Goal: Task Accomplishment & Management: Manage account settings

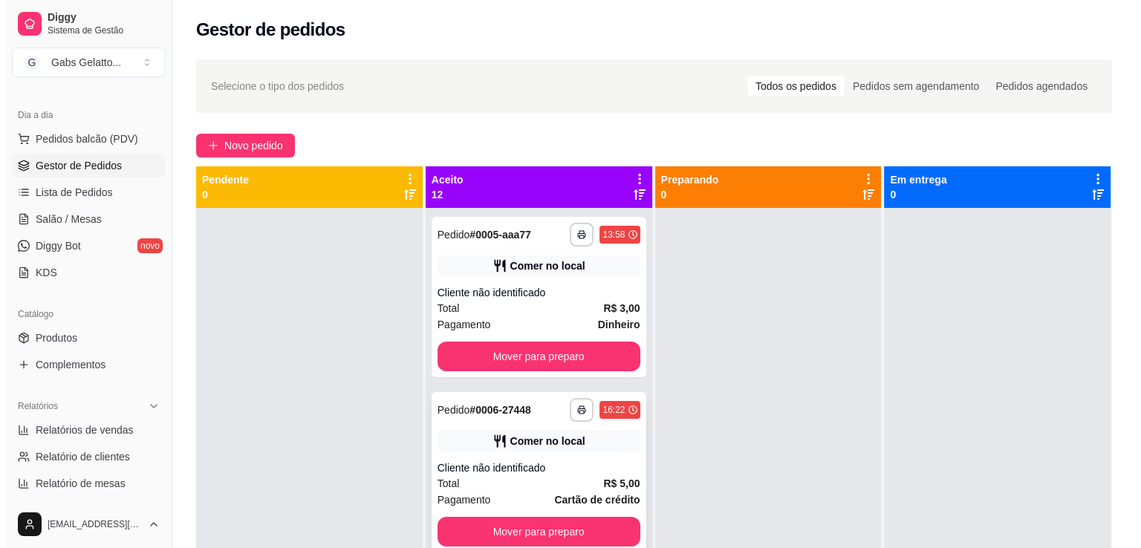
scroll to position [74, 0]
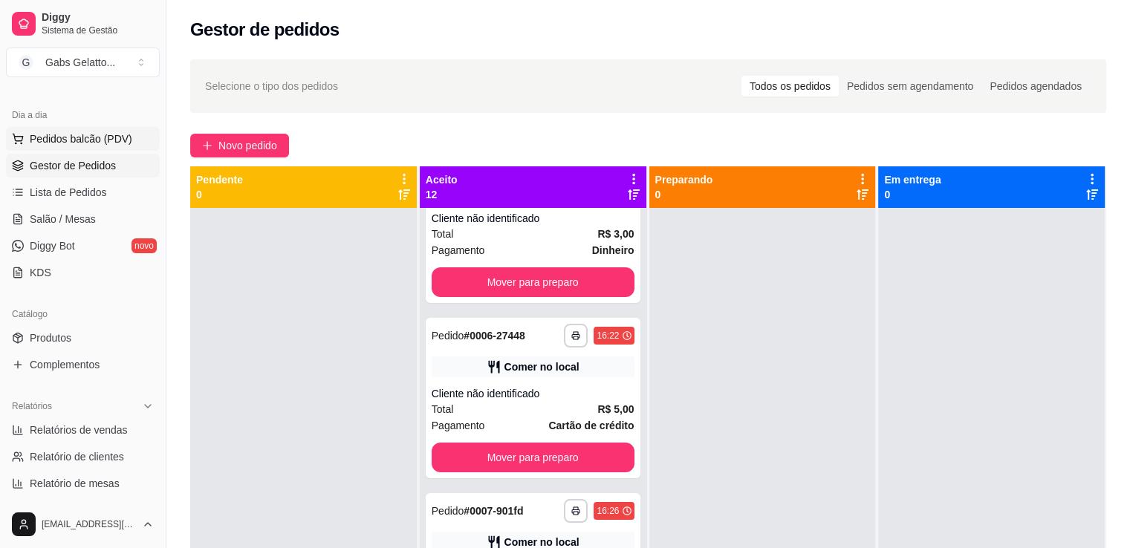
click at [123, 149] on button "Pedidos balcão (PDV)" at bounding box center [83, 139] width 154 height 24
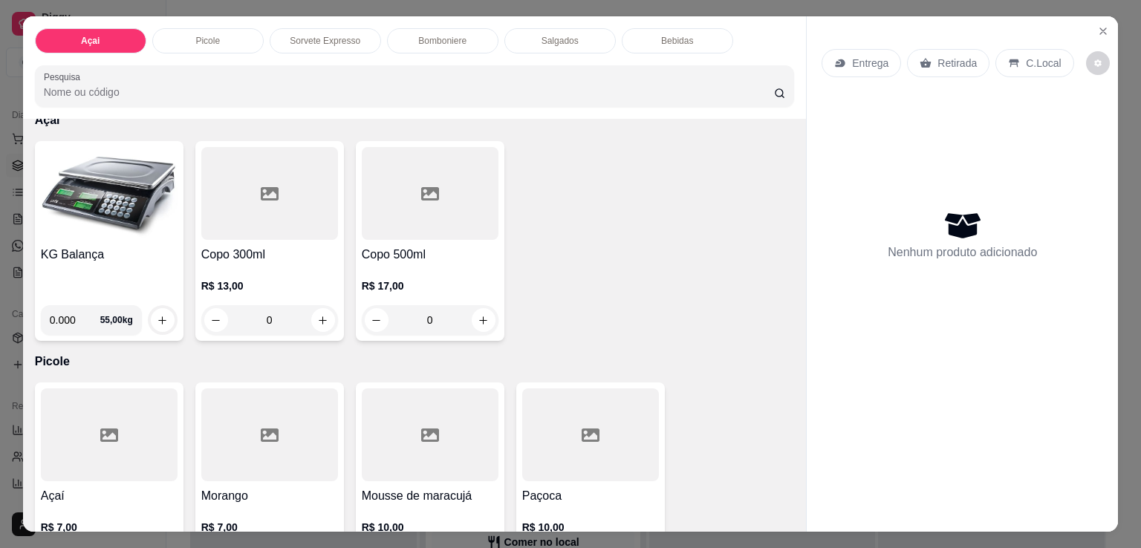
click at [457, 37] on p "Bomboniere" at bounding box center [442, 41] width 48 height 12
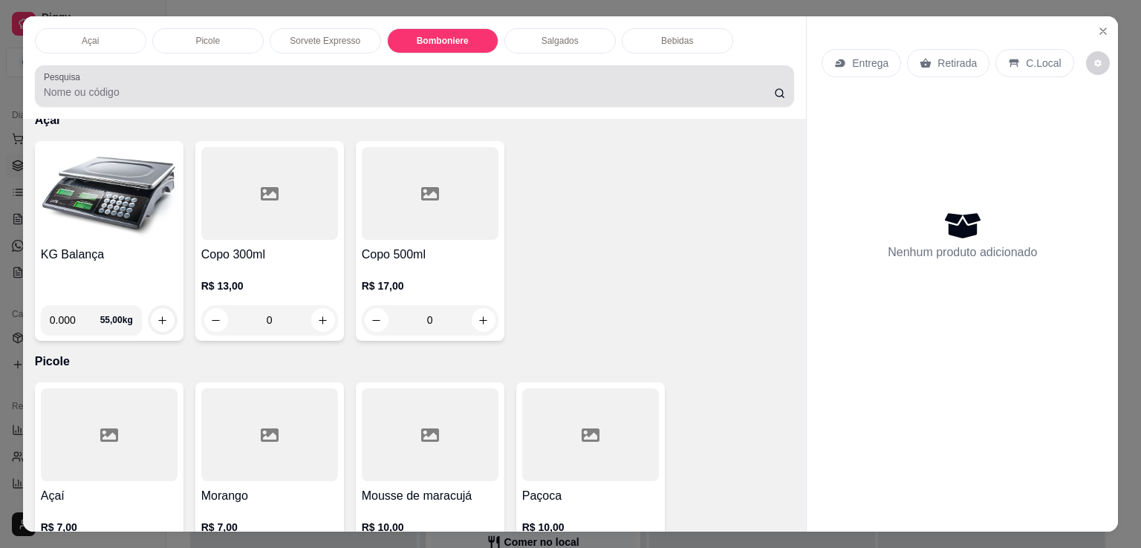
scroll to position [36, 0]
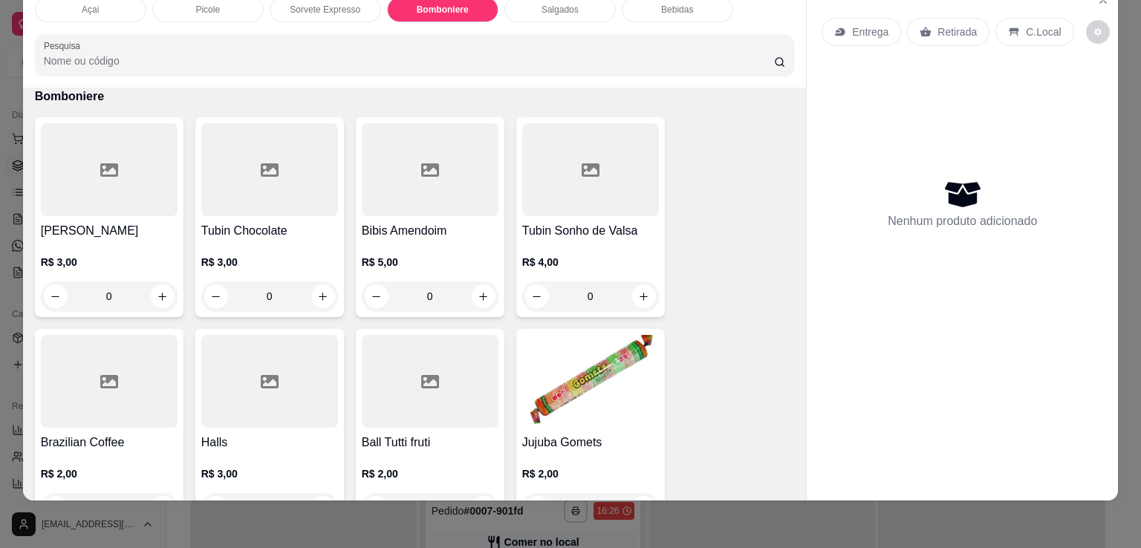
click at [300, 53] on input "Pesquisa" at bounding box center [409, 60] width 730 height 15
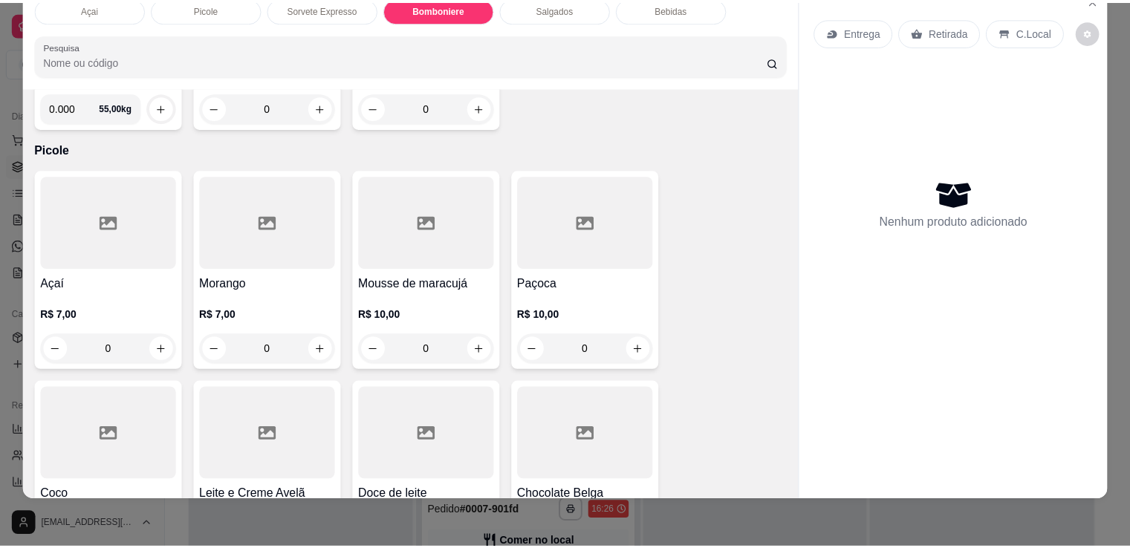
scroll to position [0, 0]
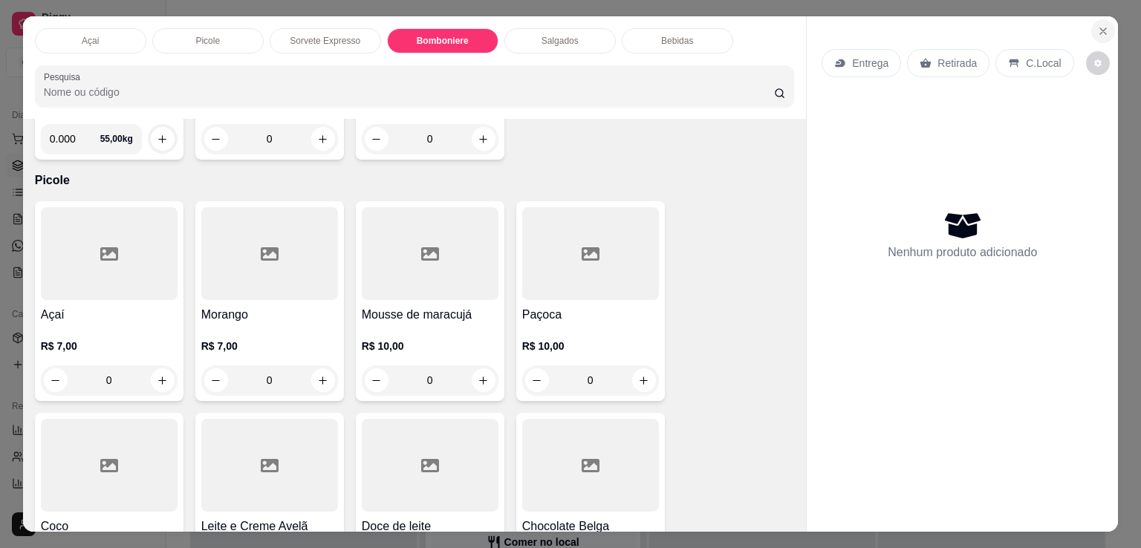
click at [1100, 28] on icon "Close" at bounding box center [1103, 31] width 6 height 6
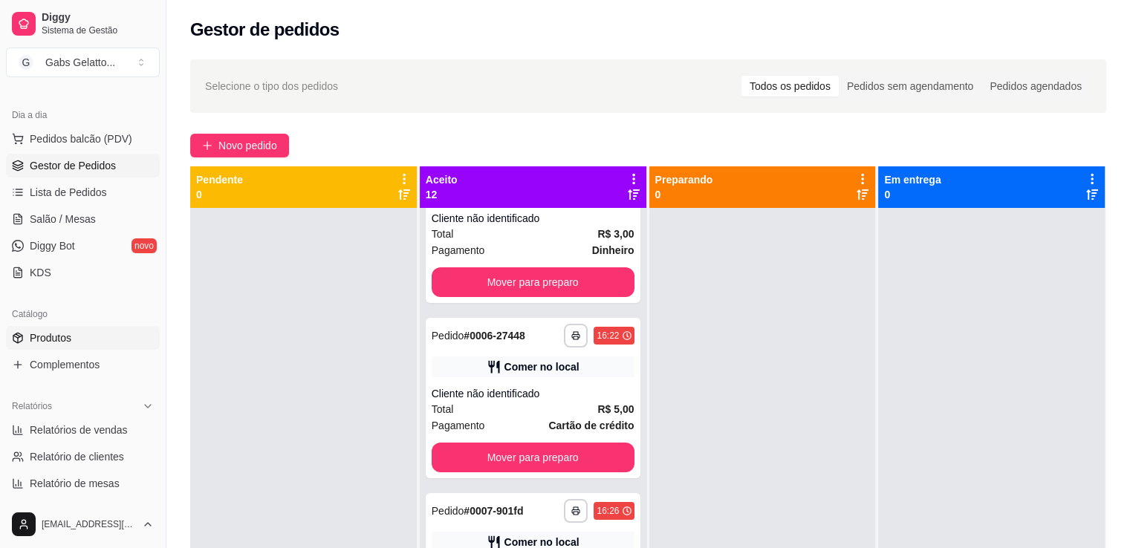
click at [63, 348] on link "Produtos" at bounding box center [83, 338] width 154 height 24
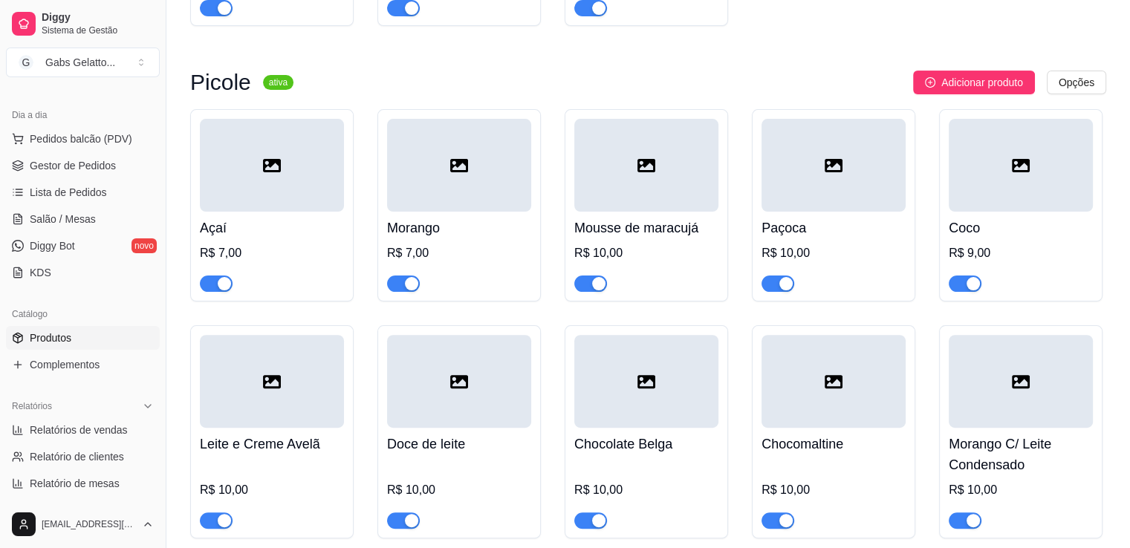
scroll to position [223, 0]
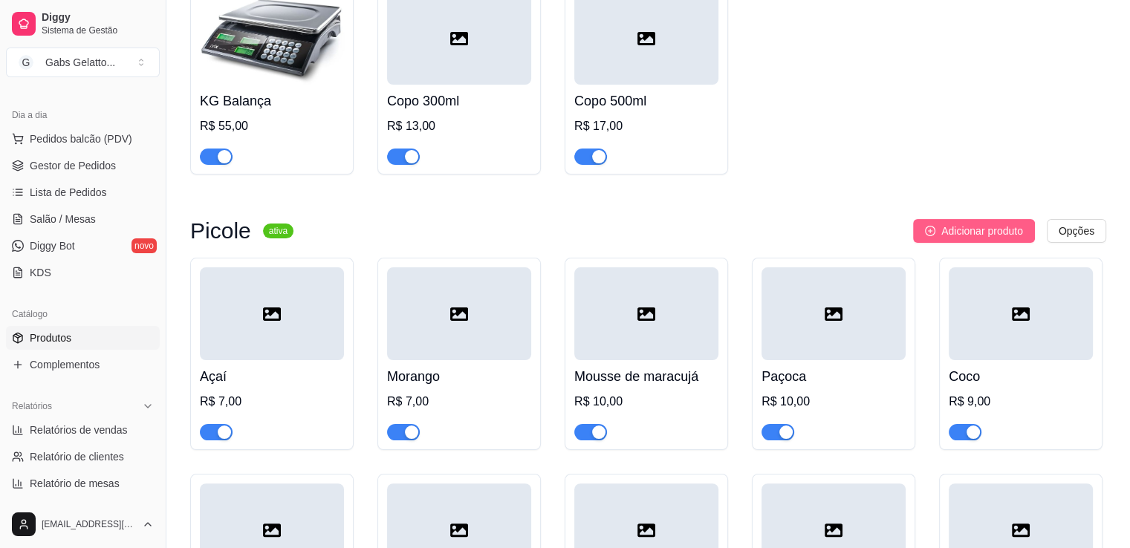
click at [954, 227] on span "Adicionar produto" at bounding box center [982, 231] width 82 height 16
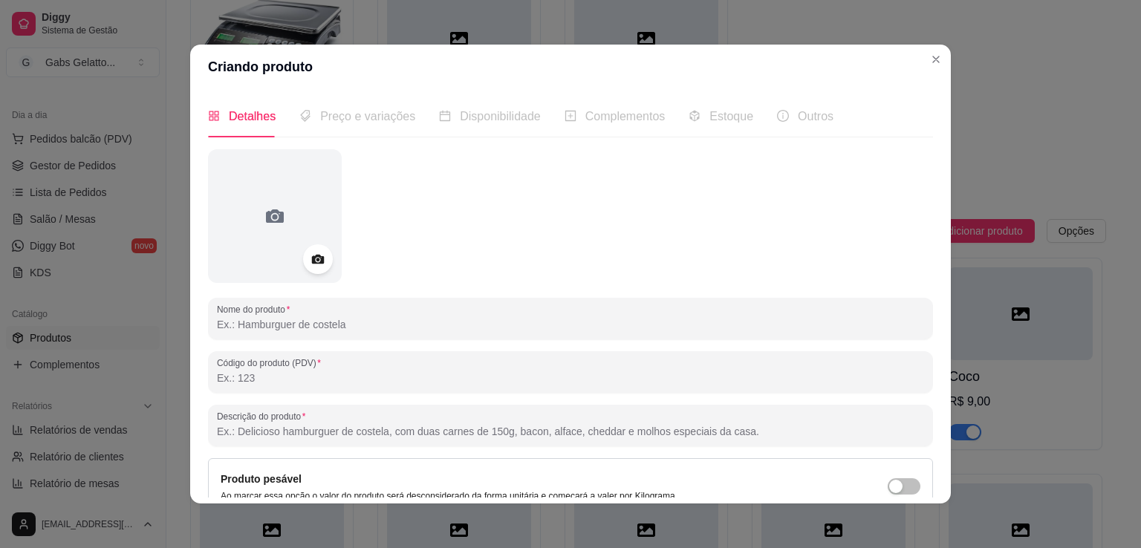
click at [296, 322] on input "Nome do produto" at bounding box center [570, 324] width 707 height 15
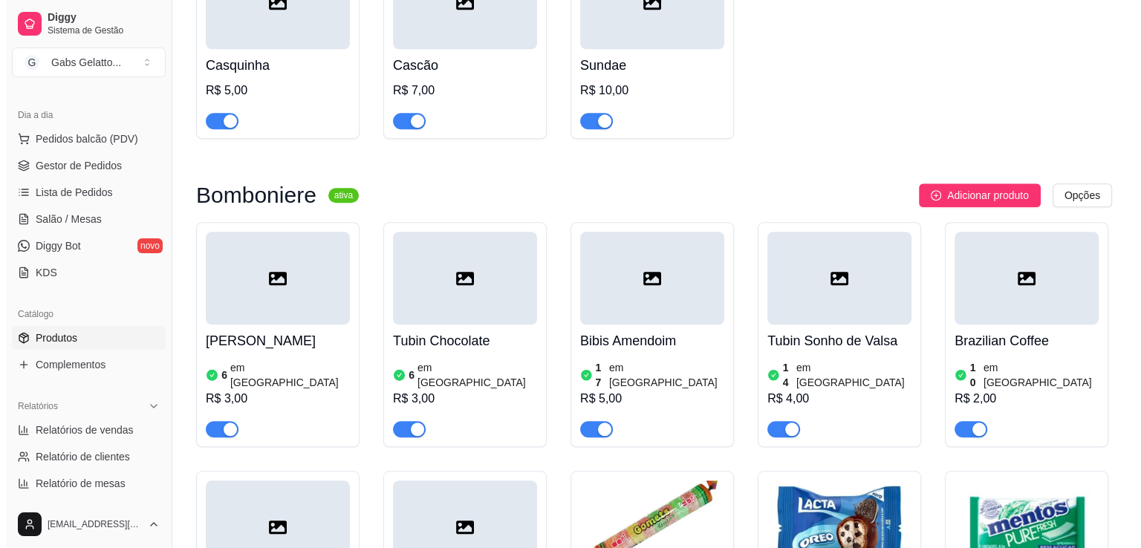
scroll to position [1337, 0]
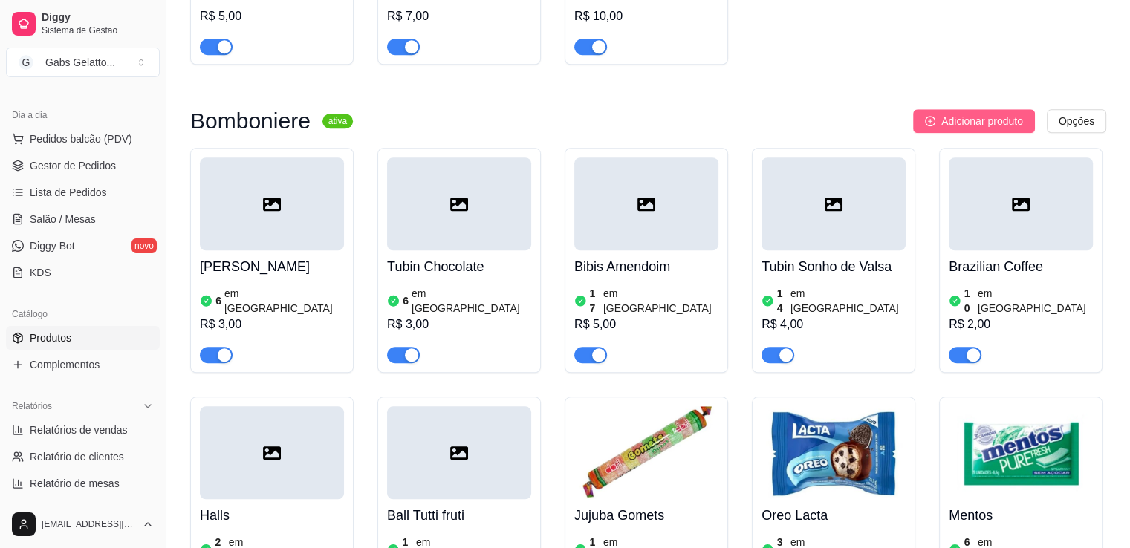
click at [936, 119] on button "Adicionar produto" at bounding box center [974, 121] width 122 height 24
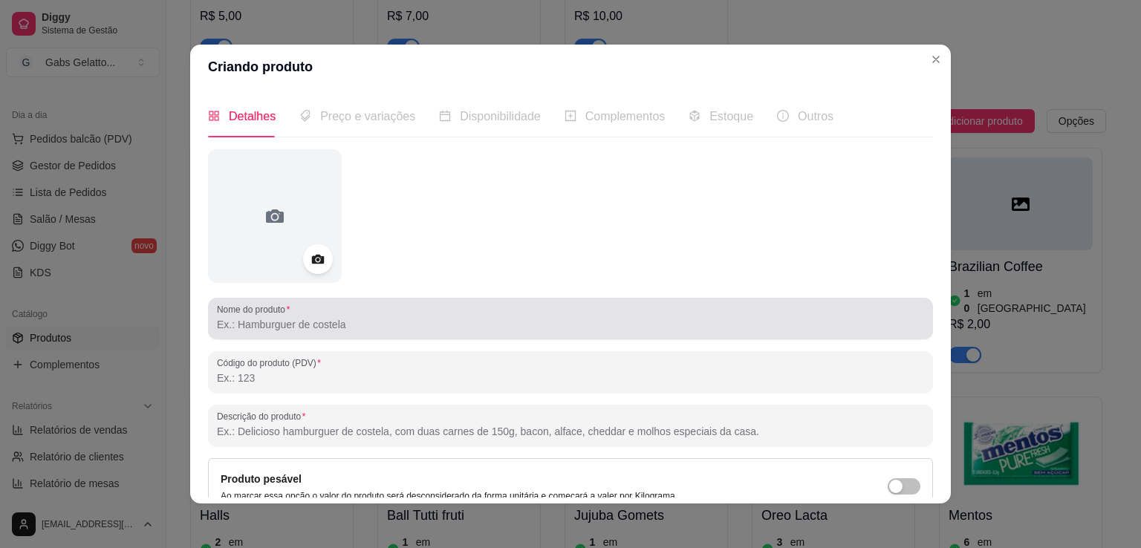
click at [289, 317] on input "Nome do produto" at bounding box center [570, 324] width 707 height 15
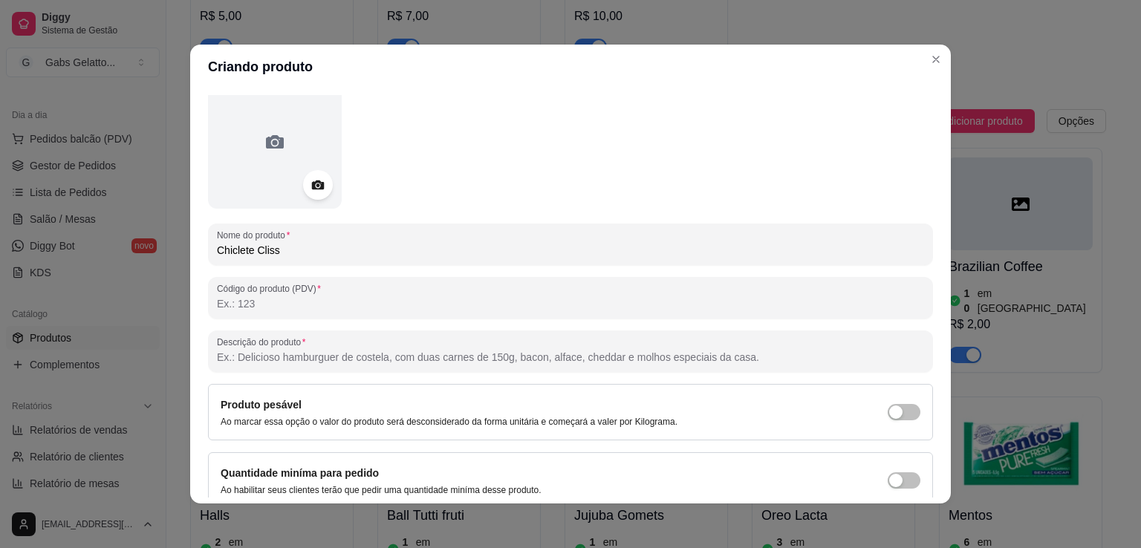
scroll to position [139, 0]
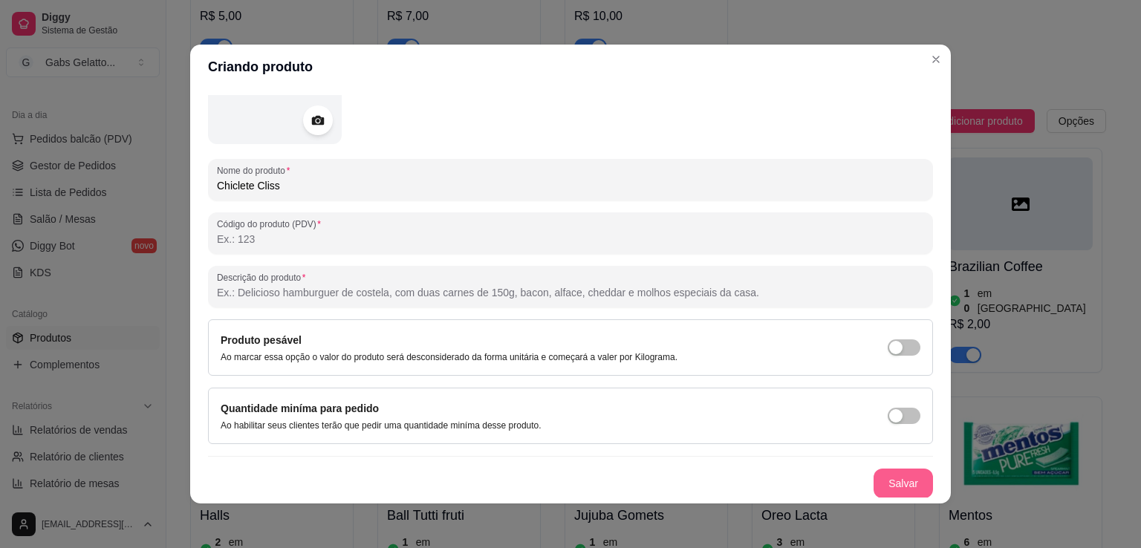
type input "Chiclete Cliss"
click at [877, 473] on button "Salvar" at bounding box center [903, 483] width 58 height 29
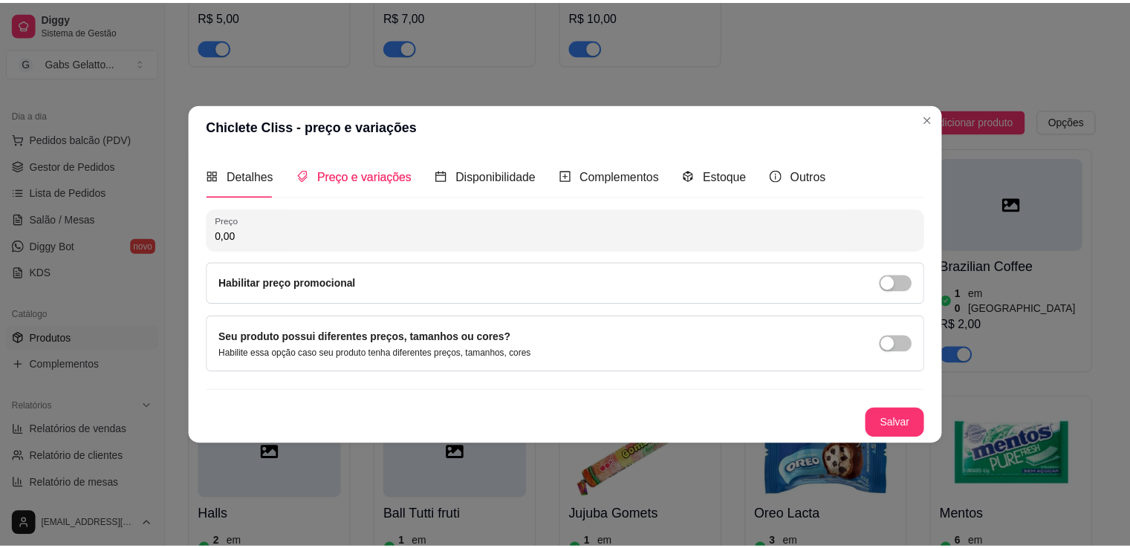
scroll to position [0, 0]
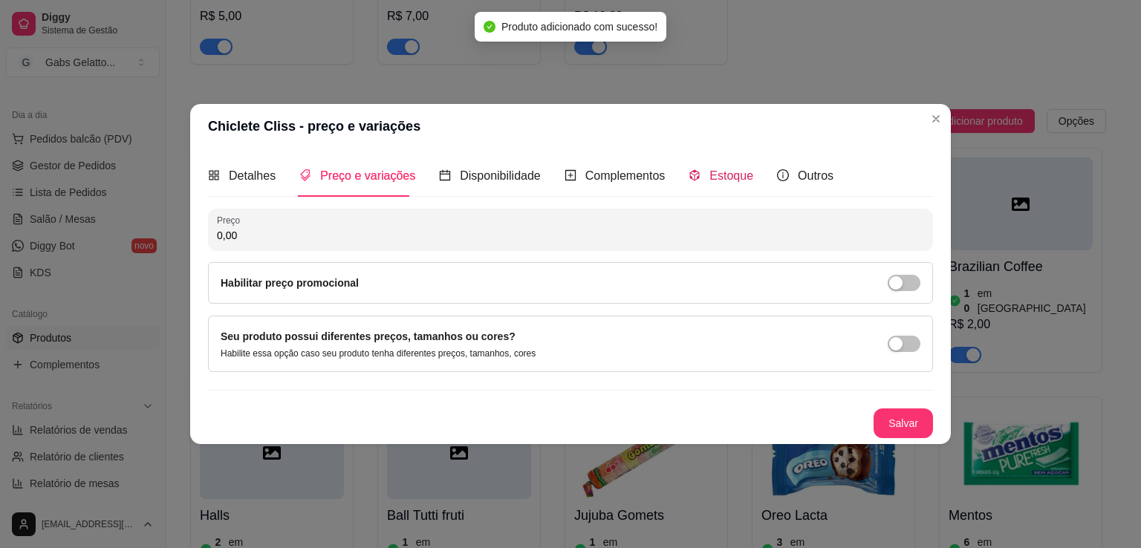
click at [722, 169] on span "Estoque" at bounding box center [731, 175] width 44 height 13
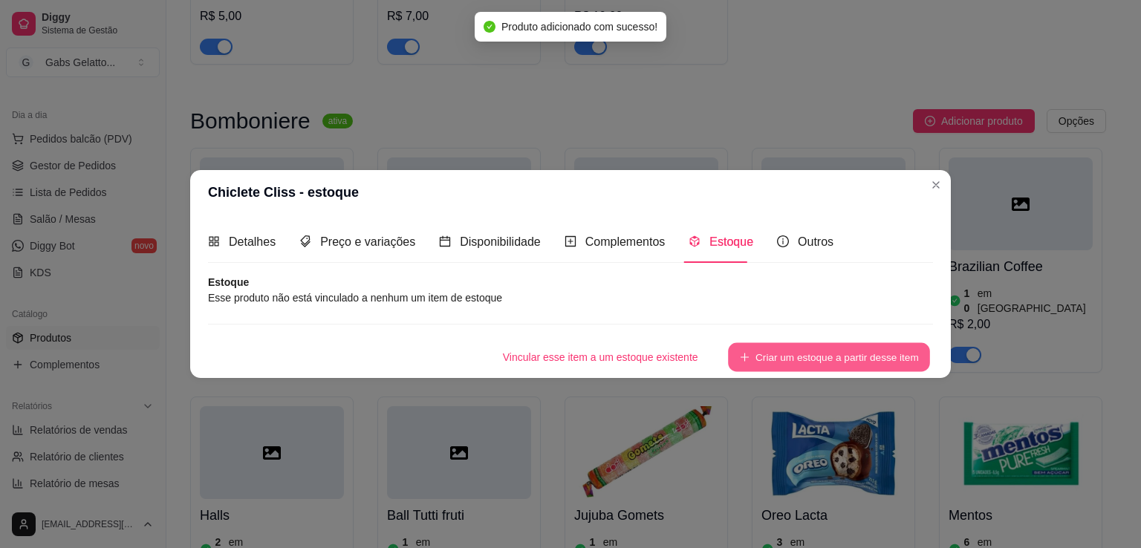
click at [798, 351] on button "Criar um estoque a partir desse item" at bounding box center [829, 357] width 202 height 29
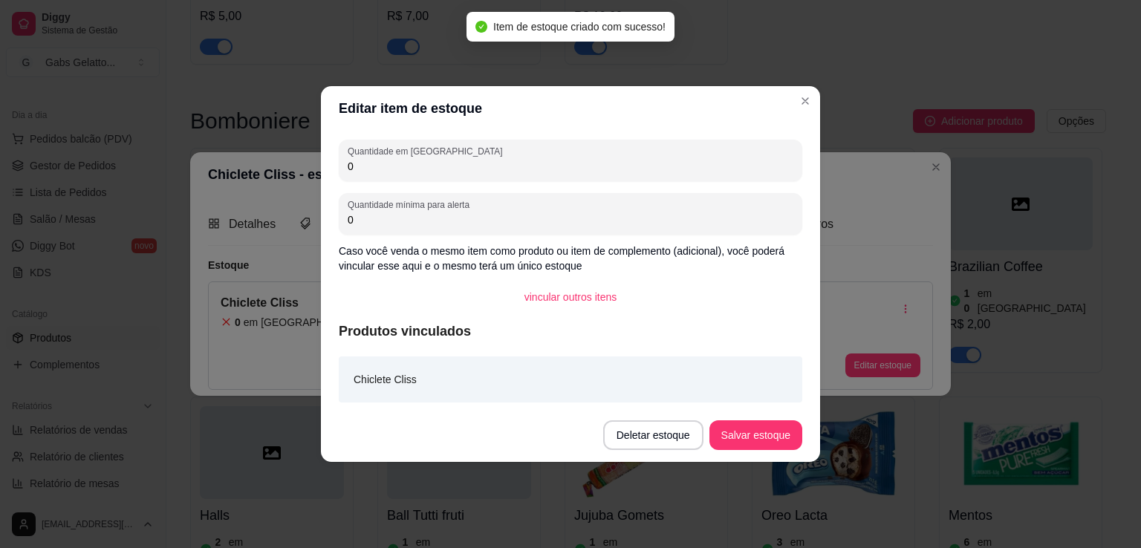
drag, startPoint x: 401, startPoint y: 162, endPoint x: 318, endPoint y: 171, distance: 83.7
click at [318, 171] on div "Editar item de estoque Quantidade em estoque 0 Quantidade mínima para alerta 0 …" at bounding box center [570, 274] width 1141 height 548
type input "51"
click at [762, 437] on button "Salvar estoque" at bounding box center [755, 435] width 93 height 30
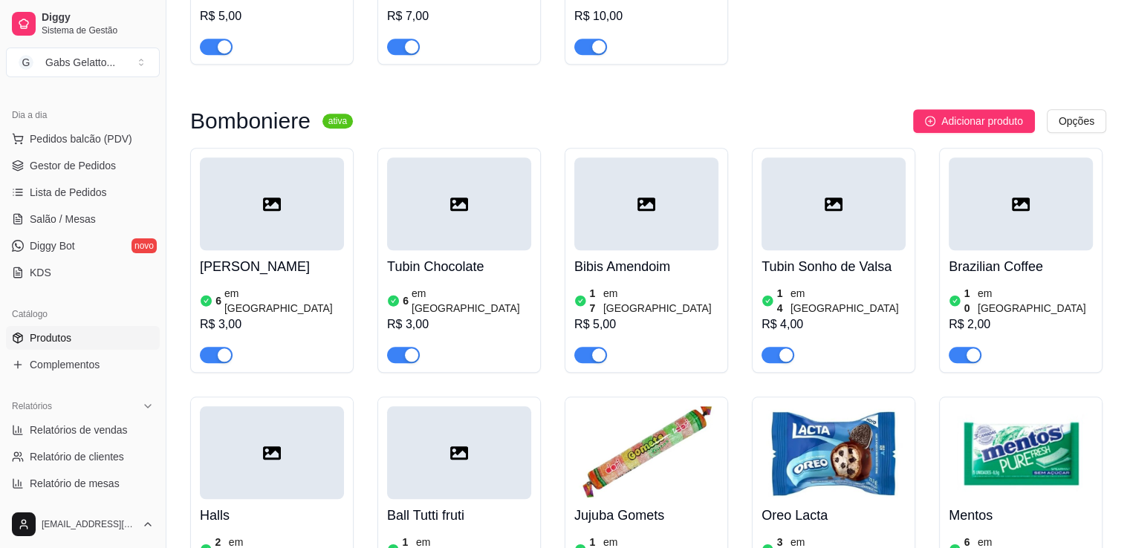
scroll to position [1188, 0]
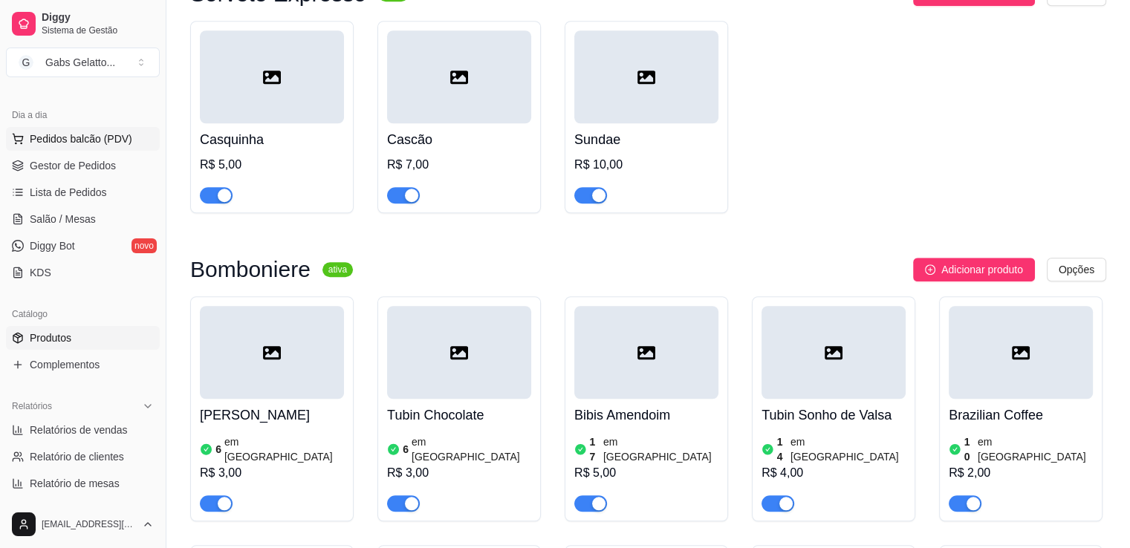
click at [98, 137] on span "Pedidos balcão (PDV)" at bounding box center [81, 138] width 102 height 15
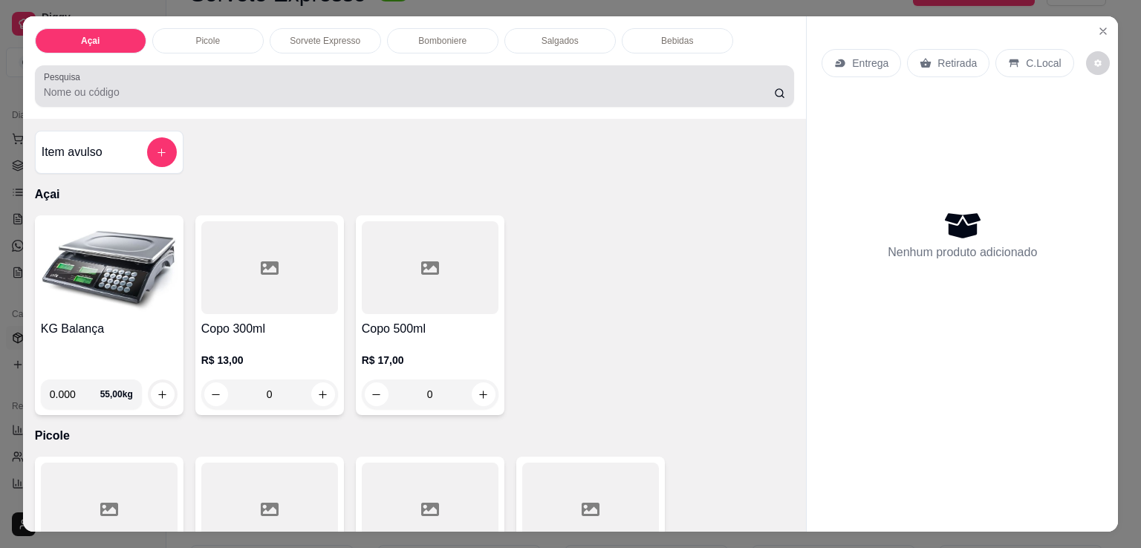
click at [297, 75] on div at bounding box center [415, 86] width 742 height 30
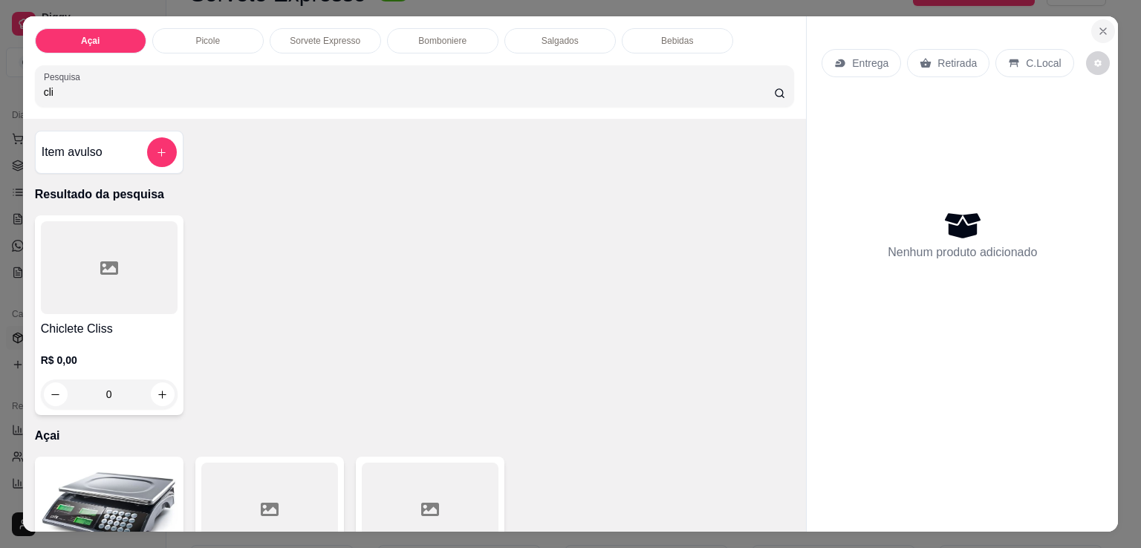
type input "cli"
click at [1097, 30] on icon "Close" at bounding box center [1103, 31] width 12 height 12
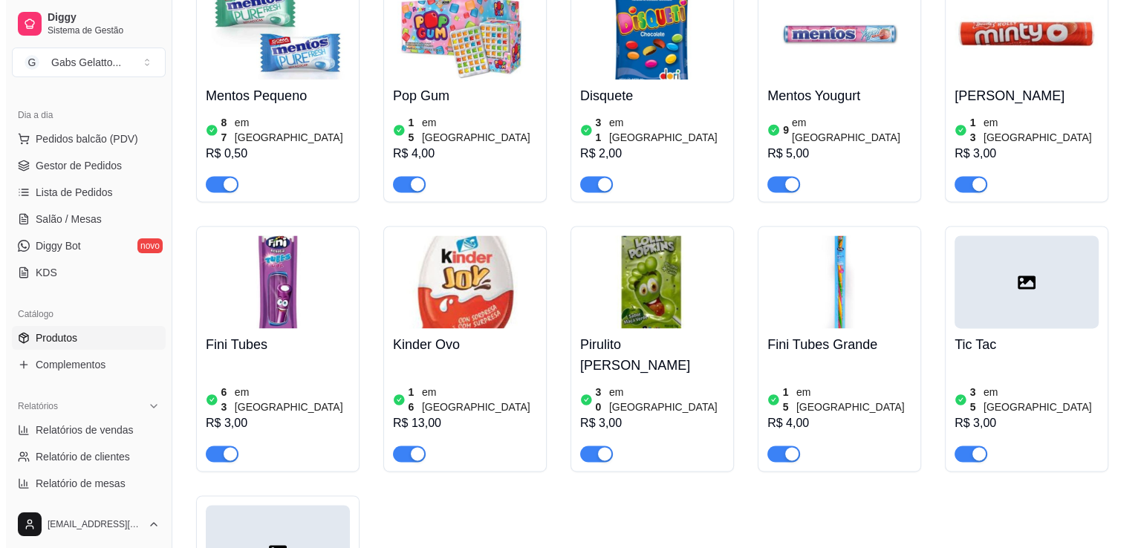
scroll to position [2079, 0]
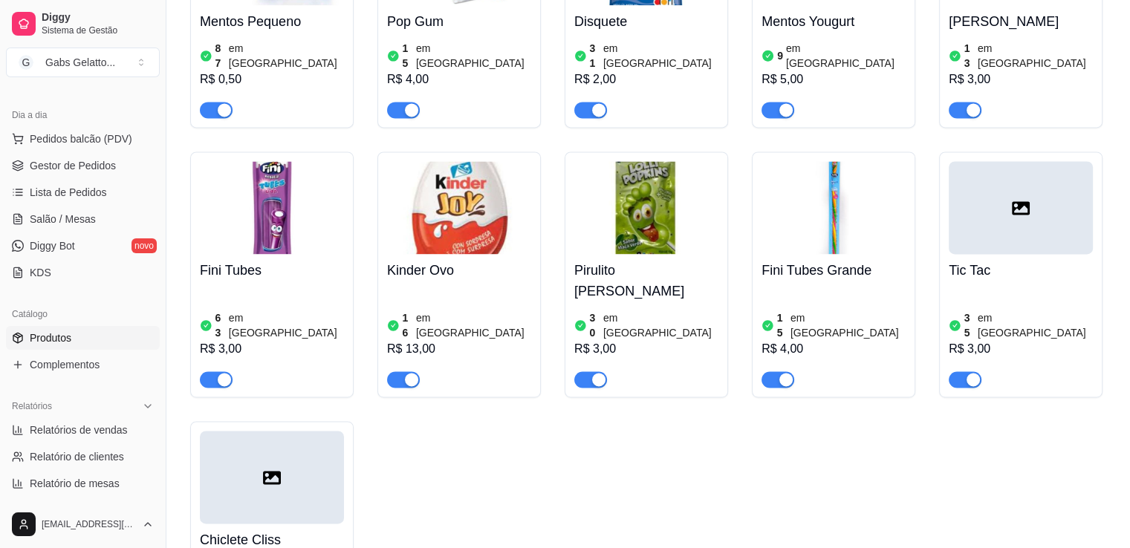
click at [259, 431] on div at bounding box center [272, 477] width 144 height 93
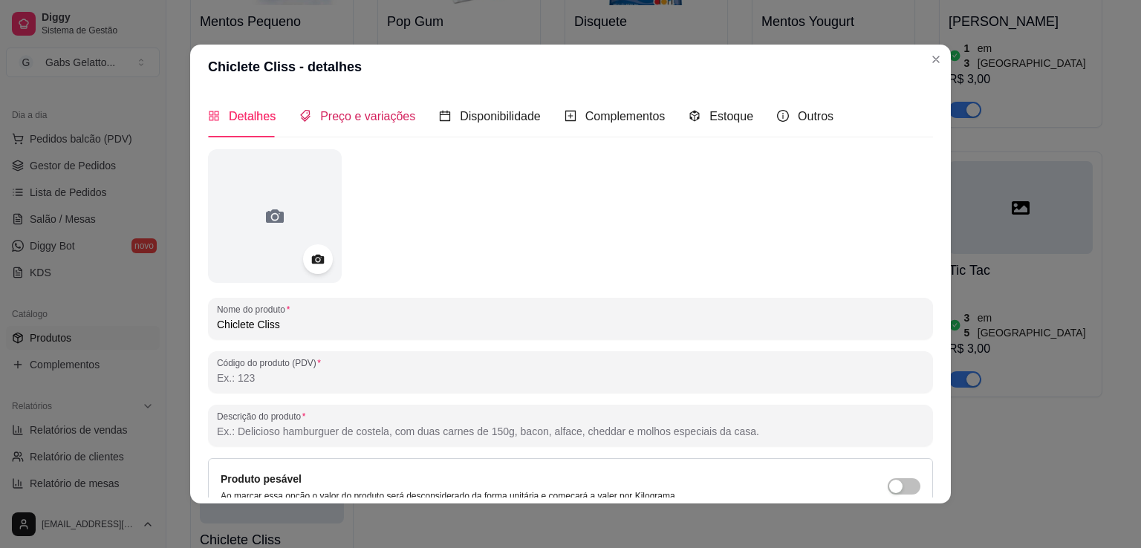
click at [356, 115] on span "Preço e variações" at bounding box center [367, 116] width 95 height 13
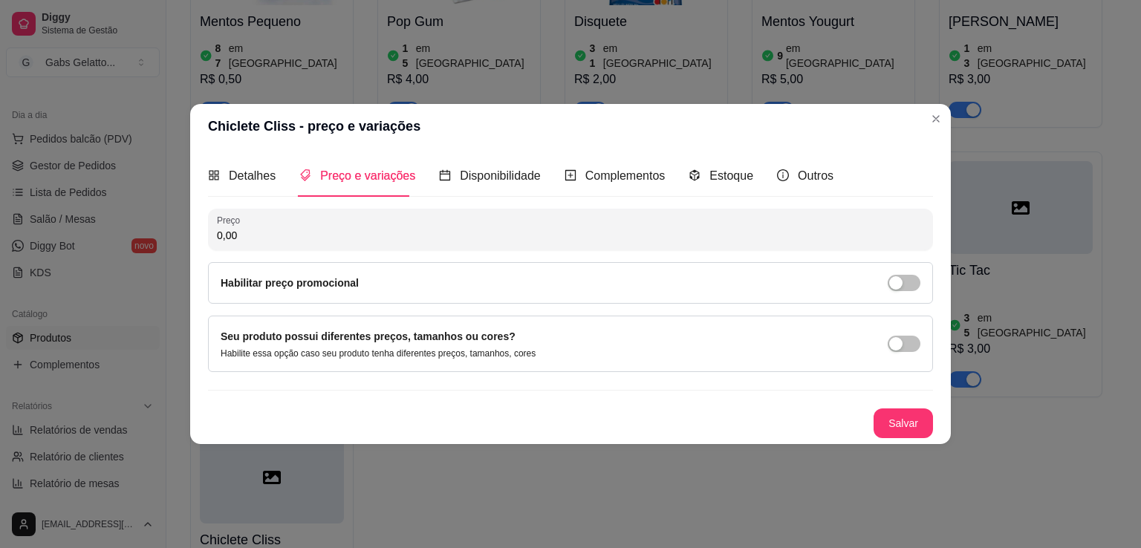
click at [309, 240] on input "0,00" at bounding box center [570, 235] width 707 height 15
type input "3,00"
click at [902, 425] on button "Salvar" at bounding box center [902, 423] width 59 height 30
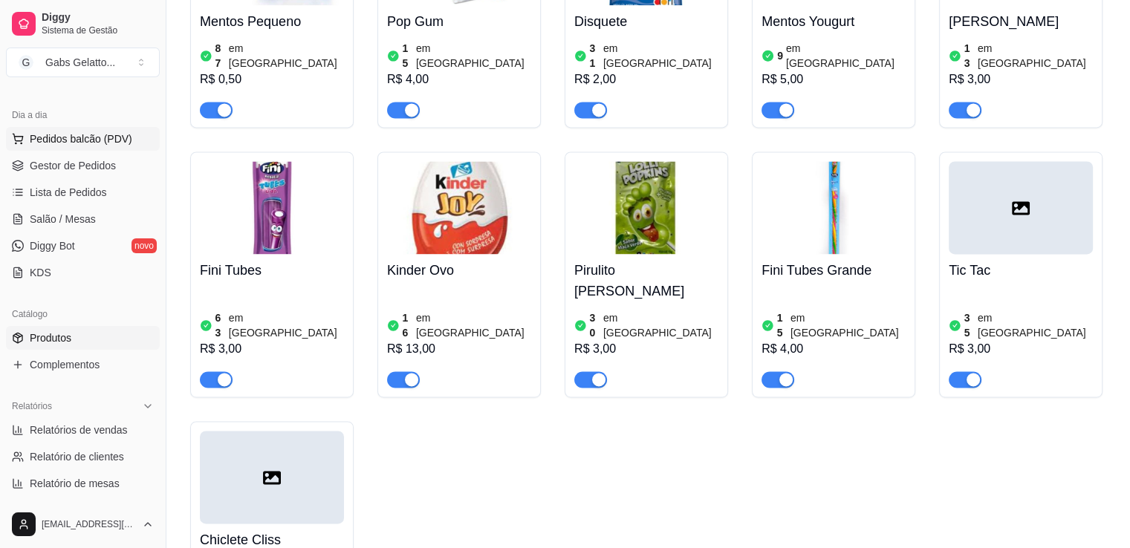
click at [107, 140] on span "Pedidos balcão (PDV)" at bounding box center [81, 138] width 102 height 15
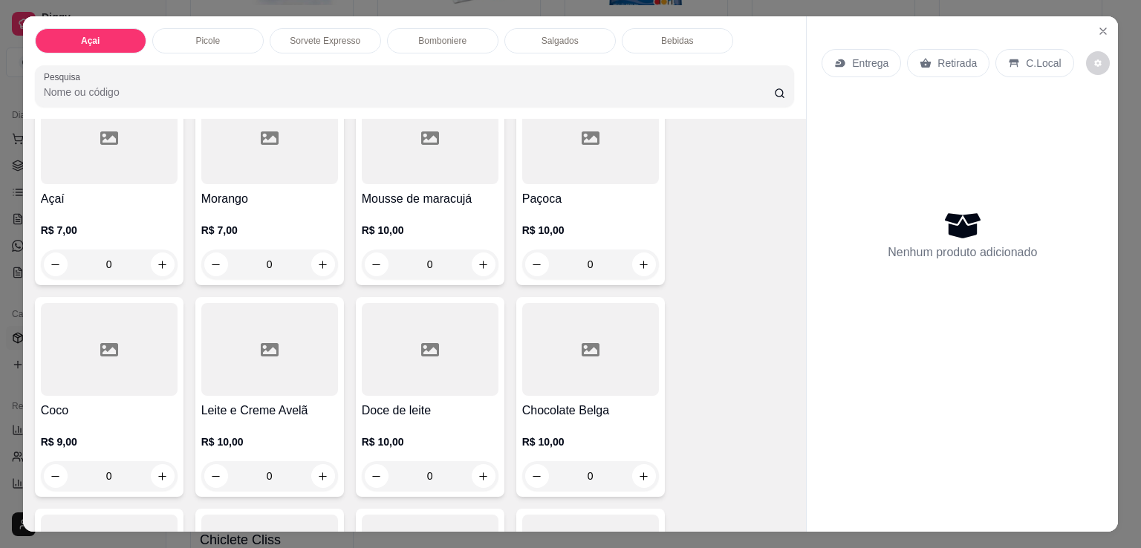
scroll to position [446, 0]
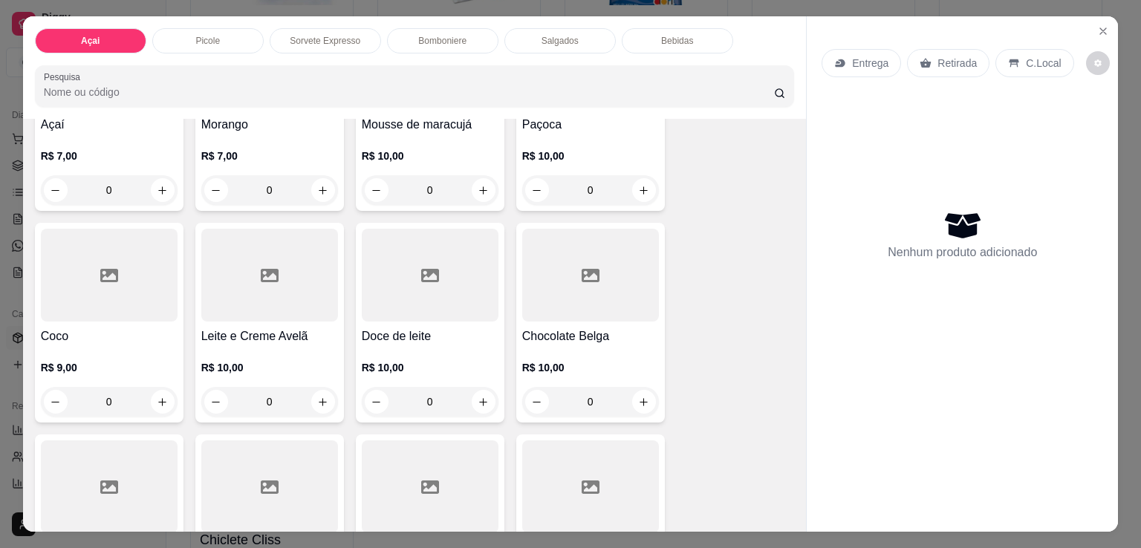
click at [467, 36] on div "Bomboniere" at bounding box center [442, 40] width 111 height 25
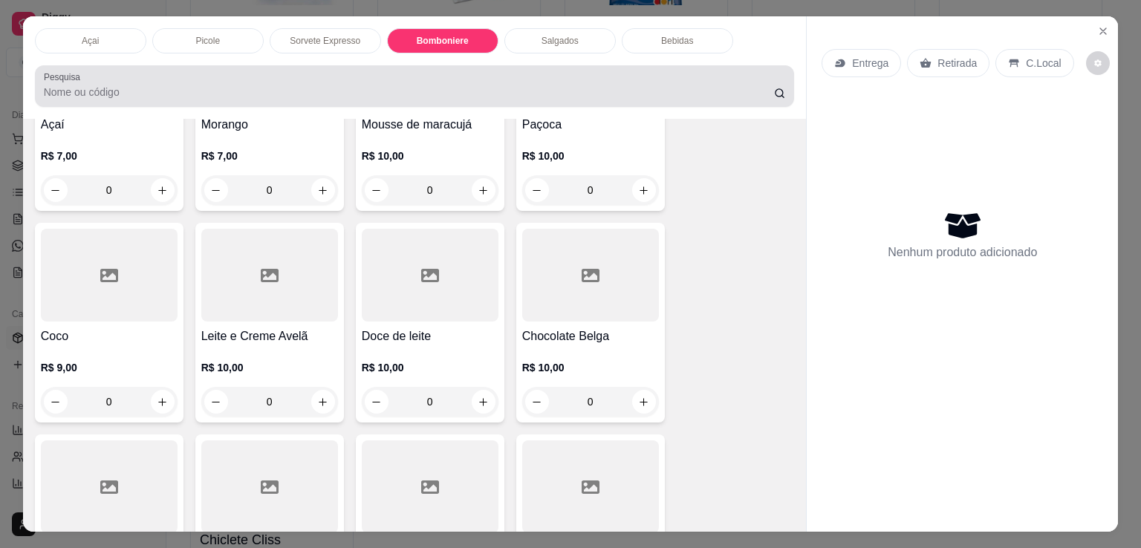
scroll to position [36, 0]
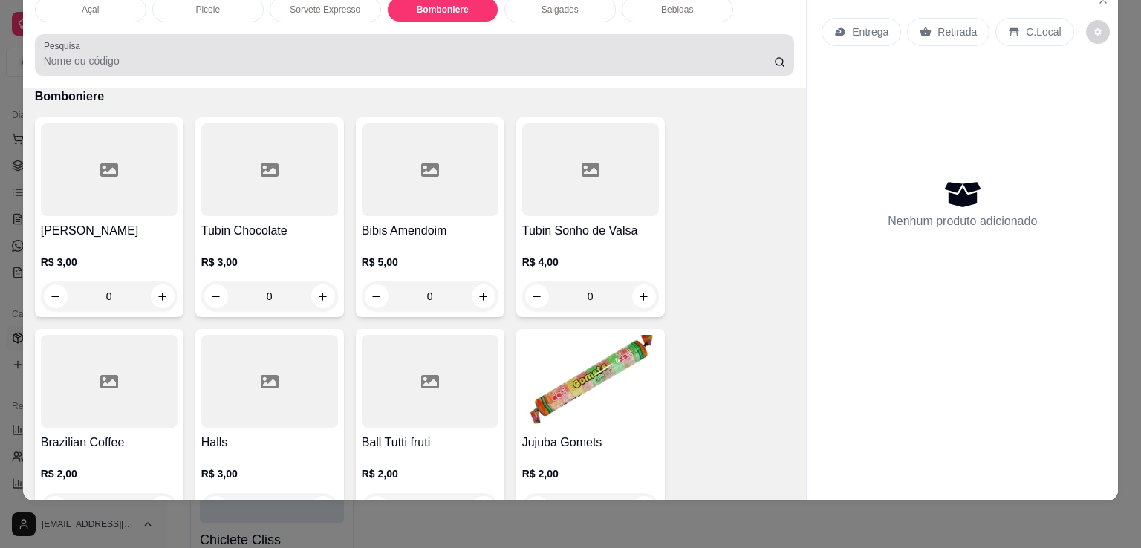
click at [276, 53] on input "Pesquisa" at bounding box center [409, 60] width 730 height 15
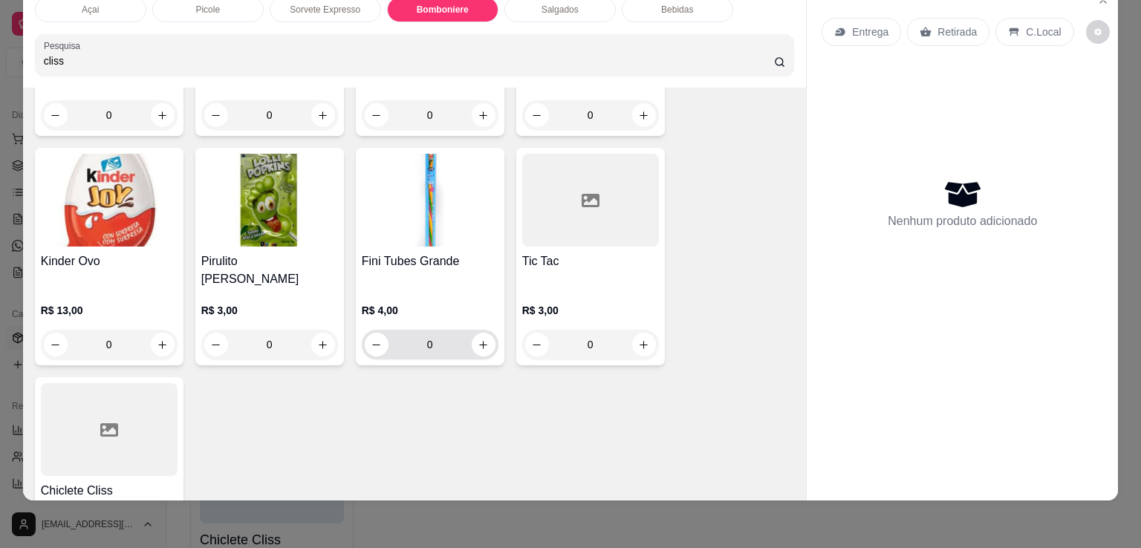
scroll to position [2575, 0]
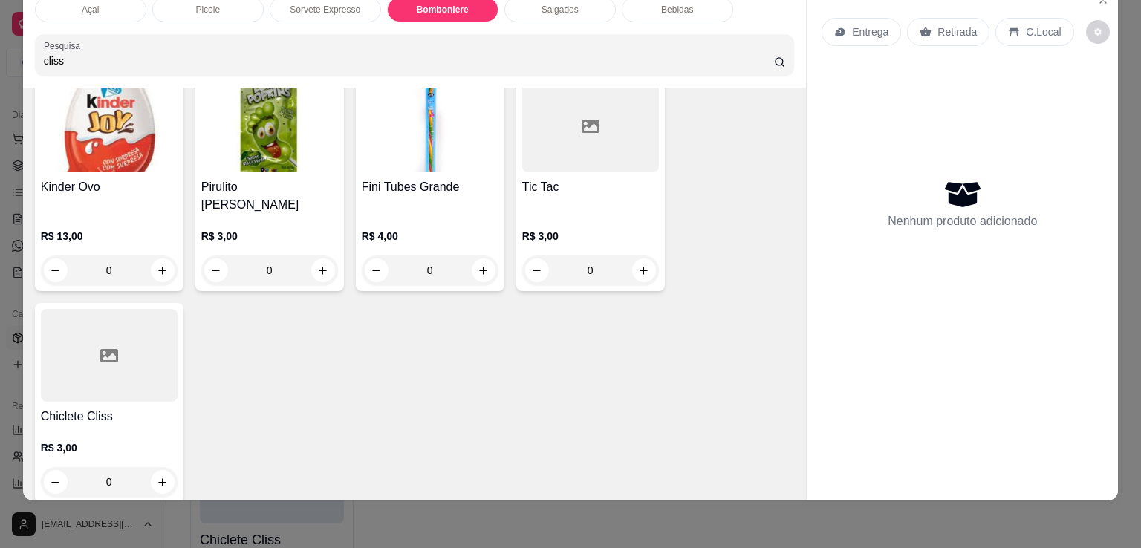
type input "cliss"
click at [99, 365] on div at bounding box center [109, 355] width 137 height 93
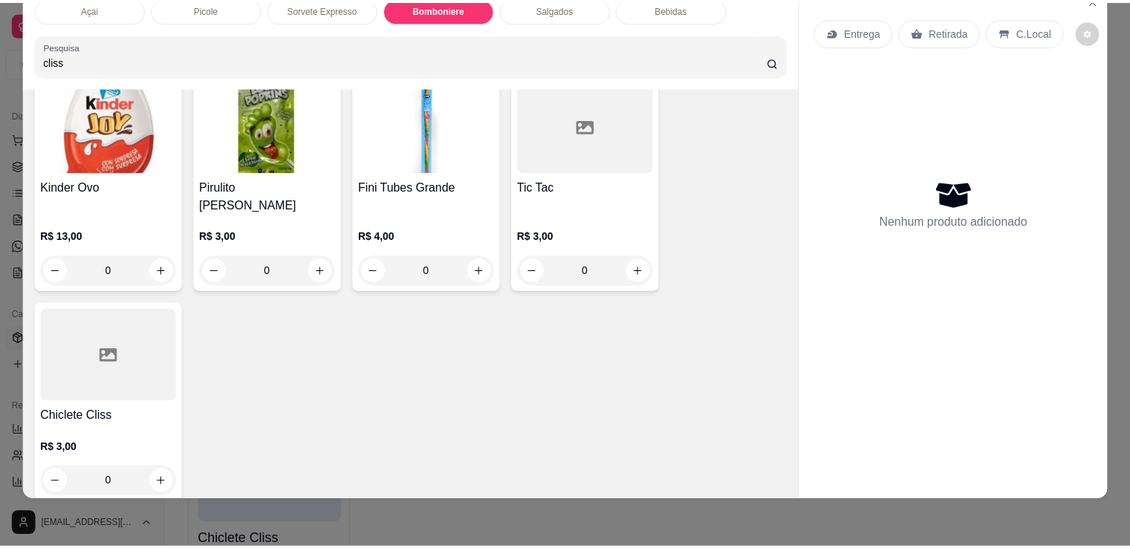
scroll to position [0, 0]
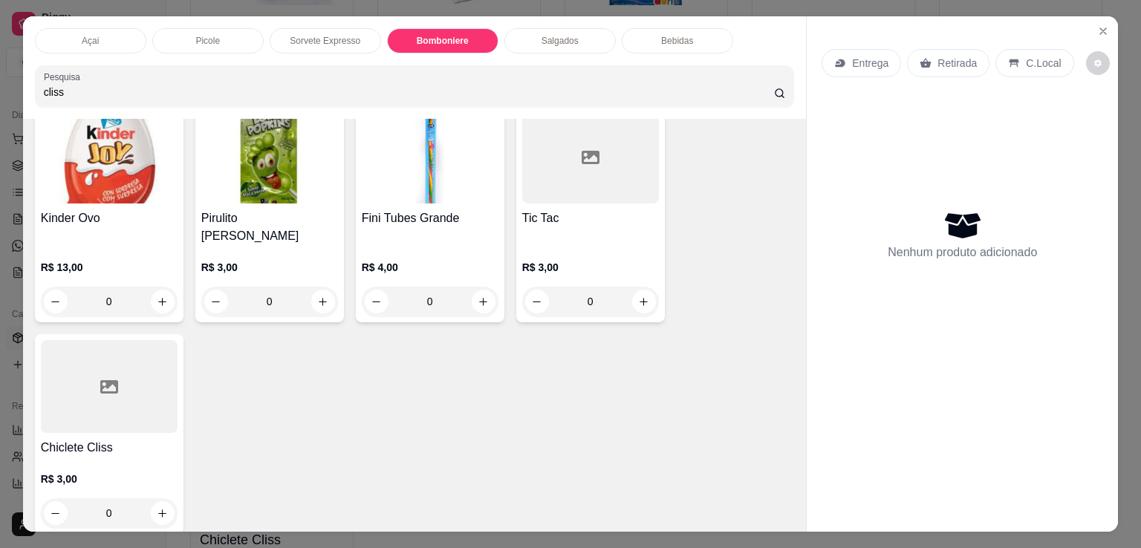
click at [1084, 22] on div "Entrega Retirada C.Local Nenhum produto adicionado" at bounding box center [961, 262] width 311 height 492
click at [1103, 25] on icon "Close" at bounding box center [1103, 31] width 12 height 12
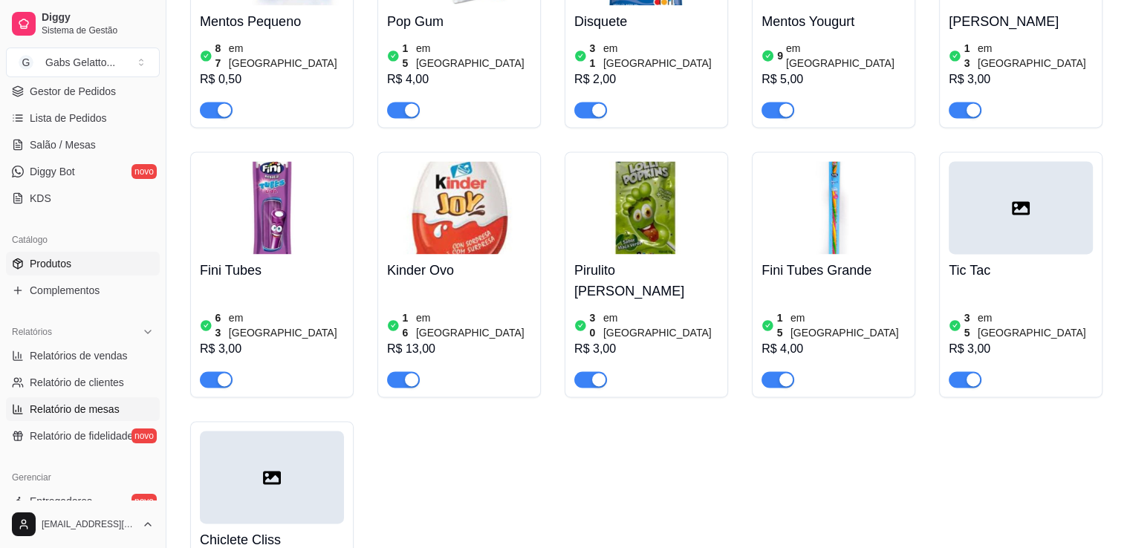
scroll to position [297, 0]
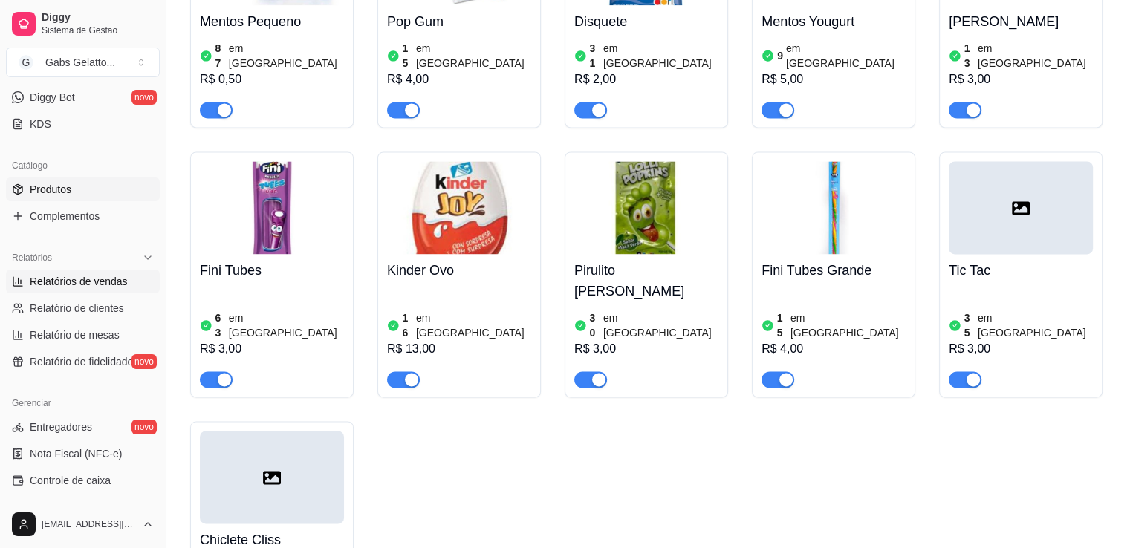
click at [96, 289] on link "Relatórios de vendas" at bounding box center [83, 282] width 154 height 24
select select "ALL"
select select "0"
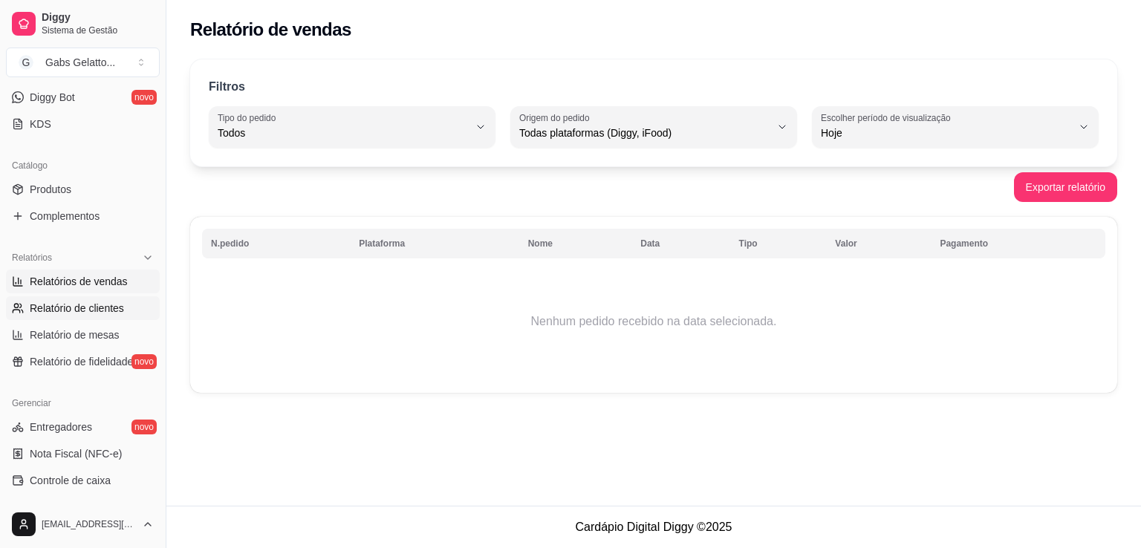
click at [77, 309] on span "Relatório de clientes" at bounding box center [77, 308] width 94 height 15
select select "30"
select select "HIGHEST_TOTAL_SPENT_WITH_ORDERS"
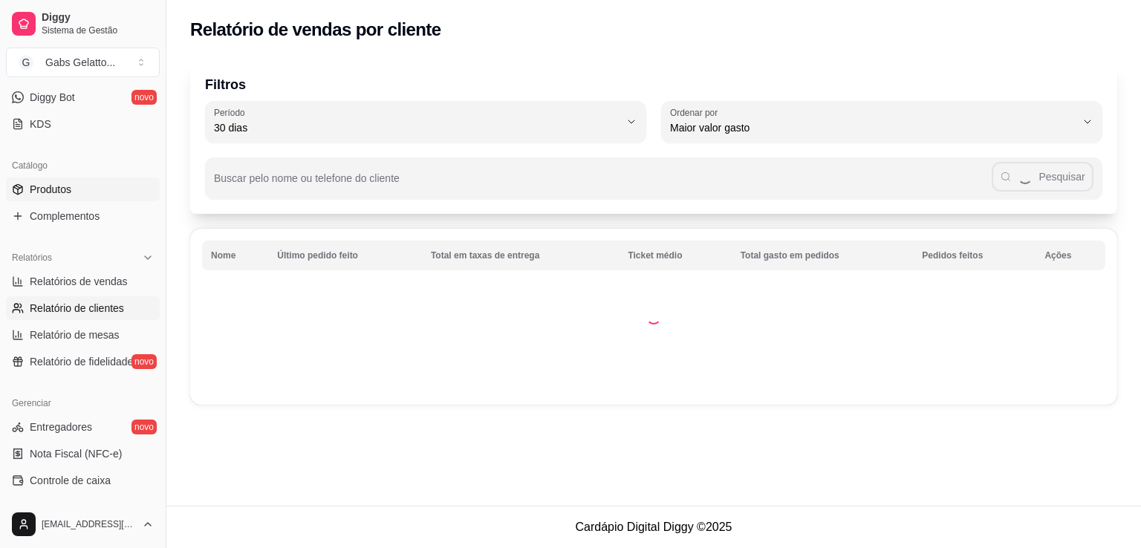
click at [85, 192] on link "Produtos" at bounding box center [83, 189] width 154 height 24
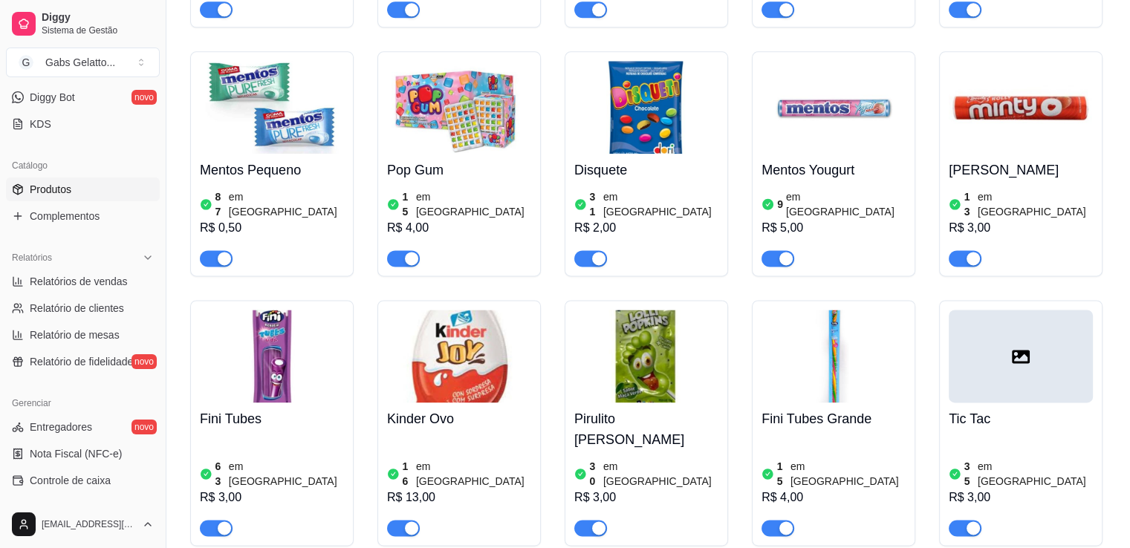
scroll to position [2079, 0]
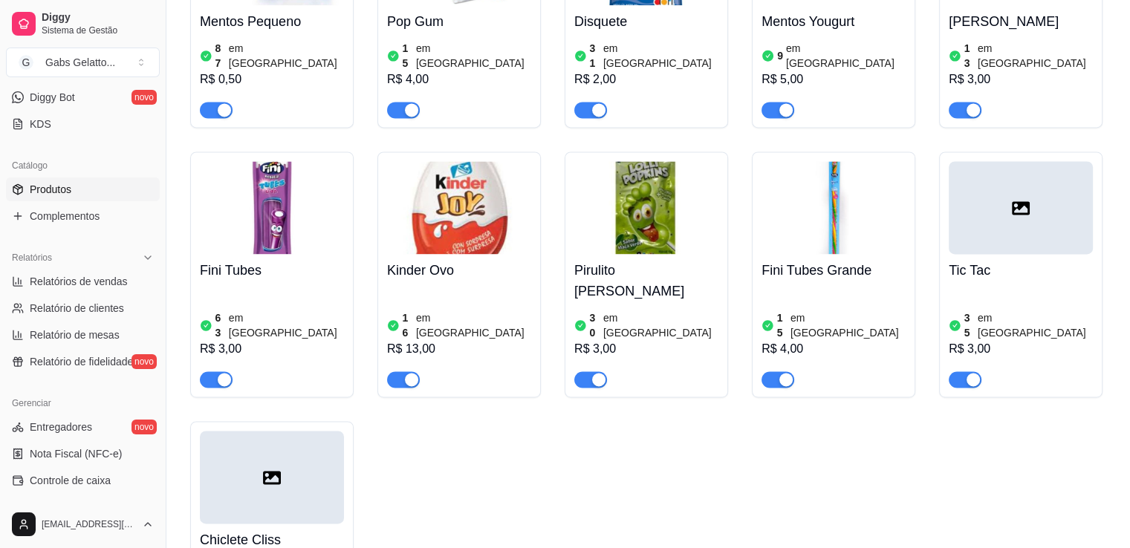
click at [253, 431] on div at bounding box center [272, 477] width 144 height 93
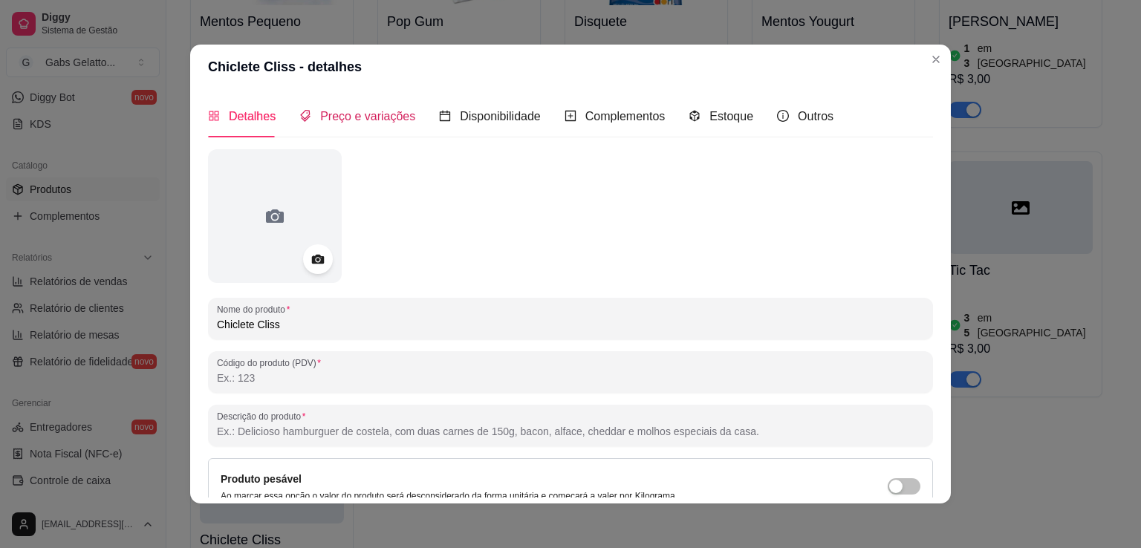
click at [345, 120] on span "Preço e variações" at bounding box center [367, 116] width 95 height 13
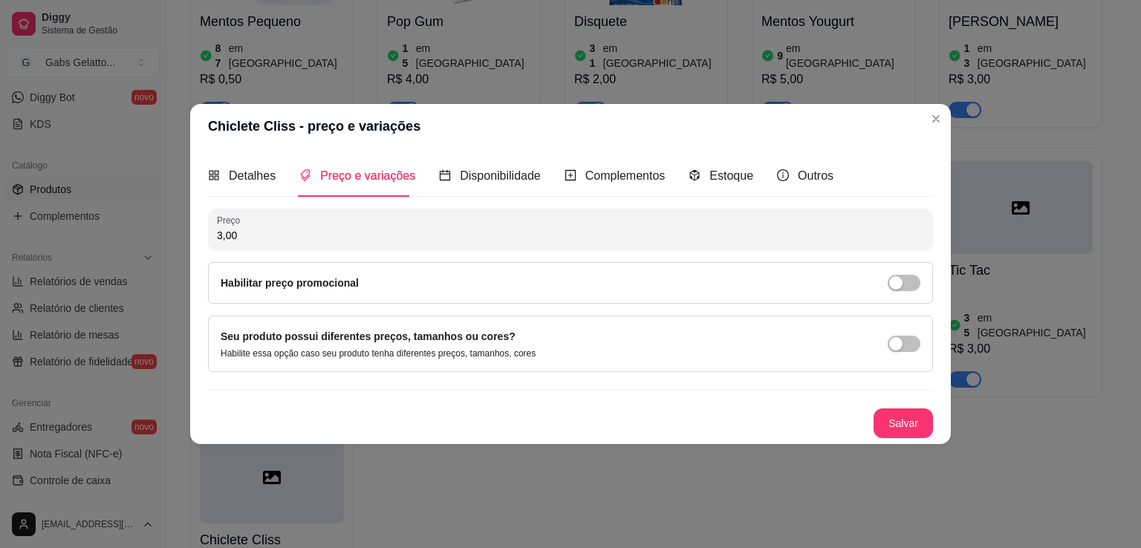
click at [250, 241] on input "3,00" at bounding box center [570, 235] width 707 height 15
type input "2,00"
click at [886, 428] on button "Salvar" at bounding box center [902, 423] width 59 height 30
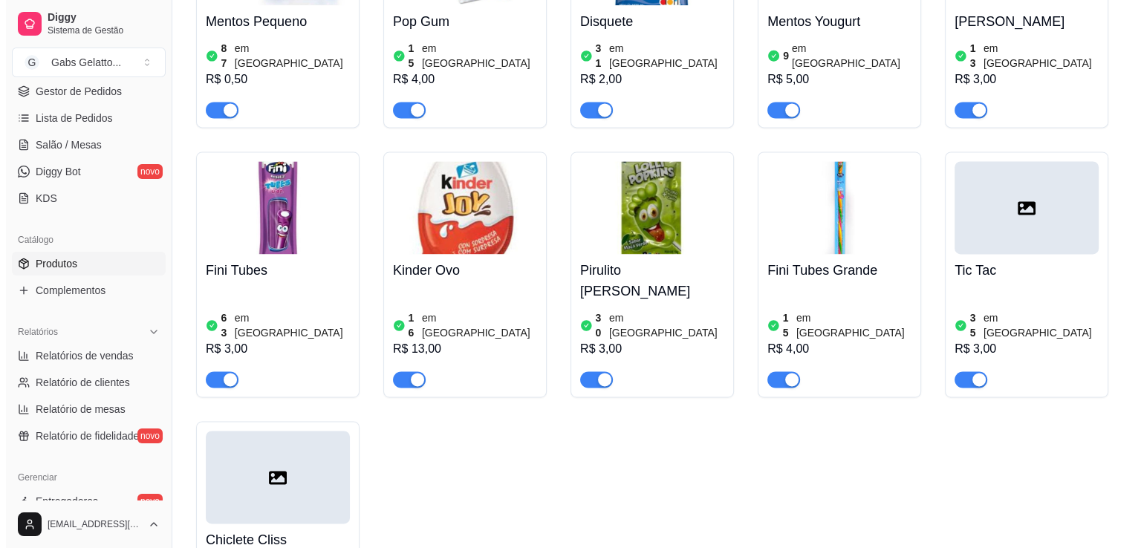
scroll to position [74, 0]
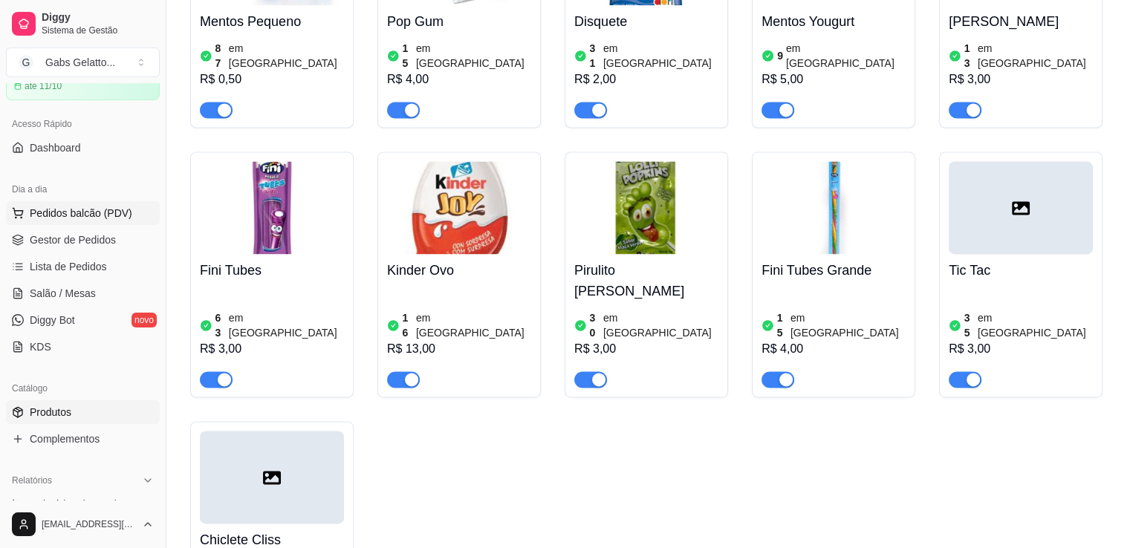
click at [80, 222] on button "Pedidos balcão (PDV)" at bounding box center [83, 213] width 154 height 24
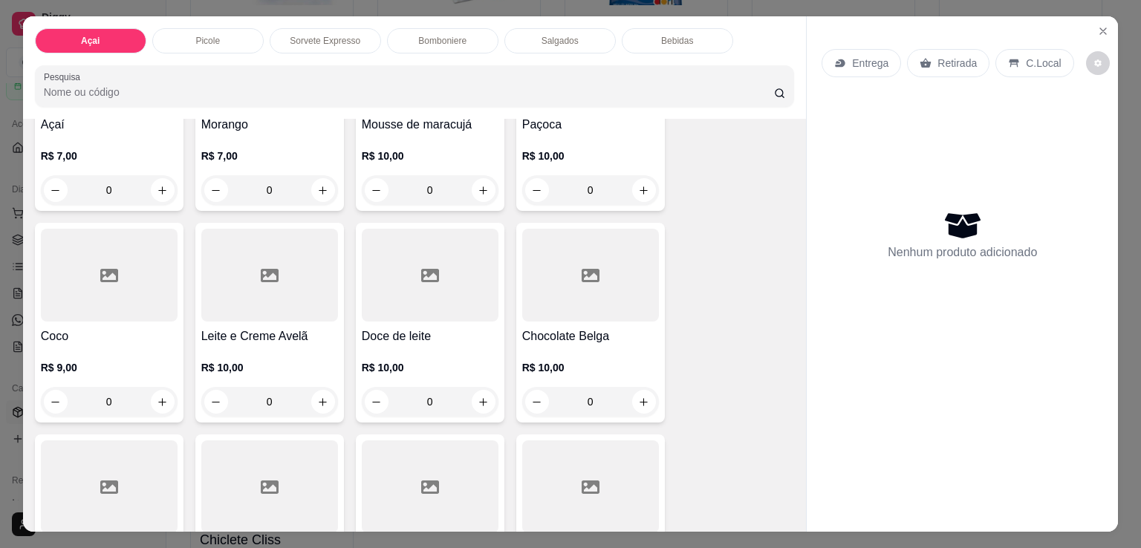
click at [215, 36] on div "Picole" at bounding box center [207, 40] width 111 height 25
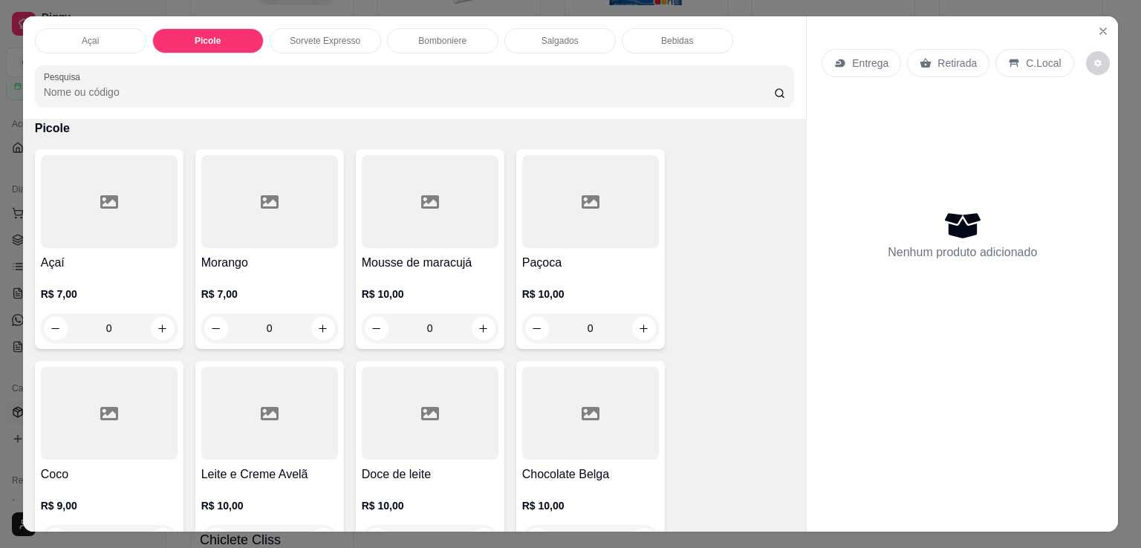
click at [458, 35] on p "Bomboniere" at bounding box center [442, 41] width 48 height 12
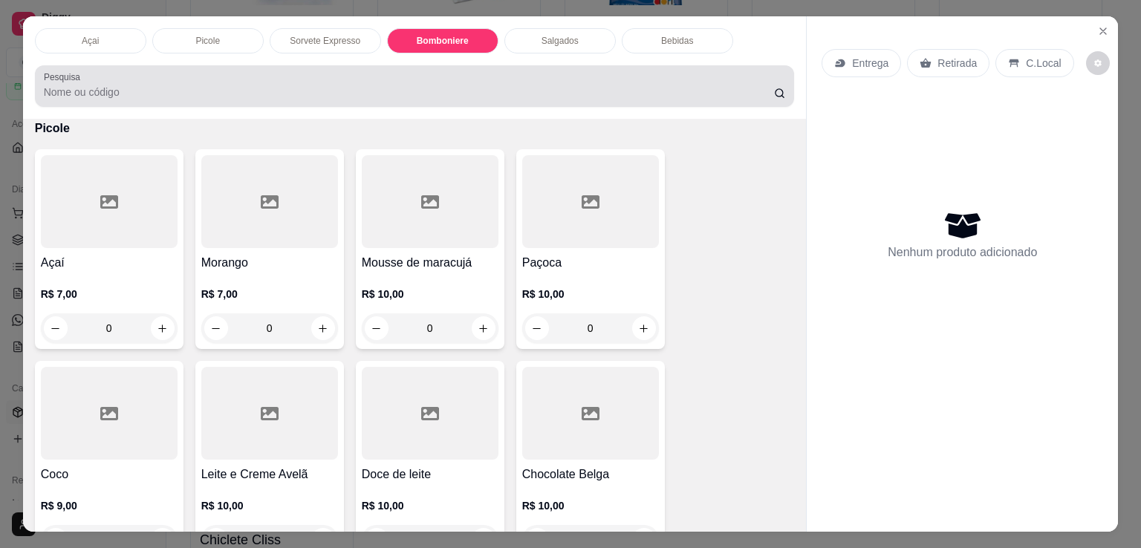
scroll to position [36, 0]
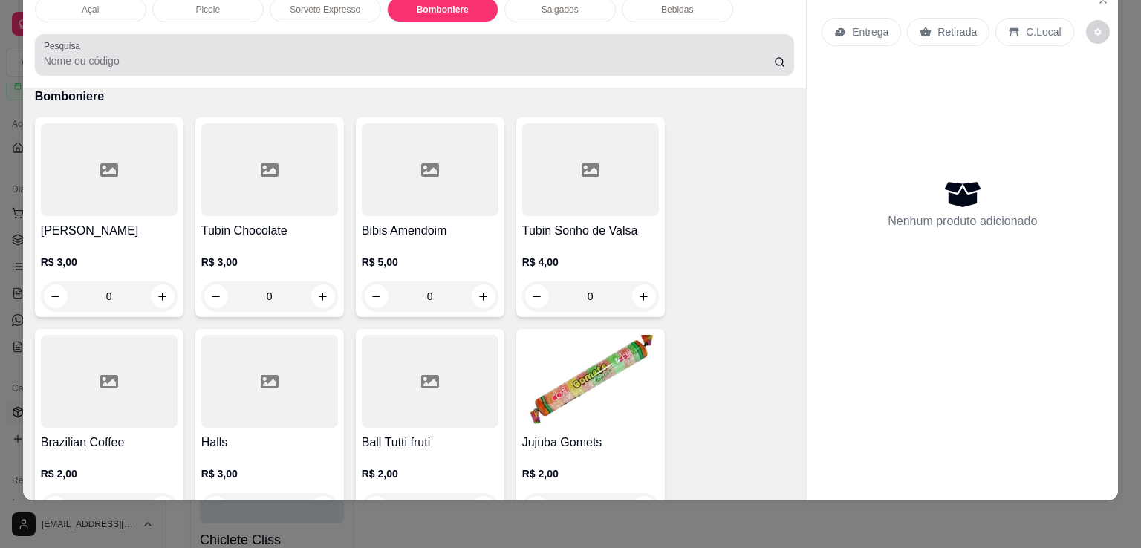
click at [284, 53] on input "Pesquisa" at bounding box center [409, 60] width 730 height 15
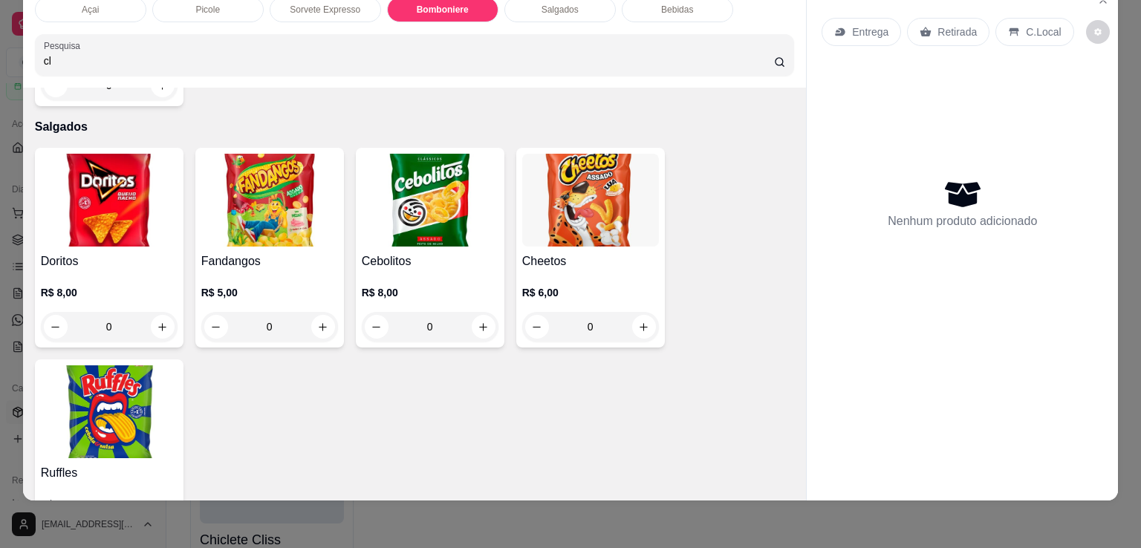
scroll to position [1684, 0]
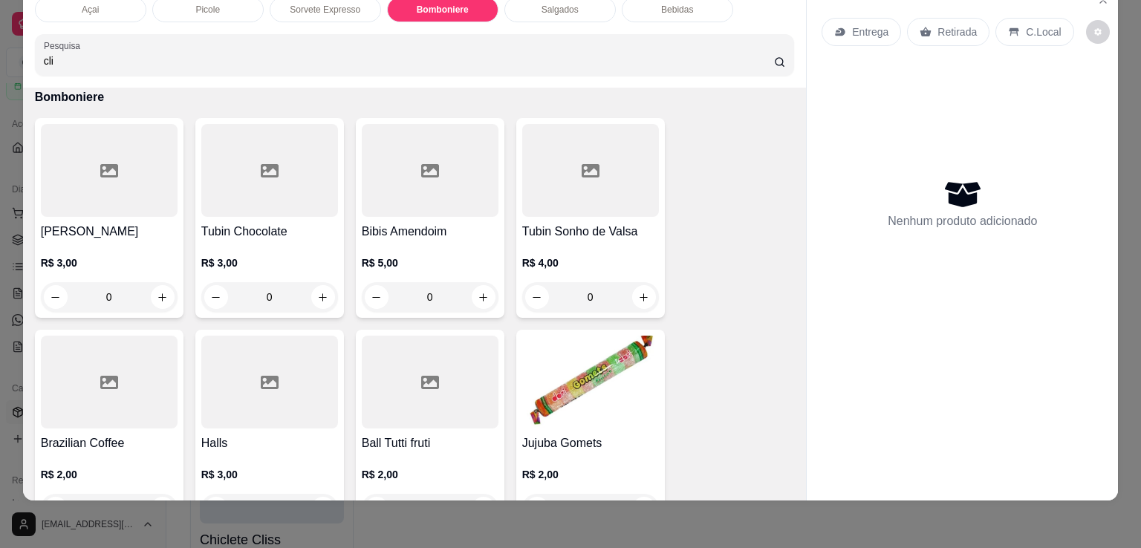
type input "cli"
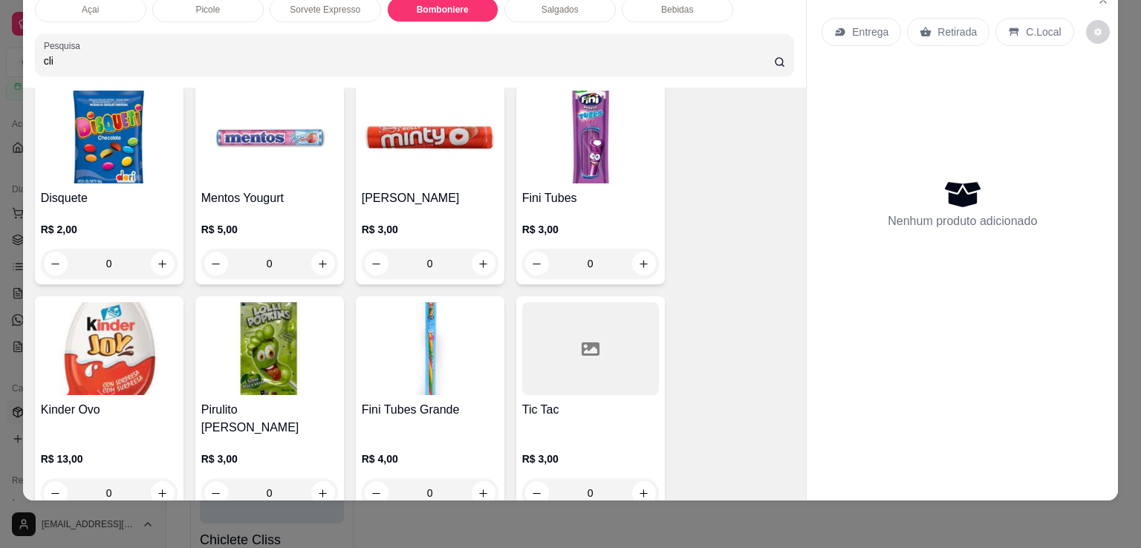
scroll to position [2650, 0]
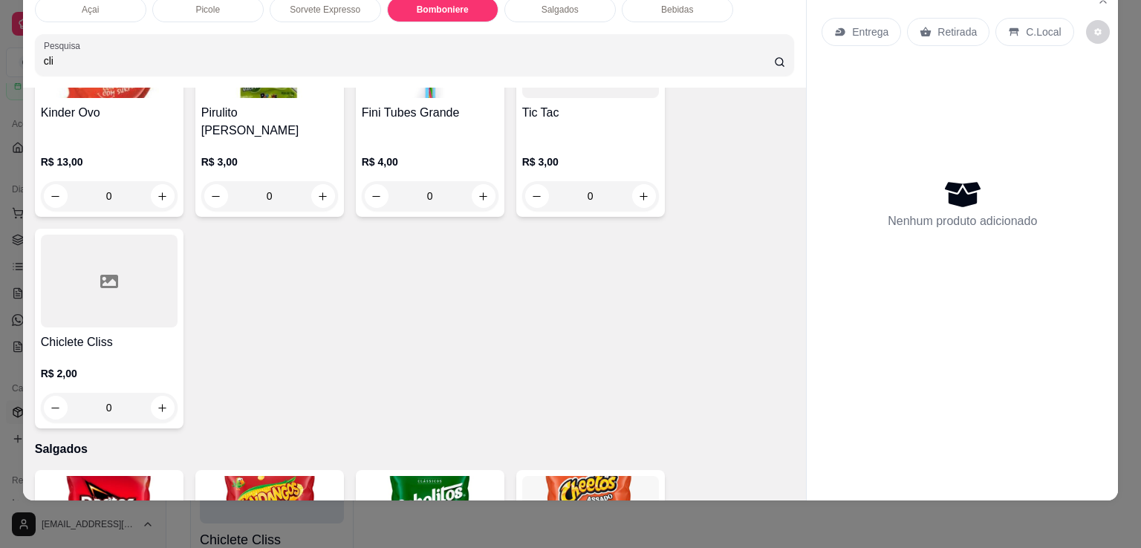
click at [114, 251] on div at bounding box center [109, 281] width 137 height 93
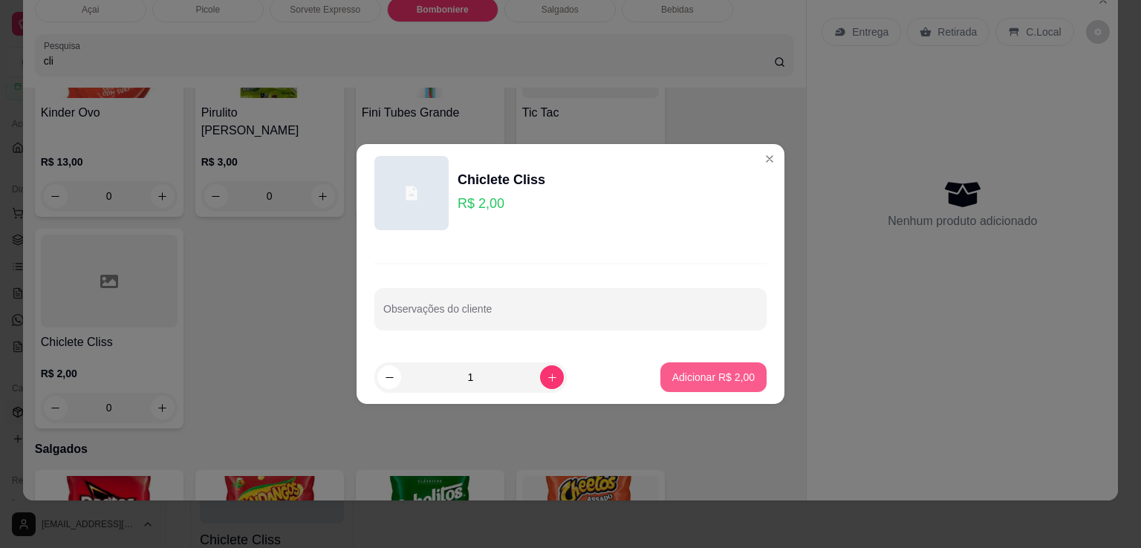
click at [669, 368] on button "Adicionar R$ 2,00" at bounding box center [713, 377] width 106 height 30
type input "1"
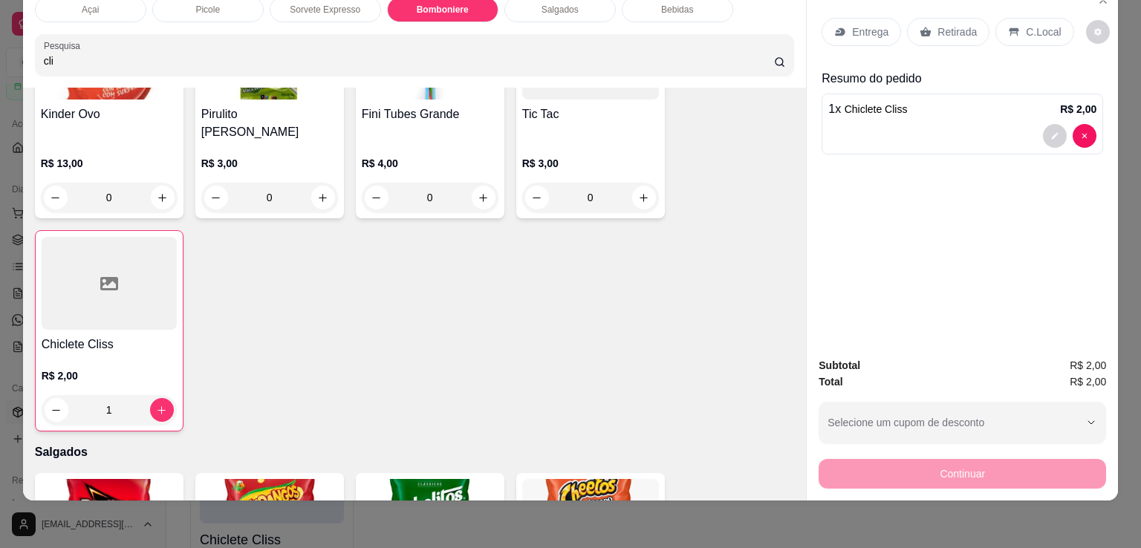
scroll to position [2651, 0]
click at [1026, 39] on div "Entrega Retirada C.Local" at bounding box center [961, 32] width 281 height 52
click at [1026, 27] on p "C.Local" at bounding box center [1043, 32] width 35 height 15
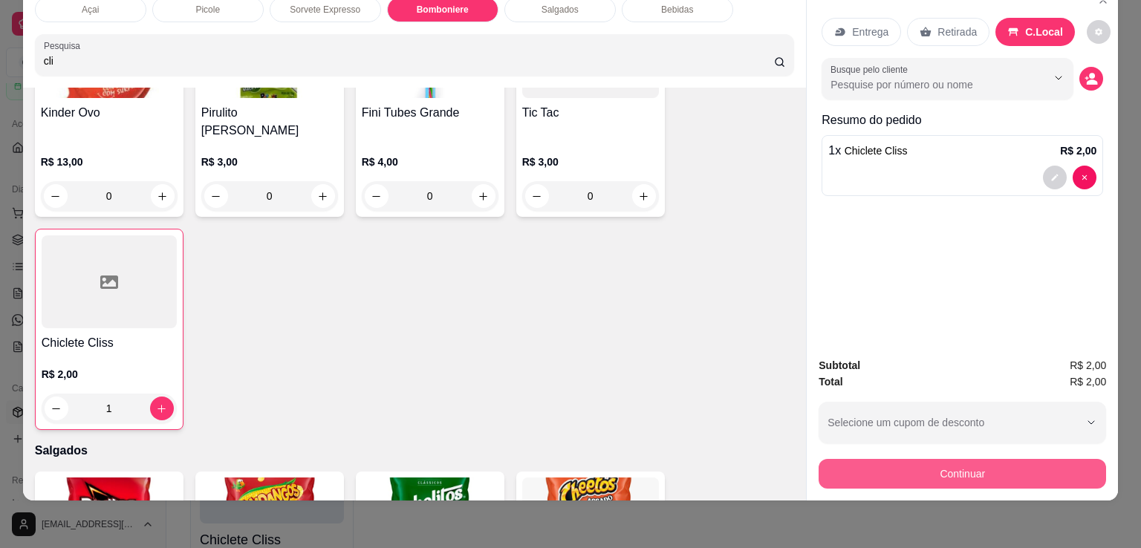
click at [975, 464] on button "Continuar" at bounding box center [961, 474] width 287 height 30
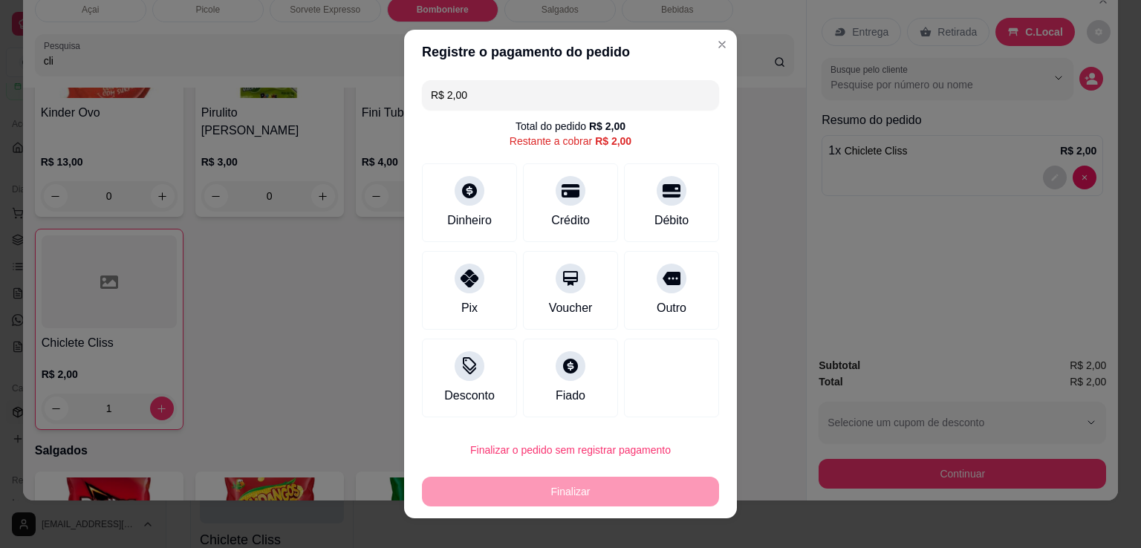
click at [544, 503] on div "Finalizar" at bounding box center [570, 492] width 297 height 30
click at [475, 205] on div "Dinheiro" at bounding box center [469, 200] width 105 height 87
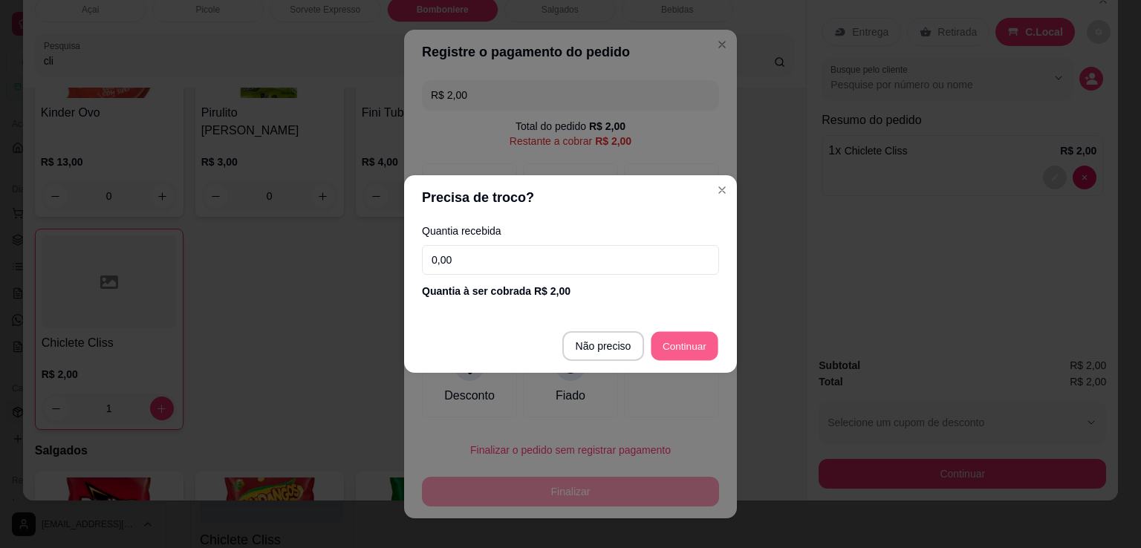
type input "R$ 0,00"
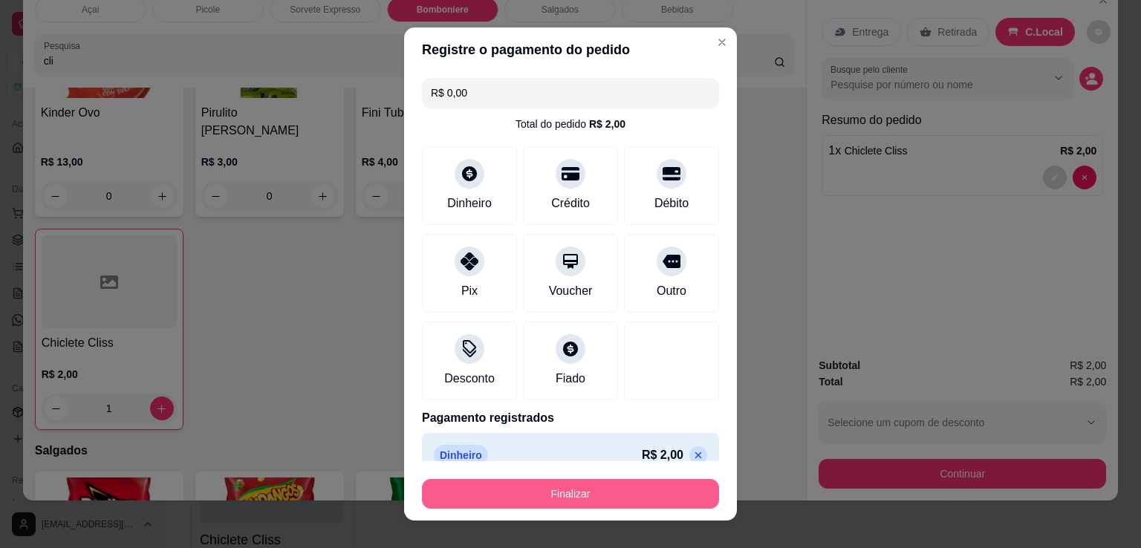
click at [561, 499] on button "Finalizar" at bounding box center [570, 494] width 297 height 30
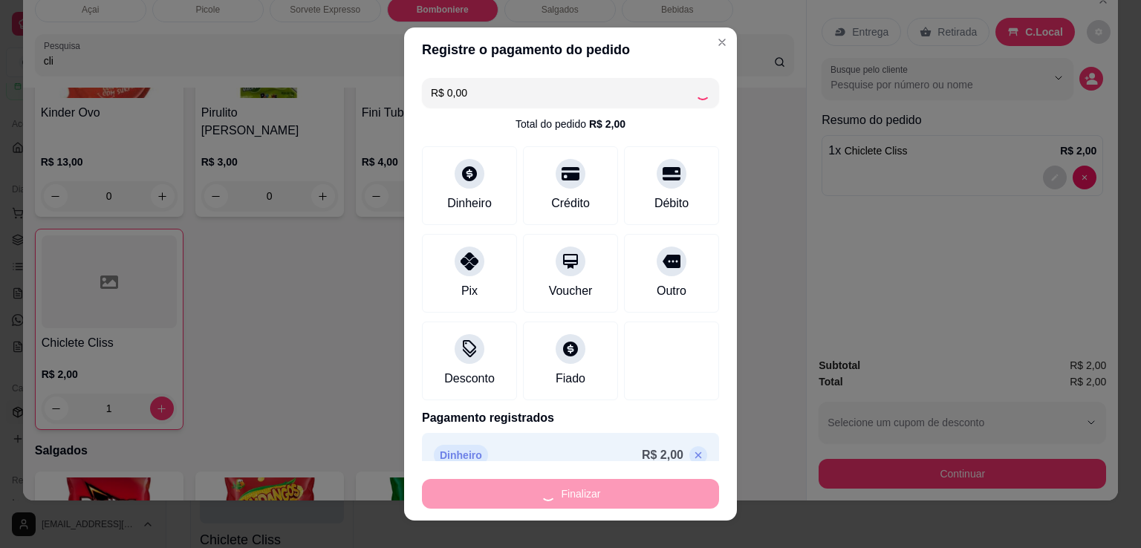
type input "0"
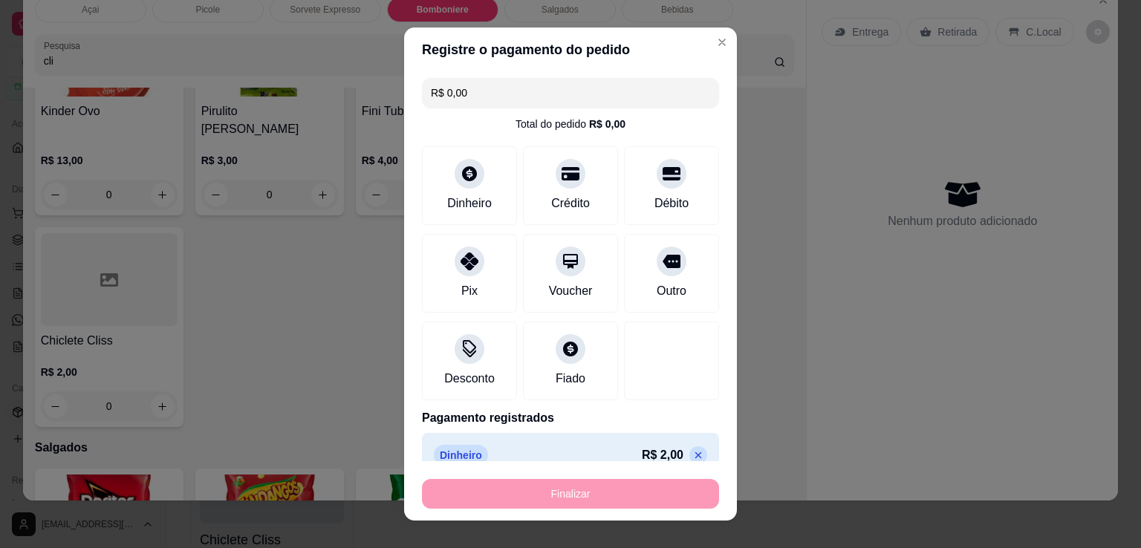
type input "-R$ 2,00"
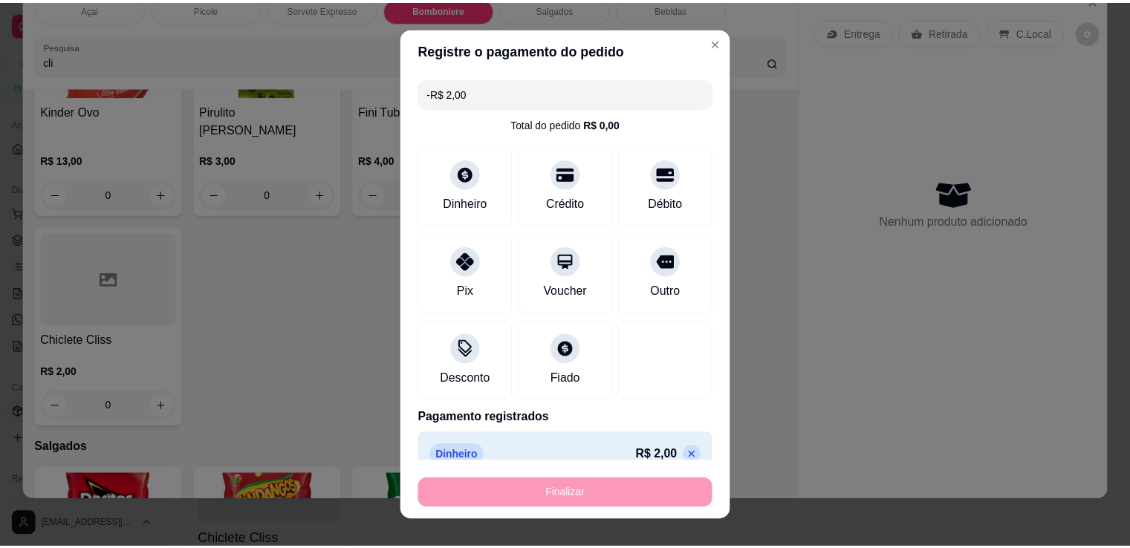
scroll to position [2650, 0]
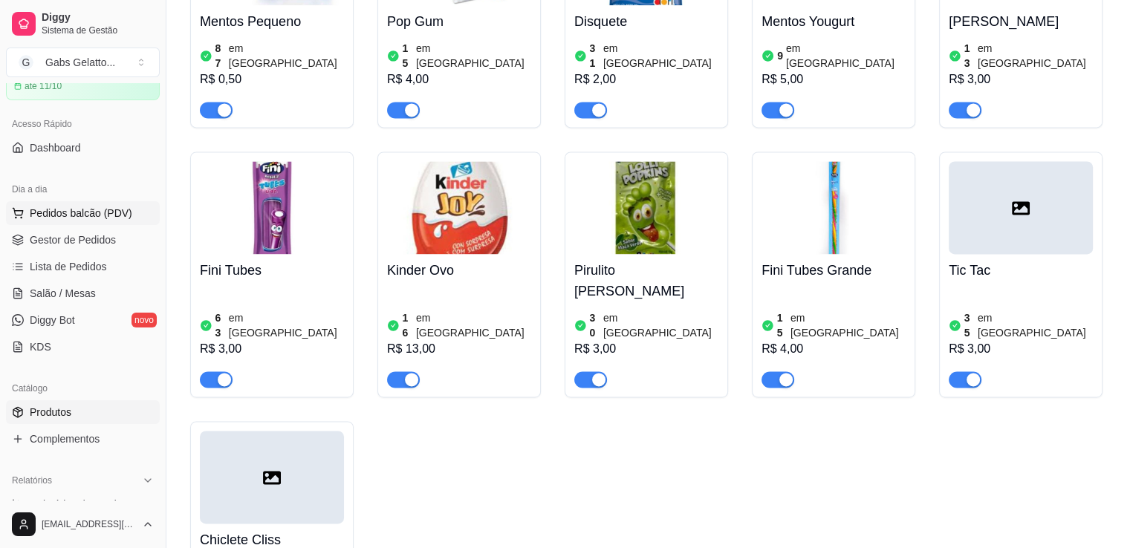
click at [82, 218] on span "Pedidos balcão (PDV)" at bounding box center [81, 213] width 102 height 15
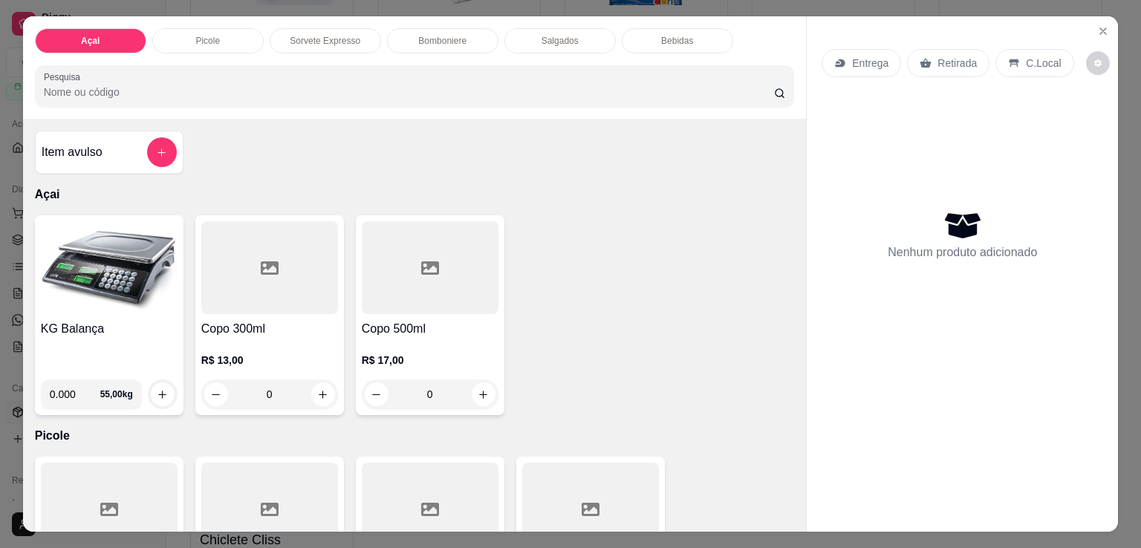
click at [71, 399] on div "KG Balança 0.000 55,00 kg" at bounding box center [109, 315] width 149 height 200
type input "0.426"
click at [157, 397] on button "increase-product-quantity" at bounding box center [163, 394] width 24 height 24
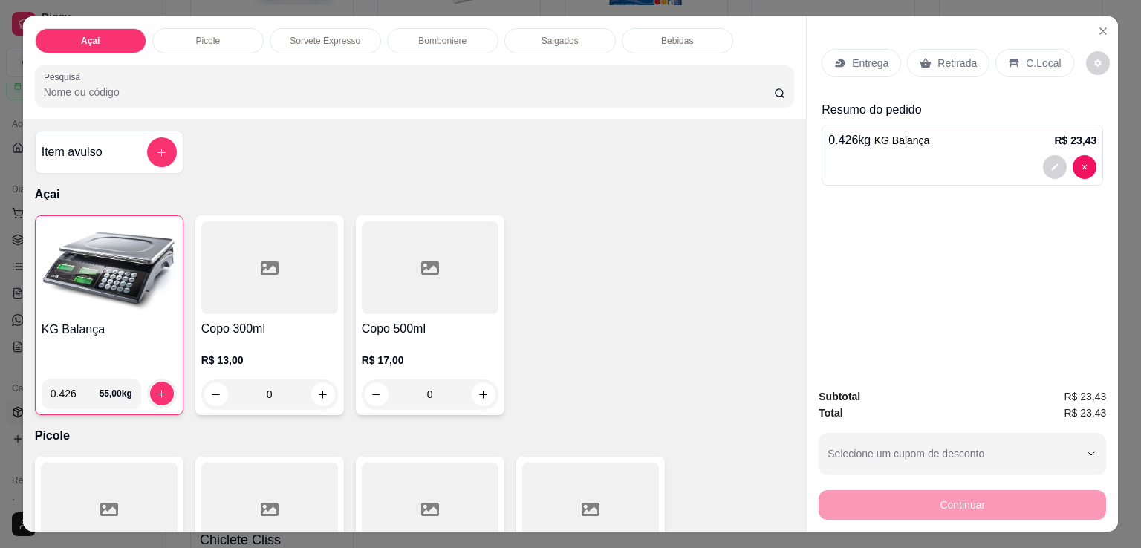
click at [1009, 59] on icon at bounding box center [1014, 63] width 10 height 8
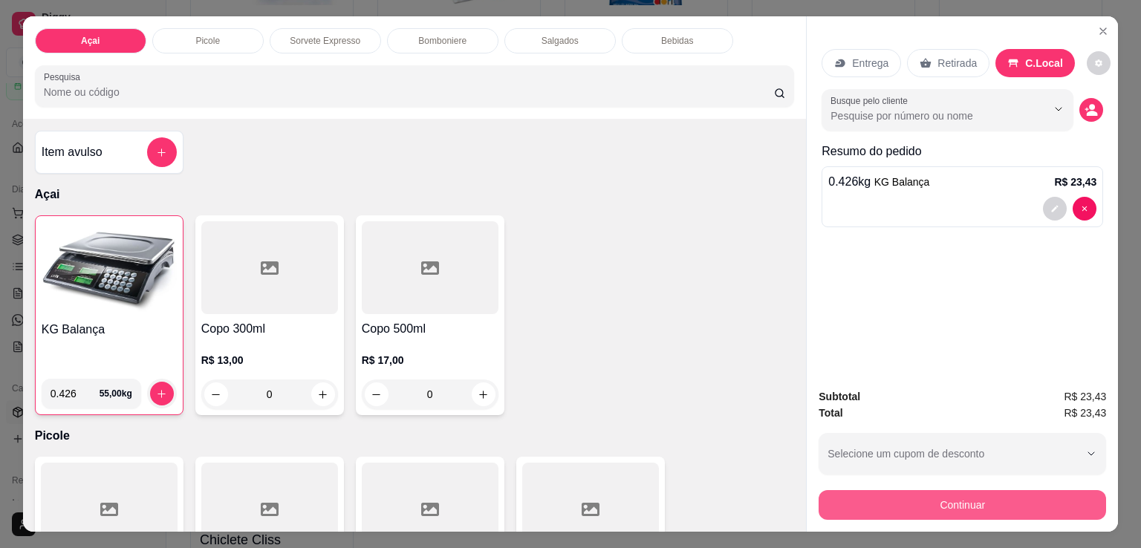
click at [967, 498] on button "Continuar" at bounding box center [961, 505] width 287 height 30
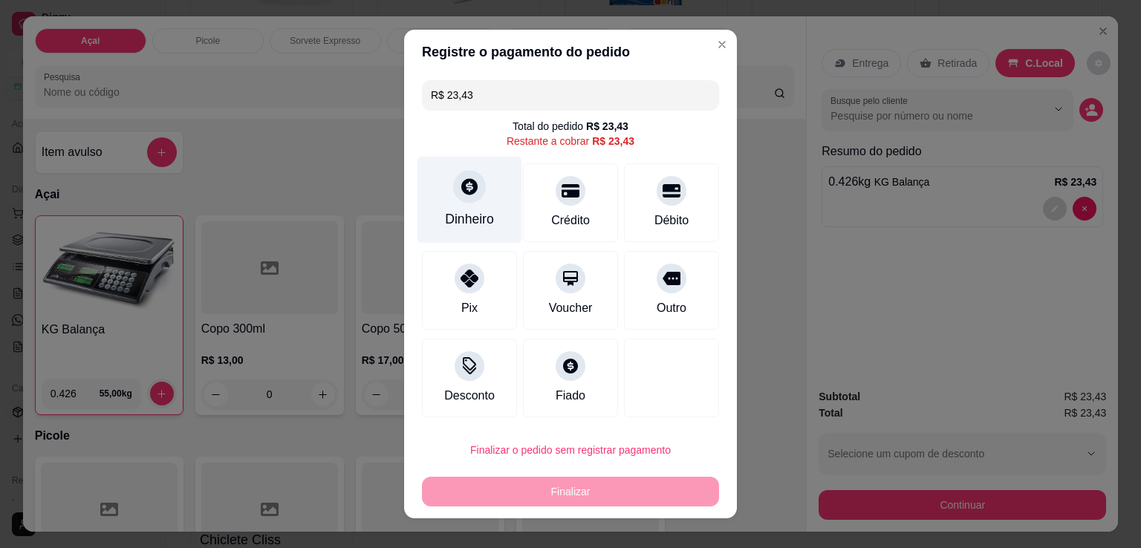
click at [472, 210] on div "Dinheiro" at bounding box center [469, 218] width 49 height 19
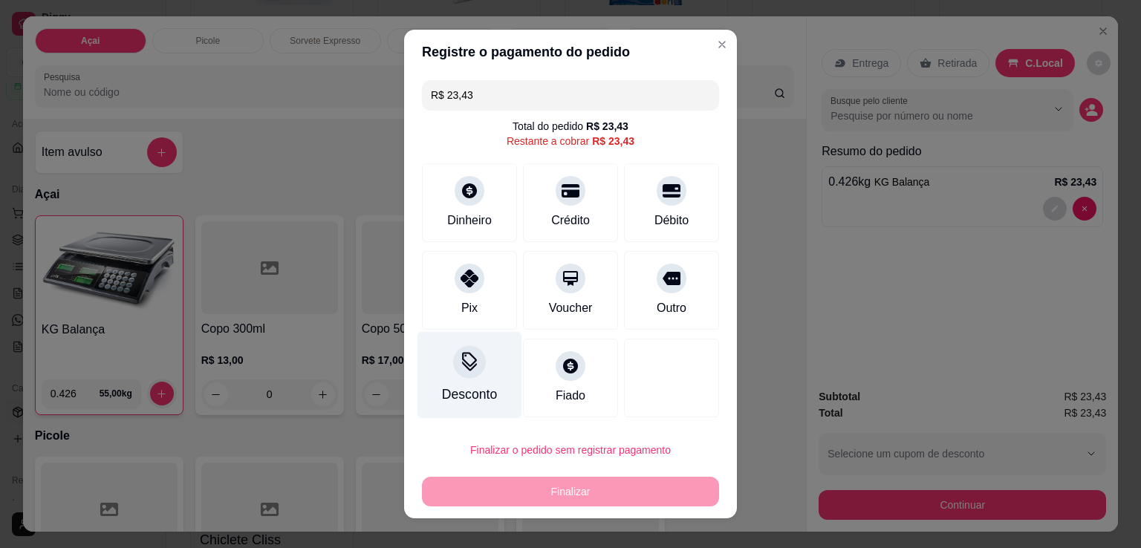
click at [457, 385] on div "Desconto" at bounding box center [469, 394] width 55 height 19
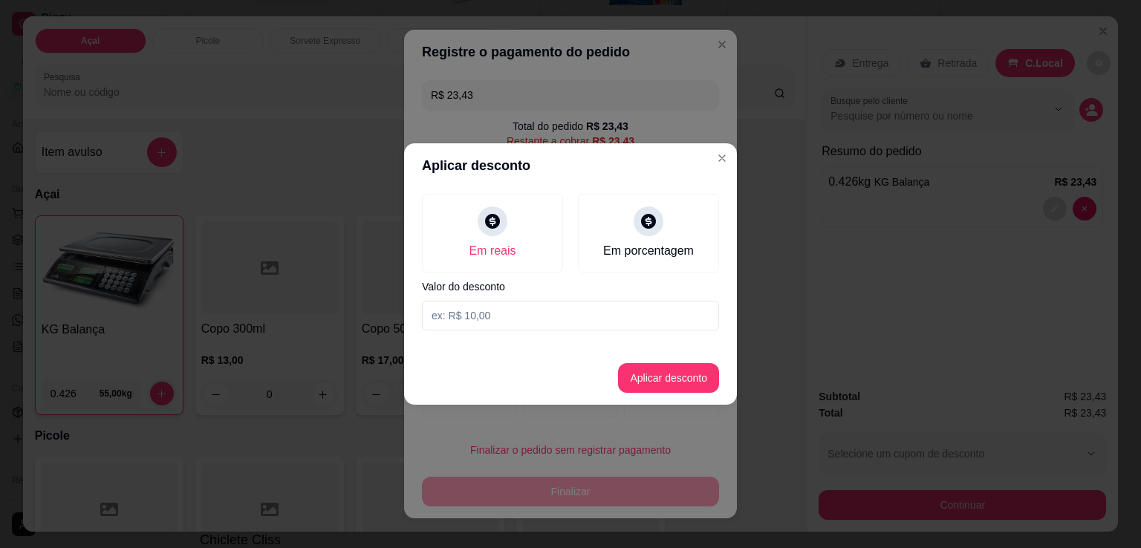
click at [497, 314] on input at bounding box center [570, 316] width 297 height 30
type input "23,00"
click at [631, 365] on button "Aplicar desconto" at bounding box center [668, 378] width 101 height 30
type input "R$ 0,43"
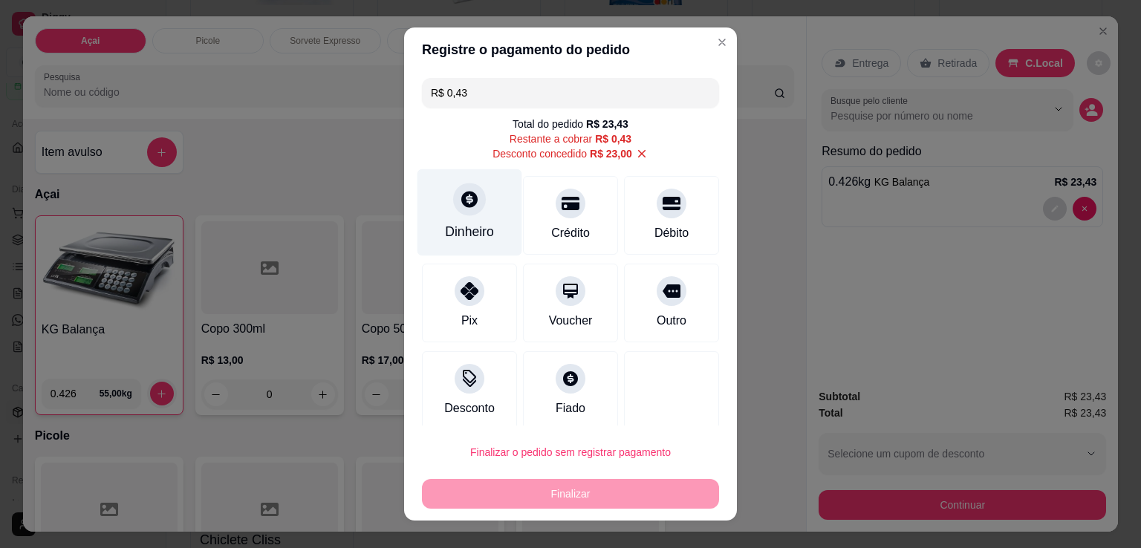
click at [462, 218] on div "Dinheiro" at bounding box center [469, 212] width 105 height 87
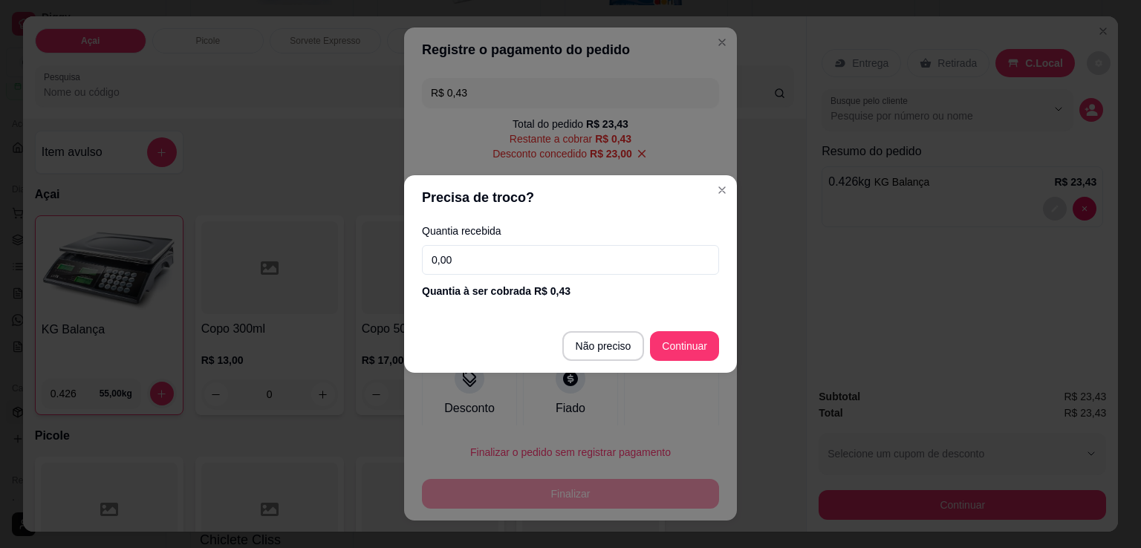
click at [486, 253] on input "0,00" at bounding box center [570, 260] width 297 height 30
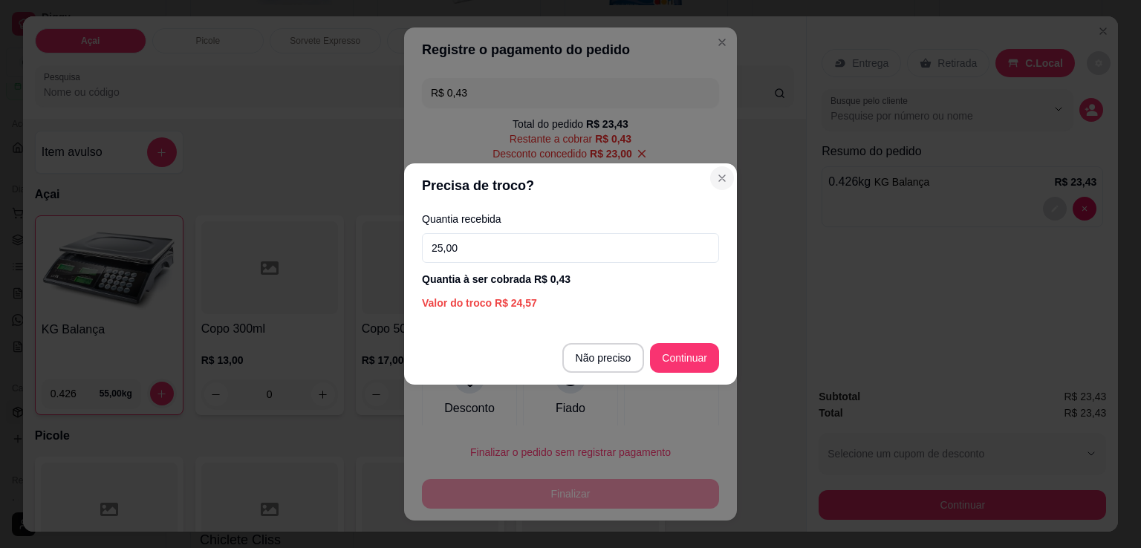
type input "25,00"
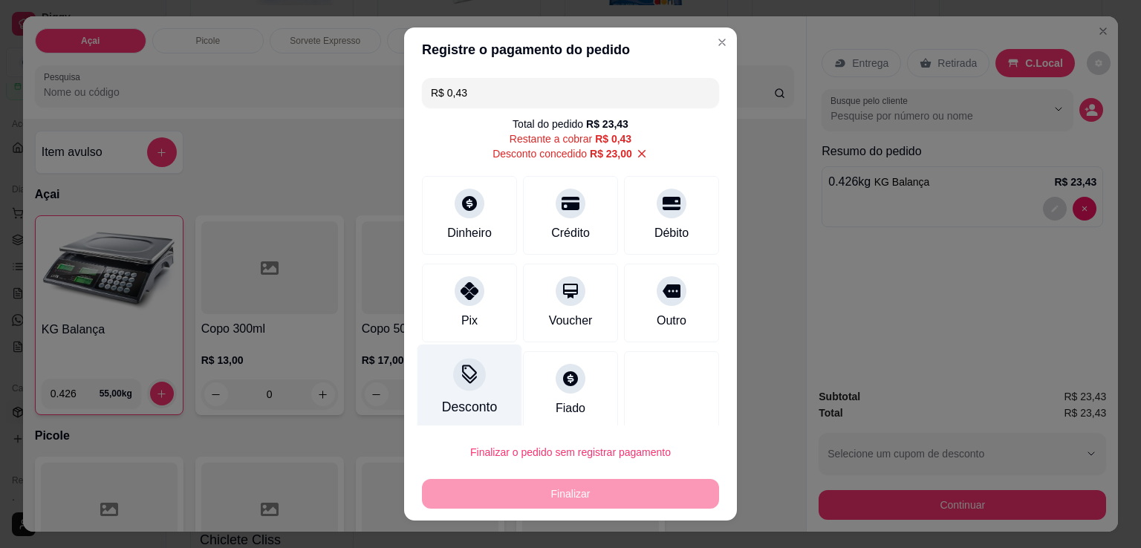
click at [468, 375] on icon at bounding box center [469, 374] width 19 height 19
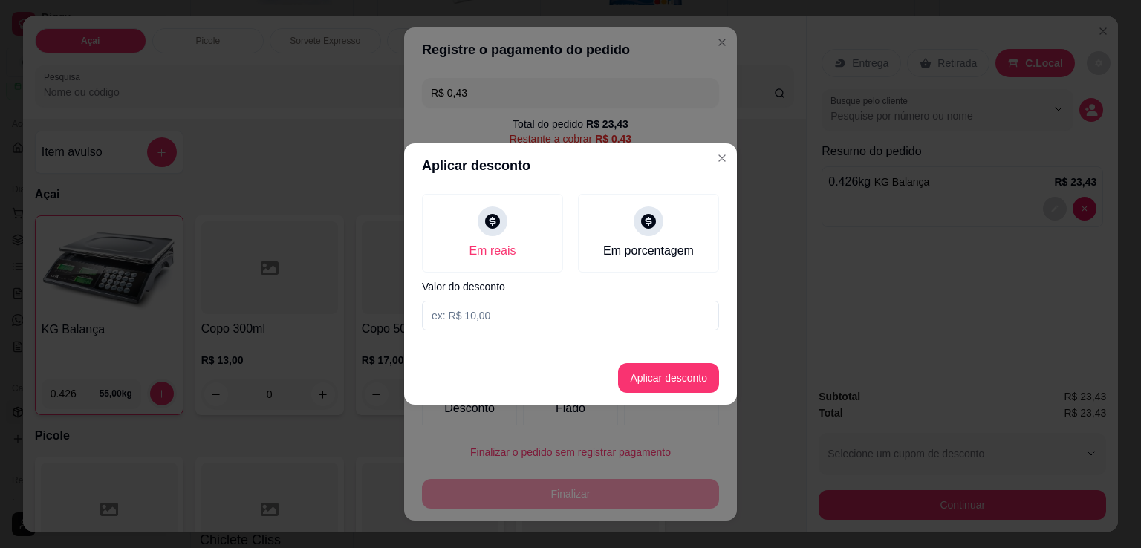
click at [518, 321] on input at bounding box center [570, 316] width 297 height 30
type input "0,43"
click at [659, 385] on button "Aplicar desconto" at bounding box center [668, 378] width 101 height 30
type input "R$ 23,00"
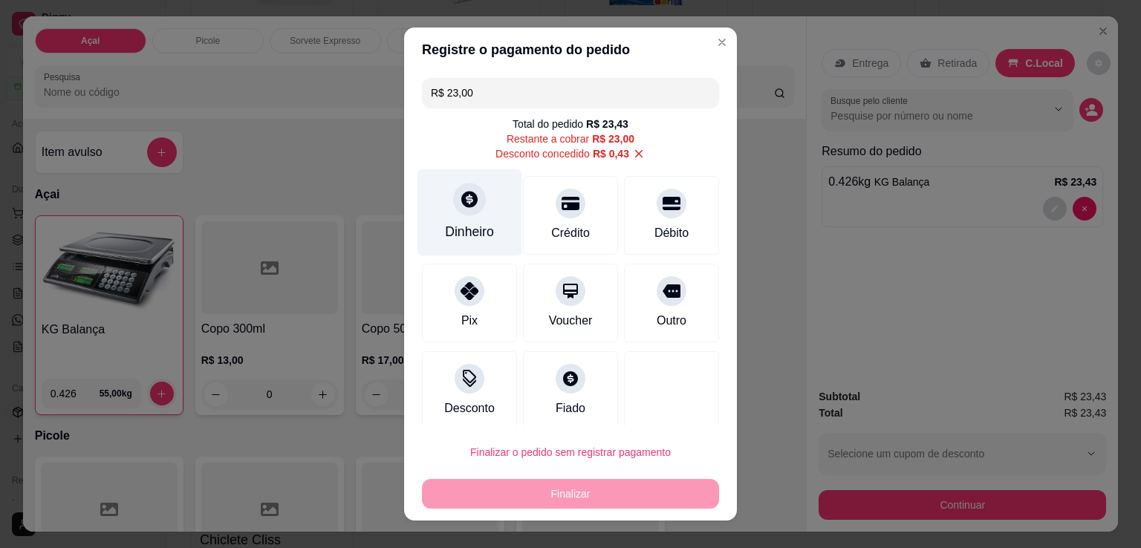
click at [461, 210] on div at bounding box center [469, 199] width 33 height 33
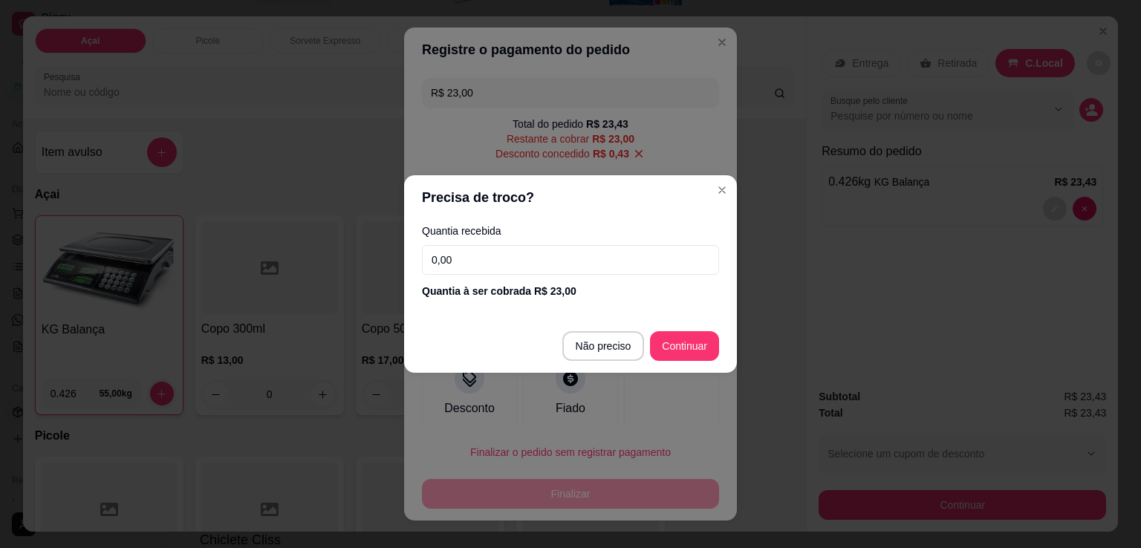
click at [544, 250] on input "0,00" at bounding box center [570, 260] width 297 height 30
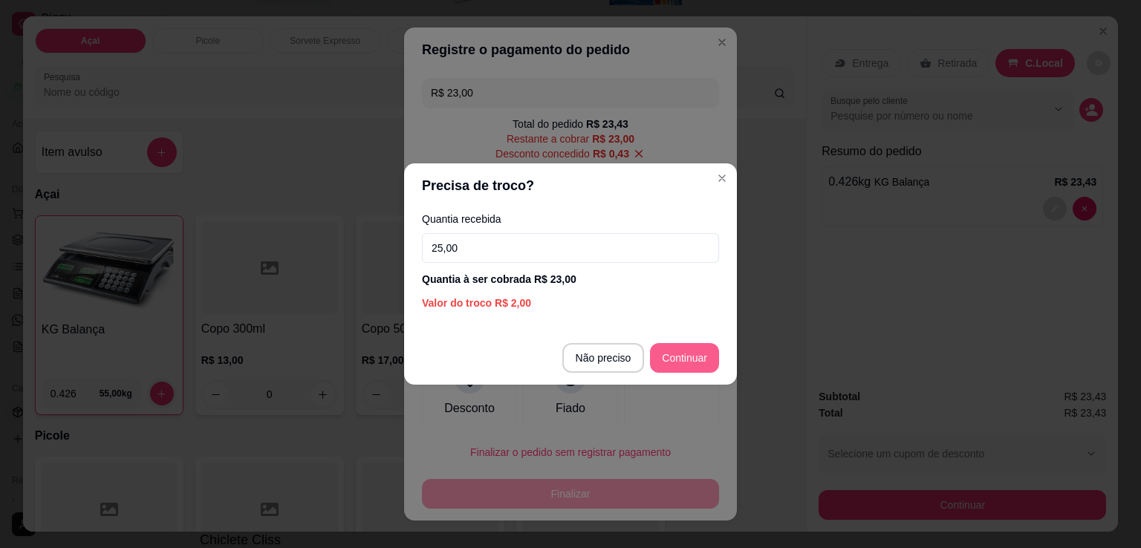
type input "25,00"
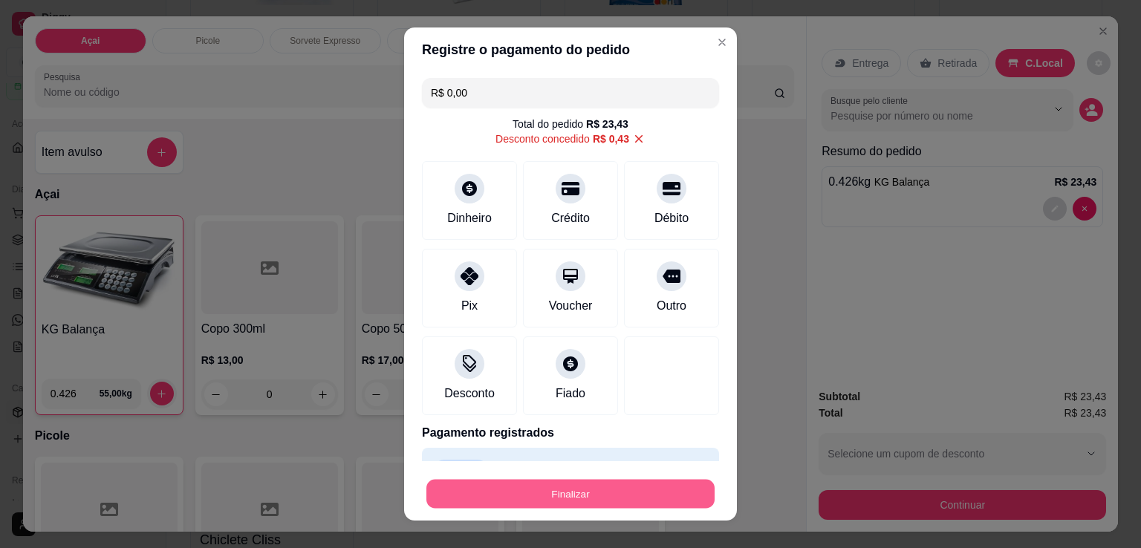
click at [585, 482] on button "Finalizar" at bounding box center [570, 494] width 288 height 29
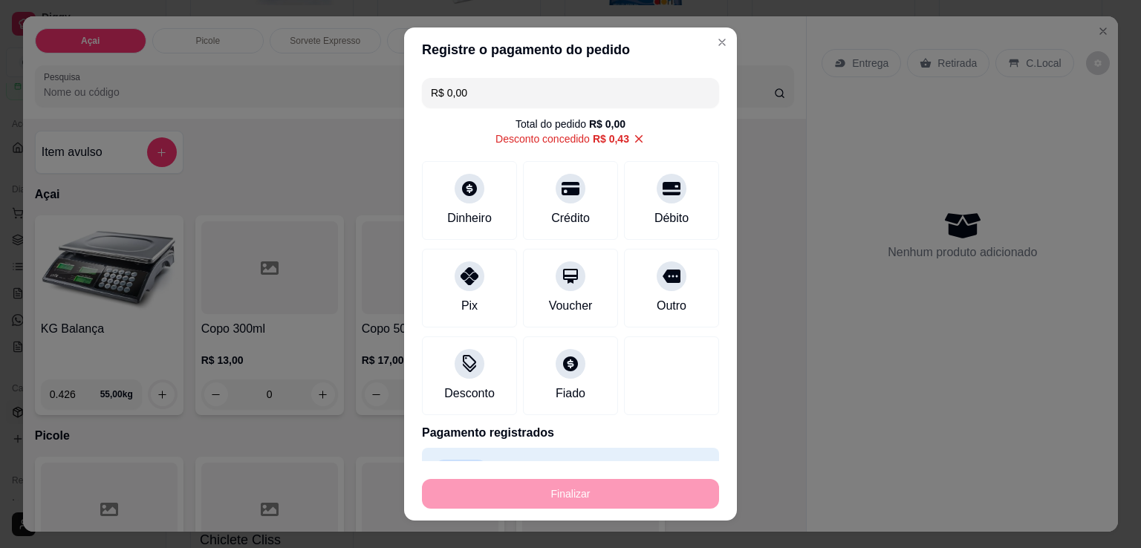
type input "-R$ 23,43"
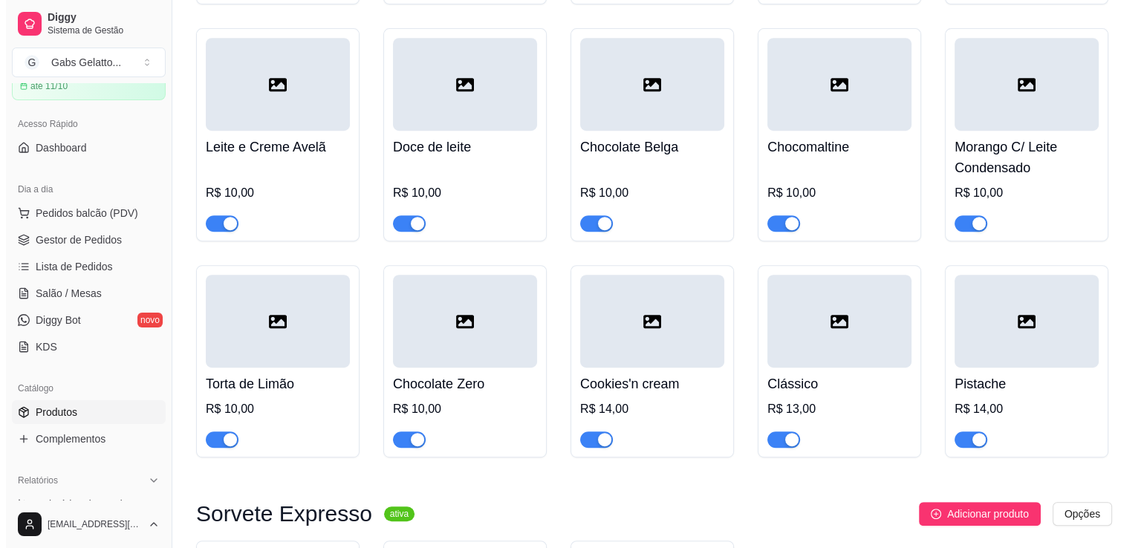
scroll to position [594, 0]
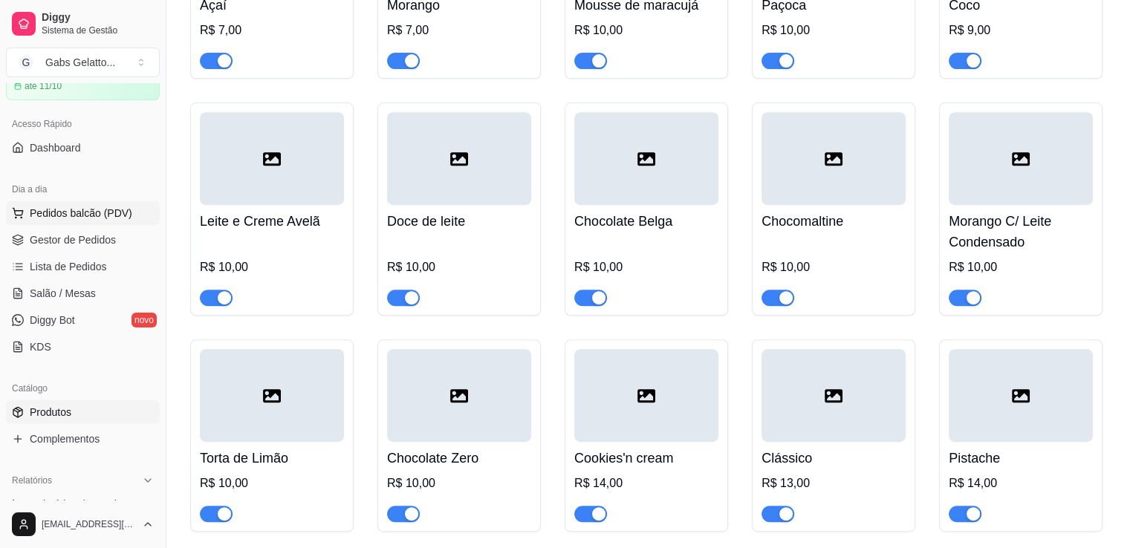
click at [96, 218] on span "Pedidos balcão (PDV)" at bounding box center [81, 213] width 102 height 15
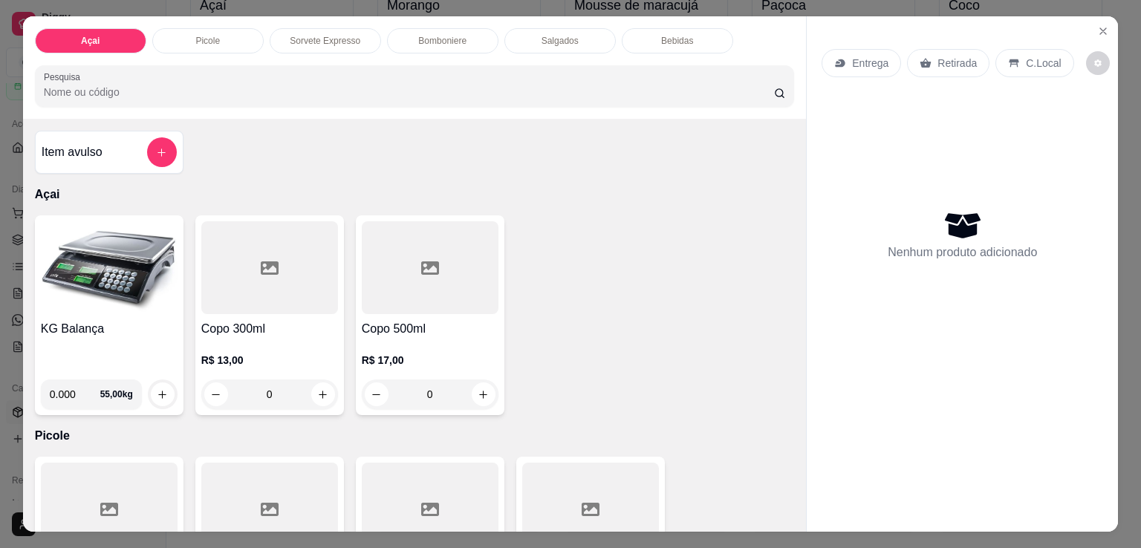
click at [327, 45] on div "Sorvete Expresso" at bounding box center [325, 40] width 111 height 25
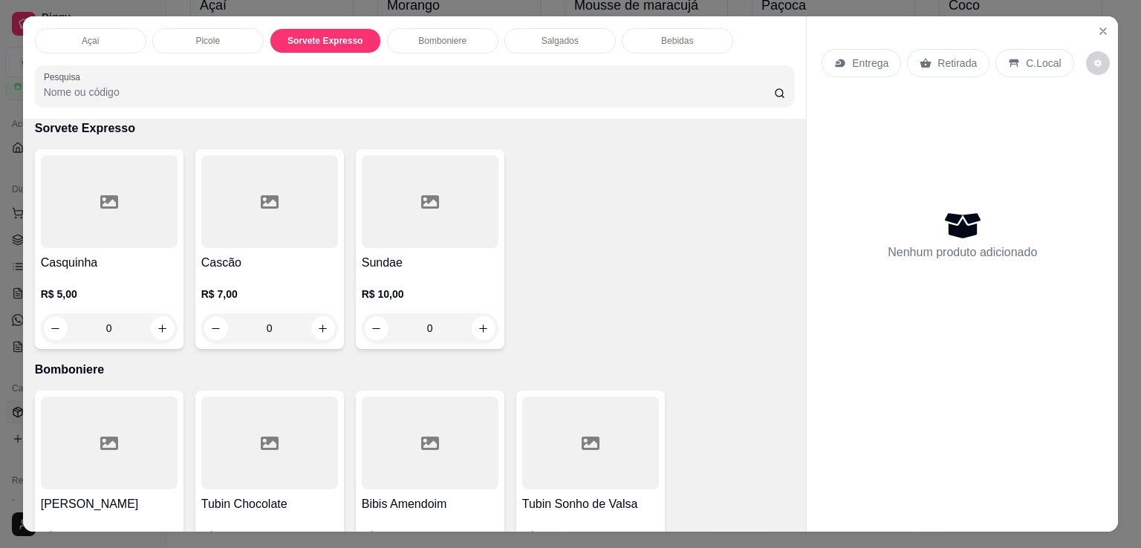
click at [454, 35] on p "Bomboniere" at bounding box center [442, 41] width 48 height 12
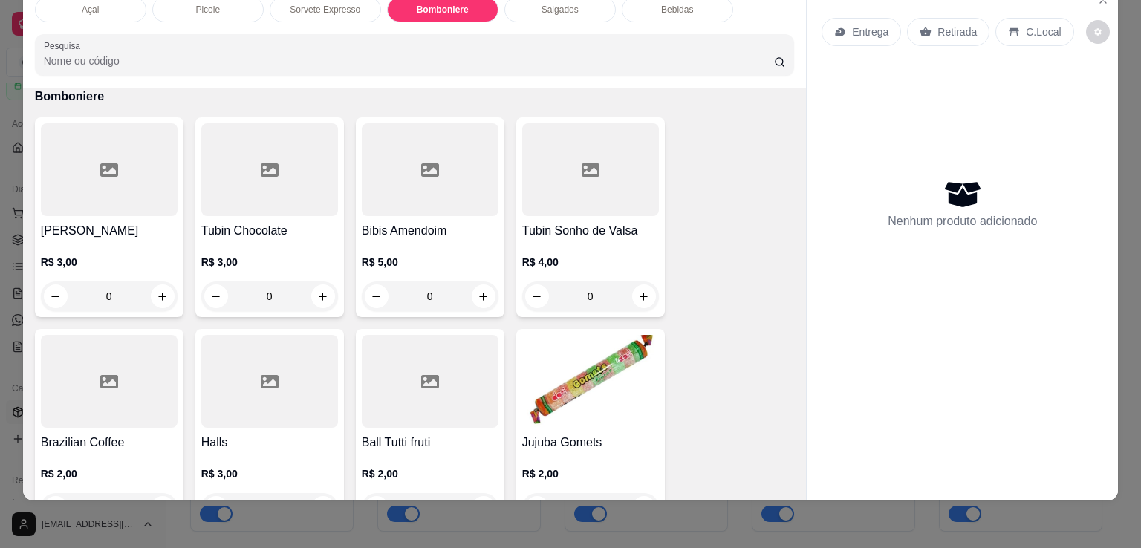
click at [238, 53] on input "Pesquisa" at bounding box center [409, 60] width 730 height 15
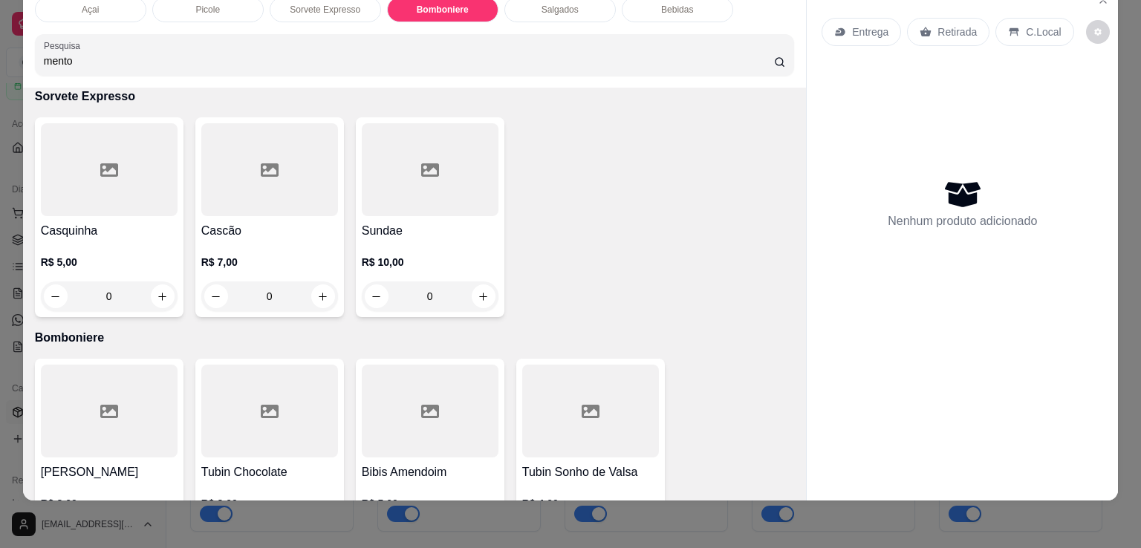
scroll to position [1684, 0]
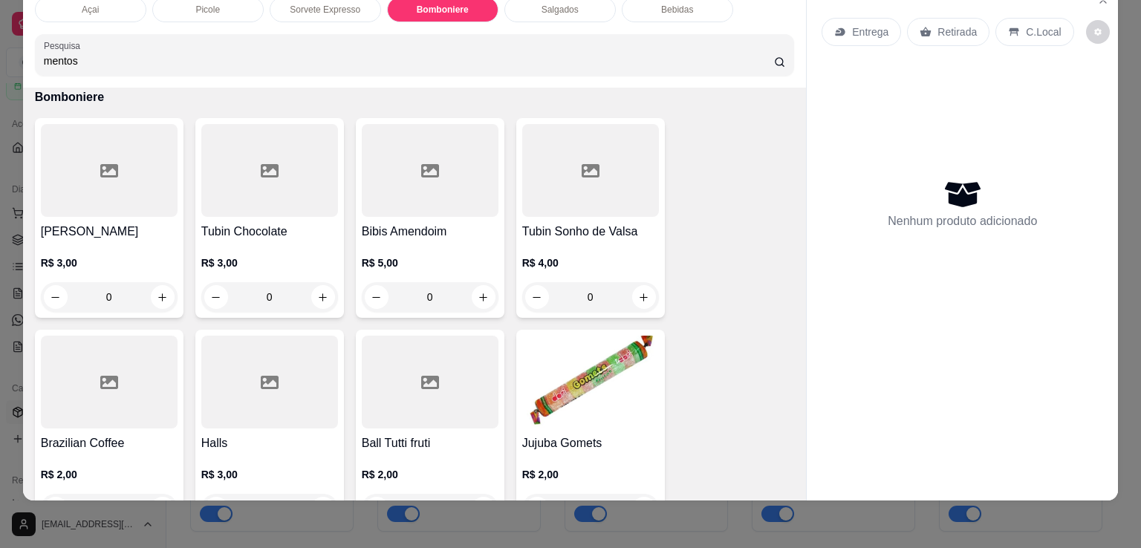
type input "mentos"
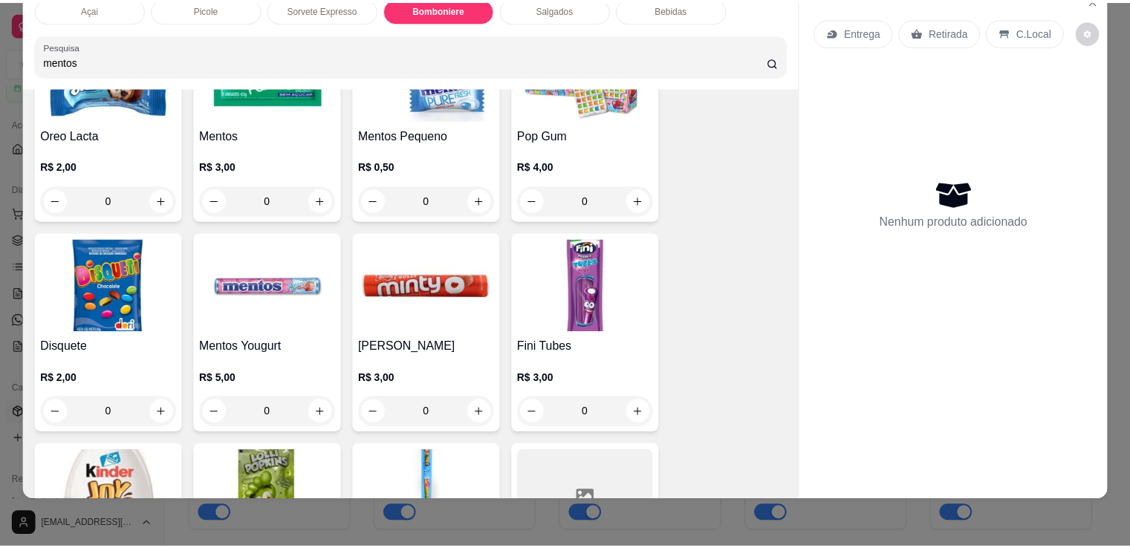
scroll to position [2278, 0]
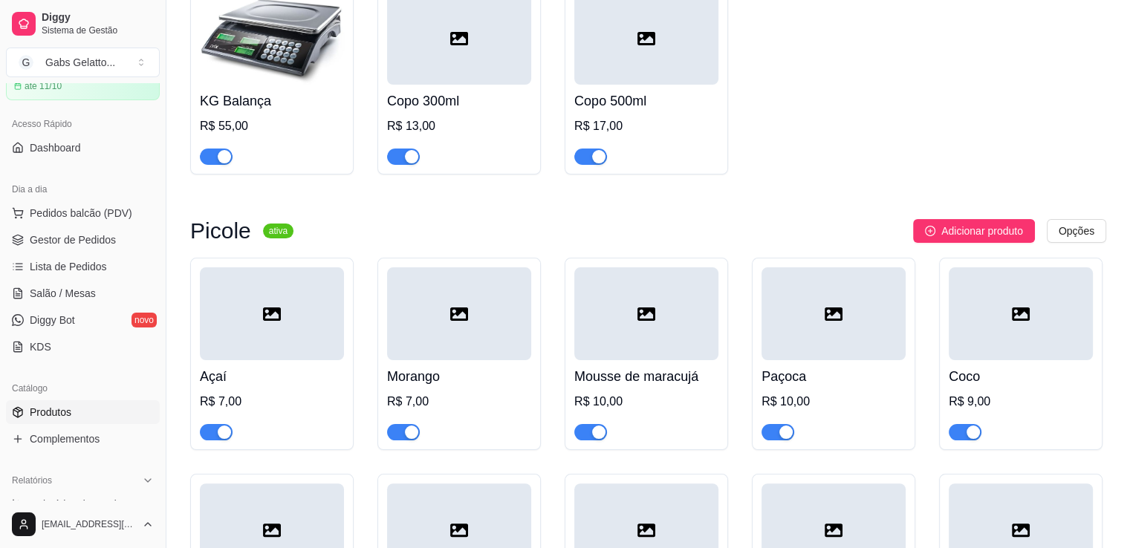
scroll to position [149, 0]
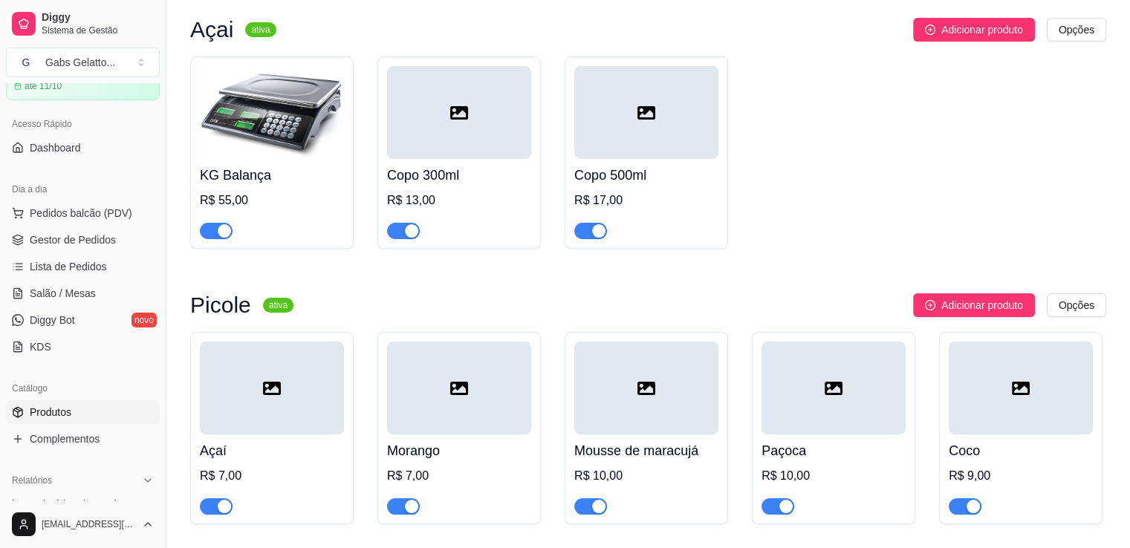
click at [50, 414] on span "Produtos" at bounding box center [51, 412] width 42 height 15
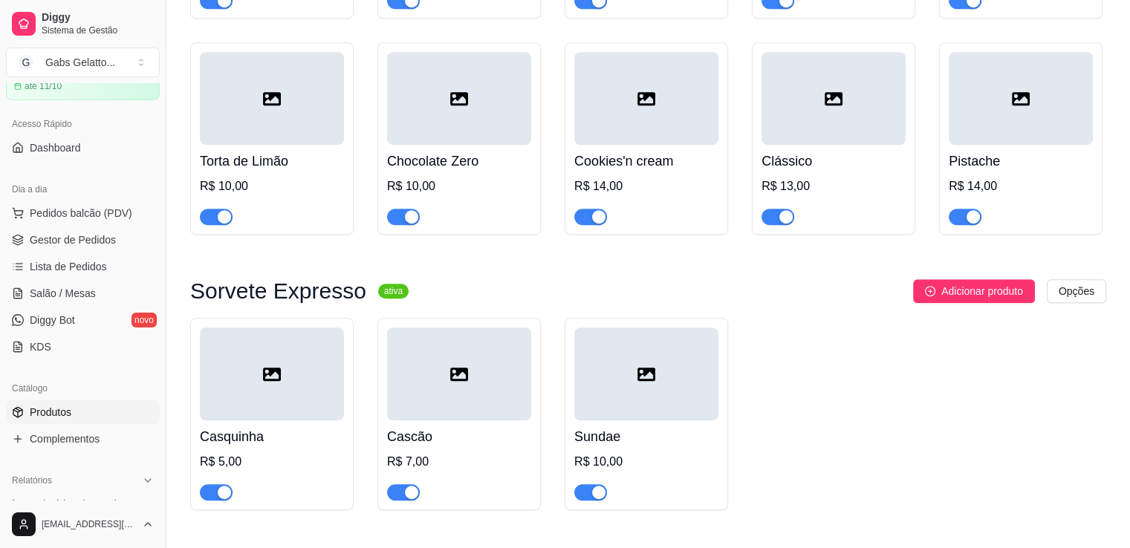
scroll to position [1262, 0]
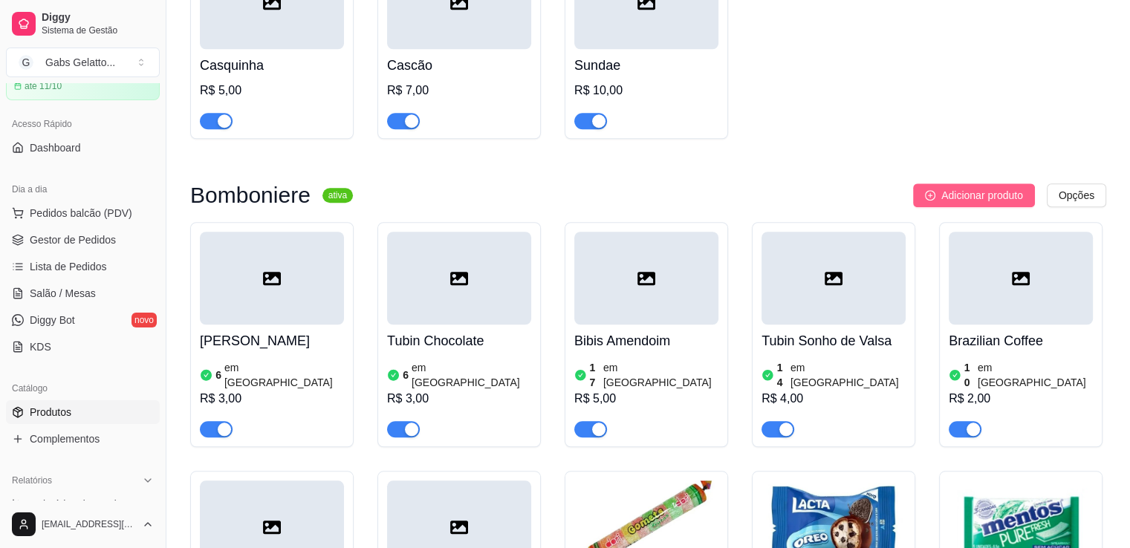
click at [976, 187] on button "Adicionar produto" at bounding box center [974, 195] width 122 height 24
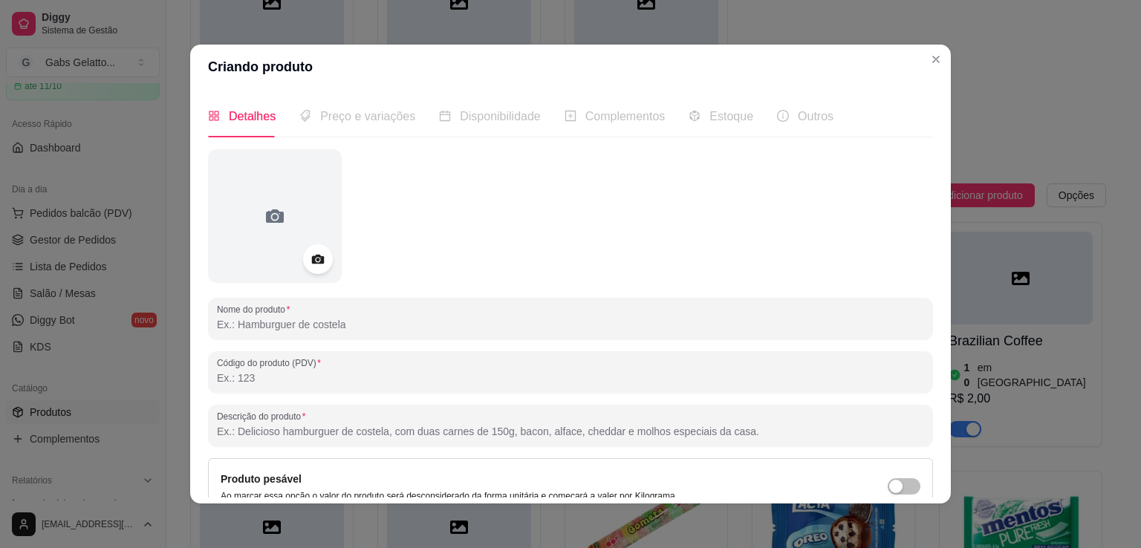
click at [281, 328] on input "Nome do produto" at bounding box center [570, 324] width 707 height 15
type input "Mentos"
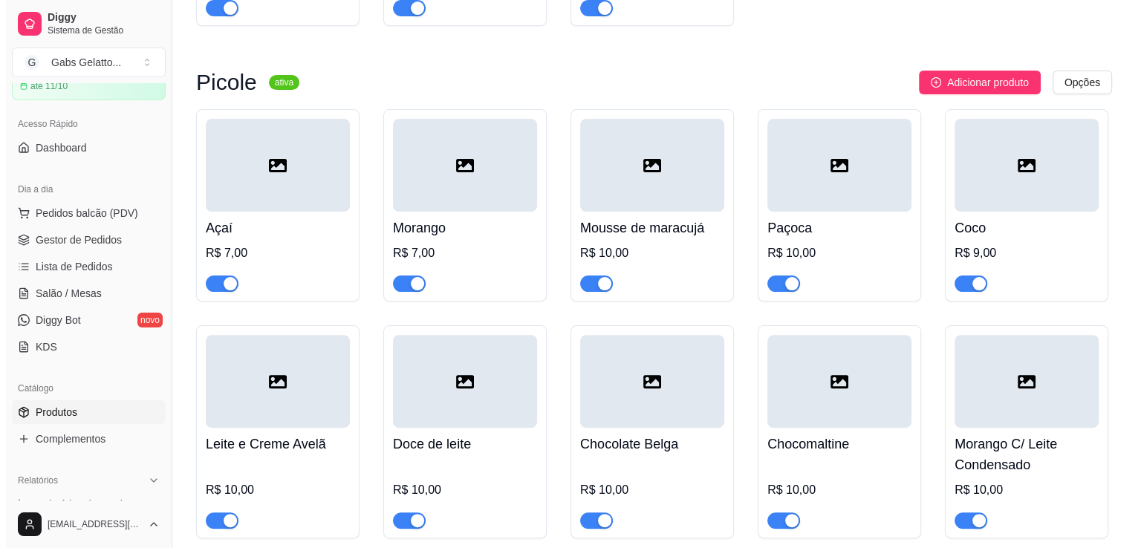
scroll to position [297, 0]
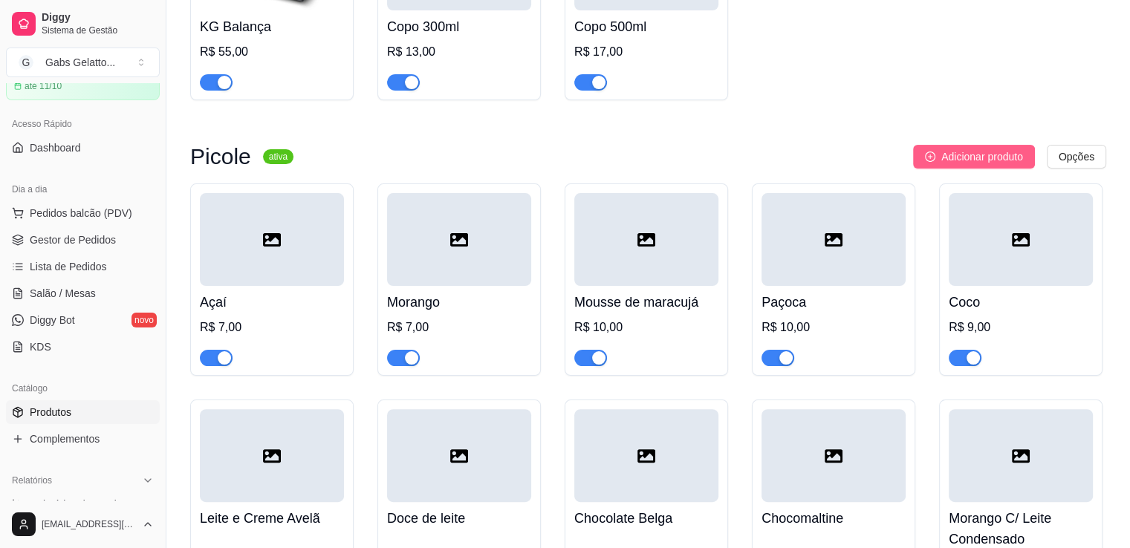
click at [962, 163] on span "Adicionar produto" at bounding box center [982, 157] width 82 height 16
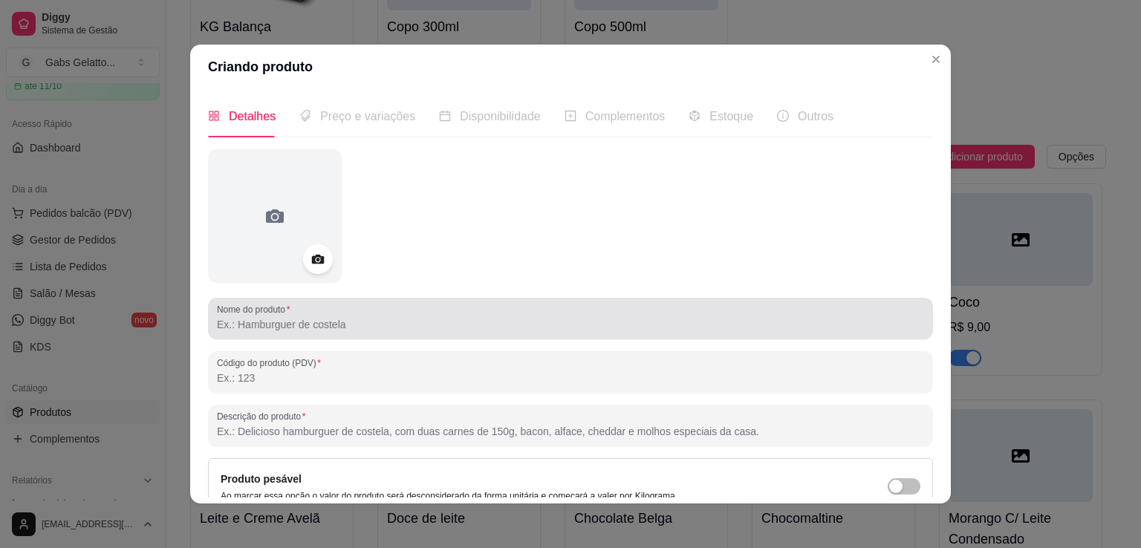
click at [326, 333] on div at bounding box center [570, 319] width 707 height 30
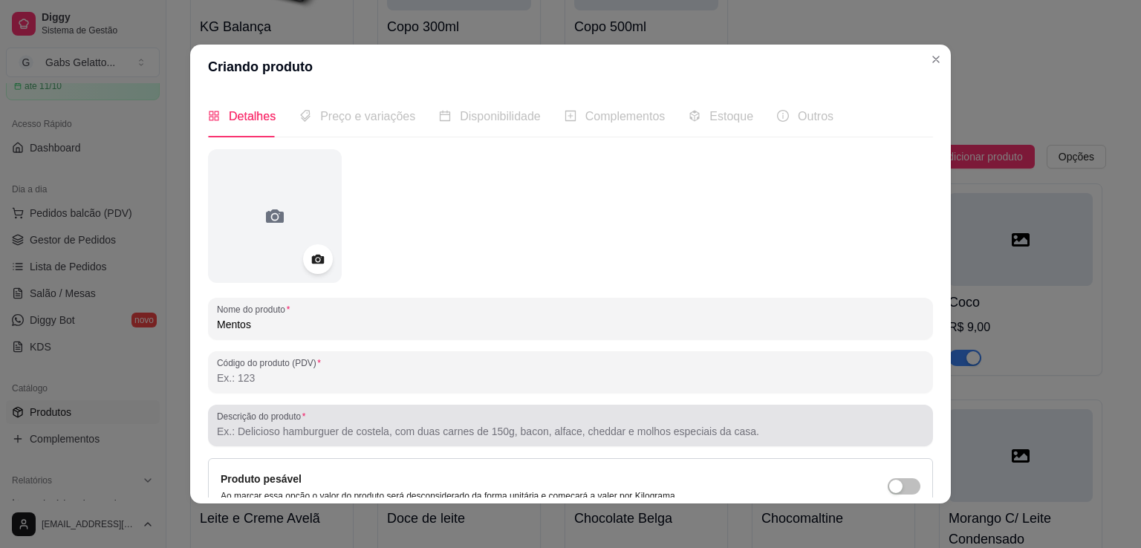
scroll to position [3, 0]
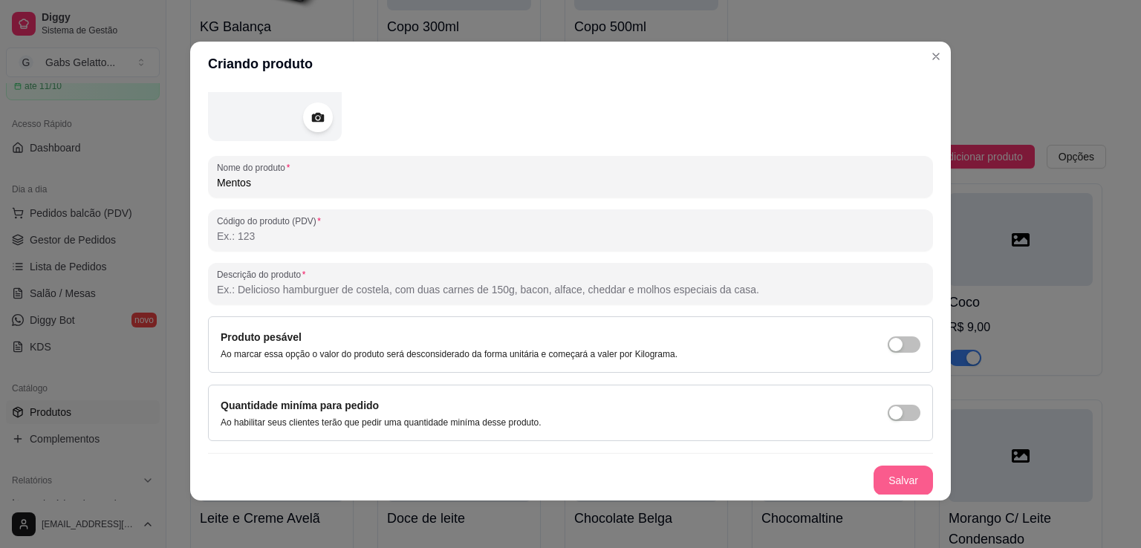
type input "Mentos"
click at [891, 484] on button "Salvar" at bounding box center [903, 480] width 58 height 29
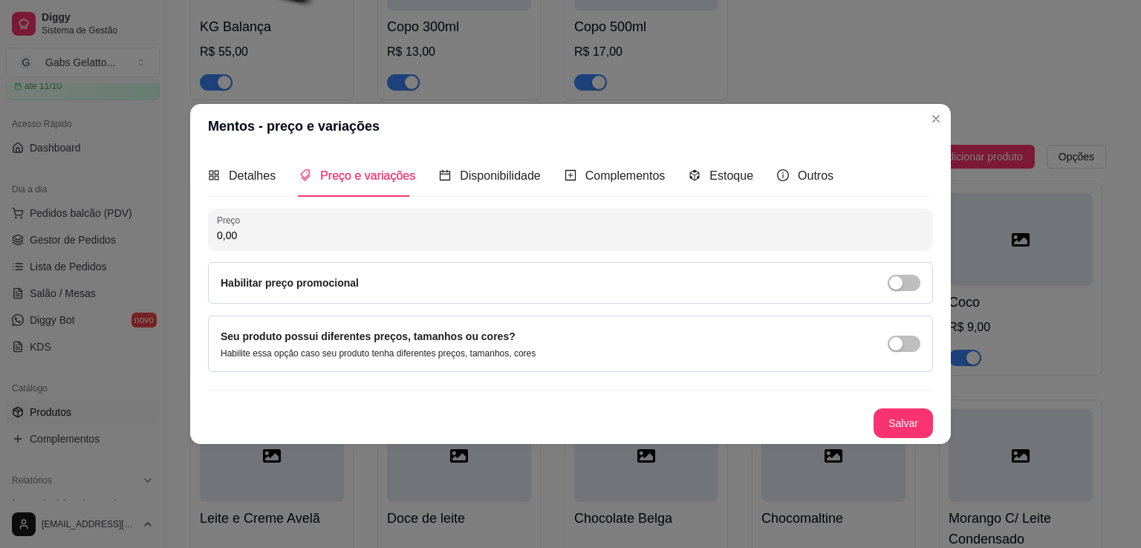
scroll to position [0, 0]
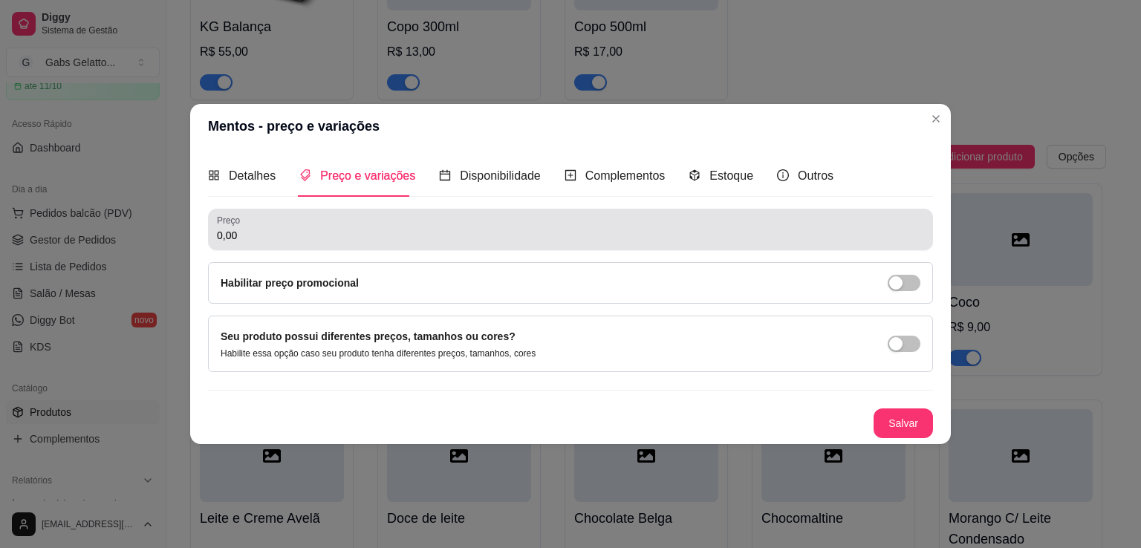
click at [278, 221] on div "0,00" at bounding box center [570, 230] width 707 height 30
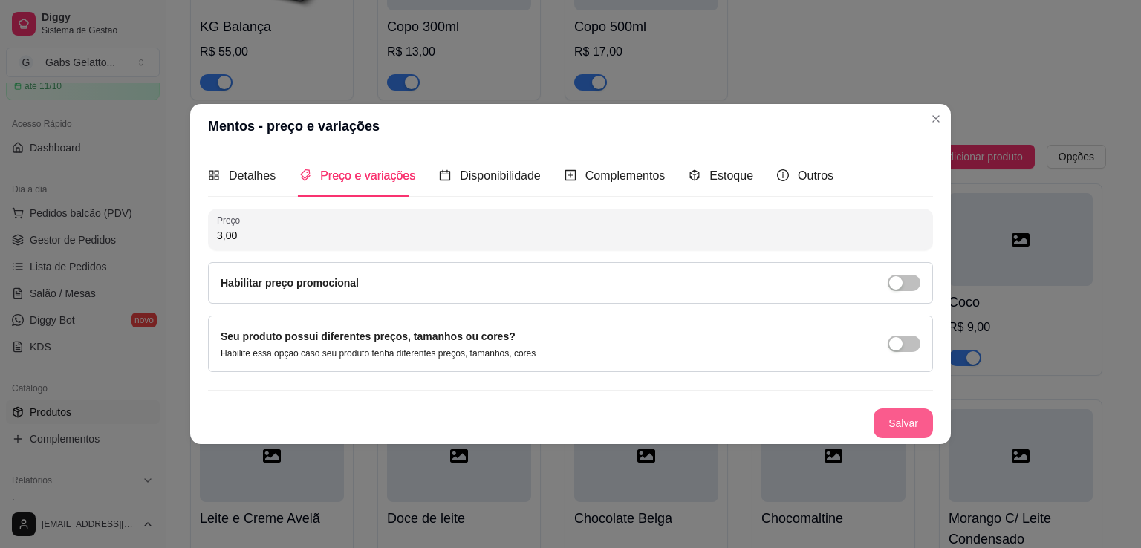
type input "3,00"
click at [885, 418] on button "Salvar" at bounding box center [902, 423] width 59 height 30
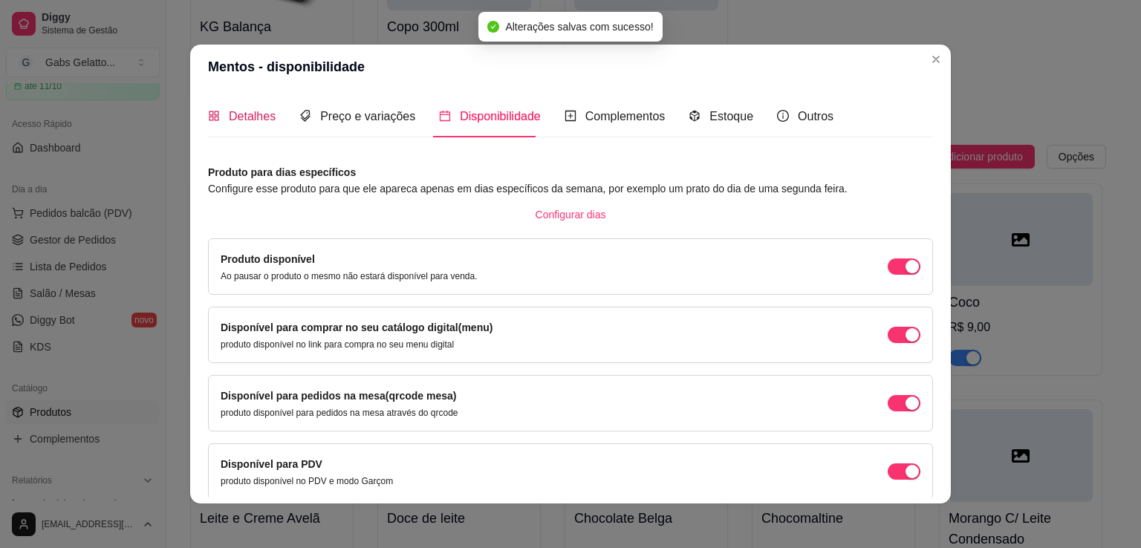
click at [238, 117] on span "Detalhes" at bounding box center [252, 116] width 47 height 13
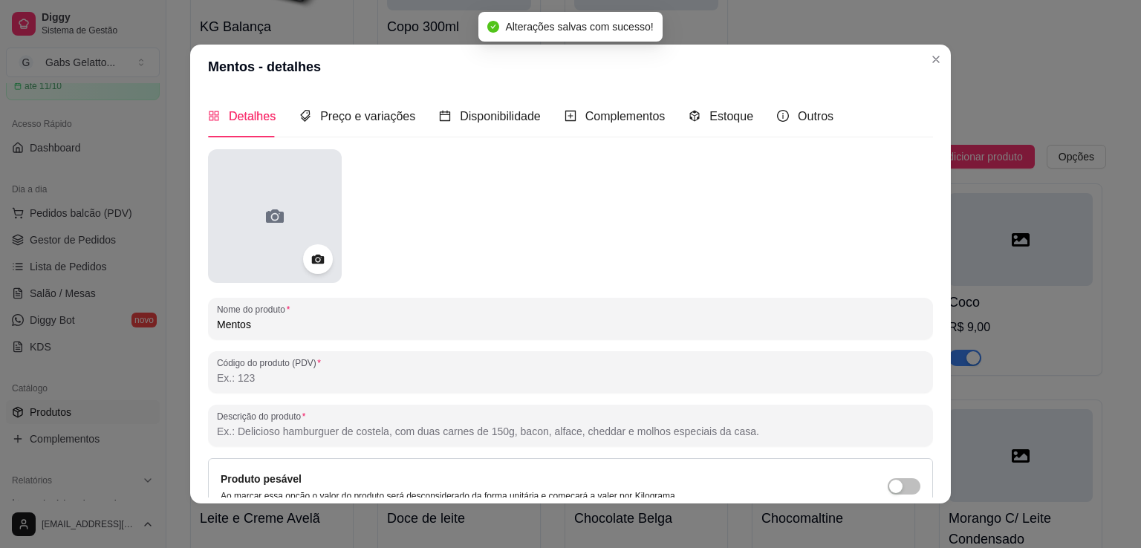
click at [271, 235] on div at bounding box center [275, 216] width 134 height 134
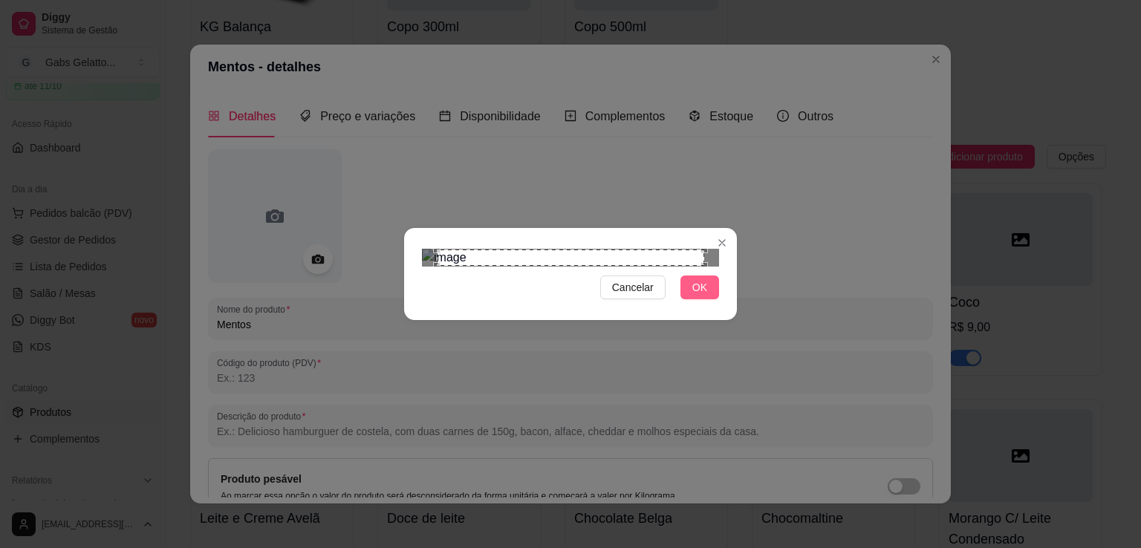
click at [708, 299] on button "OK" at bounding box center [699, 288] width 39 height 24
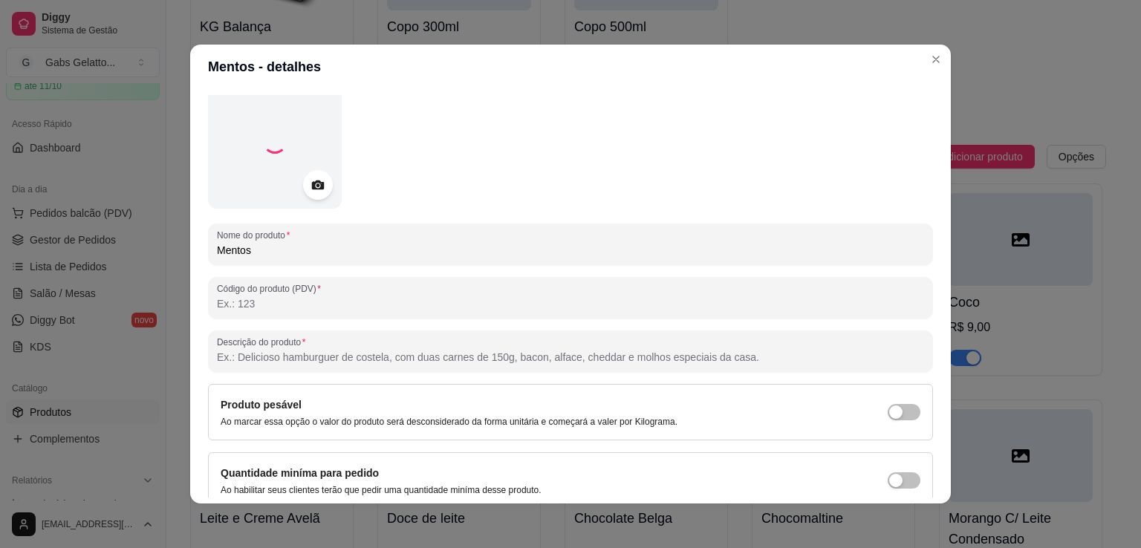
scroll to position [139, 0]
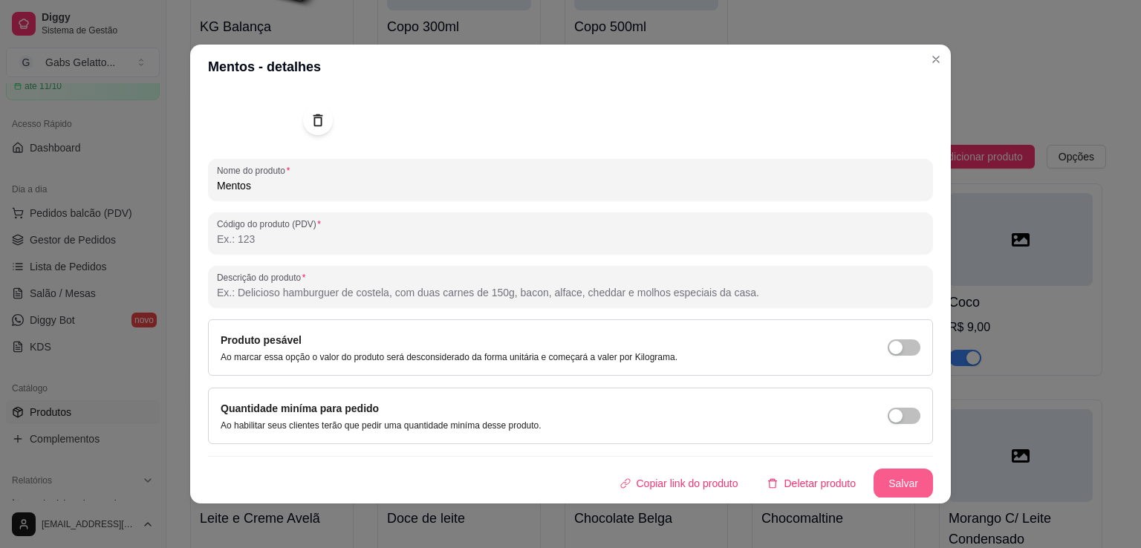
click at [873, 471] on button "Salvar" at bounding box center [902, 484] width 59 height 30
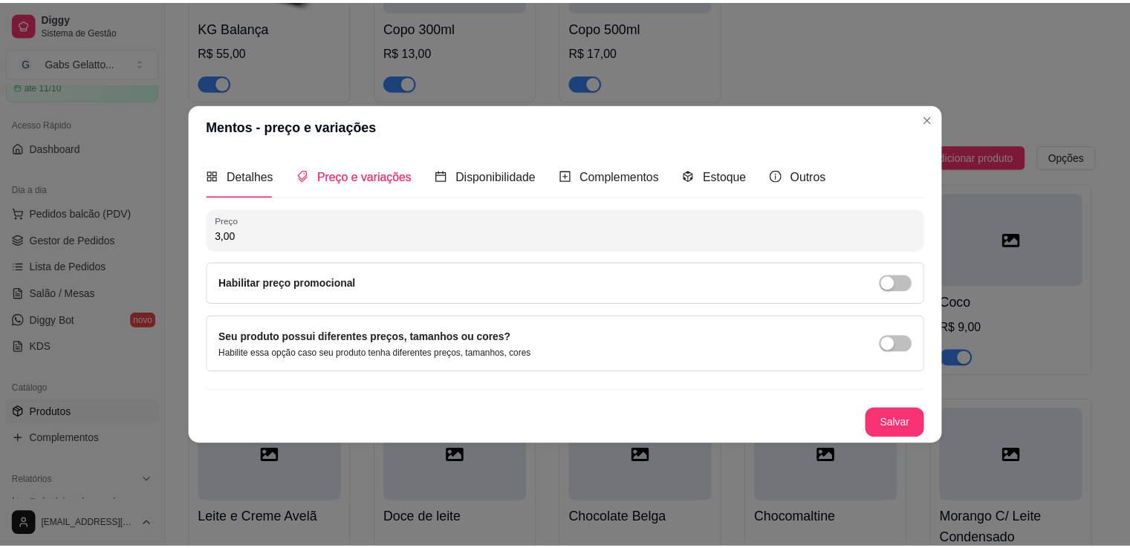
scroll to position [0, 0]
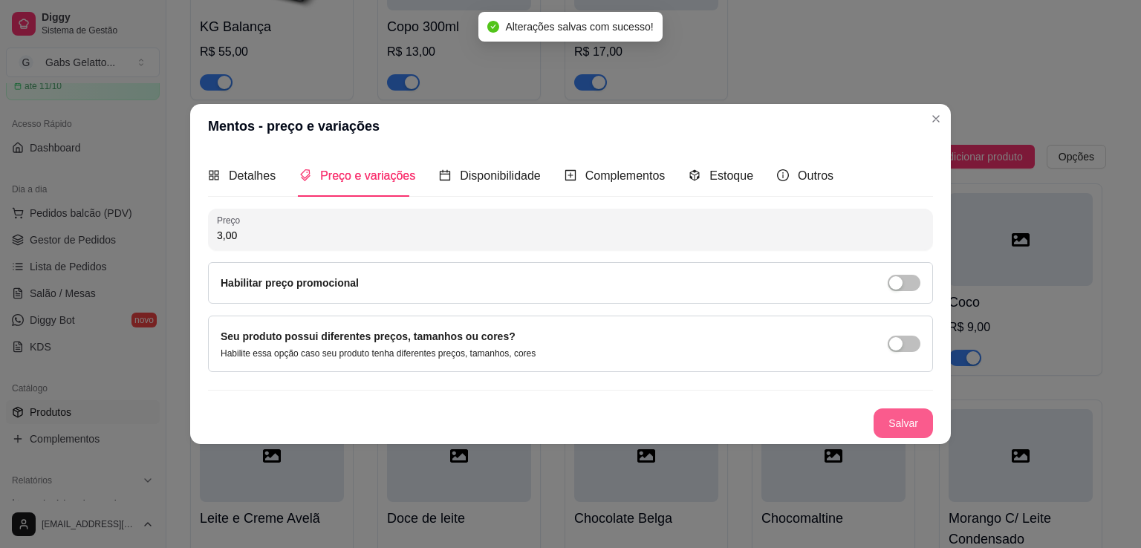
click at [920, 434] on button "Salvar" at bounding box center [902, 423] width 59 height 30
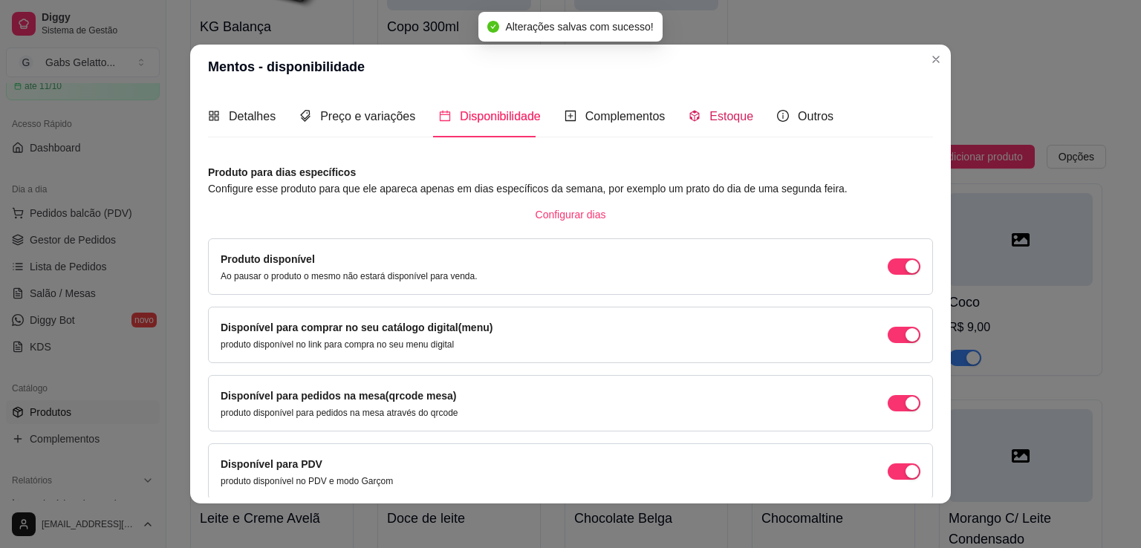
click at [714, 120] on span "Estoque" at bounding box center [731, 116] width 44 height 13
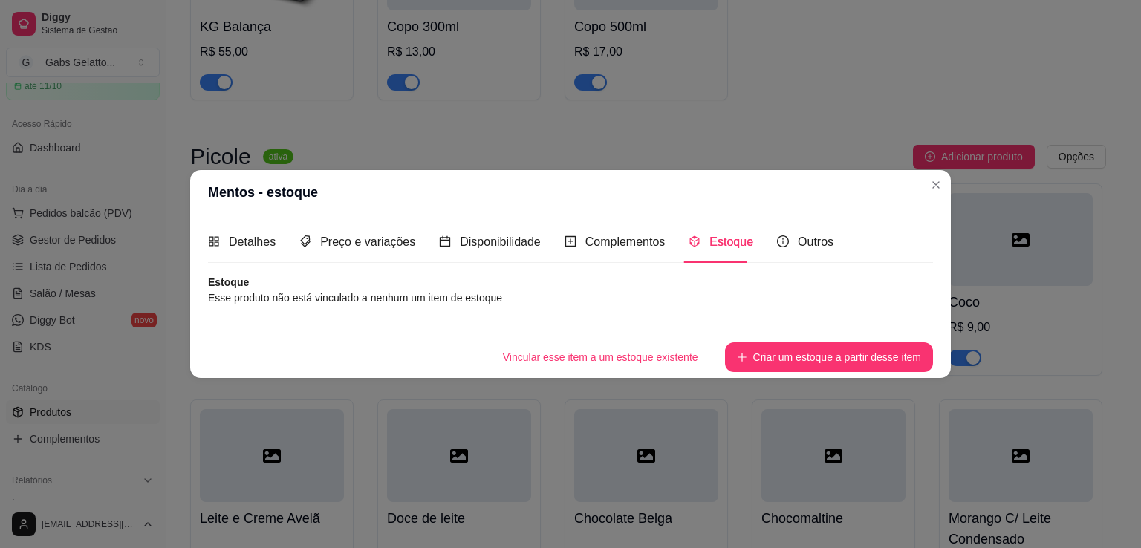
click at [795, 372] on div "Detalhes Preço e variações Disponibilidade Complementos Estoque Outros Nome do …" at bounding box center [570, 296] width 760 height 163
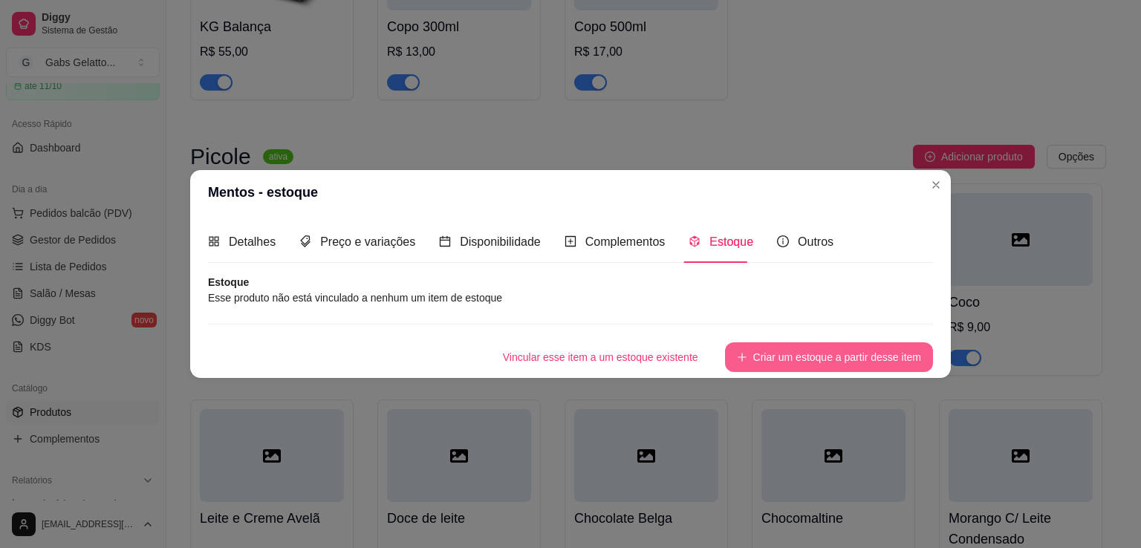
click at [802, 366] on button "Criar um estoque a partir desse item" at bounding box center [829, 357] width 208 height 30
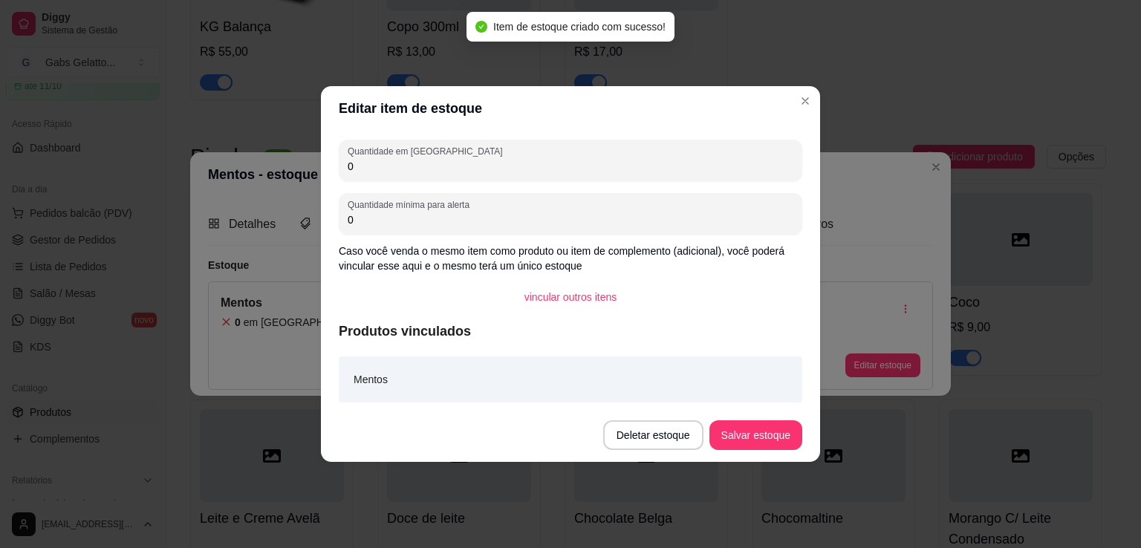
click at [444, 182] on div "Quantidade em estoque 0 Quantidade mínima para alerta 0 Caso você venda o mesmo…" at bounding box center [570, 270] width 499 height 278
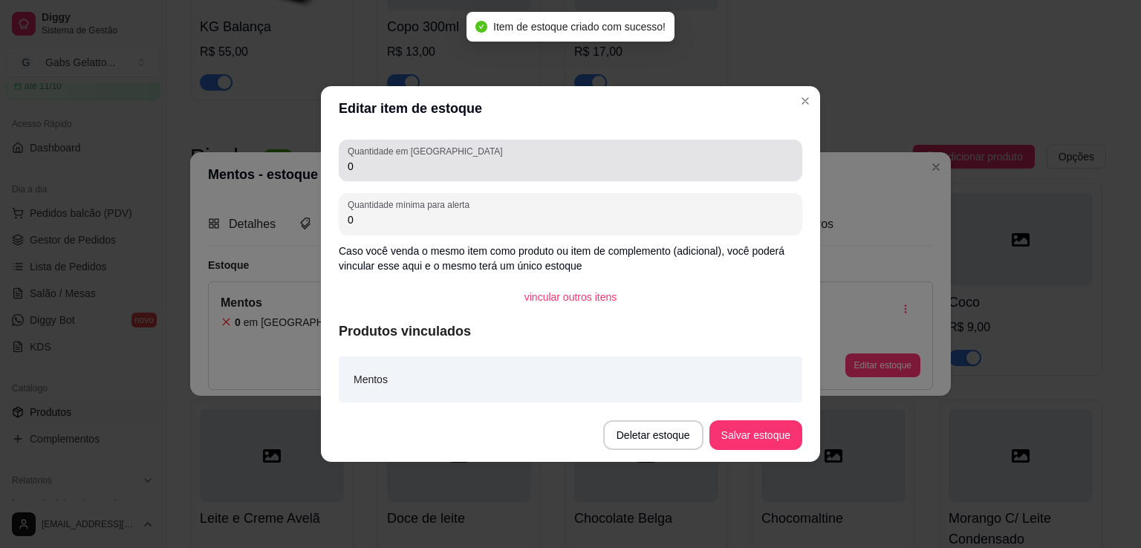
click at [457, 168] on input "0" at bounding box center [571, 166] width 446 height 15
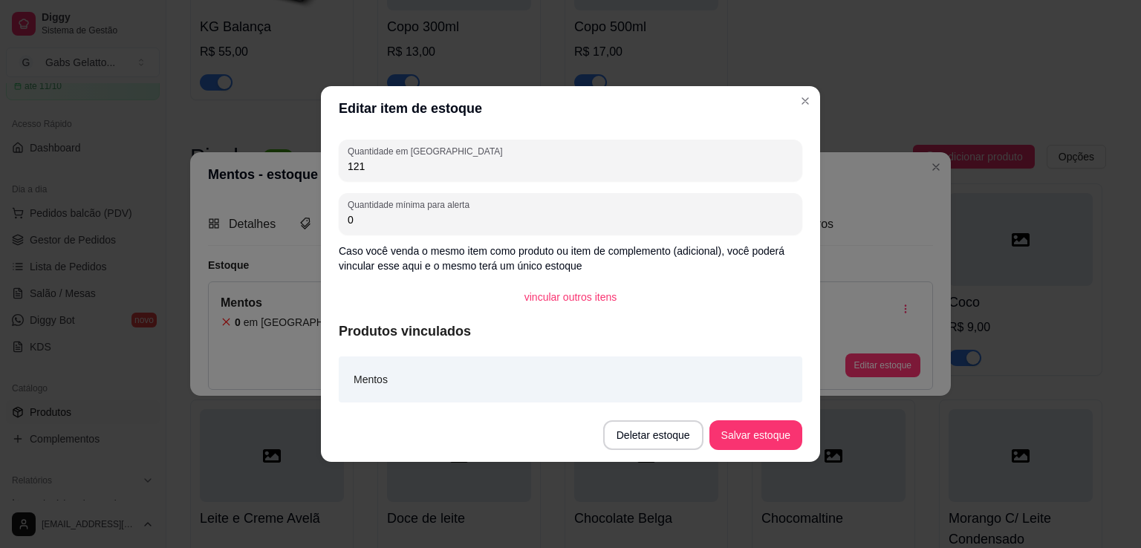
type input "121"
click at [745, 439] on button "Salvar estoque" at bounding box center [755, 435] width 91 height 29
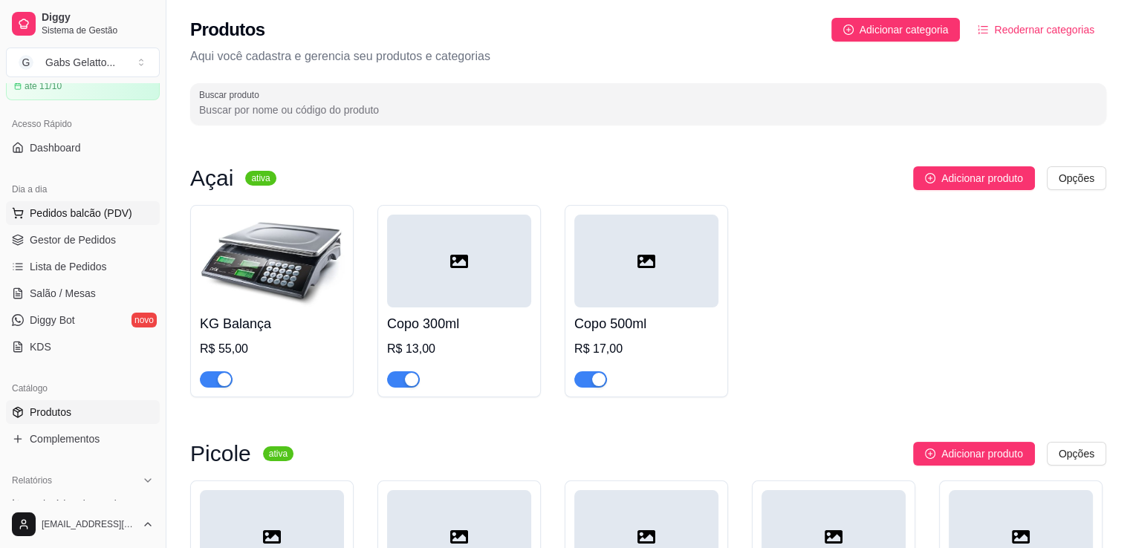
click at [107, 220] on button "Pedidos balcão (PDV)" at bounding box center [83, 213] width 154 height 24
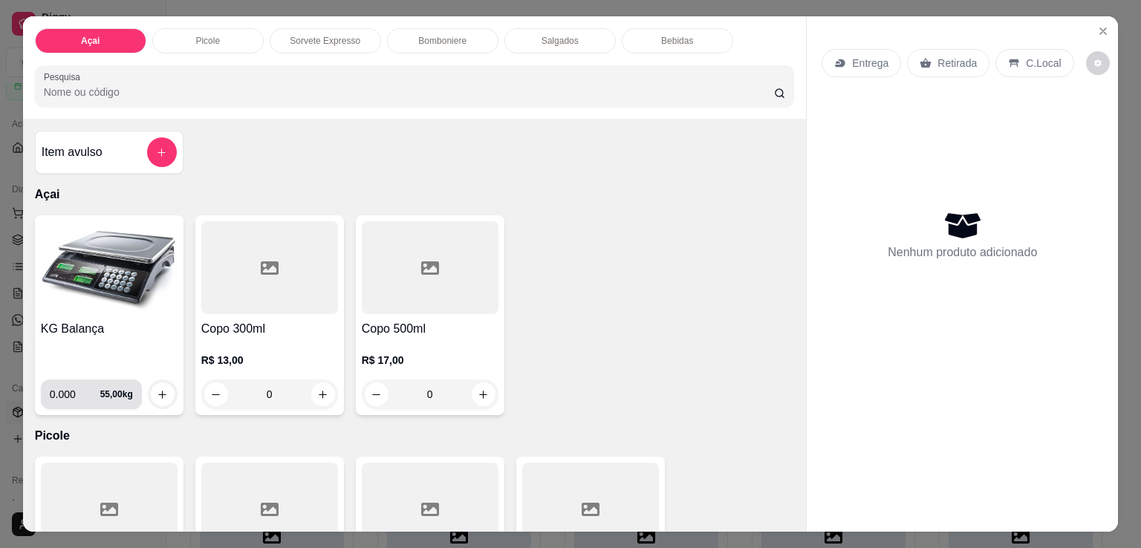
click at [72, 391] on input "0.000" at bounding box center [75, 394] width 50 height 30
type input "0.172"
click at [161, 393] on icon "increase-product-quantity" at bounding box center [162, 394] width 11 height 11
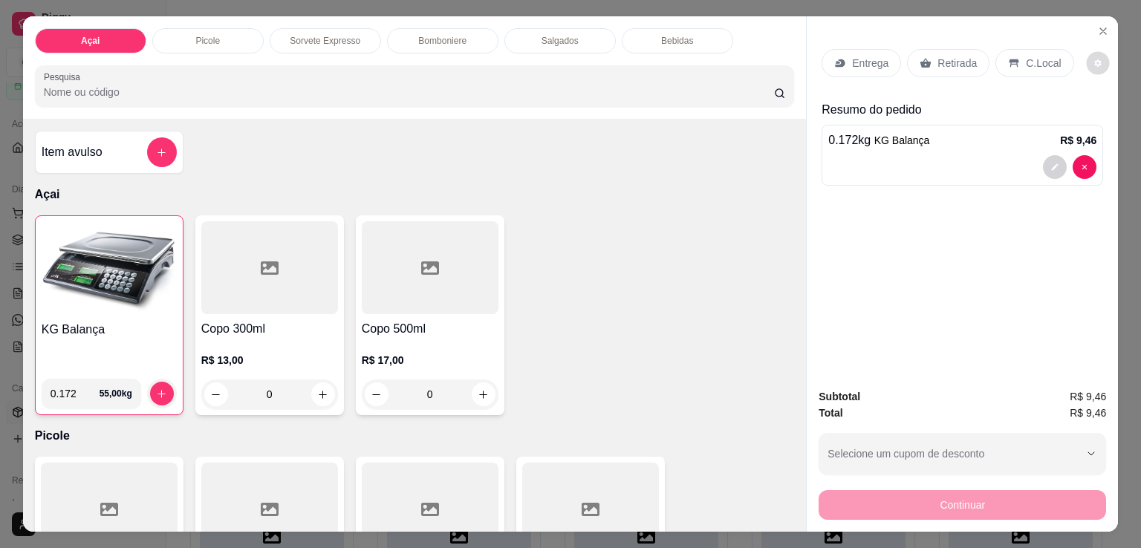
click at [1093, 59] on icon "decrease-product-quantity" at bounding box center [1097, 63] width 9 height 9
click at [1091, 55] on button "decrease-product-quantity" at bounding box center [1097, 63] width 23 height 23
click at [1026, 56] on p "C.Local" at bounding box center [1043, 63] width 35 height 15
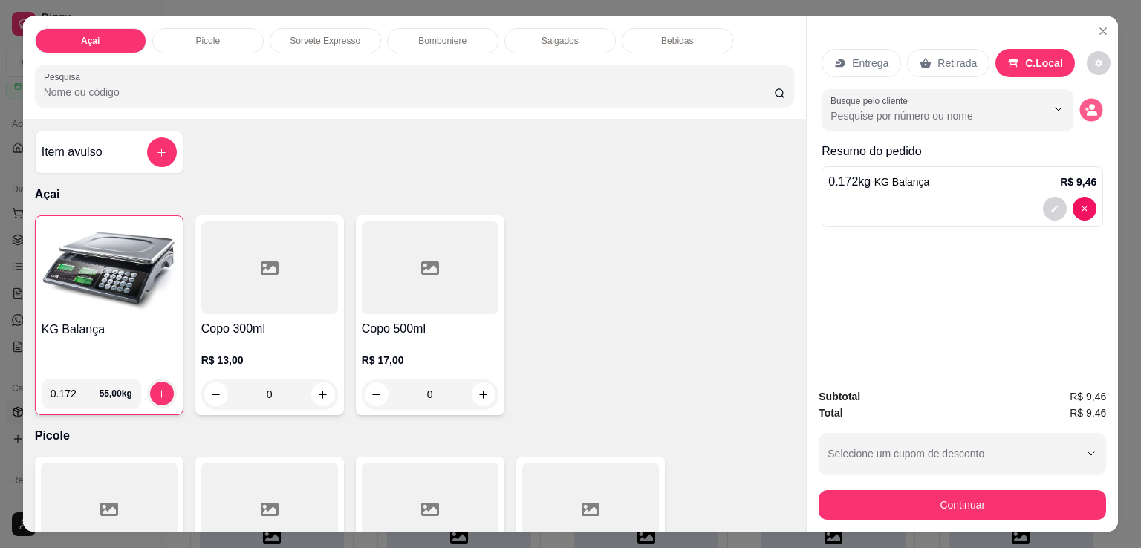
click at [1085, 103] on icon "decrease-product-quantity" at bounding box center [1091, 109] width 13 height 13
click at [1008, 108] on input "Busque pelo cliente" at bounding box center [926, 115] width 192 height 15
click at [1047, 102] on button "Show suggestions" at bounding box center [1058, 109] width 23 height 23
click at [1052, 103] on icon "Show suggestions" at bounding box center [1058, 109] width 12 height 12
click at [1088, 111] on icon "decrease-product-quantity" at bounding box center [1091, 113] width 11 height 5
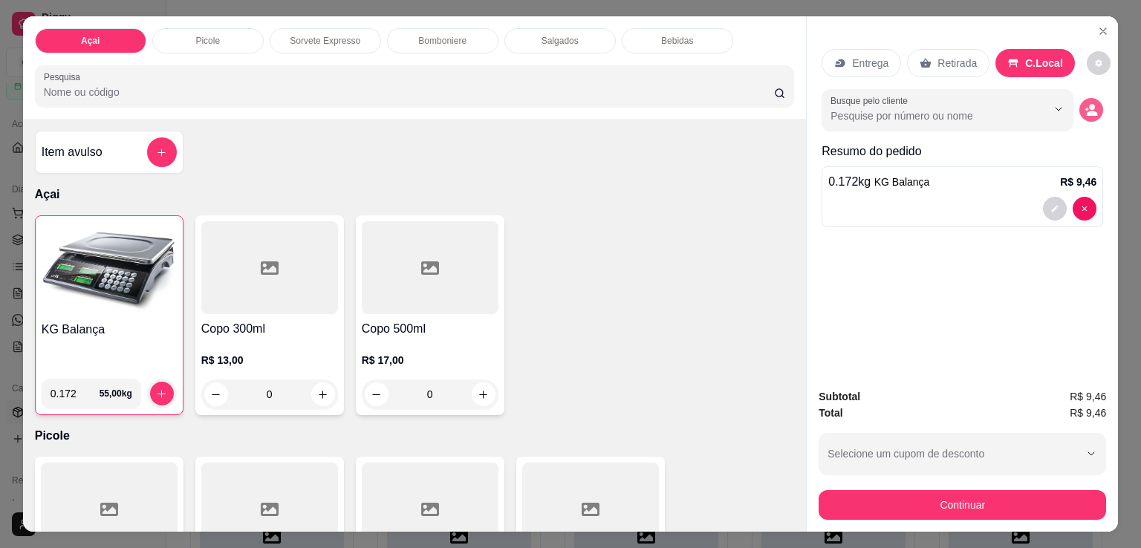
click at [1084, 105] on icon "decrease-product-quantity" at bounding box center [1090, 109] width 13 height 13
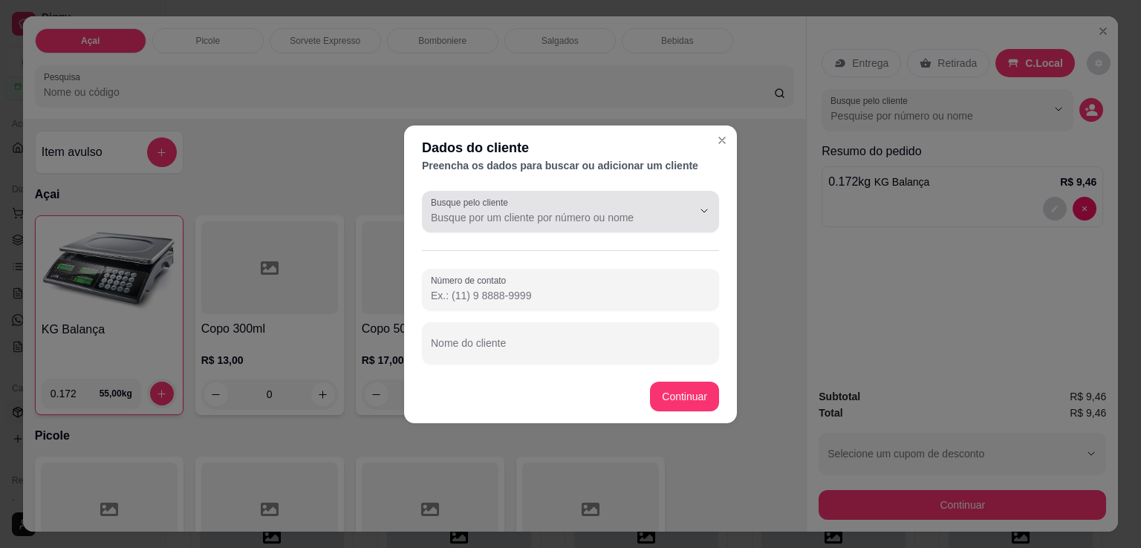
click at [630, 218] on input "Busque pelo cliente" at bounding box center [550, 217] width 238 height 15
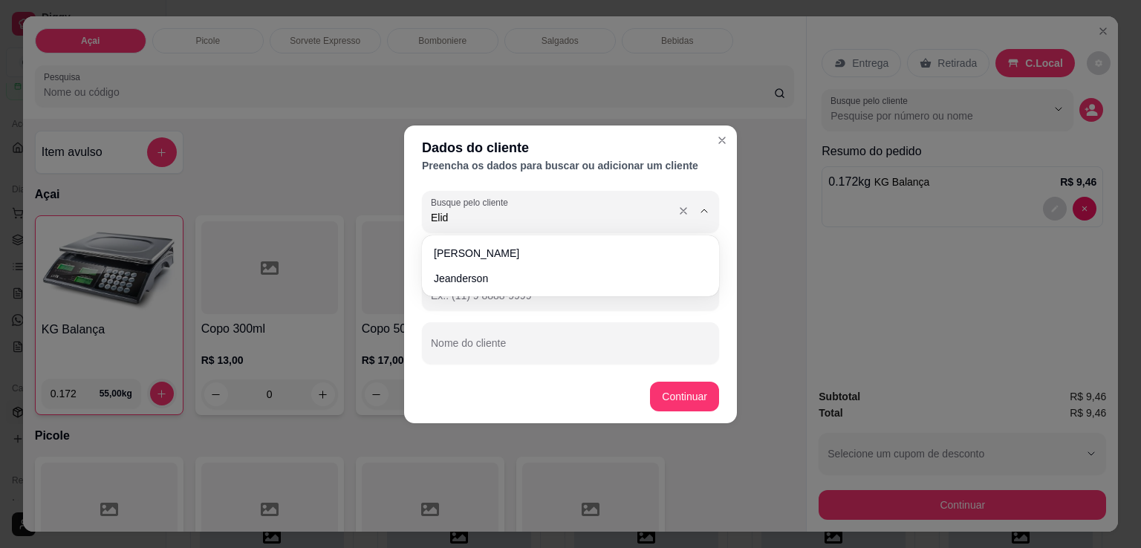
type input "Elide"
click at [678, 400] on button "Continuar" at bounding box center [684, 397] width 69 height 30
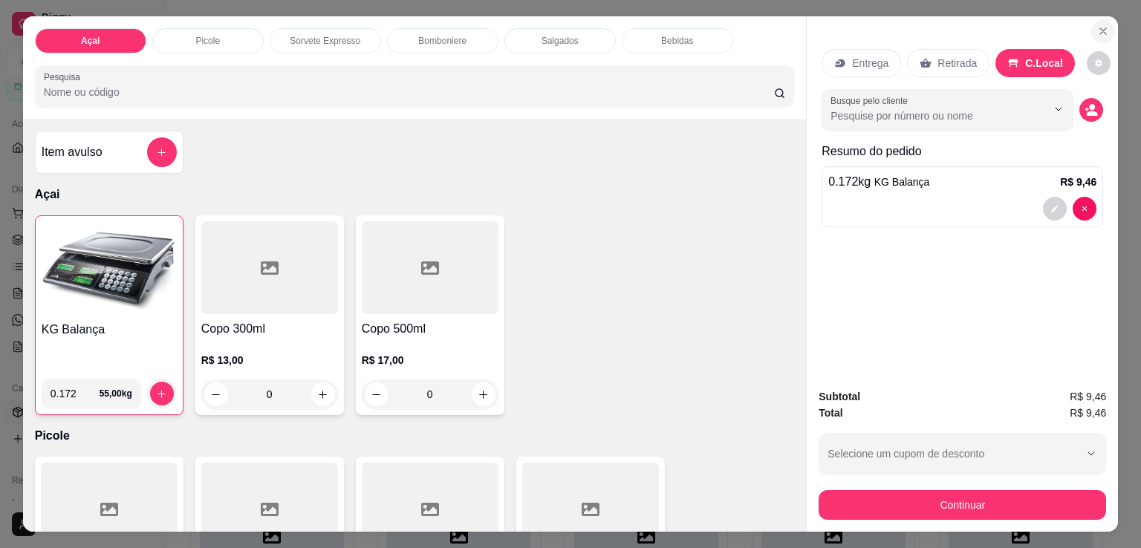
click at [1097, 30] on icon "Close" at bounding box center [1103, 31] width 12 height 12
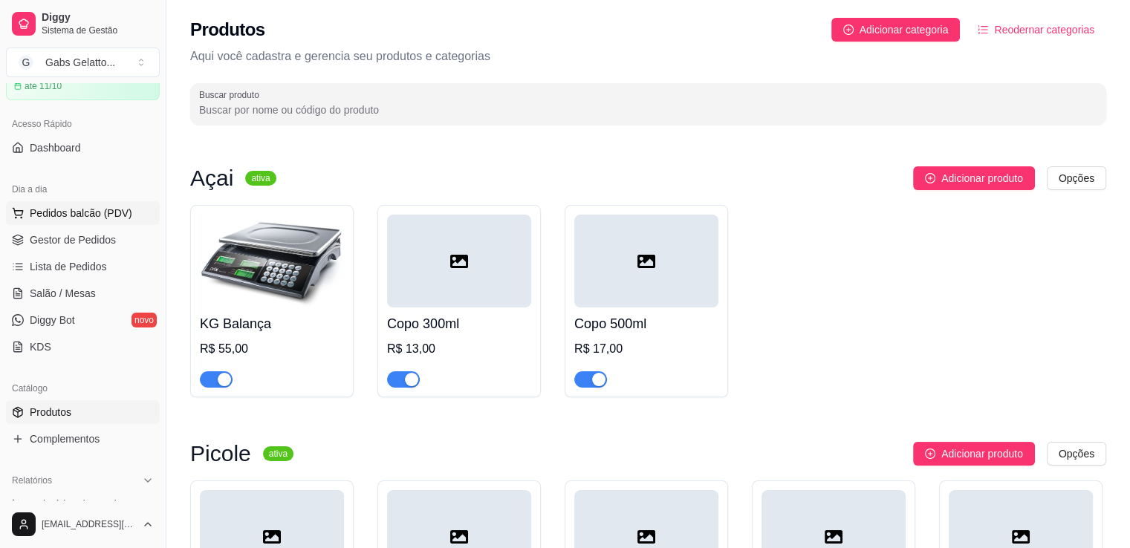
click at [103, 208] on span "Pedidos balcão (PDV)" at bounding box center [81, 213] width 102 height 15
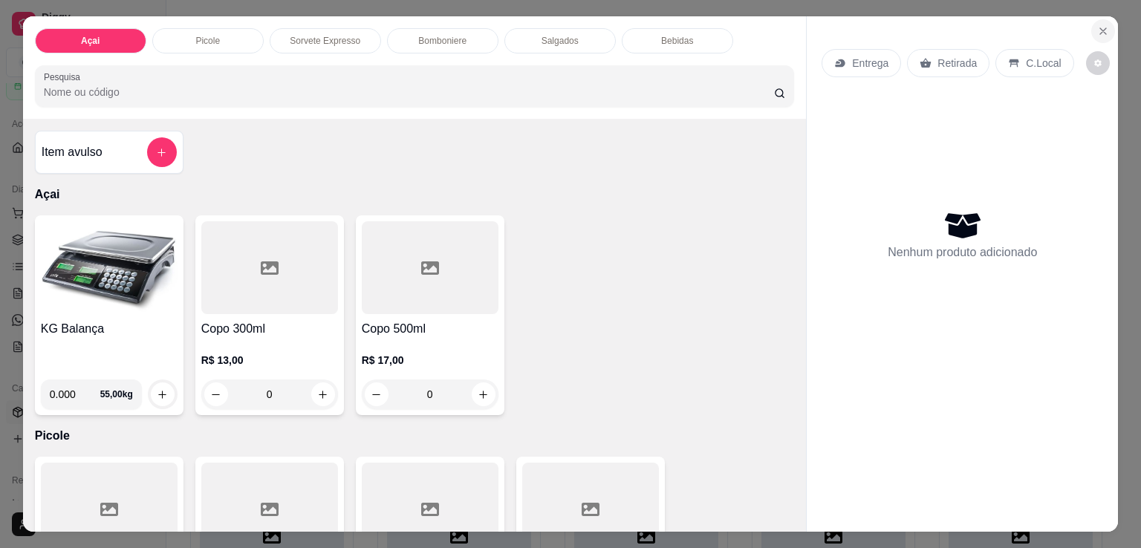
click at [1097, 25] on icon "Close" at bounding box center [1103, 31] width 12 height 12
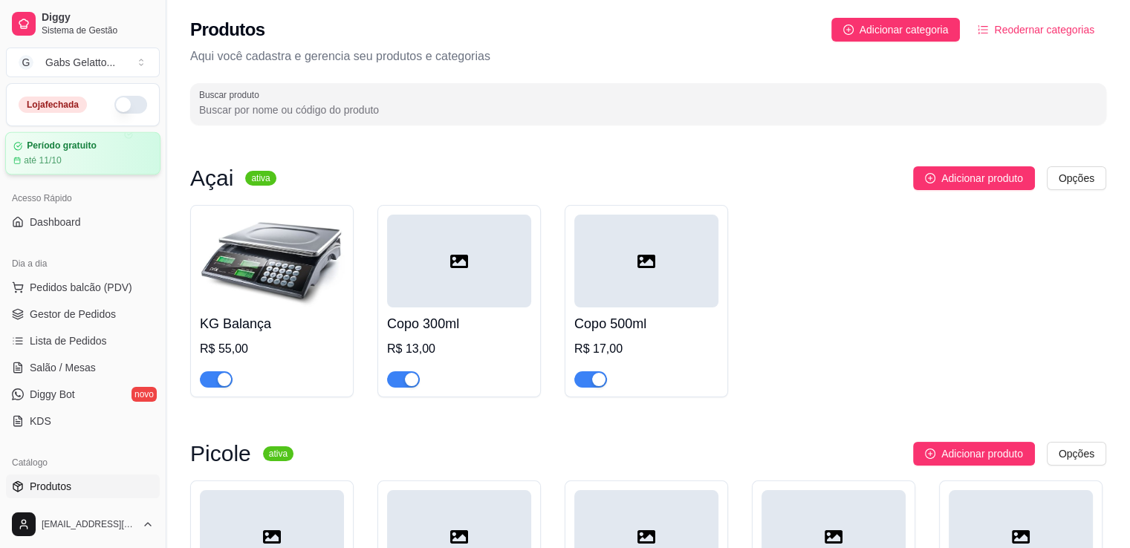
click at [71, 161] on div "até 11/10" at bounding box center [82, 160] width 139 height 12
click at [76, 229] on link "Dashboard" at bounding box center [83, 222] width 154 height 24
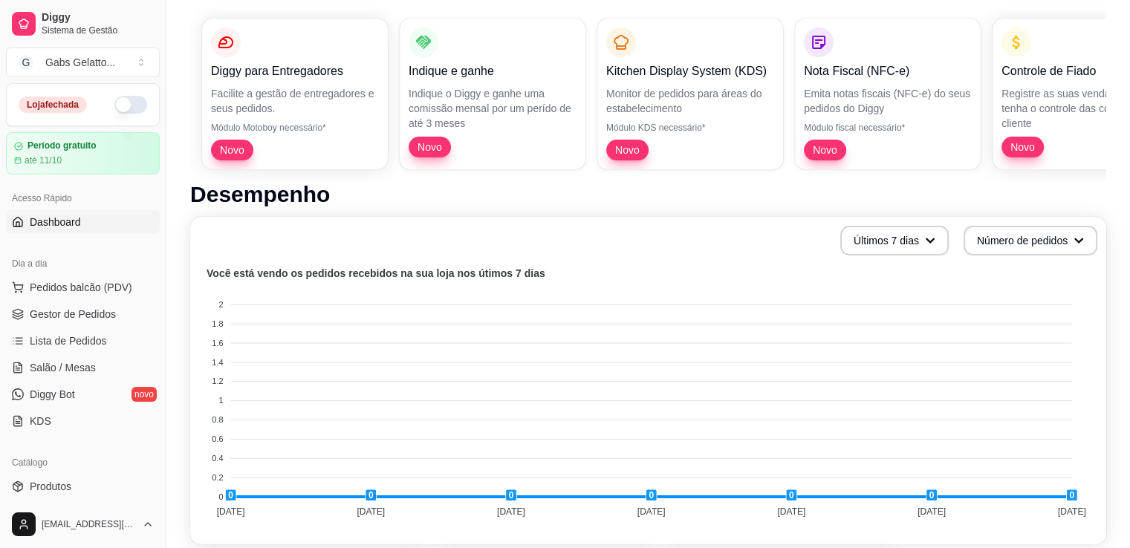
scroll to position [223, 0]
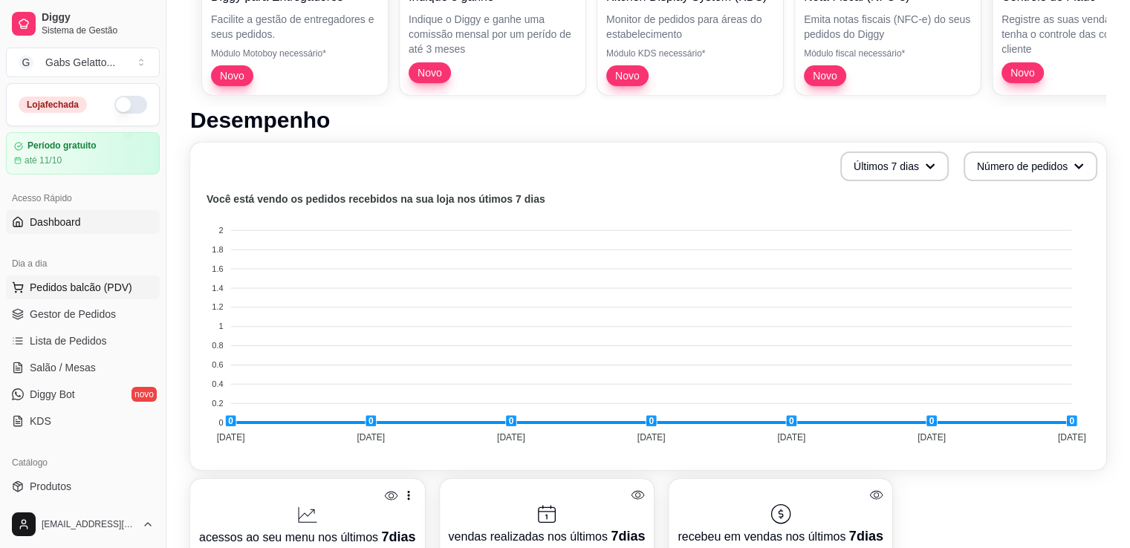
click at [95, 292] on span "Pedidos balcão (PDV)" at bounding box center [81, 287] width 102 height 15
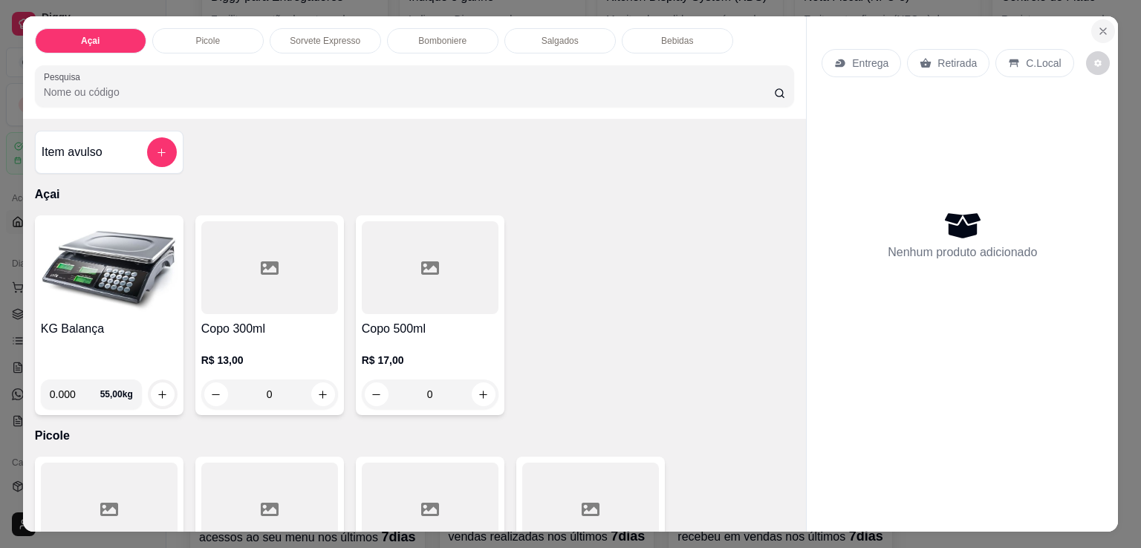
click at [1091, 23] on button "Close" at bounding box center [1103, 31] width 24 height 24
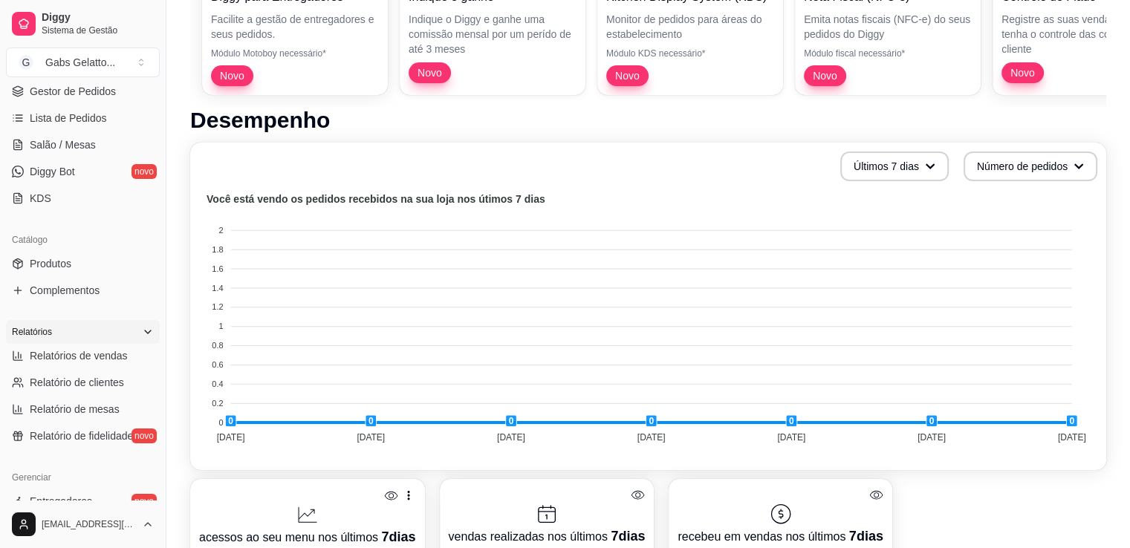
scroll to position [297, 0]
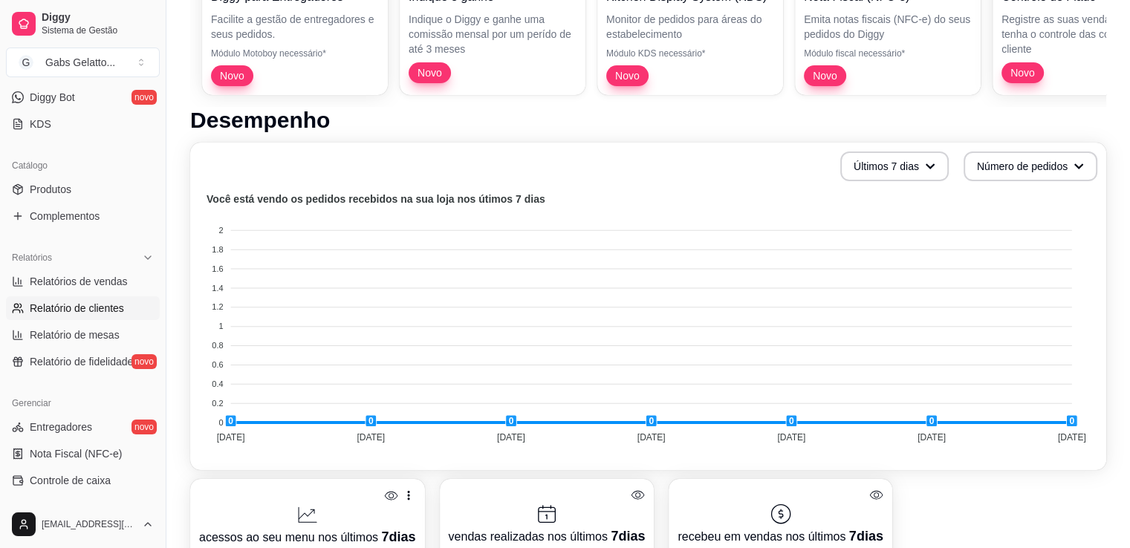
click at [96, 315] on link "Relatório de clientes" at bounding box center [83, 308] width 154 height 24
select select "30"
select select "HIGHEST_TOTAL_SPENT_WITH_ORDERS"
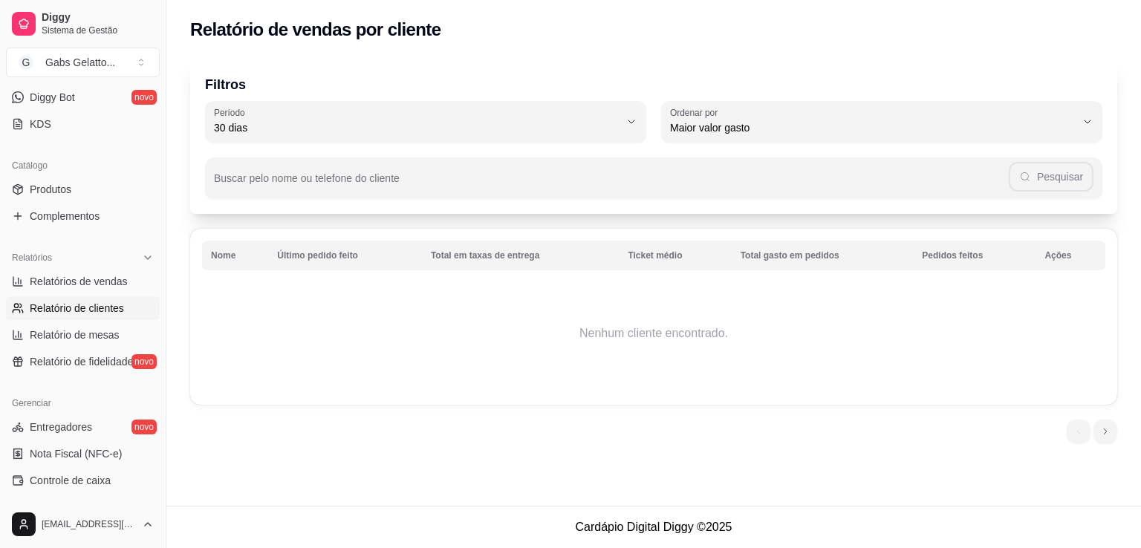
click at [87, 346] on ul "Relatórios de vendas Relatório de clientes Relatório de mesas Relatório de fide…" at bounding box center [83, 322] width 154 height 104
click at [87, 343] on link "Relatório de mesas" at bounding box center [83, 335] width 154 height 24
select select "TOTAL_OF_ORDERS"
select select "7"
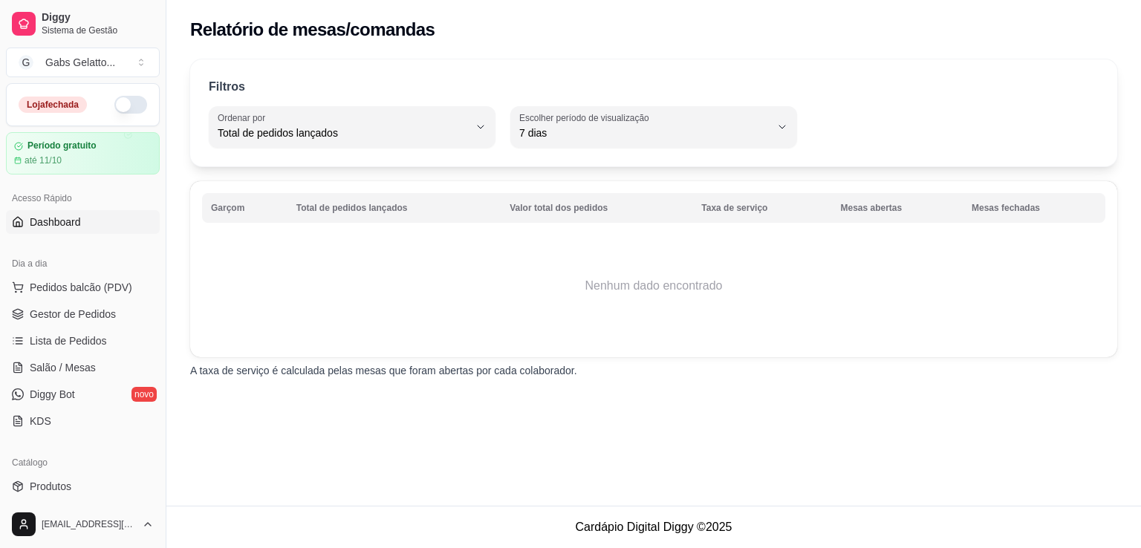
click at [85, 224] on link "Dashboard" at bounding box center [83, 222] width 154 height 24
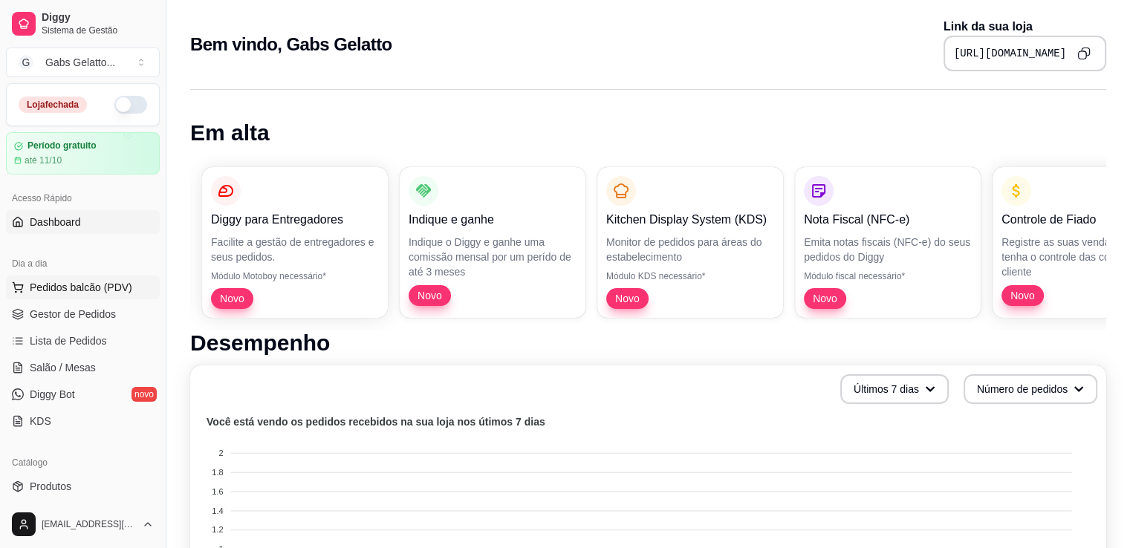
click at [83, 284] on span "Pedidos balcão (PDV)" at bounding box center [81, 287] width 102 height 15
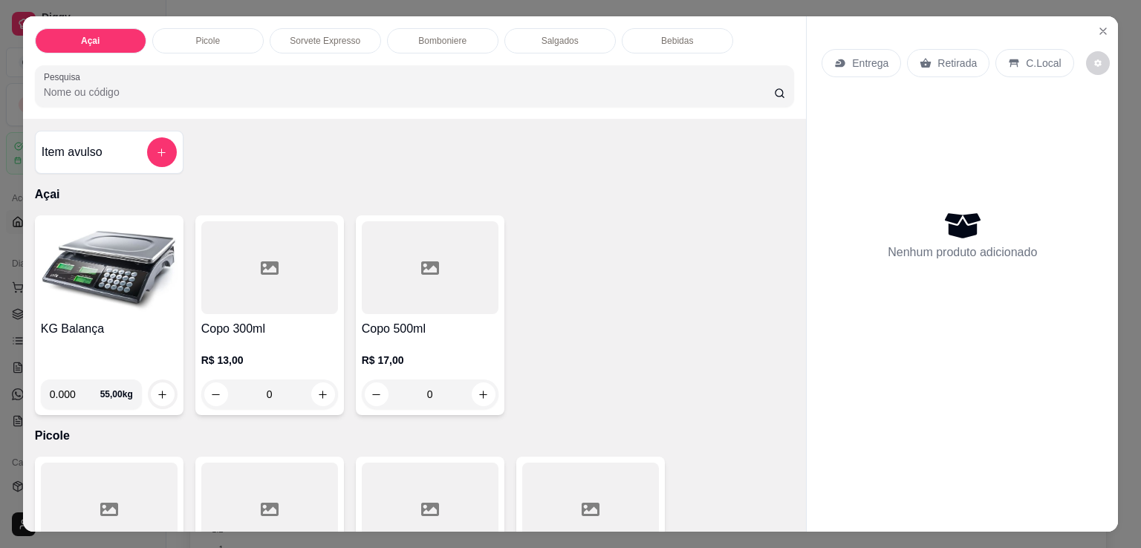
click at [113, 281] on img at bounding box center [109, 267] width 137 height 93
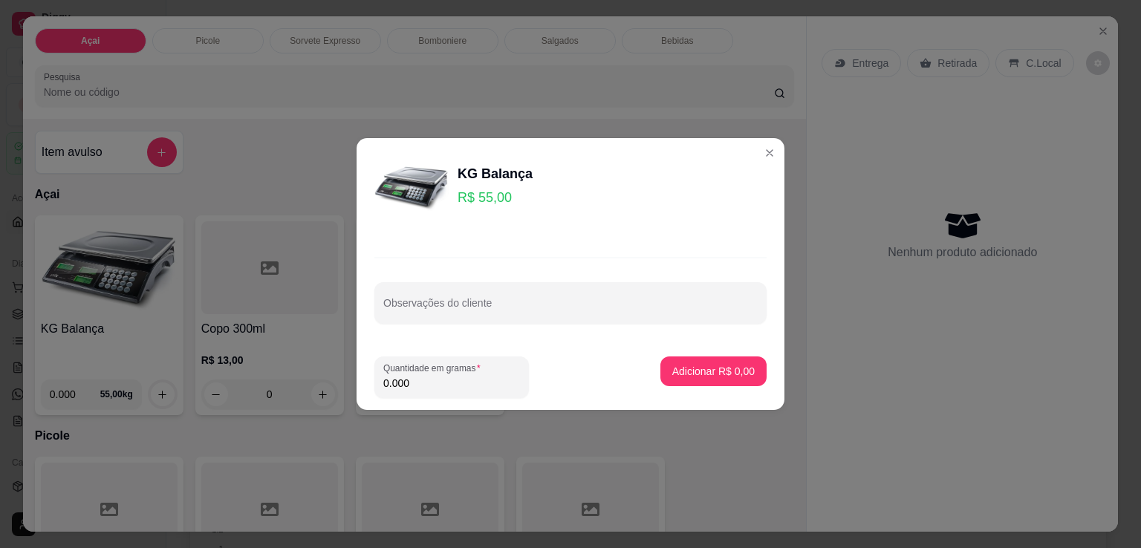
click at [437, 385] on input "0.000" at bounding box center [451, 383] width 137 height 15
type input "0.172"
click at [716, 379] on button "Adicionar R$ 9,46" at bounding box center [713, 371] width 106 height 30
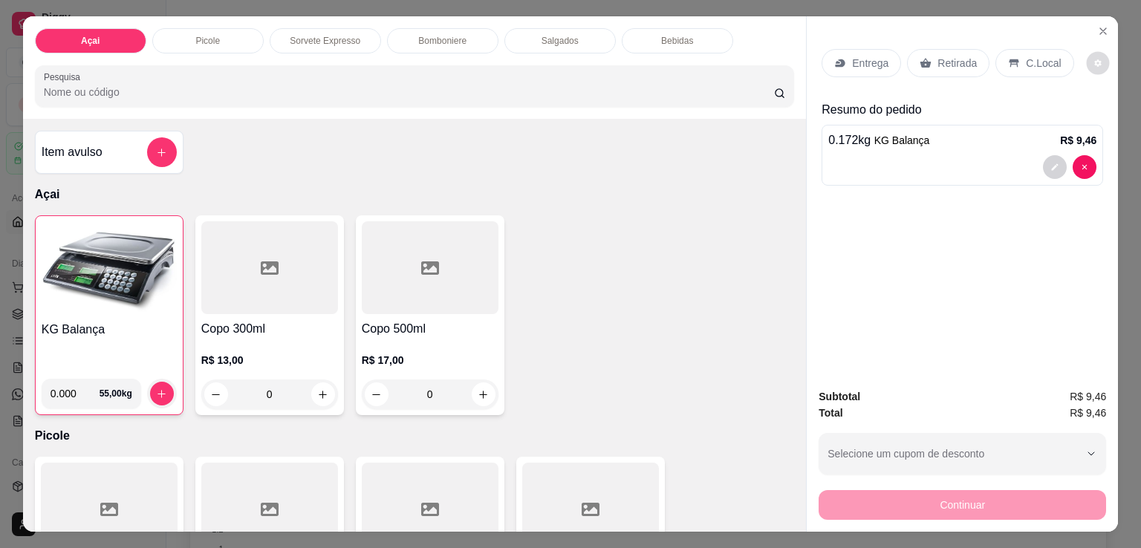
click at [1086, 56] on button "decrease-product-quantity" at bounding box center [1097, 63] width 23 height 23
click at [1086, 52] on button "decrease-product-quantity" at bounding box center [1097, 63] width 23 height 23
click at [1099, 25] on icon "Close" at bounding box center [1103, 31] width 12 height 12
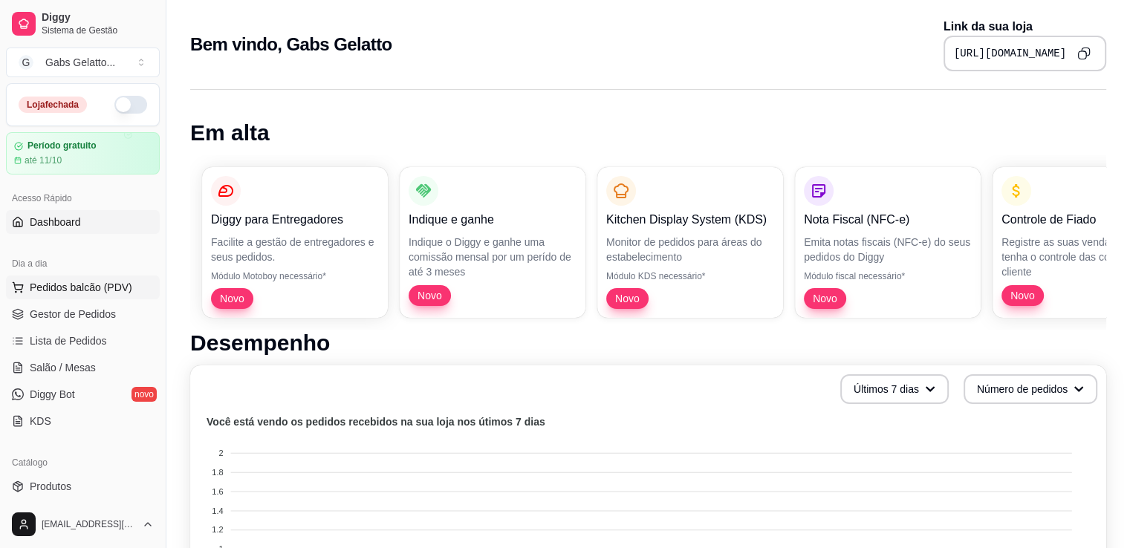
click at [94, 290] on span "Pedidos balcão (PDV)" at bounding box center [81, 287] width 102 height 15
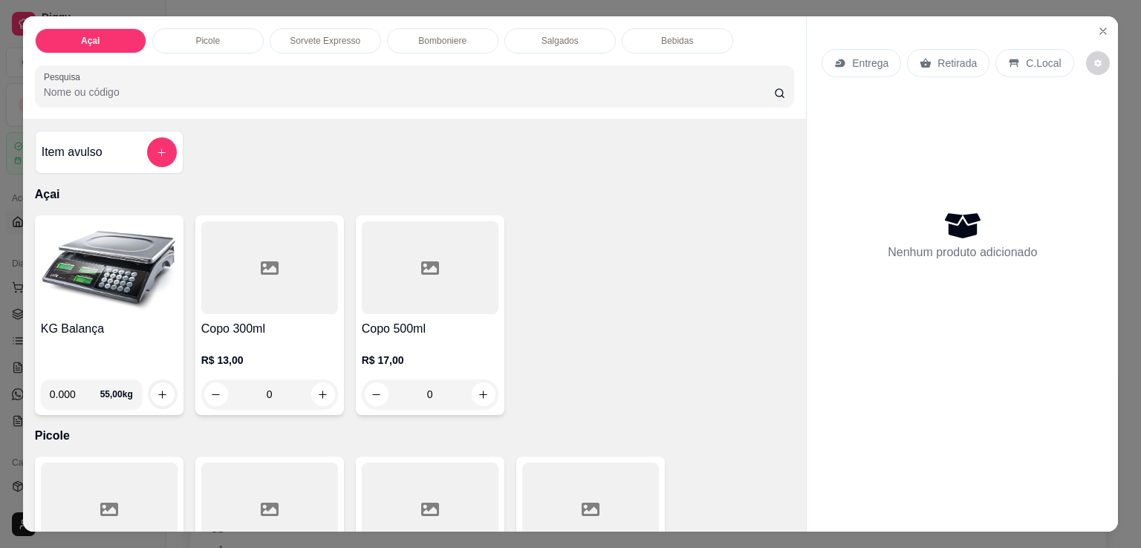
click at [970, 227] on icon at bounding box center [963, 225] width 36 height 25
click at [131, 286] on img at bounding box center [109, 267] width 137 height 93
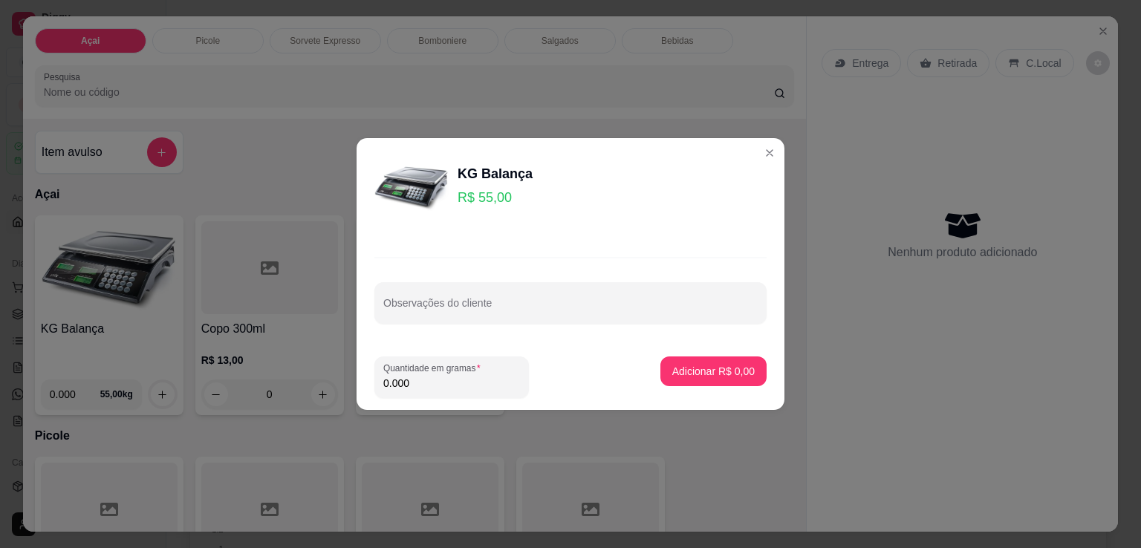
click at [428, 389] on input "0.000" at bounding box center [451, 383] width 137 height 15
type input "0.172"
click at [689, 372] on p "Adicionar R$ 9,46" at bounding box center [713, 371] width 82 height 15
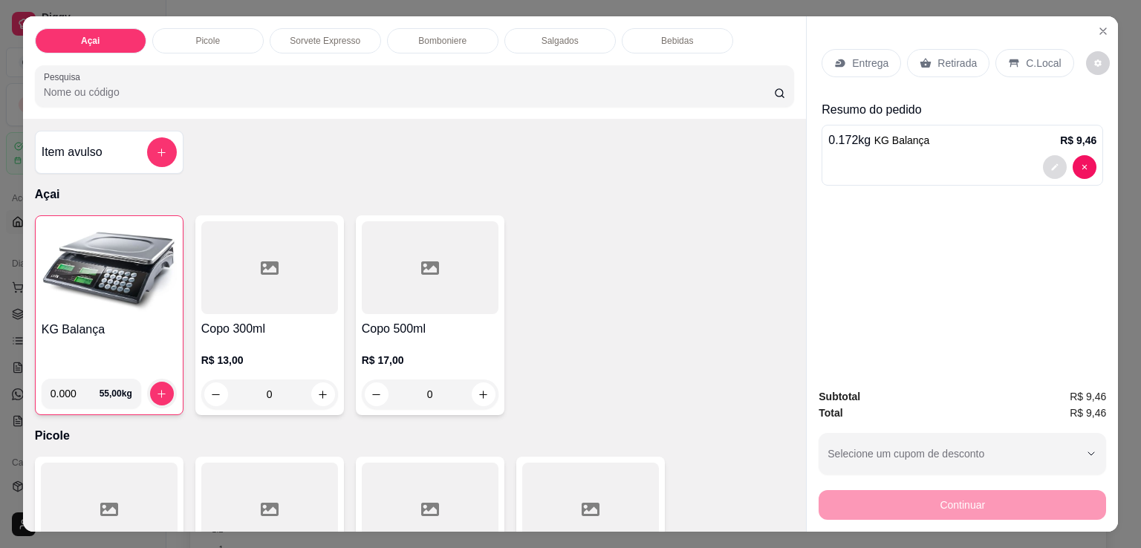
click at [1052, 164] on icon "decrease-product-quantity" at bounding box center [1055, 167] width 7 height 7
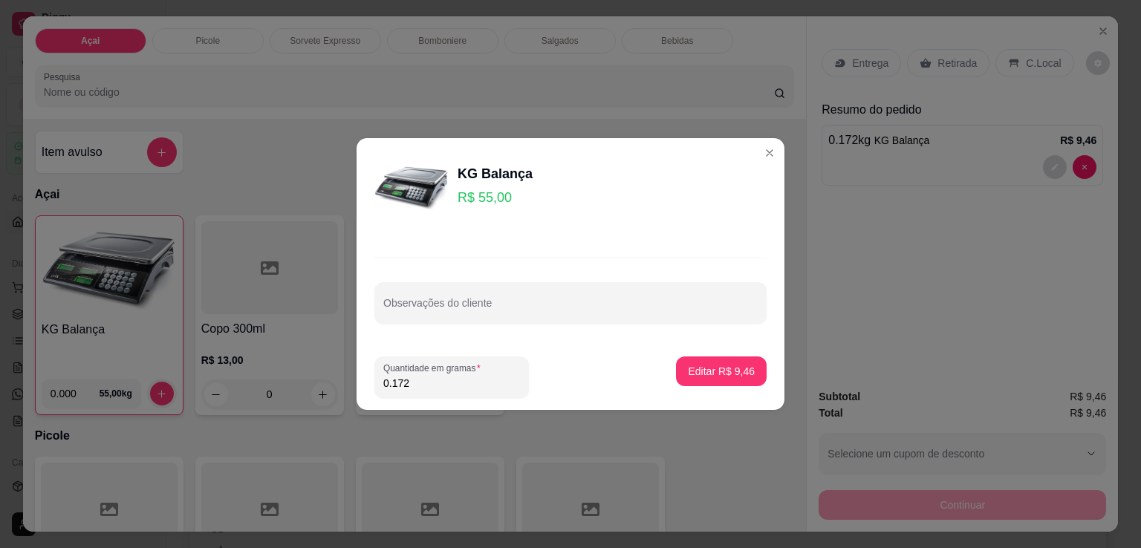
click at [538, 325] on div "Observações do cliente" at bounding box center [570, 290] width 428 height 108
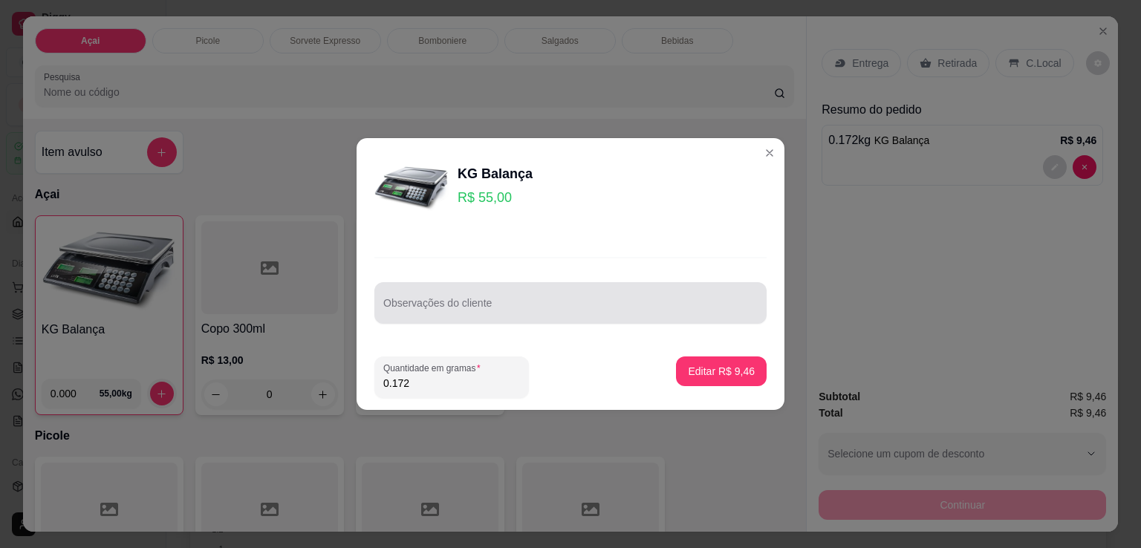
click at [555, 310] on input "Observações do cliente" at bounding box center [570, 309] width 374 height 15
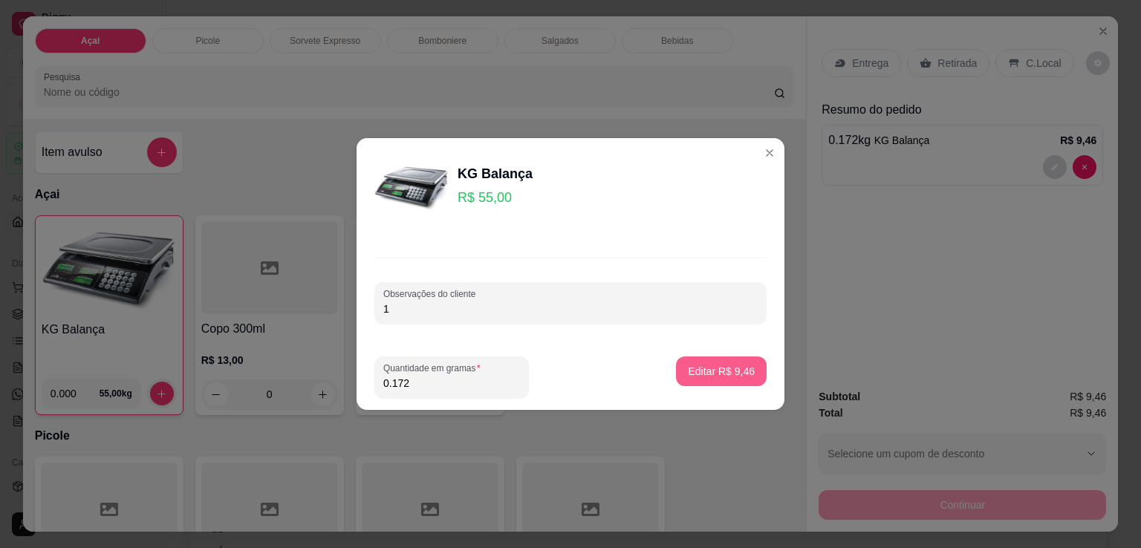
type input "1"
click at [722, 372] on p "Editar R$ 9,46" at bounding box center [721, 371] width 67 height 15
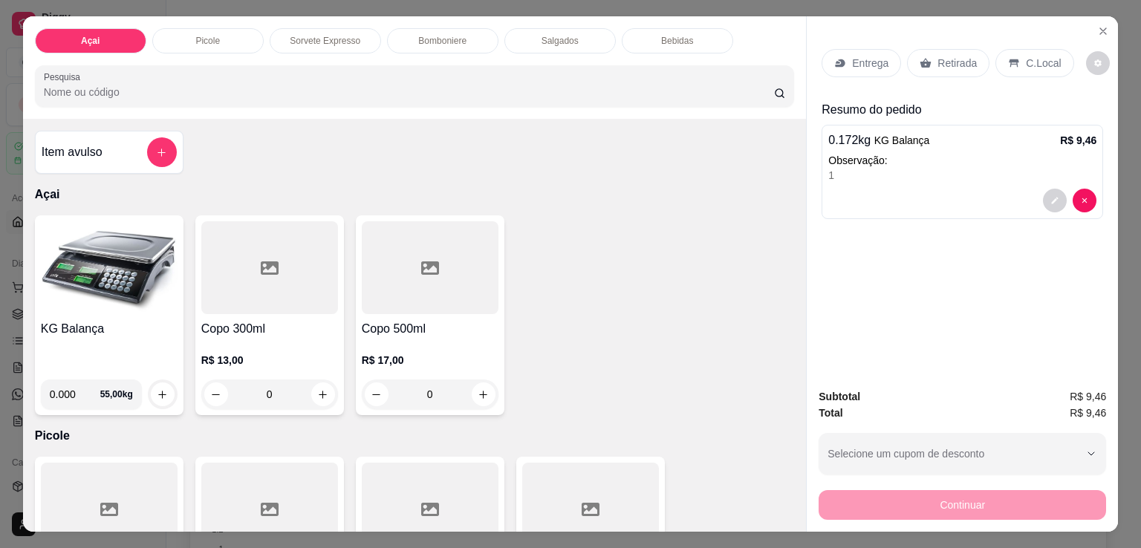
click at [88, 261] on img at bounding box center [109, 267] width 137 height 93
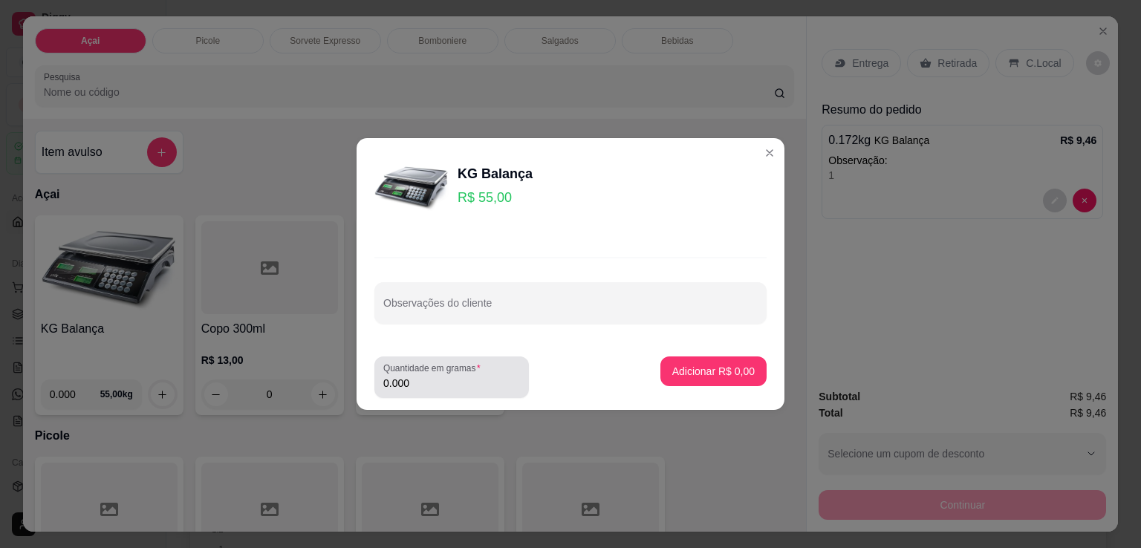
click at [420, 389] on input "0.000" at bounding box center [451, 383] width 137 height 15
type input "0.148"
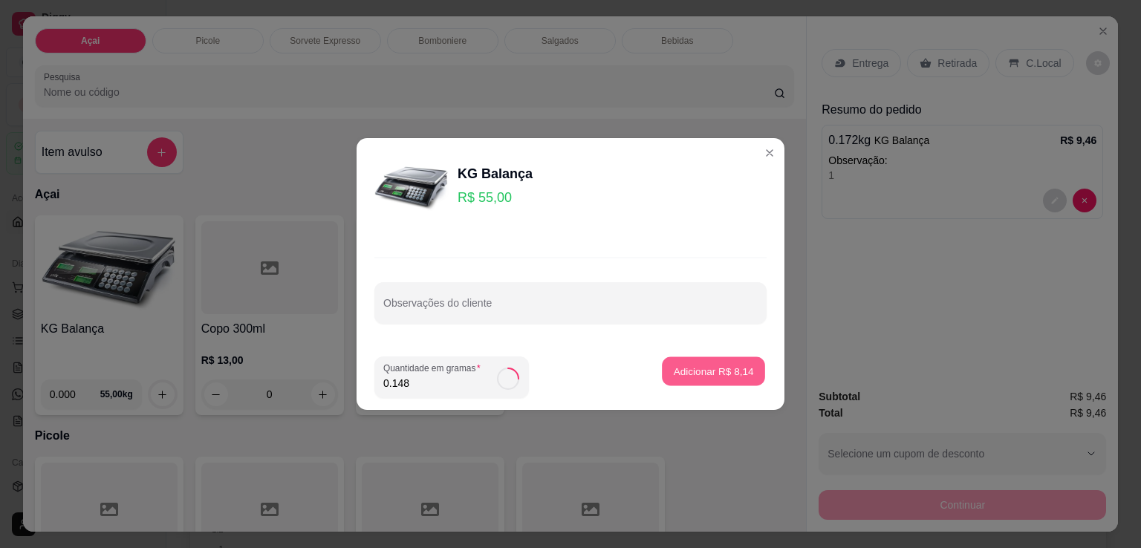
click at [682, 363] on button "Adicionar R$ 8,14" at bounding box center [713, 371] width 103 height 29
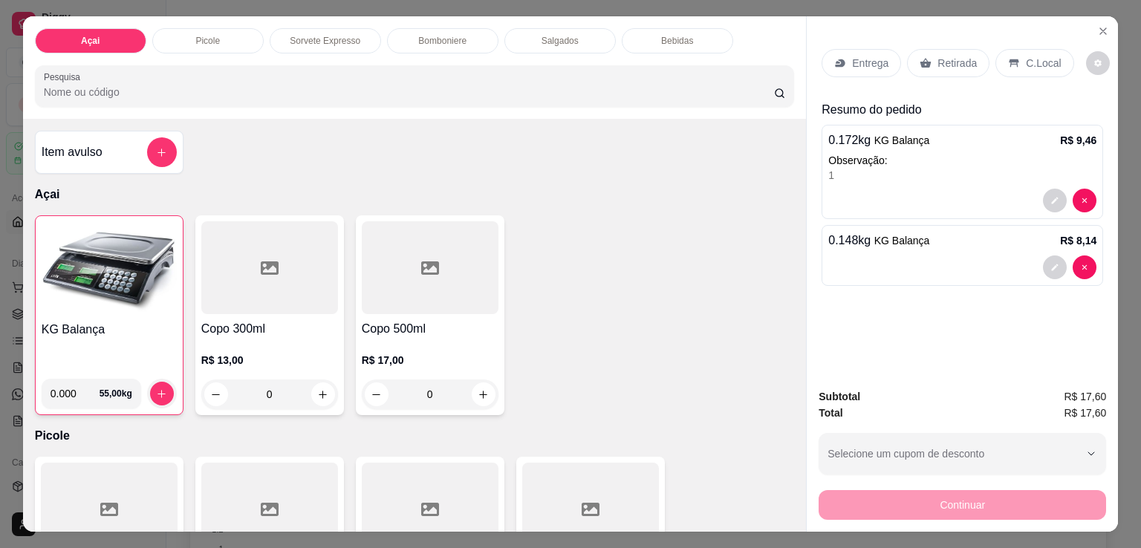
click at [1029, 56] on p "C.Local" at bounding box center [1043, 63] width 35 height 15
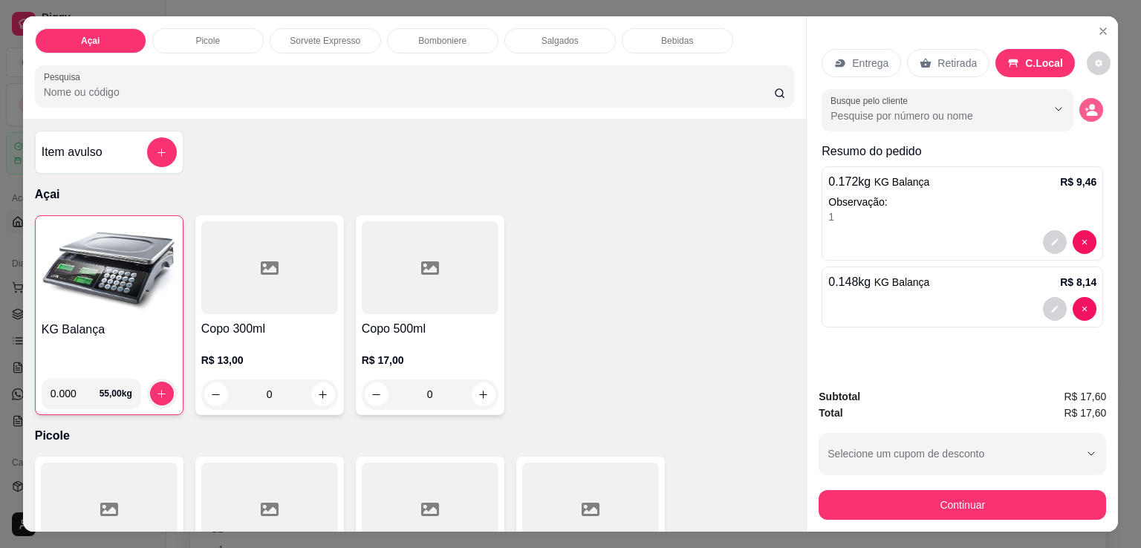
click at [1087, 103] on icon "decrease-product-quantity" at bounding box center [1090, 109] width 13 height 13
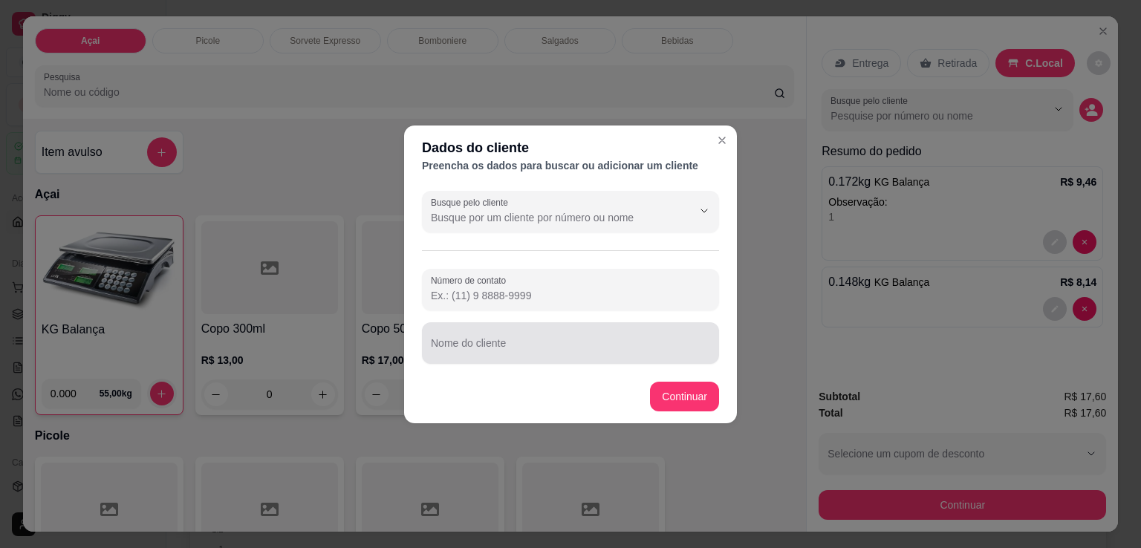
click at [505, 350] on input "Nome do cliente" at bounding box center [570, 349] width 279 height 15
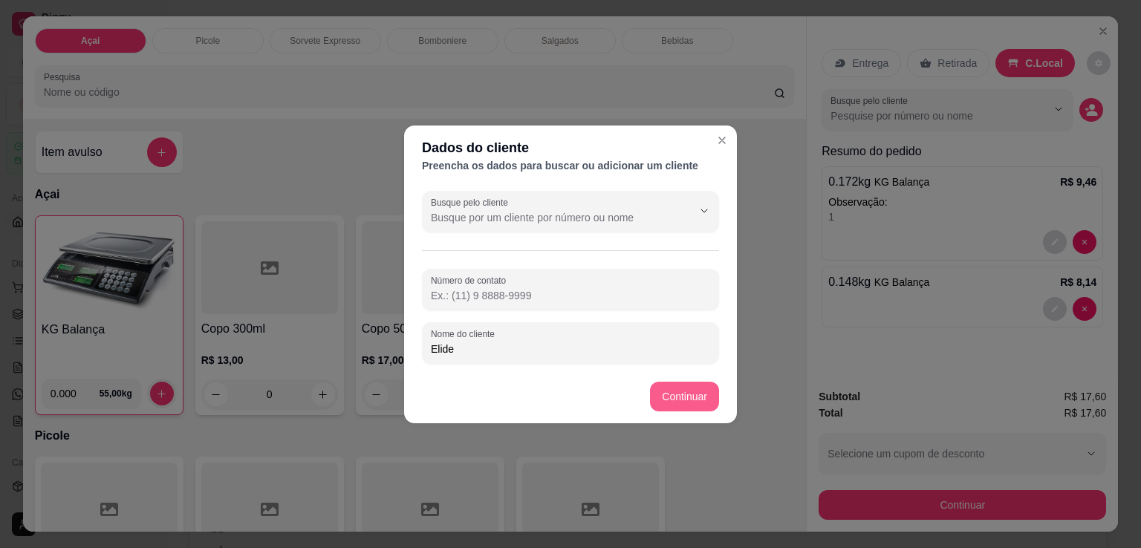
type input "Elide"
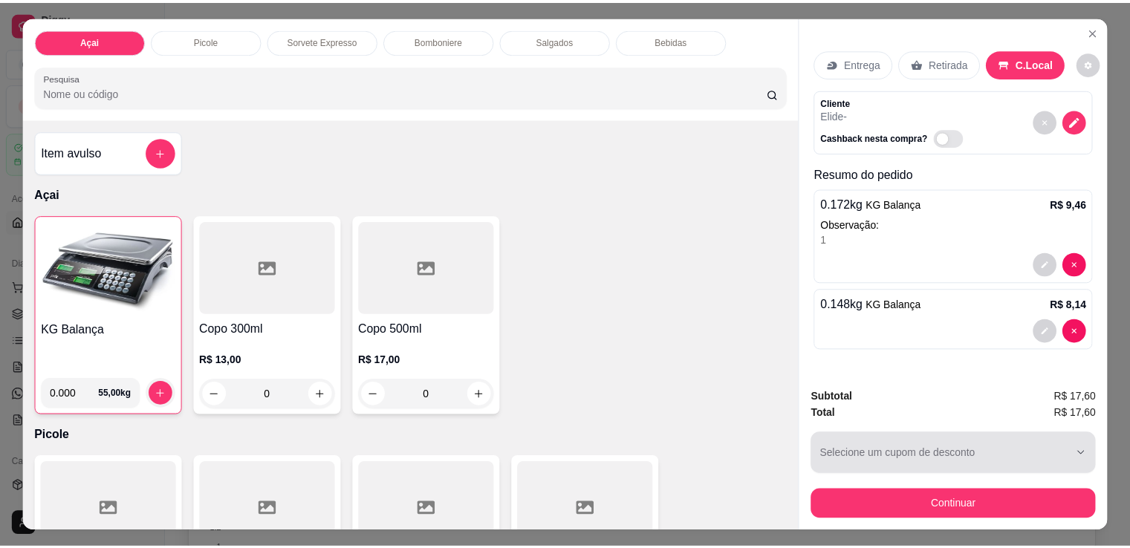
scroll to position [36, 0]
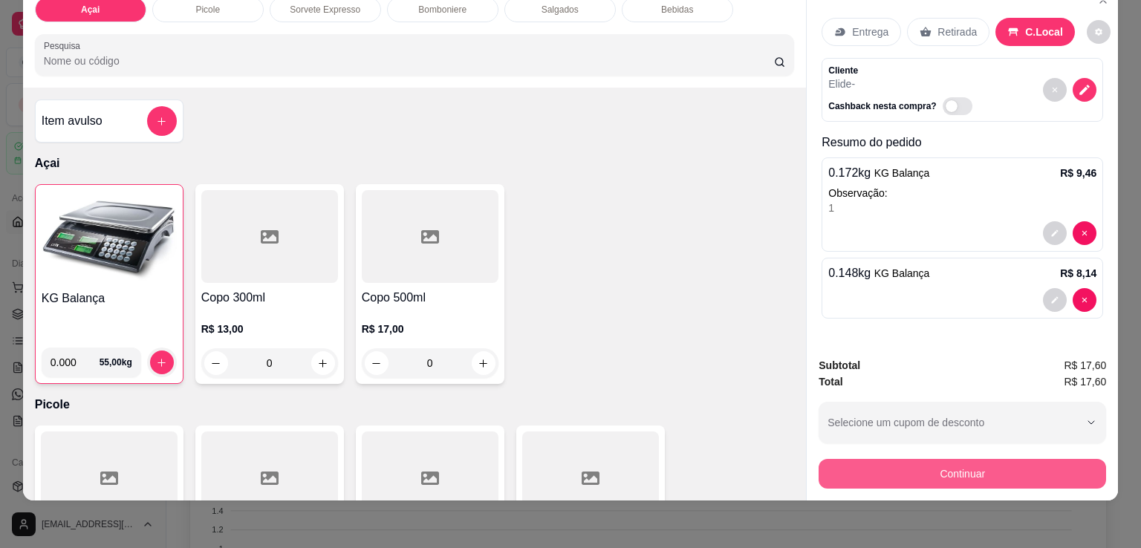
click at [962, 459] on button "Continuar" at bounding box center [961, 474] width 287 height 30
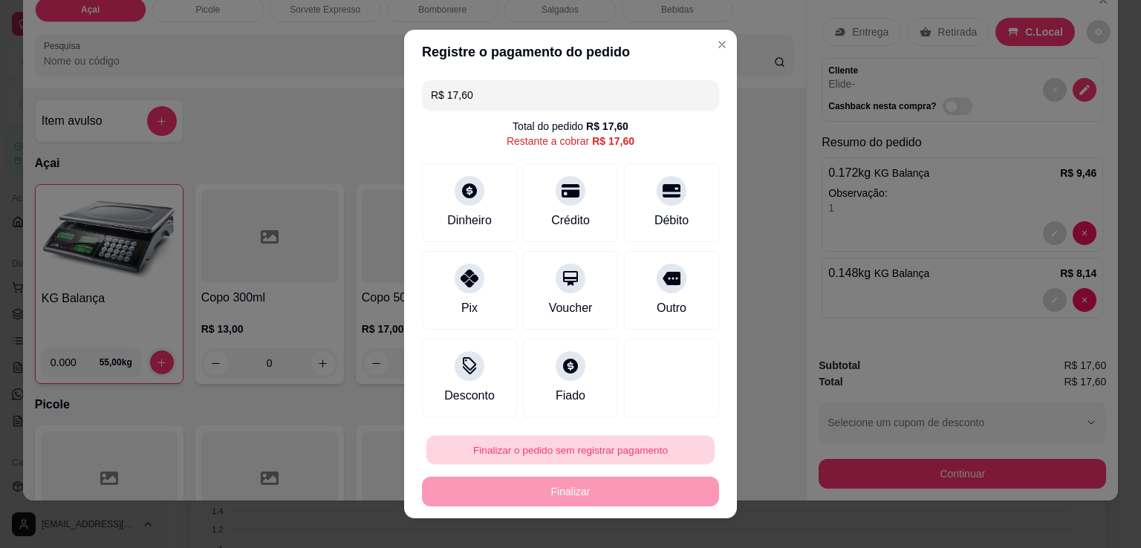
click at [510, 454] on button "Finalizar o pedido sem registrar pagamento" at bounding box center [570, 450] width 288 height 29
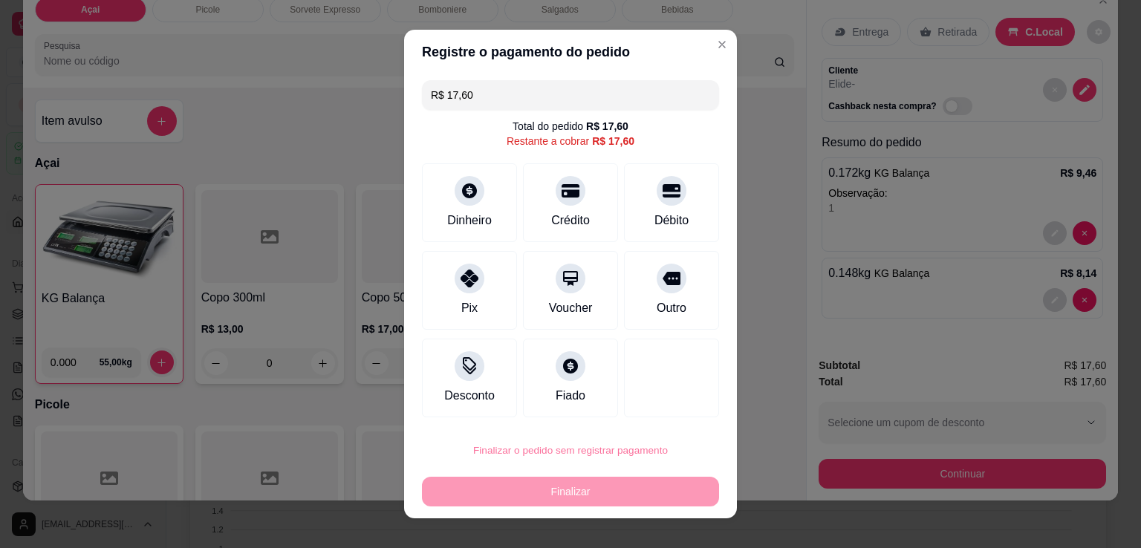
click at [656, 414] on button "Confirmar" at bounding box center [654, 407] width 53 height 22
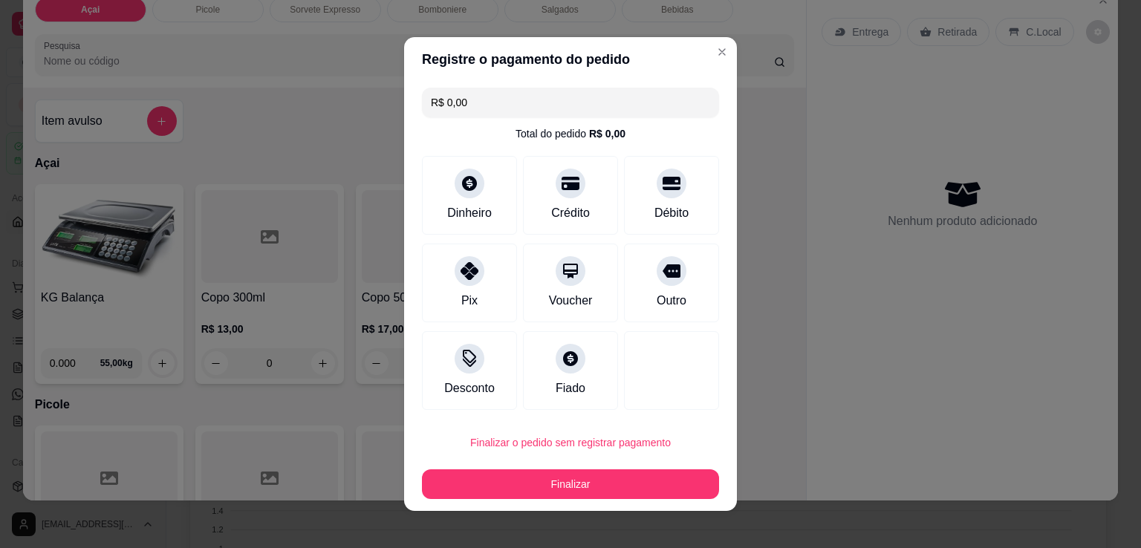
type input "R$ 0,00"
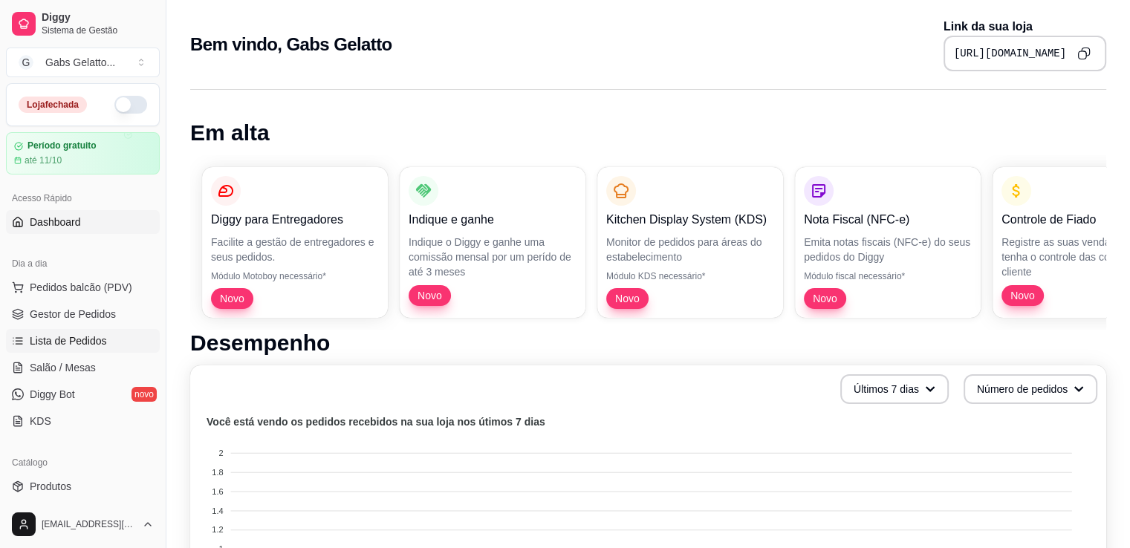
click at [83, 337] on span "Lista de Pedidos" at bounding box center [68, 340] width 77 height 15
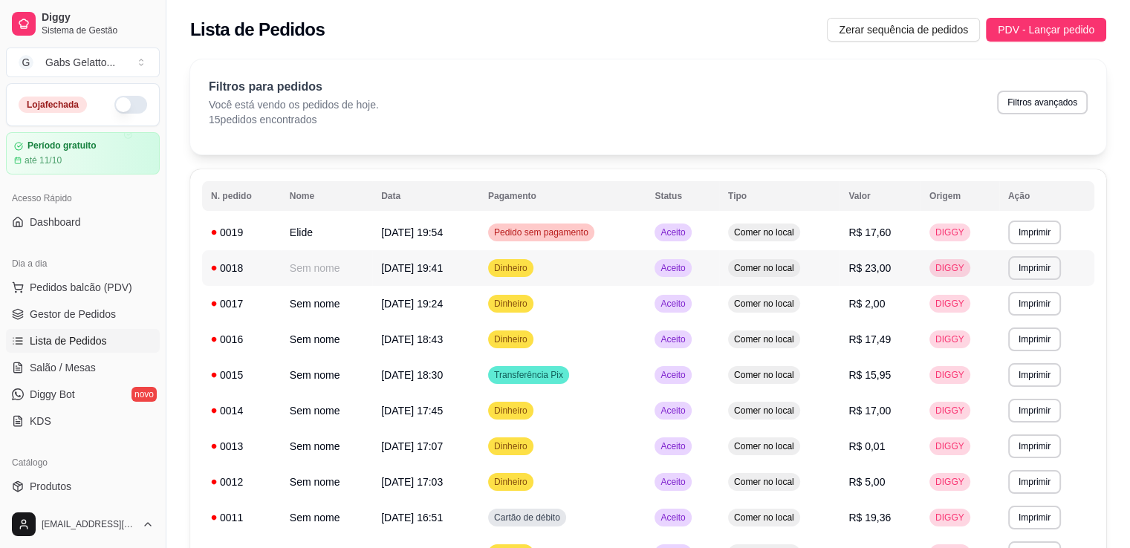
click at [591, 264] on tbody "**********" at bounding box center [648, 482] width 892 height 535
click at [479, 224] on td "20/09/25 às 19:54" at bounding box center [425, 233] width 107 height 36
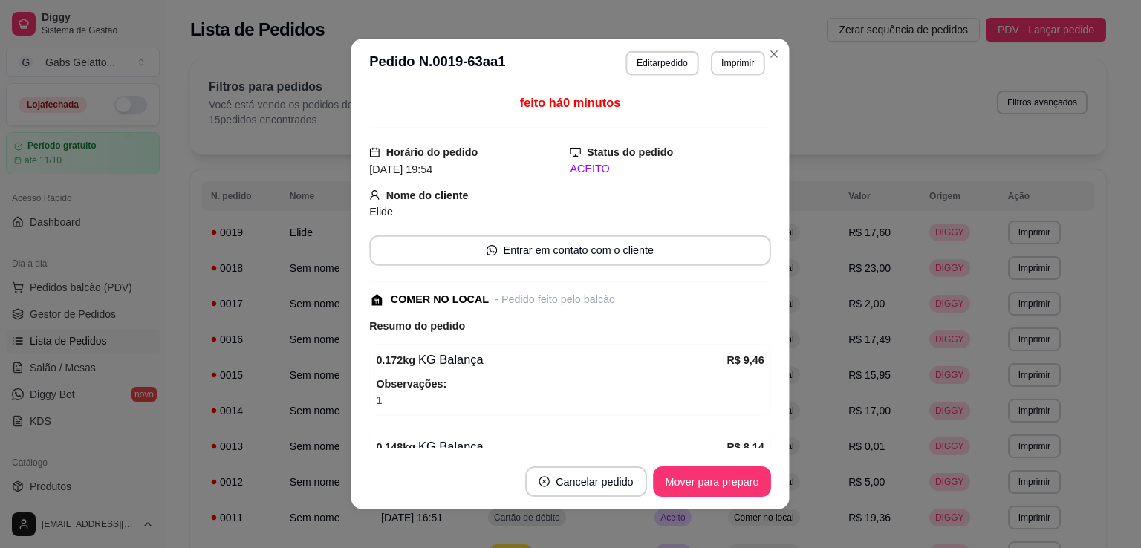
drag, startPoint x: 466, startPoint y: 231, endPoint x: 521, endPoint y: 239, distance: 55.6
click at [474, 233] on div "feito há 0 minutos Horário do pedido 20/09/2025 19:54 Status do pedido ACEITO N…" at bounding box center [571, 271] width 402 height 354
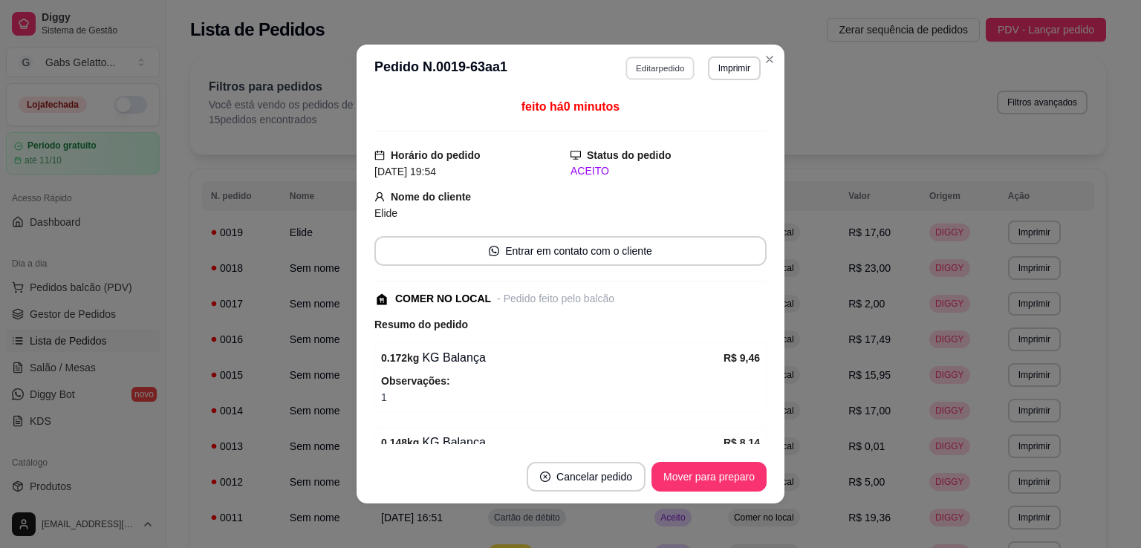
click at [643, 71] on button "Editar pedido" at bounding box center [660, 67] width 69 height 23
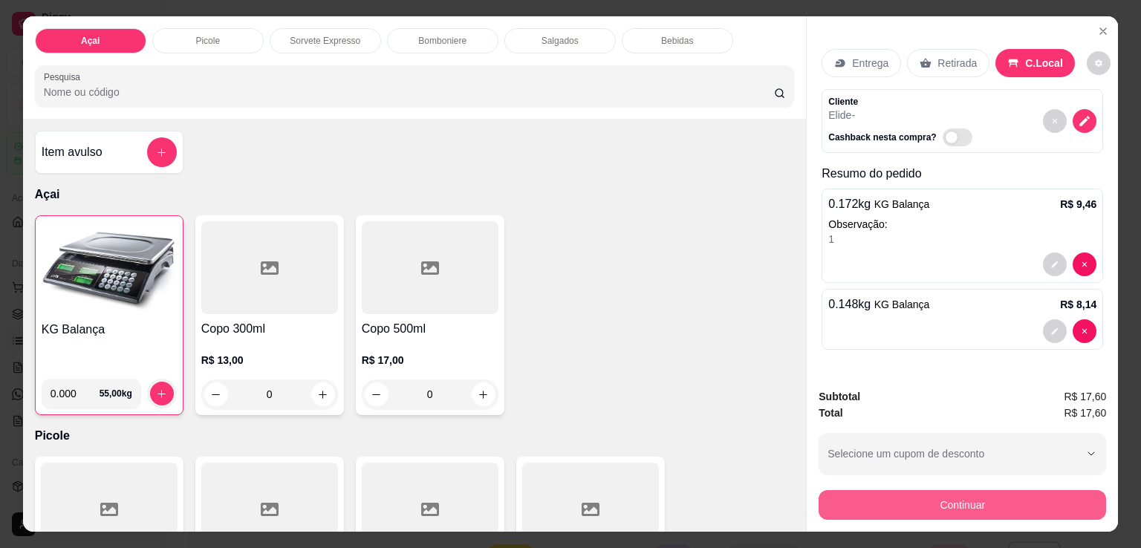
click at [900, 497] on button "Continuar" at bounding box center [961, 505] width 287 height 30
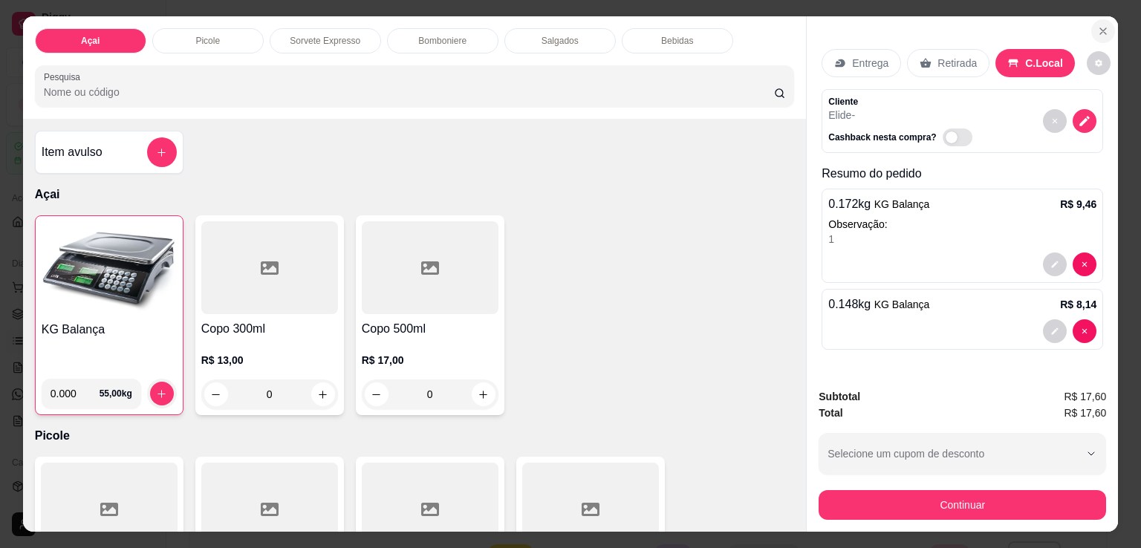
click at [1097, 30] on icon "Close" at bounding box center [1103, 31] width 12 height 12
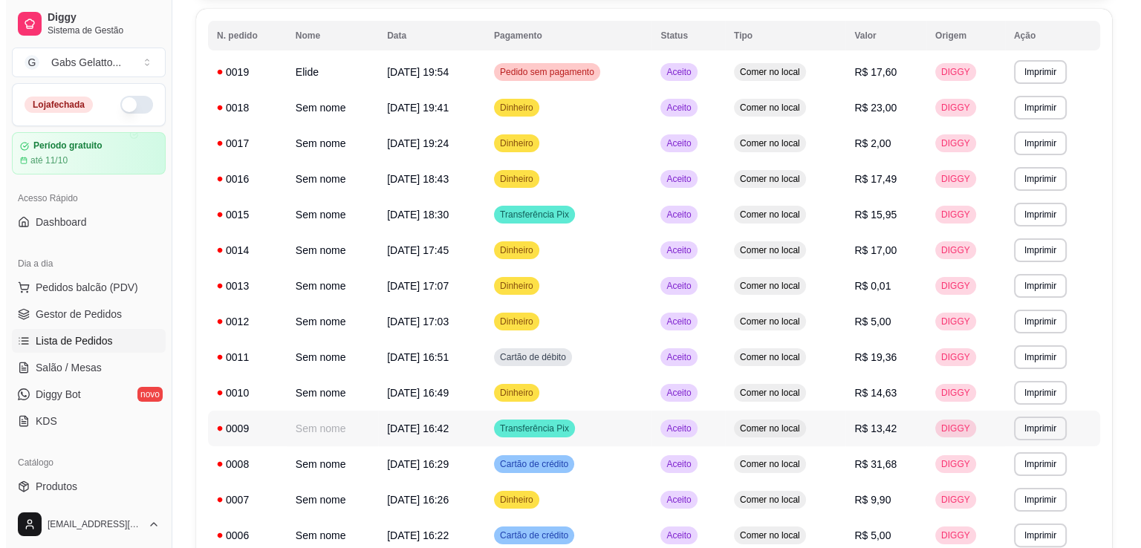
scroll to position [12, 0]
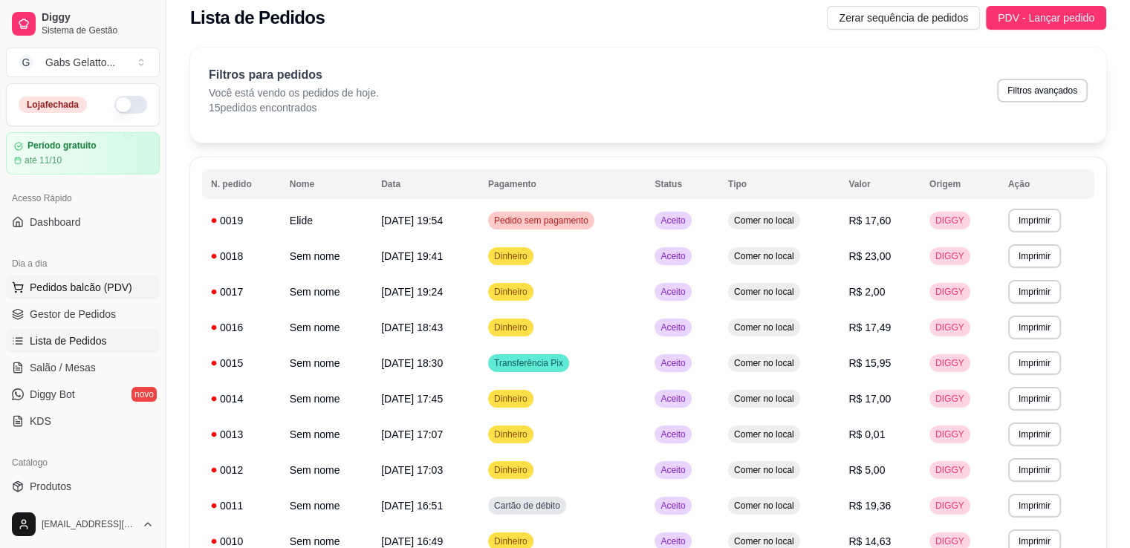
click at [112, 289] on span "Pedidos balcão (PDV)" at bounding box center [81, 287] width 102 height 15
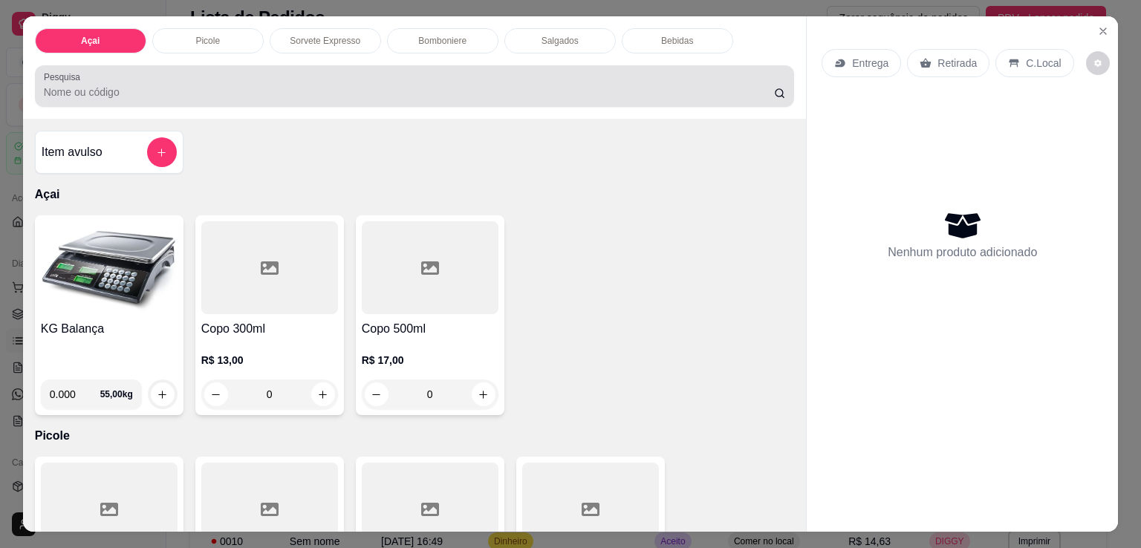
click at [238, 89] on input "Pesquisa" at bounding box center [409, 92] width 730 height 15
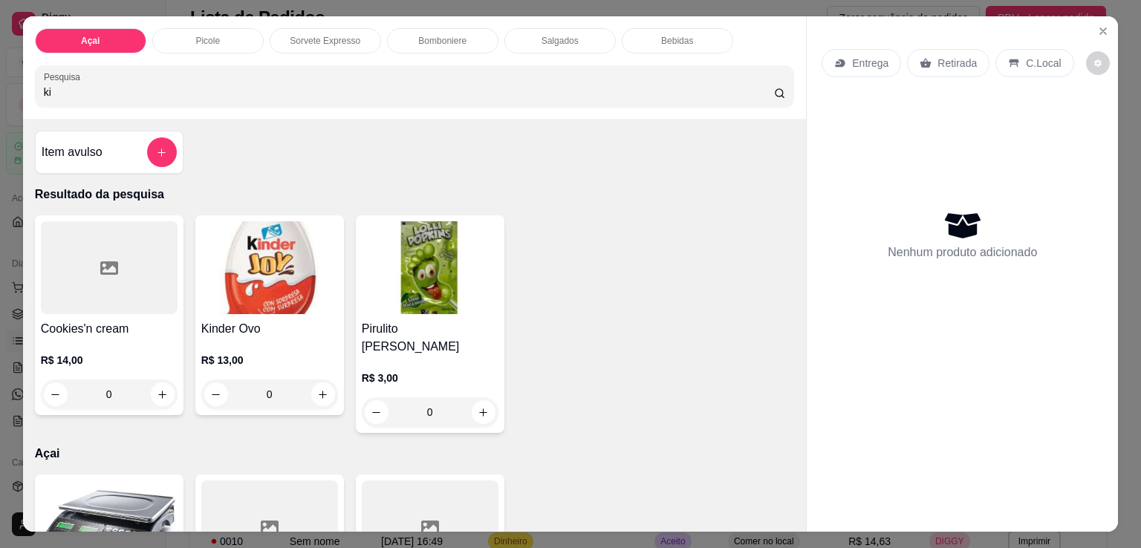
type input "kin"
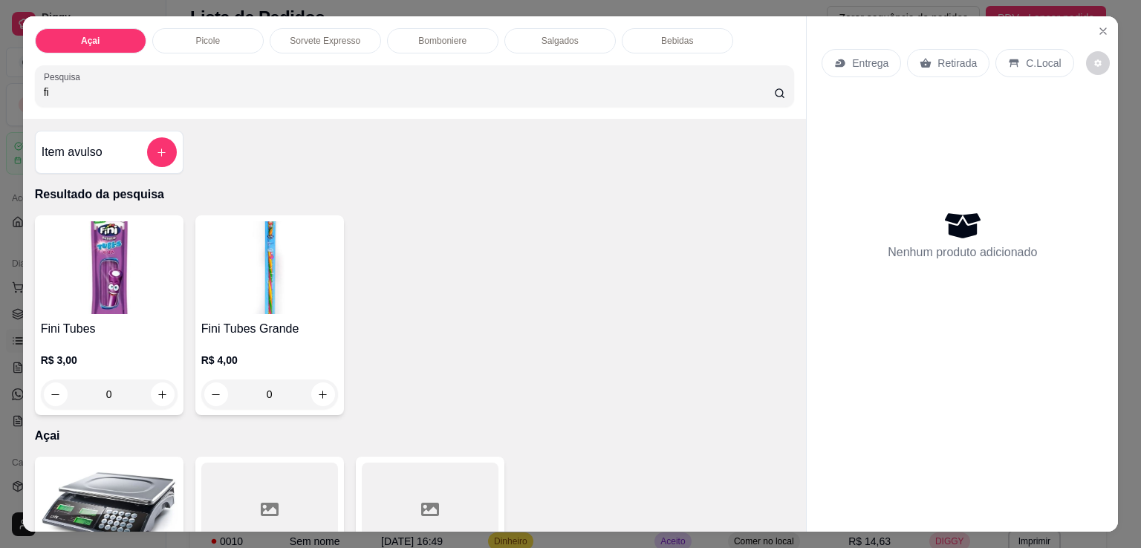
type input "f"
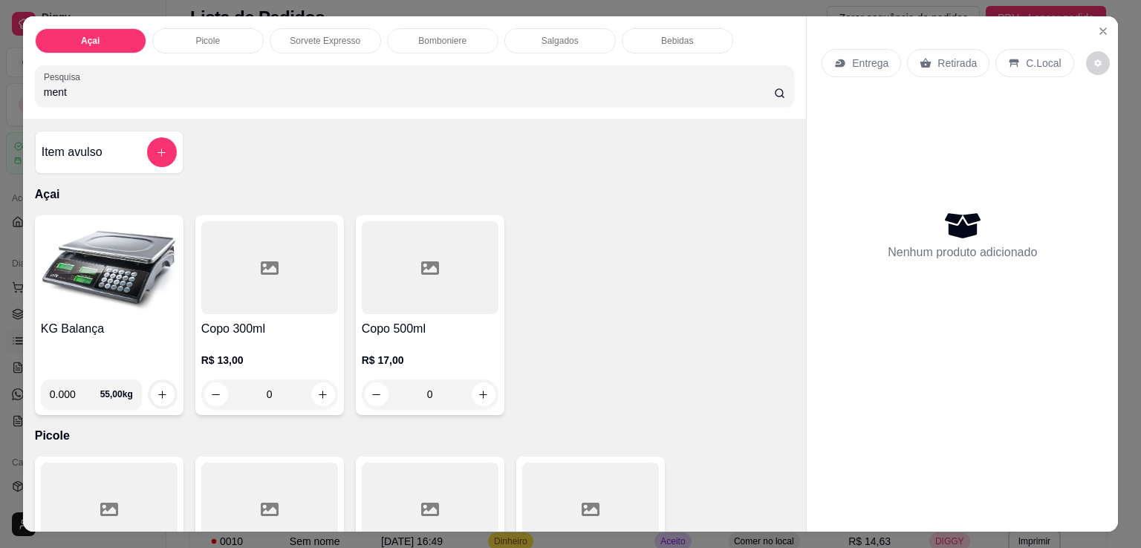
type input "mento"
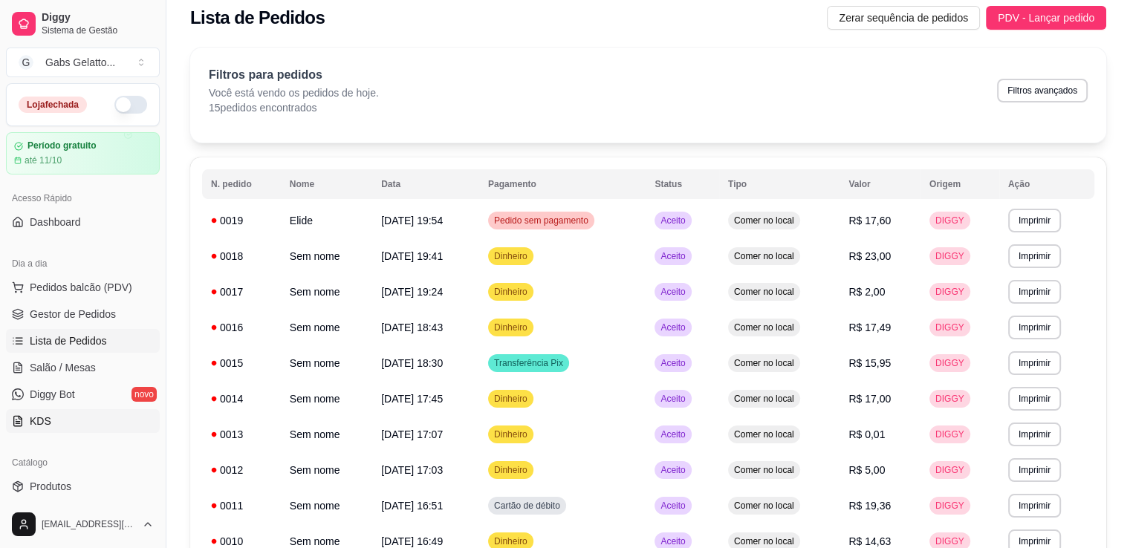
scroll to position [74, 0]
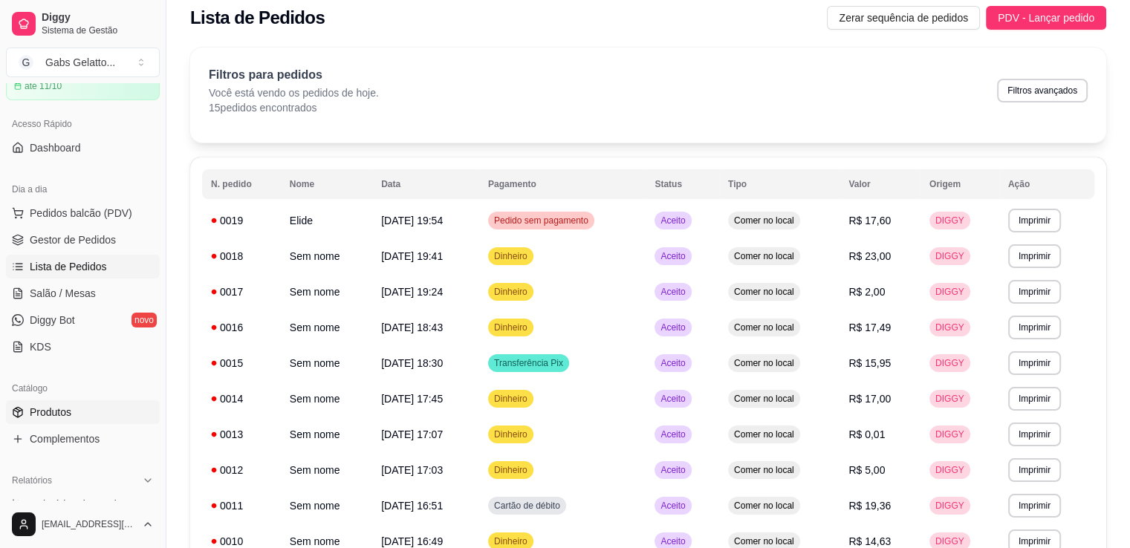
click at [68, 405] on span "Produtos" at bounding box center [51, 412] width 42 height 15
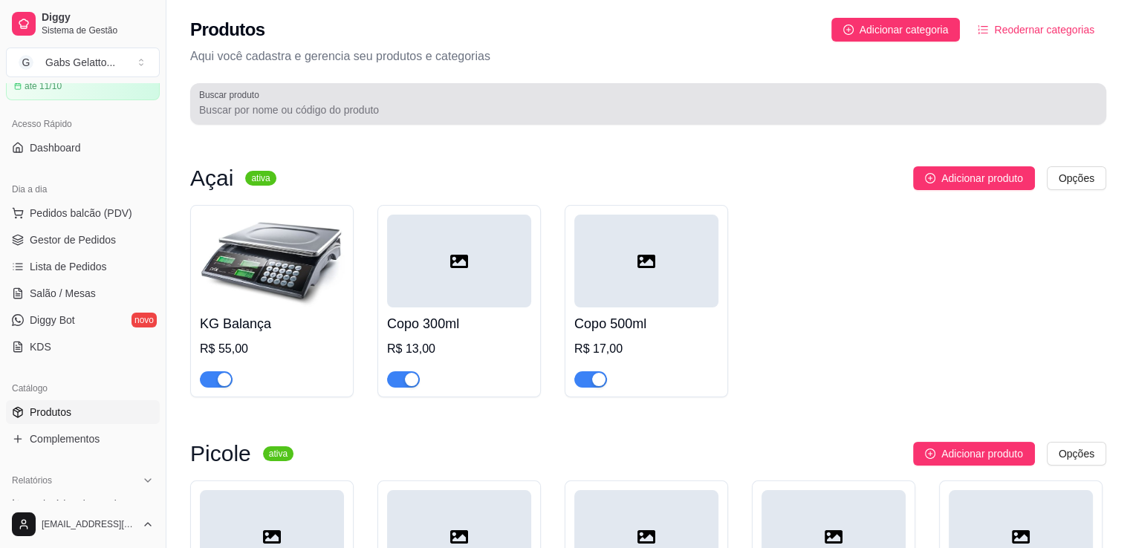
click at [302, 119] on div "Buscar produto" at bounding box center [648, 104] width 916 height 42
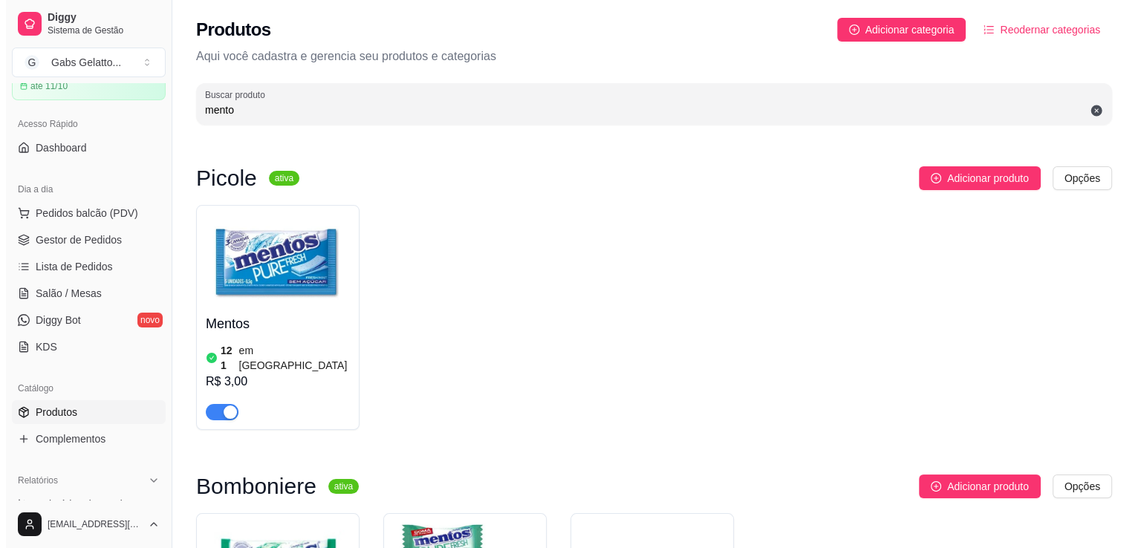
scroll to position [74, 0]
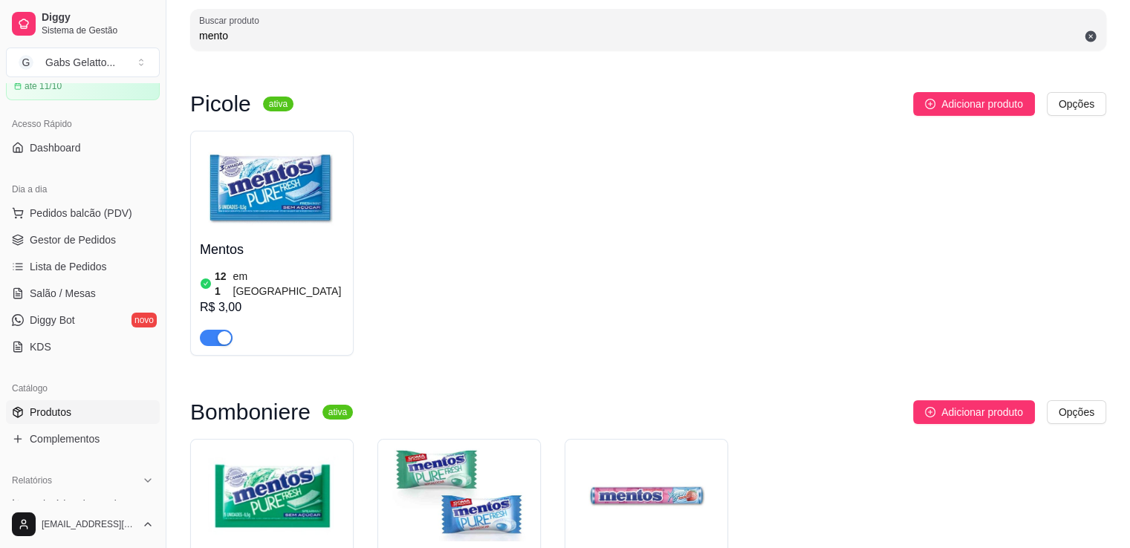
type input "mento"
click at [255, 194] on img at bounding box center [272, 186] width 144 height 93
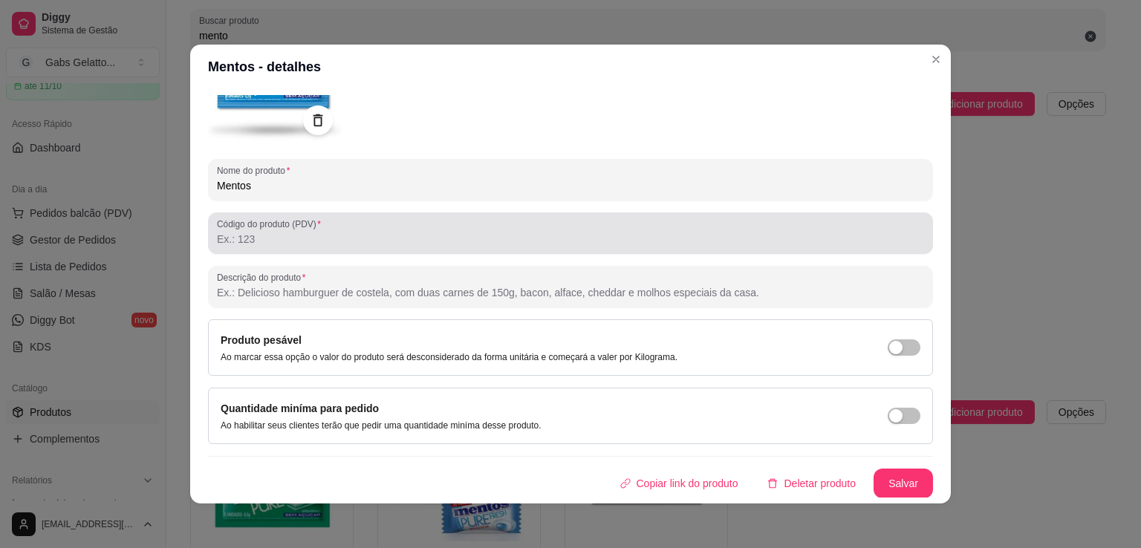
scroll to position [0, 0]
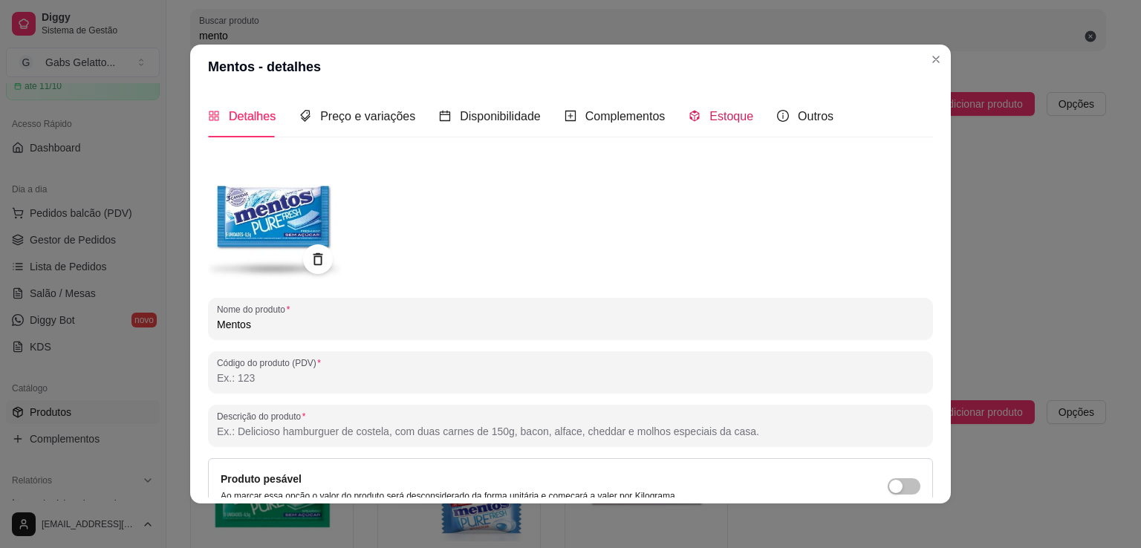
click at [695, 120] on div "Estoque" at bounding box center [720, 116] width 65 height 19
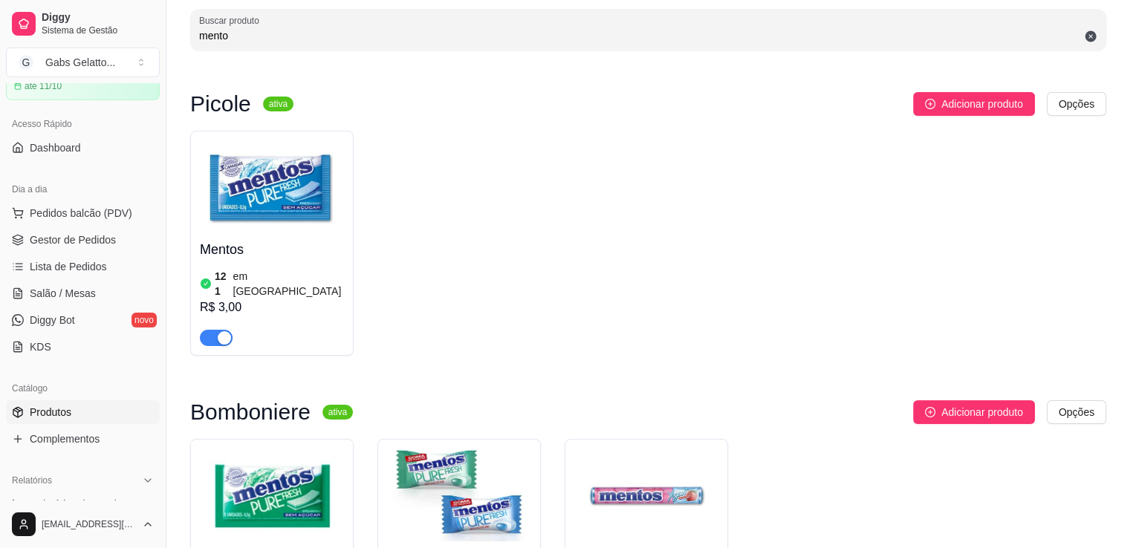
click at [312, 185] on img at bounding box center [272, 186] width 144 height 93
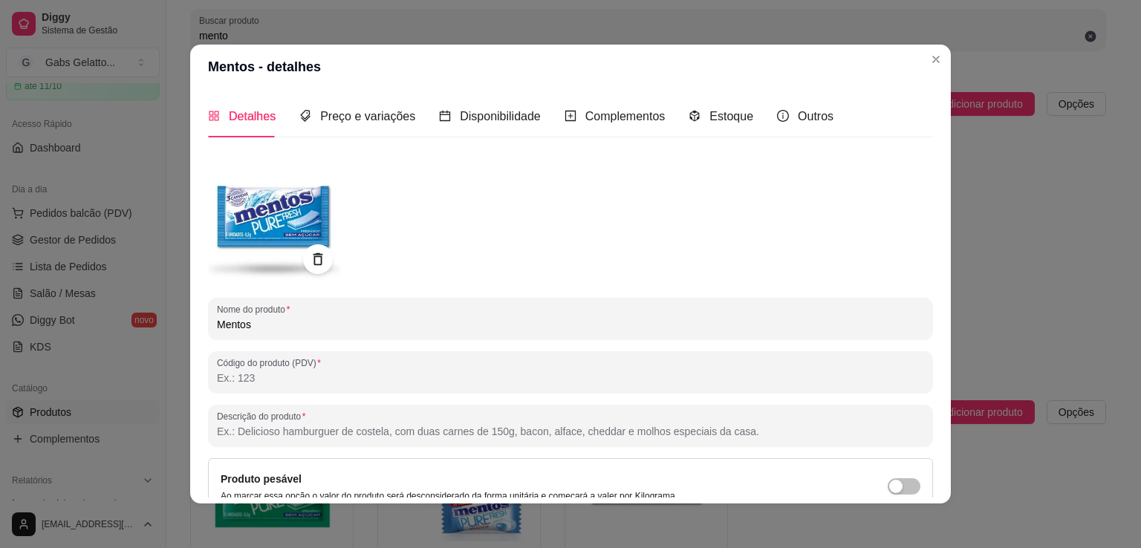
scroll to position [3, 0]
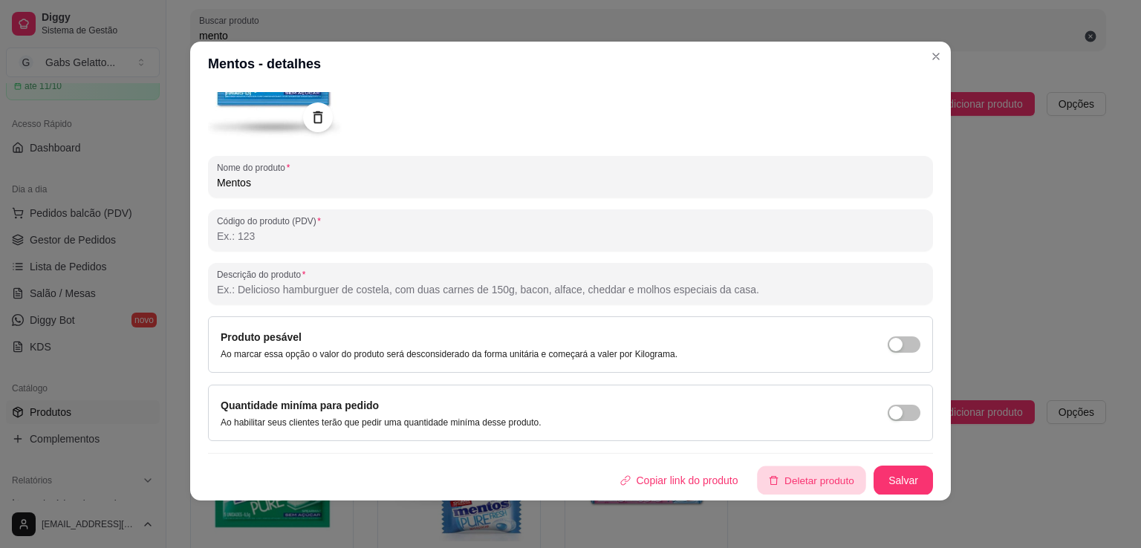
click at [790, 477] on button "Deletar produto" at bounding box center [811, 480] width 108 height 29
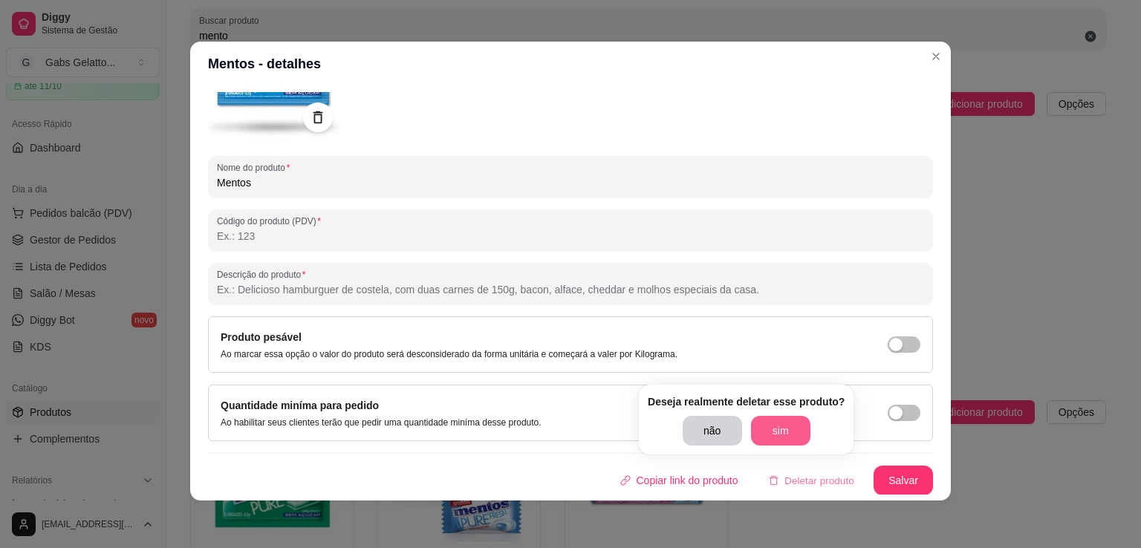
click at [805, 435] on button "sim" at bounding box center [780, 431] width 59 height 30
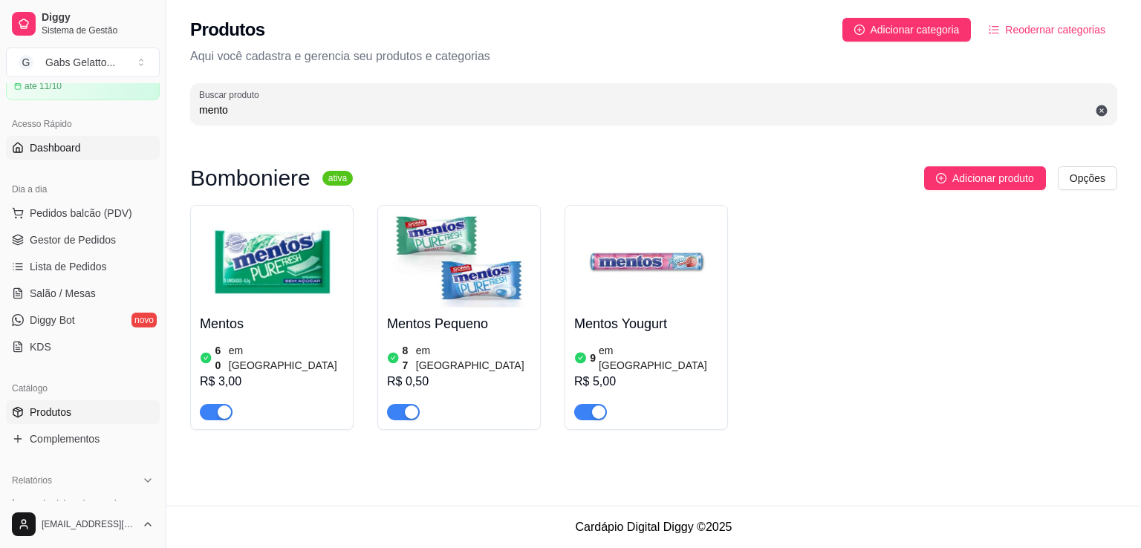
scroll to position [0, 0]
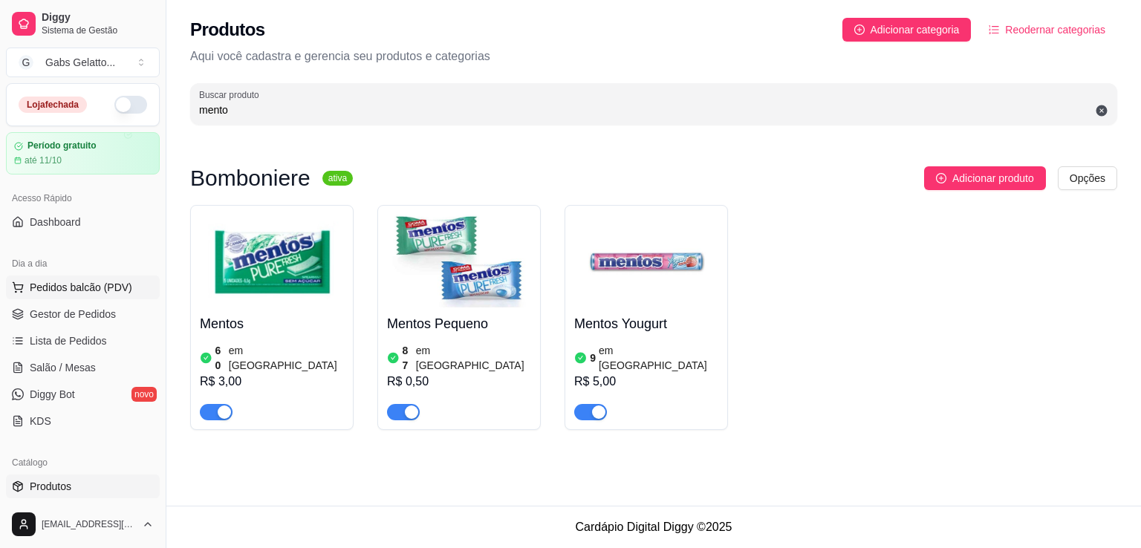
click at [62, 276] on button "Pedidos balcão (PDV)" at bounding box center [83, 288] width 154 height 24
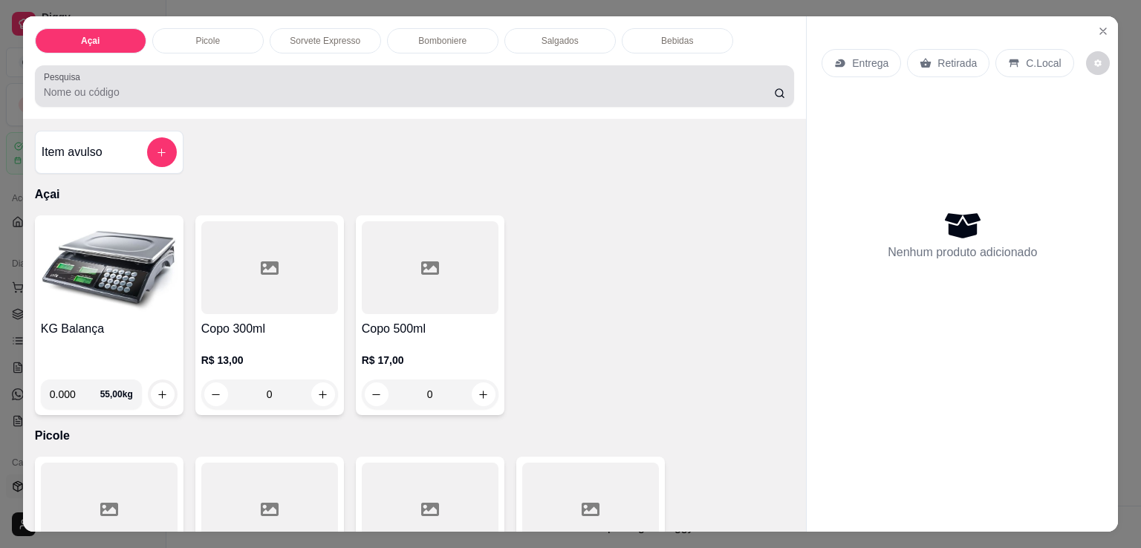
click at [313, 86] on input "Pesquisa" at bounding box center [409, 92] width 730 height 15
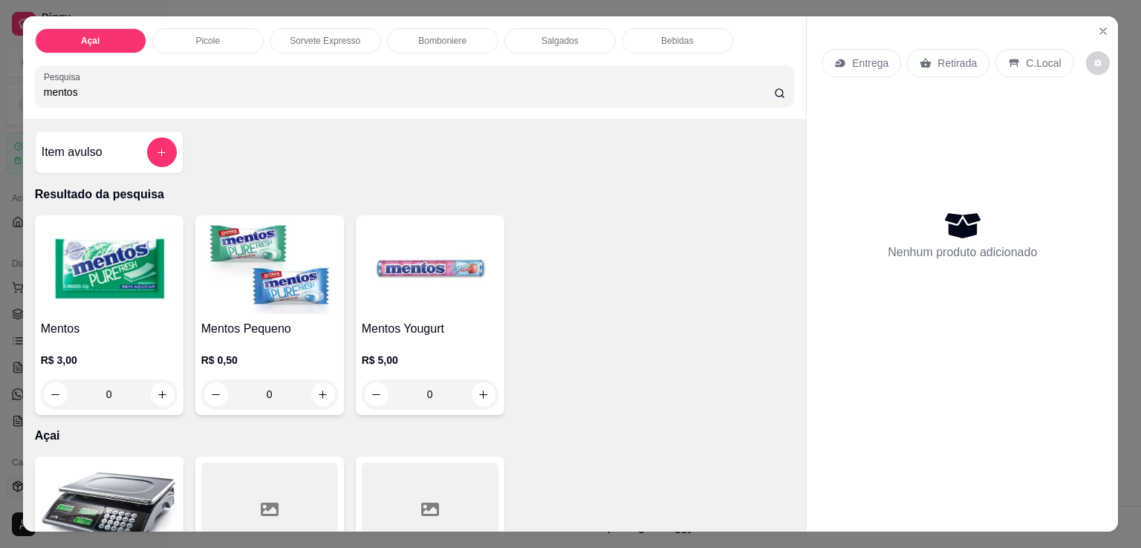
type input "mentos"
click at [71, 274] on img at bounding box center [109, 267] width 137 height 93
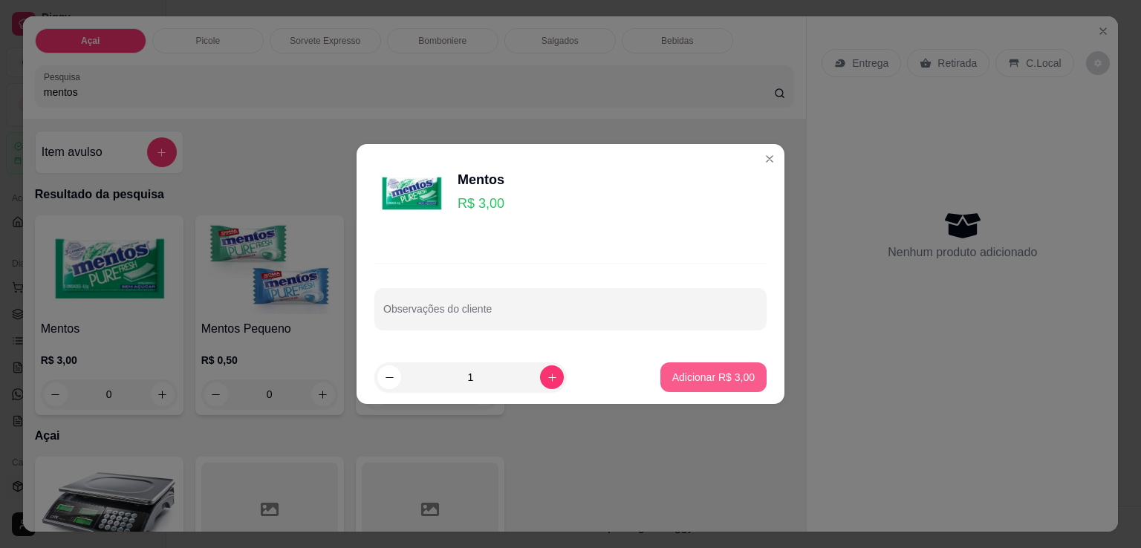
click at [674, 368] on button "Adicionar R$ 3,00" at bounding box center [713, 377] width 106 height 30
type input "1"
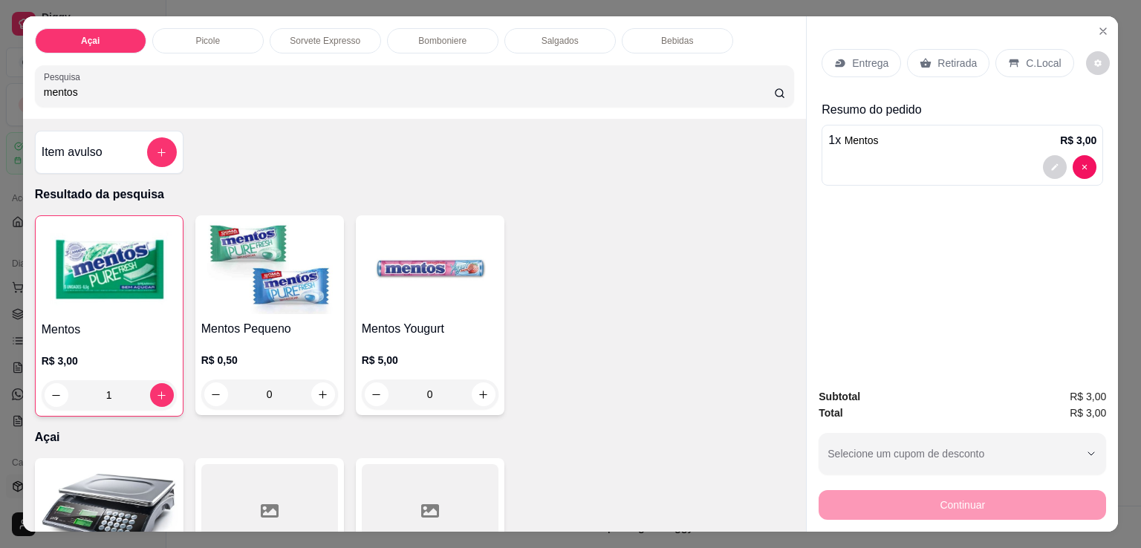
drag, startPoint x: 1015, startPoint y: 45, endPoint x: 1018, endPoint y: 81, distance: 36.5
click at [1016, 49] on div "C.Local" at bounding box center [1034, 63] width 78 height 28
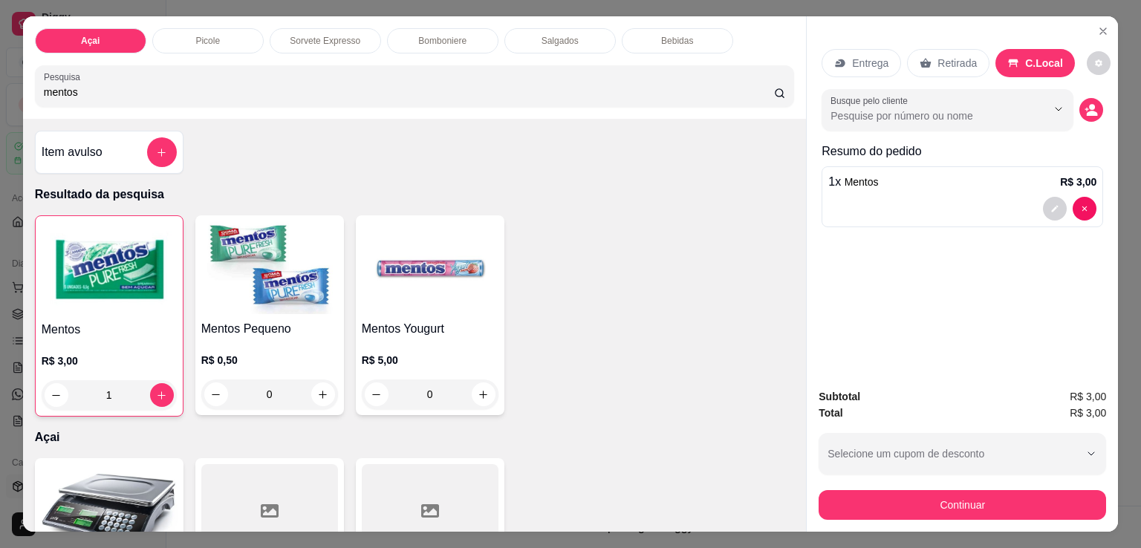
drag, startPoint x: 1000, startPoint y: 518, endPoint x: 1004, endPoint y: 503, distance: 15.5
click at [1000, 518] on div "Subtotal R$ 3,00 Total R$ 3,00 Selecione um cupom de desconto Selecione um cupo…" at bounding box center [961, 454] width 311 height 155
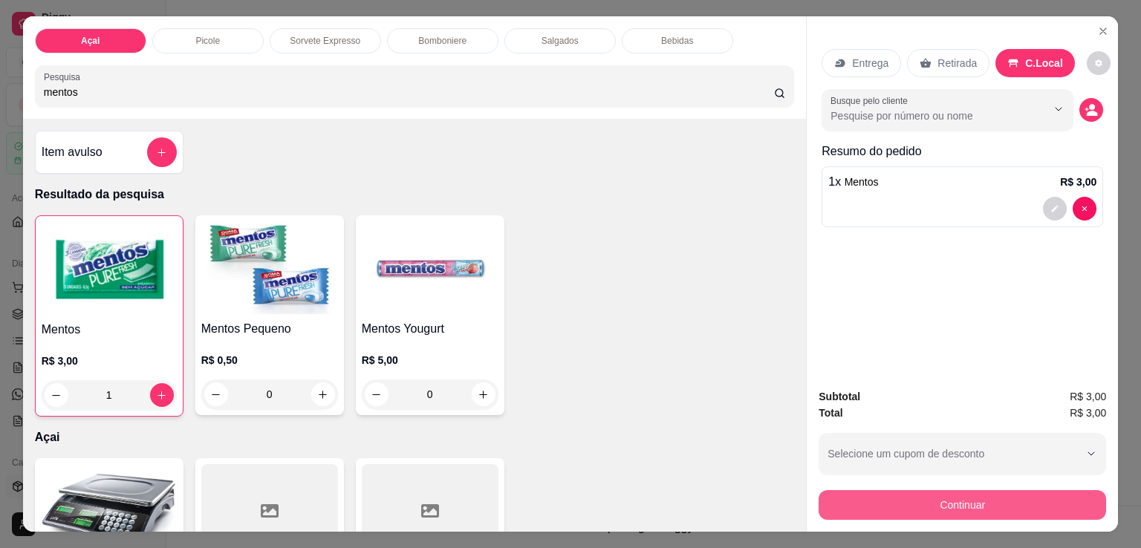
click at [1004, 501] on button "Continuar" at bounding box center [961, 505] width 287 height 30
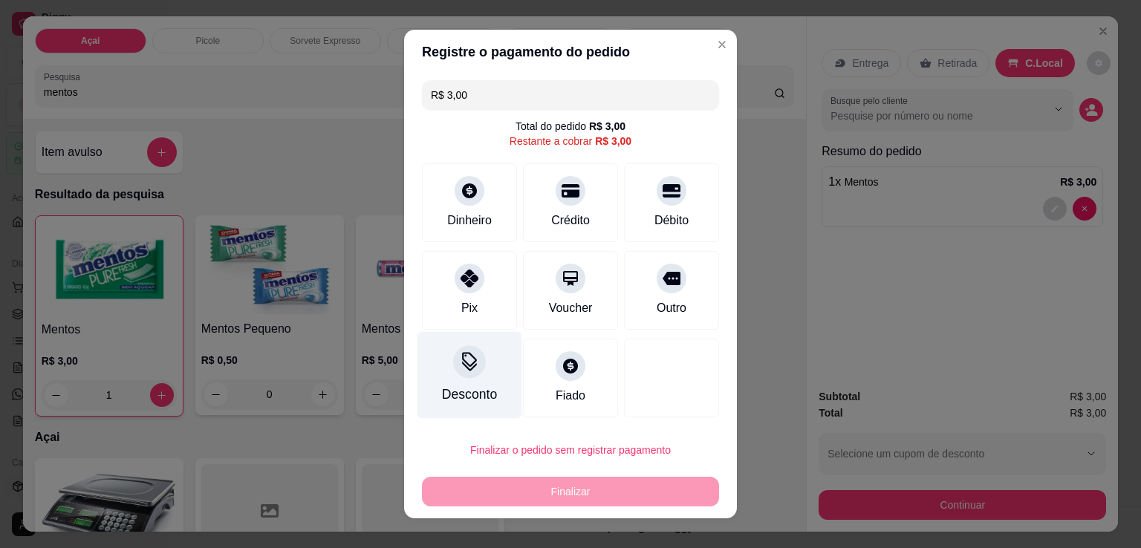
click at [474, 369] on div at bounding box center [469, 361] width 33 height 33
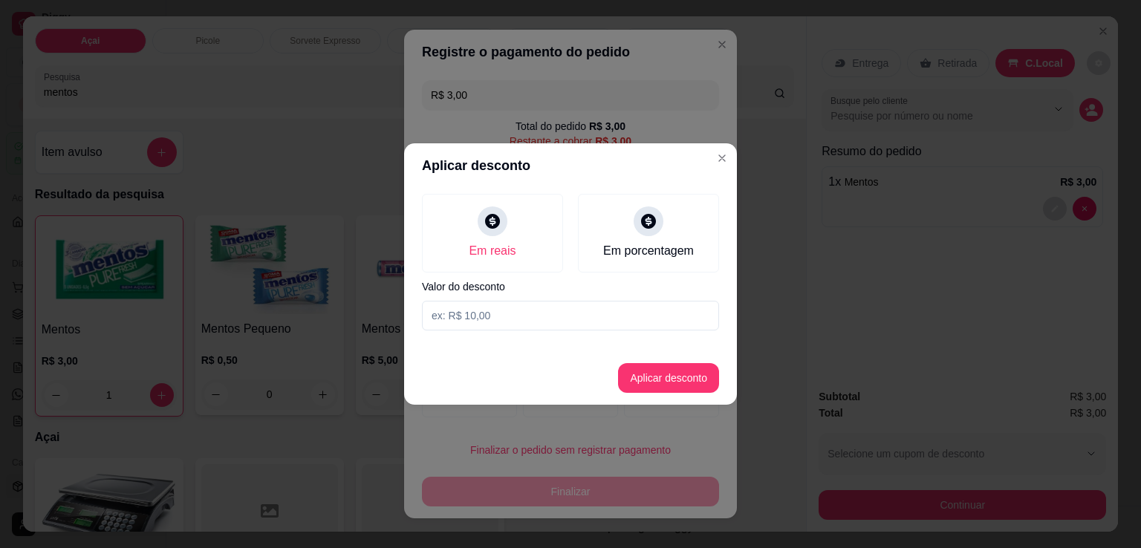
click at [489, 316] on input at bounding box center [570, 316] width 297 height 30
type input "2,00"
click at [677, 376] on button "Aplicar desconto" at bounding box center [668, 378] width 101 height 30
type input "R$ 1,00"
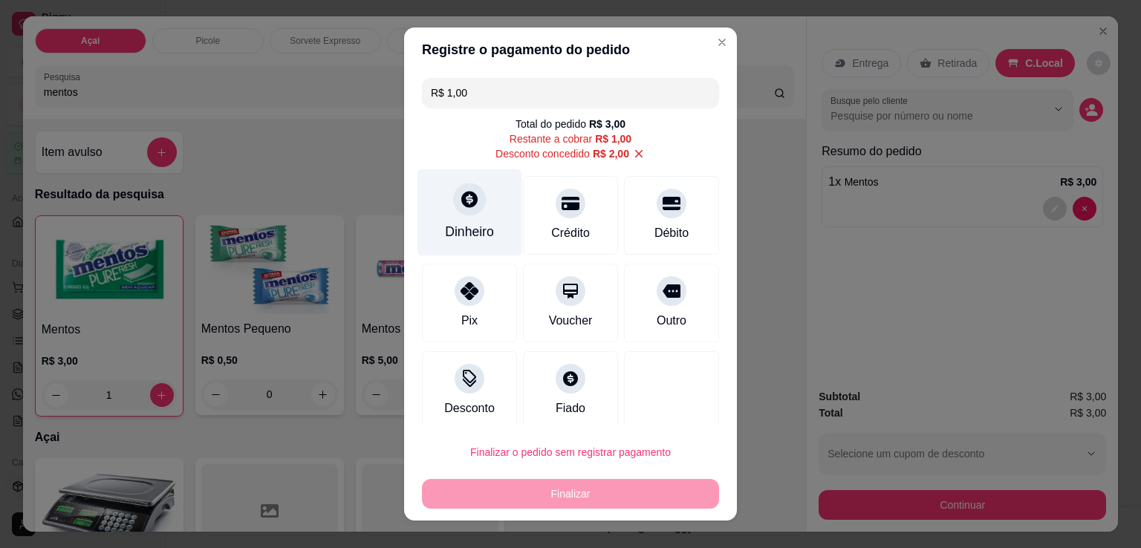
click at [471, 203] on div at bounding box center [469, 199] width 33 height 33
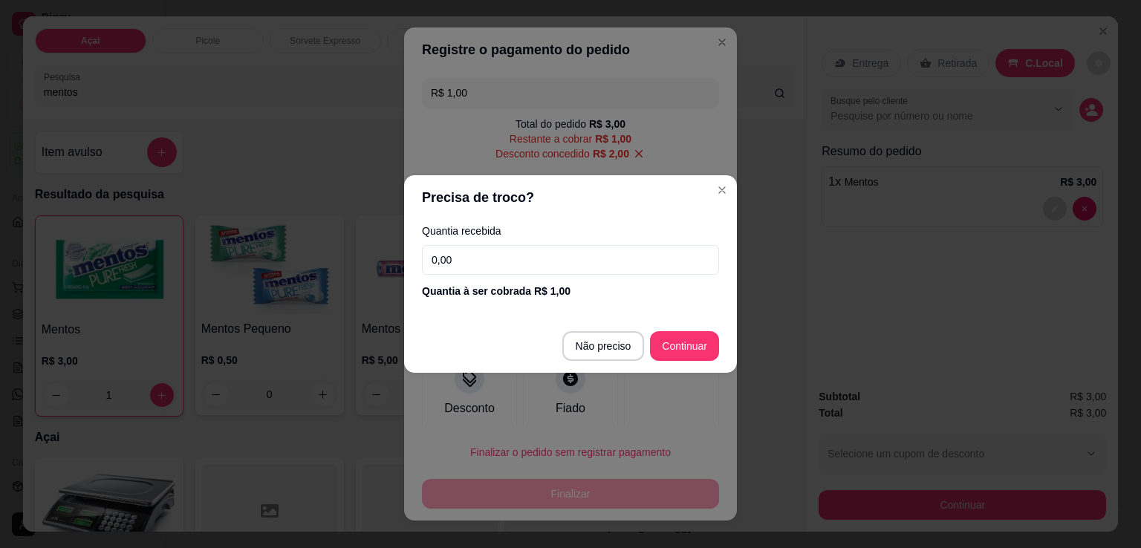
drag, startPoint x: 544, startPoint y: 263, endPoint x: 553, endPoint y: 235, distance: 28.9
click at [544, 261] on input "0,00" at bounding box center [570, 260] width 297 height 30
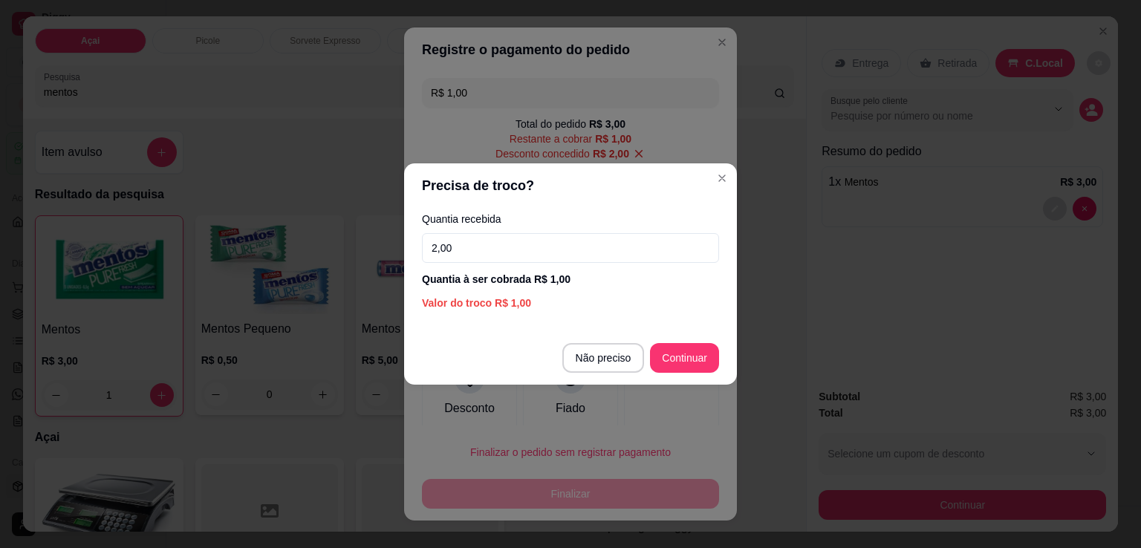
type input "2,00"
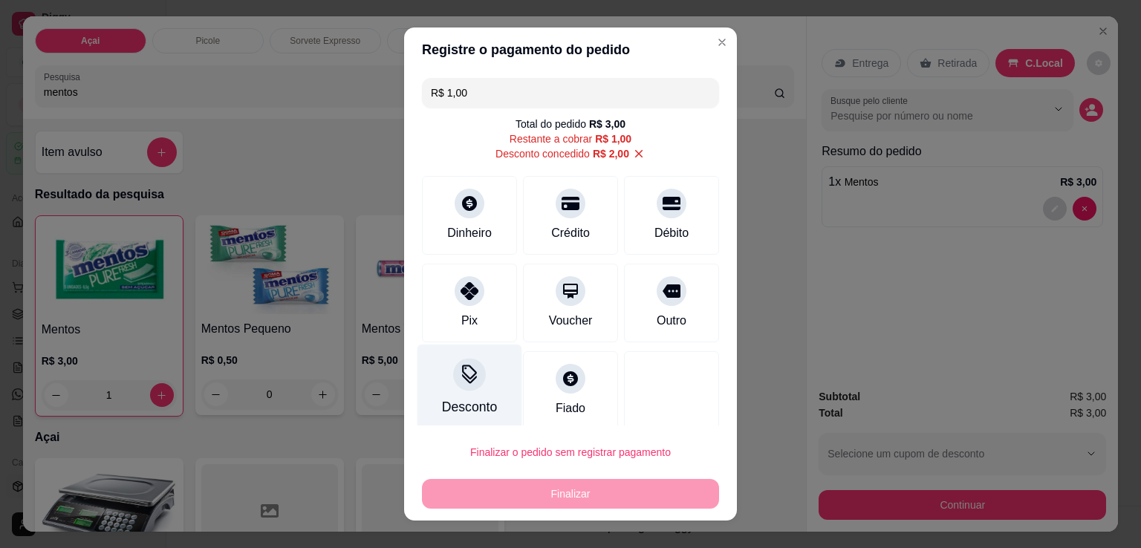
click at [454, 385] on div at bounding box center [469, 374] width 33 height 33
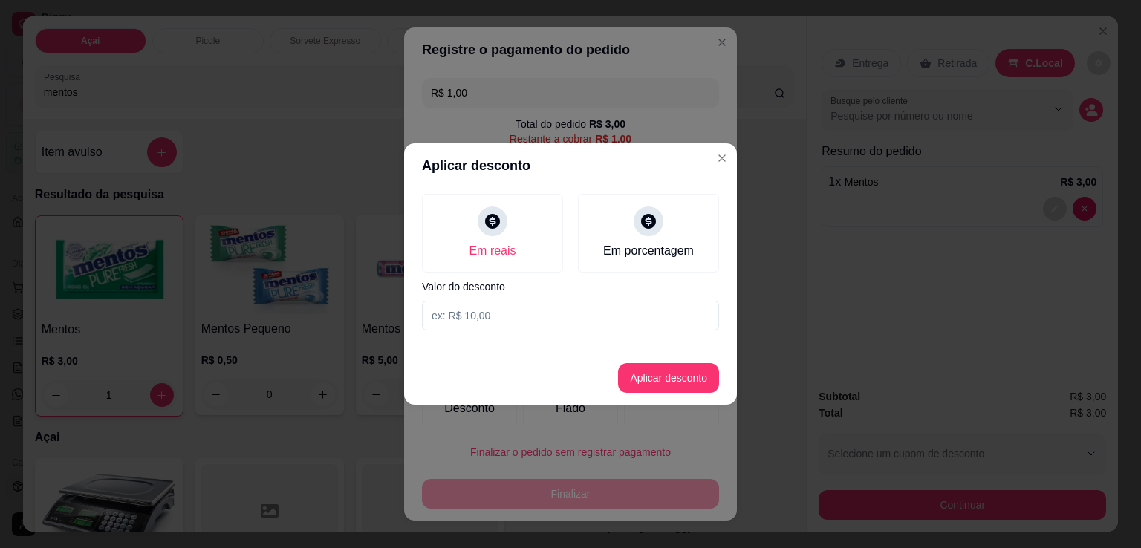
click at [525, 313] on input at bounding box center [570, 316] width 297 height 30
type input "1,00"
click at [666, 373] on button "Aplicar desconto" at bounding box center [668, 378] width 101 height 30
type input "R$ 2,00"
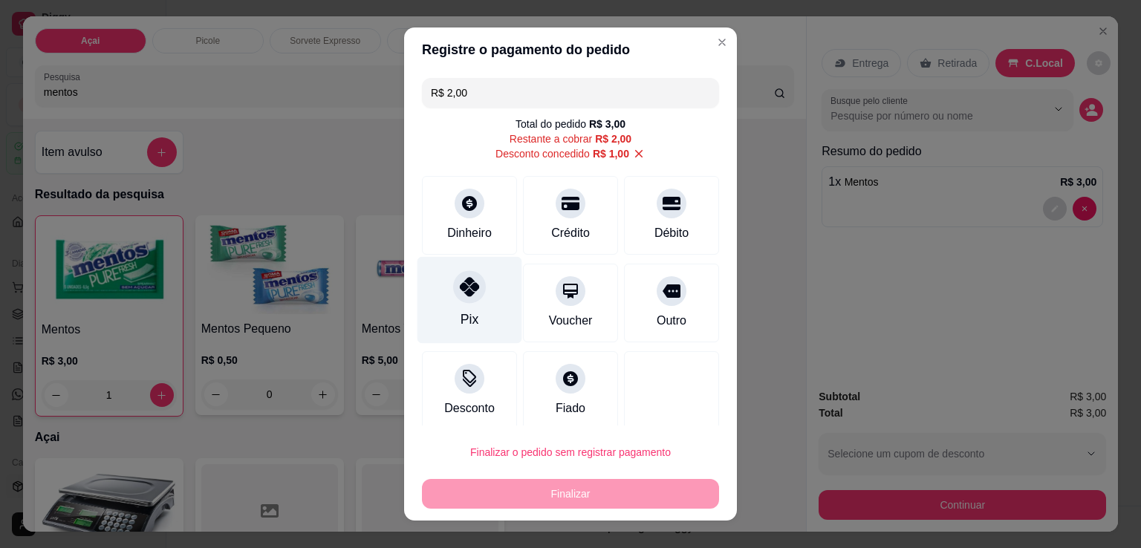
scroll to position [9, 0]
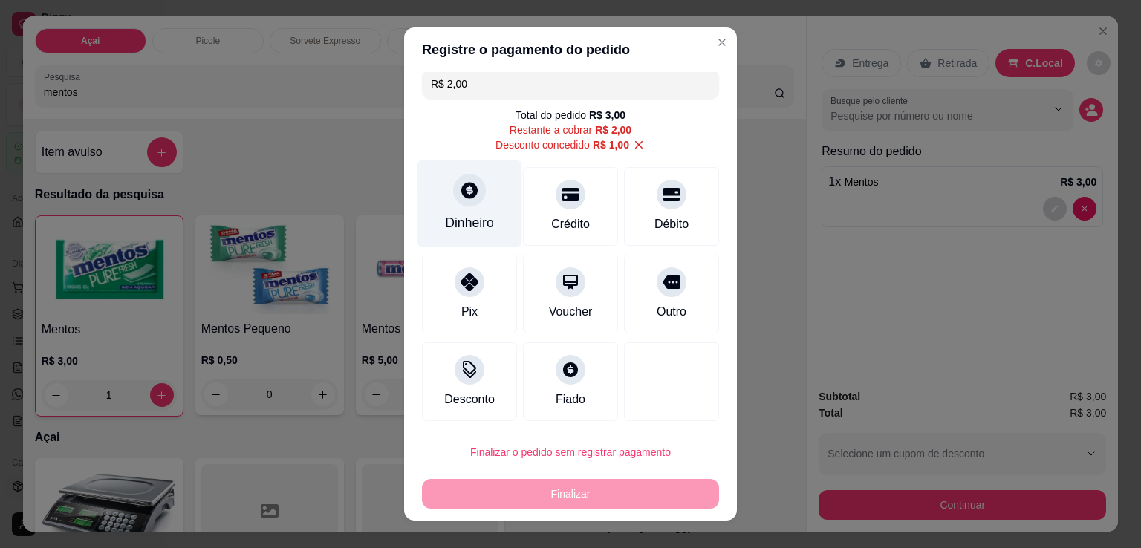
click at [461, 205] on div at bounding box center [469, 190] width 33 height 33
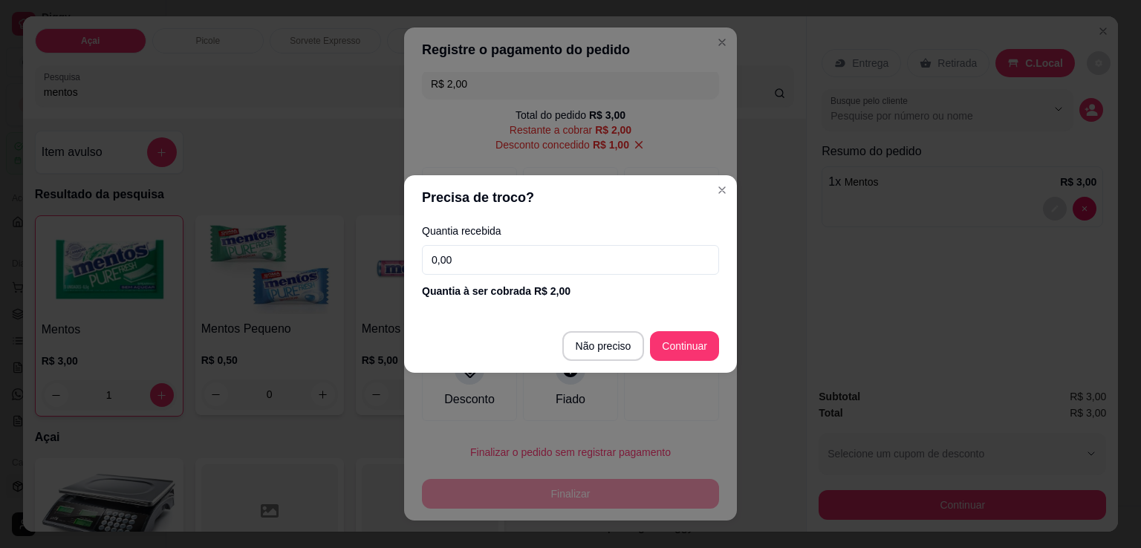
click at [466, 263] on input "0,00" at bounding box center [570, 260] width 297 height 30
type input "2,00"
type input "R$ 0,00"
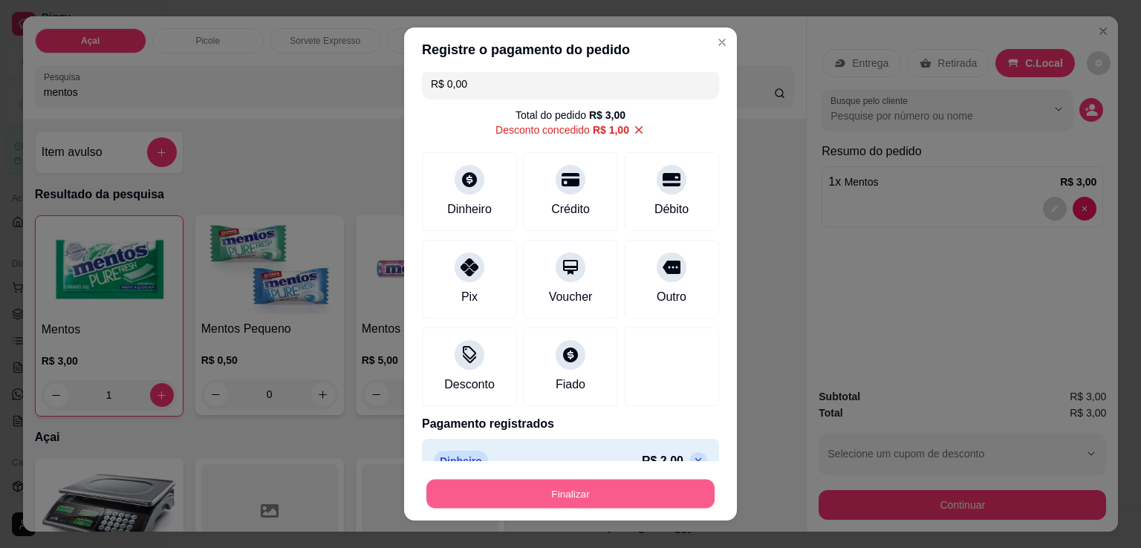
click at [576, 498] on button "Finalizar" at bounding box center [570, 494] width 288 height 29
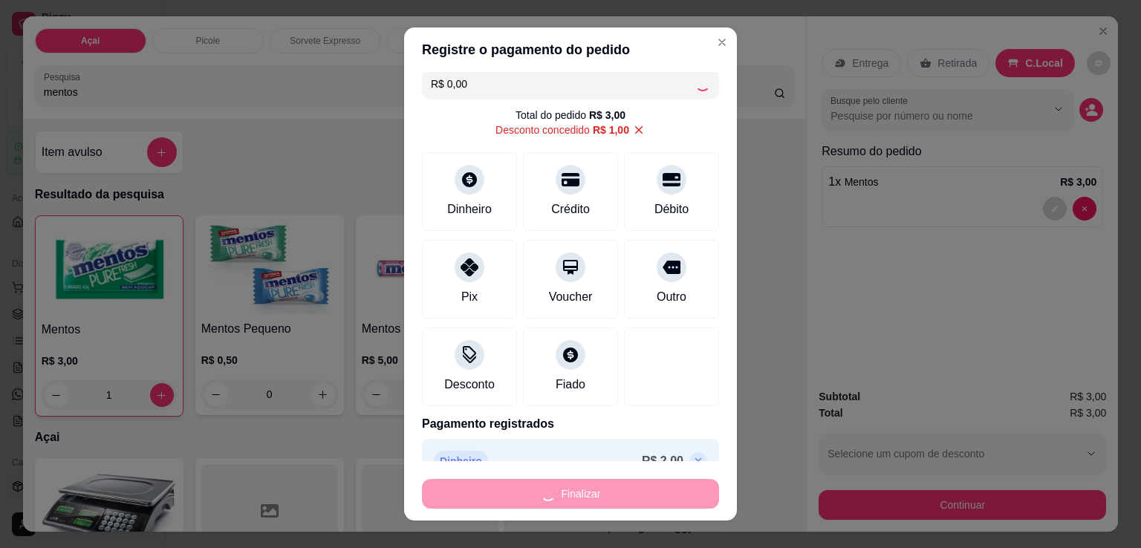
type input "0"
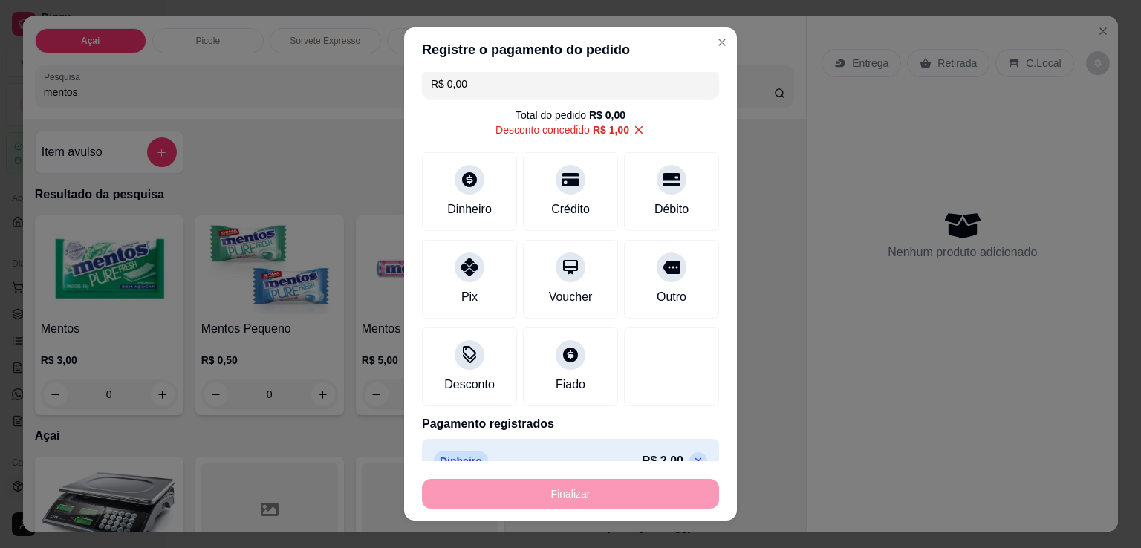
type input "-R$ 3,00"
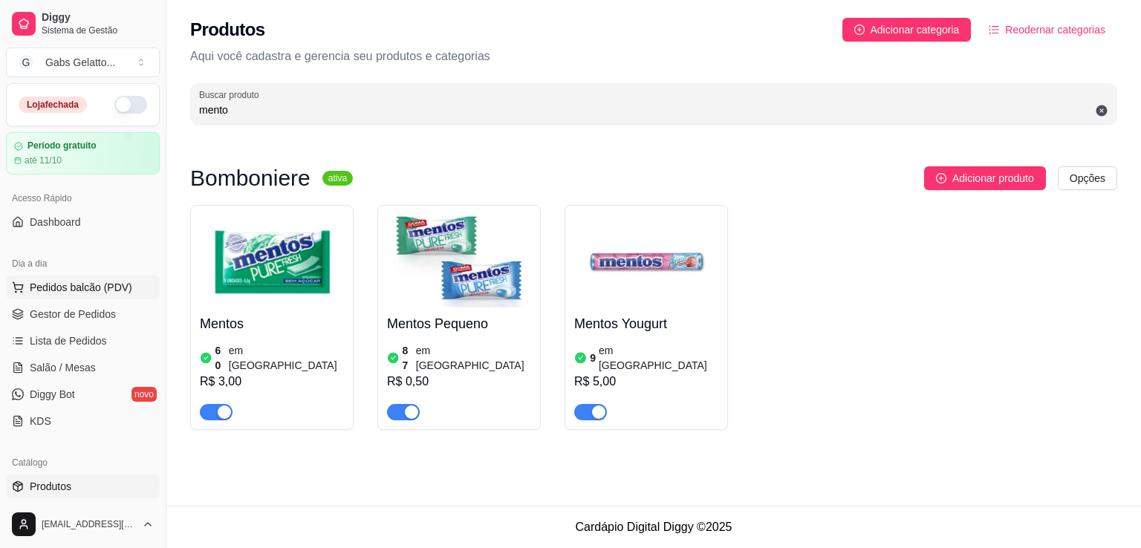
click at [107, 283] on span "Pedidos balcão (PDV)" at bounding box center [81, 287] width 102 height 15
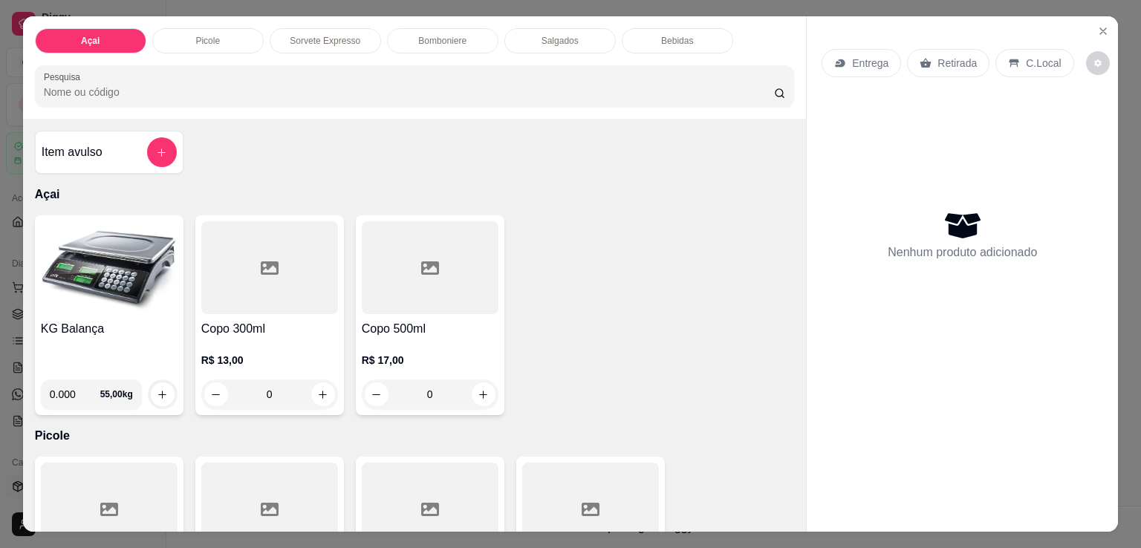
click at [255, 85] on input "Pesquisa" at bounding box center [409, 92] width 730 height 15
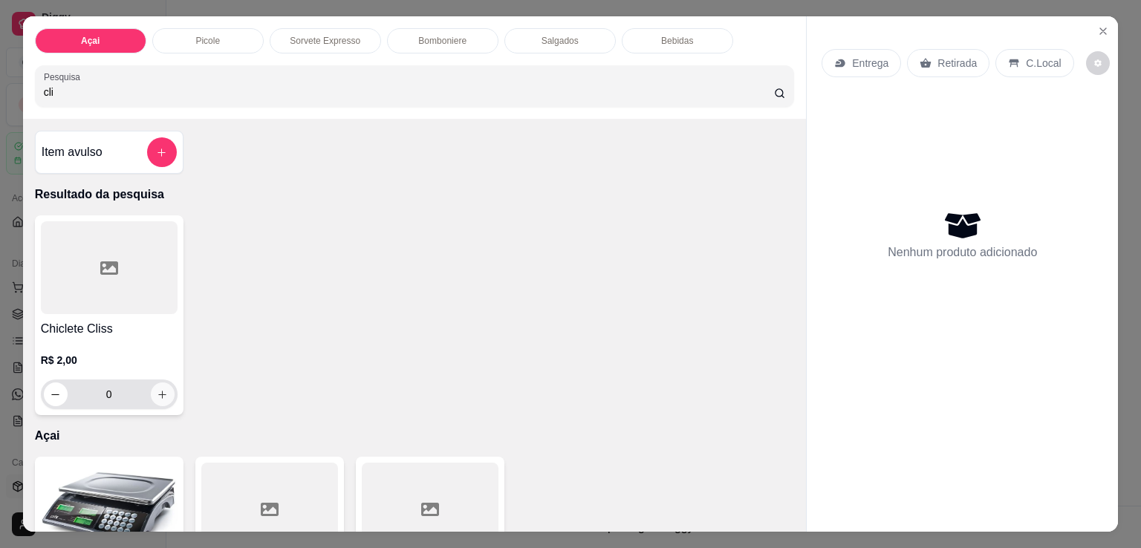
type input "cli"
click at [160, 389] on icon "increase-product-quantity" at bounding box center [162, 394] width 11 height 11
type input "1"
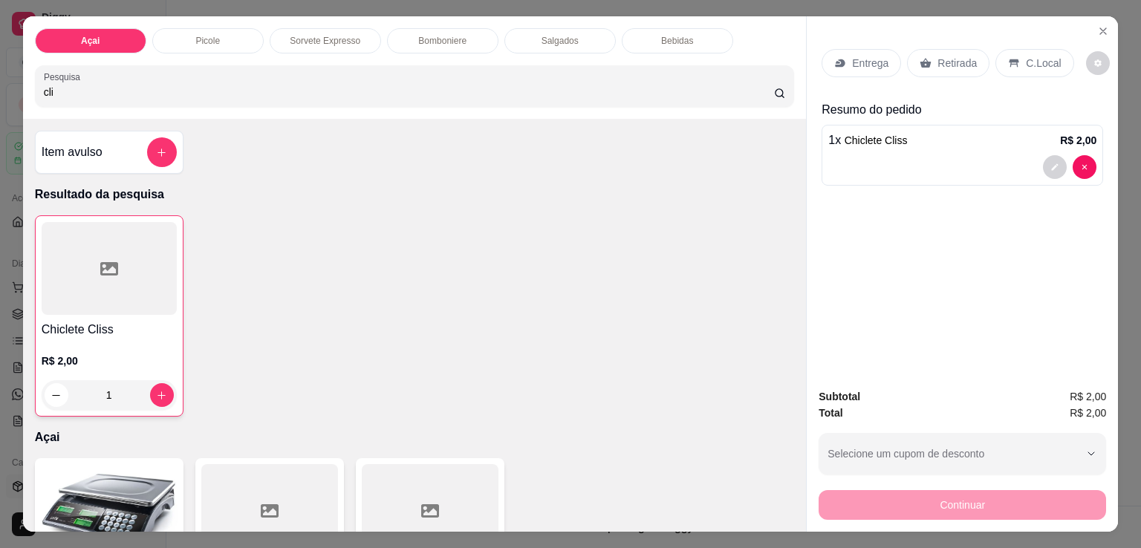
click at [954, 515] on div "Subtotal R$ 2,00 Total R$ 2,00 Selecione um cupom de desconto Selecione um cupo…" at bounding box center [961, 454] width 311 height 155
click at [951, 504] on div "Continuar" at bounding box center [961, 502] width 287 height 33
drag, startPoint x: 1040, startPoint y: 58, endPoint x: 1026, endPoint y: 150, distance: 93.1
click at [1039, 58] on p "C.Local" at bounding box center [1043, 63] width 35 height 15
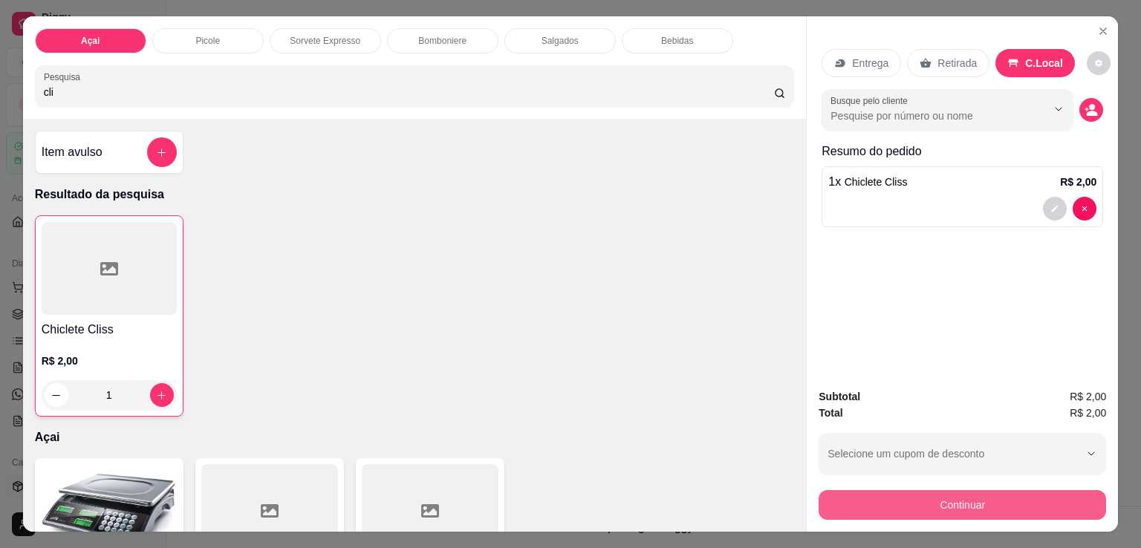
click at [965, 506] on button "Continuar" at bounding box center [961, 505] width 287 height 30
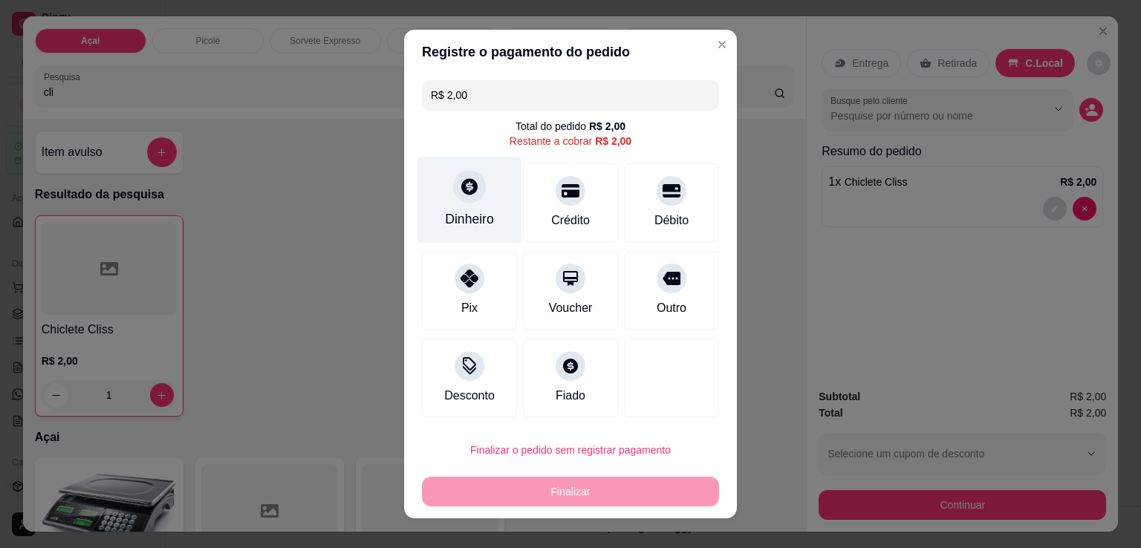
click at [460, 195] on icon at bounding box center [469, 186] width 19 height 19
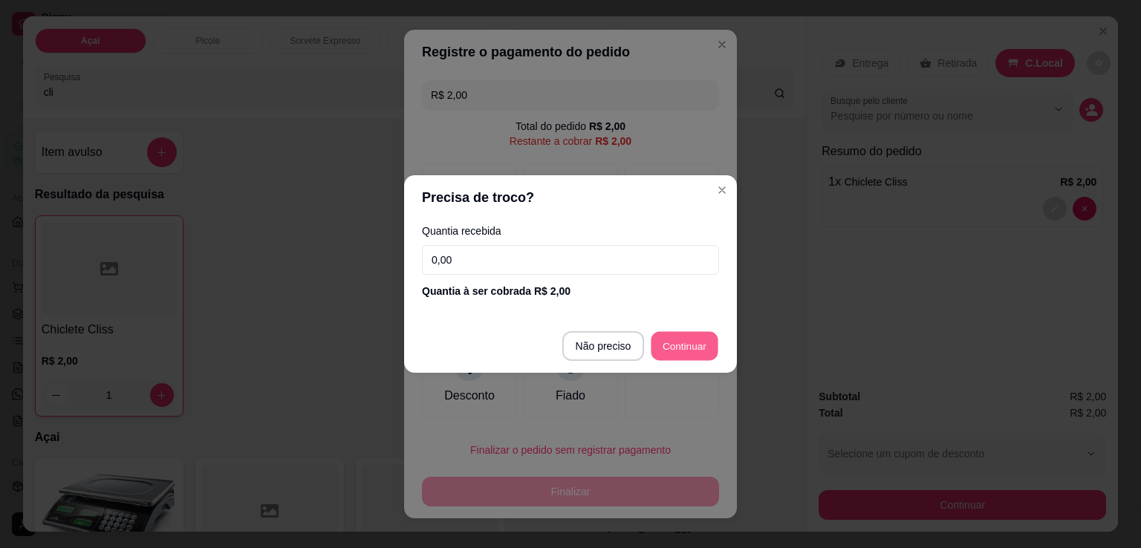
type input "R$ 0,00"
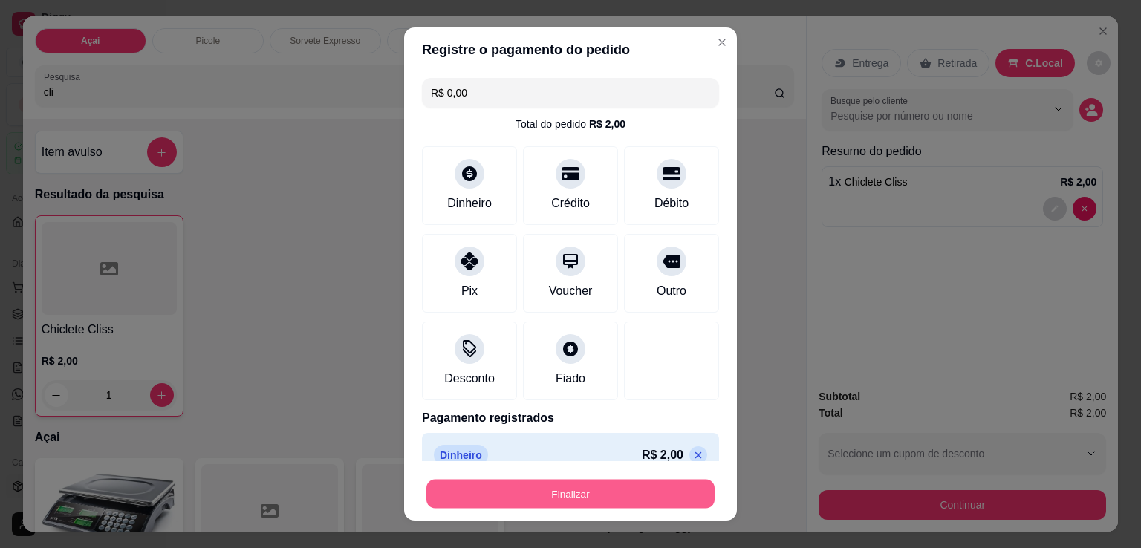
click at [578, 504] on button "Finalizar" at bounding box center [570, 494] width 288 height 29
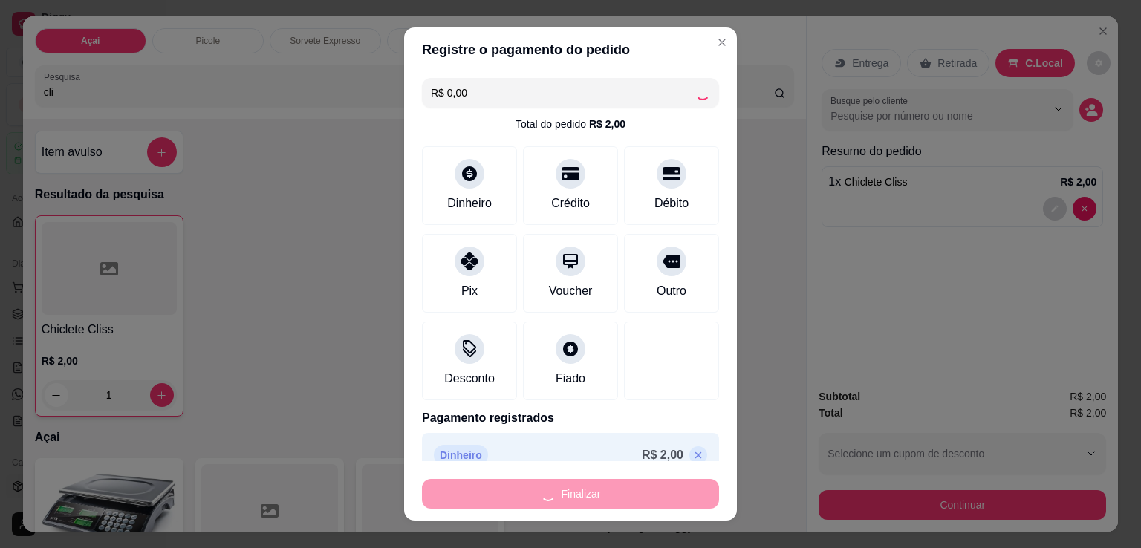
type input "0"
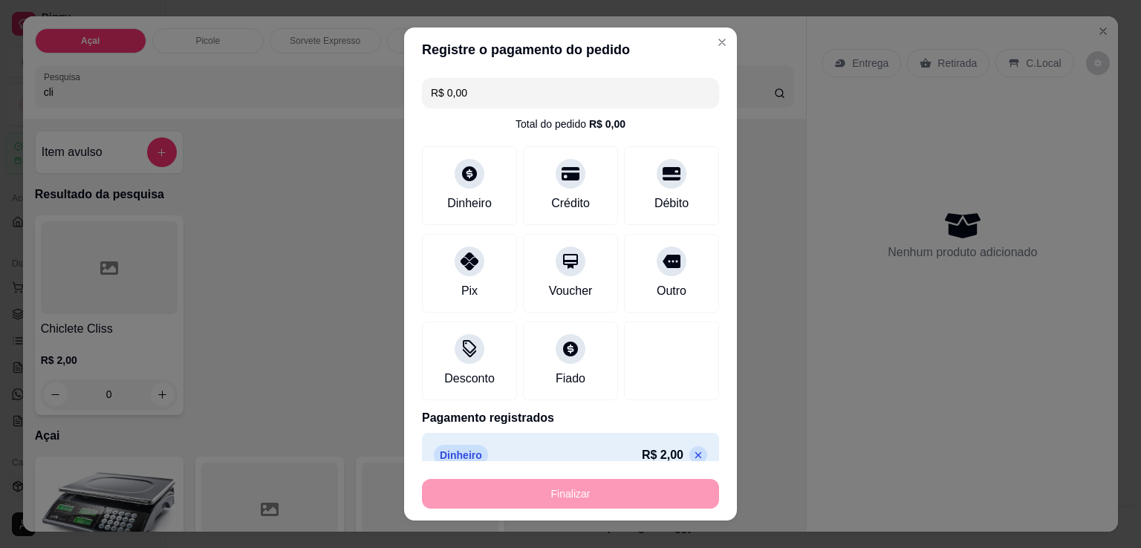
type input "-R$ 2,00"
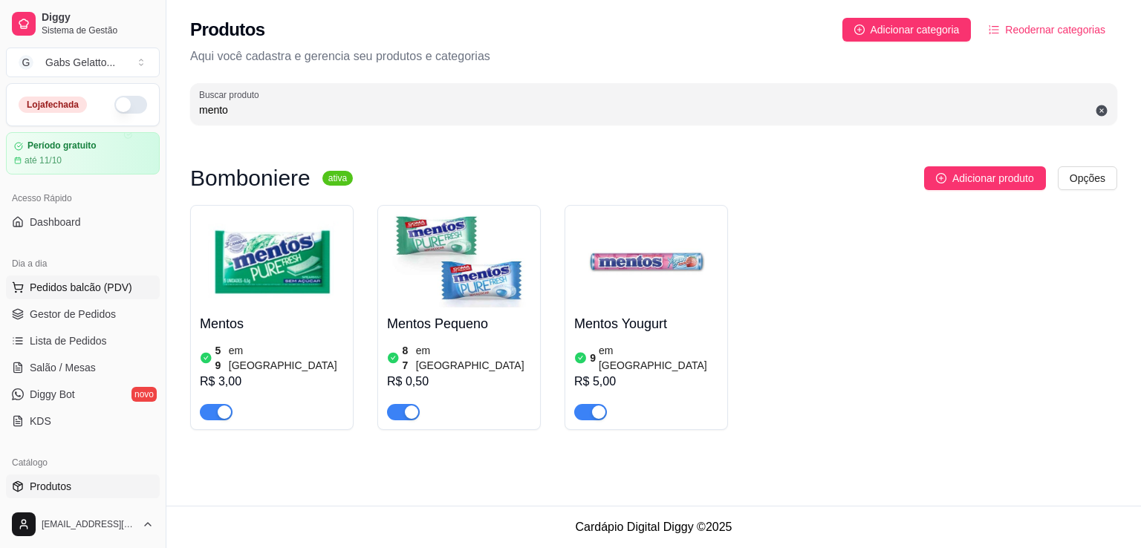
click at [62, 287] on span "Pedidos balcão (PDV)" at bounding box center [81, 287] width 102 height 15
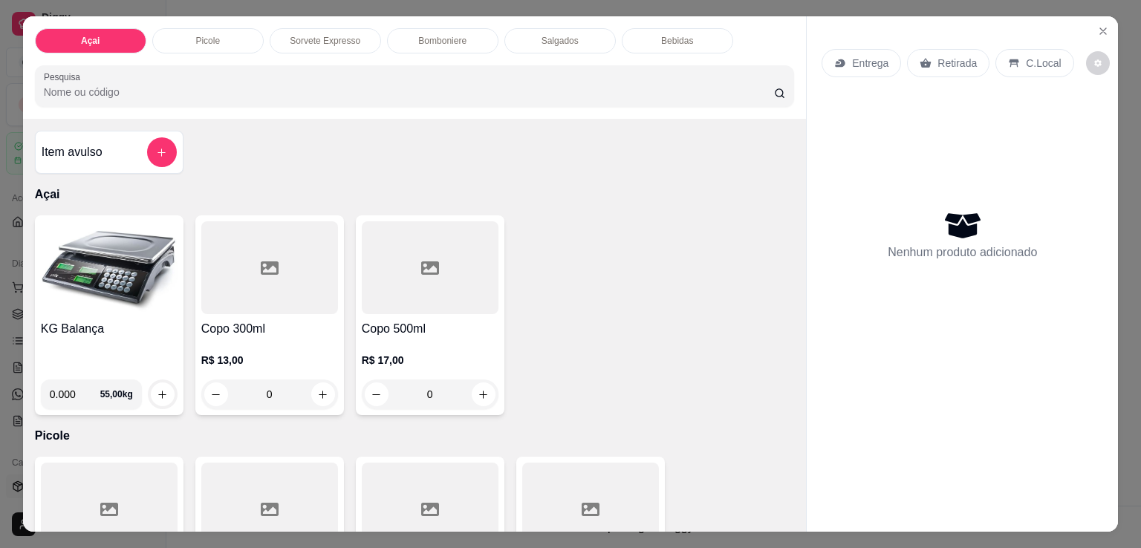
click at [66, 394] on input "0.000" at bounding box center [75, 394] width 50 height 30
type input "0.116"
click at [151, 385] on button "increase-product-quantity" at bounding box center [162, 394] width 23 height 23
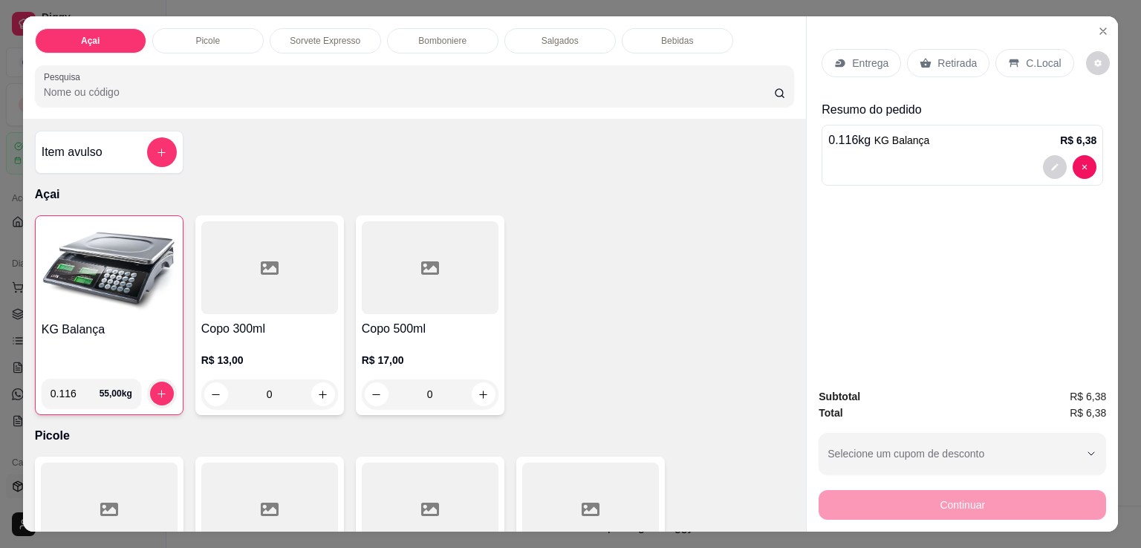
click at [1013, 49] on div "C.Local" at bounding box center [1034, 63] width 78 height 28
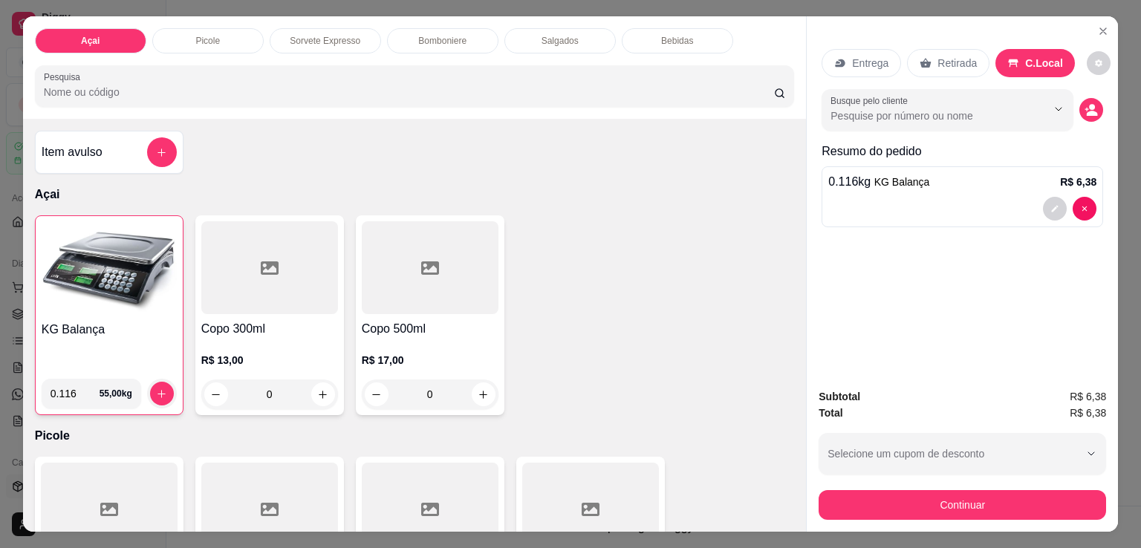
click at [939, 514] on div "Subtotal R$ 6,38 Total R$ 6,38 Selecione um cupom de desconto Selecione um cupo…" at bounding box center [961, 454] width 311 height 155
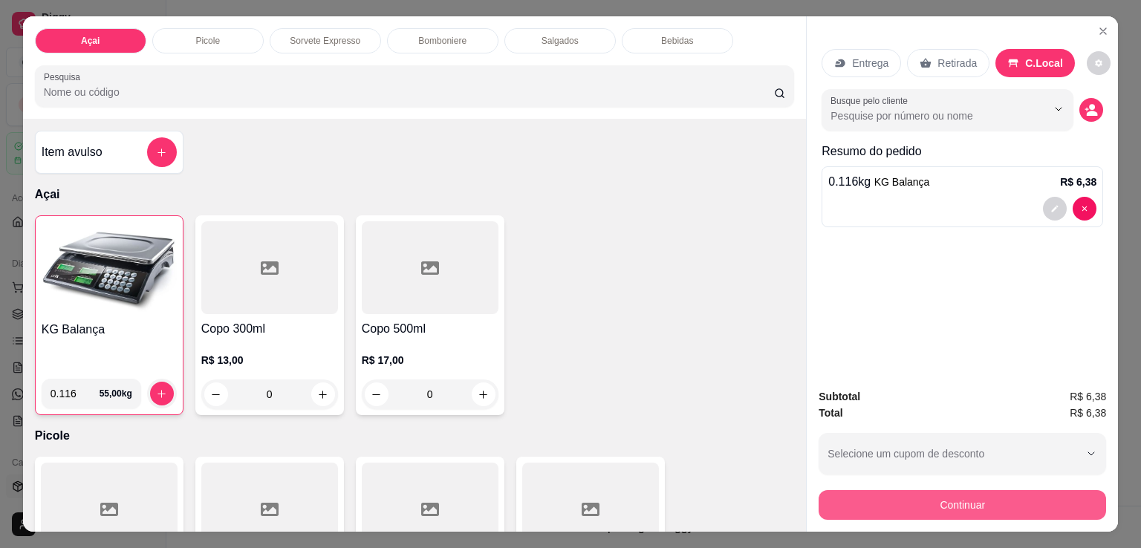
click at [923, 500] on button "Continuar" at bounding box center [961, 505] width 287 height 30
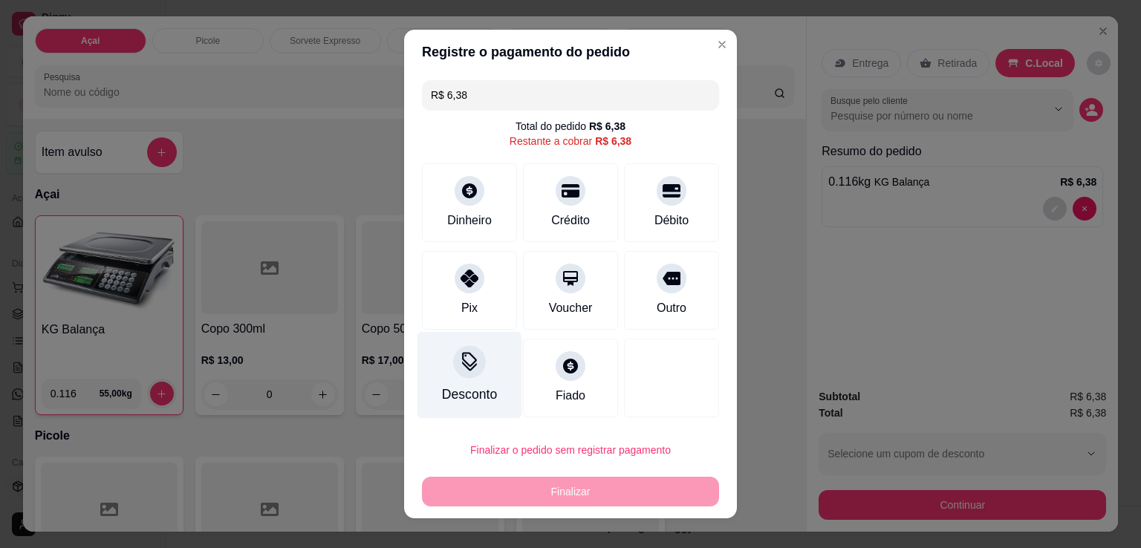
click at [464, 372] on div at bounding box center [469, 361] width 33 height 33
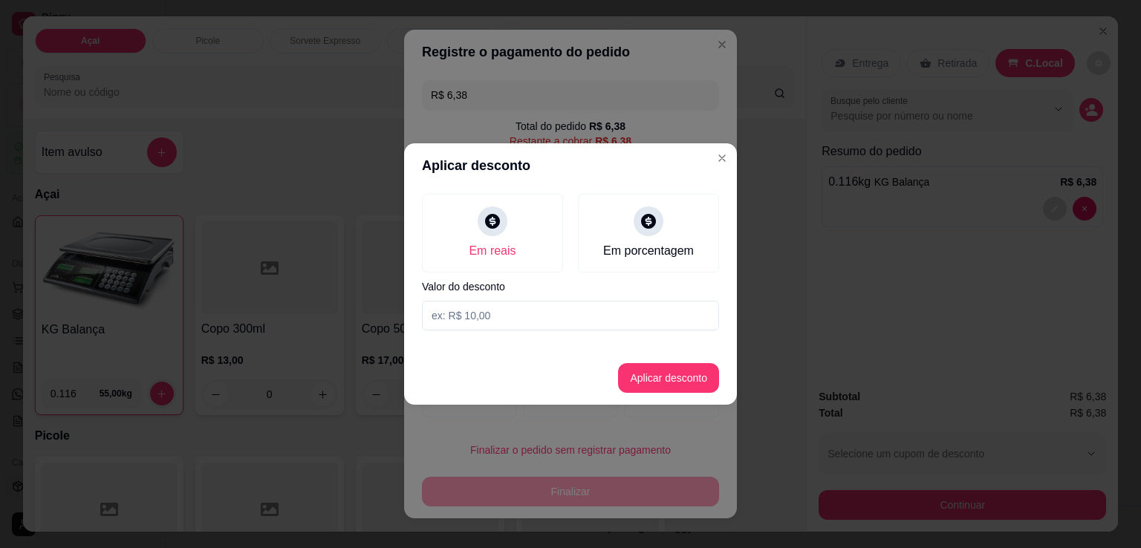
click at [493, 307] on input at bounding box center [570, 316] width 297 height 30
type input "0,02"
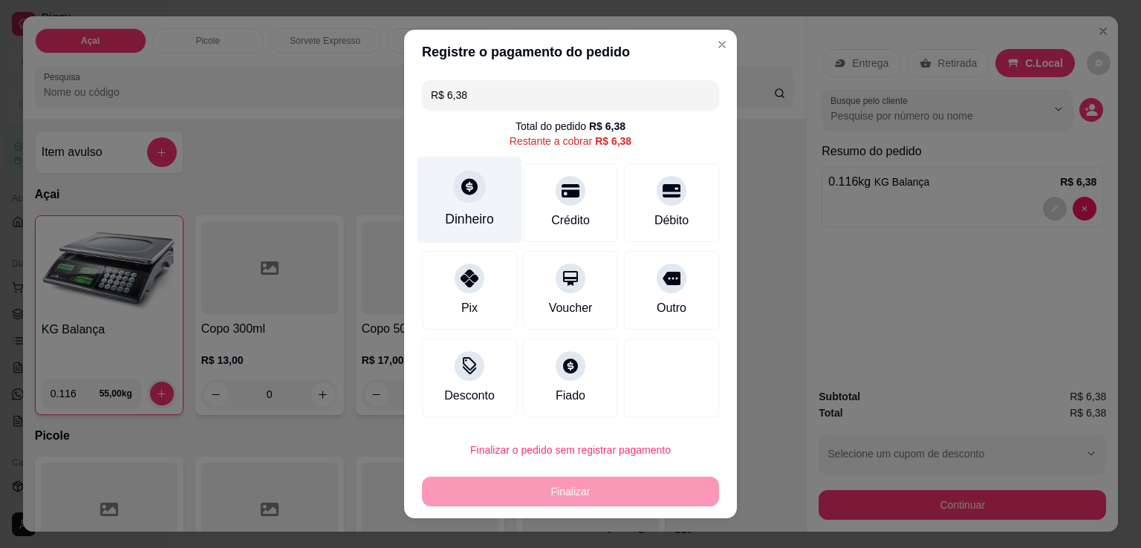
click at [447, 197] on div "Dinheiro" at bounding box center [469, 200] width 105 height 87
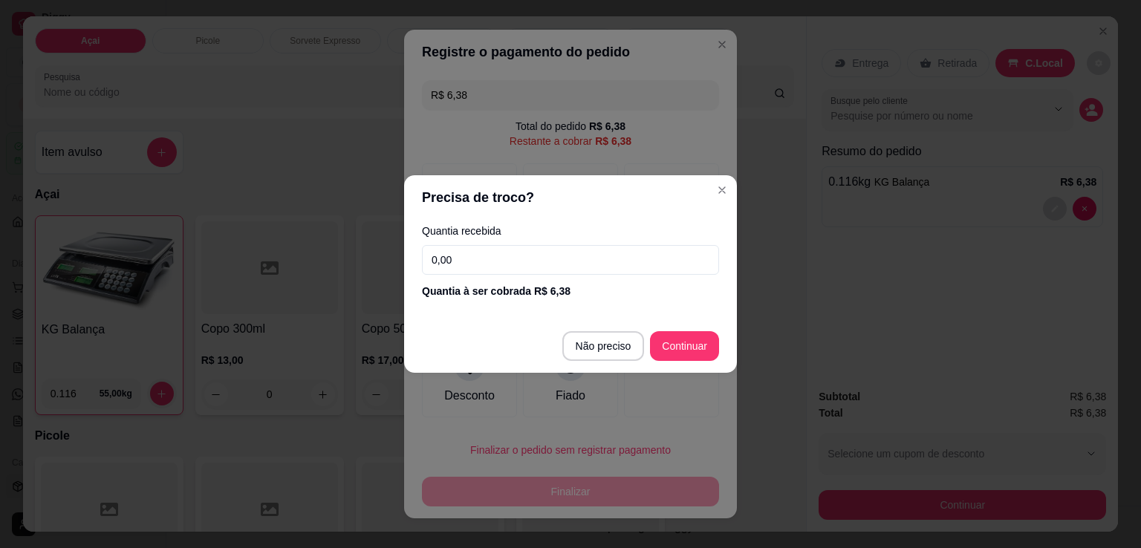
click at [543, 250] on input "0,00" at bounding box center [570, 260] width 297 height 30
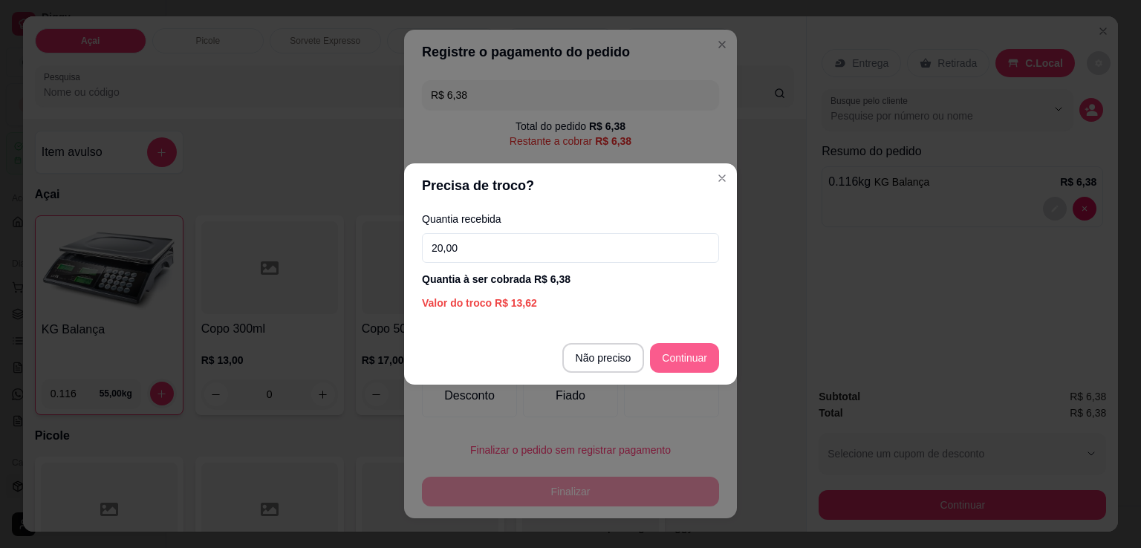
type input "20,00"
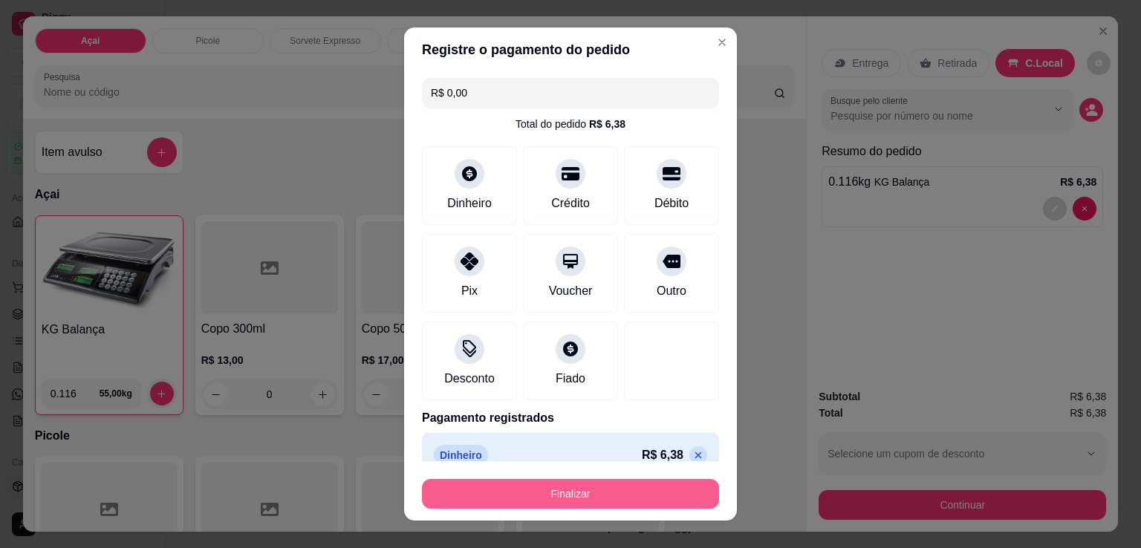
click at [582, 505] on button "Finalizar" at bounding box center [570, 494] width 297 height 30
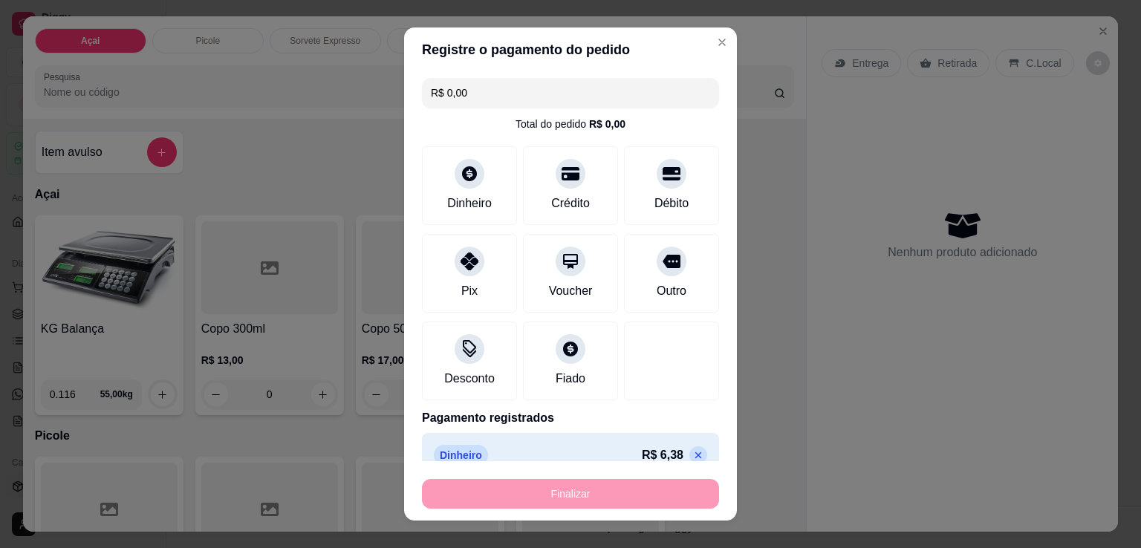
type input "-R$ 6,38"
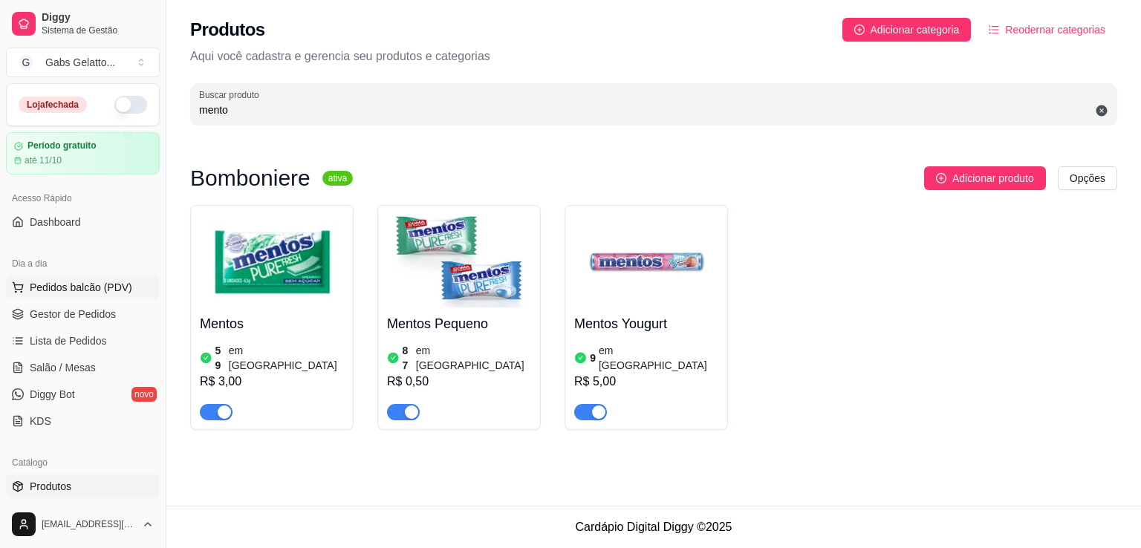
click at [100, 277] on button "Pedidos balcão (PDV)" at bounding box center [83, 288] width 154 height 24
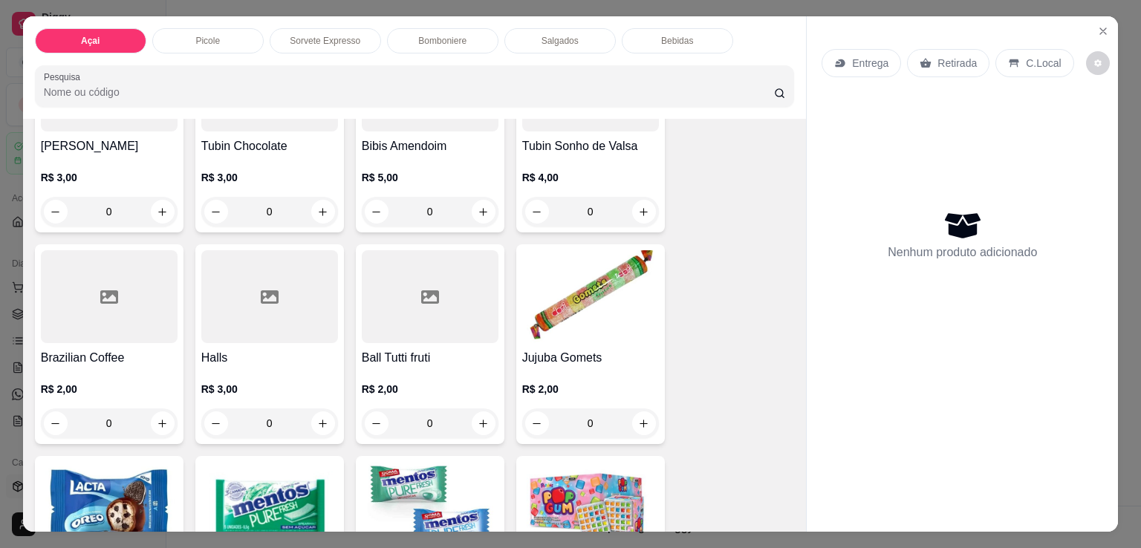
click at [446, 35] on p "Bomboniere" at bounding box center [442, 41] width 48 height 12
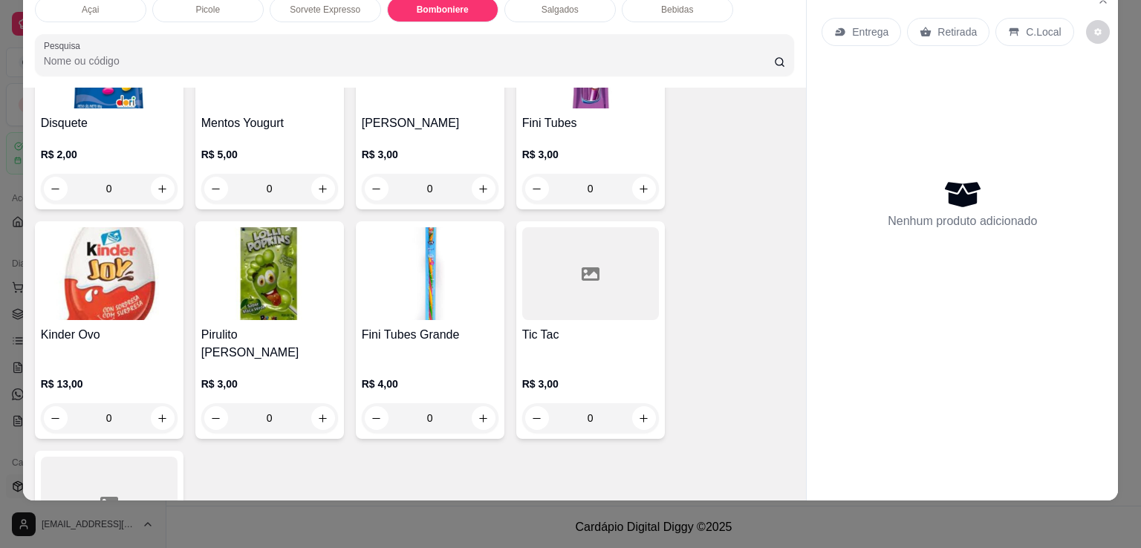
scroll to position [2261, 0]
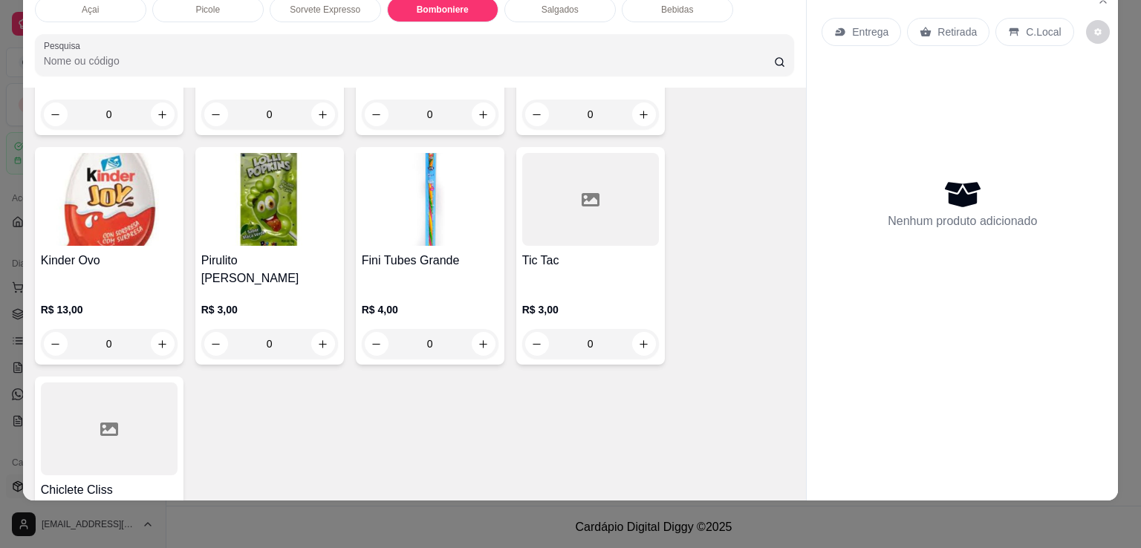
click at [411, 200] on img at bounding box center [430, 199] width 137 height 93
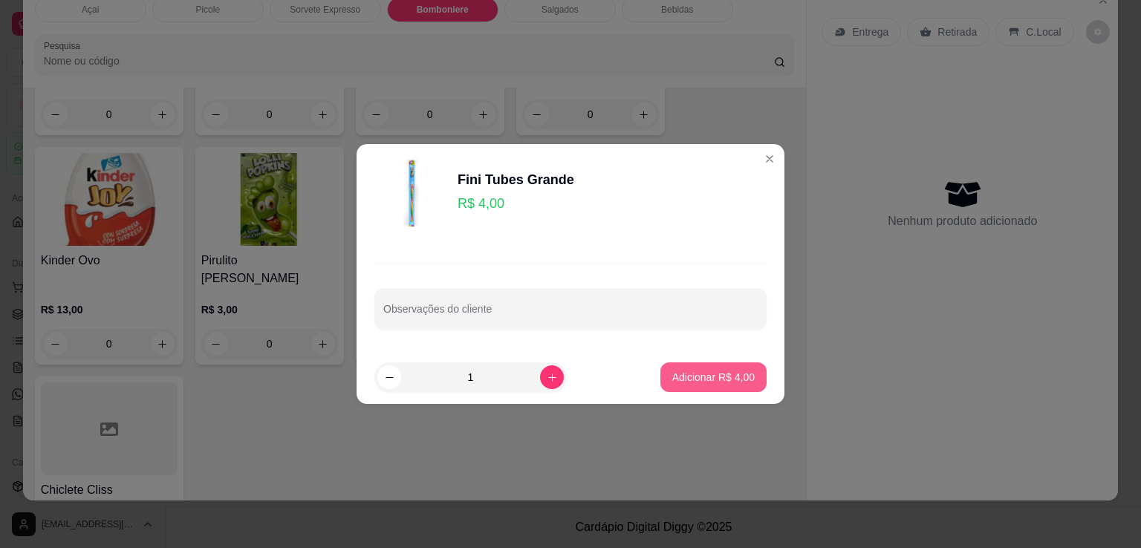
click at [707, 378] on p "Adicionar R$ 4,00" at bounding box center [713, 377] width 82 height 15
type input "1"
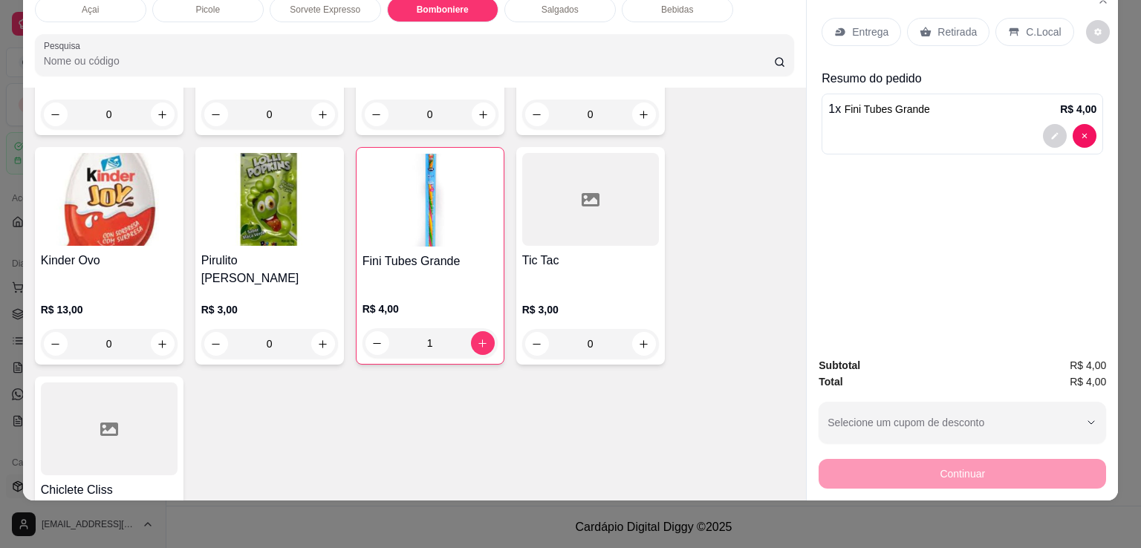
click at [126, 194] on img at bounding box center [109, 199] width 137 height 93
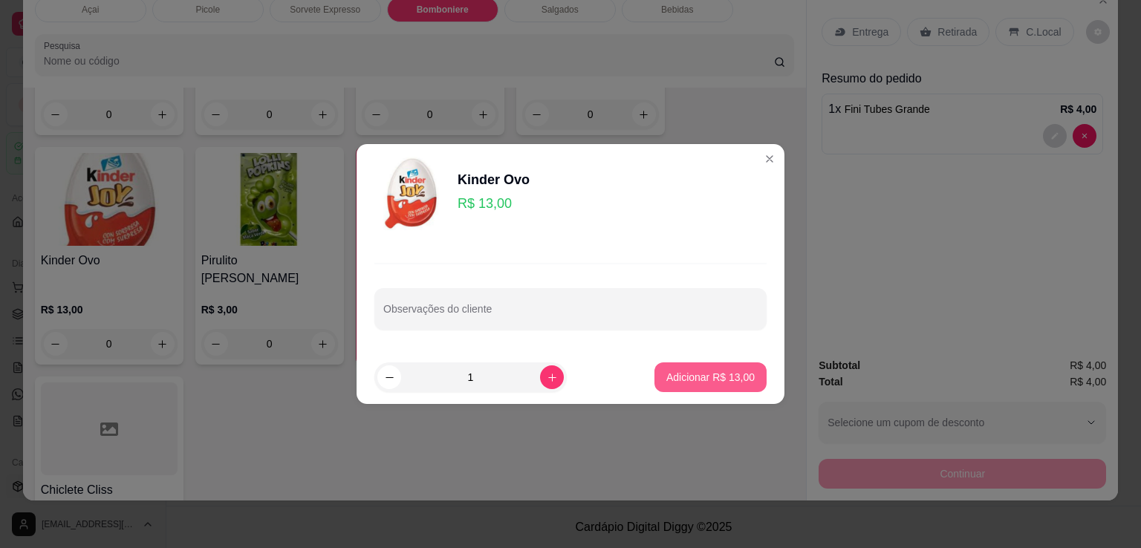
click at [676, 371] on p "Adicionar R$ 13,00" at bounding box center [710, 377] width 88 height 15
type input "1"
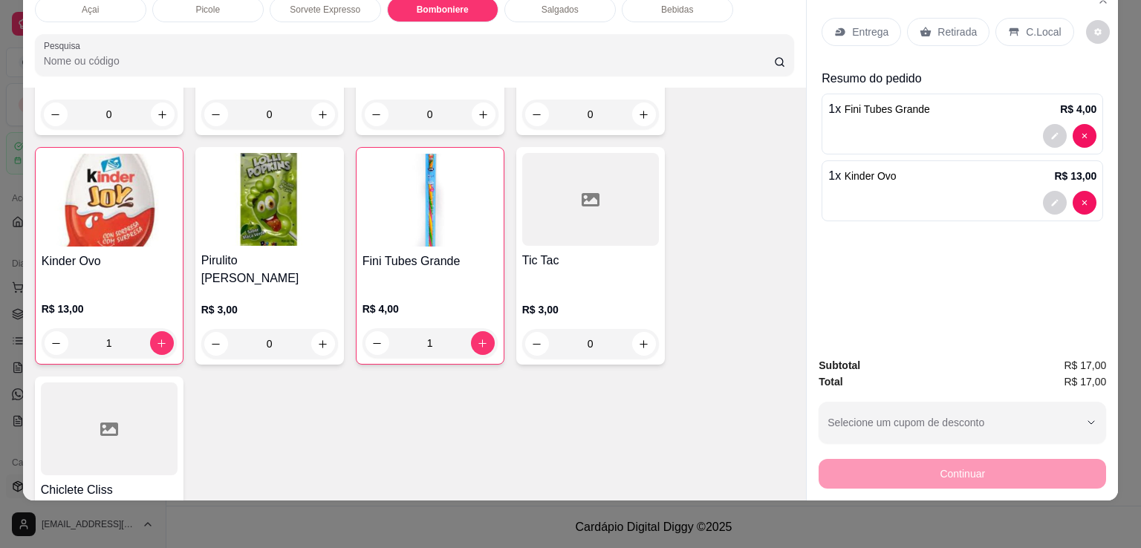
click at [1023, 18] on div "C.Local" at bounding box center [1034, 32] width 78 height 28
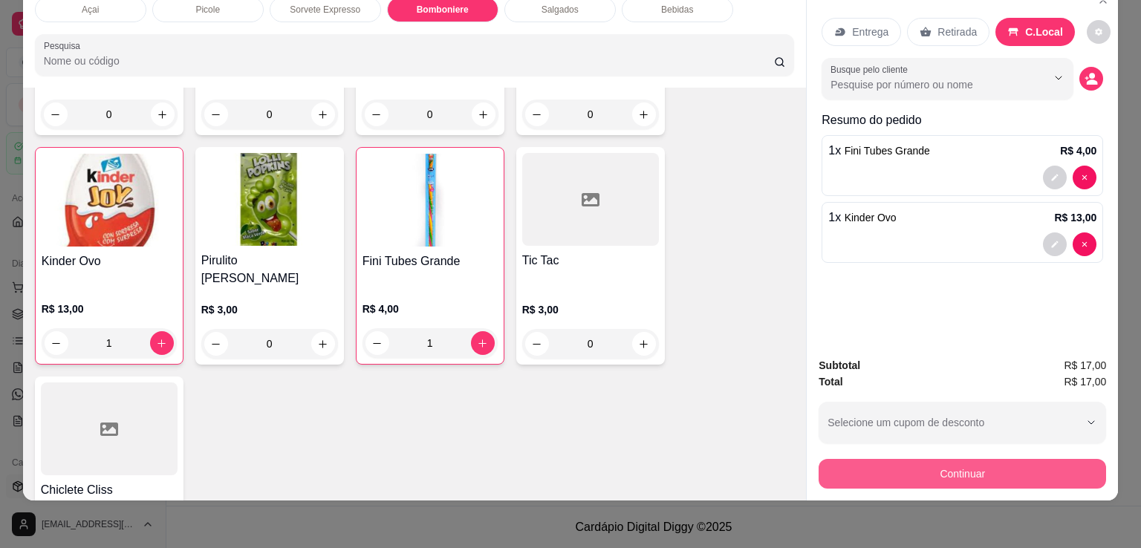
click at [965, 459] on button "Continuar" at bounding box center [961, 474] width 287 height 30
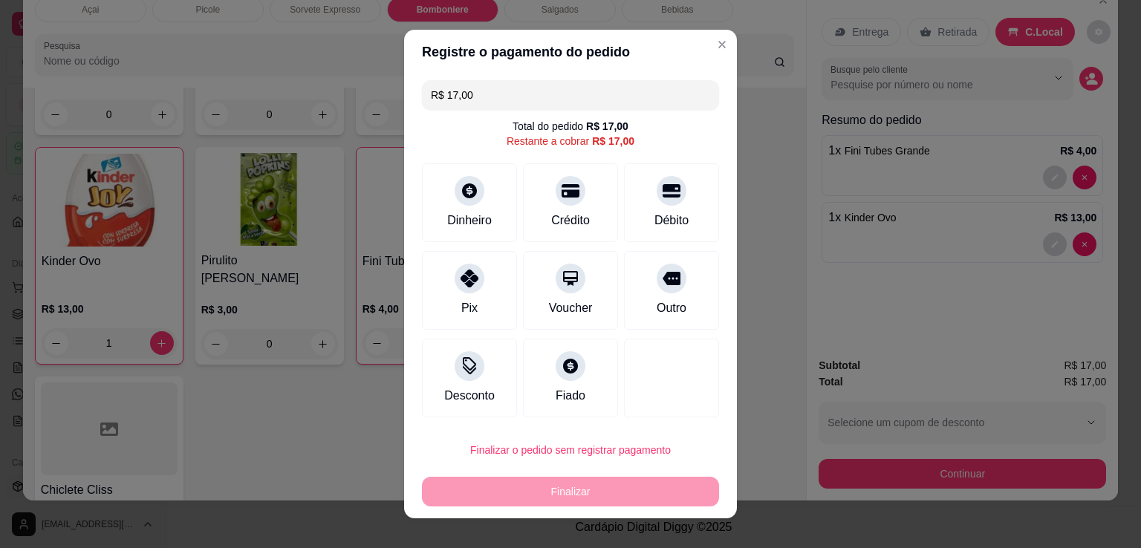
drag, startPoint x: 496, startPoint y: 88, endPoint x: 313, endPoint y: 100, distance: 183.9
click at [313, 100] on div "Registre o pagamento do pedido R$ 17,00 Total do pedido R$ 17,00 Restante a cob…" at bounding box center [570, 274] width 1141 height 548
type input "R$ 0,00"
click at [460, 190] on icon at bounding box center [469, 186] width 19 height 19
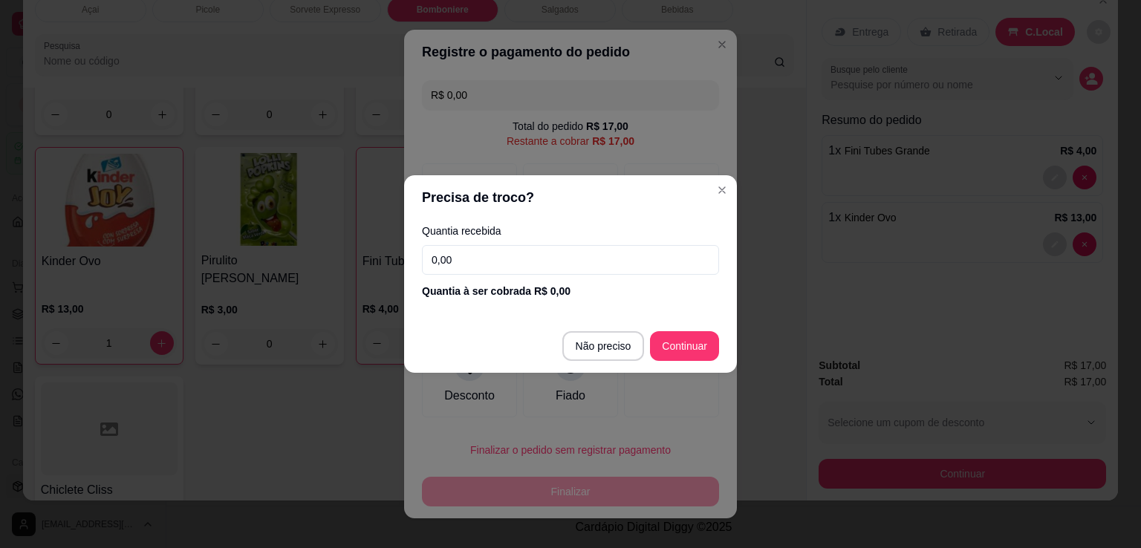
click at [551, 262] on input "0,00" at bounding box center [570, 260] width 297 height 30
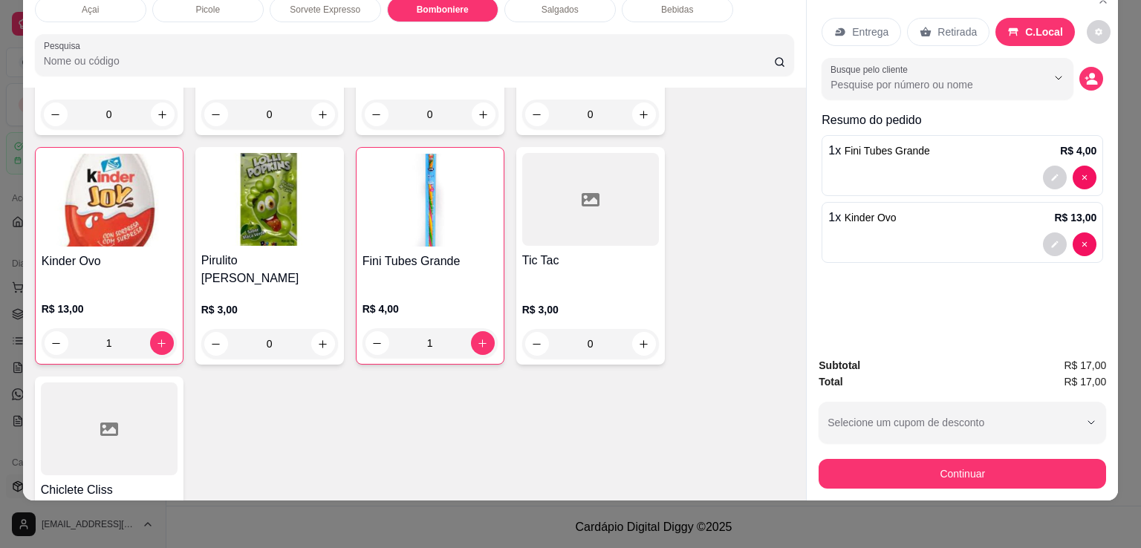
click at [967, 459] on button "Continuar" at bounding box center [961, 474] width 287 height 30
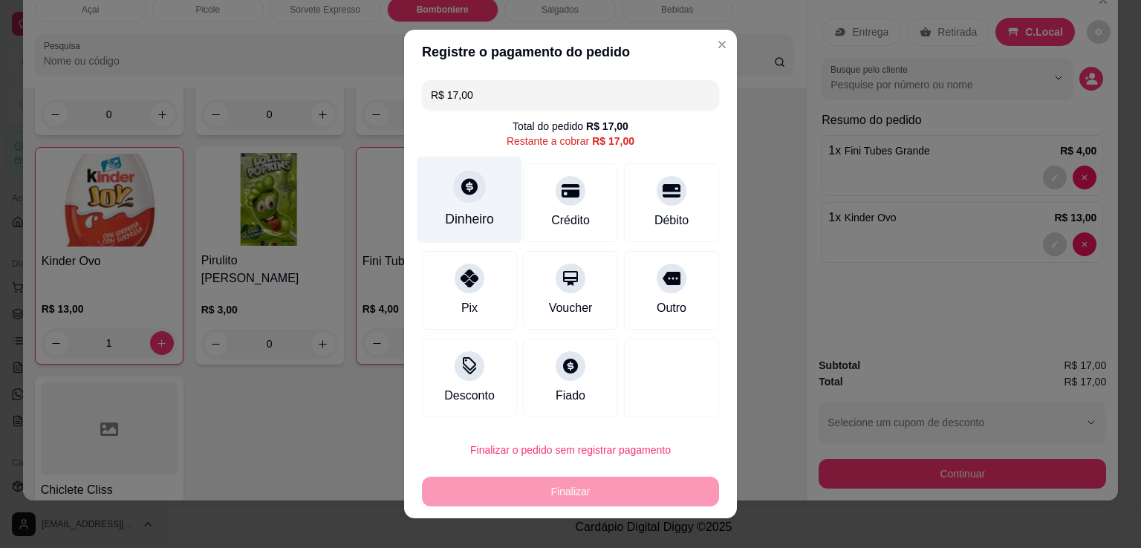
click at [476, 203] on div "Dinheiro" at bounding box center [469, 200] width 105 height 87
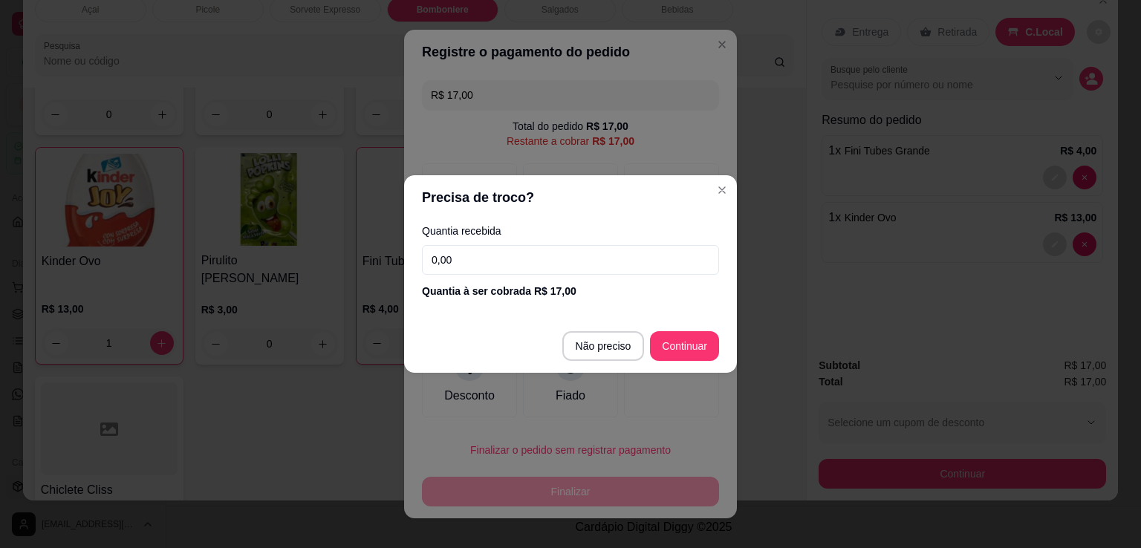
click at [648, 267] on input "0,00" at bounding box center [570, 260] width 297 height 30
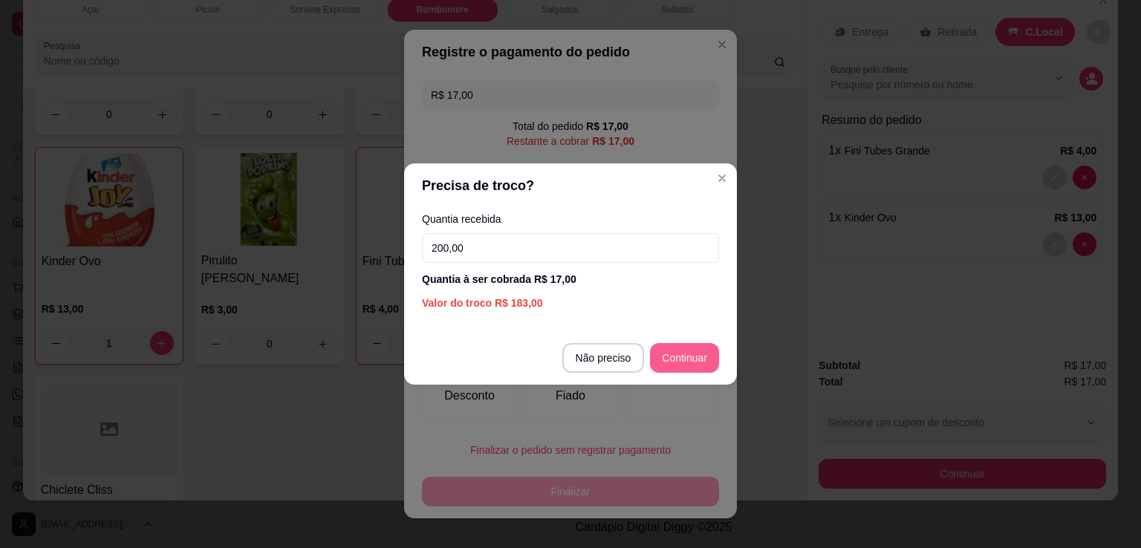
type input "200,00"
type input "R$ 0,00"
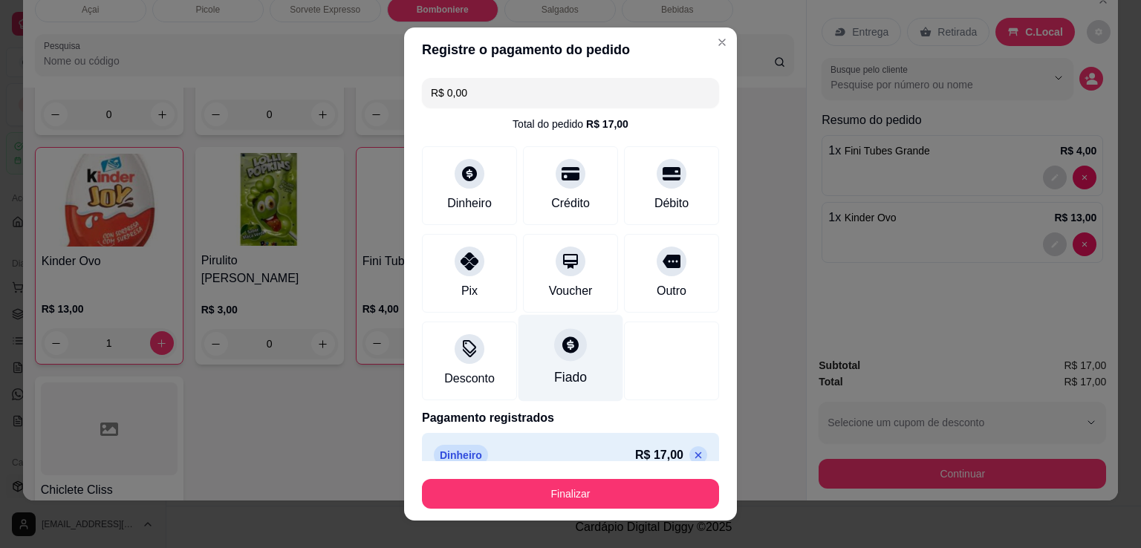
scroll to position [20, 0]
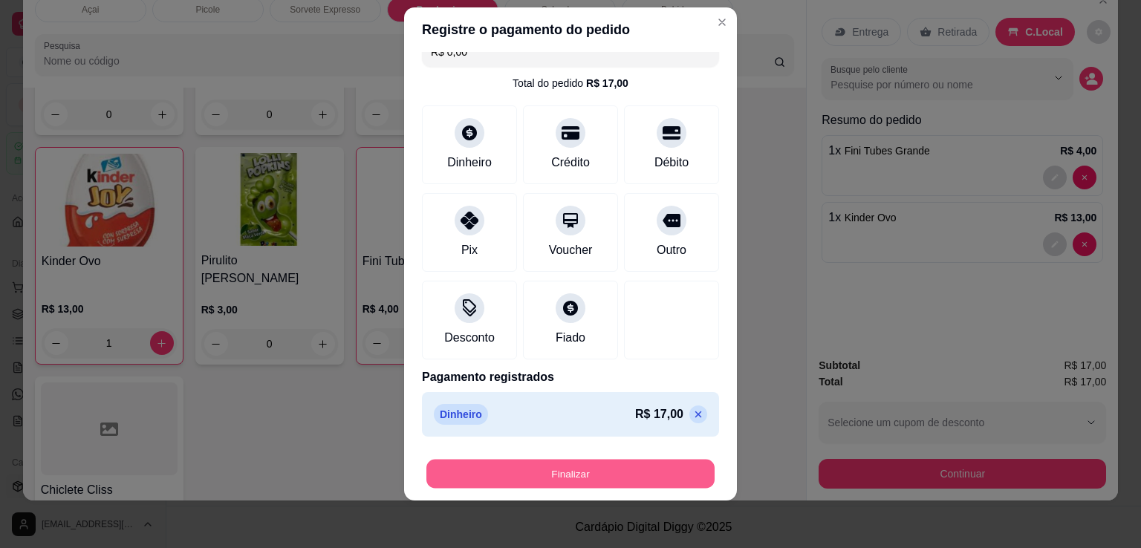
click at [606, 480] on button "Finalizar" at bounding box center [570, 474] width 288 height 29
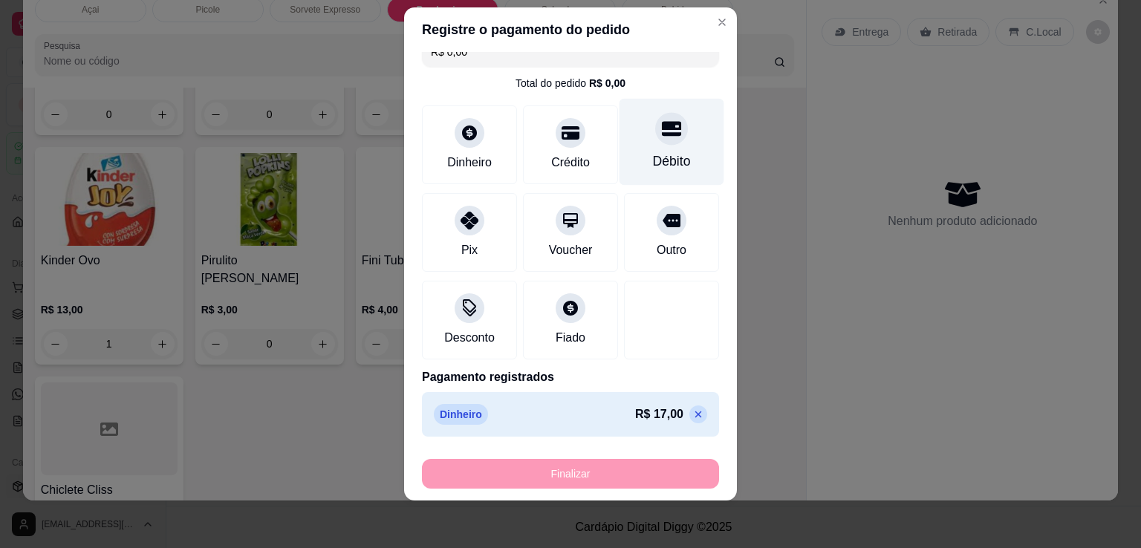
type input "0"
type input "-R$ 17,00"
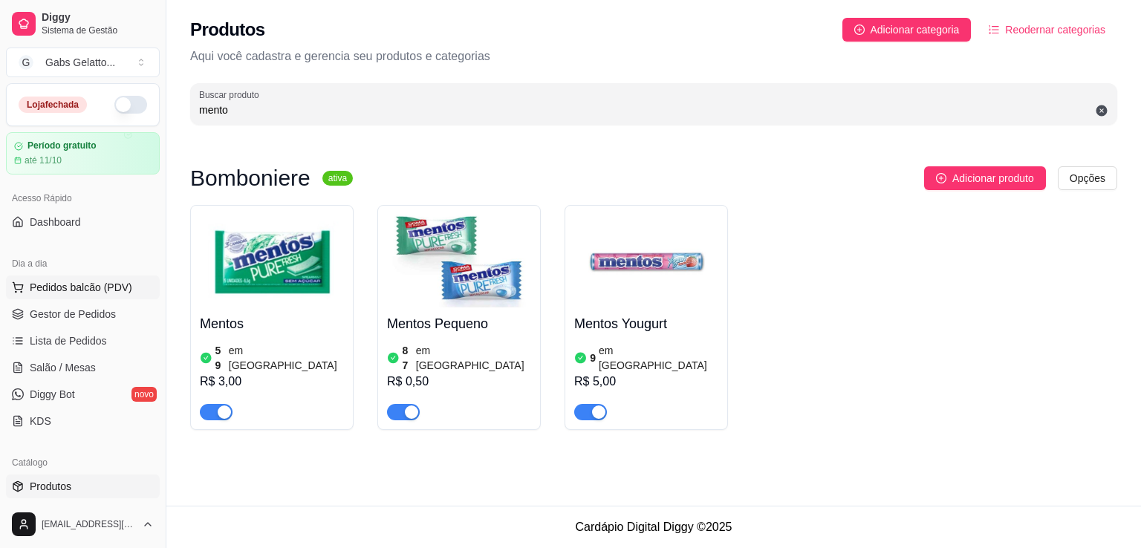
click at [121, 283] on span "Pedidos balcão (PDV)" at bounding box center [81, 287] width 102 height 15
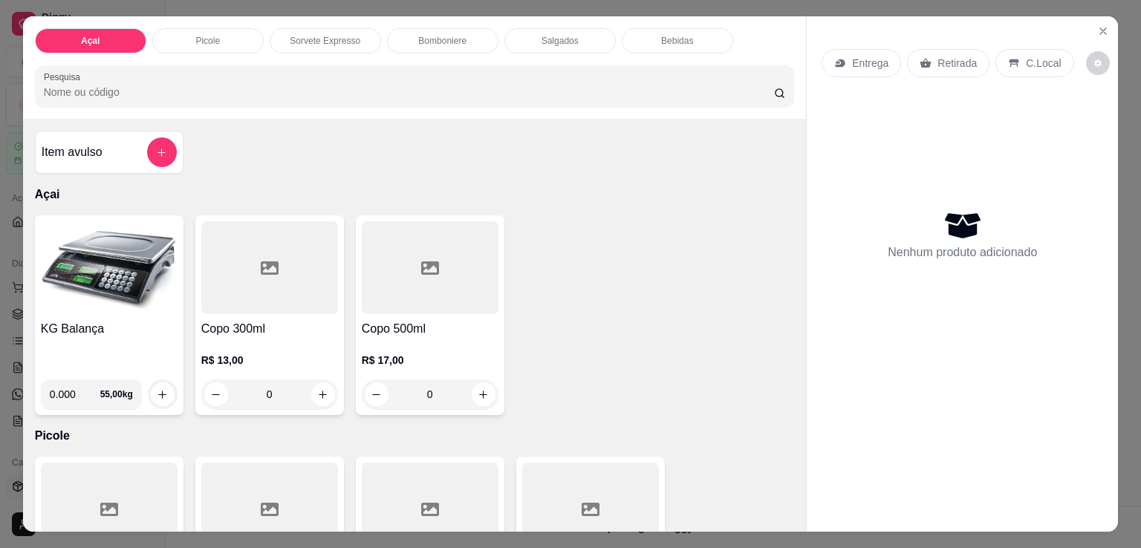
click at [122, 253] on img at bounding box center [109, 267] width 137 height 93
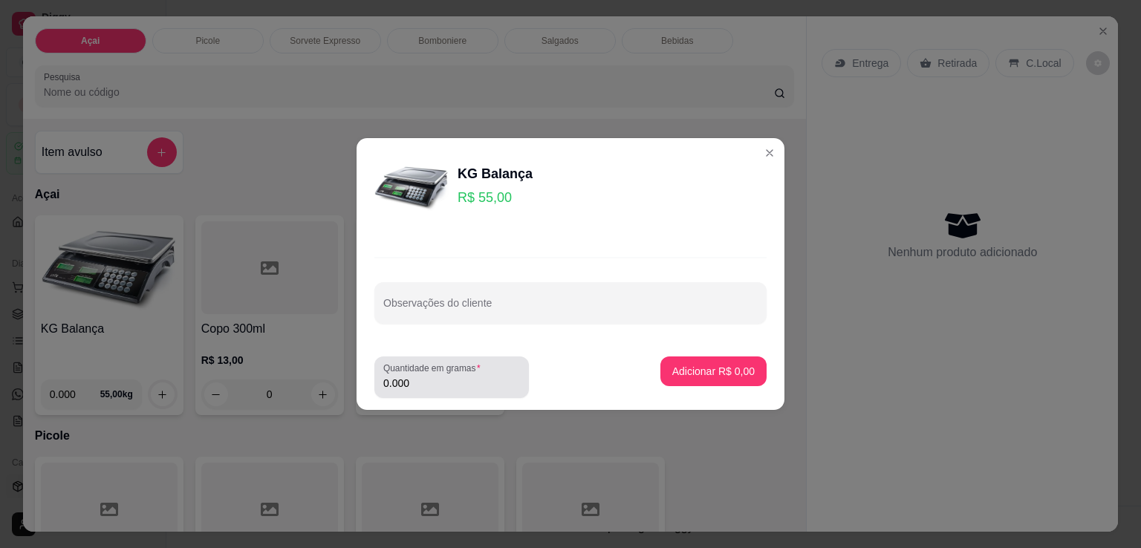
click at [463, 391] on div "0.000" at bounding box center [451, 377] width 137 height 30
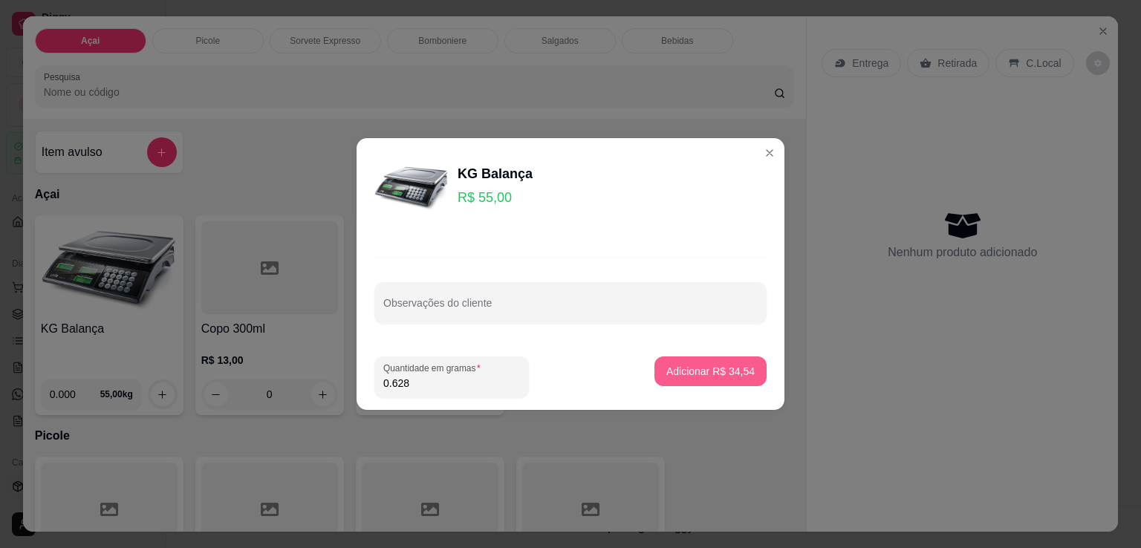
type input "0.628"
click at [731, 371] on p "Adicionar R$ 34,54" at bounding box center [710, 371] width 88 height 15
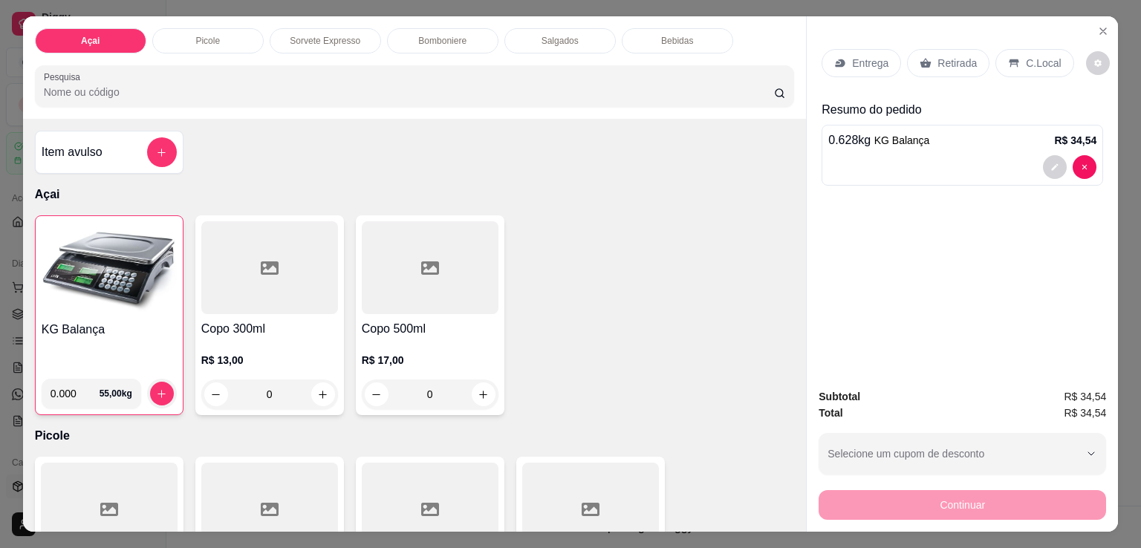
click at [1015, 50] on div "C.Local" at bounding box center [1034, 63] width 78 height 28
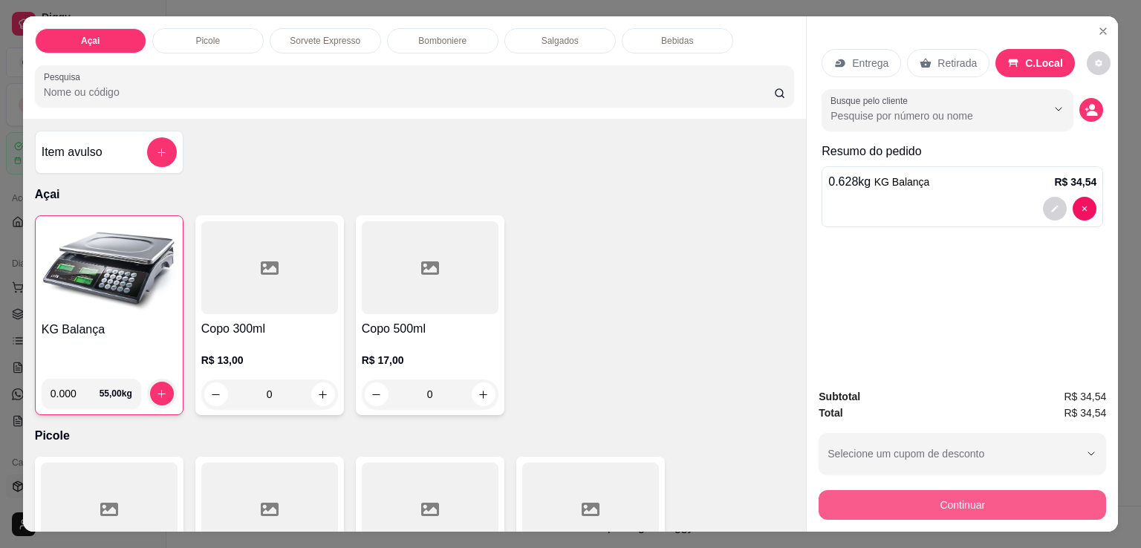
click at [928, 506] on button "Continuar" at bounding box center [961, 505] width 287 height 30
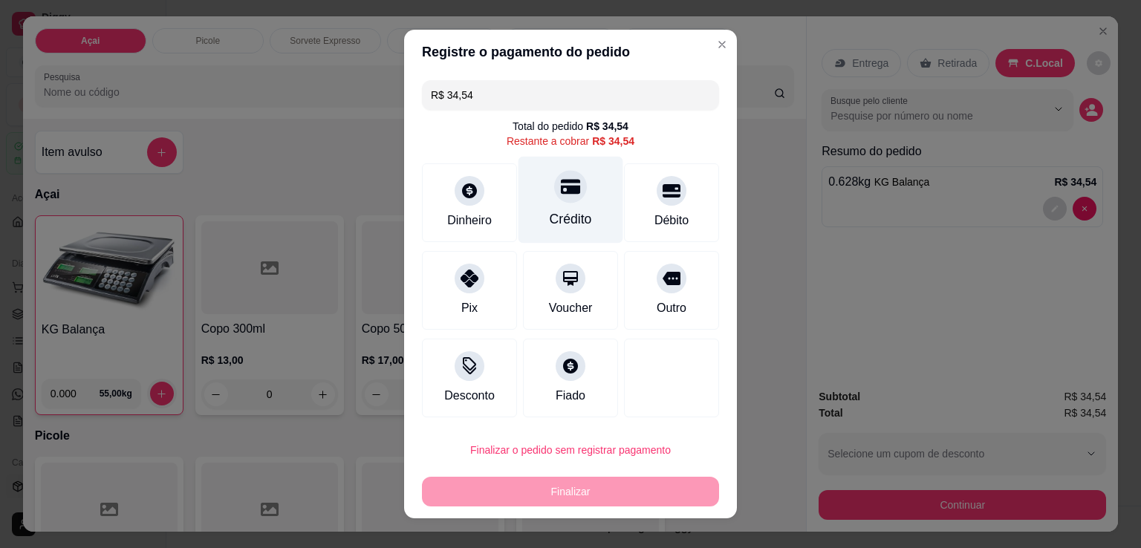
click at [554, 200] on div at bounding box center [570, 186] width 33 height 33
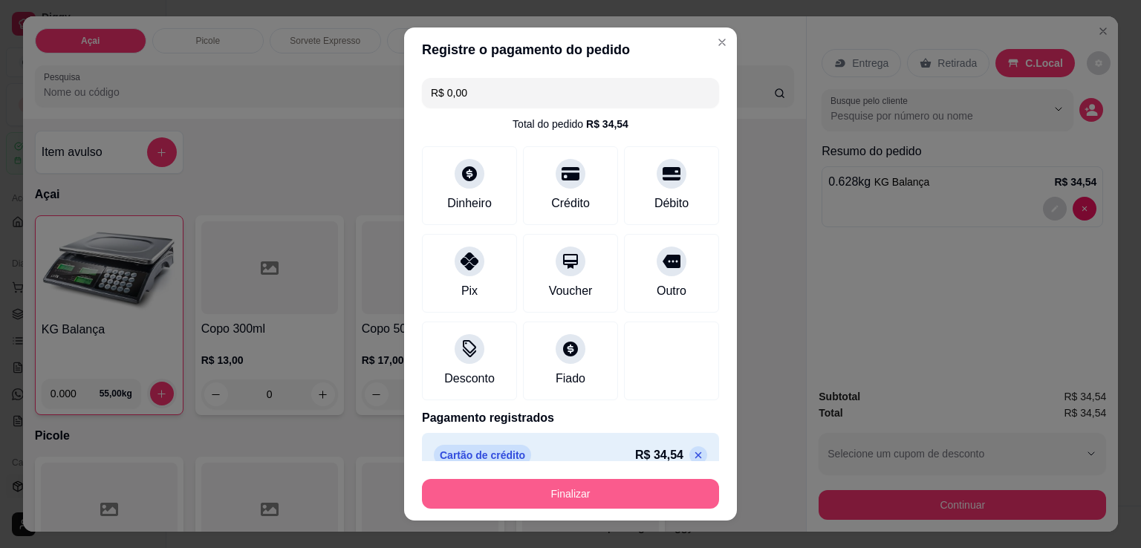
click at [598, 504] on button "Finalizar" at bounding box center [570, 494] width 297 height 30
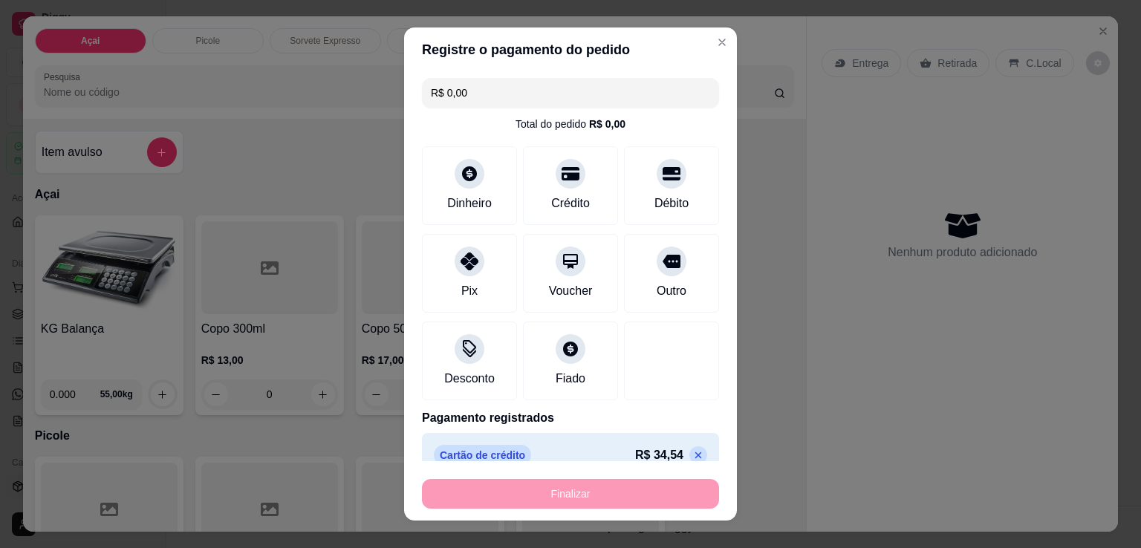
type input "-R$ 34,54"
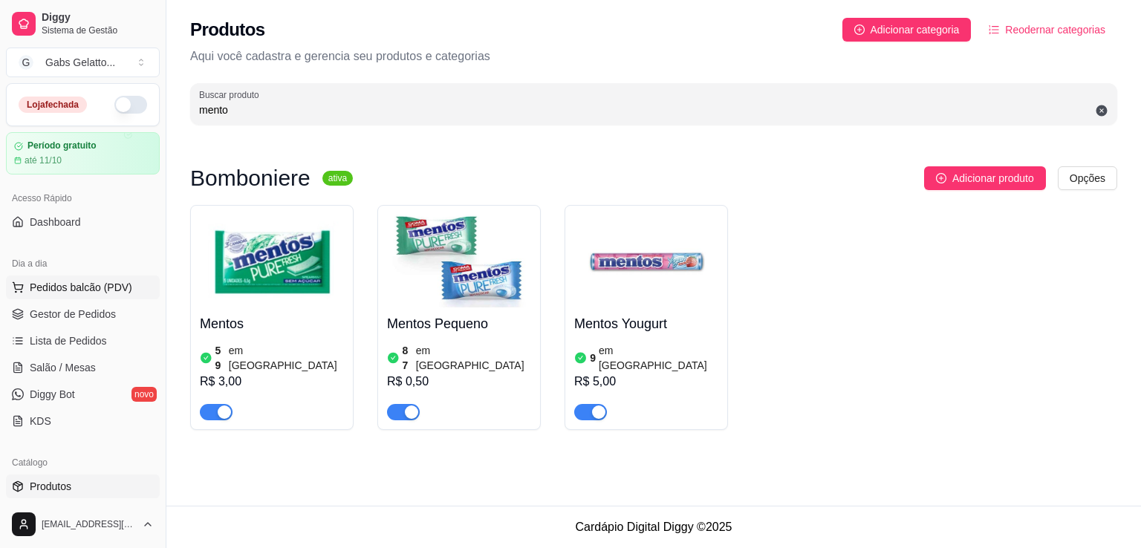
click at [99, 296] on button "Pedidos balcão (PDV)" at bounding box center [83, 288] width 154 height 24
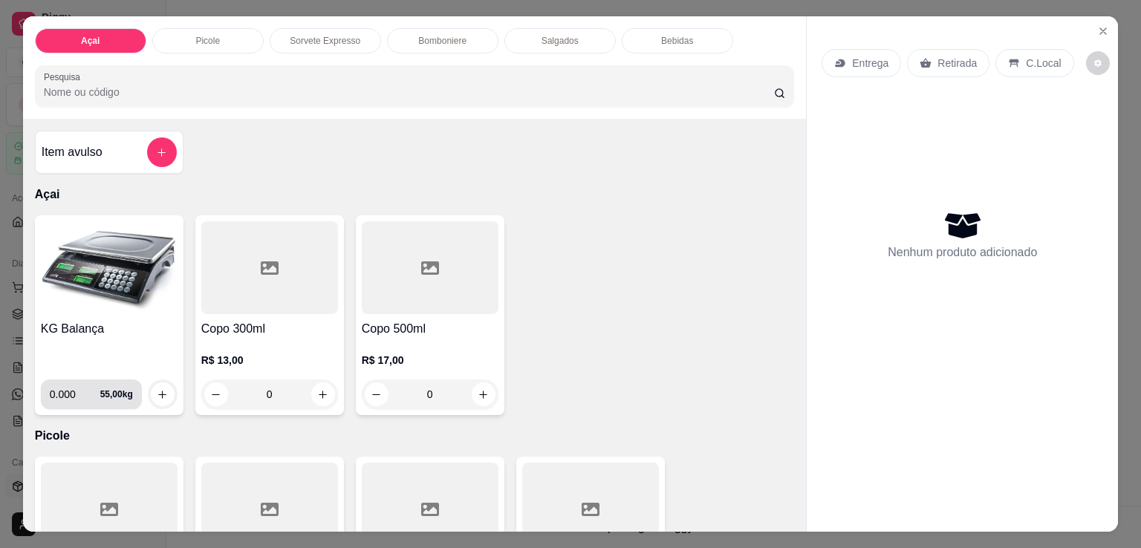
click at [69, 390] on input "0.000" at bounding box center [75, 394] width 50 height 30
type input "0.302"
click at [157, 383] on button "increase-product-quantity" at bounding box center [162, 394] width 23 height 23
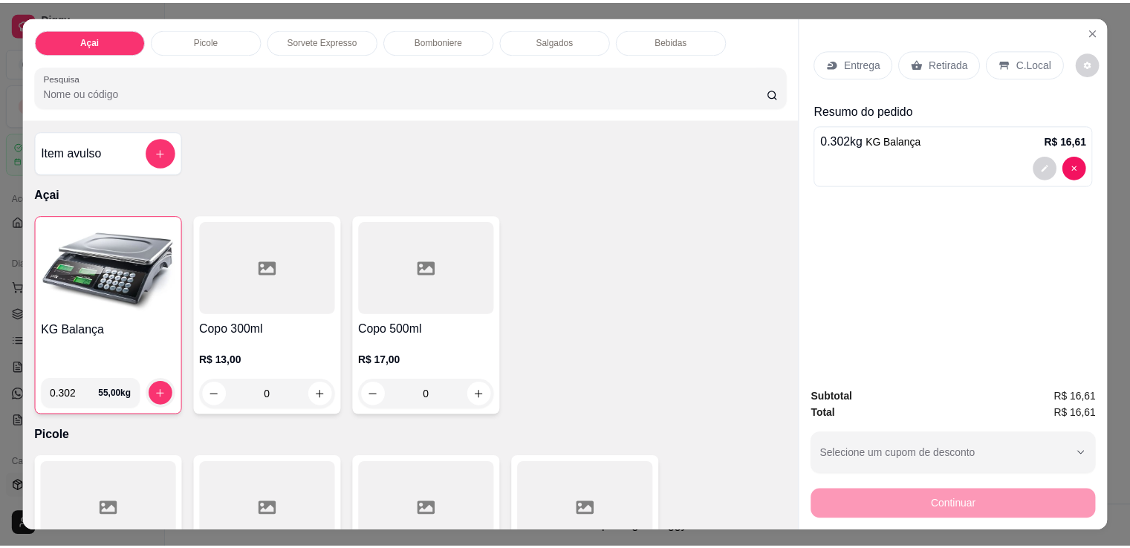
scroll to position [74, 0]
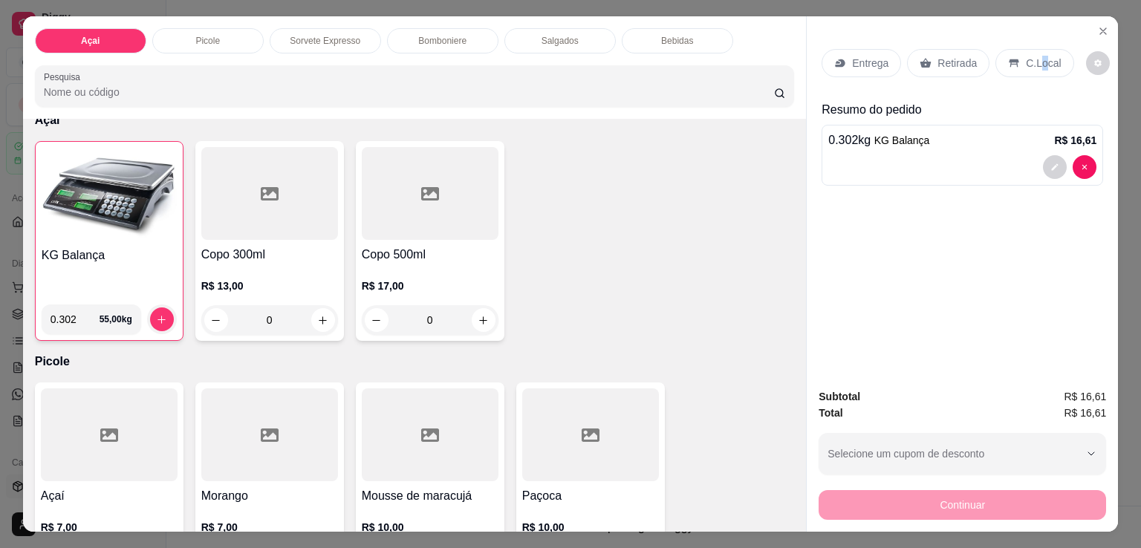
click at [1030, 51] on div "C.Local" at bounding box center [1034, 63] width 78 height 28
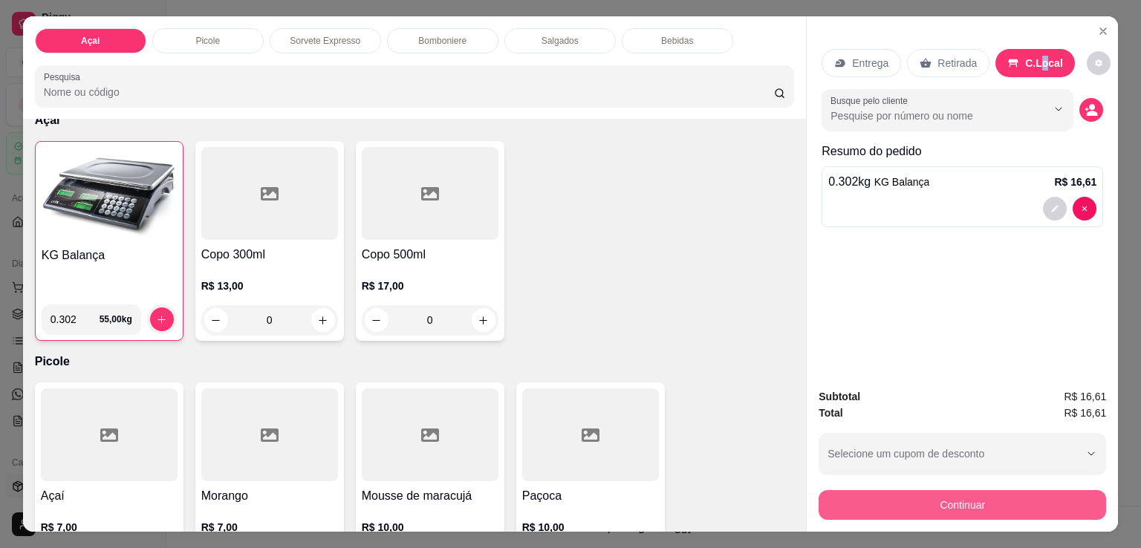
click at [990, 503] on button "Continuar" at bounding box center [961, 505] width 287 height 30
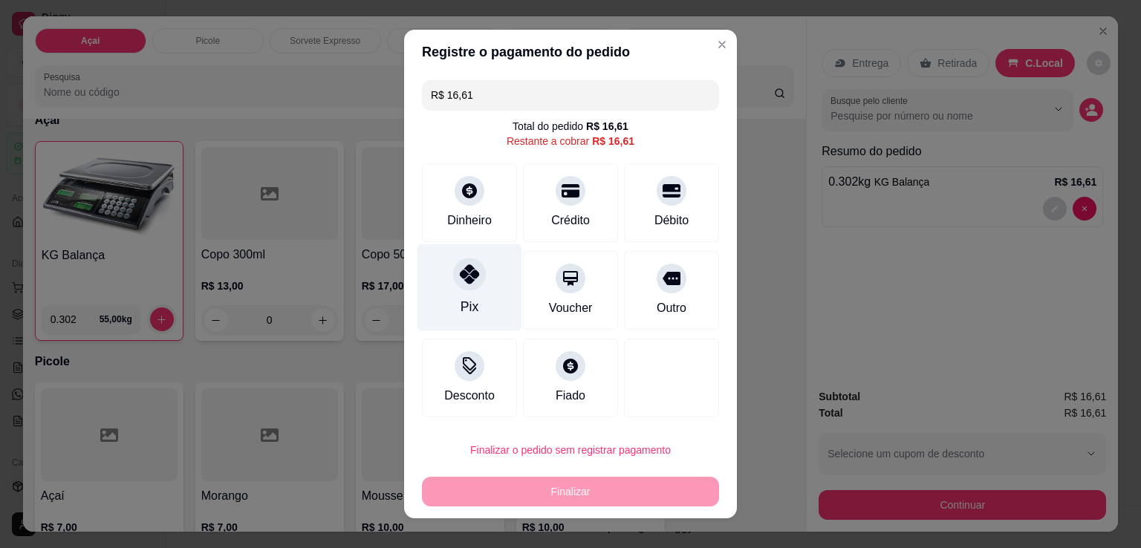
click at [463, 293] on div "Pix" at bounding box center [469, 287] width 105 height 87
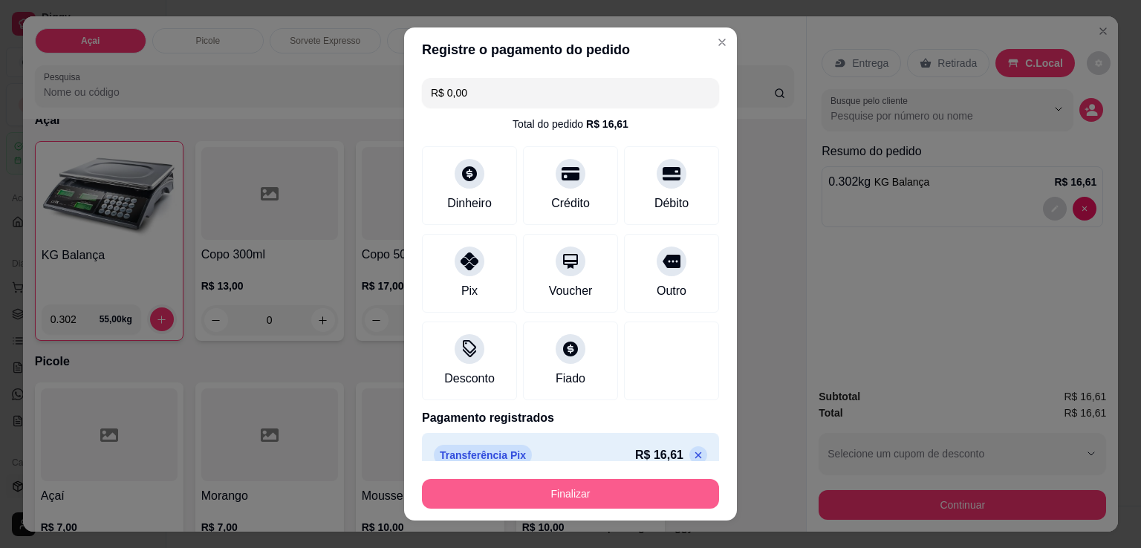
click at [592, 487] on button "Finalizar" at bounding box center [570, 494] width 297 height 30
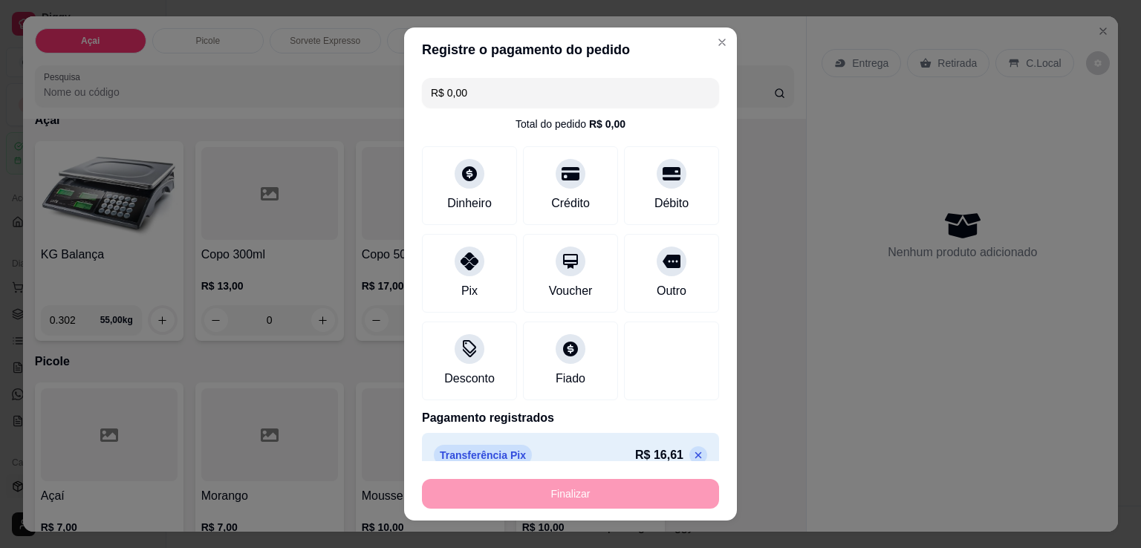
type input "-R$ 16,61"
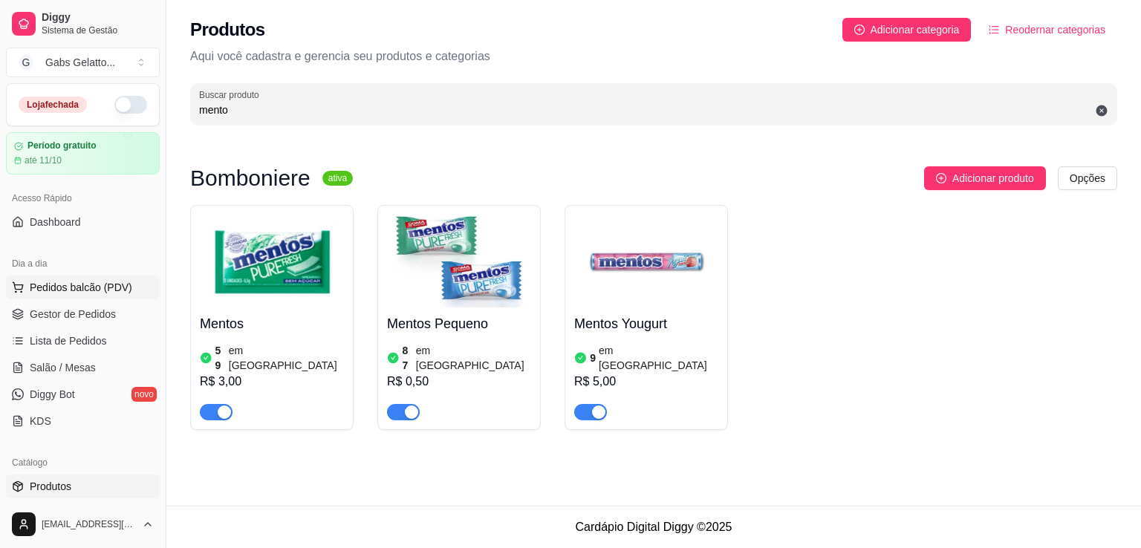
click at [71, 290] on span "Pedidos balcão (PDV)" at bounding box center [81, 287] width 102 height 15
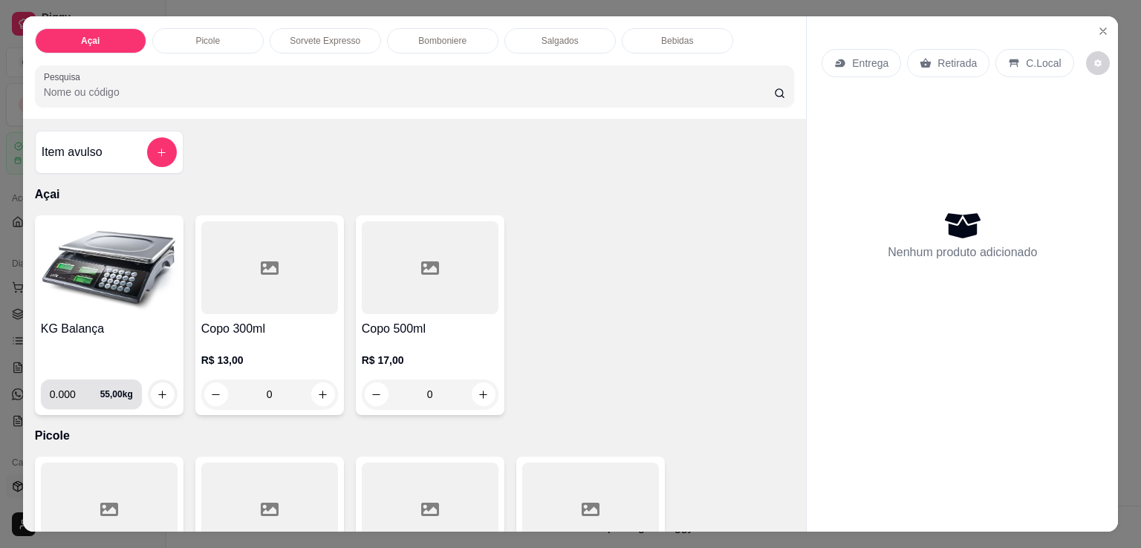
click at [69, 397] on input "0.000" at bounding box center [75, 394] width 50 height 30
type input "0.062"
click at [157, 393] on icon "increase-product-quantity" at bounding box center [162, 394] width 11 height 11
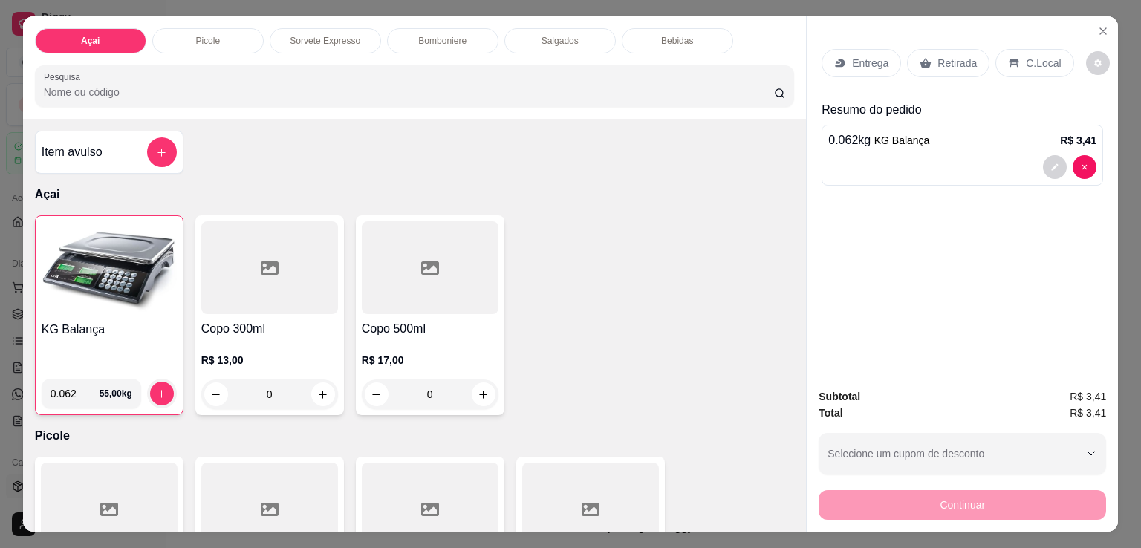
click at [934, 504] on div "Continuar" at bounding box center [961, 502] width 287 height 33
click at [1042, 56] on p "C.Local" at bounding box center [1043, 63] width 35 height 15
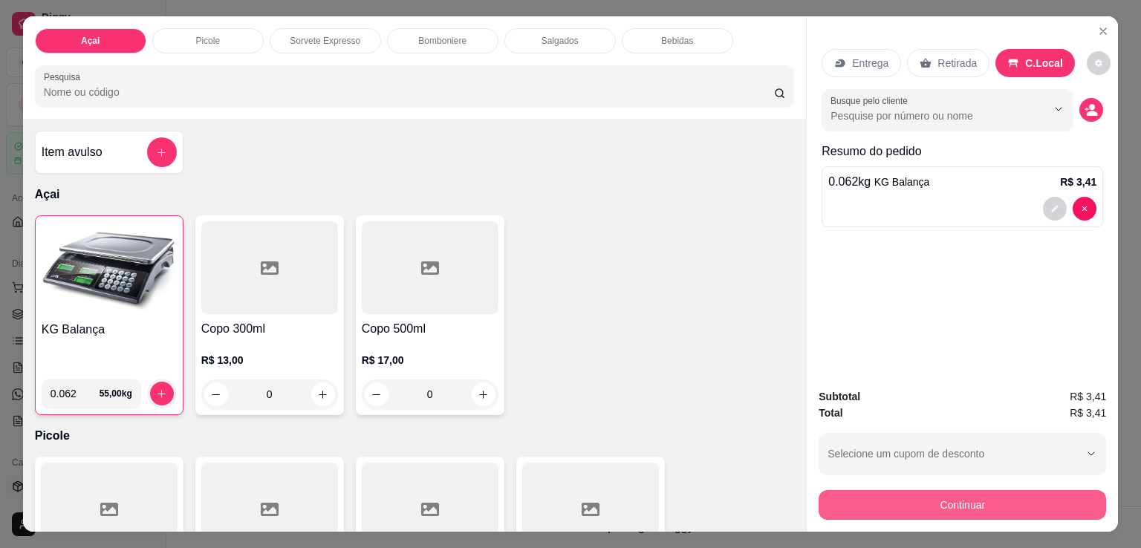
click at [951, 505] on button "Continuar" at bounding box center [961, 505] width 287 height 30
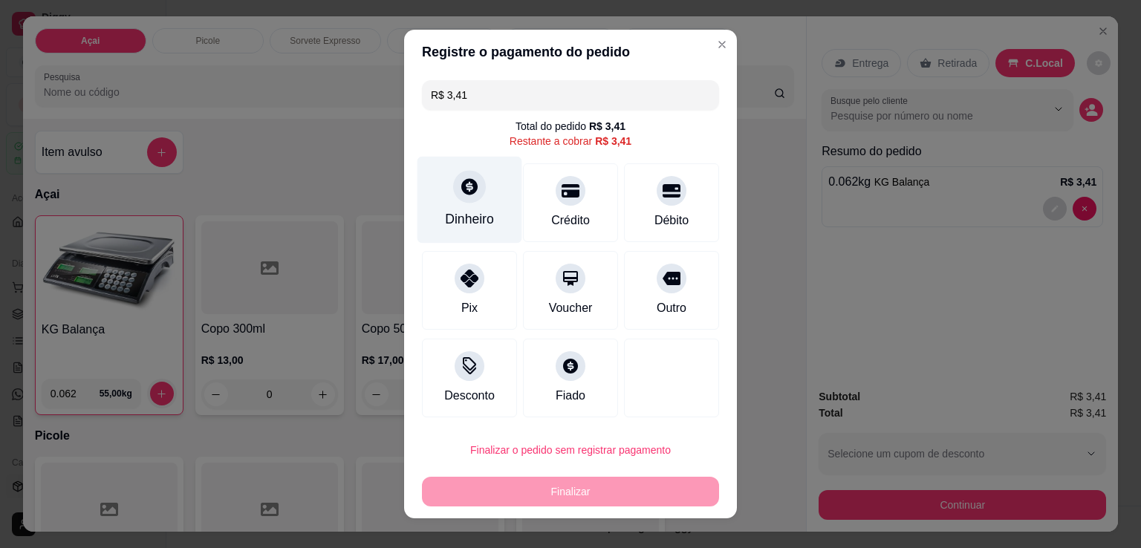
click at [463, 206] on div "Dinheiro" at bounding box center [469, 200] width 105 height 87
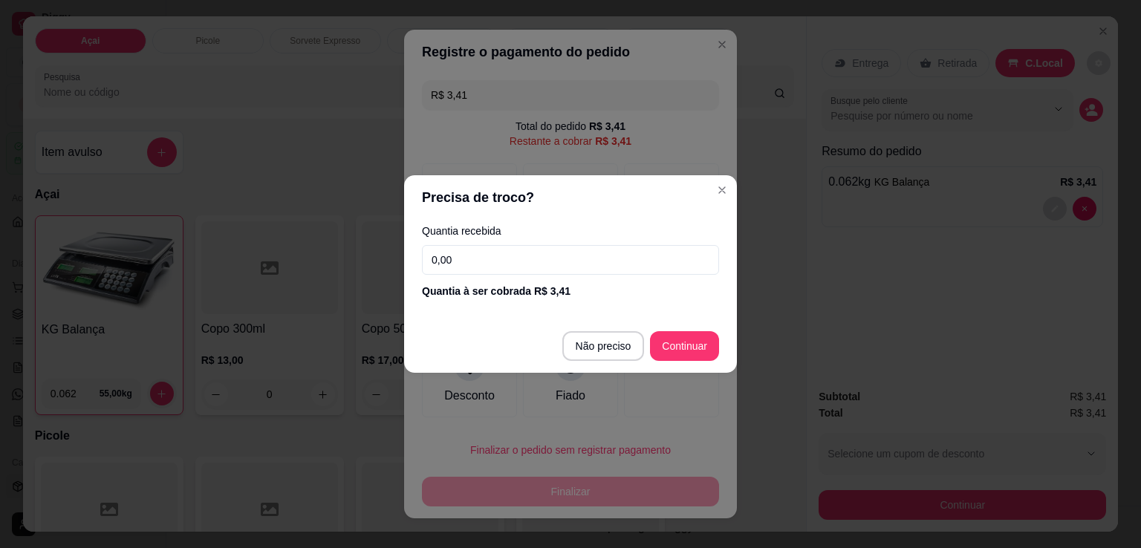
click at [583, 265] on input "0,00" at bounding box center [570, 260] width 297 height 30
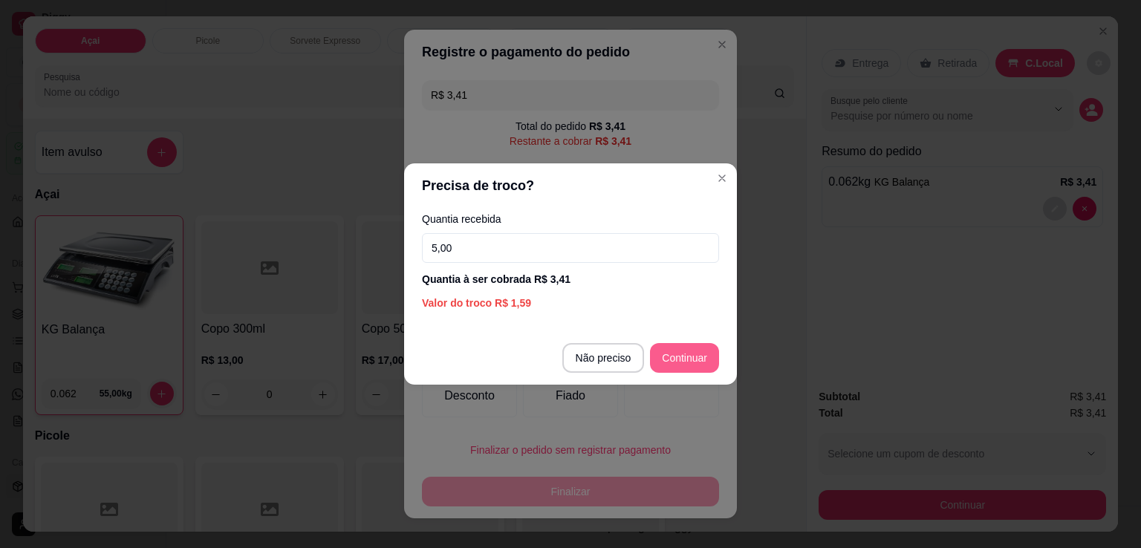
type input "5,00"
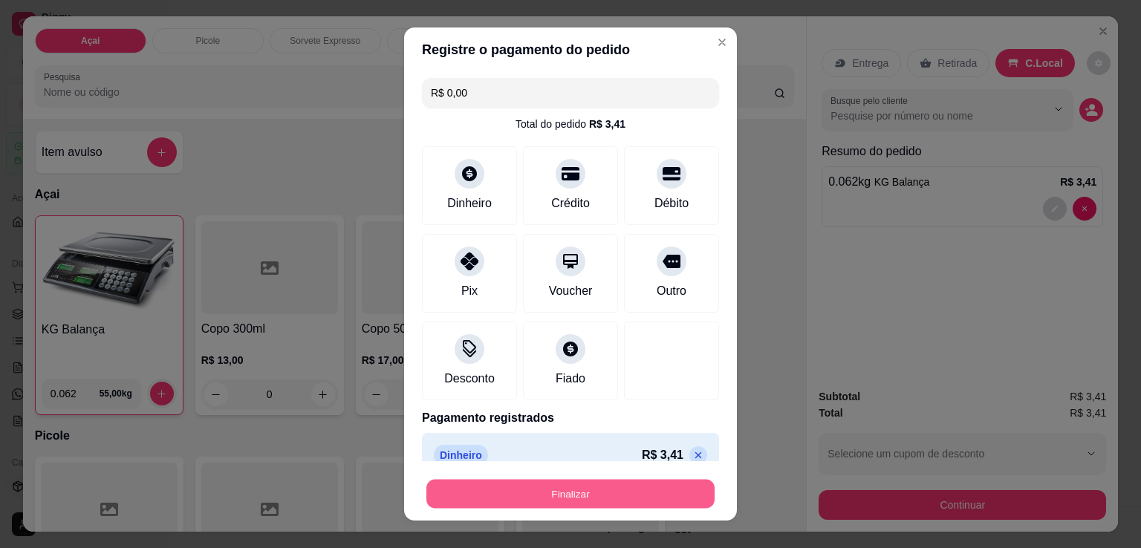
click at [604, 485] on button "Finalizar" at bounding box center [570, 494] width 288 height 29
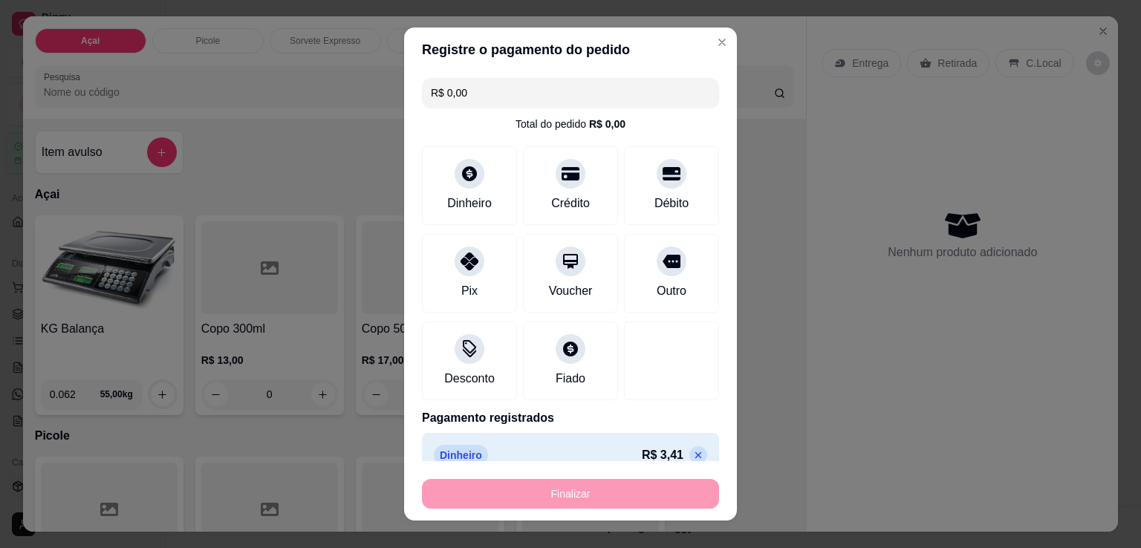
type input "-R$ 3,41"
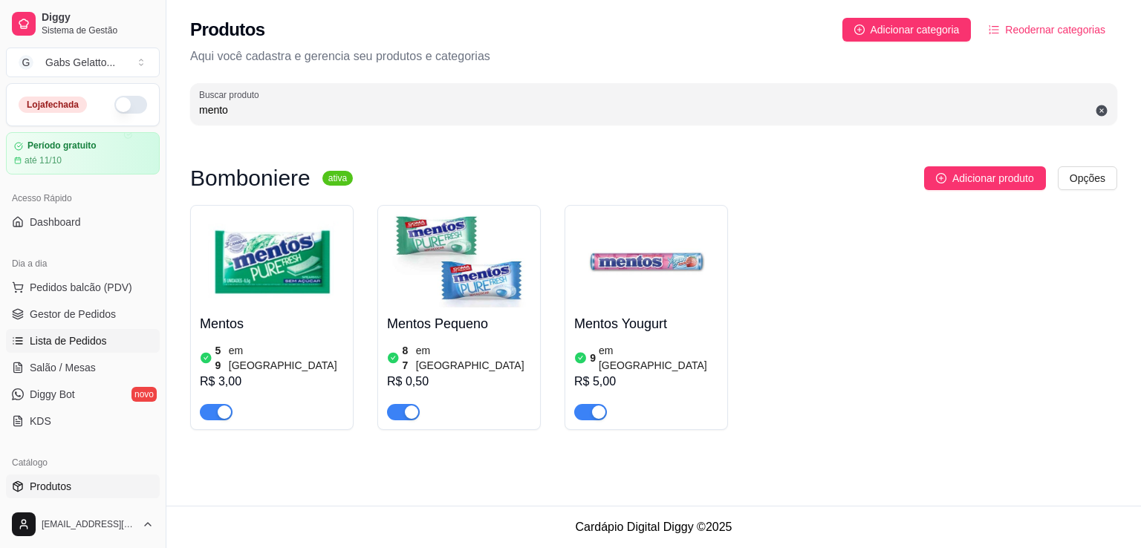
click at [84, 348] on link "Lista de Pedidos" at bounding box center [83, 341] width 154 height 24
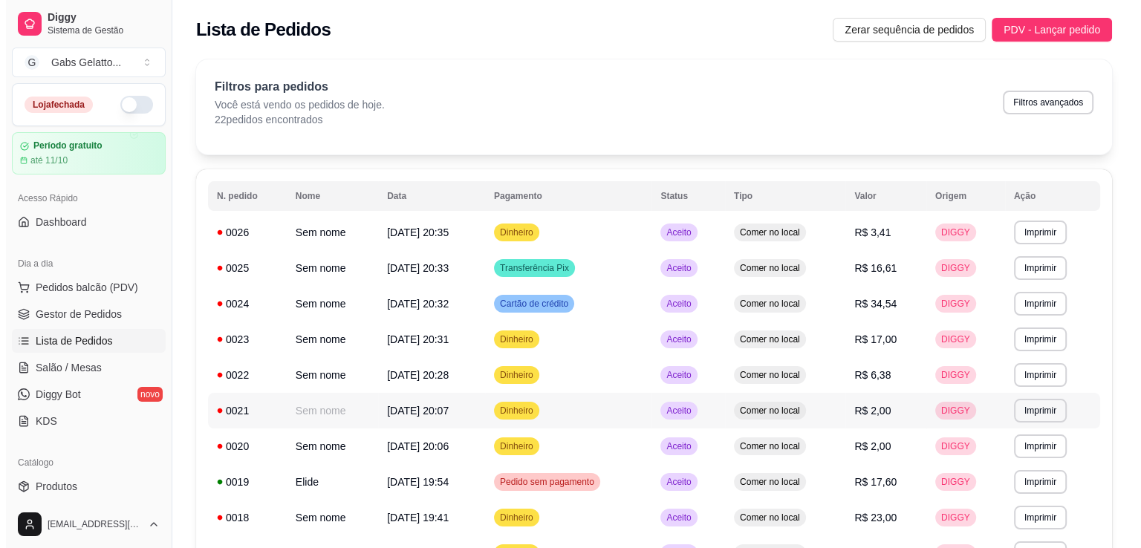
scroll to position [74, 0]
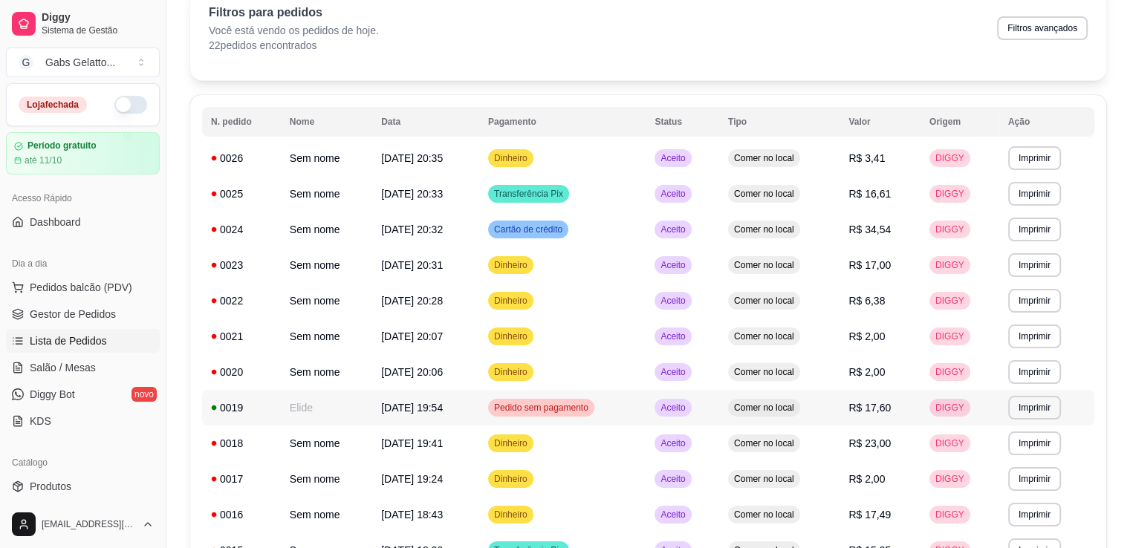
click at [382, 414] on td "20/09/25 às 19:54" at bounding box center [425, 408] width 107 height 36
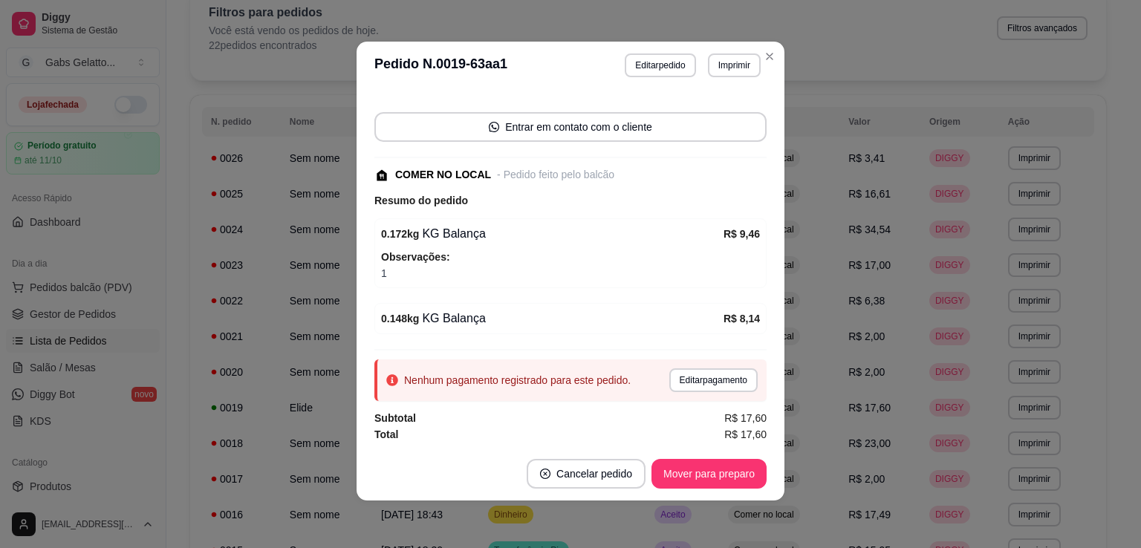
scroll to position [0, 0]
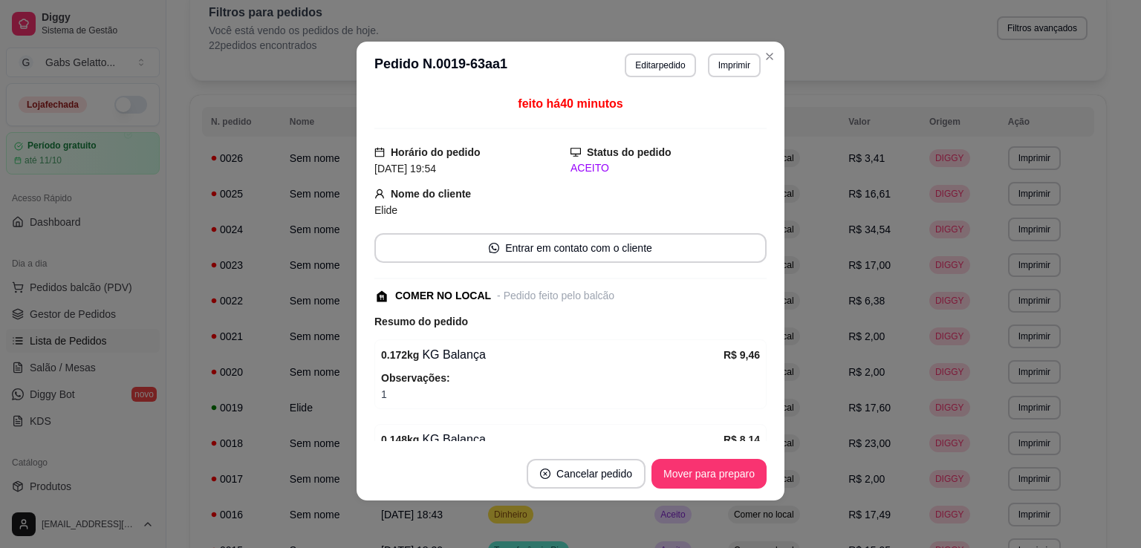
click at [648, 67] on button "Editar pedido" at bounding box center [660, 65] width 71 height 24
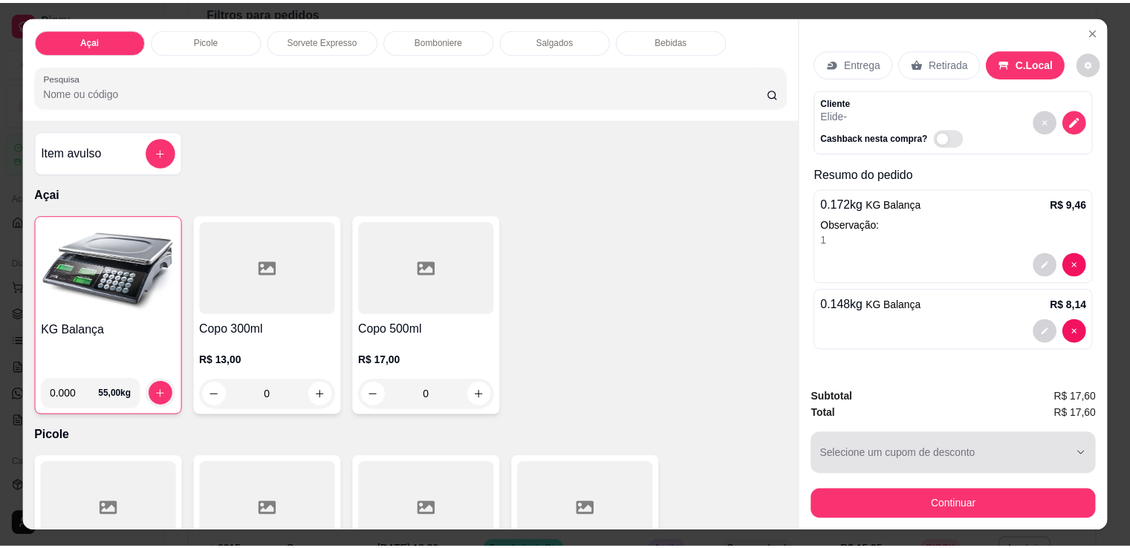
scroll to position [36, 0]
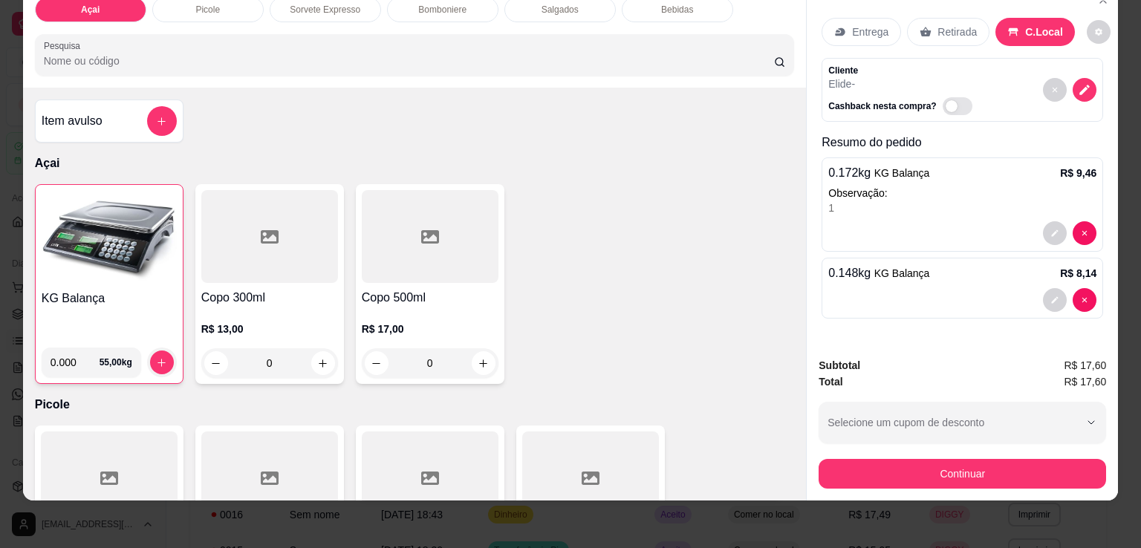
click at [918, 479] on div "Subtotal R$ 17,60 Total R$ 17,60 Selecione um cupom de desconto Selecione um cu…" at bounding box center [961, 422] width 311 height 155
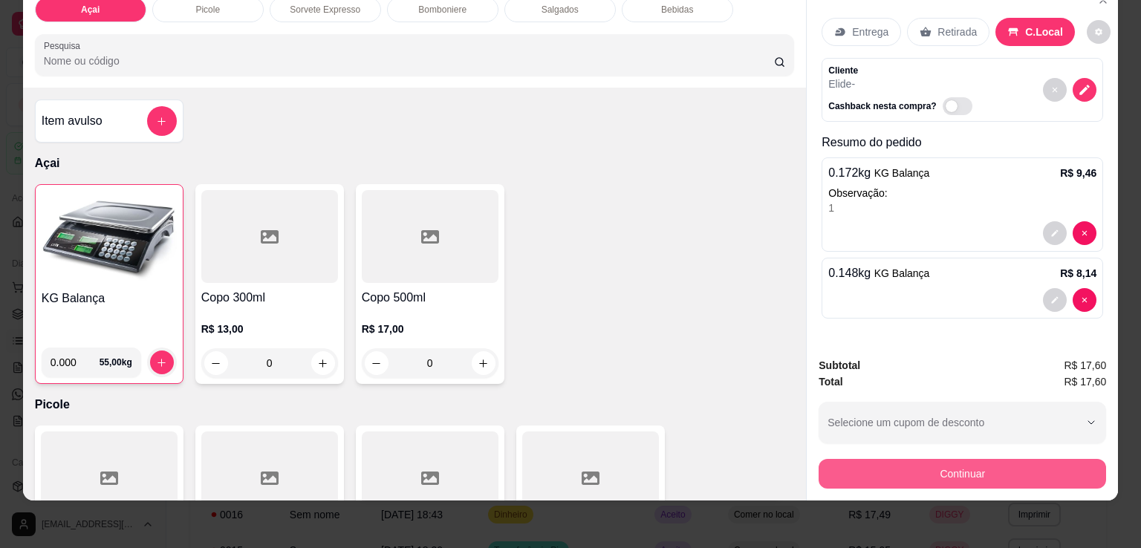
click at [932, 463] on button "Continuar" at bounding box center [961, 474] width 287 height 30
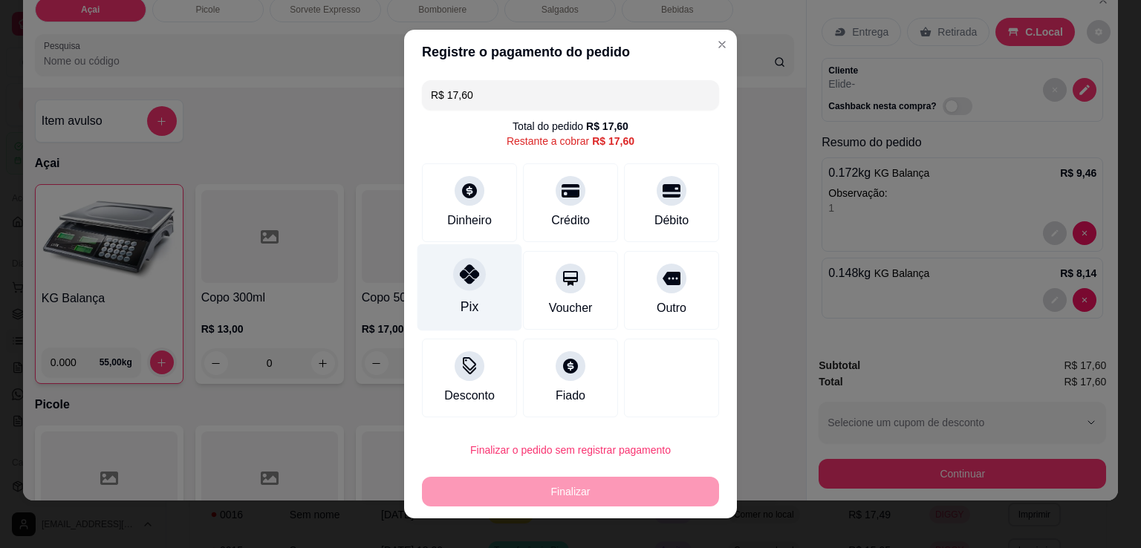
click at [453, 281] on div at bounding box center [469, 274] width 33 height 33
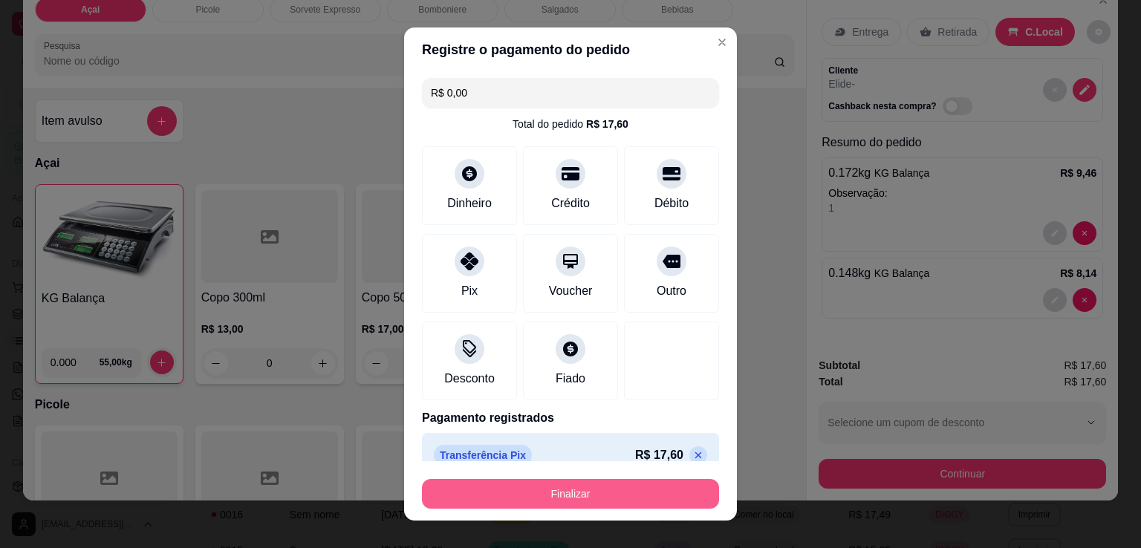
click at [586, 497] on button "Finalizar" at bounding box center [570, 494] width 297 height 30
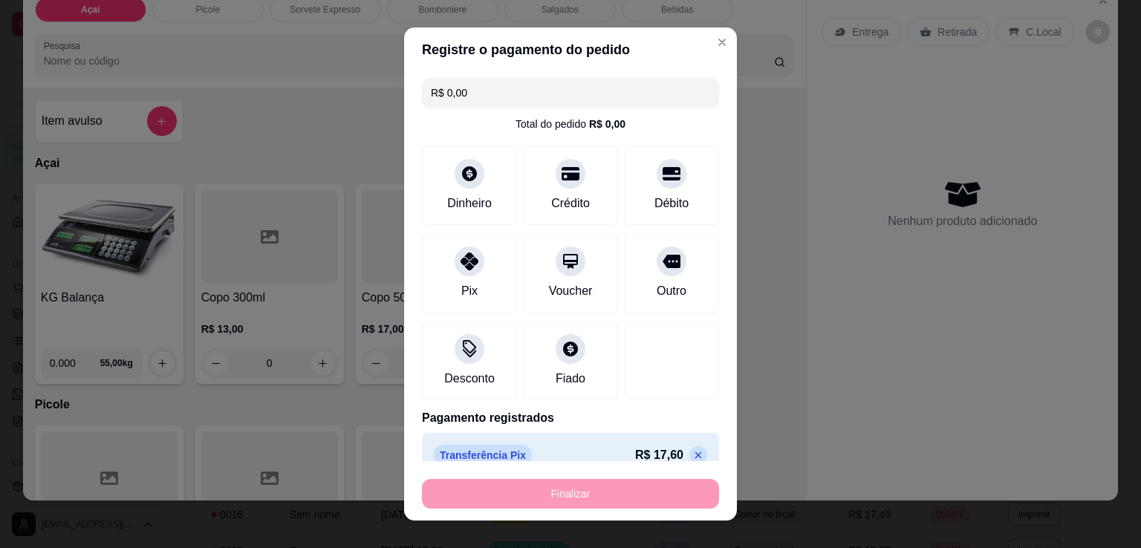
type input "-R$ 17,60"
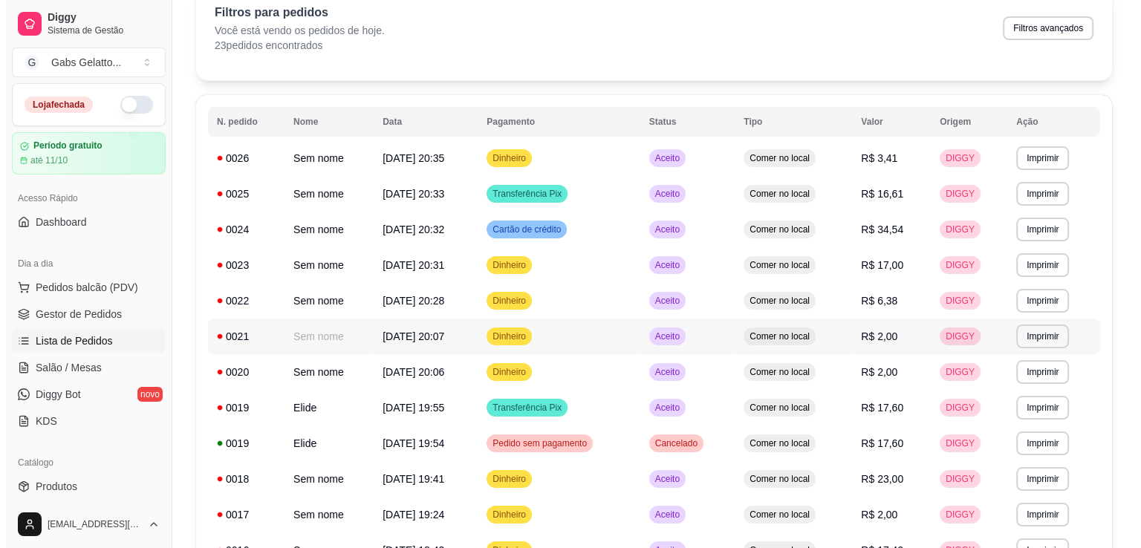
scroll to position [149, 0]
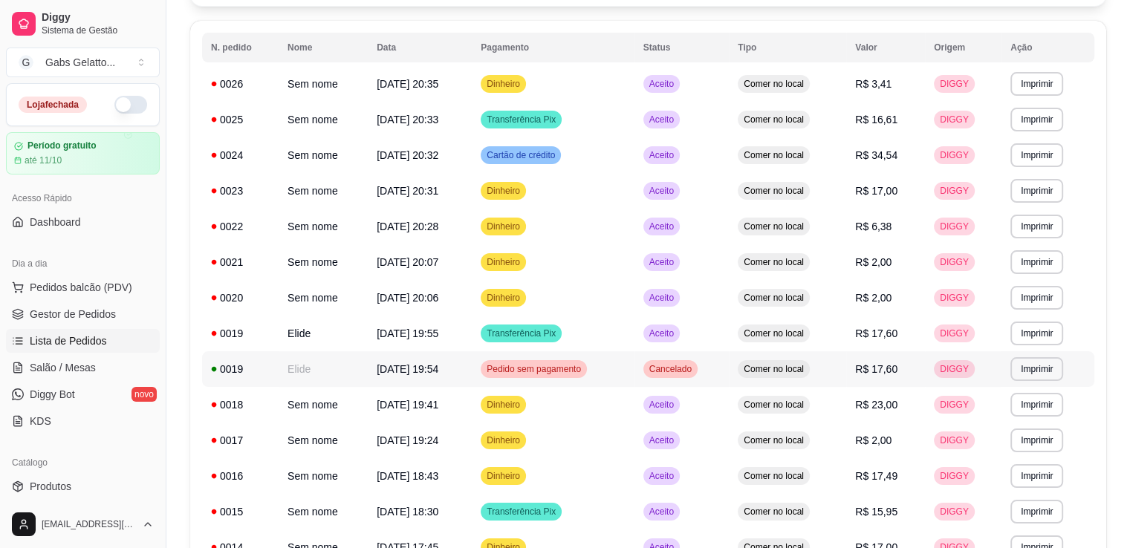
click at [406, 376] on td "20/09/25 às 19:54" at bounding box center [420, 369] width 104 height 36
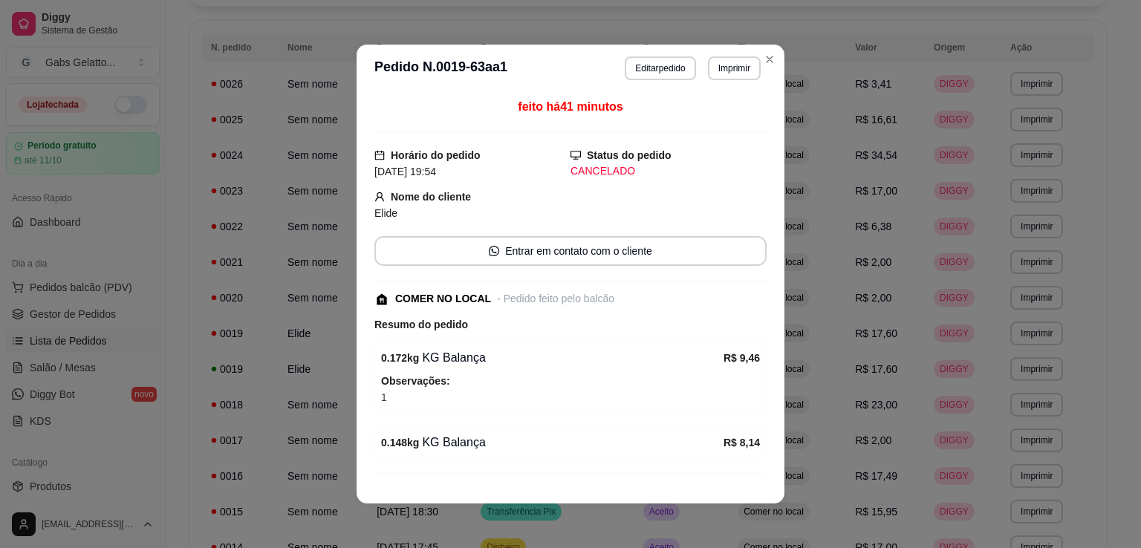
scroll to position [74, 0]
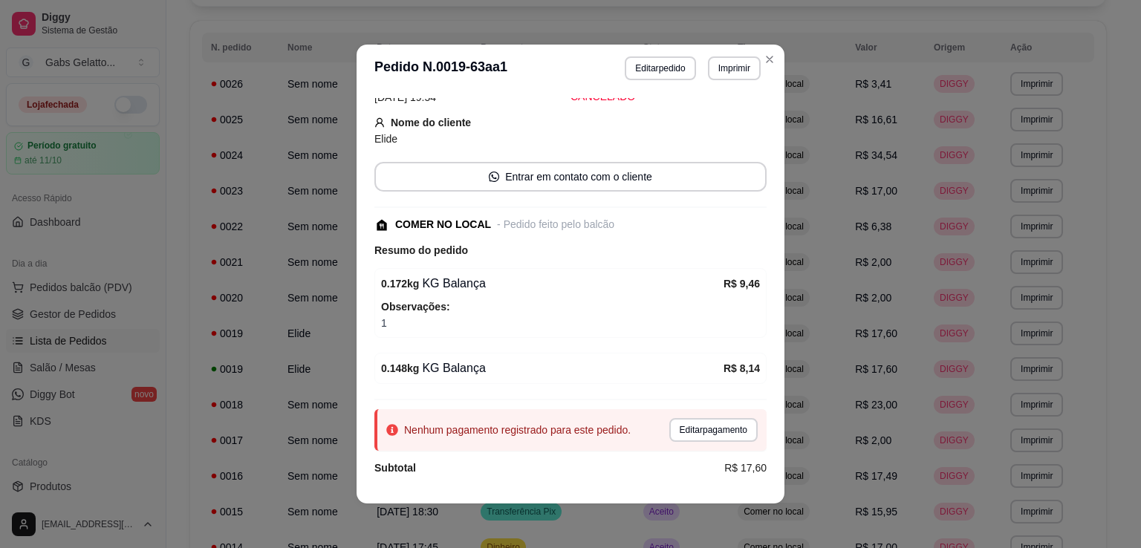
click at [649, 72] on button "Editar pedido" at bounding box center [660, 68] width 71 height 24
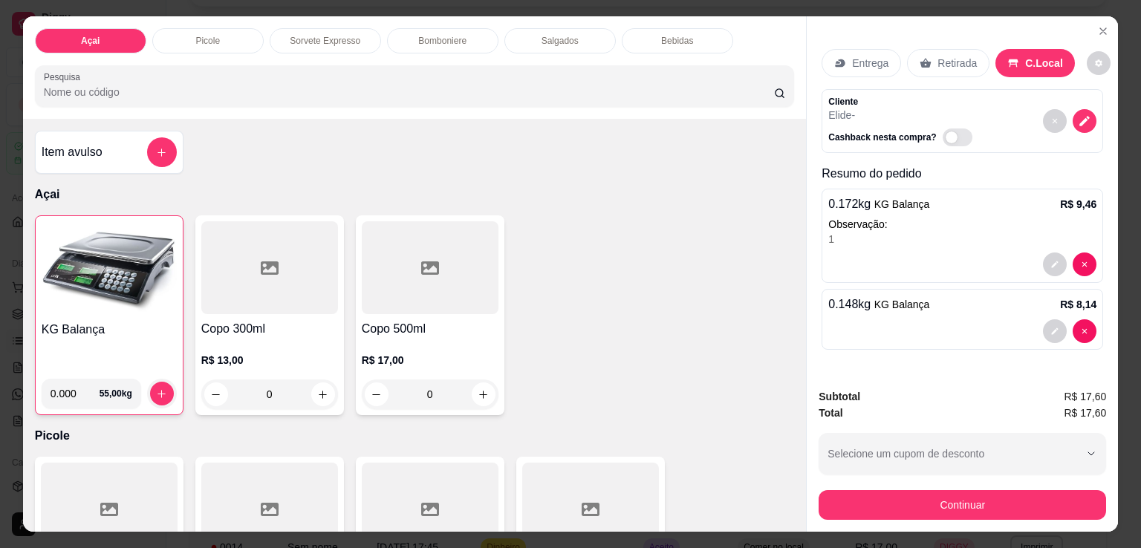
scroll to position [36, 0]
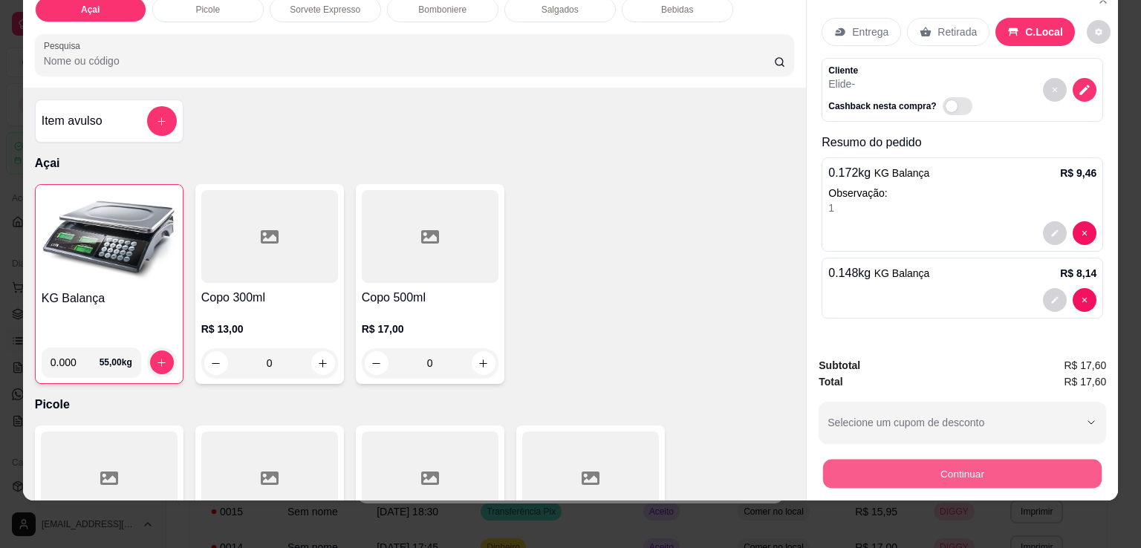
click at [937, 469] on button "Continuar" at bounding box center [962, 473] width 278 height 29
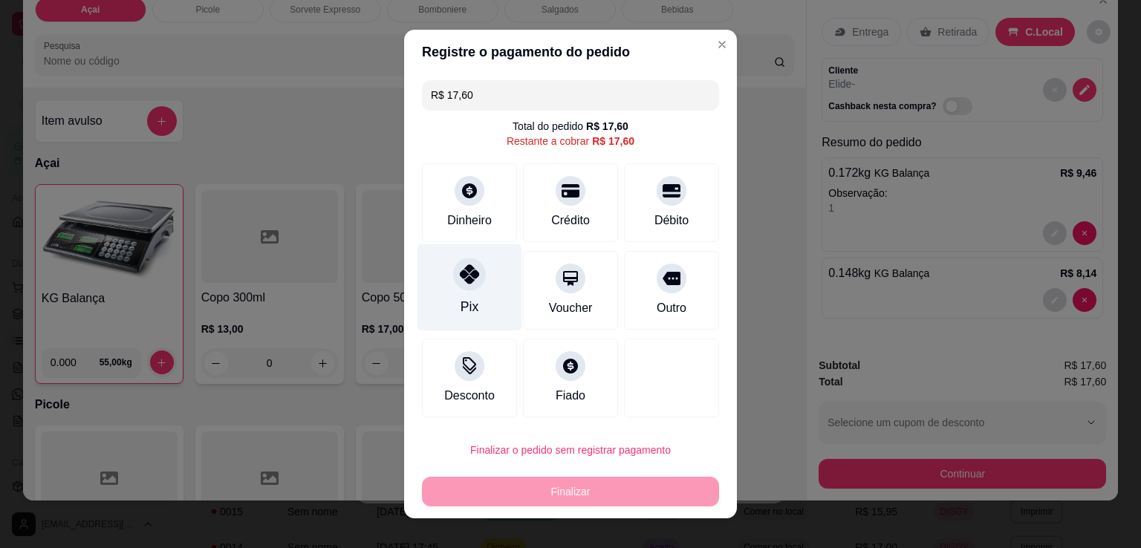
click at [465, 292] on div "Pix" at bounding box center [469, 287] width 105 height 87
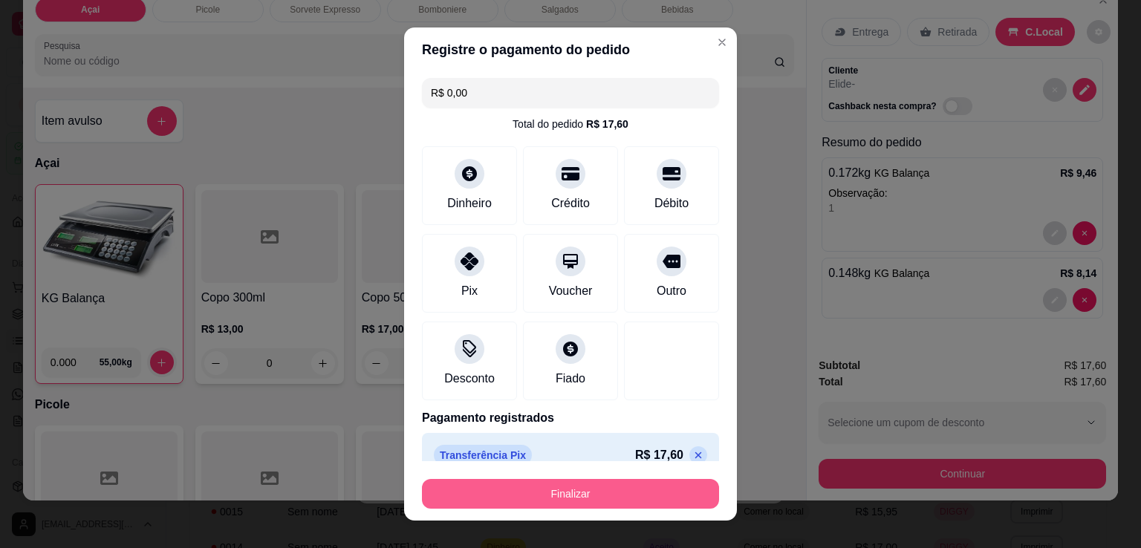
click at [590, 496] on button "Finalizar" at bounding box center [570, 494] width 297 height 30
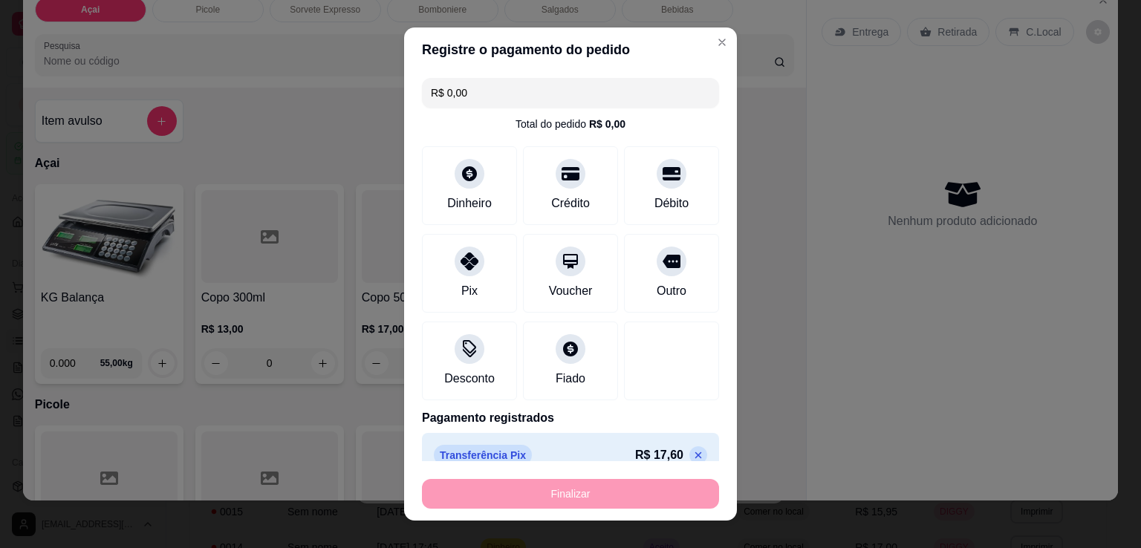
type input "-R$ 17,60"
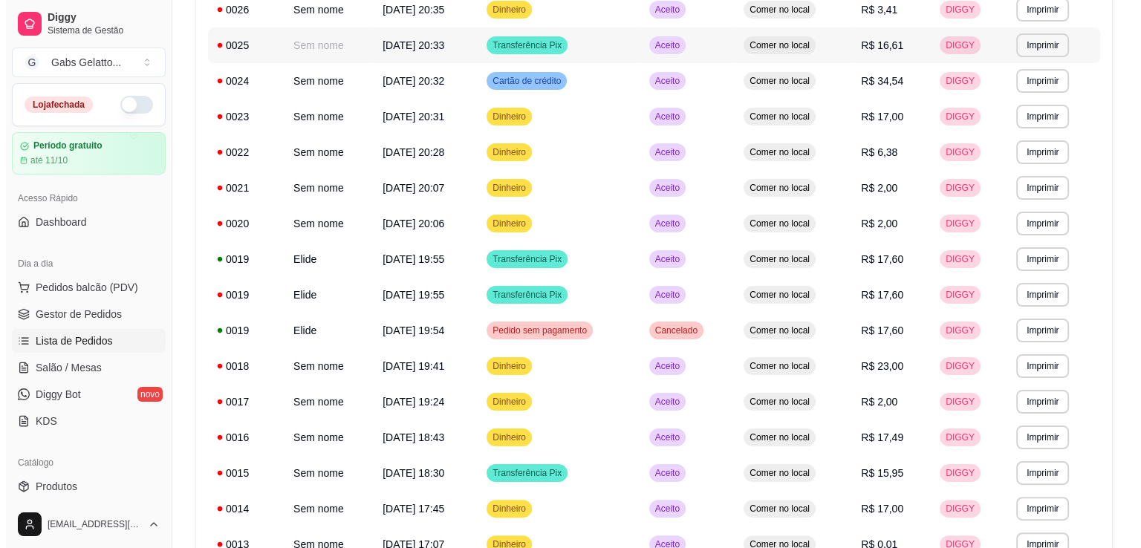
scroll to position [297, 0]
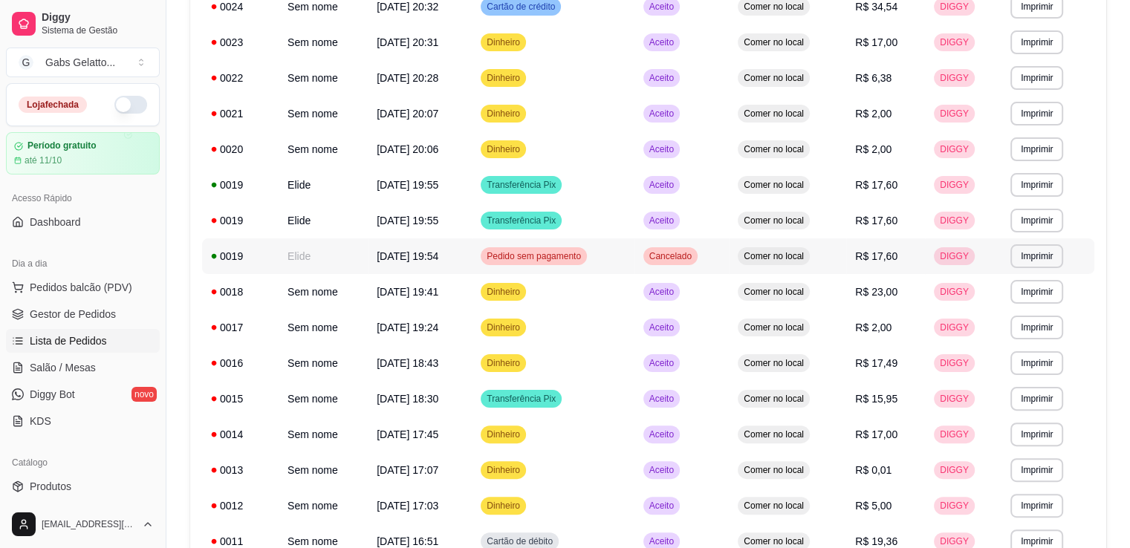
click at [570, 258] on span "Pedido sem pagamento" at bounding box center [533, 256] width 100 height 12
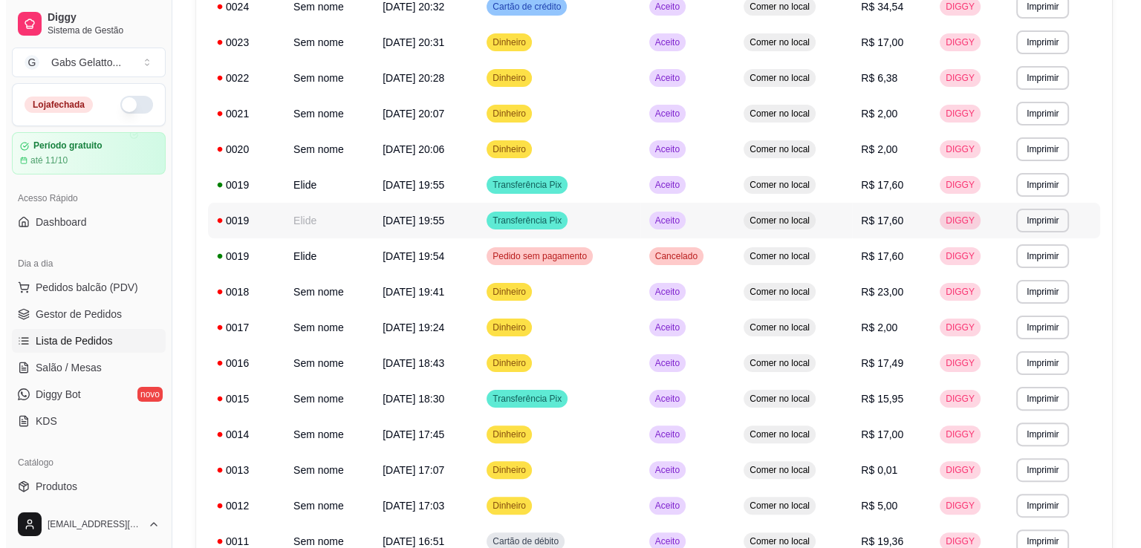
scroll to position [0, 0]
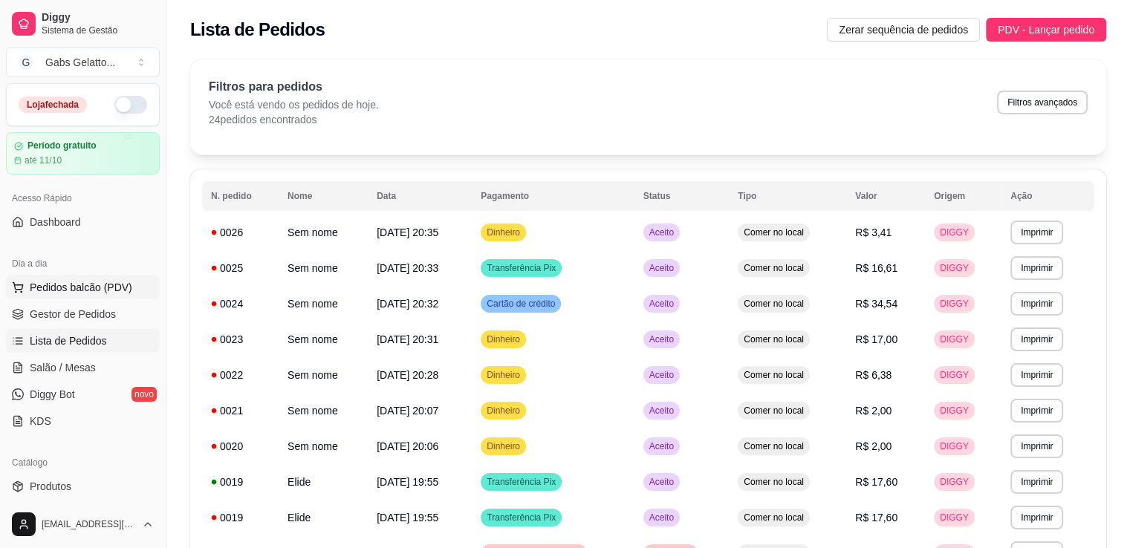
click at [79, 289] on span "Pedidos balcão (PDV)" at bounding box center [81, 287] width 102 height 15
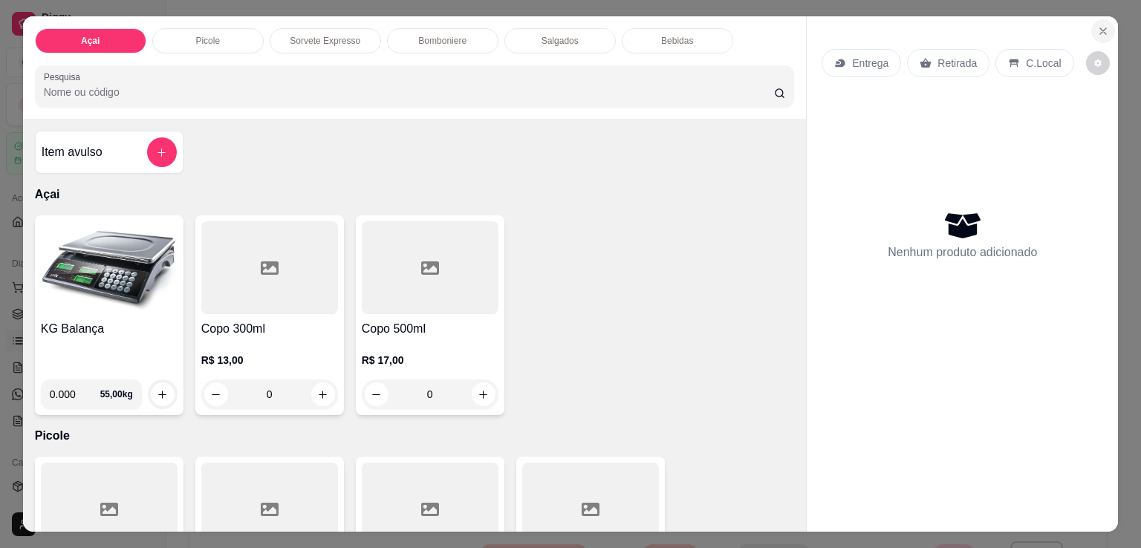
click at [1097, 27] on icon "Close" at bounding box center [1103, 31] width 12 height 12
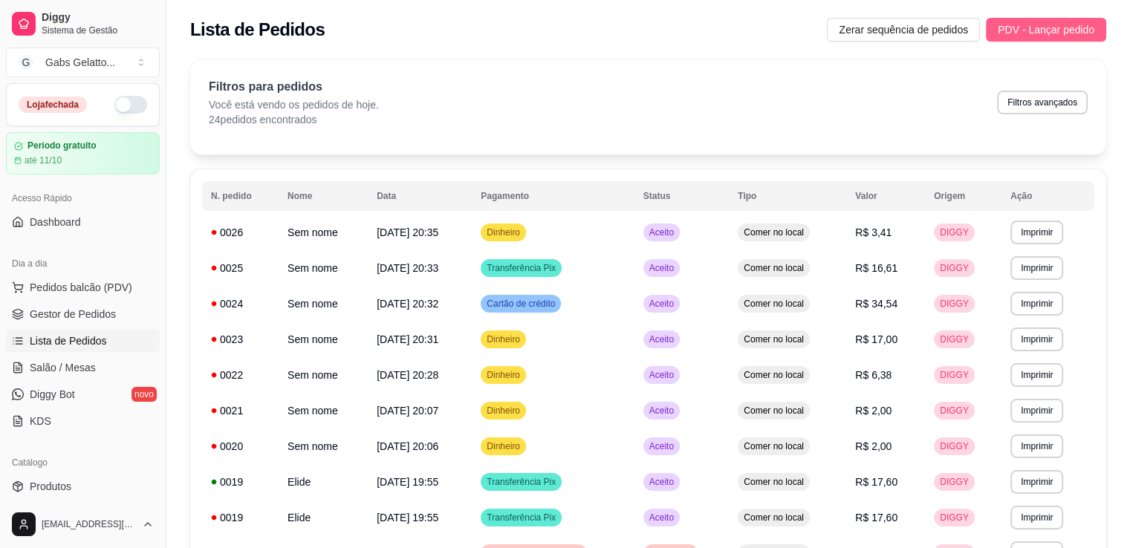
click at [1082, 30] on span "PDV - Lançar pedido" at bounding box center [1045, 30] width 97 height 16
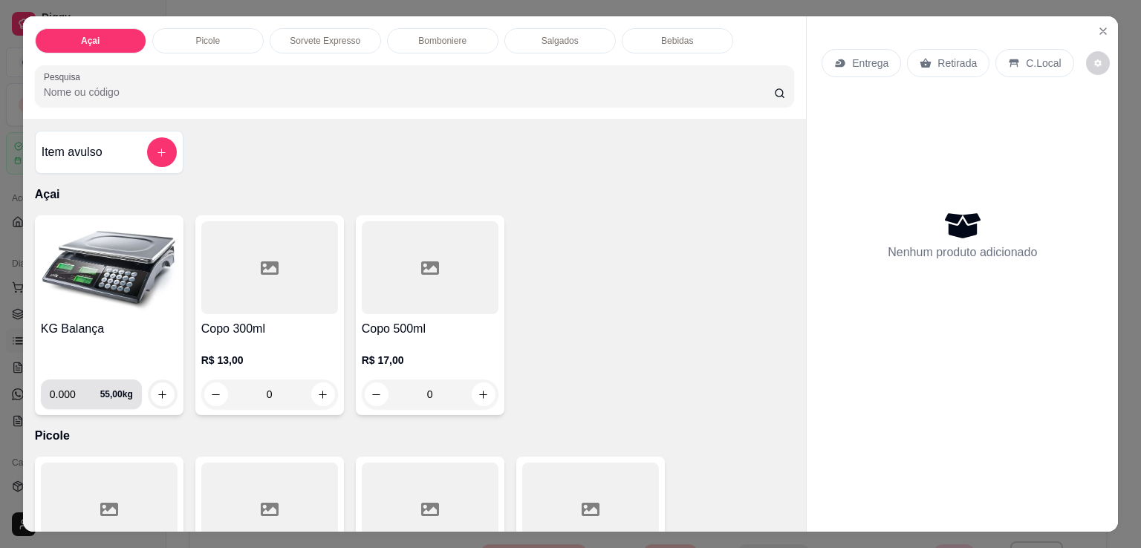
click at [77, 392] on input "0.000" at bounding box center [75, 394] width 50 height 30
type input "0.358"
click at [157, 389] on icon "increase-product-quantity" at bounding box center [162, 394] width 11 height 11
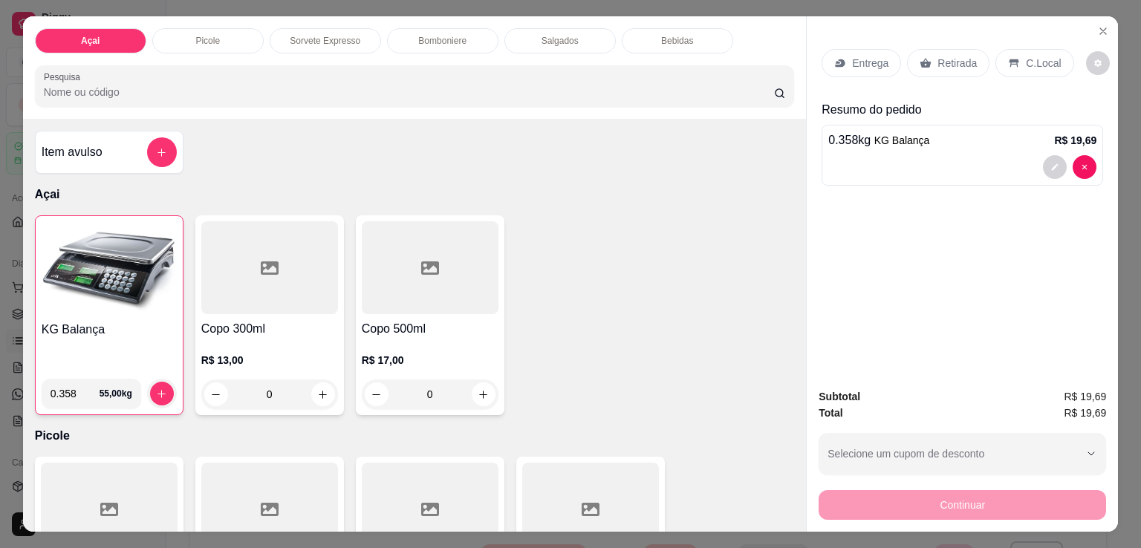
click at [1015, 56] on div "C.Local" at bounding box center [1034, 63] width 78 height 28
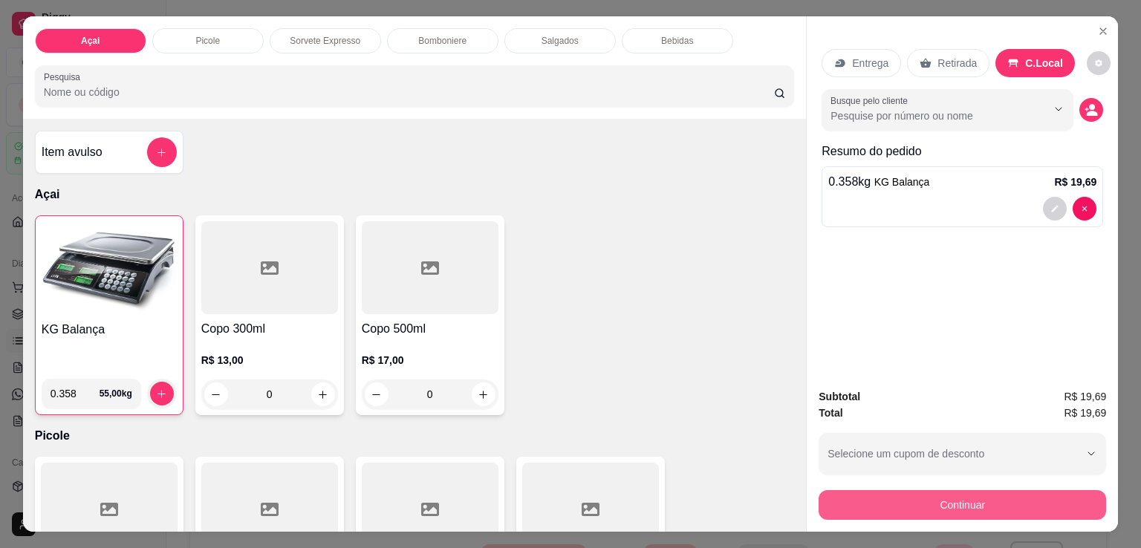
click at [968, 500] on button "Continuar" at bounding box center [961, 505] width 287 height 30
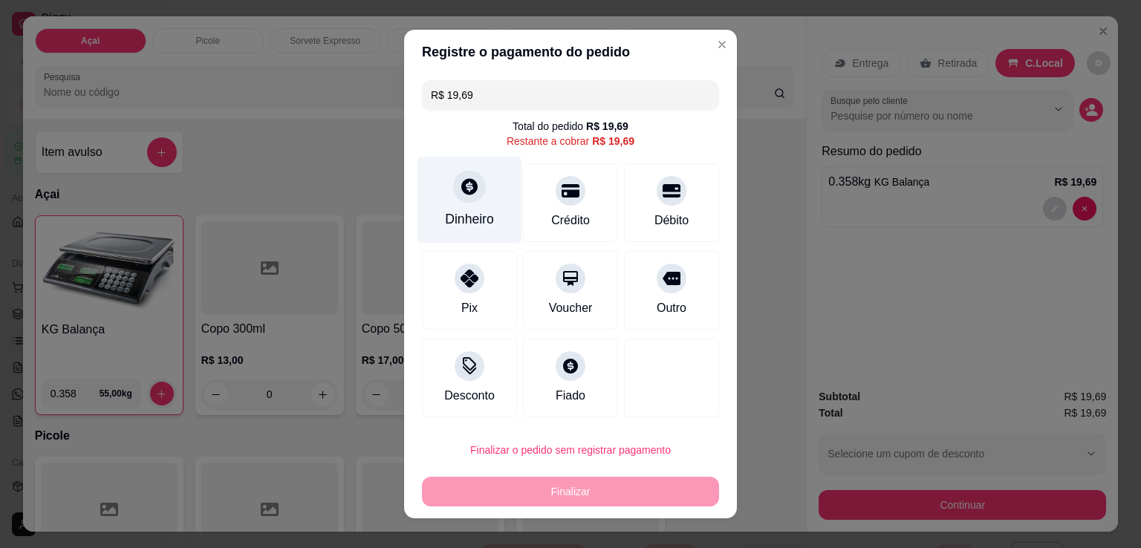
click at [464, 182] on icon at bounding box center [469, 186] width 16 height 16
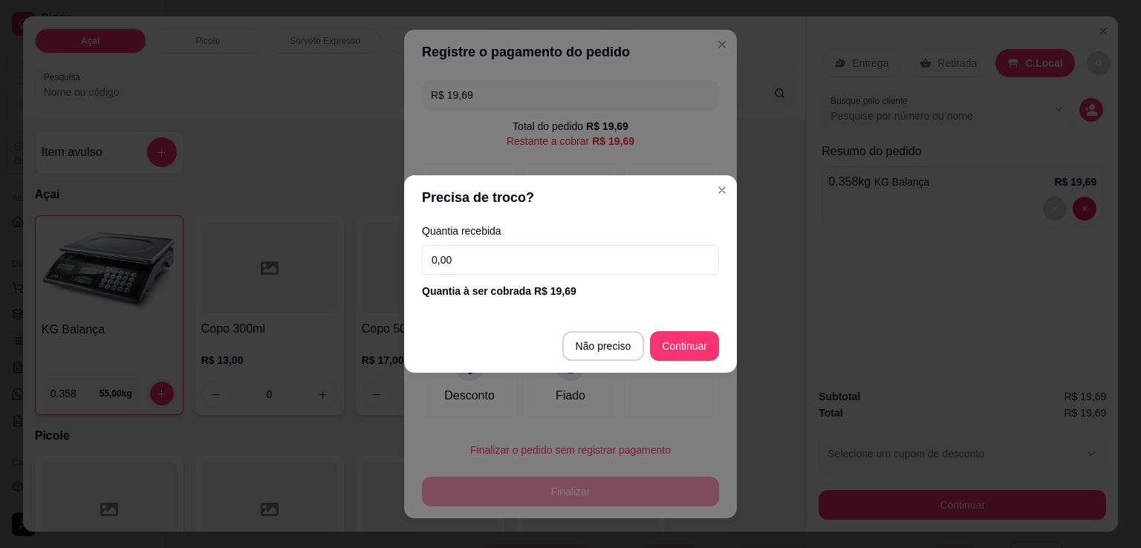
drag, startPoint x: 502, startPoint y: 262, endPoint x: 534, endPoint y: 250, distance: 34.1
click at [503, 262] on input "0,00" at bounding box center [570, 260] width 297 height 30
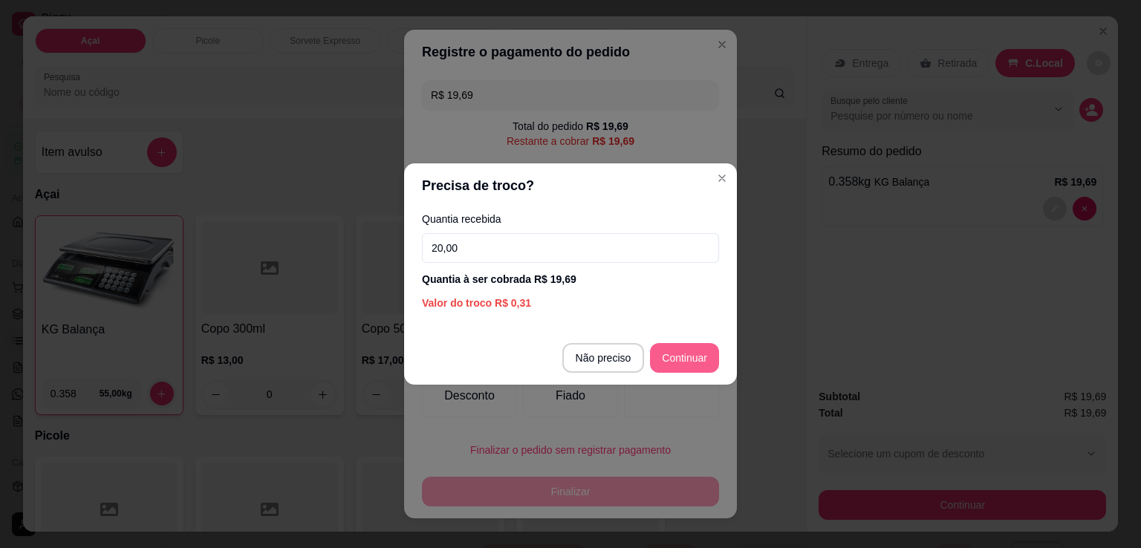
type input "20,00"
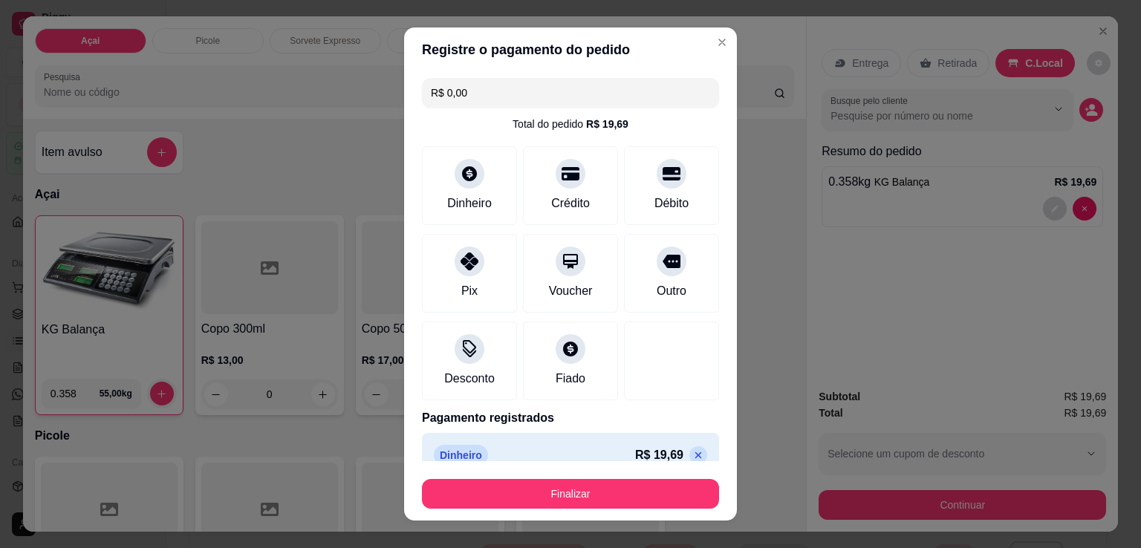
type input "R$ 0,00"
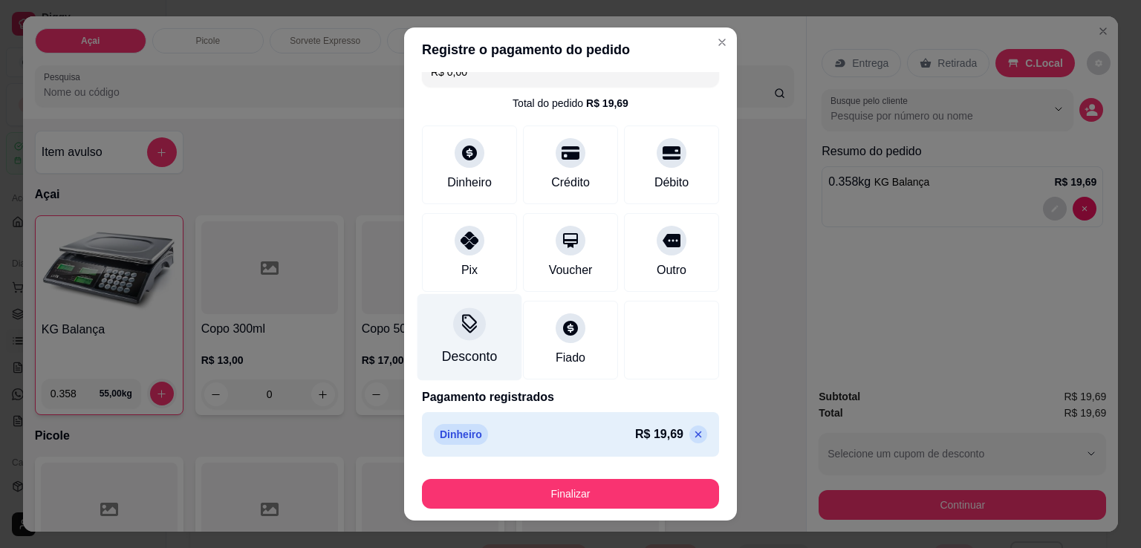
click at [470, 330] on div at bounding box center [469, 323] width 33 height 33
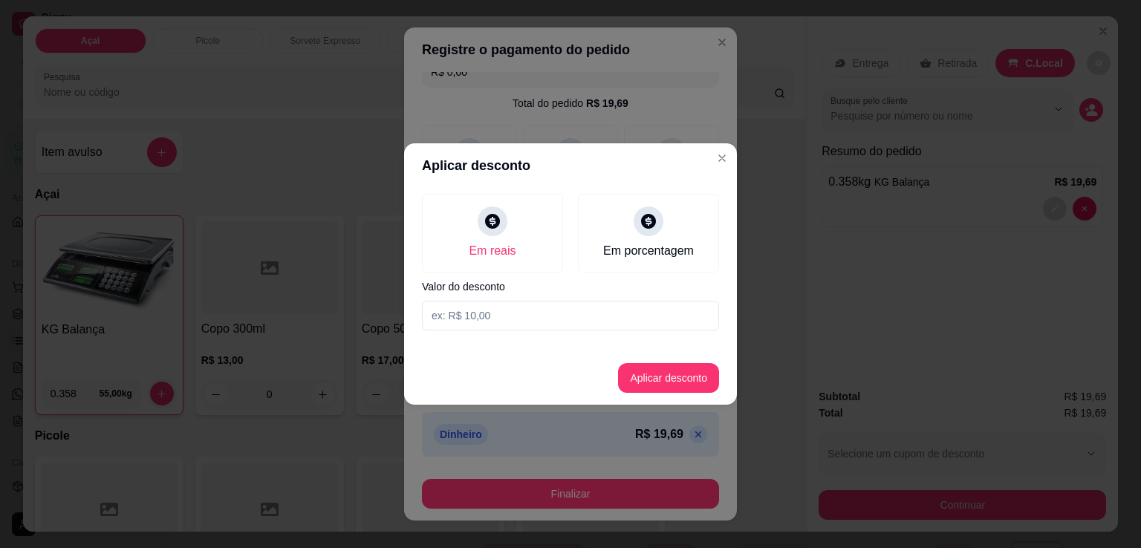
click at [511, 314] on input at bounding box center [570, 316] width 297 height 30
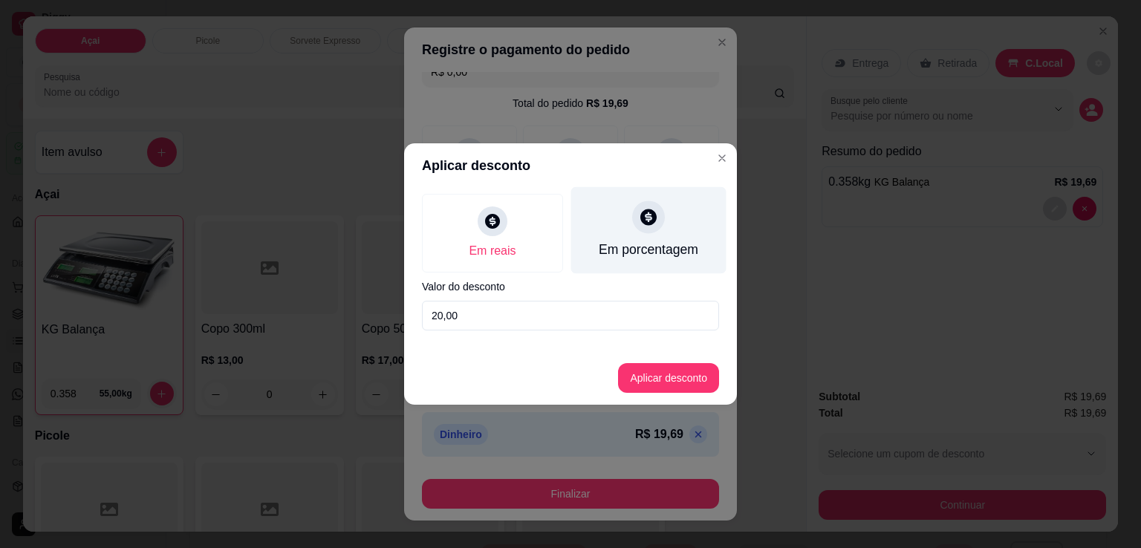
type input "20,00"
click at [659, 232] on div "Em porcentagem" at bounding box center [648, 230] width 155 height 87
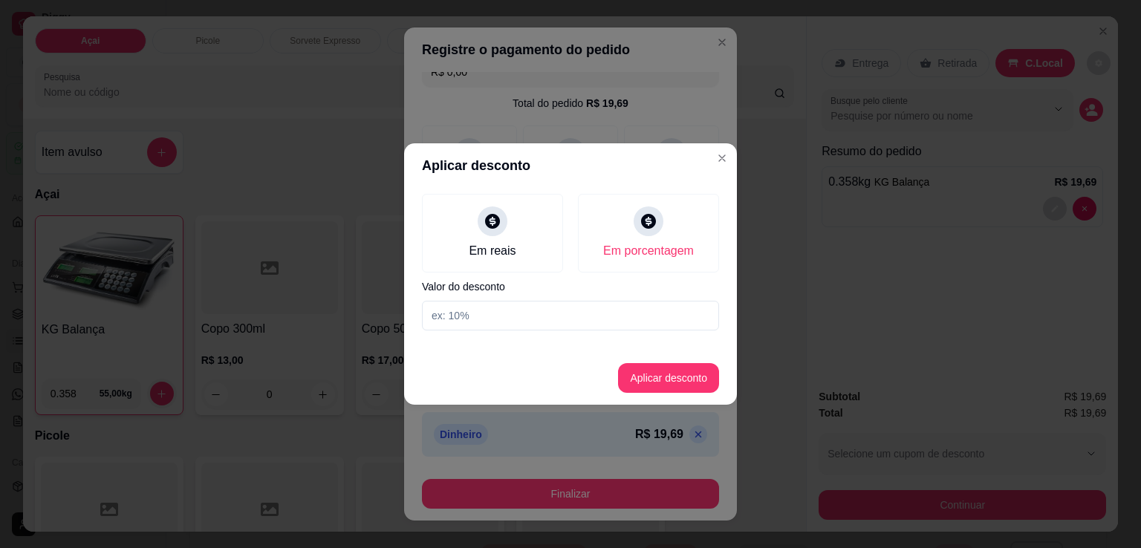
click at [505, 316] on input at bounding box center [570, 316] width 297 height 30
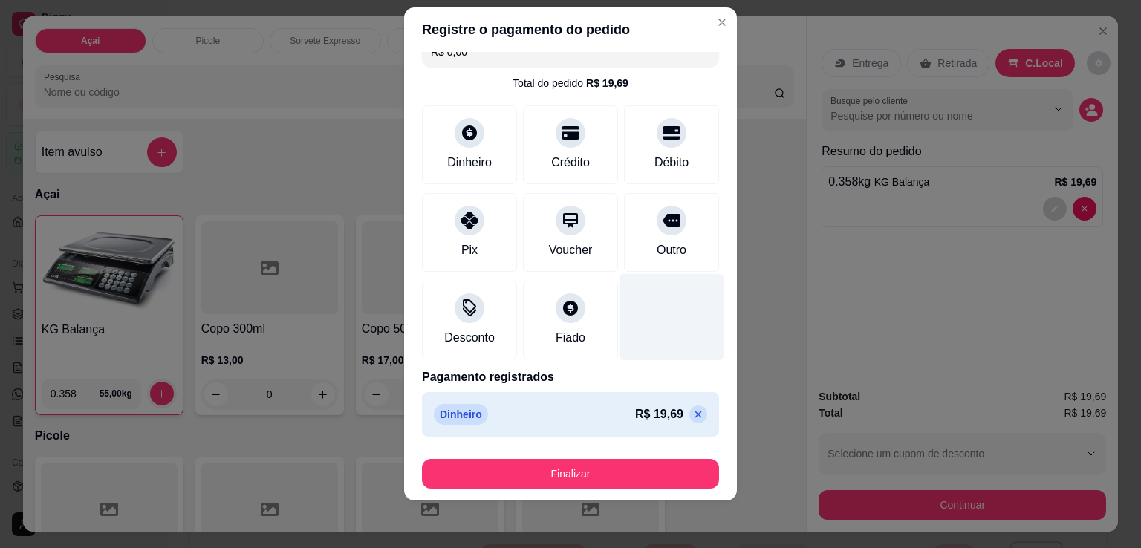
scroll to position [0, 0]
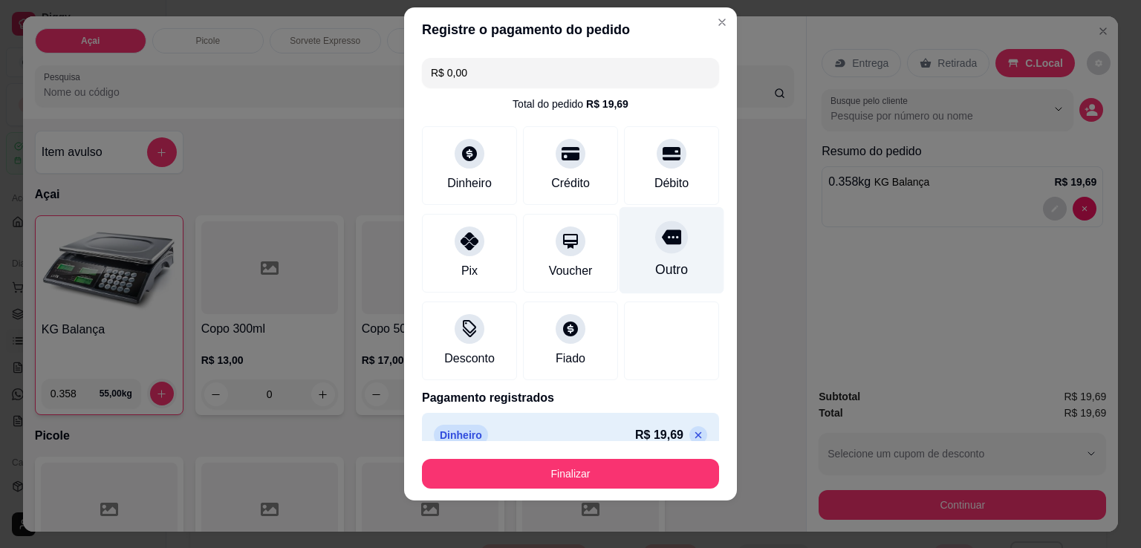
click at [657, 235] on div at bounding box center [671, 237] width 33 height 33
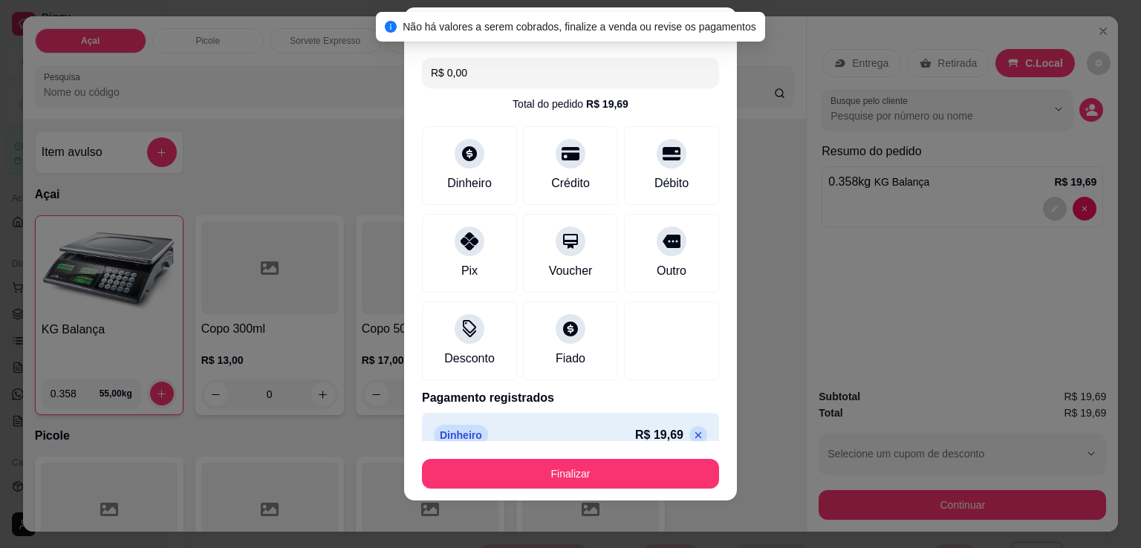
scroll to position [21, 0]
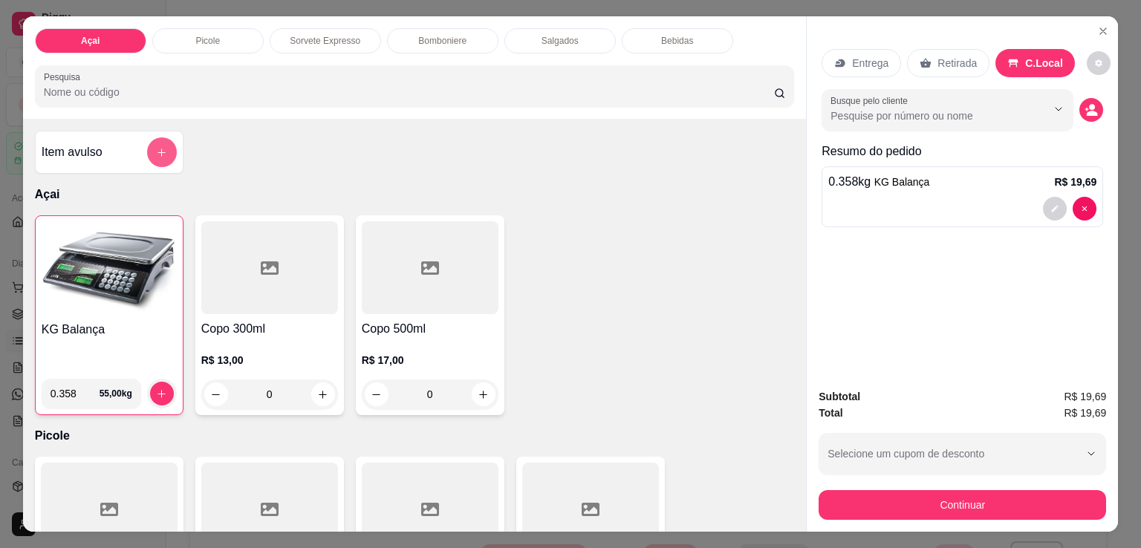
click at [169, 148] on button "add-separate-item" at bounding box center [162, 152] width 30 height 30
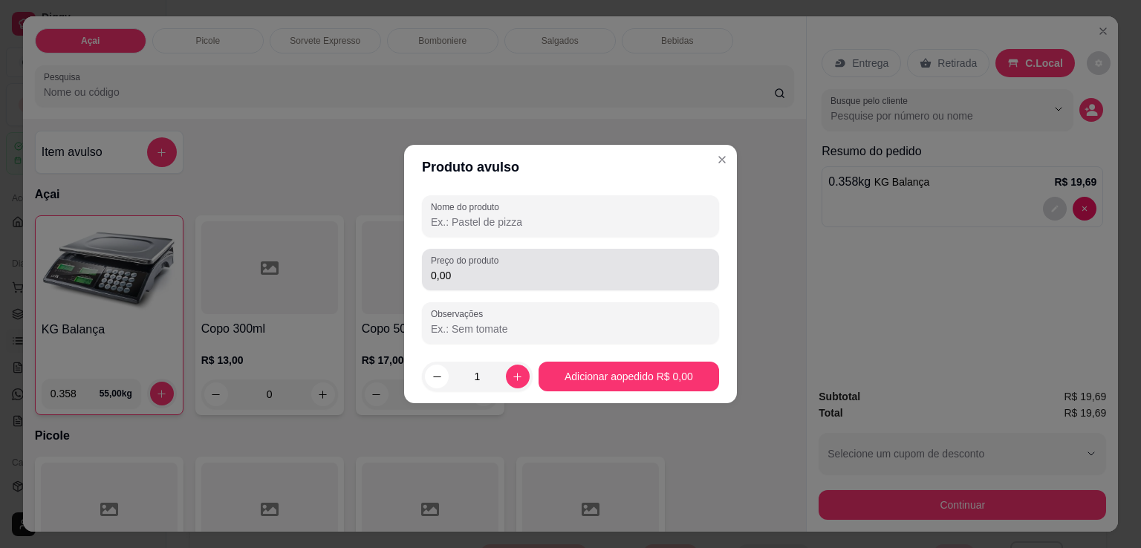
click at [507, 284] on div "0,00" at bounding box center [570, 270] width 279 height 30
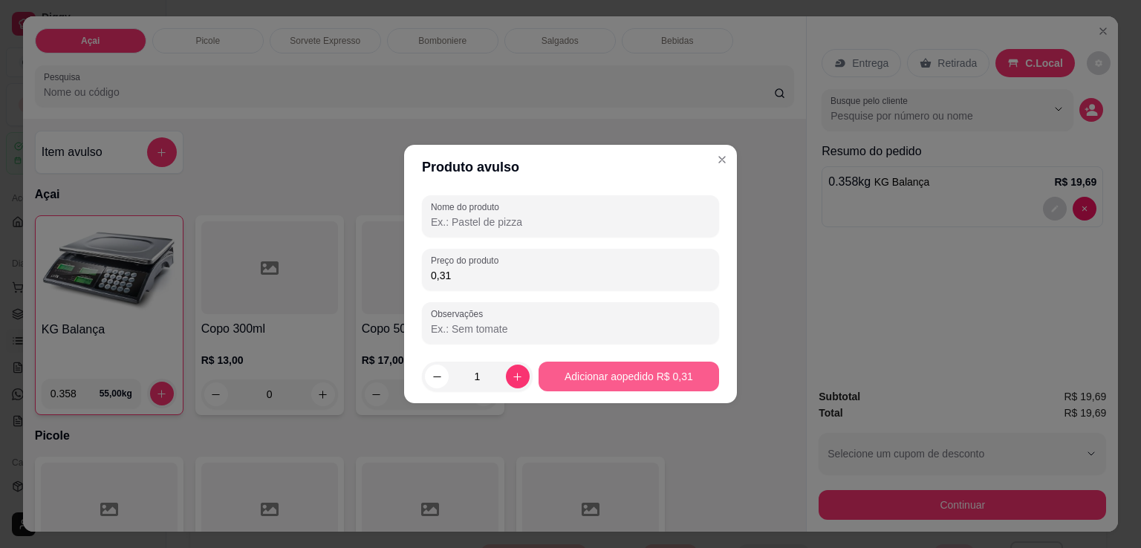
type input "0,31"
click at [635, 378] on button "Adicionar ao pedido R$ 0,31" at bounding box center [628, 377] width 180 height 30
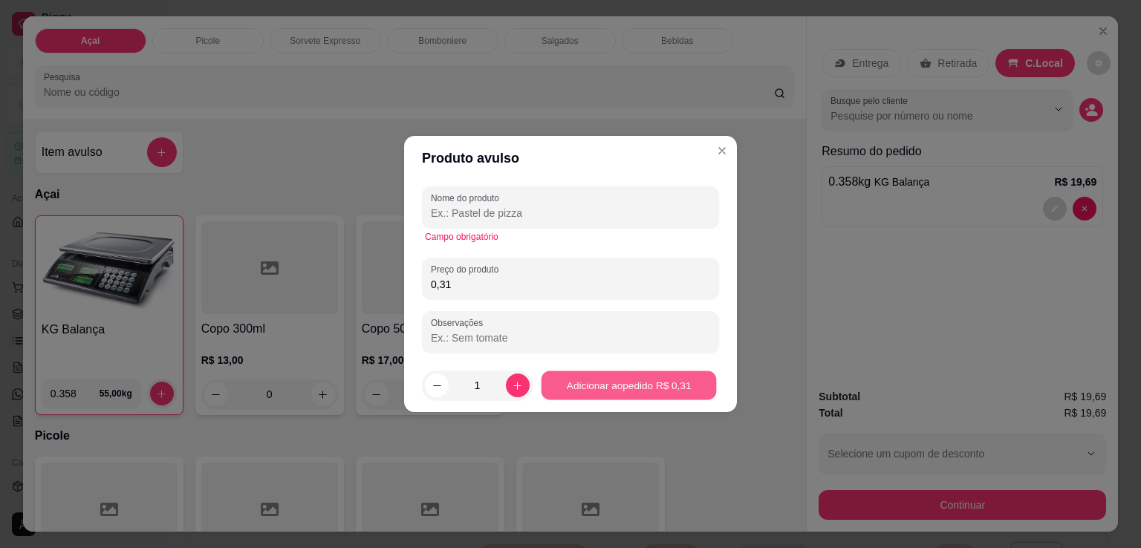
click at [622, 385] on button "Adicionar ao pedido R$ 0,31" at bounding box center [628, 385] width 175 height 29
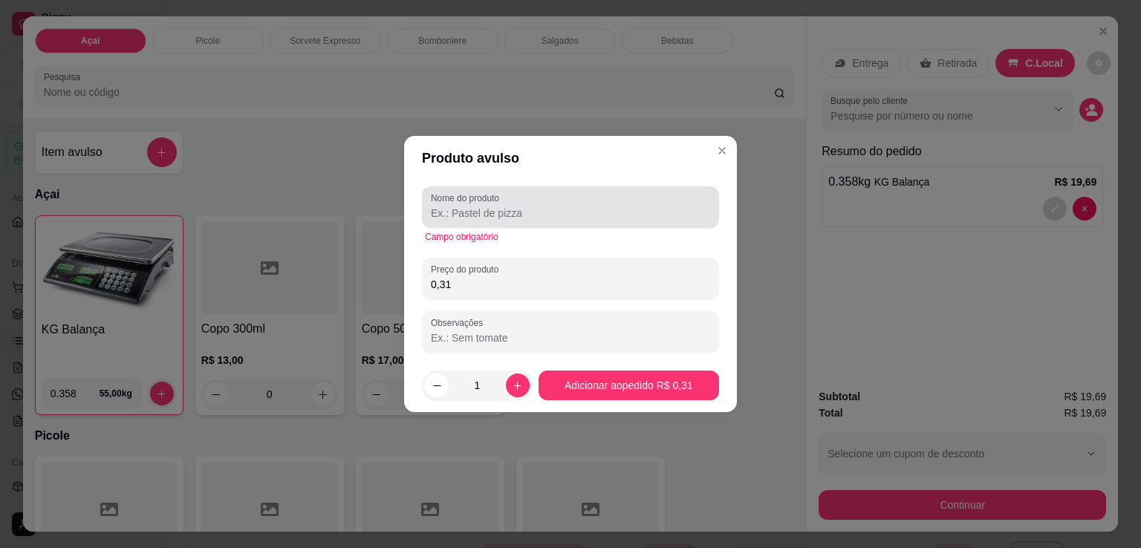
click at [610, 209] on input "Nome do produto" at bounding box center [570, 213] width 279 height 15
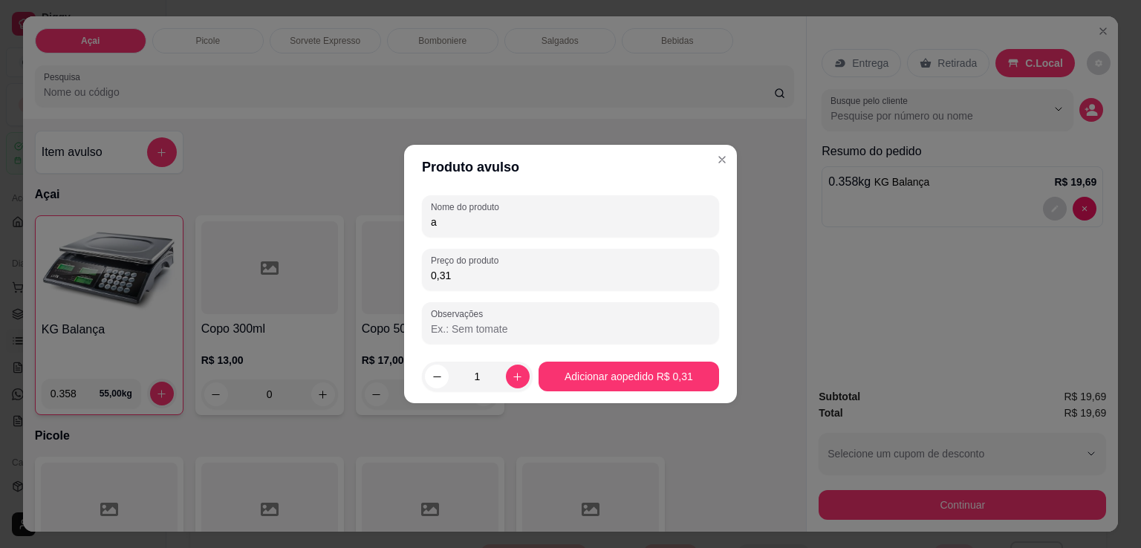
type input "a"
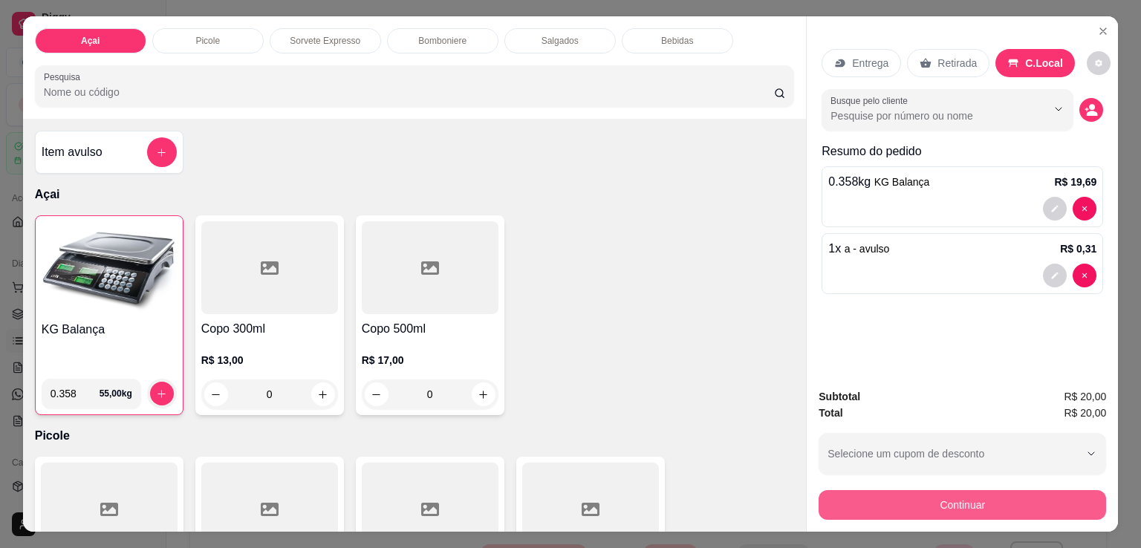
click at [928, 504] on button "Continuar" at bounding box center [961, 505] width 287 height 30
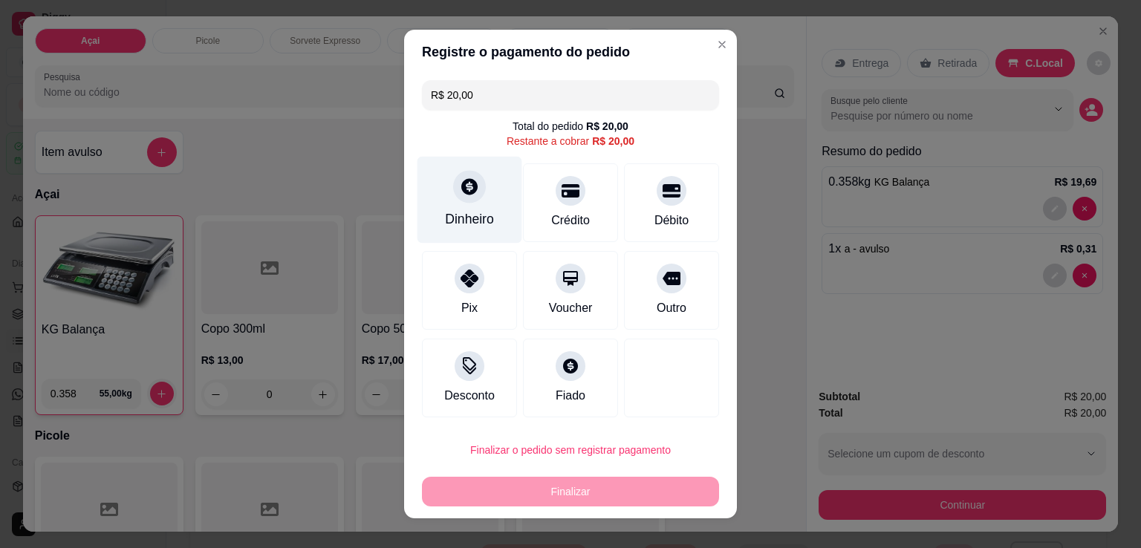
click at [476, 196] on div "Dinheiro" at bounding box center [469, 200] width 105 height 87
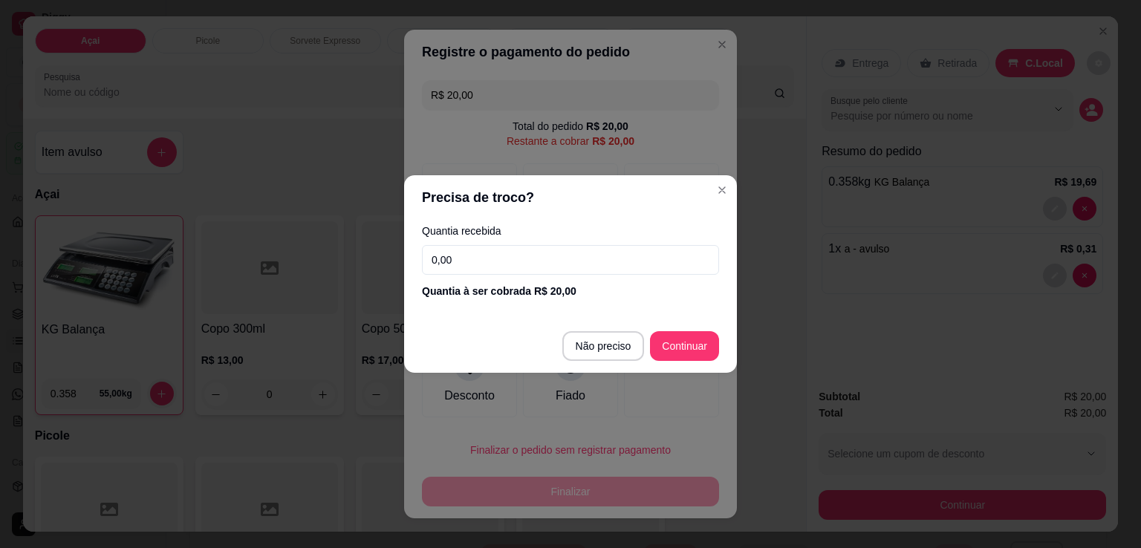
drag, startPoint x: 567, startPoint y: 256, endPoint x: 561, endPoint y: 241, distance: 15.7
click at [567, 255] on input "0,00" at bounding box center [570, 260] width 297 height 30
type input "20,00"
click at [665, 328] on footer "Não preciso Continuar" at bounding box center [570, 345] width 333 height 53
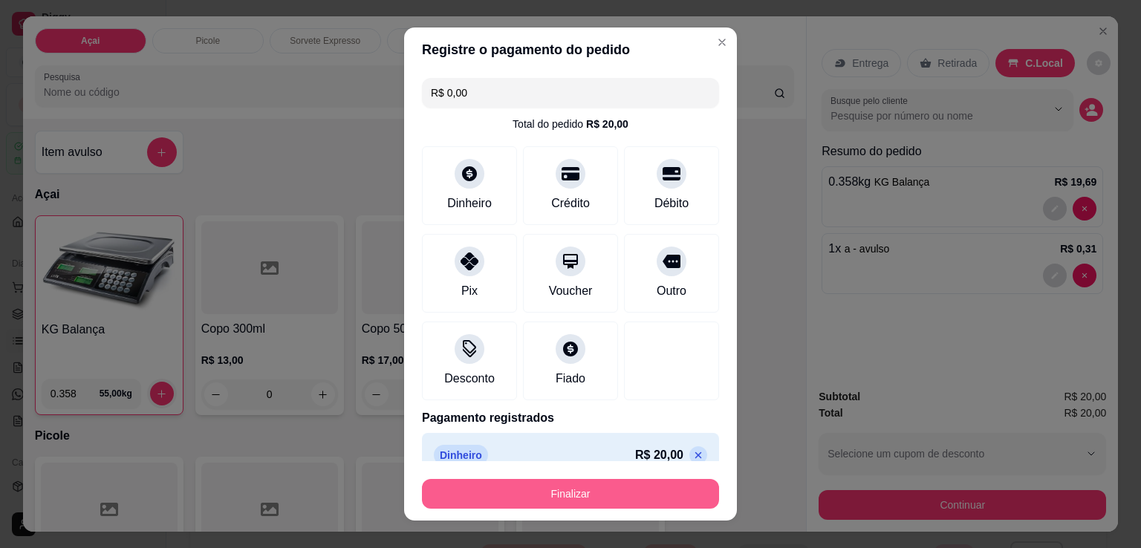
click at [582, 499] on button "Finalizar" at bounding box center [570, 494] width 297 height 30
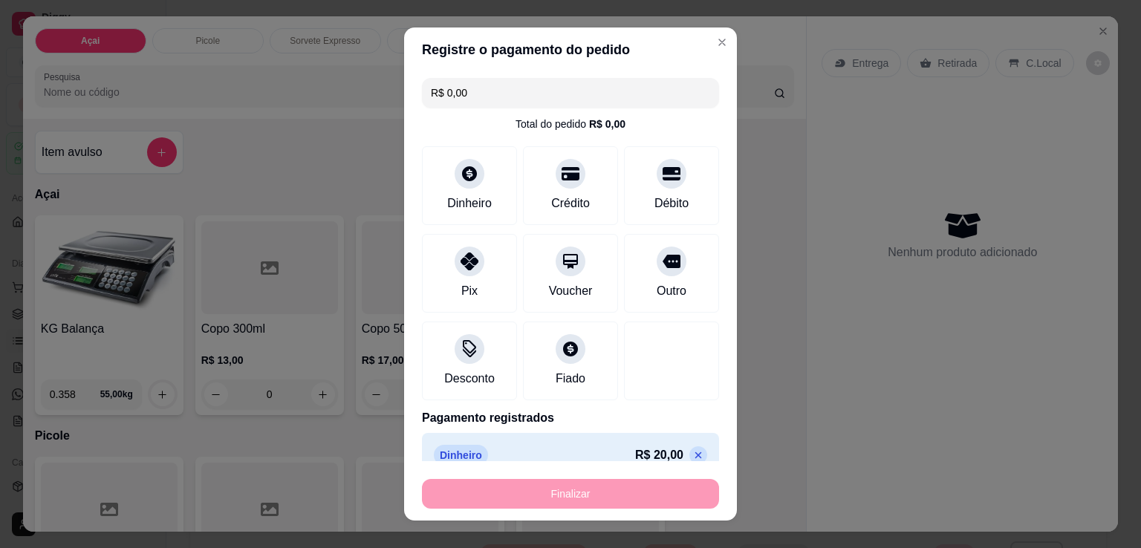
type input "-R$ 20,00"
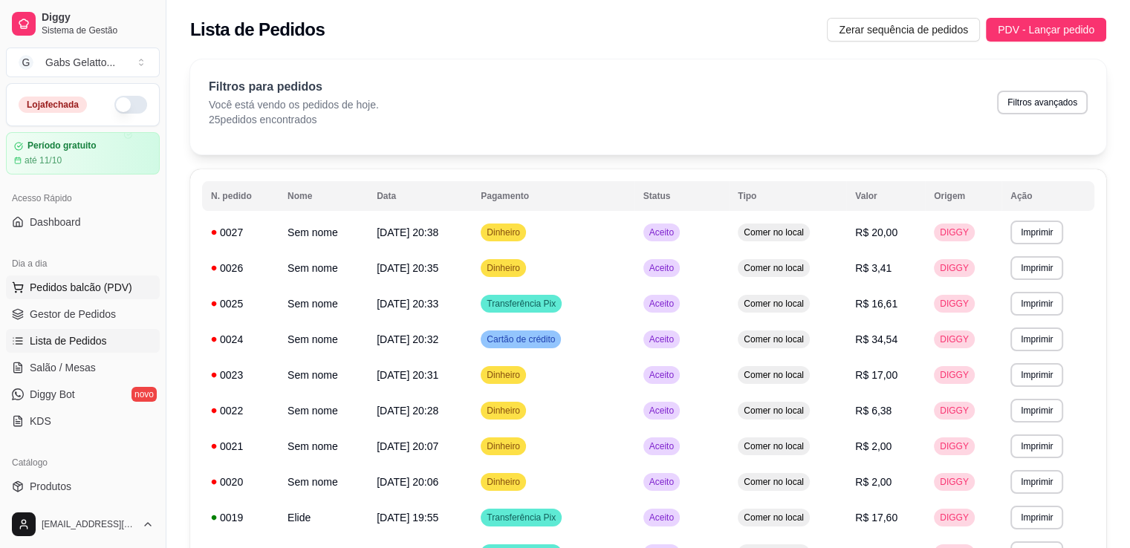
click at [85, 287] on span "Pedidos balcão (PDV)" at bounding box center [81, 287] width 102 height 15
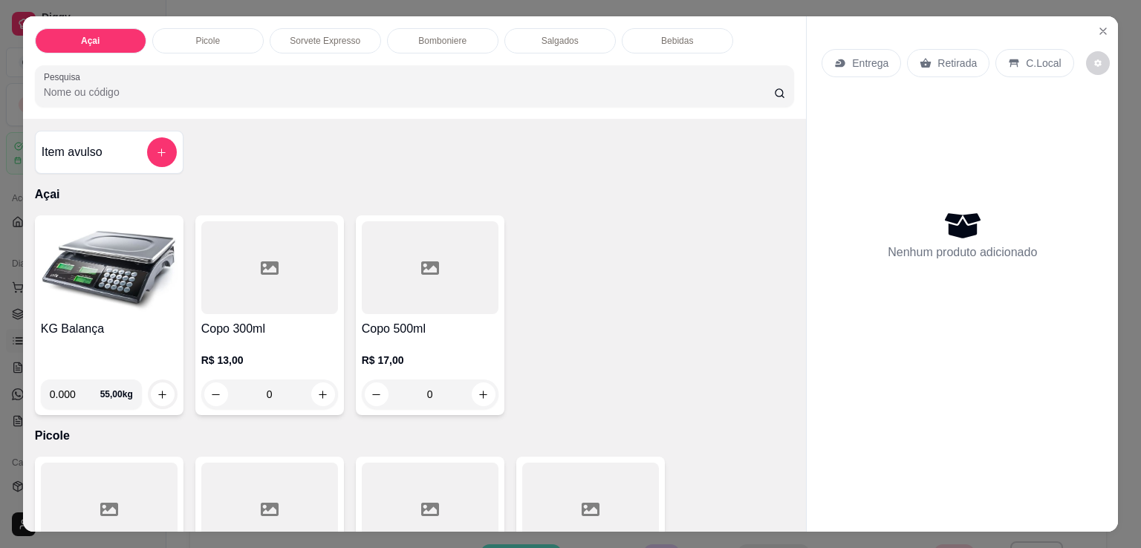
click at [578, 39] on div "Salgados" at bounding box center [559, 40] width 111 height 25
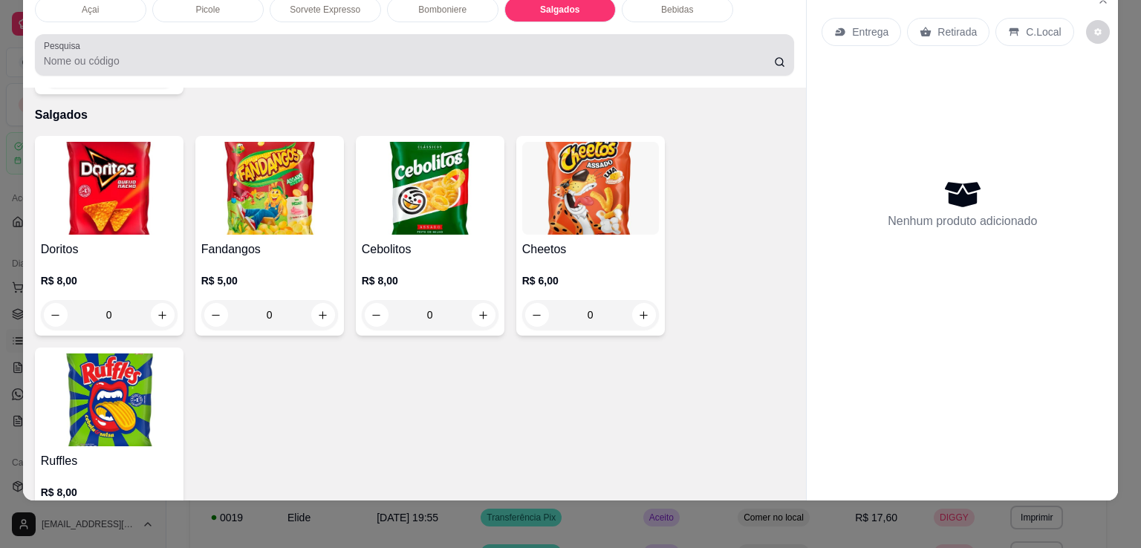
click at [641, 40] on div at bounding box center [415, 55] width 742 height 30
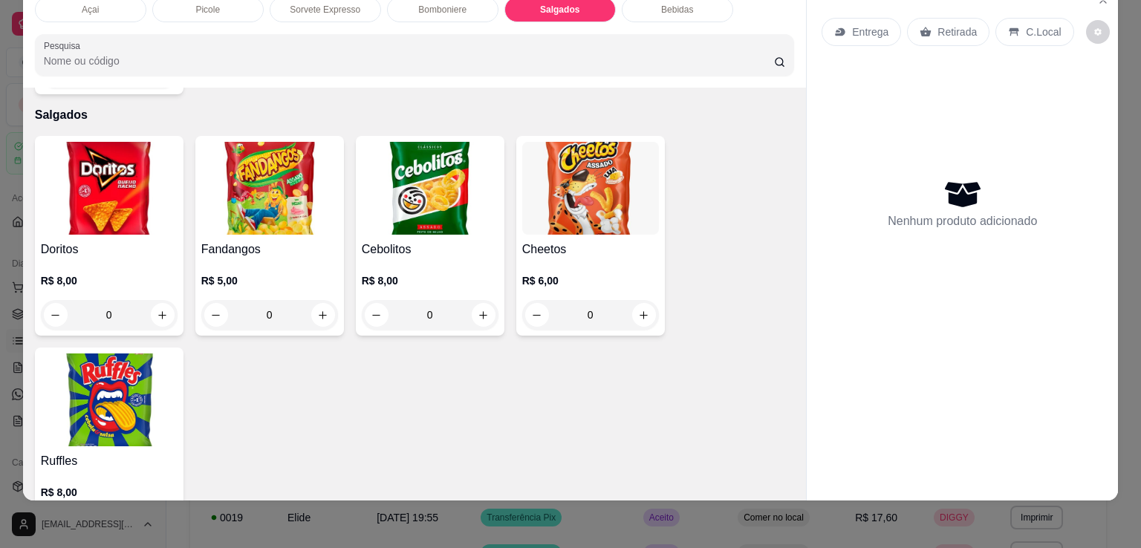
scroll to position [0, 0]
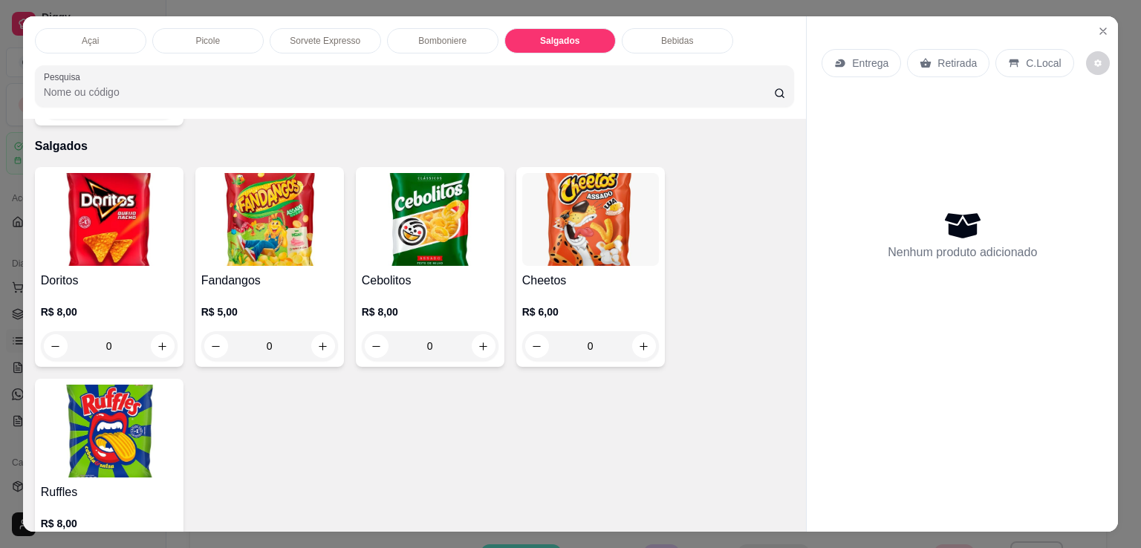
click at [665, 36] on p "Bebidas" at bounding box center [677, 41] width 32 height 12
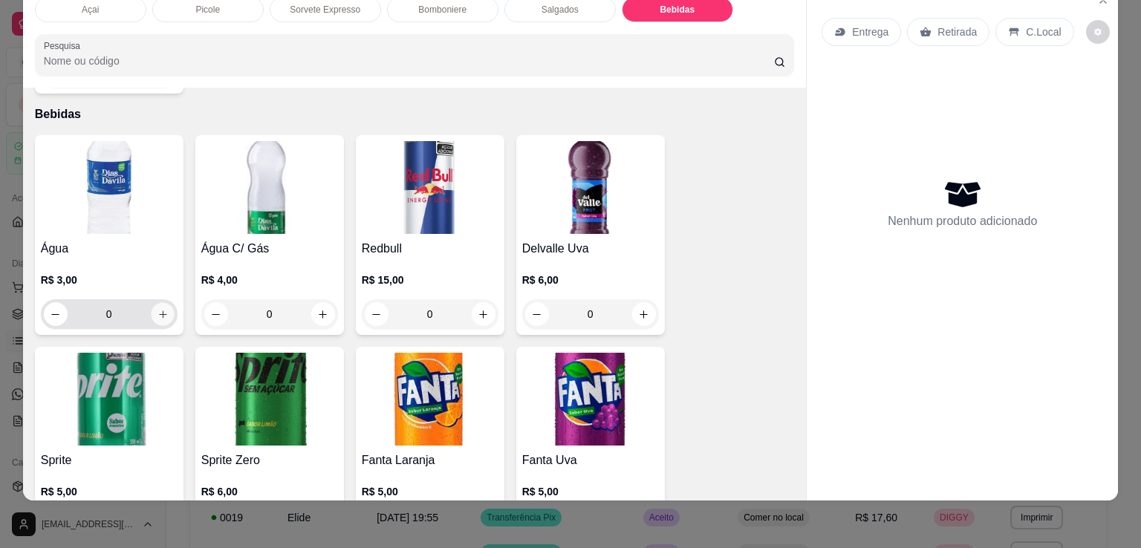
click at [157, 309] on icon "increase-product-quantity" at bounding box center [162, 314] width 11 height 11
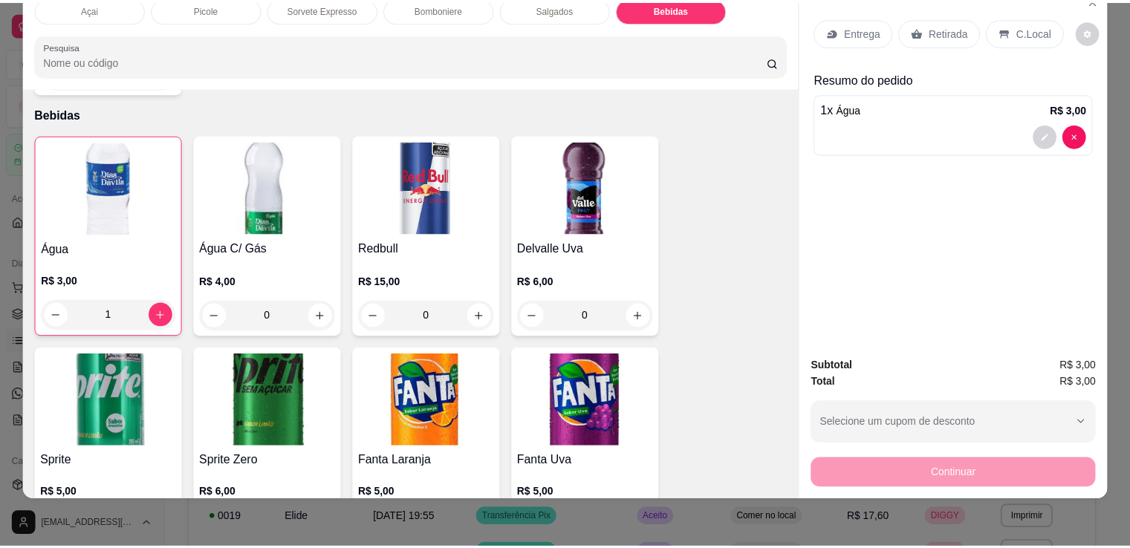
scroll to position [0, 0]
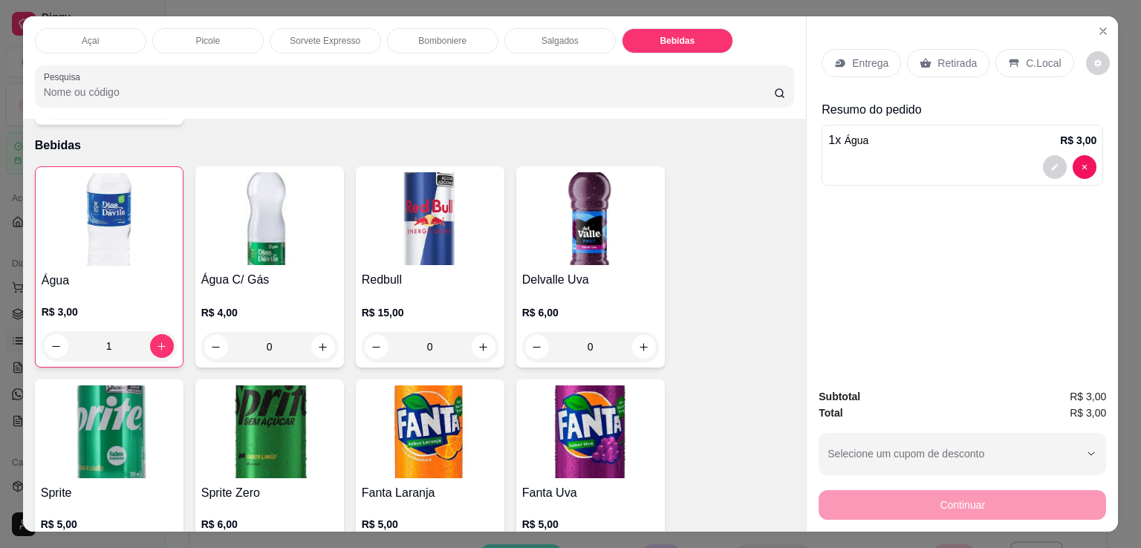
click at [1025, 49] on div "C.Local" at bounding box center [1034, 63] width 78 height 28
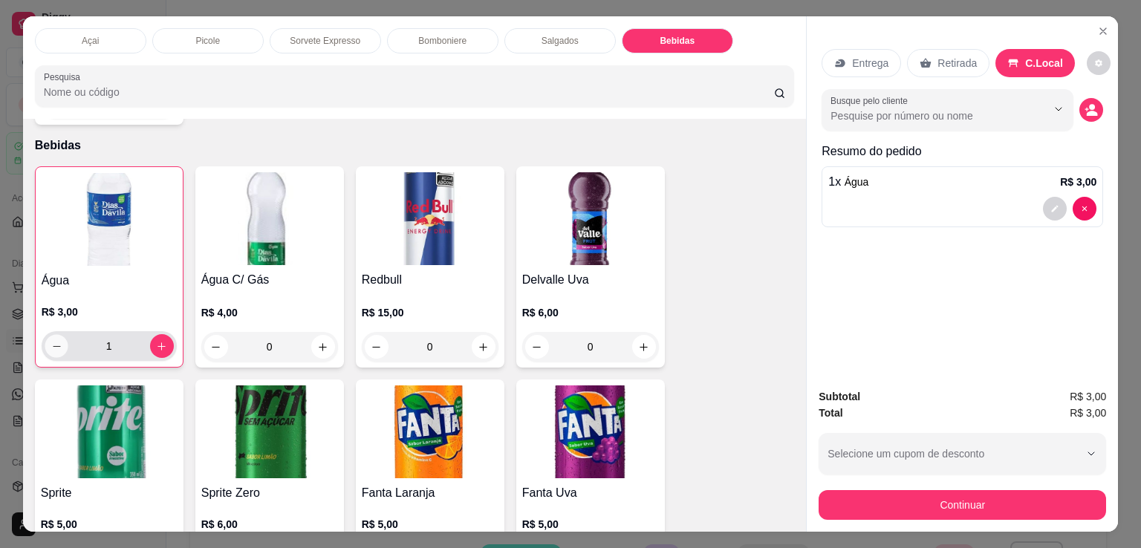
click at [53, 341] on icon "decrease-product-quantity" at bounding box center [55, 346] width 11 height 11
type input "0"
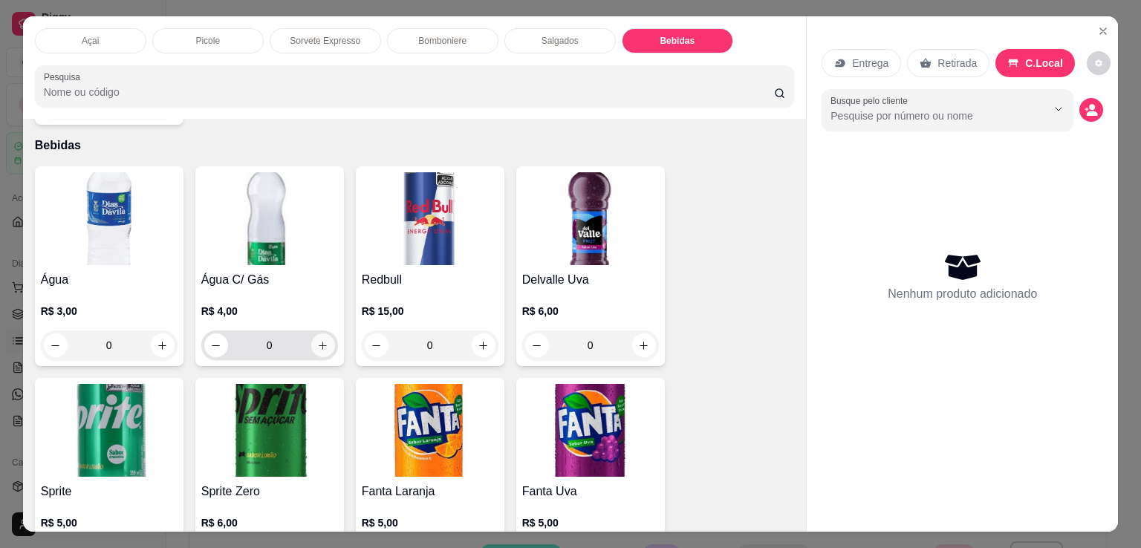
click at [317, 340] on icon "increase-product-quantity" at bounding box center [322, 345] width 11 height 11
type input "1"
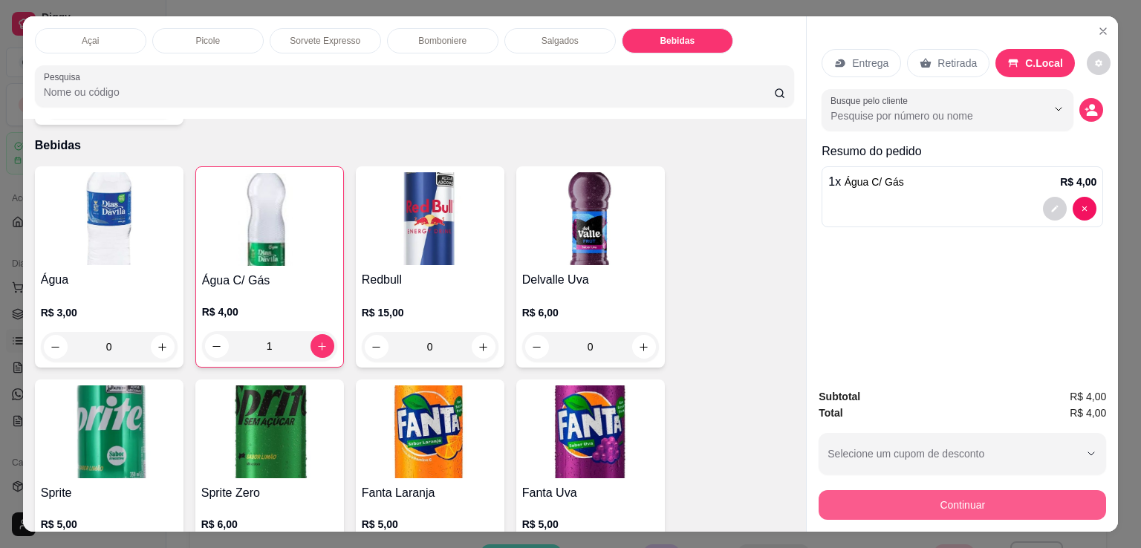
click at [920, 492] on button "Continuar" at bounding box center [961, 505] width 287 height 30
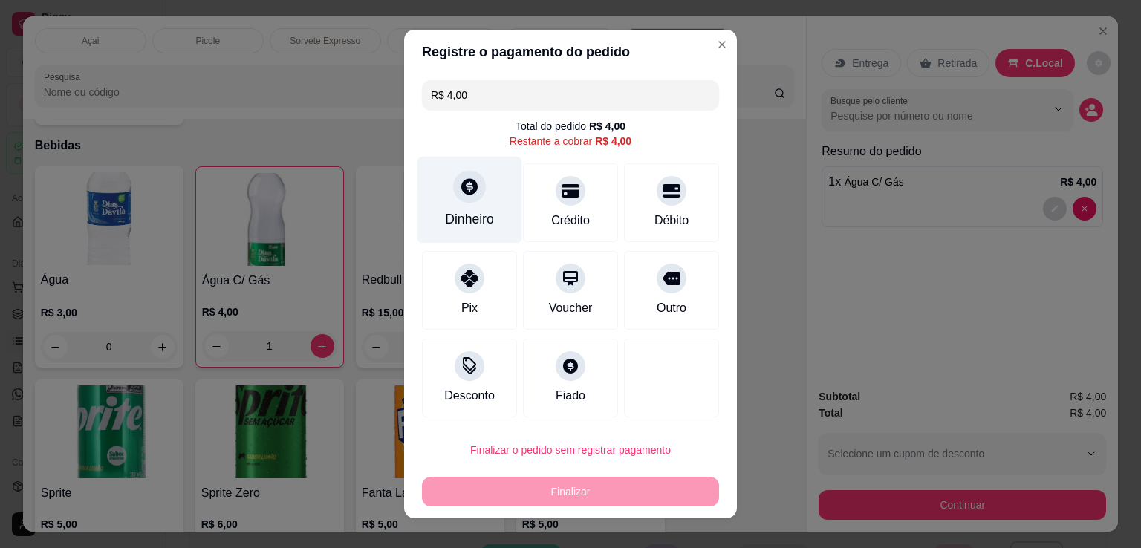
click at [446, 194] on div "Dinheiro" at bounding box center [469, 200] width 105 height 87
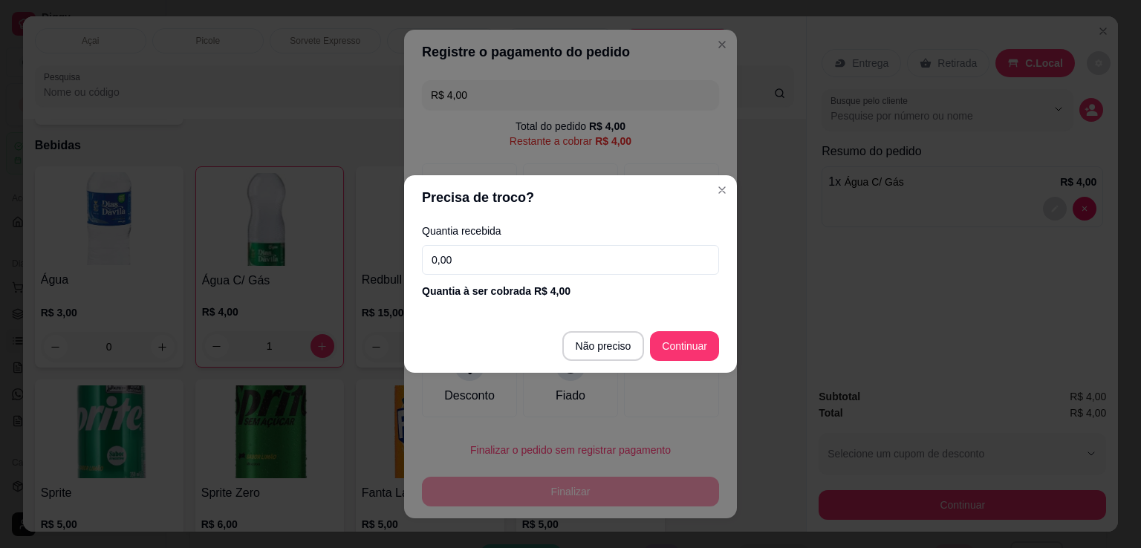
click at [571, 252] on input "0,00" at bounding box center [570, 260] width 297 height 30
type input "5,00"
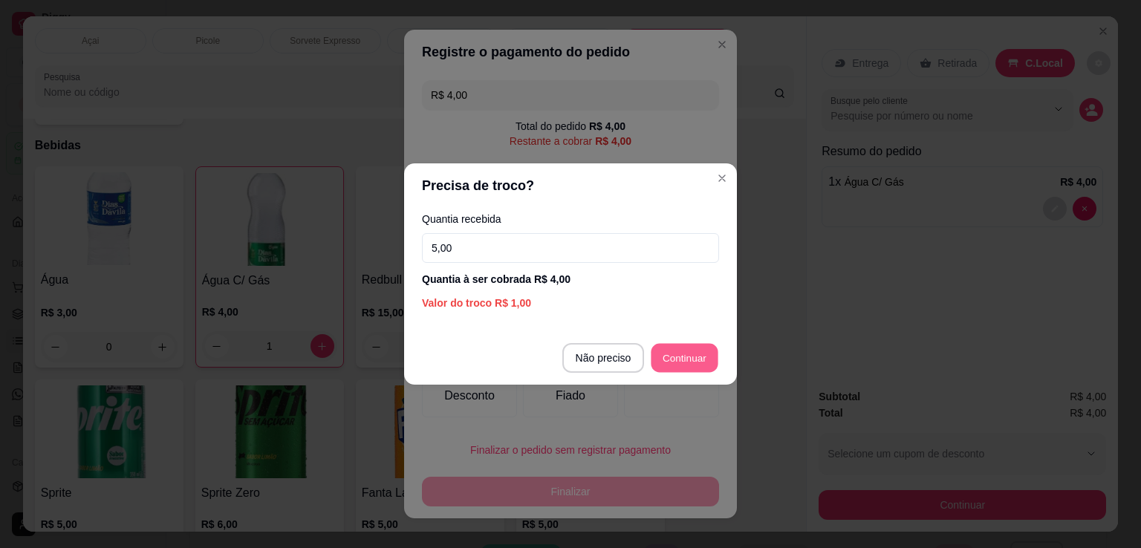
type input "R$ 0,00"
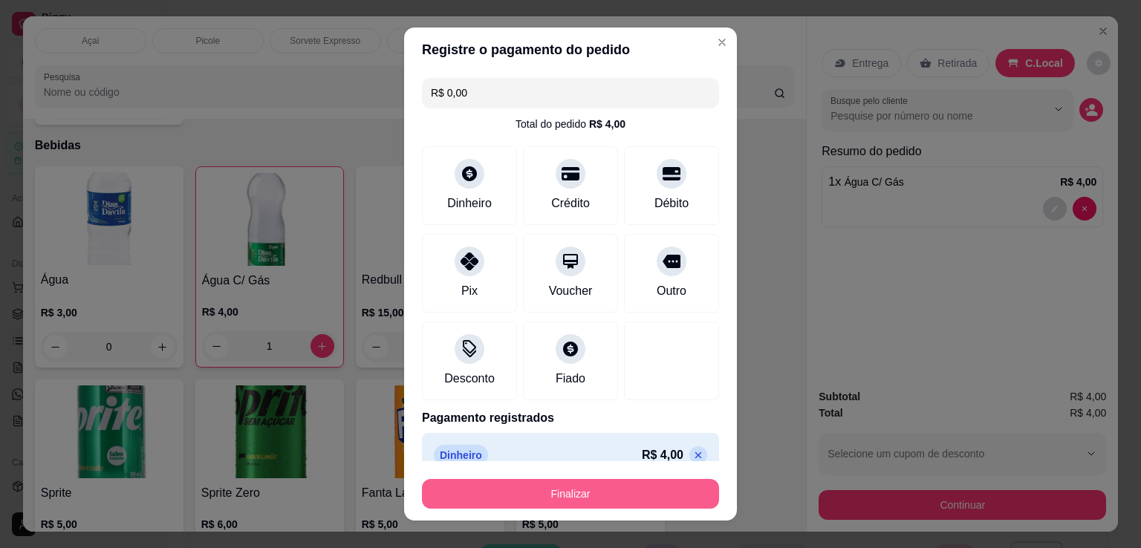
click at [572, 498] on button "Finalizar" at bounding box center [570, 494] width 297 height 30
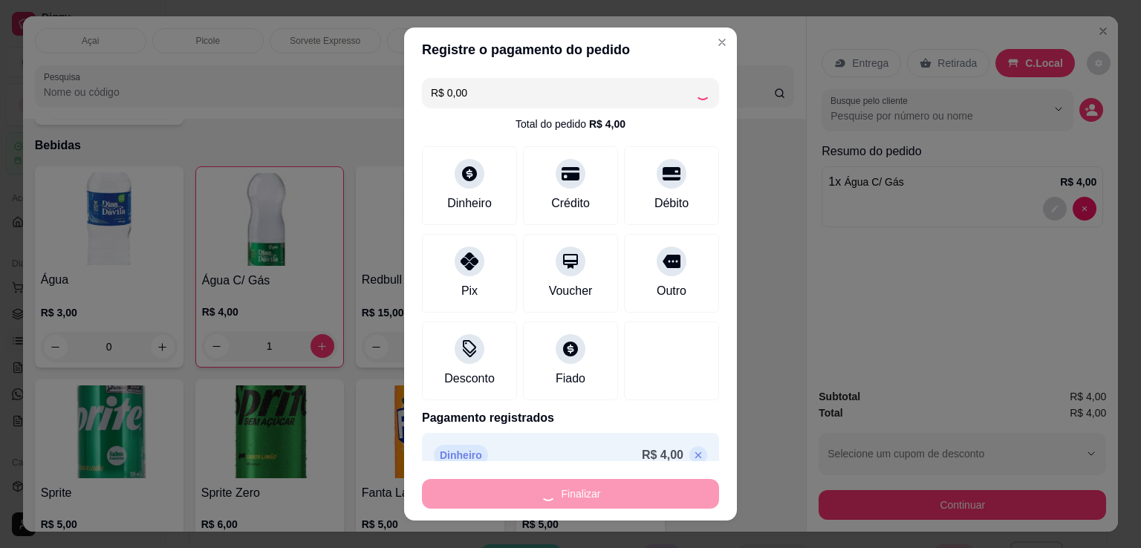
type input "0"
type input "-R$ 4,00"
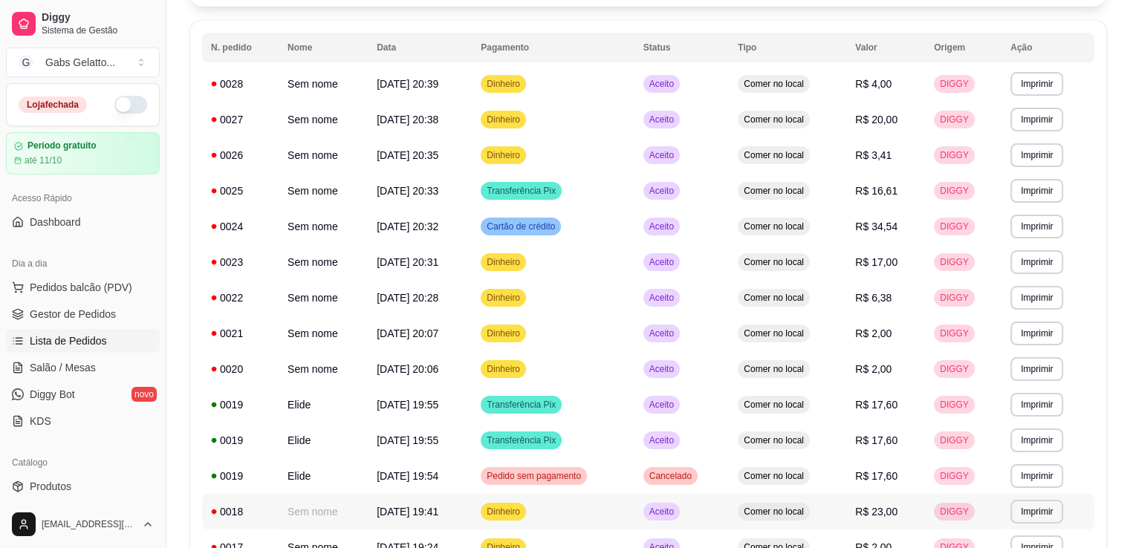
scroll to position [223, 0]
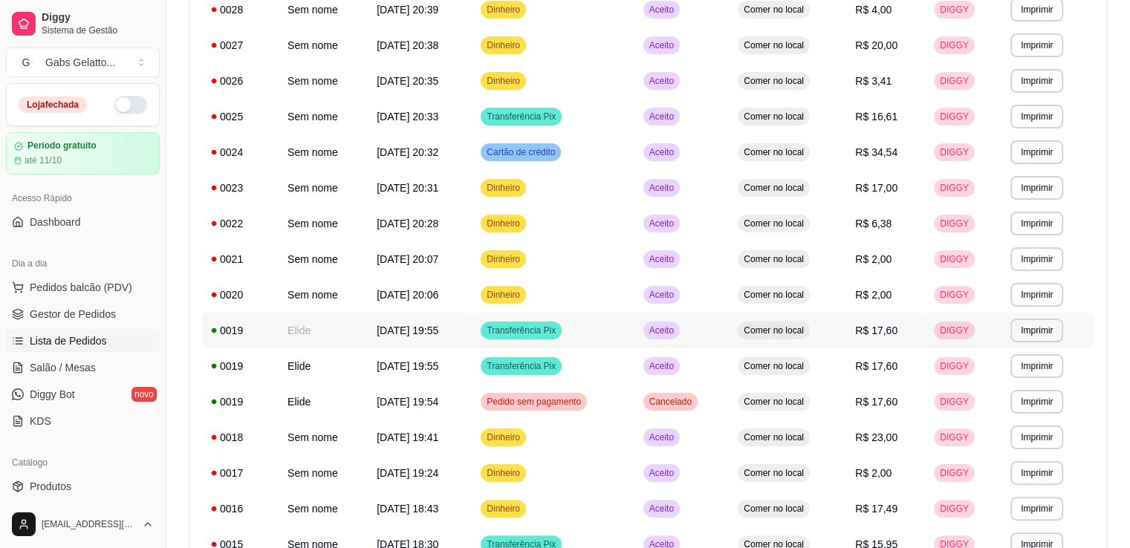
click at [438, 332] on span "20/09/25 às 19:55" at bounding box center [408, 331] width 62 height 12
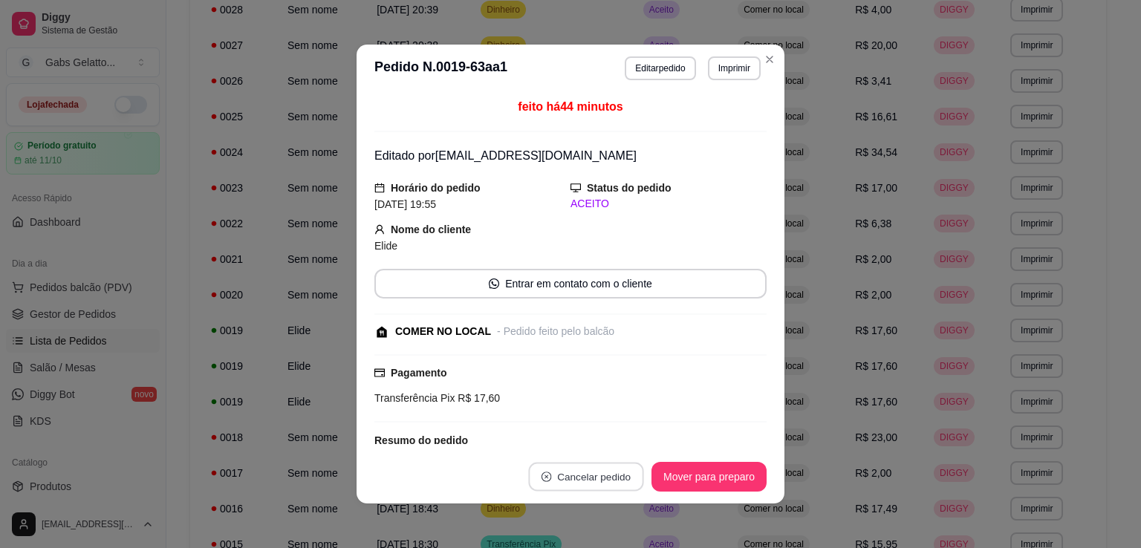
click at [595, 480] on button "Cancelar pedido" at bounding box center [585, 477] width 115 height 29
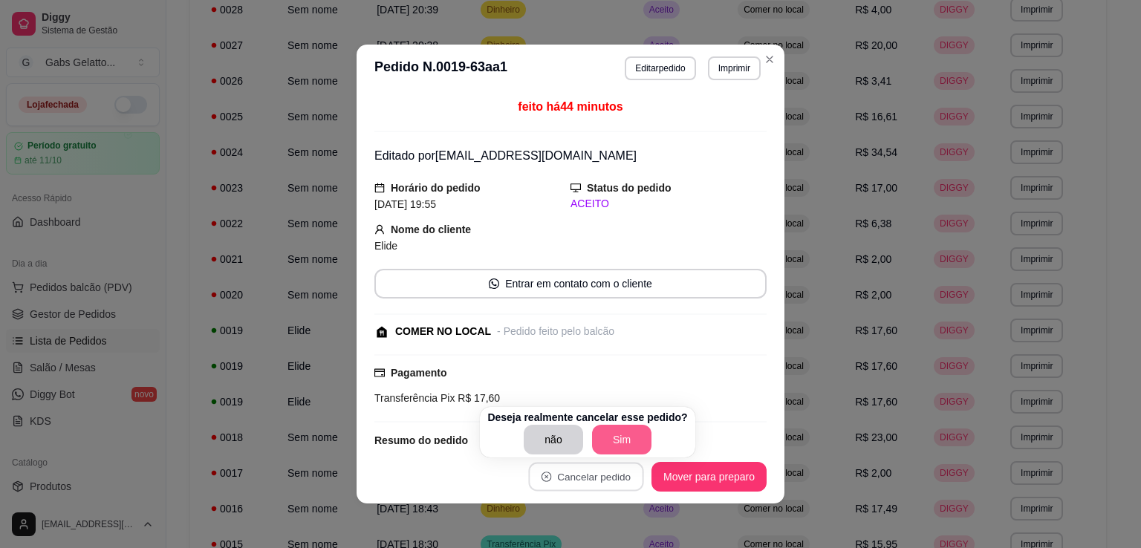
click at [613, 439] on button "Sim" at bounding box center [621, 440] width 59 height 30
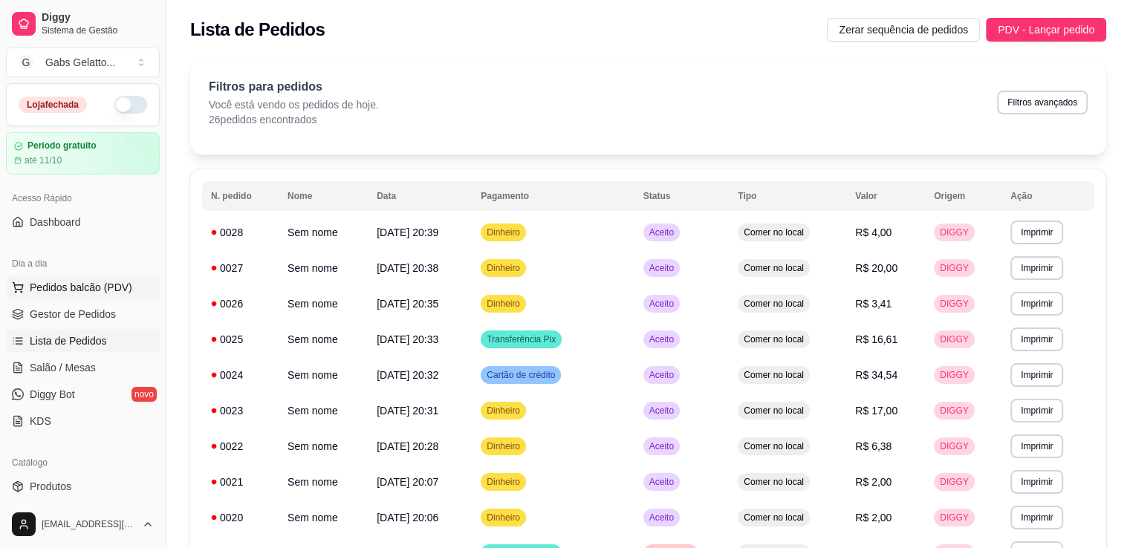
click at [118, 290] on span "Pedidos balcão (PDV)" at bounding box center [81, 287] width 102 height 15
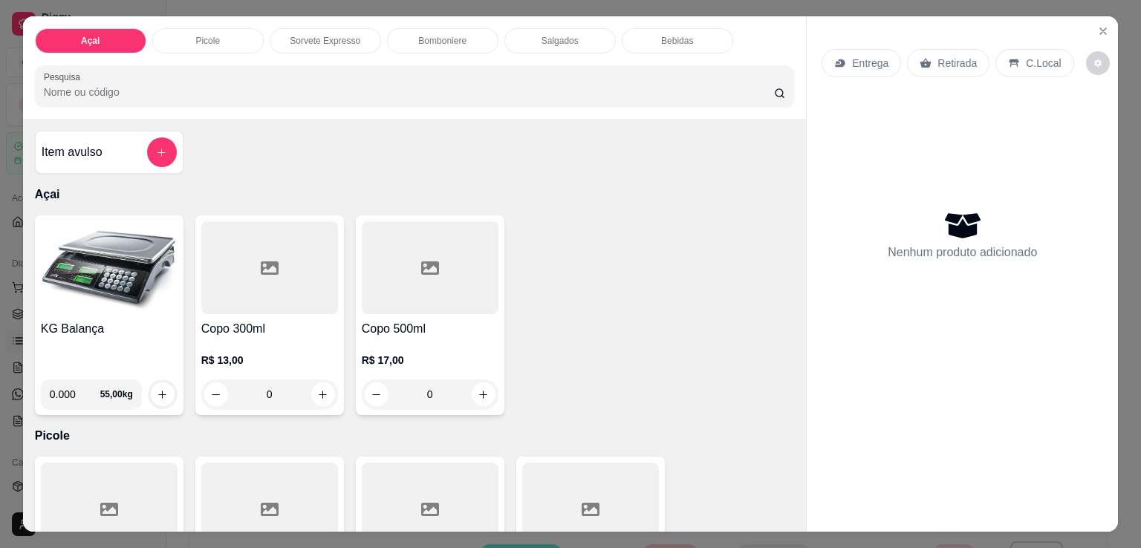
click at [119, 281] on img at bounding box center [109, 267] width 137 height 93
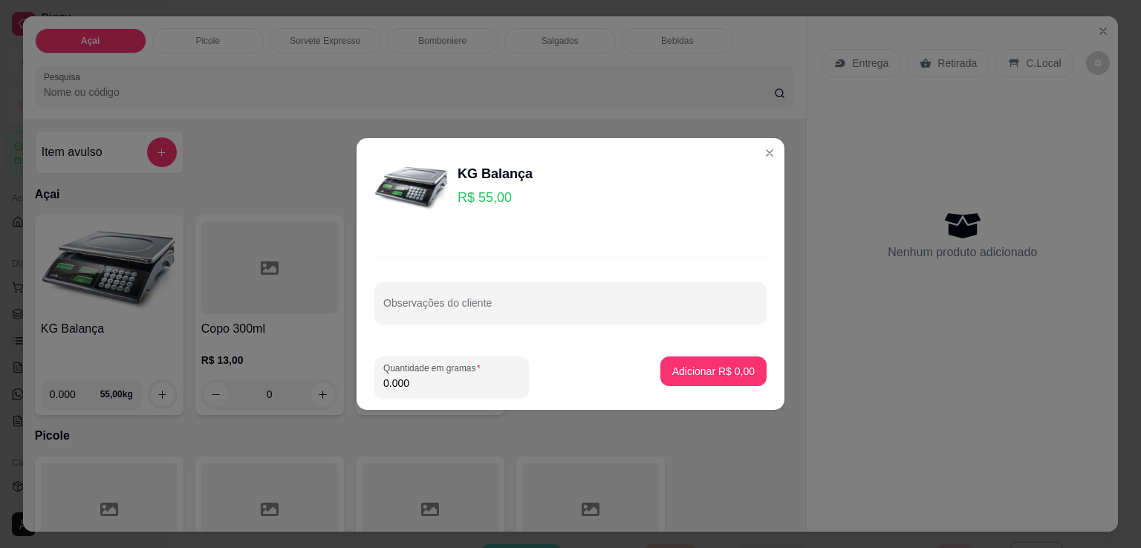
click at [423, 388] on input "0.000" at bounding box center [451, 383] width 137 height 15
type input "0.172"
click at [716, 379] on button "Adicionar R$ 9,46" at bounding box center [713, 371] width 106 height 30
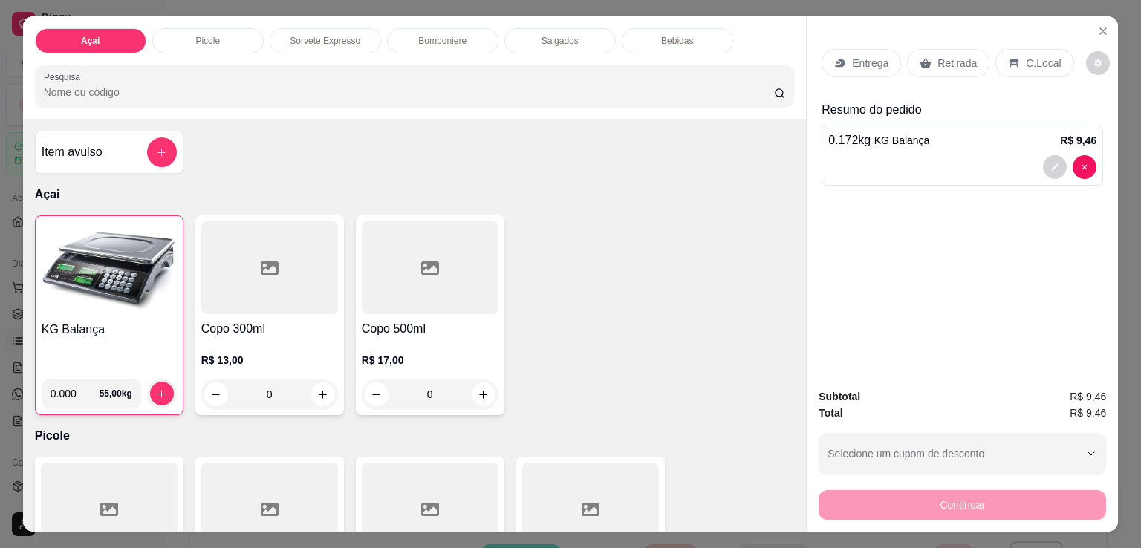
click at [1013, 49] on div "C.Local" at bounding box center [1034, 63] width 78 height 28
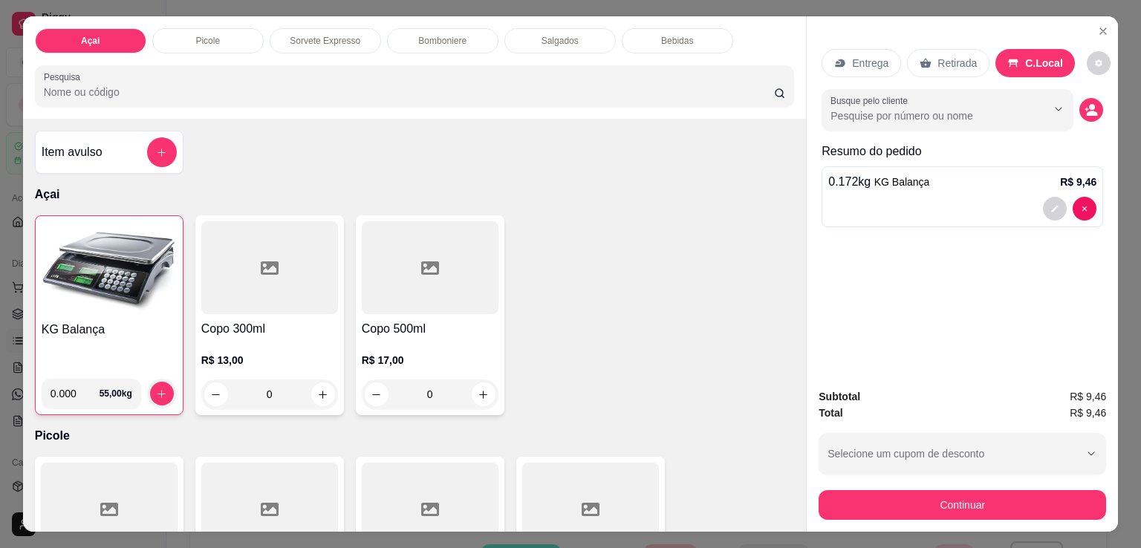
click at [965, 479] on div "Subtotal R$ 9,46 Total R$ 9,46 Selecione um cupom de desconto Selecione um cupo…" at bounding box center [961, 453] width 287 height 131
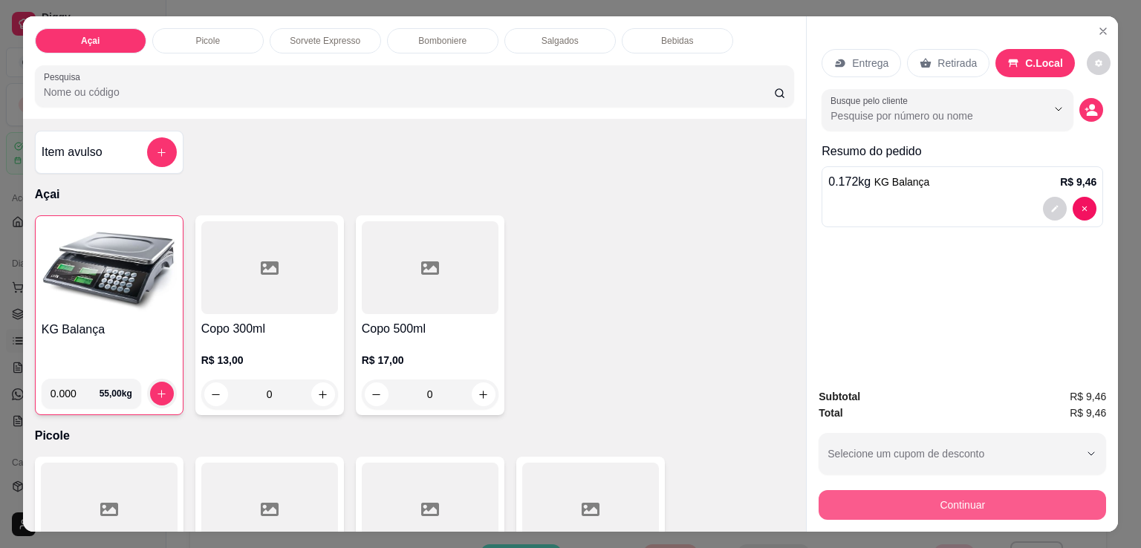
click at [965, 490] on button "Continuar" at bounding box center [961, 505] width 287 height 30
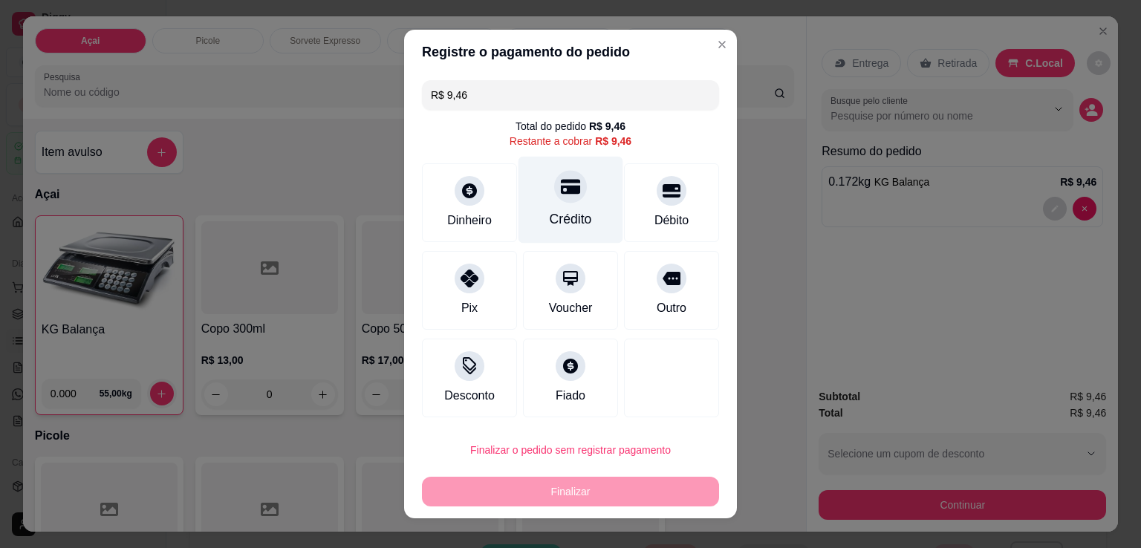
click at [561, 194] on icon at bounding box center [570, 187] width 19 height 15
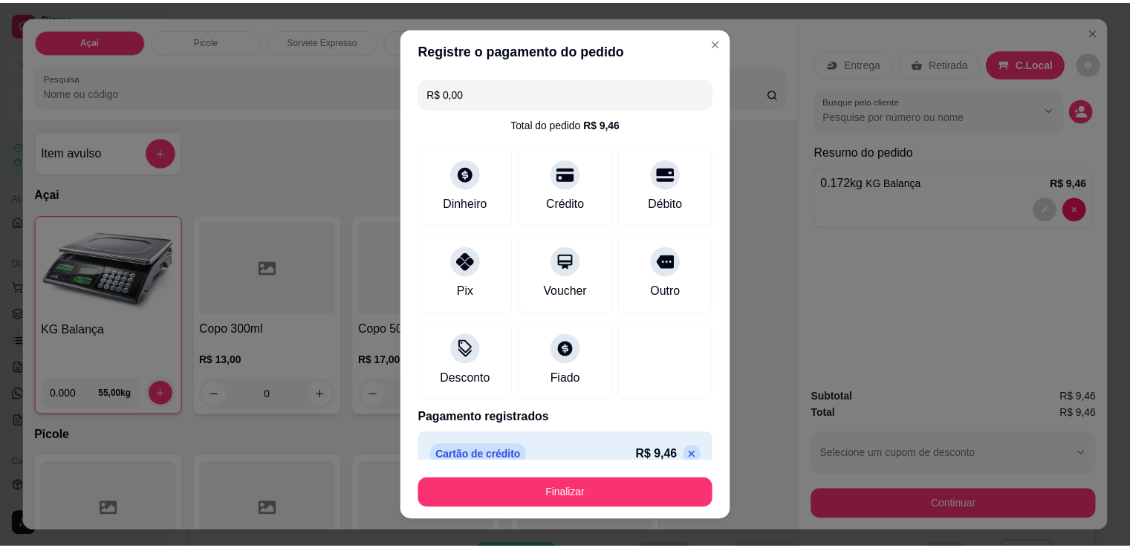
scroll to position [21, 0]
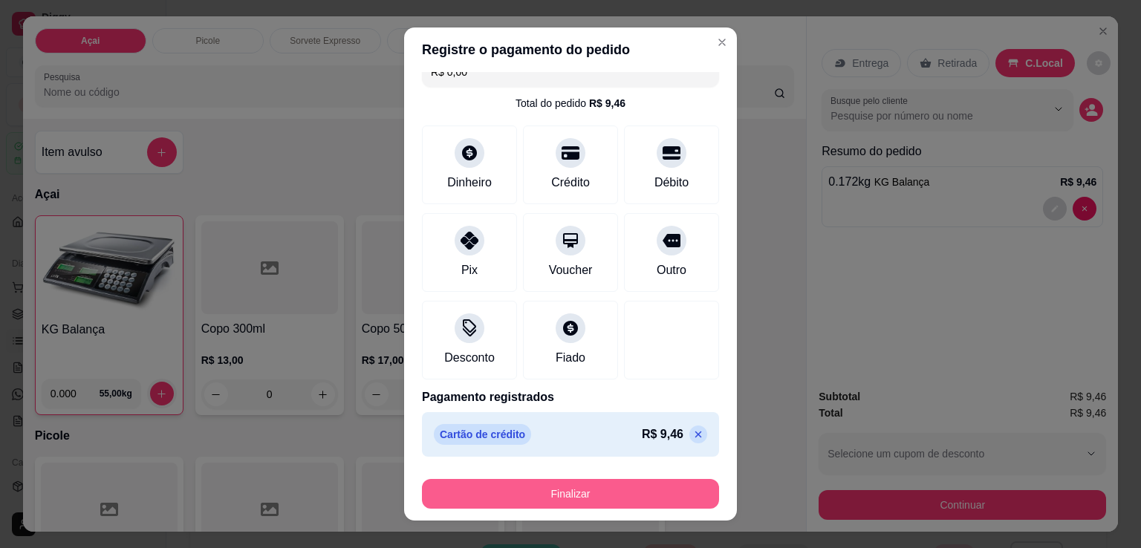
click at [594, 493] on button "Finalizar" at bounding box center [570, 494] width 297 height 30
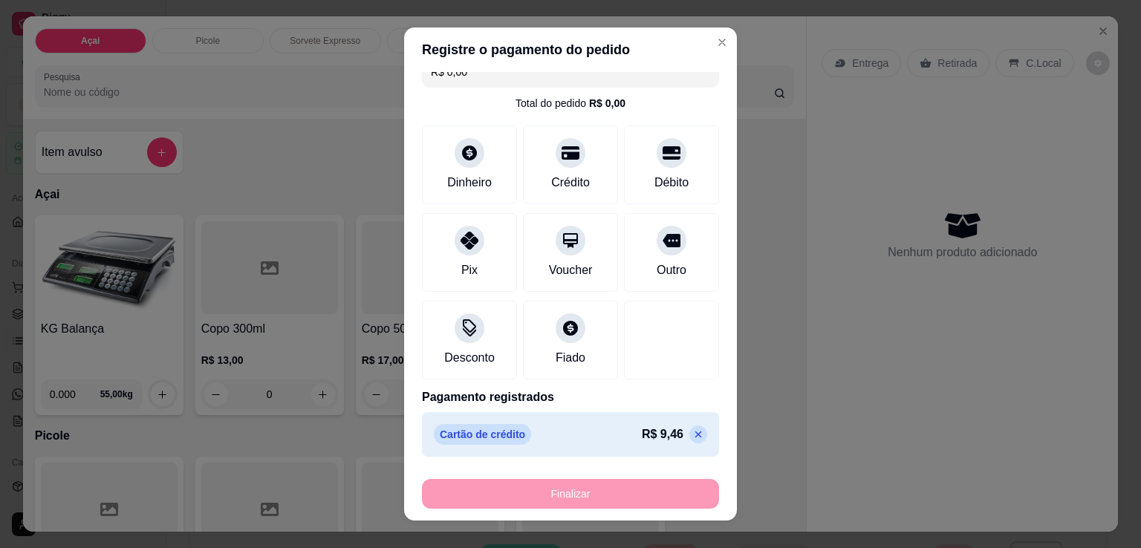
type input "-R$ 9,46"
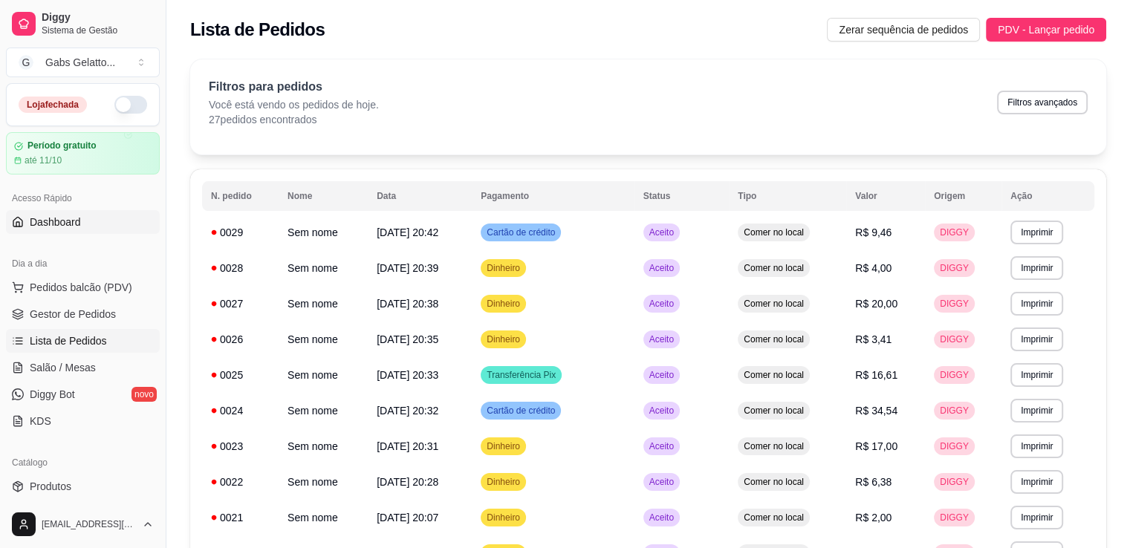
click at [97, 217] on link "Dashboard" at bounding box center [83, 222] width 154 height 24
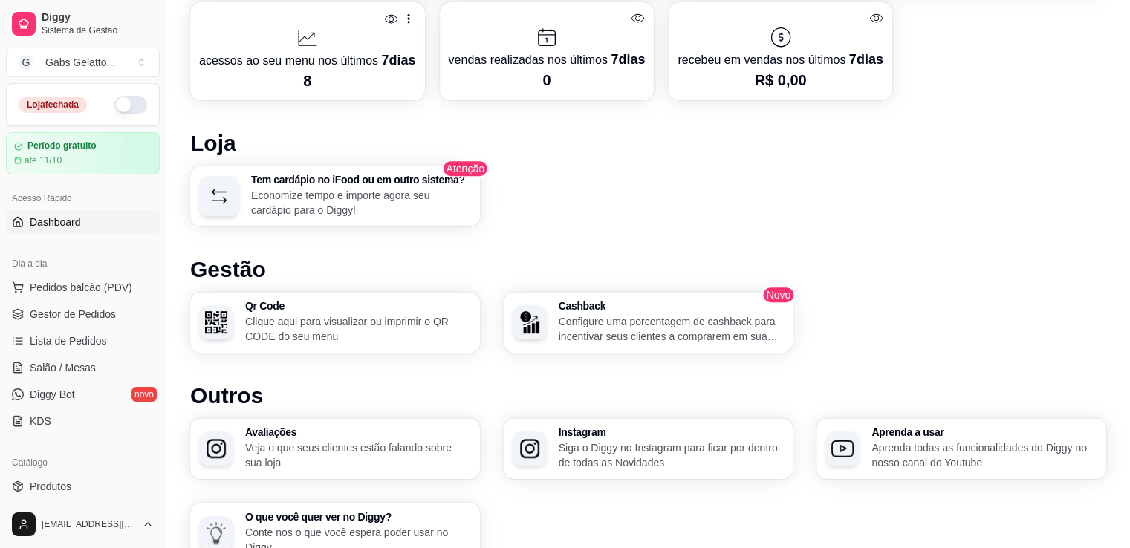
scroll to position [774, 0]
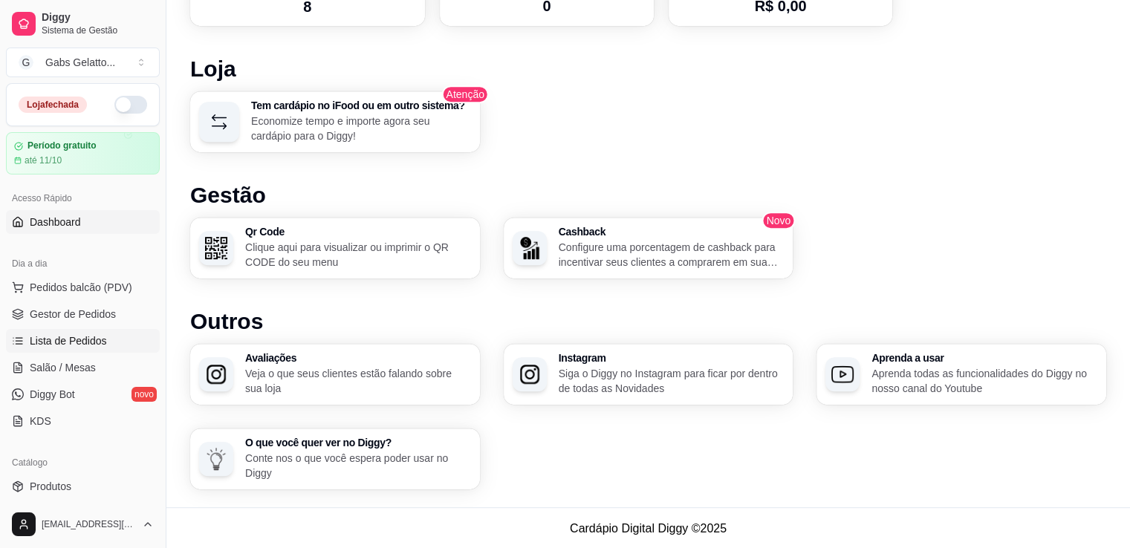
click at [89, 345] on span "Lista de Pedidos" at bounding box center [68, 340] width 77 height 15
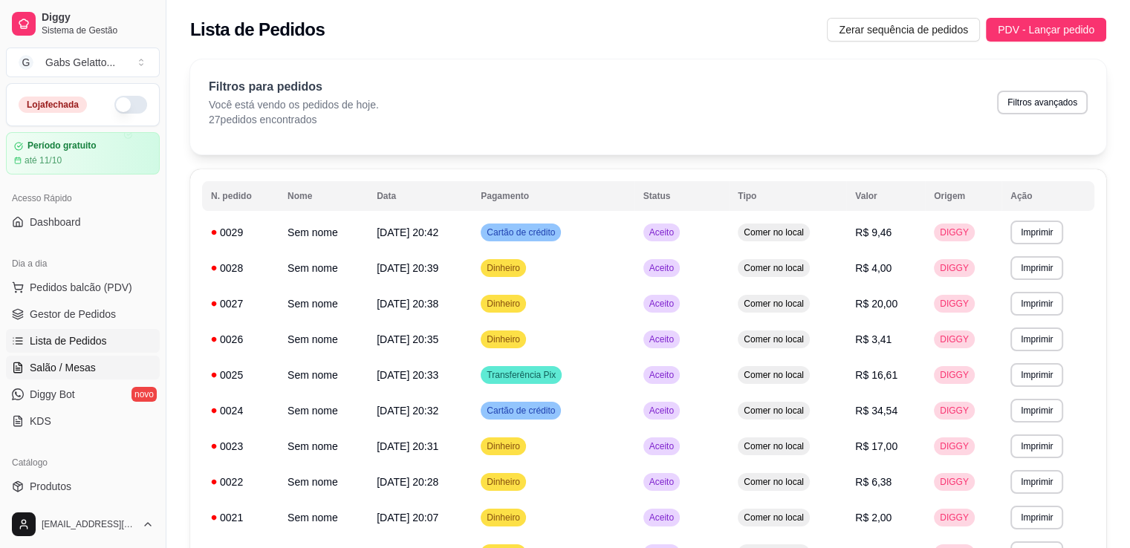
click at [78, 369] on span "Salão / Mesas" at bounding box center [63, 367] width 66 height 15
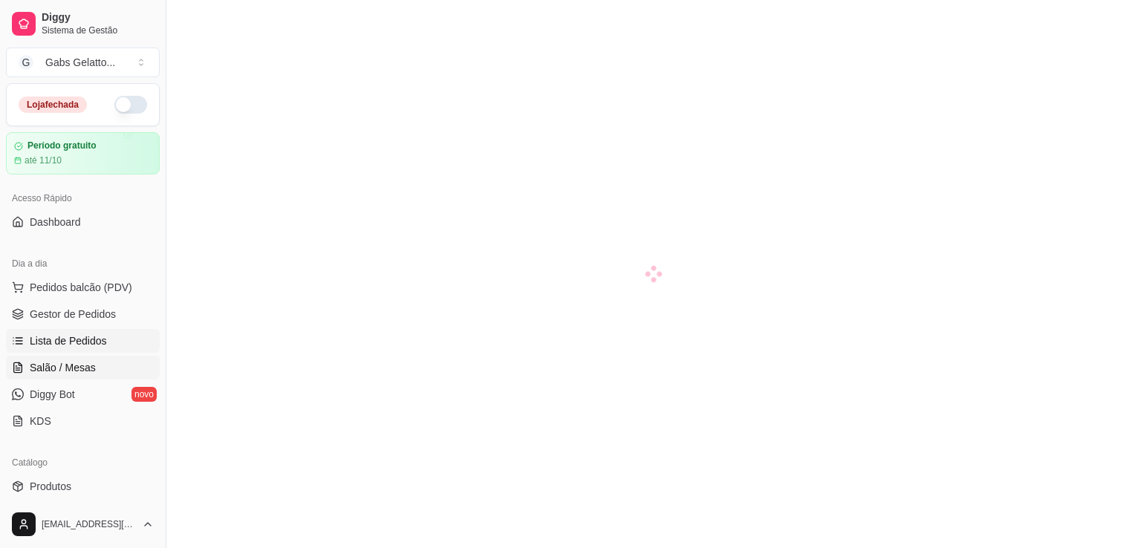
click at [89, 339] on span "Lista de Pedidos" at bounding box center [68, 340] width 77 height 15
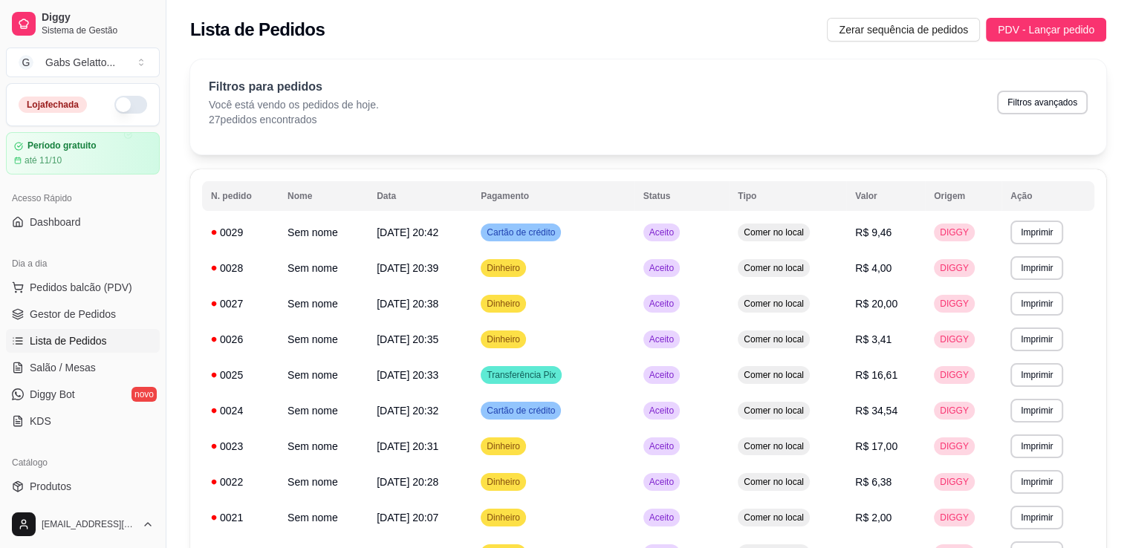
click at [100, 335] on span "Lista de Pedidos" at bounding box center [68, 340] width 77 height 15
click at [95, 368] on link "Salão / Mesas" at bounding box center [83, 368] width 154 height 24
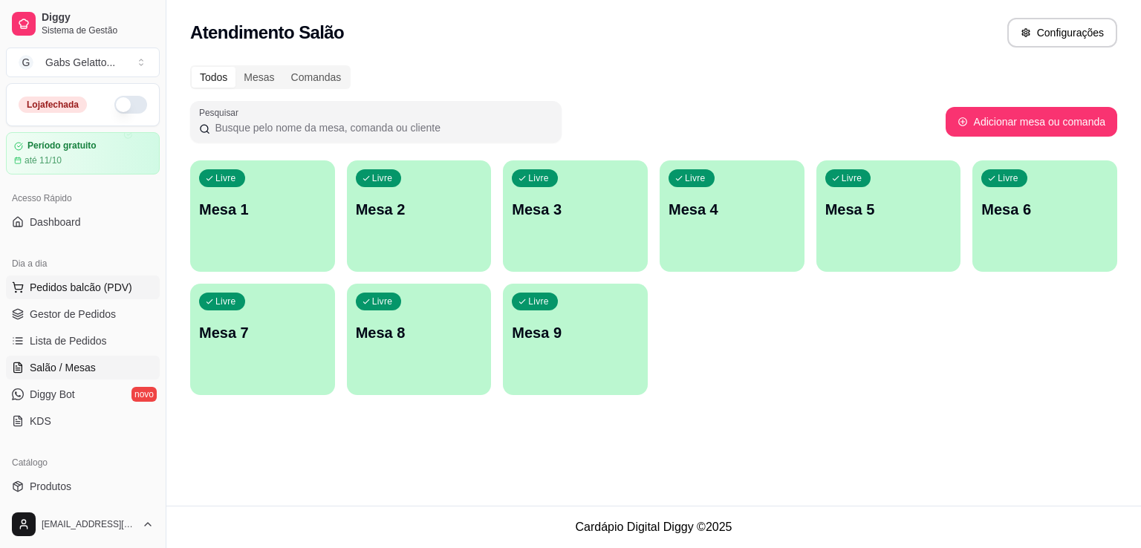
click at [85, 280] on span "Pedidos balcão (PDV)" at bounding box center [81, 287] width 102 height 15
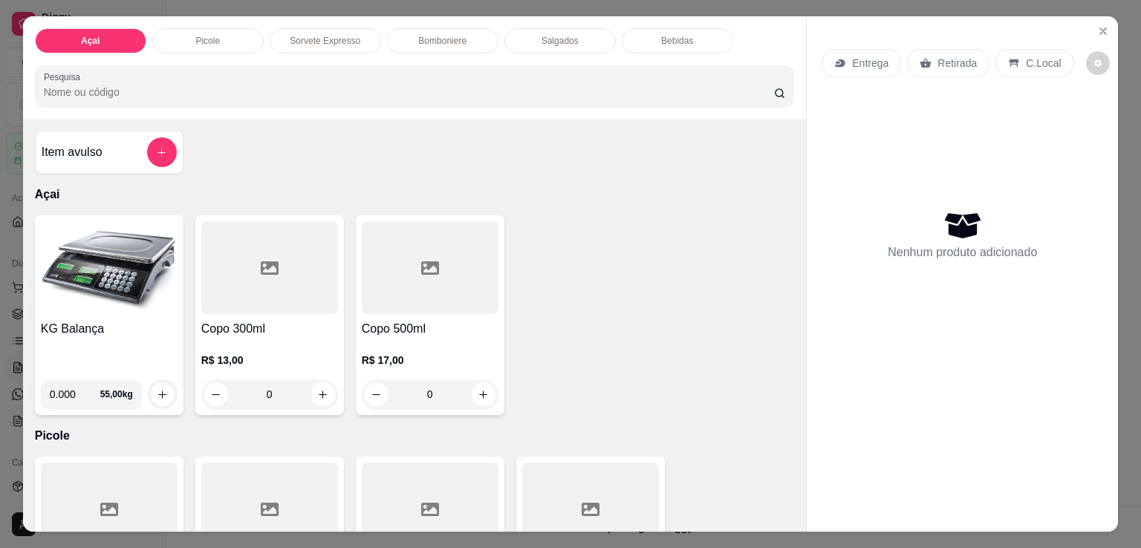
click at [443, 39] on p "Bomboniere" at bounding box center [442, 41] width 48 height 12
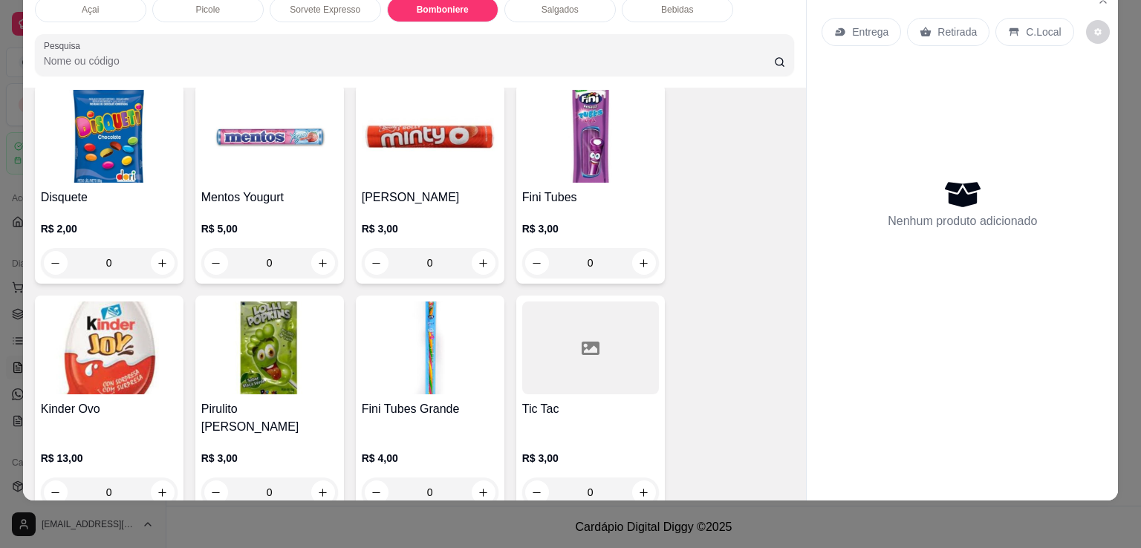
scroll to position [1592, 0]
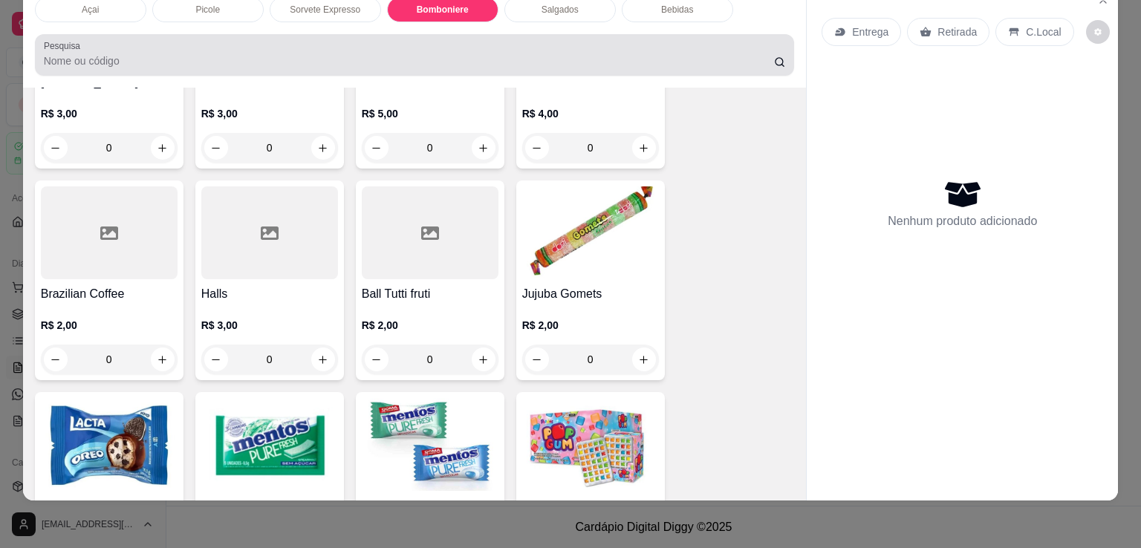
click at [176, 53] on input "Pesquisa" at bounding box center [409, 60] width 730 height 15
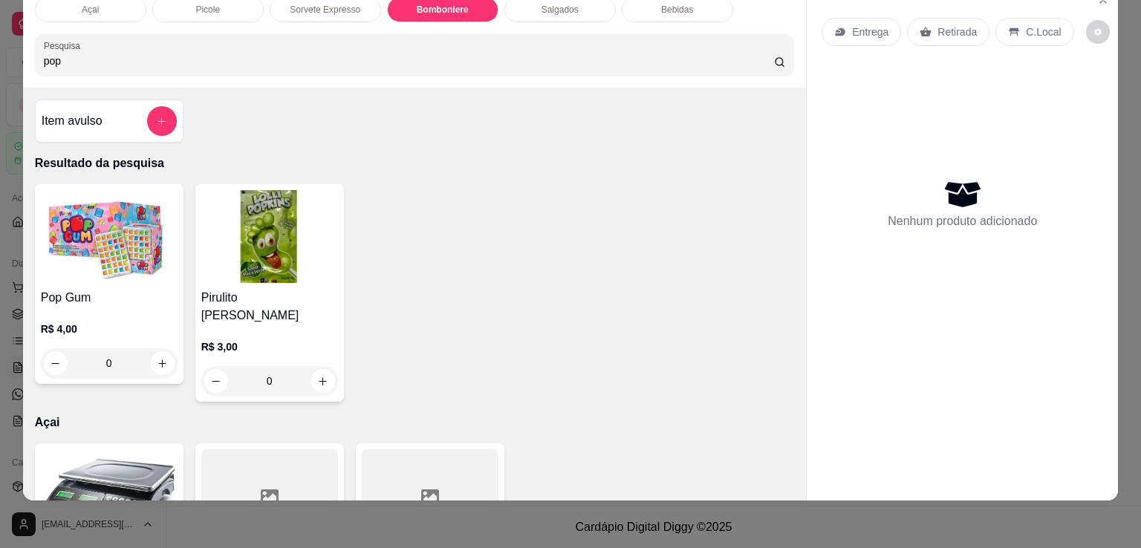
scroll to position [0, 0]
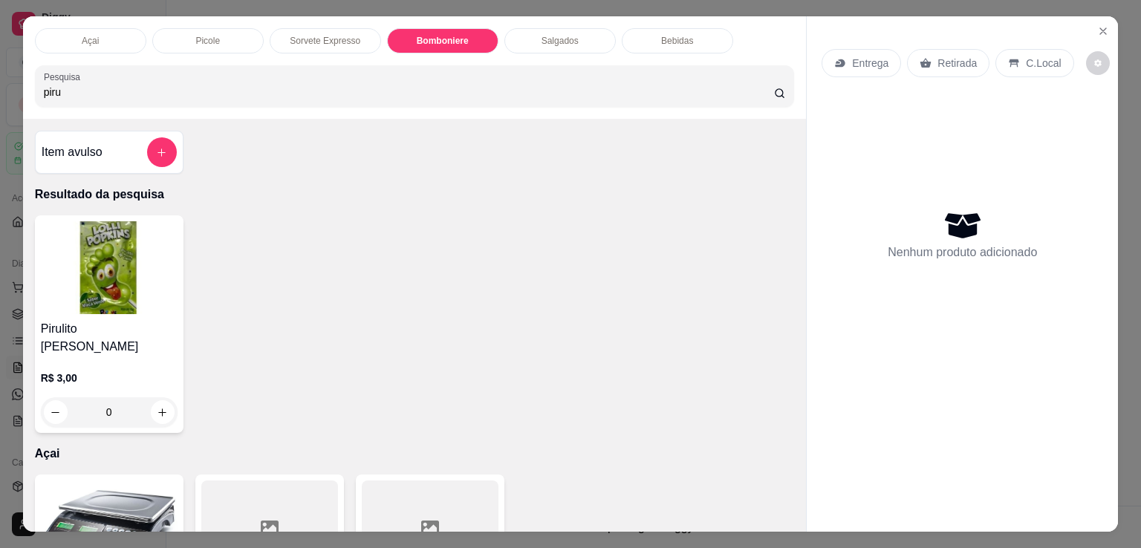
type input "pirul"
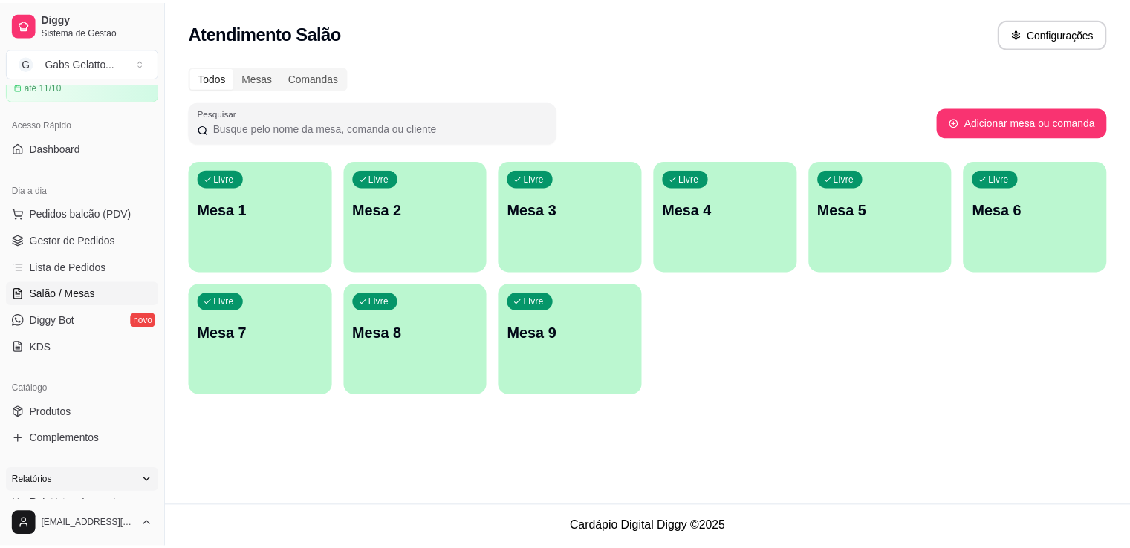
scroll to position [223, 0]
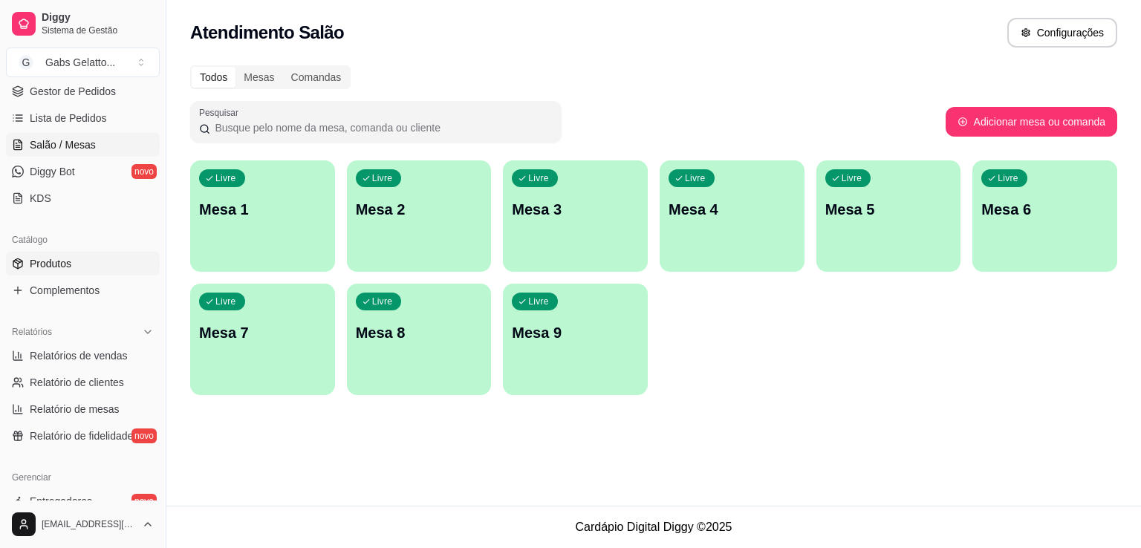
click at [93, 262] on link "Produtos" at bounding box center [83, 264] width 154 height 24
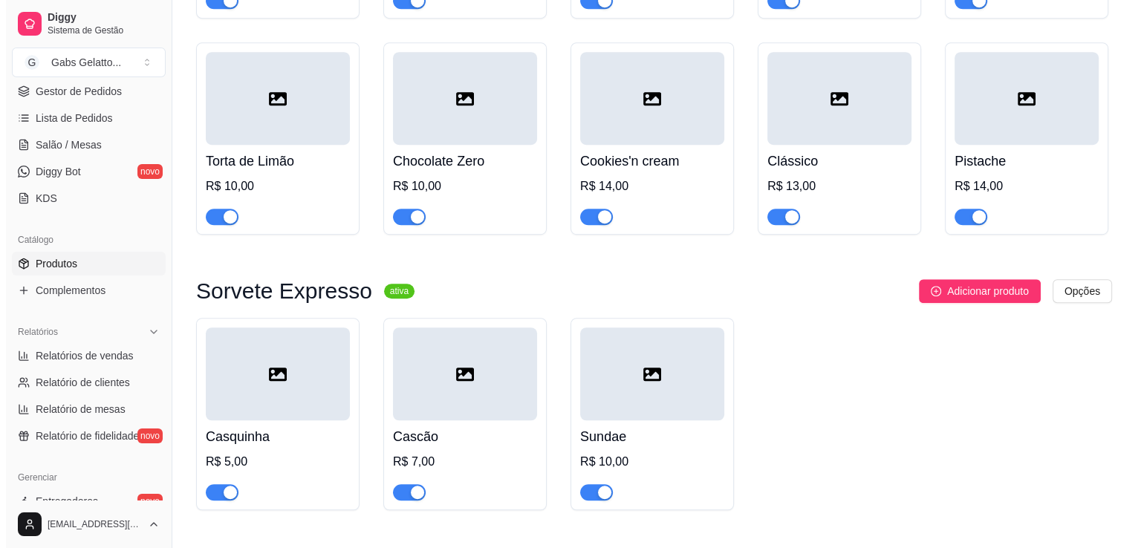
scroll to position [1411, 0]
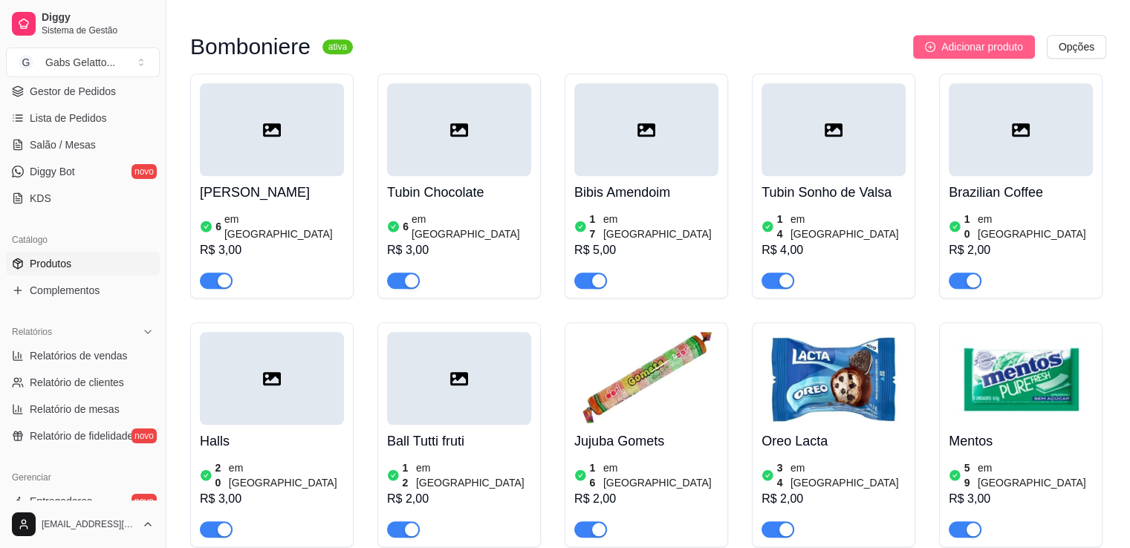
click at [943, 53] on span "Adicionar produto" at bounding box center [982, 47] width 82 height 16
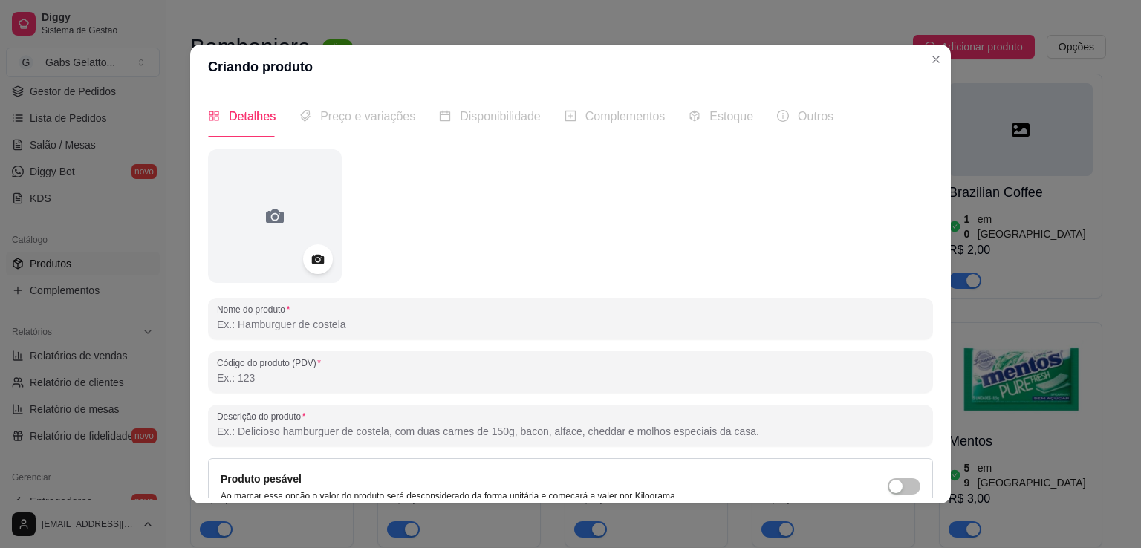
click at [286, 322] on input "Nome do produto" at bounding box center [570, 324] width 707 height 15
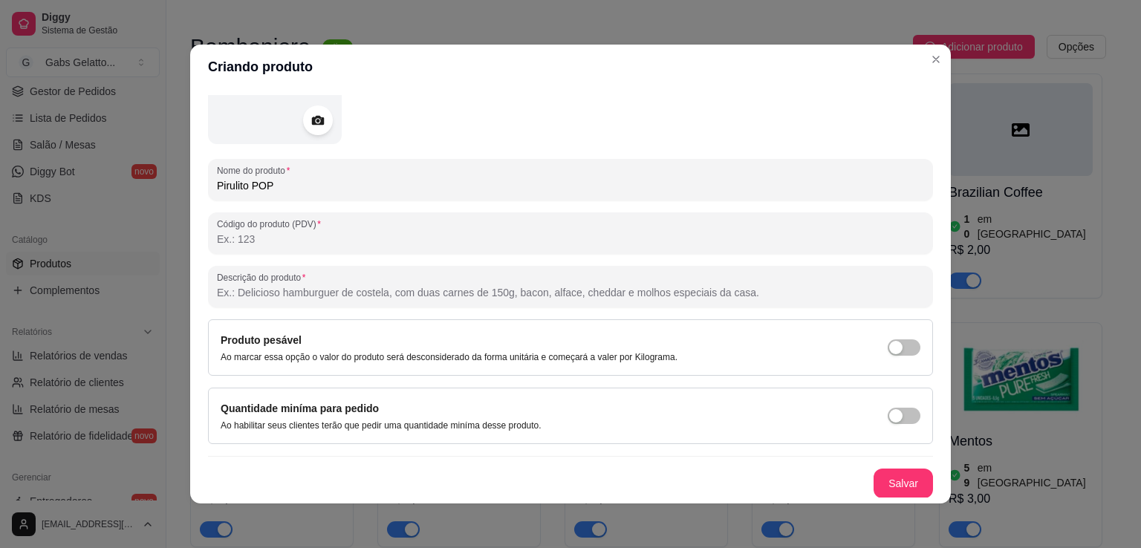
scroll to position [3, 0]
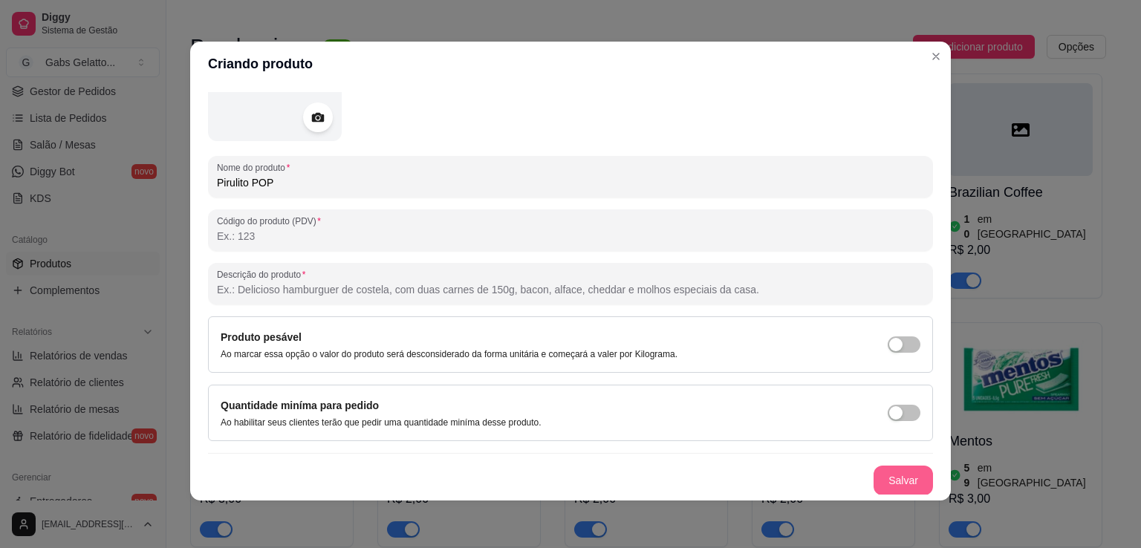
type input "Pirulito POP"
click at [881, 470] on button "Salvar" at bounding box center [902, 481] width 59 height 30
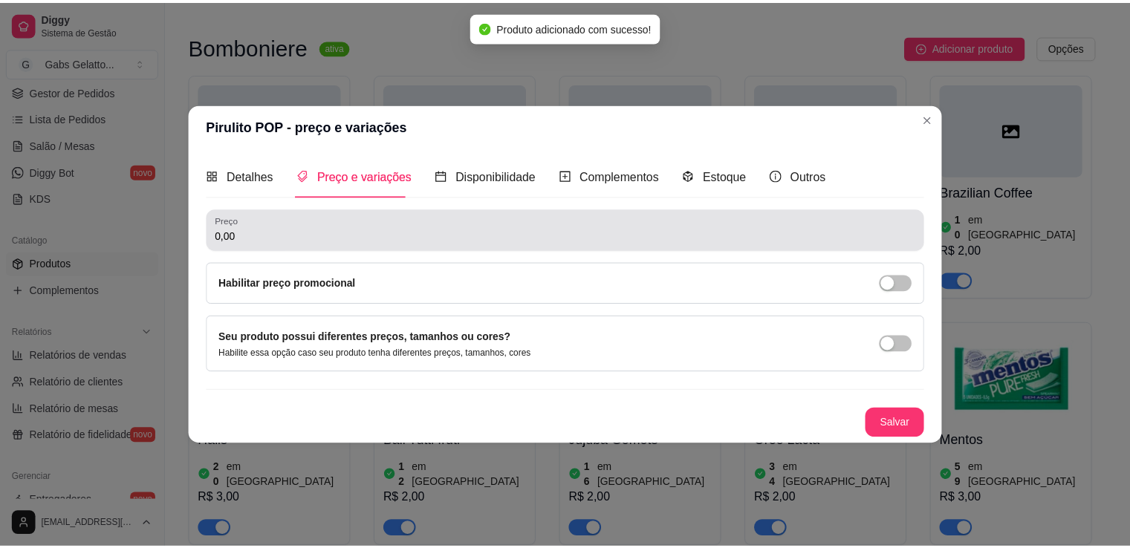
scroll to position [0, 0]
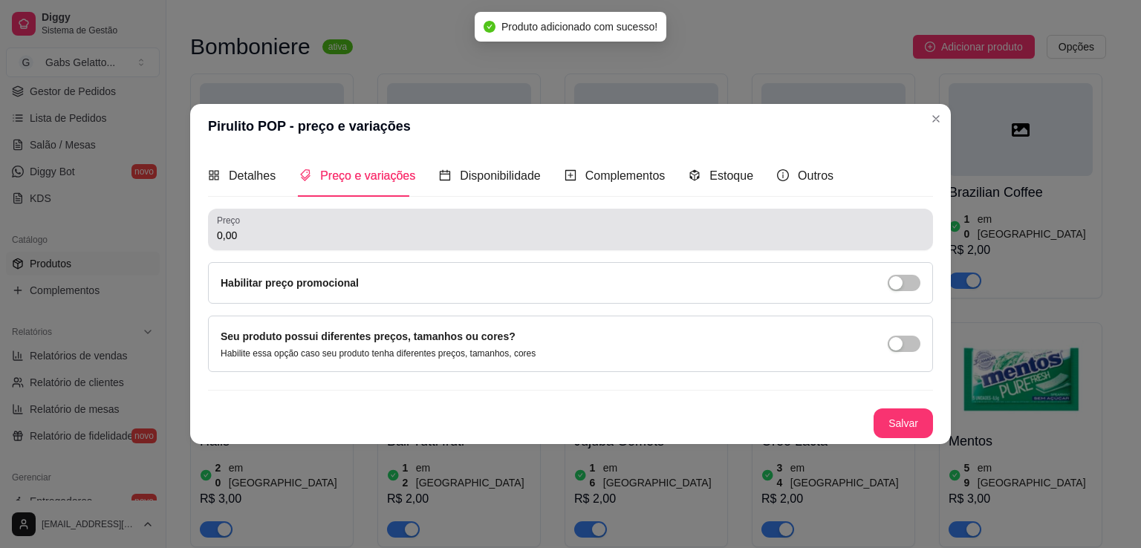
click at [320, 232] on input "0,00" at bounding box center [570, 235] width 707 height 15
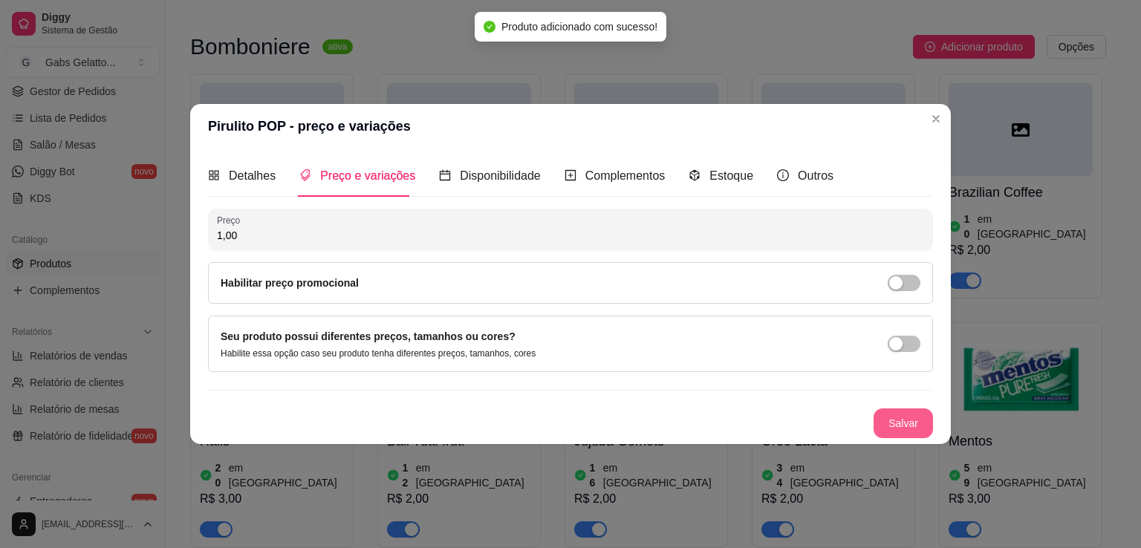
type input "1,00"
click at [894, 421] on button "Salvar" at bounding box center [902, 423] width 59 height 30
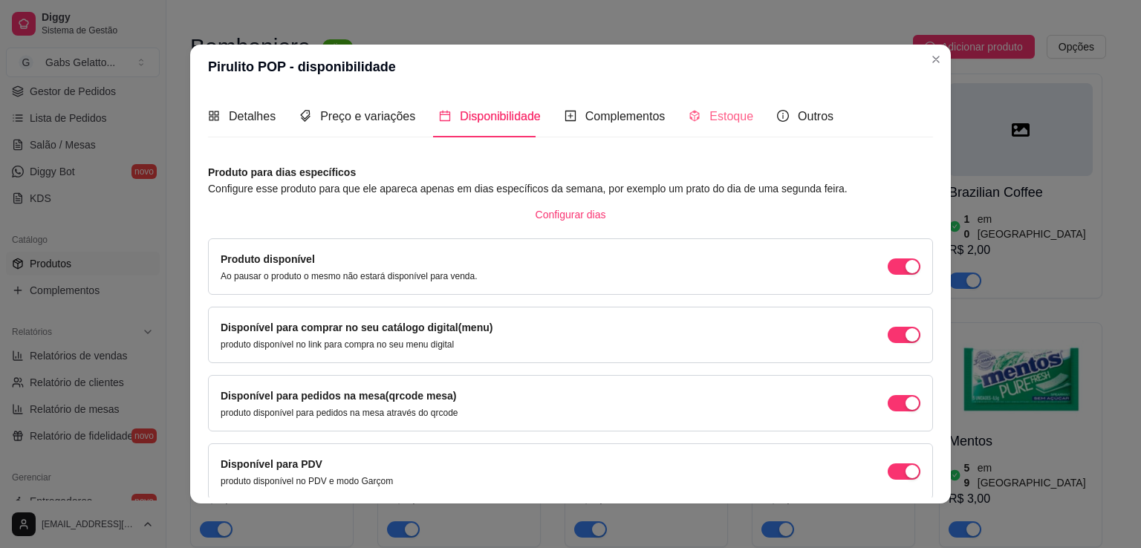
click at [726, 130] on div "Estoque" at bounding box center [720, 116] width 65 height 42
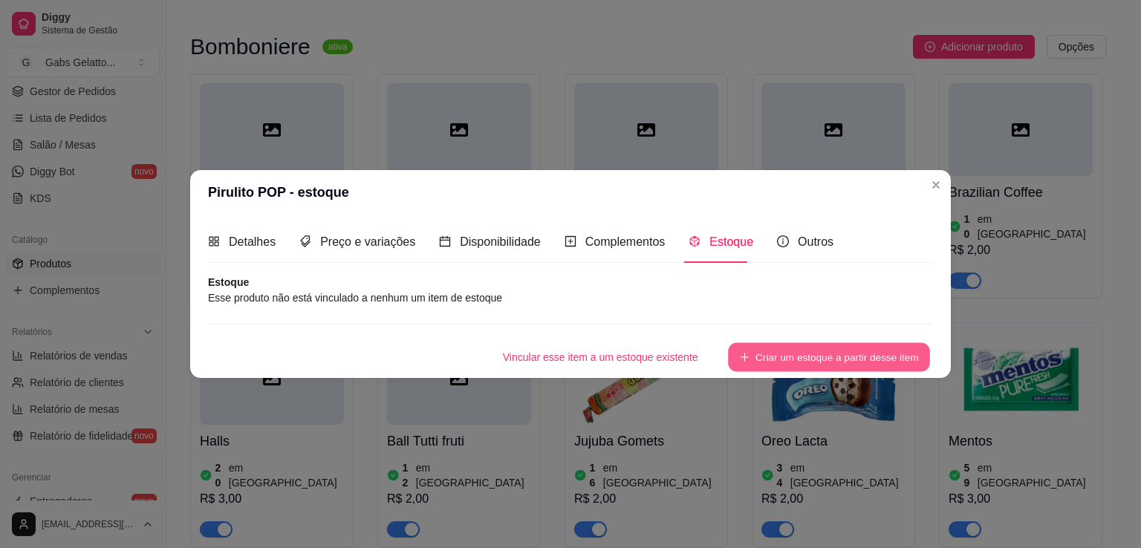
click at [794, 351] on button "Criar um estoque a partir desse item" at bounding box center [829, 357] width 202 height 29
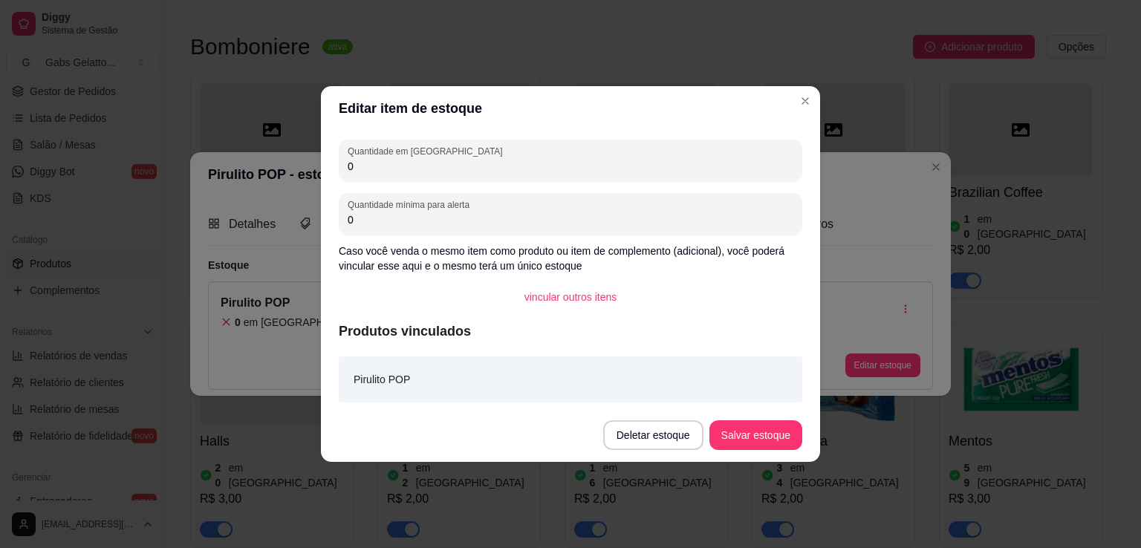
click at [449, 220] on input "0" at bounding box center [571, 219] width 446 height 15
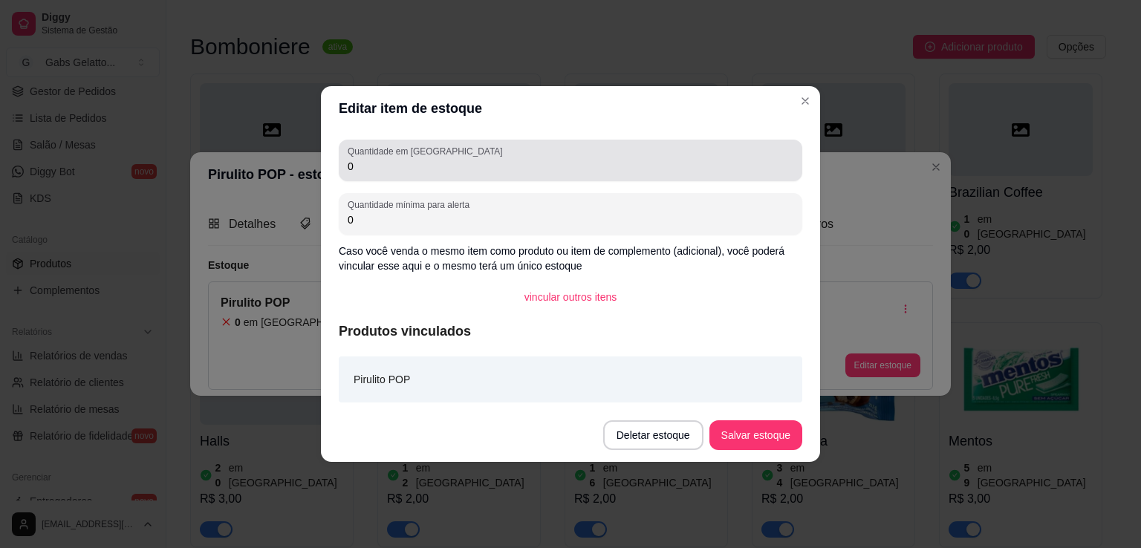
click at [440, 176] on div "Quantidade em estoque 0" at bounding box center [570, 161] width 463 height 42
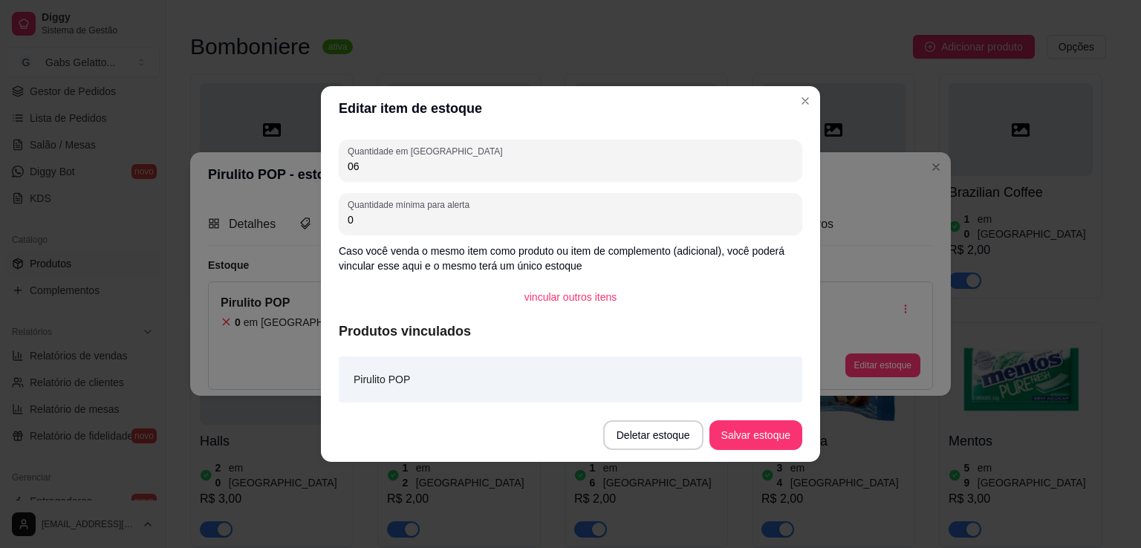
type input "0"
type input "68"
click at [769, 437] on button "Salvar estoque" at bounding box center [755, 435] width 91 height 29
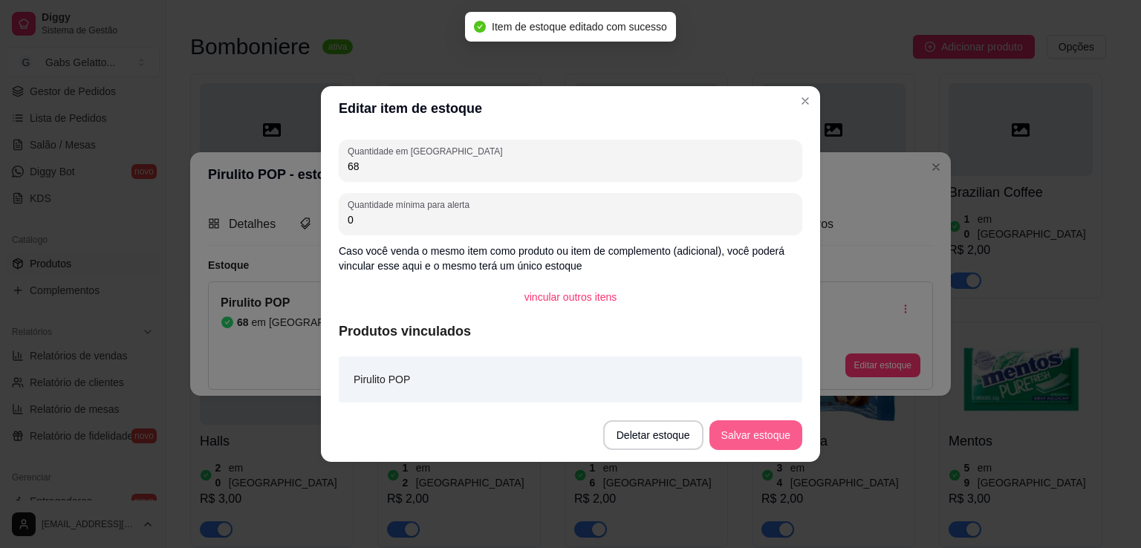
click at [767, 436] on button "Salvar estoque" at bounding box center [755, 435] width 93 height 30
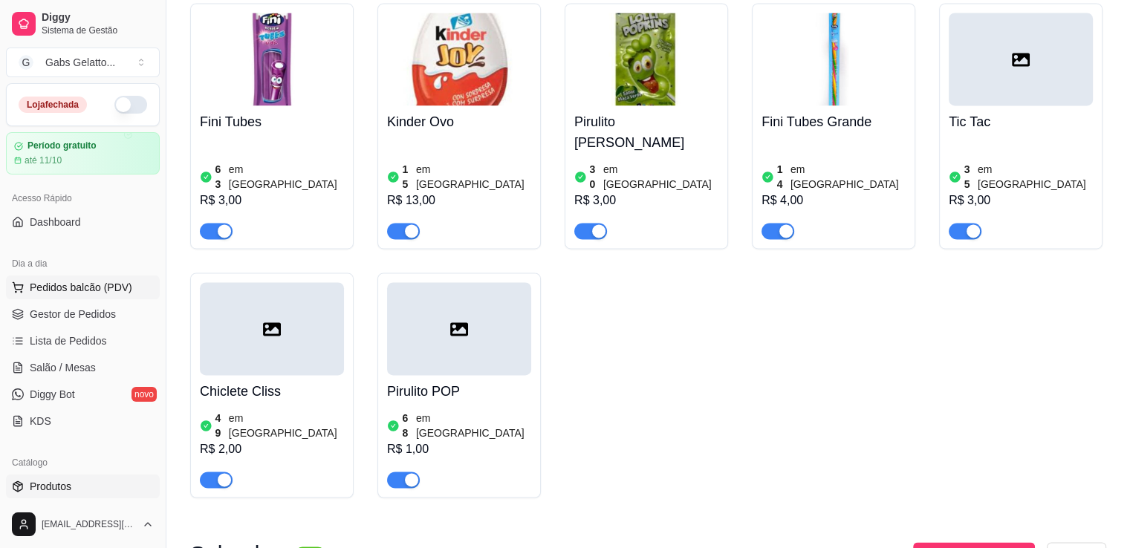
click at [81, 283] on span "Pedidos balcão (PDV)" at bounding box center [81, 287] width 102 height 15
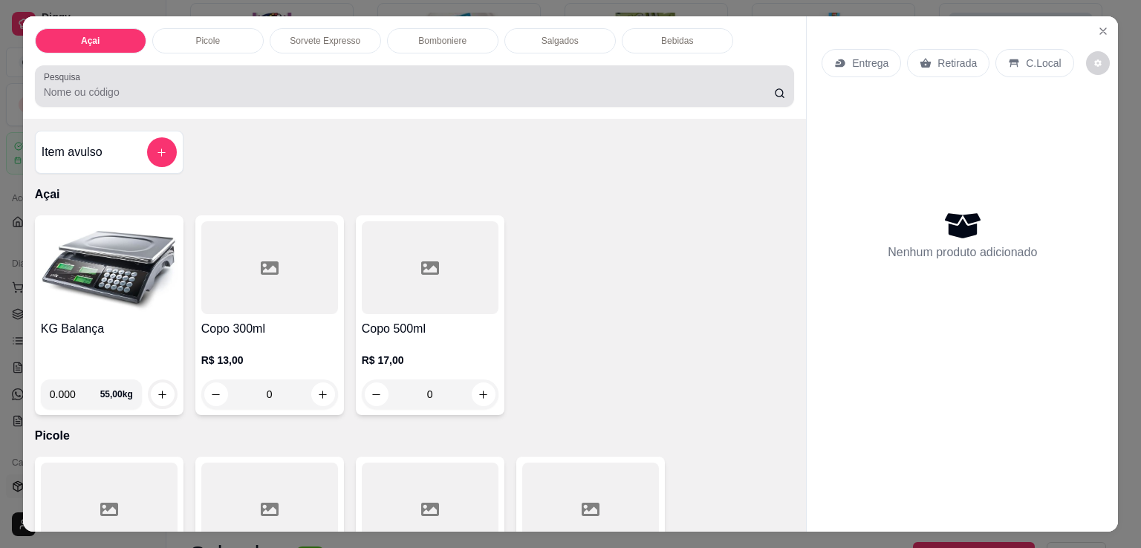
click at [273, 71] on div at bounding box center [415, 86] width 742 height 30
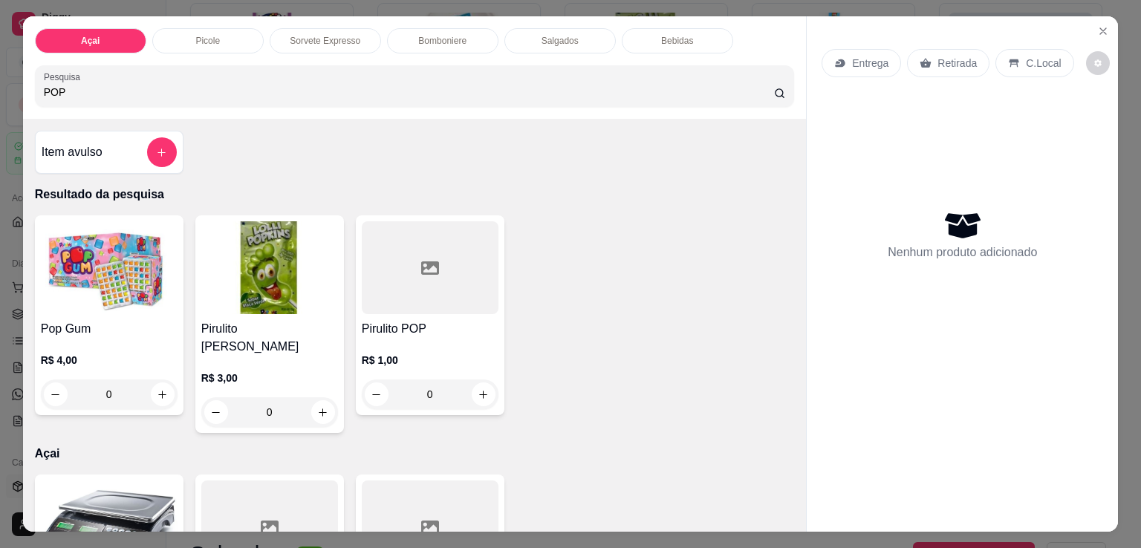
type input "POP"
click at [428, 285] on div at bounding box center [430, 267] width 137 height 93
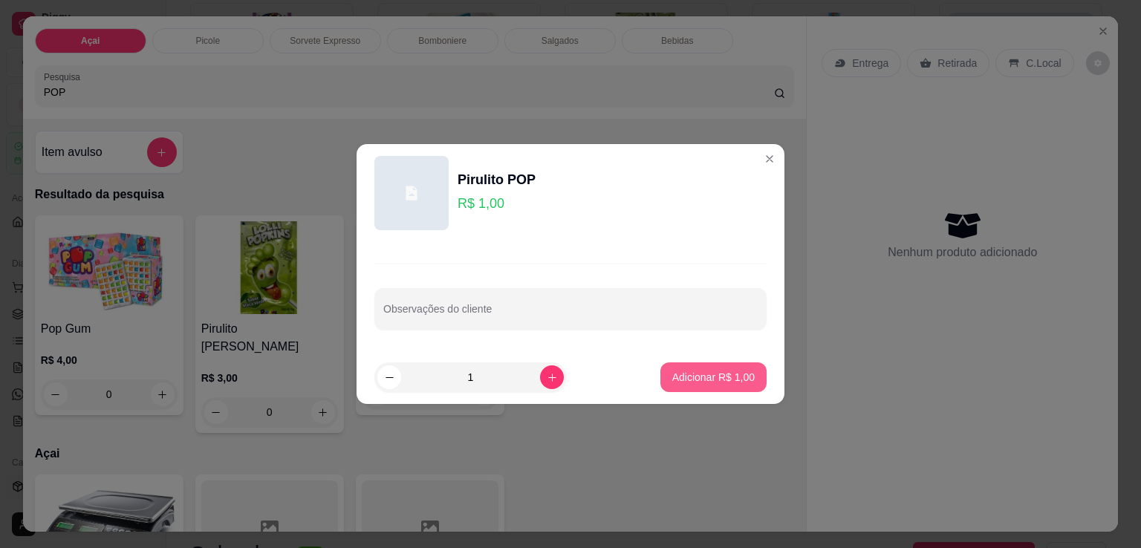
click at [676, 375] on p "Adicionar R$ 1,00" at bounding box center [713, 377] width 82 height 15
type input "1"
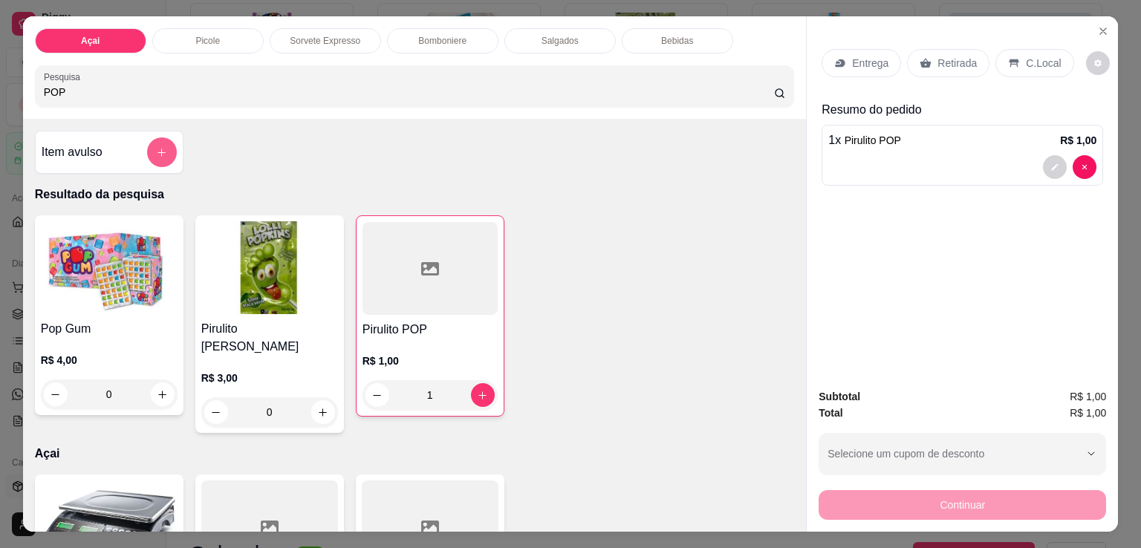
click at [157, 147] on icon "add-separate-item" at bounding box center [161, 152] width 11 height 11
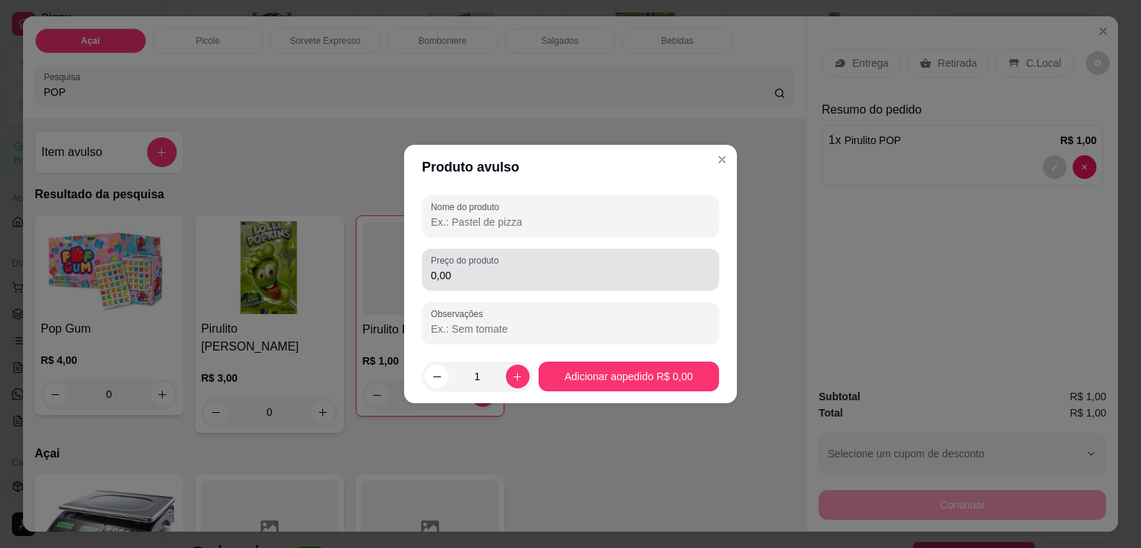
click at [479, 260] on label "Preço do produto" at bounding box center [467, 260] width 73 height 13
click at [479, 268] on input "0,00" at bounding box center [570, 275] width 279 height 15
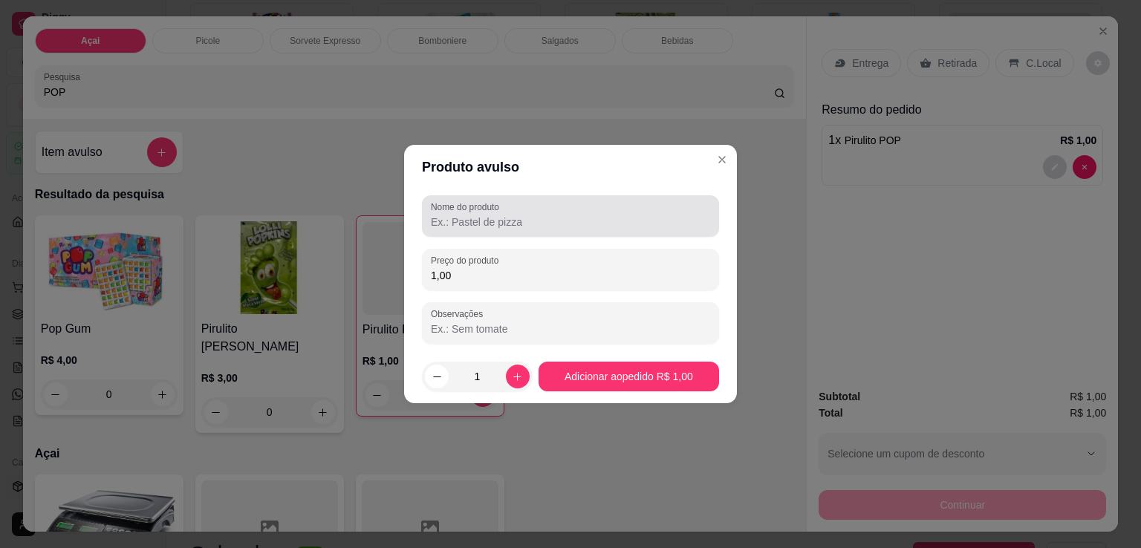
type input "1,00"
click at [511, 227] on input "Nome do produto" at bounding box center [570, 222] width 279 height 15
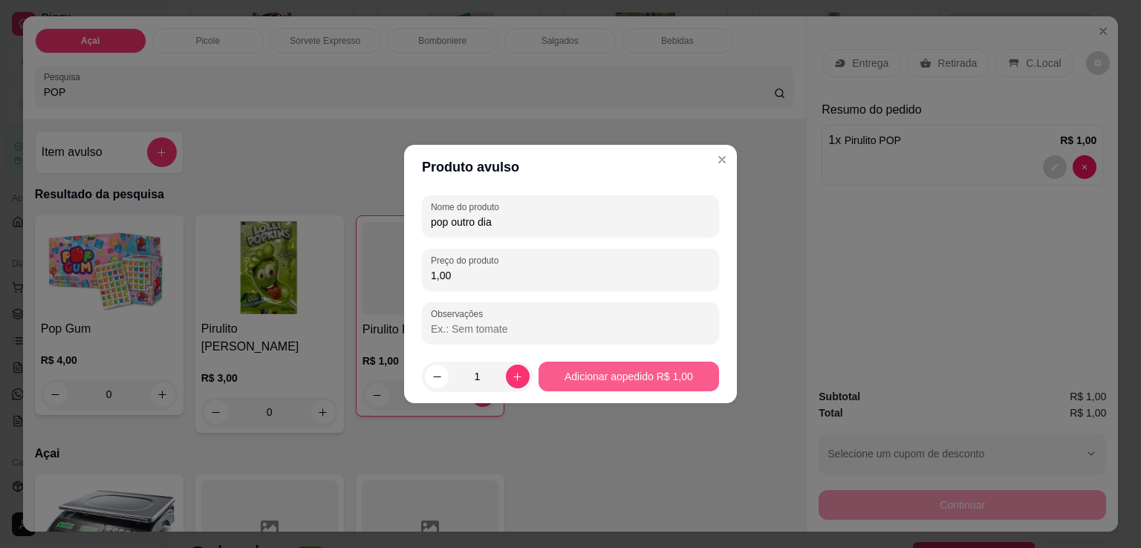
type input "pop outro dia"
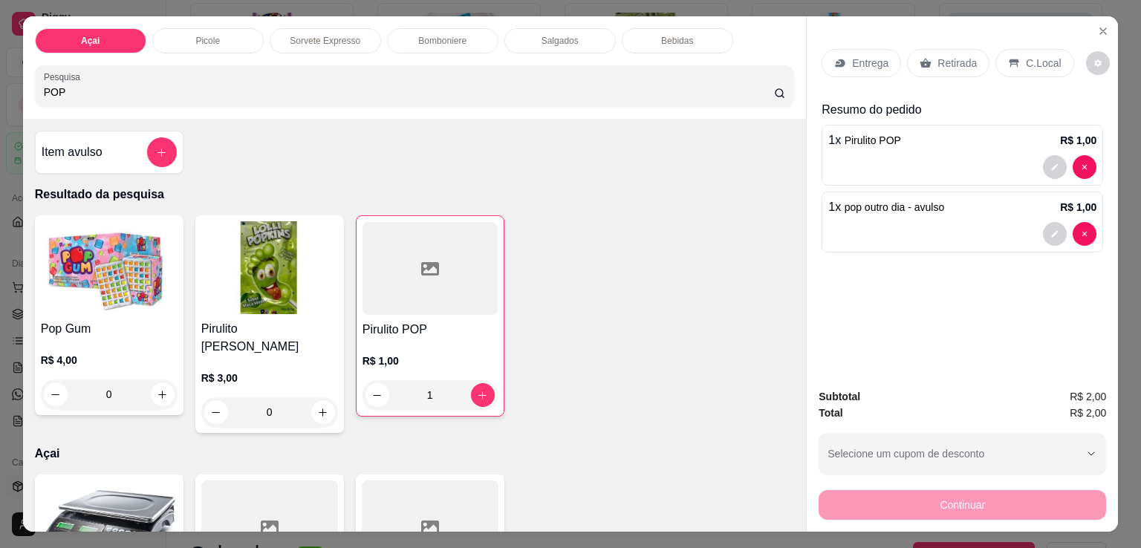
click at [1031, 62] on p "C.Local" at bounding box center [1043, 63] width 35 height 15
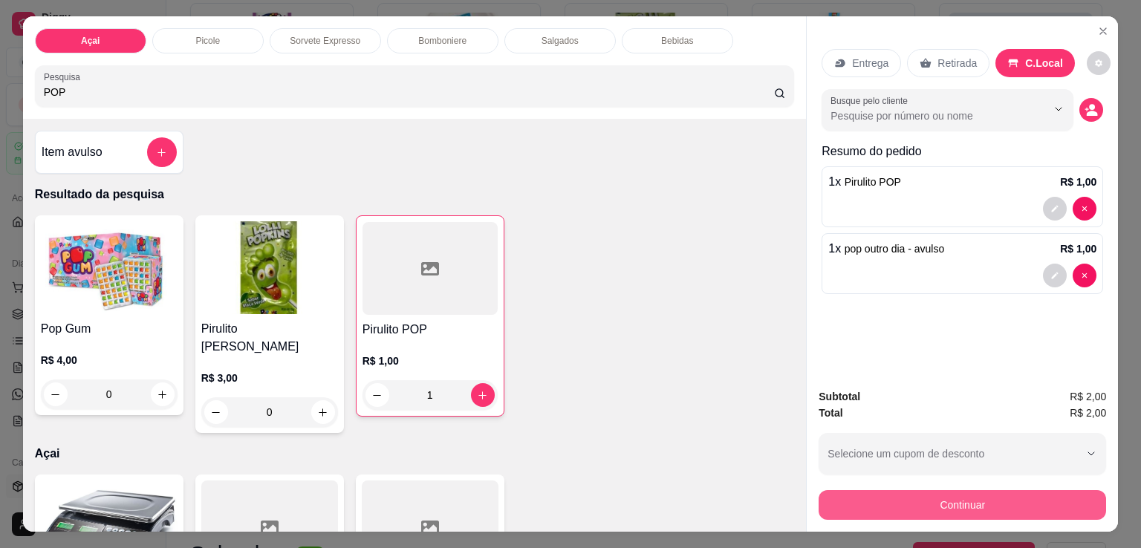
click at [918, 504] on button "Continuar" at bounding box center [961, 505] width 287 height 30
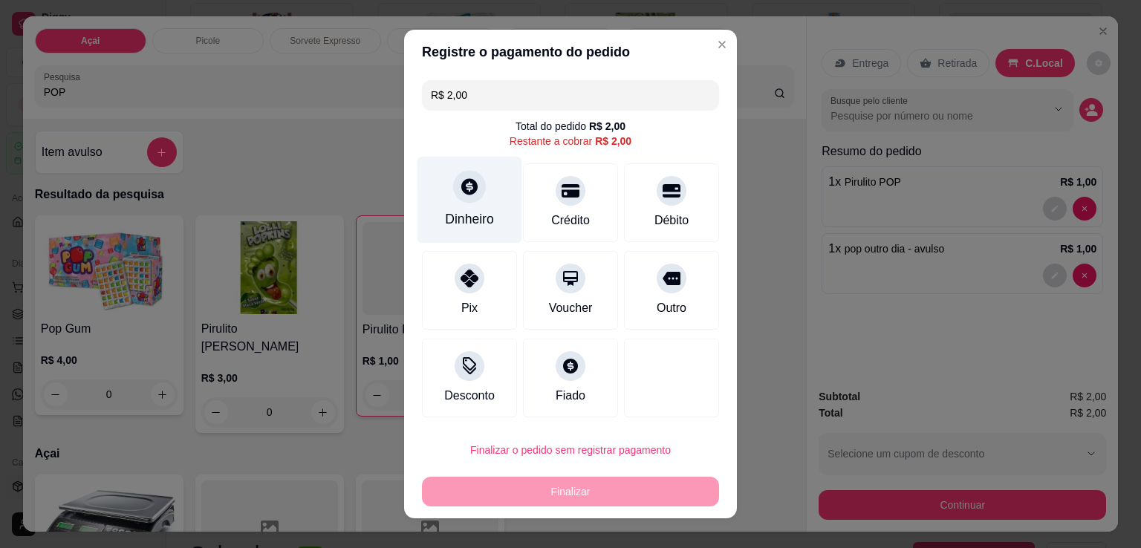
click at [471, 208] on div "Dinheiro" at bounding box center [469, 200] width 105 height 87
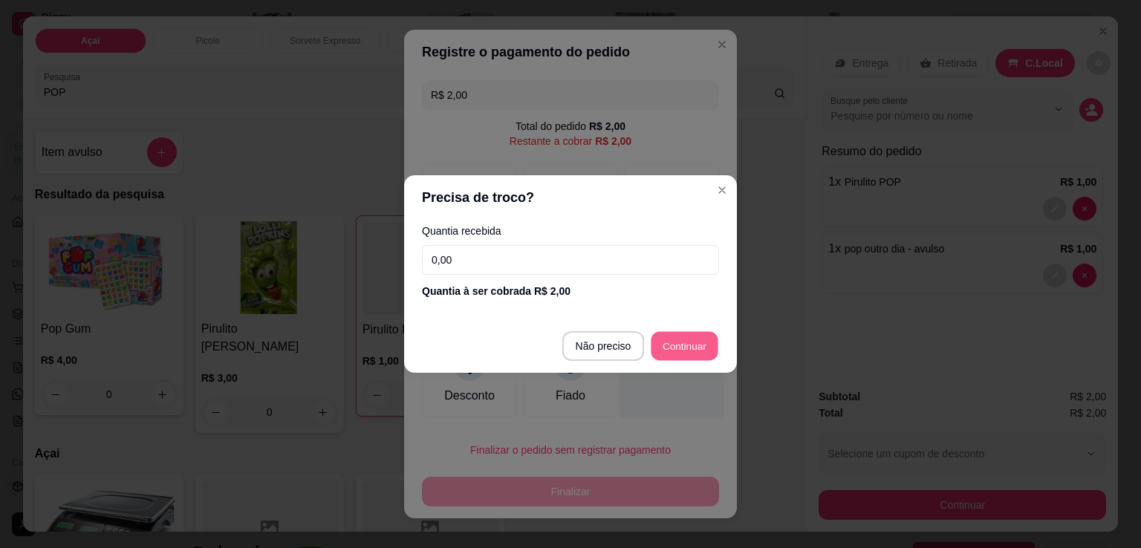
type input "R$ 0,00"
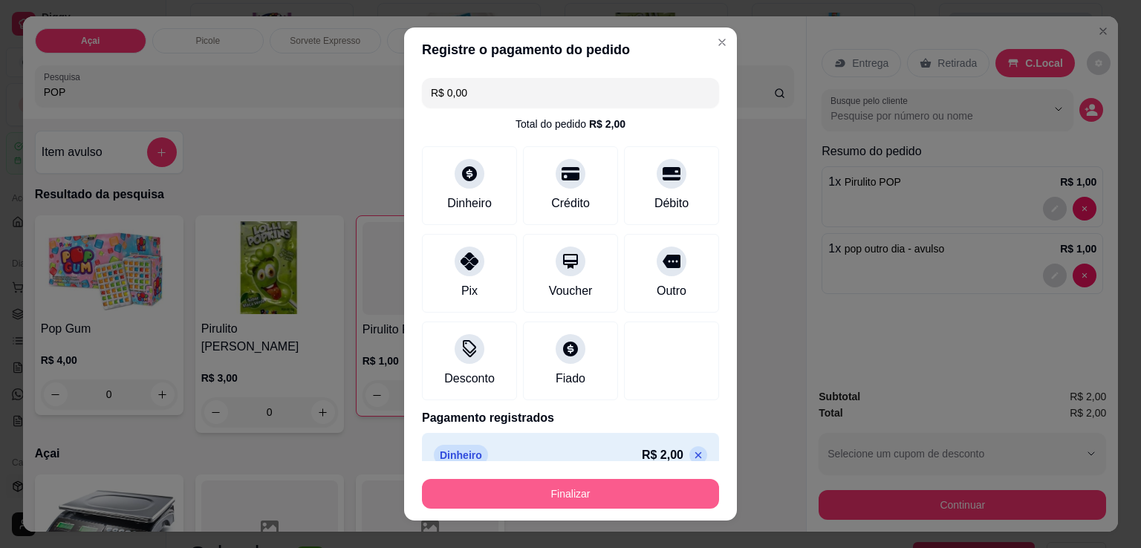
click at [581, 495] on button "Finalizar" at bounding box center [570, 494] width 297 height 30
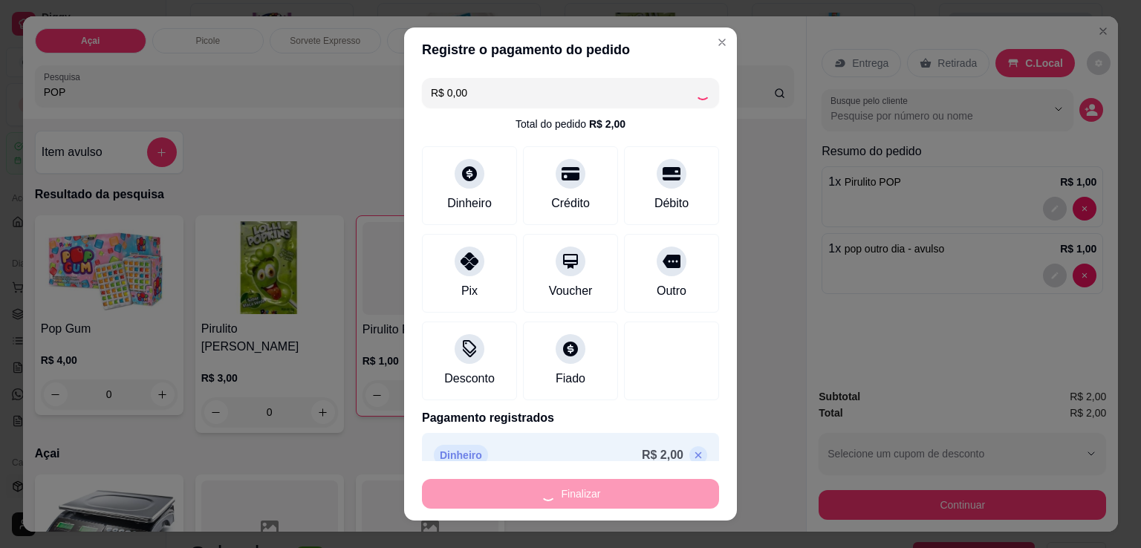
type input "0"
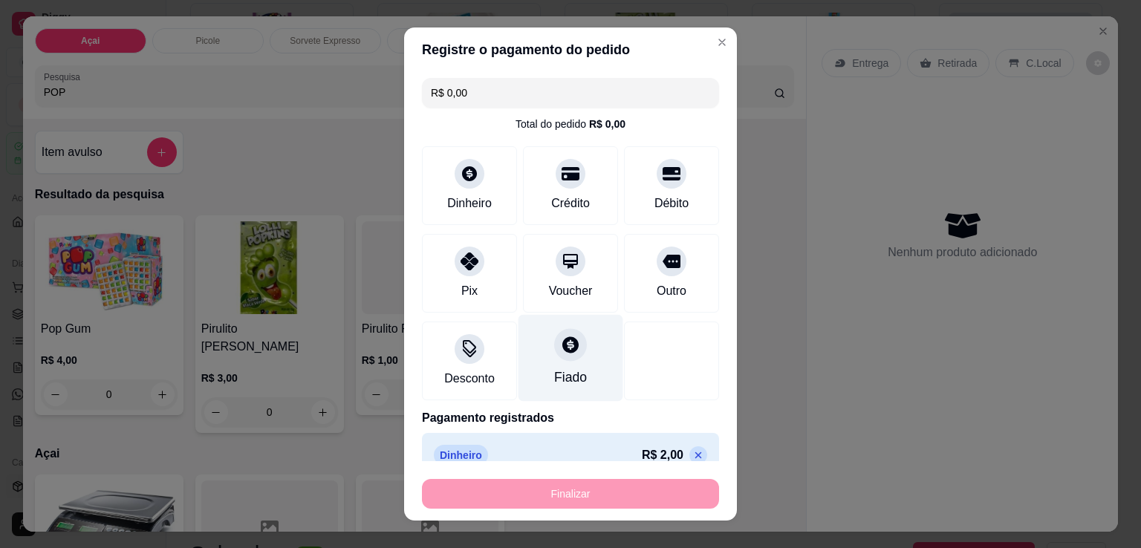
type input "-R$ 2,00"
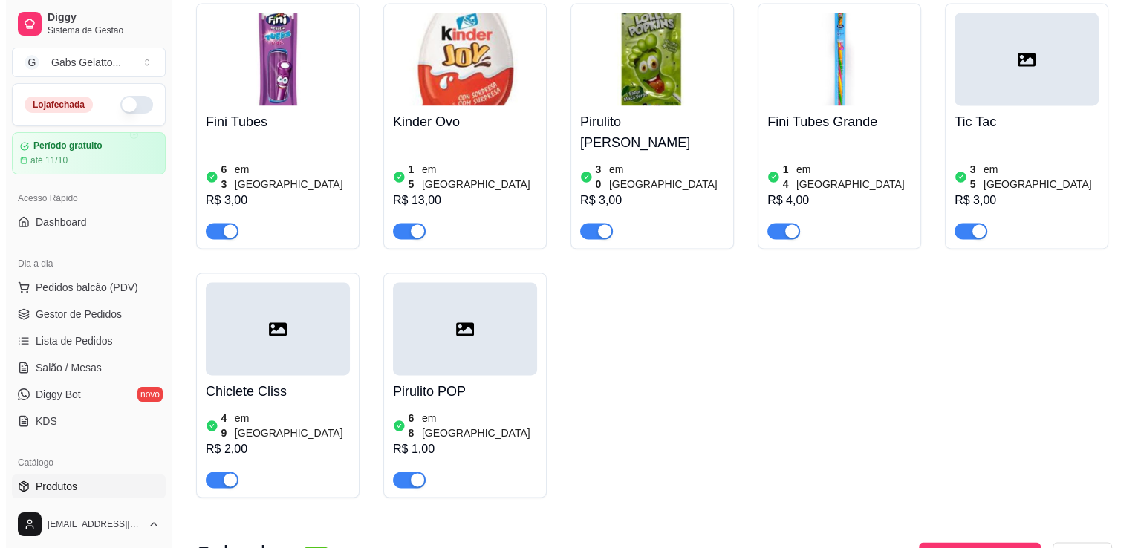
scroll to position [2154, 0]
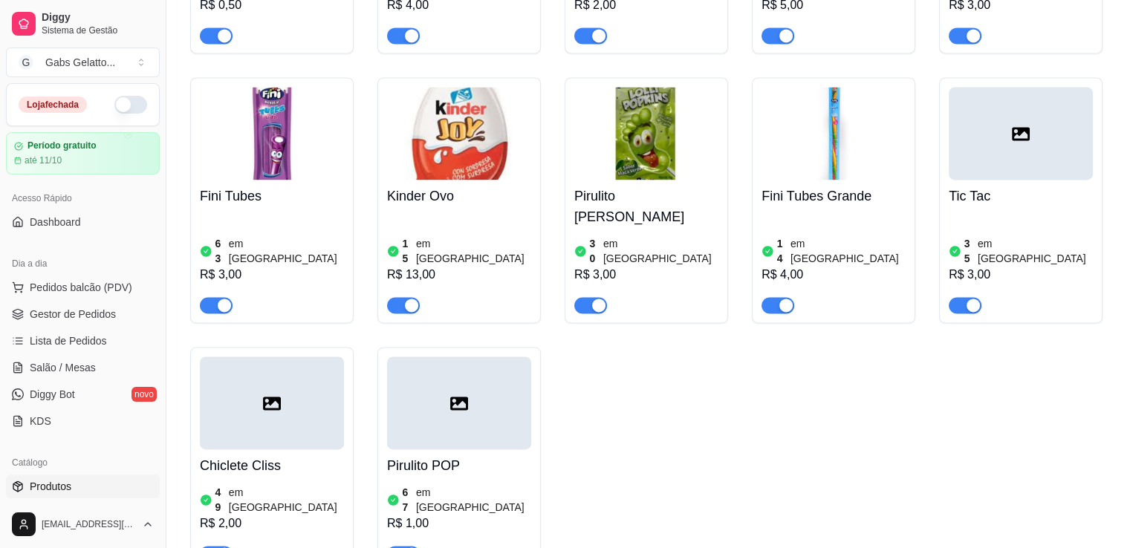
click at [437, 356] on div at bounding box center [459, 402] width 144 height 93
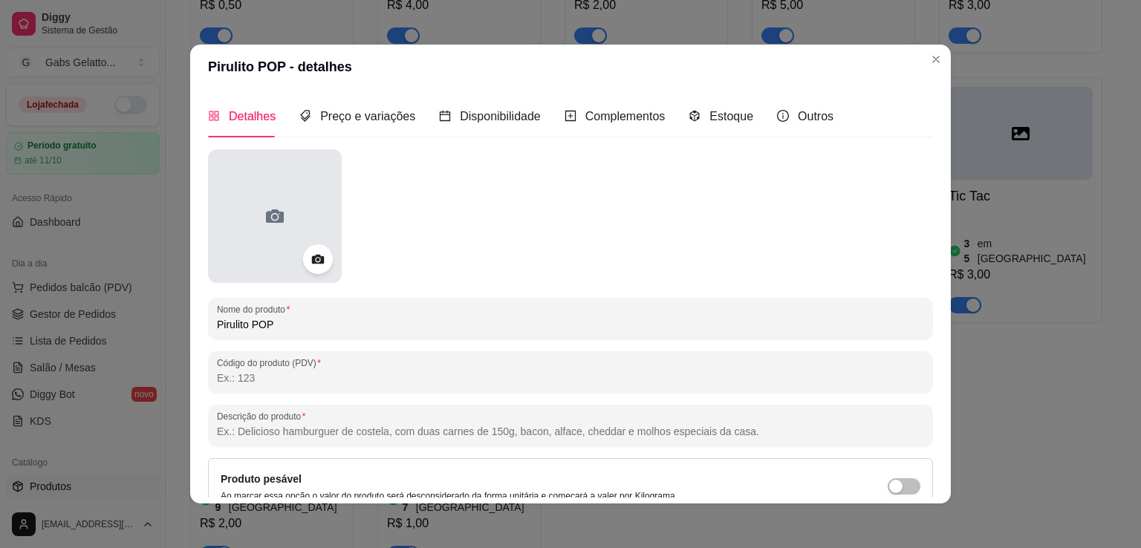
click at [246, 174] on div at bounding box center [275, 216] width 134 height 134
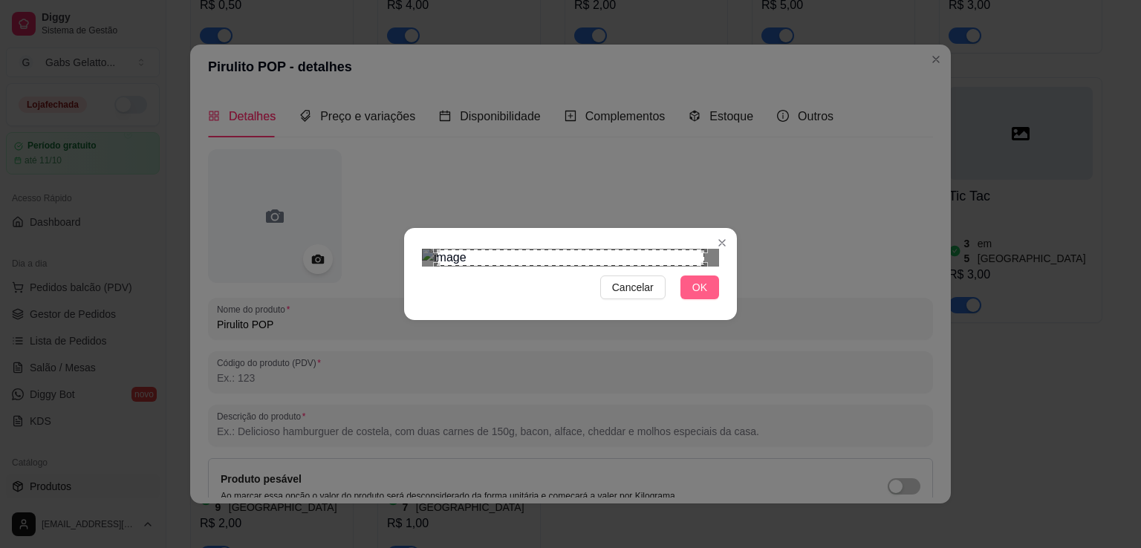
click at [691, 299] on button "OK" at bounding box center [699, 288] width 39 height 24
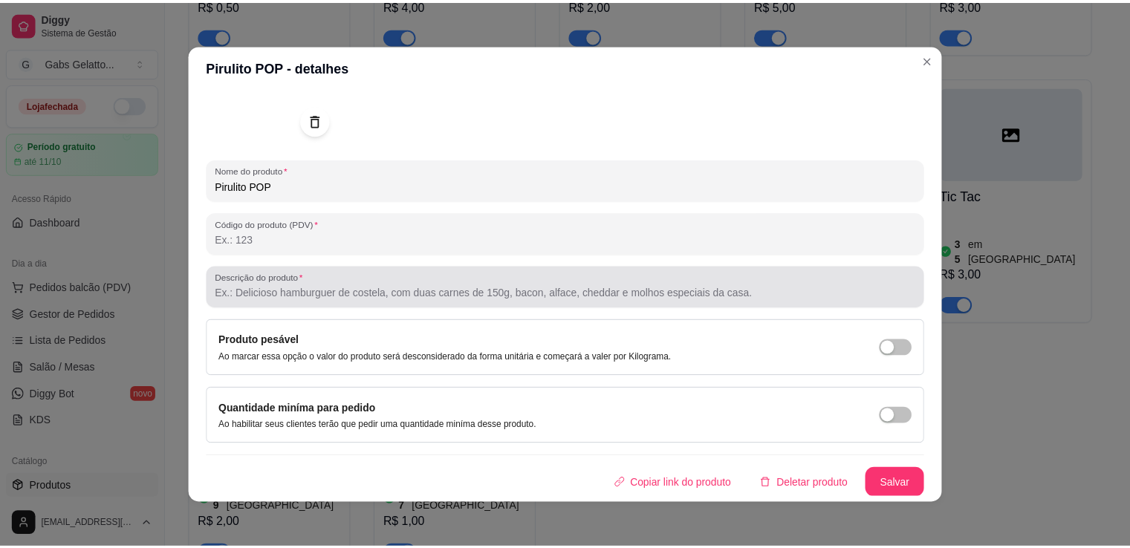
scroll to position [3, 0]
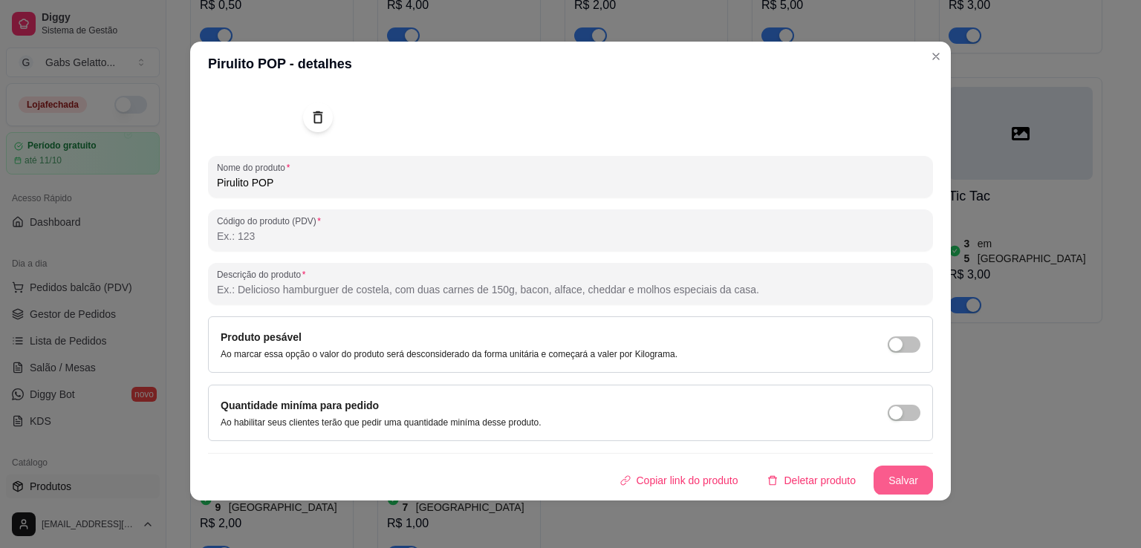
click at [880, 486] on button "Salvar" at bounding box center [902, 481] width 59 height 30
click at [888, 477] on button "Salvar" at bounding box center [903, 480] width 58 height 29
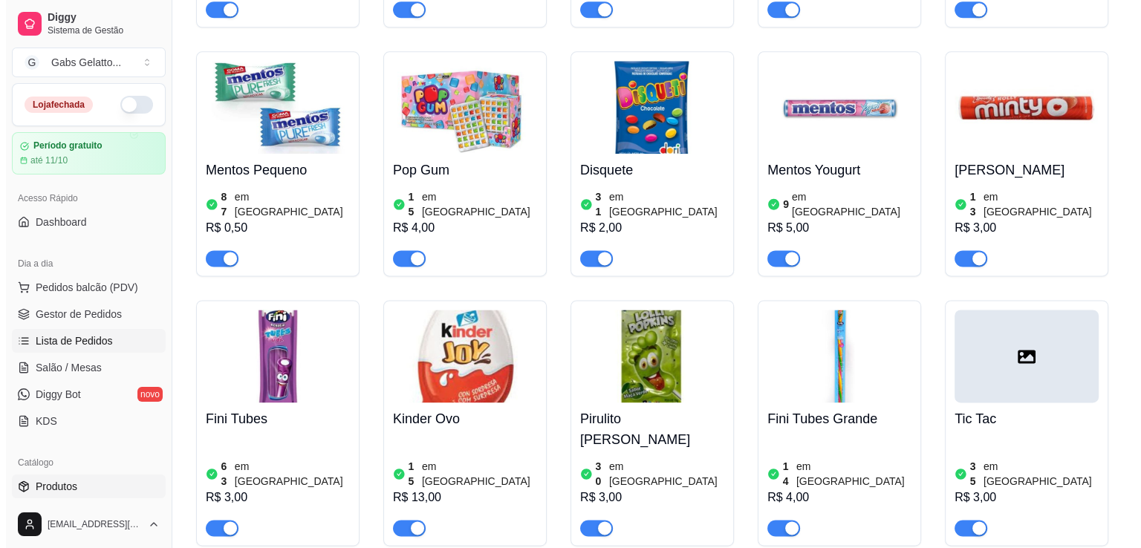
scroll to position [1708, 0]
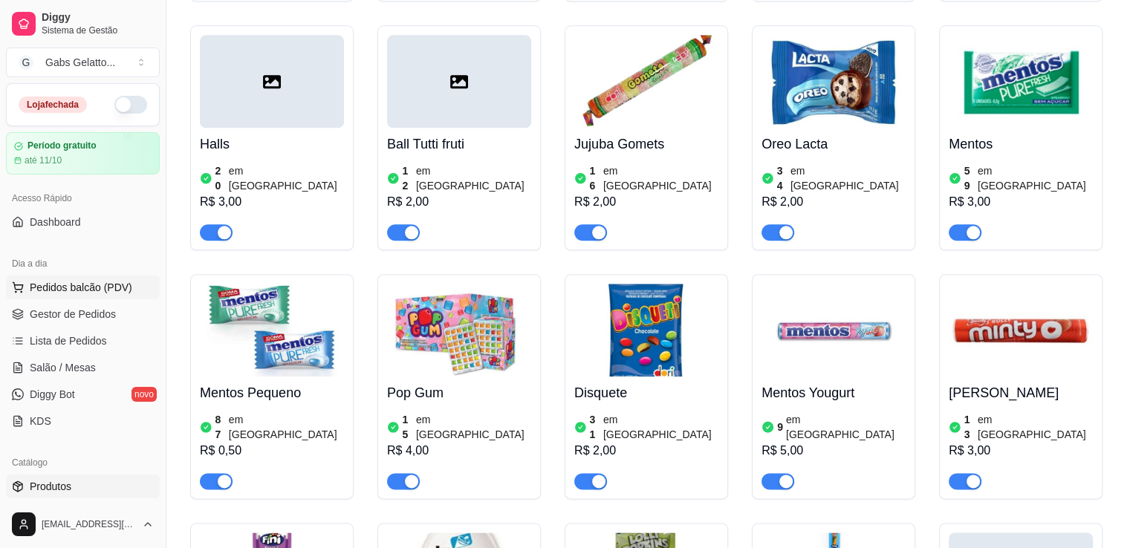
click at [88, 283] on span "Pedidos balcão (PDV)" at bounding box center [81, 287] width 102 height 15
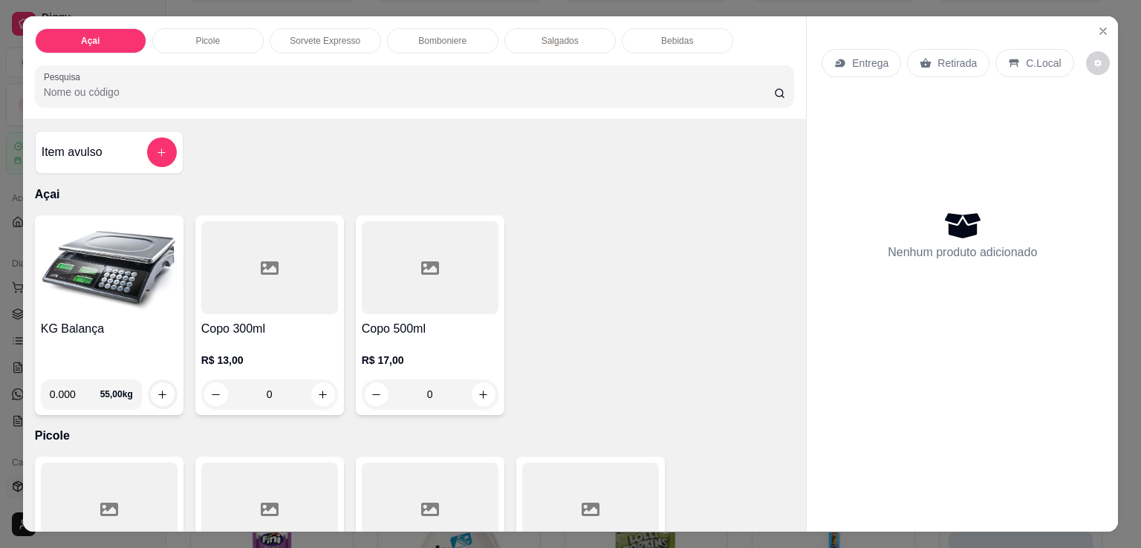
click at [68, 387] on input "0.000" at bounding box center [75, 394] width 50 height 30
click at [113, 259] on img at bounding box center [109, 267] width 137 height 93
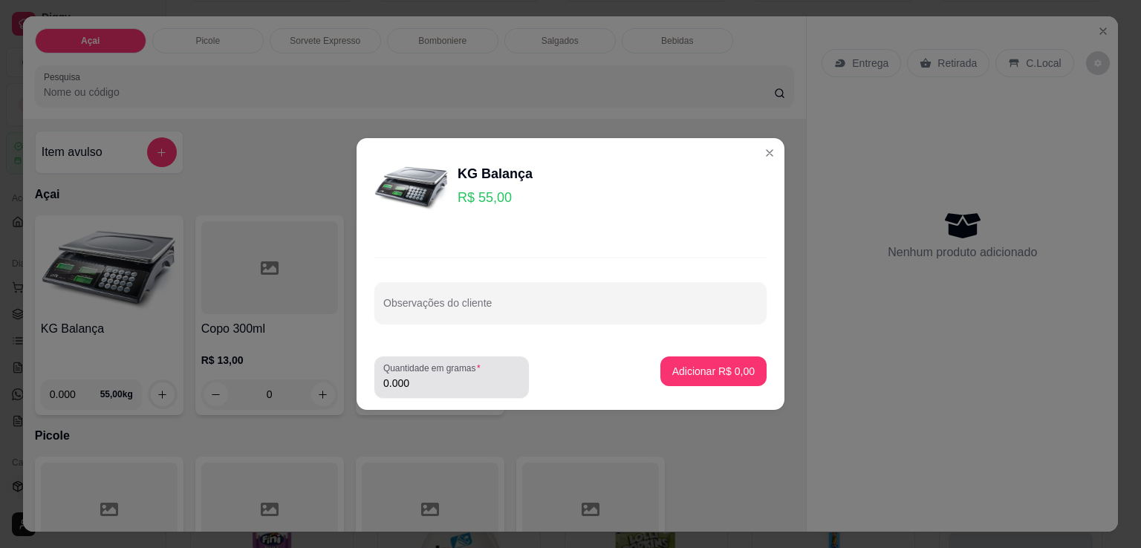
click at [405, 388] on input "0.000" at bounding box center [451, 383] width 137 height 15
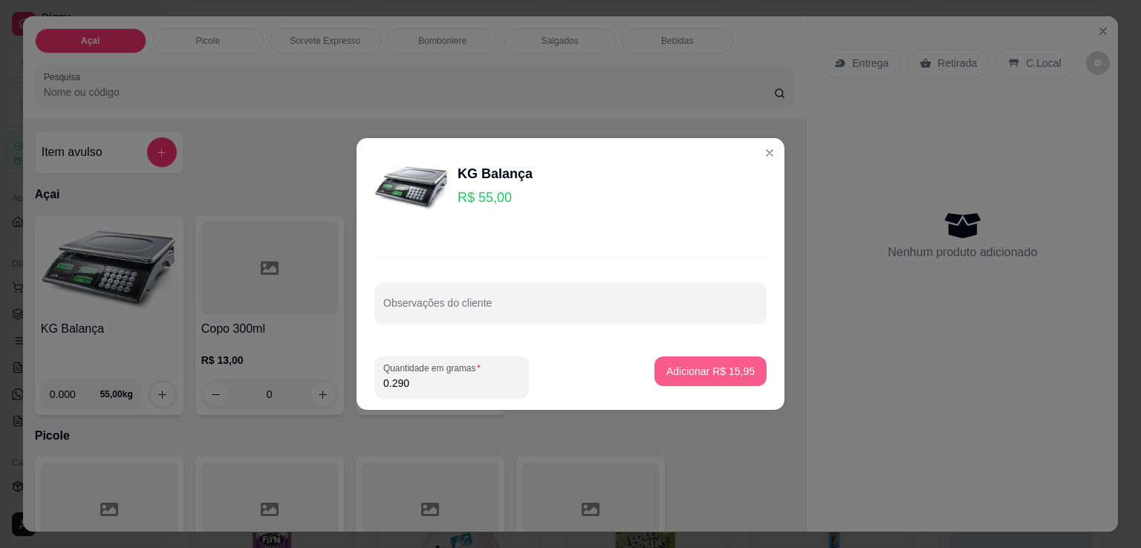
type input "0.290"
click at [711, 367] on p "Adicionar R$ 15,95" at bounding box center [710, 371] width 88 height 15
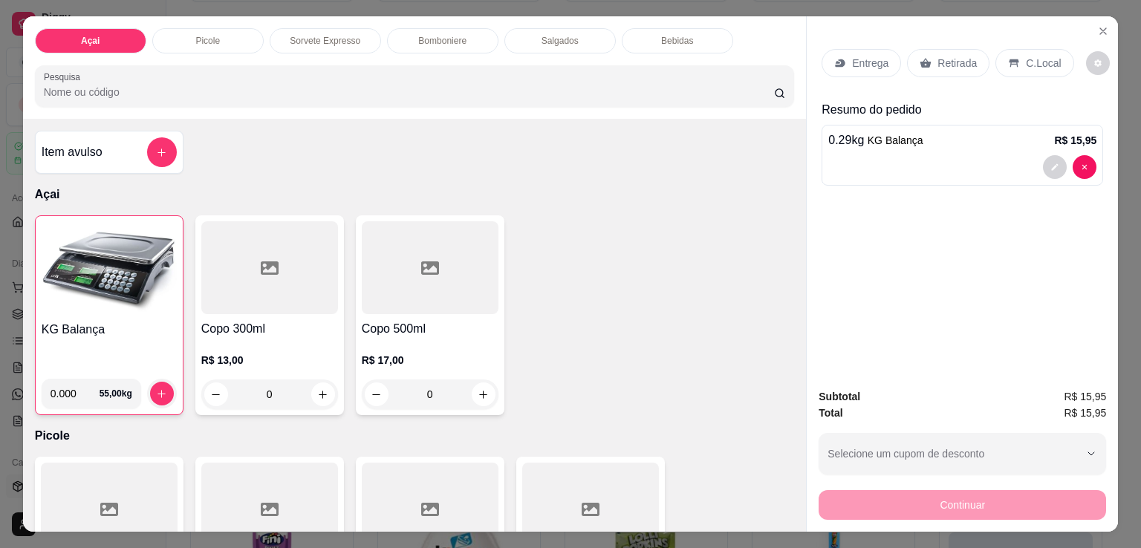
click at [1034, 60] on p "C.Local" at bounding box center [1043, 63] width 35 height 15
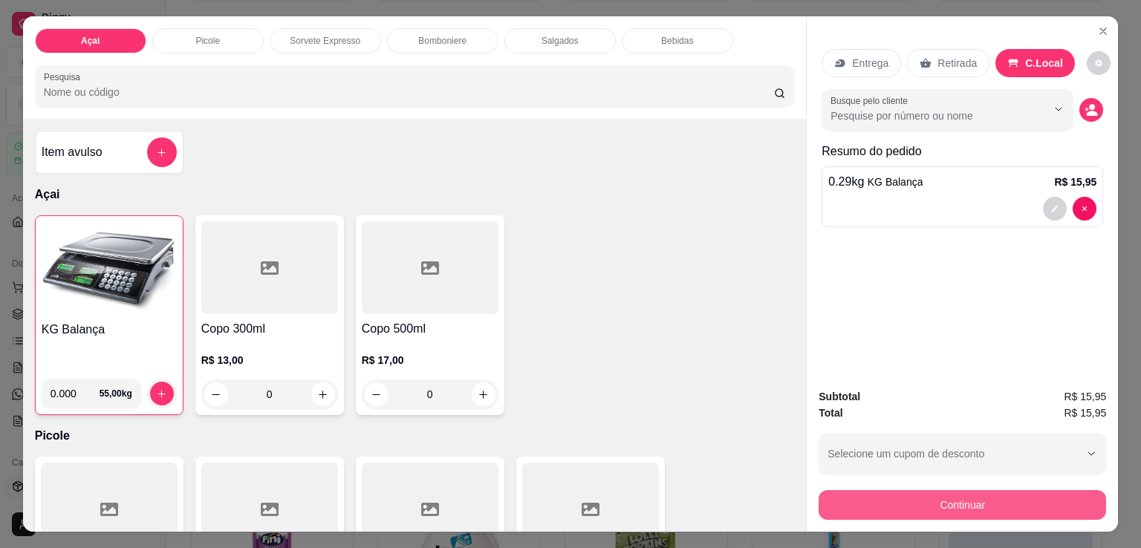
click at [959, 500] on button "Continuar" at bounding box center [961, 505] width 287 height 30
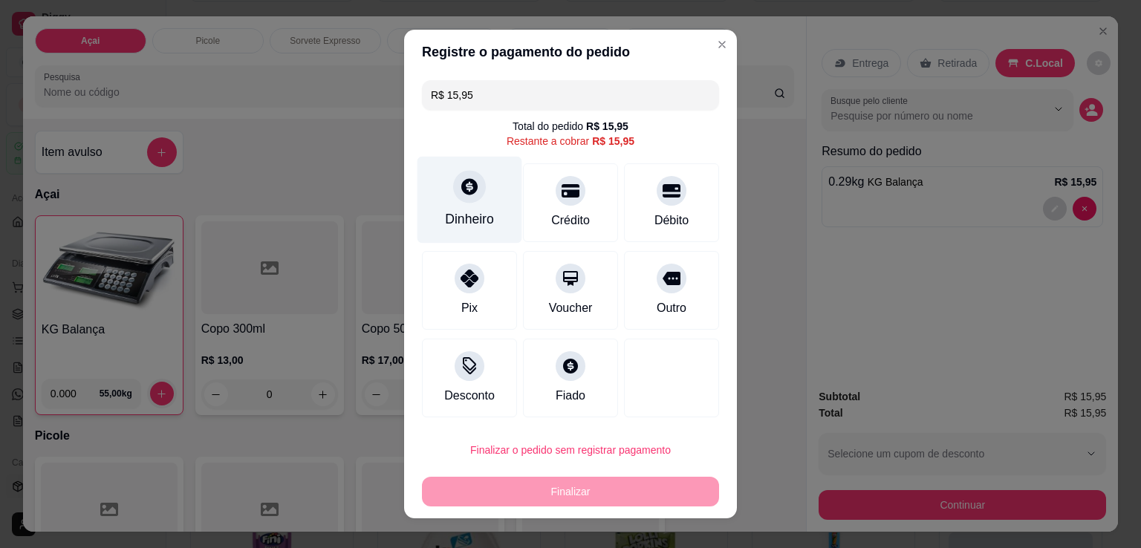
click at [469, 188] on icon at bounding box center [469, 186] width 16 height 16
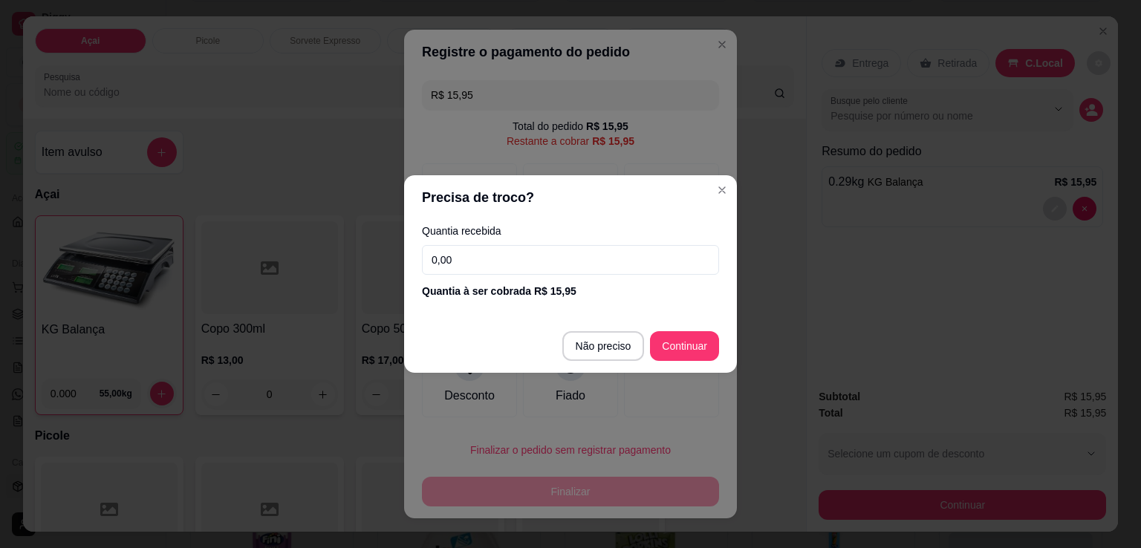
click at [567, 264] on input "0,00" at bounding box center [570, 260] width 297 height 30
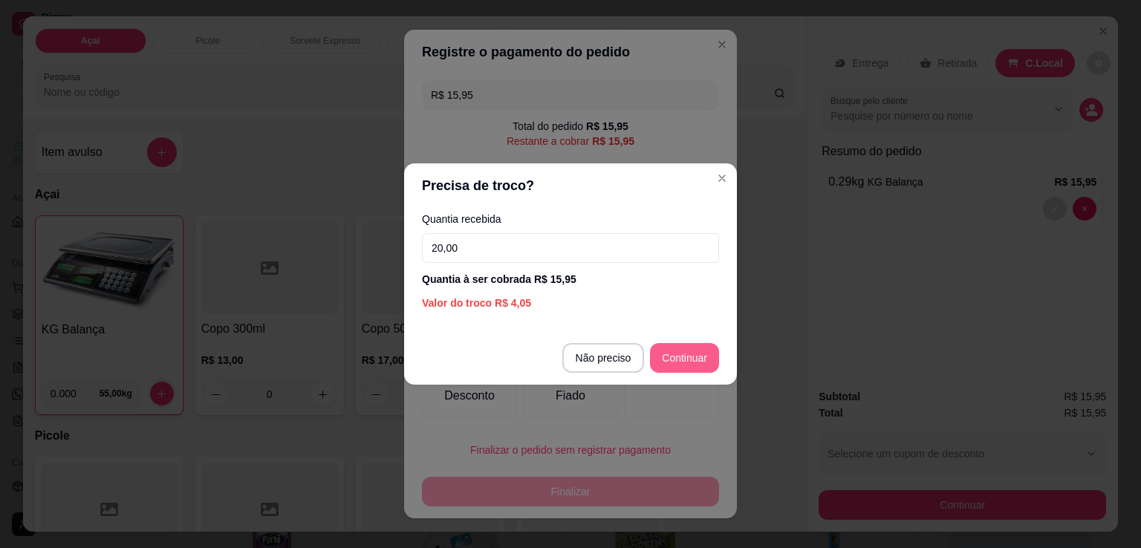
type input "20,00"
type input "R$ 0,00"
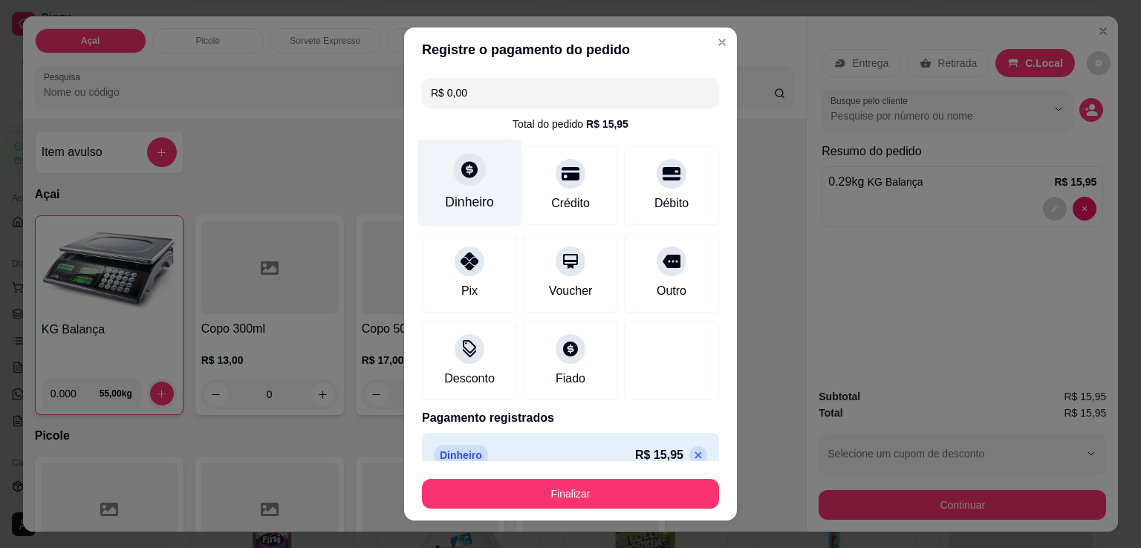
click at [459, 181] on div at bounding box center [469, 169] width 33 height 33
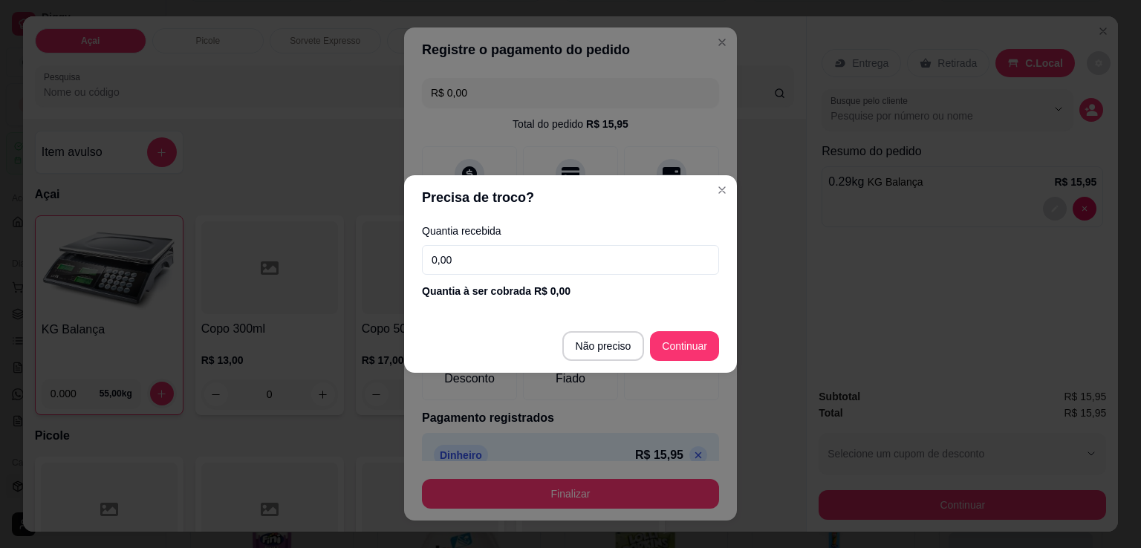
click at [564, 262] on input "0,00" at bounding box center [570, 260] width 297 height 30
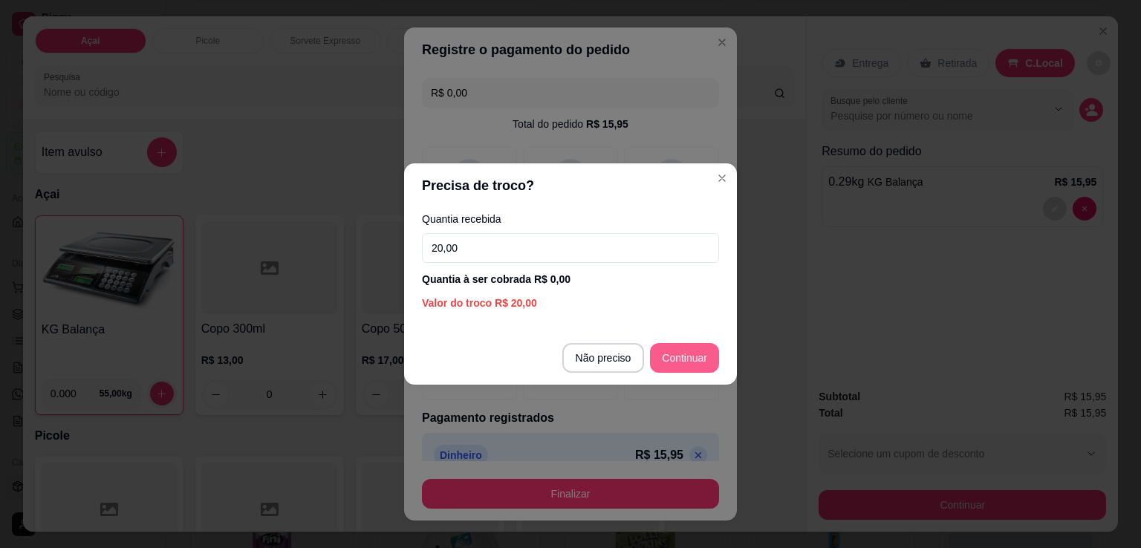
type input "20,00"
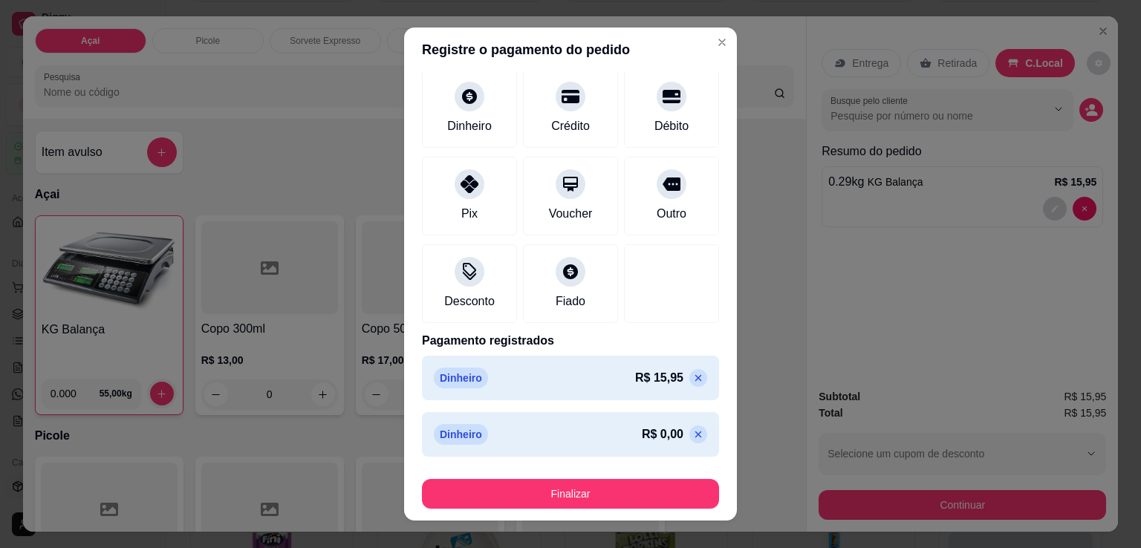
click at [692, 438] on icon at bounding box center [698, 434] width 12 height 12
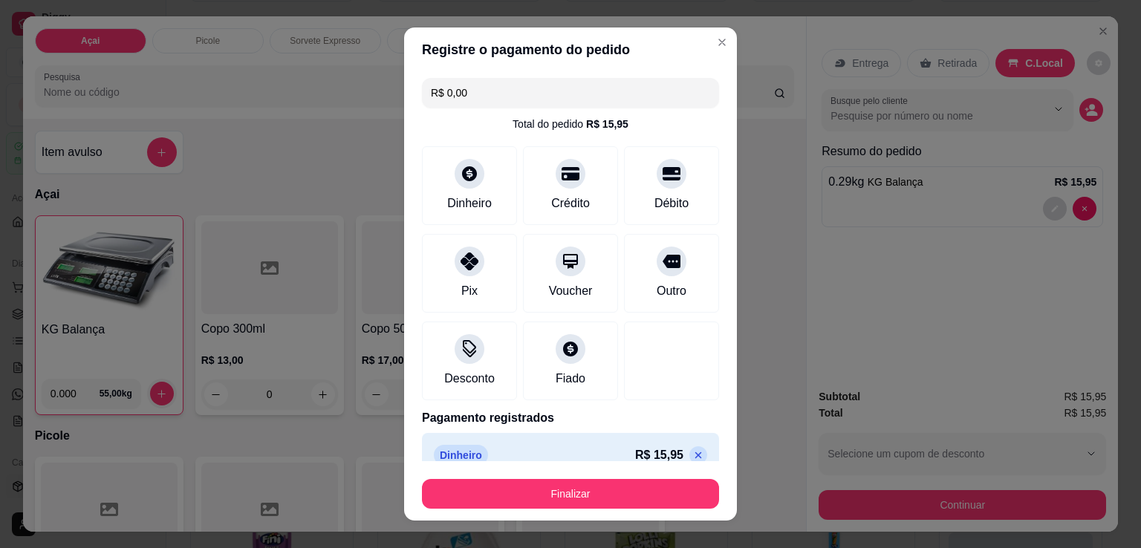
click at [692, 452] on icon at bounding box center [698, 455] width 12 height 12
type input "R$ 15,95"
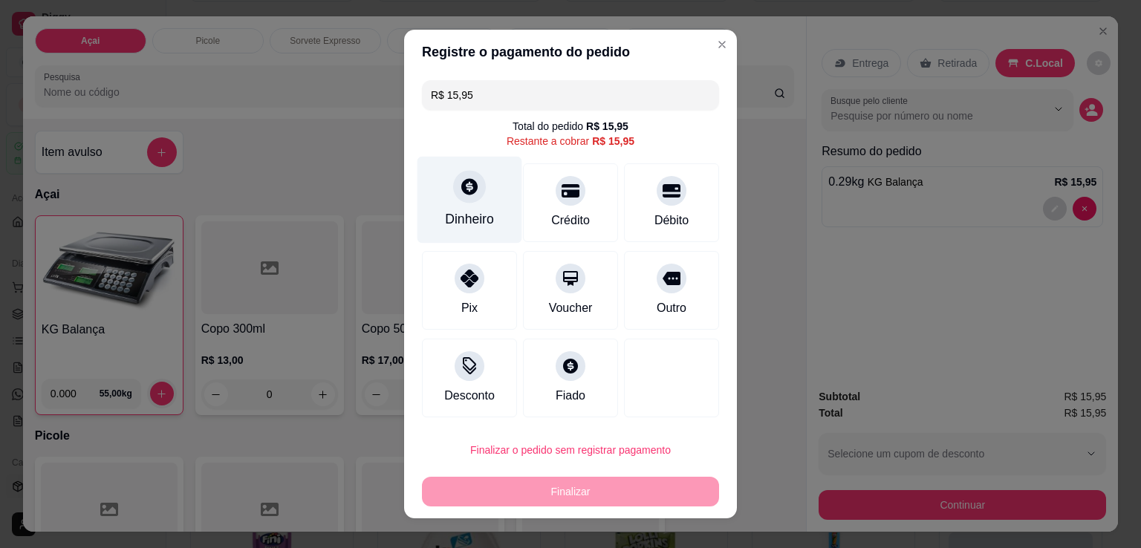
click at [467, 208] on div "Dinheiro" at bounding box center [469, 200] width 105 height 87
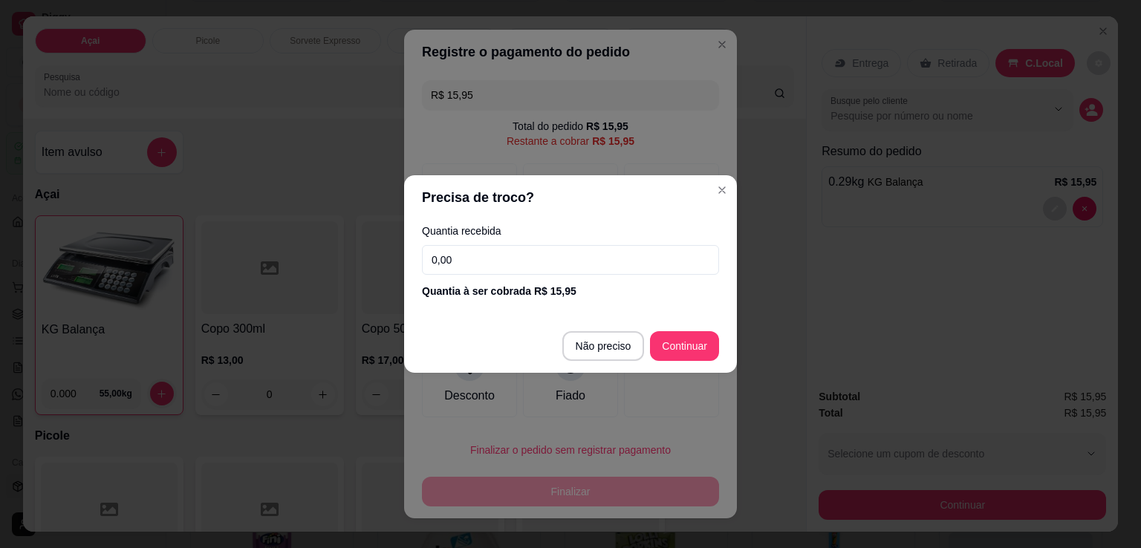
click at [559, 270] on input "0,00" at bounding box center [570, 260] width 297 height 30
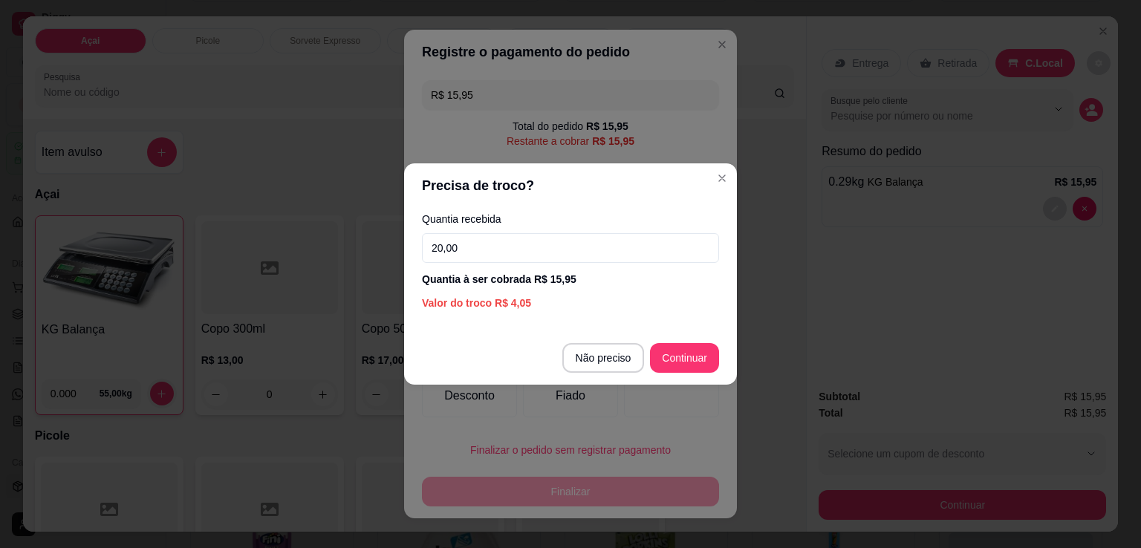
type input "20,00"
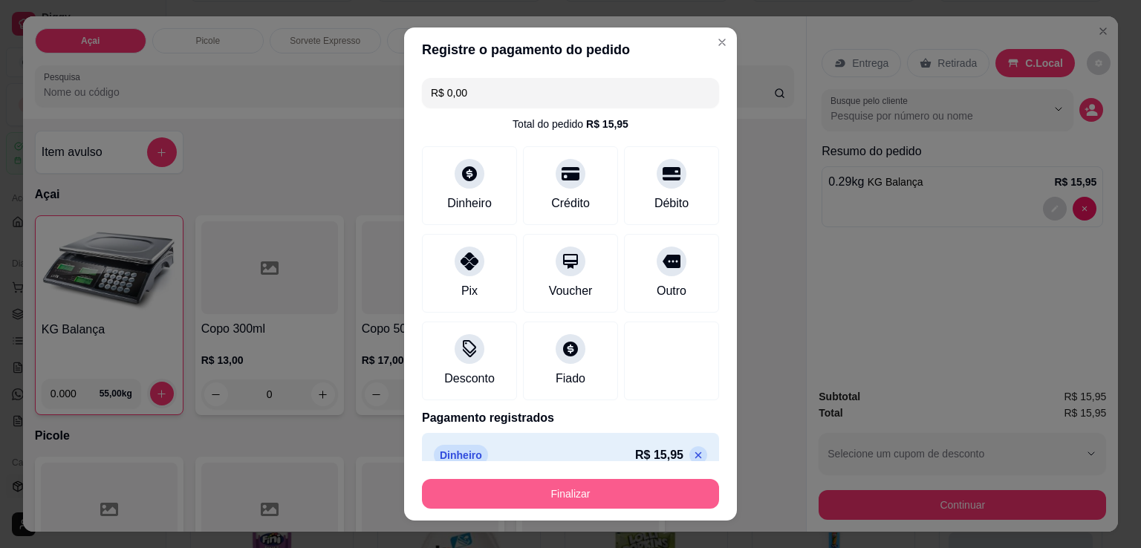
click at [628, 483] on button "Finalizar" at bounding box center [570, 494] width 297 height 30
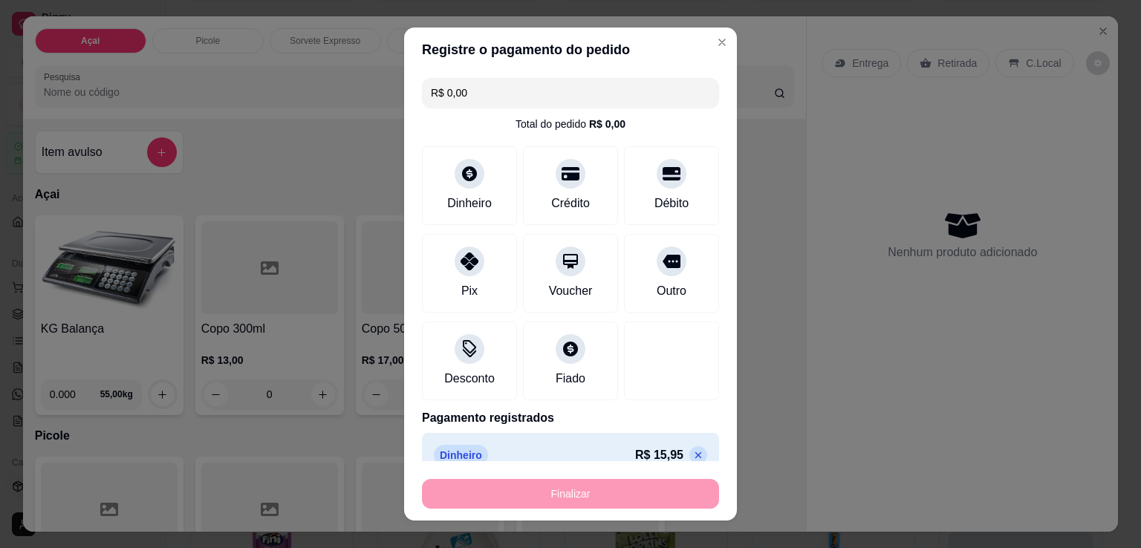
type input "-R$ 15,95"
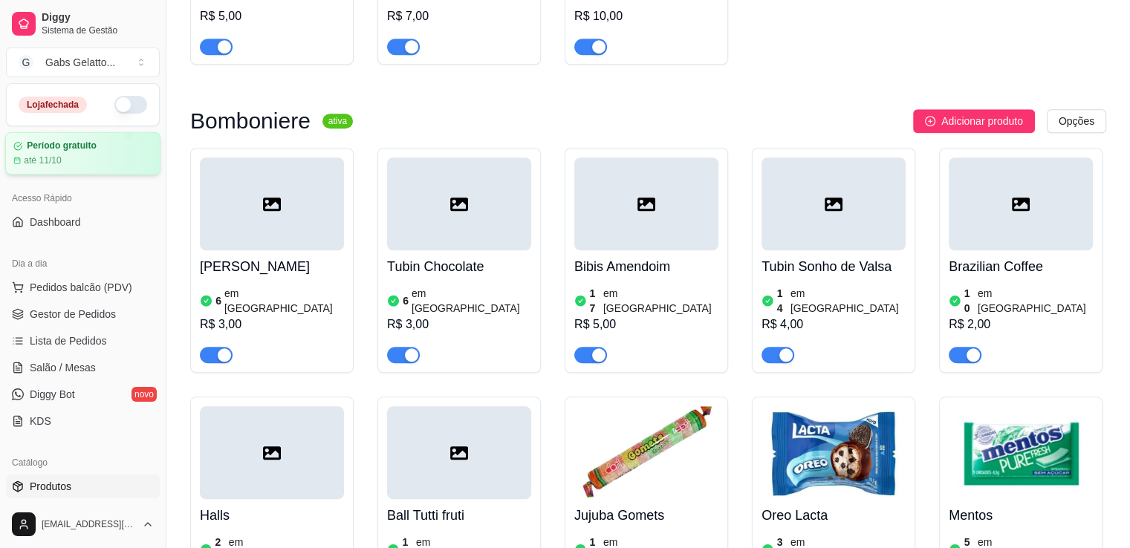
scroll to position [1262, 0]
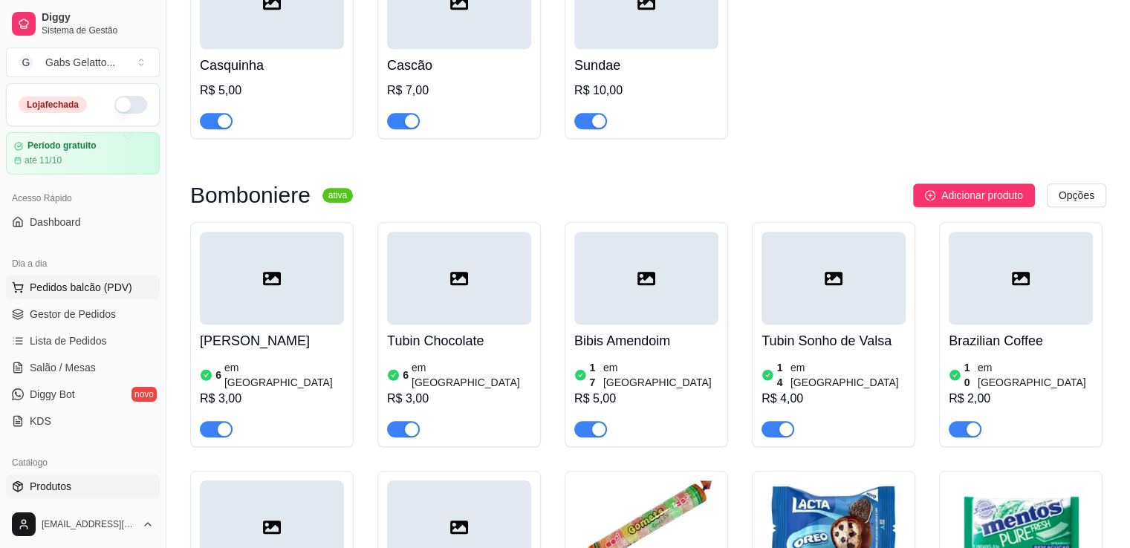
click at [79, 286] on span "Pedidos balcão (PDV)" at bounding box center [81, 287] width 102 height 15
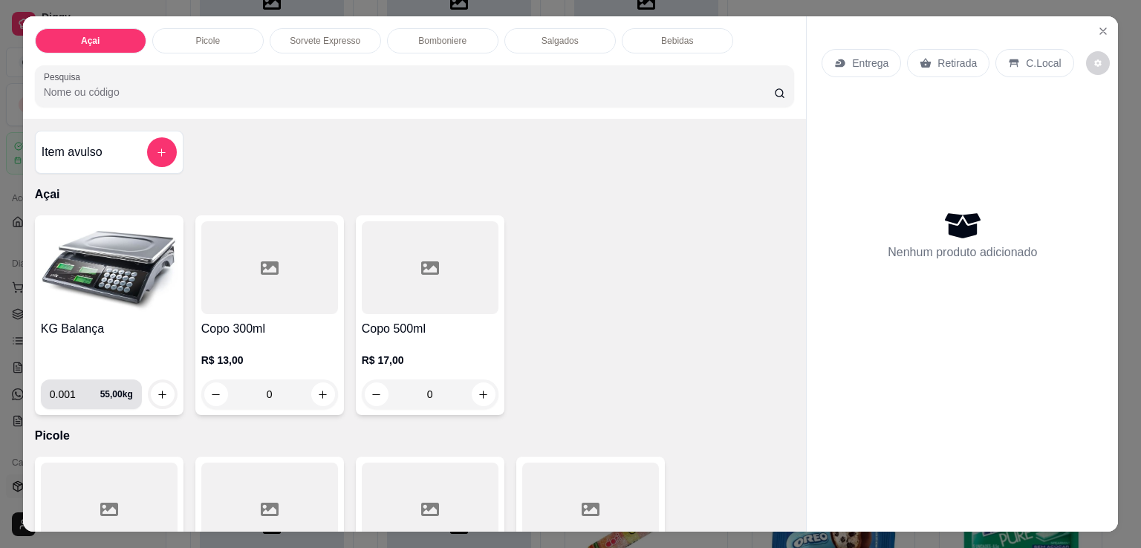
click at [79, 393] on input "0.001" at bounding box center [75, 394] width 50 height 30
type input "0.242"
click at [151, 385] on button "increase-product-quantity" at bounding box center [163, 394] width 24 height 24
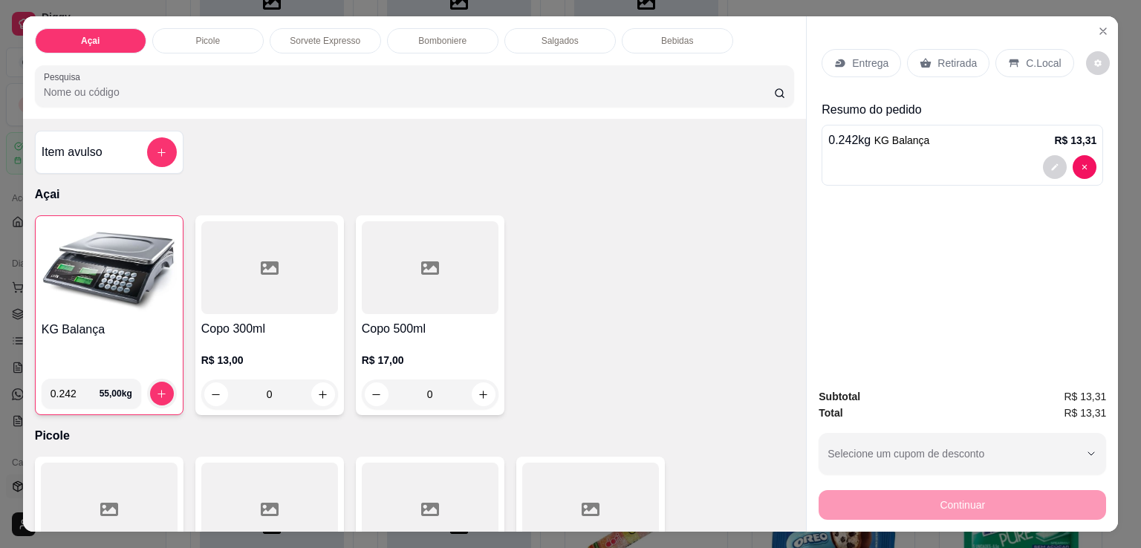
click at [1005, 64] on div "C.Local" at bounding box center [1034, 63] width 78 height 28
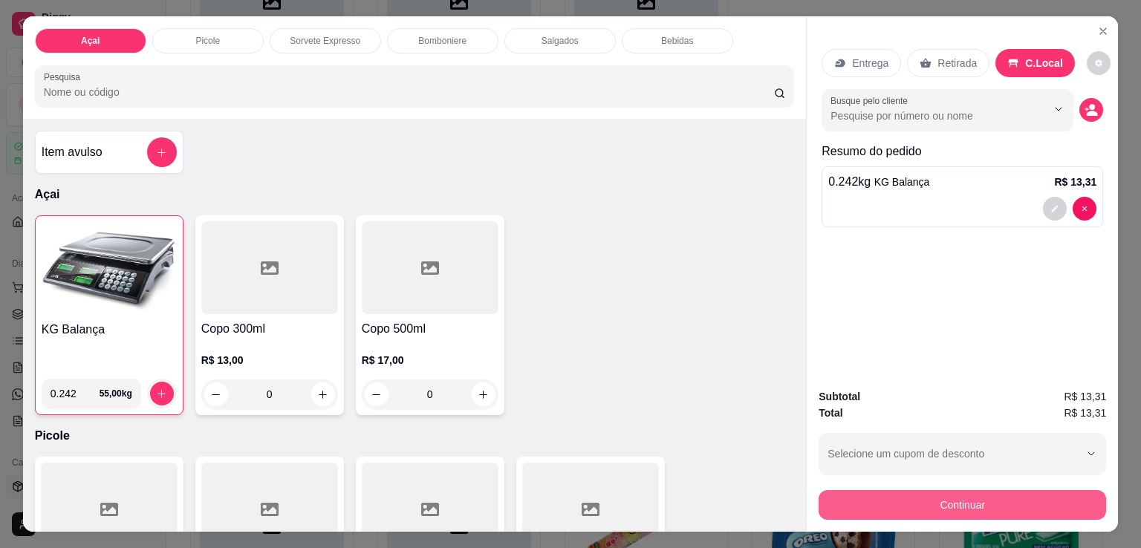
click at [933, 518] on div "Subtotal R$ 13,31 Total R$ 13,31 Selecione um cupom de desconto Selecione um cu…" at bounding box center [961, 454] width 311 height 155
click at [942, 498] on button "Continuar" at bounding box center [962, 504] width 278 height 29
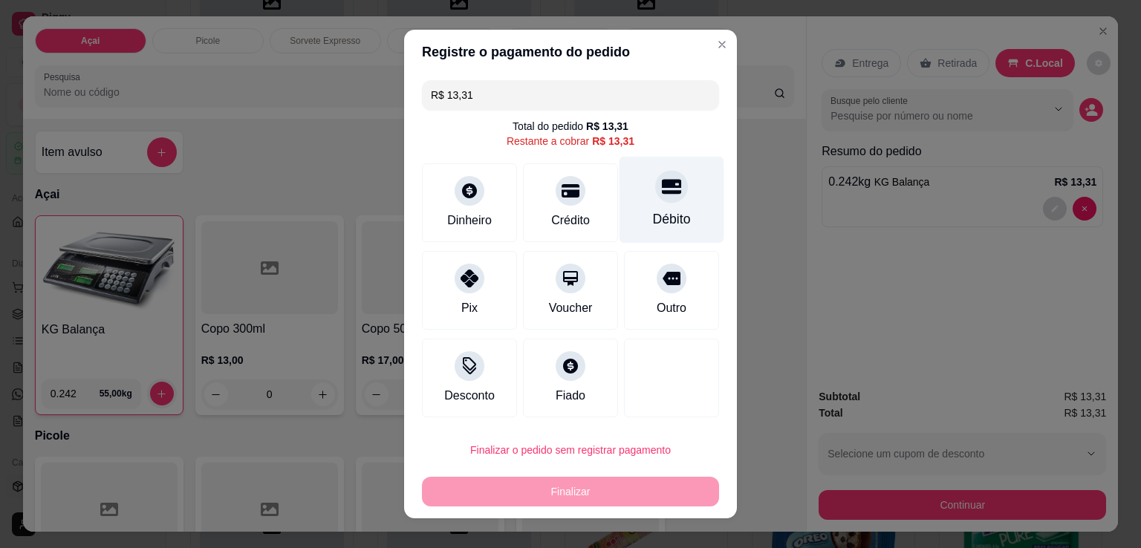
click at [662, 194] on icon at bounding box center [671, 187] width 19 height 15
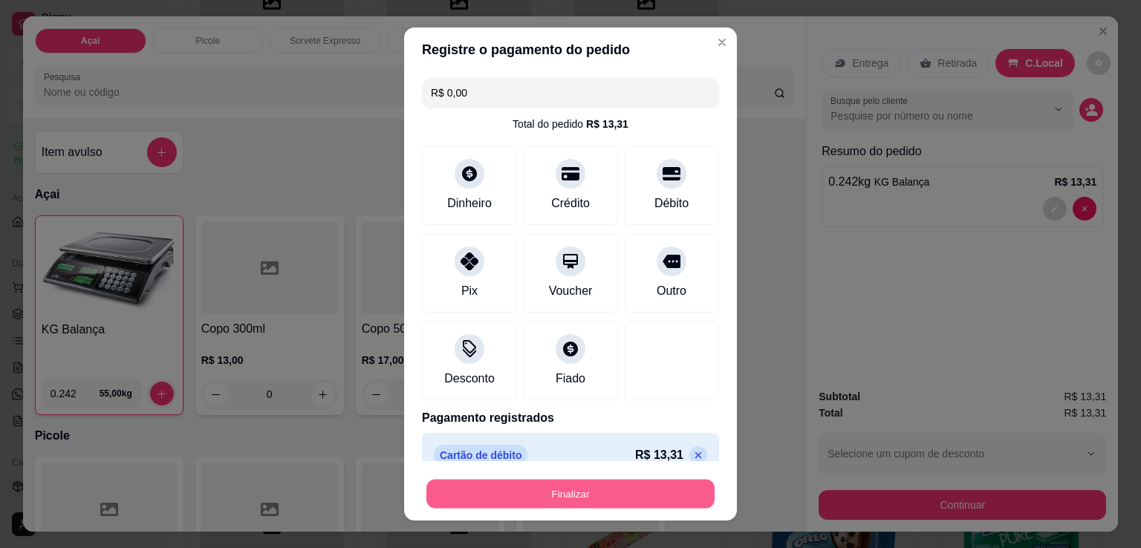
click at [612, 494] on button "Finalizar" at bounding box center [570, 494] width 288 height 29
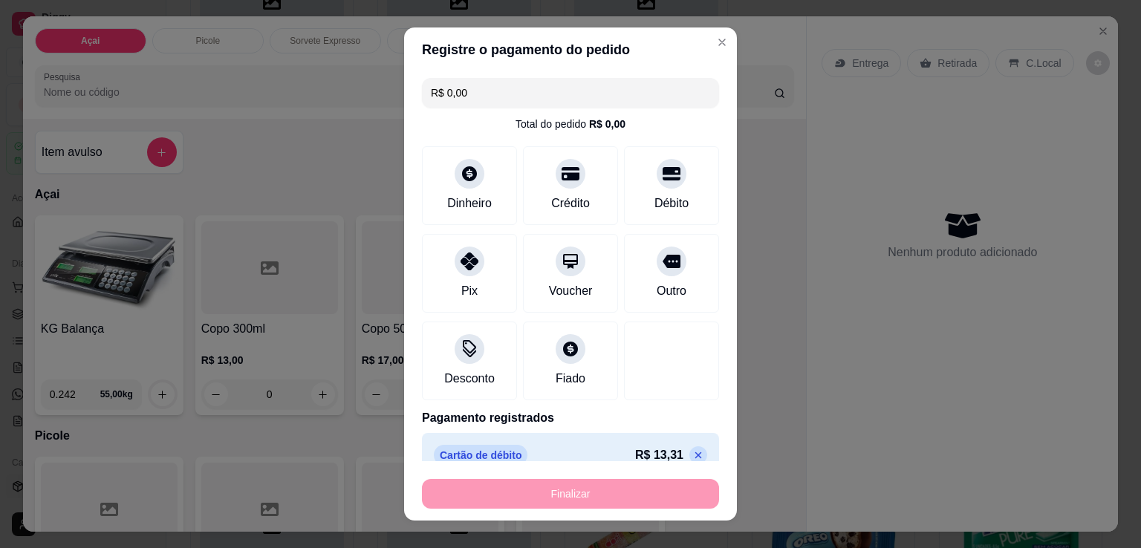
type input "-R$ 13,31"
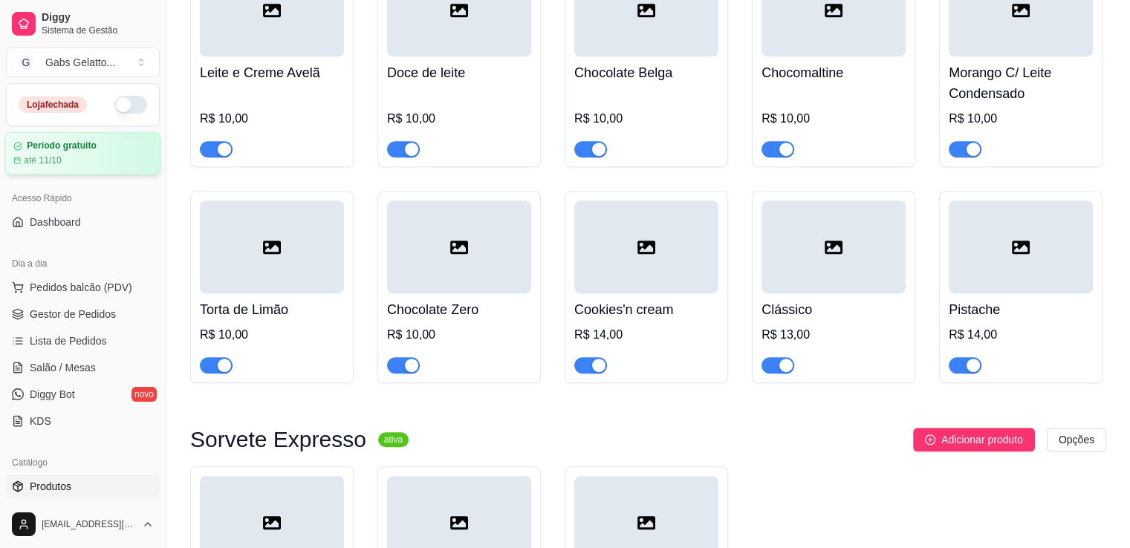
scroll to position [520, 0]
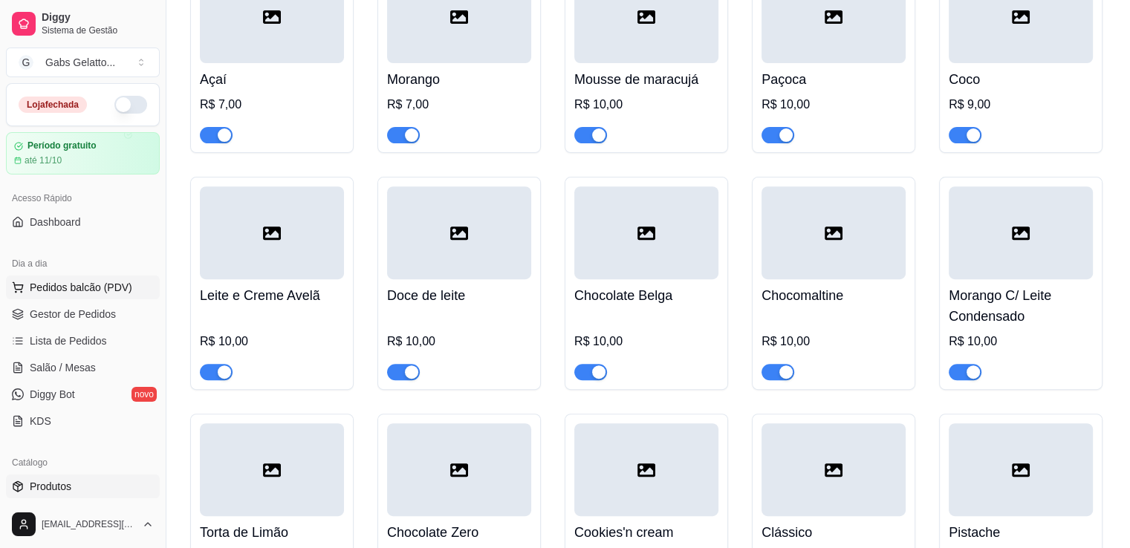
click at [83, 292] on span "Pedidos balcão (PDV)" at bounding box center [81, 287] width 102 height 15
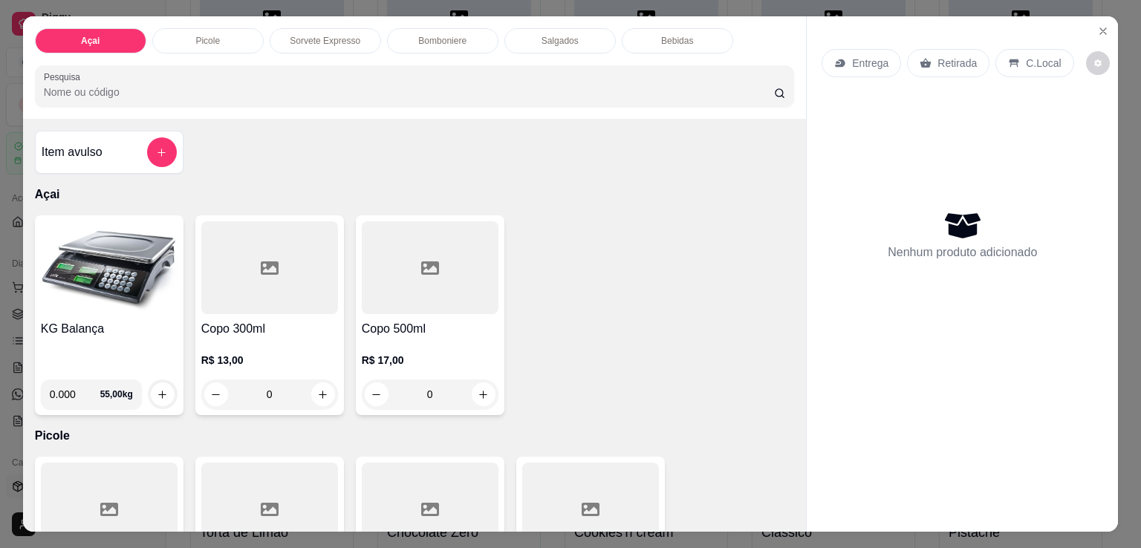
click at [108, 262] on img at bounding box center [109, 267] width 137 height 93
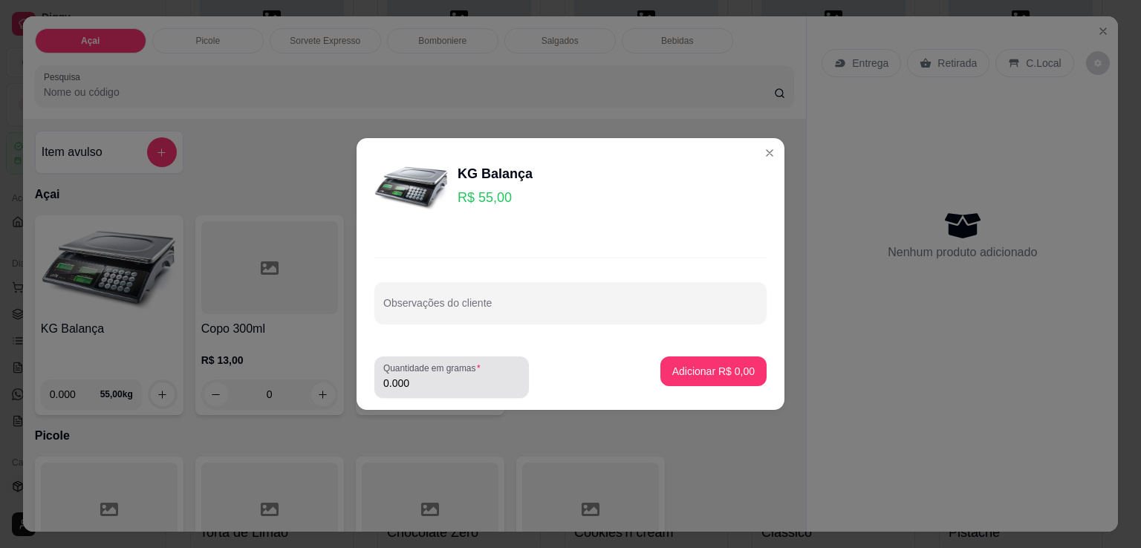
click at [431, 379] on input "0.000" at bounding box center [451, 383] width 137 height 15
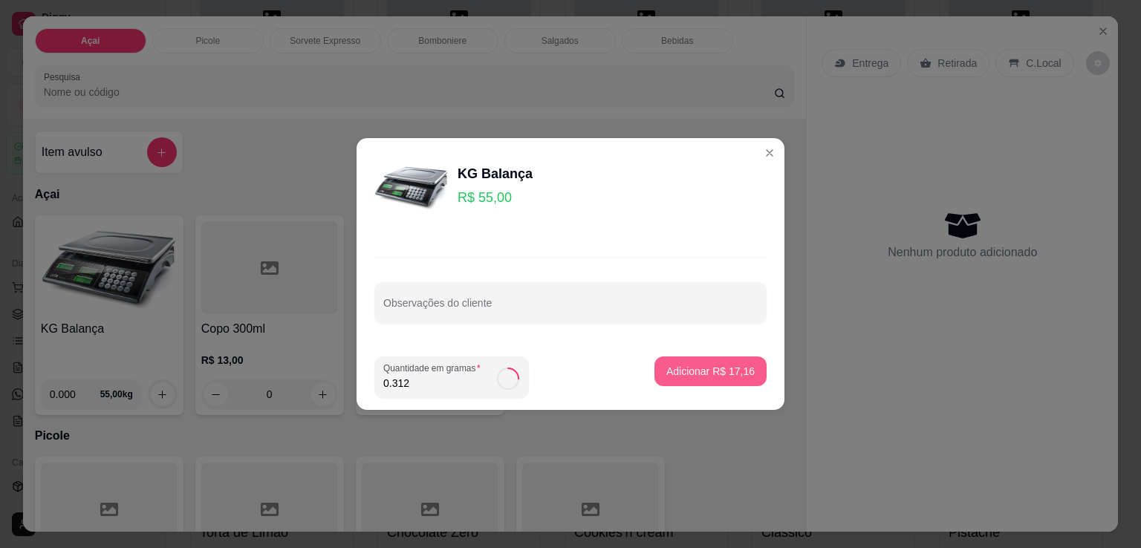
type input "0.312"
click at [698, 378] on p "Adicionar R$ 17,16" at bounding box center [711, 371] width 86 height 14
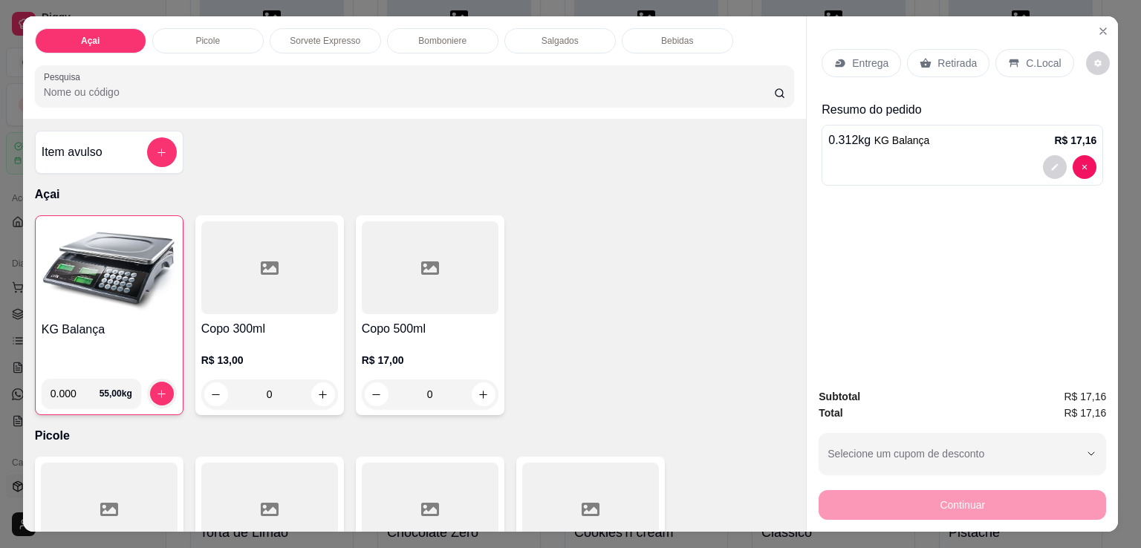
click at [1034, 63] on p "C.Local" at bounding box center [1043, 63] width 35 height 15
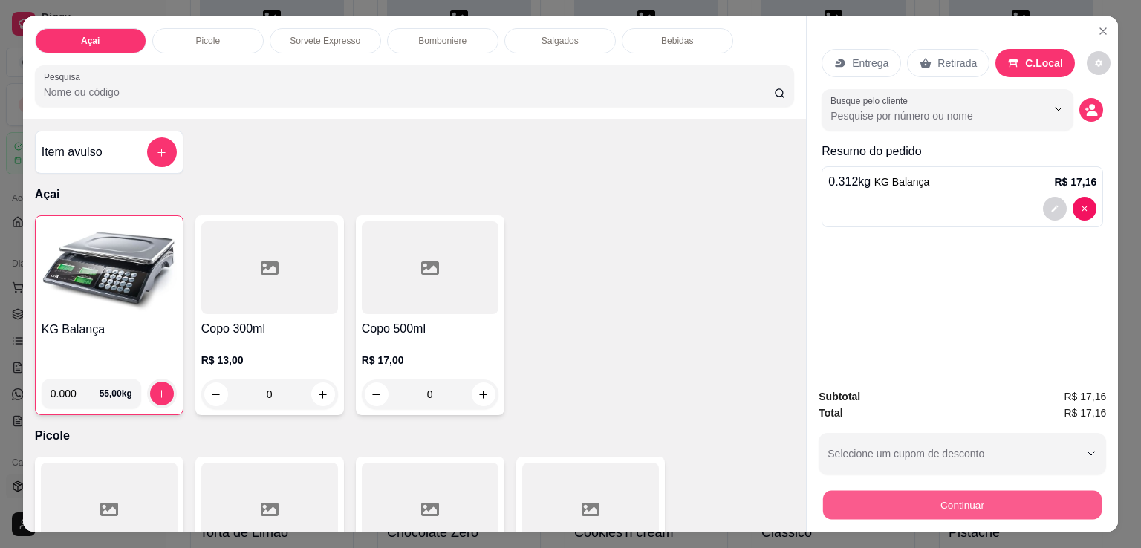
click at [951, 499] on button "Continuar" at bounding box center [962, 504] width 278 height 29
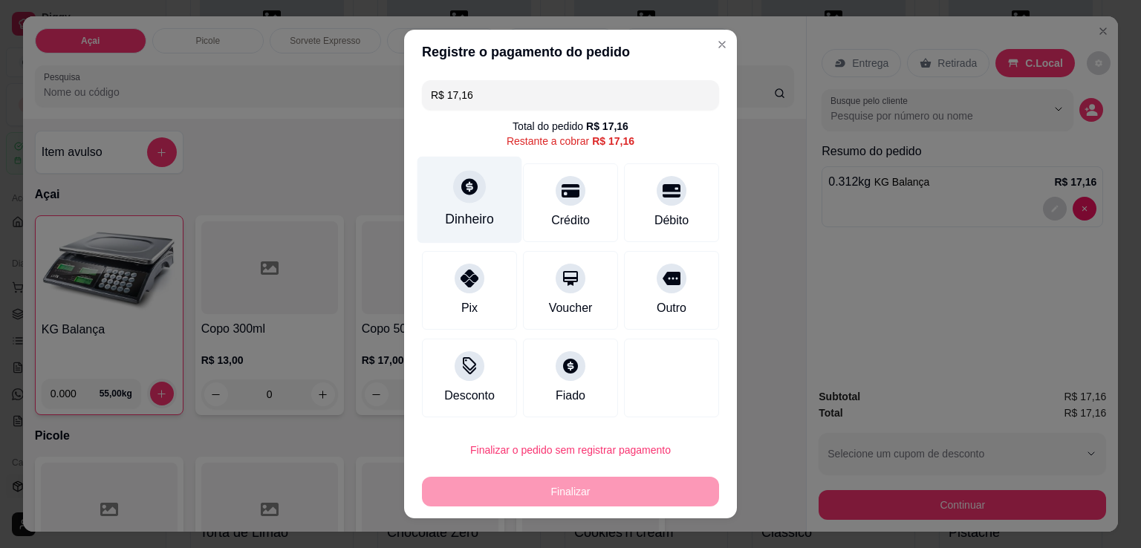
click at [466, 196] on icon at bounding box center [469, 186] width 19 height 19
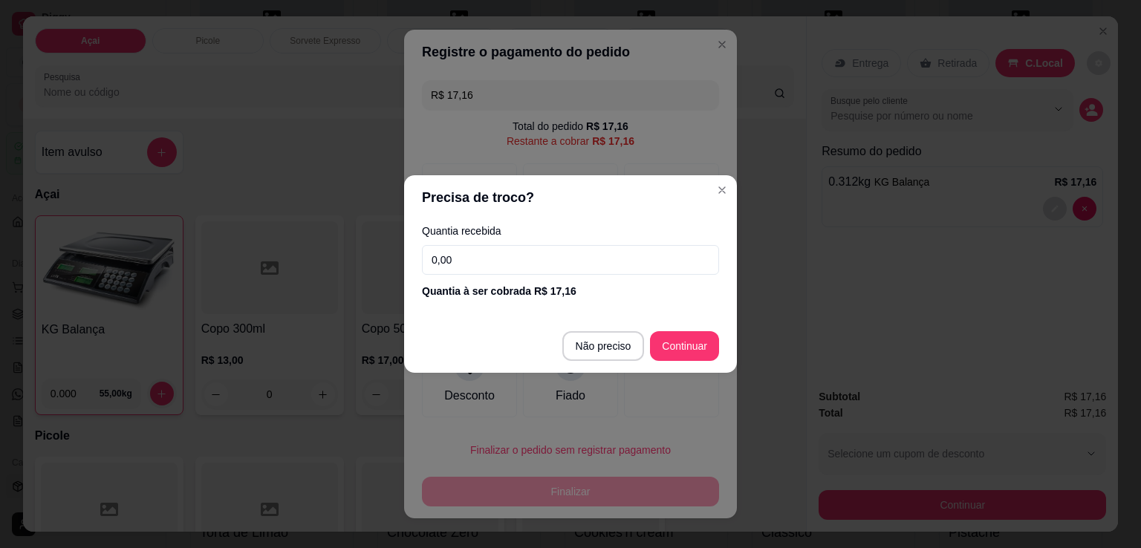
click at [594, 250] on input "0,00" at bounding box center [570, 260] width 297 height 30
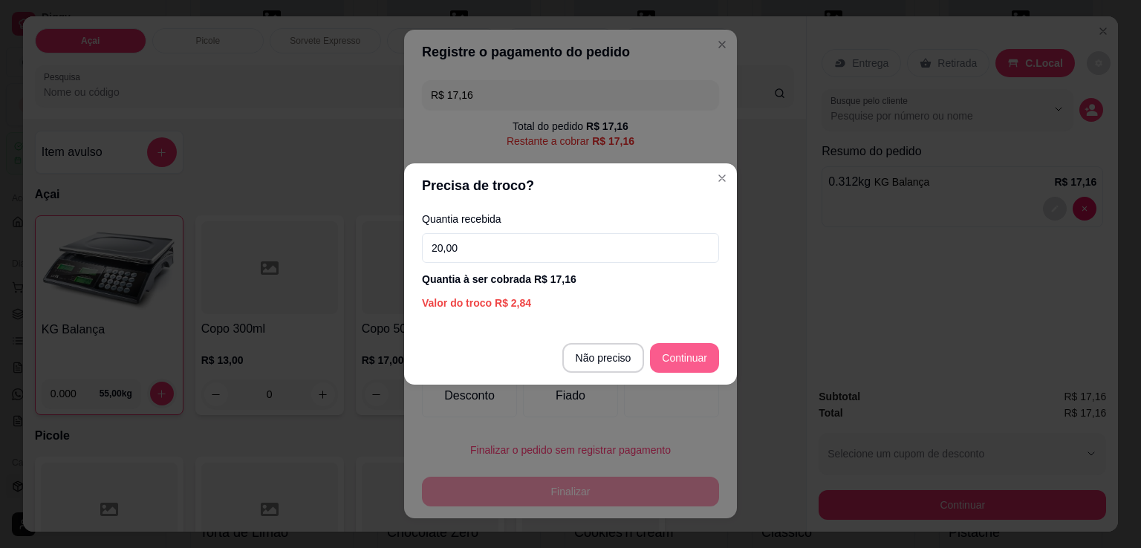
type input "20,00"
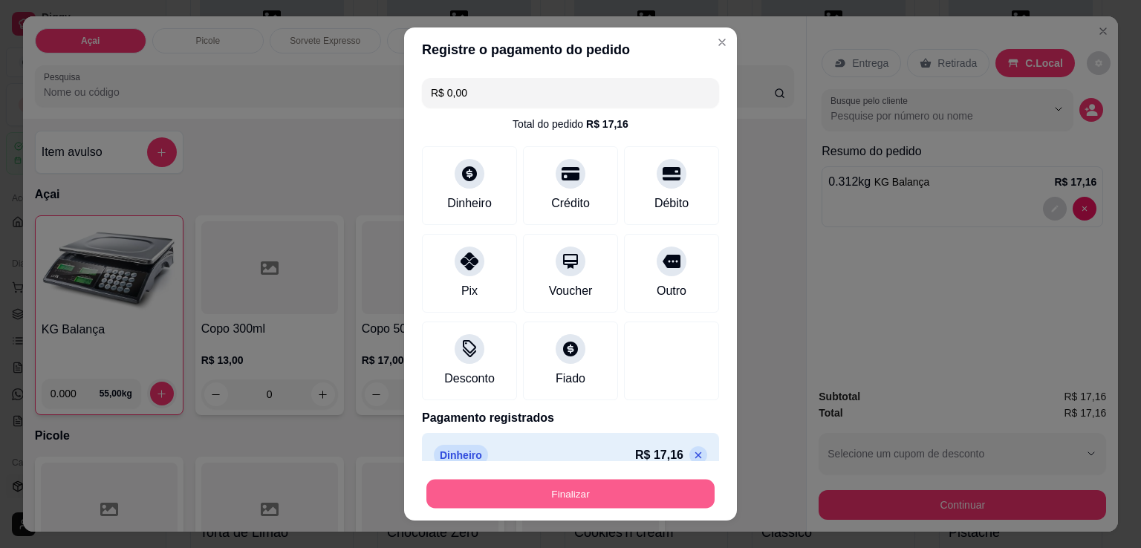
click at [570, 492] on button "Finalizar" at bounding box center [570, 494] width 288 height 29
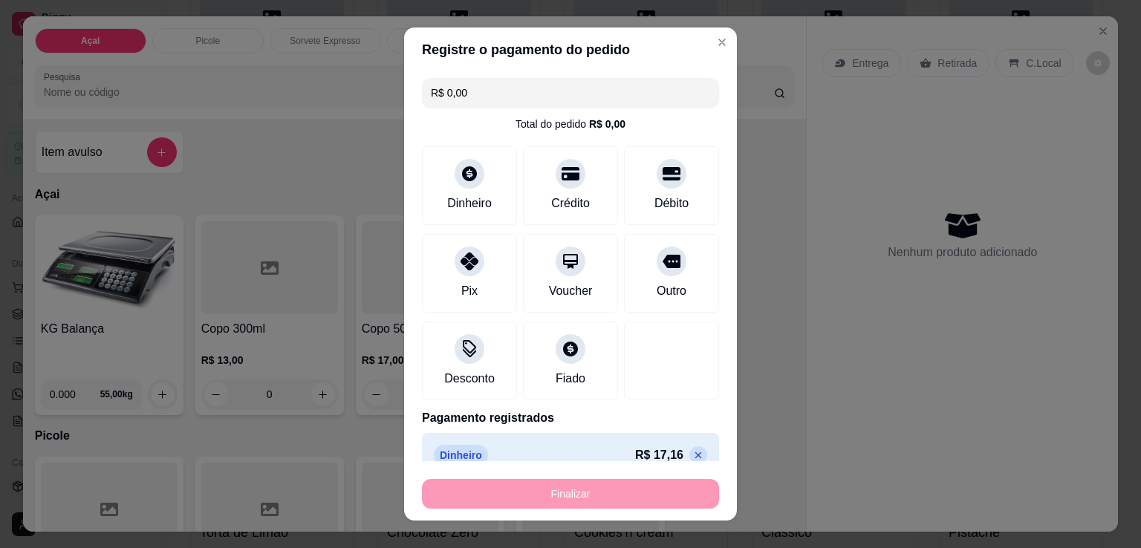
type input "-R$ 17,16"
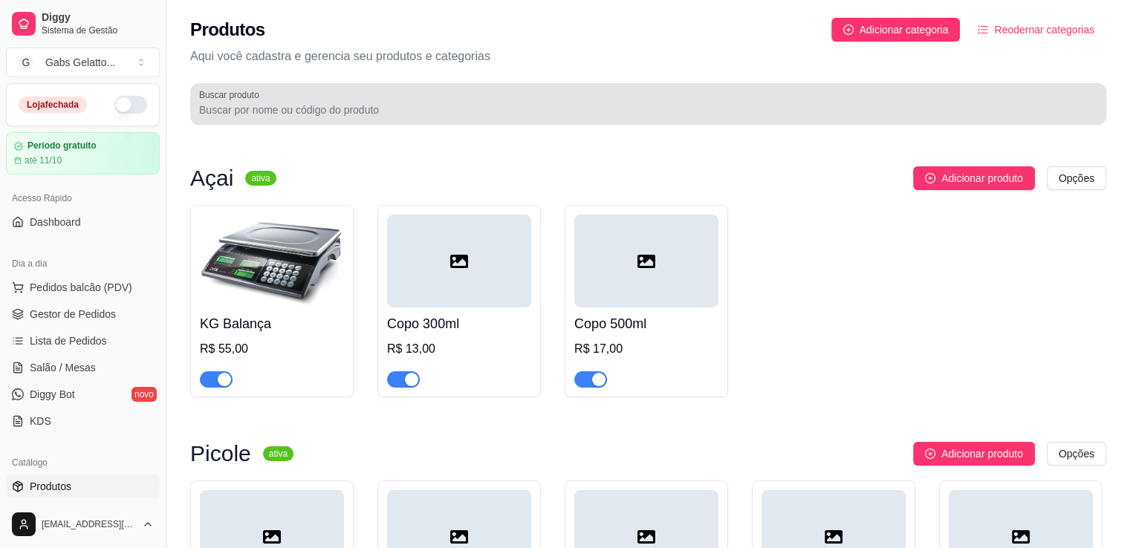
click at [461, 105] on input "Buscar produto" at bounding box center [648, 109] width 898 height 15
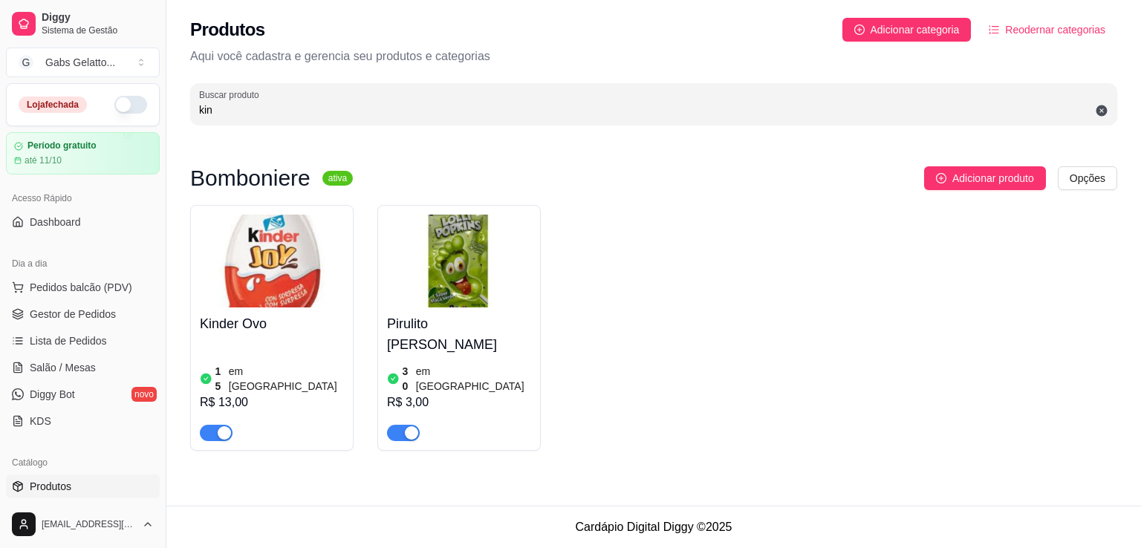
type input "kin"
click at [271, 225] on img at bounding box center [272, 261] width 144 height 93
click at [88, 281] on span "Pedidos balcão (PDV)" at bounding box center [81, 287] width 102 height 15
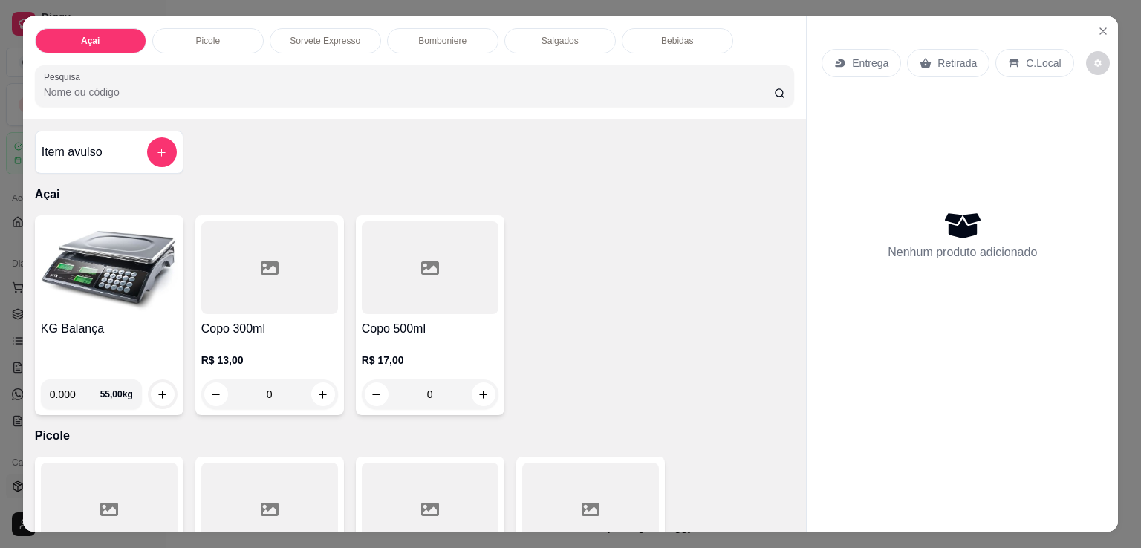
click at [235, 107] on div "Açai Picole Sorvete Expresso Bomboniere Salgados Bebidas Pesquisa" at bounding box center [414, 67] width 783 height 102
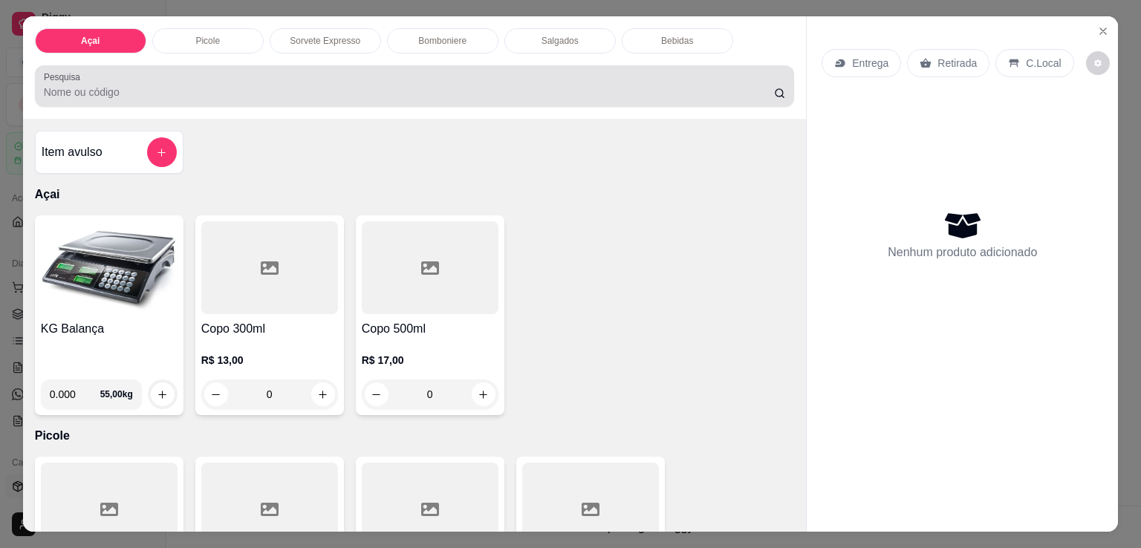
click at [224, 74] on div at bounding box center [415, 86] width 742 height 30
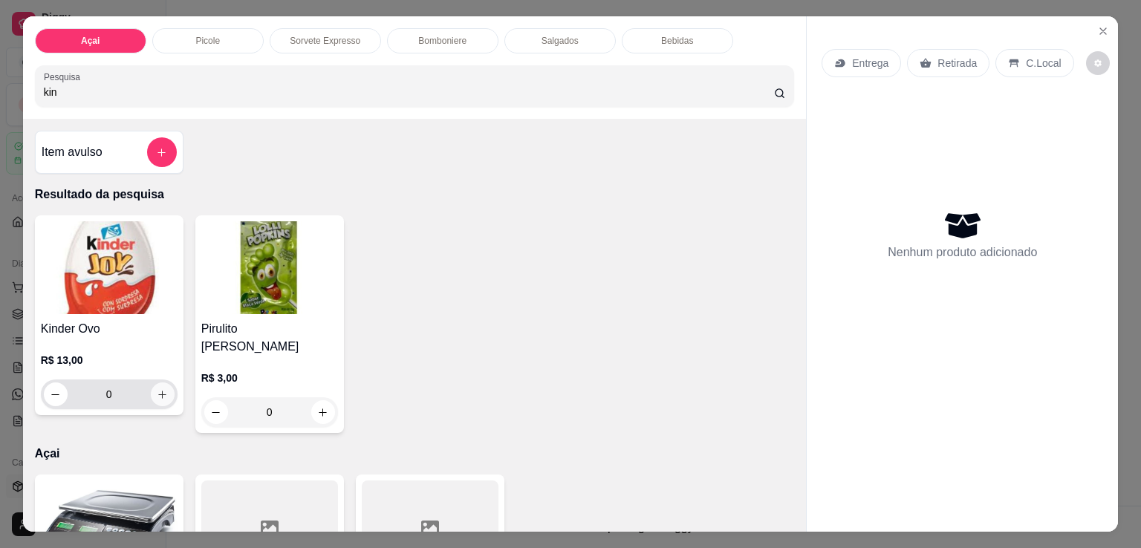
type input "kin"
click at [161, 389] on icon "increase-product-quantity" at bounding box center [162, 394] width 11 height 11
type input "1"
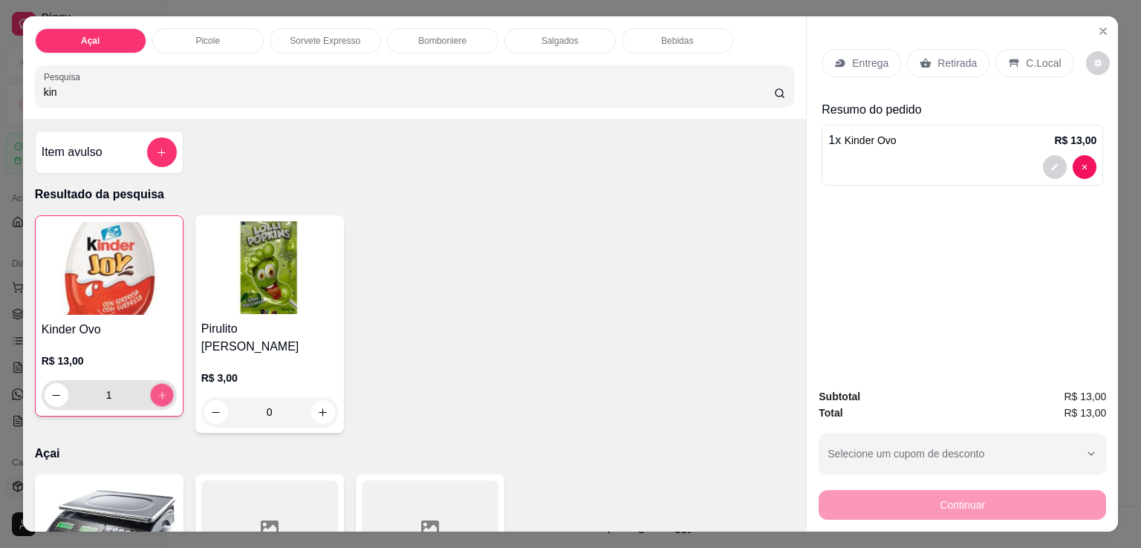
click at [162, 386] on button "increase-product-quantity" at bounding box center [161, 395] width 23 height 23
type input "2"
click at [161, 390] on icon "increase-product-quantity" at bounding box center [161, 395] width 11 height 11
type input "3"
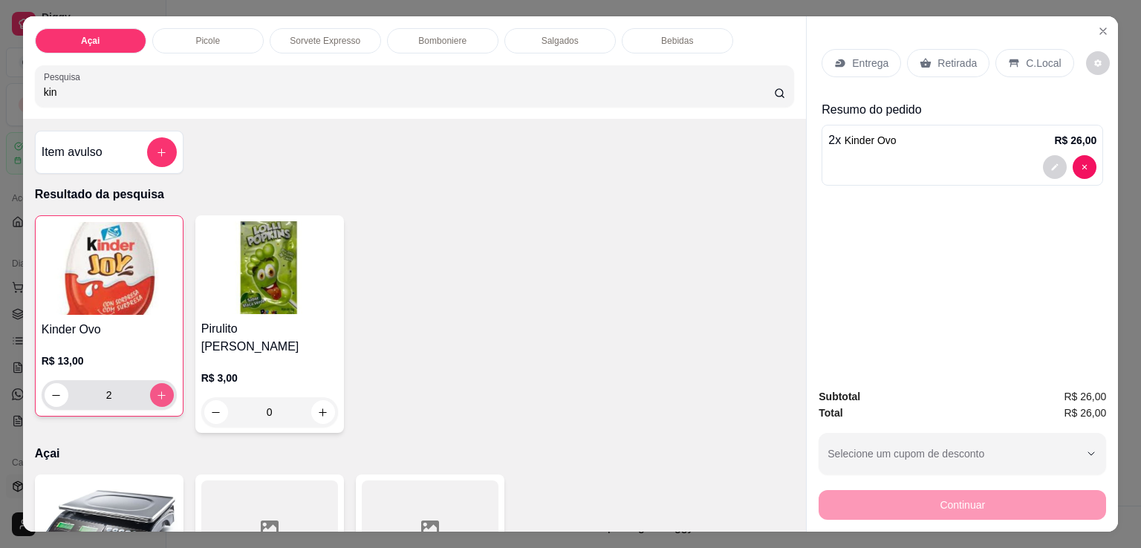
type input "3"
click at [1026, 56] on p "C.Local" at bounding box center [1043, 63] width 35 height 15
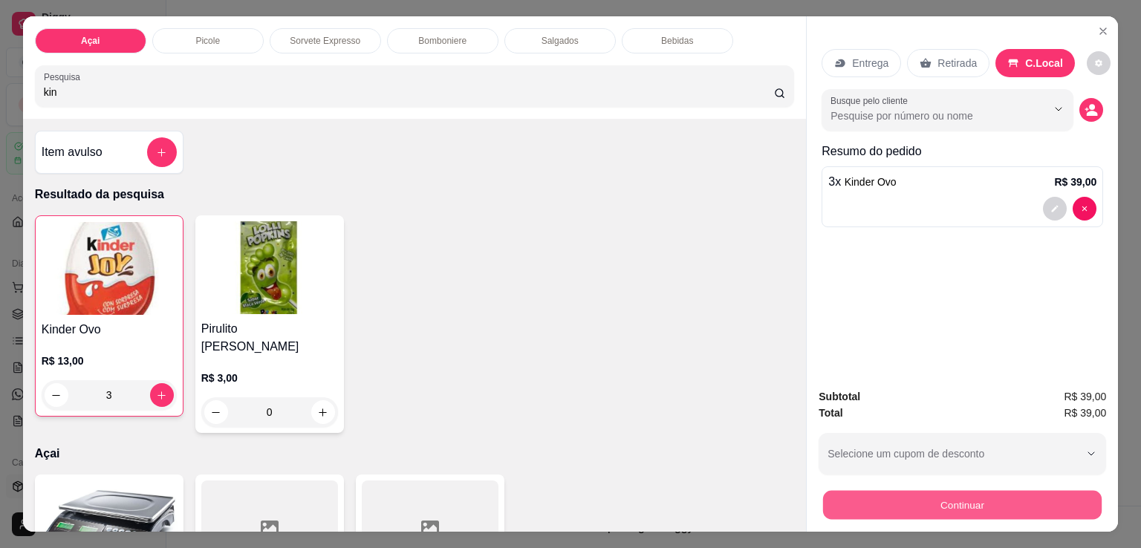
click at [985, 504] on button "Continuar" at bounding box center [962, 504] width 278 height 29
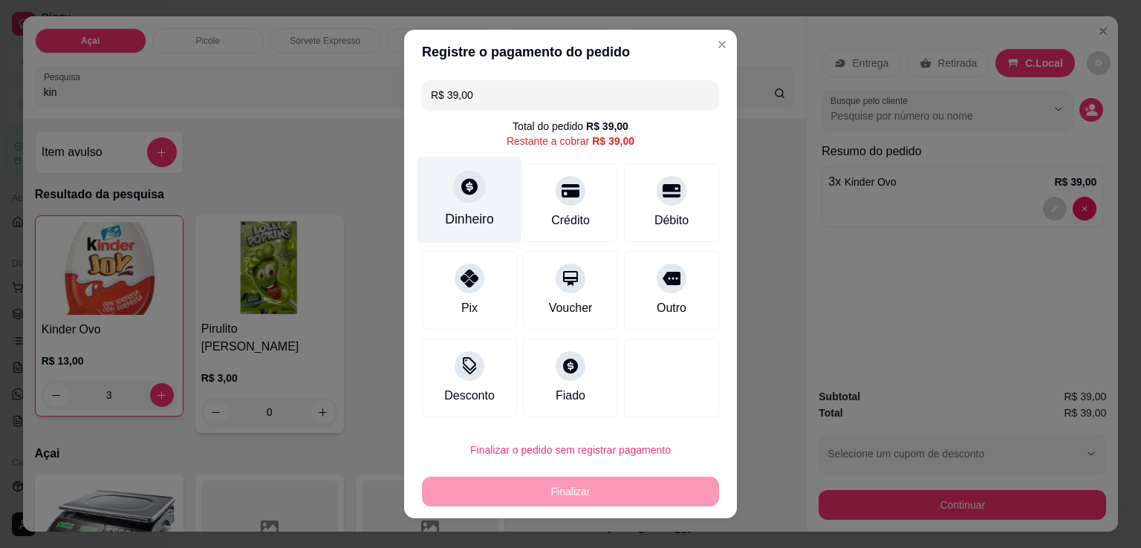
click at [461, 192] on icon at bounding box center [469, 186] width 16 height 16
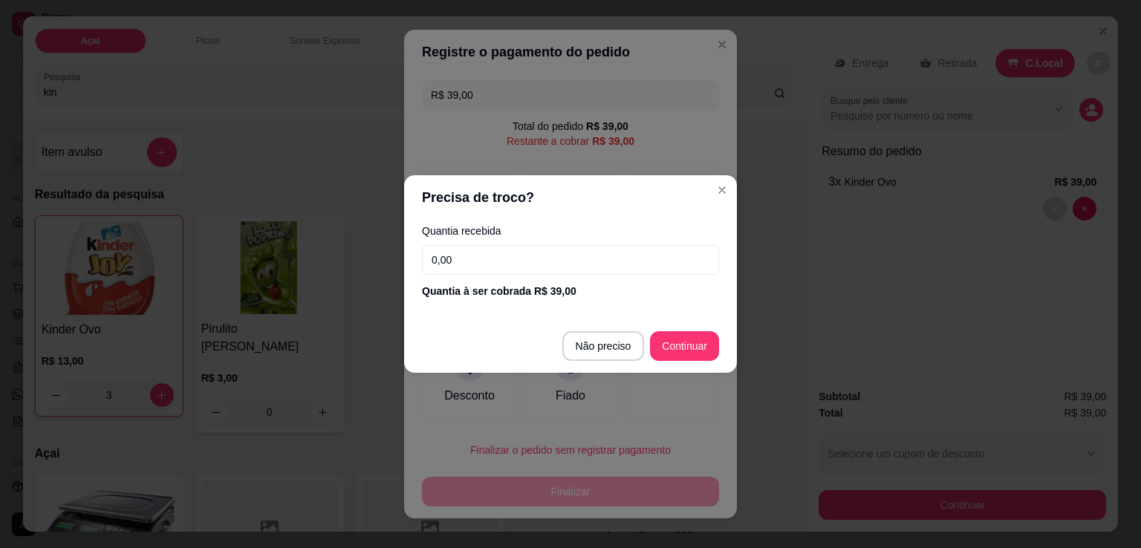
click at [558, 266] on input "0,00" at bounding box center [570, 260] width 297 height 30
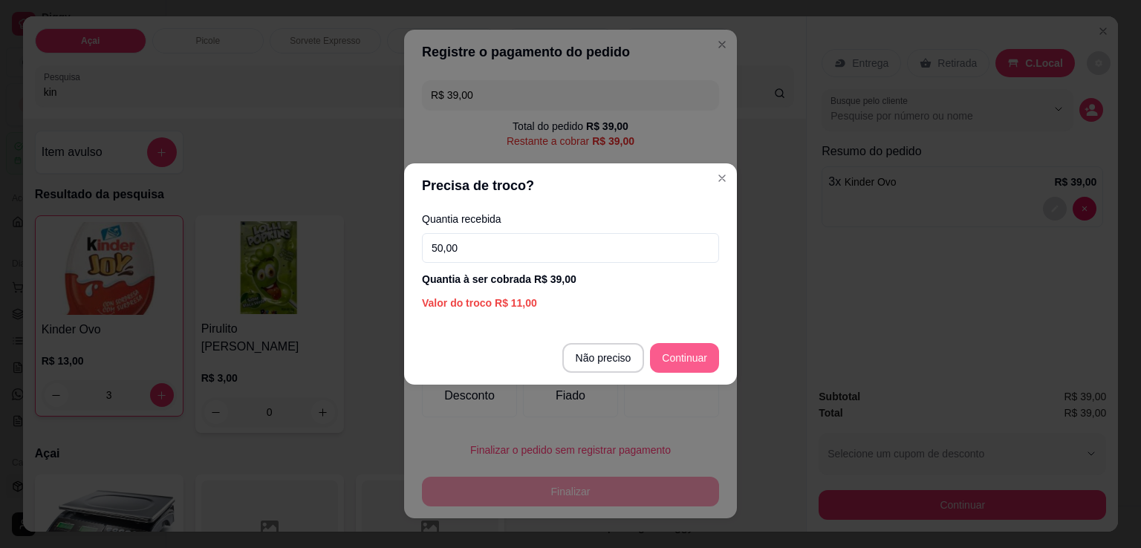
type input "50,00"
type input "R$ 0,00"
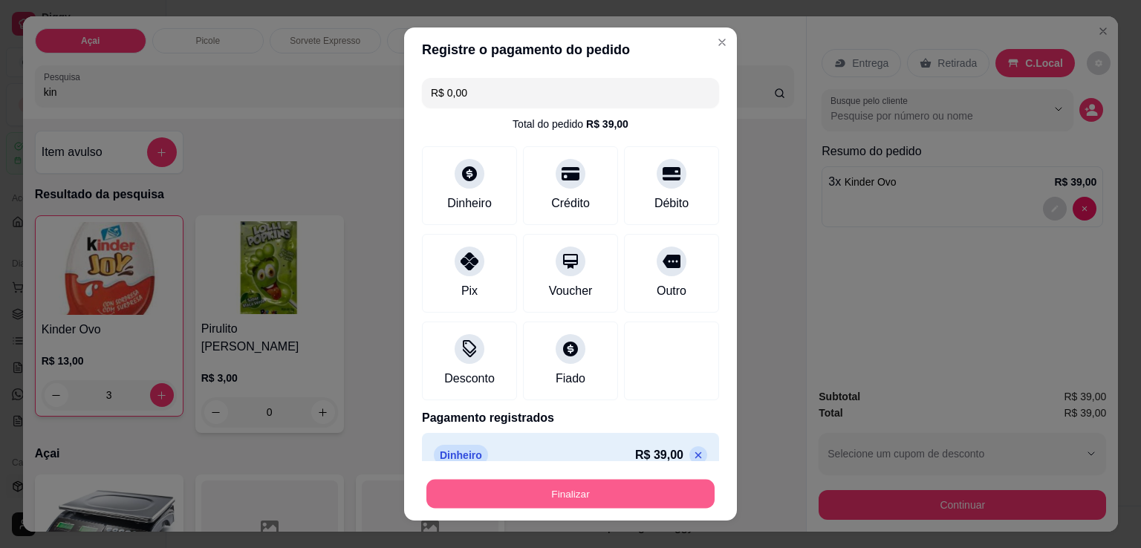
click at [585, 485] on button "Finalizar" at bounding box center [570, 494] width 288 height 29
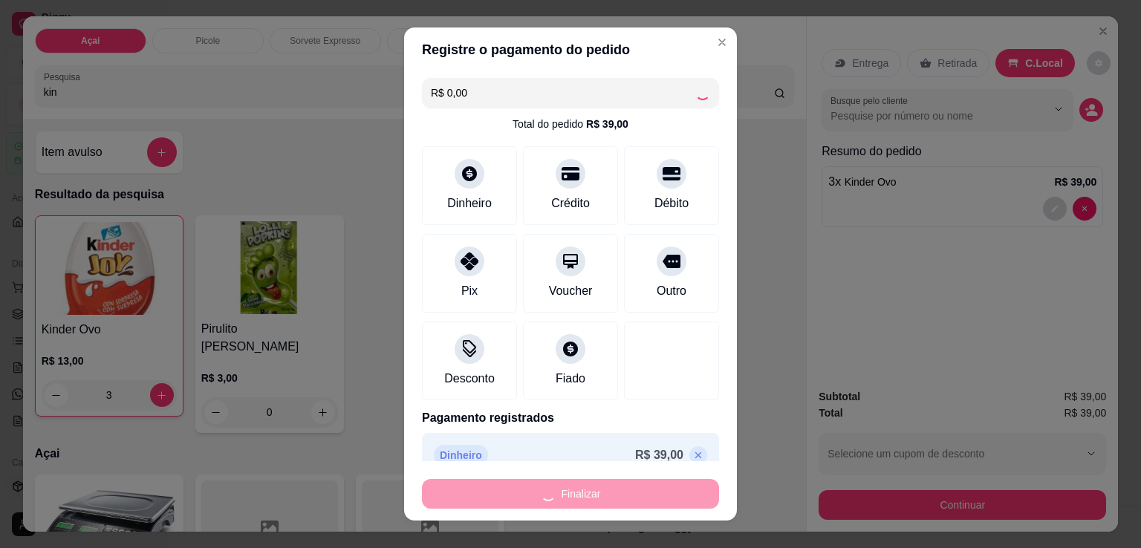
type input "0"
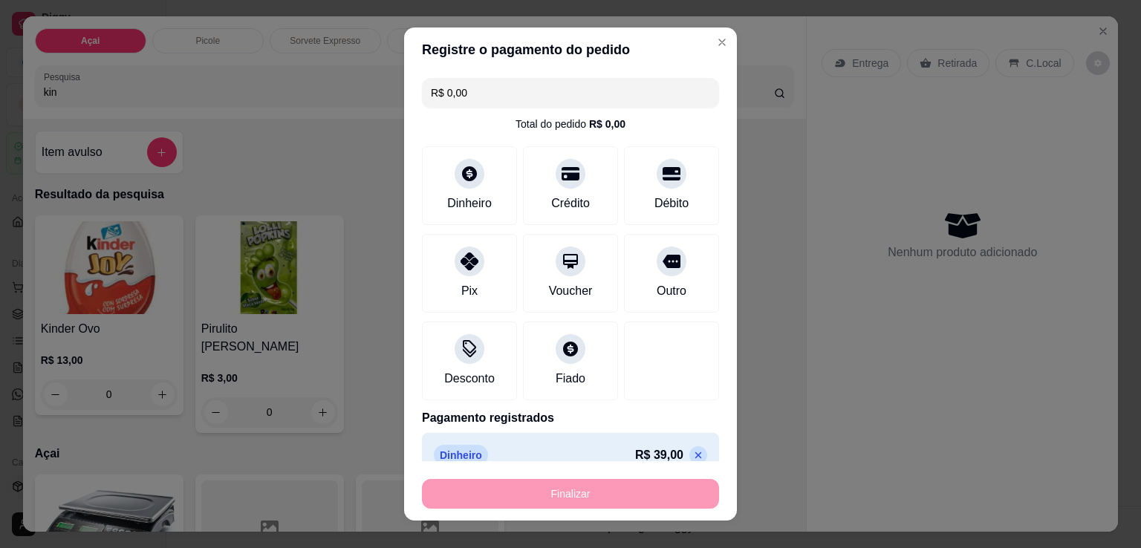
type input "-R$ 39,00"
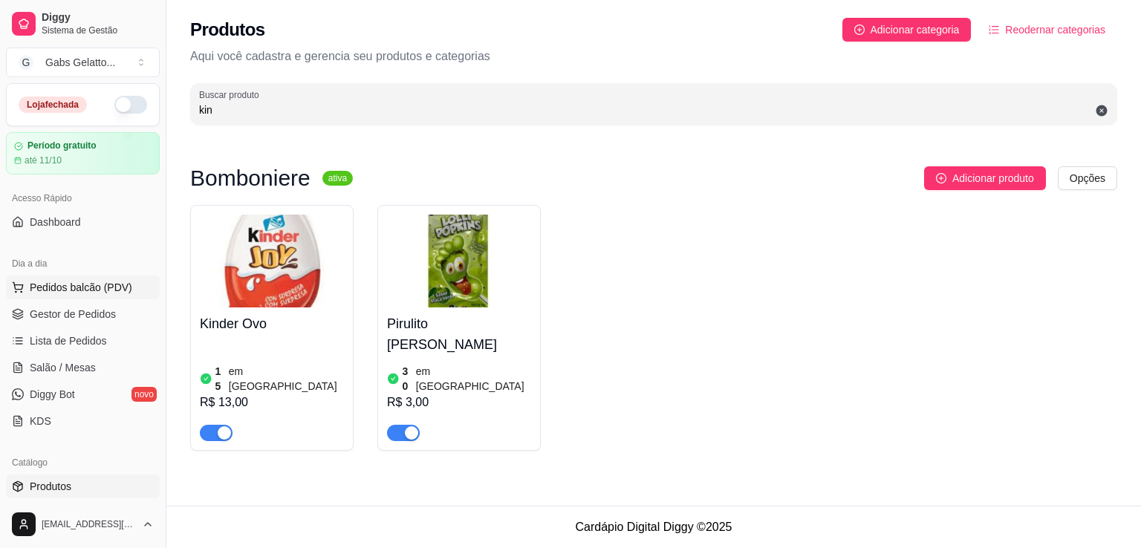
click at [121, 286] on span "Pedidos balcão (PDV)" at bounding box center [81, 287] width 102 height 15
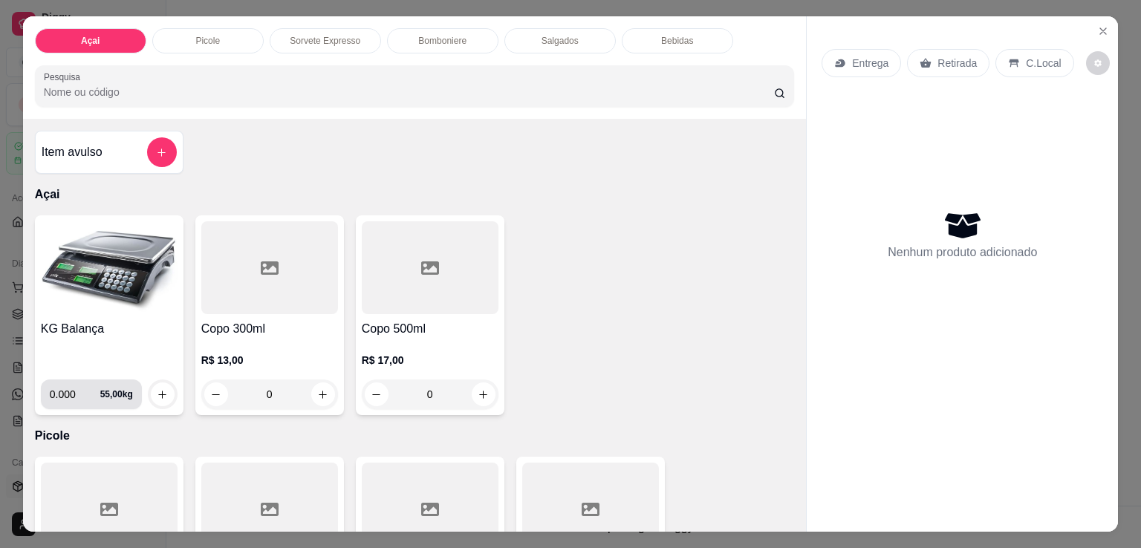
click at [69, 396] on input "0.000" at bounding box center [75, 394] width 50 height 30
type input "0.102"
click at [158, 389] on icon "increase-product-quantity" at bounding box center [162, 394] width 11 height 11
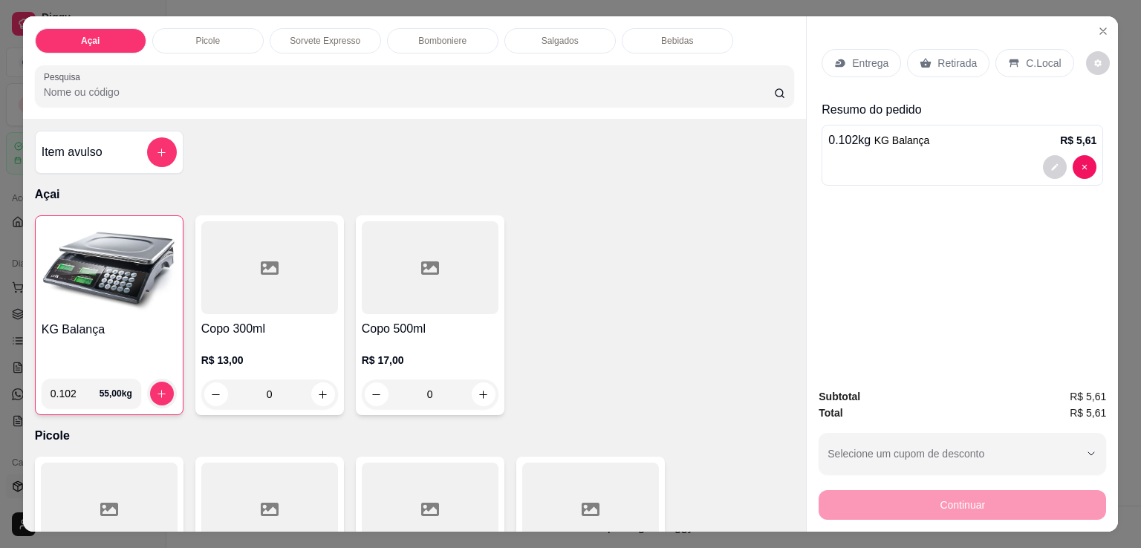
scroll to position [36, 0]
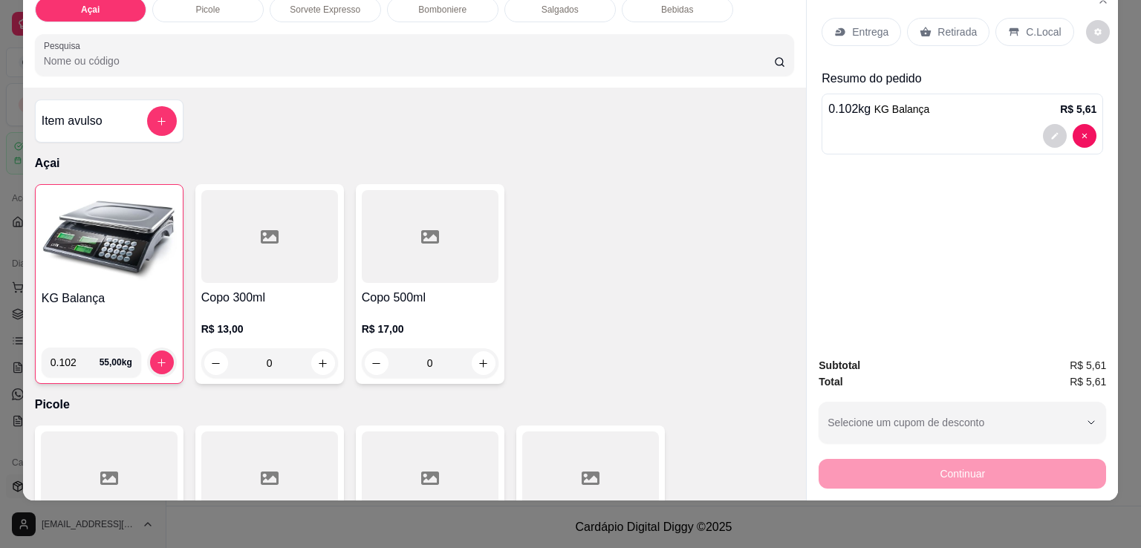
click at [1032, 25] on p "C.Local" at bounding box center [1043, 32] width 35 height 15
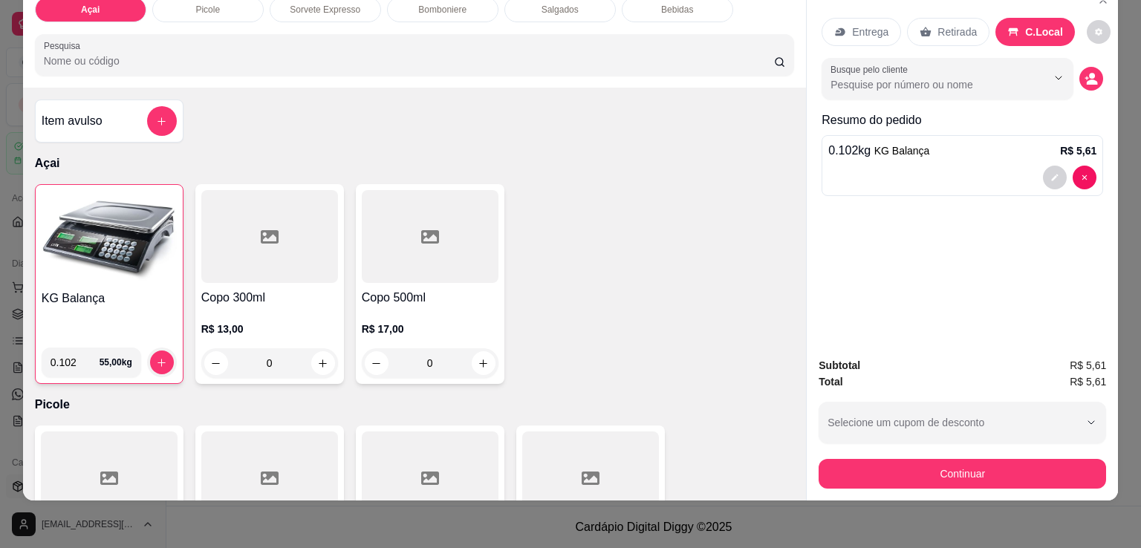
click at [975, 468] on button "Continuar" at bounding box center [961, 474] width 287 height 30
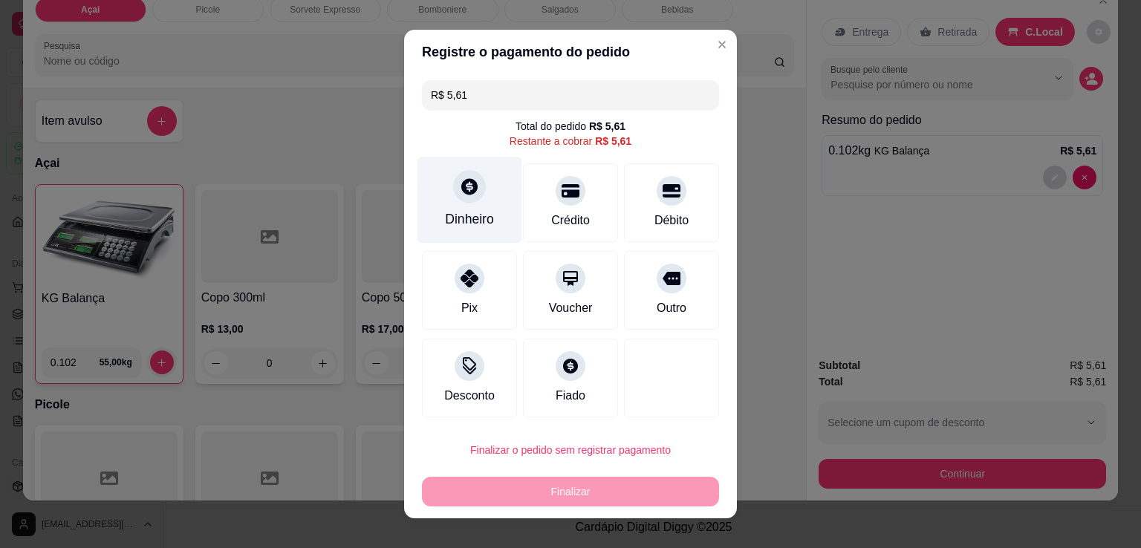
click at [478, 208] on div "Dinheiro" at bounding box center [469, 200] width 105 height 87
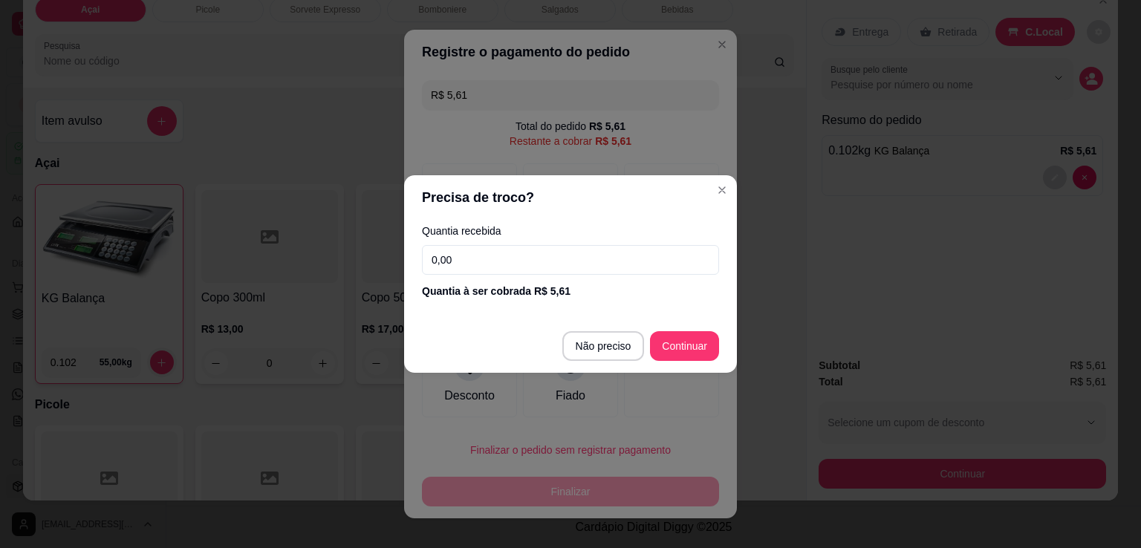
click at [561, 256] on input "0,00" at bounding box center [570, 260] width 297 height 30
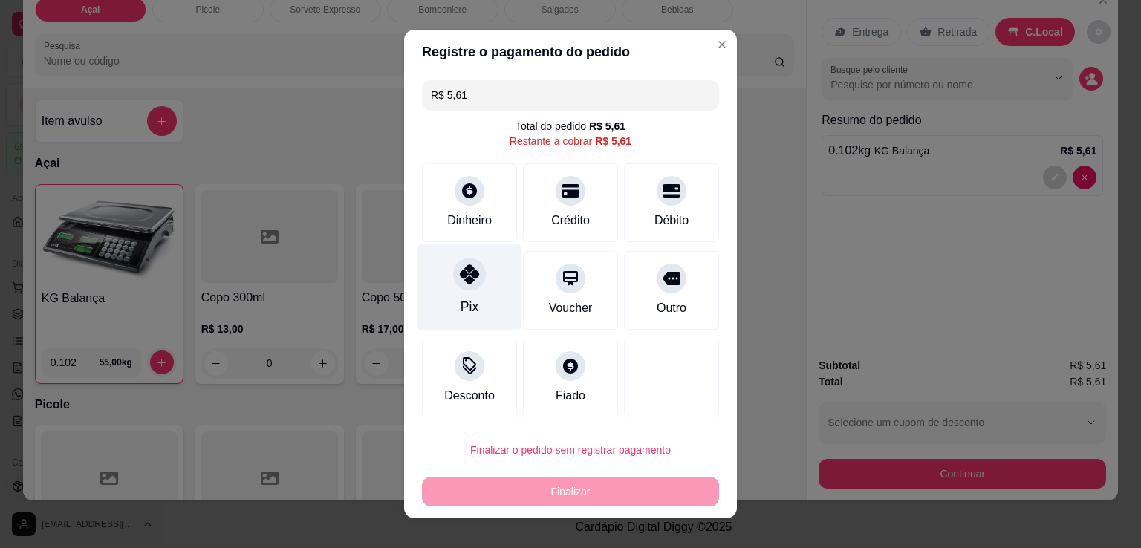
click at [460, 280] on icon at bounding box center [469, 273] width 19 height 19
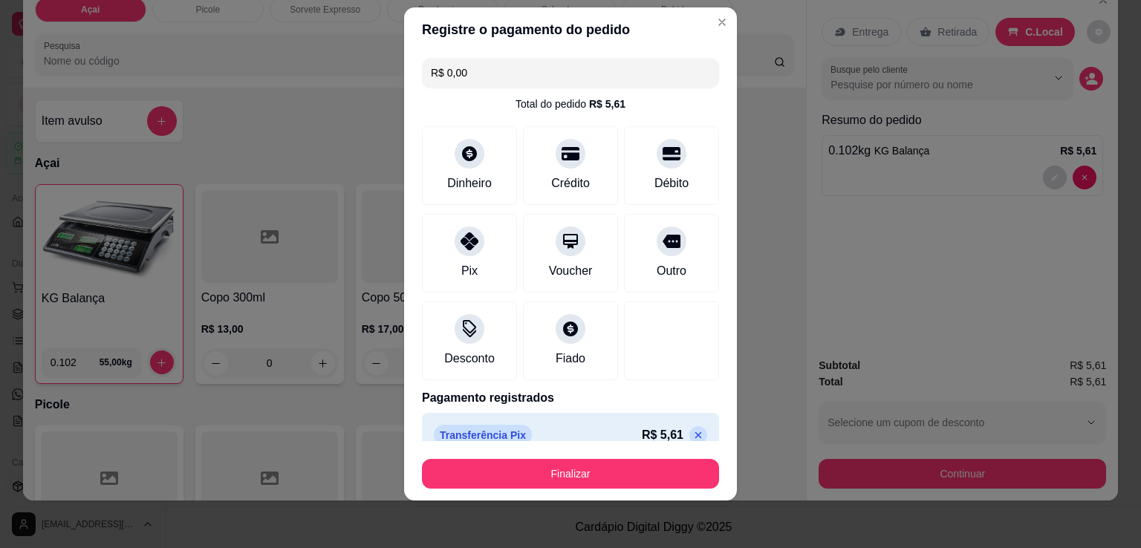
scroll to position [0, 0]
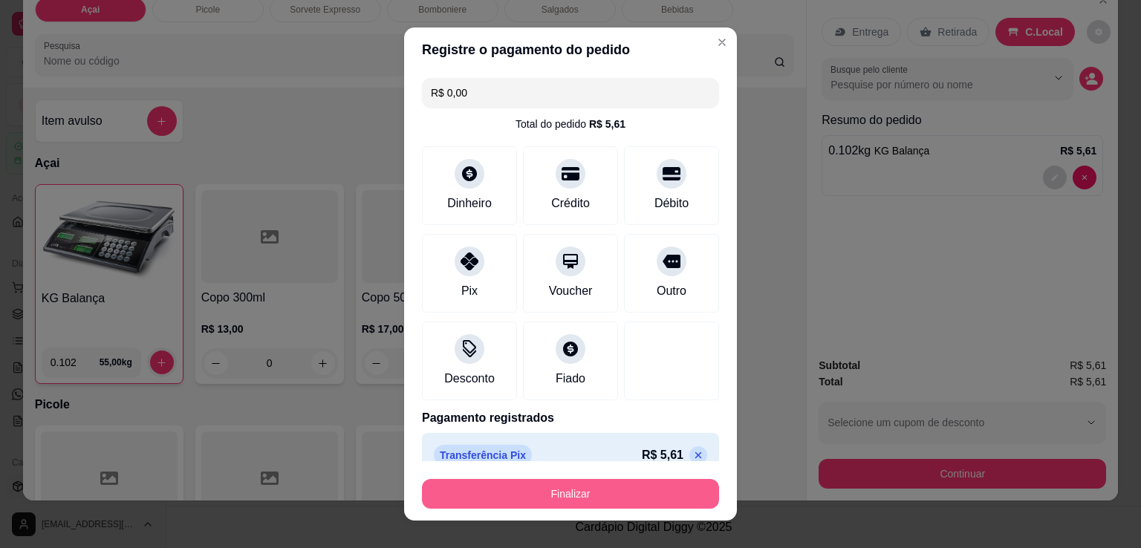
click at [591, 494] on button "Finalizar" at bounding box center [570, 494] width 297 height 30
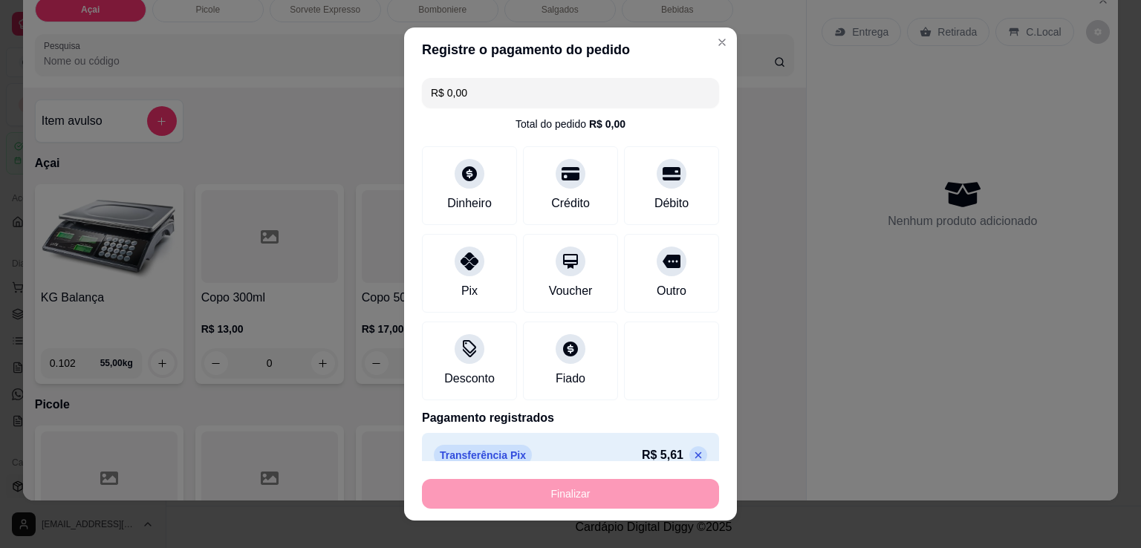
type input "-R$ 5,61"
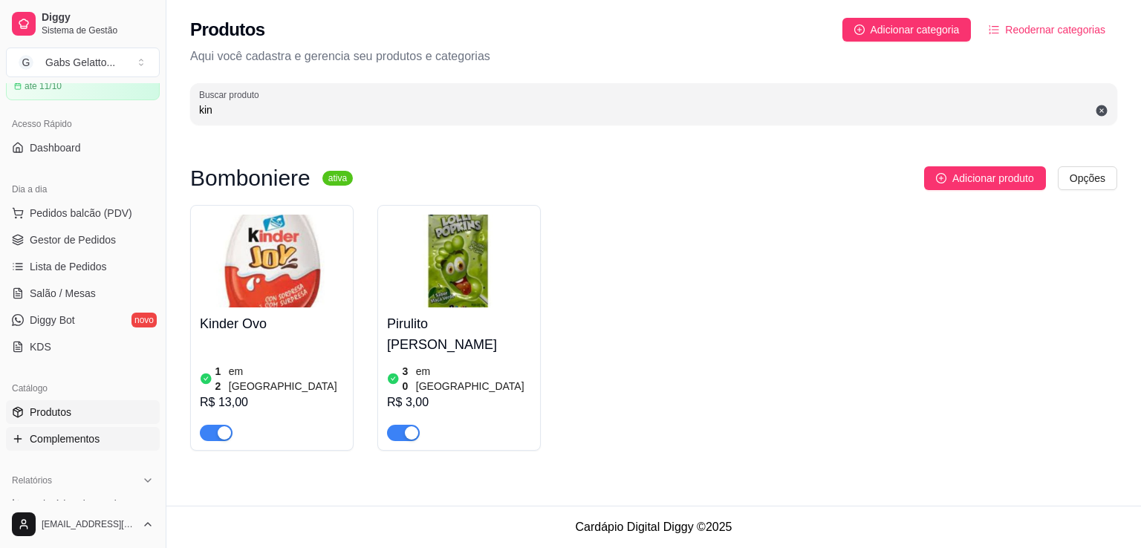
scroll to position [149, 0]
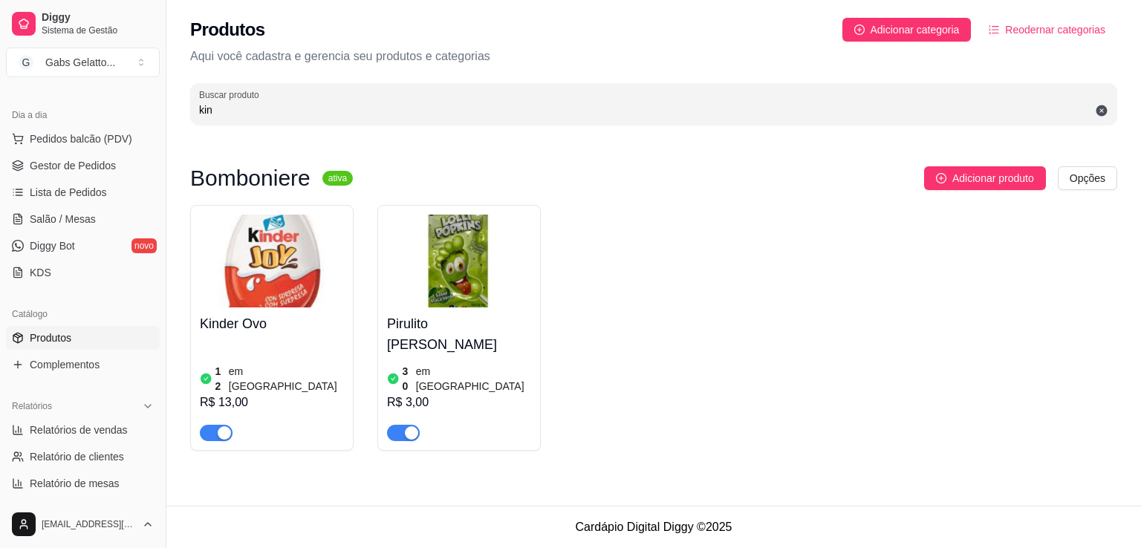
click at [71, 322] on div "Catálogo" at bounding box center [83, 314] width 154 height 24
click at [66, 336] on span "Produtos" at bounding box center [51, 337] width 42 height 15
click at [65, 339] on span "Produtos" at bounding box center [51, 337] width 42 height 15
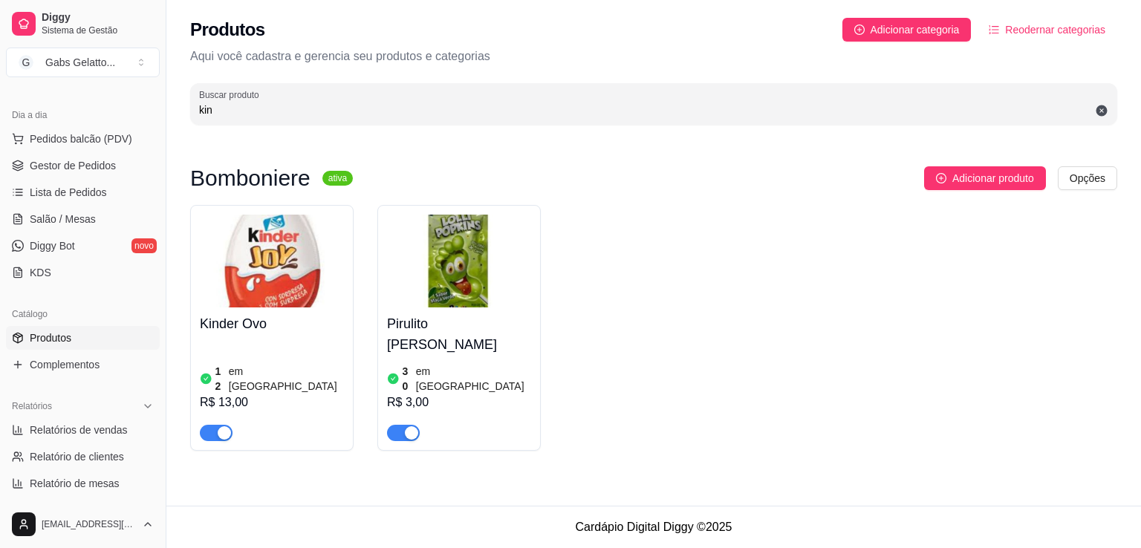
scroll to position [371, 0]
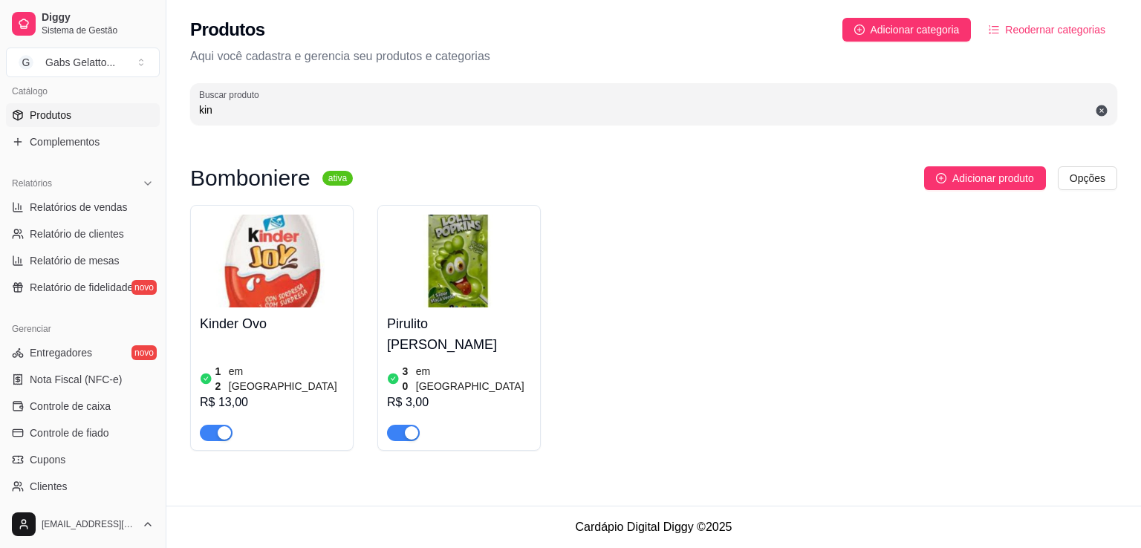
click at [645, 428] on div "Bomboniere ativa Adicionar produto Opções Kinder Ovo 12 em estoque R$ 13,00 Pir…" at bounding box center [653, 315] width 927 height 299
click at [66, 121] on span "Produtos" at bounding box center [51, 115] width 42 height 15
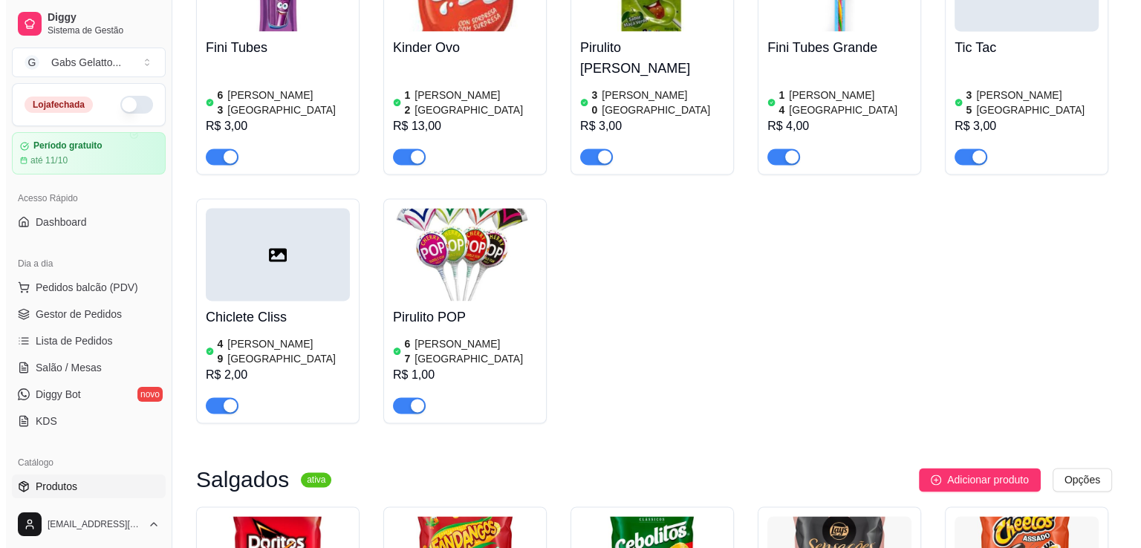
scroll to position [1782, 0]
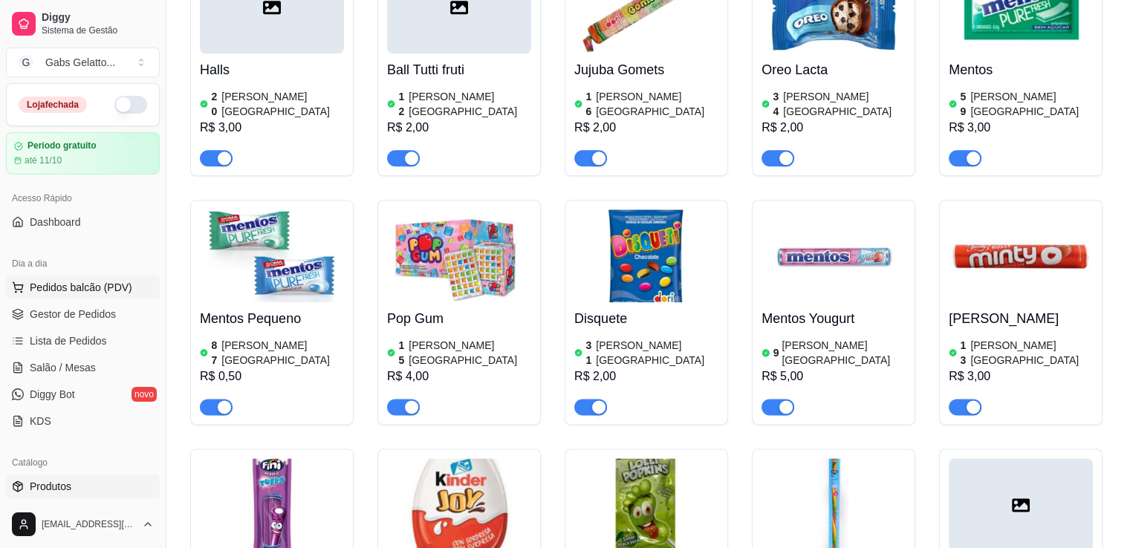
click at [80, 297] on button "Pedidos balcão (PDV)" at bounding box center [83, 288] width 154 height 24
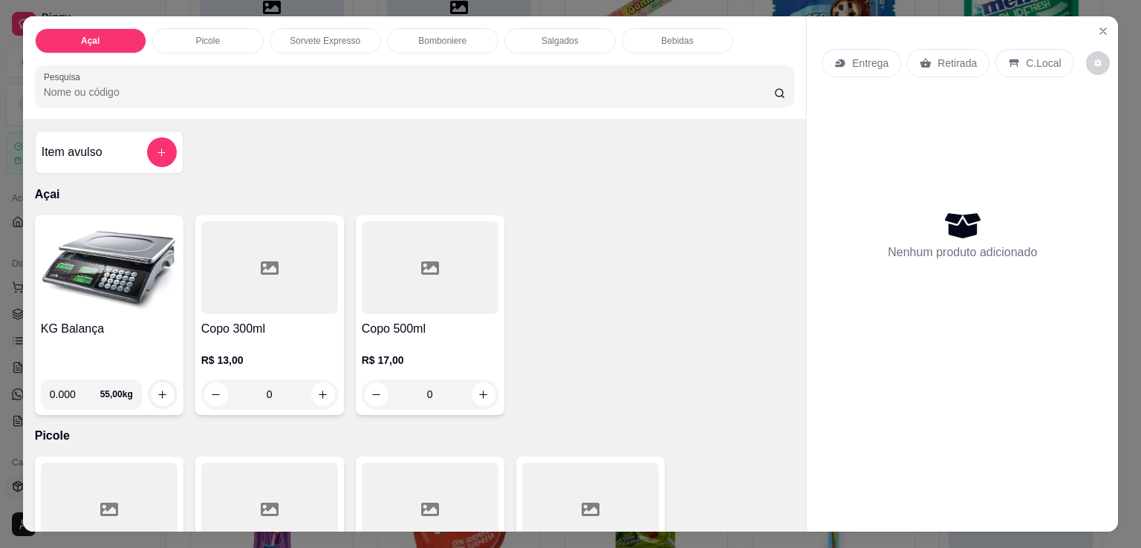
click at [529, 33] on div "Salgados" at bounding box center [559, 40] width 111 height 25
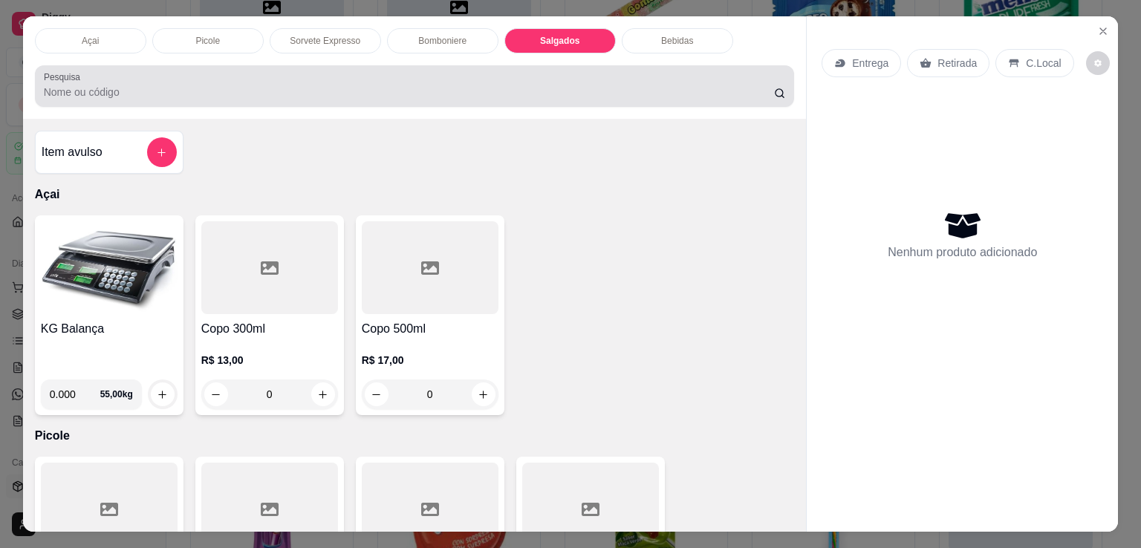
scroll to position [36, 0]
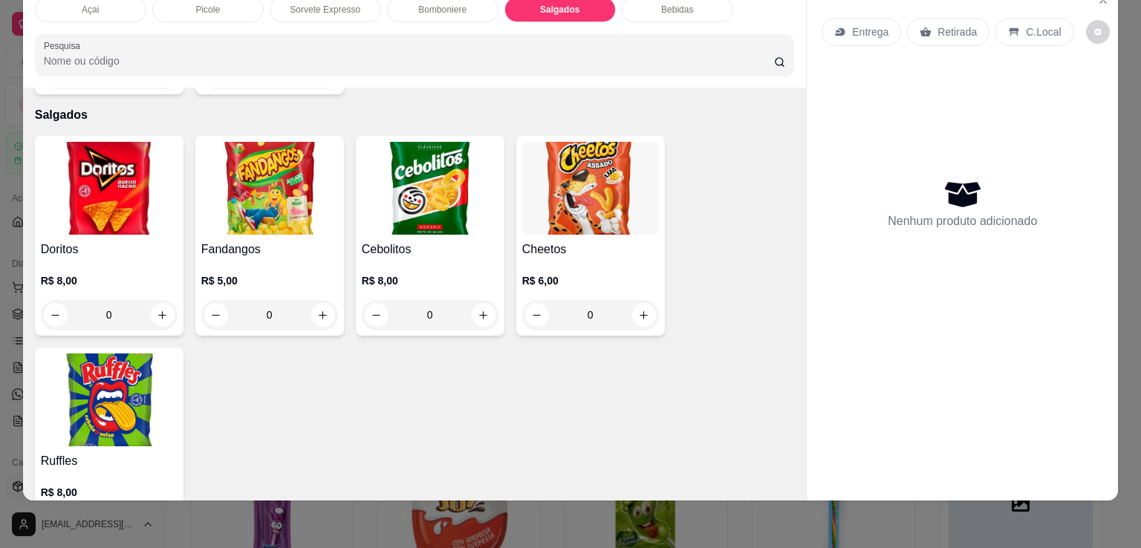
click at [109, 201] on img at bounding box center [109, 188] width 137 height 93
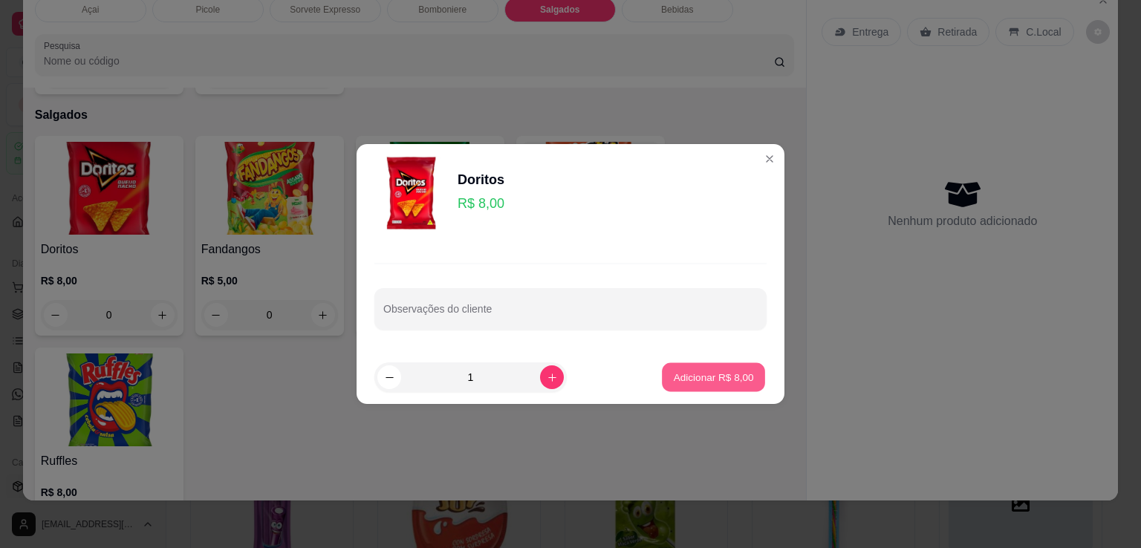
click at [684, 380] on p "Adicionar R$ 8,00" at bounding box center [713, 377] width 80 height 14
type input "1"
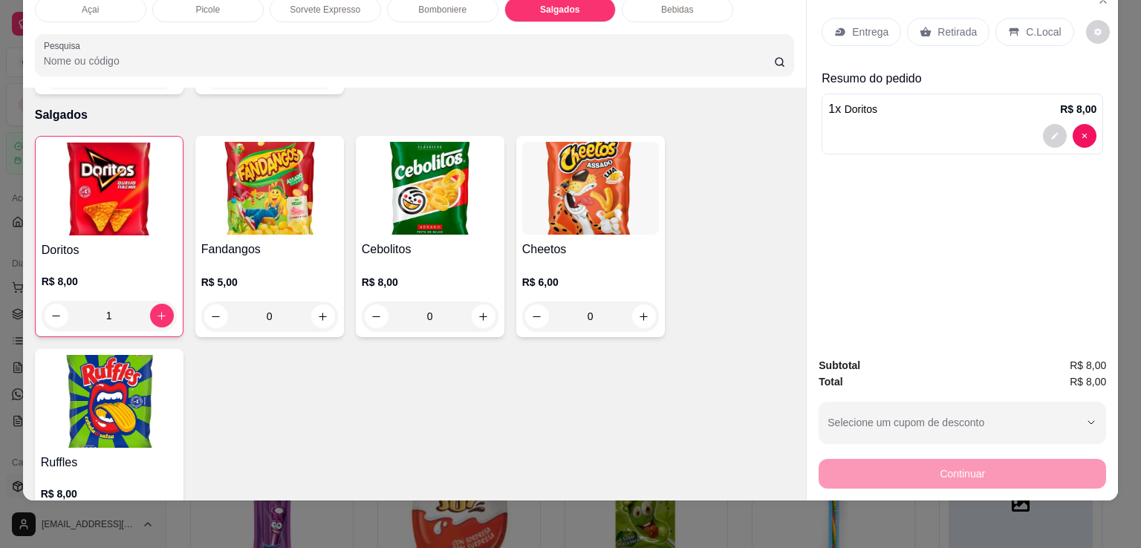
scroll to position [0, 0]
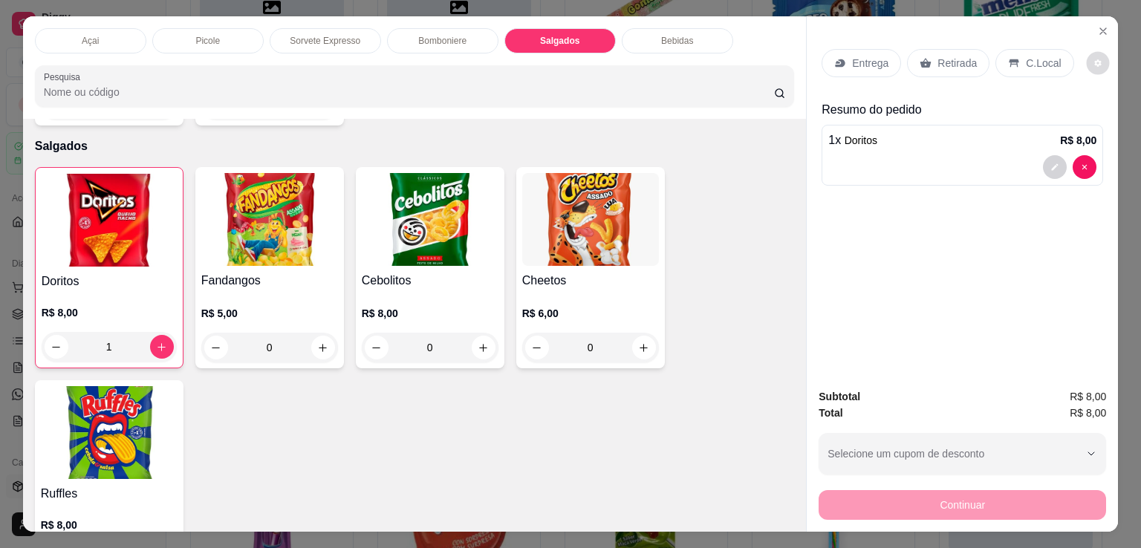
click at [1087, 66] on button "decrease-product-quantity" at bounding box center [1097, 63] width 23 height 23
click at [961, 216] on div "Entrega Retirada C.Local Resumo do pedido 1 x Doritos R$ 8,00" at bounding box center [961, 196] width 311 height 360
click at [1014, 56] on div "C.Local" at bounding box center [1034, 63] width 78 height 28
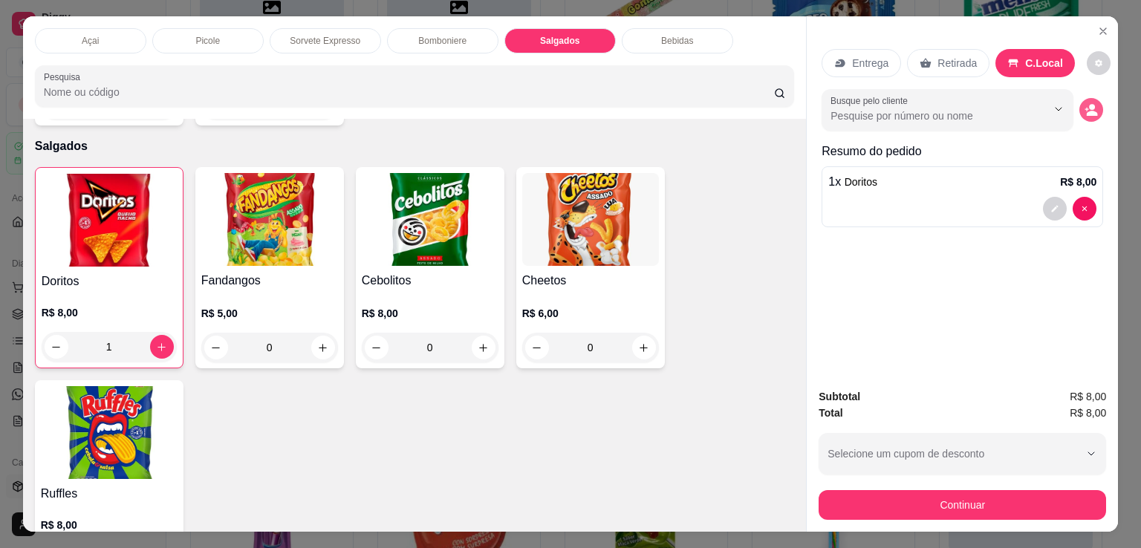
click at [1084, 103] on icon "decrease-product-quantity" at bounding box center [1090, 109] width 13 height 13
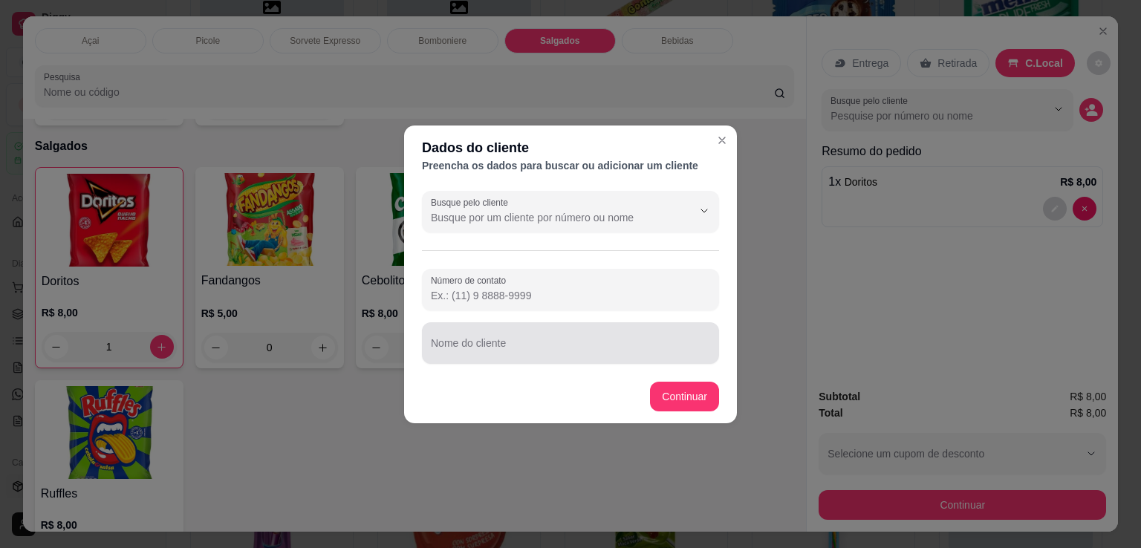
click at [603, 345] on input "Nome do cliente" at bounding box center [570, 349] width 279 height 15
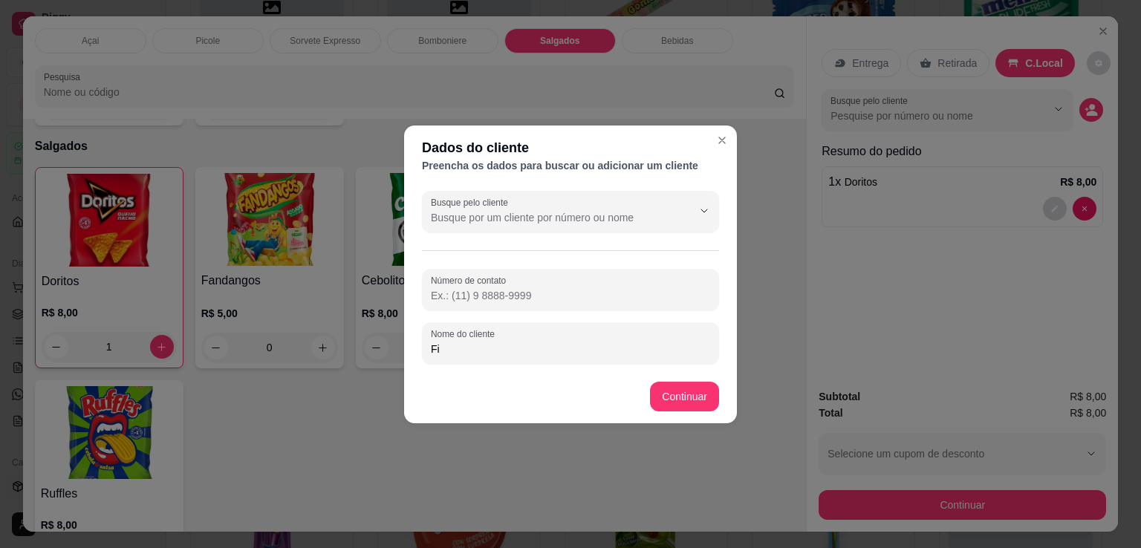
type input "F"
type input "N"
type input "fi de lazaro posto"
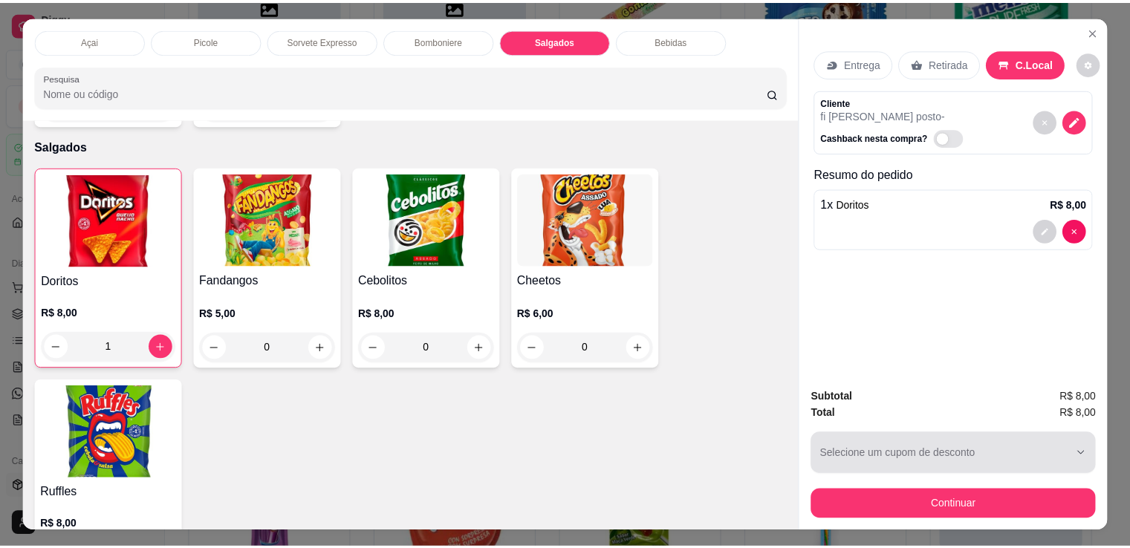
scroll to position [36, 0]
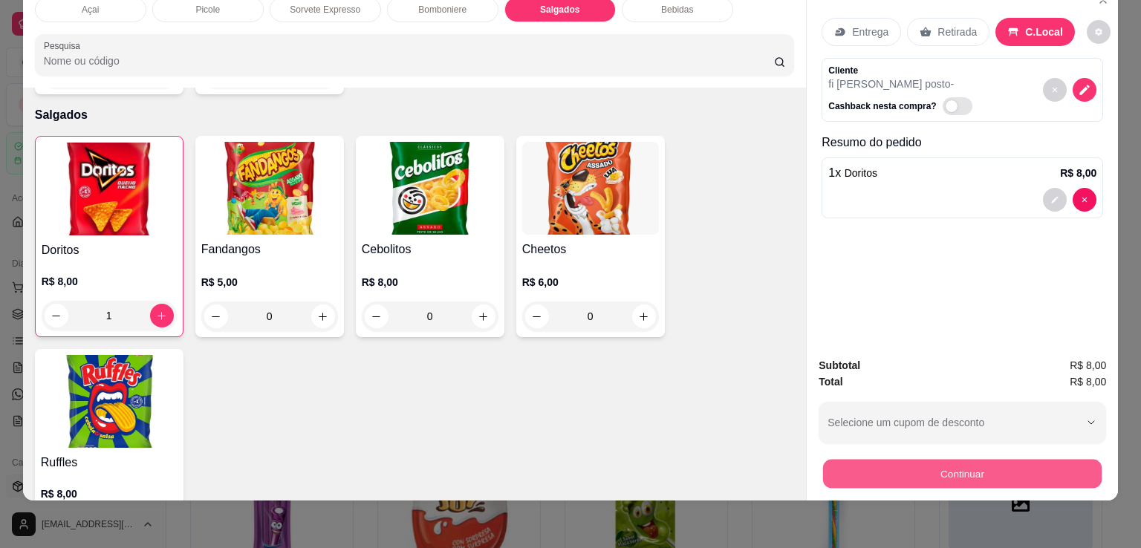
click at [978, 466] on button "Continuar" at bounding box center [962, 473] width 278 height 29
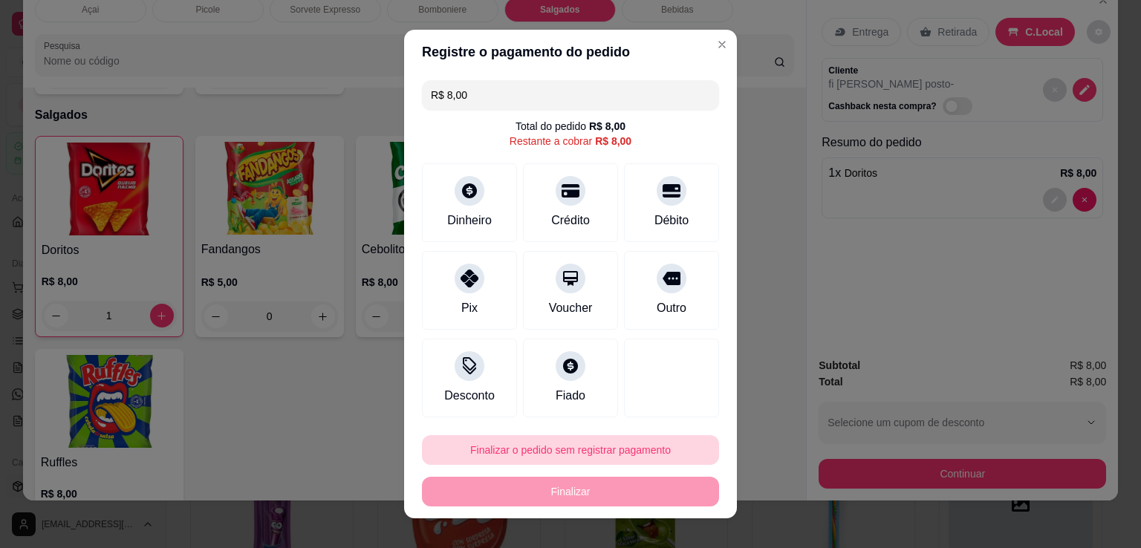
click at [552, 455] on button "Finalizar o pedido sem registrar pagamento" at bounding box center [570, 450] width 297 height 30
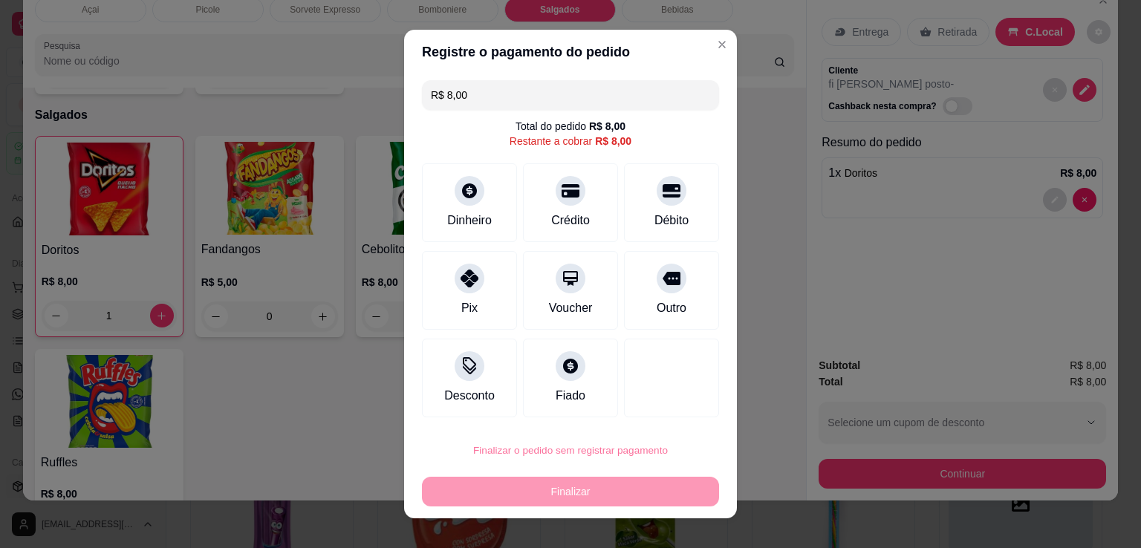
click at [668, 405] on button "Confirmar" at bounding box center [654, 407] width 53 height 22
type input "0"
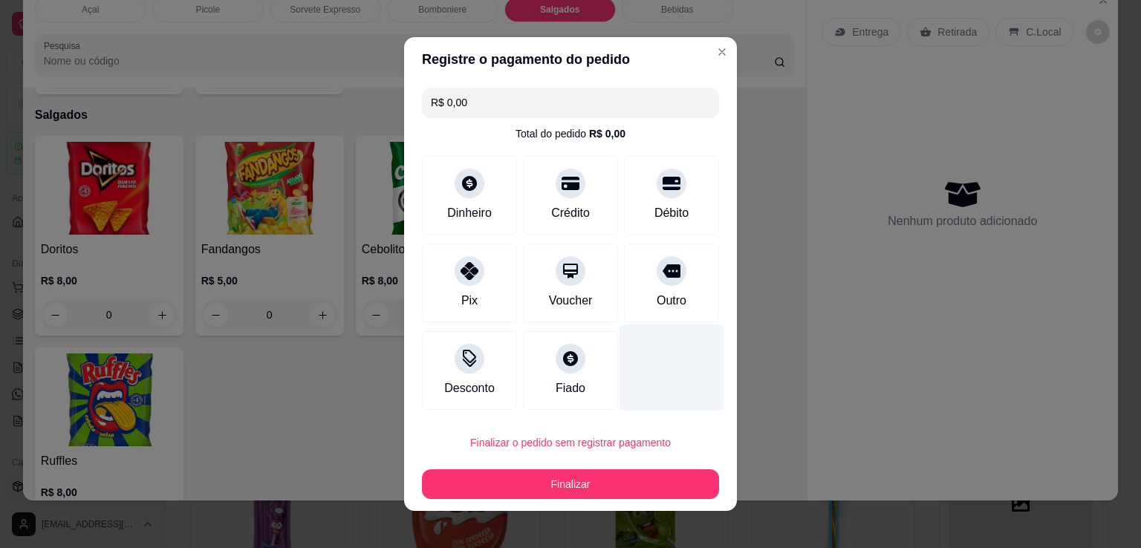
type input "R$ 0,00"
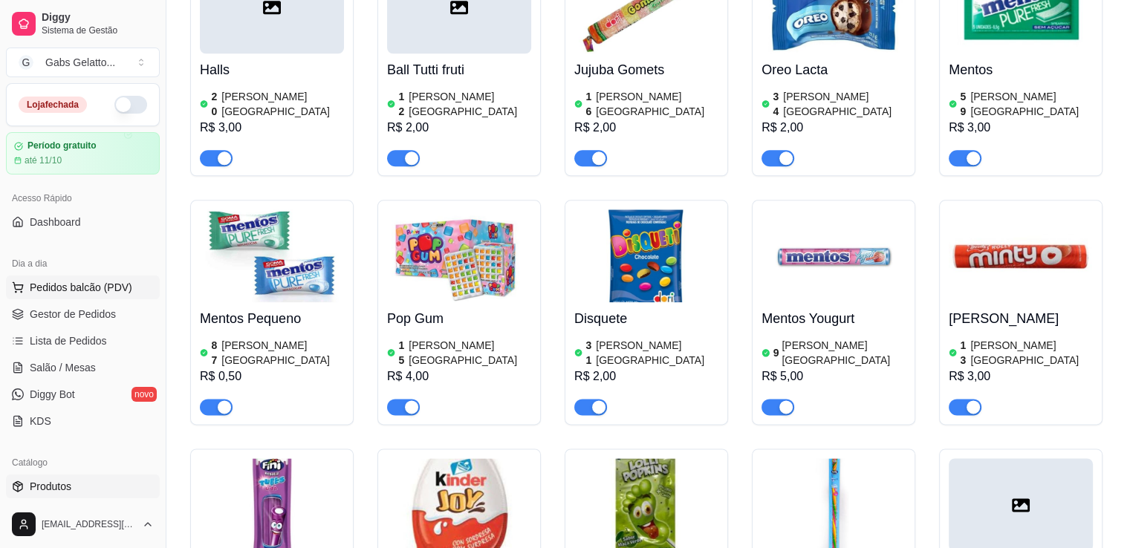
click at [82, 295] on button "Pedidos balcão (PDV)" at bounding box center [83, 288] width 154 height 24
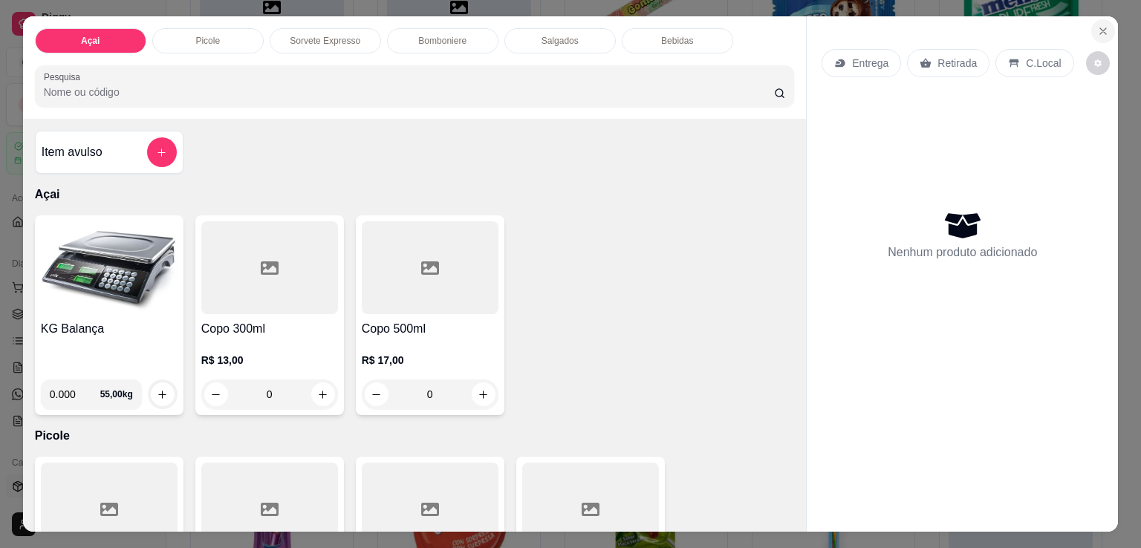
click at [1097, 25] on icon "Close" at bounding box center [1103, 31] width 12 height 12
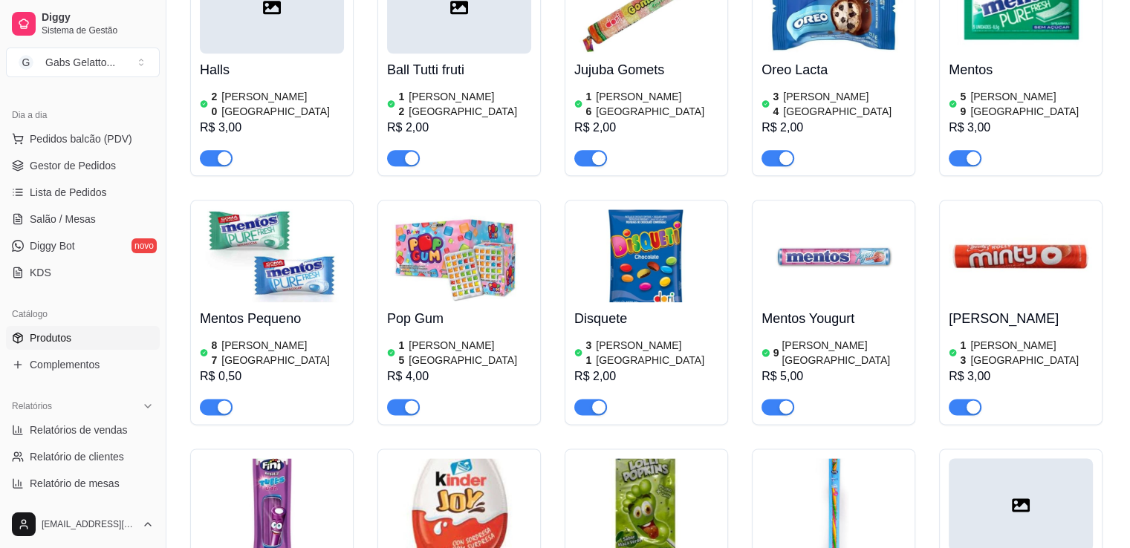
scroll to position [223, 0]
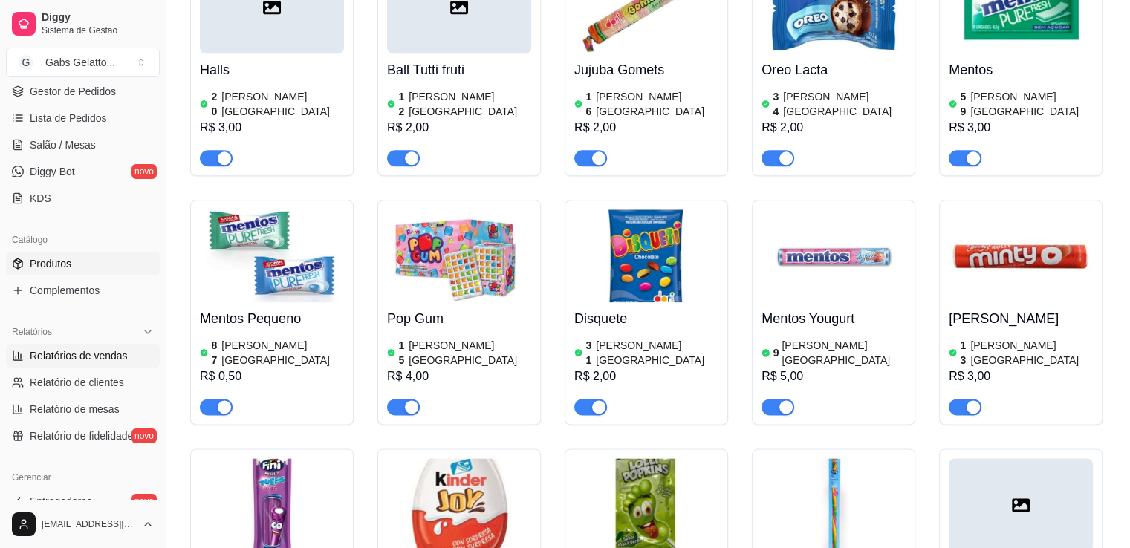
click at [110, 360] on span "Relatórios de vendas" at bounding box center [79, 355] width 98 height 15
select select "ALL"
select select "0"
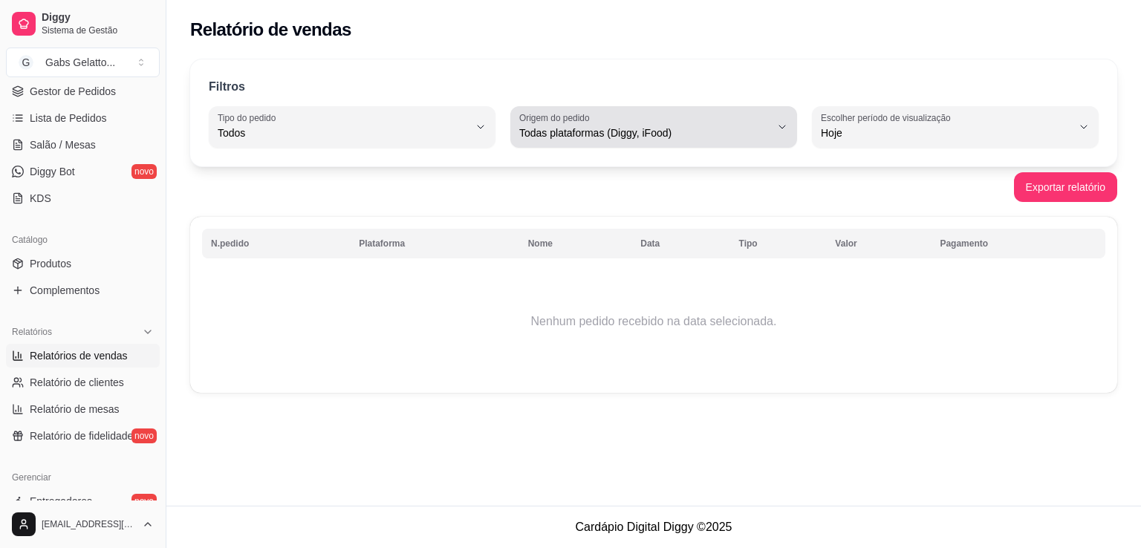
click at [740, 131] on span "Todas plataformas (Diggy, iFood)" at bounding box center [644, 133] width 251 height 15
click at [679, 131] on span "Todas plataformas (Diggy, iFood)" at bounding box center [644, 133] width 251 height 15
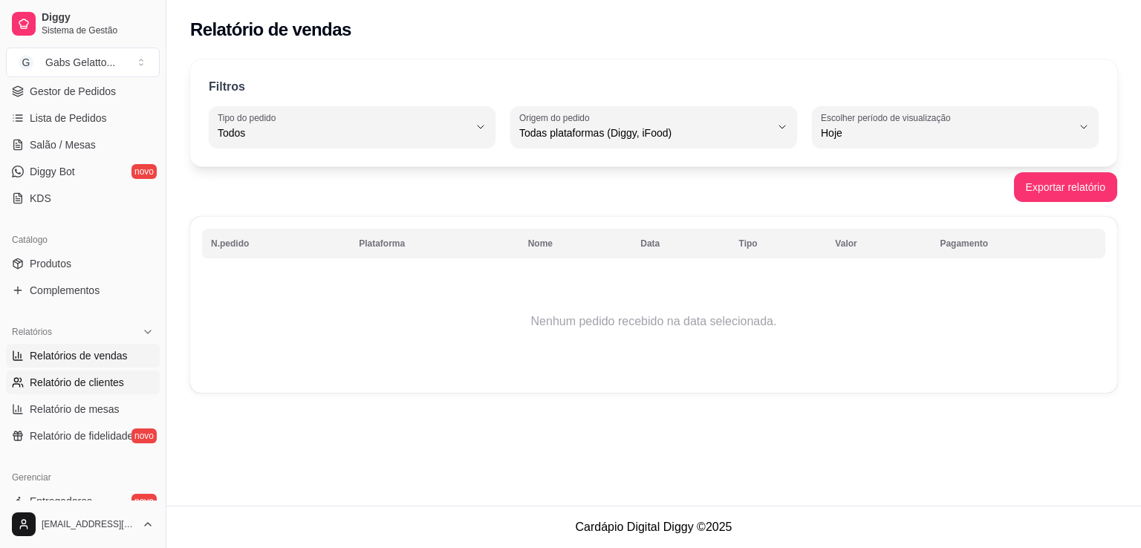
click at [113, 389] on link "Relatório de clientes" at bounding box center [83, 383] width 154 height 24
select select "30"
select select "HIGHEST_TOTAL_SPENT_WITH_ORDERS"
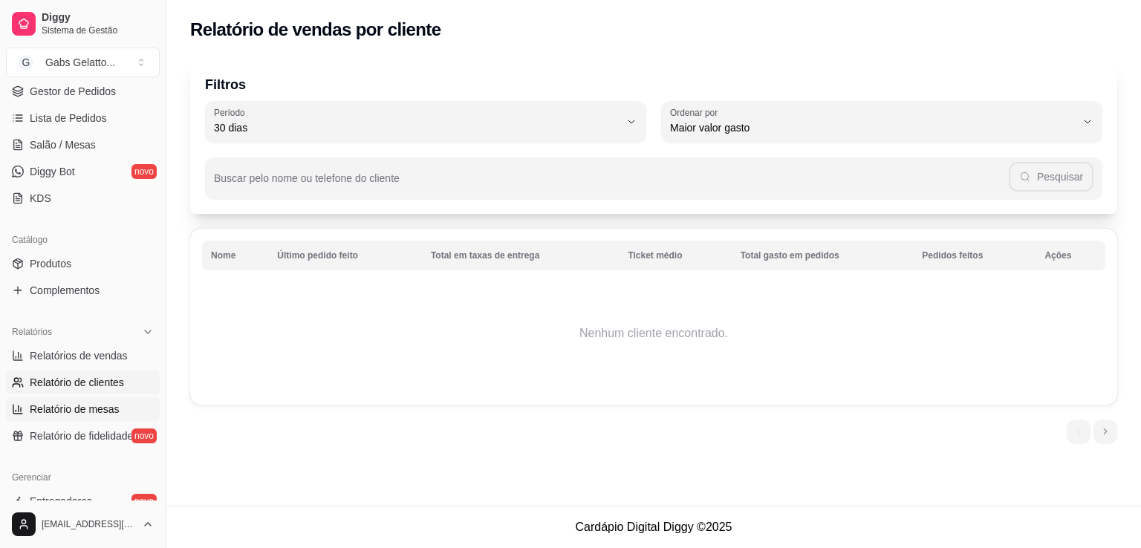
click at [100, 410] on span "Relatório de mesas" at bounding box center [75, 409] width 90 height 15
select select "TOTAL_OF_ORDERS"
select select "7"
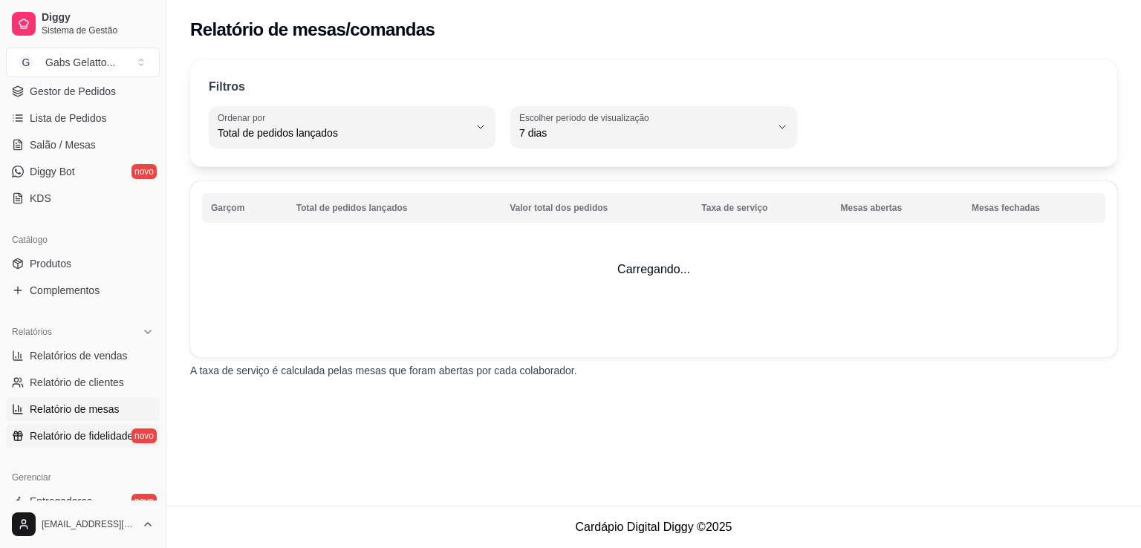
click at [80, 430] on span "Relatório de fidelidade" at bounding box center [81, 435] width 103 height 15
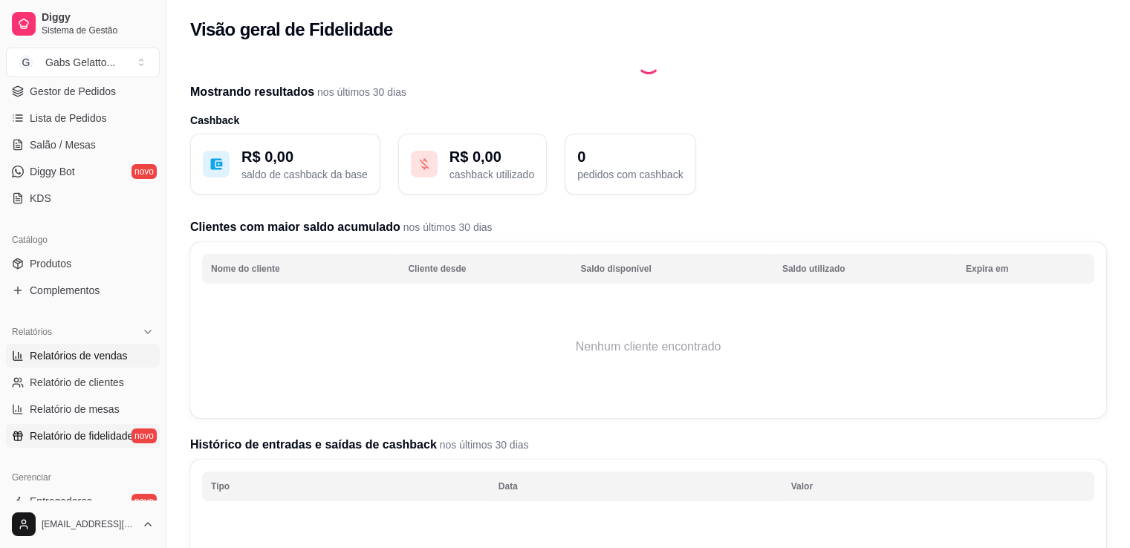
click at [119, 353] on span "Relatórios de vendas" at bounding box center [79, 355] width 98 height 15
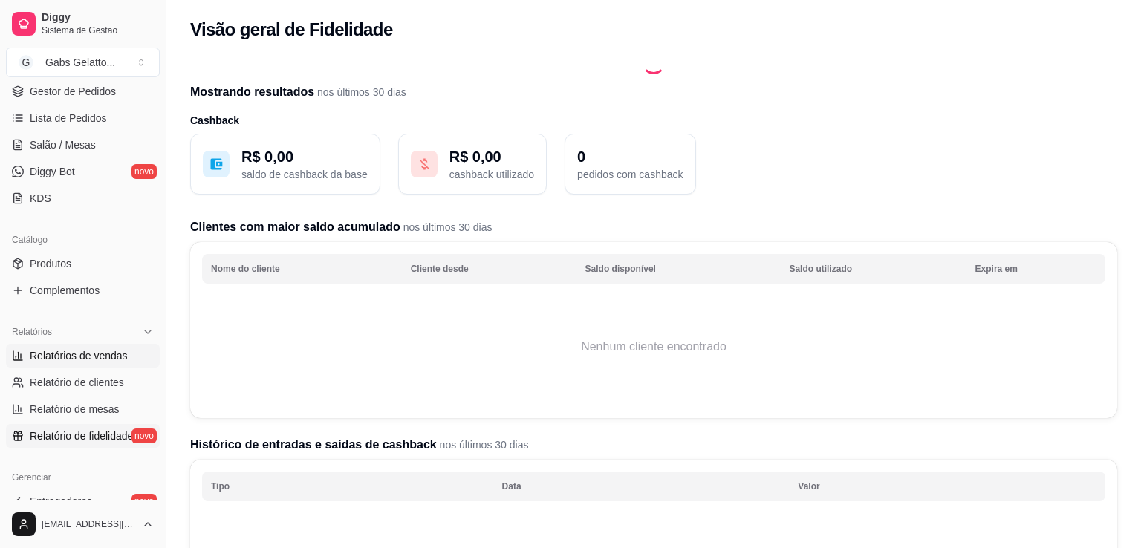
select select "ALL"
select select "0"
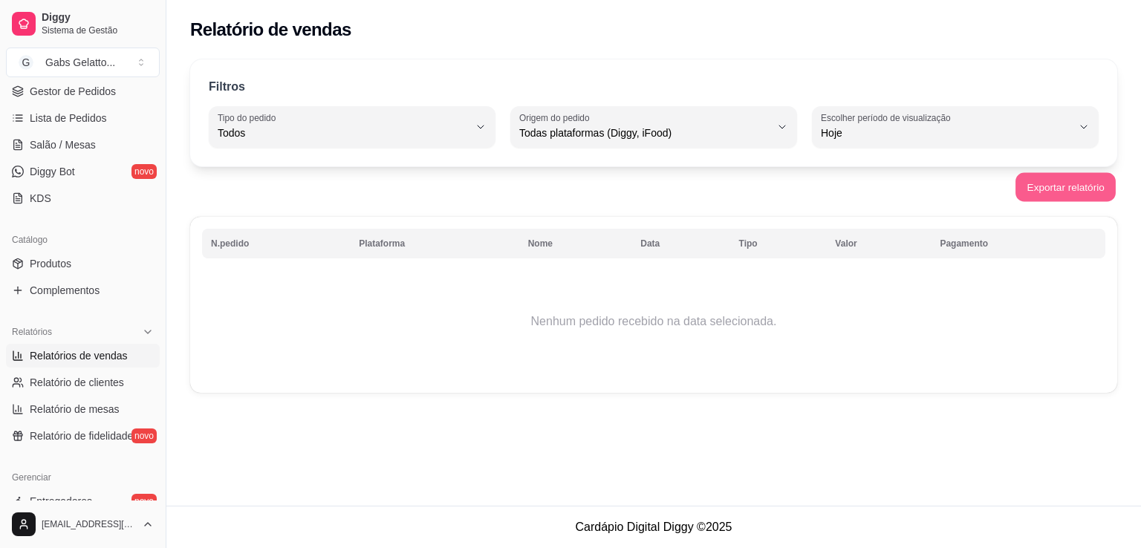
click at [1070, 183] on button "Exportar relatório" at bounding box center [1065, 187] width 100 height 29
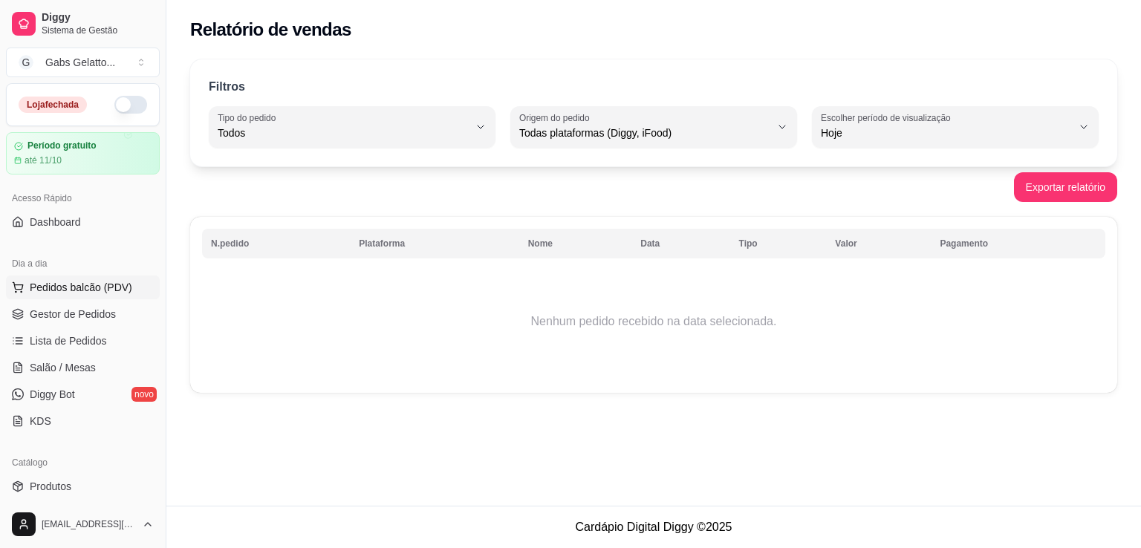
click at [94, 280] on span "Pedidos balcão (PDV)" at bounding box center [81, 287] width 102 height 15
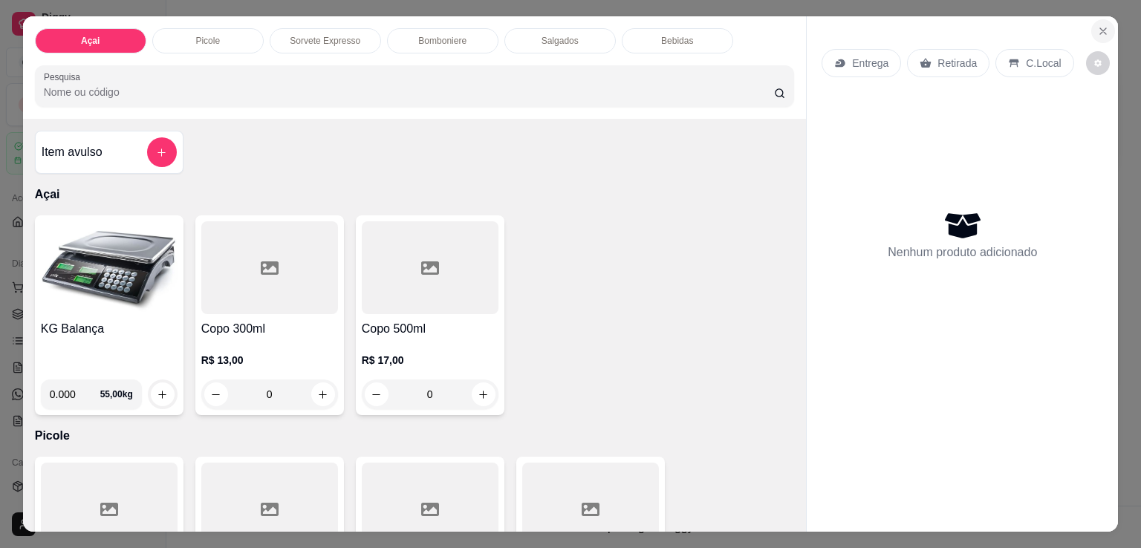
click at [1097, 25] on icon "Close" at bounding box center [1103, 31] width 12 height 12
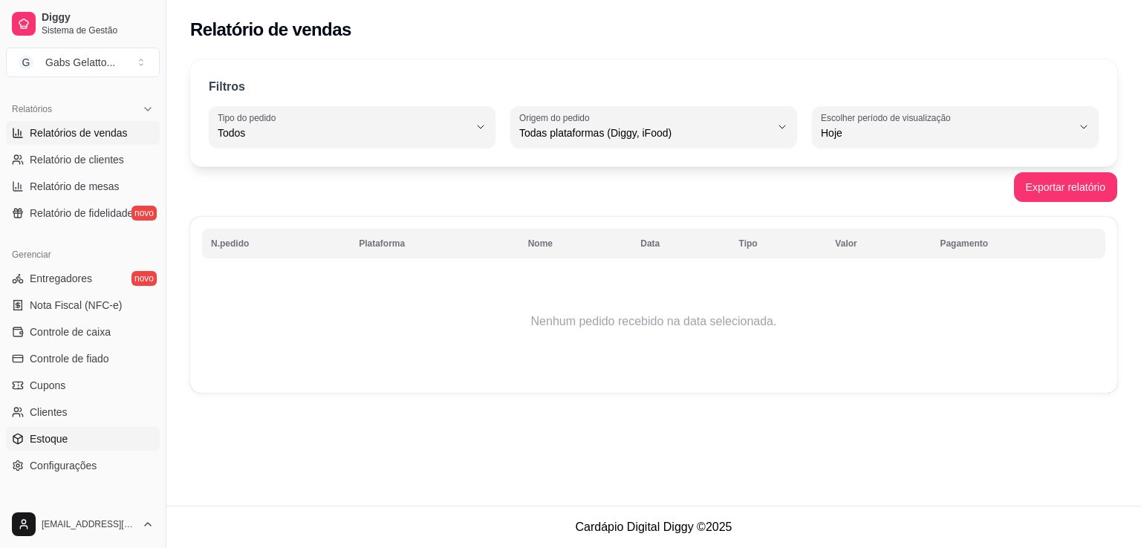
scroll to position [520, 0]
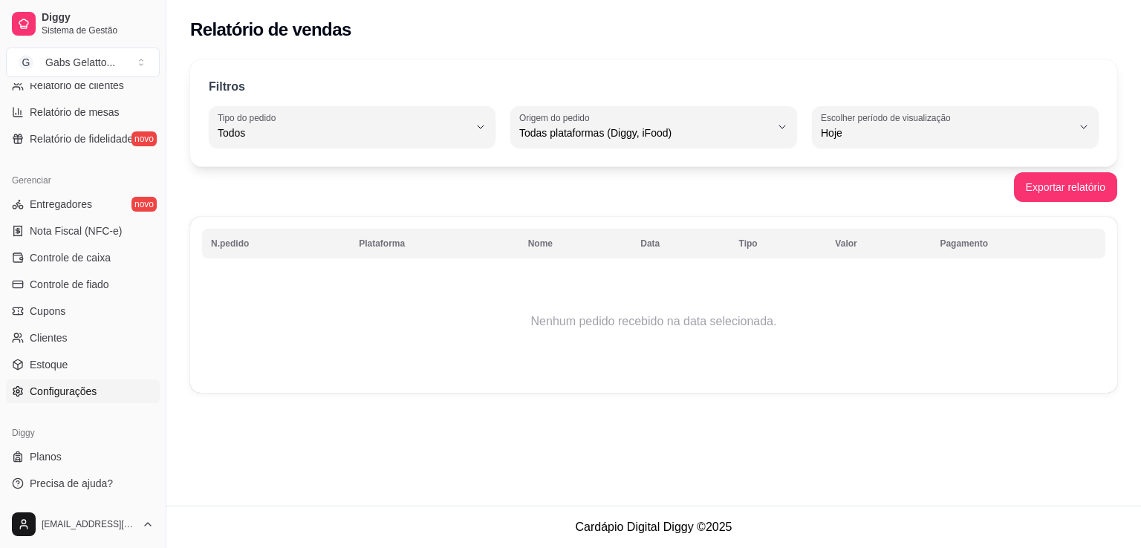
click at [104, 391] on link "Configurações" at bounding box center [83, 391] width 154 height 24
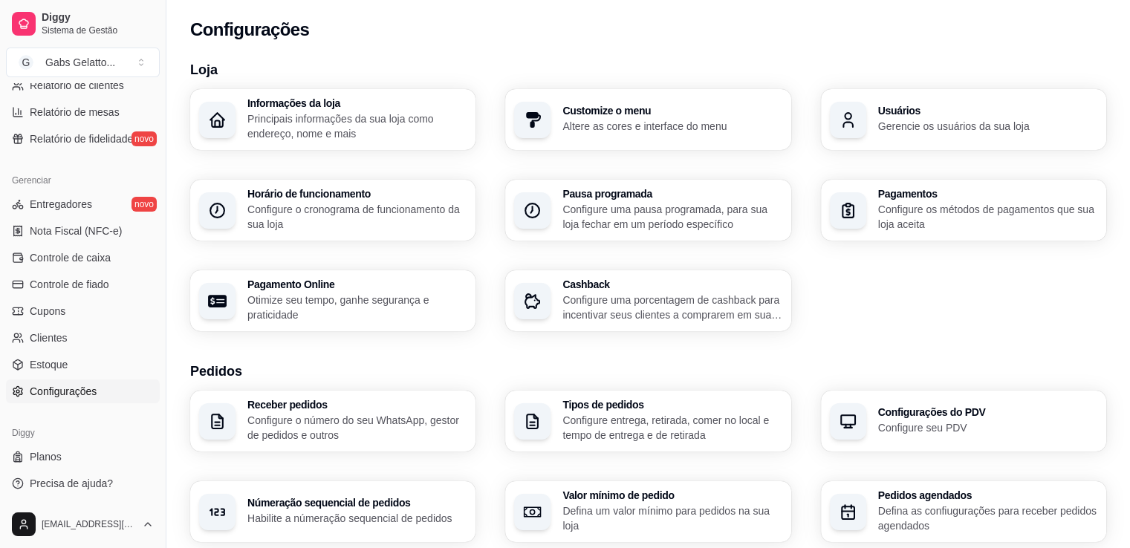
click at [669, 117] on div "Customize o menu Altere as cores e interface do menu" at bounding box center [671, 119] width 219 height 28
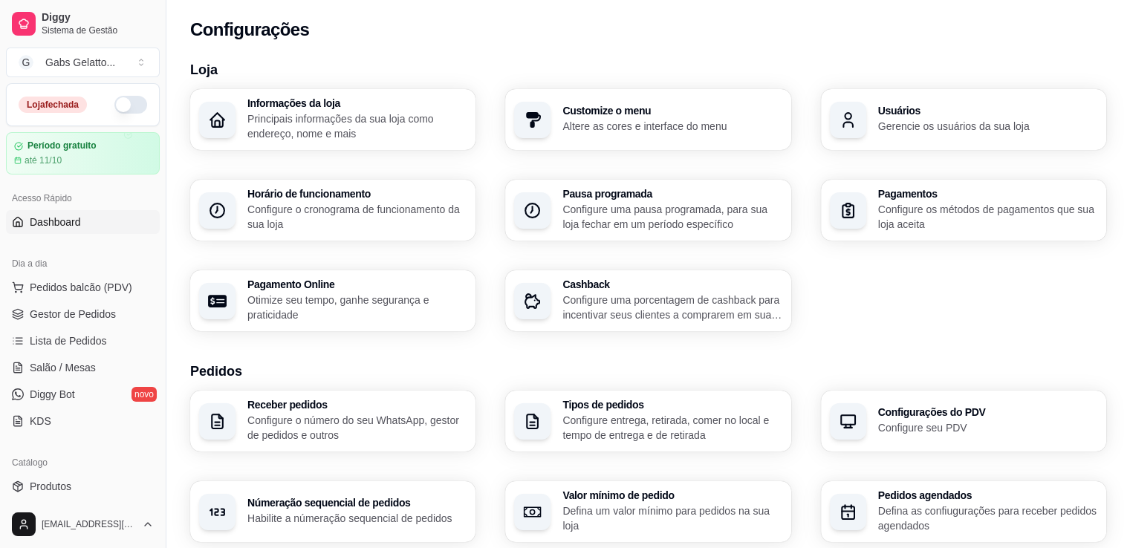
click at [79, 229] on link "Dashboard" at bounding box center [83, 222] width 154 height 24
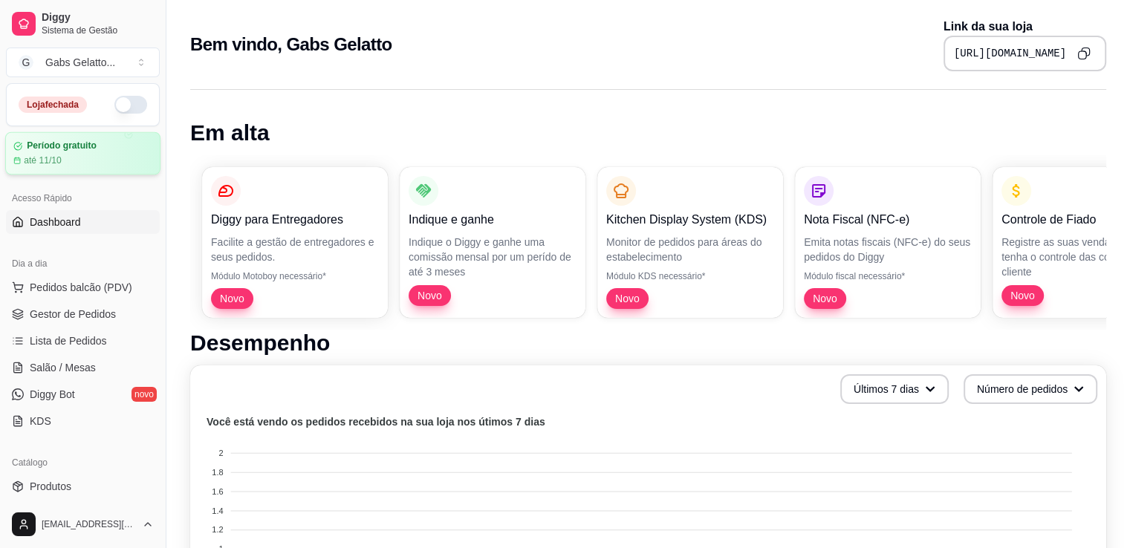
click at [62, 146] on article "Período gratuito" at bounding box center [62, 145] width 70 height 11
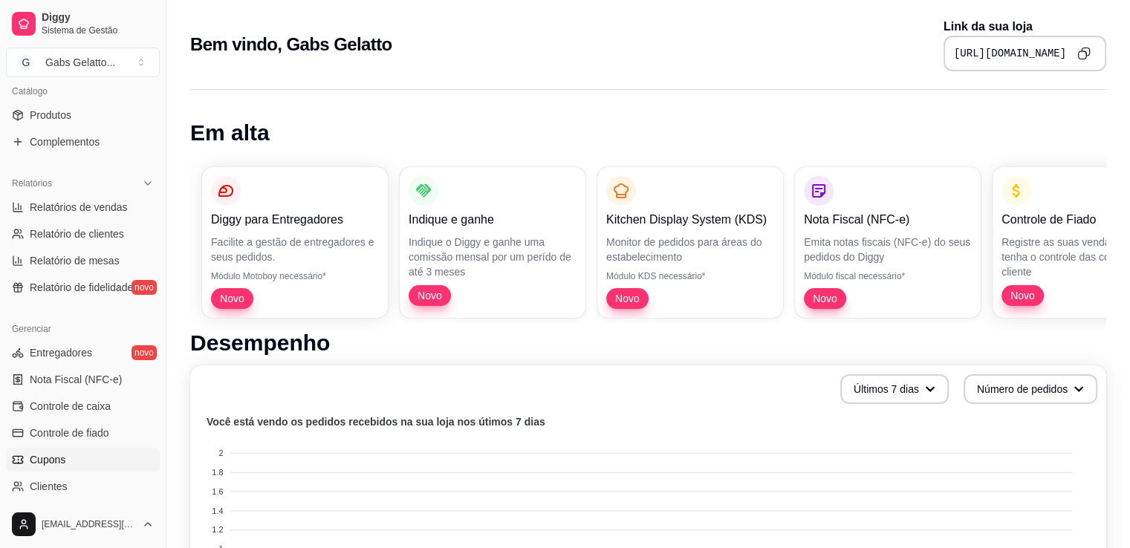
scroll to position [446, 0]
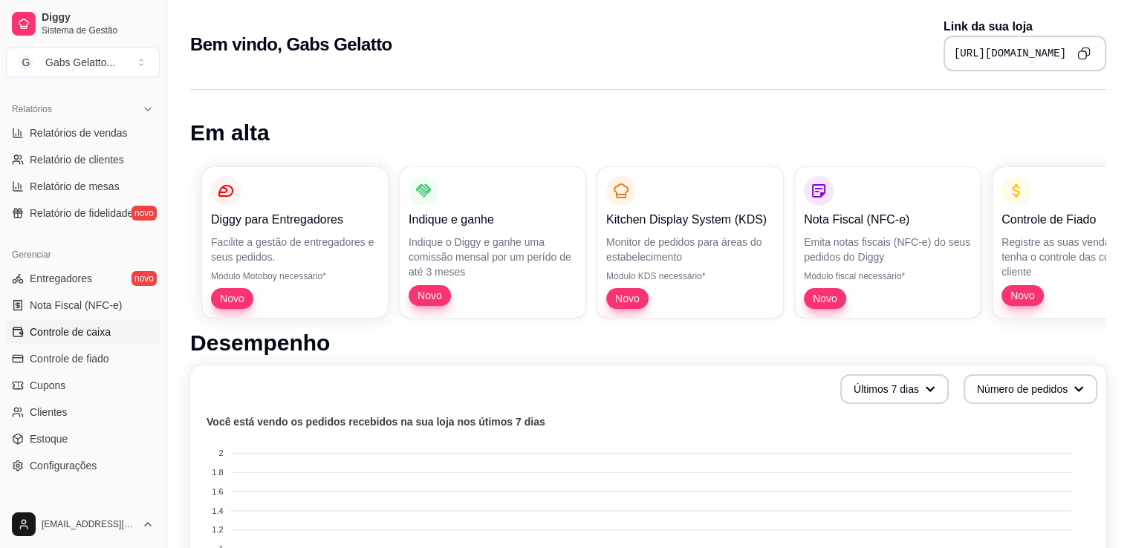
click at [65, 336] on span "Controle de caixa" at bounding box center [70, 332] width 81 height 15
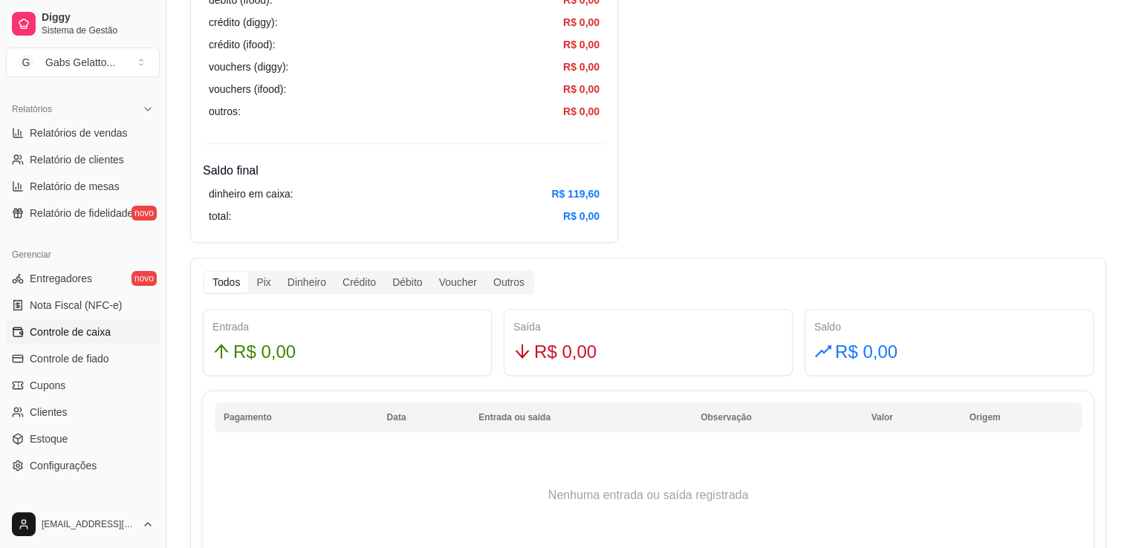
scroll to position [743, 0]
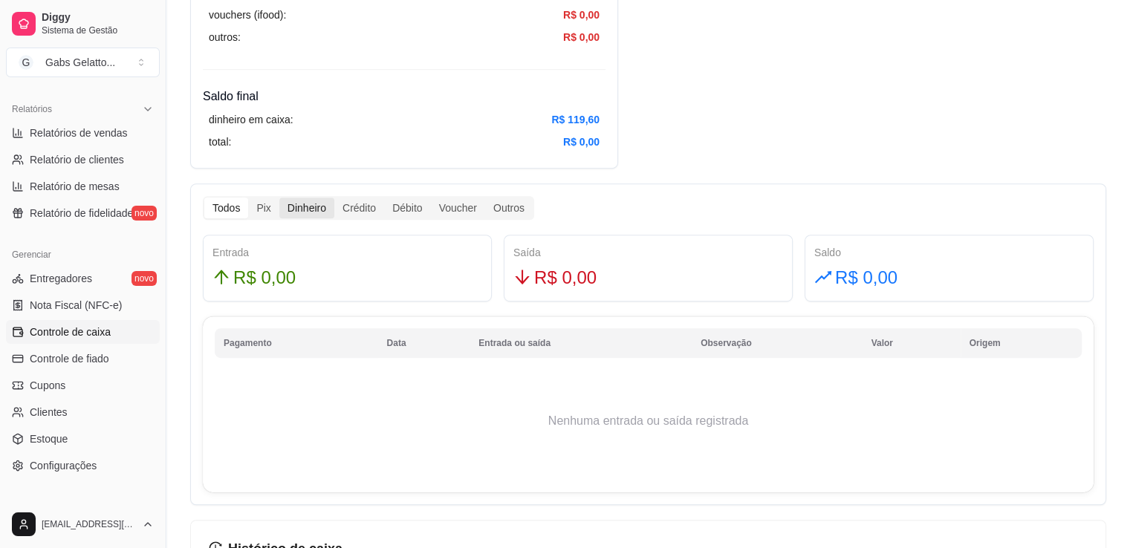
click at [306, 209] on div "Dinheiro" at bounding box center [306, 208] width 55 height 21
click at [279, 198] on input "Dinheiro" at bounding box center [279, 198] width 0 height 0
click at [322, 209] on div "Dinheiro" at bounding box center [306, 208] width 55 height 21
click at [279, 198] on input "Dinheiro" at bounding box center [279, 198] width 0 height 0
click at [381, 217] on div "Crédito" at bounding box center [359, 208] width 50 height 21
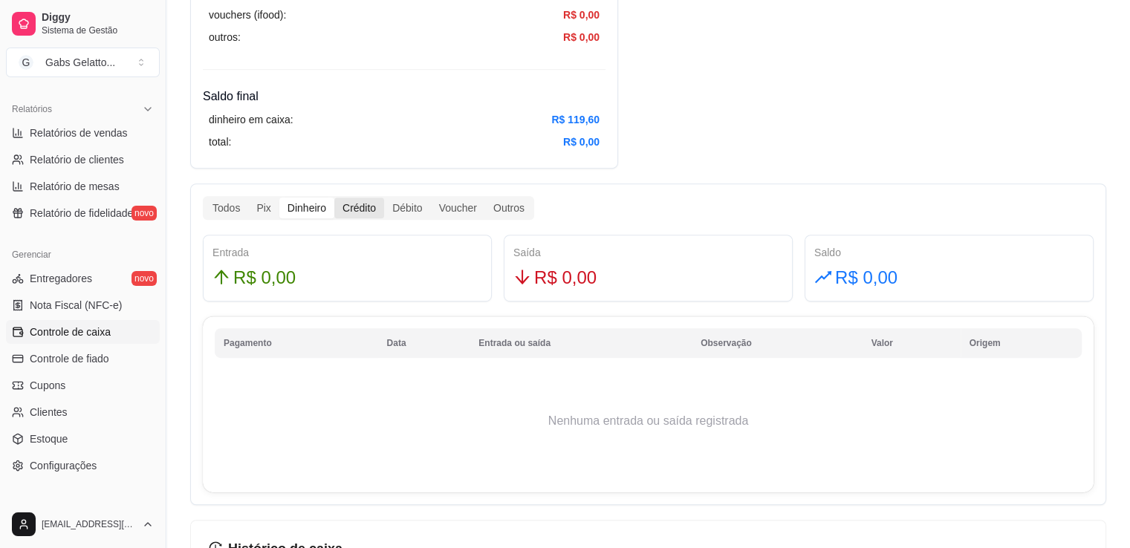
click at [334, 198] on input "Crédito" at bounding box center [334, 198] width 0 height 0
click at [88, 414] on link "Clientes" at bounding box center [83, 412] width 154 height 24
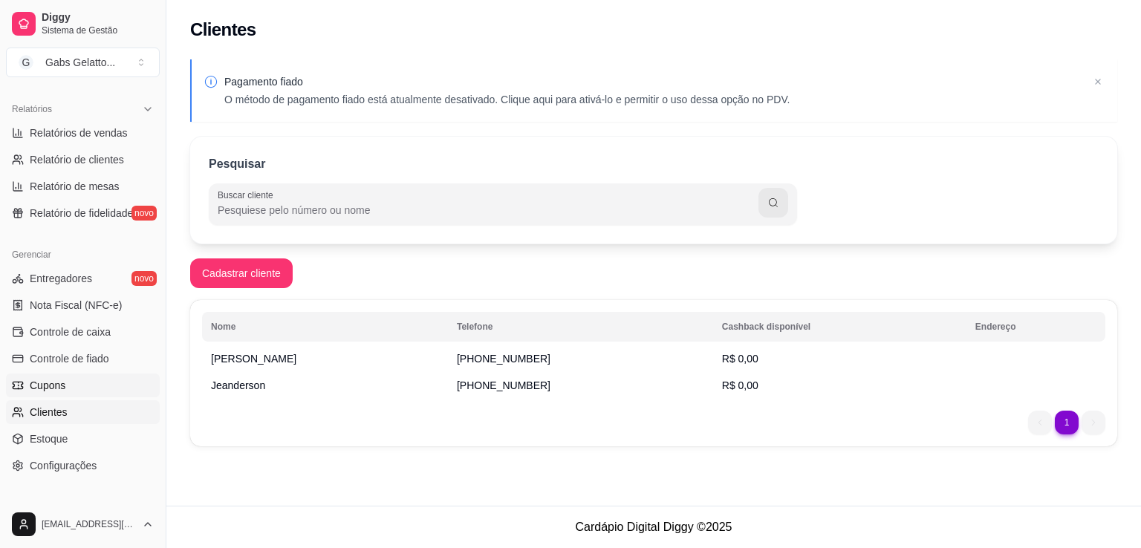
click at [99, 374] on link "Cupons" at bounding box center [83, 386] width 154 height 24
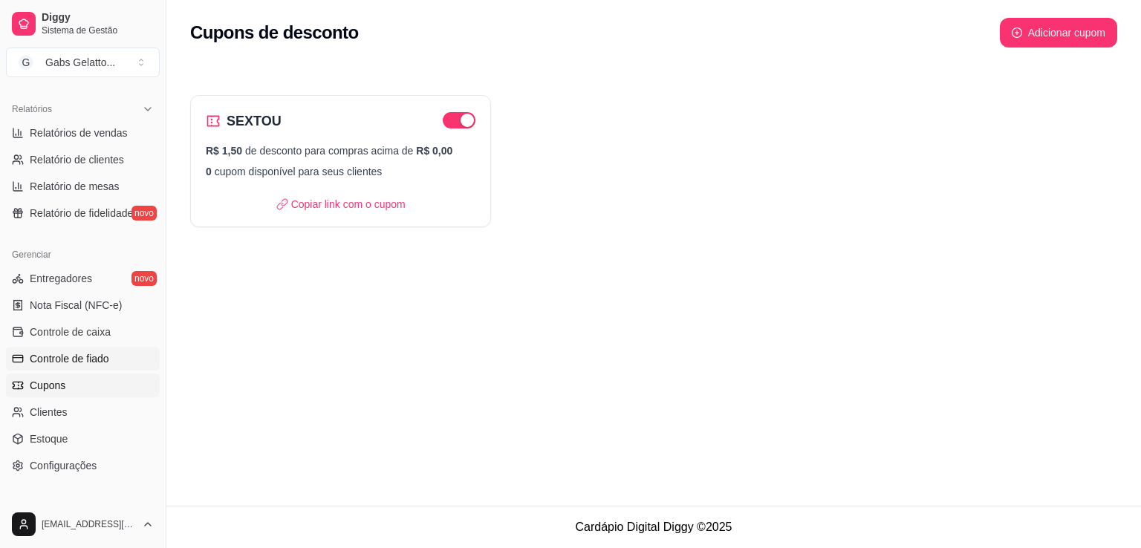
click at [110, 357] on link "Controle de fiado" at bounding box center [83, 359] width 154 height 24
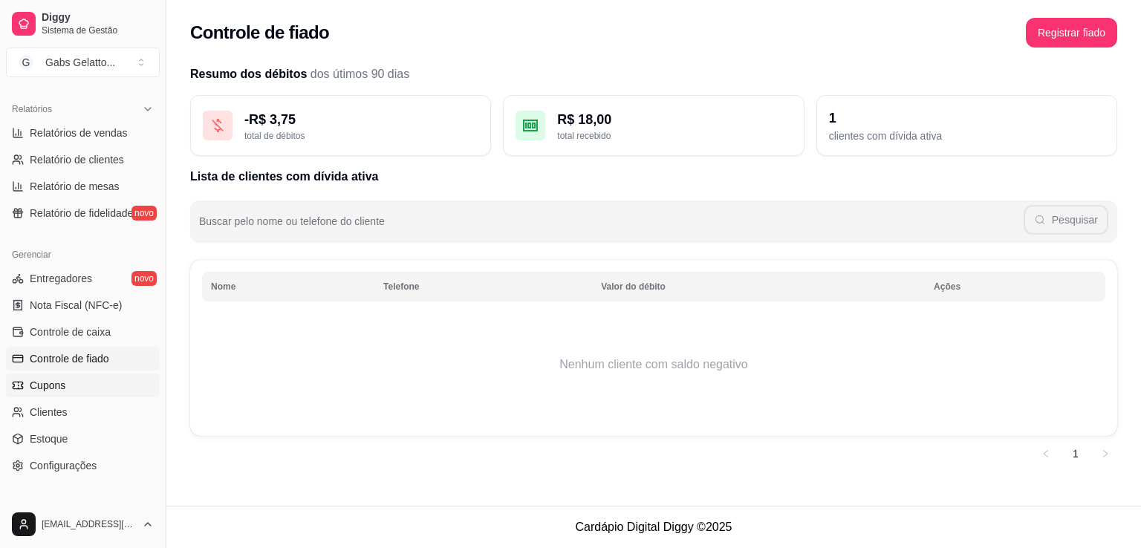
click at [95, 388] on link "Cupons" at bounding box center [83, 386] width 154 height 24
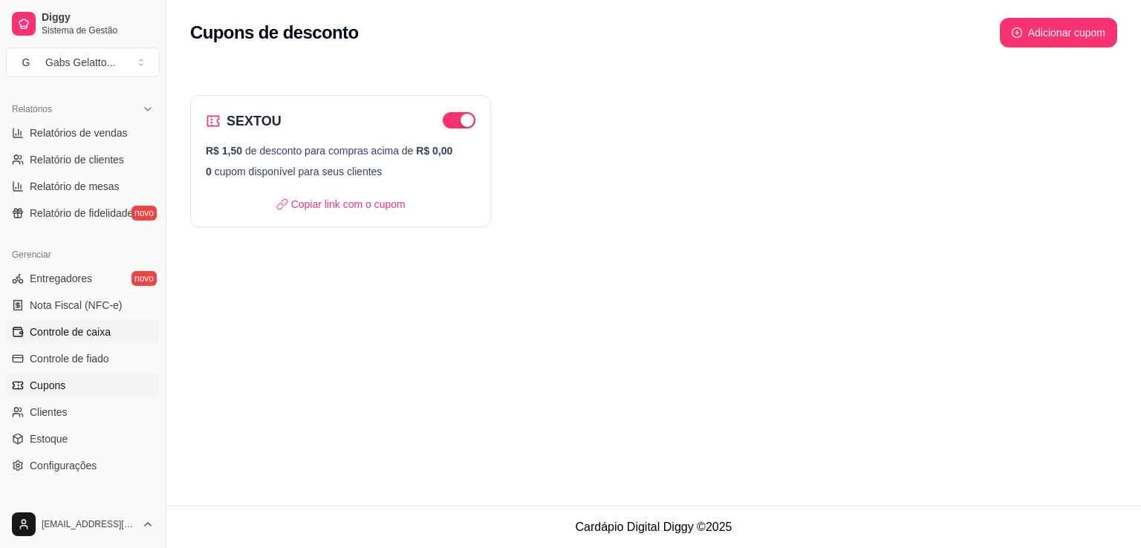
click at [102, 337] on span "Controle de caixa" at bounding box center [70, 332] width 81 height 15
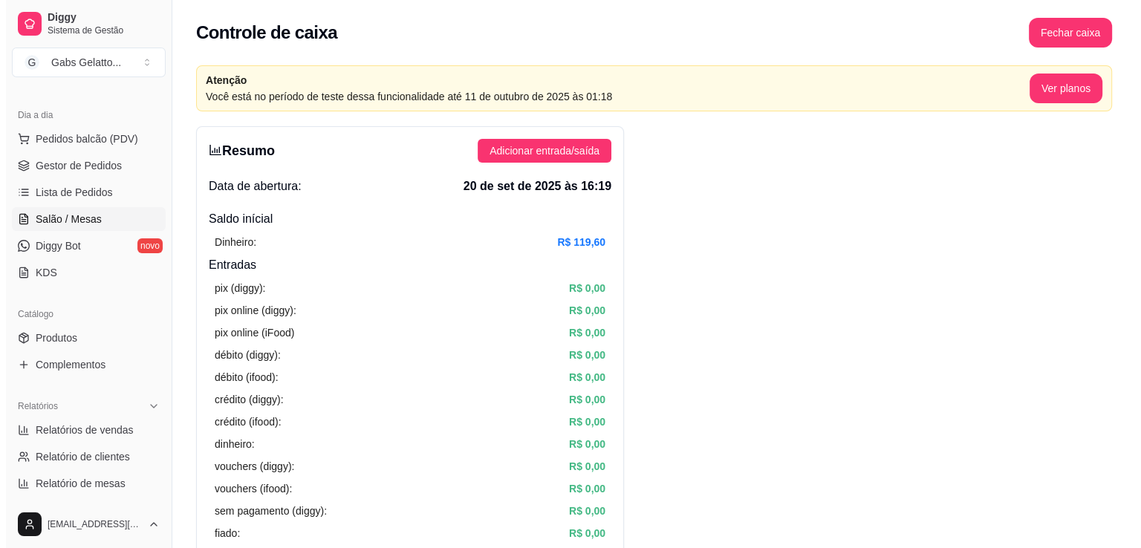
scroll to position [74, 0]
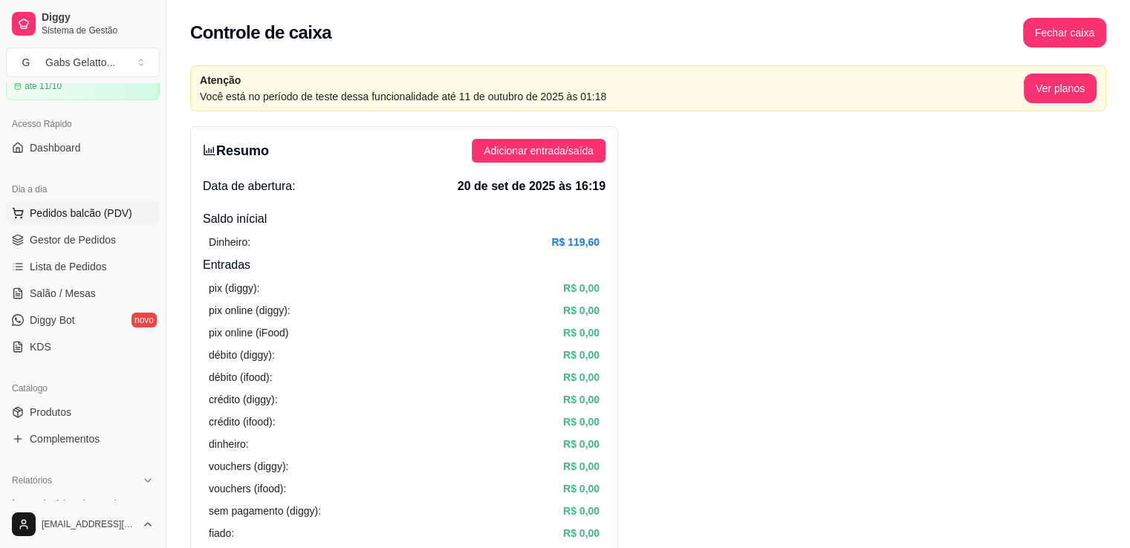
click at [71, 218] on span "Pedidos balcão (PDV)" at bounding box center [81, 213] width 102 height 15
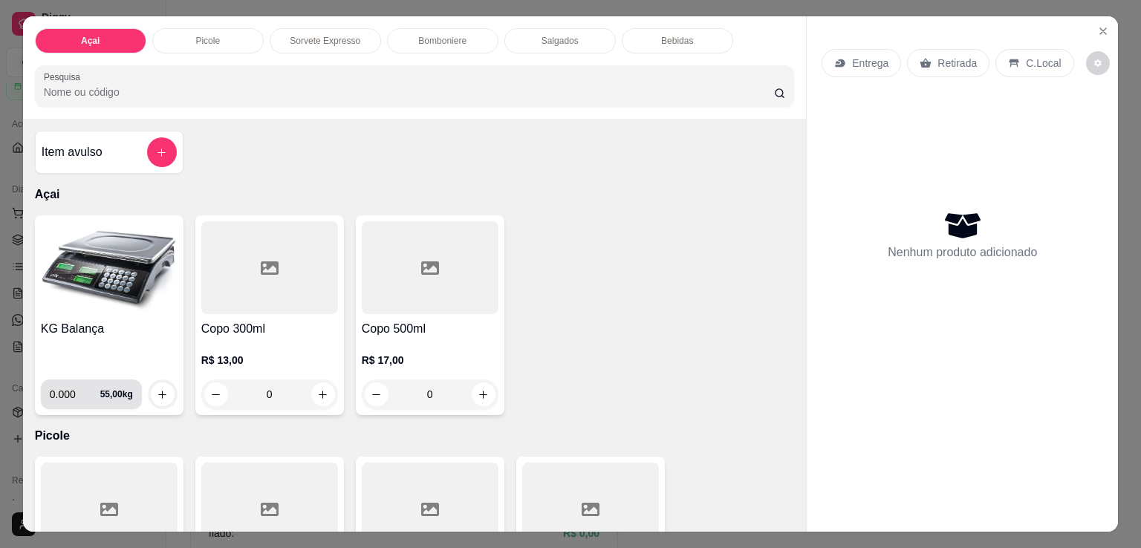
click at [69, 391] on input "0.000" at bounding box center [75, 394] width 50 height 30
type input "0.414"
click at [162, 389] on icon "increase-product-quantity" at bounding box center [162, 394] width 11 height 11
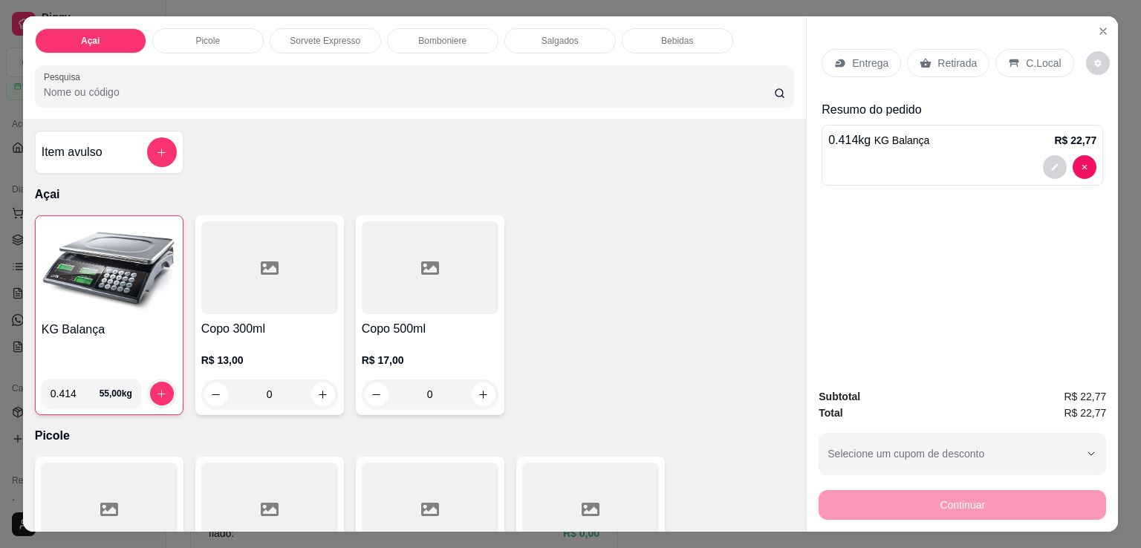
click at [1026, 56] on p "C.Local" at bounding box center [1043, 63] width 35 height 15
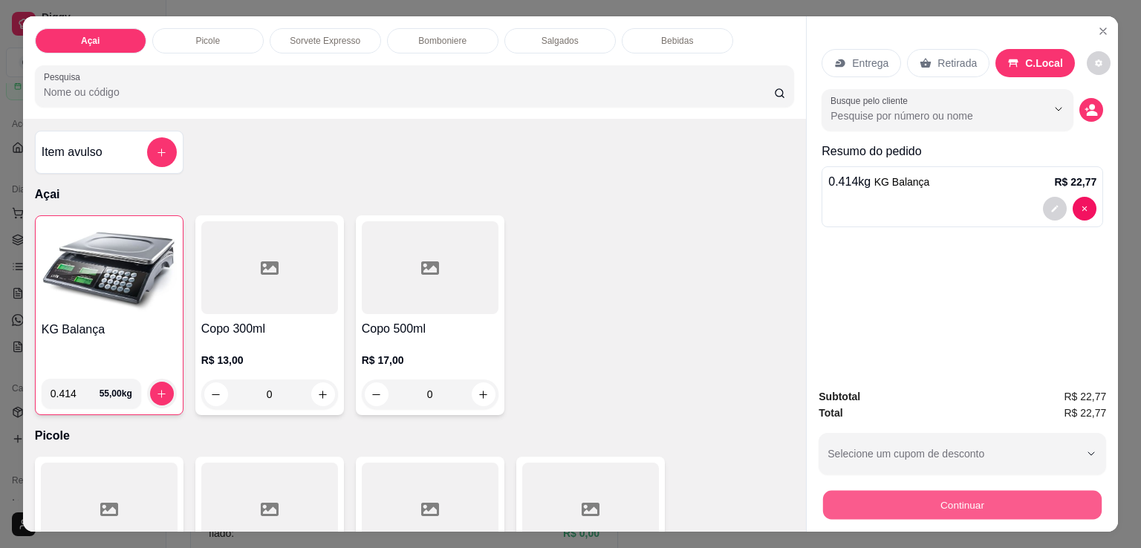
click at [968, 500] on button "Continuar" at bounding box center [962, 504] width 278 height 29
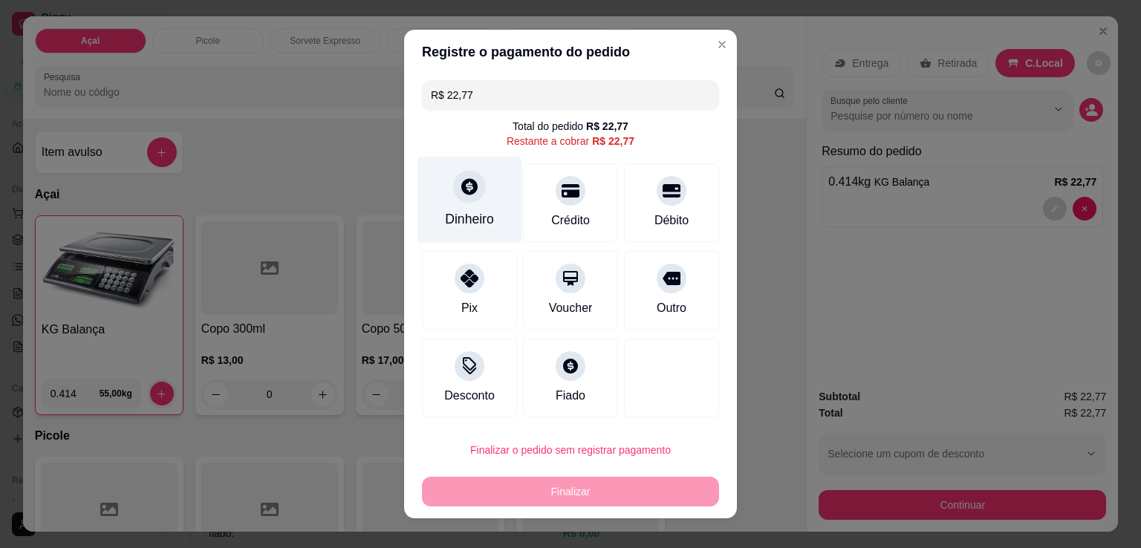
click at [479, 195] on div "Dinheiro" at bounding box center [469, 200] width 105 height 87
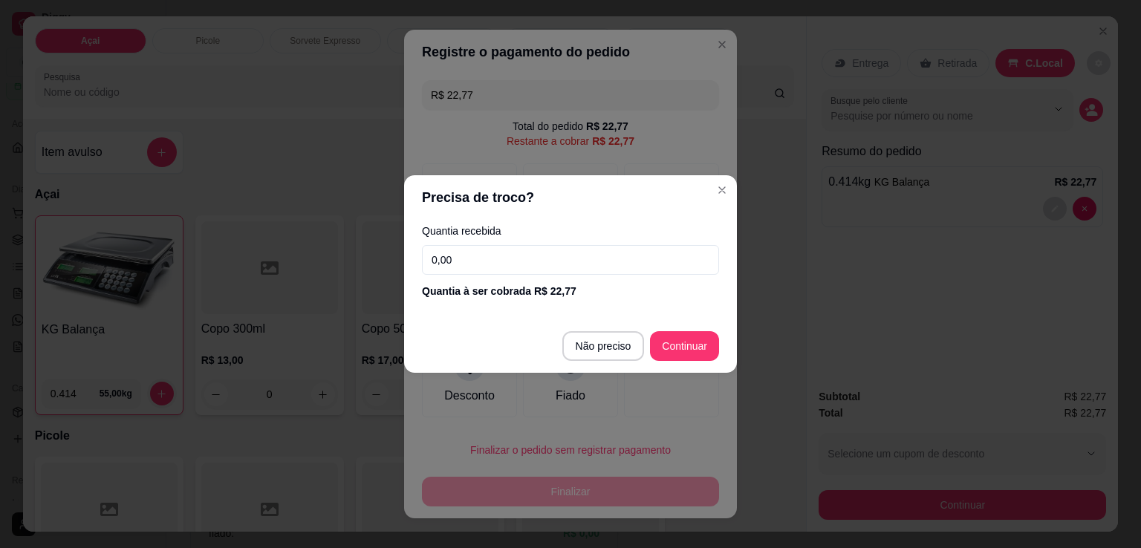
click at [553, 250] on input "0,00" at bounding box center [570, 260] width 297 height 30
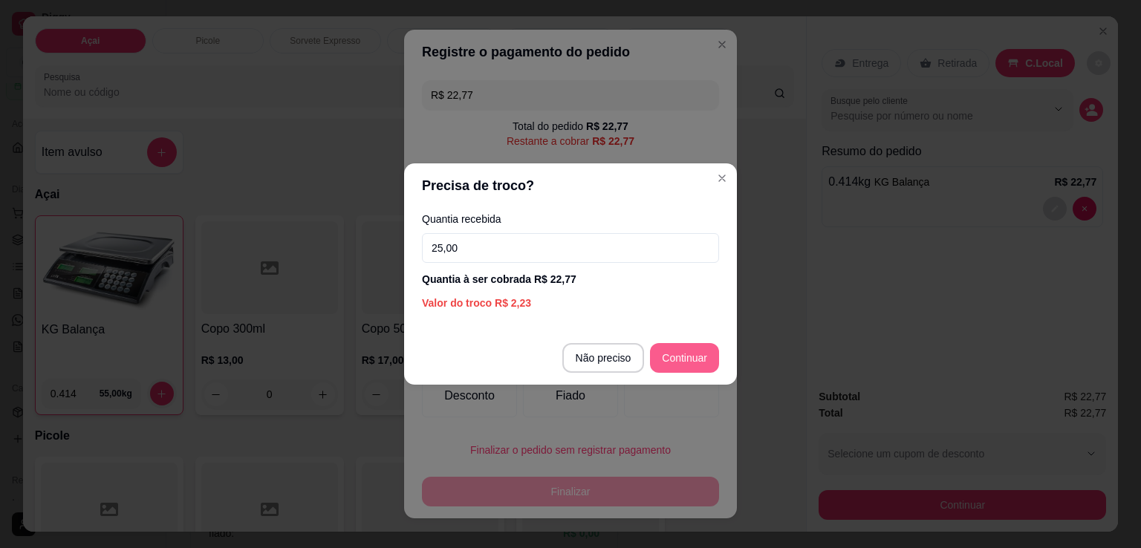
type input "25,00"
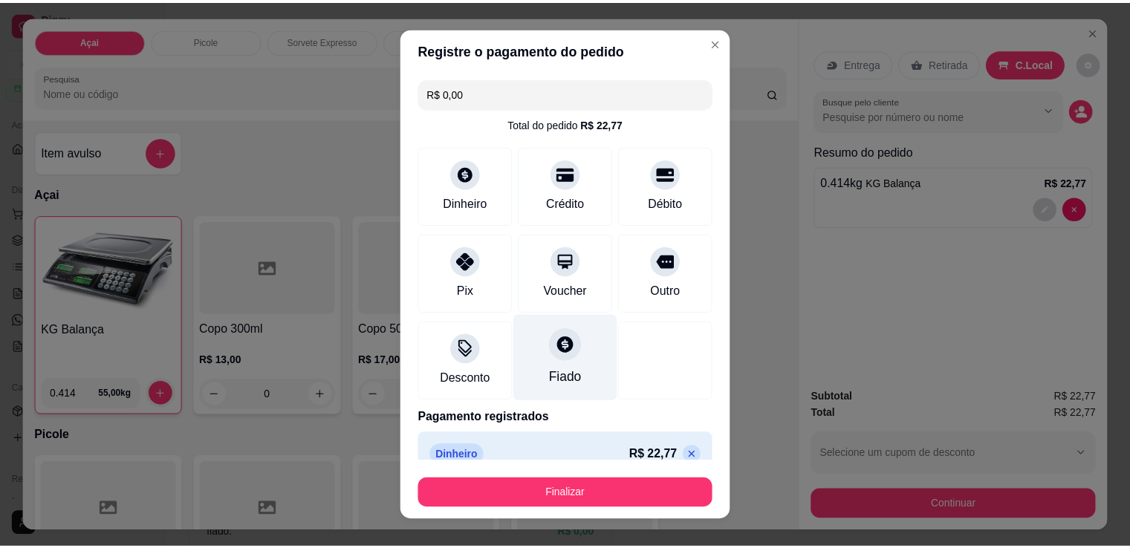
scroll to position [21, 0]
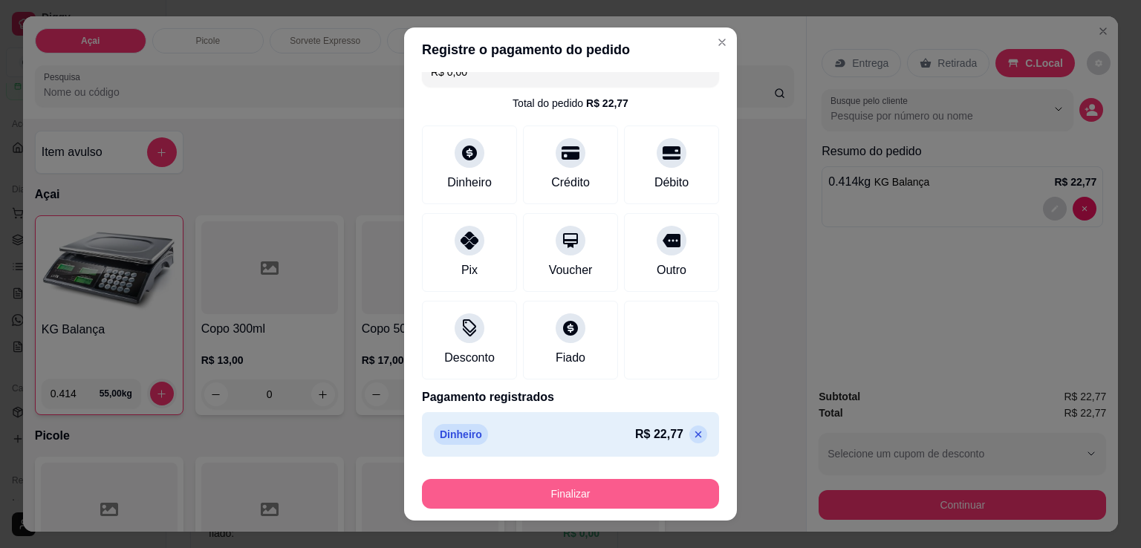
click at [560, 480] on button "Finalizar" at bounding box center [570, 494] width 297 height 30
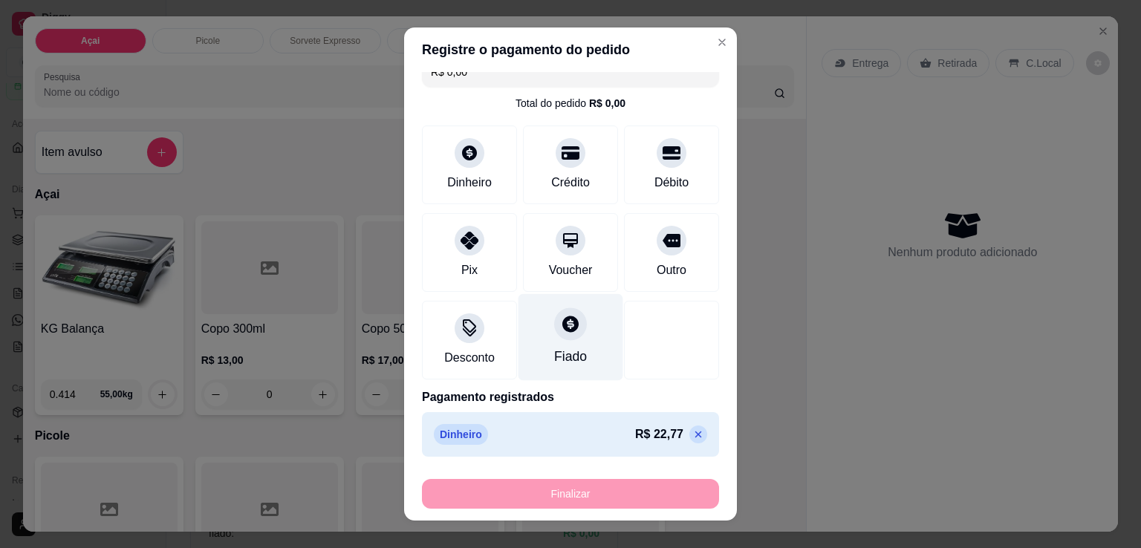
type input "-R$ 22,77"
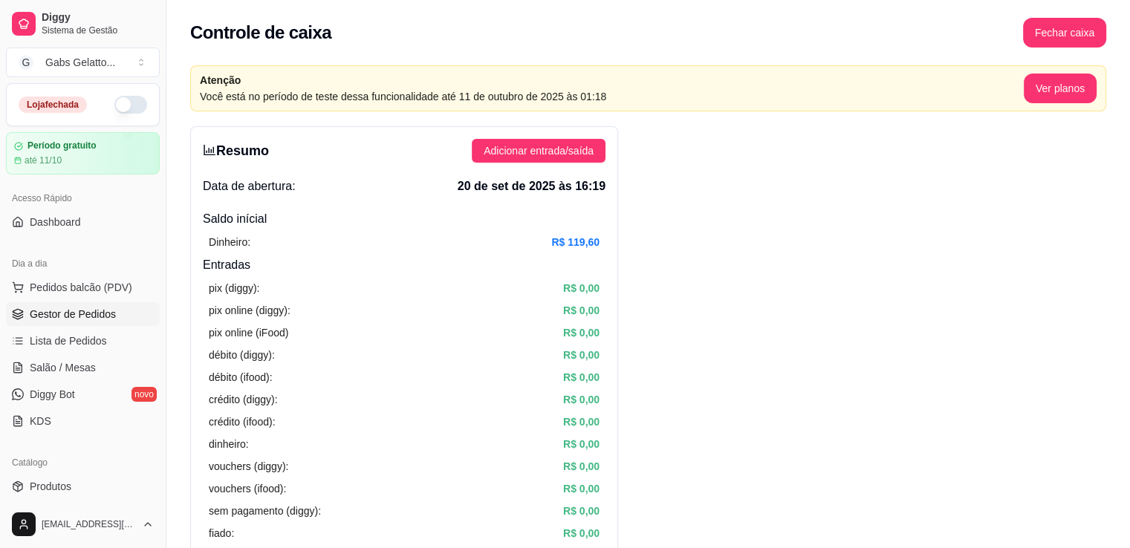
click at [98, 319] on span "Gestor de Pedidos" at bounding box center [73, 314] width 86 height 15
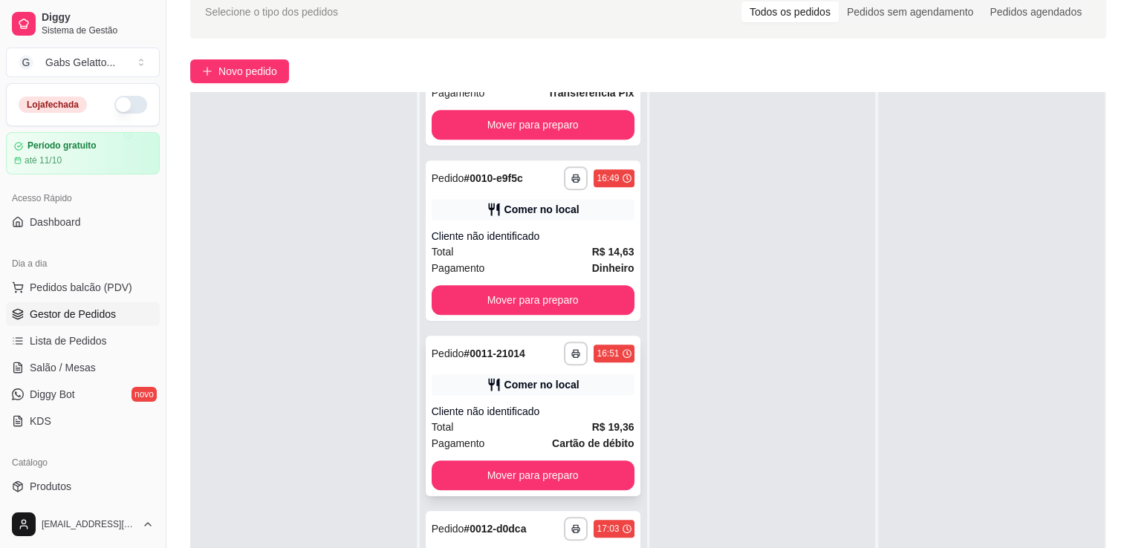
scroll to position [891, 0]
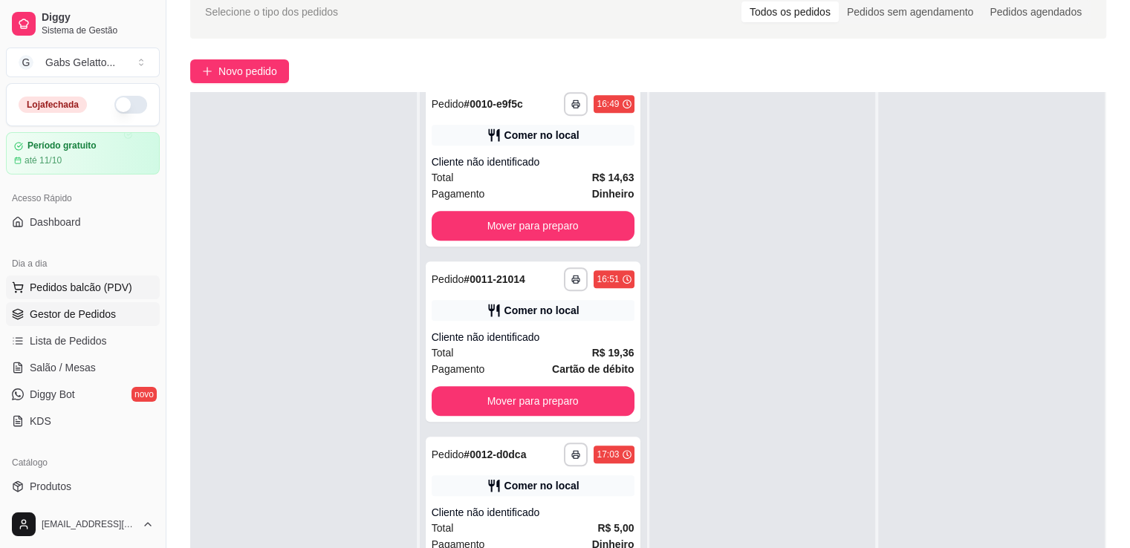
click at [88, 293] on span "Pedidos balcão (PDV)" at bounding box center [81, 287] width 102 height 15
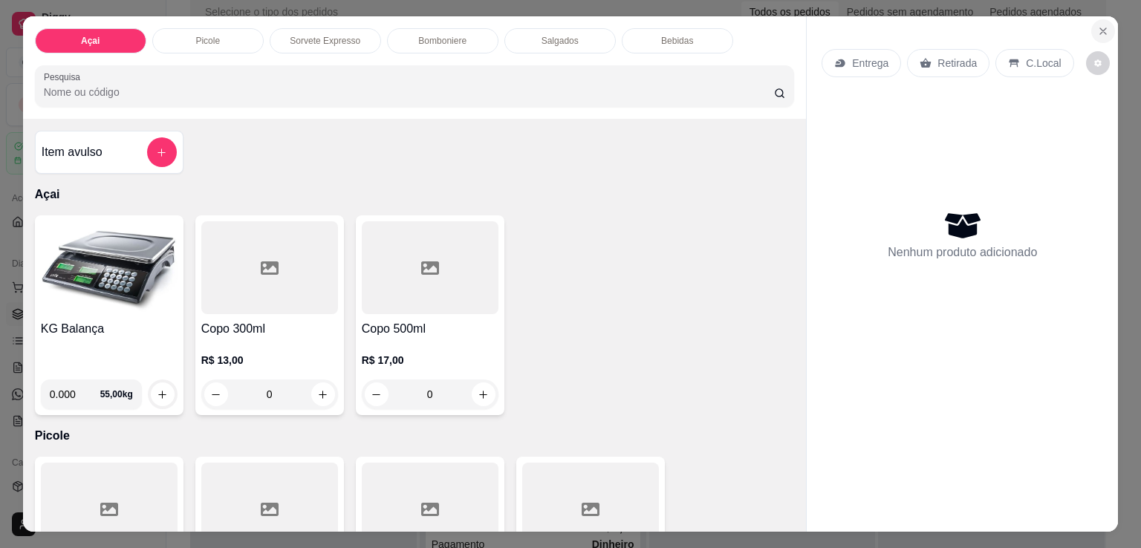
click at [1100, 28] on icon "Close" at bounding box center [1103, 31] width 6 height 6
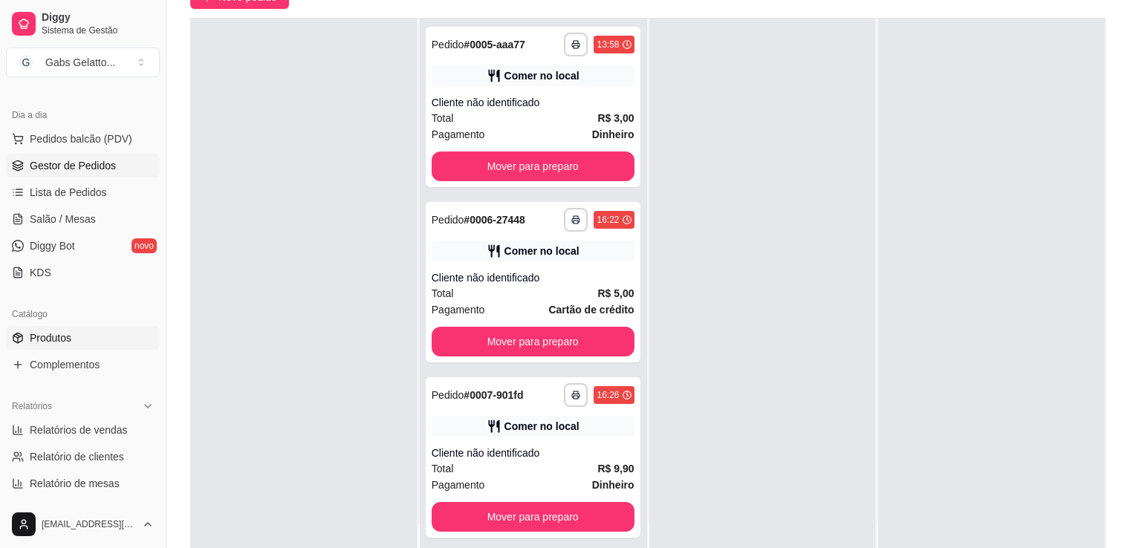
scroll to position [297, 0]
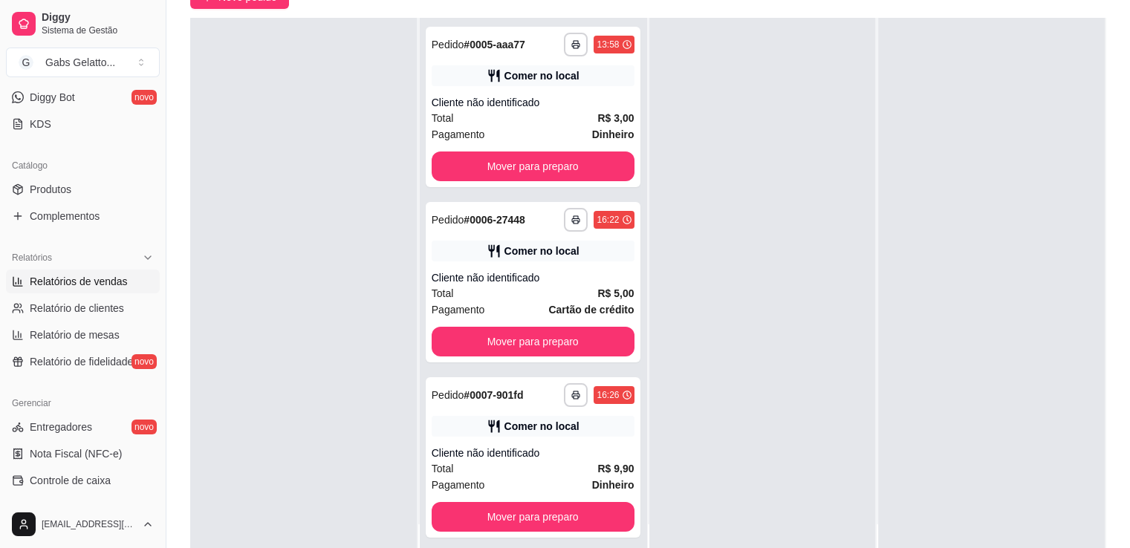
click at [102, 275] on span "Relatórios de vendas" at bounding box center [79, 281] width 98 height 15
select select "ALL"
select select "0"
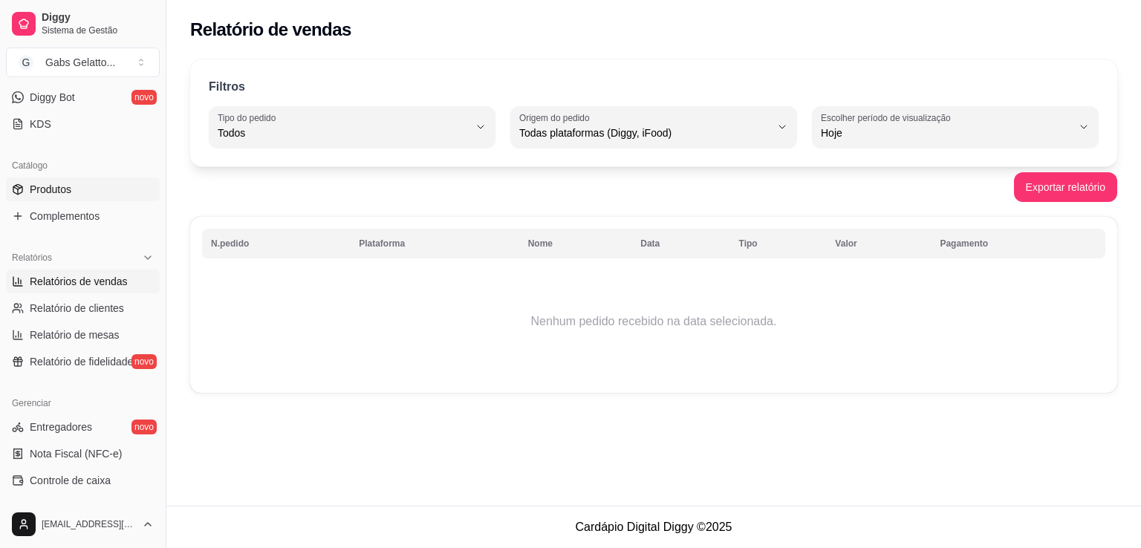
click at [100, 193] on link "Produtos" at bounding box center [83, 189] width 154 height 24
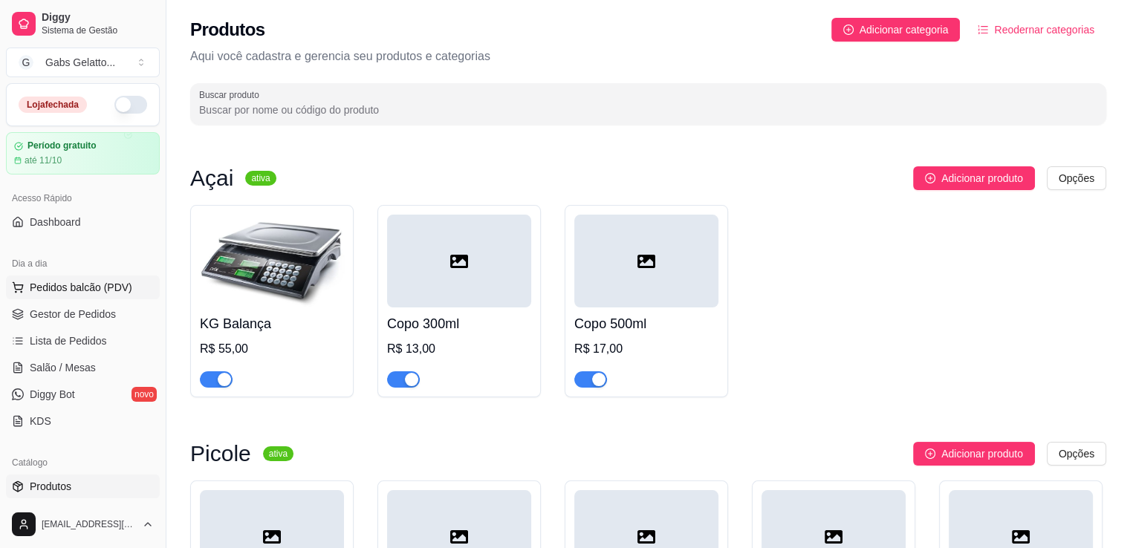
click at [95, 286] on span "Pedidos balcão (PDV)" at bounding box center [81, 287] width 102 height 15
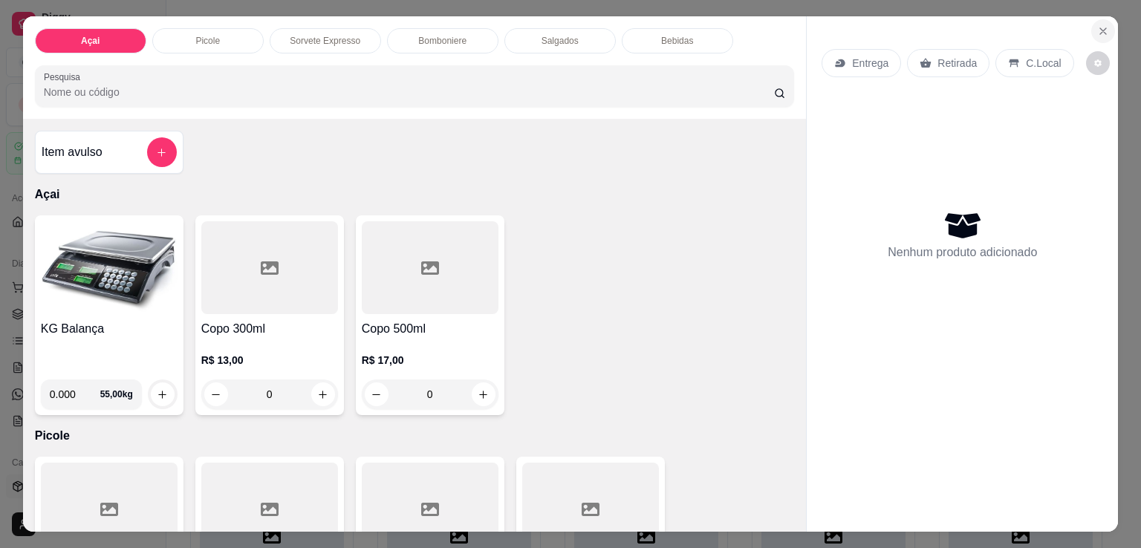
click at [1102, 25] on icon "Close" at bounding box center [1103, 31] width 12 height 12
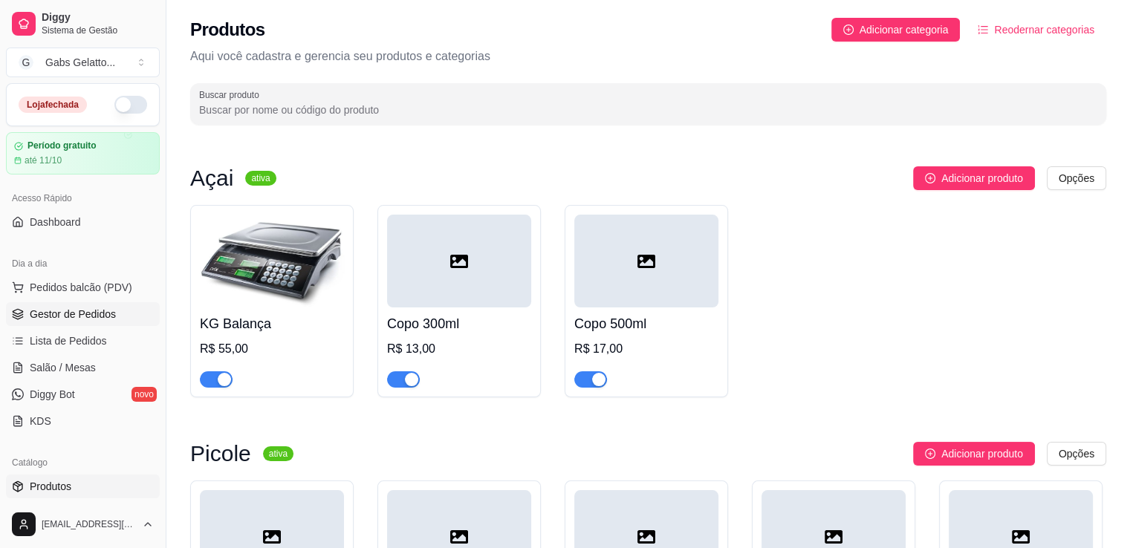
click at [98, 316] on span "Gestor de Pedidos" at bounding box center [73, 314] width 86 height 15
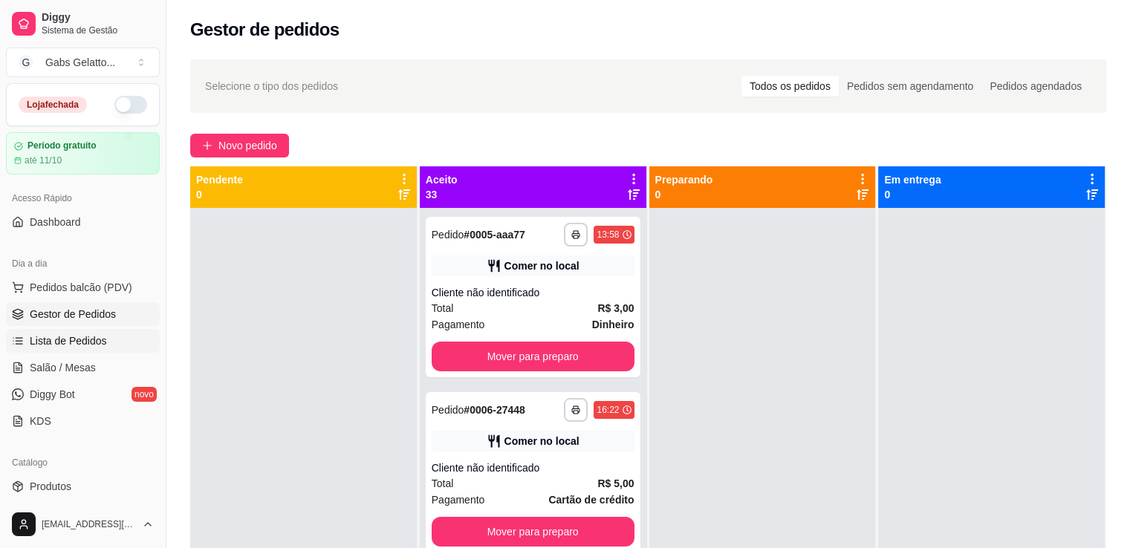
click at [62, 333] on span "Lista de Pedidos" at bounding box center [68, 340] width 77 height 15
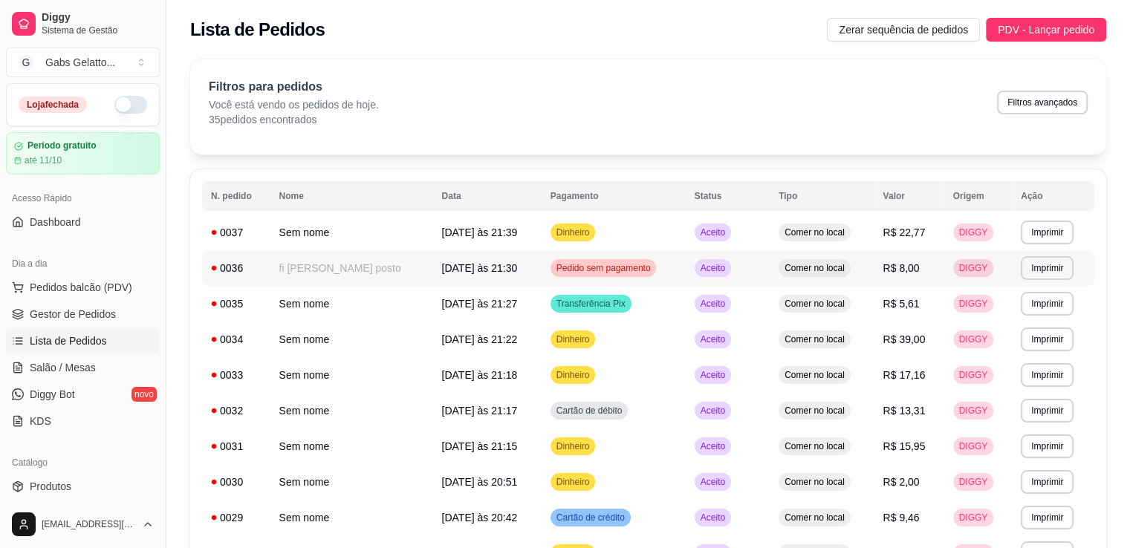
click at [348, 273] on td "fi de lazaro posto" at bounding box center [351, 268] width 163 height 36
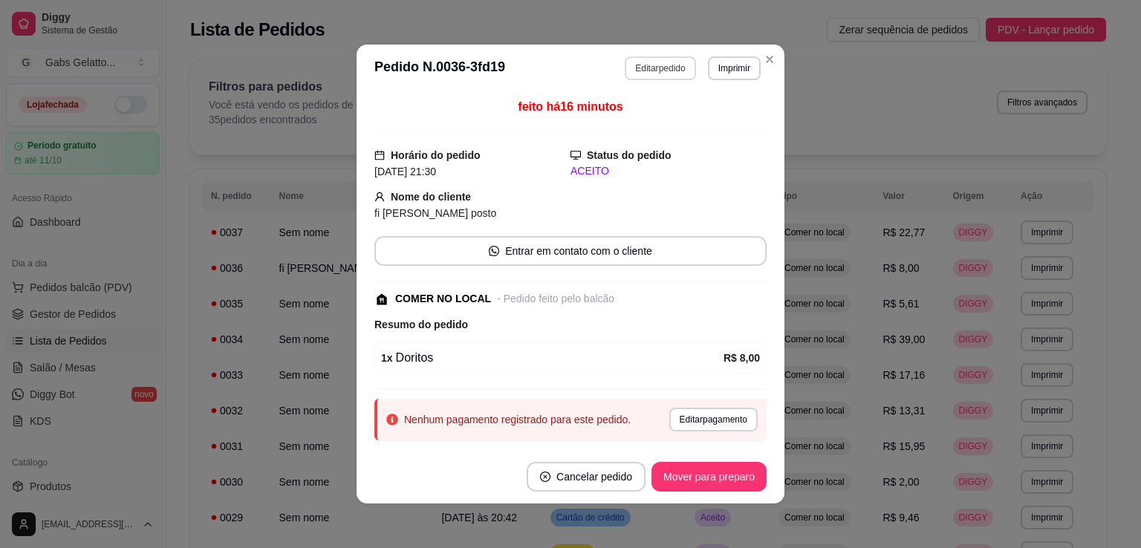
click at [648, 73] on button "Editar pedido" at bounding box center [660, 68] width 71 height 24
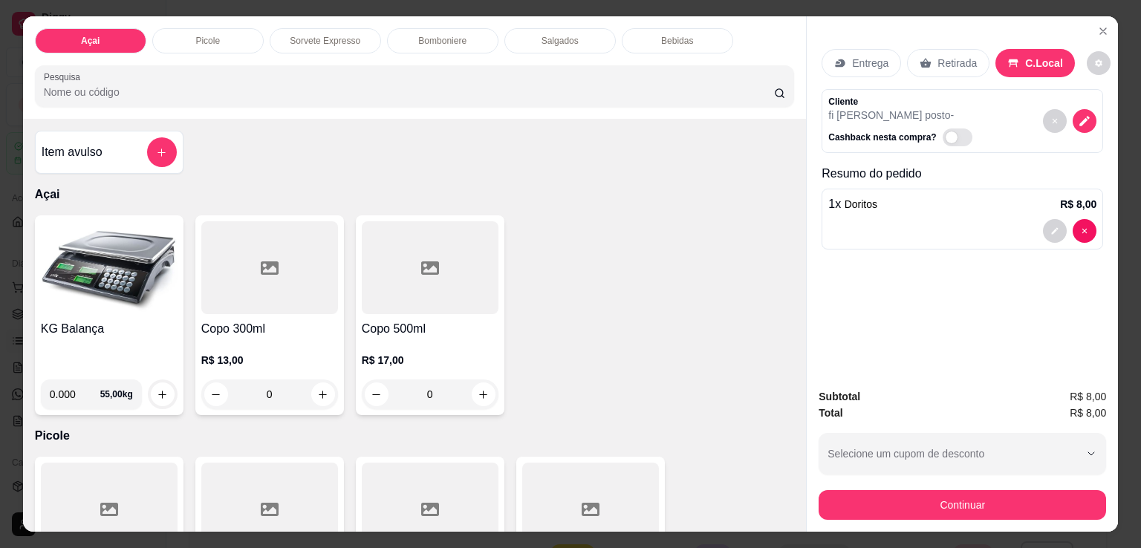
click at [558, 35] on p "Salgados" at bounding box center [559, 41] width 37 height 12
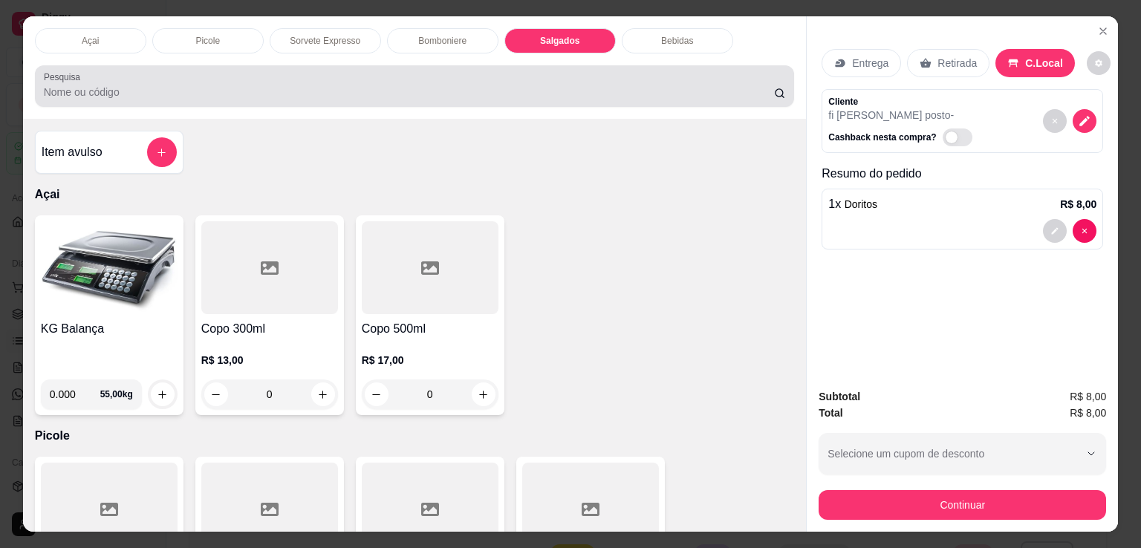
scroll to position [36, 0]
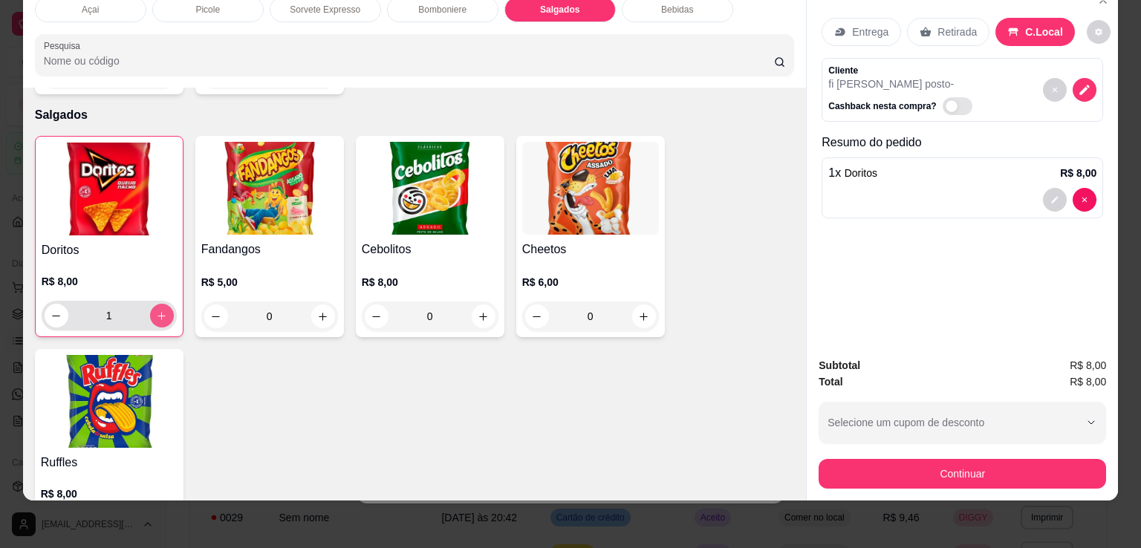
click at [162, 304] on button "increase-product-quantity" at bounding box center [162, 316] width 24 height 24
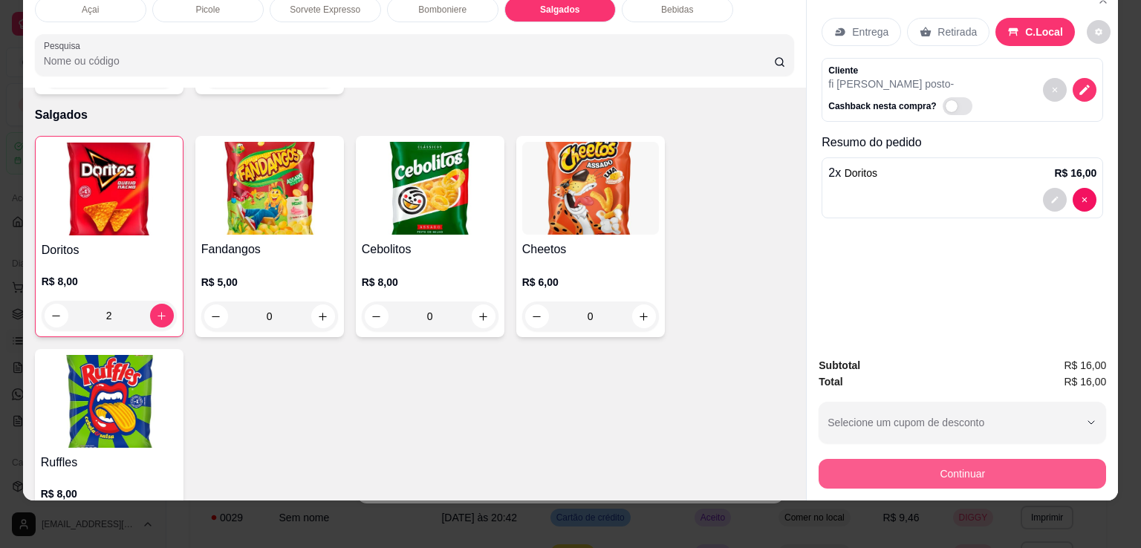
click at [934, 459] on button "Continuar" at bounding box center [961, 474] width 287 height 30
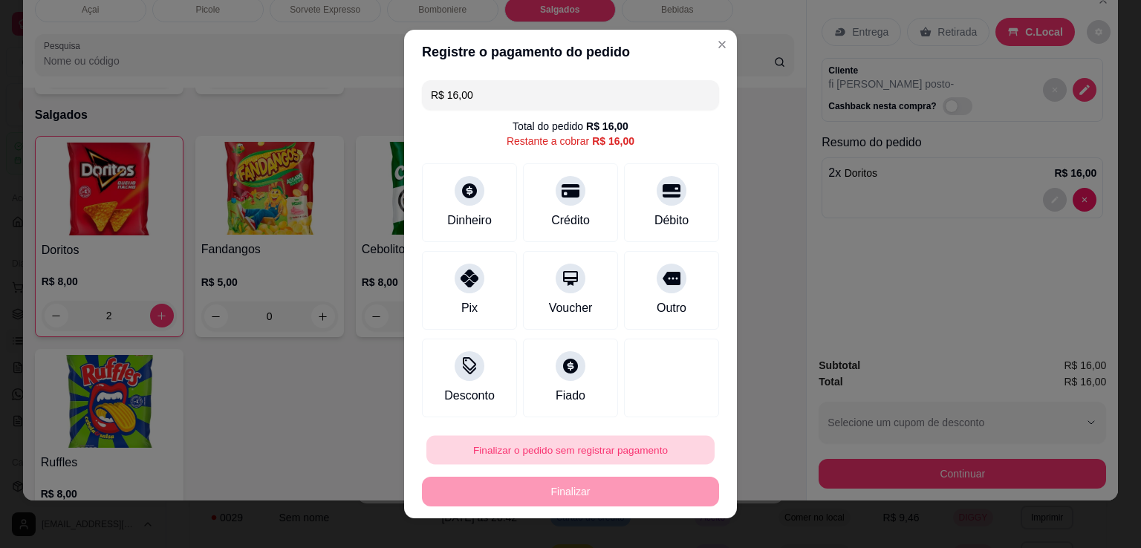
click at [533, 446] on button "Finalizar o pedido sem registrar pagamento" at bounding box center [570, 450] width 288 height 29
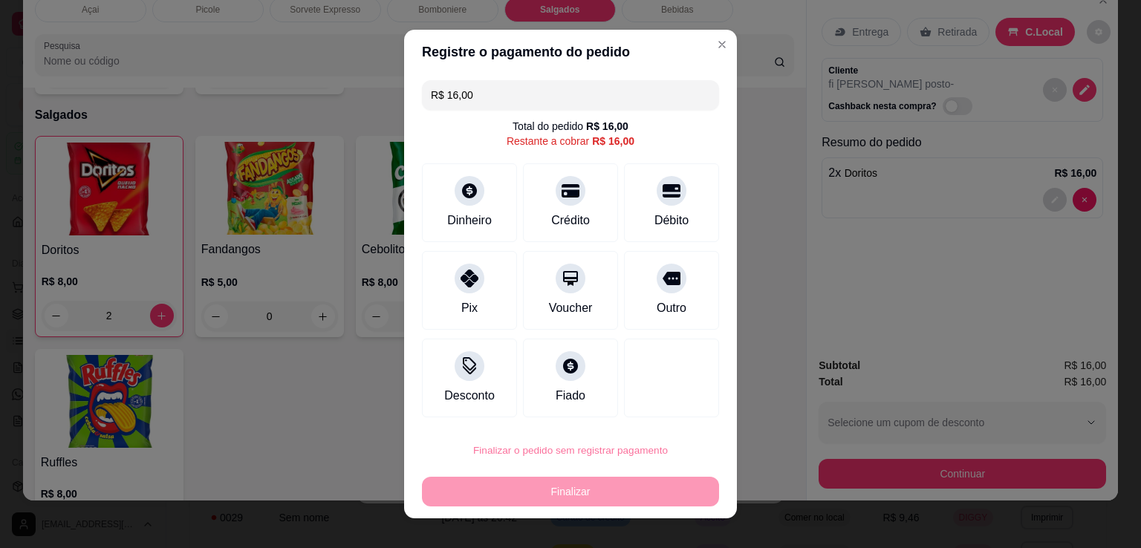
click at [656, 409] on button "Confirmar" at bounding box center [654, 407] width 53 height 22
type input "0"
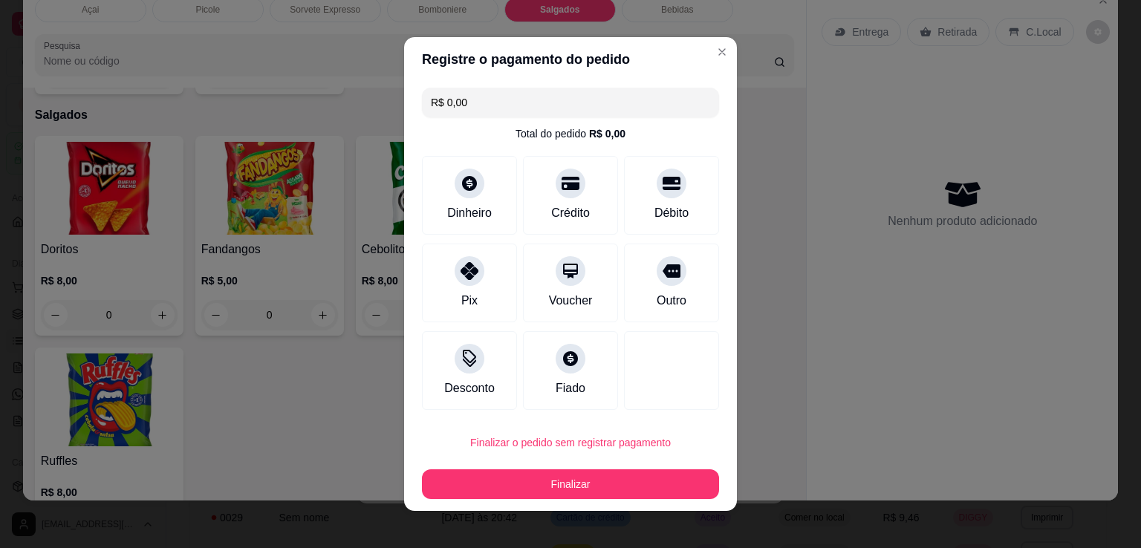
type input "R$ 0,00"
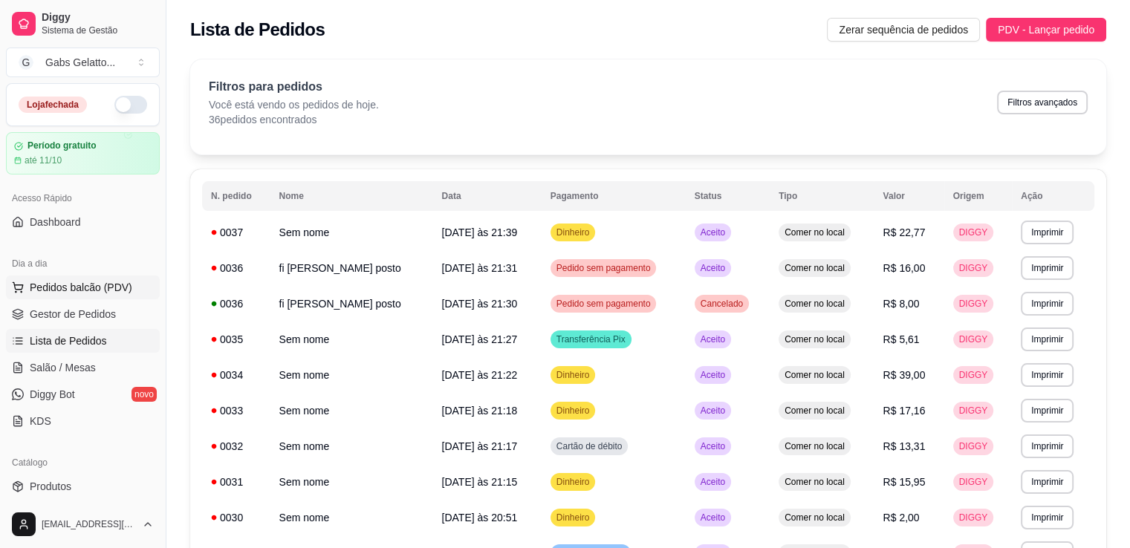
click at [83, 283] on span "Pedidos balcão (PDV)" at bounding box center [81, 287] width 102 height 15
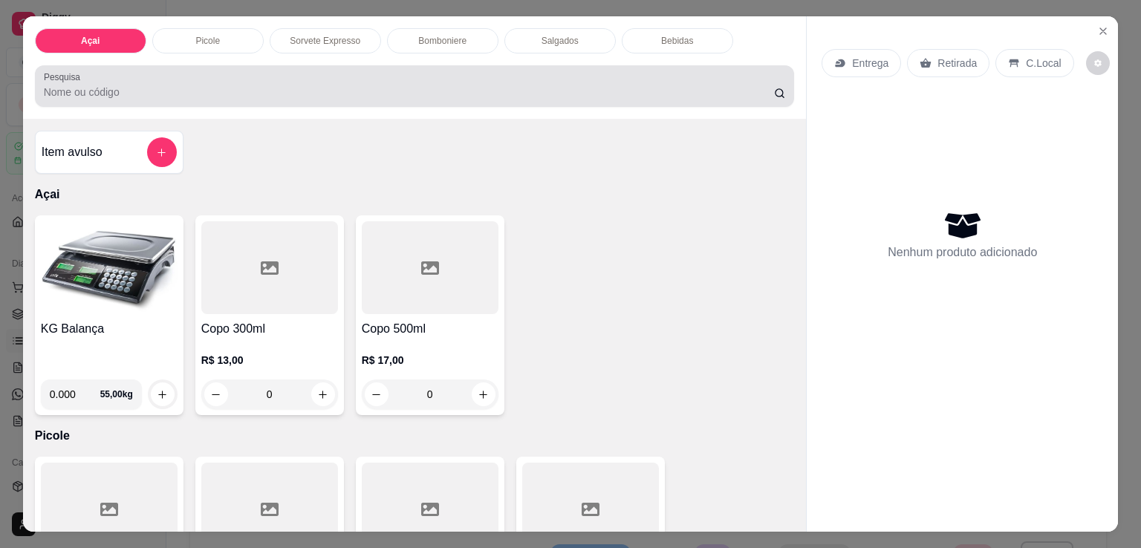
click at [358, 78] on div at bounding box center [415, 86] width 742 height 30
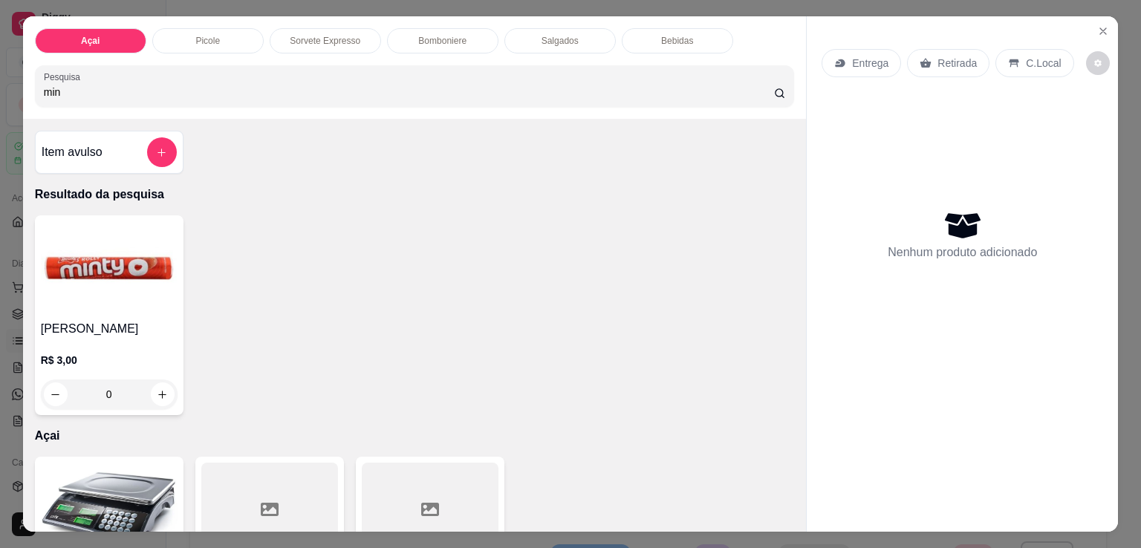
click at [181, 85] on input "min" at bounding box center [409, 92] width 730 height 15
click at [180, 85] on input "min" at bounding box center [409, 92] width 730 height 15
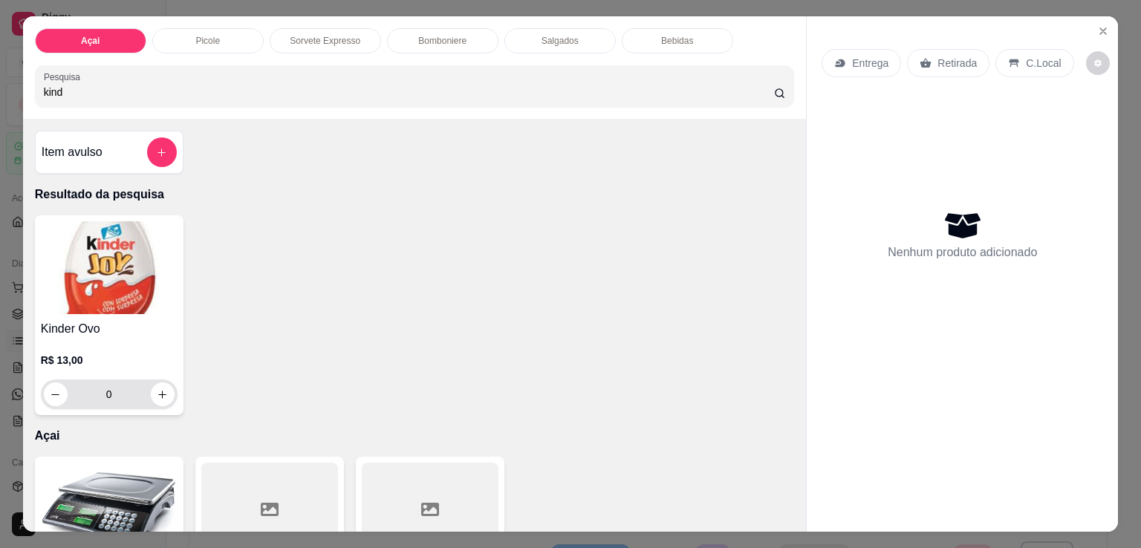
type input "kind"
click at [151, 385] on button "increase-product-quantity" at bounding box center [162, 394] width 23 height 23
type input "1"
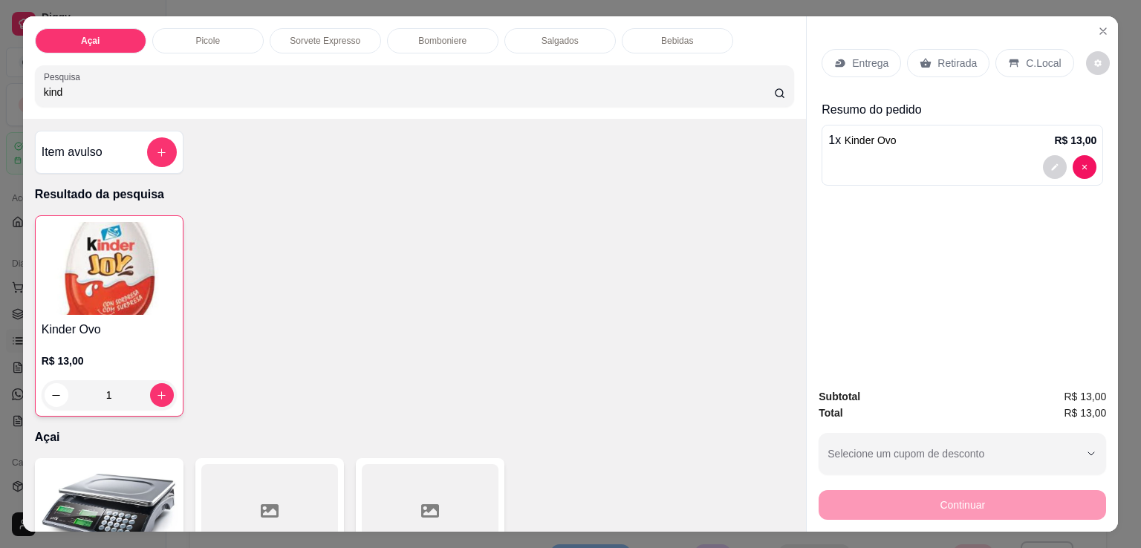
click at [1021, 67] on div "C.Local" at bounding box center [1034, 63] width 78 height 28
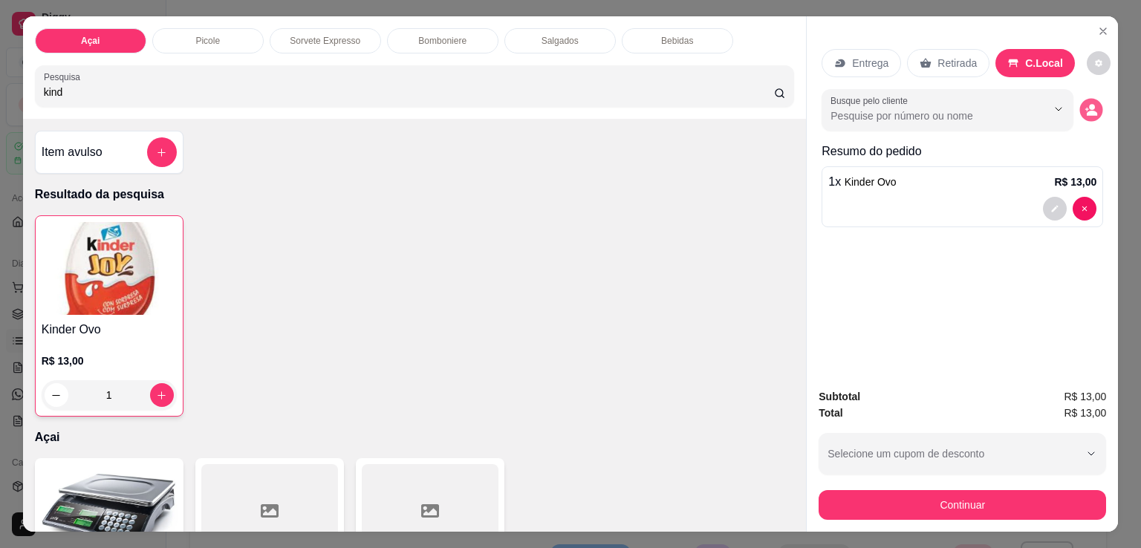
click at [1086, 111] on icon "decrease-product-quantity" at bounding box center [1091, 113] width 10 height 5
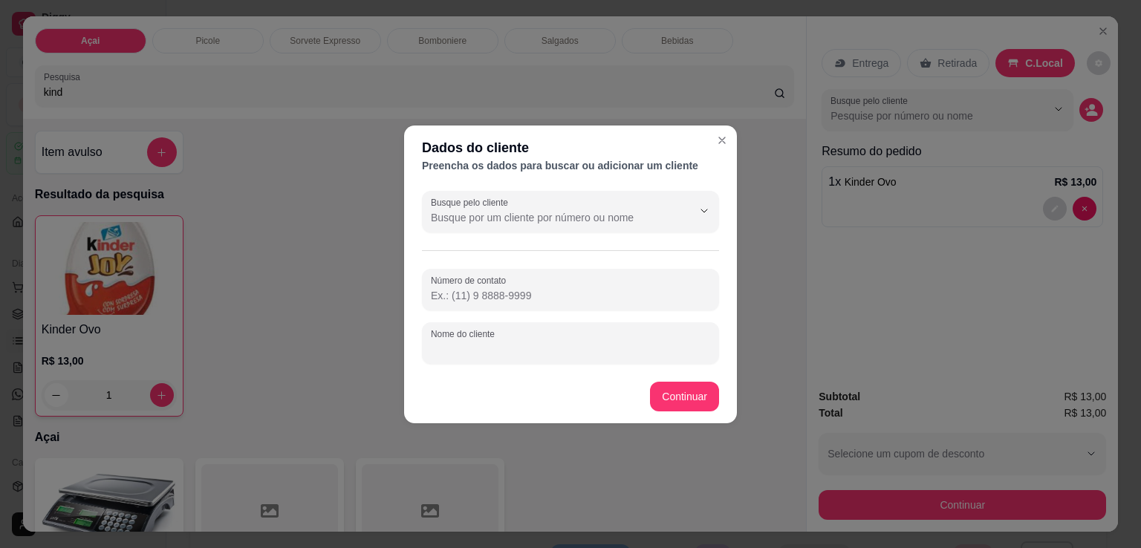
click at [547, 351] on input "Nome do cliente" at bounding box center [570, 349] width 279 height 15
type input "Rafa"
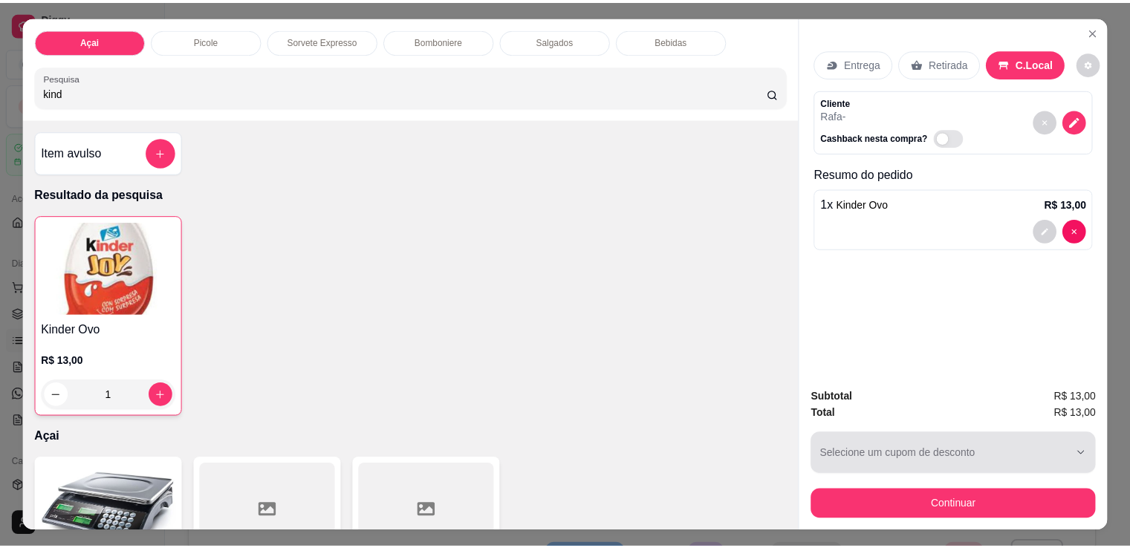
scroll to position [36, 0]
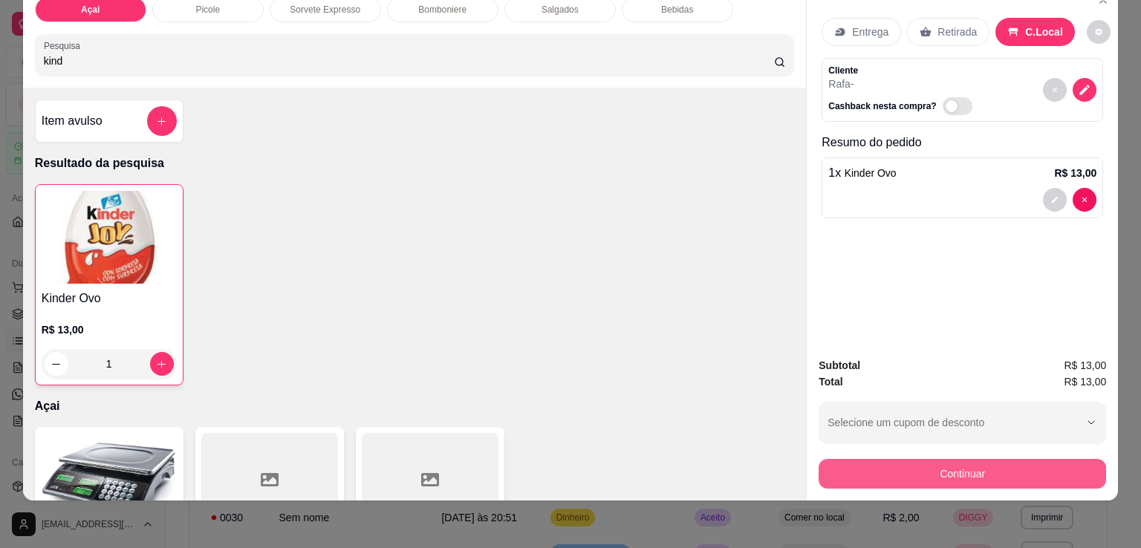
click at [970, 459] on button "Continuar" at bounding box center [961, 474] width 287 height 30
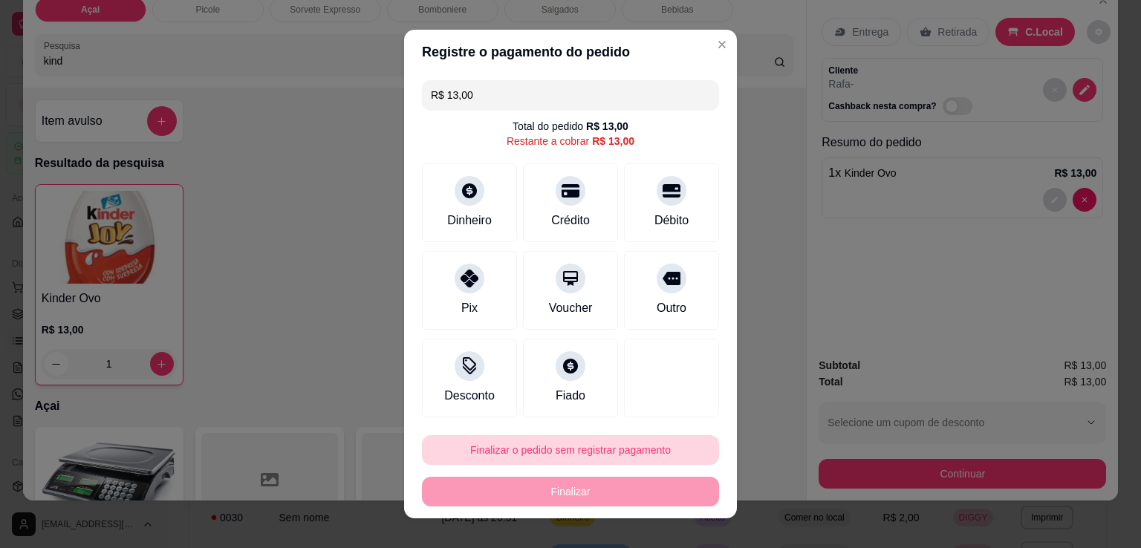
click at [580, 455] on button "Finalizar o pedido sem registrar pagamento" at bounding box center [570, 450] width 297 height 30
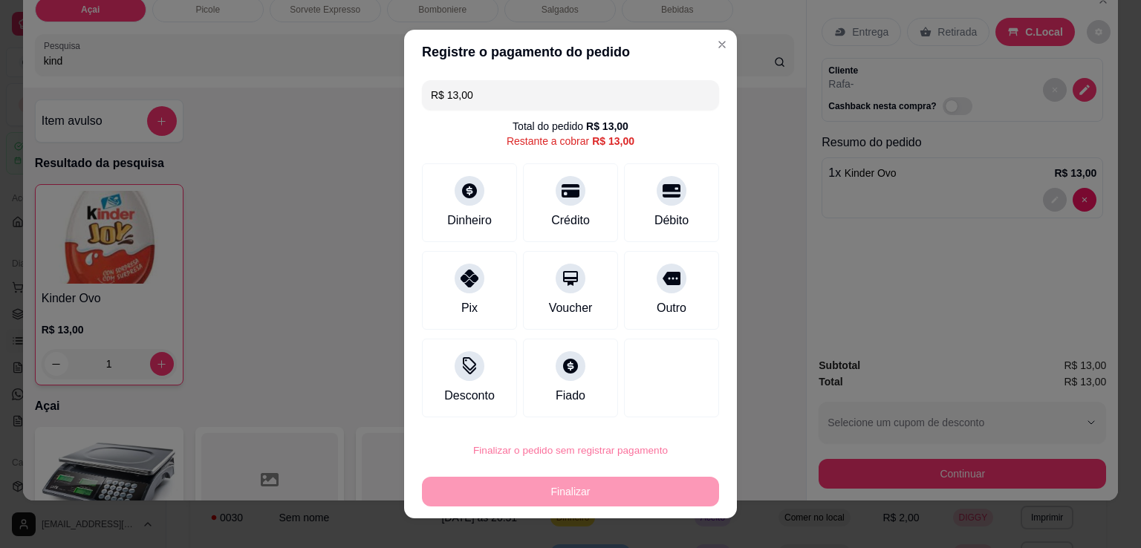
click at [668, 412] on button "Confirmar" at bounding box center [655, 407] width 55 height 23
type input "0"
type input "R$ 0,00"
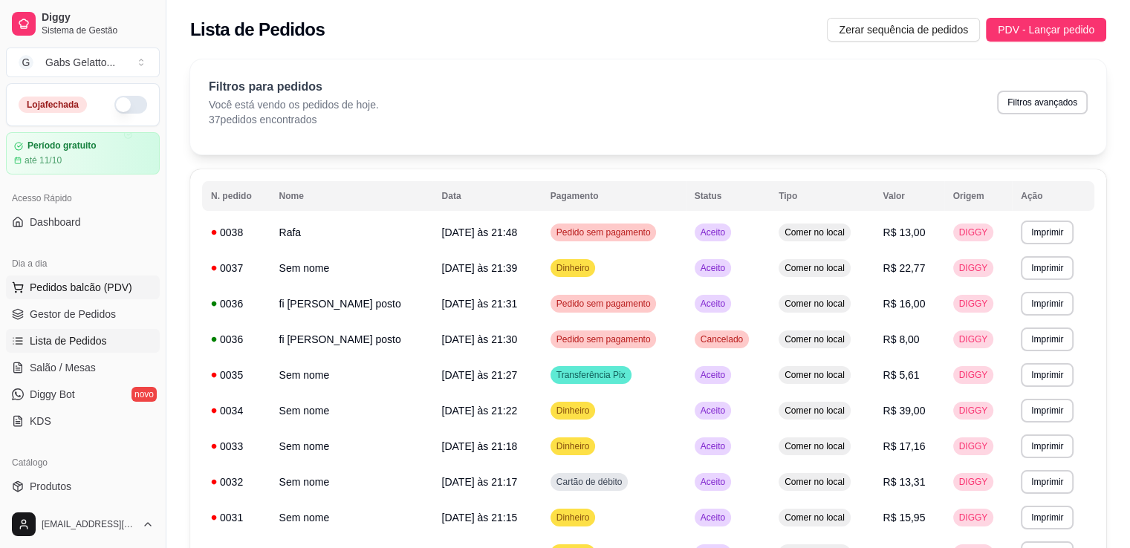
click at [96, 287] on span "Pedidos balcão (PDV)" at bounding box center [81, 287] width 102 height 15
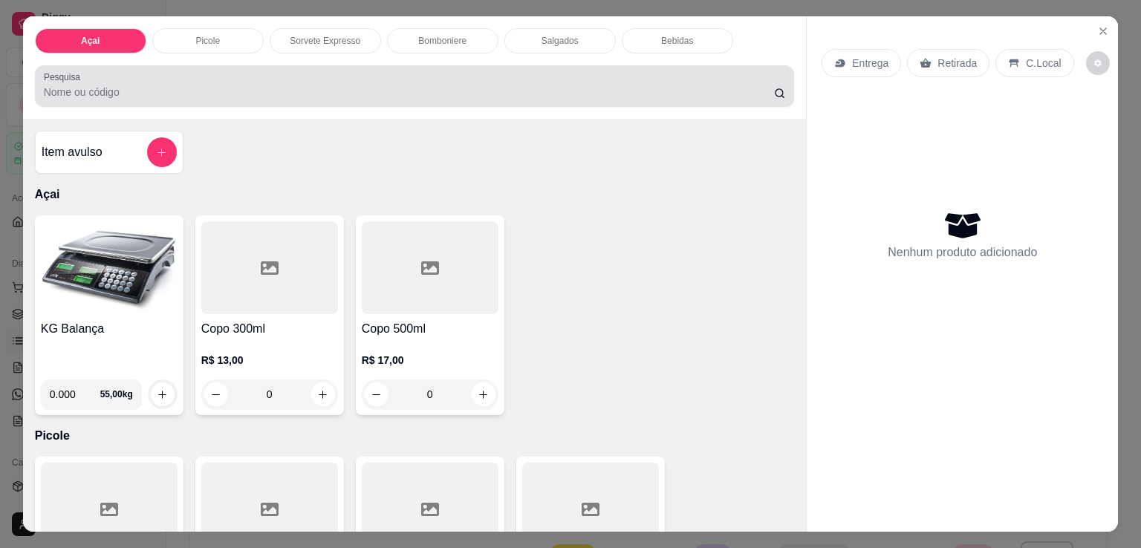
click at [167, 99] on div "Pesquisa" at bounding box center [415, 86] width 760 height 42
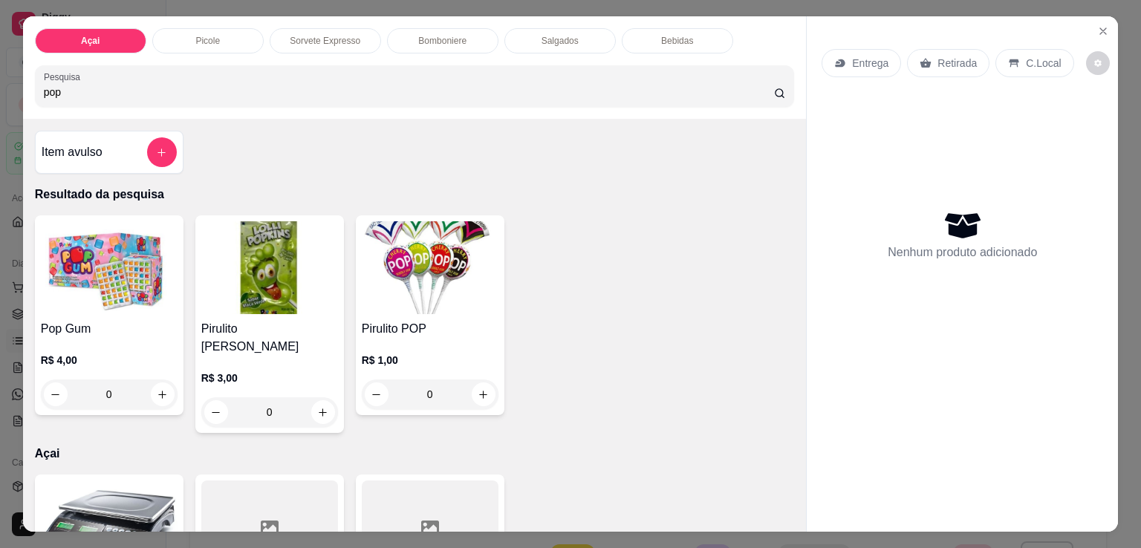
type input "pop"
click at [408, 286] on img at bounding box center [430, 267] width 137 height 93
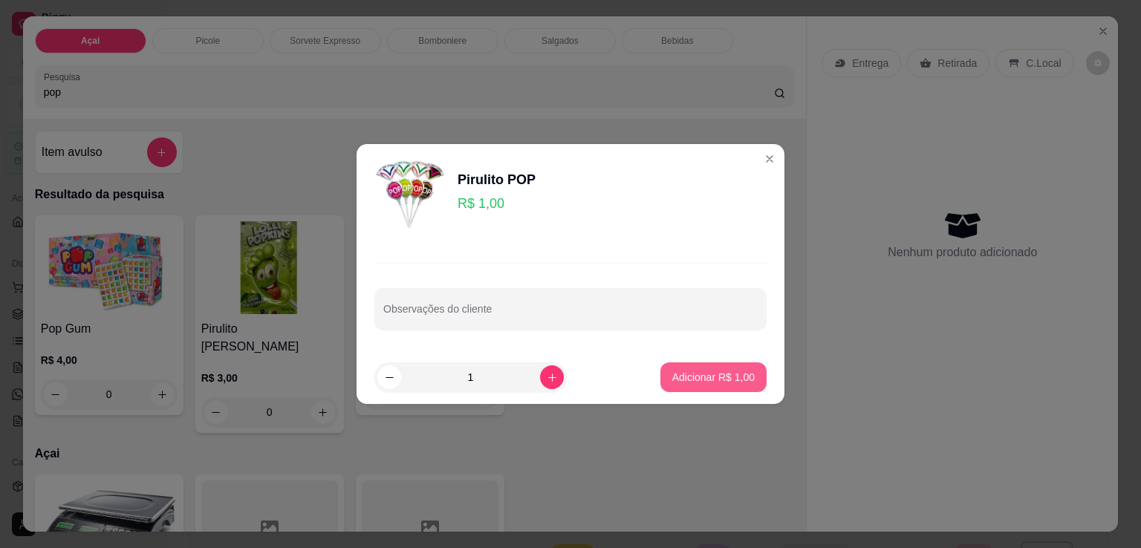
click at [683, 376] on p "Adicionar R$ 1,00" at bounding box center [713, 377] width 82 height 15
type input "1"
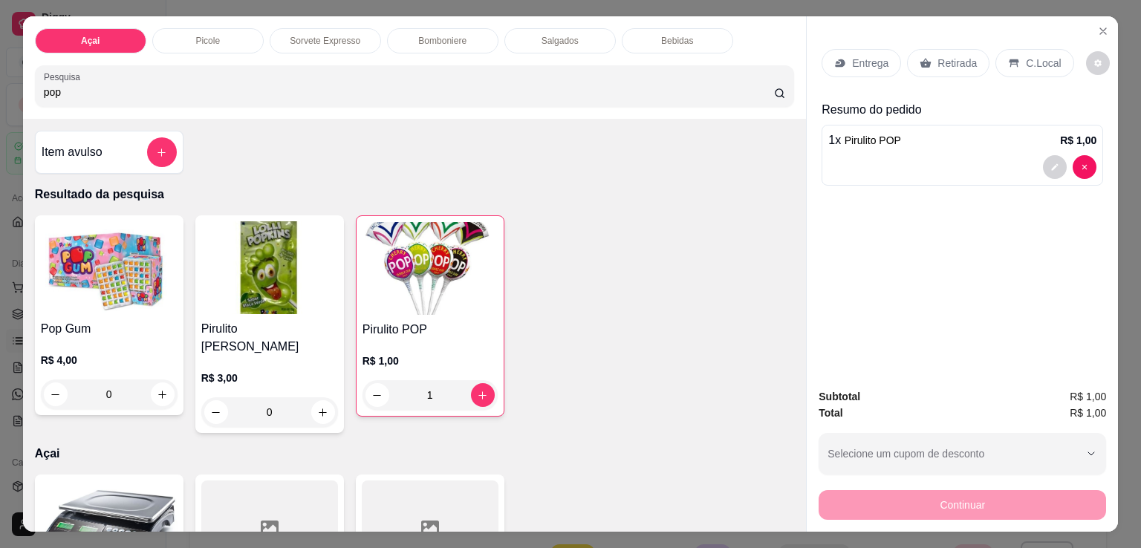
click at [1008, 60] on icon at bounding box center [1014, 63] width 12 height 12
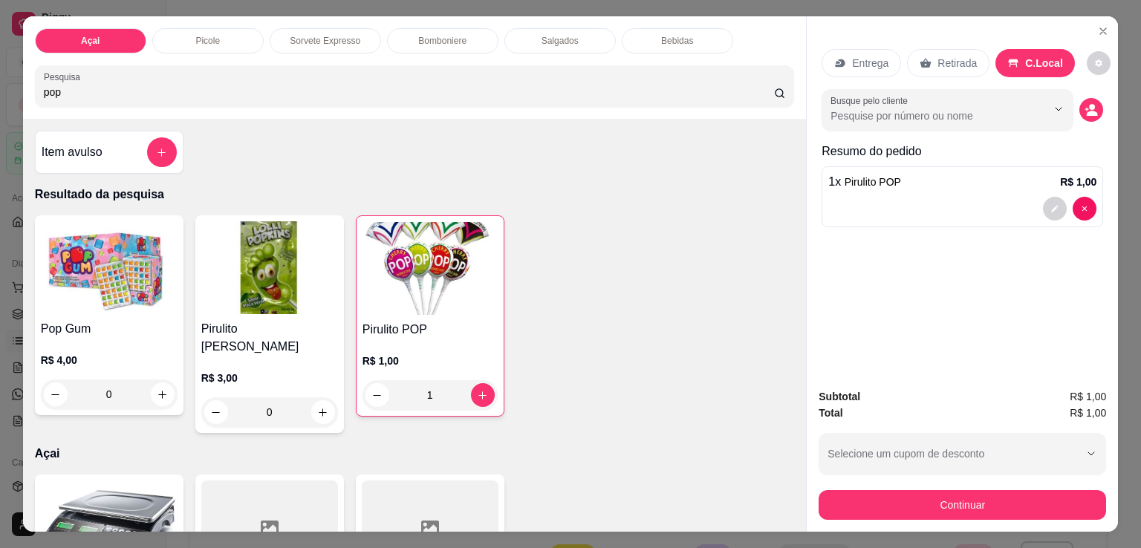
click at [923, 515] on div "Subtotal R$ 1,00 Total R$ 1,00 Selecione um cupom de desconto Selecione um cupo…" at bounding box center [961, 454] width 311 height 155
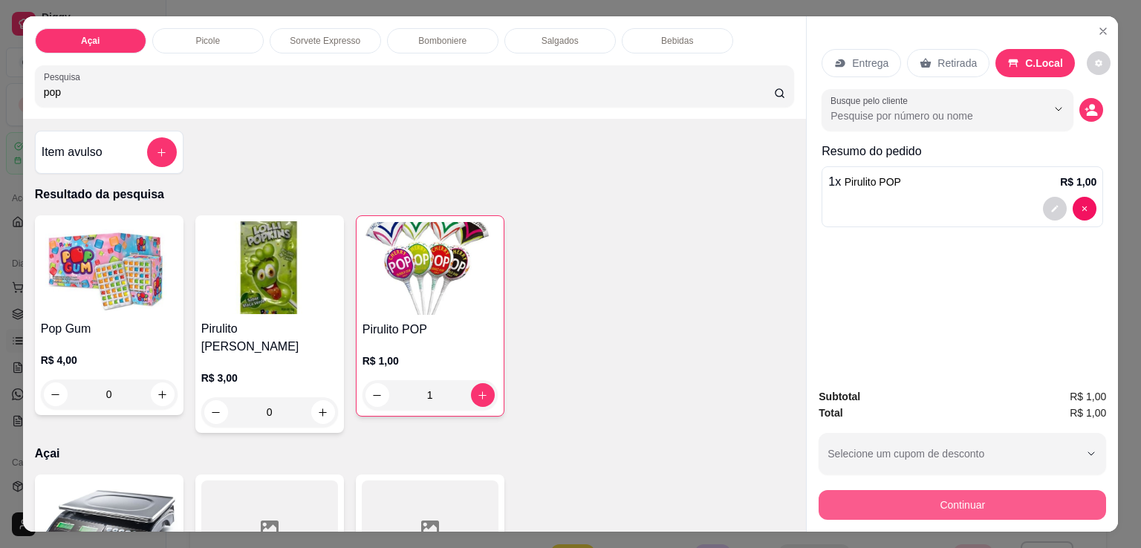
click at [931, 500] on button "Continuar" at bounding box center [961, 505] width 287 height 30
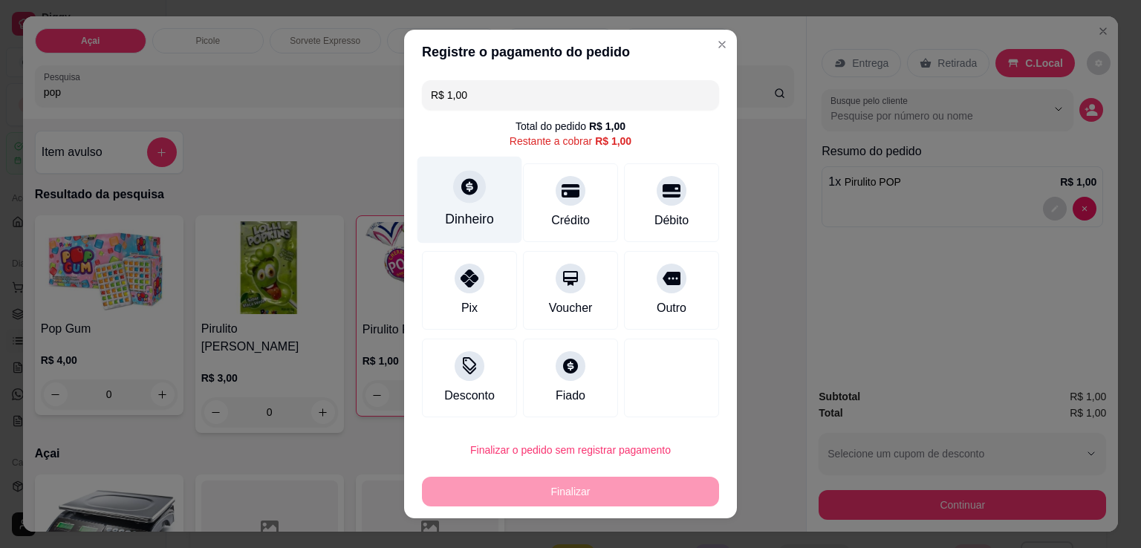
click at [473, 209] on div "Dinheiro" at bounding box center [469, 200] width 105 height 87
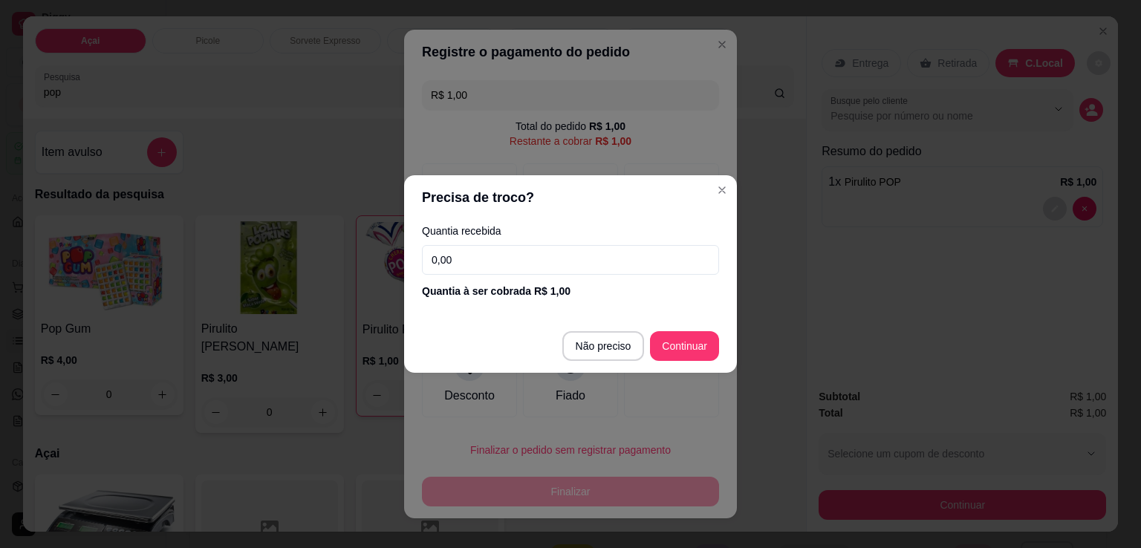
click at [584, 261] on input "0,00" at bounding box center [570, 260] width 297 height 30
type input "1,00"
click at [676, 329] on footer "Não preciso Continuar" at bounding box center [570, 345] width 333 height 53
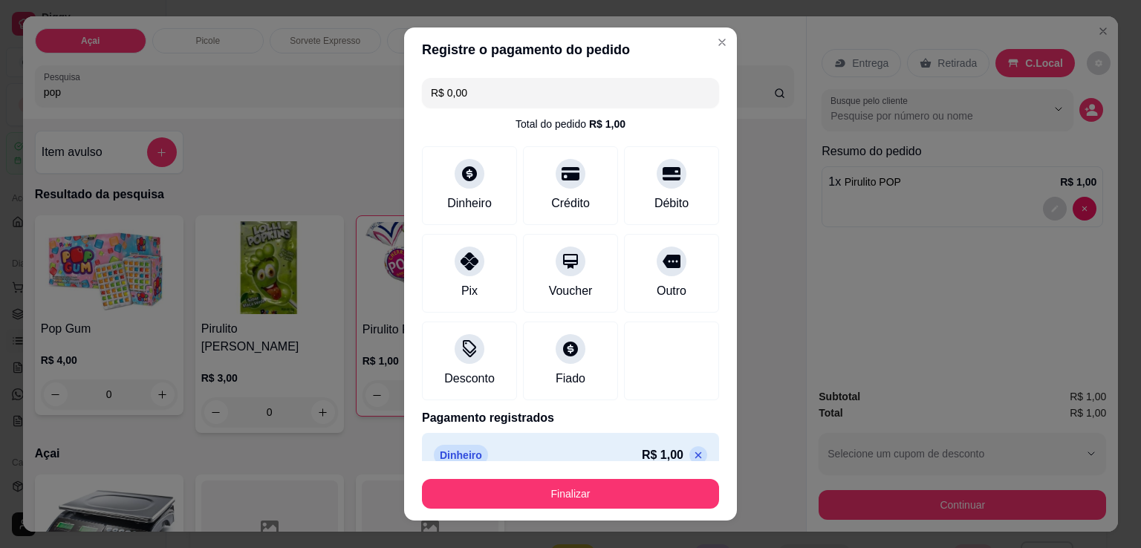
type input "R$ 0,00"
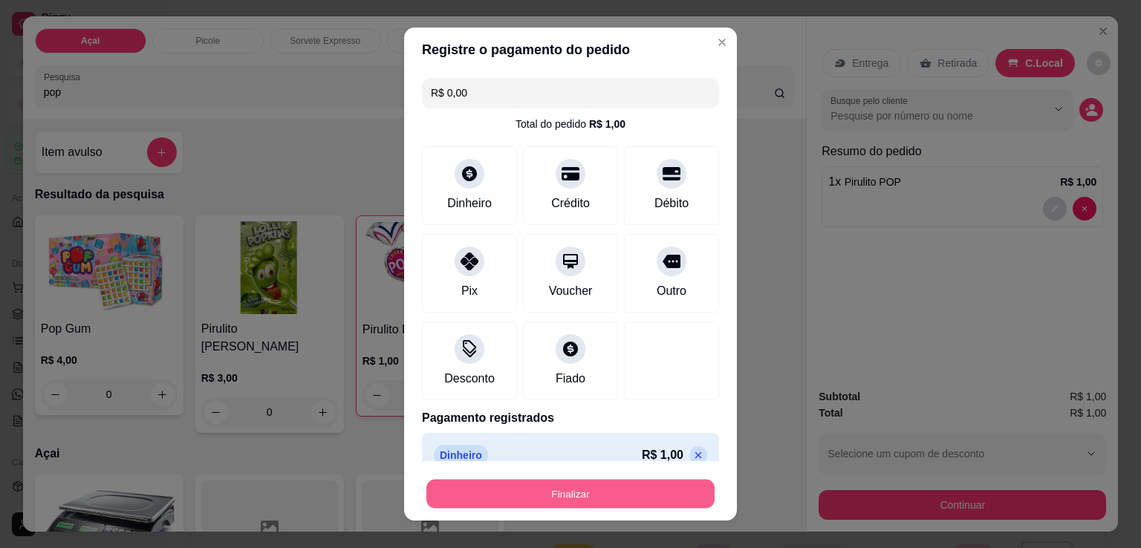
click at [596, 498] on button "Finalizar" at bounding box center [570, 494] width 288 height 29
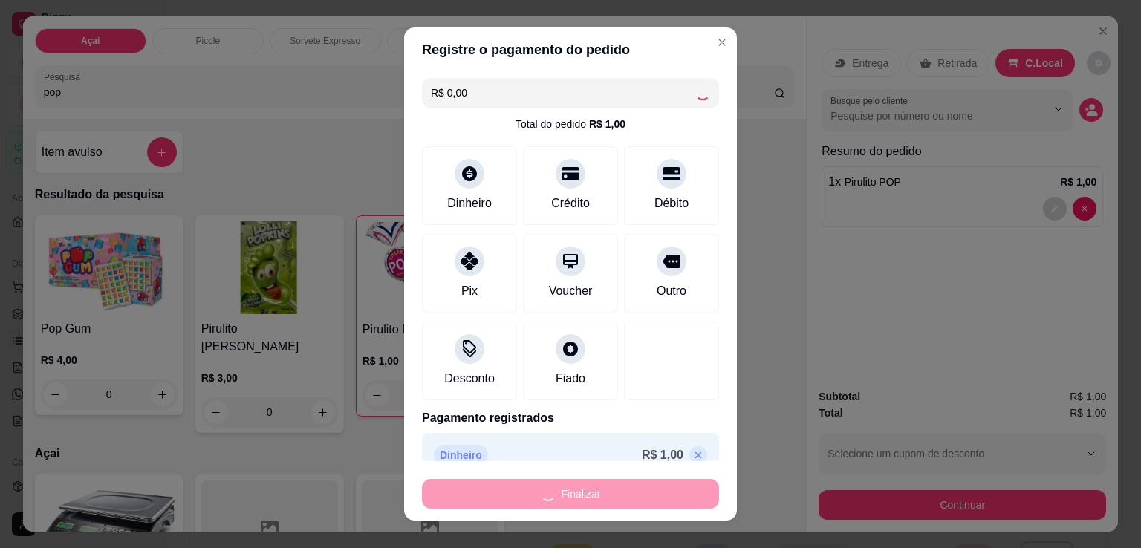
type input "0"
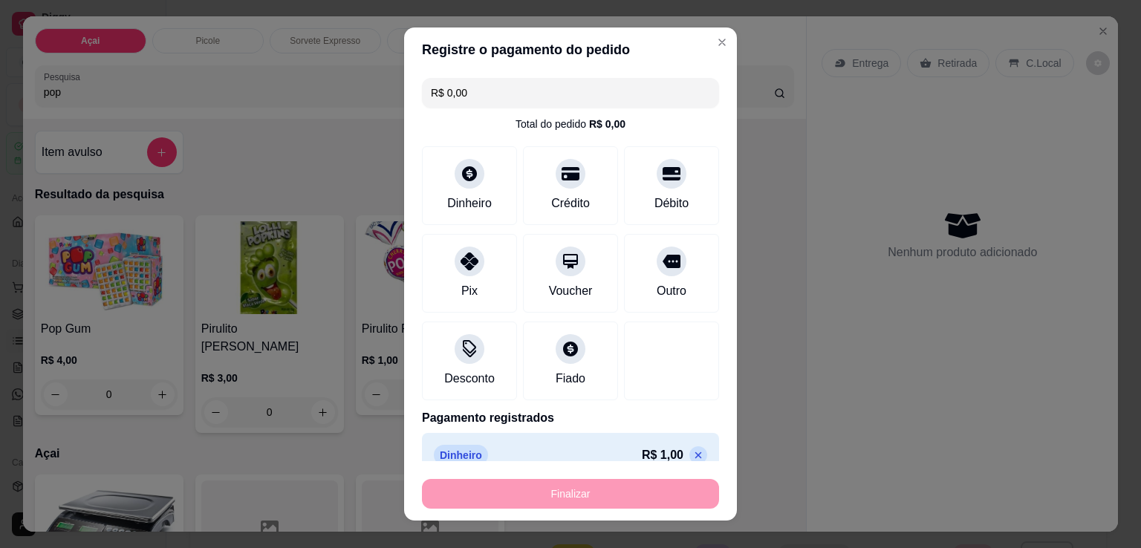
type input "-R$ 1,00"
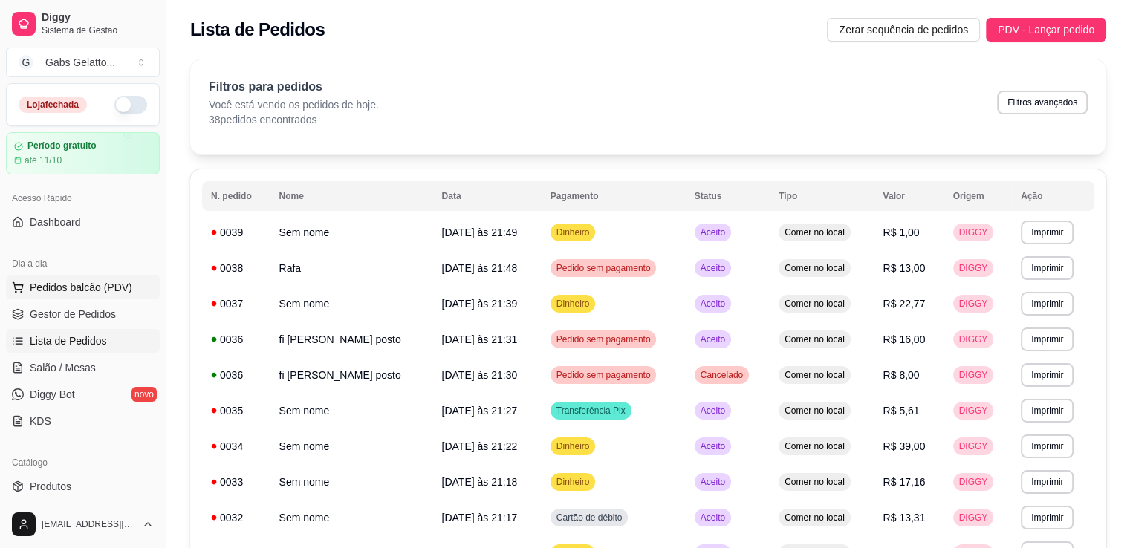
click at [46, 281] on span "Pedidos balcão (PDV)" at bounding box center [81, 287] width 102 height 15
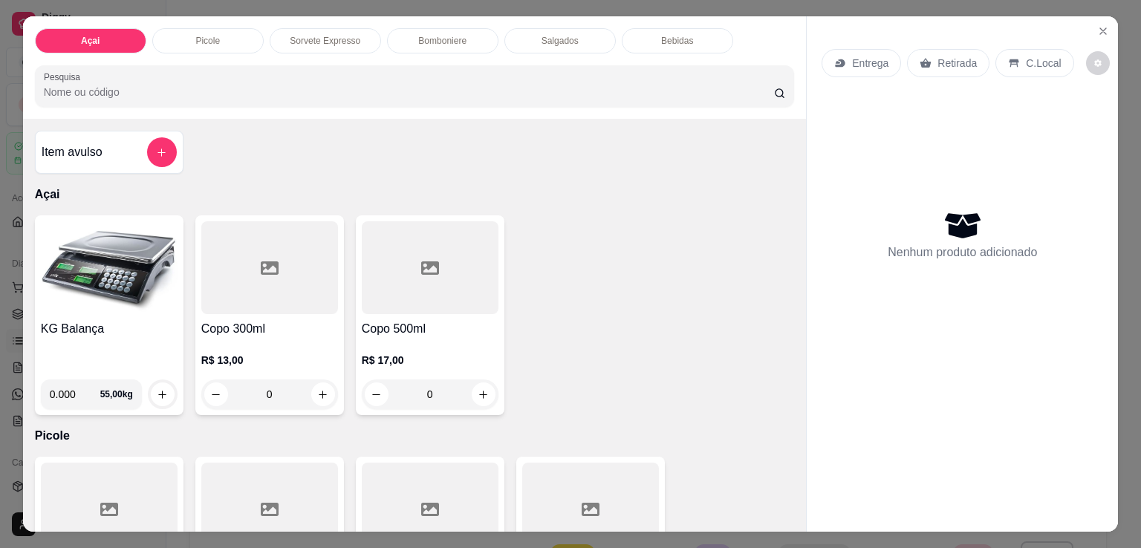
click at [97, 277] on img at bounding box center [109, 267] width 137 height 93
click at [126, 304] on img at bounding box center [109, 267] width 137 height 93
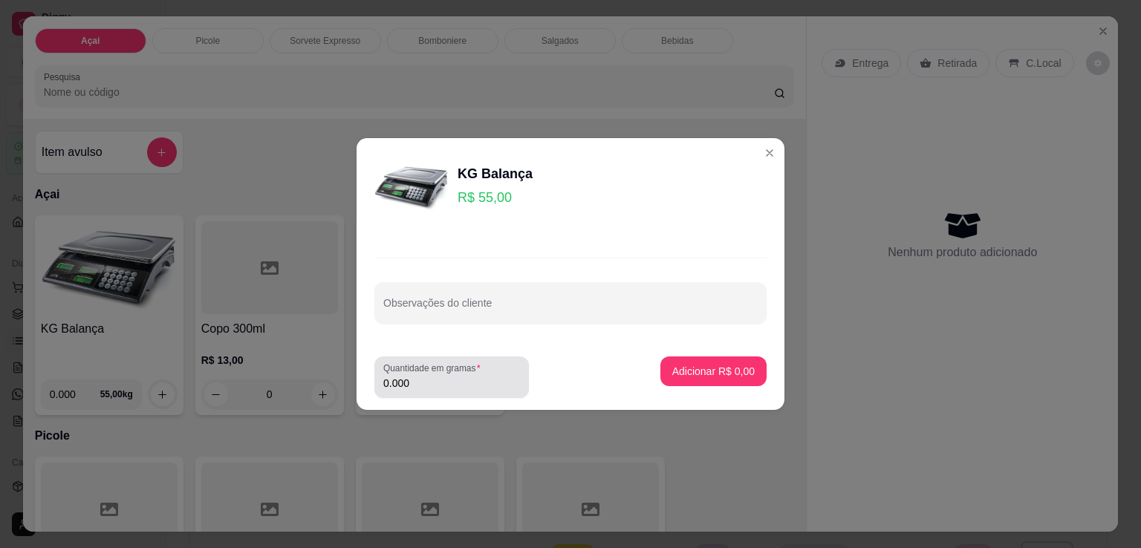
click at [402, 382] on input "0.000" at bounding box center [451, 383] width 137 height 15
click at [414, 380] on input "0.000" at bounding box center [439, 383] width 113 height 15
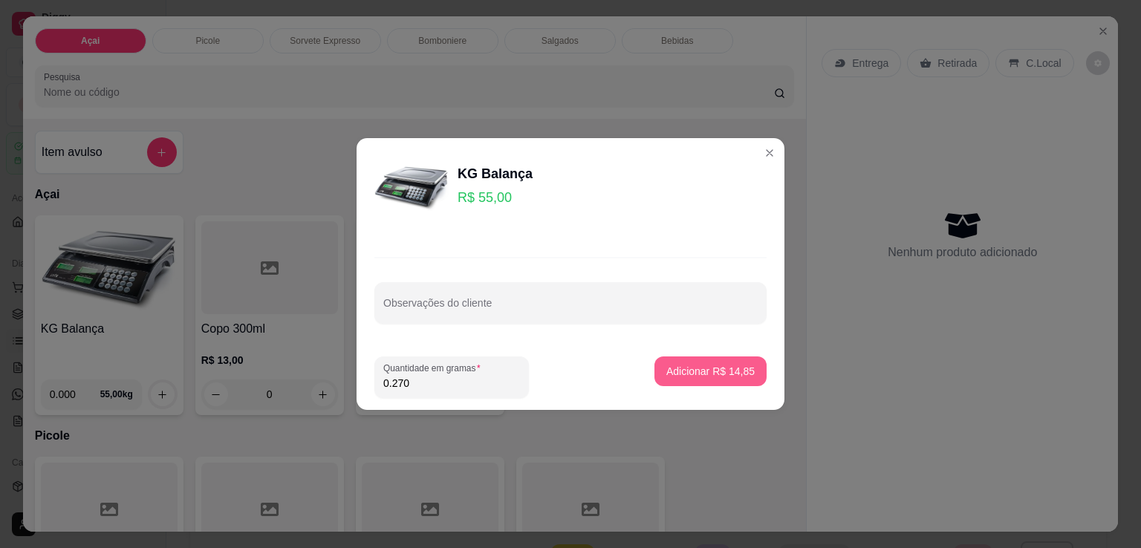
type input "0.270"
click at [688, 371] on p "Adicionar R$ 14,85" at bounding box center [710, 371] width 88 height 15
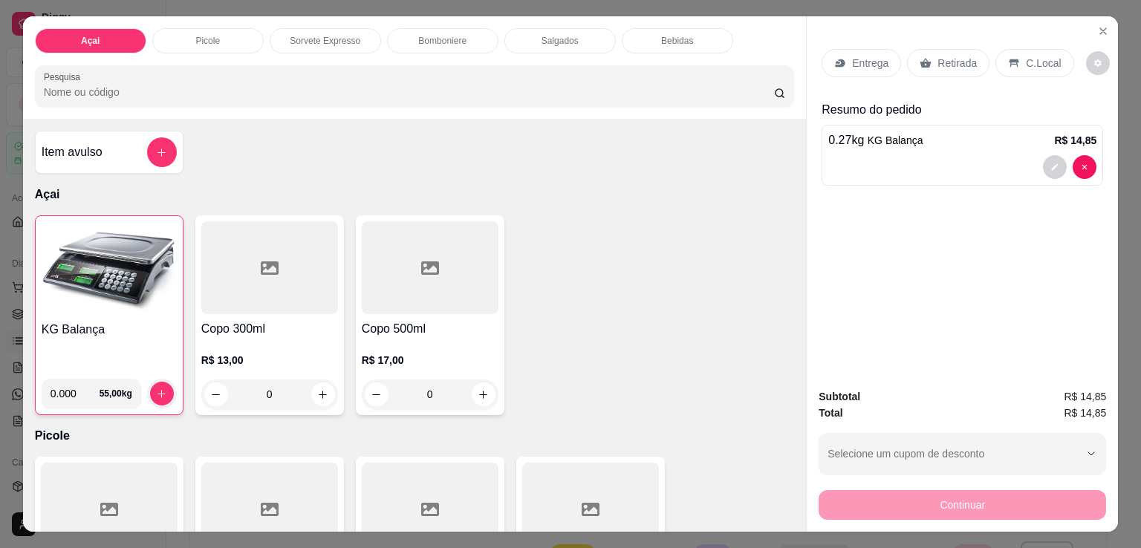
click at [1008, 57] on icon at bounding box center [1014, 63] width 12 height 12
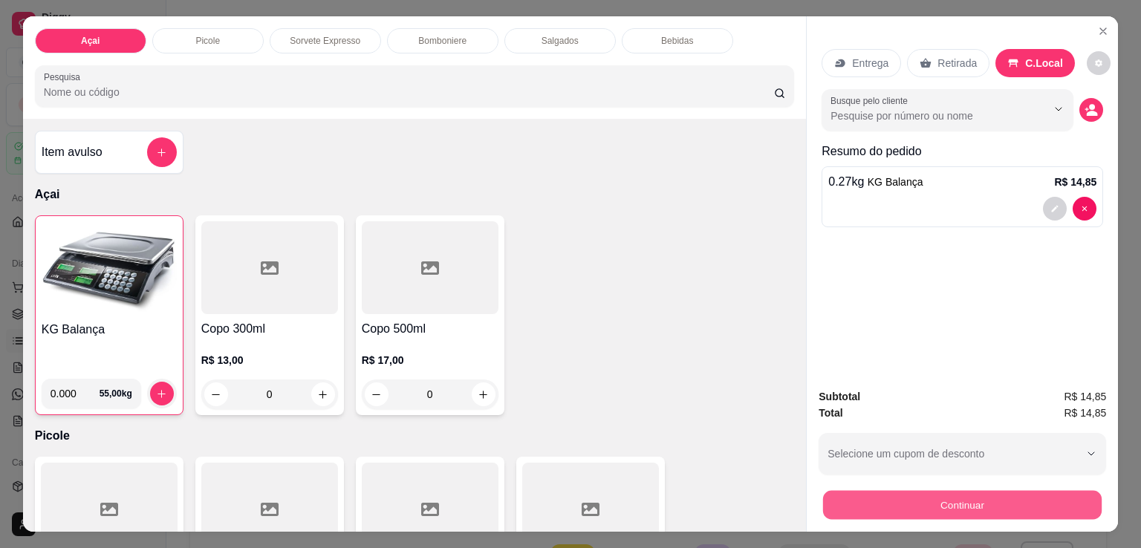
click at [964, 498] on button "Continuar" at bounding box center [962, 504] width 278 height 29
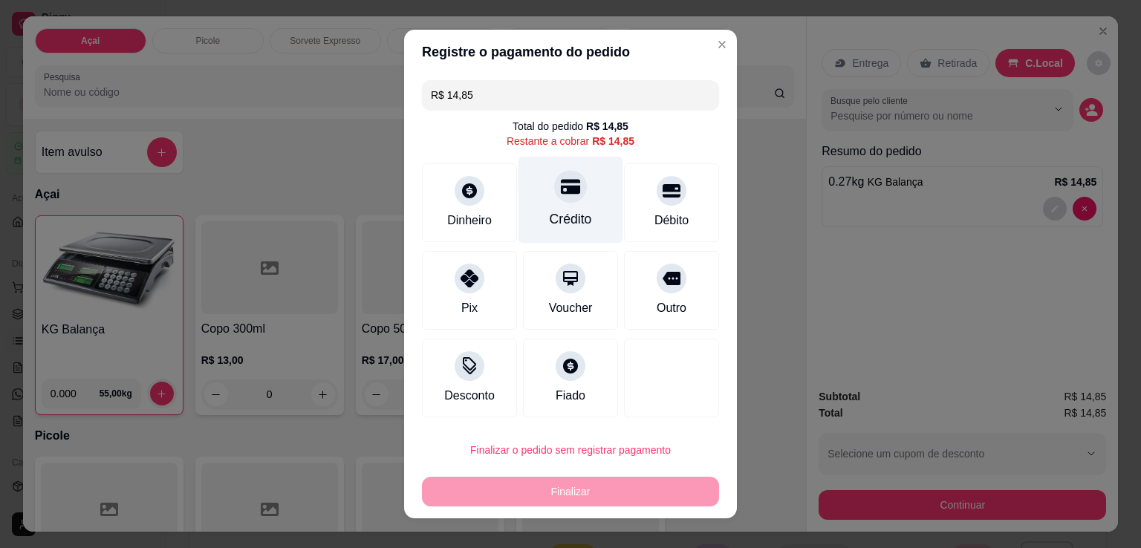
drag, startPoint x: 550, startPoint y: 202, endPoint x: 543, endPoint y: 182, distance: 21.1
click at [554, 201] on div at bounding box center [570, 186] width 33 height 33
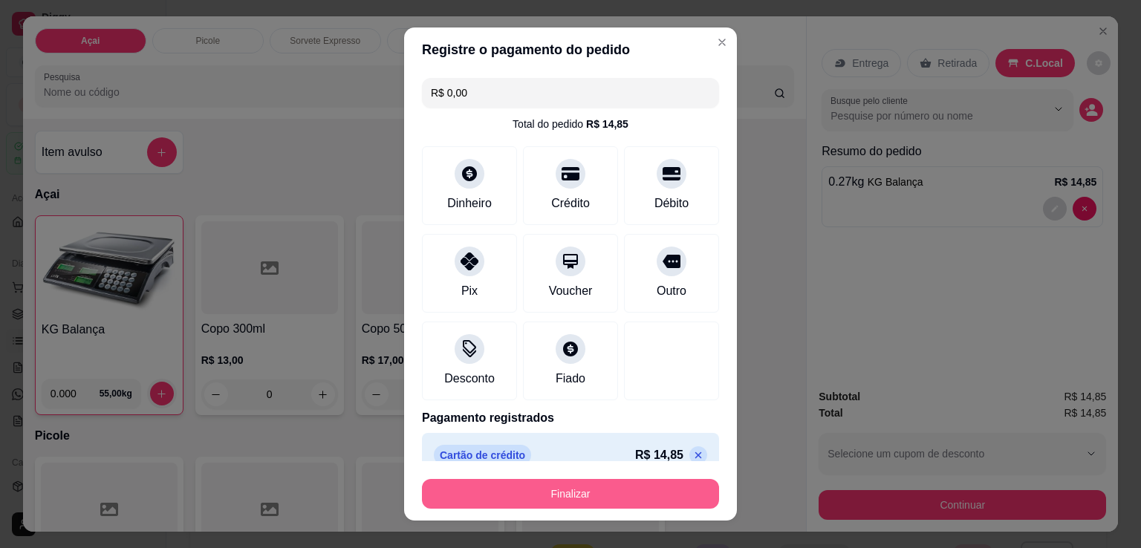
click at [579, 487] on button "Finalizar" at bounding box center [570, 494] width 297 height 30
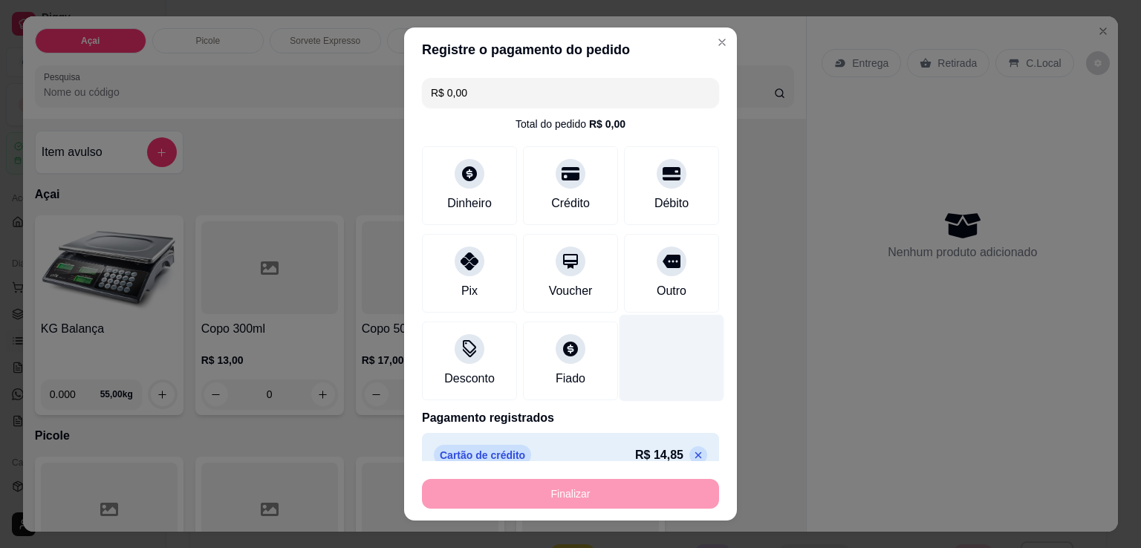
type input "-R$ 14,85"
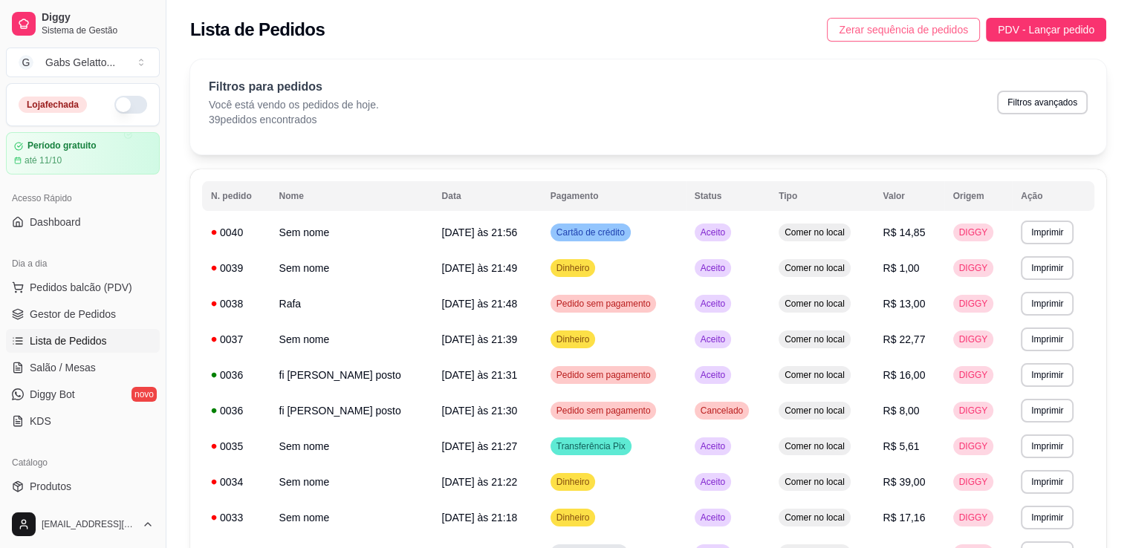
click at [954, 36] on span "Zerar sequência de pedidos" at bounding box center [902, 30] width 129 height 16
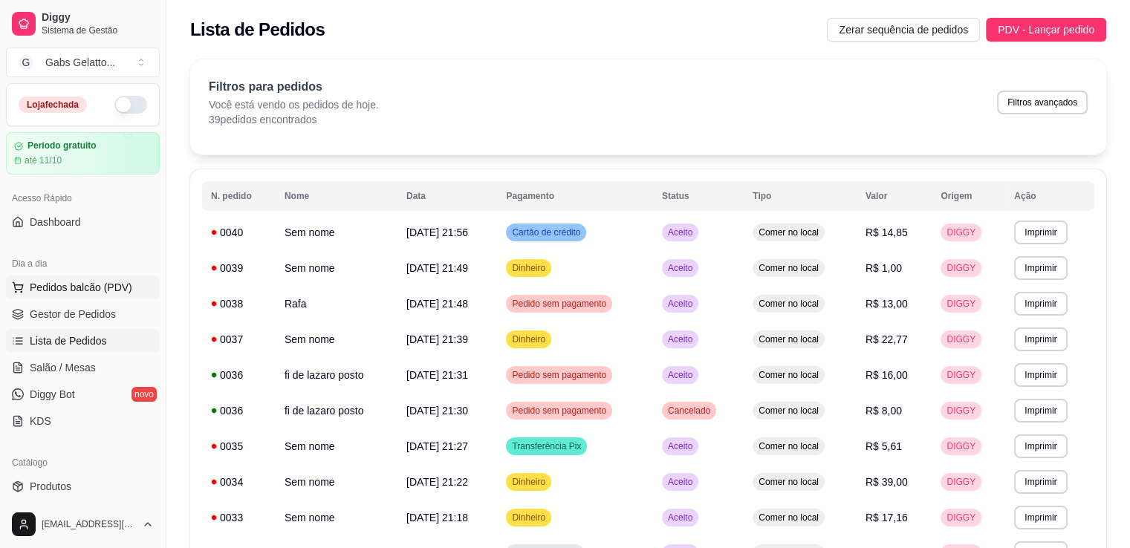
click at [71, 277] on button "Pedidos balcão (PDV)" at bounding box center [83, 288] width 154 height 24
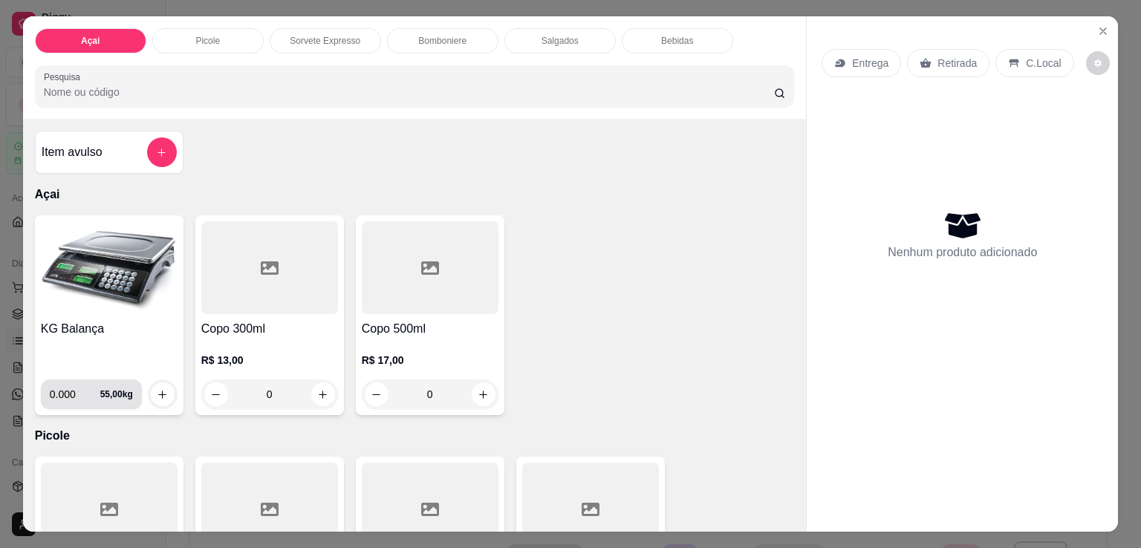
click at [68, 387] on input "0.000" at bounding box center [75, 394] width 50 height 30
type input "0.220"
click at [165, 384] on button "increase-product-quantity" at bounding box center [162, 394] width 23 height 23
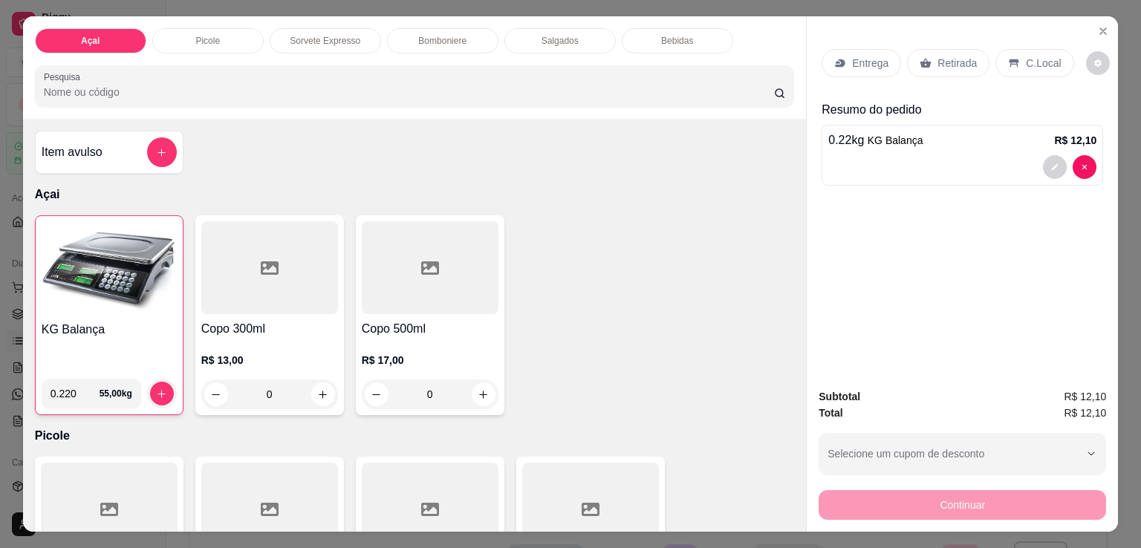
click at [426, 186] on p "Açai" at bounding box center [415, 195] width 760 height 18
click at [1038, 65] on div "C.Local" at bounding box center [1034, 63] width 78 height 28
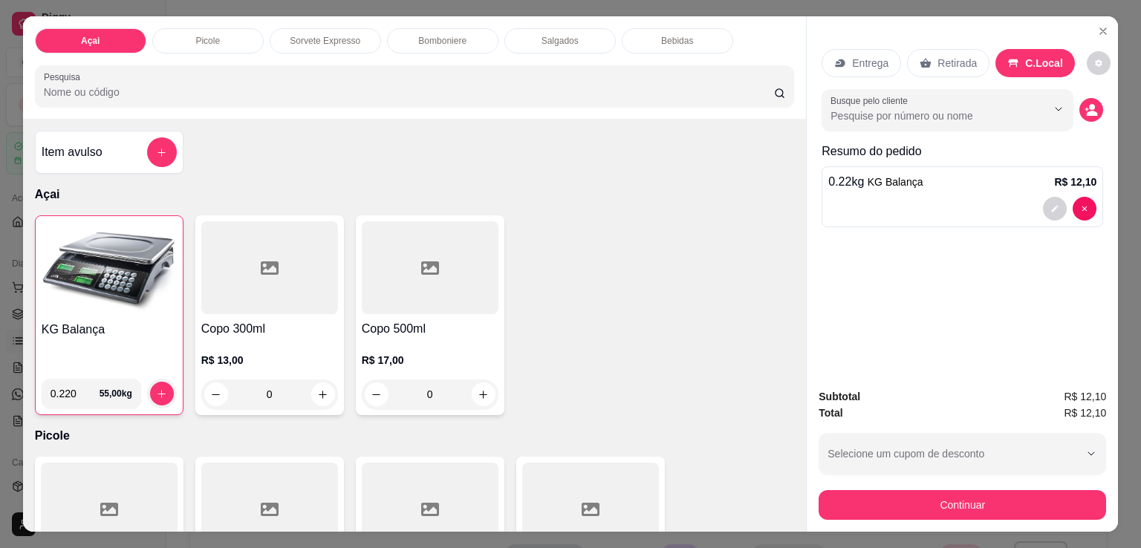
click at [963, 528] on div "Açai Picole Sorvete Expresso Bomboniere Salgados Bebidas Pesquisa Item avulso A…" at bounding box center [570, 274] width 1141 height 548
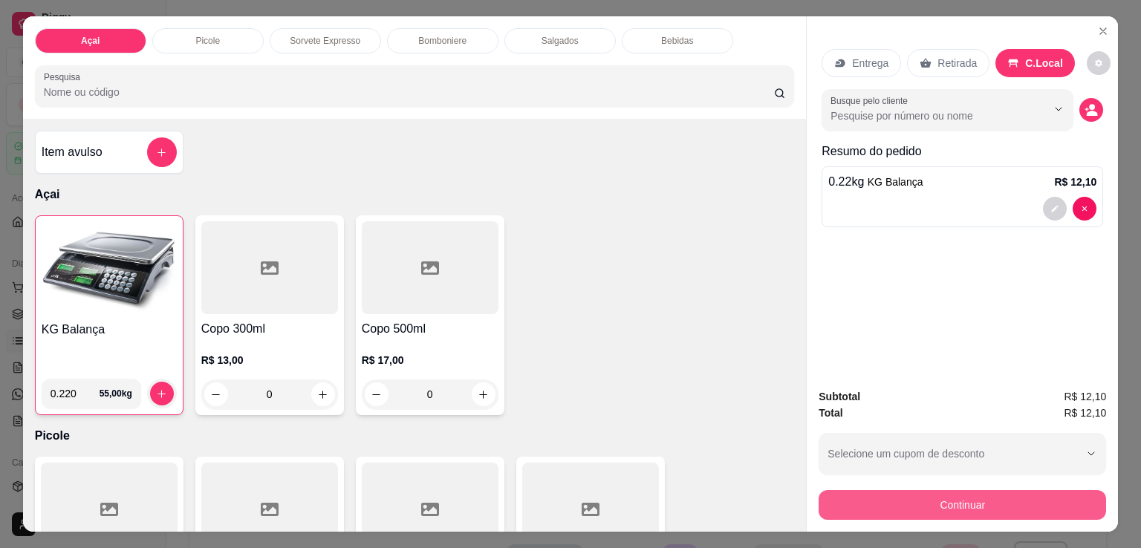
click at [954, 493] on button "Continuar" at bounding box center [961, 505] width 287 height 30
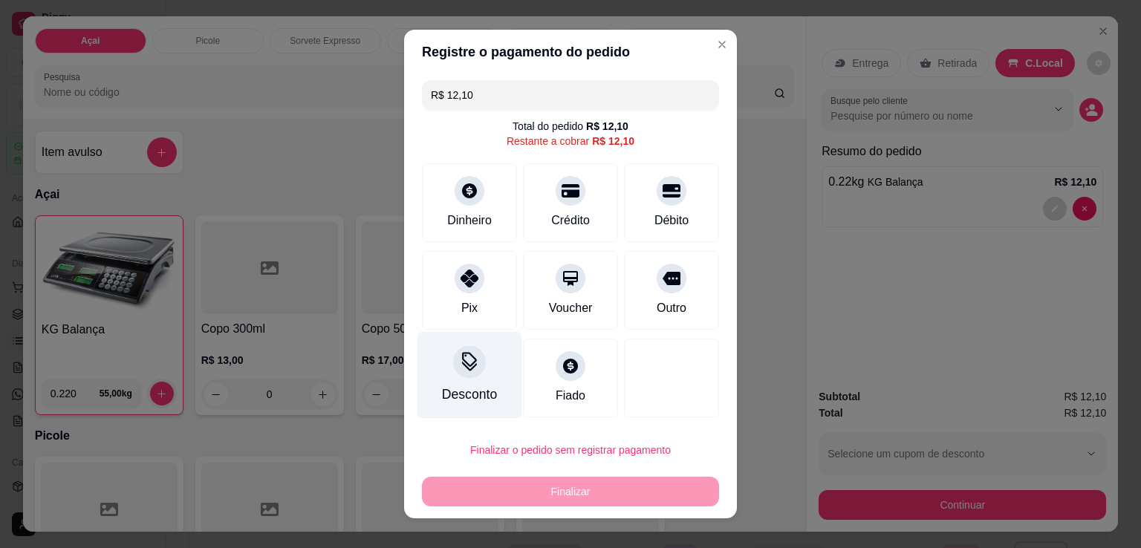
click at [473, 371] on div at bounding box center [469, 361] width 33 height 33
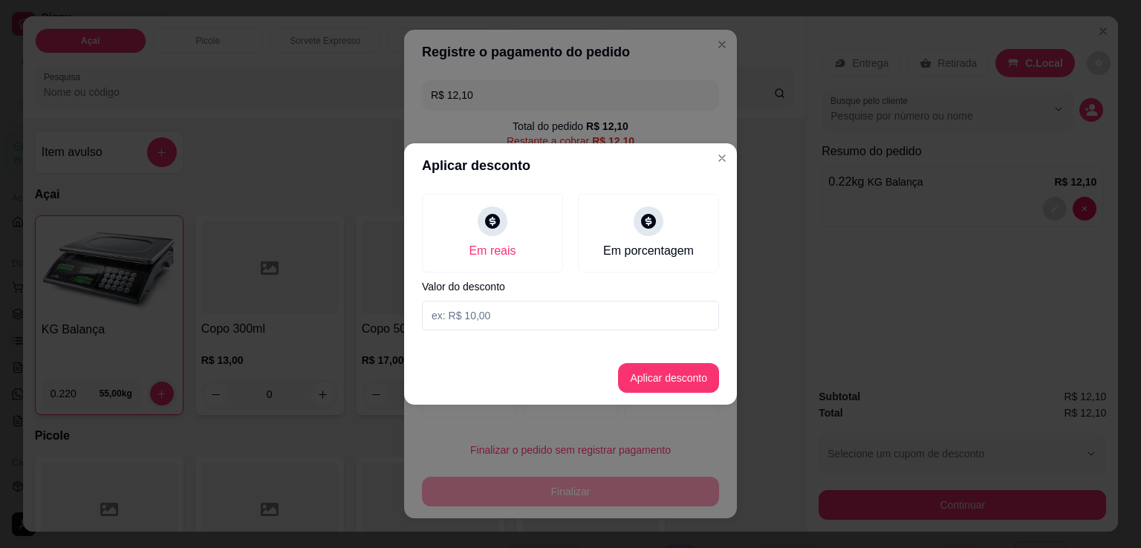
click at [536, 319] on input at bounding box center [570, 316] width 297 height 30
type input "0,10"
click at [677, 370] on button "Aplicar desconto" at bounding box center [668, 378] width 101 height 30
type input "R$ 12,00"
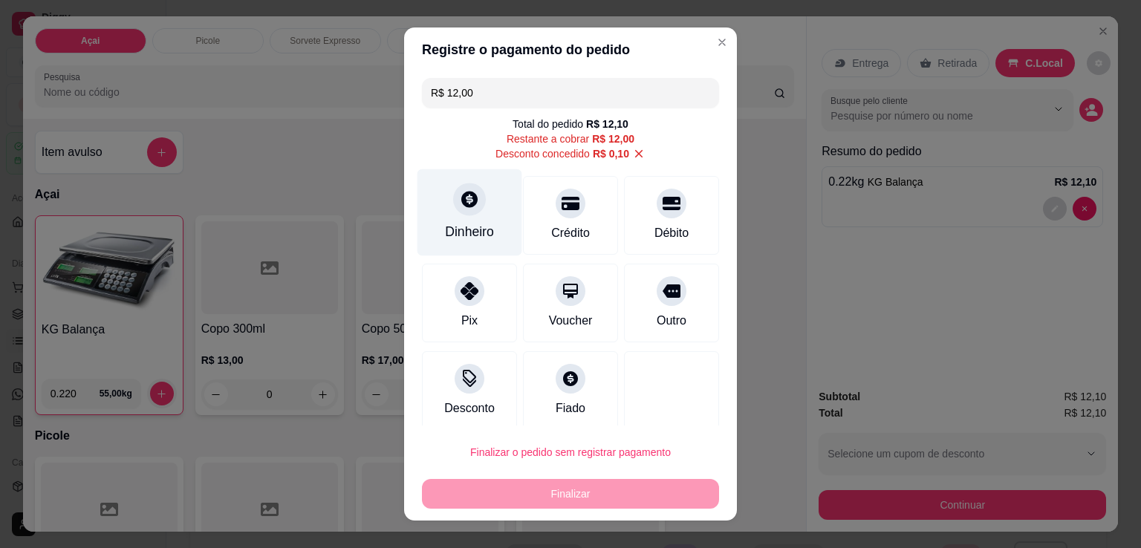
click at [454, 209] on div at bounding box center [469, 199] width 33 height 33
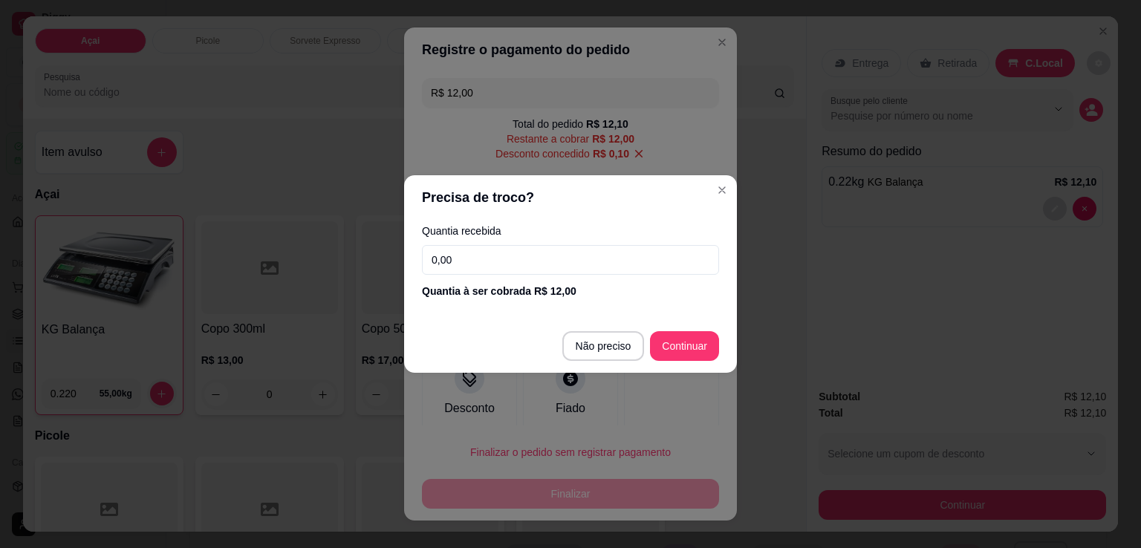
click at [587, 271] on input "0,00" at bounding box center [570, 260] width 297 height 30
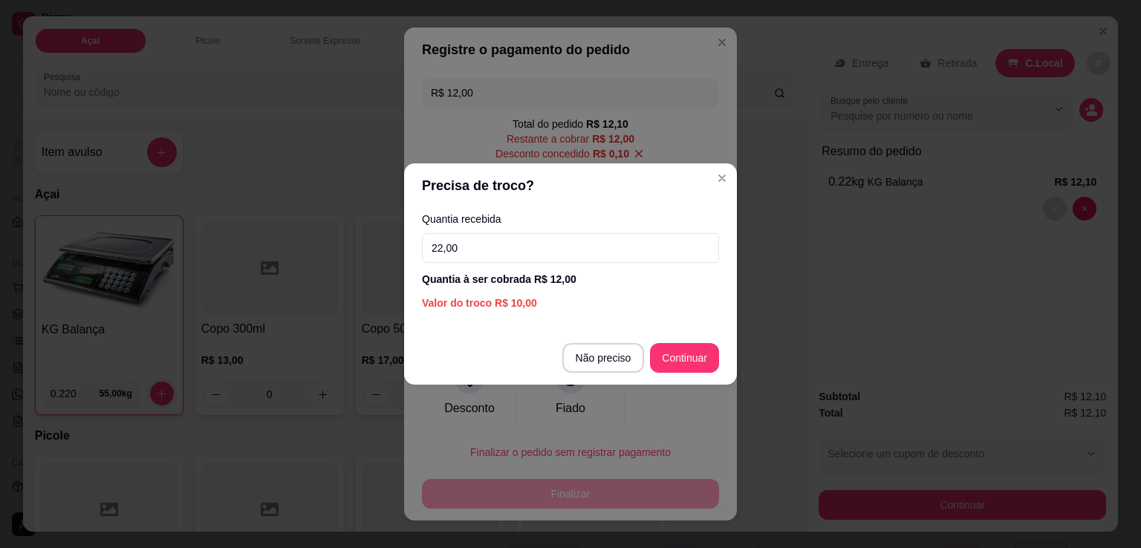
type input "22,00"
click at [645, 360] on footer "Não preciso Continuar" at bounding box center [570, 357] width 333 height 53
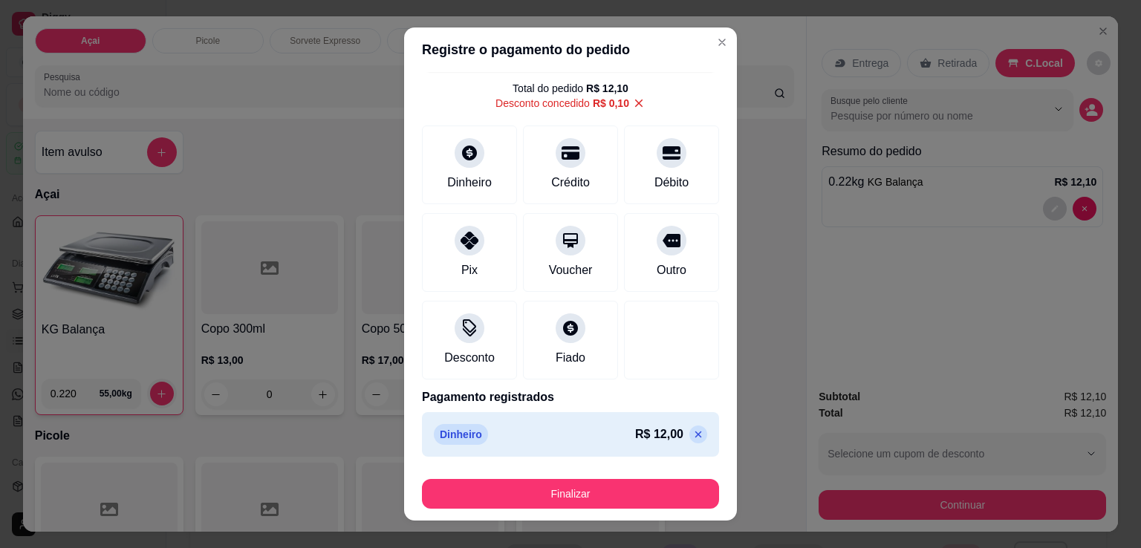
scroll to position [20, 0]
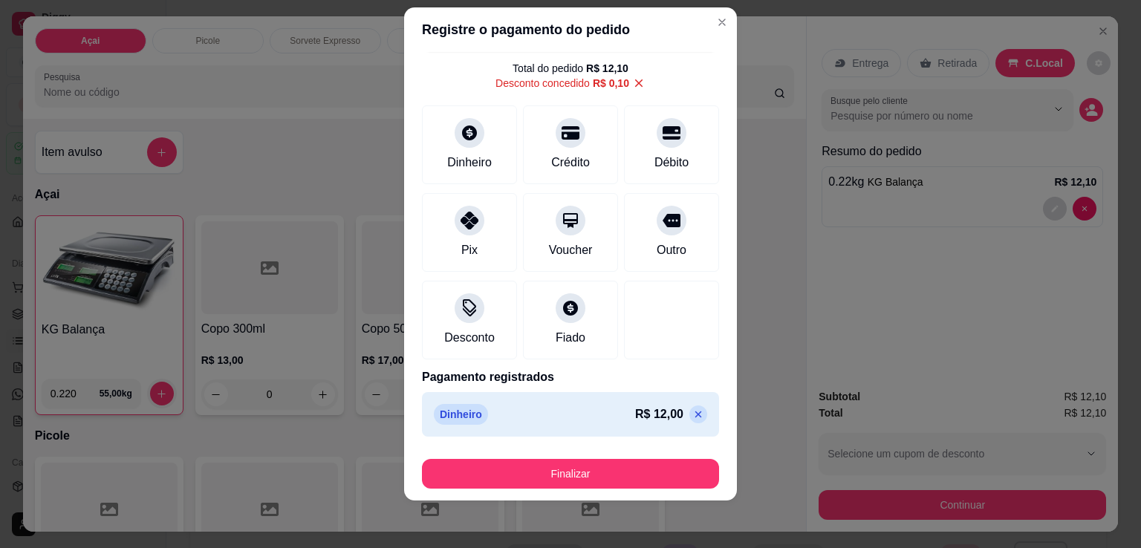
click at [689, 416] on p at bounding box center [698, 414] width 18 height 18
type input "R$ 12,00"
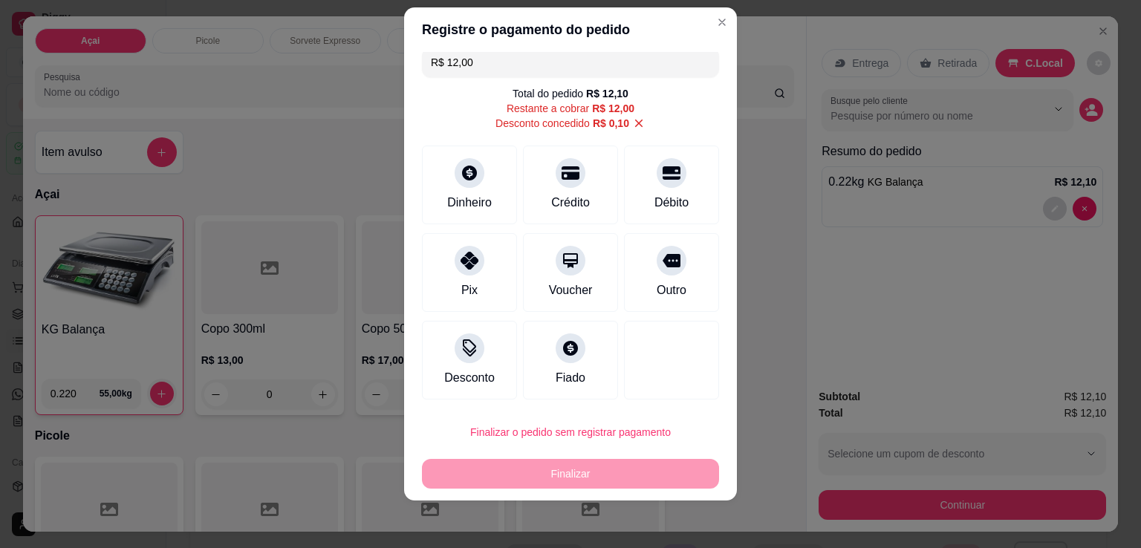
scroll to position [9, 0]
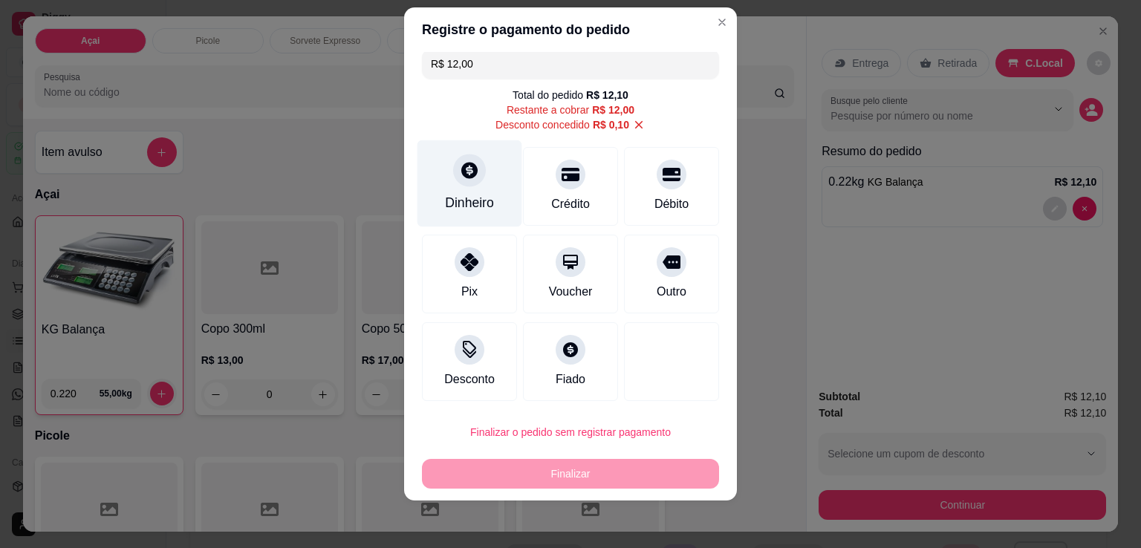
click at [438, 171] on div "Dinheiro" at bounding box center [469, 183] width 105 height 87
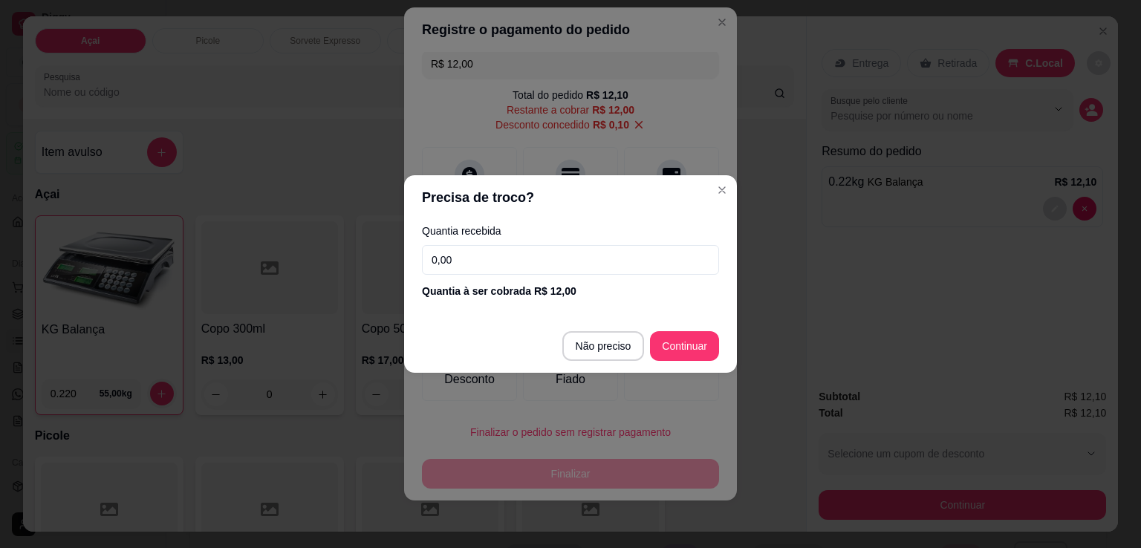
click at [541, 256] on input "0,00" at bounding box center [570, 260] width 297 height 30
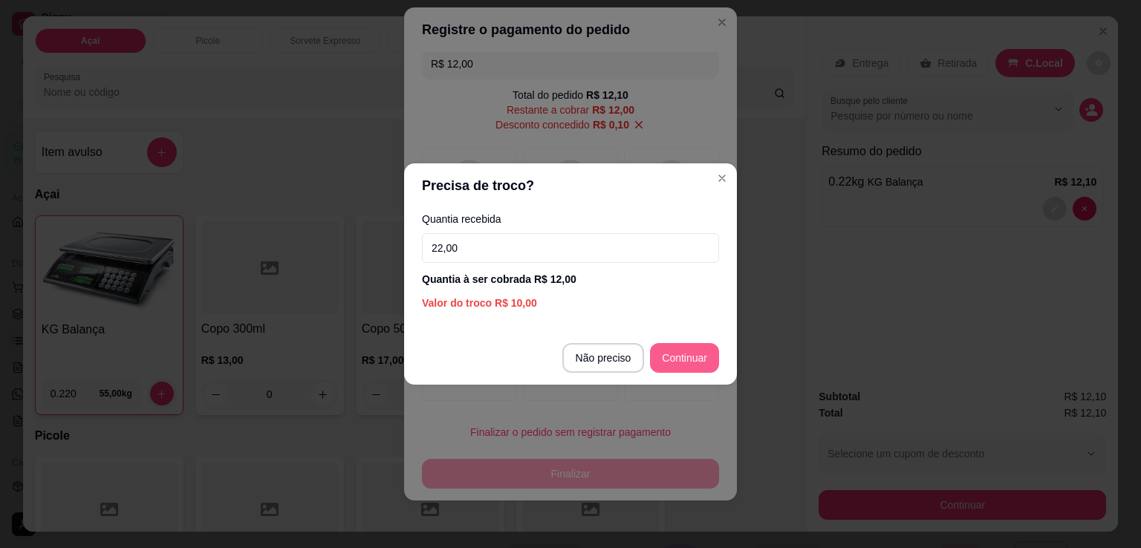
type input "22,00"
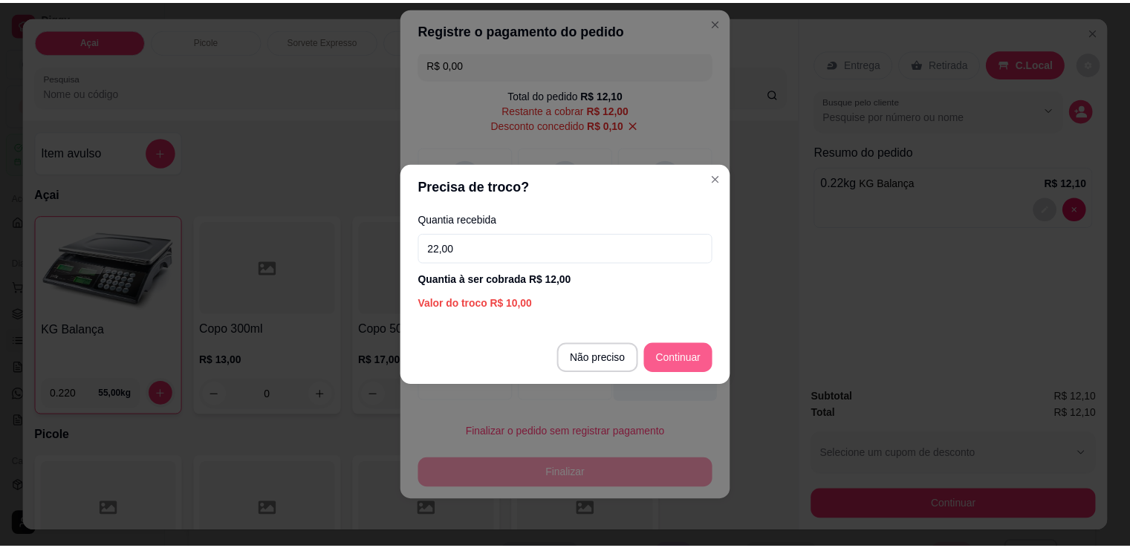
scroll to position [36, 0]
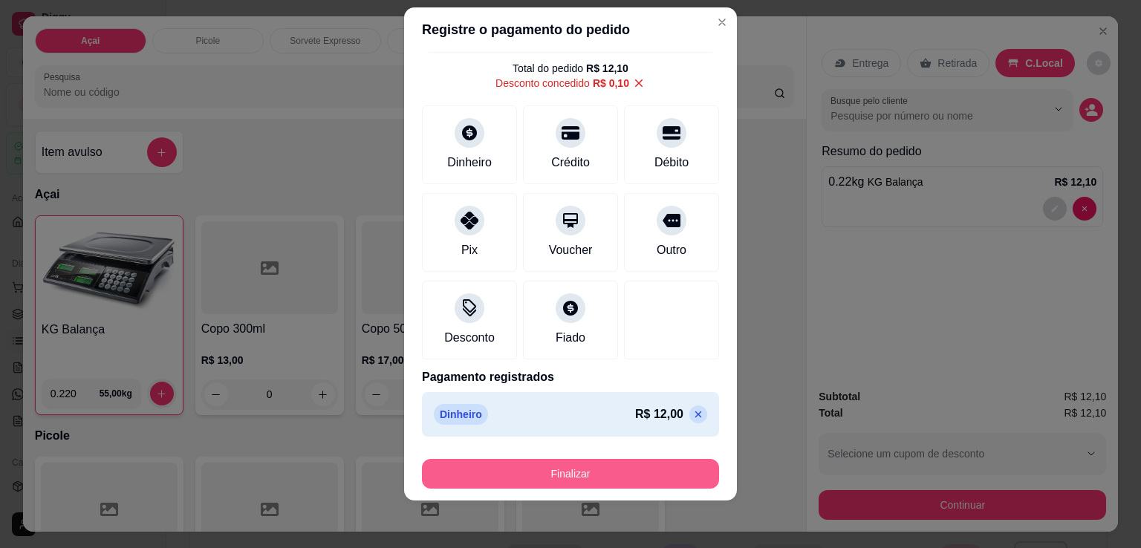
click at [587, 475] on button "Finalizar" at bounding box center [570, 474] width 297 height 30
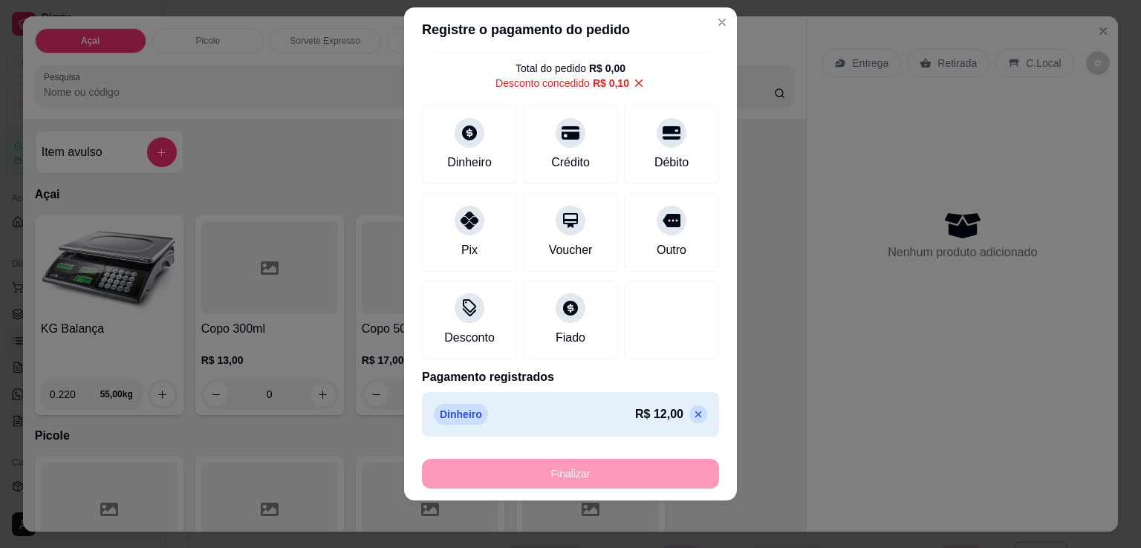
type input "-R$ 12,10"
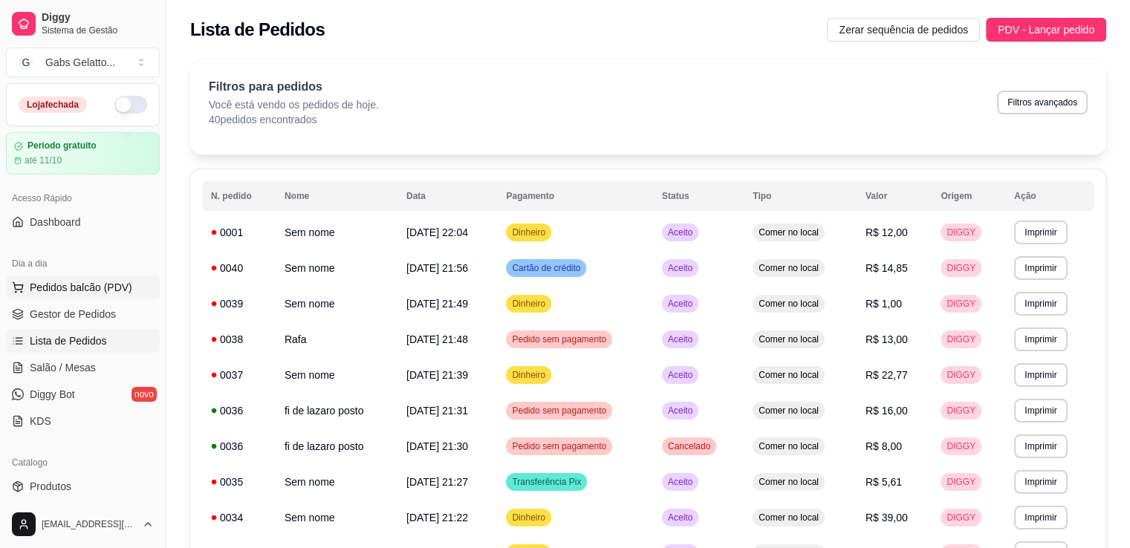
click at [77, 295] on button "Pedidos balcão (PDV)" at bounding box center [83, 288] width 154 height 24
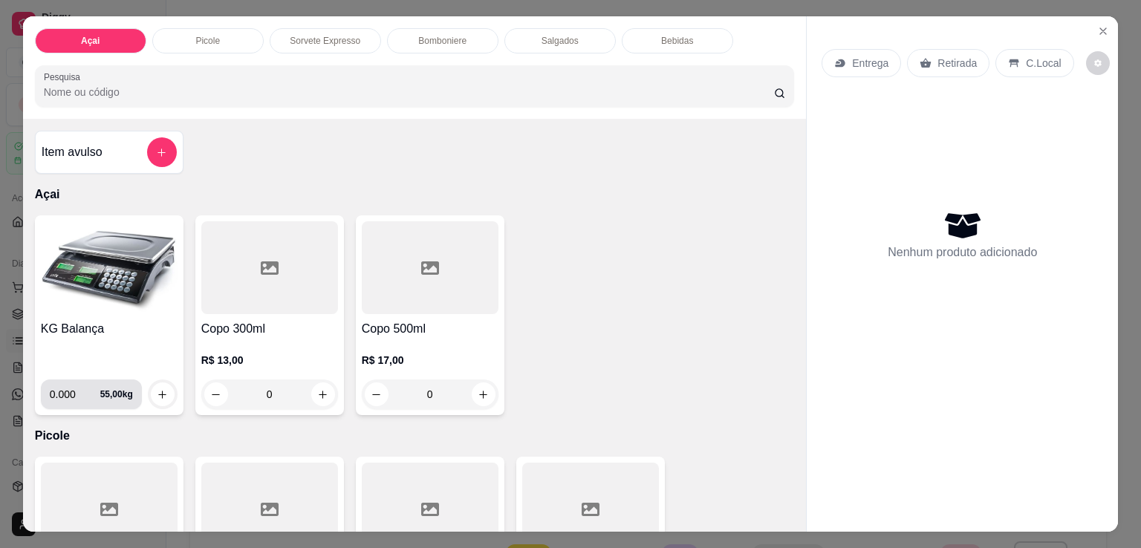
click at [63, 389] on input "0.000" at bounding box center [75, 394] width 50 height 30
click at [74, 387] on input "0.000" at bounding box center [75, 394] width 50 height 30
type input "0.248"
click at [157, 389] on icon "increase-product-quantity" at bounding box center [162, 394] width 11 height 11
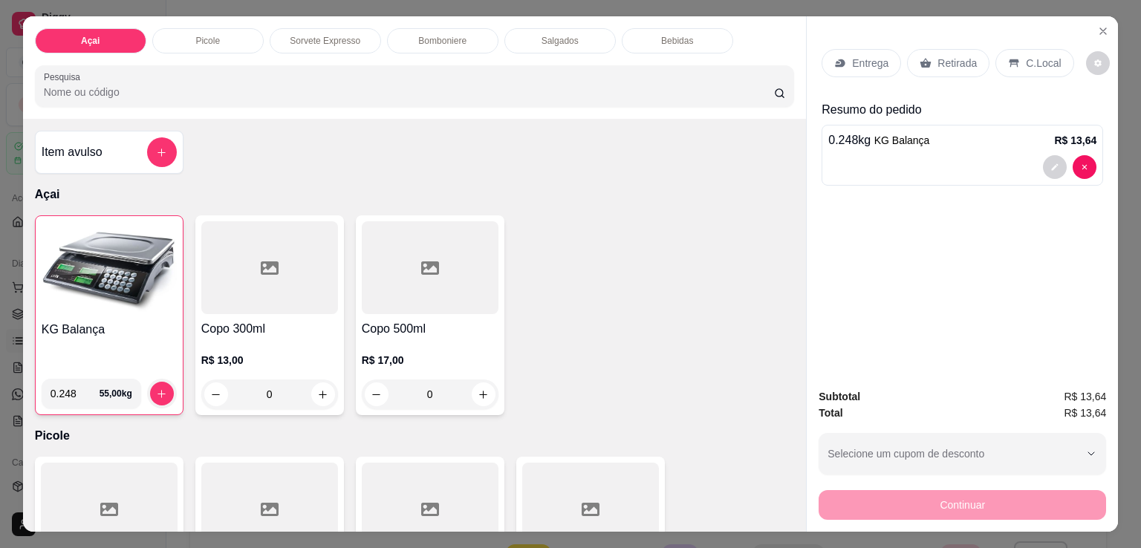
click at [1026, 56] on p "C.Local" at bounding box center [1043, 63] width 35 height 15
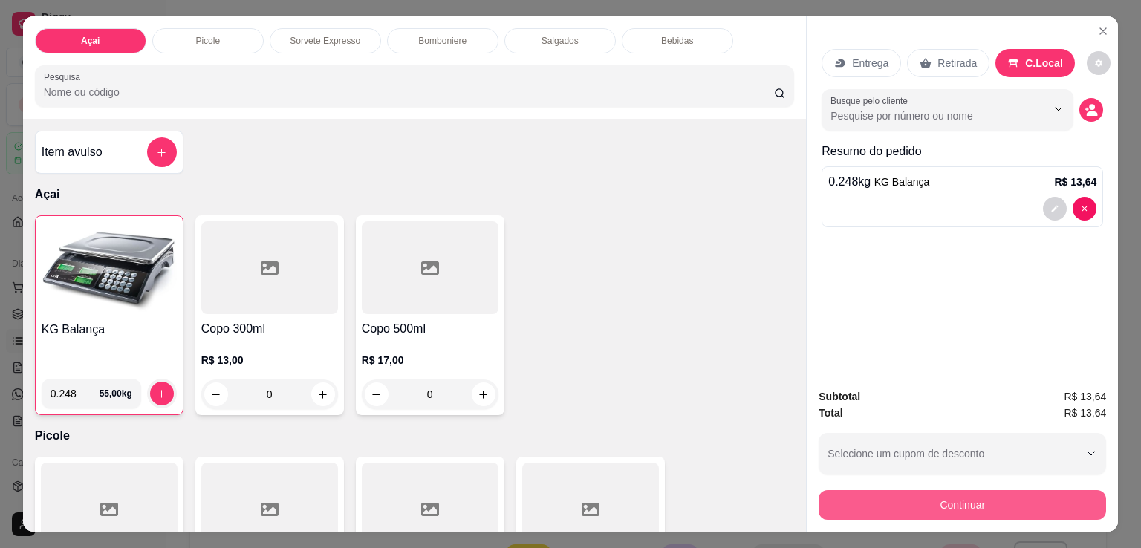
click at [957, 500] on button "Continuar" at bounding box center [961, 505] width 287 height 30
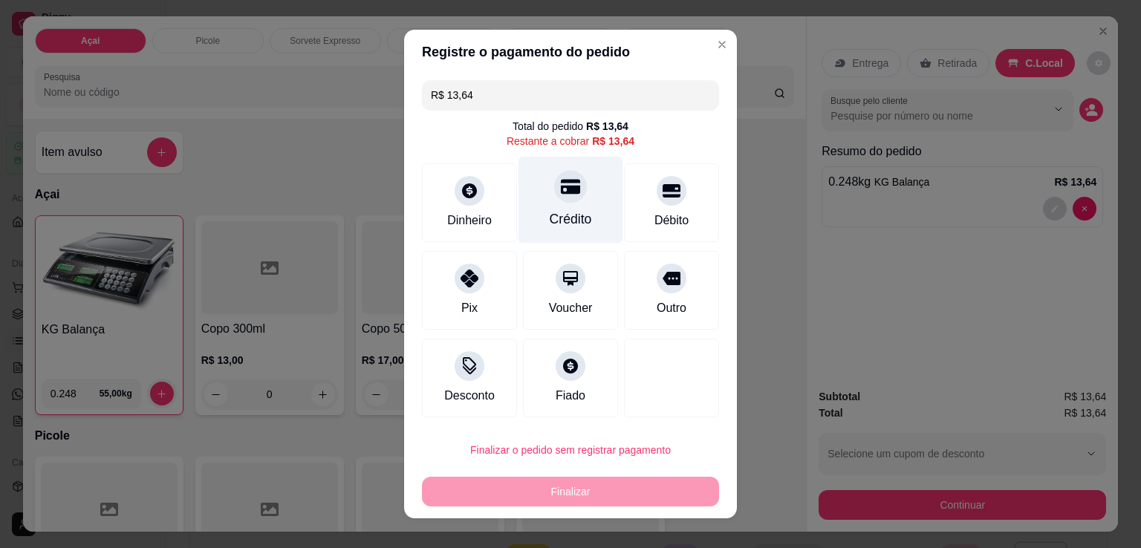
click at [589, 190] on div "Crédito" at bounding box center [570, 200] width 105 height 87
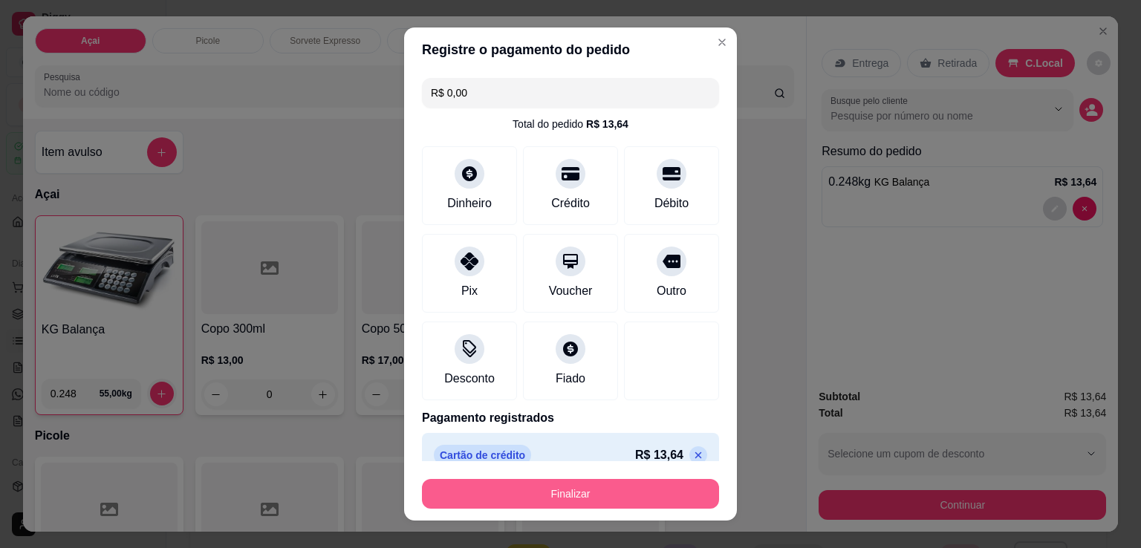
click at [554, 499] on button "Finalizar" at bounding box center [570, 494] width 297 height 30
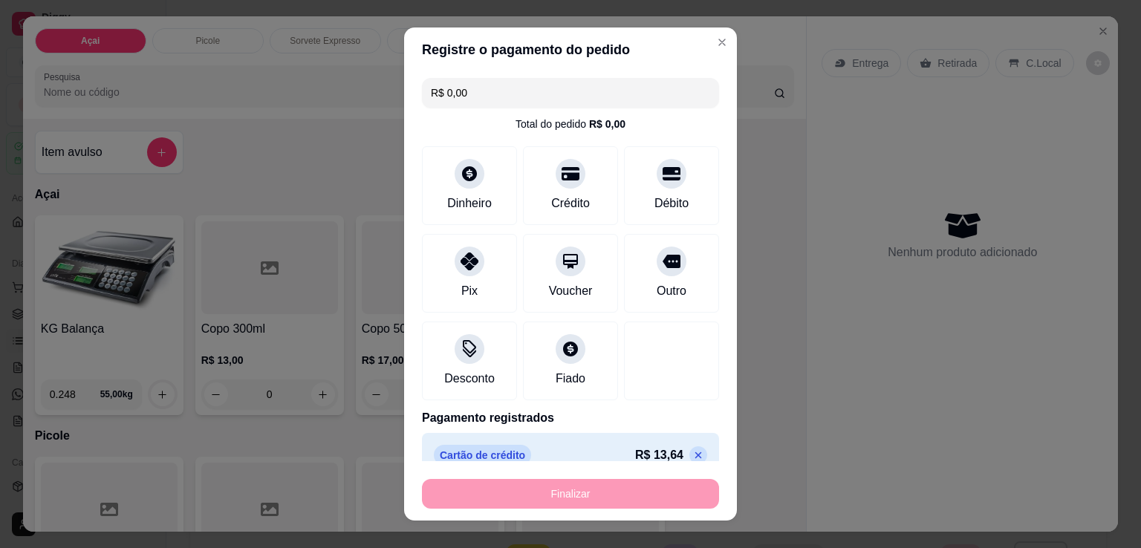
type input "-R$ 13,64"
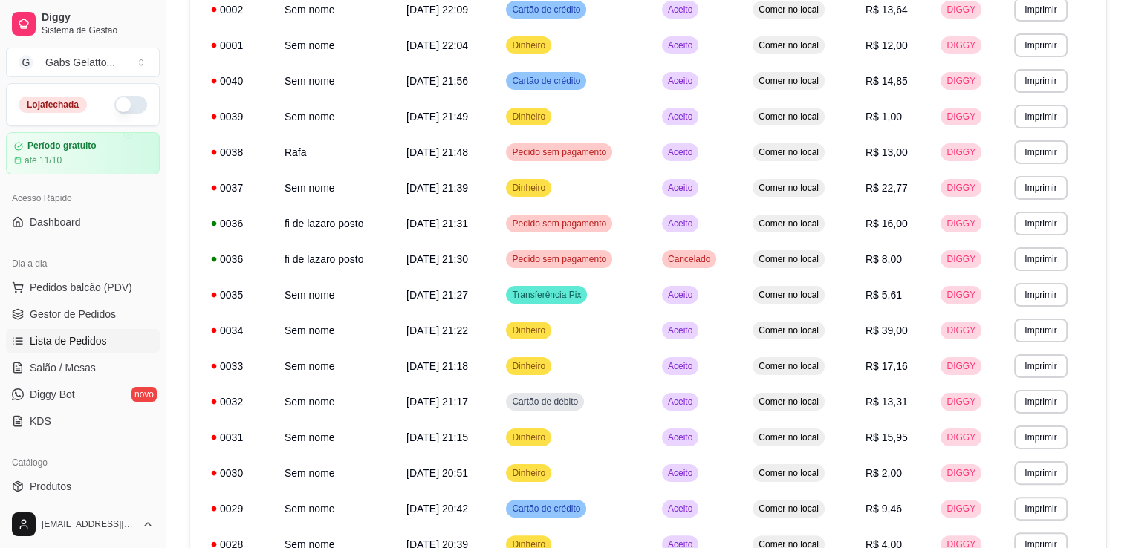
scroll to position [149, 0]
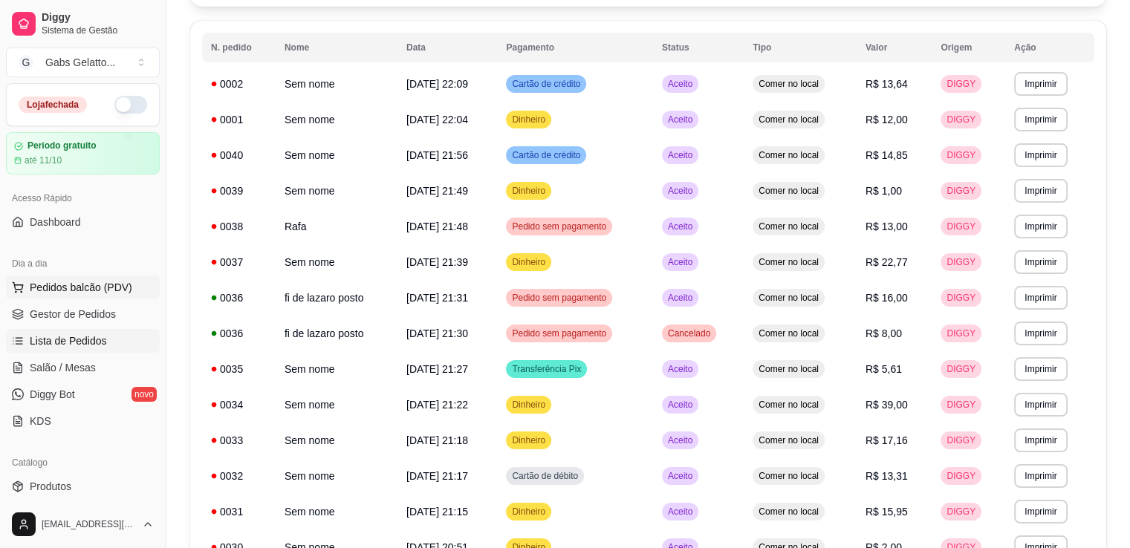
click at [79, 290] on span "Pedidos balcão (PDV)" at bounding box center [81, 287] width 102 height 15
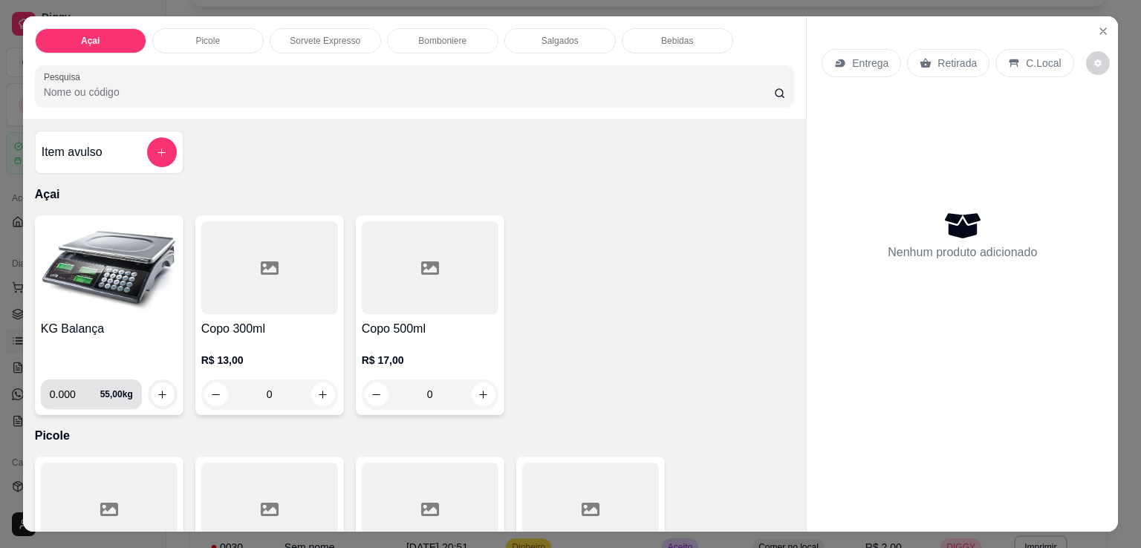
click at [74, 384] on input "0.000" at bounding box center [75, 394] width 50 height 30
type input "0.284"
click at [164, 390] on button "increase-product-quantity" at bounding box center [163, 394] width 24 height 24
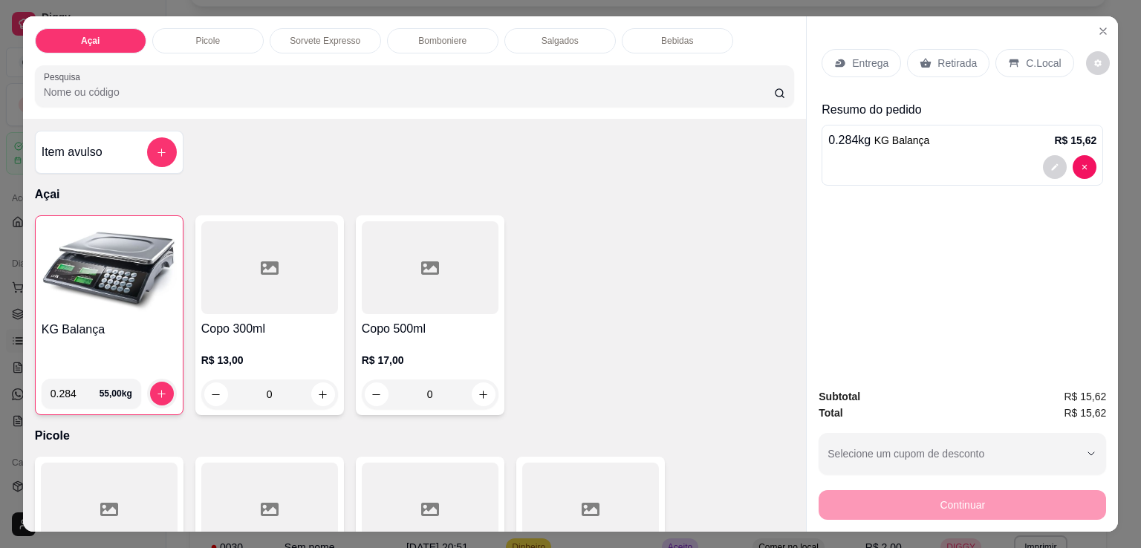
click at [1026, 62] on p "C.Local" at bounding box center [1043, 63] width 35 height 15
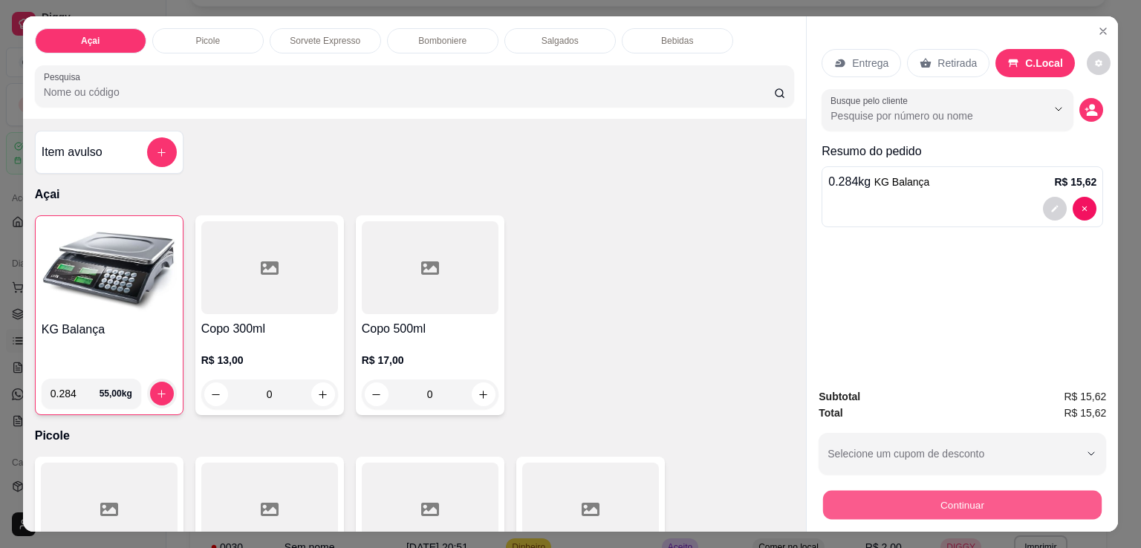
click at [899, 504] on button "Continuar" at bounding box center [962, 504] width 278 height 29
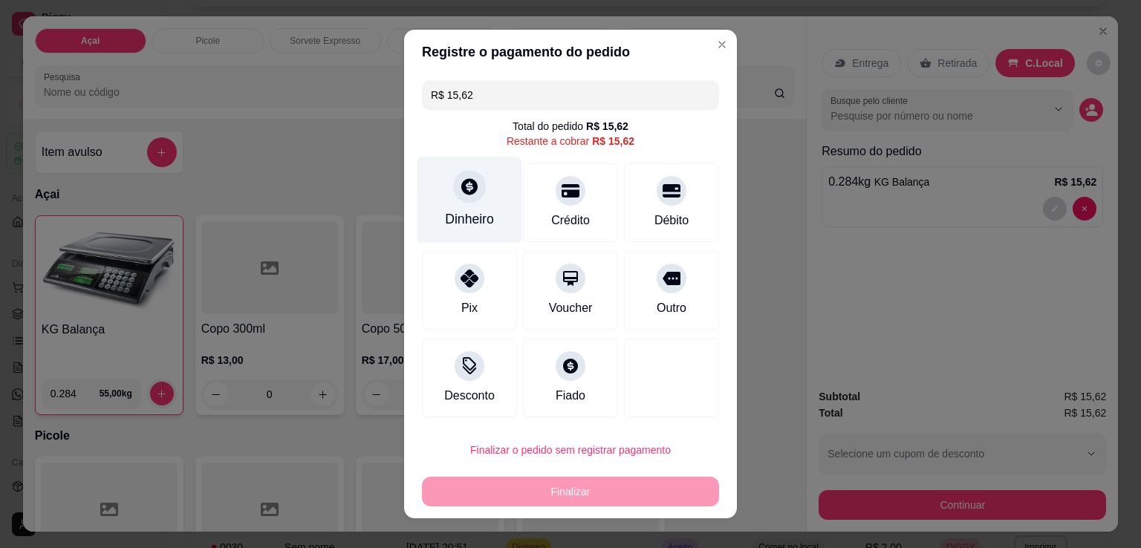
click at [440, 177] on div "Dinheiro" at bounding box center [469, 200] width 105 height 87
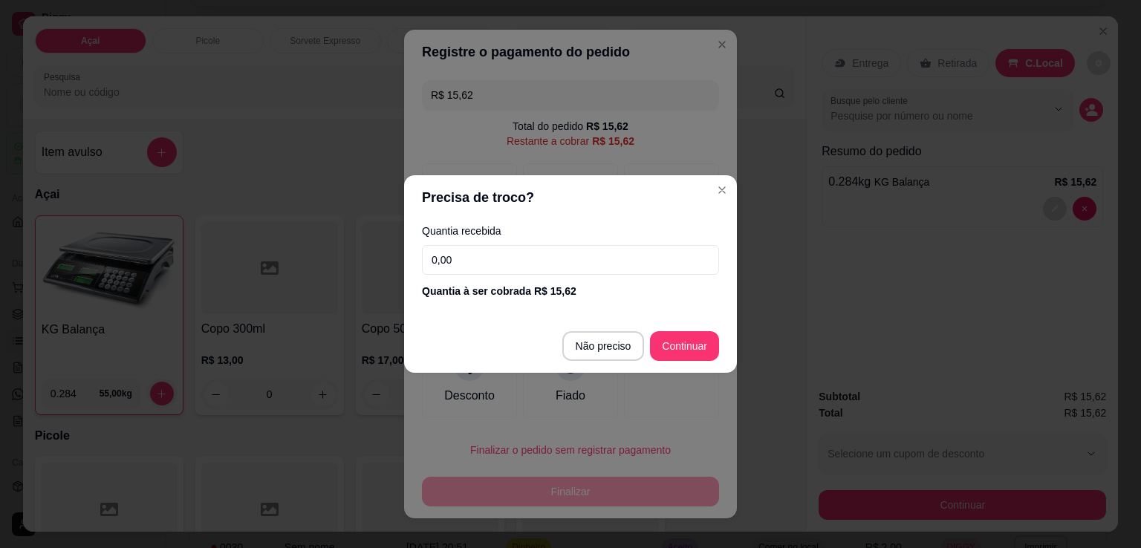
click at [605, 253] on input "0,00" at bounding box center [570, 260] width 297 height 30
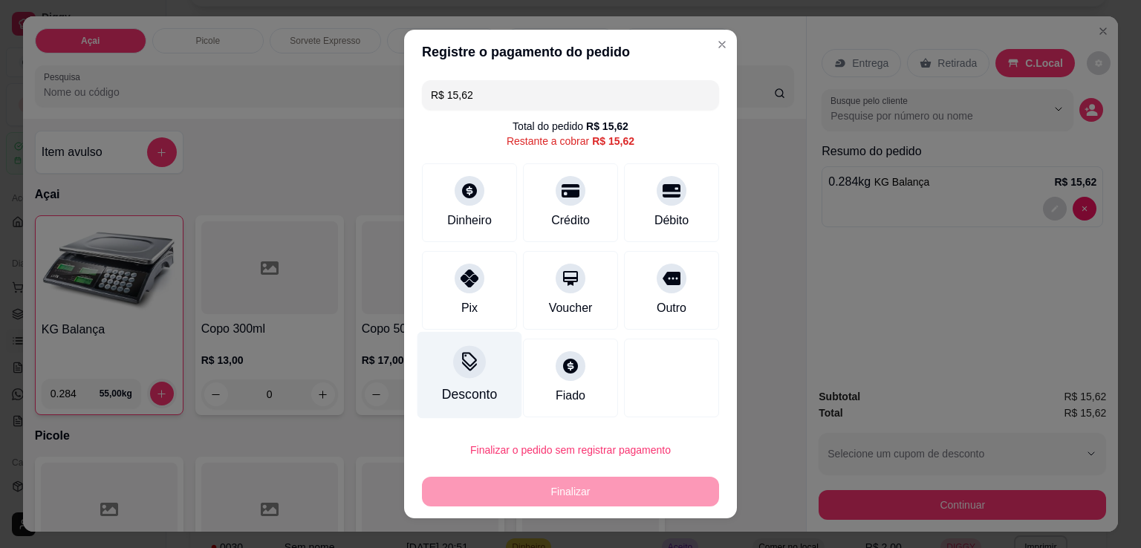
click at [470, 361] on icon at bounding box center [469, 361] width 19 height 19
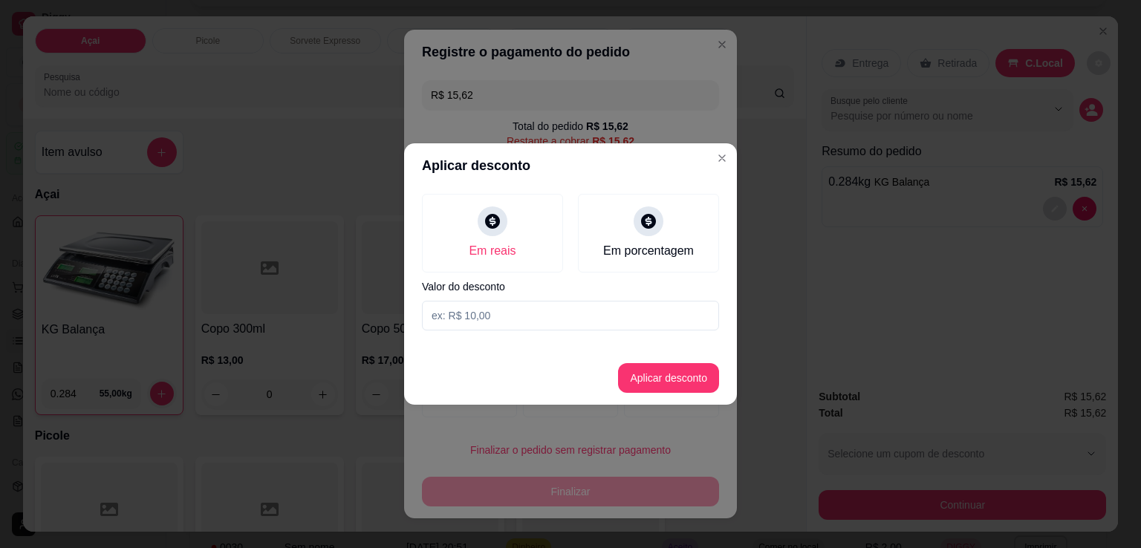
click at [506, 313] on input at bounding box center [570, 316] width 297 height 30
type input "0,62"
click at [674, 379] on button "Aplicar desconto" at bounding box center [668, 378] width 97 height 29
type input "R$ 15,00"
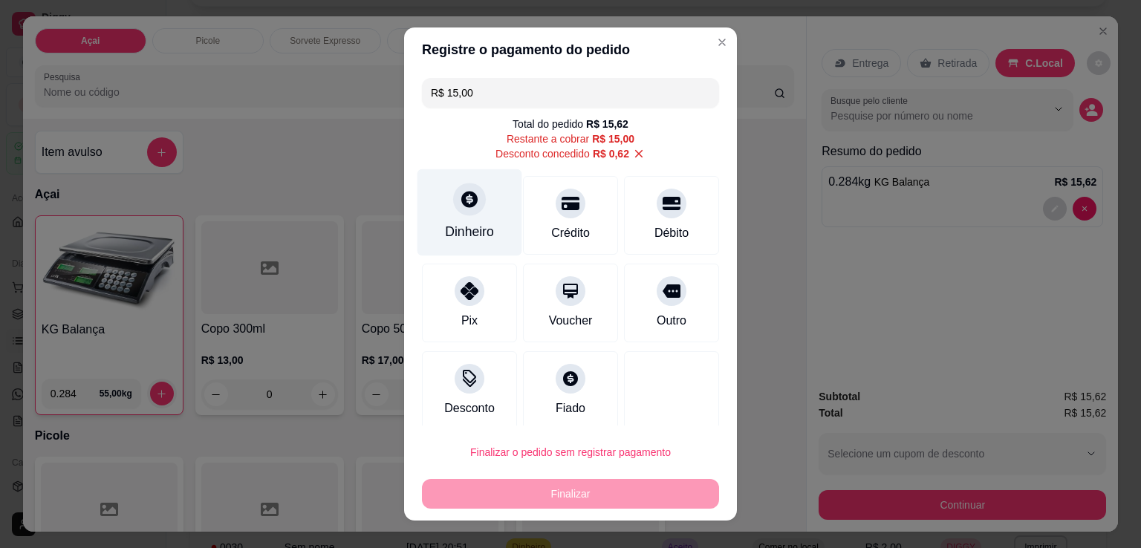
click at [475, 207] on div "Dinheiro" at bounding box center [469, 212] width 105 height 87
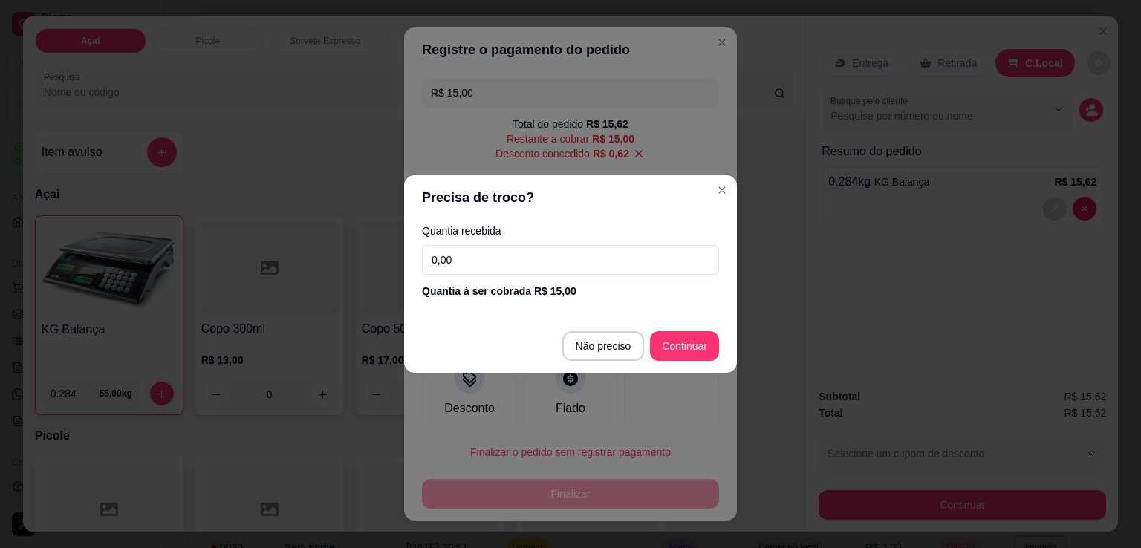
click at [521, 269] on input "0,00" at bounding box center [570, 260] width 297 height 30
type input "15,00"
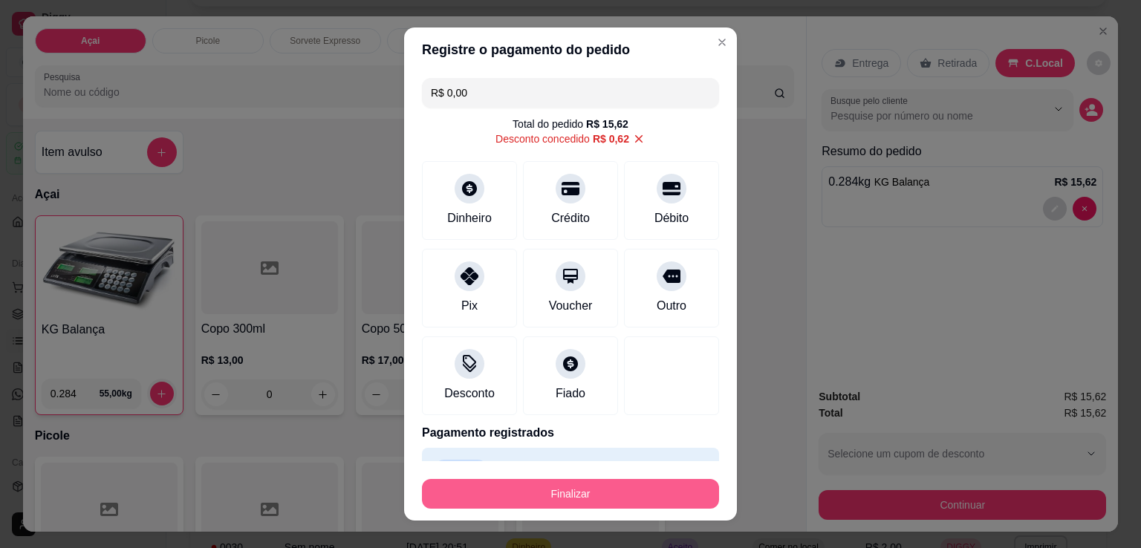
click at [592, 503] on button "Finalizar" at bounding box center [570, 494] width 297 height 30
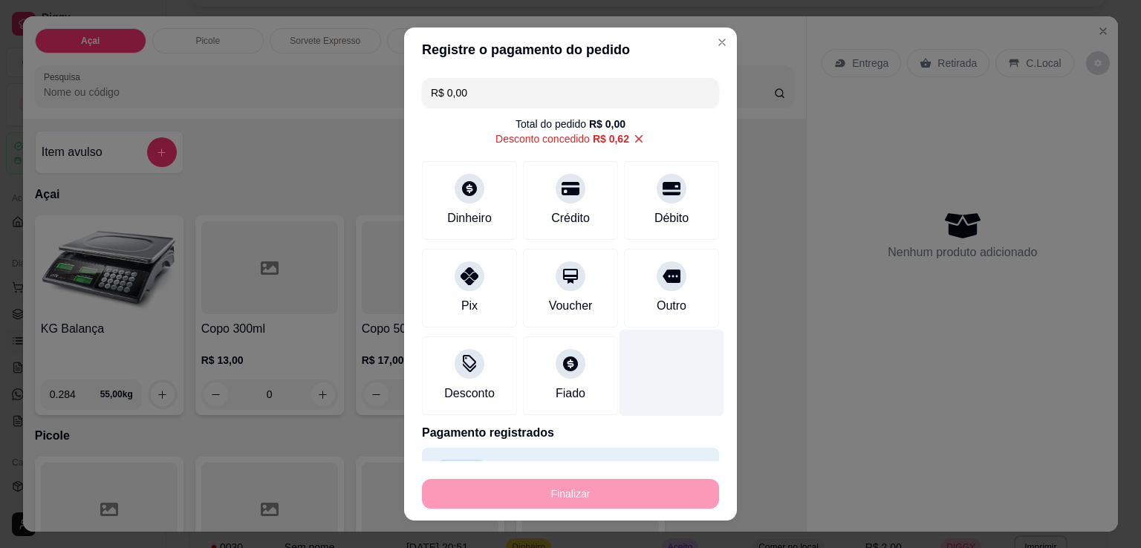
type input "-R$ 15,62"
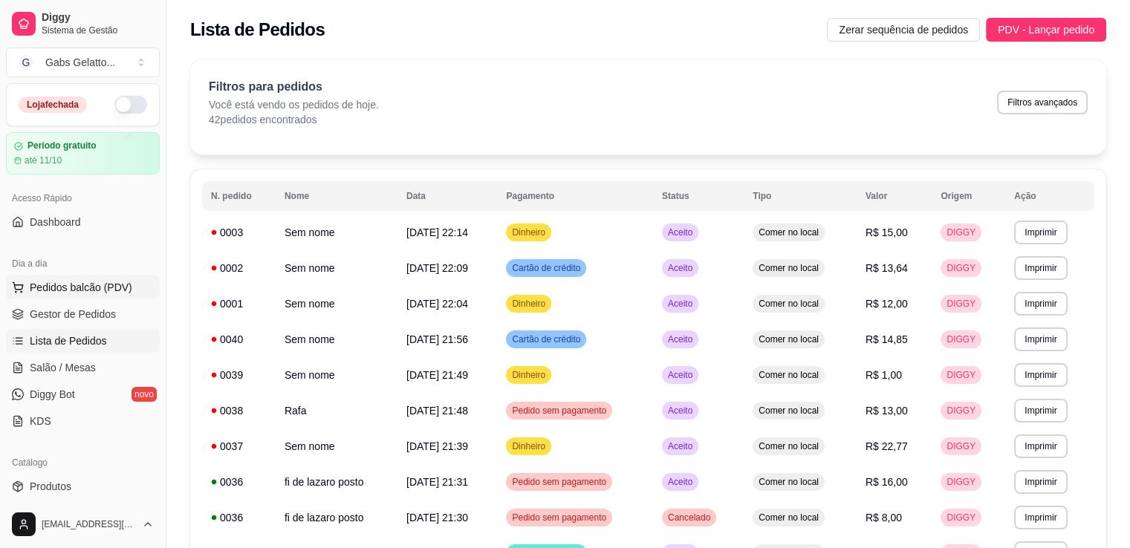
click at [104, 287] on span "Pedidos balcão (PDV)" at bounding box center [81, 287] width 102 height 15
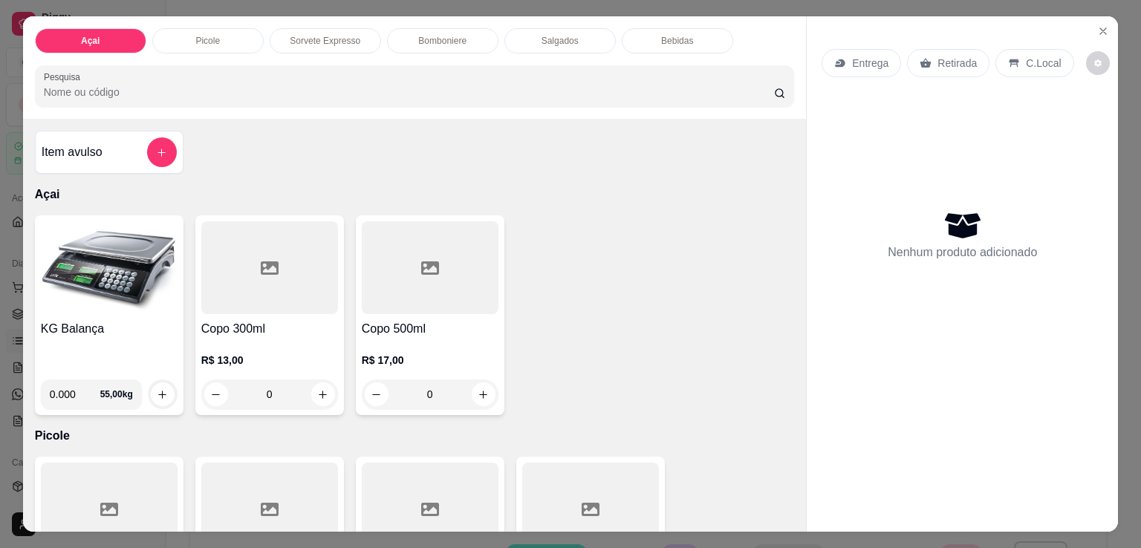
click at [72, 396] on input "0.000" at bounding box center [75, 394] width 50 height 30
type input "0.206"
click at [158, 391] on icon "increase-product-quantity" at bounding box center [162, 395] width 8 height 8
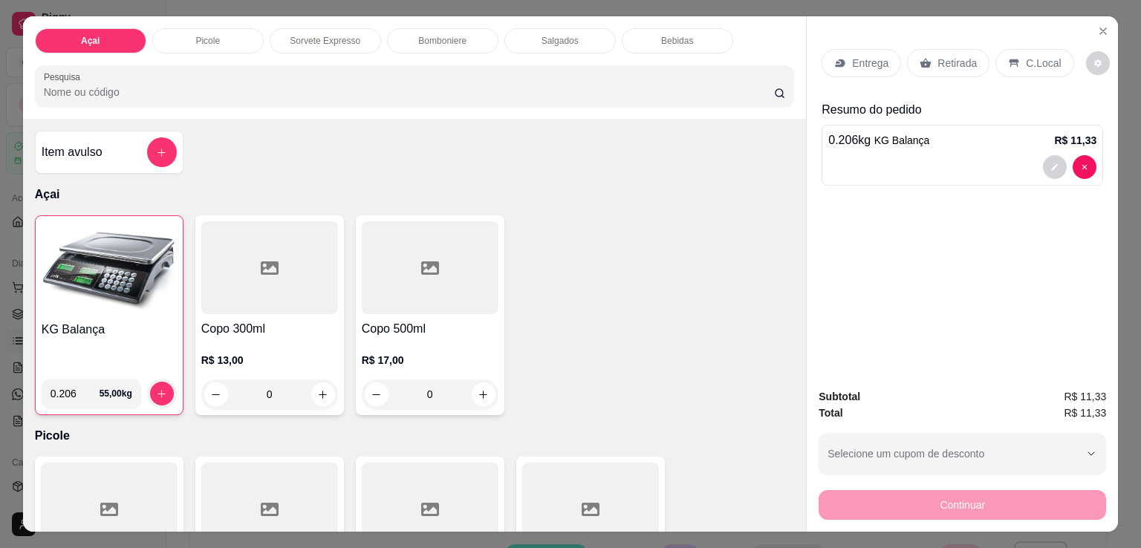
click at [1034, 68] on div "C.Local" at bounding box center [1034, 63] width 78 height 28
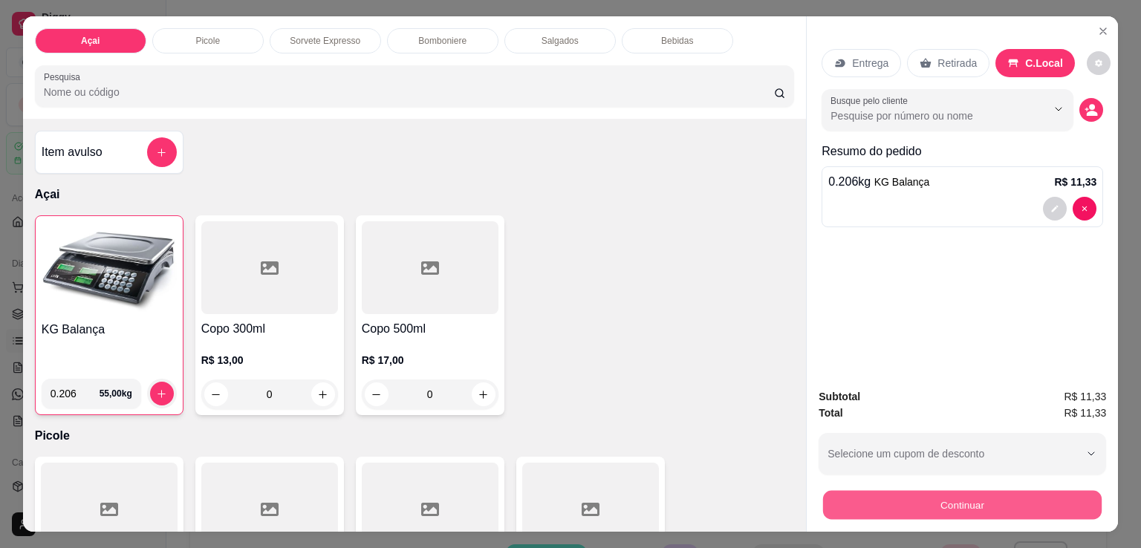
click at [934, 501] on button "Continuar" at bounding box center [962, 504] width 278 height 29
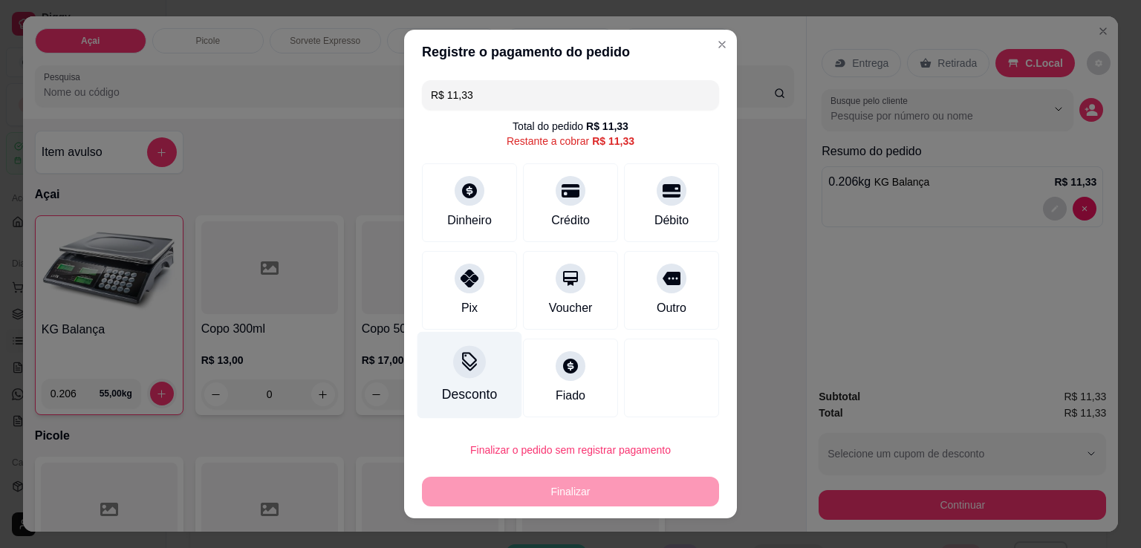
click at [469, 377] on div "Desconto" at bounding box center [469, 375] width 105 height 87
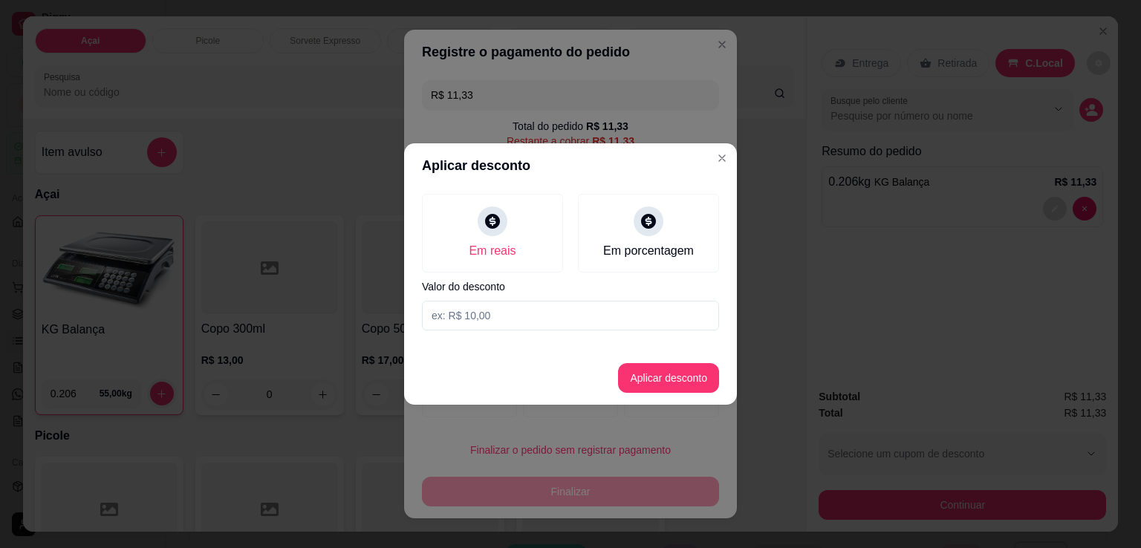
click at [514, 326] on input at bounding box center [570, 316] width 297 height 30
type input "0,33"
click at [657, 375] on button "Aplicar desconto" at bounding box center [668, 378] width 101 height 30
type input "R$ 11,00"
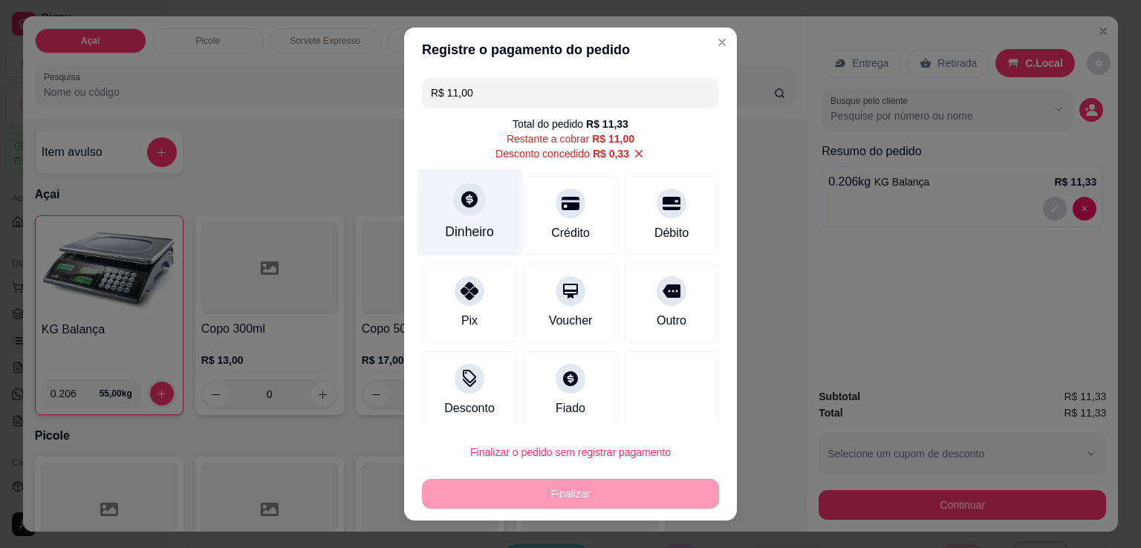
click at [453, 194] on div at bounding box center [469, 199] width 33 height 33
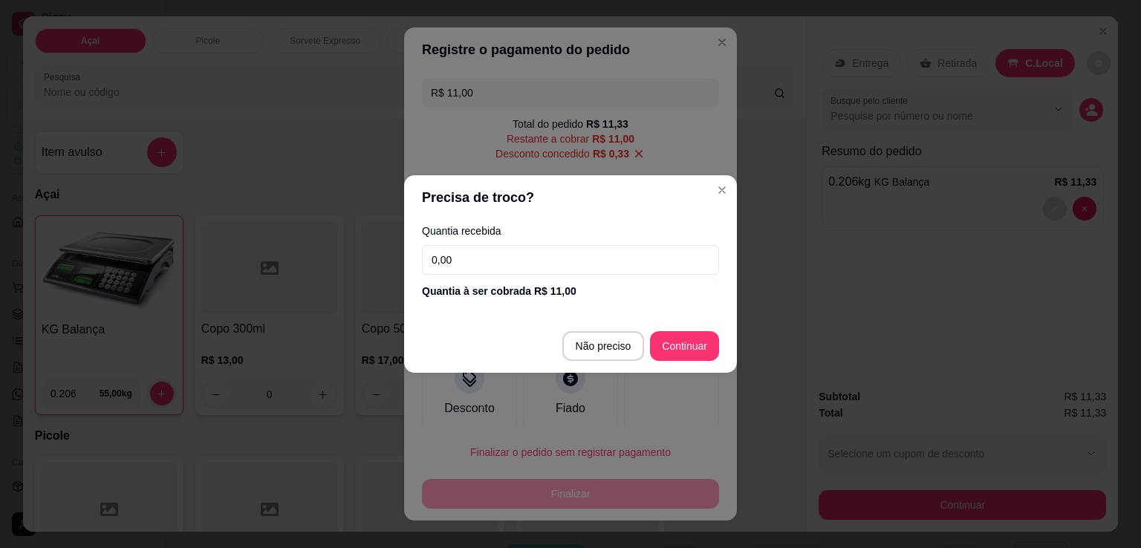
click at [502, 256] on input "0,00" at bounding box center [570, 260] width 297 height 30
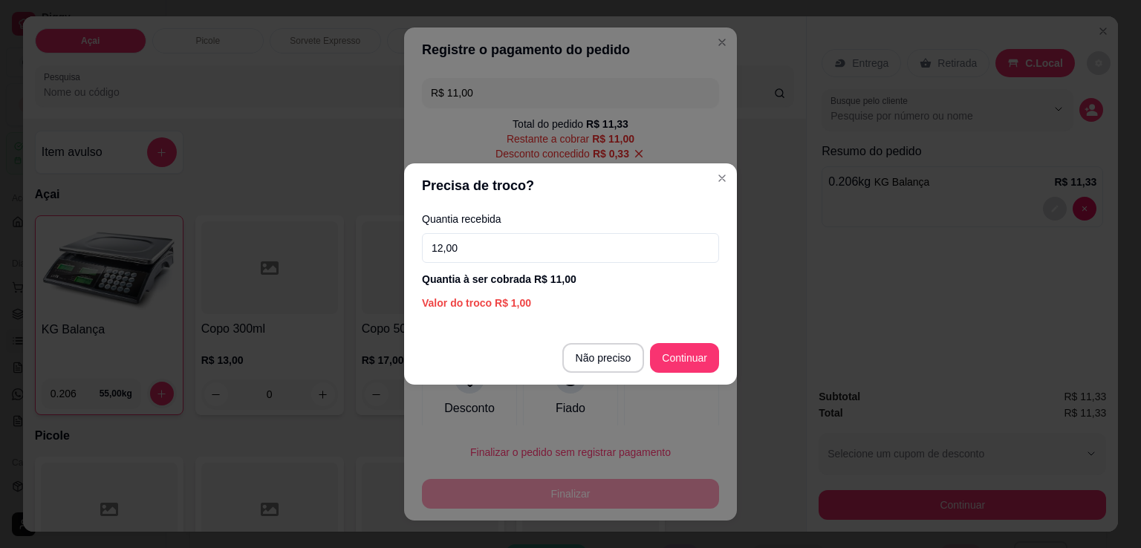
type input "12,00"
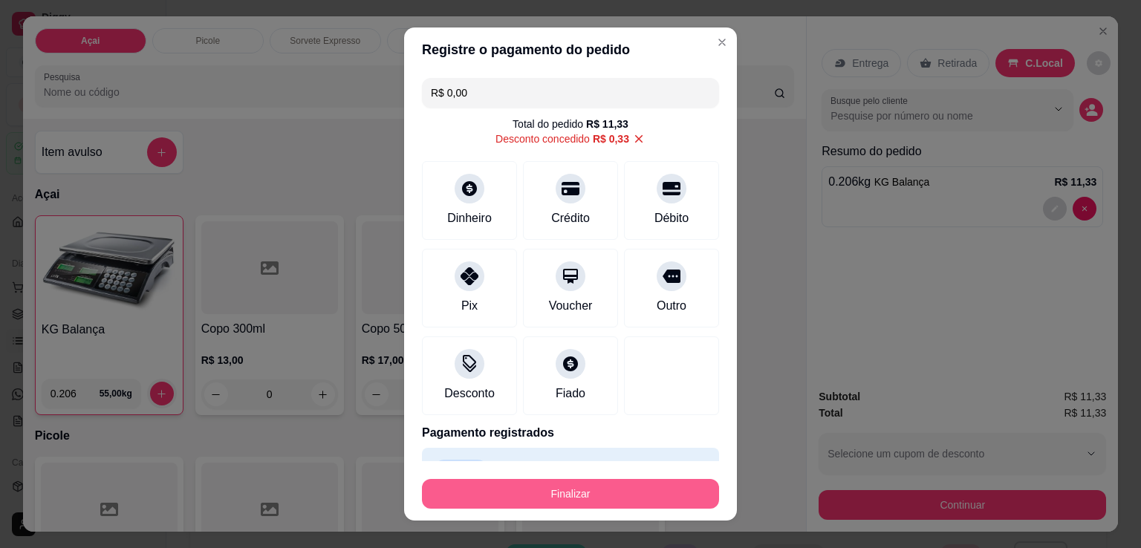
click at [582, 497] on button "Finalizar" at bounding box center [570, 494] width 297 height 30
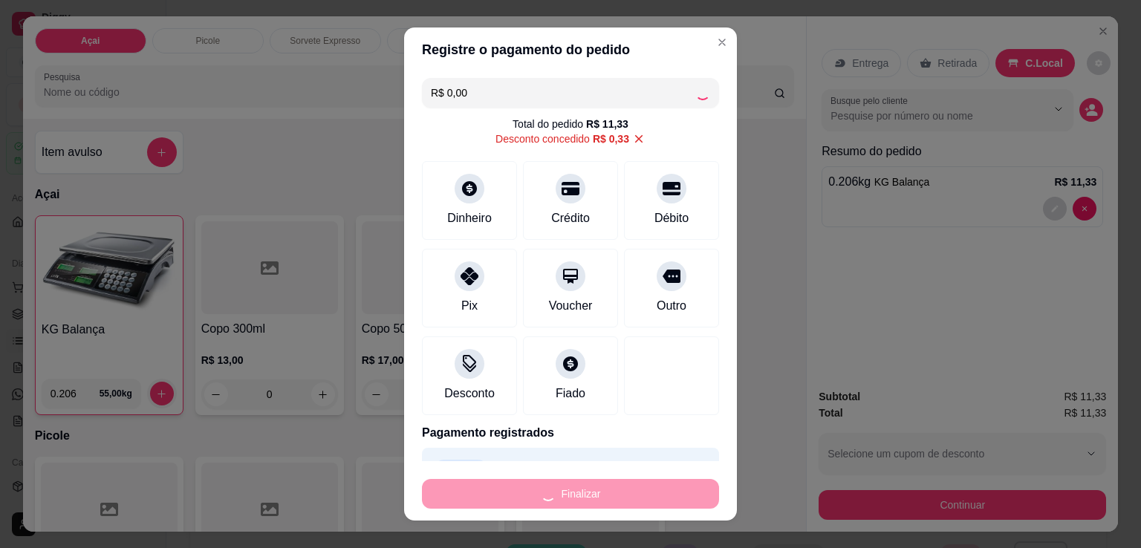
type input "-R$ 11,33"
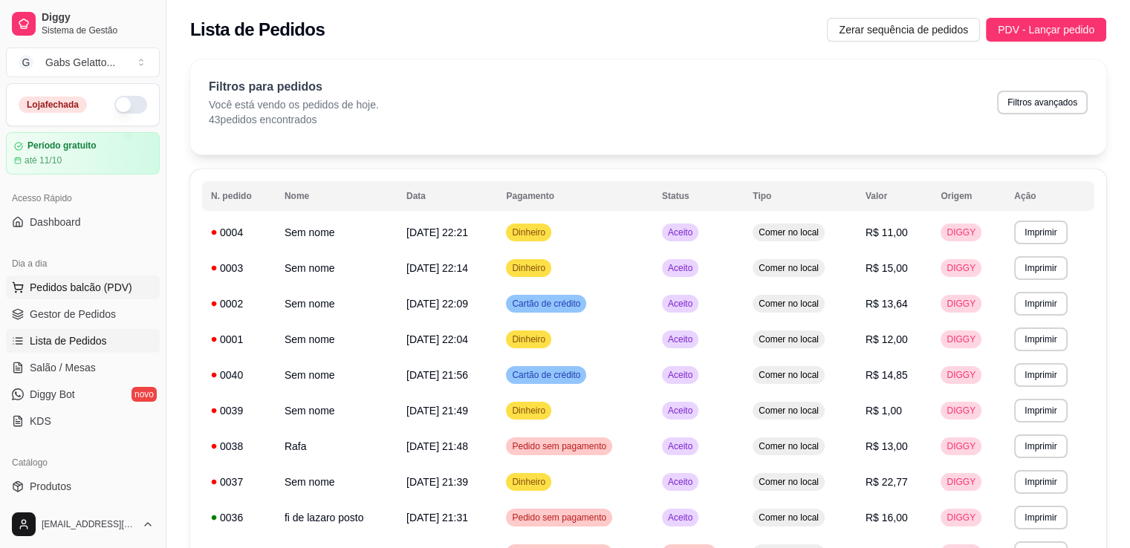
click at [110, 288] on span "Pedidos balcão (PDV)" at bounding box center [81, 287] width 102 height 15
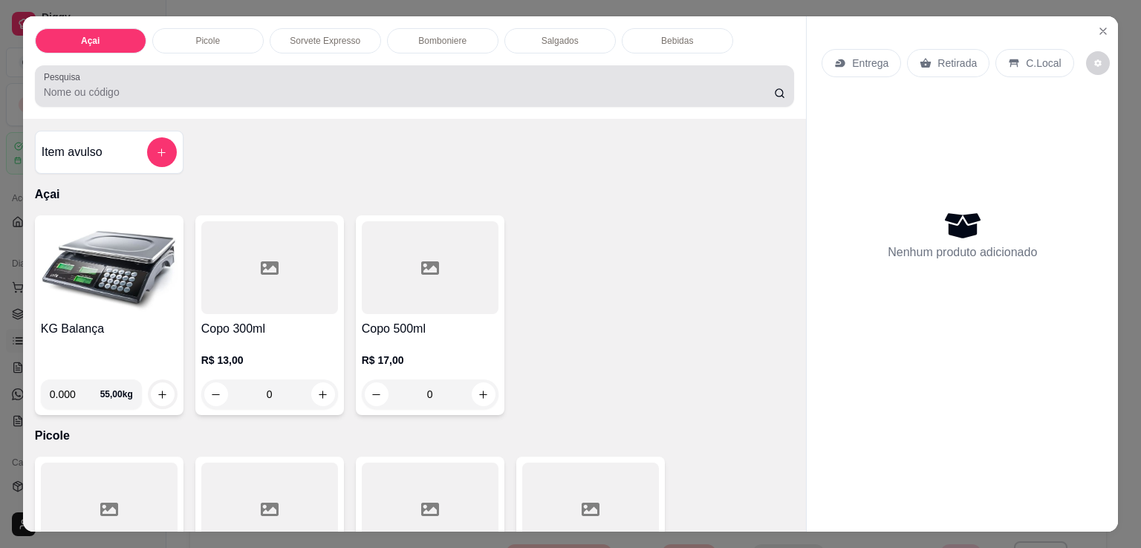
click at [278, 72] on div at bounding box center [415, 86] width 742 height 30
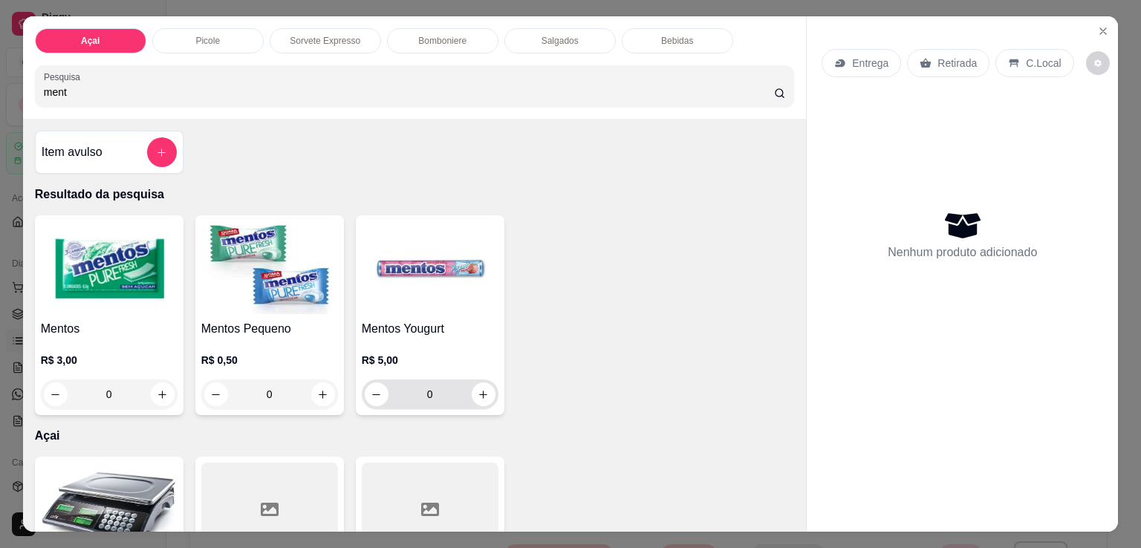
type input "ment"
click at [472, 382] on button "increase-product-quantity" at bounding box center [484, 394] width 24 height 24
type input "1"
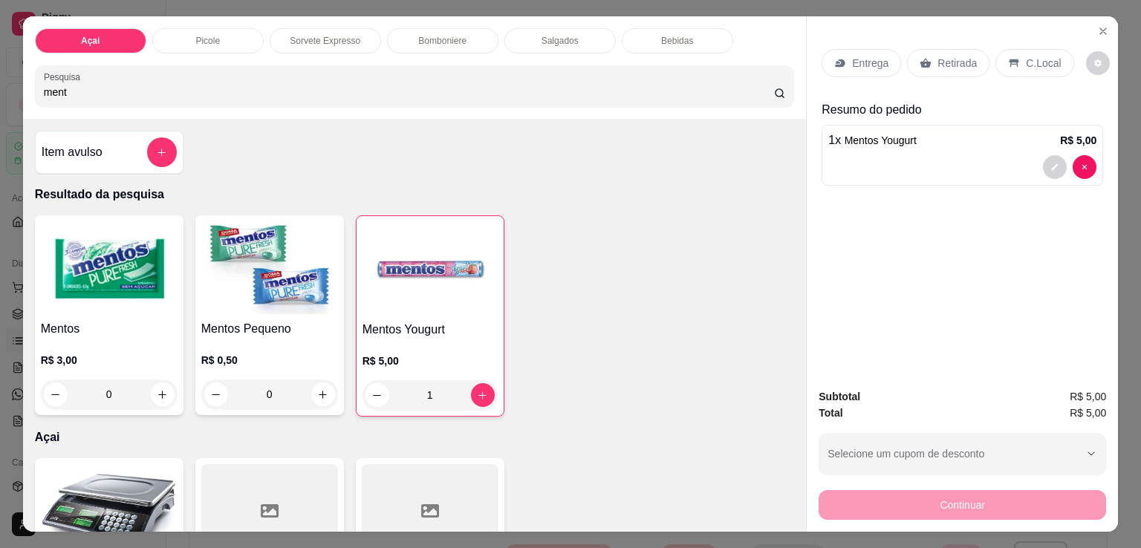
click at [1046, 66] on div "C.Local" at bounding box center [1034, 63] width 78 height 28
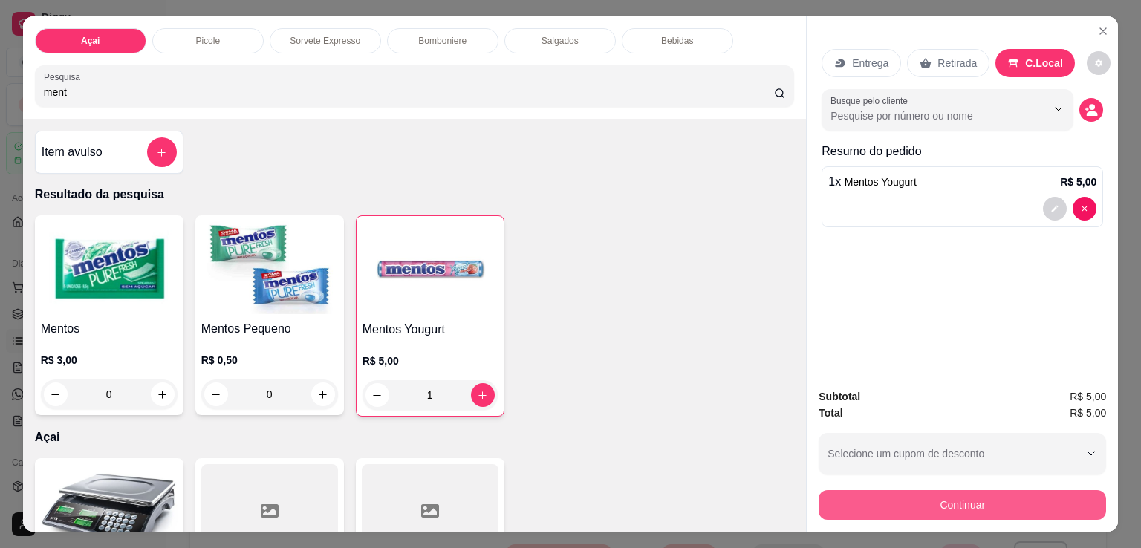
click at [988, 504] on button "Continuar" at bounding box center [961, 505] width 287 height 30
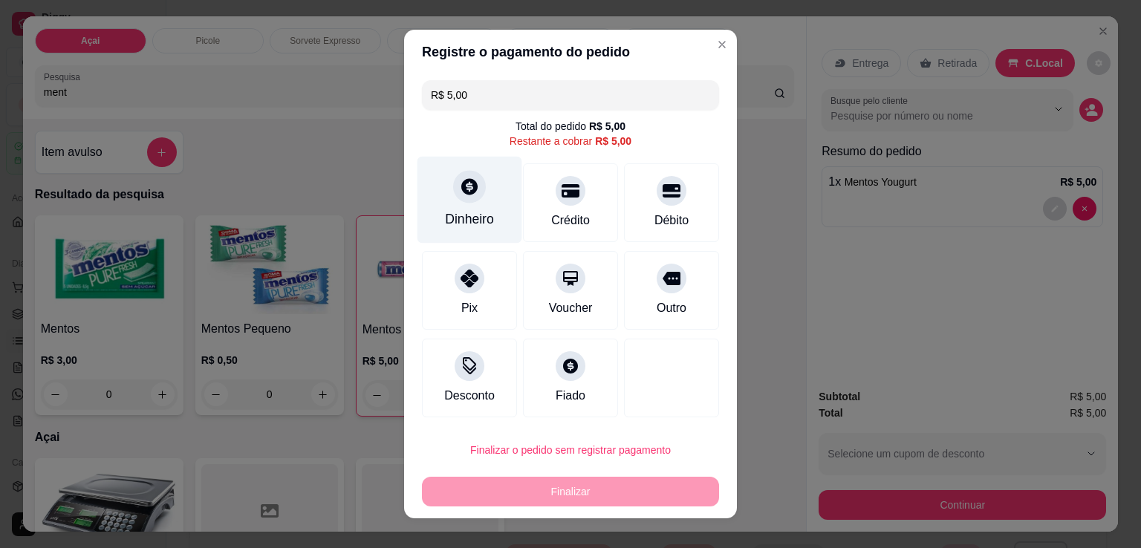
click at [470, 207] on div "Dinheiro" at bounding box center [469, 200] width 105 height 87
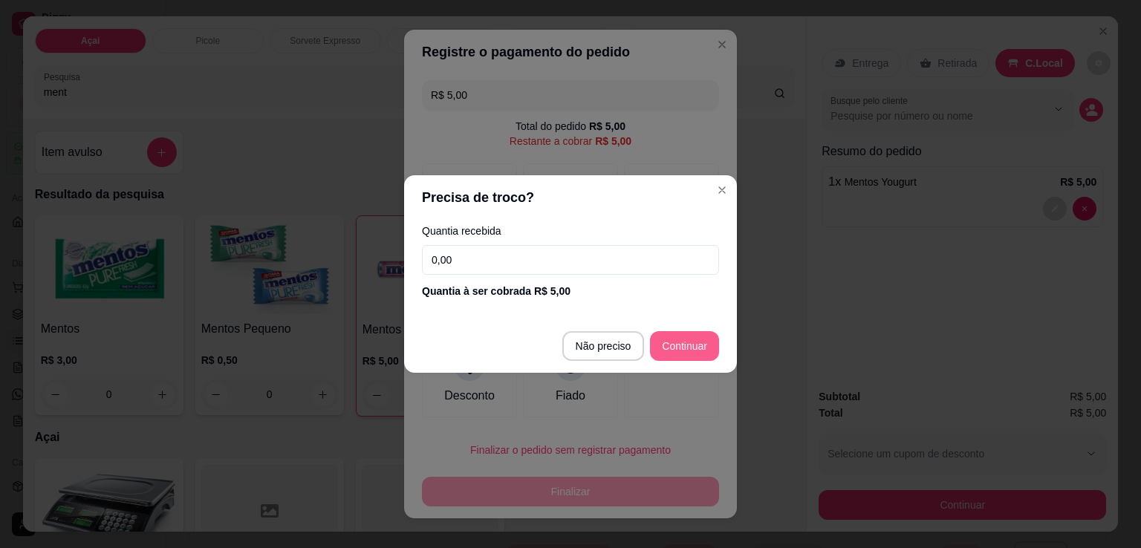
type input "R$ 0,00"
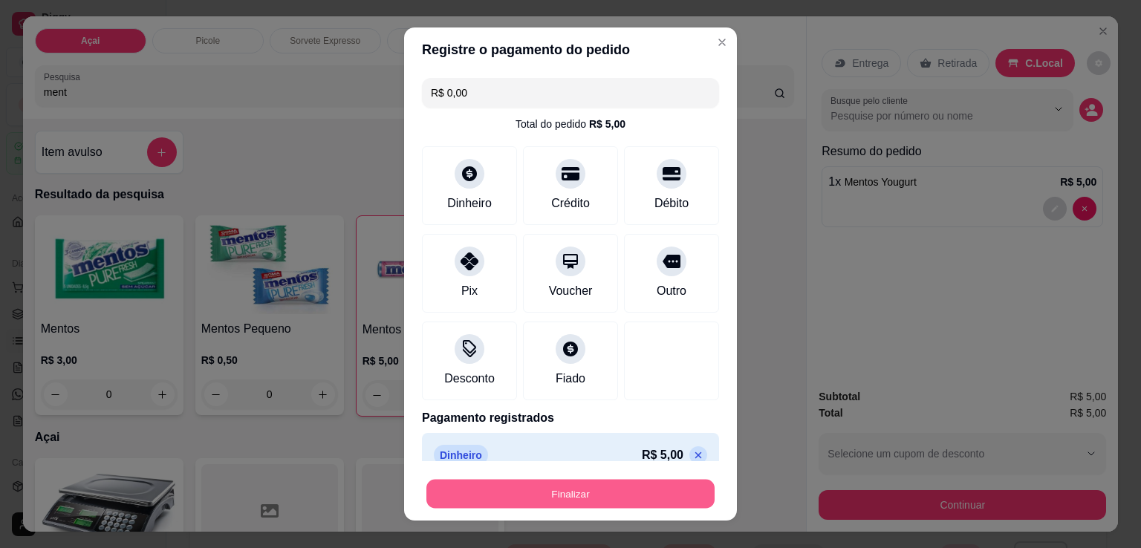
click at [599, 492] on button "Finalizar" at bounding box center [570, 494] width 288 height 29
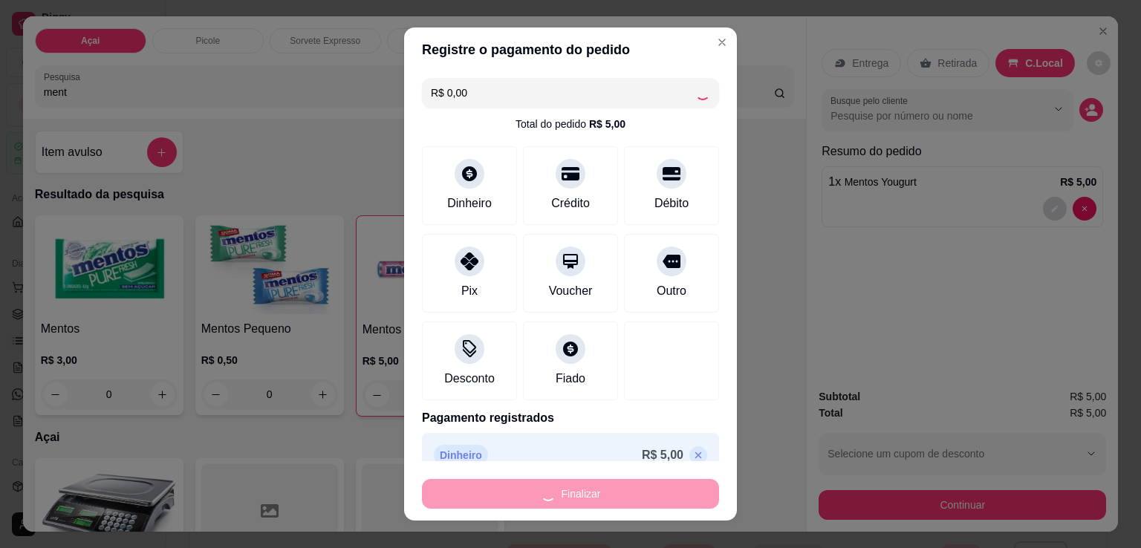
type input "0"
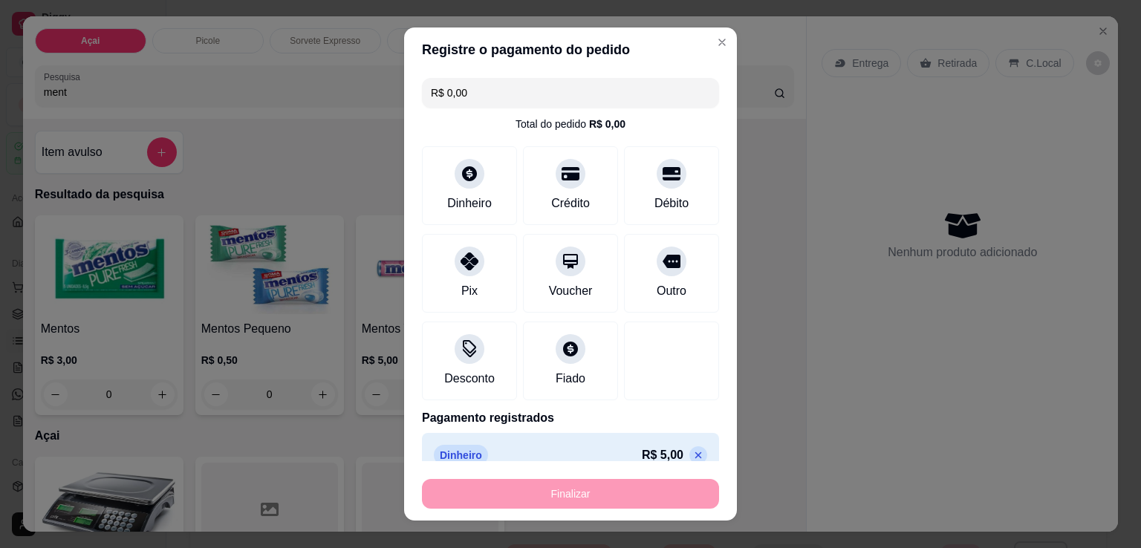
type input "-R$ 5,00"
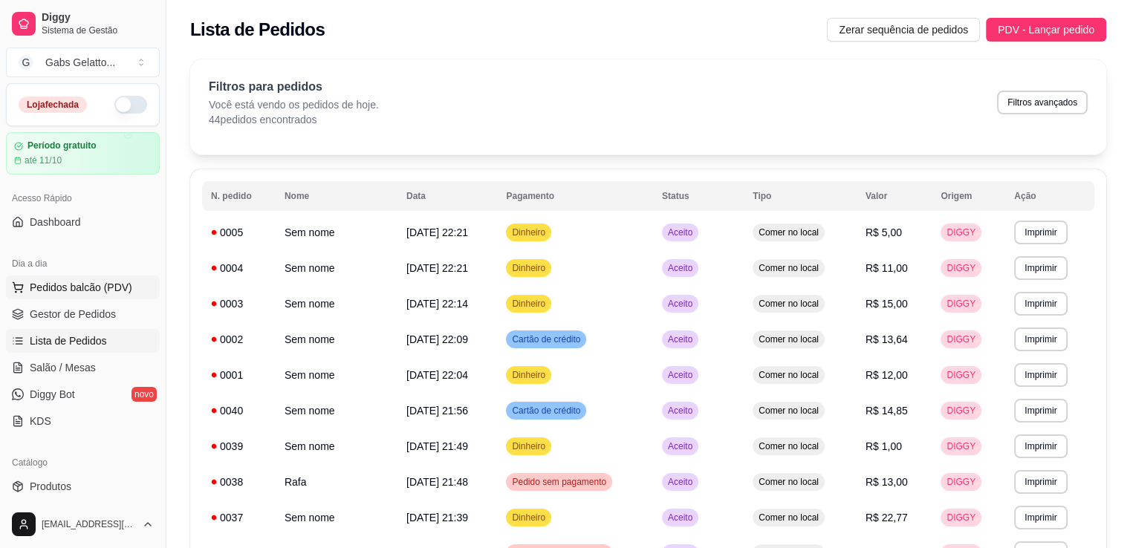
click at [107, 291] on span "Pedidos balcão (PDV)" at bounding box center [81, 287] width 102 height 15
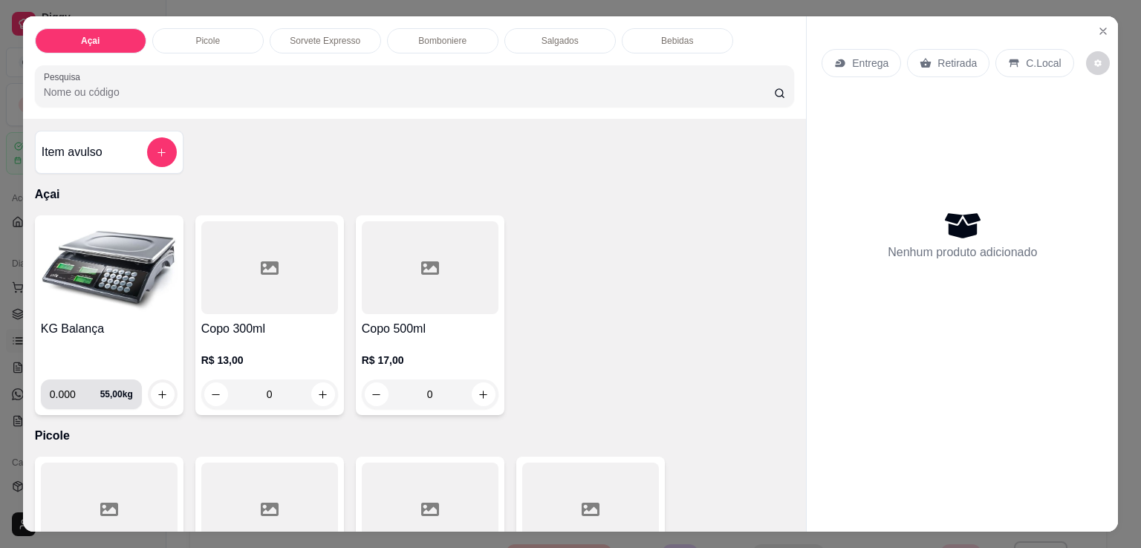
click at [65, 393] on input "0.000" at bounding box center [75, 394] width 50 height 30
click at [70, 391] on input "0.000" at bounding box center [75, 394] width 50 height 30
type input "0.190"
click at [151, 389] on button "increase-product-quantity" at bounding box center [162, 394] width 23 height 23
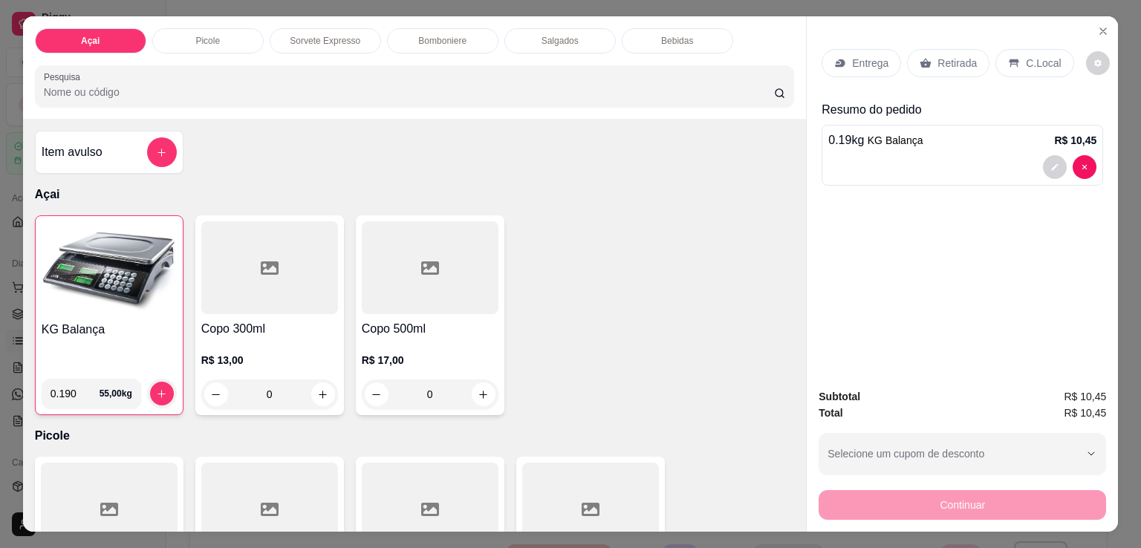
click at [1026, 56] on p "C.Local" at bounding box center [1043, 63] width 35 height 15
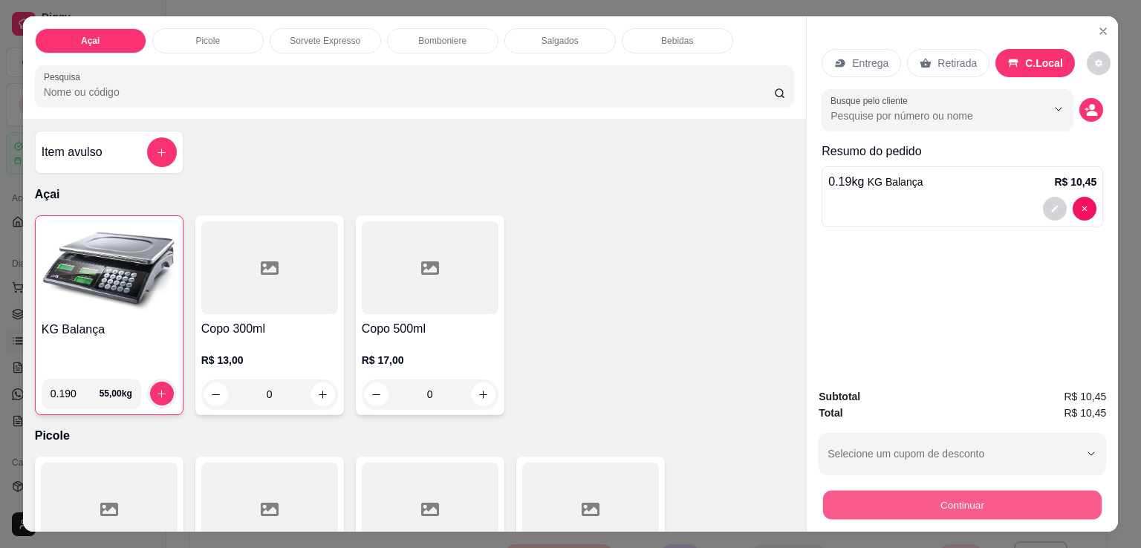
click at [994, 509] on button "Continuar" at bounding box center [962, 504] width 278 height 29
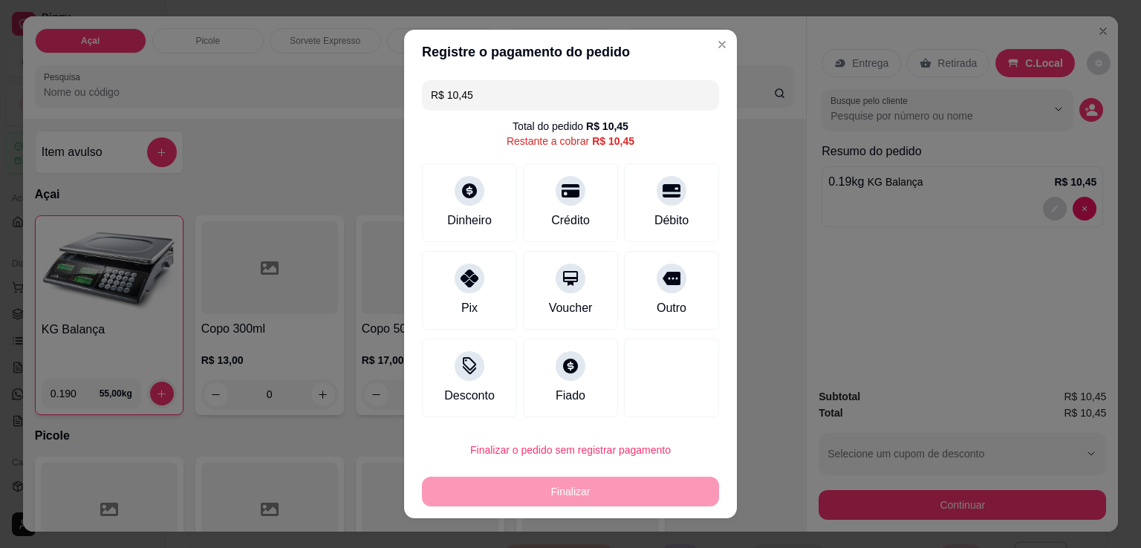
drag, startPoint x: 472, startPoint y: 290, endPoint x: 589, endPoint y: 403, distance: 161.8
click at [471, 293] on div "Pix" at bounding box center [469, 290] width 95 height 79
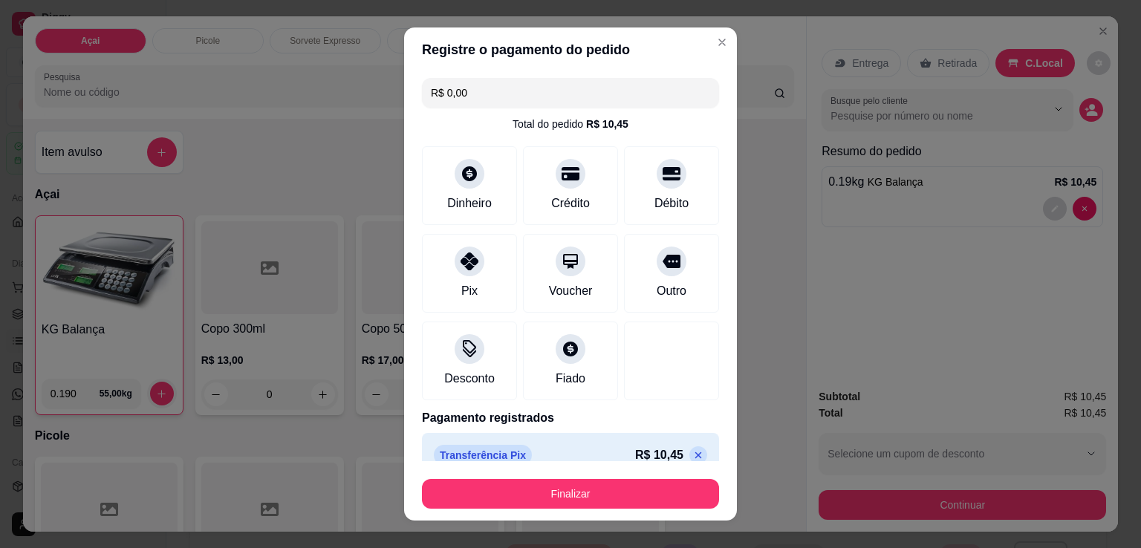
click at [596, 486] on button "Finalizar" at bounding box center [570, 494] width 297 height 30
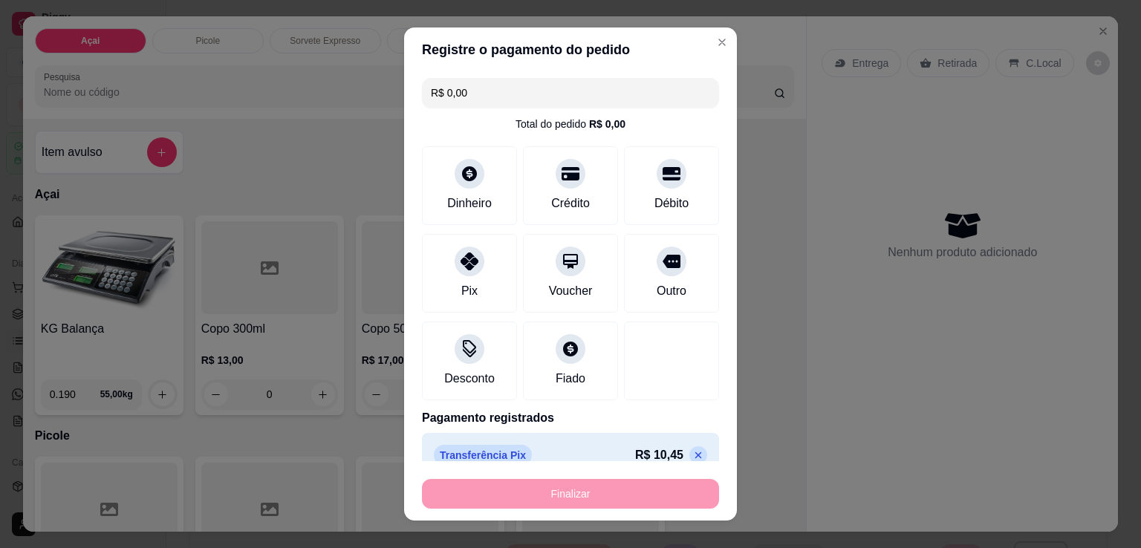
type input "-R$ 10,45"
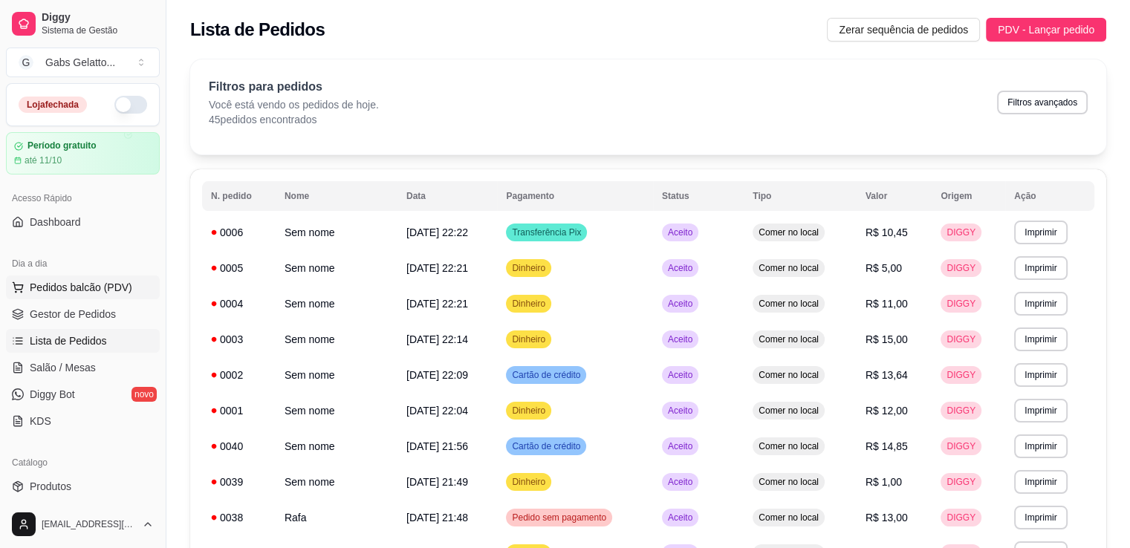
click at [89, 287] on span "Pedidos balcão (PDV)" at bounding box center [81, 287] width 102 height 15
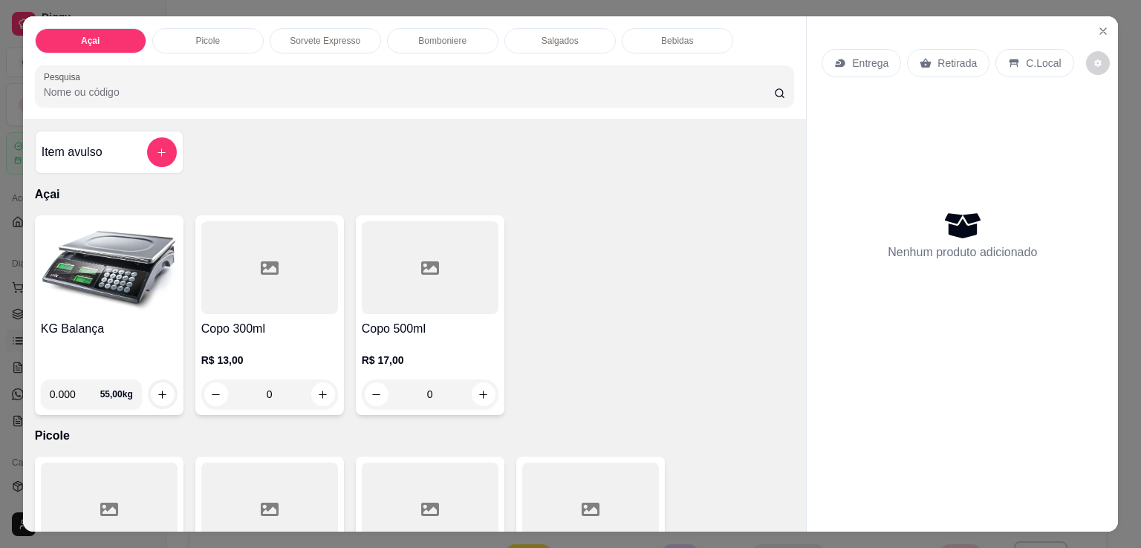
click at [65, 390] on input "0.000" at bounding box center [75, 394] width 50 height 30
type input "0.140"
click at [158, 394] on button "increase-product-quantity" at bounding box center [163, 394] width 24 height 24
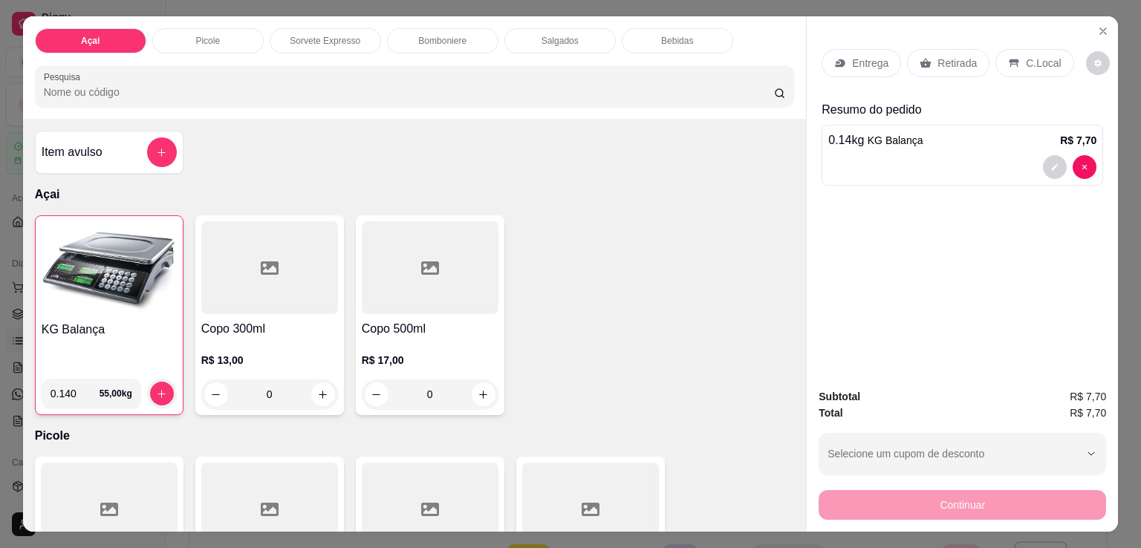
click at [1031, 63] on p "C.Local" at bounding box center [1043, 63] width 35 height 15
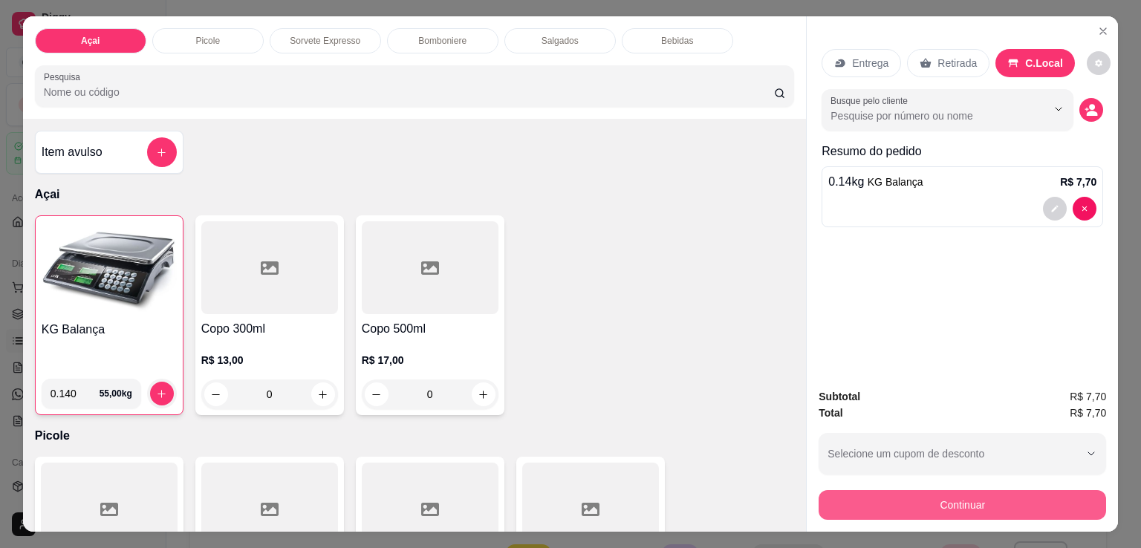
click at [971, 515] on div "Subtotal R$ 7,70 Total R$ 7,70 Selecione um cupom de desconto Selecione um cupo…" at bounding box center [961, 454] width 311 height 155
click at [980, 502] on button "Continuar" at bounding box center [961, 505] width 287 height 30
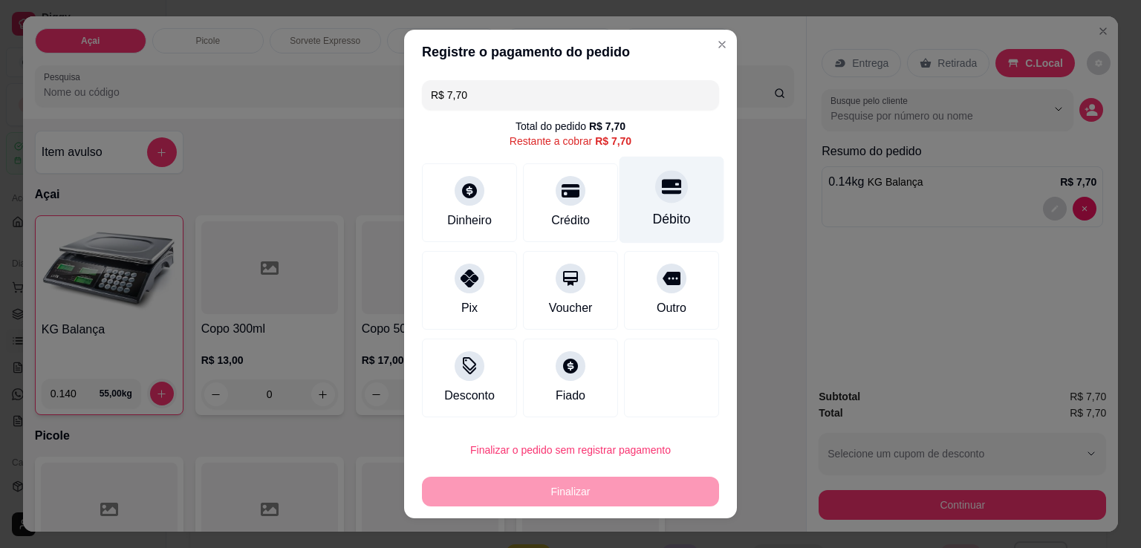
click at [662, 201] on div at bounding box center [671, 186] width 33 height 33
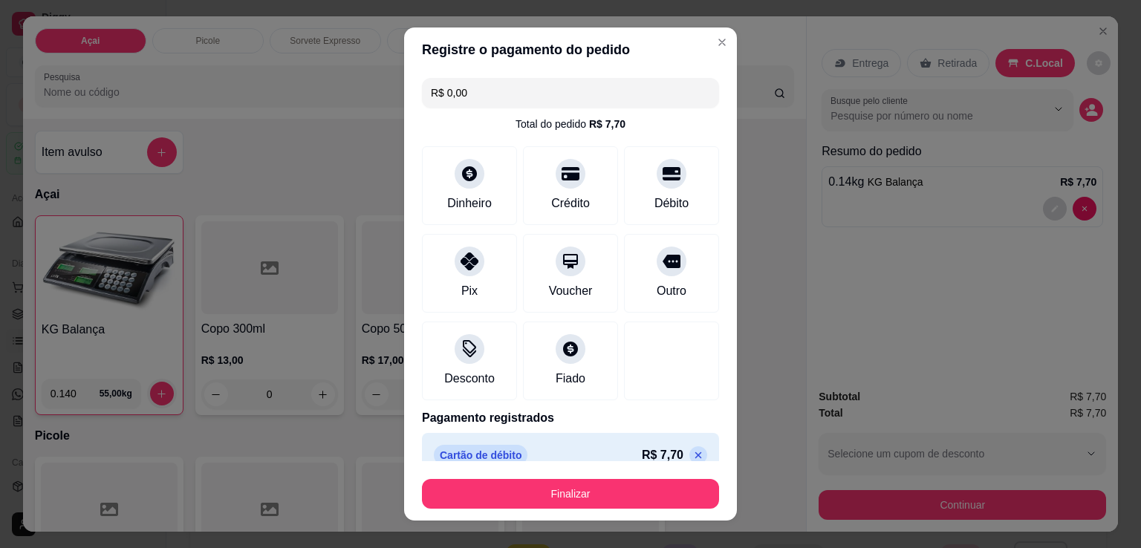
click at [588, 500] on button "Finalizar" at bounding box center [570, 494] width 297 height 30
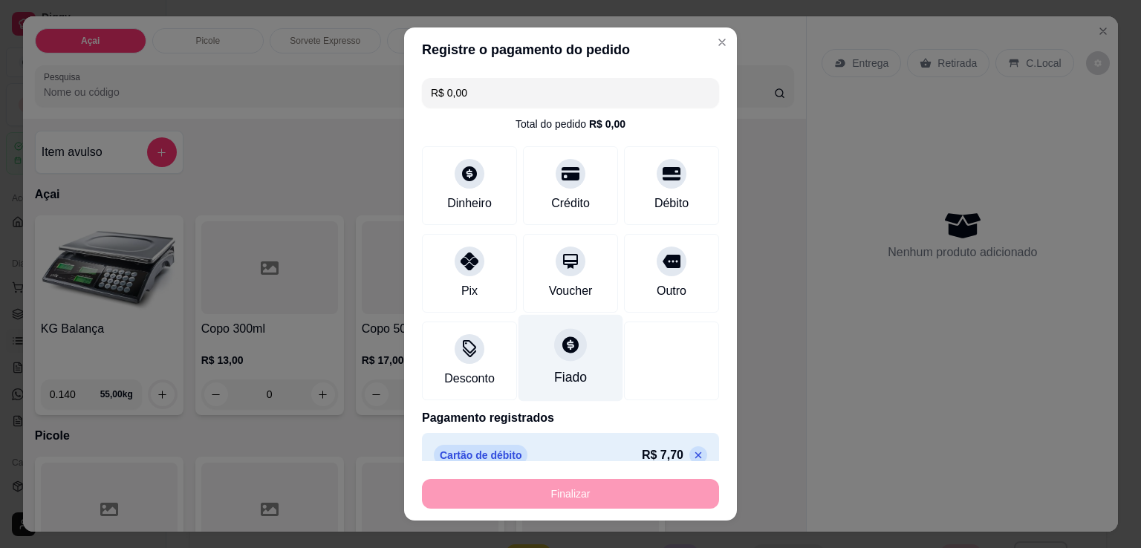
type input "-R$ 7,70"
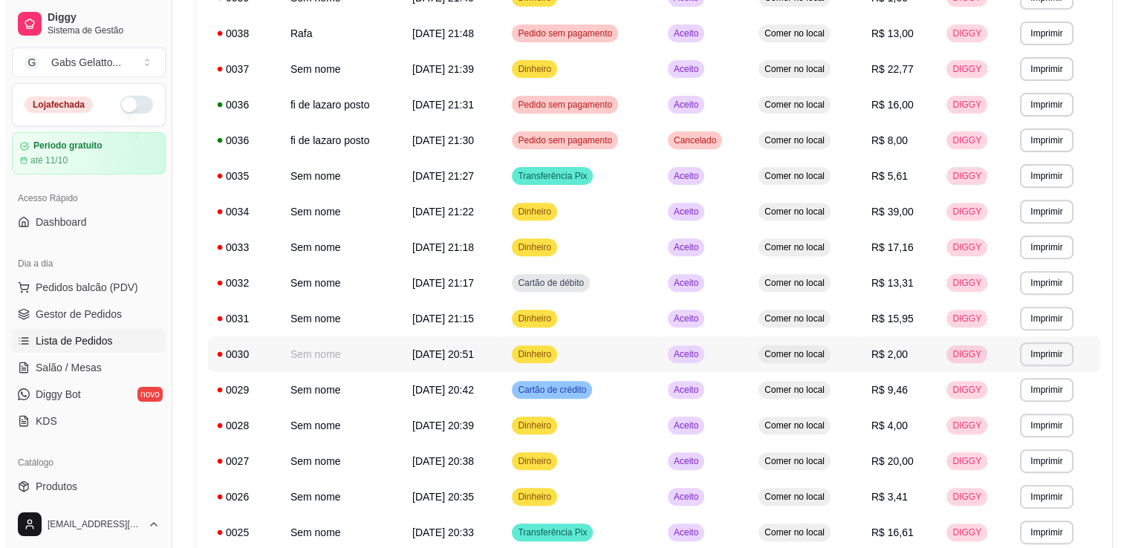
scroll to position [446, 0]
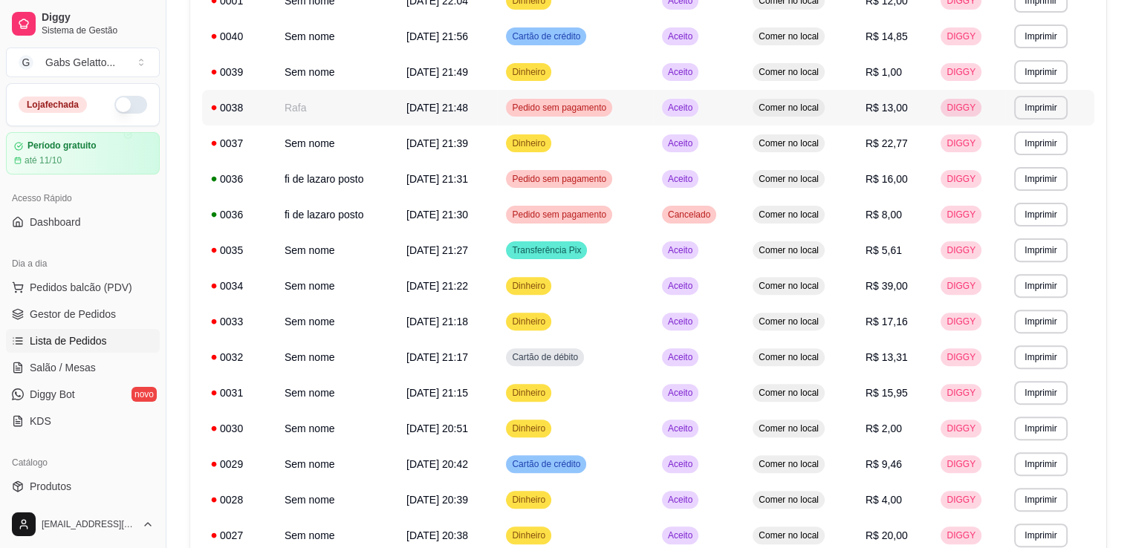
click at [417, 99] on td "20/09/25 às 21:48" at bounding box center [447, 108] width 100 height 36
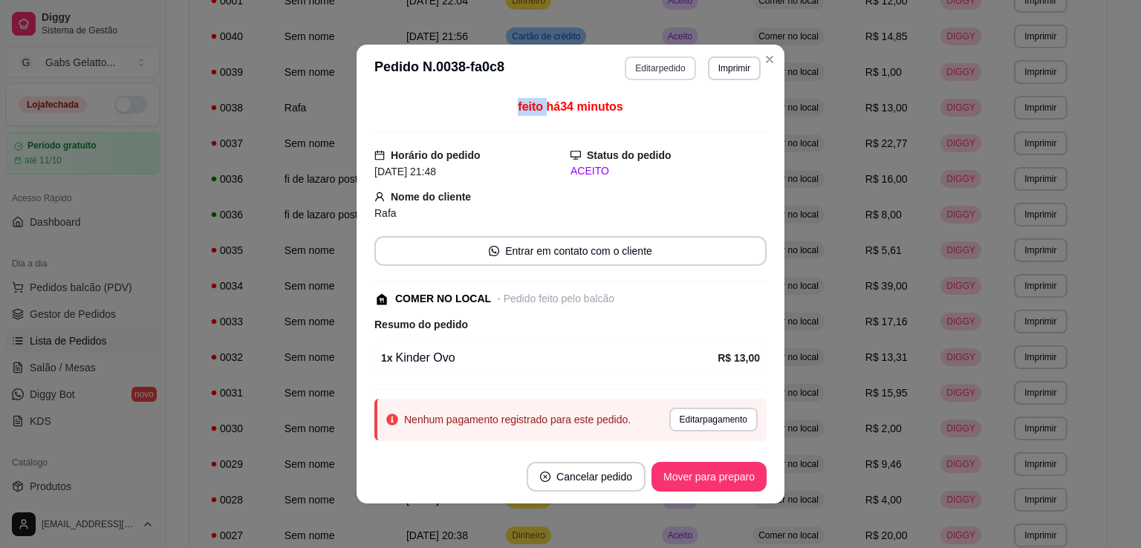
click at [654, 78] on button "Editar pedido" at bounding box center [660, 68] width 71 height 24
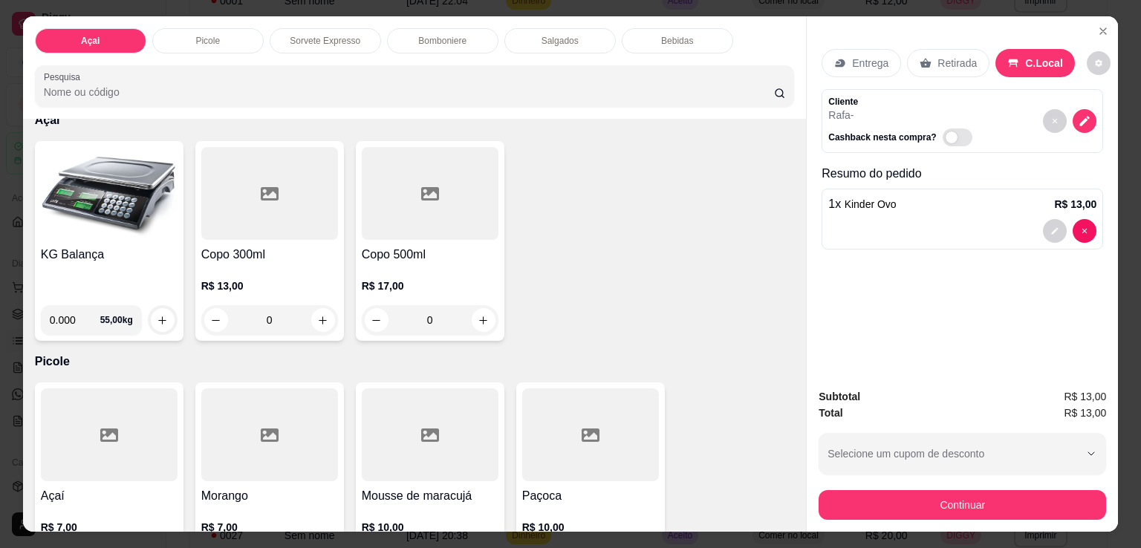
scroll to position [0, 0]
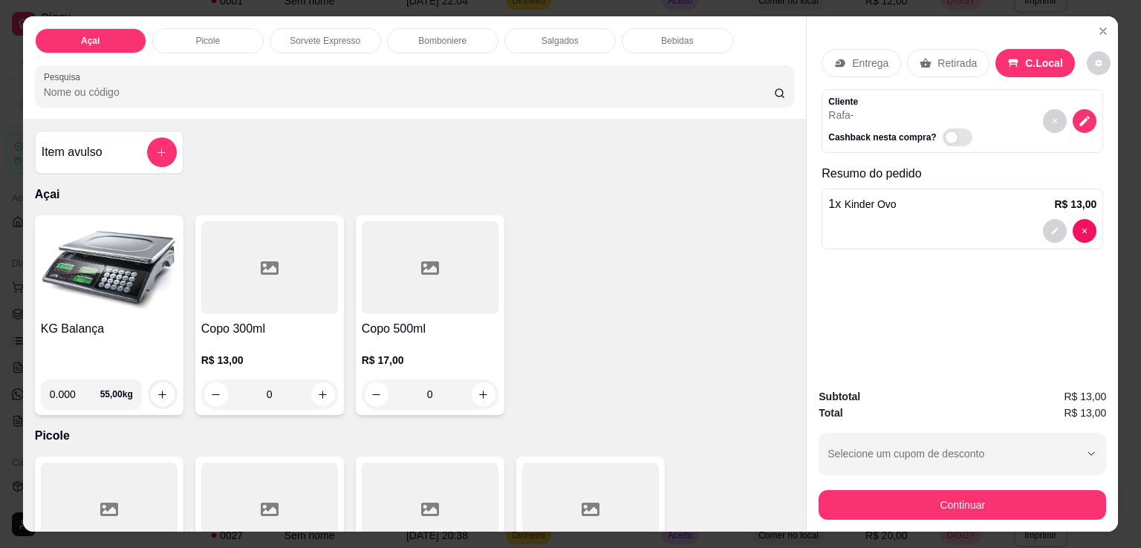
click at [423, 35] on p "Bomboniere" at bounding box center [442, 41] width 48 height 12
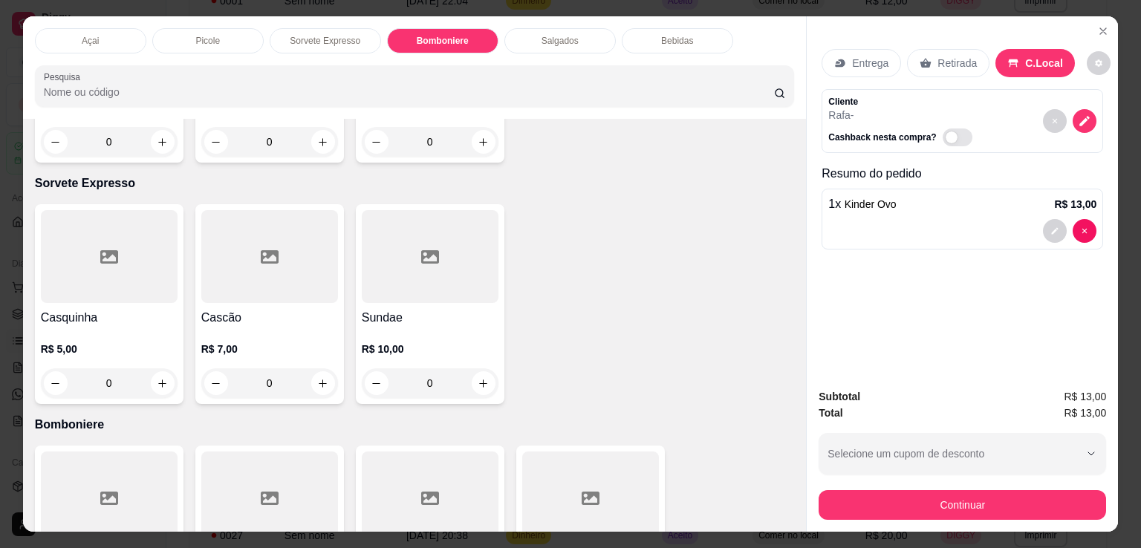
click at [666, 36] on p "Bebidas" at bounding box center [677, 41] width 32 height 12
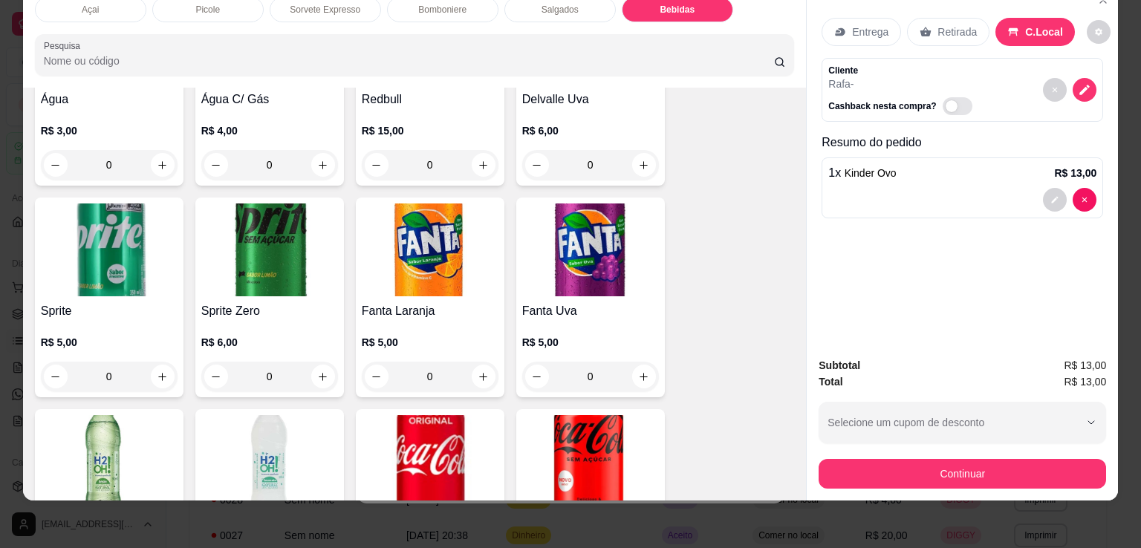
scroll to position [3420, 0]
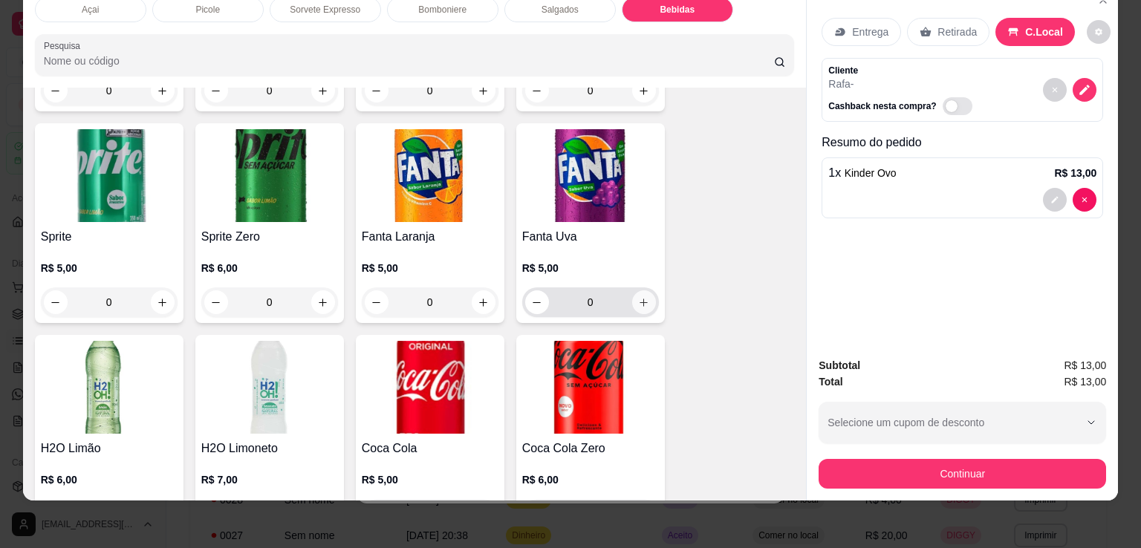
click at [642, 297] on icon "increase-product-quantity" at bounding box center [643, 302] width 11 height 11
type input "1"
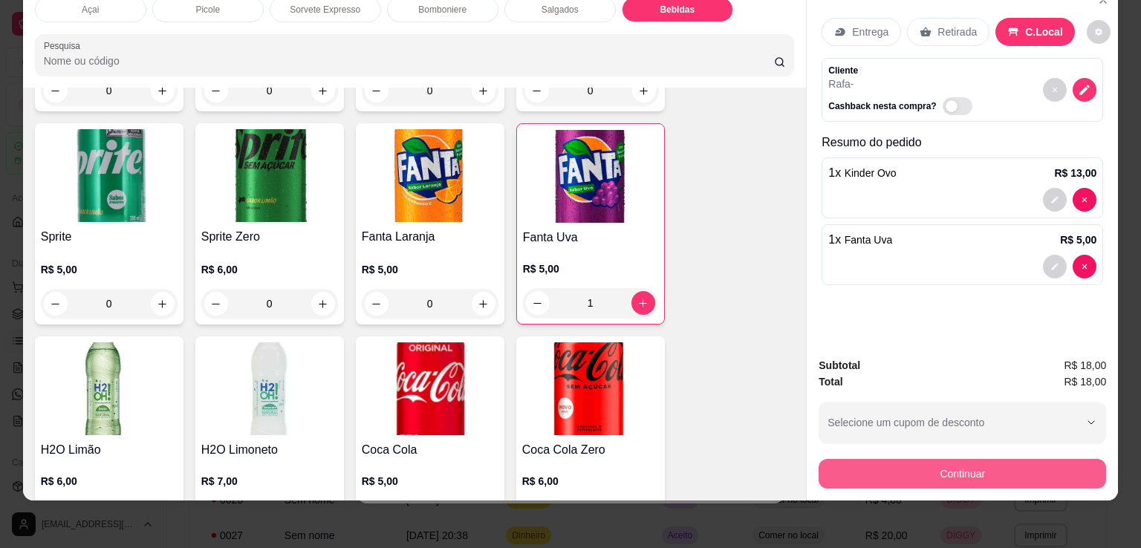
click at [978, 459] on button "Continuar" at bounding box center [961, 474] width 287 height 30
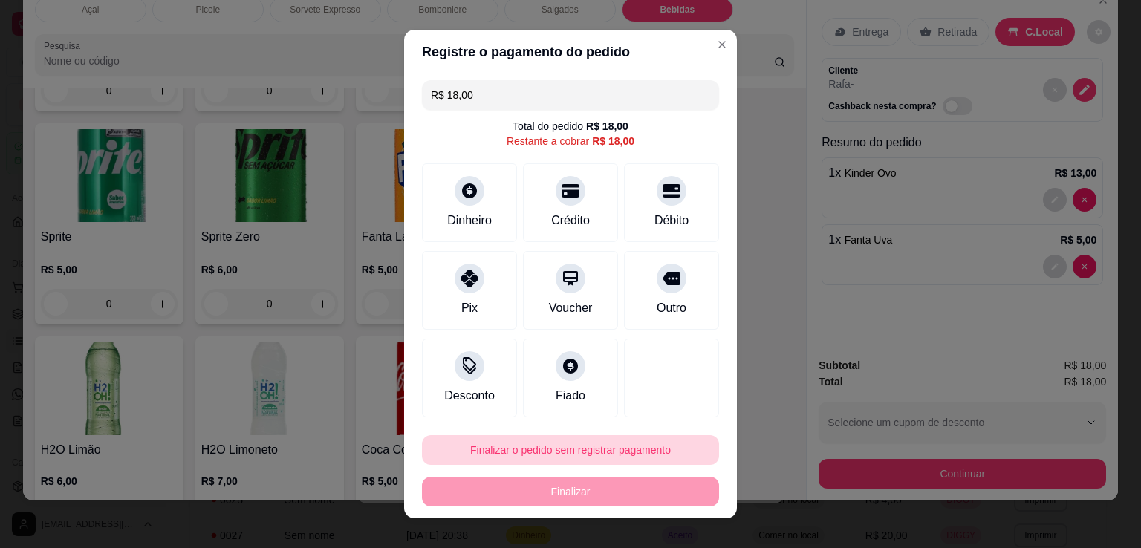
click at [584, 457] on button "Finalizar o pedido sem registrar pagamento" at bounding box center [570, 450] width 297 height 30
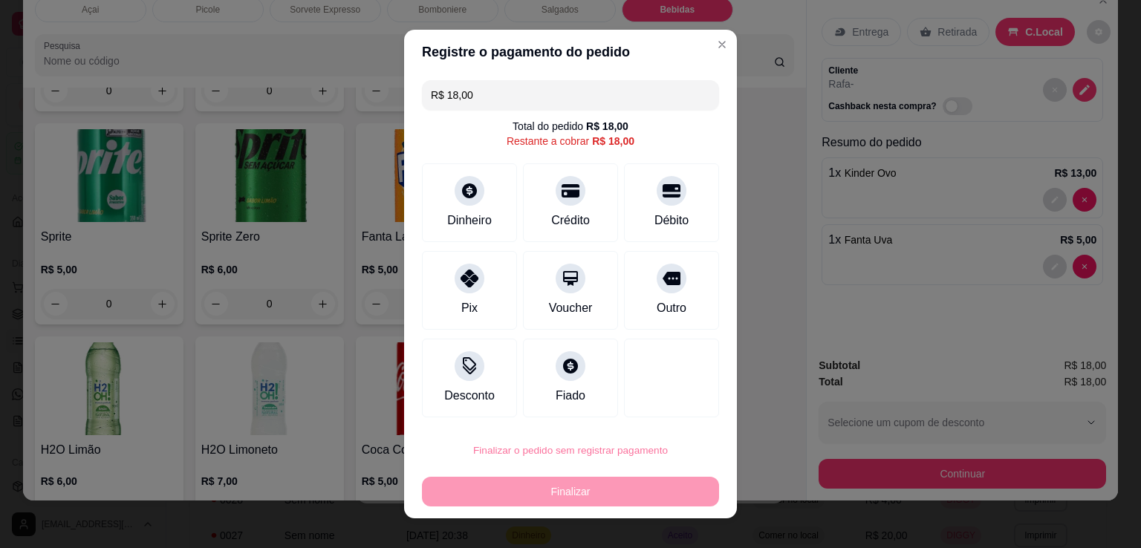
click at [673, 398] on button "Confirmar" at bounding box center [655, 407] width 55 height 23
type input "0"
type input "R$ 0,00"
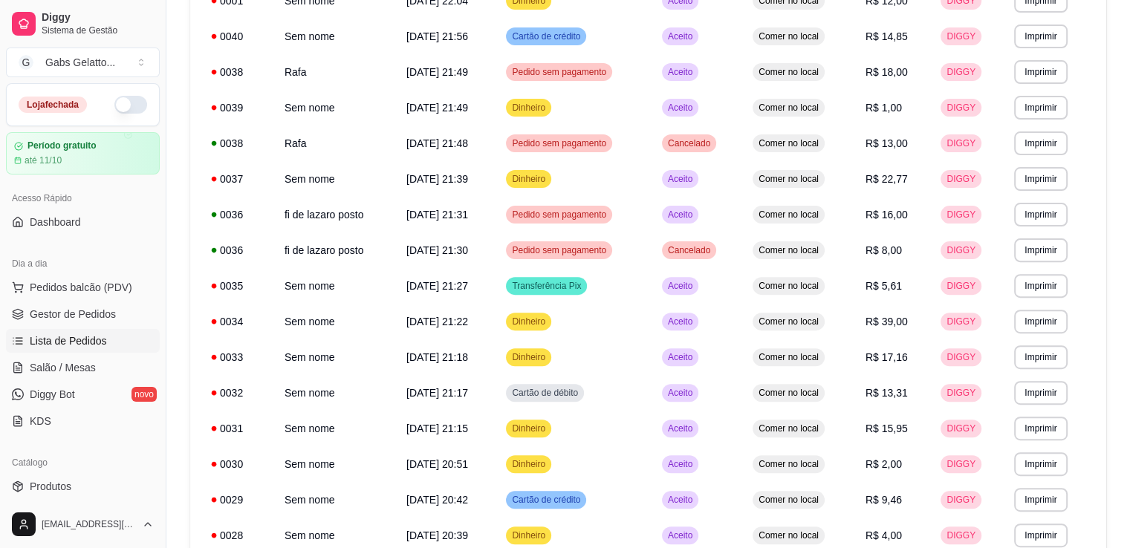
scroll to position [0, 0]
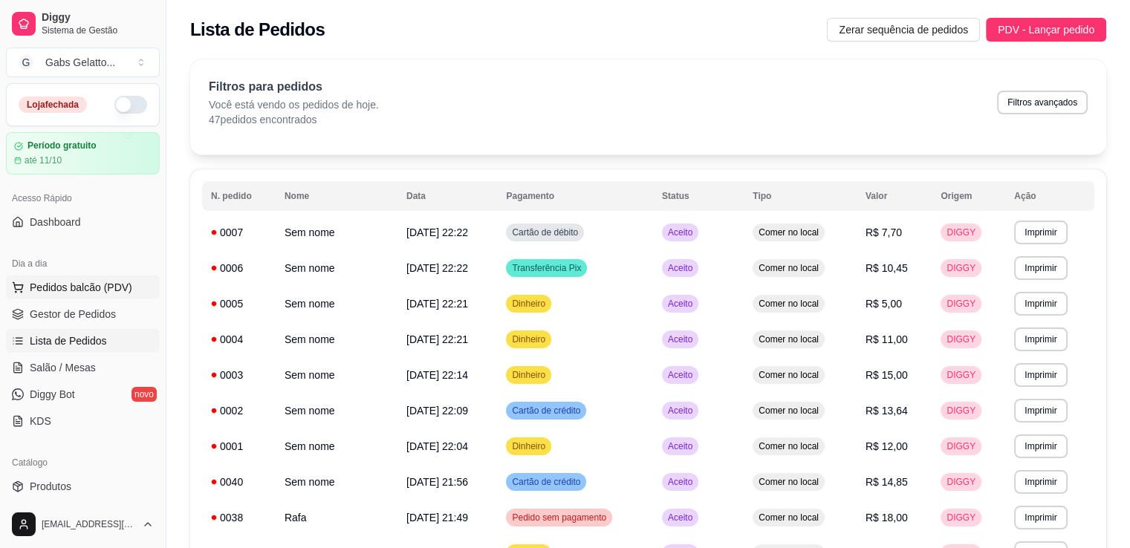
click at [89, 293] on span "Pedidos balcão (PDV)" at bounding box center [81, 287] width 102 height 15
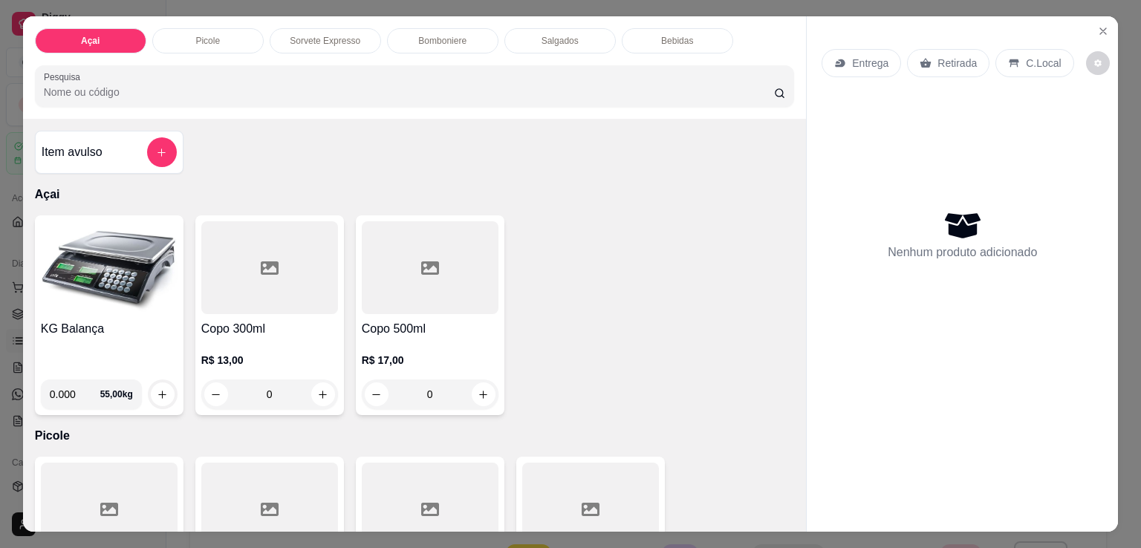
click at [66, 387] on input "0.000" at bounding box center [75, 394] width 50 height 30
type input "0.326"
click at [163, 390] on button "increase-product-quantity" at bounding box center [163, 394] width 24 height 24
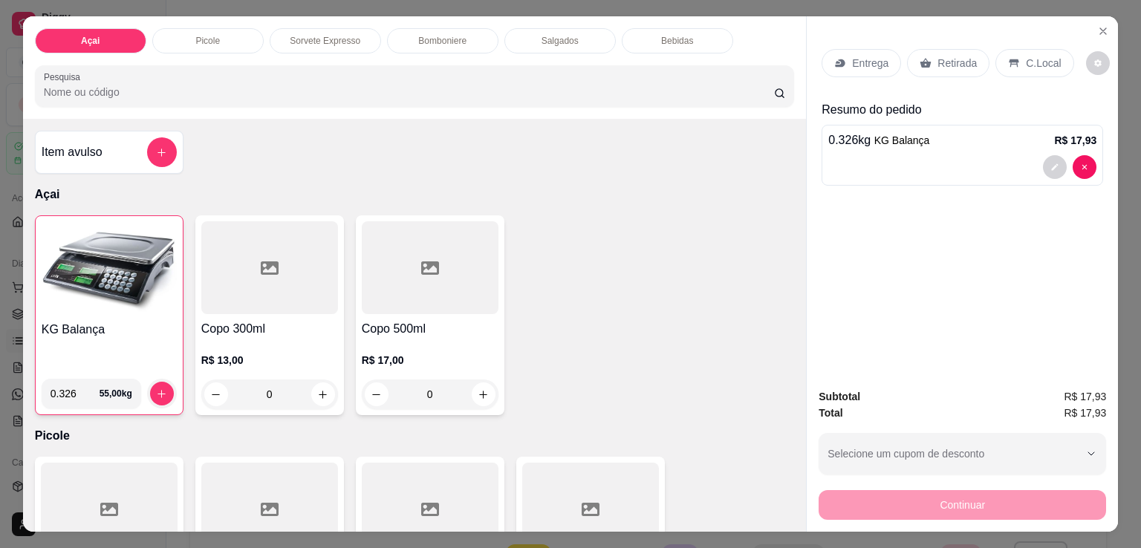
click at [1014, 52] on div "C.Local" at bounding box center [1034, 63] width 78 height 28
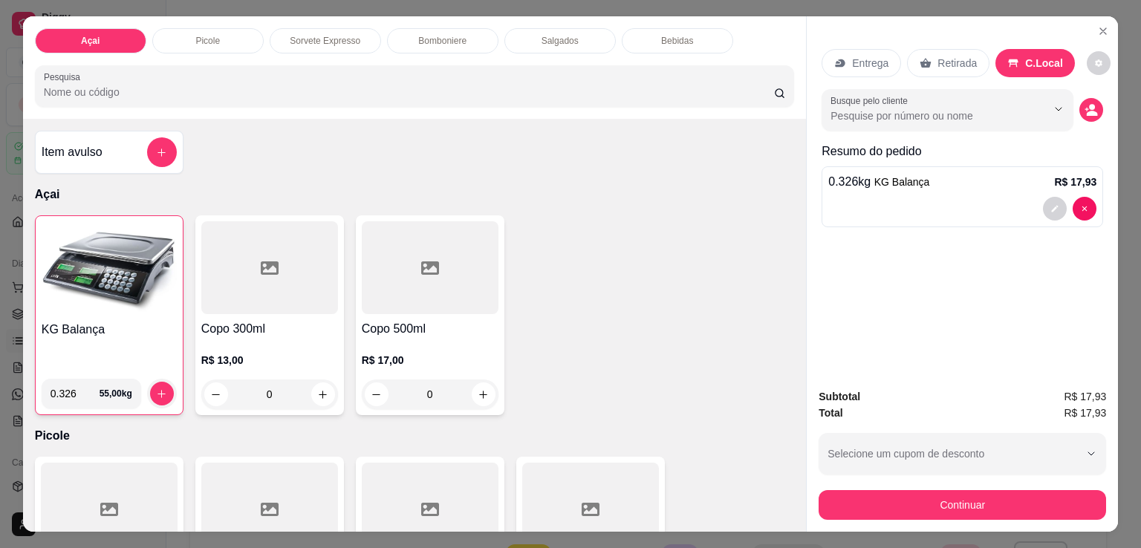
click at [916, 516] on div "Subtotal R$ 17,93 Total R$ 17,93 Selecione um cupom de desconto Selecione um cu…" at bounding box center [961, 454] width 311 height 155
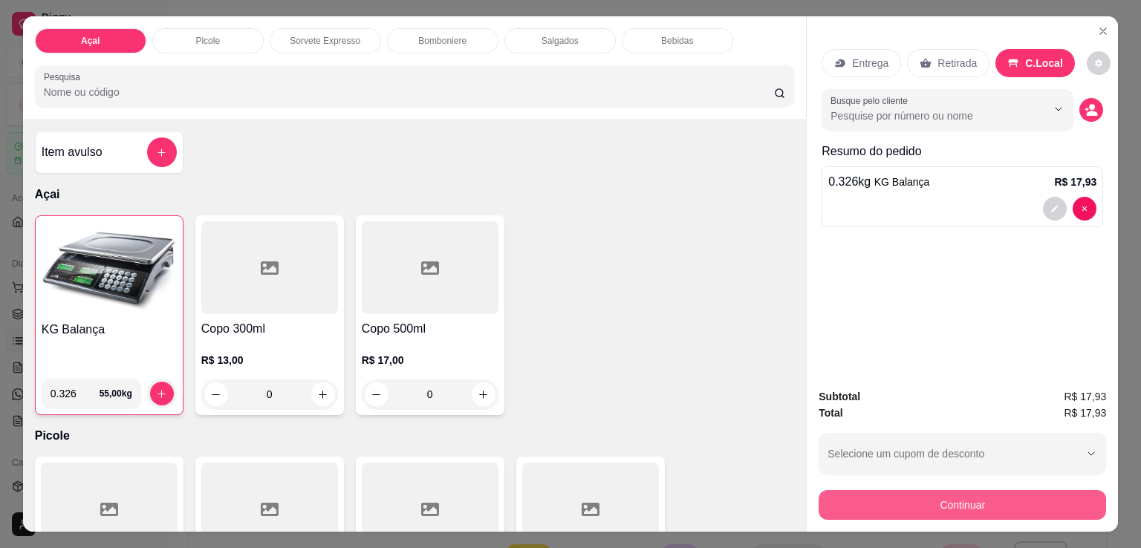
click at [927, 507] on button "Continuar" at bounding box center [961, 505] width 287 height 30
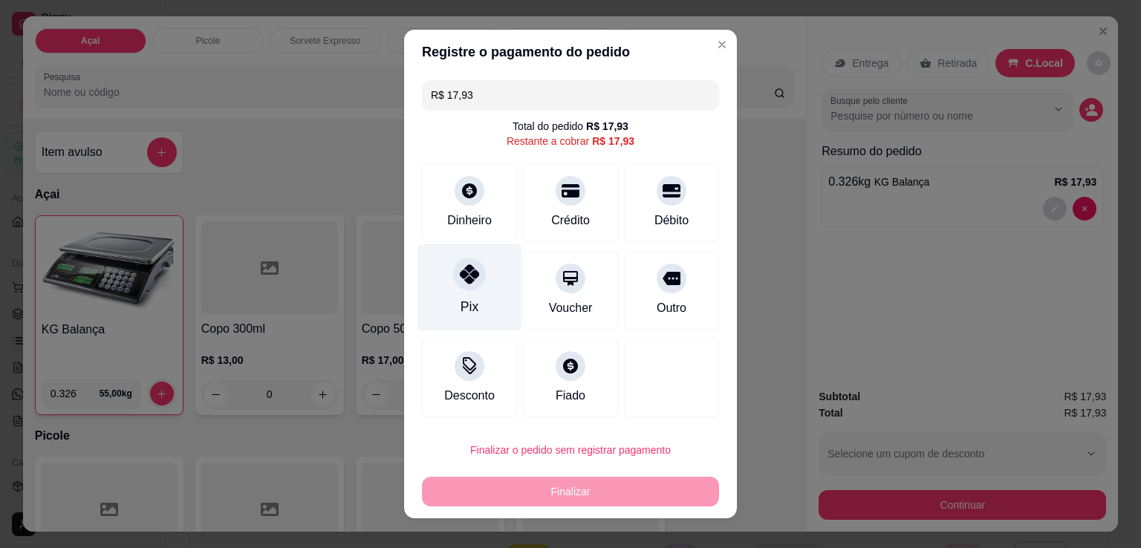
click at [467, 304] on div "Pix" at bounding box center [469, 306] width 18 height 19
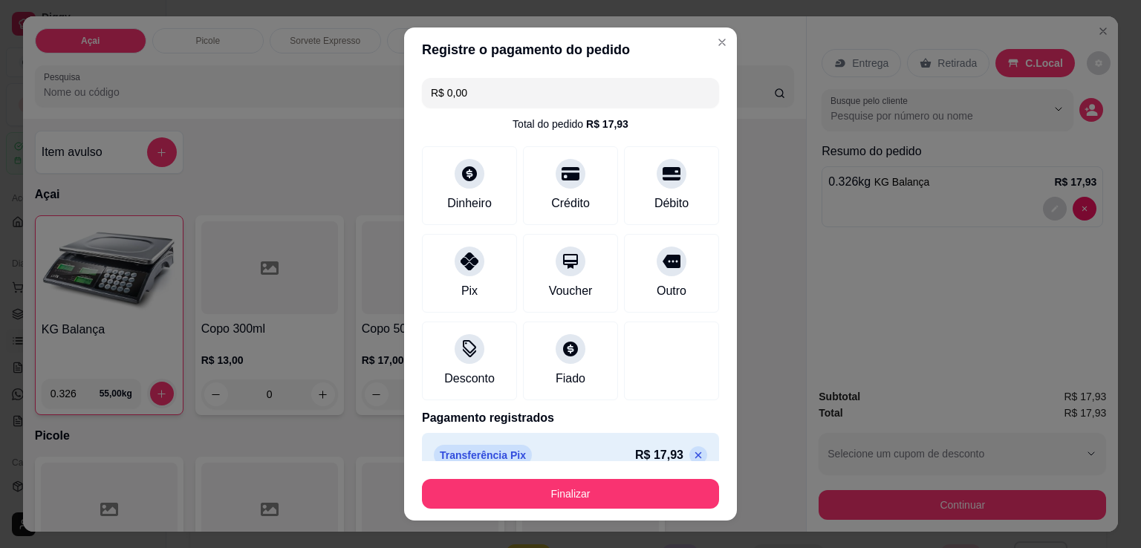
click at [601, 509] on footer "Finalizar" at bounding box center [570, 490] width 333 height 59
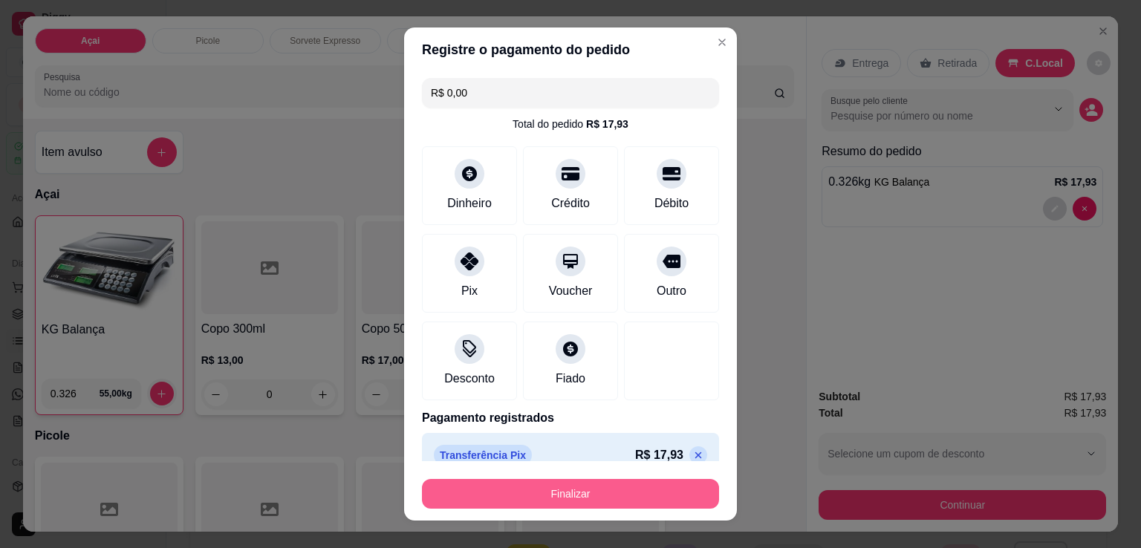
click at [597, 503] on button "Finalizar" at bounding box center [570, 494] width 297 height 30
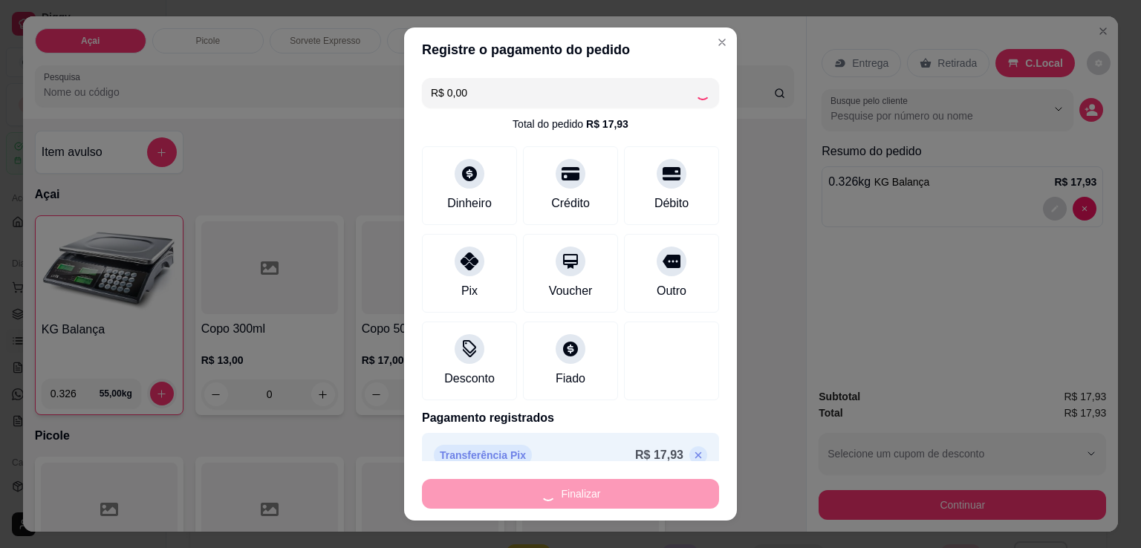
type input "-R$ 17,93"
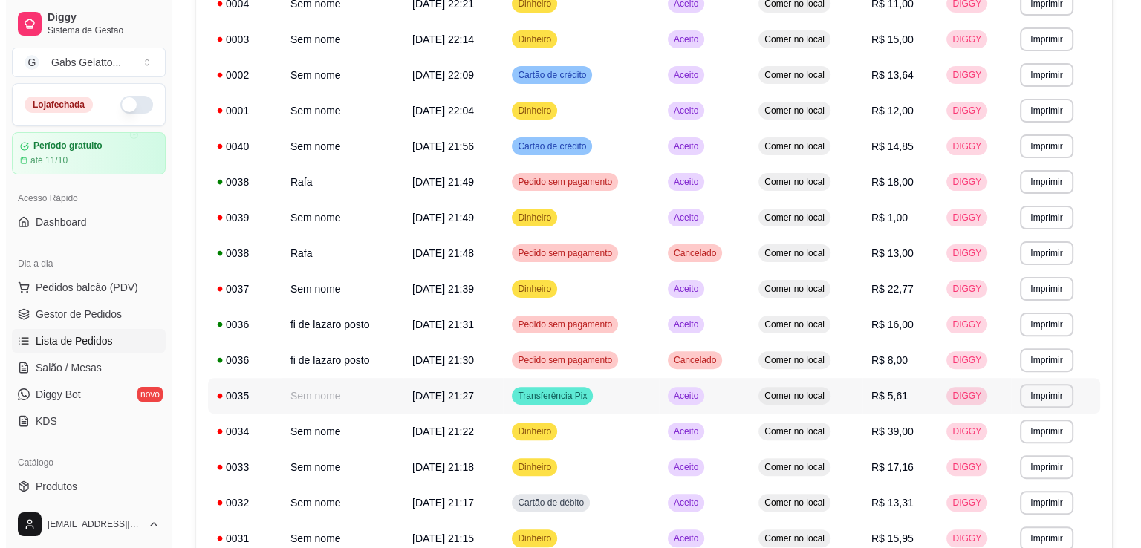
scroll to position [446, 0]
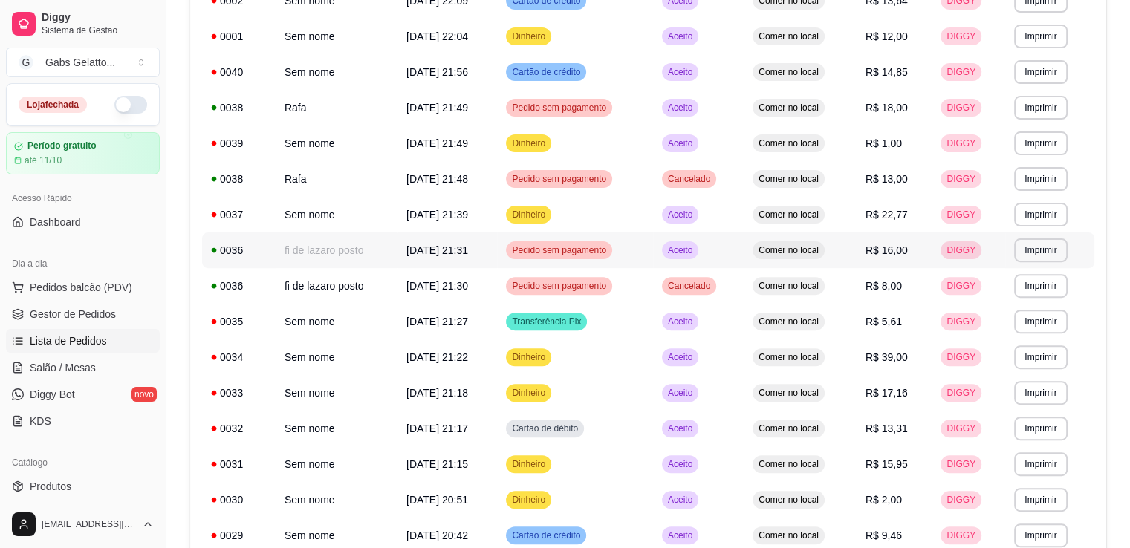
click at [362, 255] on td "fi de lazaro posto" at bounding box center [337, 250] width 122 height 36
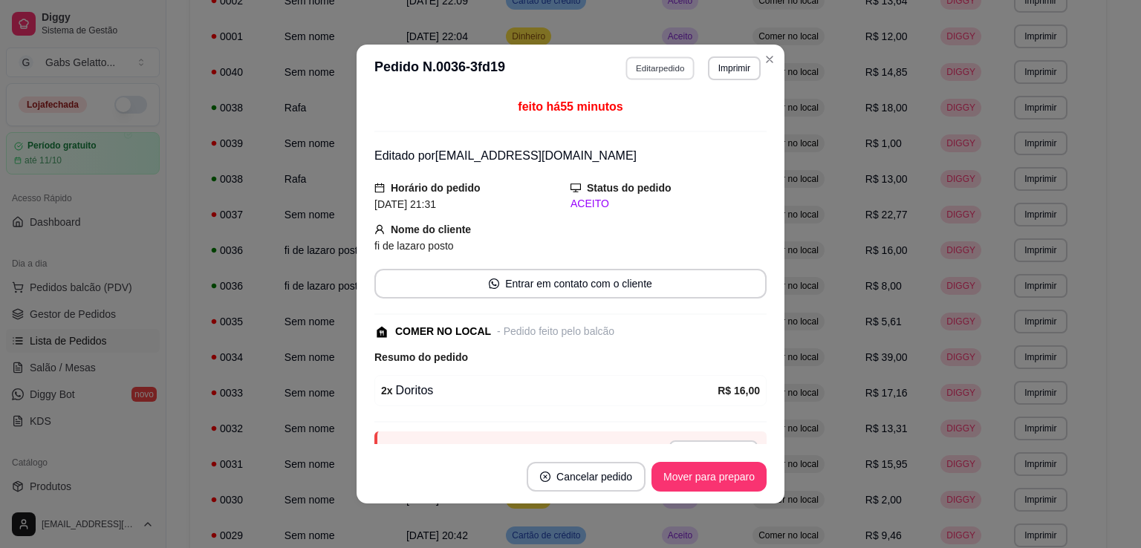
click at [662, 68] on button "Editar pedido" at bounding box center [660, 67] width 69 height 23
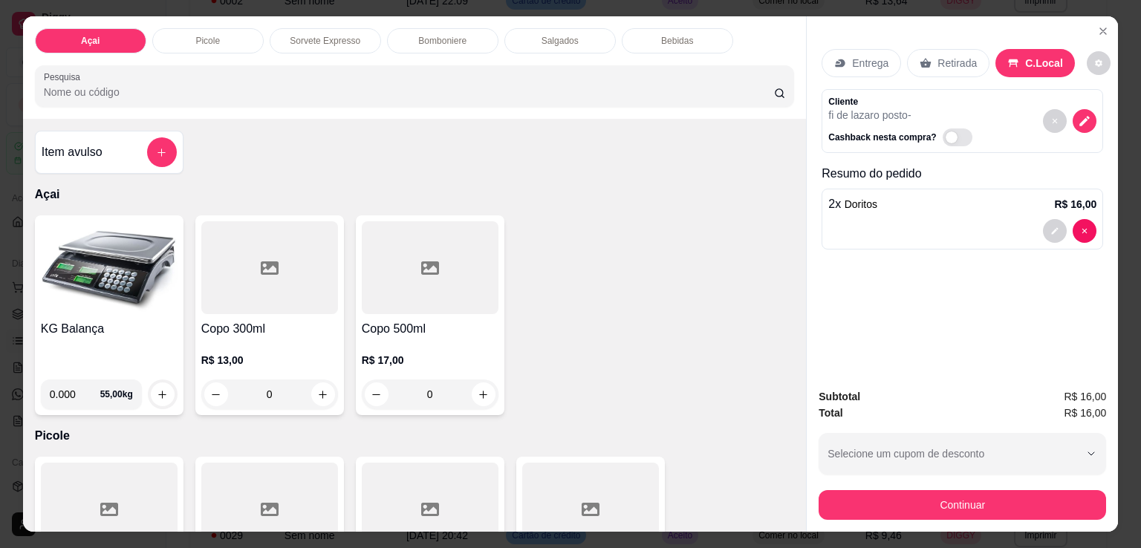
click at [576, 38] on div "Salgados" at bounding box center [559, 40] width 111 height 25
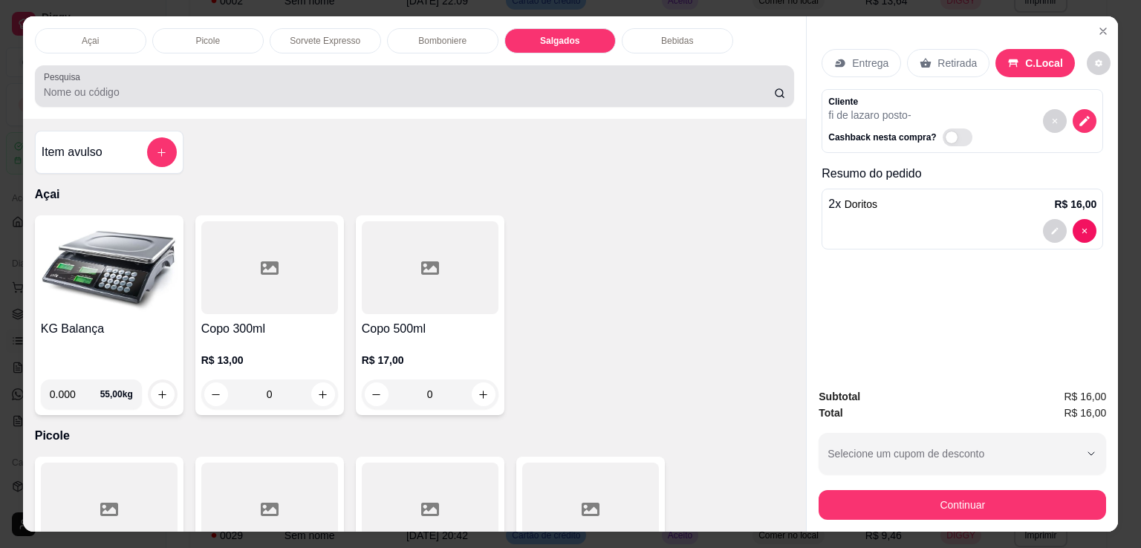
scroll to position [36, 0]
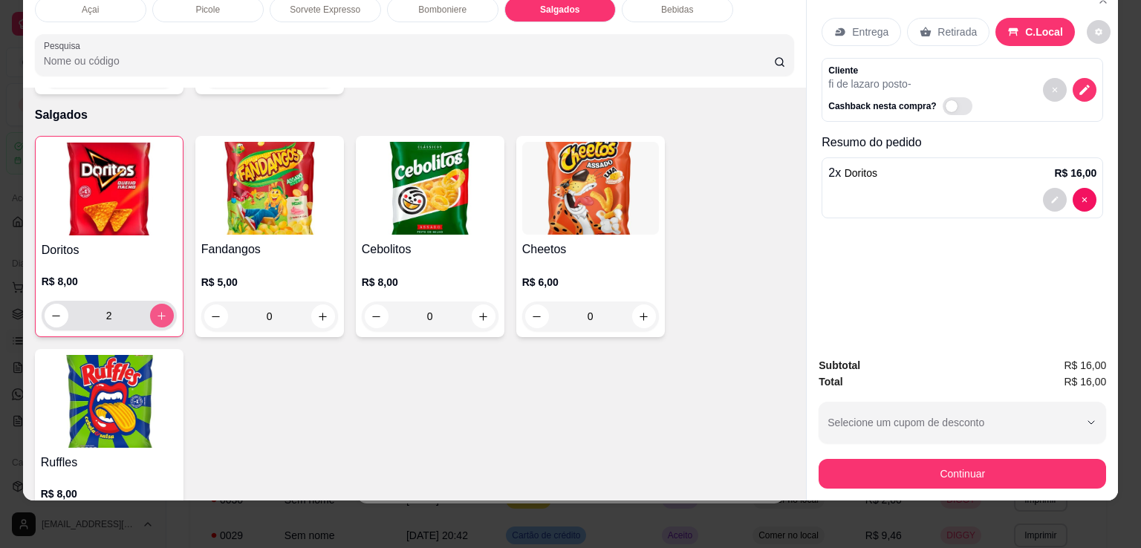
click at [157, 310] on icon "increase-product-quantity" at bounding box center [161, 315] width 11 height 11
click at [45, 304] on button "decrease-product-quantity" at bounding box center [56, 315] width 23 height 23
type input "2"
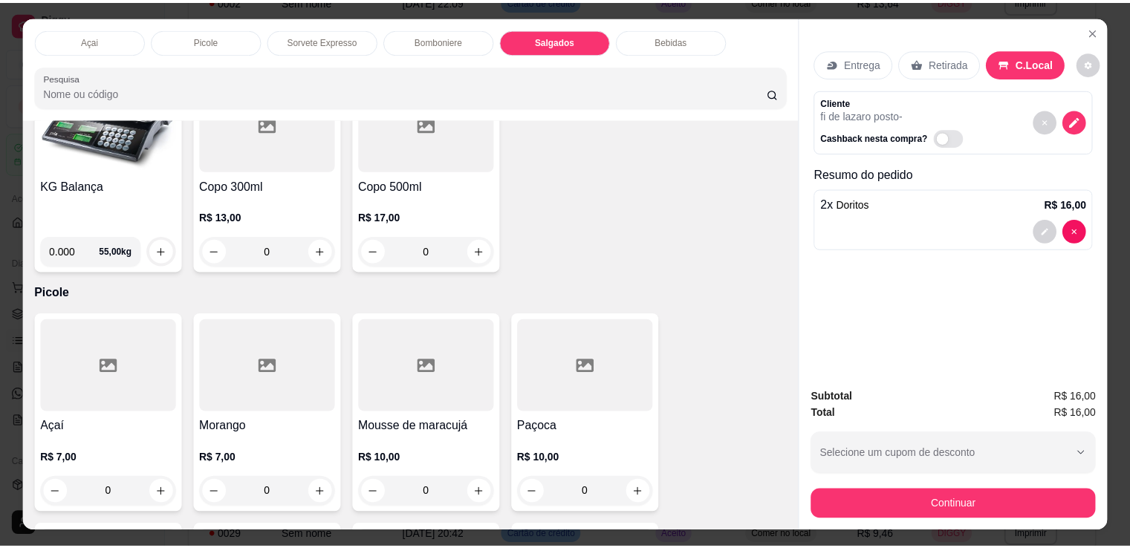
scroll to position [0, 0]
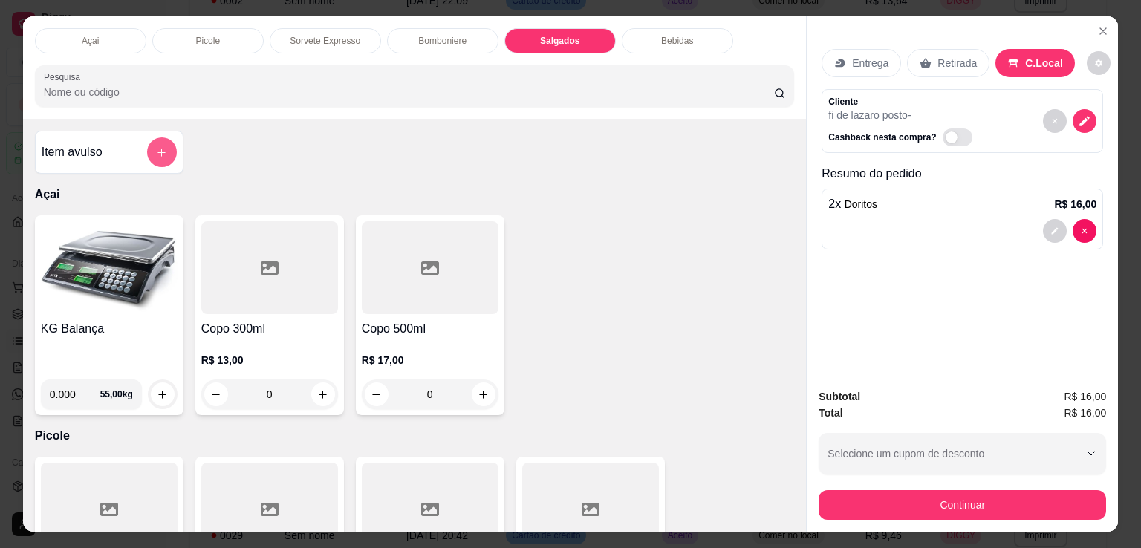
click at [160, 147] on icon "add-separate-item" at bounding box center [161, 152] width 11 height 11
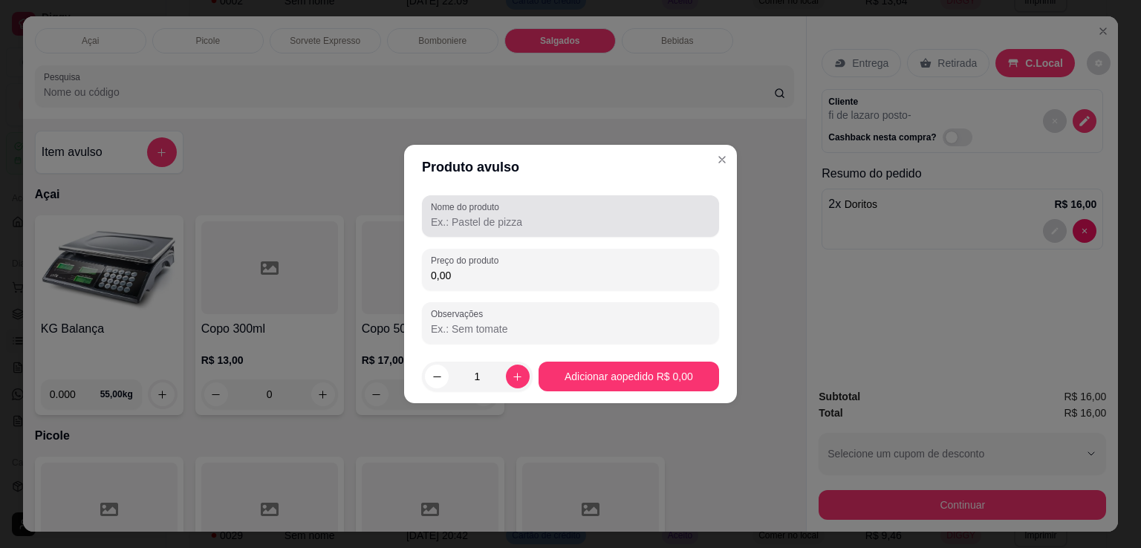
click at [526, 227] on input "Nome do produto" at bounding box center [570, 222] width 279 height 15
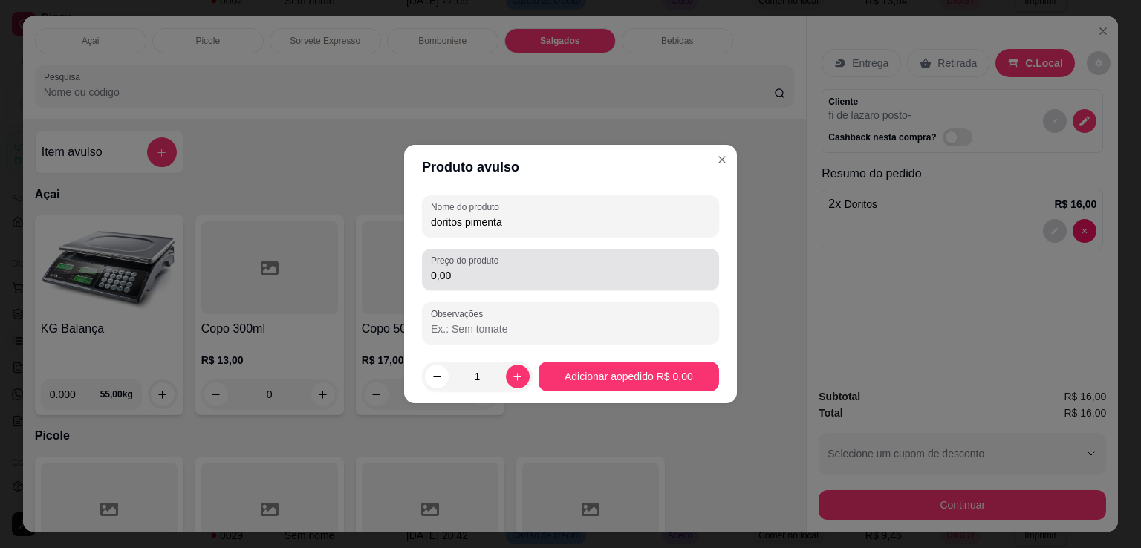
type input "doritos pimenta"
click at [499, 279] on input "0,00" at bounding box center [570, 275] width 279 height 15
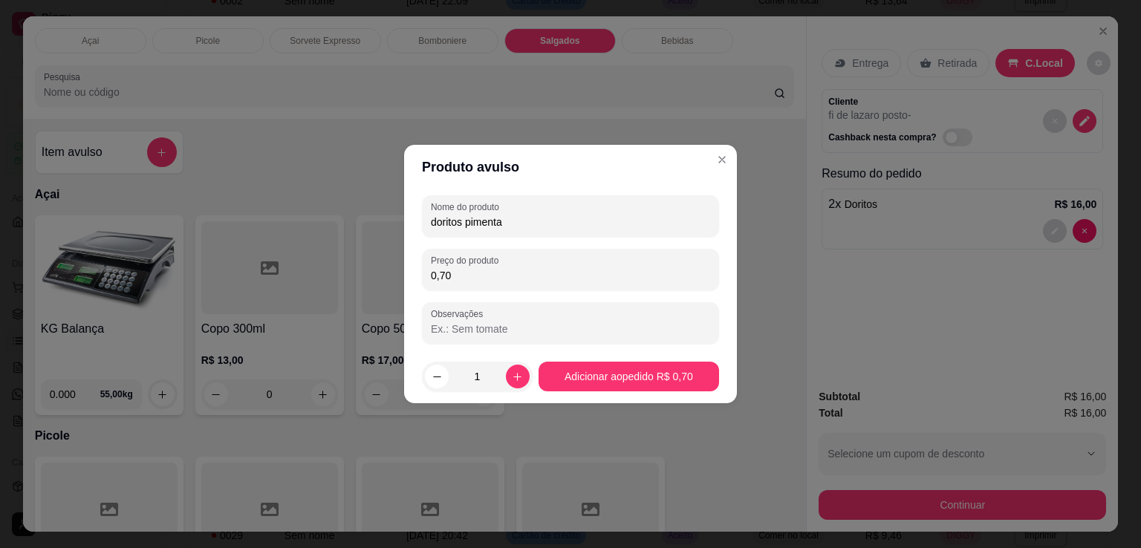
type input "7,00"
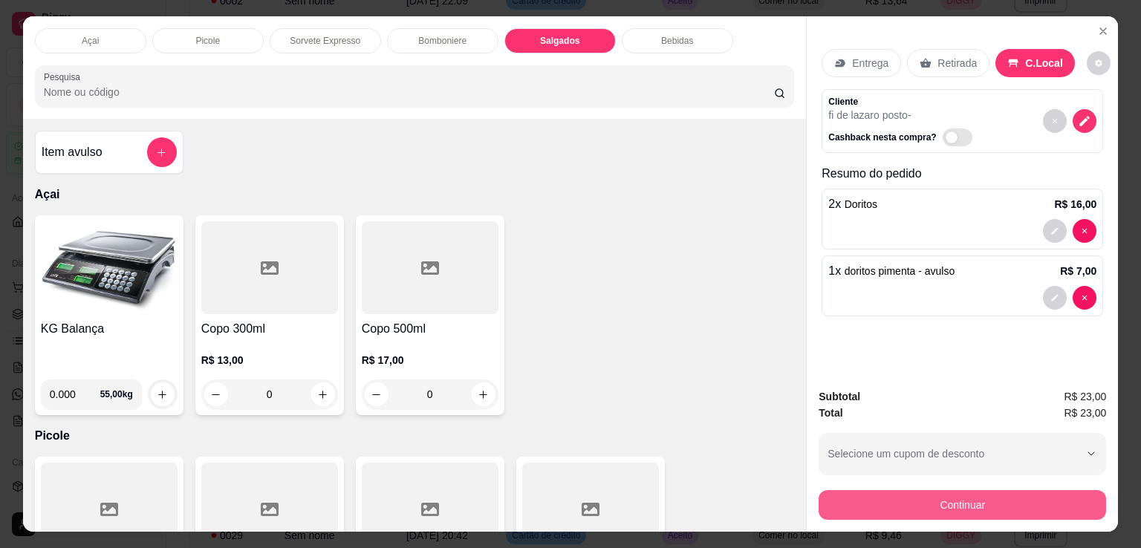
click at [923, 503] on button "Continuar" at bounding box center [961, 505] width 287 height 30
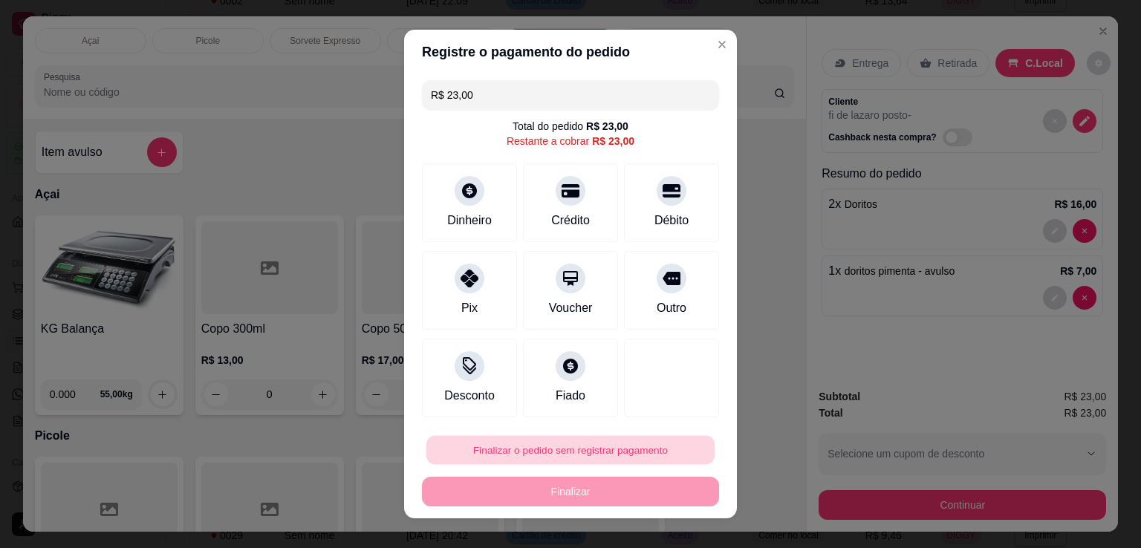
click at [552, 446] on button "Finalizar o pedido sem registrar pagamento" at bounding box center [570, 450] width 288 height 29
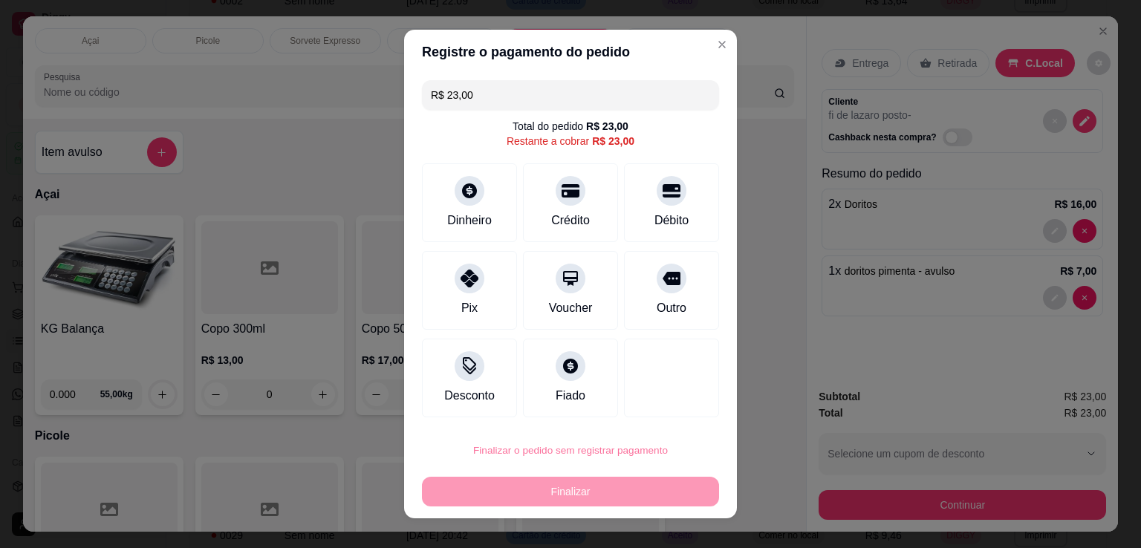
click at [652, 400] on button "Confirmar" at bounding box center [654, 407] width 53 height 22
type input "0"
type input "R$ 0,00"
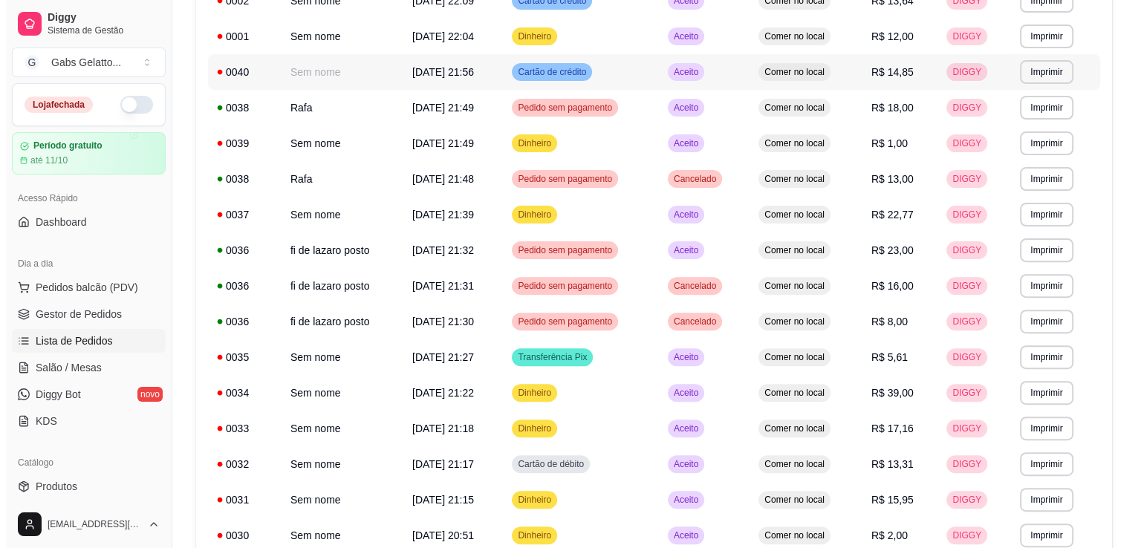
scroll to position [74, 0]
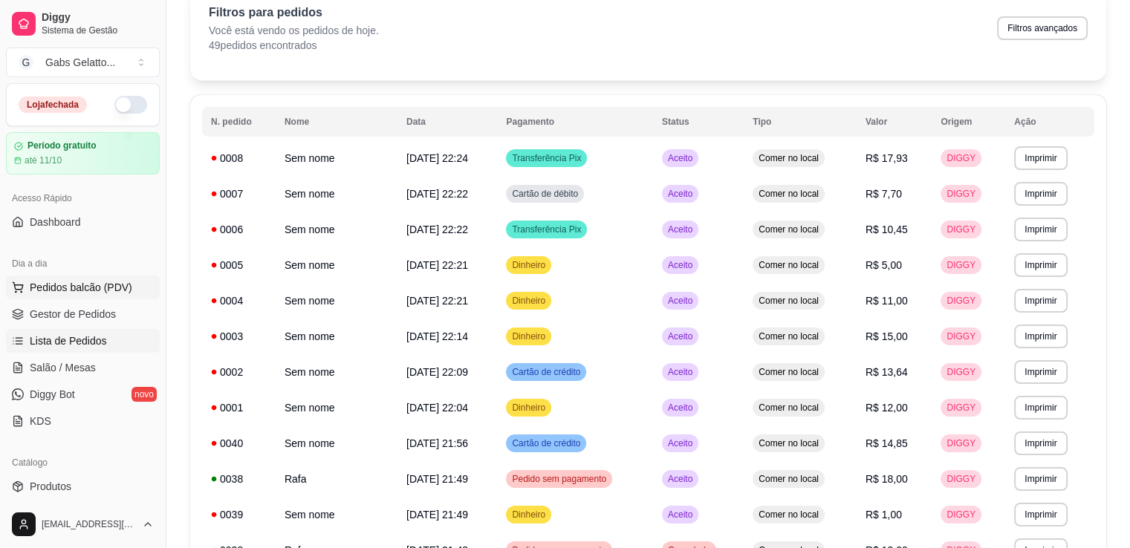
click at [56, 290] on span "Pedidos balcão (PDV)" at bounding box center [81, 287] width 102 height 15
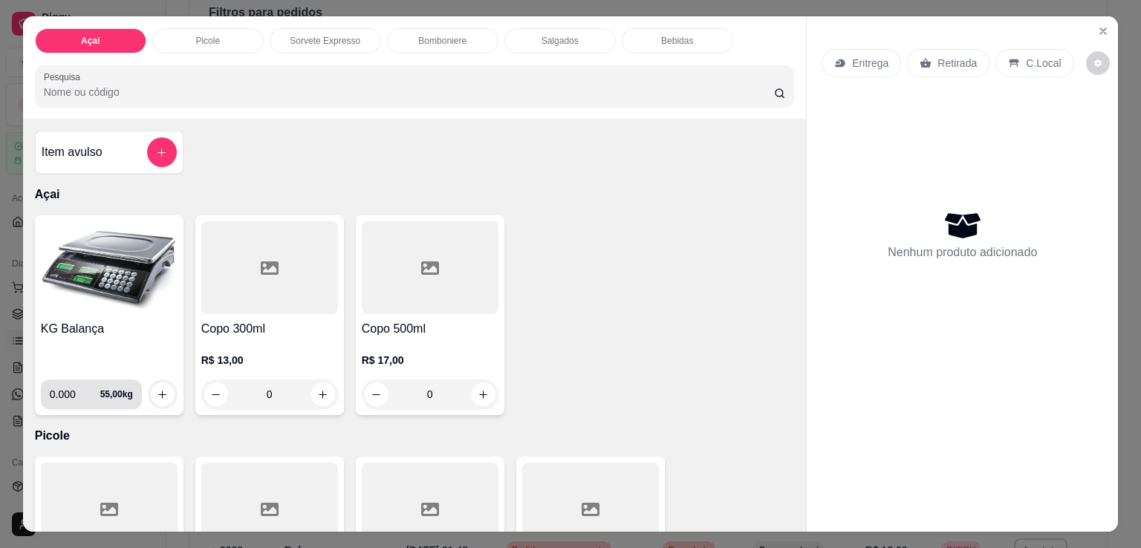
click at [70, 390] on input "0.000" at bounding box center [75, 394] width 50 height 30
click at [75, 388] on input "0.000" at bounding box center [75, 394] width 50 height 30
type input "0.208"
click at [157, 389] on icon "increase-product-quantity" at bounding box center [162, 394] width 11 height 11
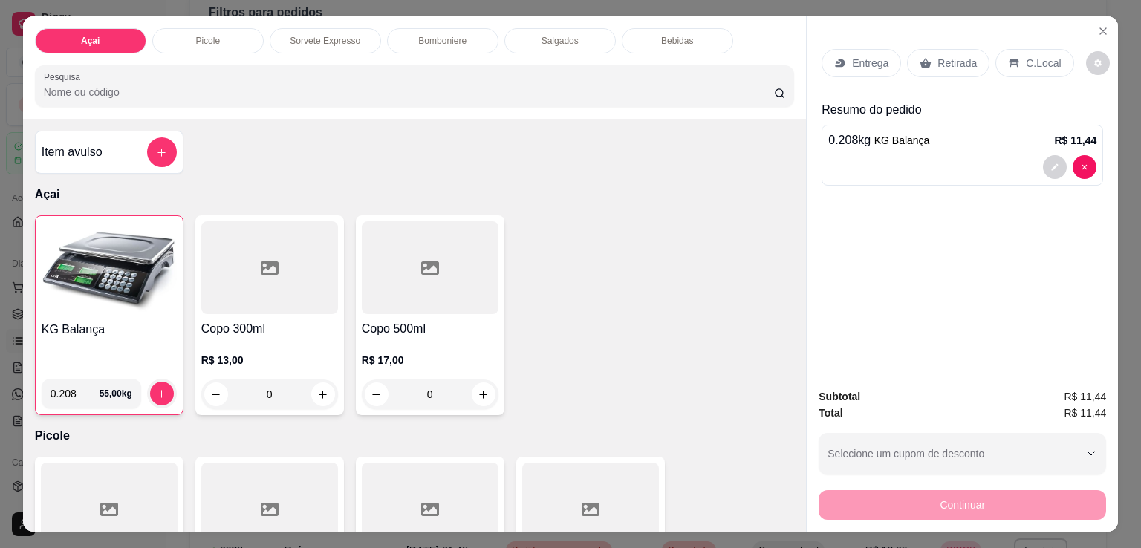
drag, startPoint x: 948, startPoint y: 499, endPoint x: 930, endPoint y: 438, distance: 63.5
click at [936, 470] on div "Subtotal R$ 11,44 Total R$ 11,44 Selecione um cupom de desconto Selecione um cu…" at bounding box center [961, 453] width 287 height 131
click at [1003, 63] on div "C.Local" at bounding box center [1034, 63] width 78 height 28
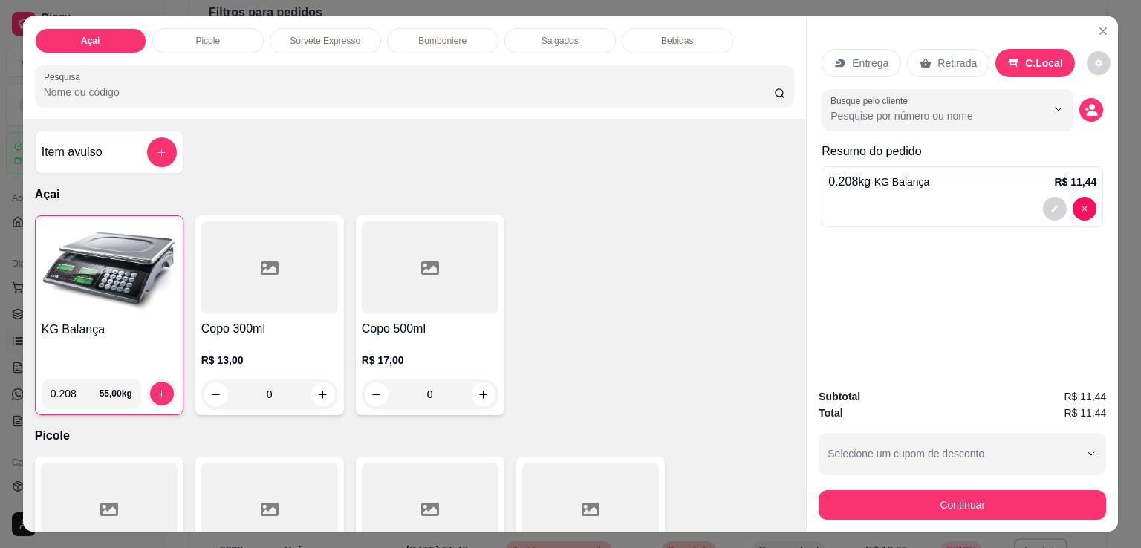
click at [996, 522] on div "Subtotal R$ 11,44 Total R$ 11,44 Selecione um cupom de desconto Selecione um cu…" at bounding box center [961, 454] width 311 height 155
click at [1000, 503] on button "Continuar" at bounding box center [961, 505] width 287 height 30
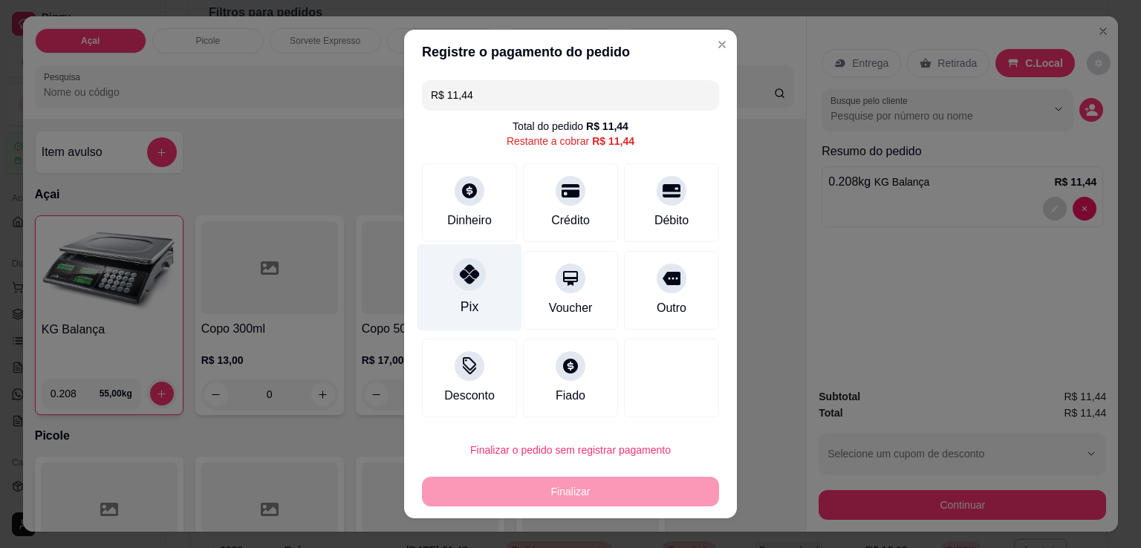
click at [466, 289] on div at bounding box center [469, 274] width 33 height 33
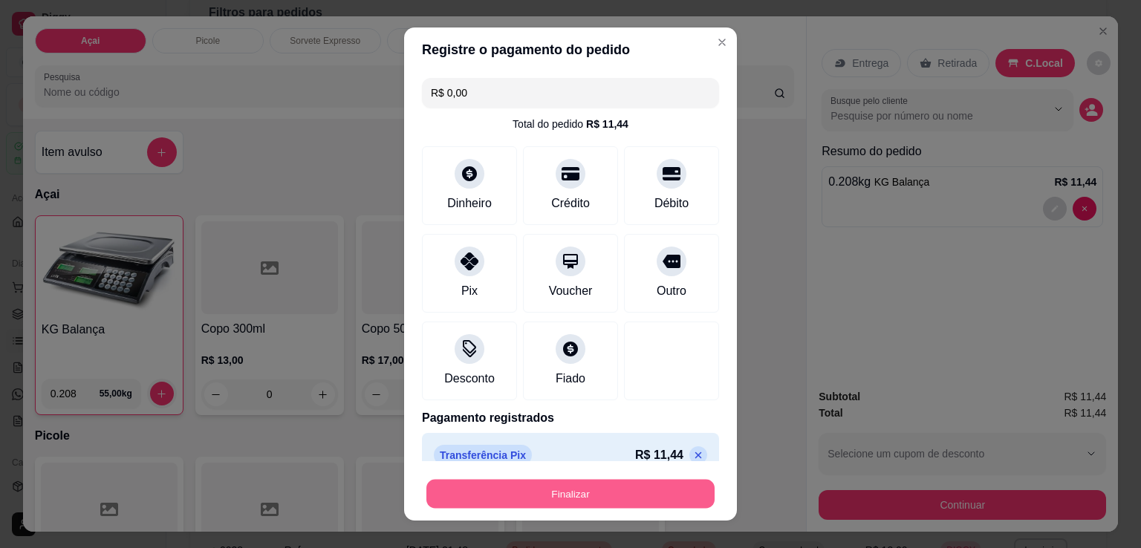
click at [610, 506] on button "Finalizar" at bounding box center [570, 494] width 288 height 29
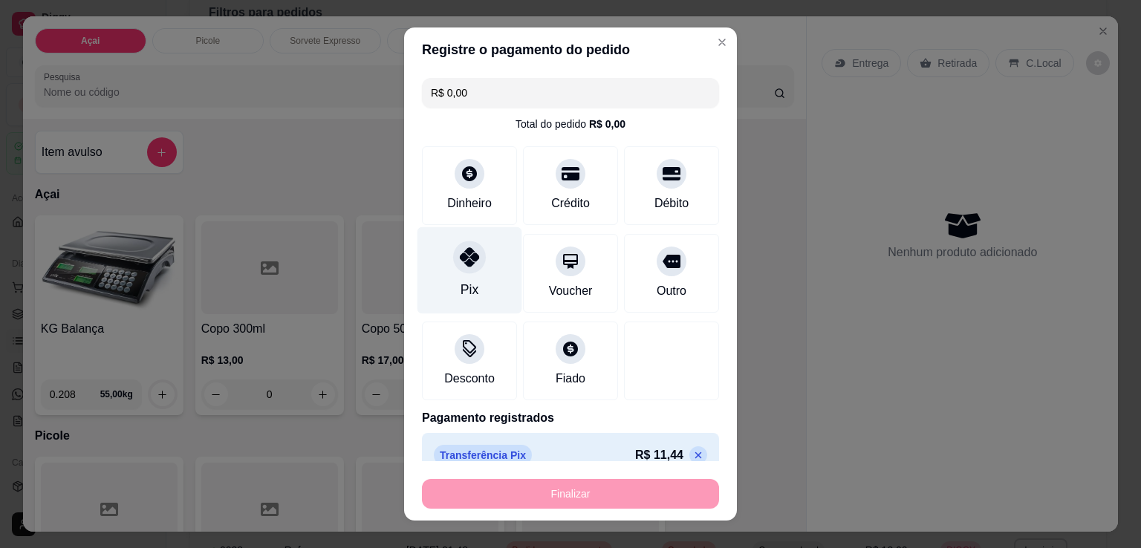
type input "-R$ 11,44"
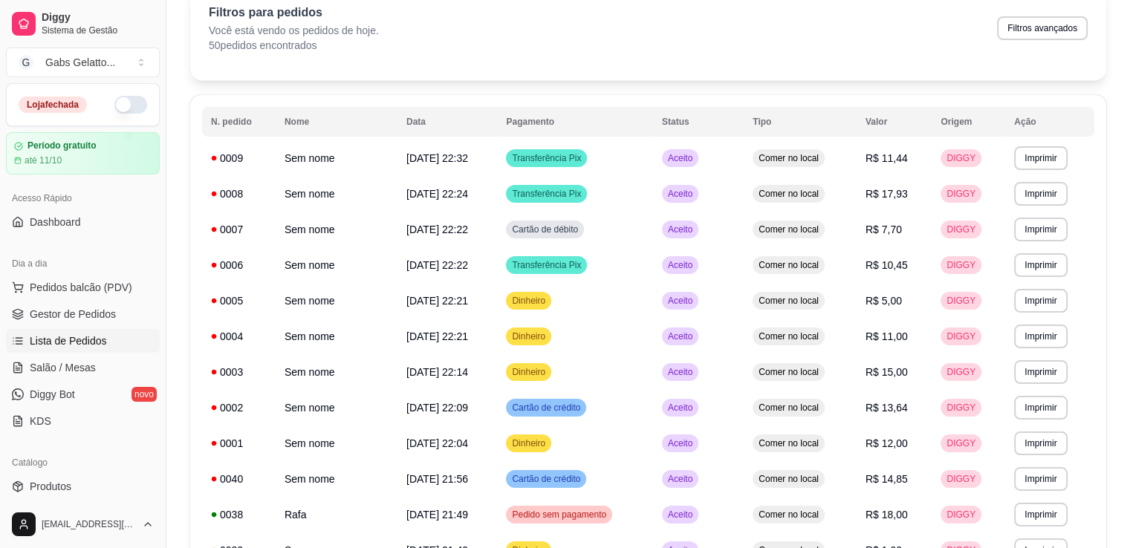
click at [119, 262] on div "Dia a dia" at bounding box center [83, 264] width 154 height 24
click at [107, 286] on span "Pedidos balcão (PDV)" at bounding box center [81, 287] width 102 height 15
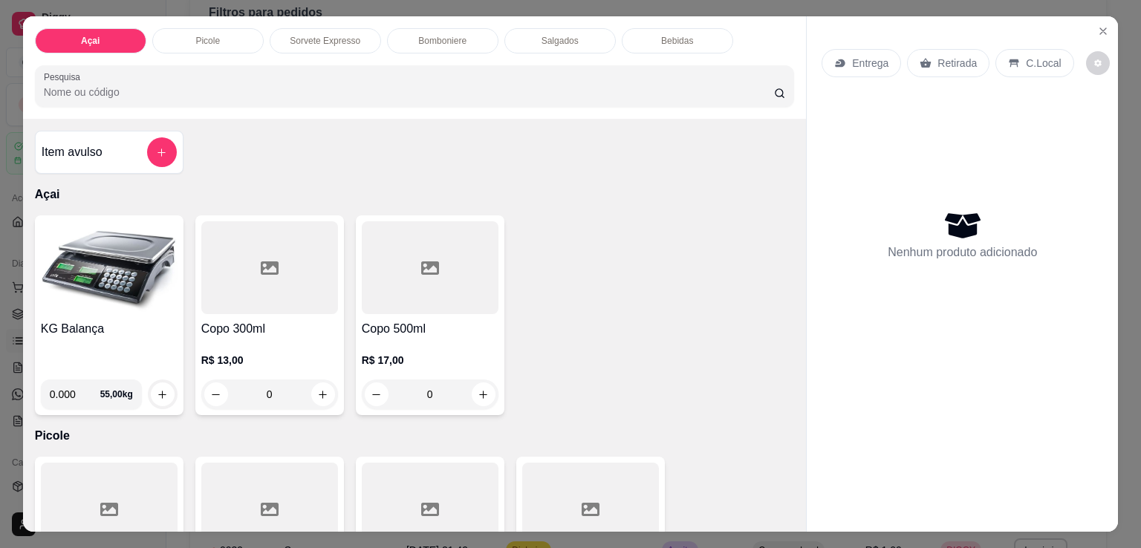
click at [121, 276] on img at bounding box center [109, 267] width 137 height 93
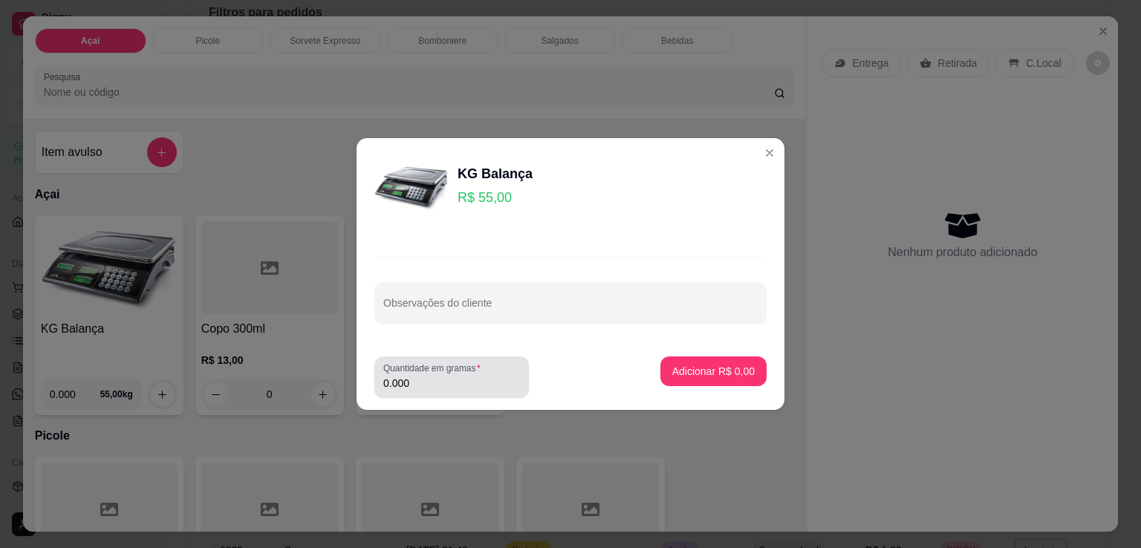
click at [426, 396] on div "Quantidade em gramas 0.000" at bounding box center [451, 377] width 154 height 42
type input "0.152"
click at [709, 378] on p "Adicionar R$ 8,36" at bounding box center [713, 371] width 82 height 15
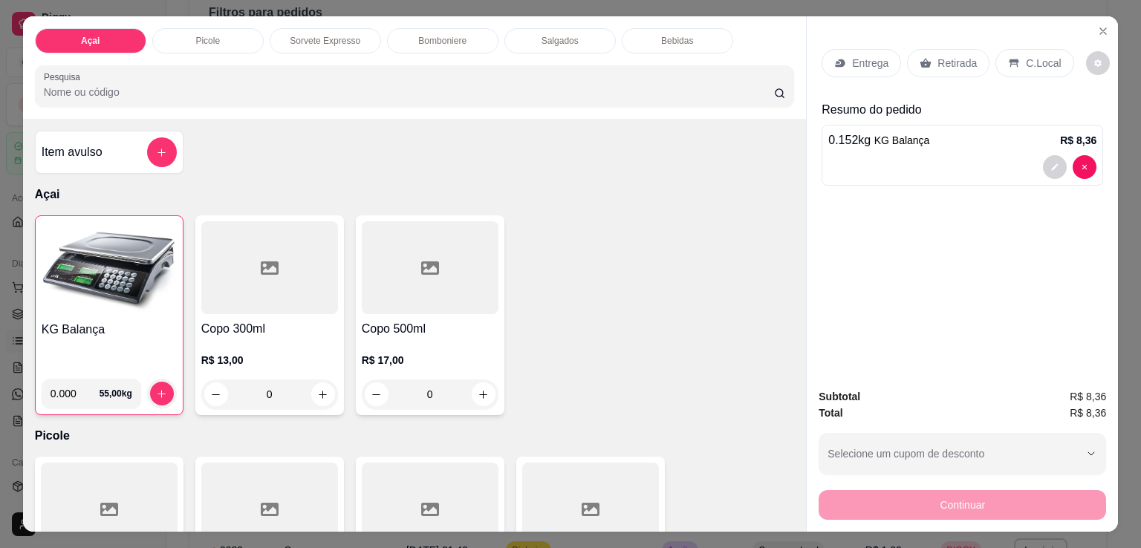
click at [449, 28] on div "Bomboniere" at bounding box center [442, 40] width 111 height 25
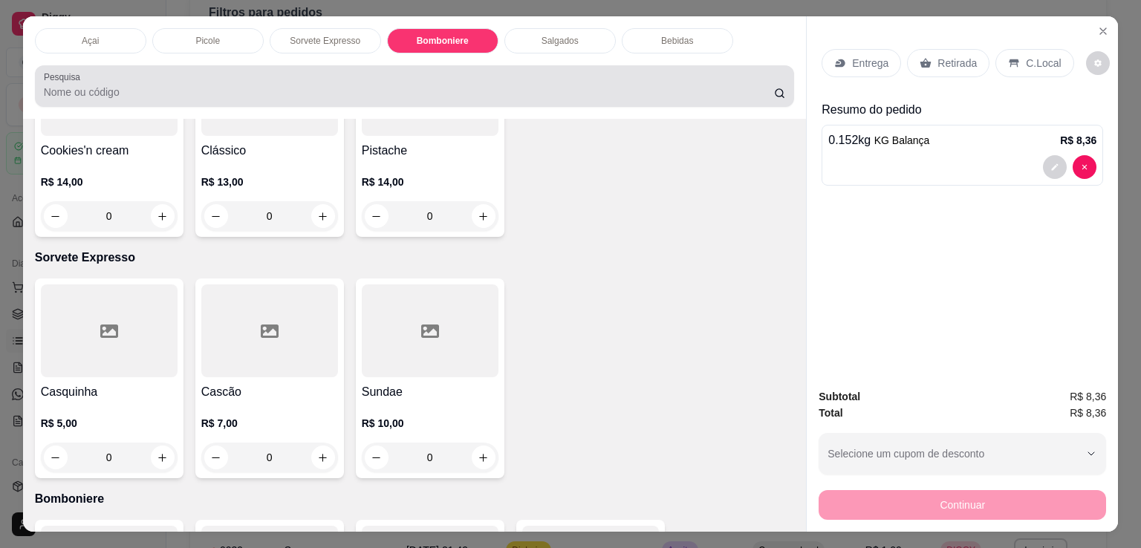
click at [226, 88] on input "Pesquisa" at bounding box center [409, 92] width 730 height 15
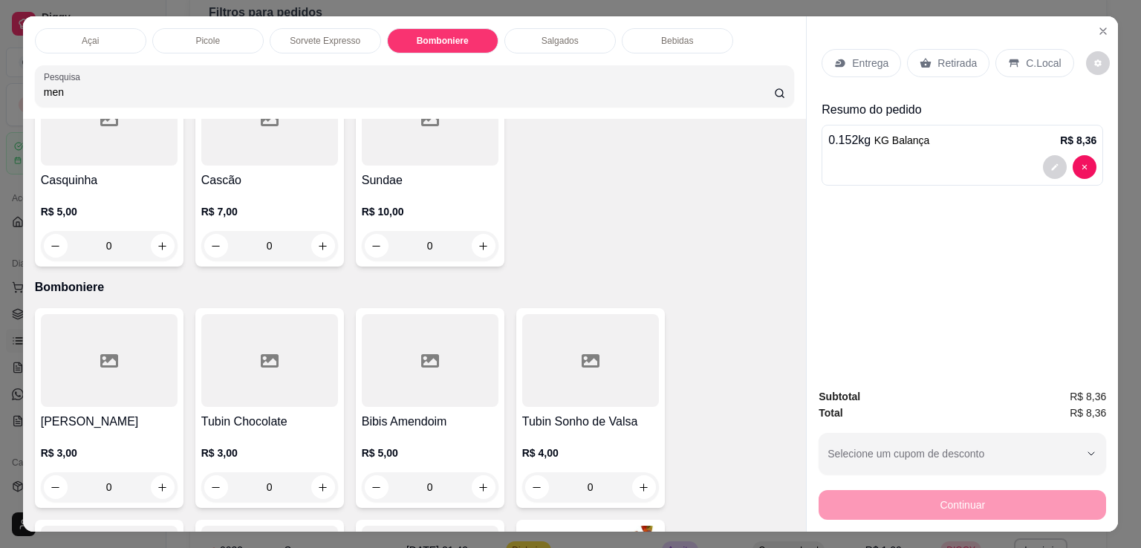
scroll to position [1313, 0]
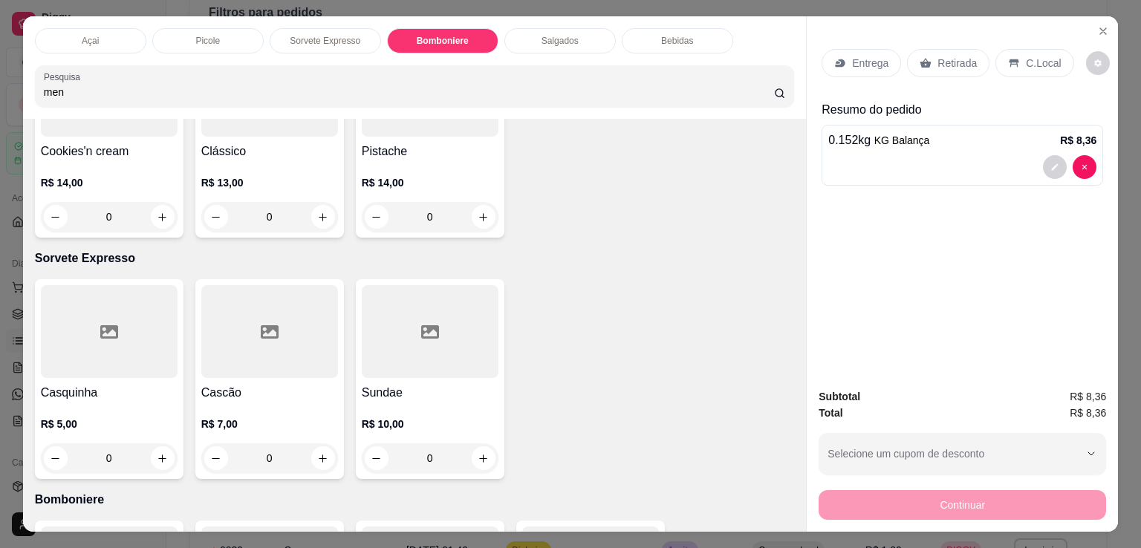
click at [174, 85] on input "men" at bounding box center [409, 92] width 730 height 15
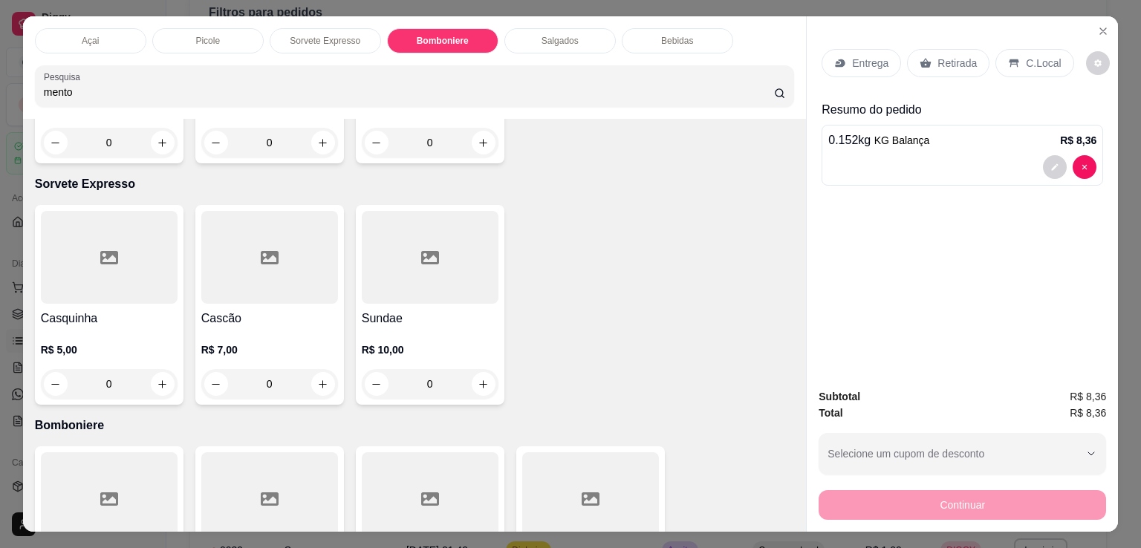
type input "mento"
click at [440, 39] on p "Bomboniere" at bounding box center [443, 41] width 52 height 12
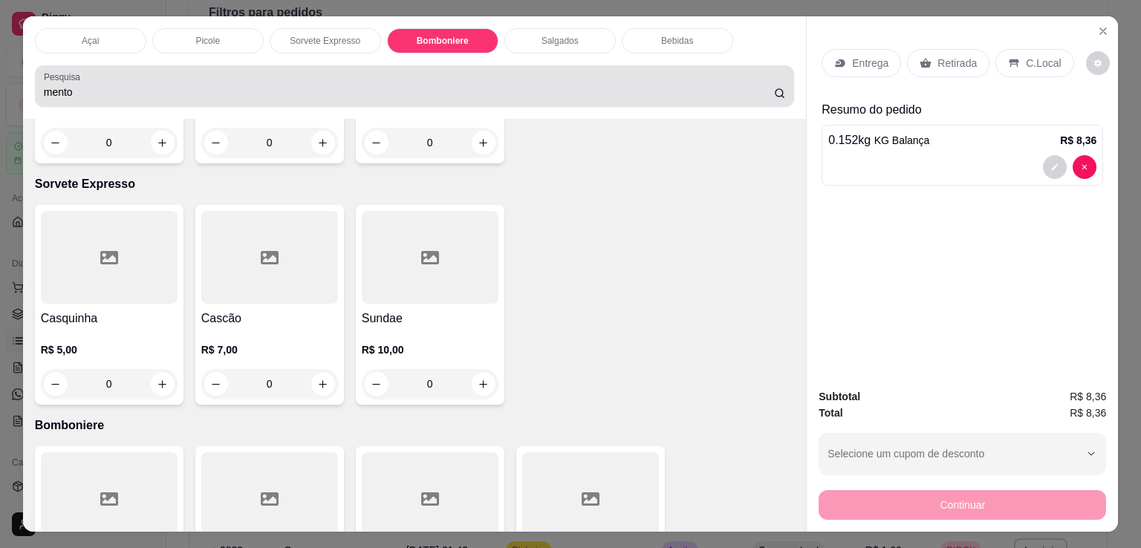
scroll to position [36, 0]
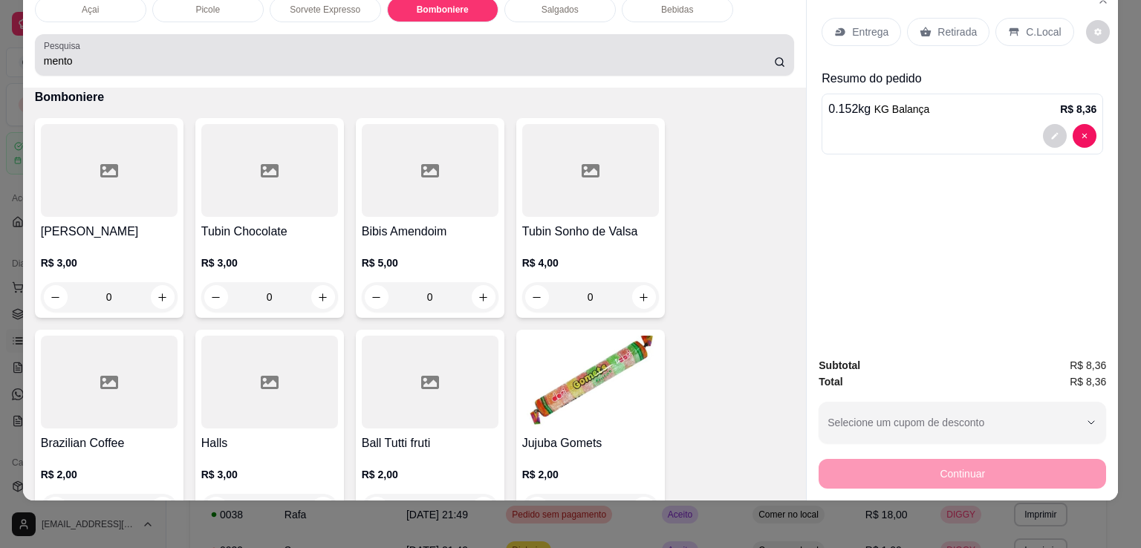
click at [440, 40] on div "mento" at bounding box center [415, 55] width 742 height 30
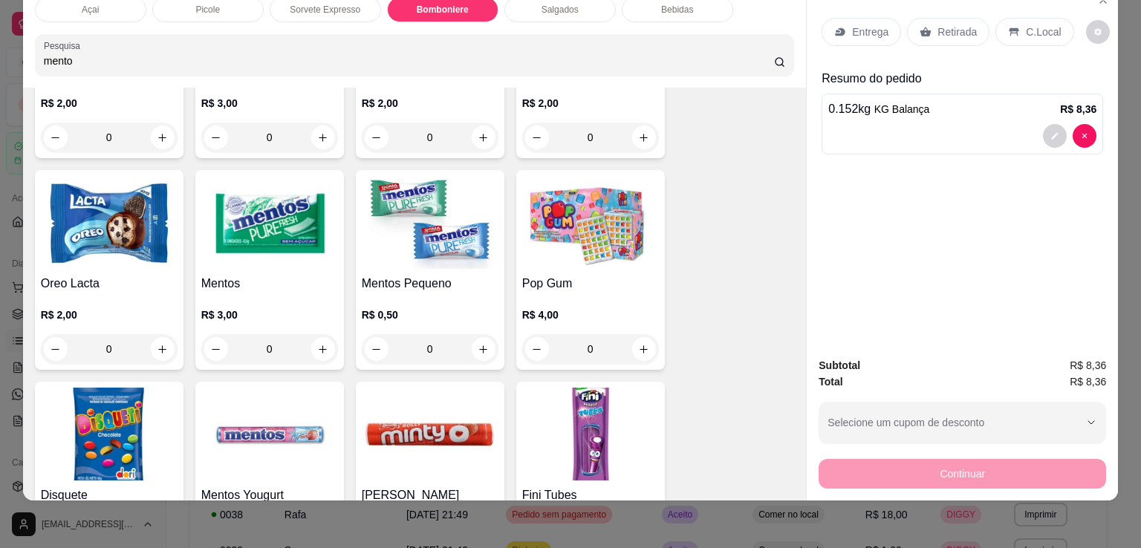
scroll to position [2130, 0]
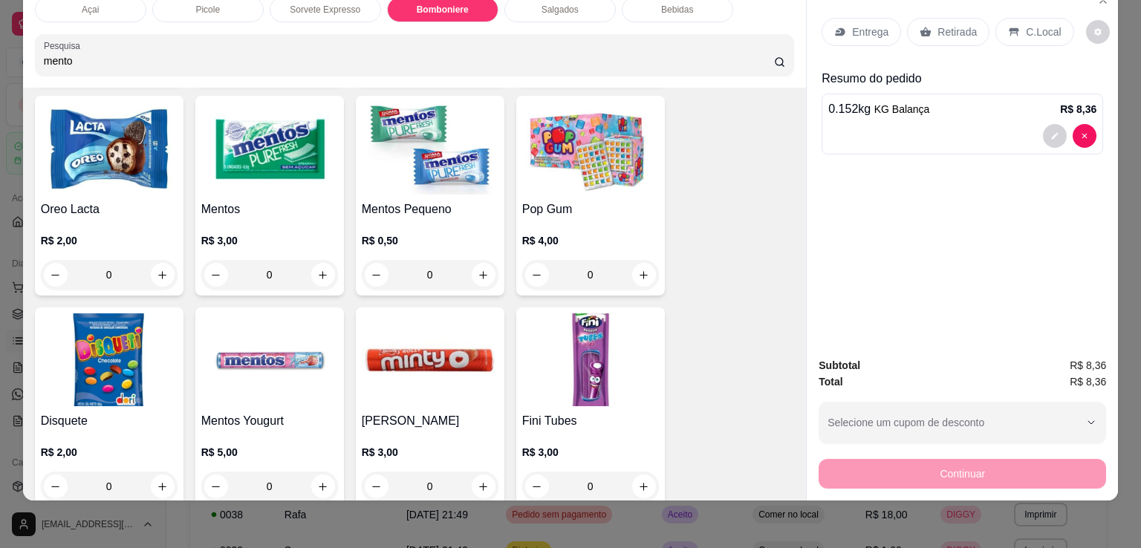
click at [278, 146] on img at bounding box center [269, 148] width 137 height 93
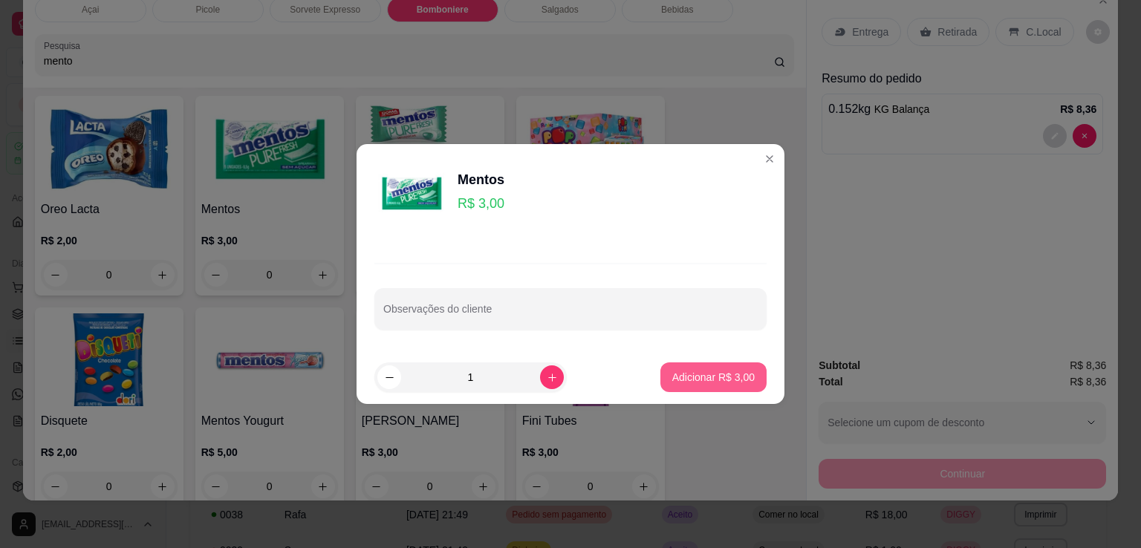
click at [704, 363] on button "Adicionar R$ 3,00" at bounding box center [713, 377] width 106 height 30
type input "1"
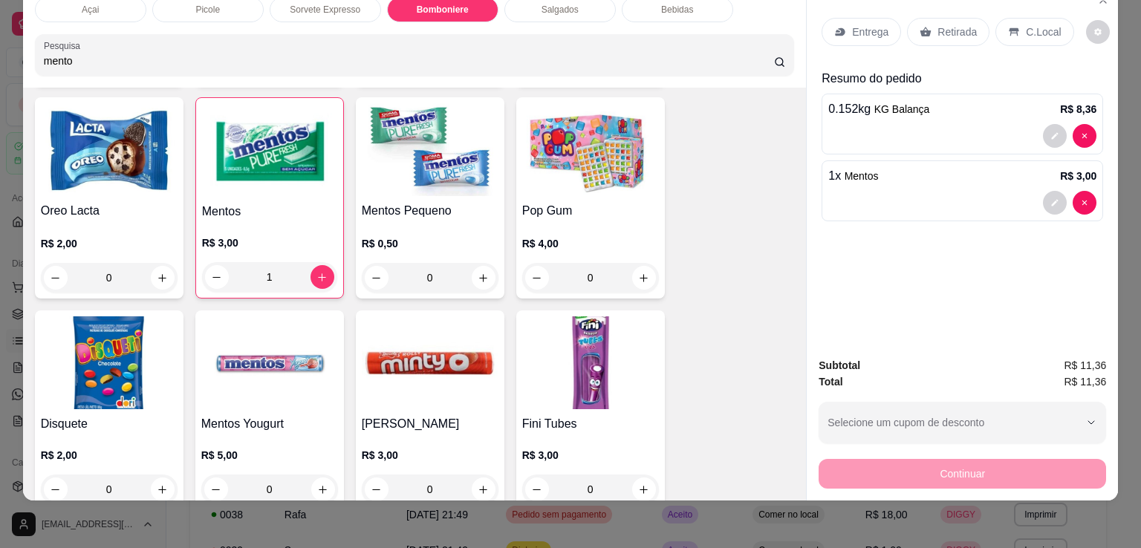
scroll to position [2131, 0]
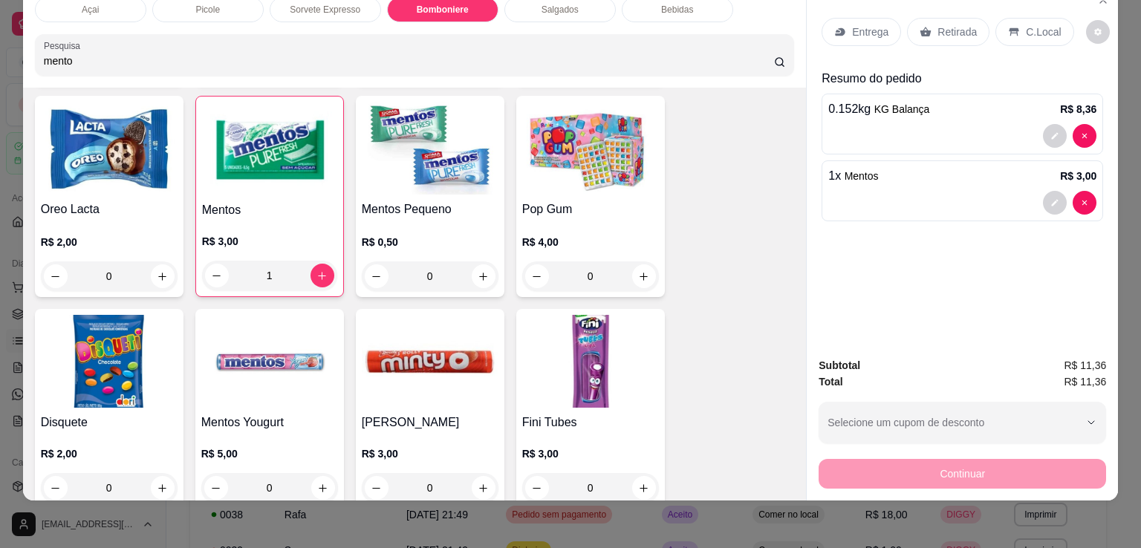
click at [1037, 30] on div "C.Local" at bounding box center [1034, 32] width 78 height 28
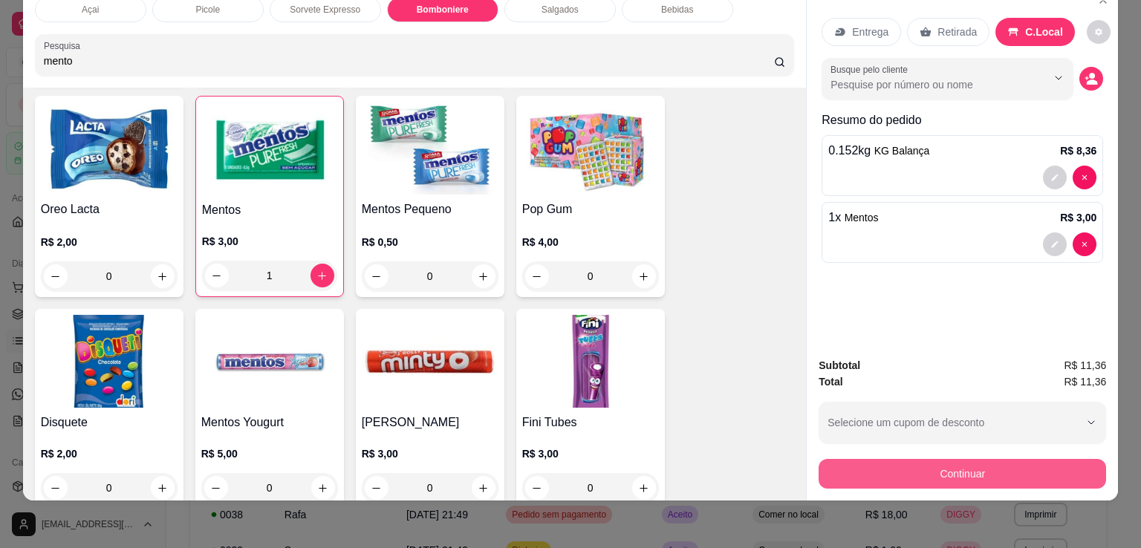
click at [965, 470] on button "Continuar" at bounding box center [961, 474] width 287 height 30
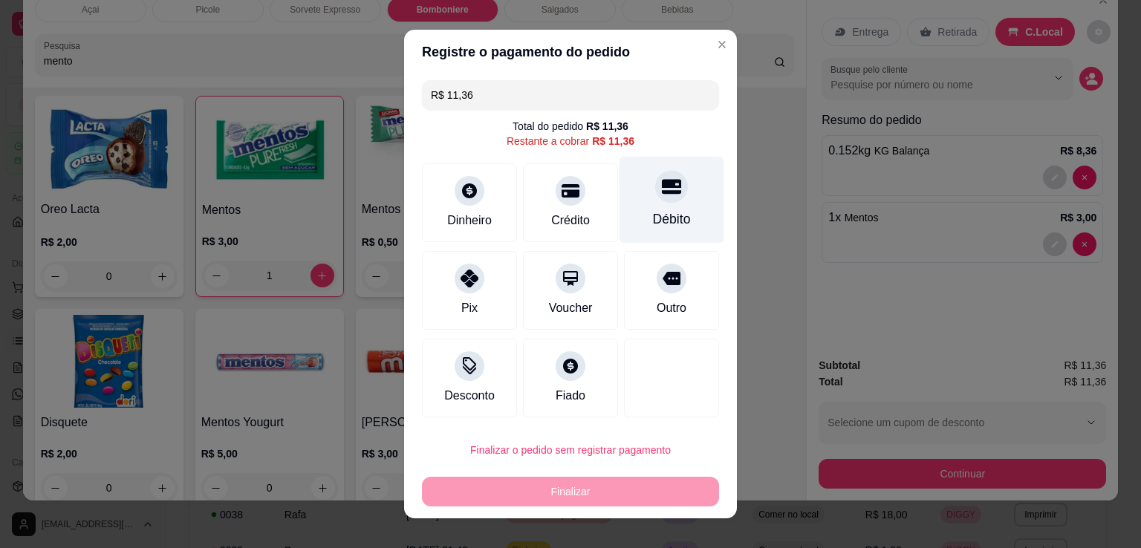
click at [662, 188] on icon at bounding box center [671, 187] width 19 height 15
type input "R$ 0,00"
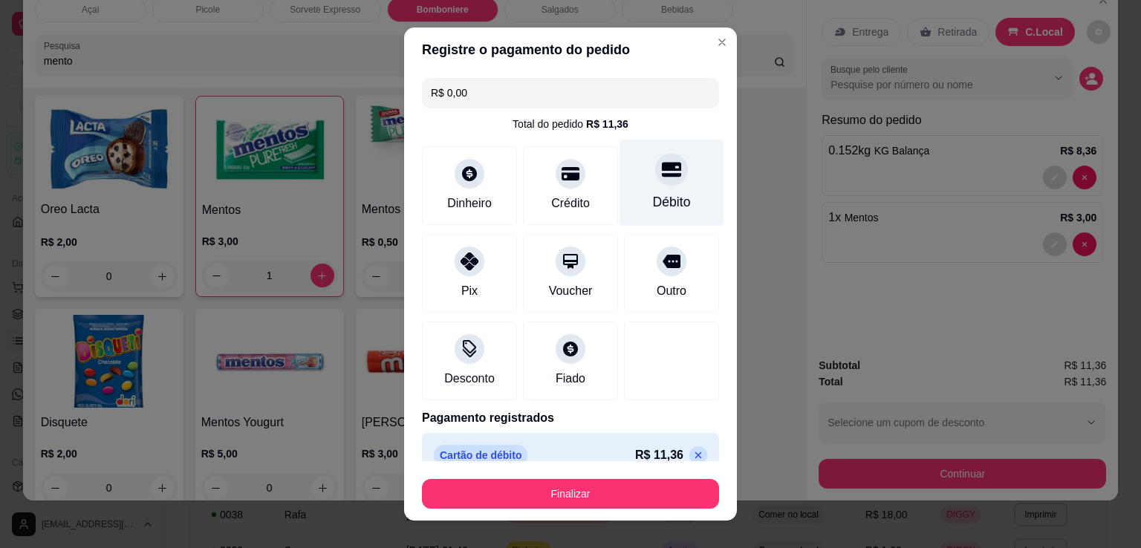
click at [662, 167] on icon at bounding box center [671, 169] width 19 height 15
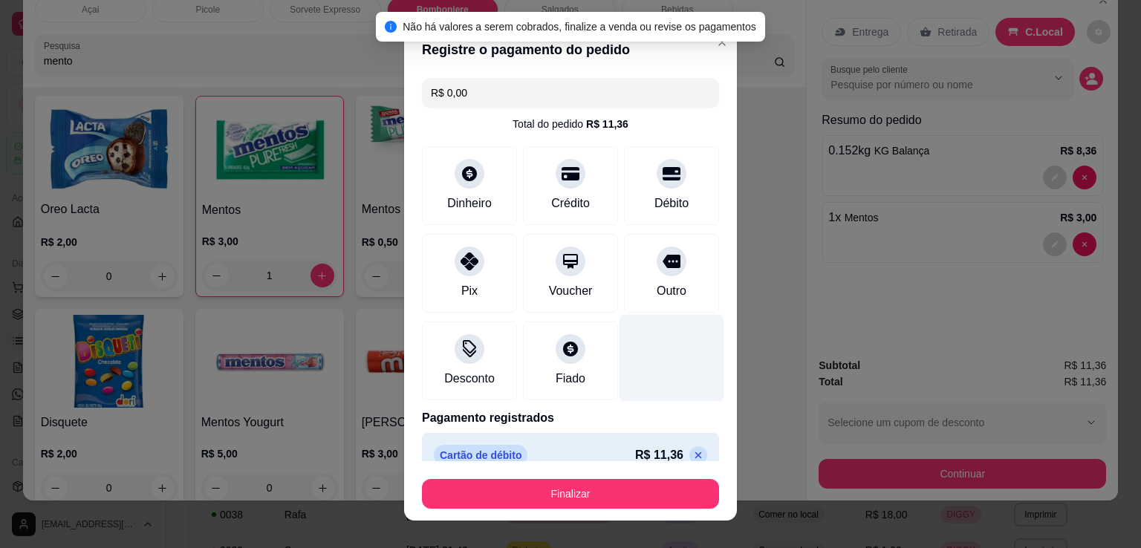
scroll to position [21, 0]
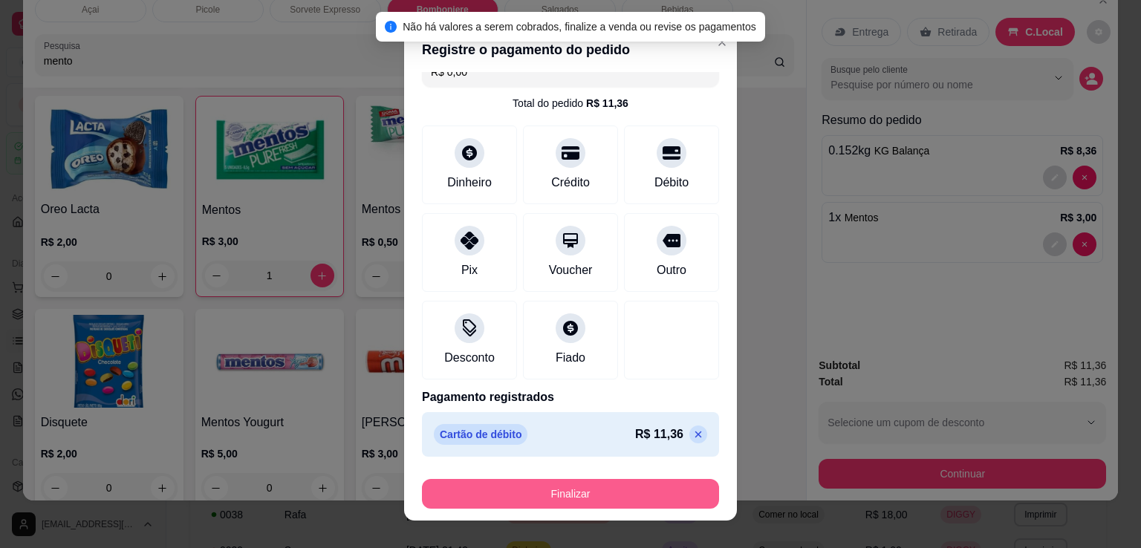
click at [621, 482] on button "Finalizar" at bounding box center [570, 494] width 297 height 30
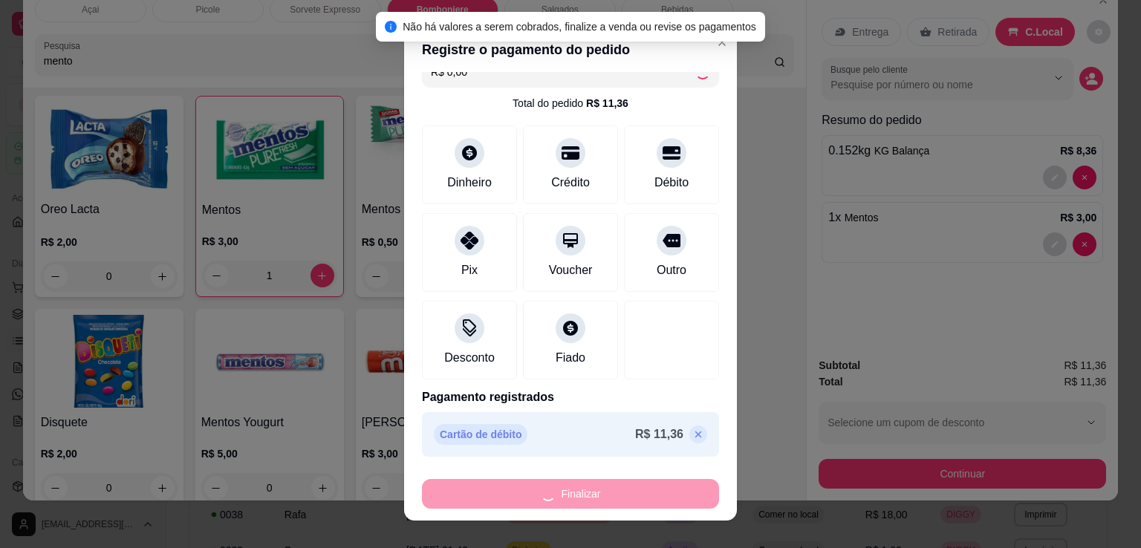
type input "0"
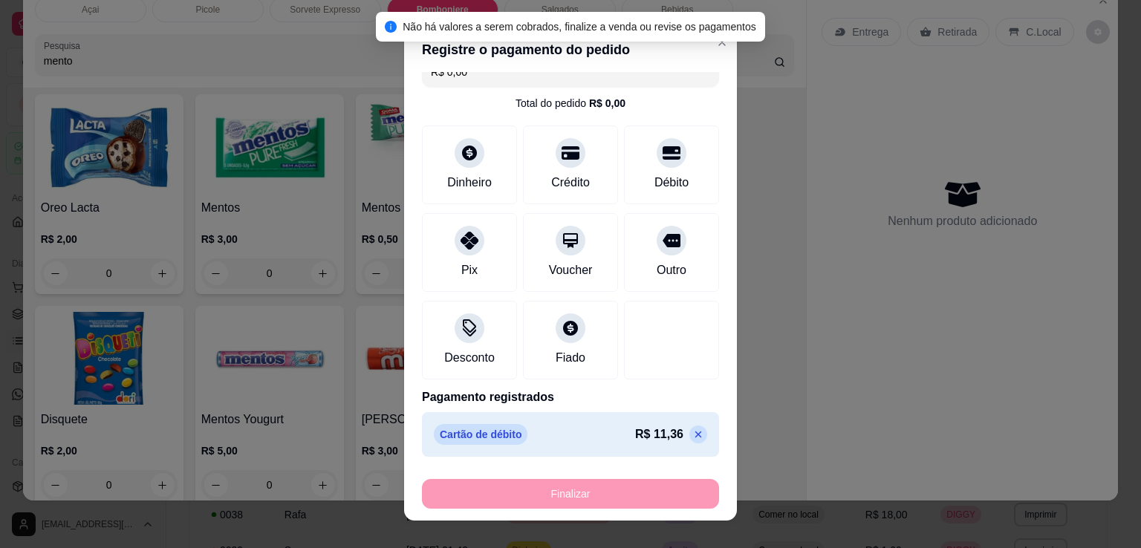
type input "-R$ 11,36"
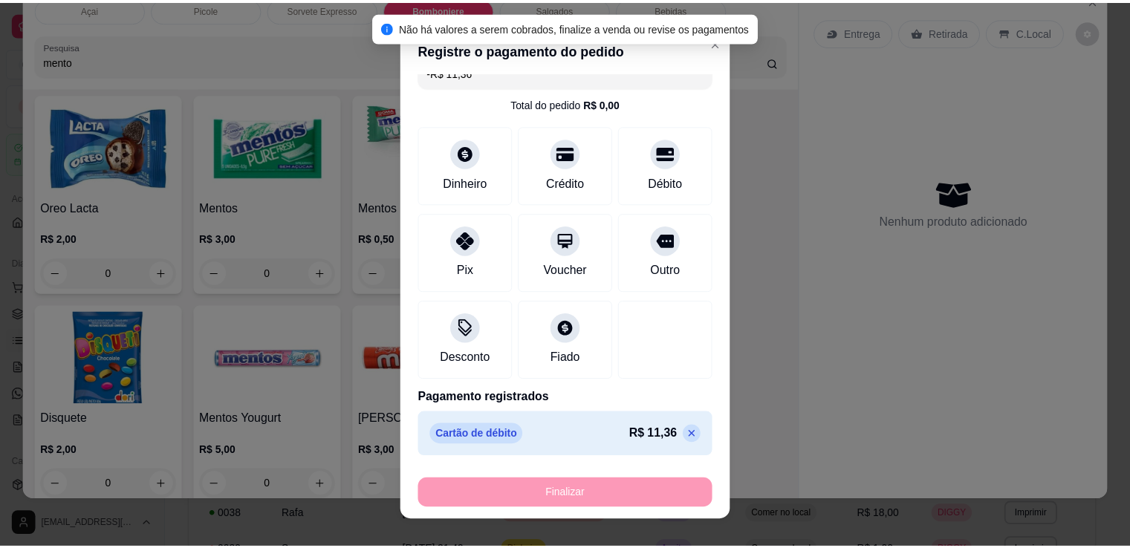
scroll to position [2130, 0]
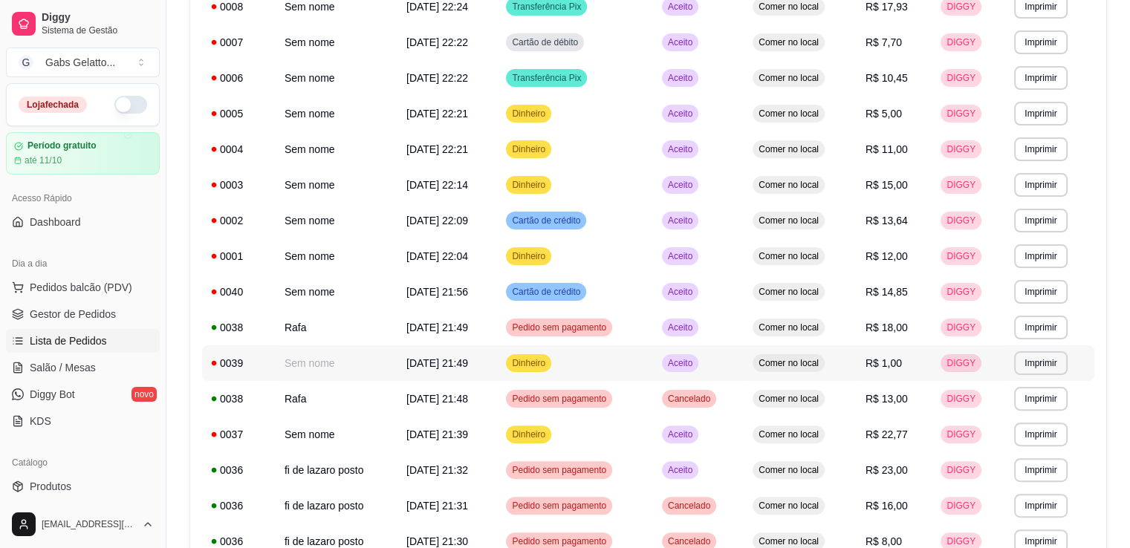
scroll to position [371, 0]
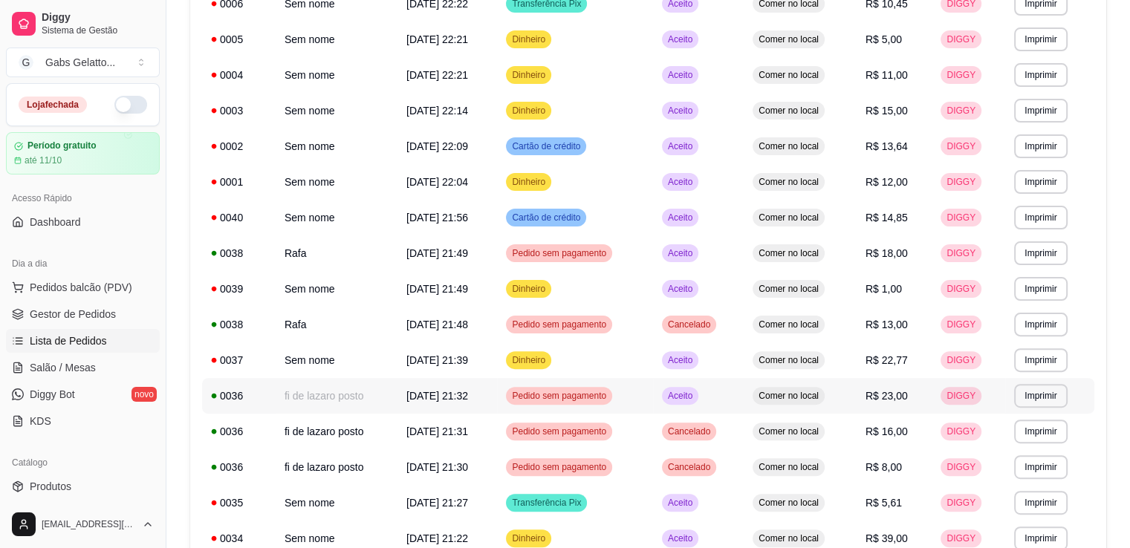
click at [609, 391] on span "Pedido sem pagamento" at bounding box center [559, 396] width 100 height 12
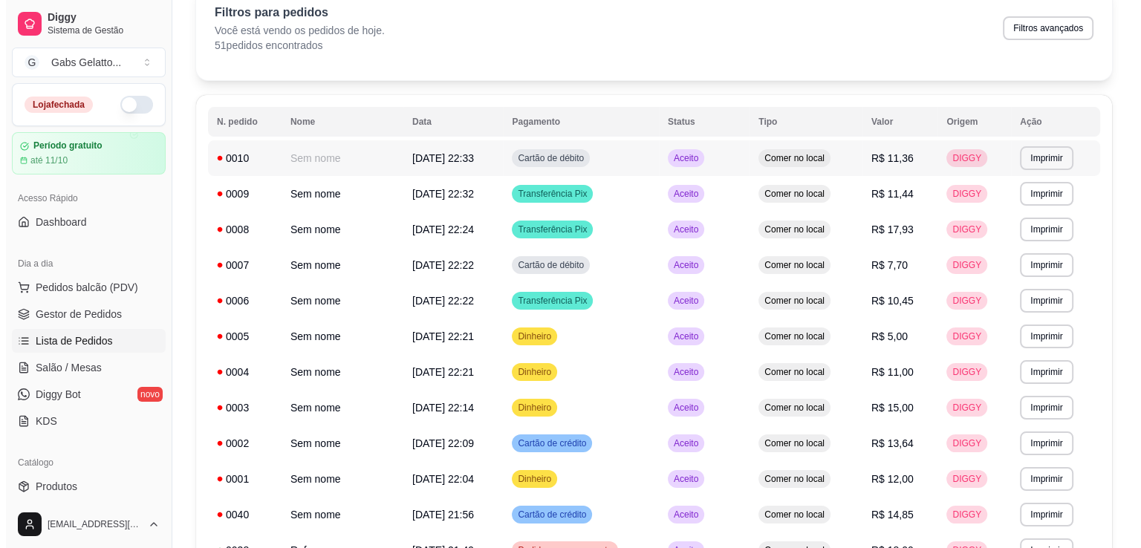
scroll to position [0, 0]
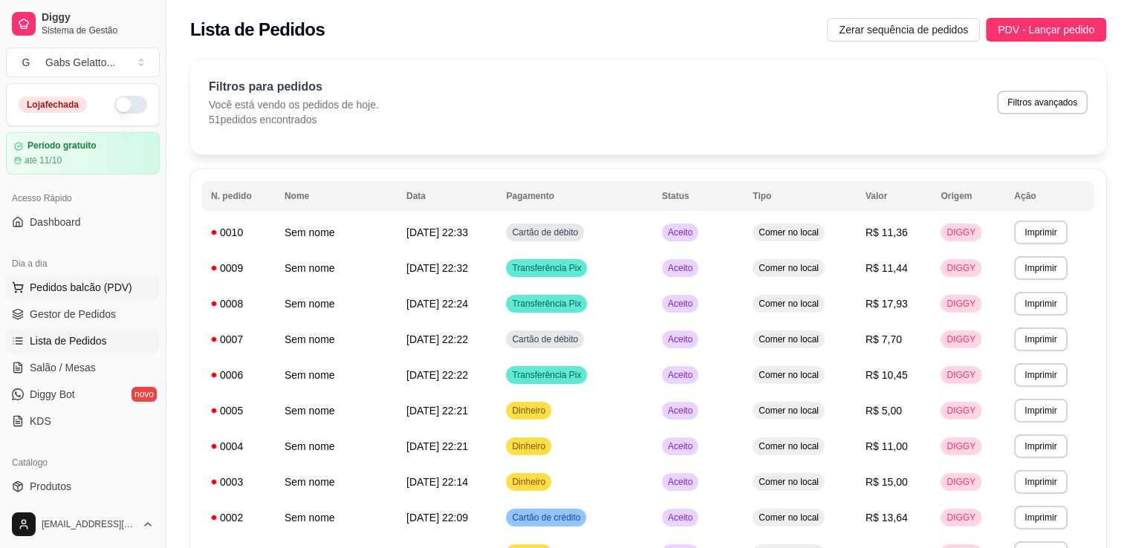
click at [51, 287] on span "Pedidos balcão (PDV)" at bounding box center [81, 287] width 102 height 15
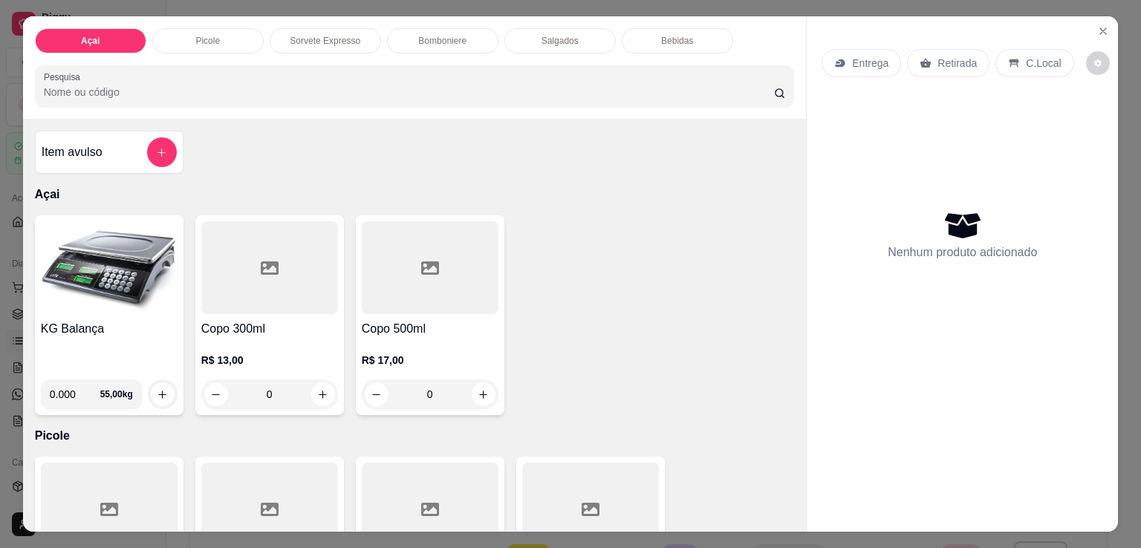
click at [68, 391] on input "0.000" at bounding box center [75, 394] width 50 height 30
type input "0.230"
click at [157, 399] on button "increase-product-quantity" at bounding box center [162, 394] width 23 height 23
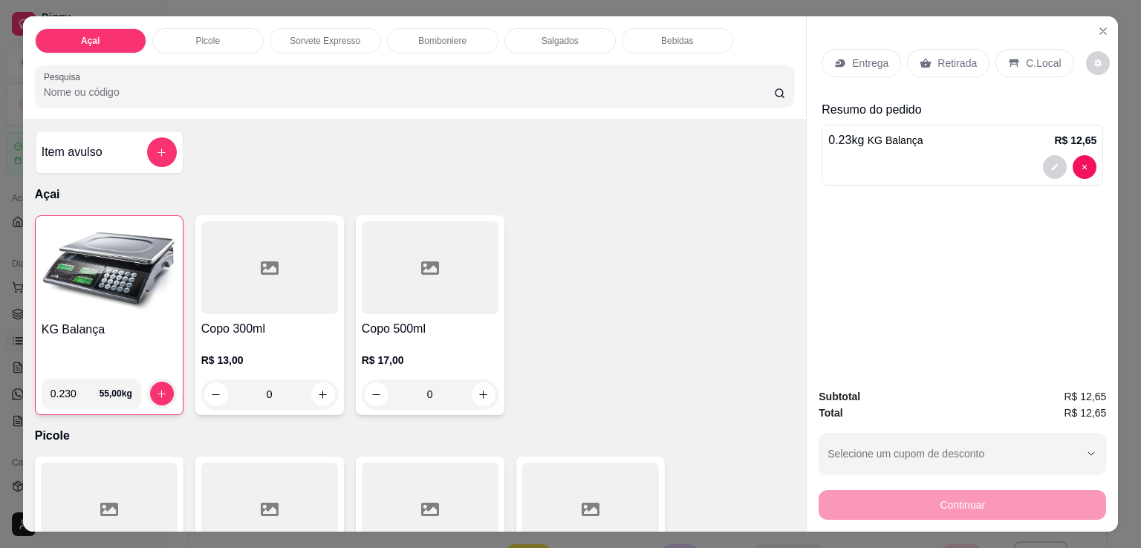
click at [1043, 63] on p "C.Local" at bounding box center [1043, 63] width 35 height 15
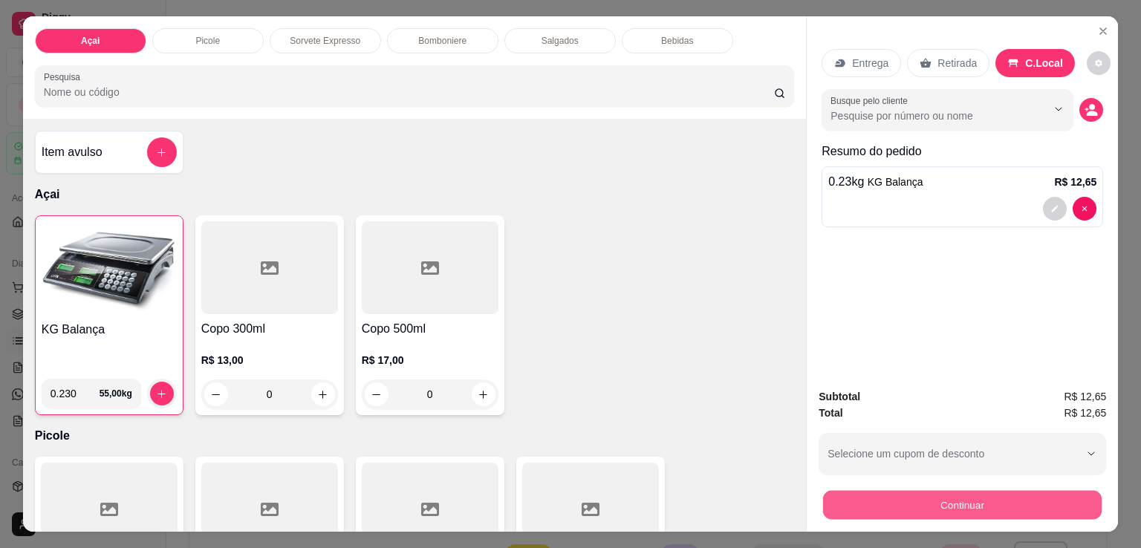
click at [986, 495] on button "Continuar" at bounding box center [962, 504] width 278 height 29
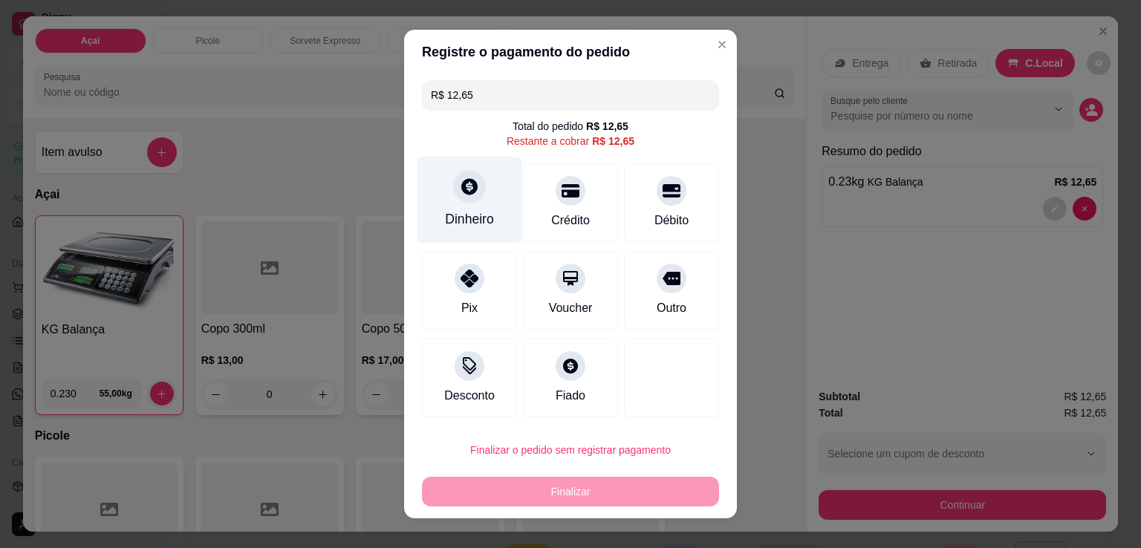
click at [469, 191] on icon at bounding box center [469, 186] width 19 height 19
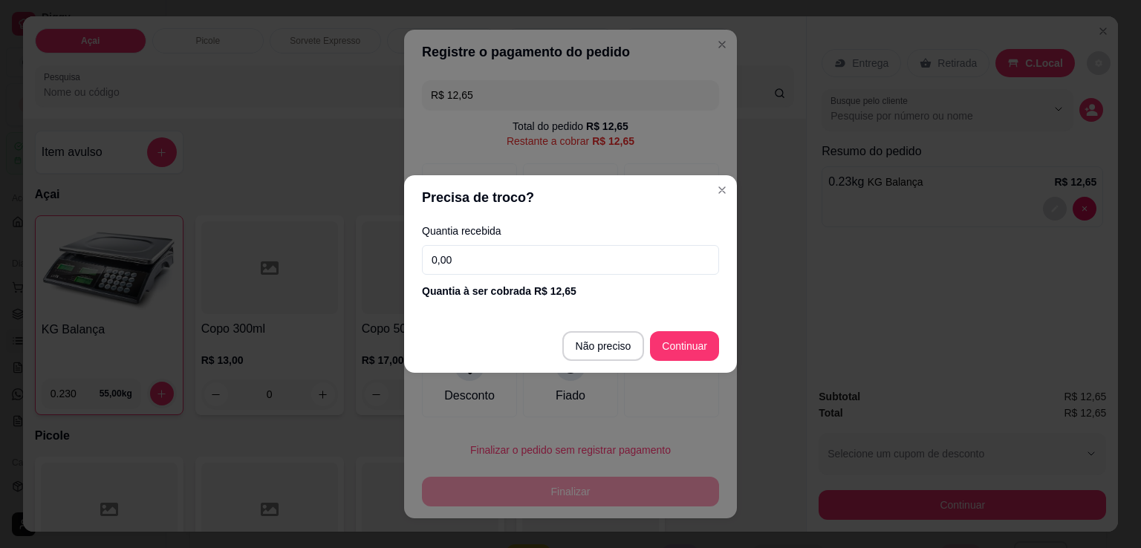
click at [545, 272] on input "0,00" at bounding box center [570, 260] width 297 height 30
type input "20,00"
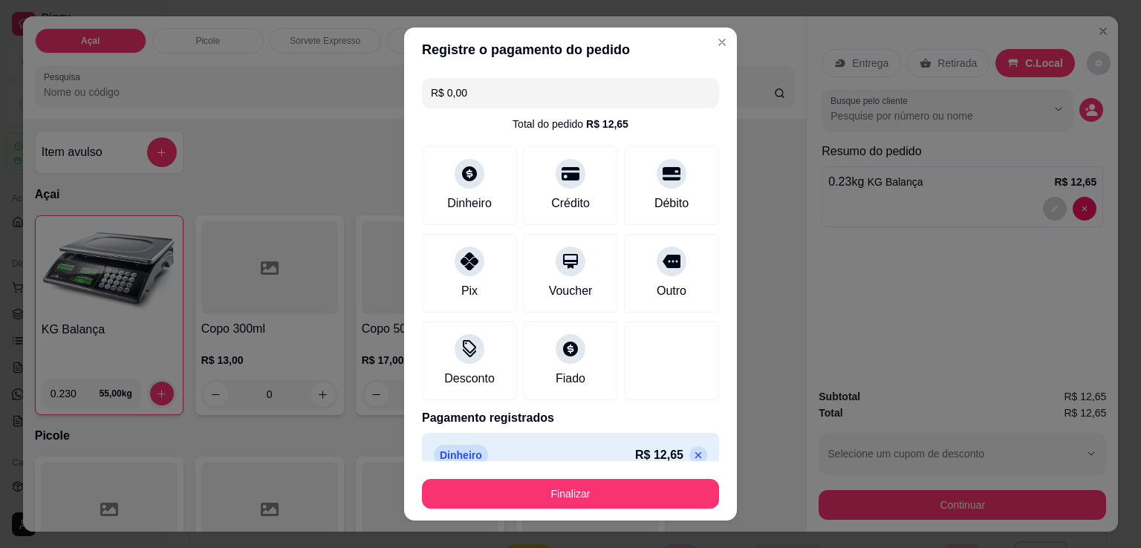
scroll to position [21, 0]
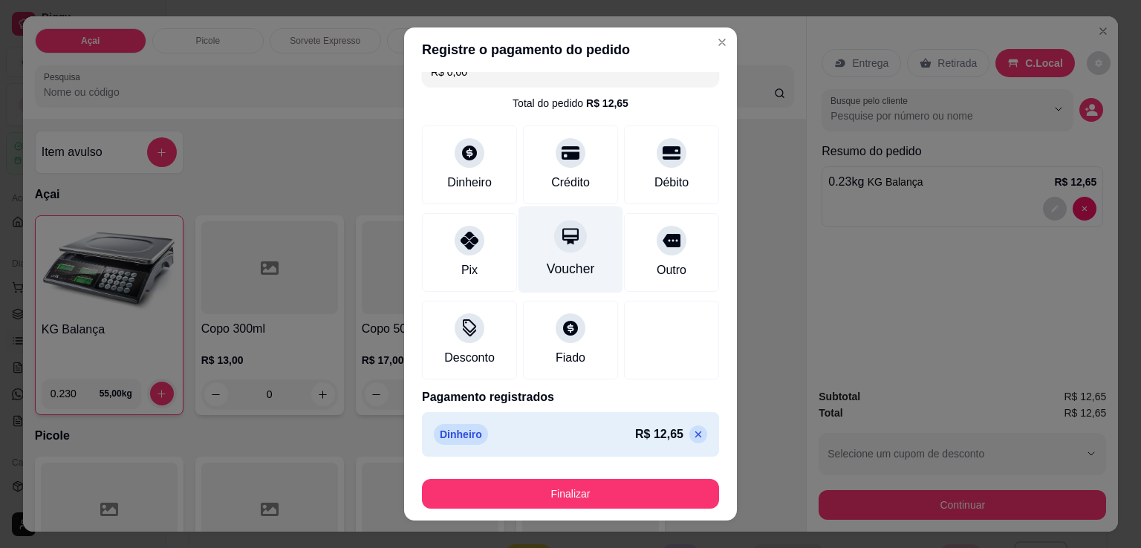
drag, startPoint x: 674, startPoint y: 439, endPoint x: 600, endPoint y: 302, distance: 155.2
click at [689, 437] on p at bounding box center [698, 435] width 18 height 18
type input "R$ 12,65"
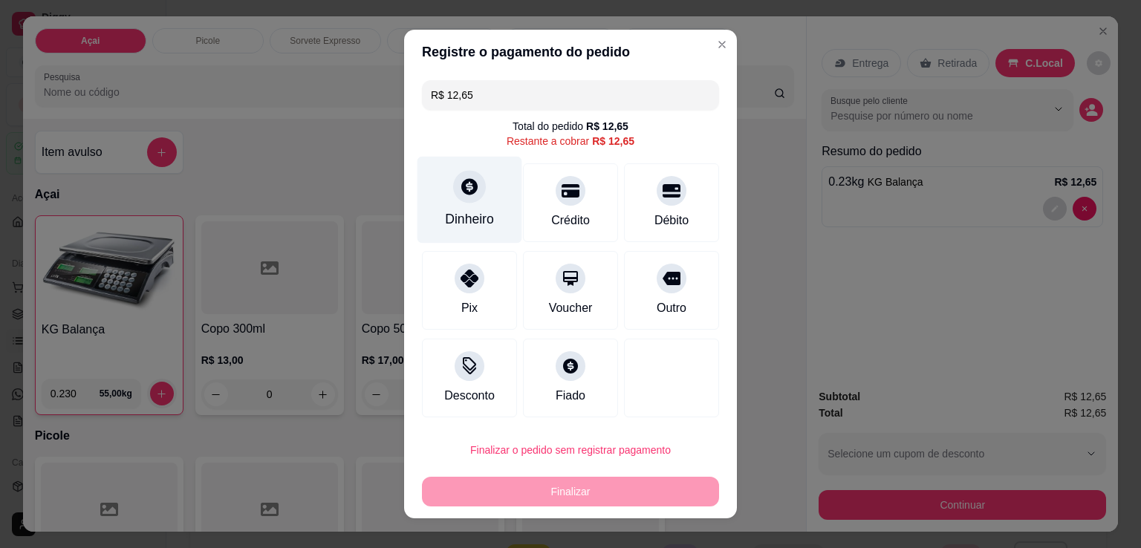
click at [471, 207] on div "Dinheiro" at bounding box center [469, 200] width 105 height 87
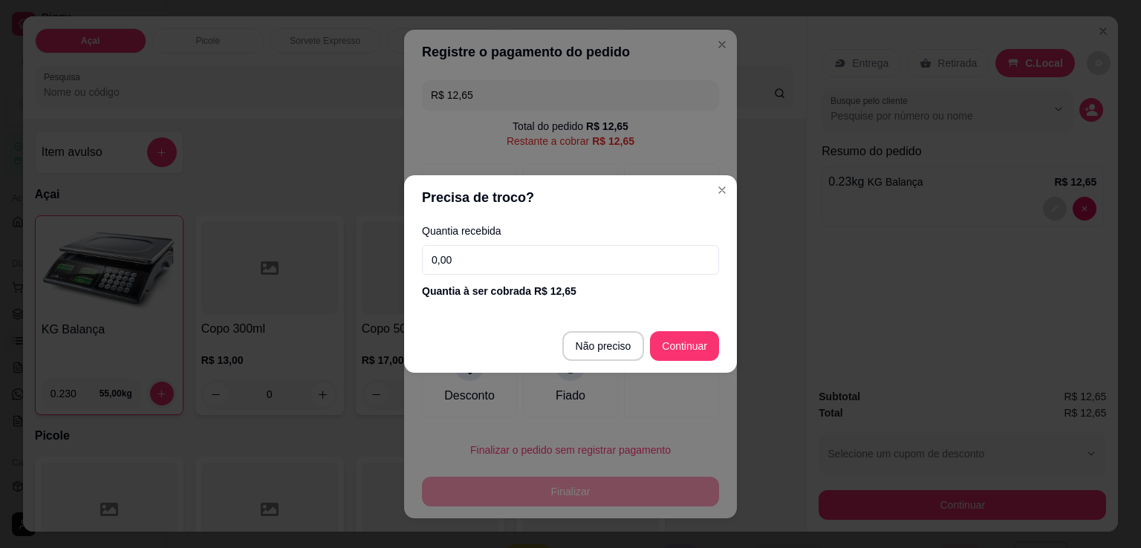
click at [507, 255] on input "0,00" at bounding box center [570, 260] width 297 height 30
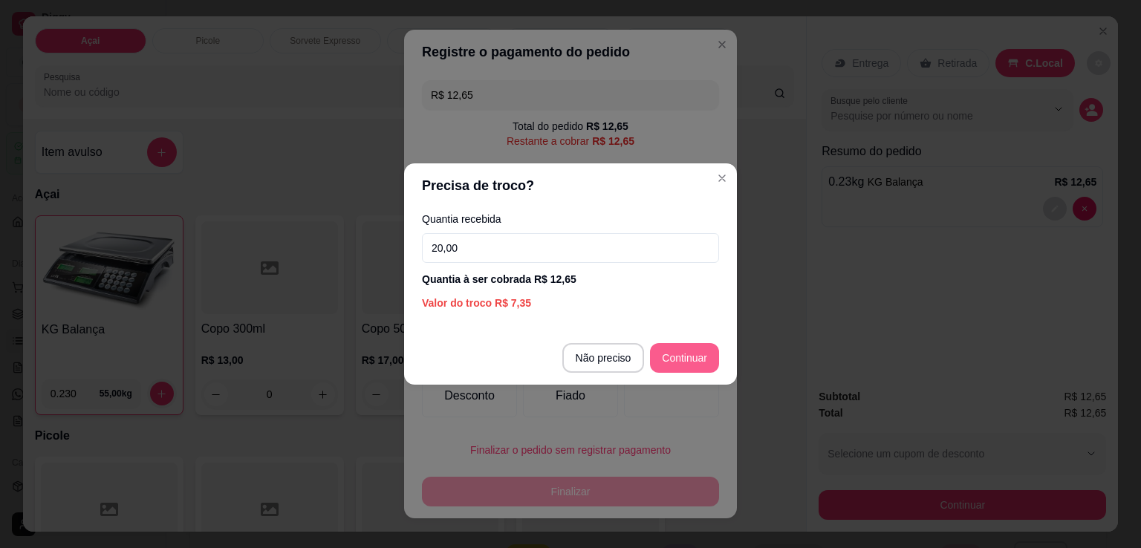
type input "20,00"
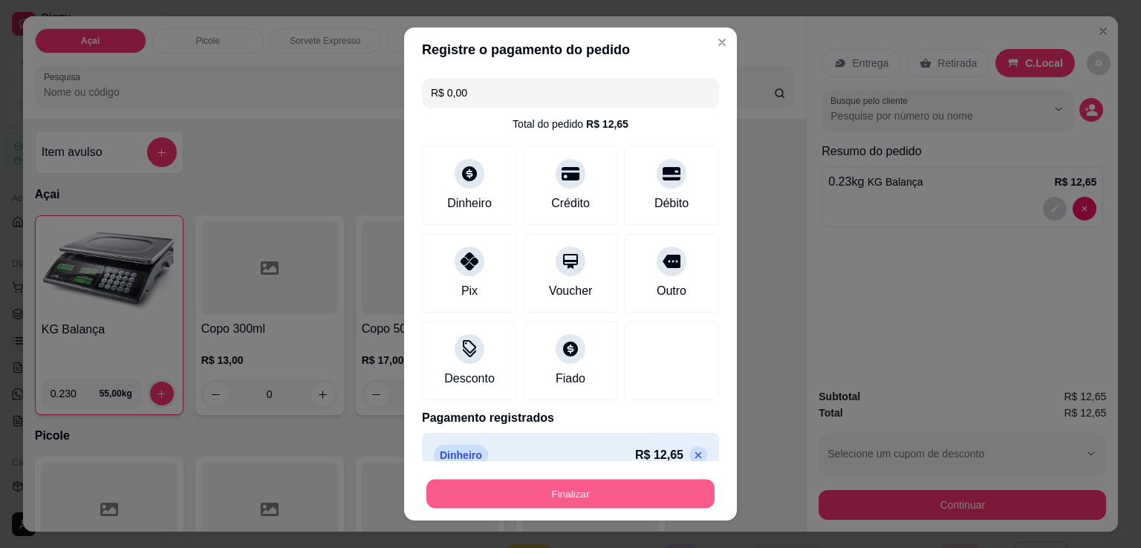
click at [564, 495] on button "Finalizar" at bounding box center [570, 494] width 288 height 29
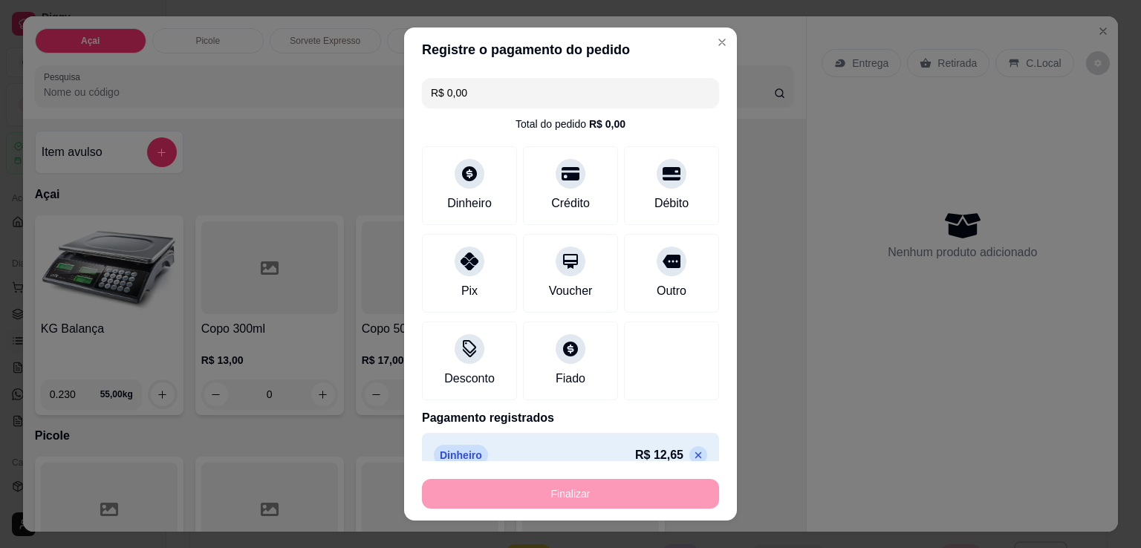
type input "-R$ 12,65"
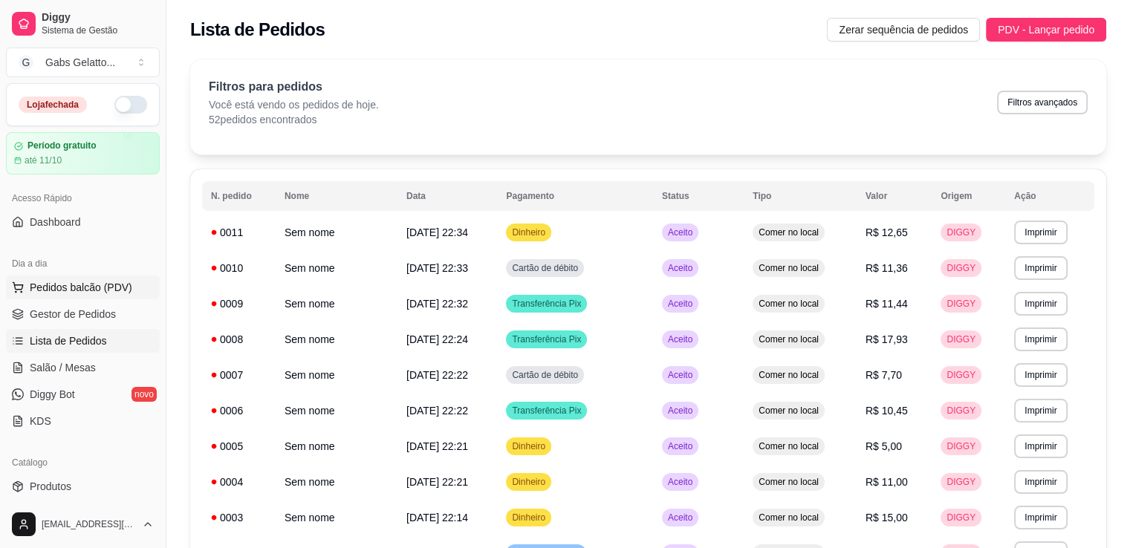
click at [56, 293] on span "Pedidos balcão (PDV)" at bounding box center [81, 287] width 102 height 15
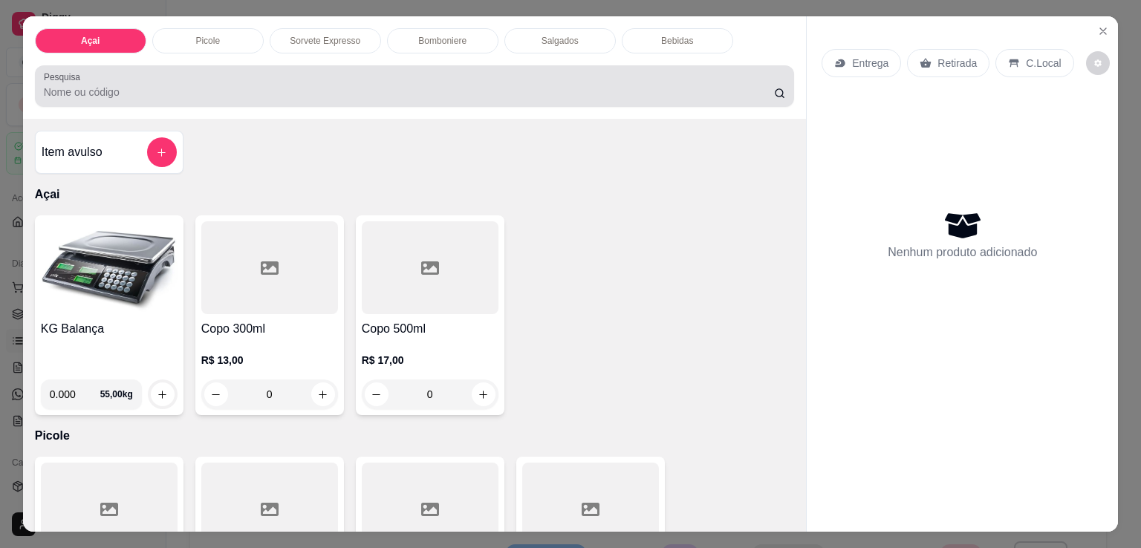
click at [290, 85] on input "Pesquisa" at bounding box center [409, 92] width 730 height 15
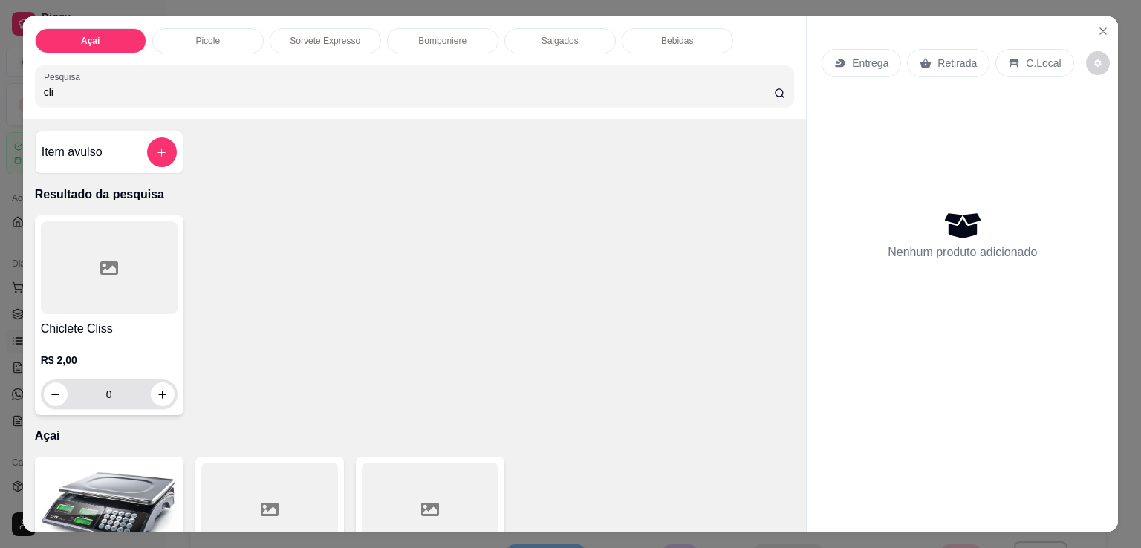
type input "cli"
drag, startPoint x: 143, startPoint y: 396, endPoint x: 154, endPoint y: 391, distance: 12.0
click at [149, 393] on div "0" at bounding box center [109, 394] width 131 height 30
click at [157, 390] on icon "increase-product-quantity" at bounding box center [162, 394] width 11 height 11
type input "1"
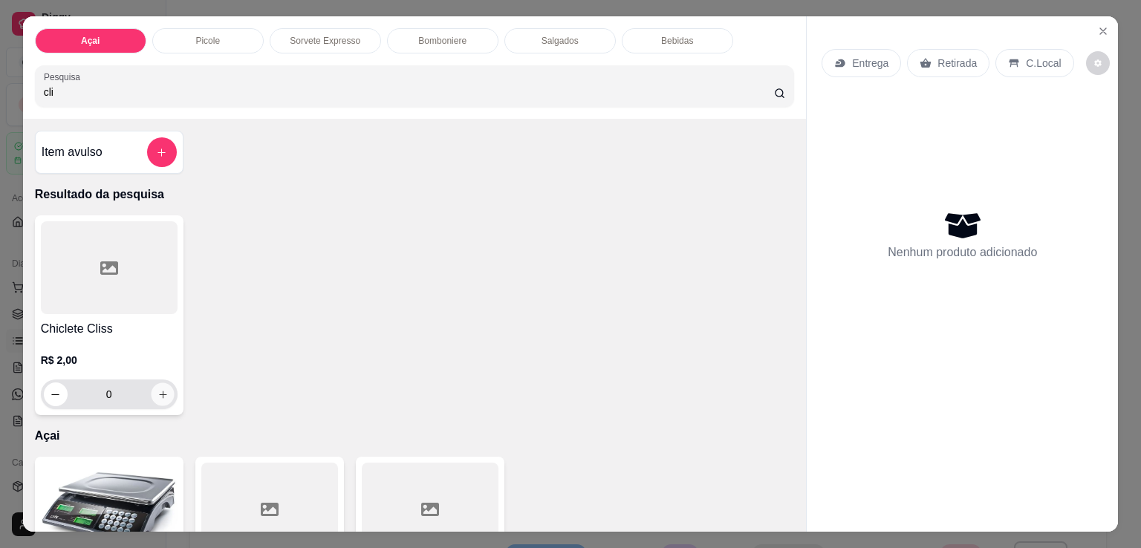
type input "1"
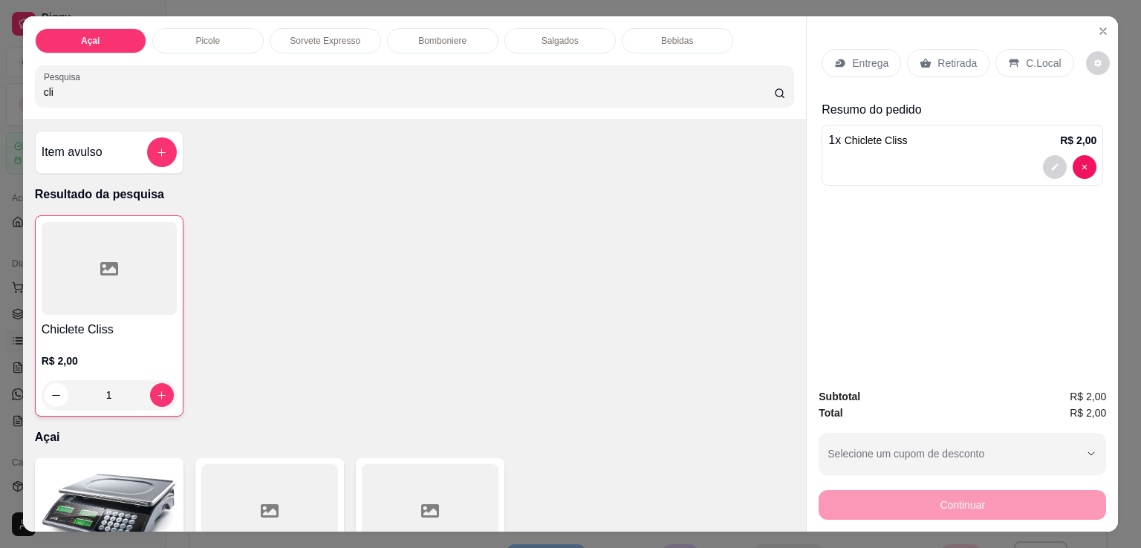
click at [1009, 59] on icon at bounding box center [1014, 63] width 10 height 8
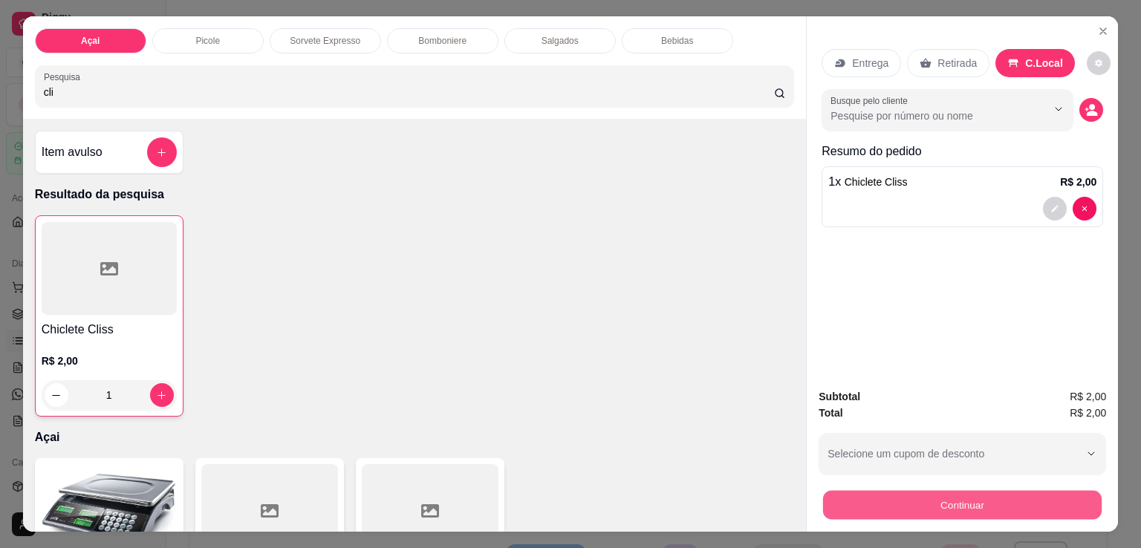
click at [933, 500] on button "Continuar" at bounding box center [962, 504] width 278 height 29
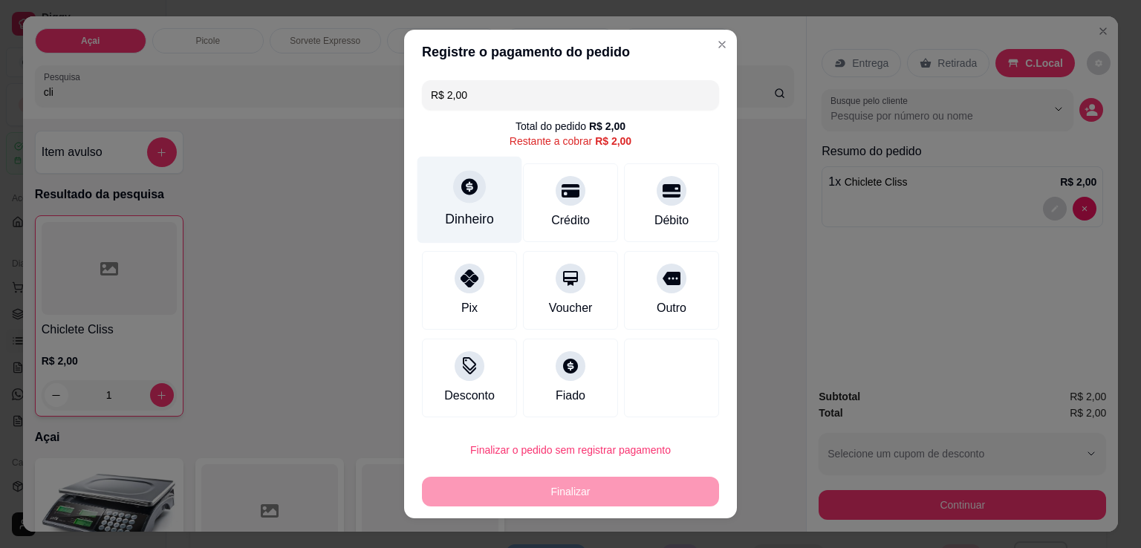
click at [475, 193] on div at bounding box center [469, 186] width 33 height 33
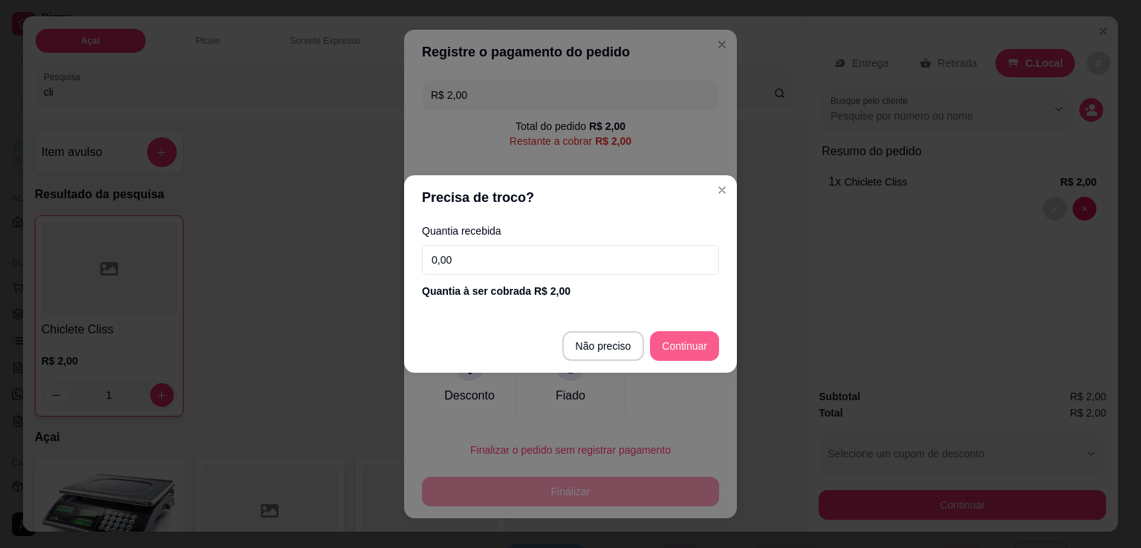
type input "R$ 0,00"
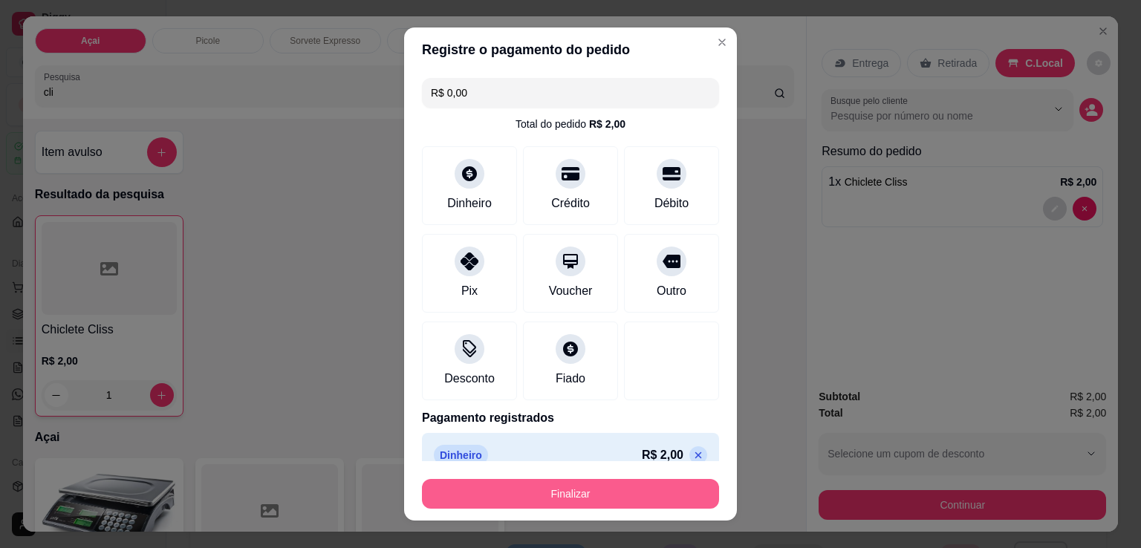
click at [617, 499] on button "Finalizar" at bounding box center [570, 494] width 297 height 30
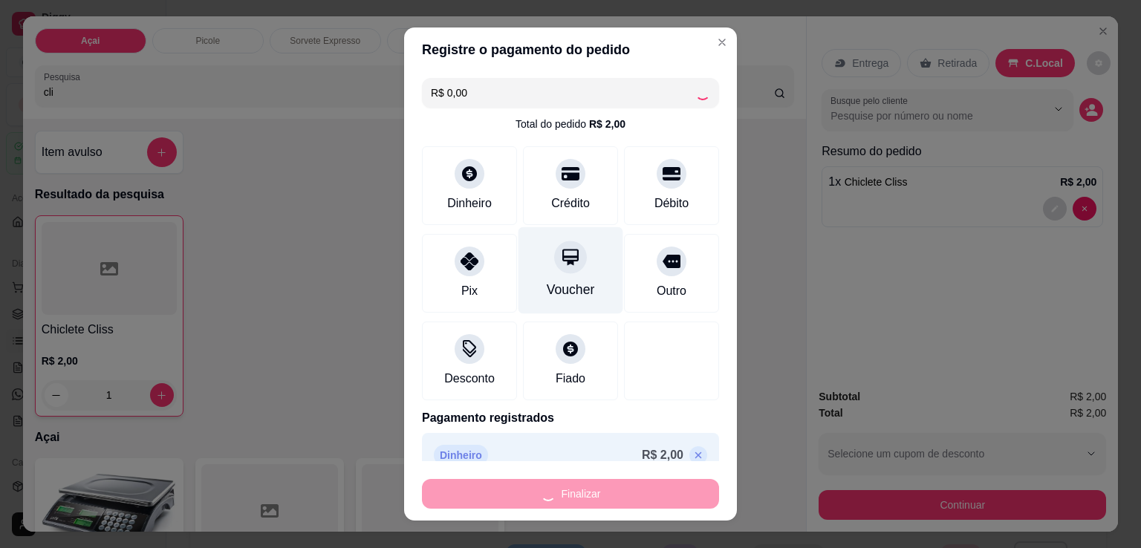
type input "0"
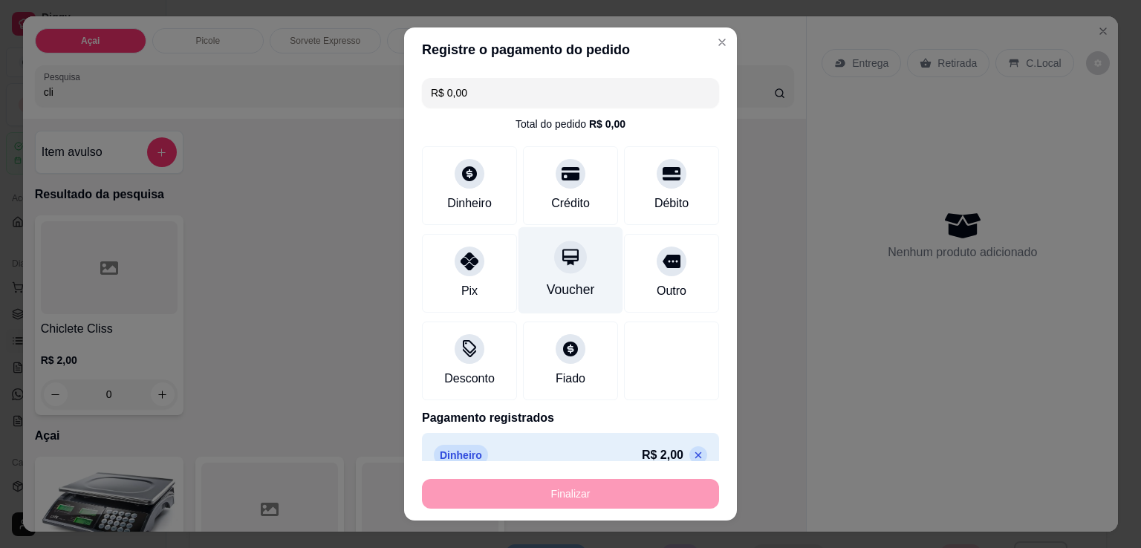
type input "-R$ 2,00"
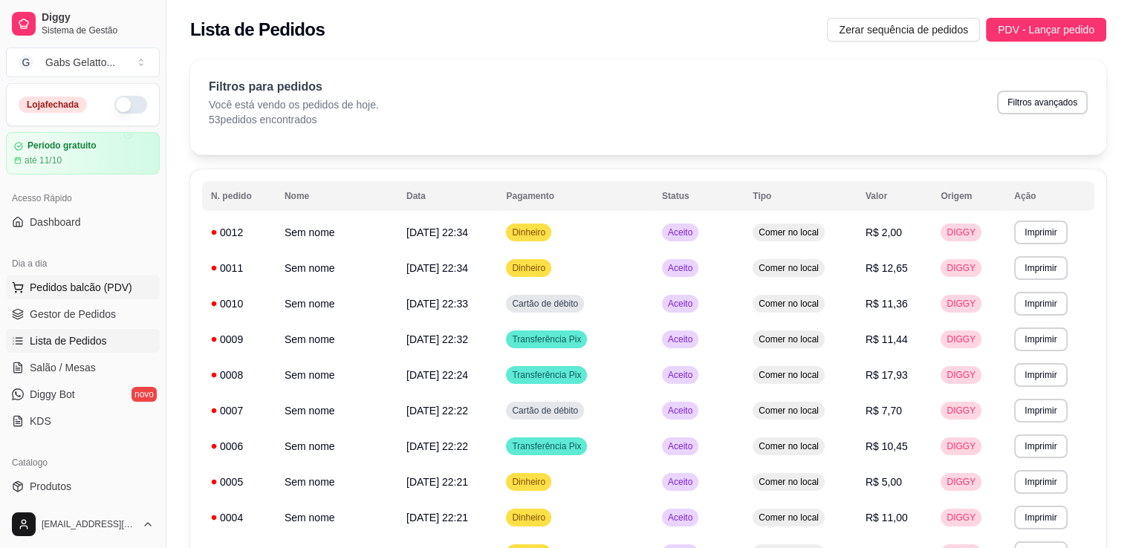
click at [83, 289] on span "Pedidos balcão (PDV)" at bounding box center [81, 287] width 102 height 15
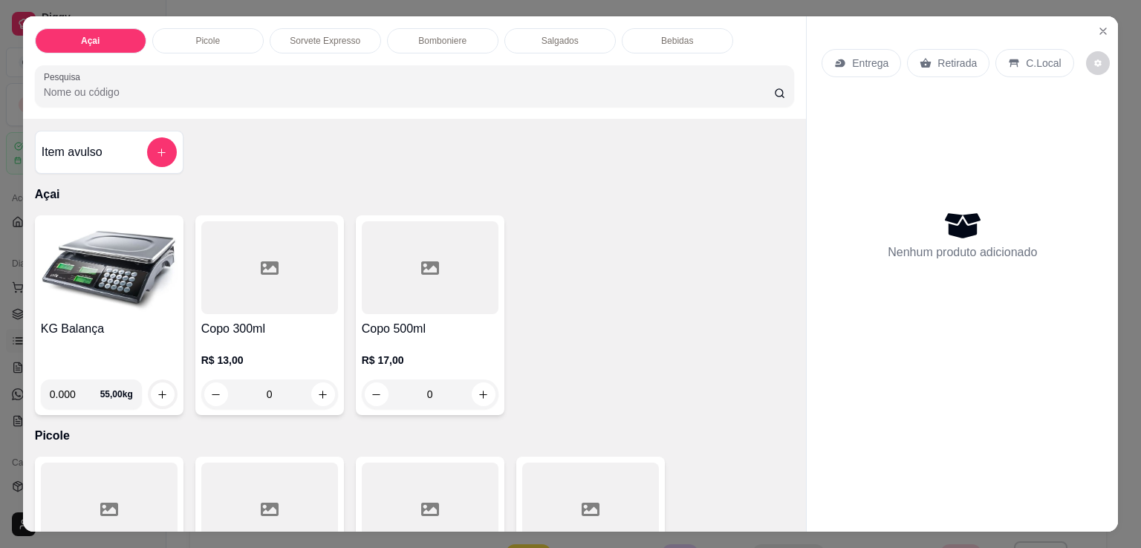
drag, startPoint x: 65, startPoint y: 397, endPoint x: 58, endPoint y: 400, distance: 8.3
click at [65, 397] on input "0.000" at bounding box center [75, 394] width 50 height 30
type input "0.372"
click at [157, 389] on icon "increase-product-quantity" at bounding box center [162, 394] width 11 height 11
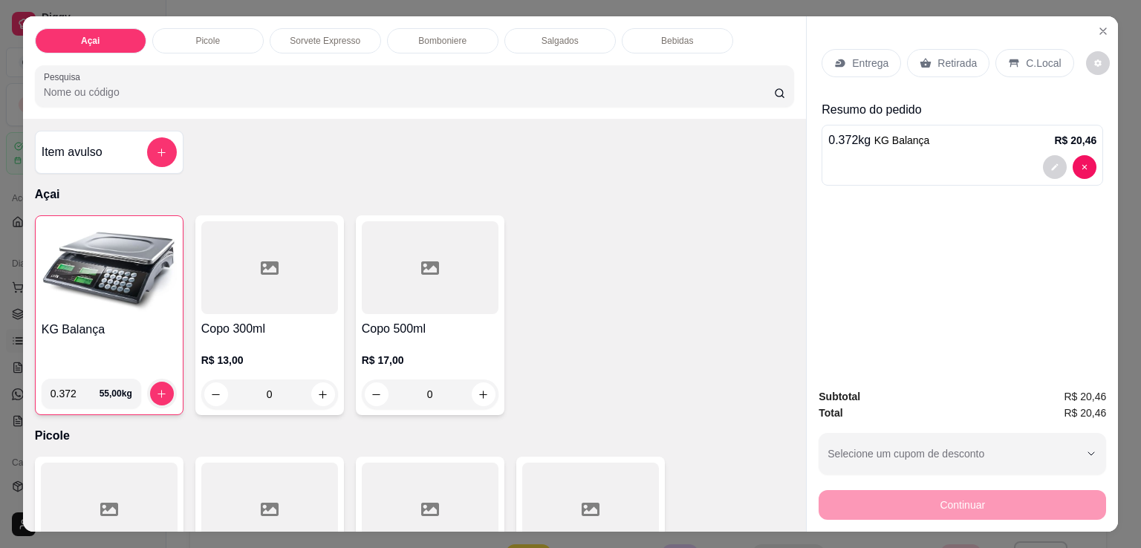
click at [1014, 59] on div "C.Local" at bounding box center [1034, 63] width 78 height 28
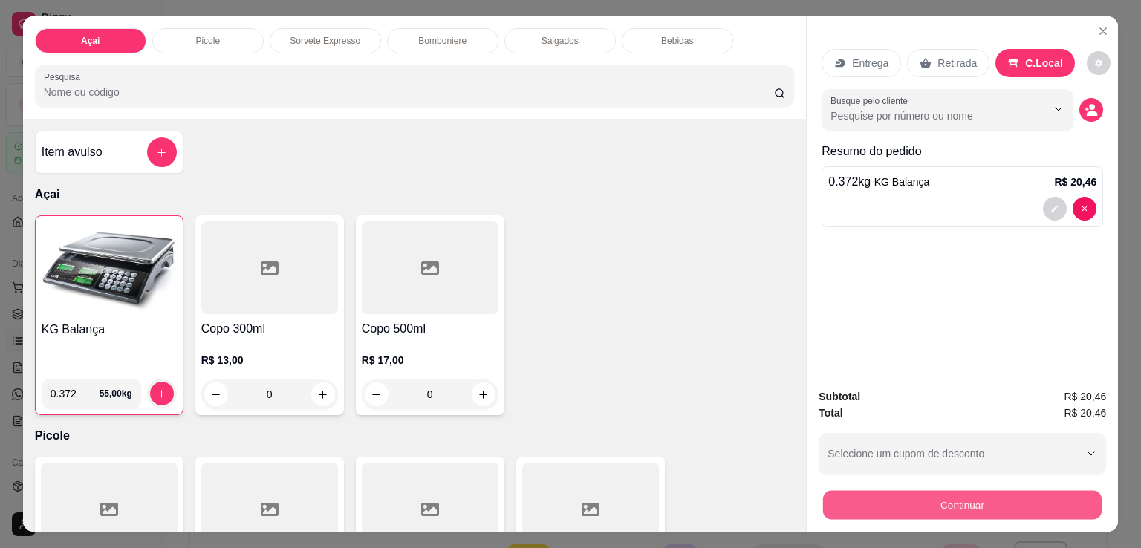
click at [983, 494] on button "Continuar" at bounding box center [962, 504] width 278 height 29
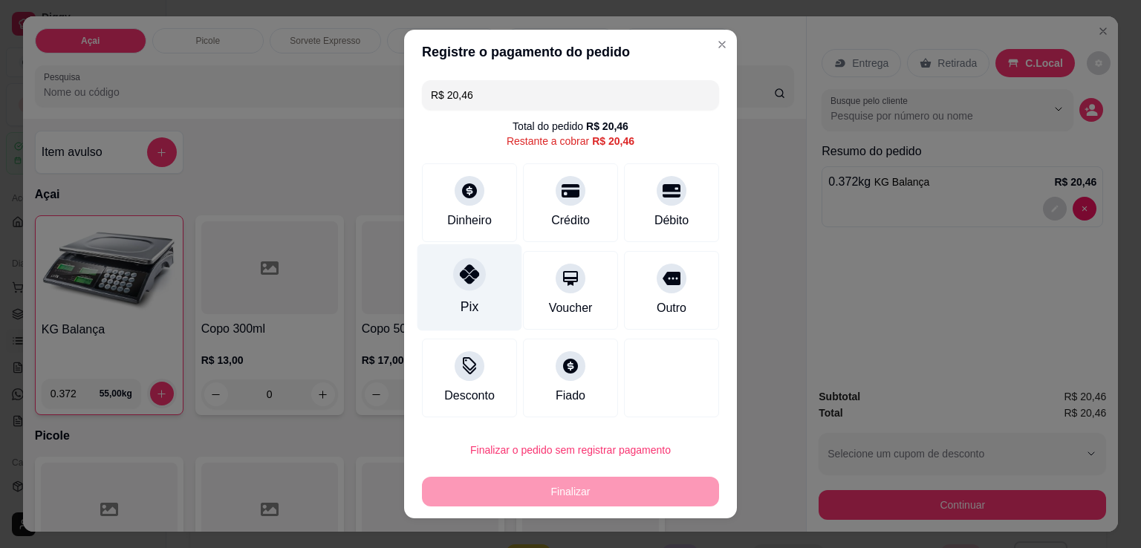
click at [473, 288] on div "Pix" at bounding box center [469, 287] width 105 height 87
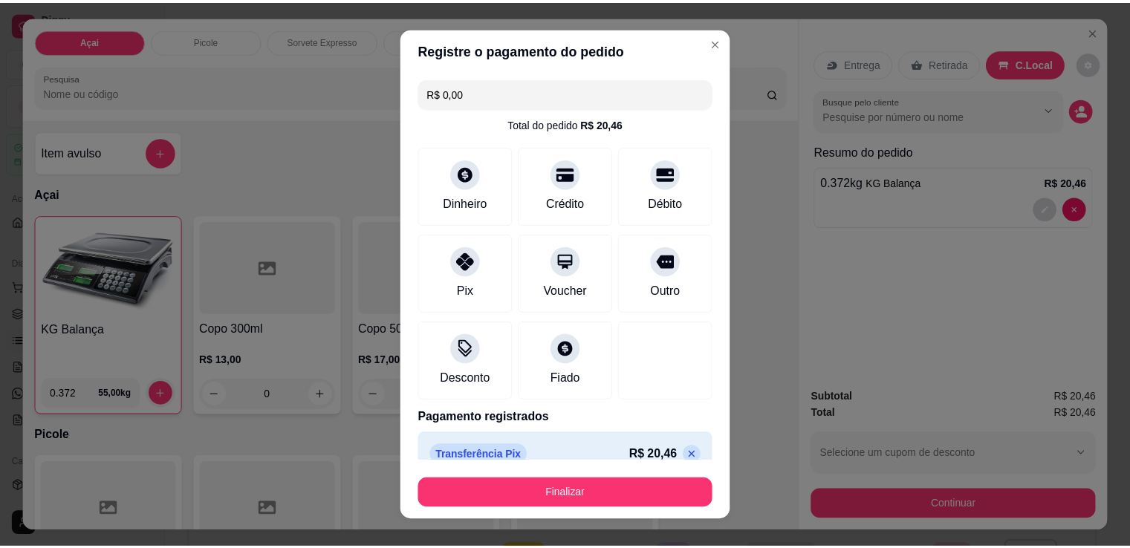
scroll to position [21, 0]
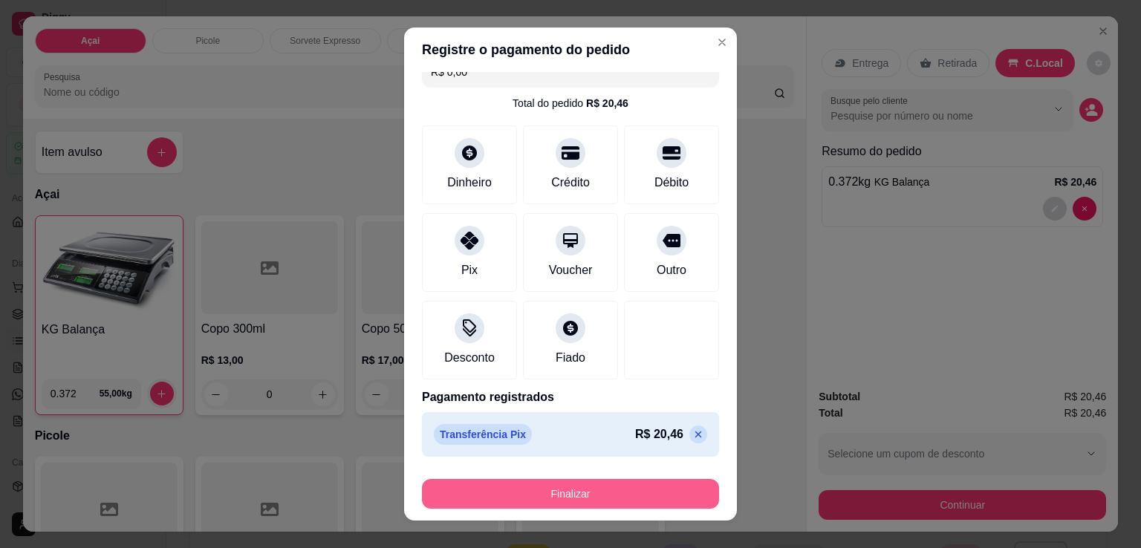
click at [615, 484] on button "Finalizar" at bounding box center [570, 494] width 297 height 30
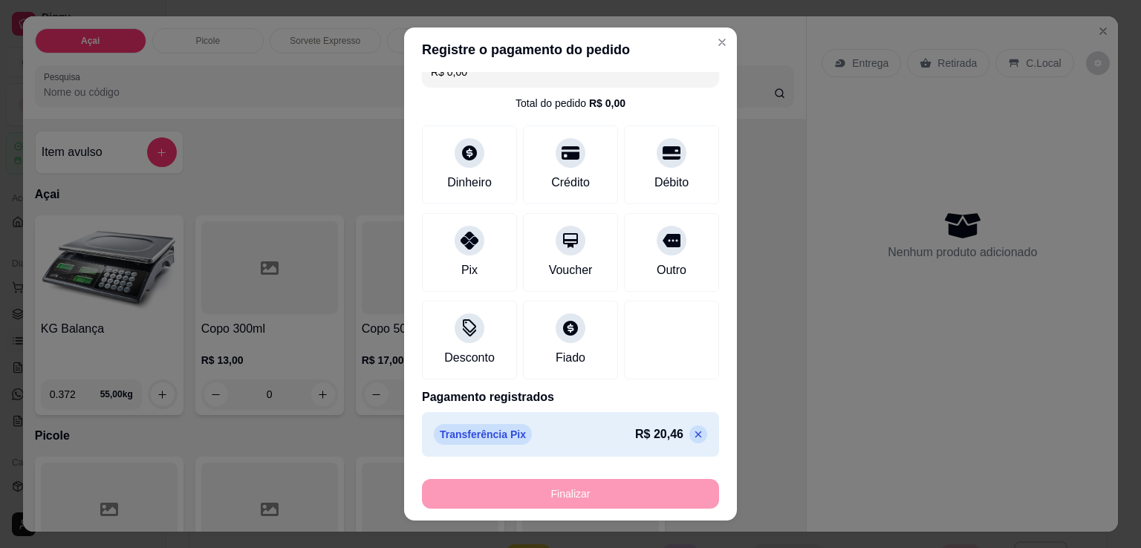
type input "-R$ 20,46"
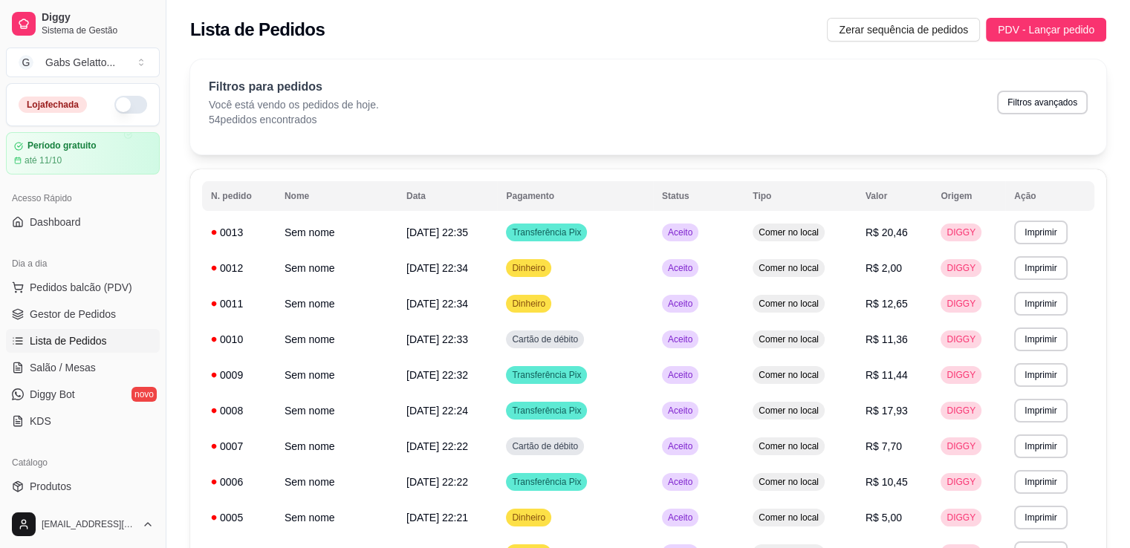
click at [58, 299] on ul "Pedidos balcão (PDV) Gestor de Pedidos Lista de Pedidos Salão / Mesas Diggy Bot…" at bounding box center [83, 354] width 154 height 157
click at [67, 286] on span "Pedidos balcão (PDV)" at bounding box center [81, 287] width 102 height 15
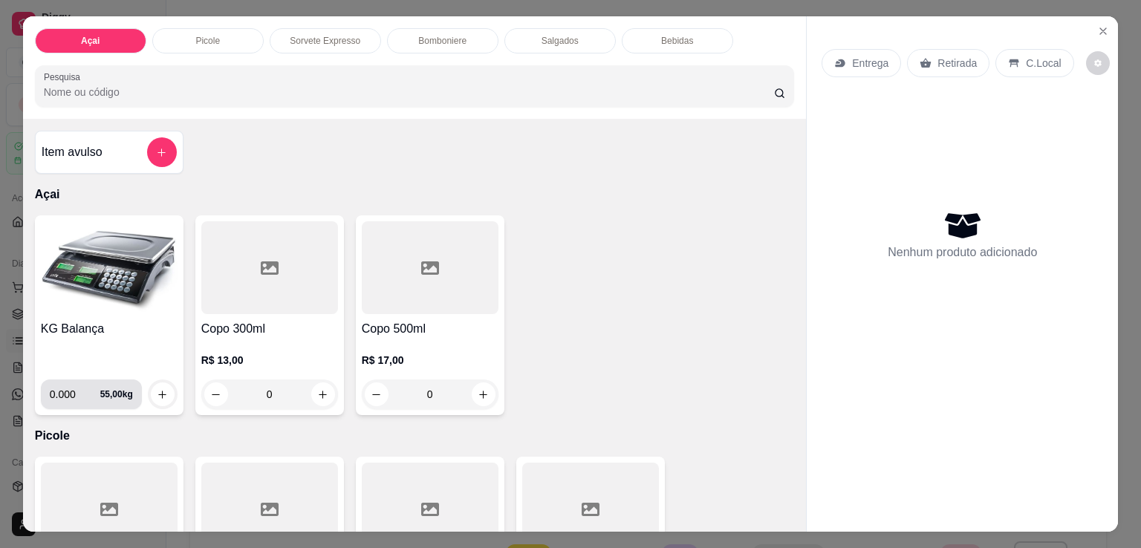
click at [67, 384] on input "0.000" at bounding box center [75, 394] width 50 height 30
type input "0.144"
click at [166, 386] on button "increase-product-quantity" at bounding box center [163, 394] width 24 height 24
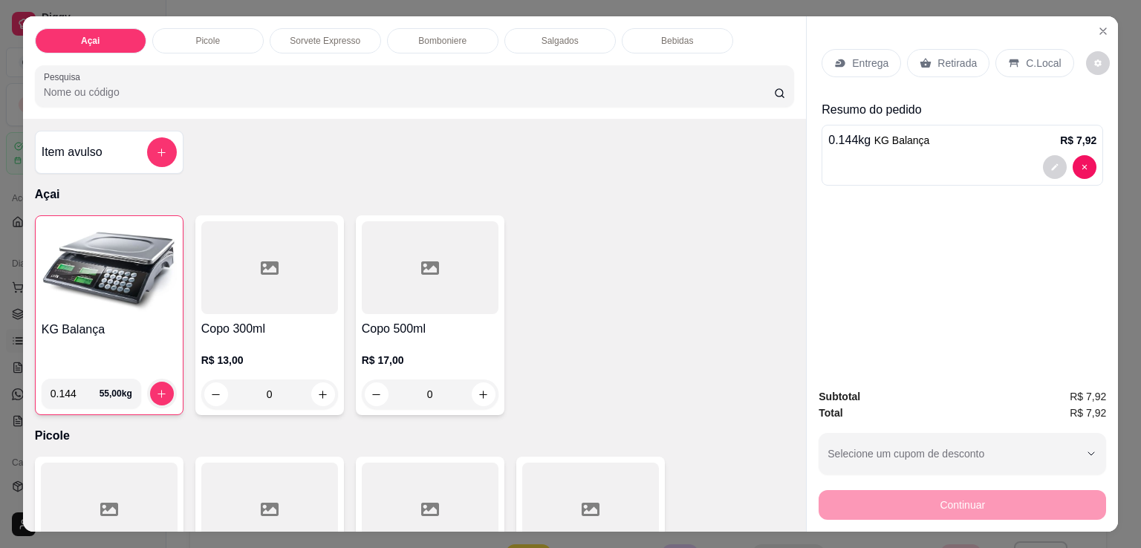
click at [1034, 56] on p "C.Local" at bounding box center [1043, 63] width 35 height 15
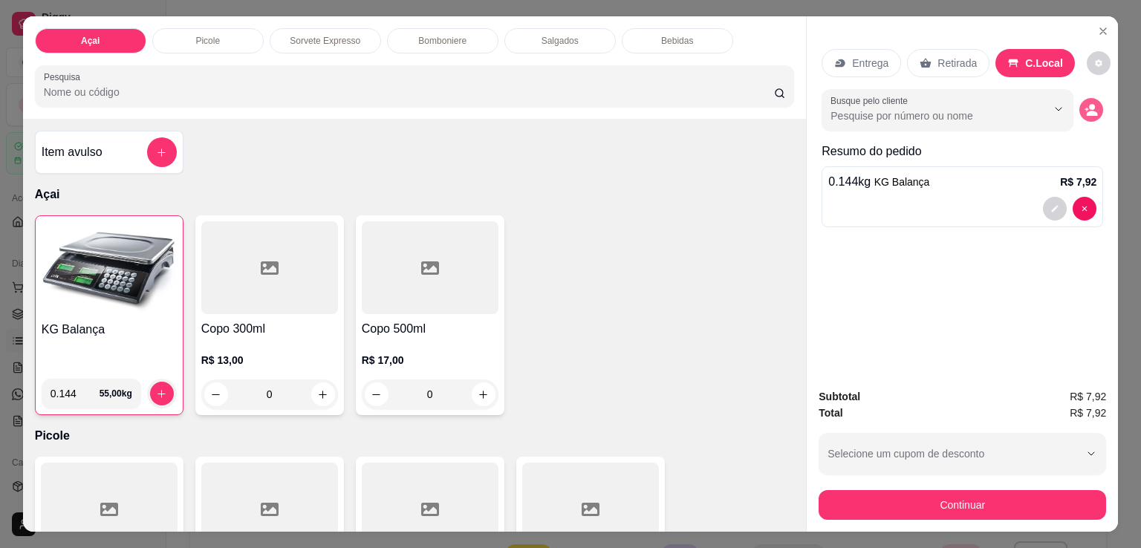
click at [1092, 107] on button "decrease-product-quantity" at bounding box center [1091, 110] width 24 height 24
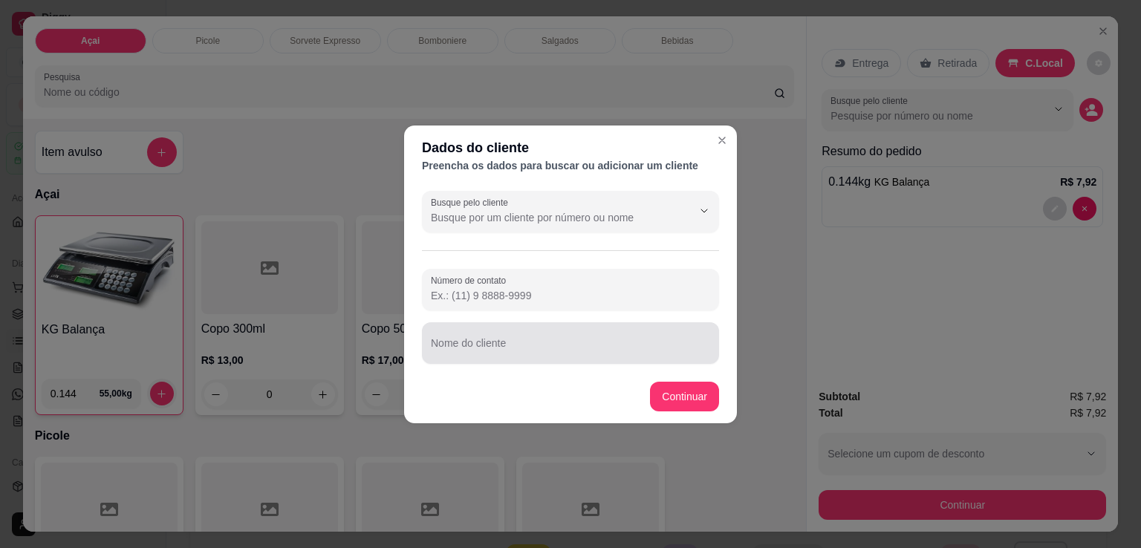
click at [626, 332] on div at bounding box center [570, 343] width 279 height 30
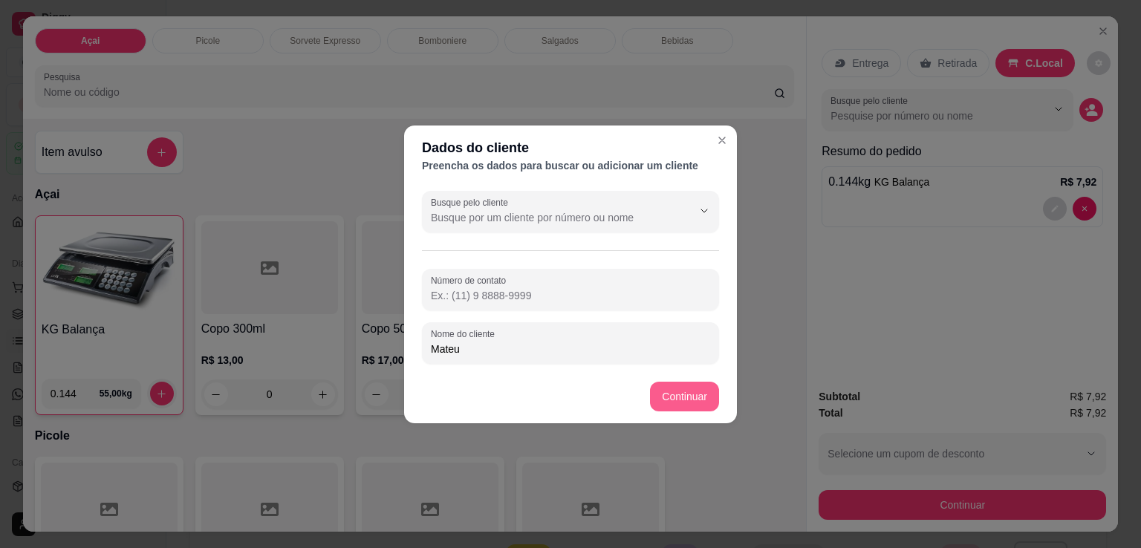
type input "Mateu"
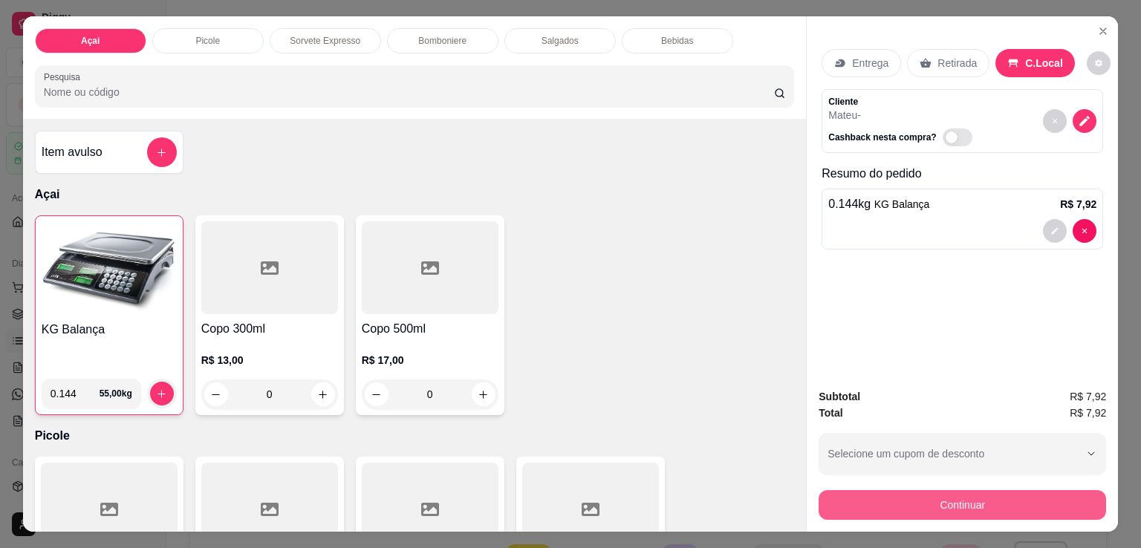
click at [945, 507] on button "Continuar" at bounding box center [961, 505] width 287 height 30
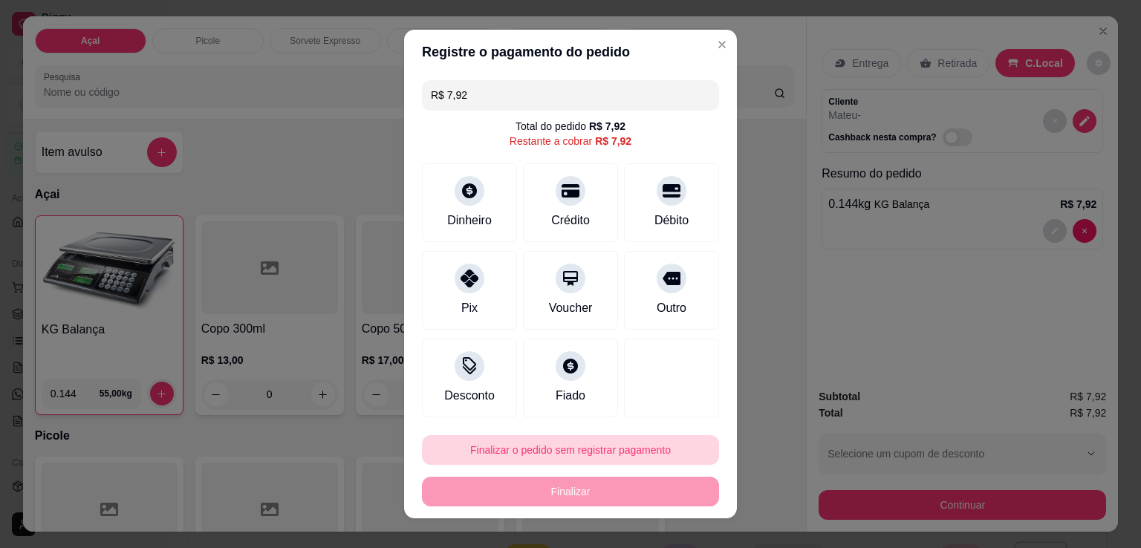
click at [560, 446] on button "Finalizar o pedido sem registrar pagamento" at bounding box center [570, 450] width 297 height 30
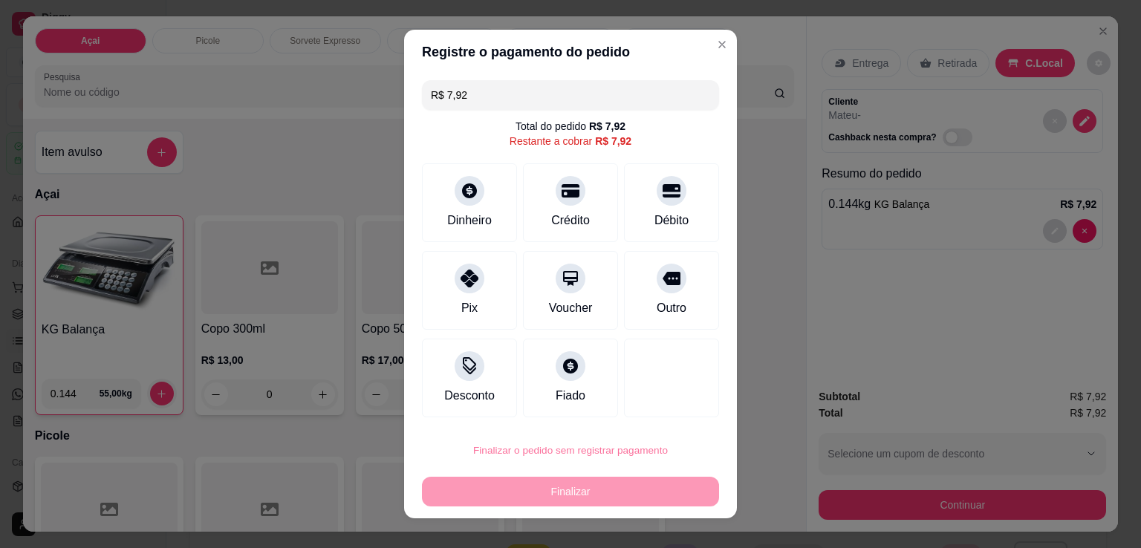
click at [681, 396] on button "Confirmar" at bounding box center [654, 407] width 53 height 22
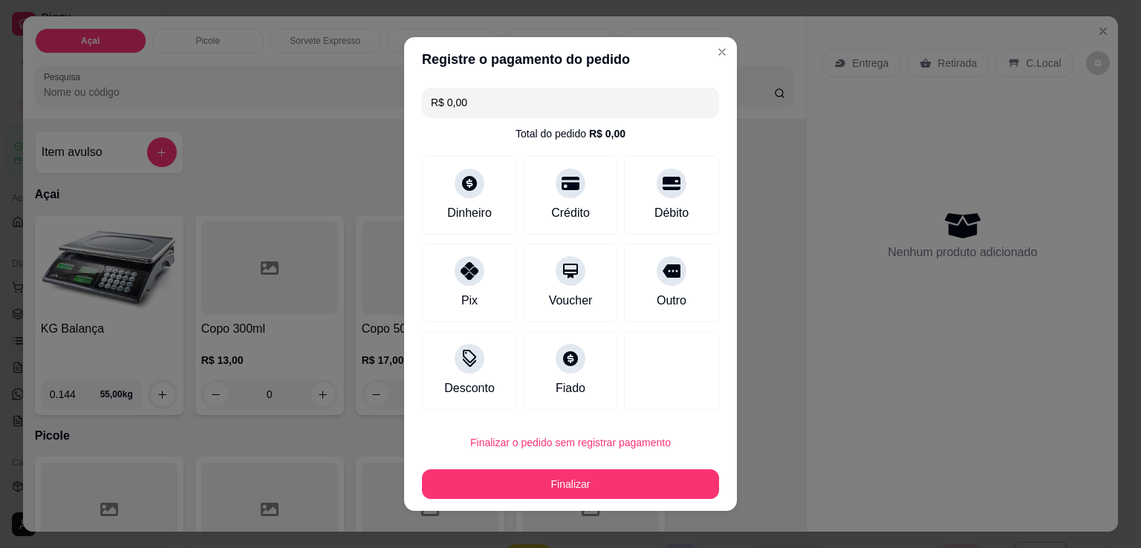
type input "R$ 0,00"
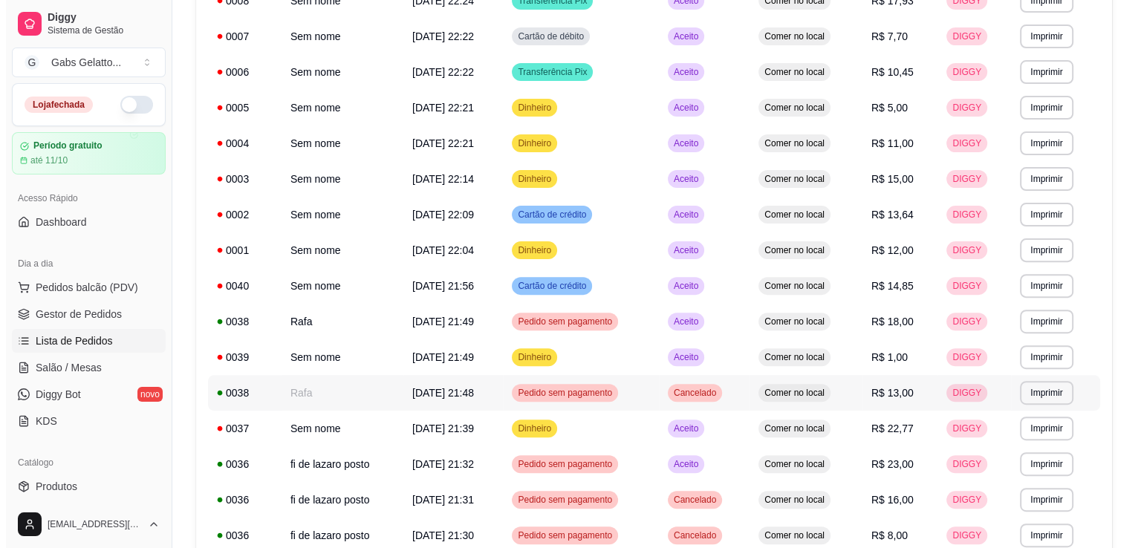
scroll to position [520, 0]
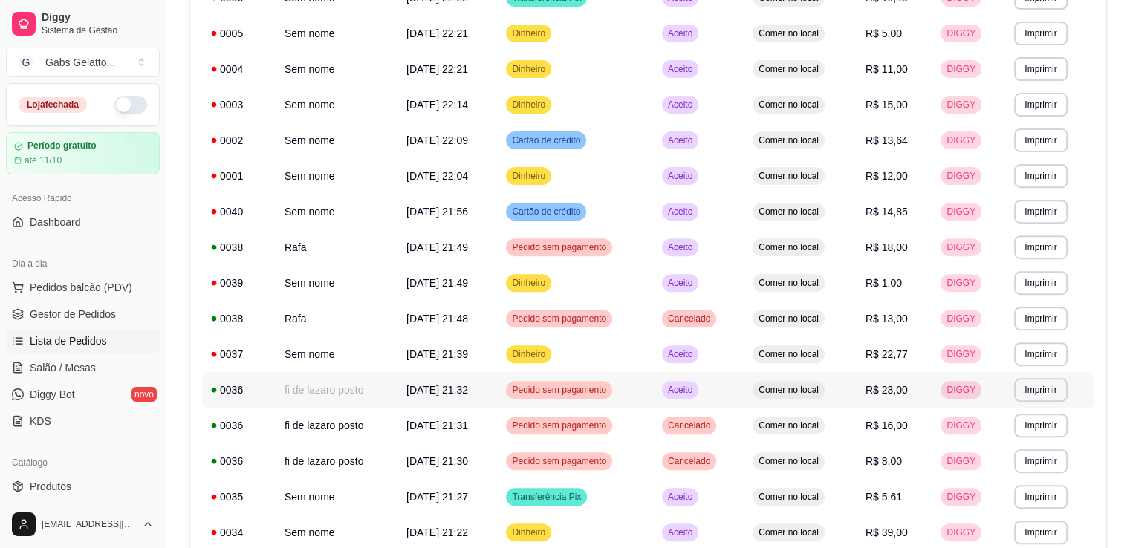
click at [352, 391] on td "fi de lazaro posto" at bounding box center [337, 390] width 122 height 36
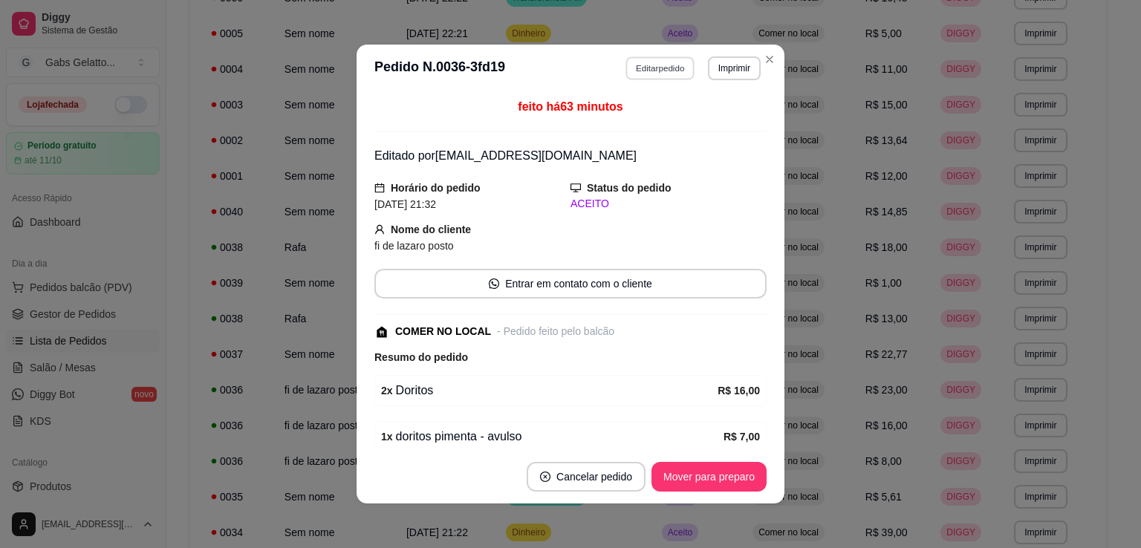
click at [630, 76] on button "Editar pedido" at bounding box center [660, 67] width 69 height 23
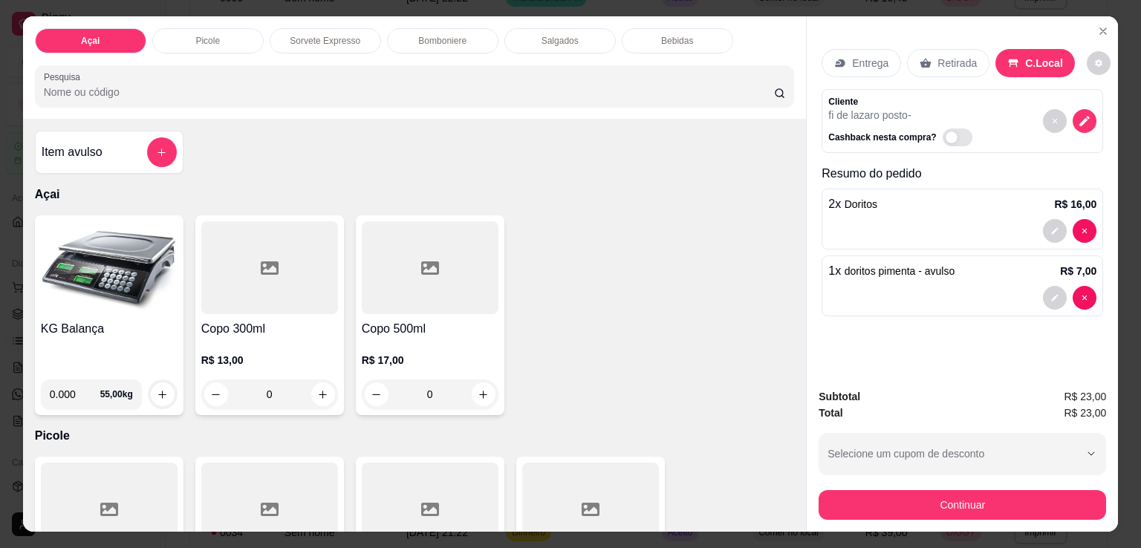
click at [557, 44] on div "Salgados" at bounding box center [559, 40] width 111 height 25
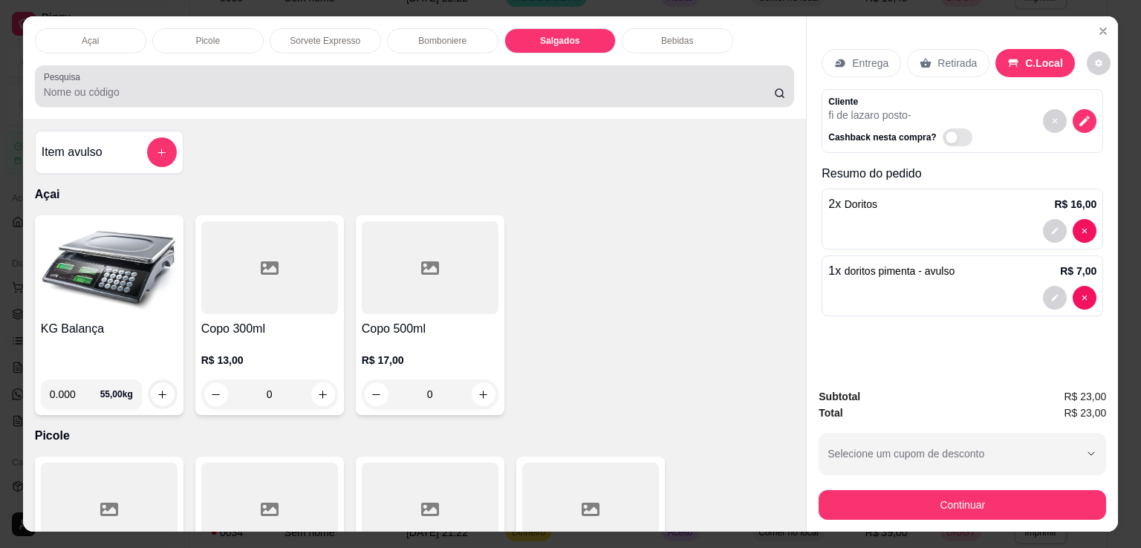
scroll to position [36, 0]
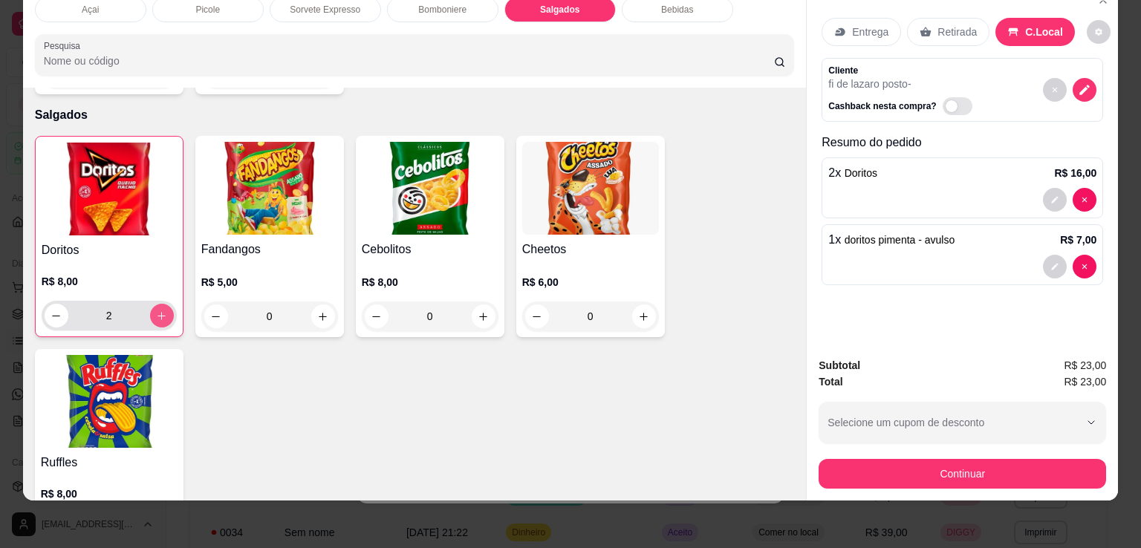
click at [150, 304] on button "increase-product-quantity" at bounding box center [162, 316] width 24 height 24
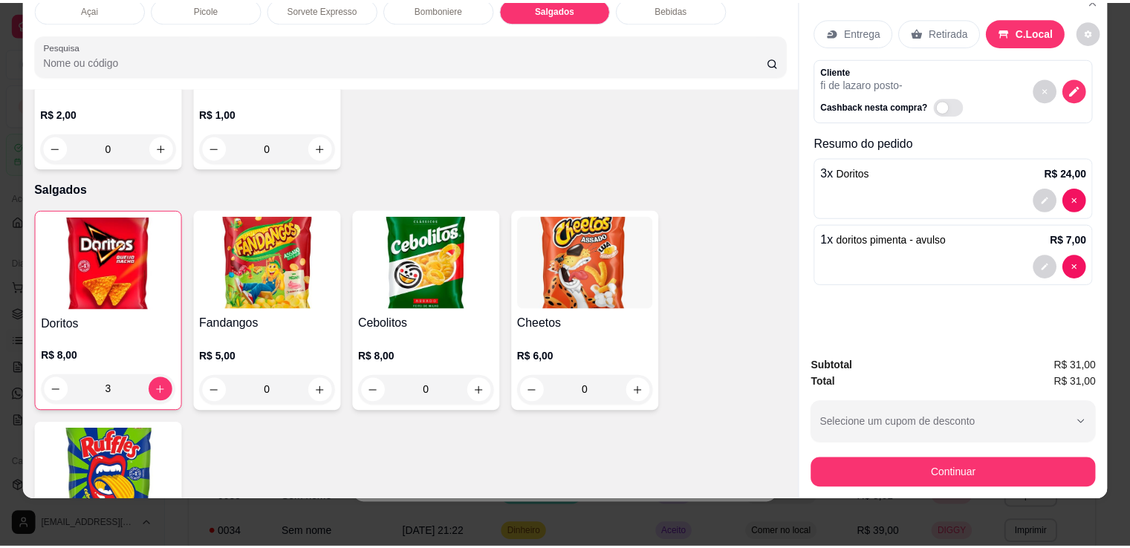
scroll to position [2520, 0]
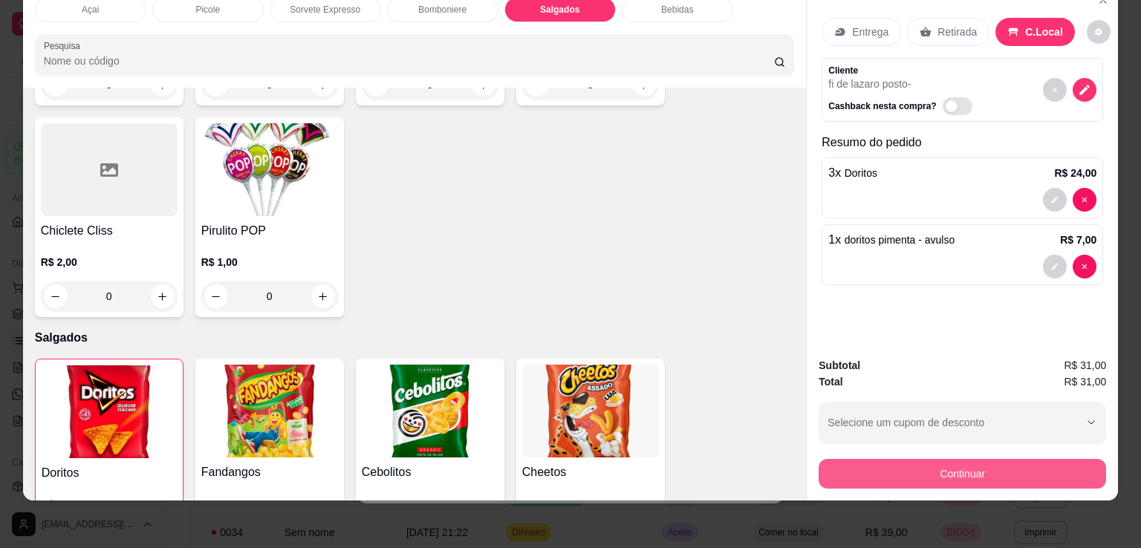
click at [925, 473] on button "Continuar" at bounding box center [961, 474] width 287 height 30
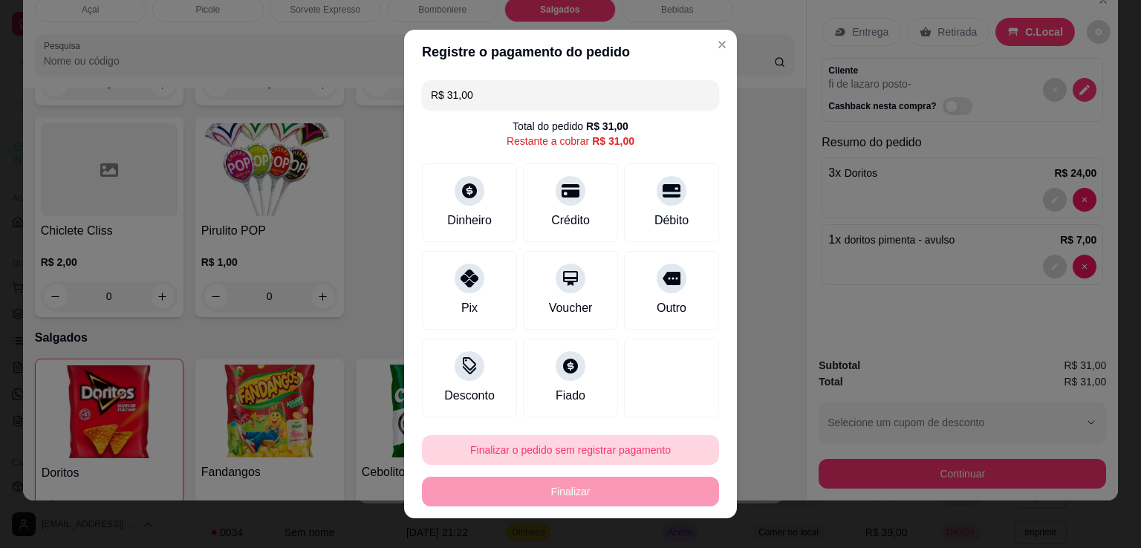
click at [541, 443] on button "Finalizar o pedido sem registrar pagamento" at bounding box center [570, 450] width 297 height 30
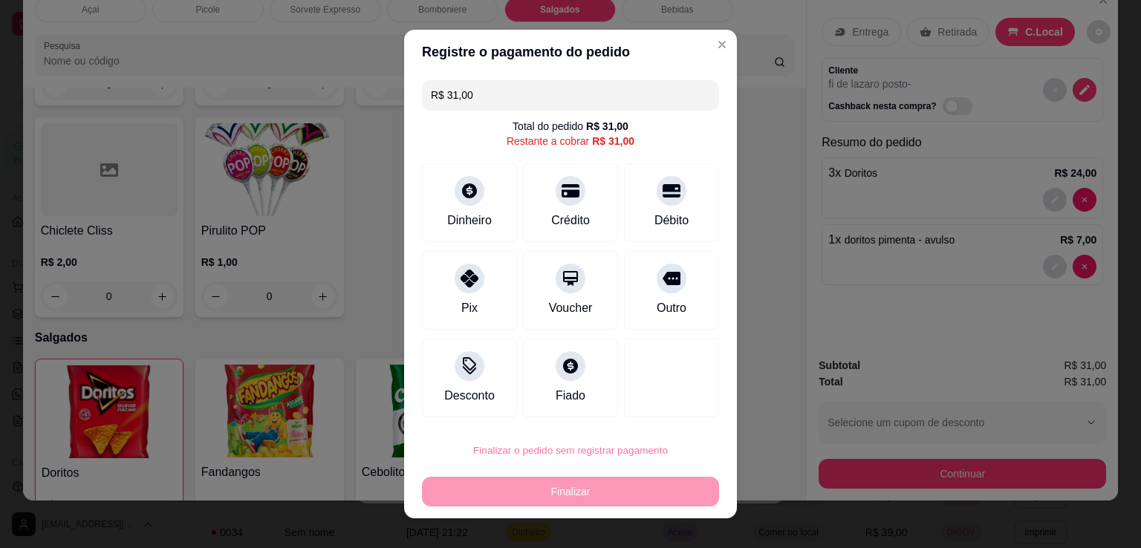
click at [659, 403] on button "Confirmar" at bounding box center [654, 407] width 53 height 22
type input "0"
type input "R$ 0,00"
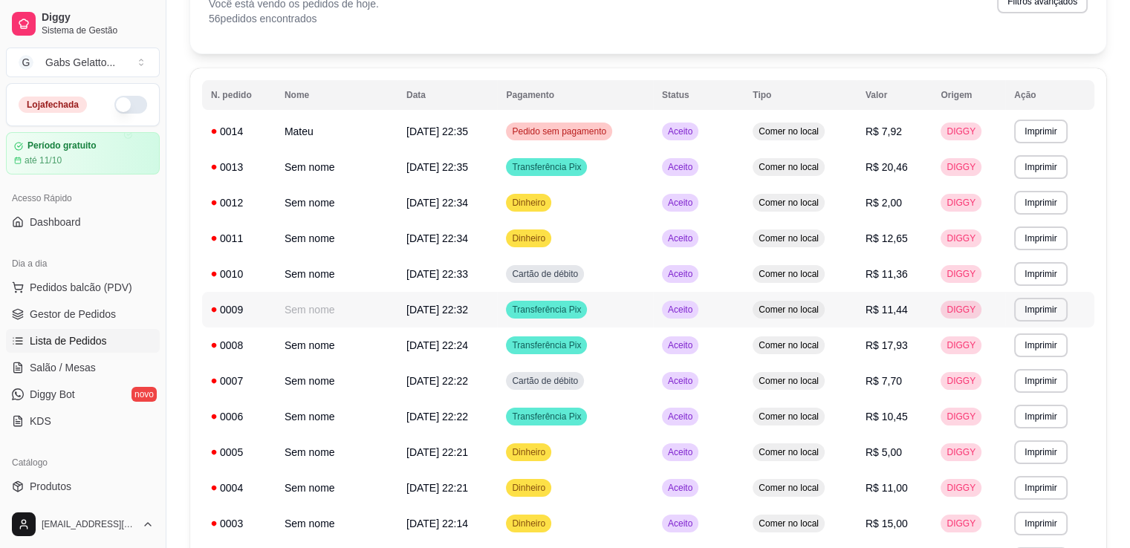
scroll to position [0, 0]
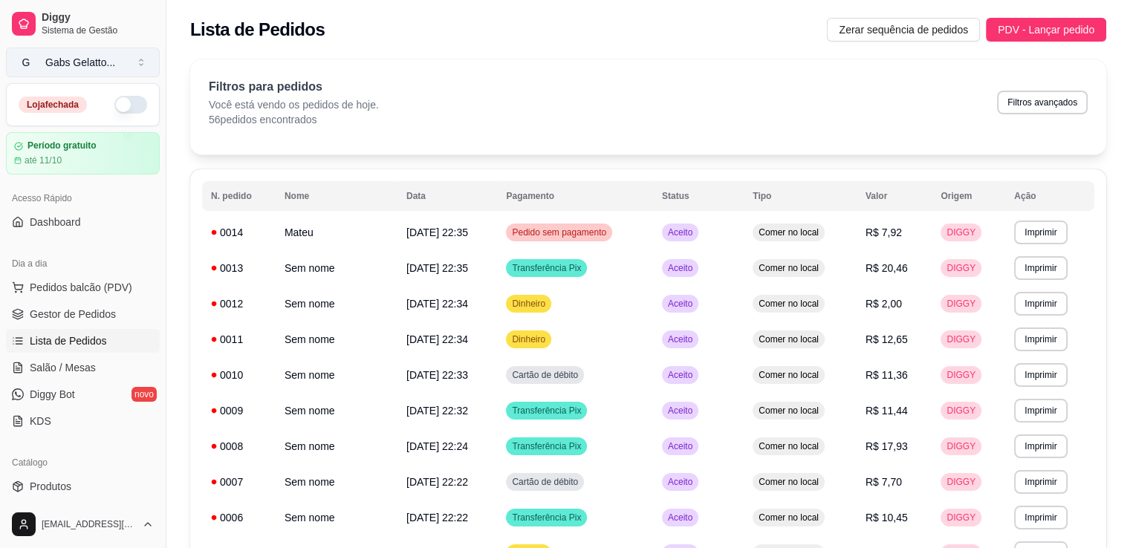
click at [108, 66] on div "Gabs Gelatto ..." at bounding box center [80, 62] width 70 height 15
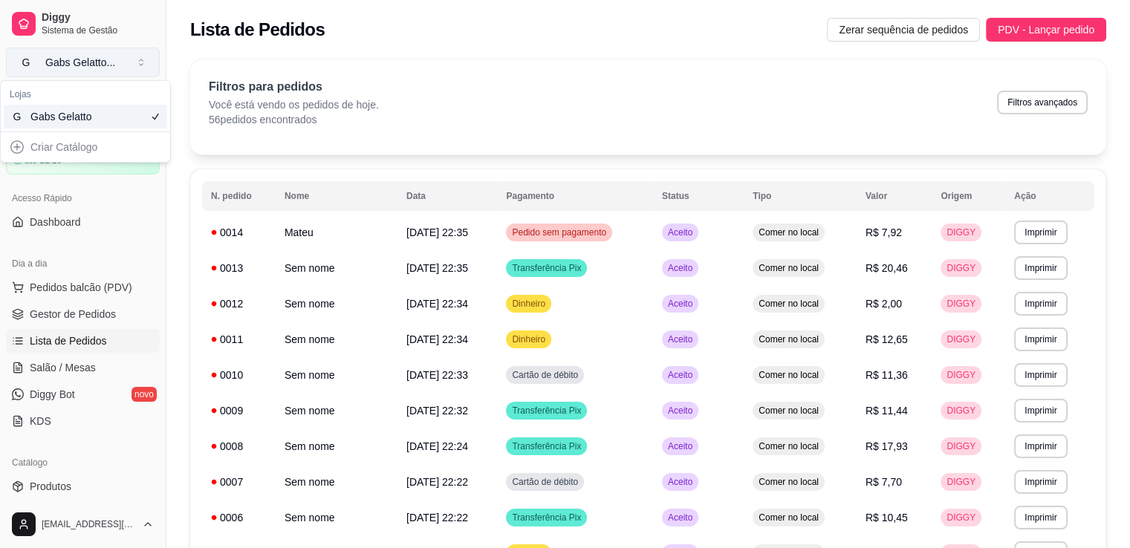
click at [108, 66] on div "Gabs Gelatto ..." at bounding box center [80, 62] width 70 height 15
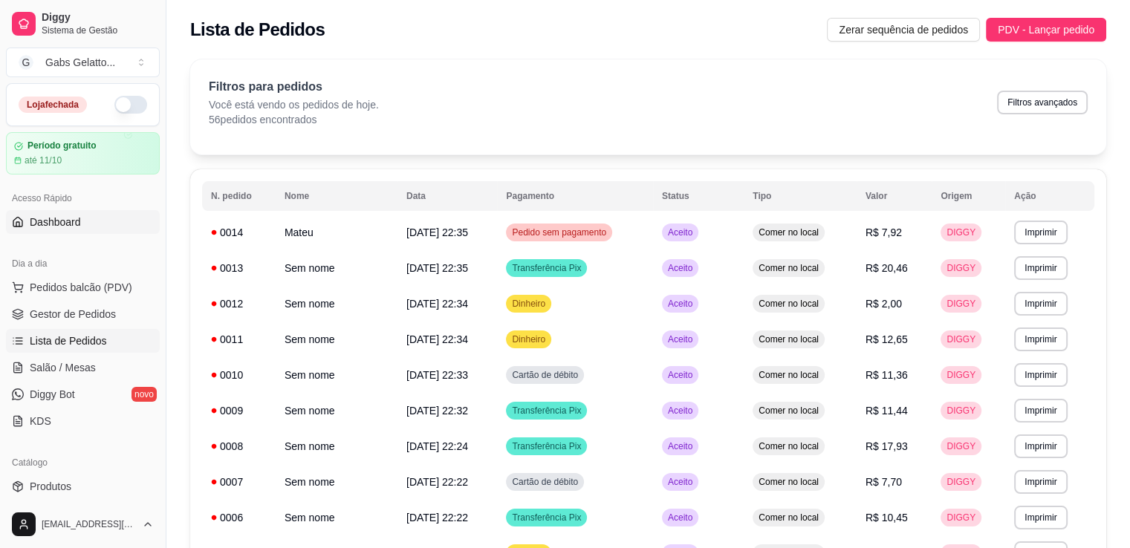
click at [66, 218] on span "Dashboard" at bounding box center [55, 222] width 51 height 15
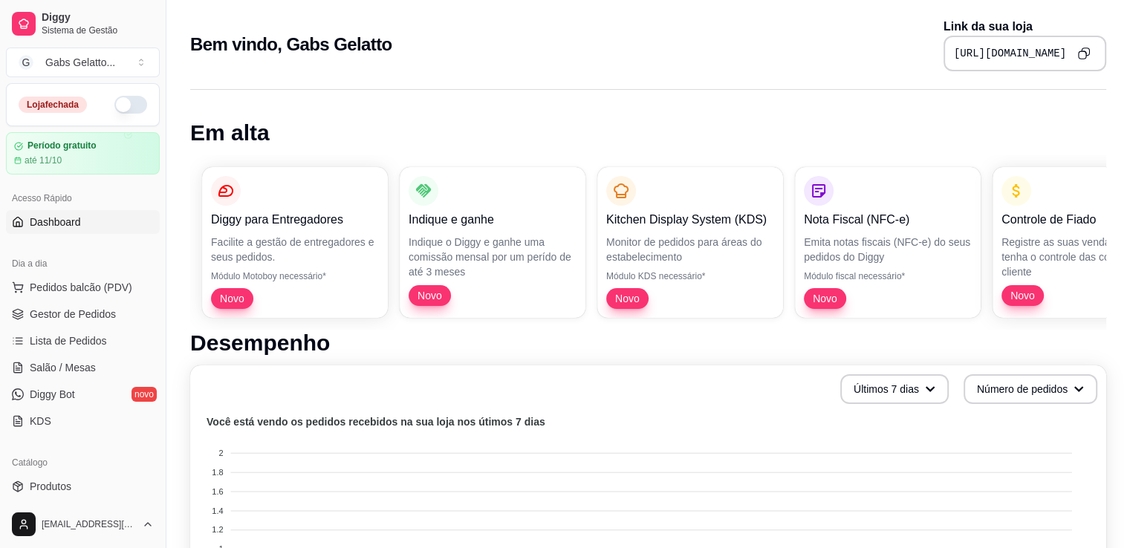
click at [1083, 52] on icon "Copy to clipboard" at bounding box center [1083, 53] width 13 height 13
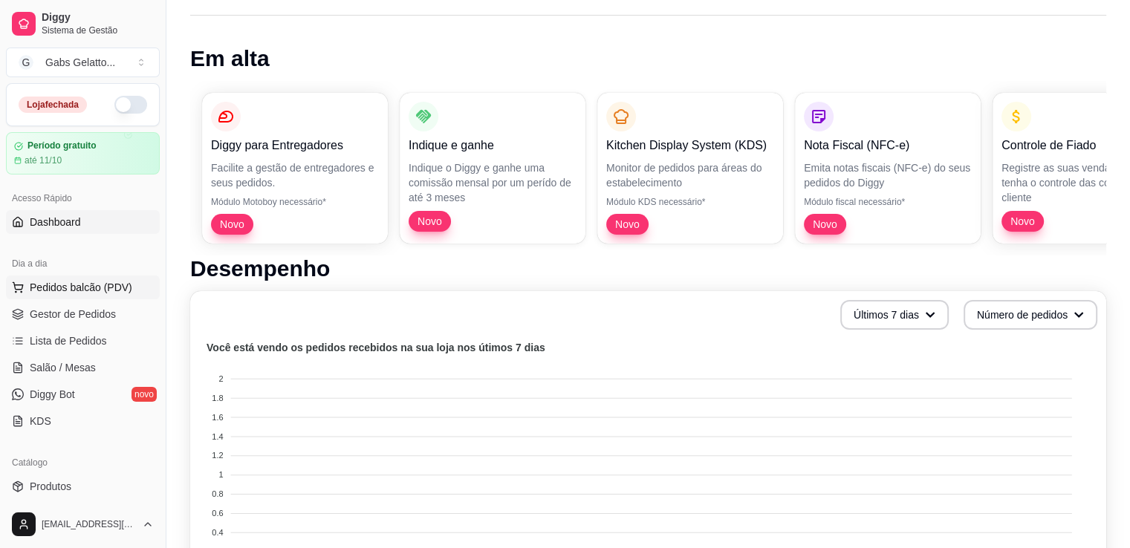
scroll to position [149, 0]
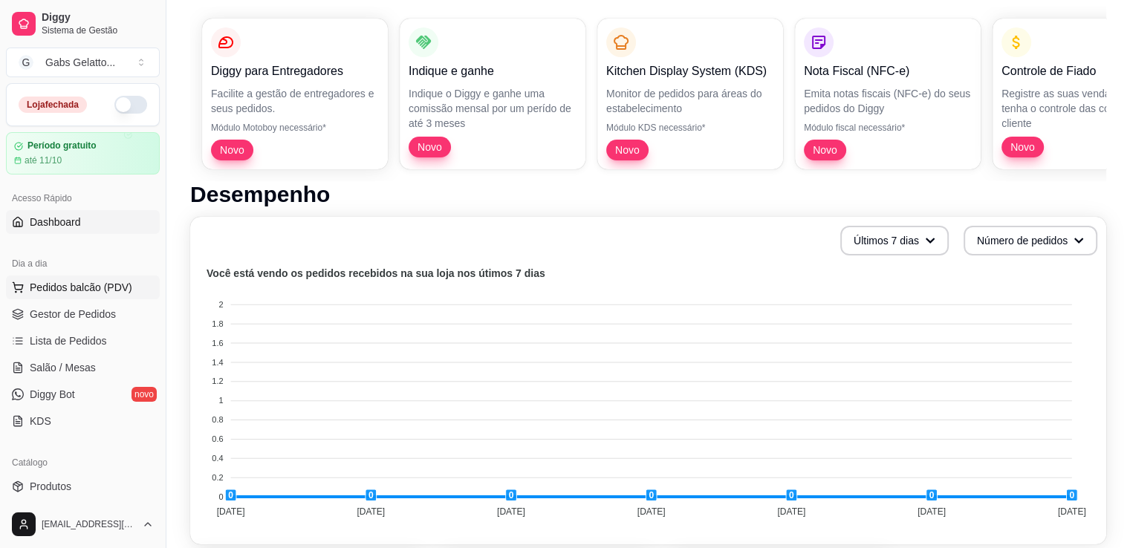
click at [119, 285] on span "Pedidos balcão (PDV)" at bounding box center [81, 287] width 102 height 15
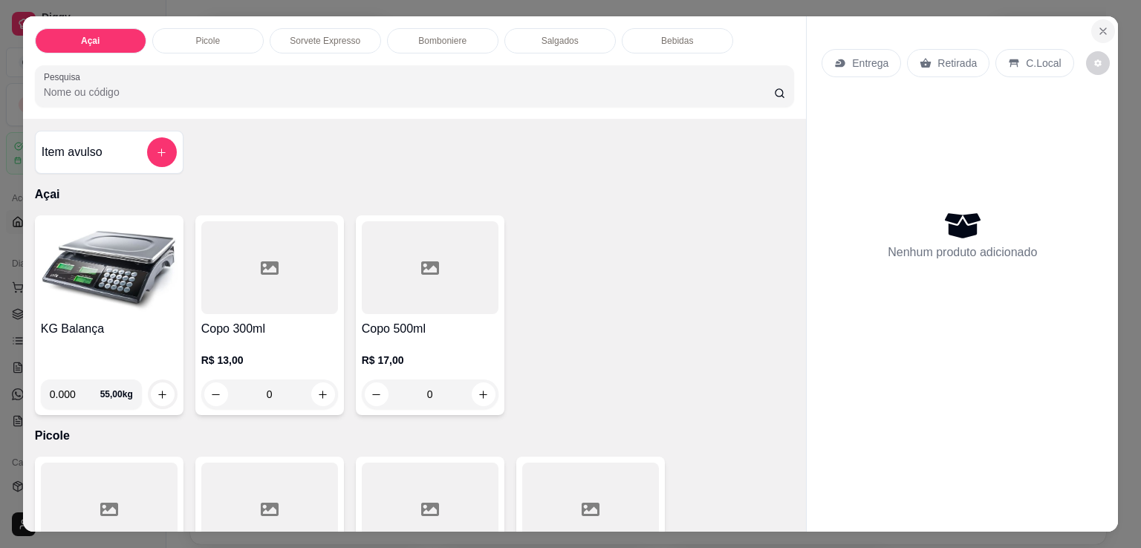
click at [1098, 25] on icon "Close" at bounding box center [1103, 31] width 12 height 12
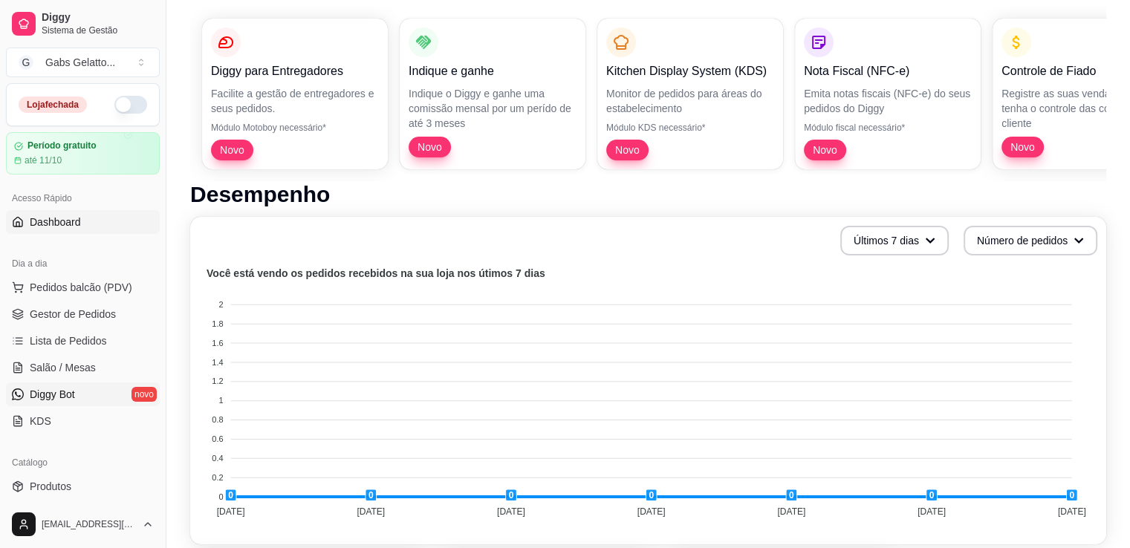
click at [68, 385] on link "Diggy Bot novo" at bounding box center [83, 394] width 154 height 24
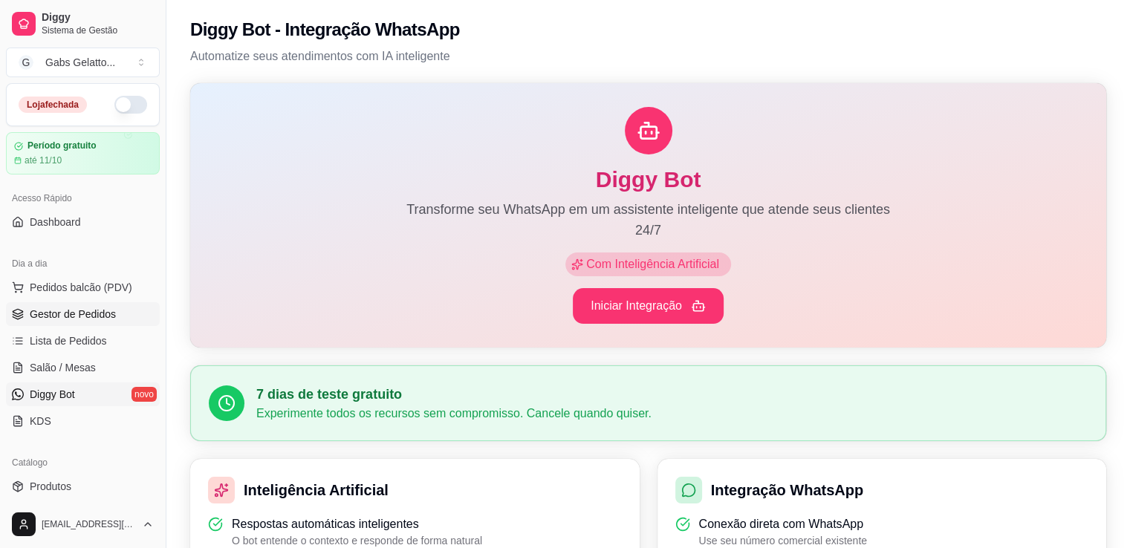
click at [108, 317] on span "Gestor de Pedidos" at bounding box center [73, 314] width 86 height 15
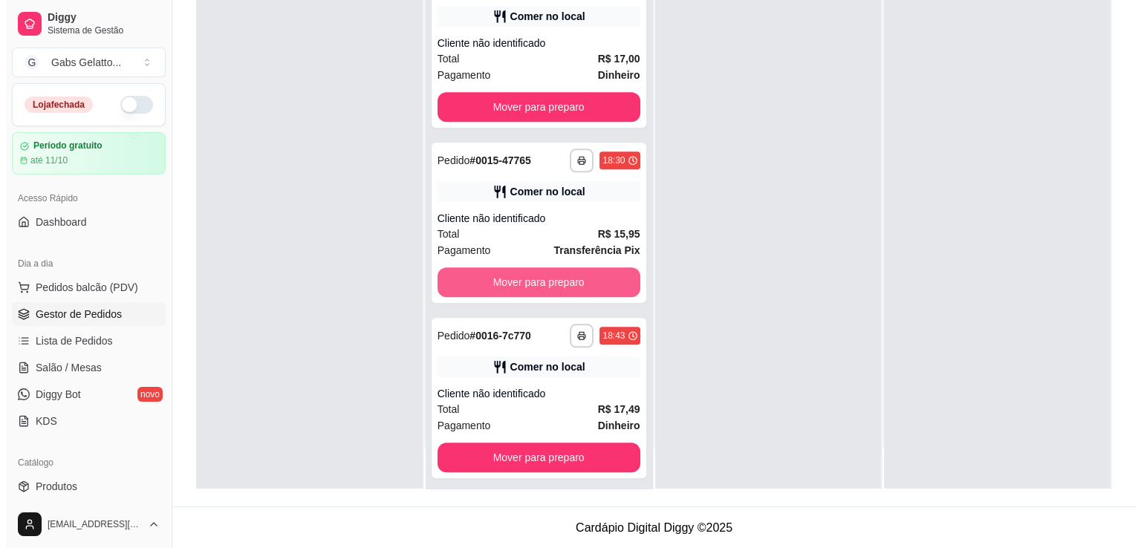
scroll to position [1114, 0]
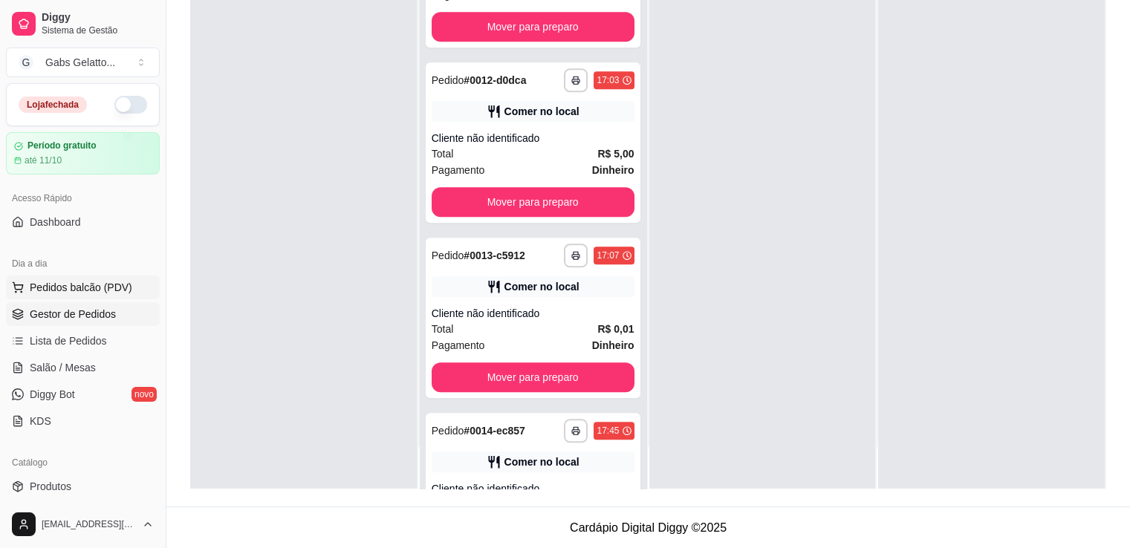
click at [73, 276] on button "Pedidos balcão (PDV)" at bounding box center [83, 288] width 154 height 24
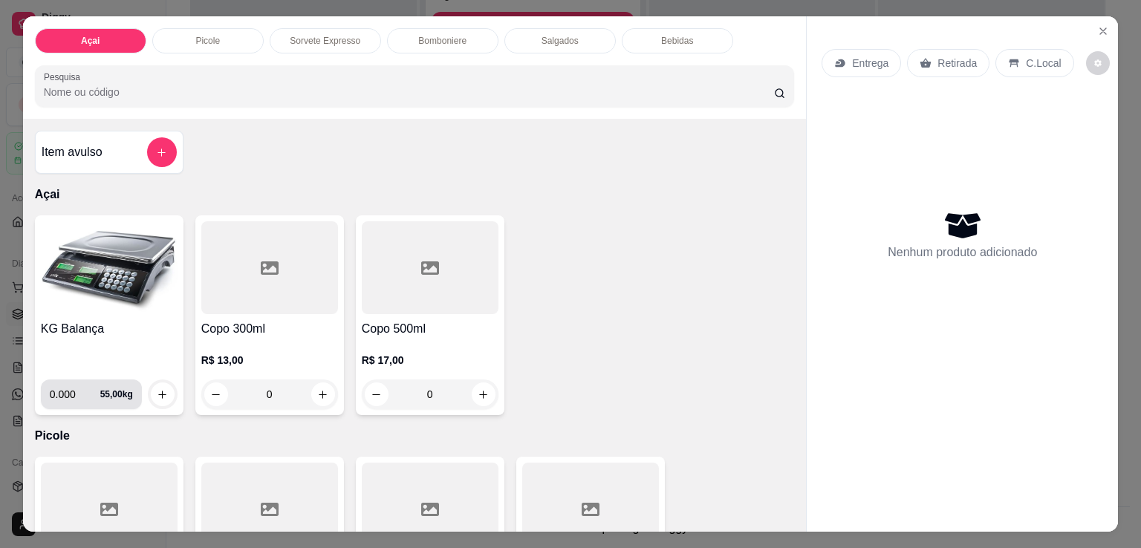
click at [72, 387] on input "0.000" at bounding box center [75, 394] width 50 height 30
type input "0.122"
click at [149, 397] on div at bounding box center [163, 394] width 30 height 30
click at [160, 393] on button "increase-product-quantity" at bounding box center [163, 394] width 24 height 24
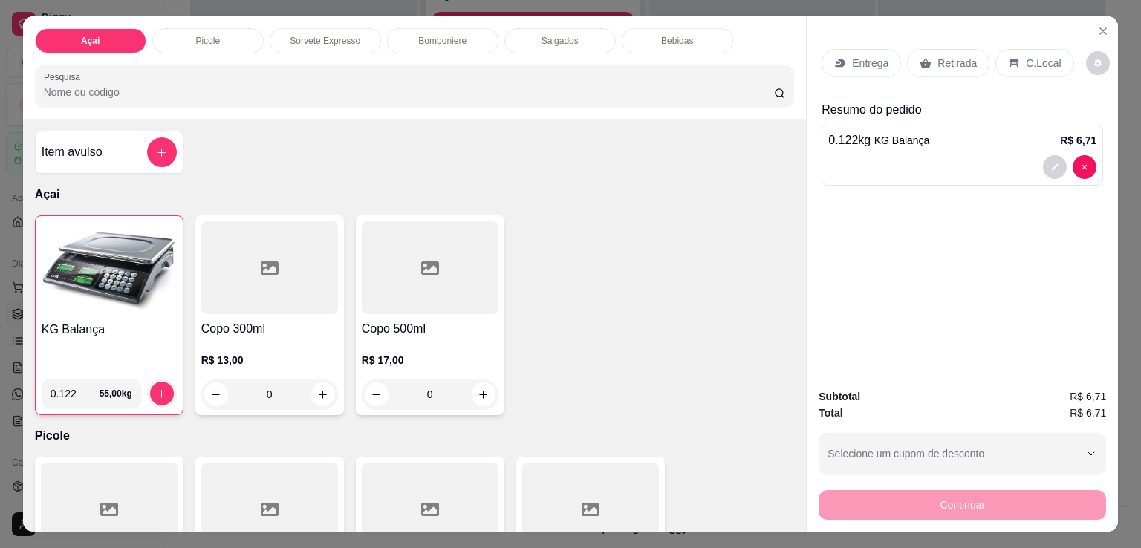
drag, startPoint x: 1034, startPoint y: 60, endPoint x: 1013, endPoint y: 82, distance: 30.5
click at [1033, 61] on p "C.Local" at bounding box center [1043, 63] width 35 height 15
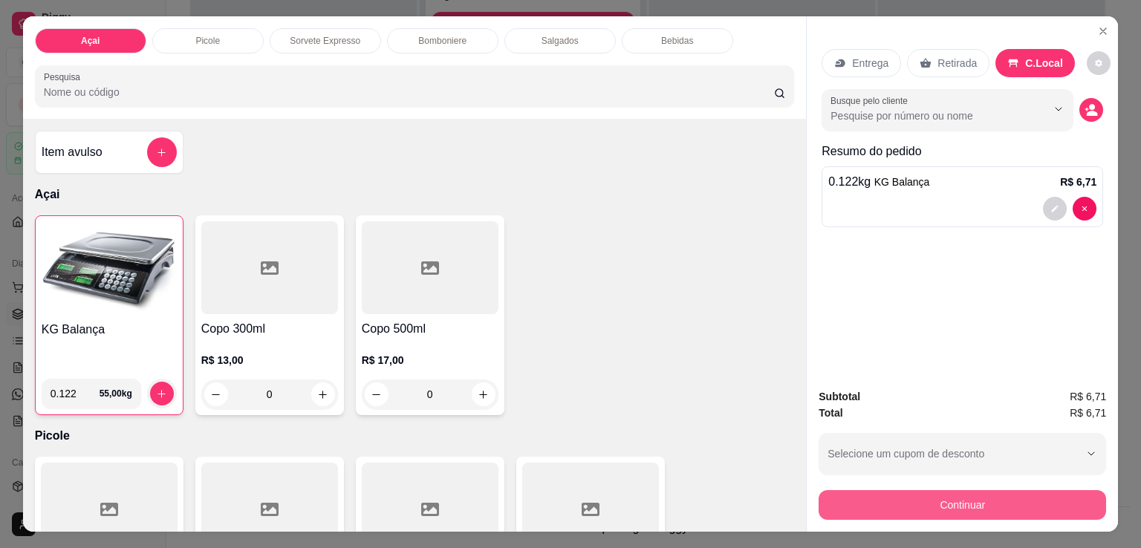
click at [968, 498] on button "Continuar" at bounding box center [961, 505] width 287 height 30
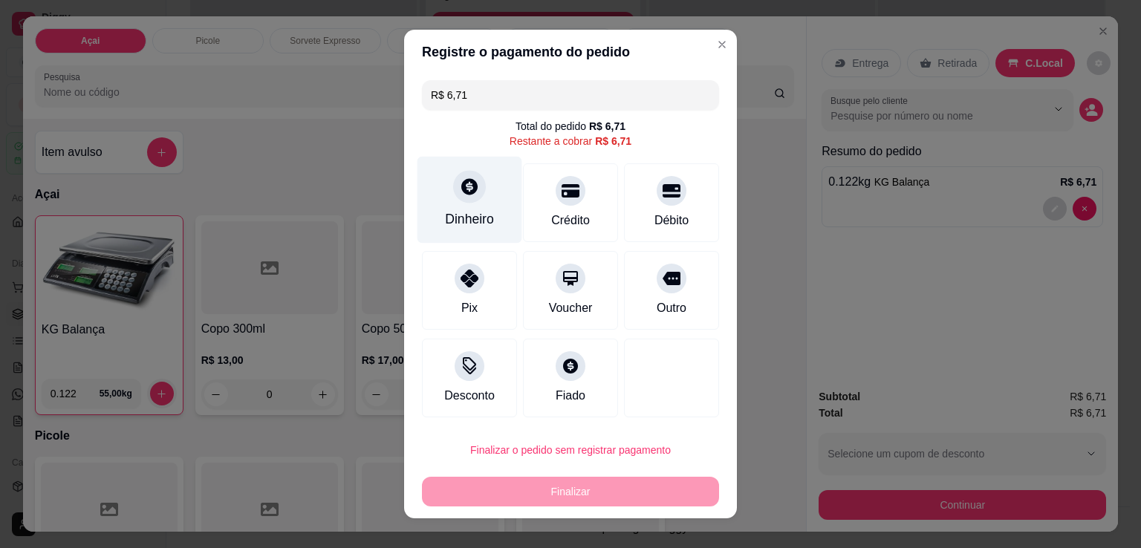
drag, startPoint x: 484, startPoint y: 191, endPoint x: 473, endPoint y: 196, distance: 12.3
click at [473, 196] on div "Dinheiro" at bounding box center [469, 200] width 105 height 87
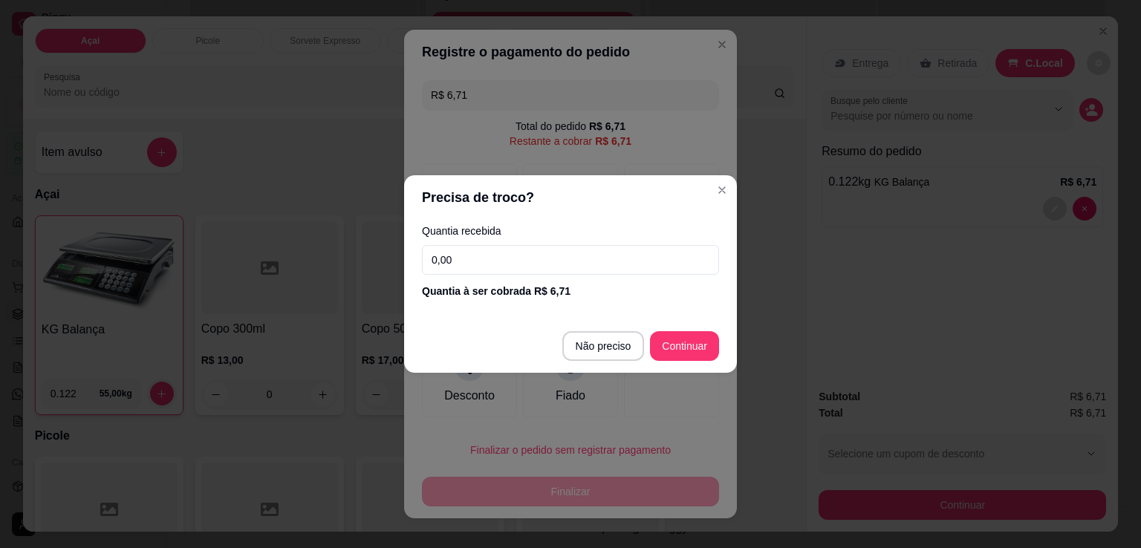
click at [594, 268] on input "0,00" at bounding box center [570, 260] width 297 height 30
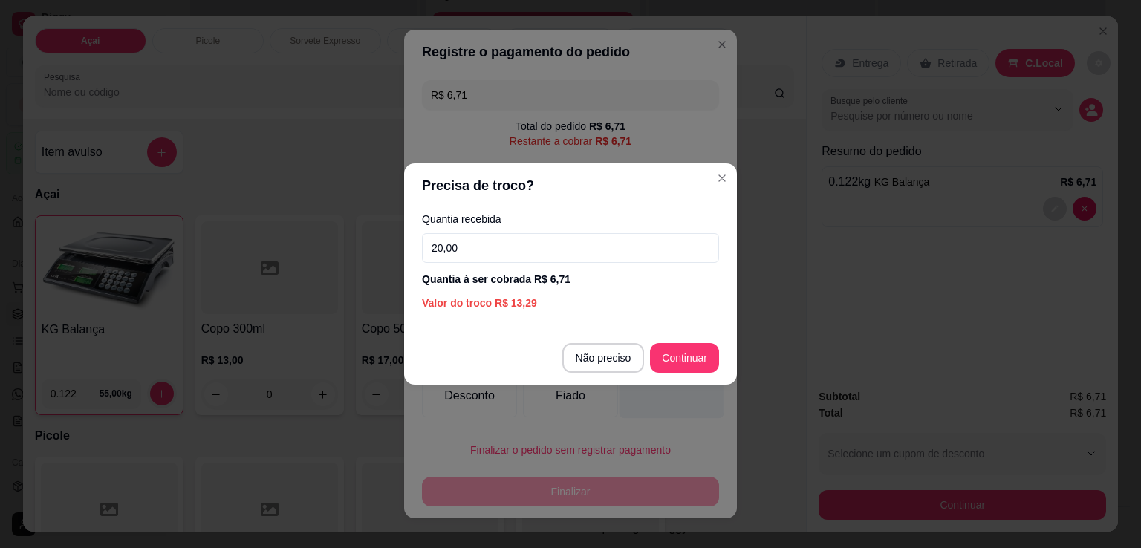
type input "20,00"
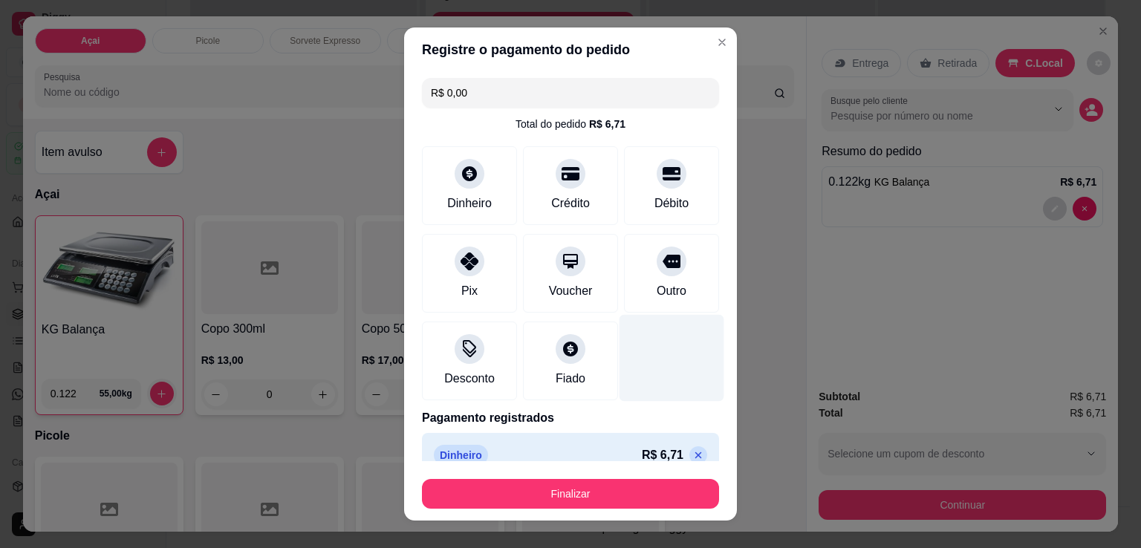
scroll to position [21, 0]
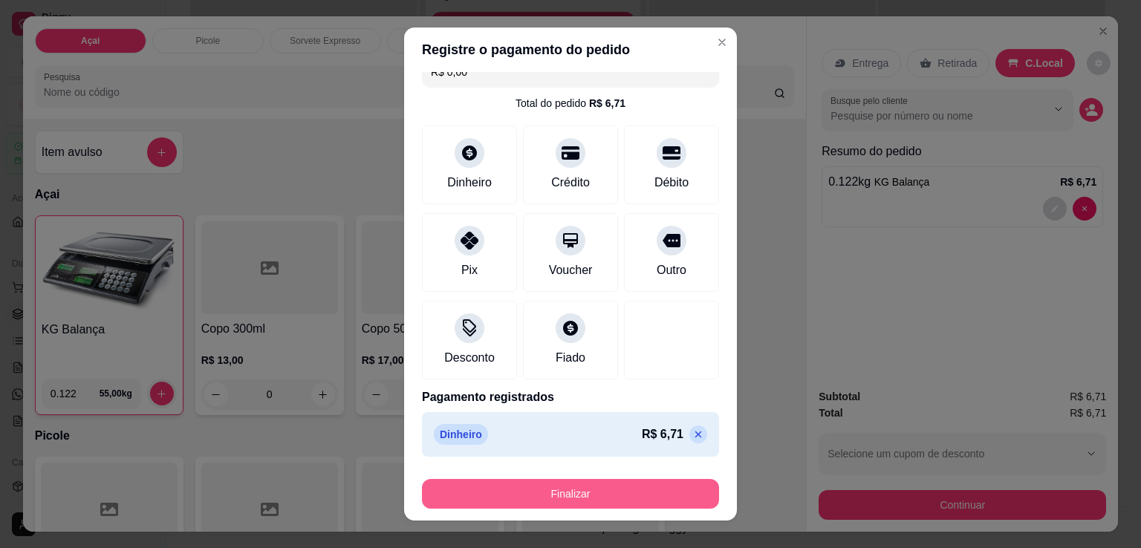
click at [558, 498] on button "Finalizar" at bounding box center [570, 494] width 297 height 30
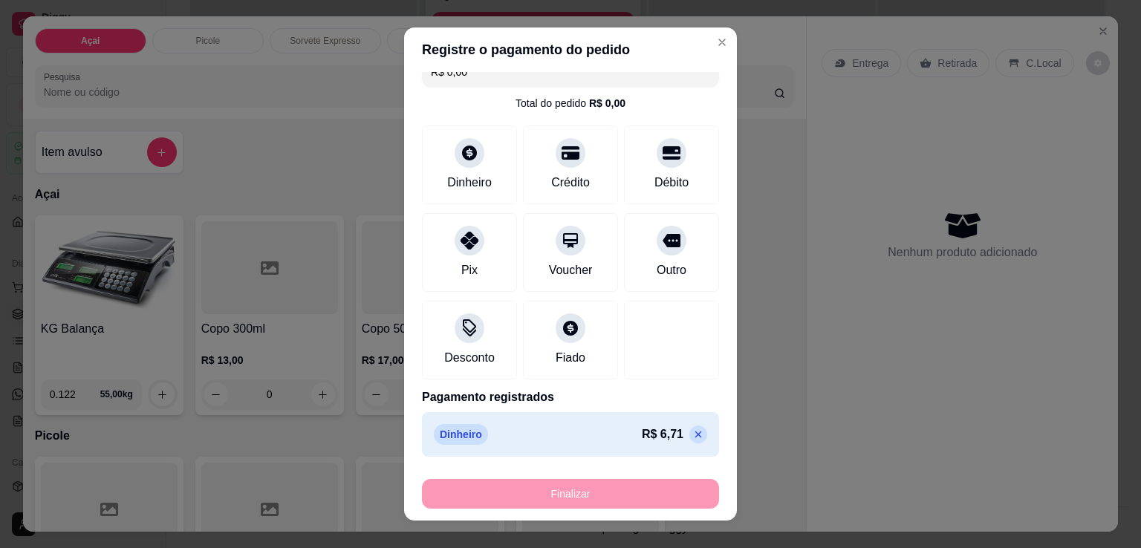
type input "-R$ 6,71"
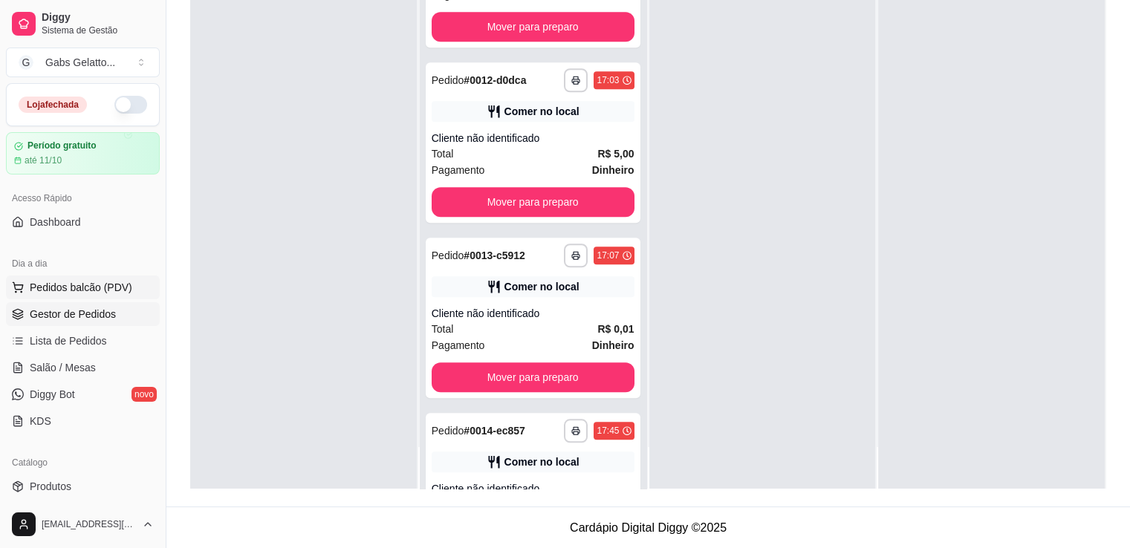
click at [128, 286] on button "Pedidos balcão (PDV)" at bounding box center [83, 288] width 154 height 24
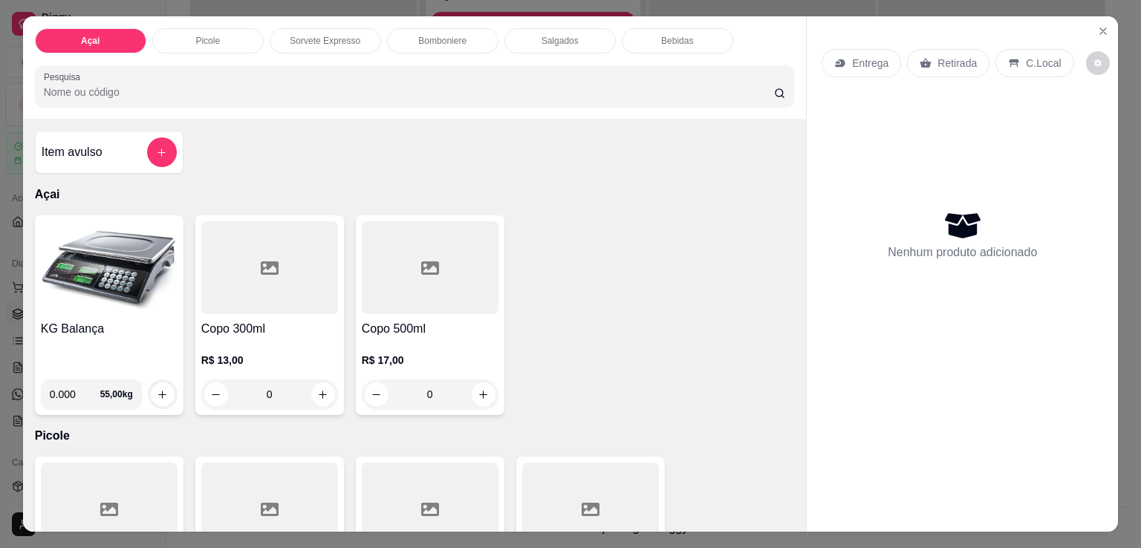
click at [677, 45] on div "Bebidas" at bounding box center [677, 40] width 111 height 25
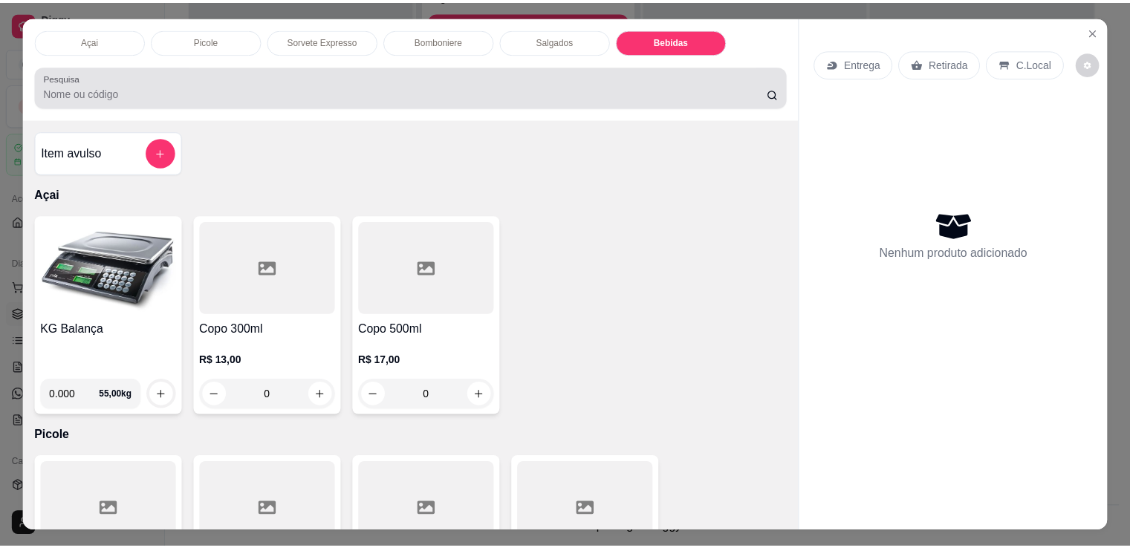
scroll to position [36, 0]
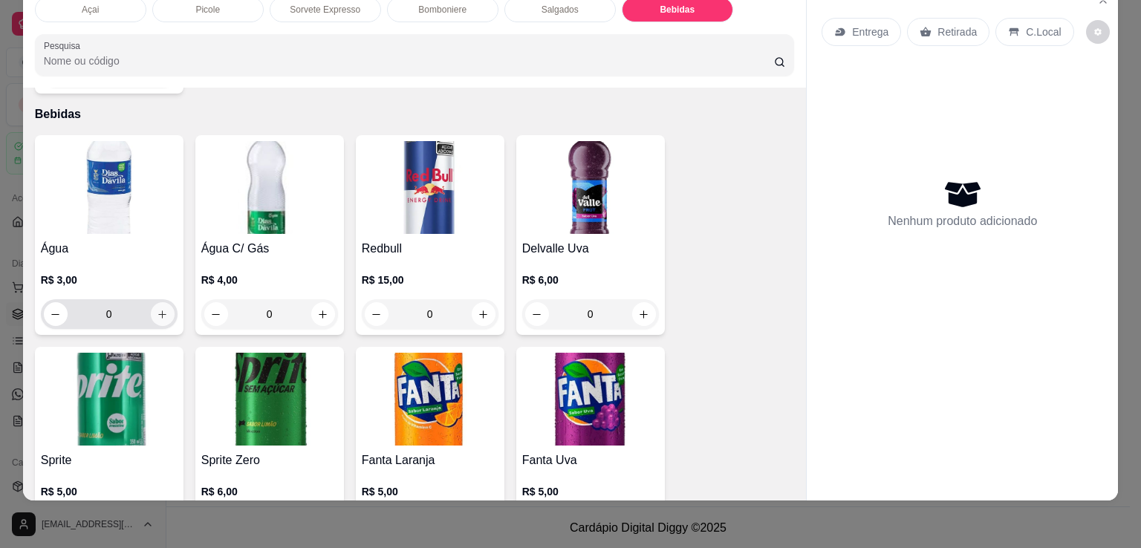
click at [158, 310] on icon "increase-product-quantity" at bounding box center [162, 314] width 8 height 8
type input "1"
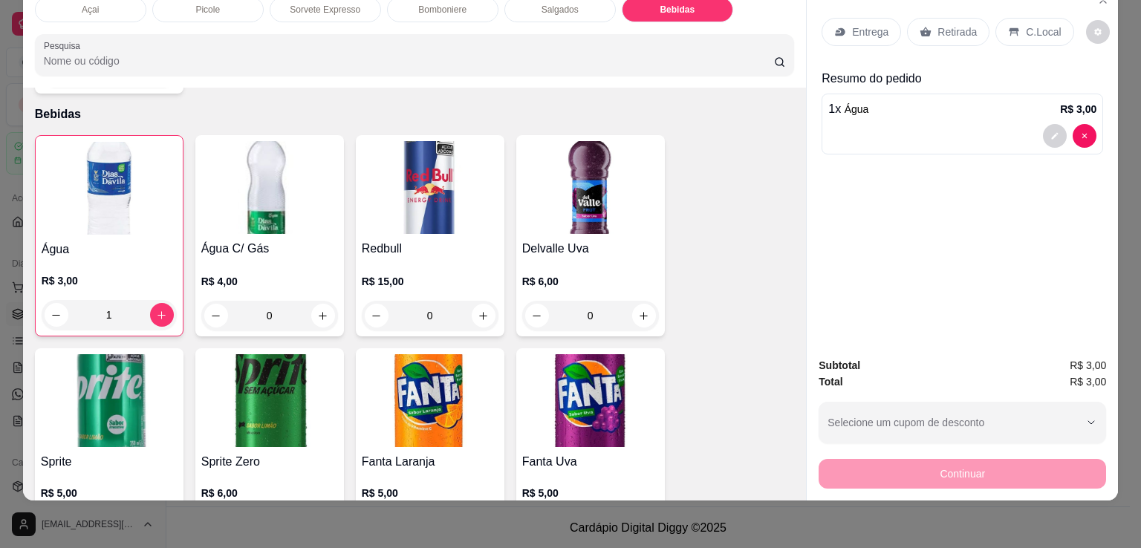
click at [1035, 25] on p "C.Local" at bounding box center [1043, 32] width 35 height 15
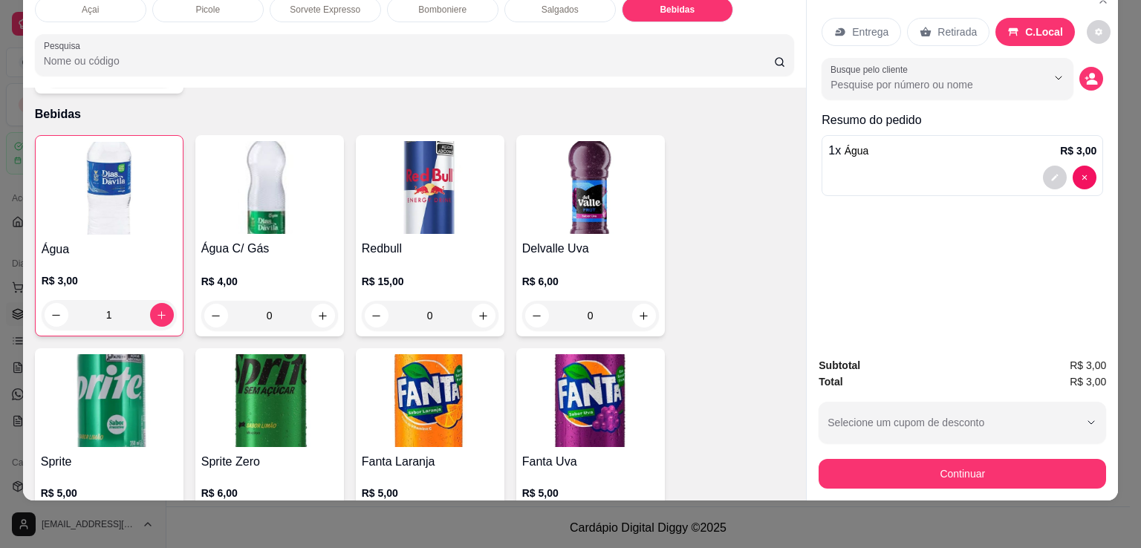
click at [974, 455] on div "Continuar" at bounding box center [961, 471] width 287 height 33
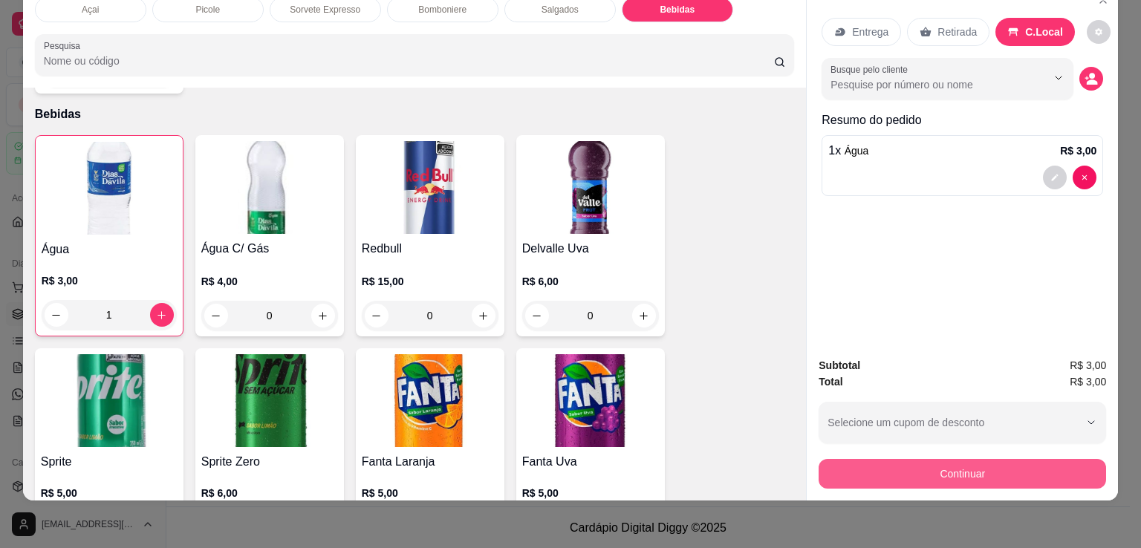
click at [974, 459] on button "Continuar" at bounding box center [961, 474] width 287 height 30
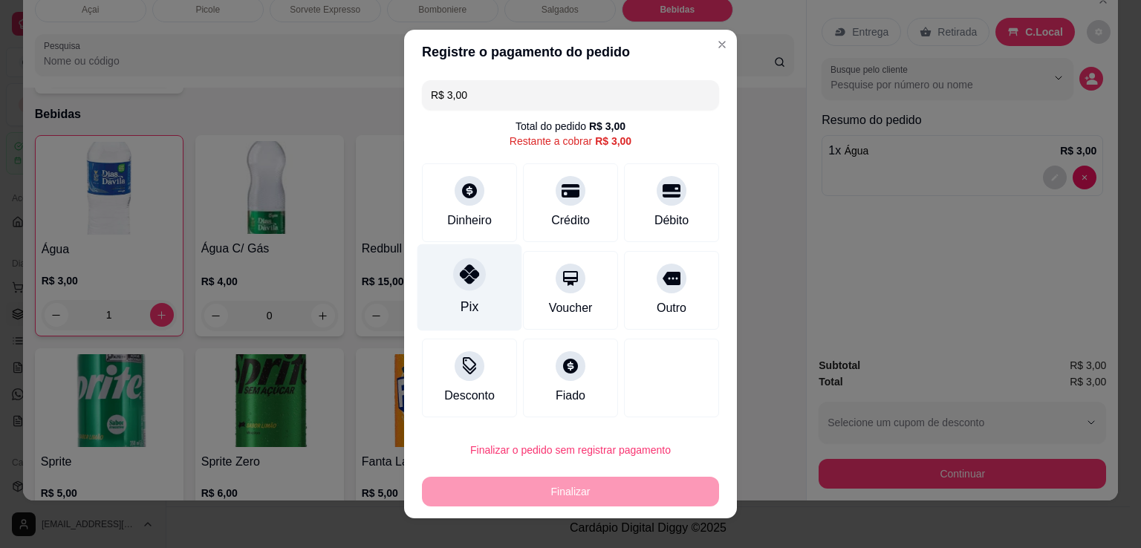
click at [469, 295] on div "Pix" at bounding box center [469, 287] width 105 height 87
type input "R$ 0,00"
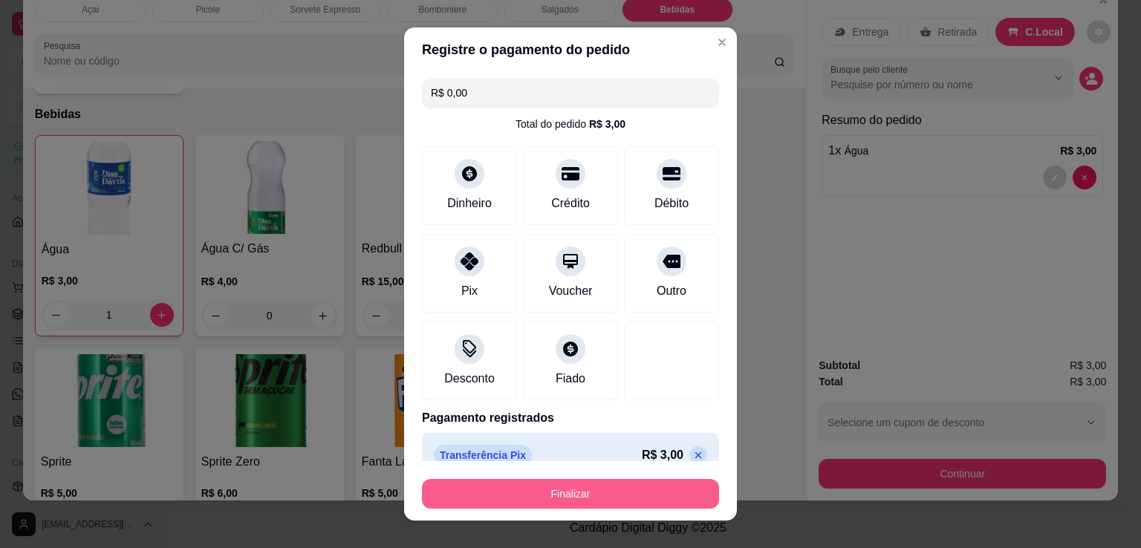
click at [584, 493] on button "Finalizar" at bounding box center [570, 494] width 297 height 30
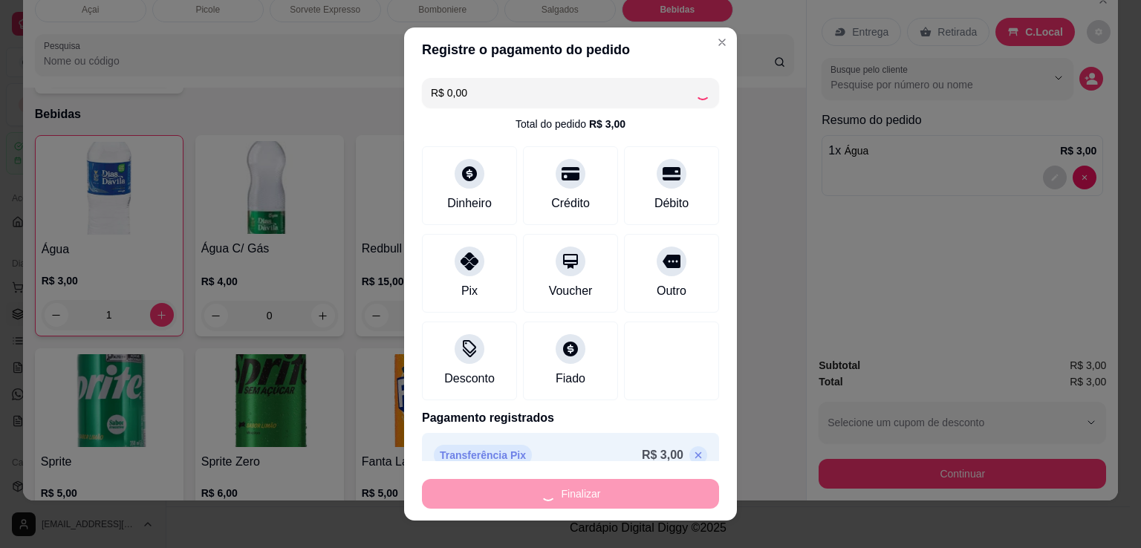
type input "0"
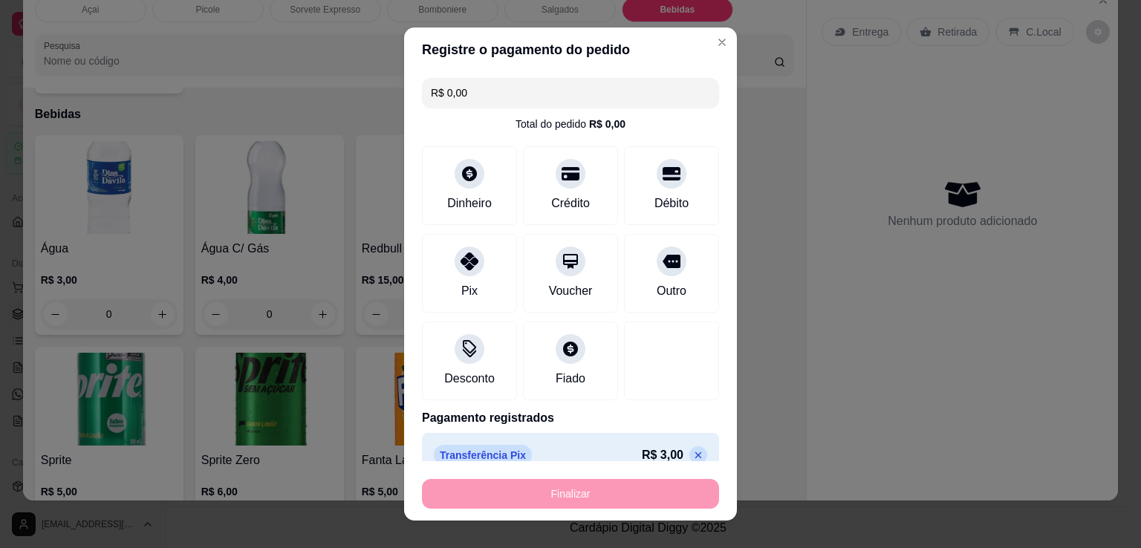
type input "-R$ 3,00"
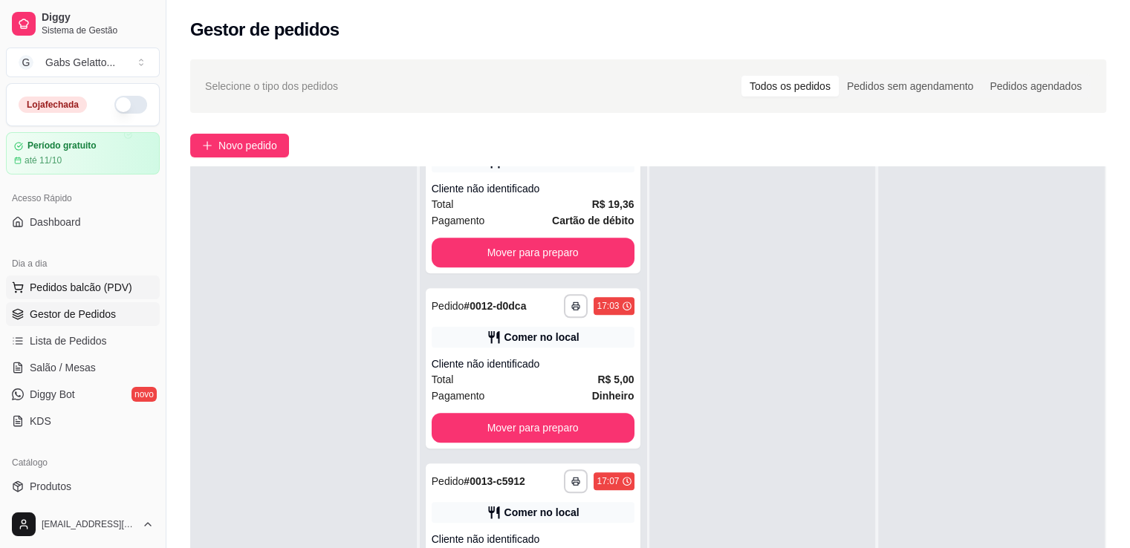
click at [133, 288] on button "Pedidos balcão (PDV)" at bounding box center [83, 288] width 154 height 24
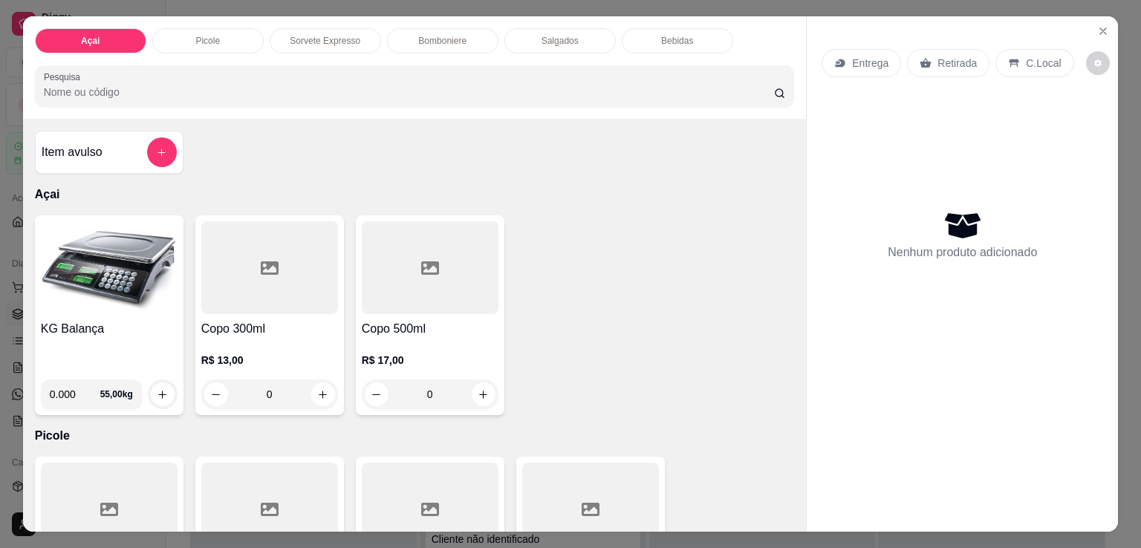
scroll to position [74, 0]
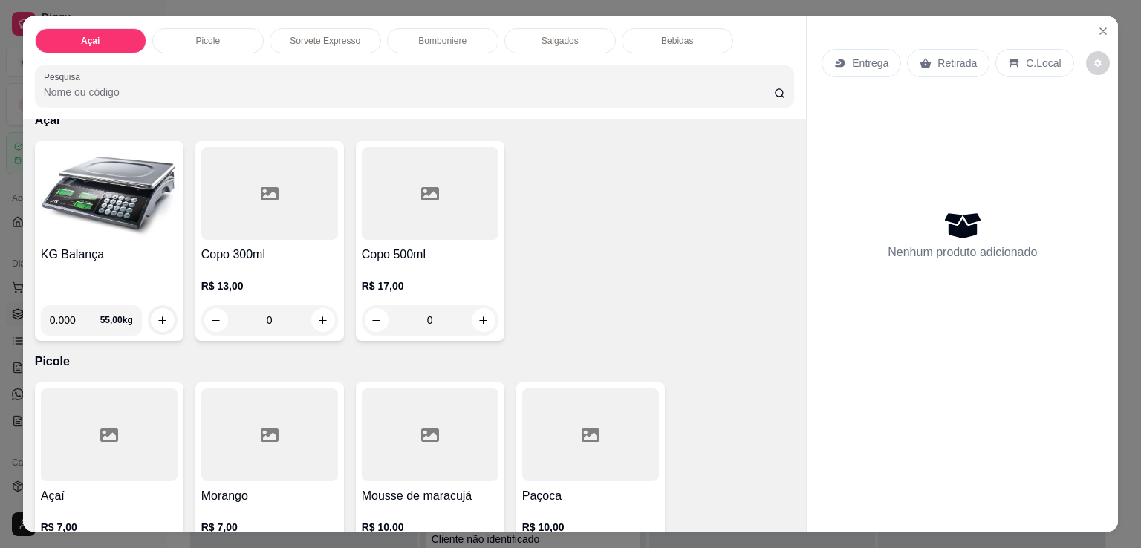
click at [457, 39] on p "Bomboniere" at bounding box center [442, 41] width 48 height 12
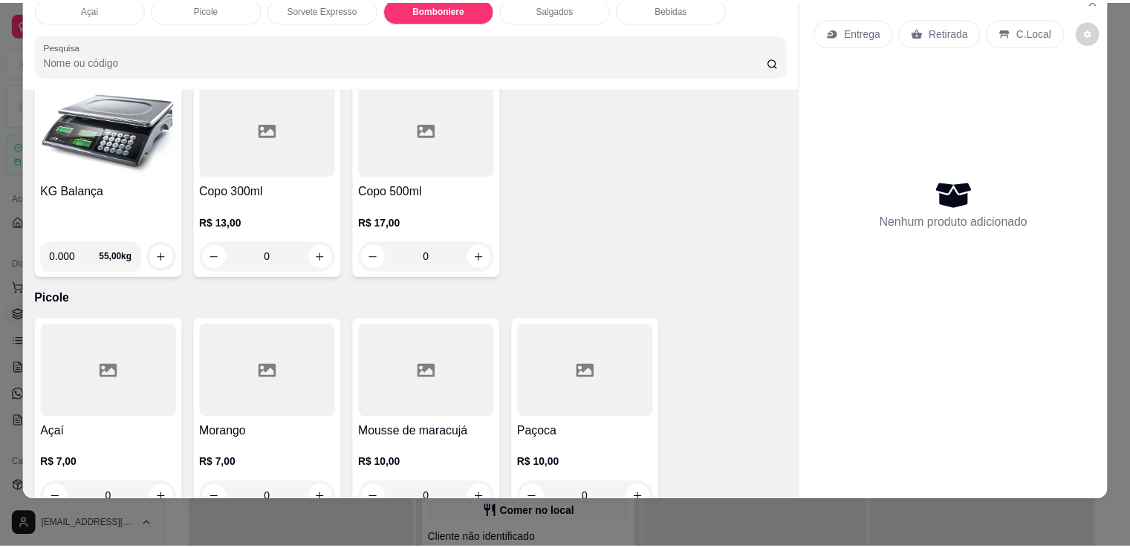
scroll to position [0, 0]
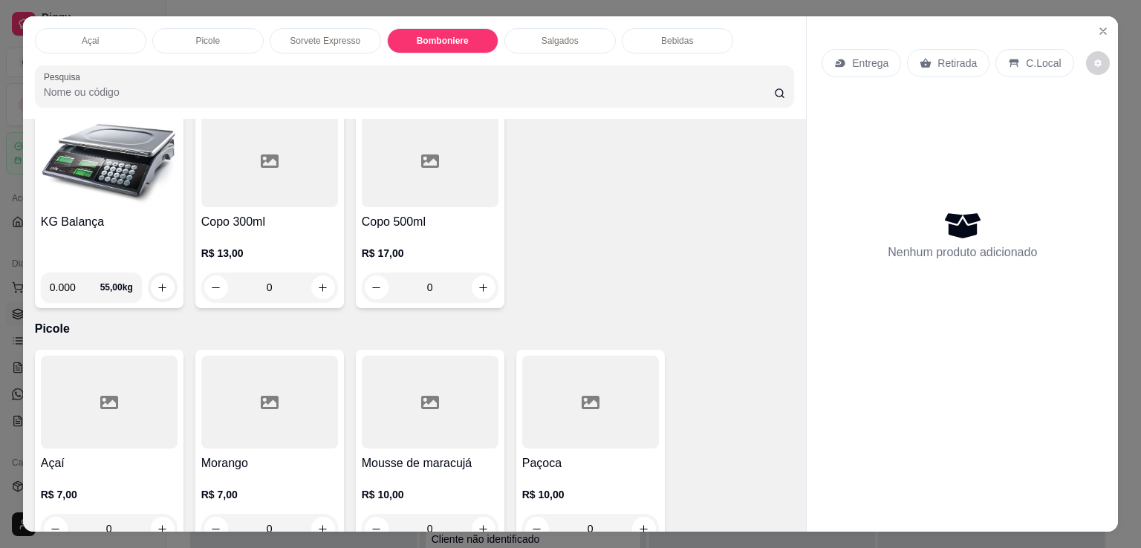
click at [1110, 23] on div "Entrega Retirada C.Local Nenhum produto adicionado" at bounding box center [961, 262] width 311 height 492
click at [1100, 25] on icon "Close" at bounding box center [1103, 31] width 12 height 12
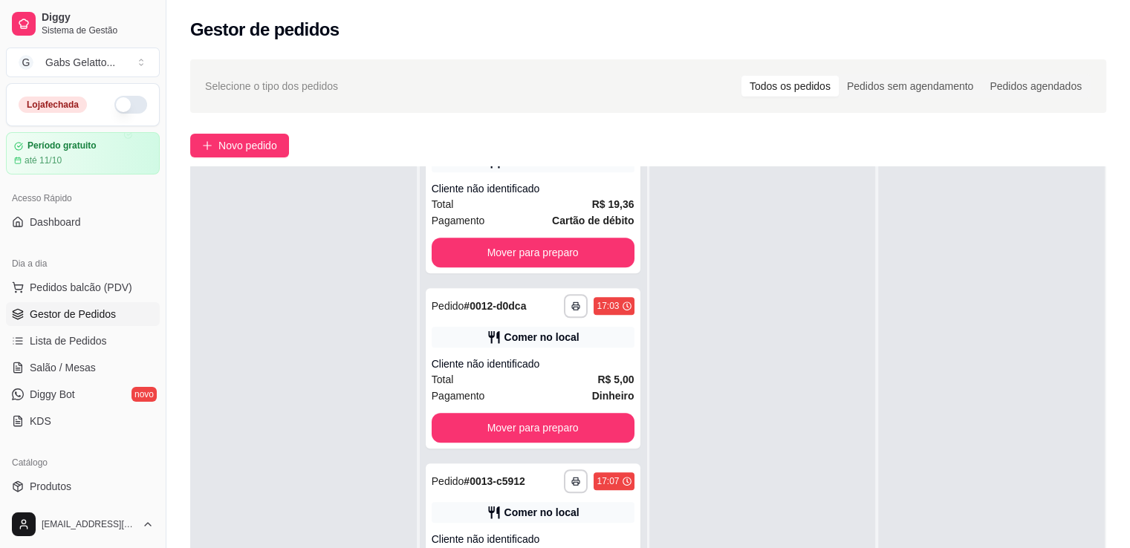
click at [92, 322] on link "Gestor de Pedidos" at bounding box center [83, 314] width 154 height 24
click at [84, 340] on span "Lista de Pedidos" at bounding box center [68, 340] width 77 height 15
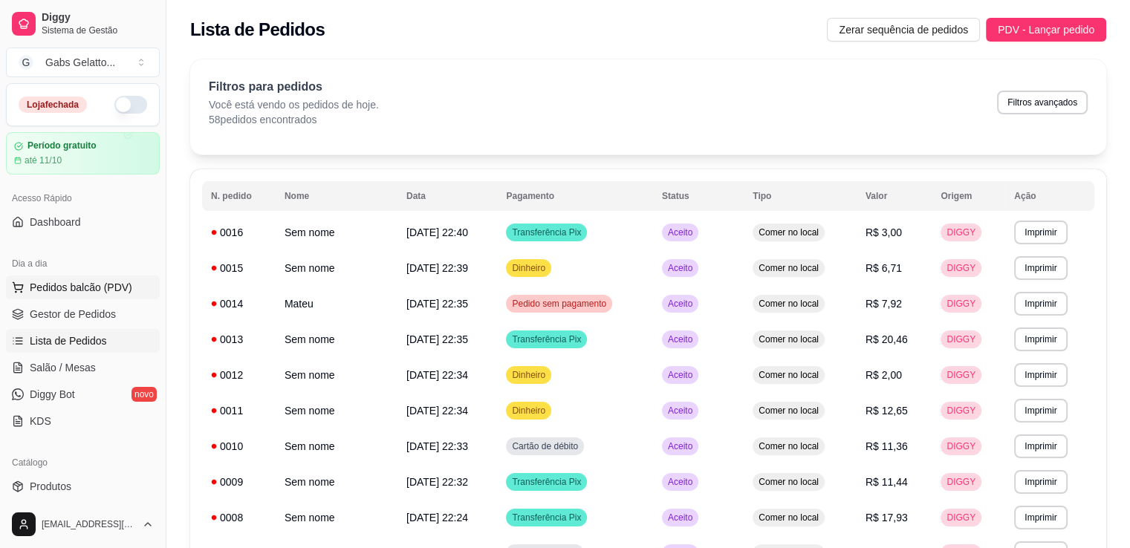
click at [80, 285] on span "Pedidos balcão (PDV)" at bounding box center [81, 287] width 102 height 15
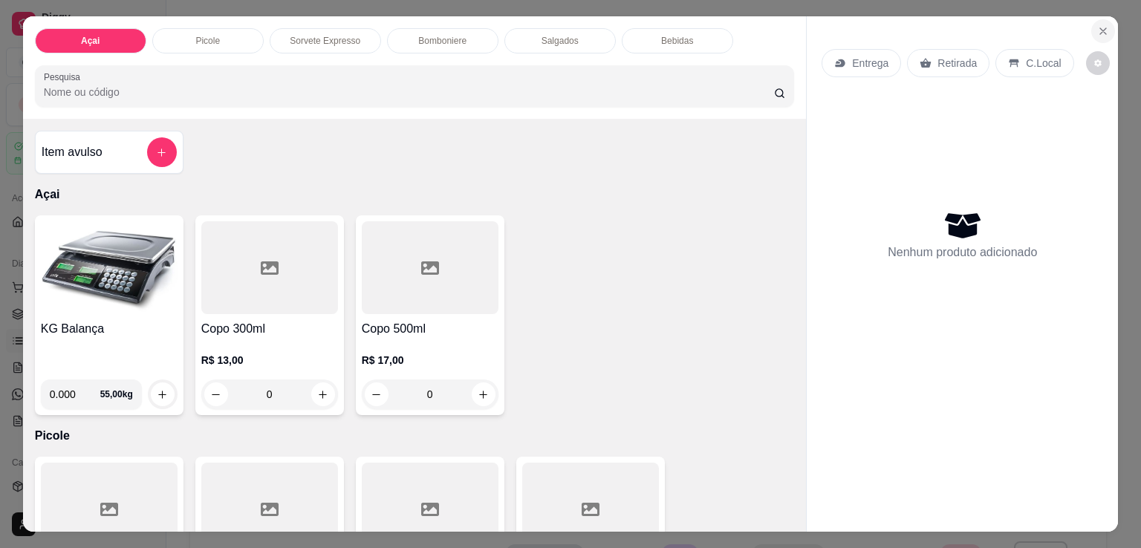
click at [1099, 31] on button "Close" at bounding box center [1103, 31] width 24 height 24
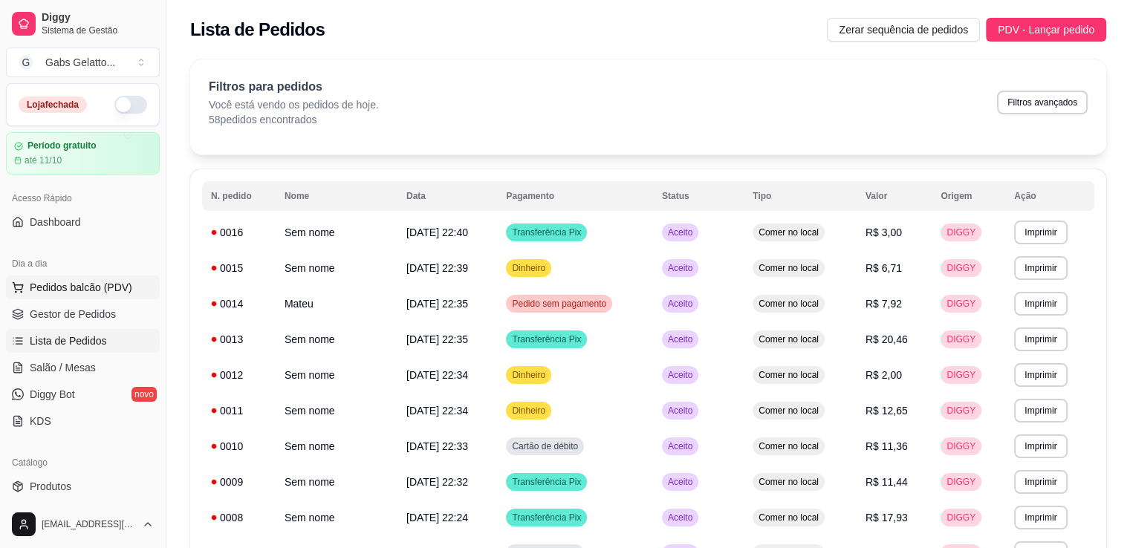
click at [74, 280] on span "Pedidos balcão (PDV)" at bounding box center [81, 287] width 102 height 15
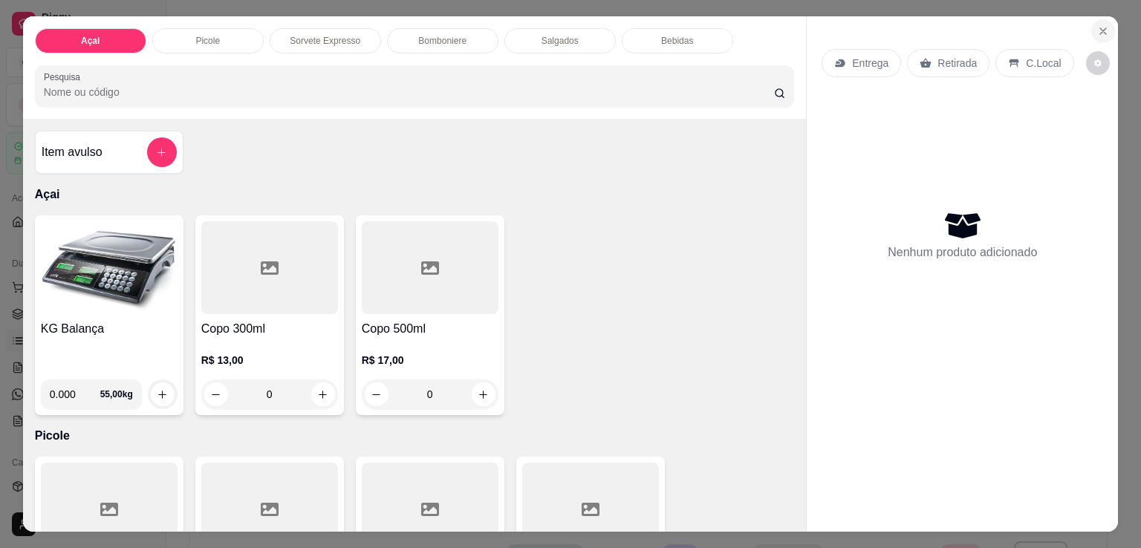
click at [1100, 28] on icon "Close" at bounding box center [1103, 31] width 6 height 6
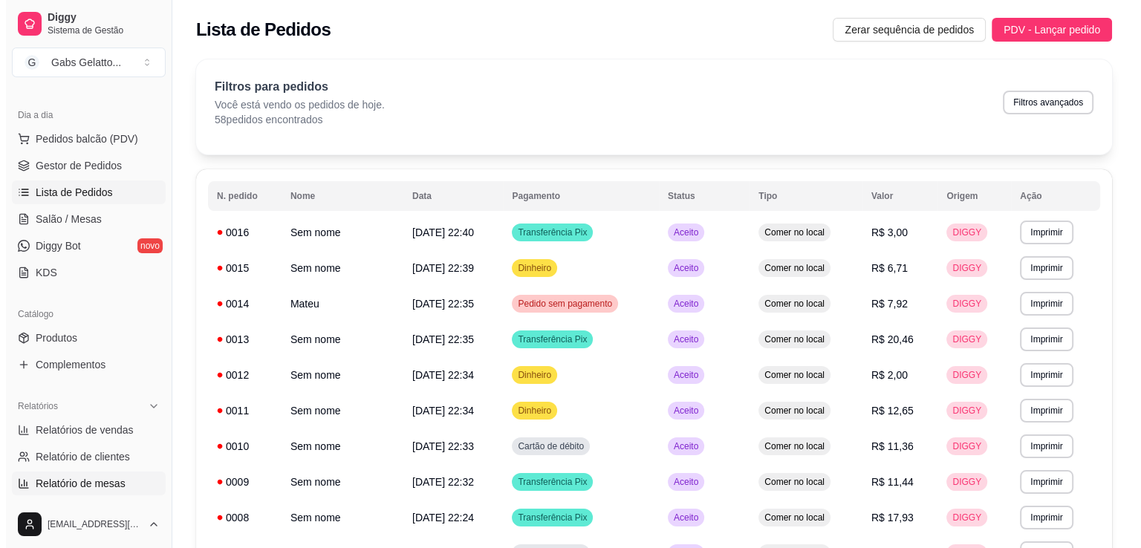
scroll to position [223, 0]
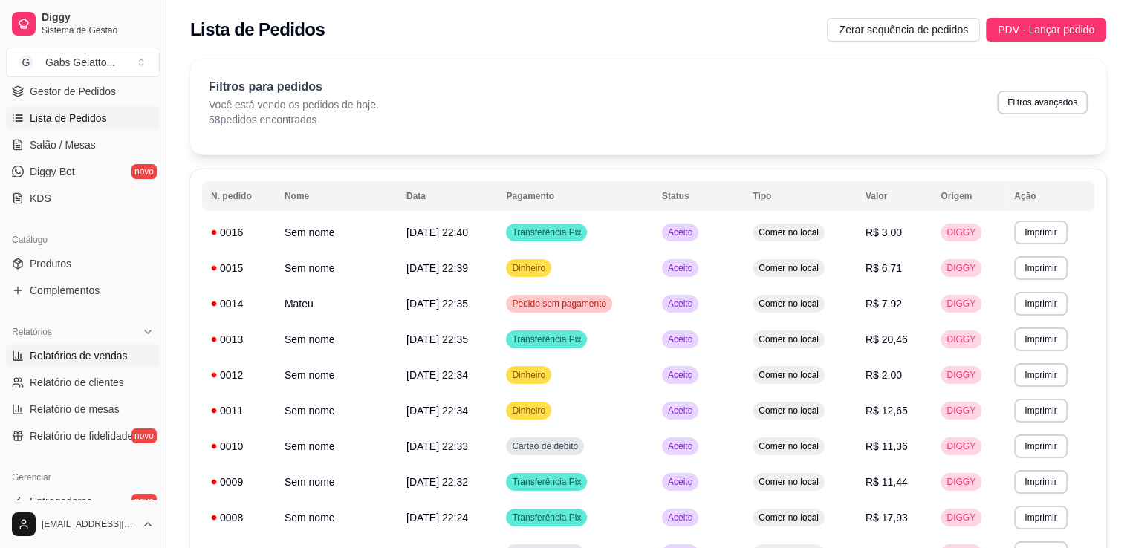
click at [112, 354] on span "Relatórios de vendas" at bounding box center [79, 355] width 98 height 15
select select "ALL"
select select "0"
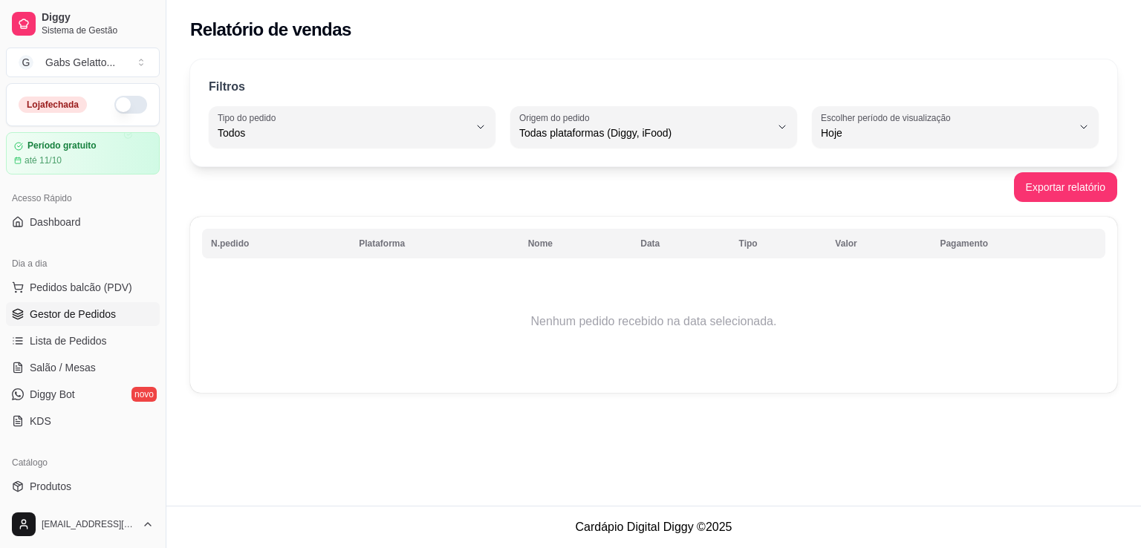
click at [77, 318] on span "Gestor de Pedidos" at bounding box center [73, 314] width 86 height 15
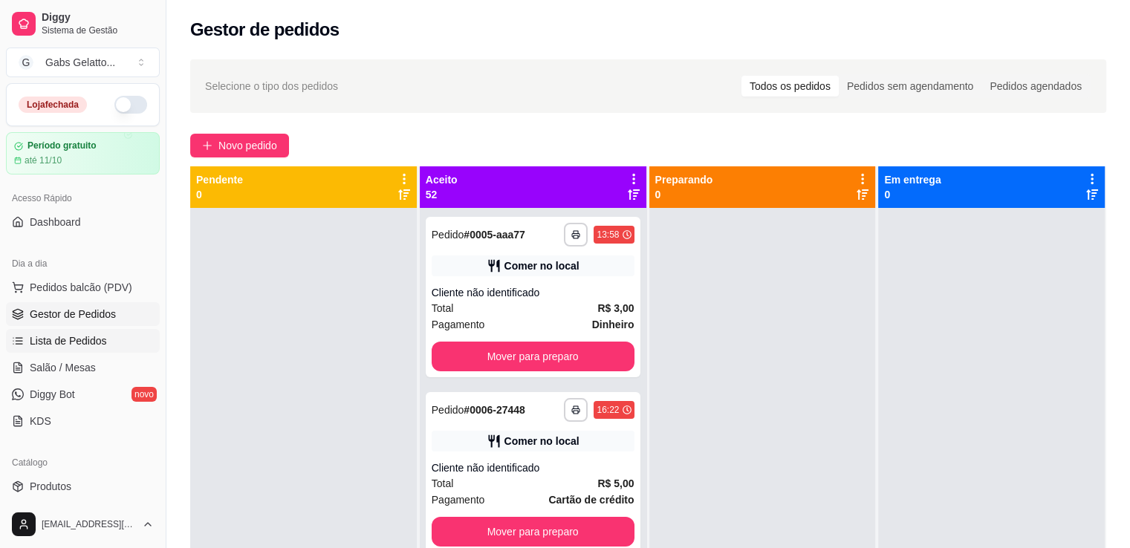
click at [74, 348] on link "Lista de Pedidos" at bounding box center [83, 341] width 154 height 24
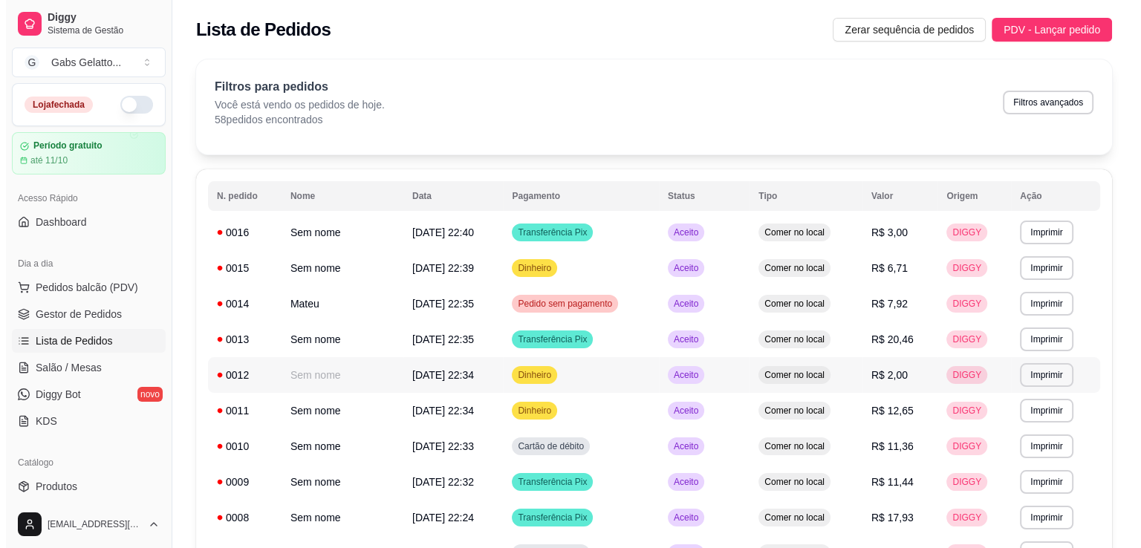
scroll to position [74, 0]
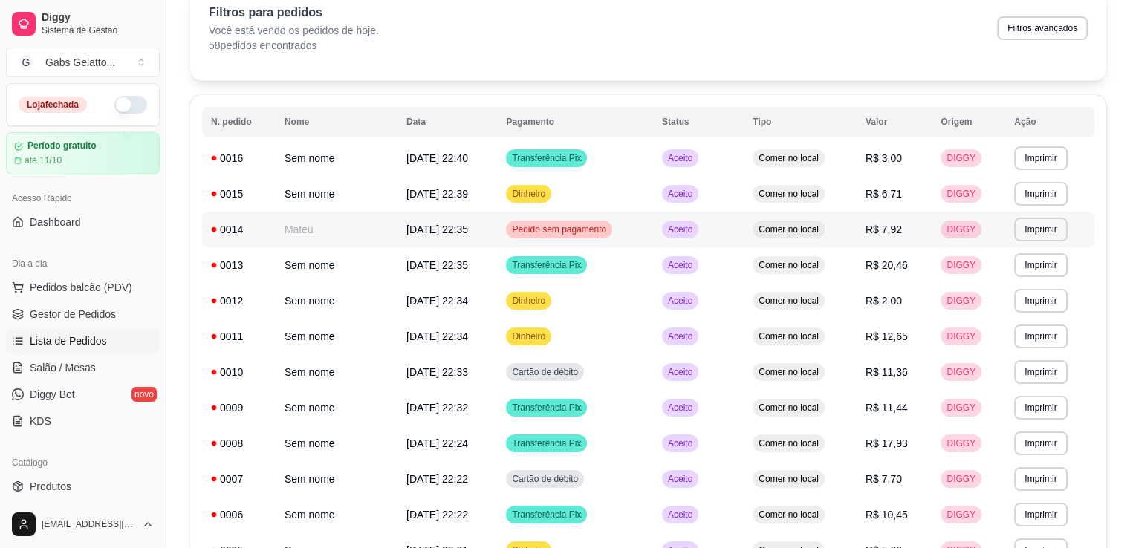
click at [308, 232] on td "Mateu" at bounding box center [337, 230] width 122 height 36
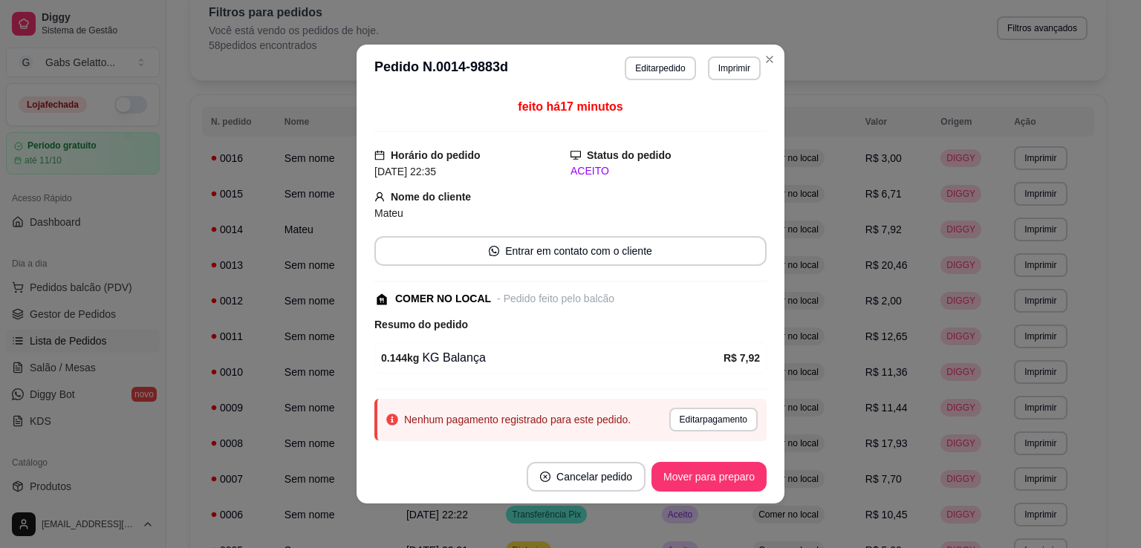
scroll to position [36, 0]
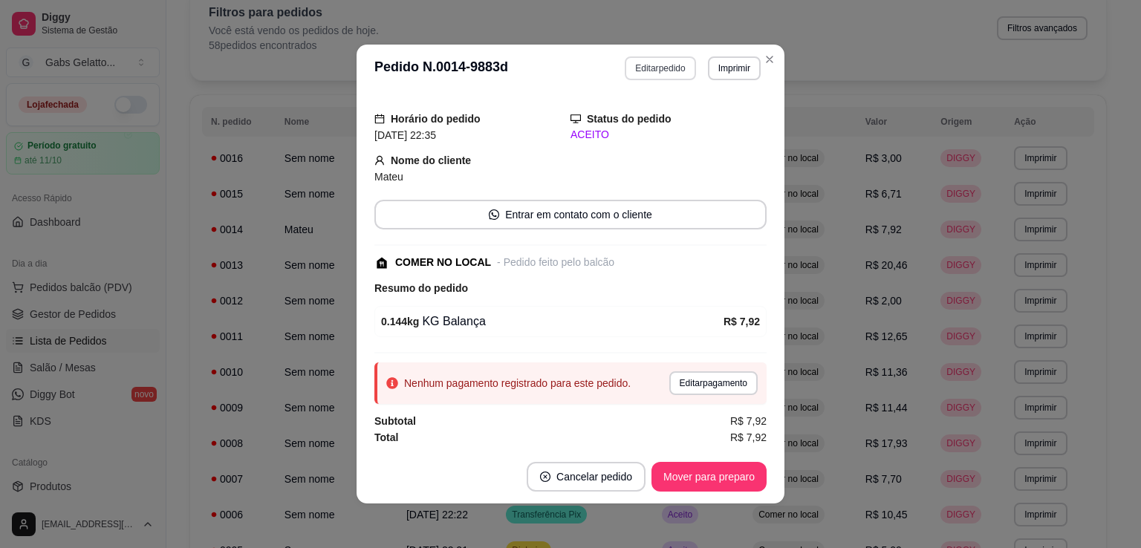
click at [659, 79] on button "Editar pedido" at bounding box center [660, 68] width 71 height 24
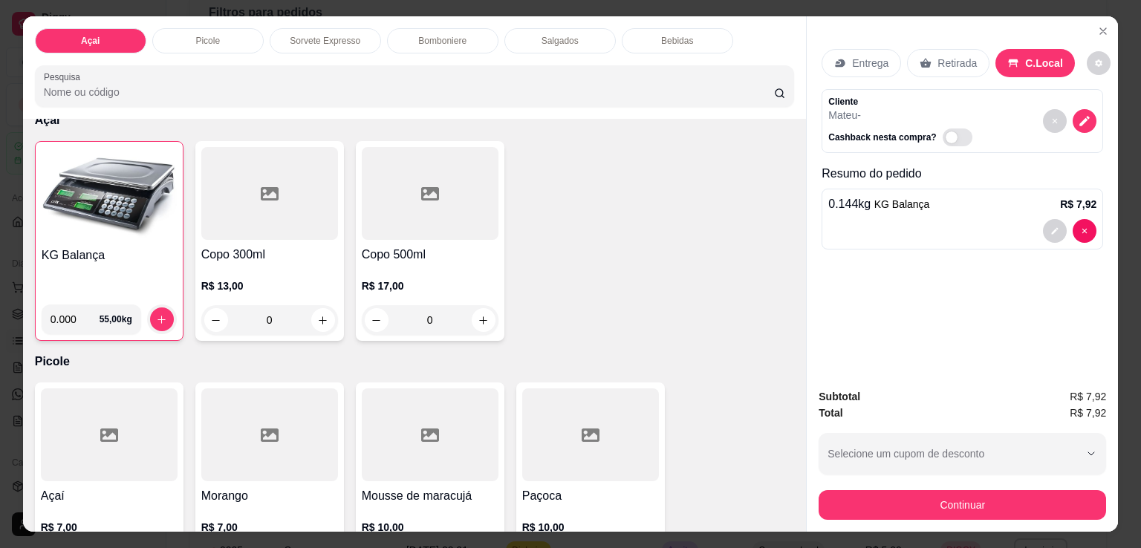
scroll to position [0, 0]
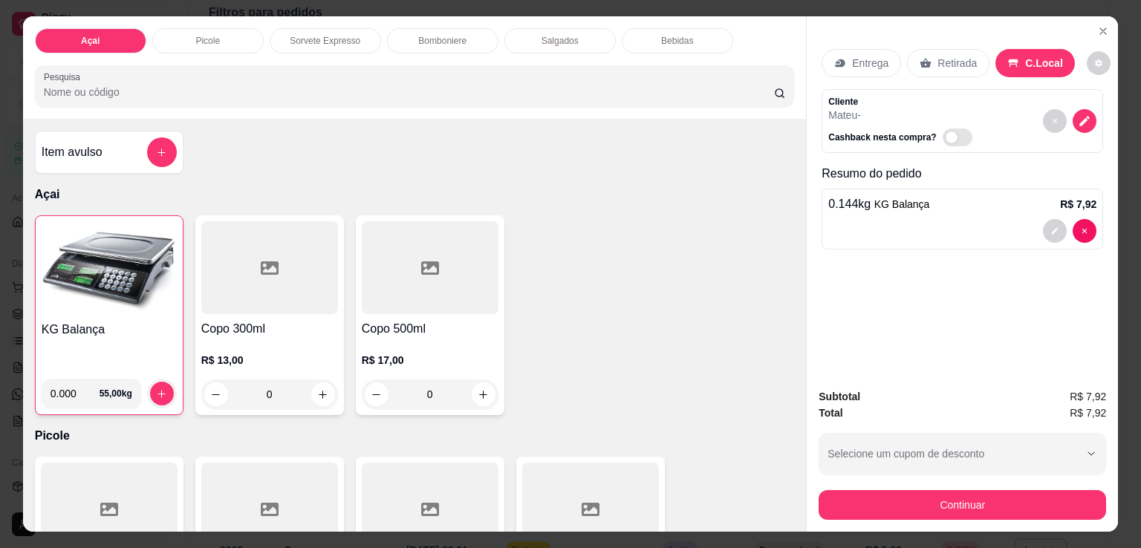
click at [460, 35] on p "Bomboniere" at bounding box center [442, 41] width 48 height 12
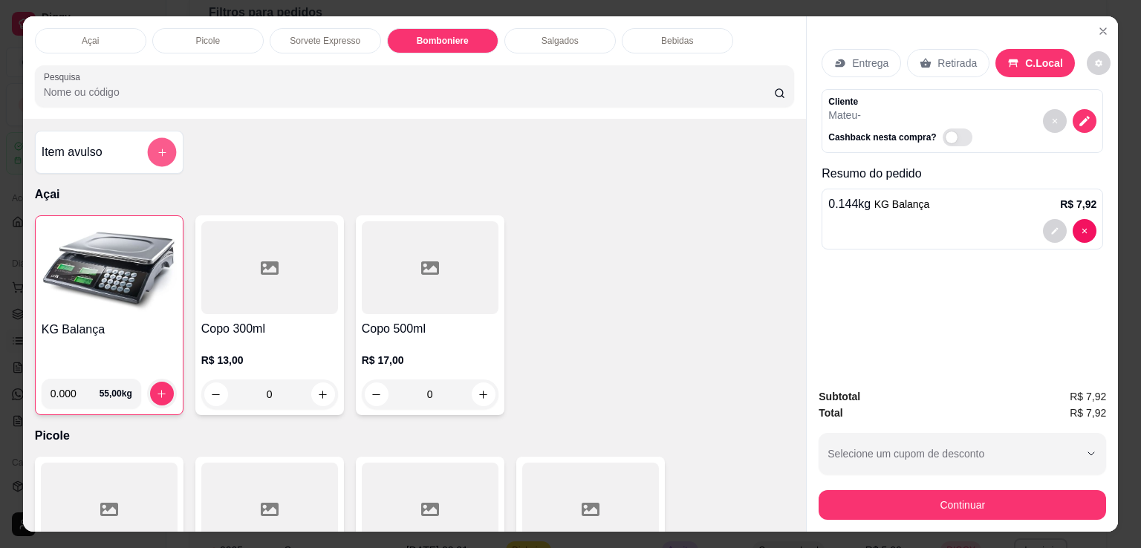
click at [147, 145] on button "add-separate-item" at bounding box center [161, 152] width 29 height 29
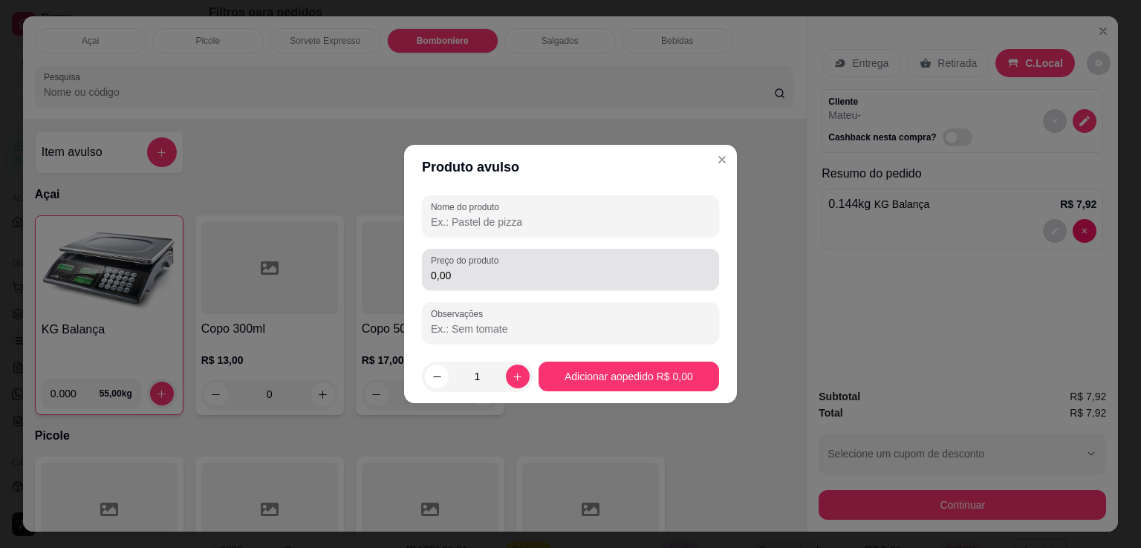
drag, startPoint x: 475, startPoint y: 282, endPoint x: 462, endPoint y: 278, distance: 13.9
click at [475, 281] on input "0,00" at bounding box center [570, 275] width 279 height 15
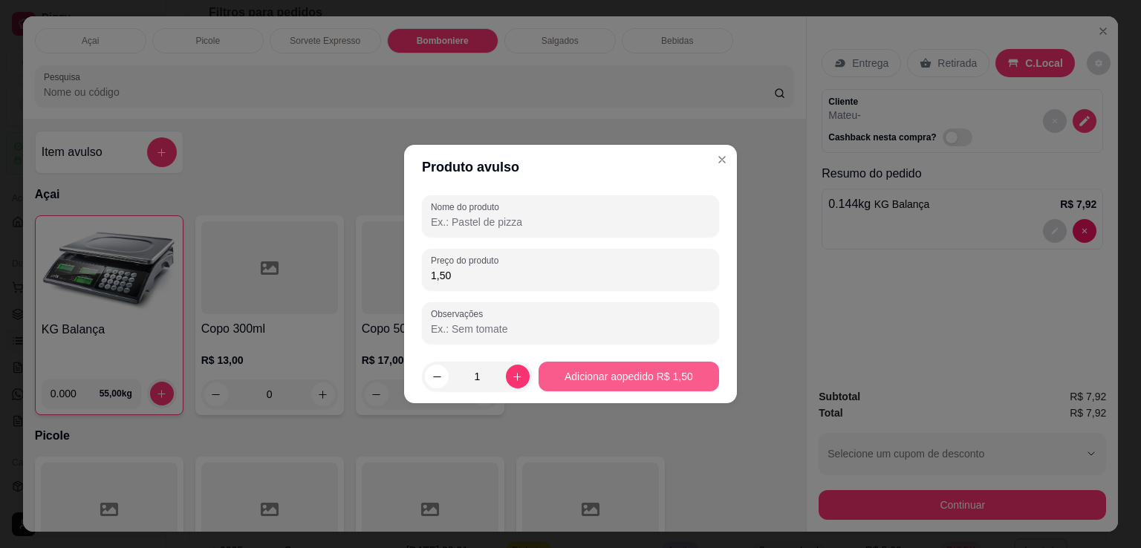
type input "1,50"
click at [600, 382] on button "Adicionar ao pedido R$ 1,50" at bounding box center [628, 377] width 180 height 30
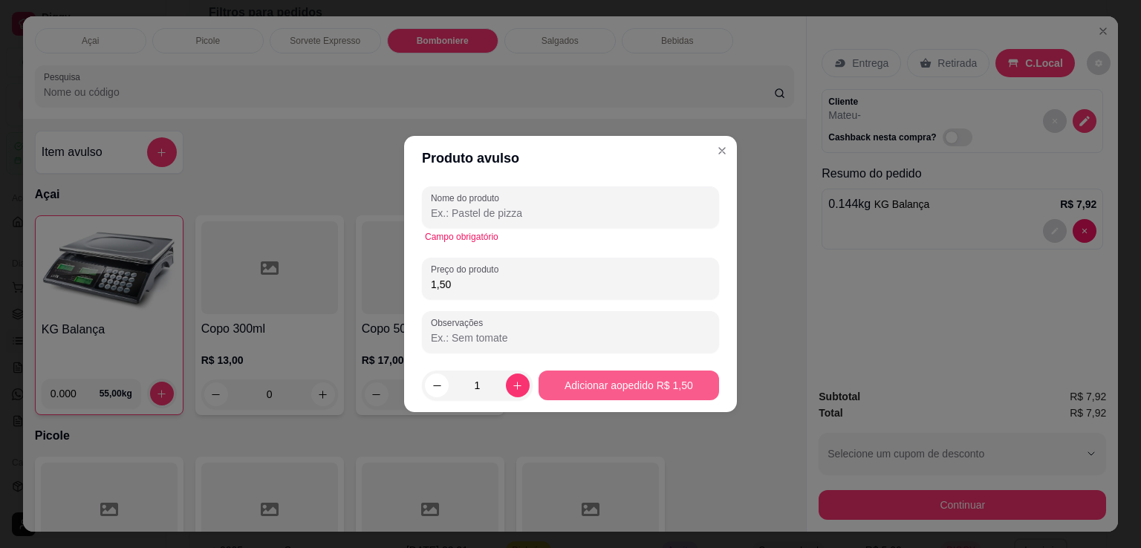
click at [658, 391] on button "Adicionar ao pedido R$ 1,50" at bounding box center [628, 386] width 180 height 30
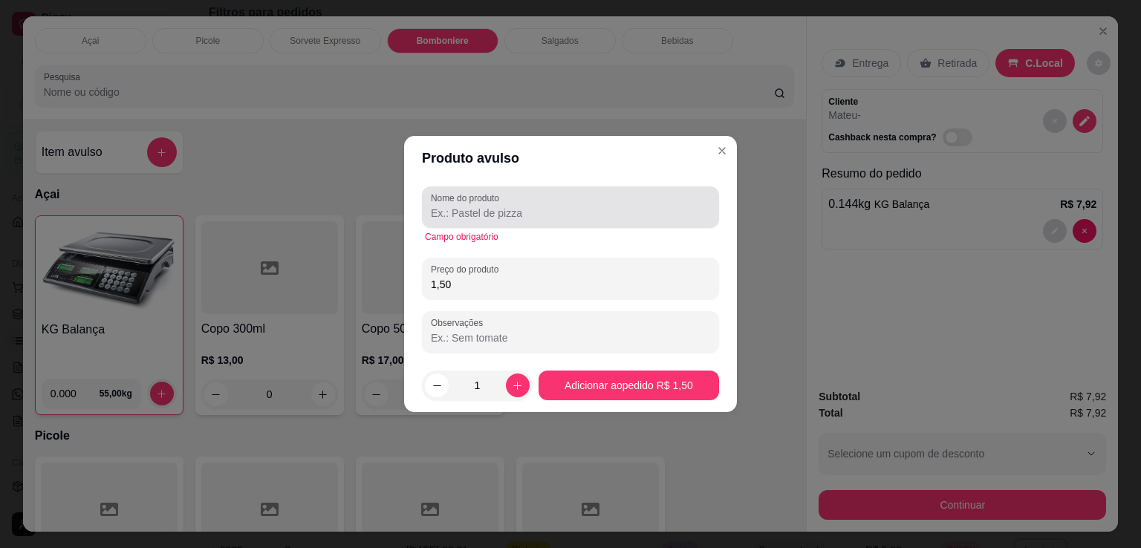
click at [595, 223] on div "Nome do produto" at bounding box center [570, 207] width 297 height 42
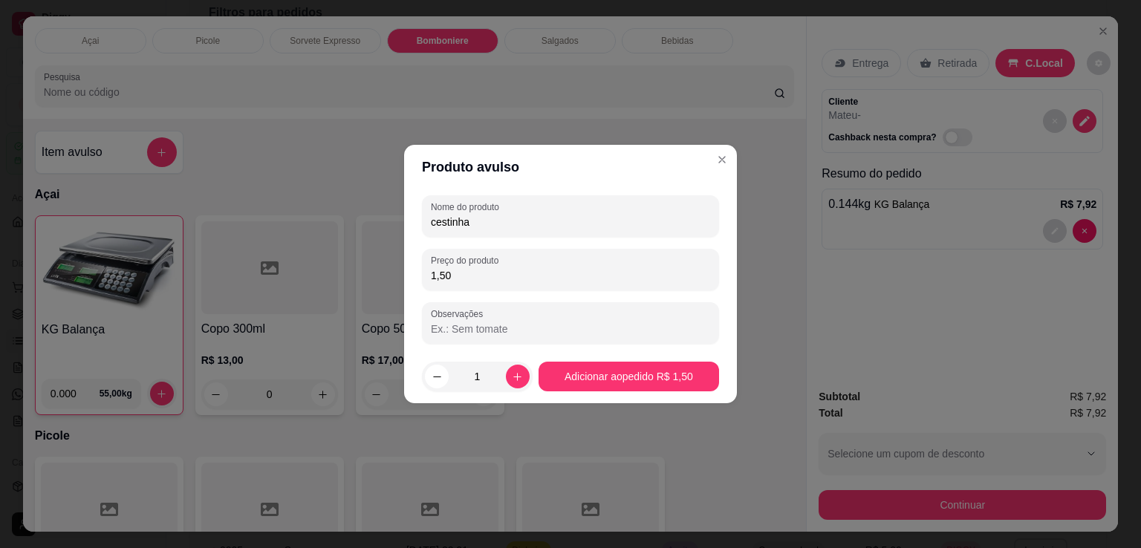
type input "cestinha"
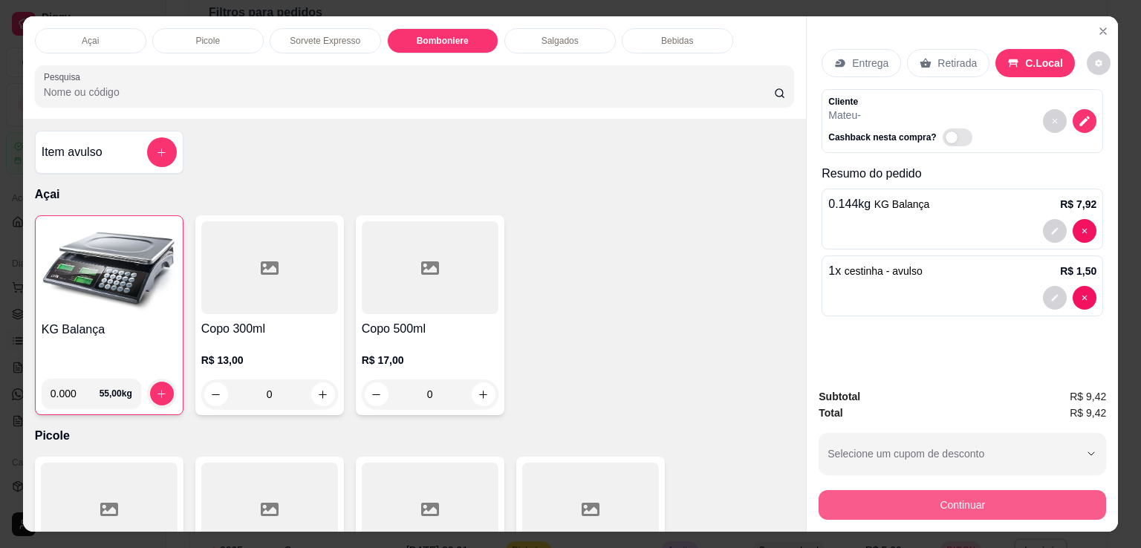
click at [977, 500] on button "Continuar" at bounding box center [961, 505] width 287 height 30
click at [968, 501] on button "Continuar" at bounding box center [961, 505] width 287 height 30
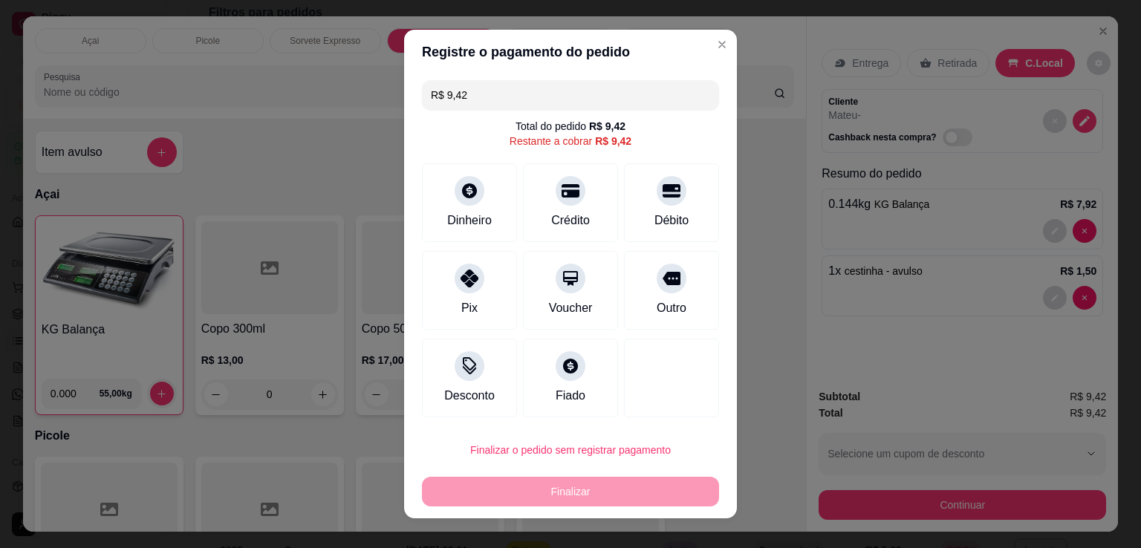
click at [557, 466] on div "Finalizar o pedido sem registrar pagamento Finalizar" at bounding box center [570, 470] width 297 height 71
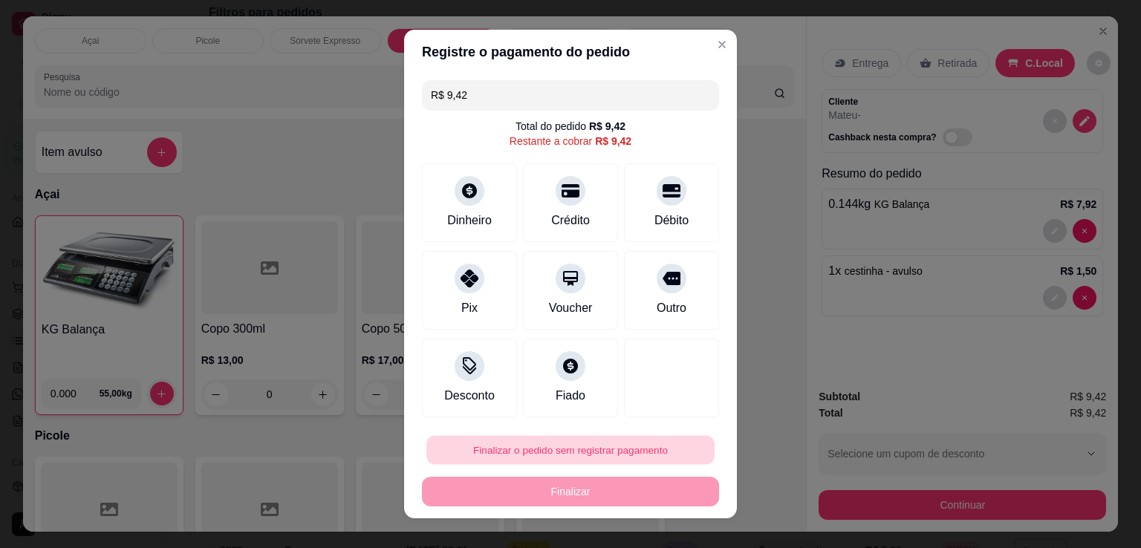
click at [564, 454] on button "Finalizar o pedido sem registrar pagamento" at bounding box center [570, 450] width 288 height 29
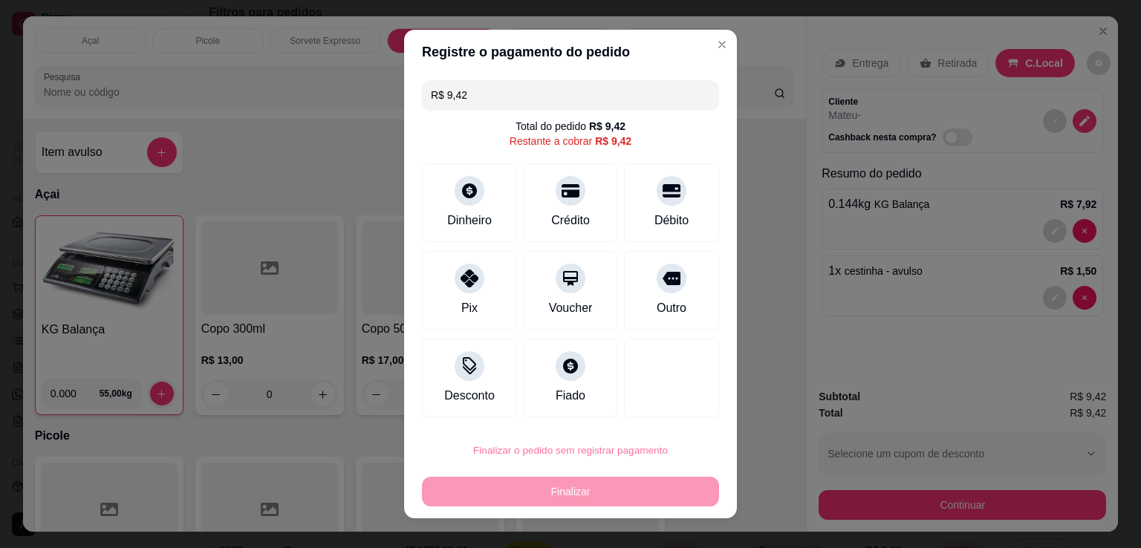
click at [659, 407] on button "Confirmar" at bounding box center [654, 407] width 53 height 22
type input "R$ 0,00"
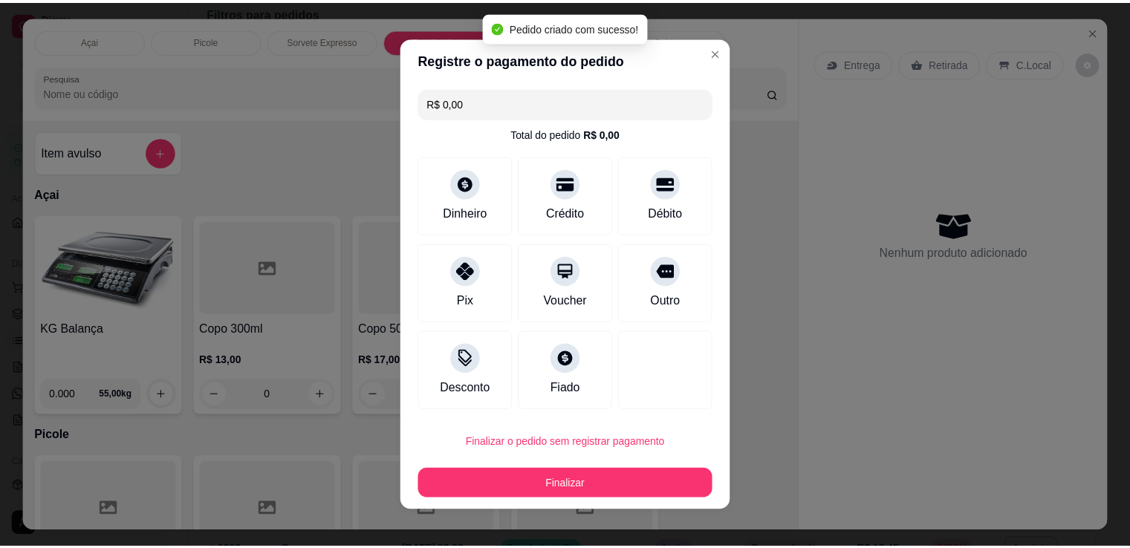
scroll to position [69, 0]
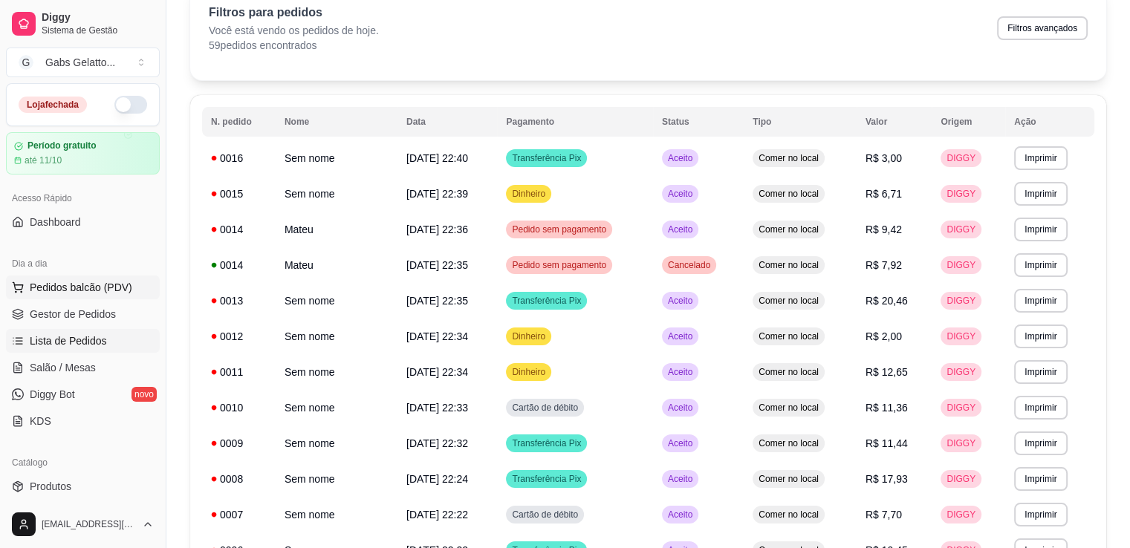
click at [101, 290] on span "Pedidos balcão (PDV)" at bounding box center [81, 287] width 102 height 15
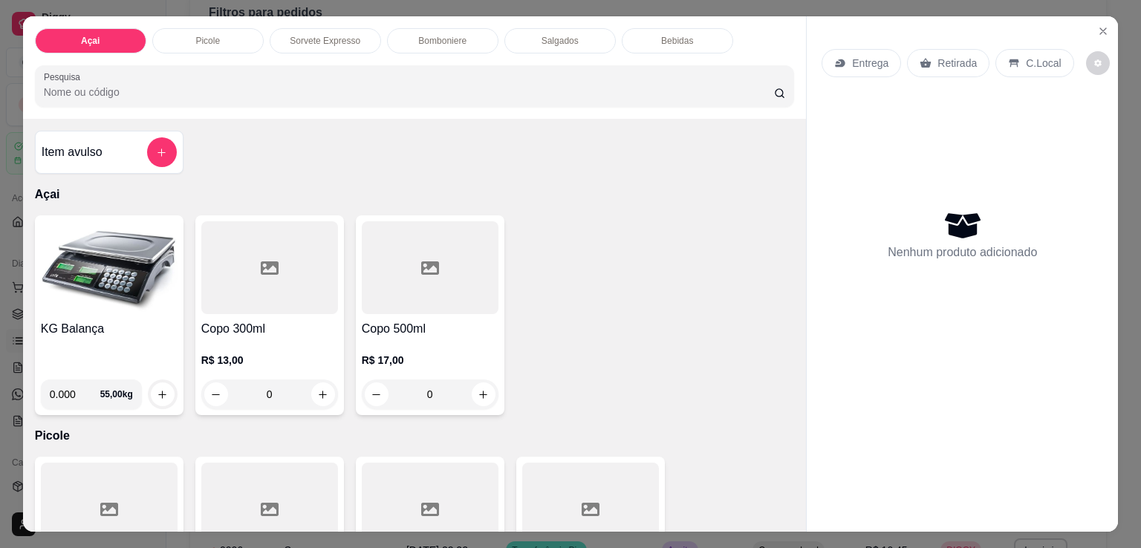
click at [125, 247] on img at bounding box center [109, 267] width 137 height 93
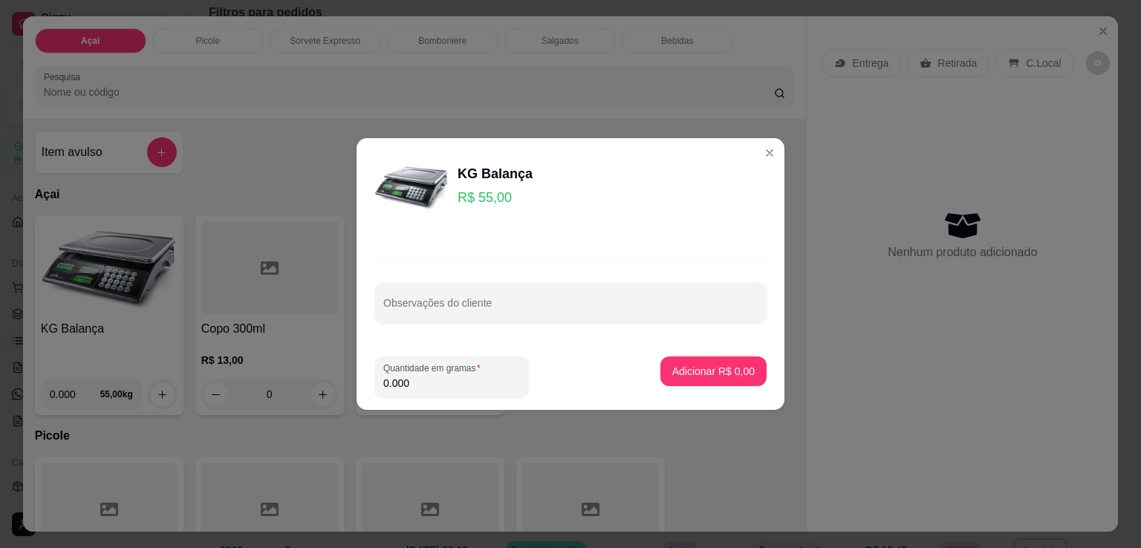
click at [466, 387] on input "0.000" at bounding box center [451, 383] width 137 height 15
type input "0.210"
click at [682, 381] on button "Adicionar R$ 11,55" at bounding box center [710, 371] width 112 height 30
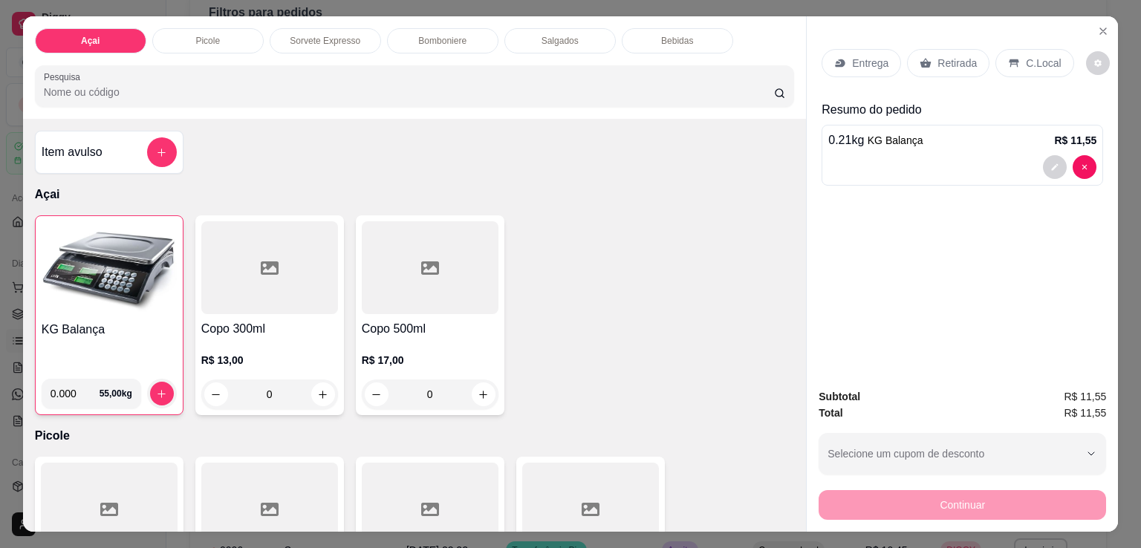
click at [1030, 68] on div "C.Local" at bounding box center [1034, 63] width 78 height 28
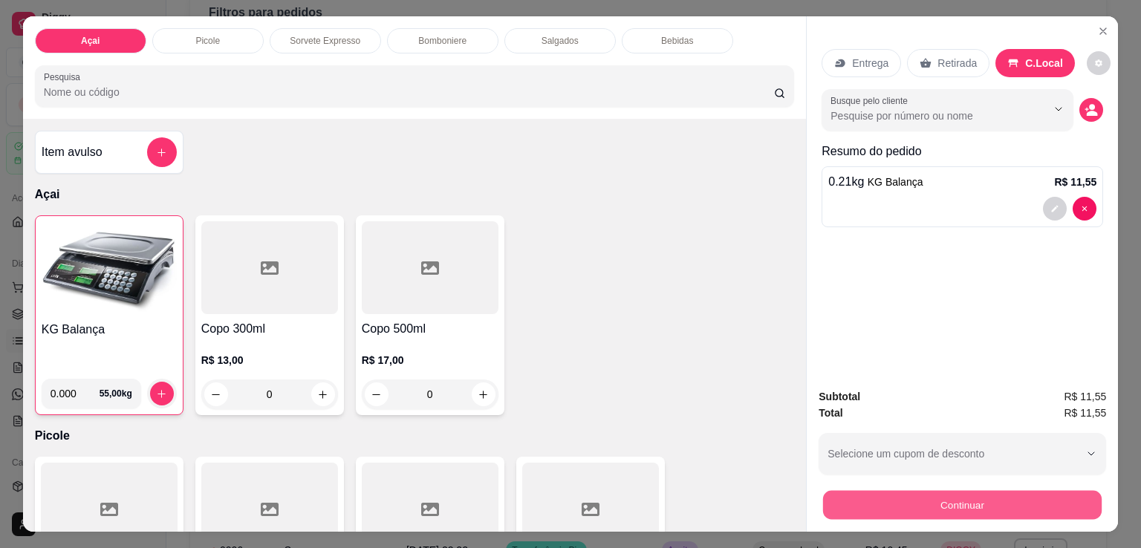
click at [942, 501] on button "Continuar" at bounding box center [962, 504] width 278 height 29
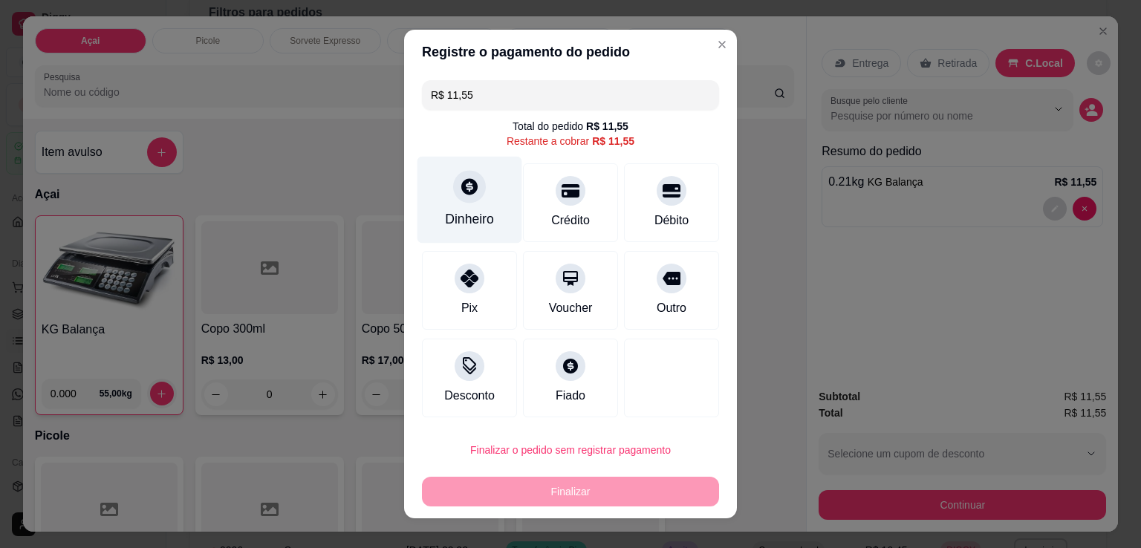
click at [467, 188] on icon at bounding box center [469, 186] width 16 height 16
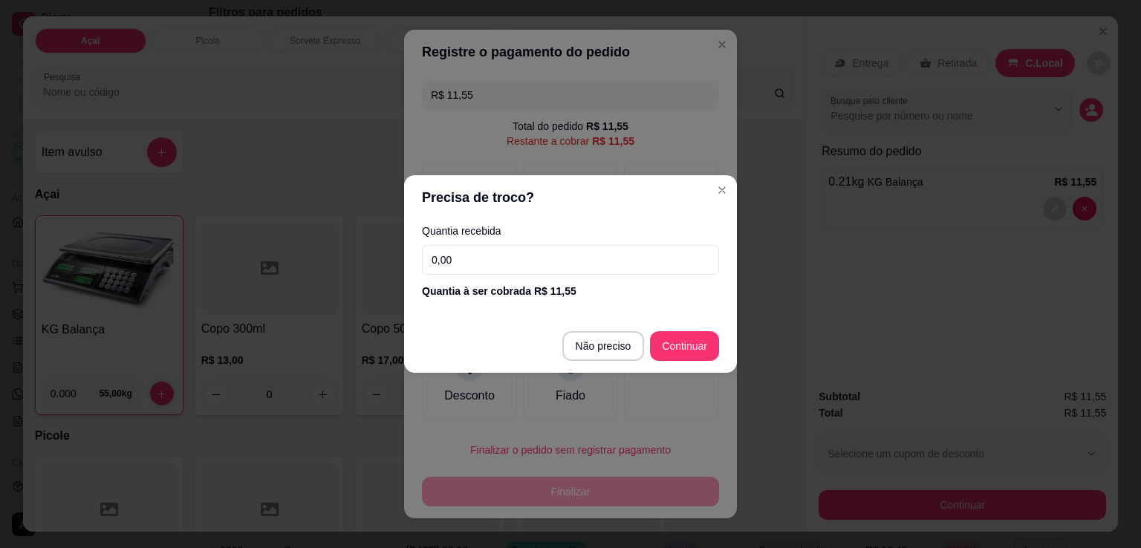
drag, startPoint x: 602, startPoint y: 252, endPoint x: 344, endPoint y: 234, distance: 258.4
click at [342, 233] on div "Precisa de troco? Quantia recebida 0,00 Quantia à ser cobrada R$ 11,55 Não prec…" at bounding box center [570, 274] width 1141 height 548
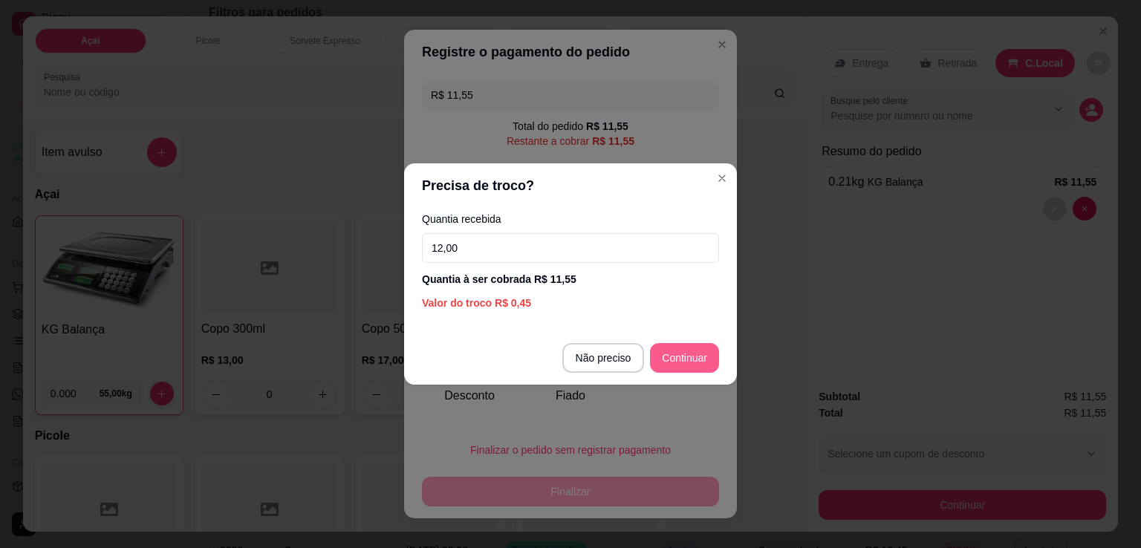
type input "12,00"
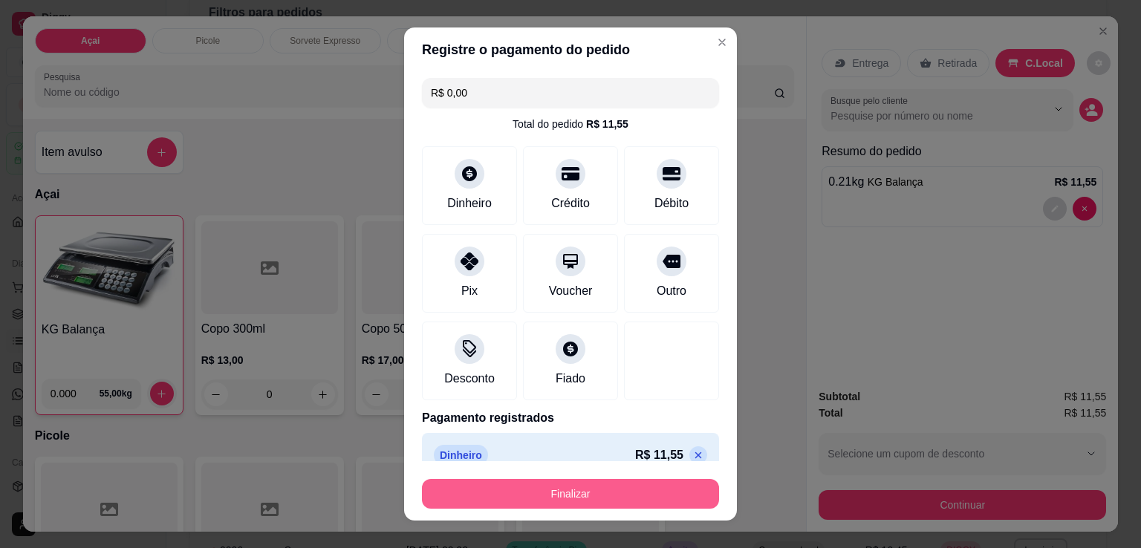
click at [642, 492] on button "Finalizar" at bounding box center [570, 494] width 297 height 30
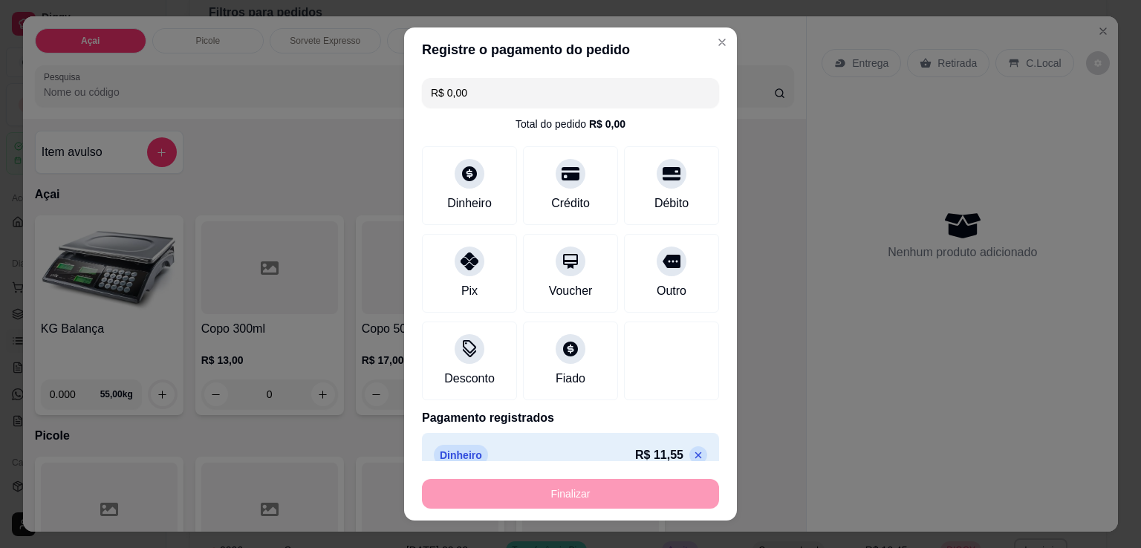
type input "-R$ 11,55"
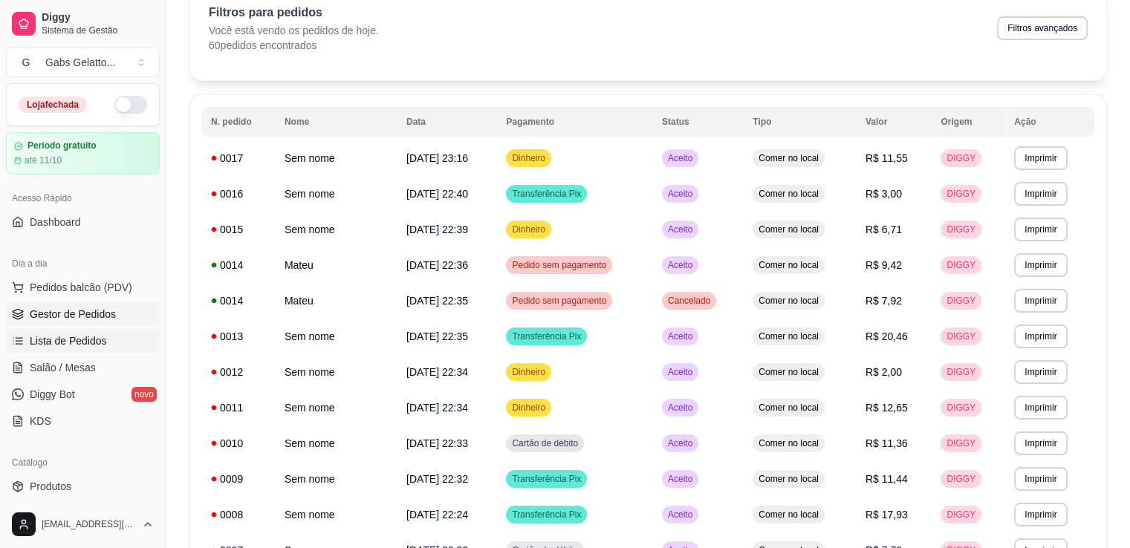
click at [89, 323] on link "Gestor de Pedidos" at bounding box center [83, 314] width 154 height 24
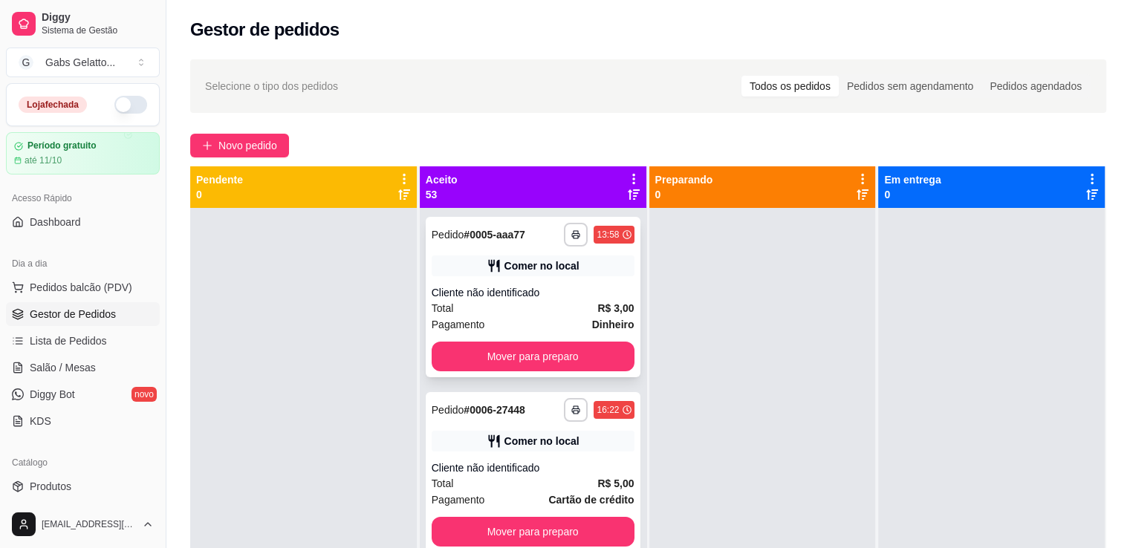
click at [576, 278] on div "**********" at bounding box center [533, 297] width 215 height 160
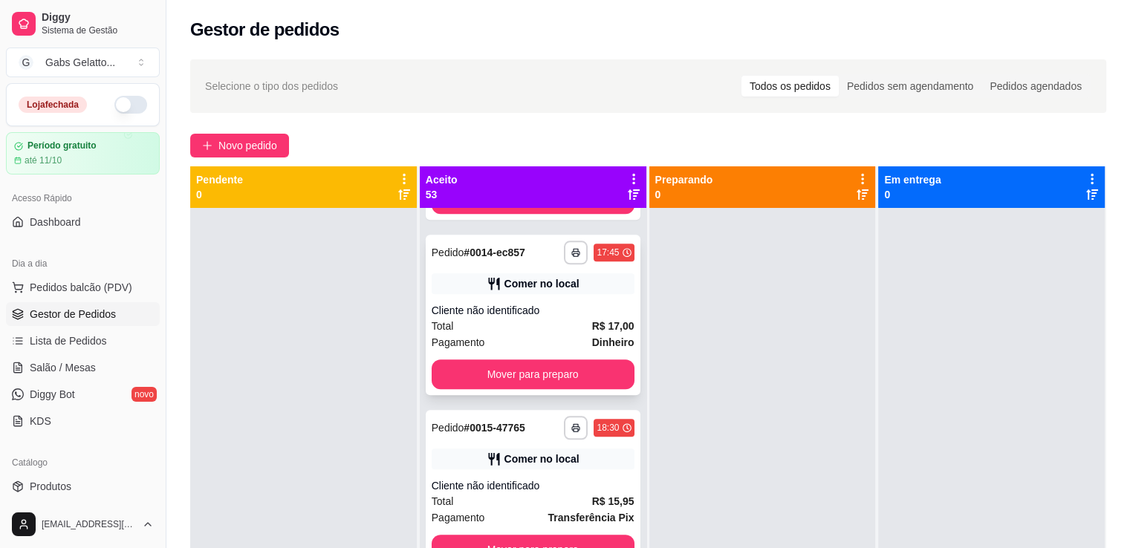
scroll to position [1708, 0]
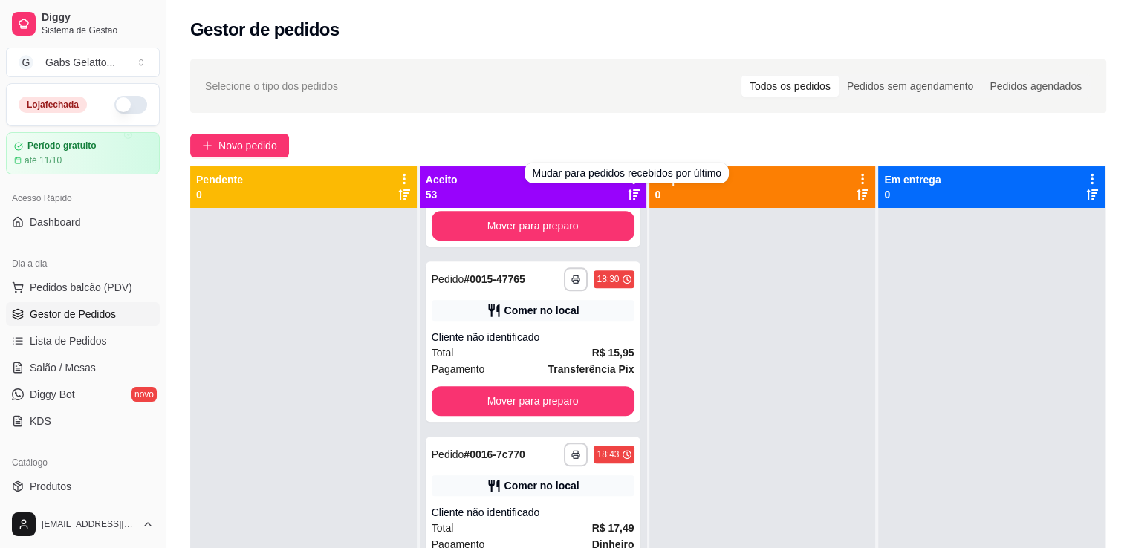
click at [555, 90] on div "Selecione o tipo dos pedidos Todos os pedidos Pedidos sem agendamento Pedidos a…" at bounding box center [648, 86] width 886 height 24
click at [564, 97] on div "Selecione o tipo dos pedidos Todos os pedidos Pedidos sem agendamento Pedidos a…" at bounding box center [648, 86] width 886 height 24
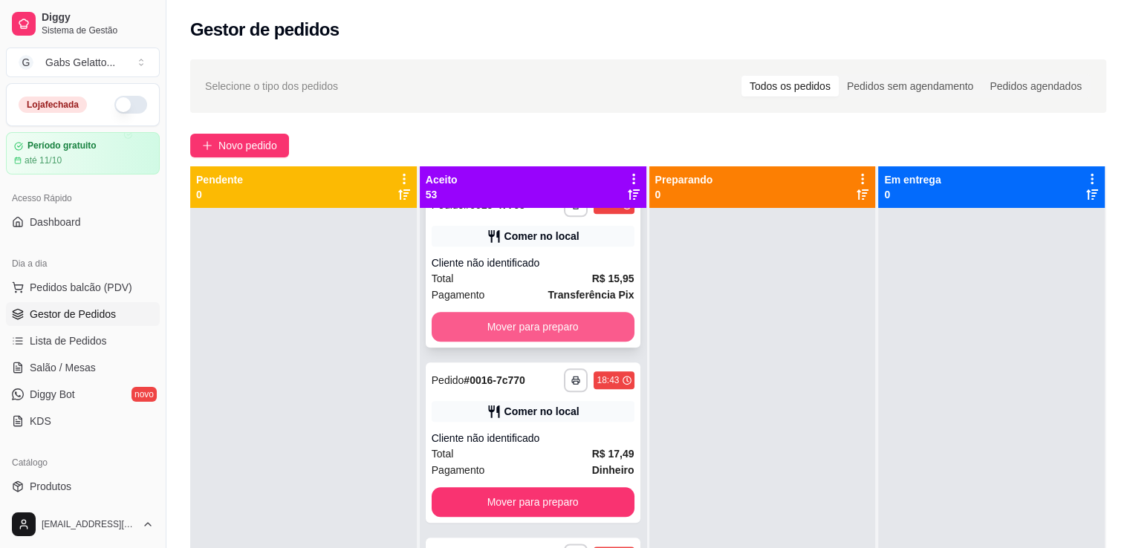
scroll to position [2228, 0]
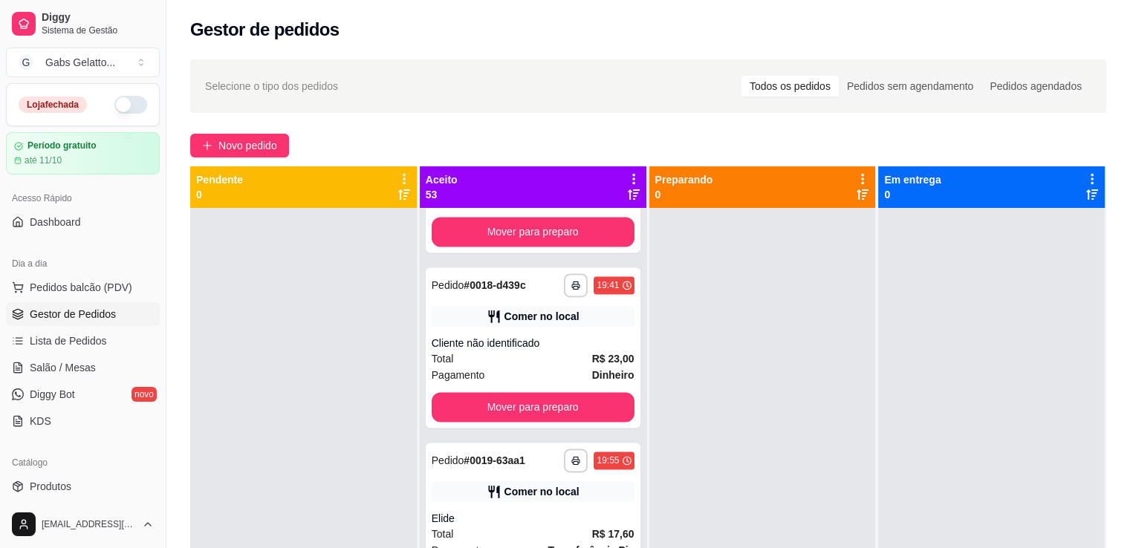
click at [326, 84] on span "Selecione o tipo dos pedidos" at bounding box center [271, 86] width 133 height 16
click at [395, 92] on div "Selecione o tipo dos pedidos Todos os pedidos Pedidos sem agendamento Pedidos a…" at bounding box center [648, 86] width 886 height 24
click at [1022, 87] on div "Pedidos agendados" at bounding box center [1035, 86] width 108 height 21
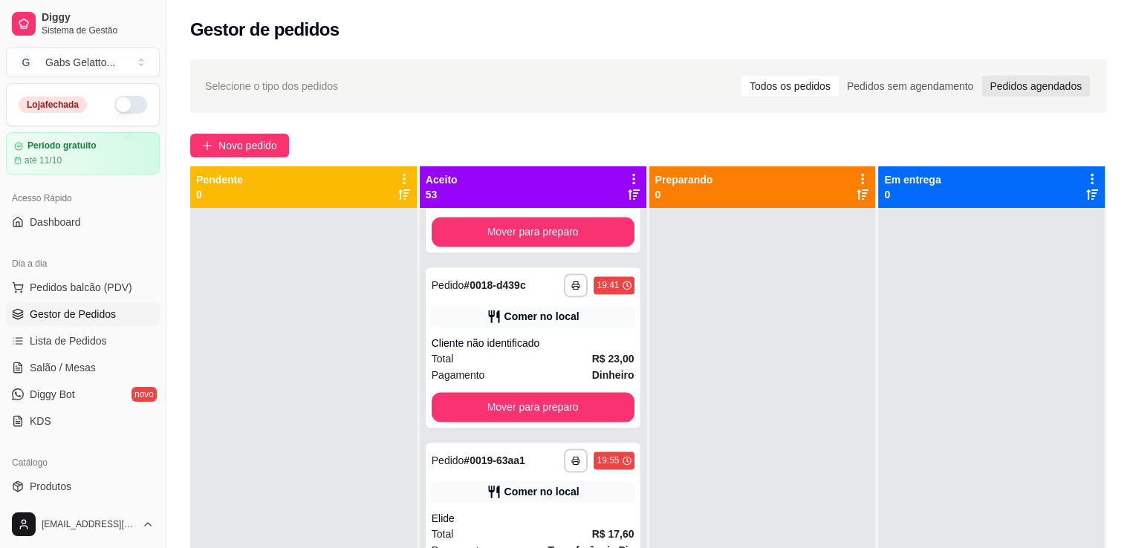
click at [981, 76] on input "Pedidos agendados" at bounding box center [981, 76] width 0 height 0
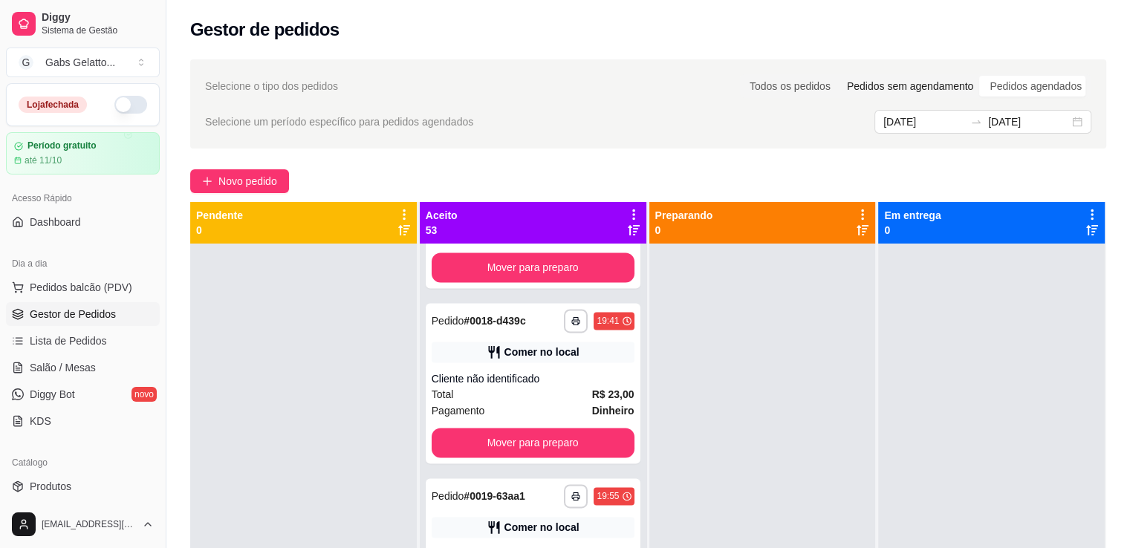
click at [934, 87] on div "Pedidos sem agendamento" at bounding box center [909, 86] width 143 height 21
click at [838, 76] on input "Pedidos sem agendamento" at bounding box center [838, 76] width 0 height 0
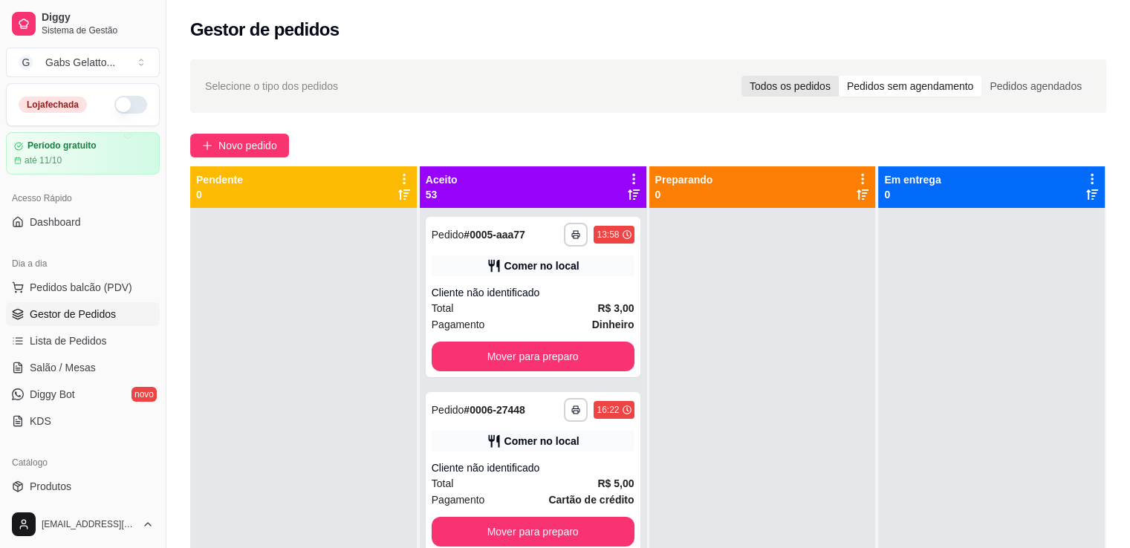
click at [838, 87] on div "Todos os pedidos" at bounding box center [789, 86] width 97 height 21
click at [741, 76] on input "Todos os pedidos" at bounding box center [741, 76] width 0 height 0
click at [832, 84] on div "Todos os pedidos" at bounding box center [789, 86] width 97 height 21
click at [741, 76] on input "Todos os pedidos" at bounding box center [741, 76] width 0 height 0
click at [832, 84] on div "Todos os pedidos" at bounding box center [789, 86] width 97 height 21
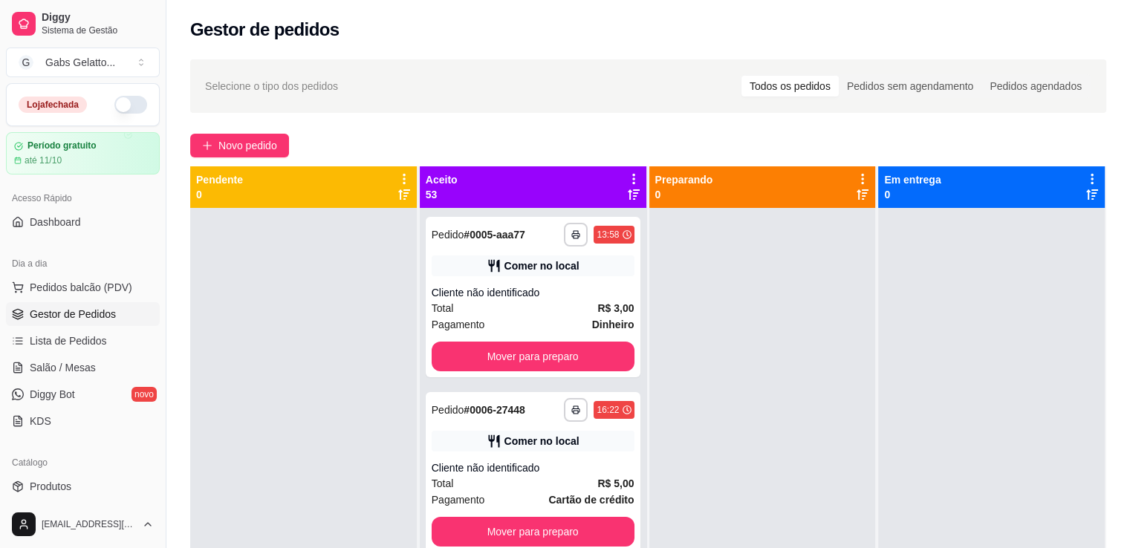
click at [741, 76] on input "Todos os pedidos" at bounding box center [741, 76] width 0 height 0
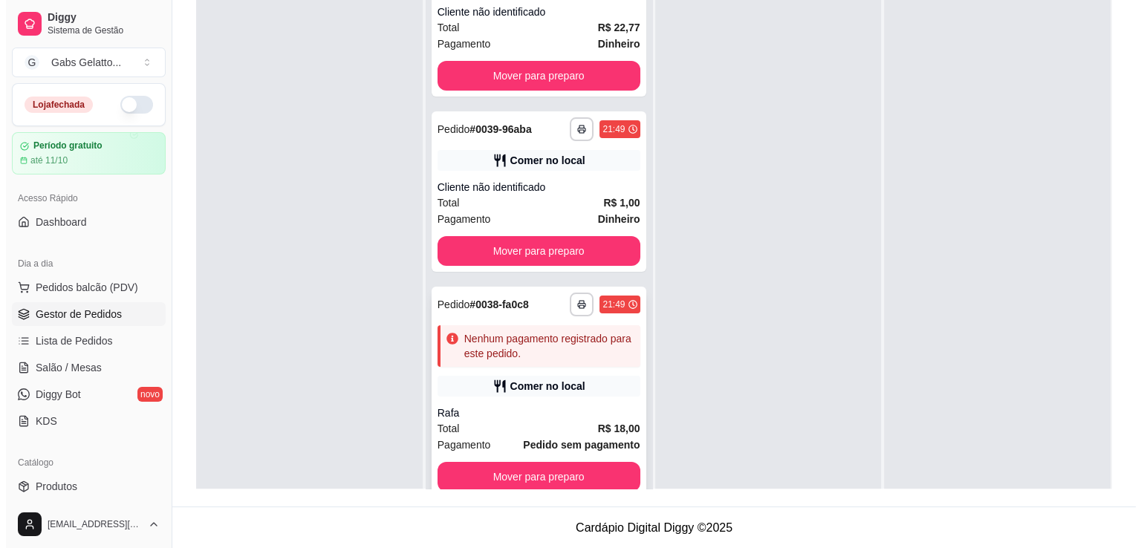
scroll to position [5862, 0]
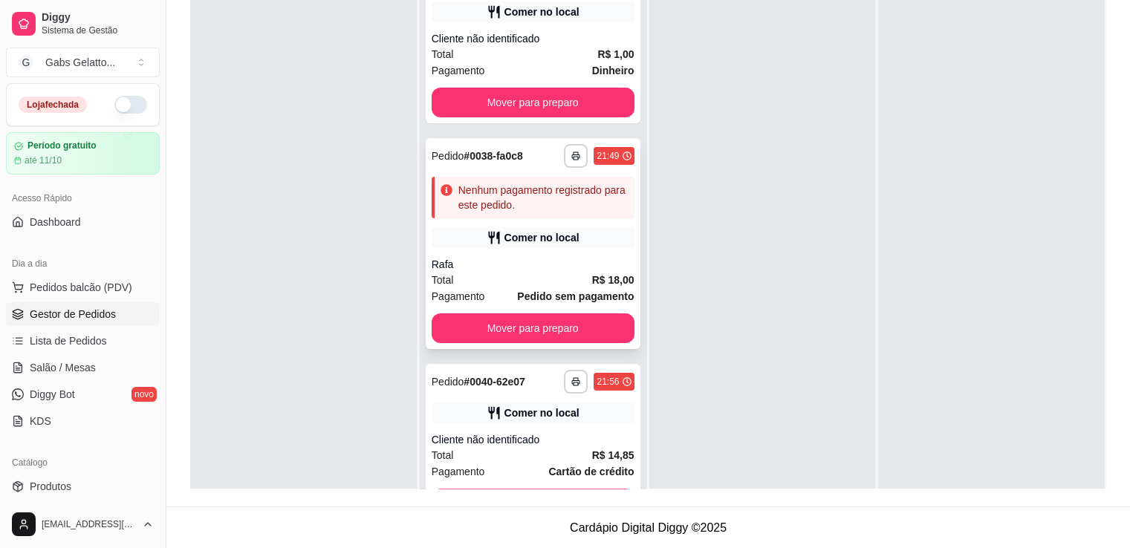
click at [530, 205] on div "Nenhum pagamento registrado para este pedido." at bounding box center [543, 198] width 170 height 30
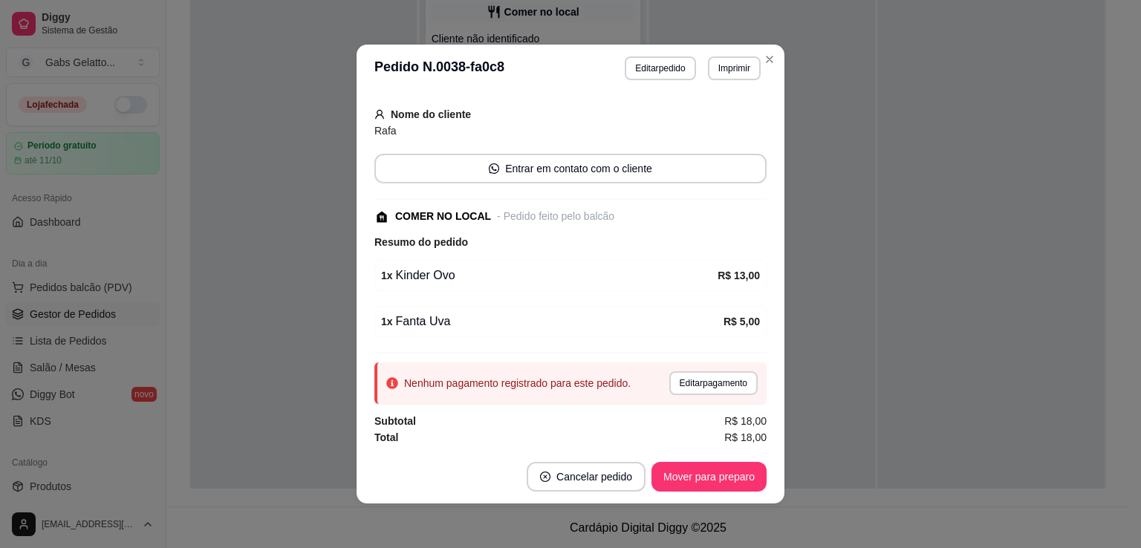
scroll to position [0, 0]
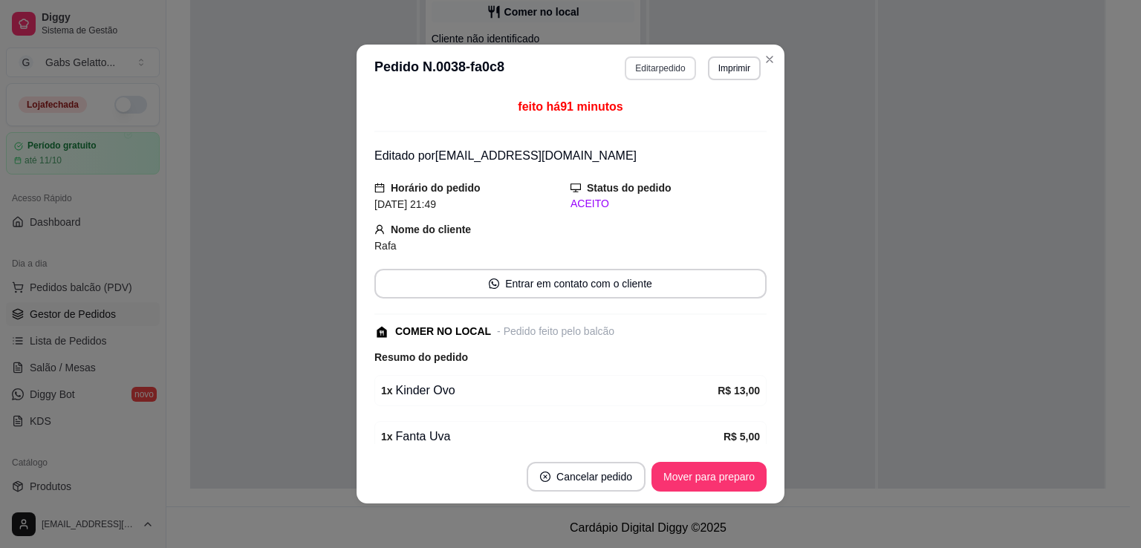
click at [677, 64] on button "Editar pedido" at bounding box center [660, 68] width 71 height 24
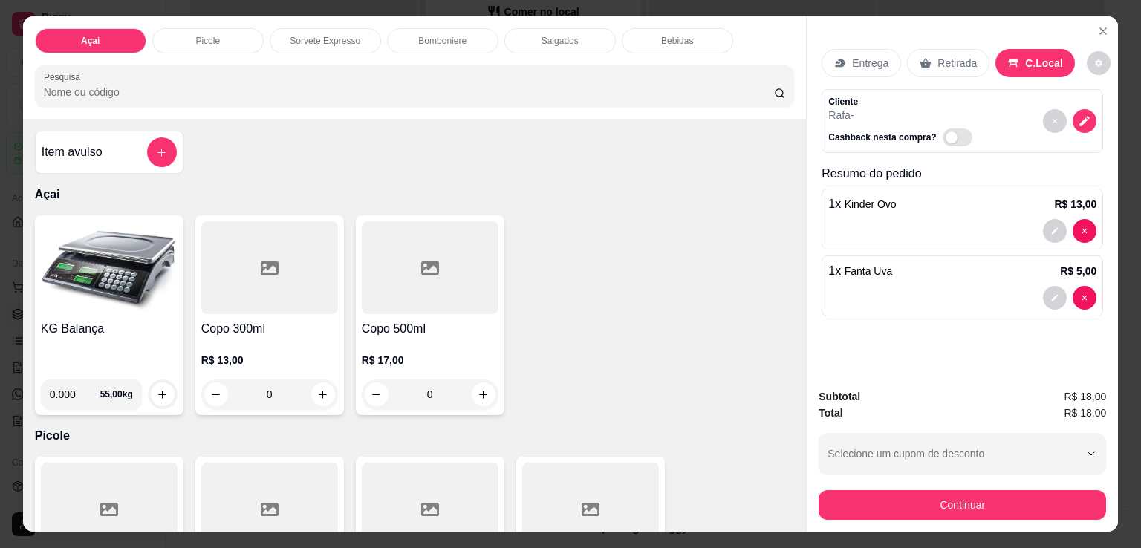
click at [682, 28] on div "Bebidas" at bounding box center [677, 40] width 111 height 25
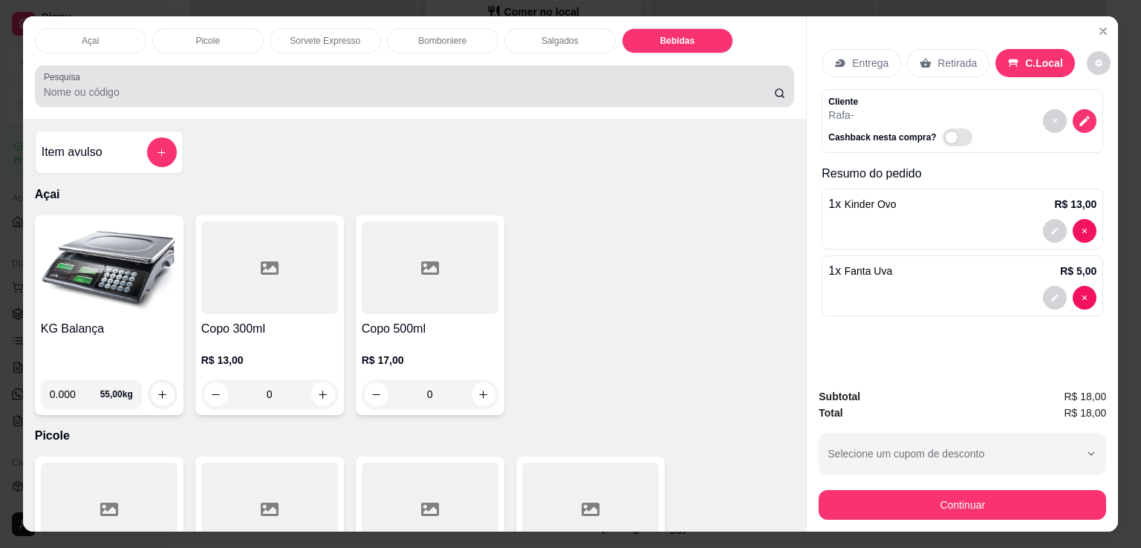
scroll to position [36, 0]
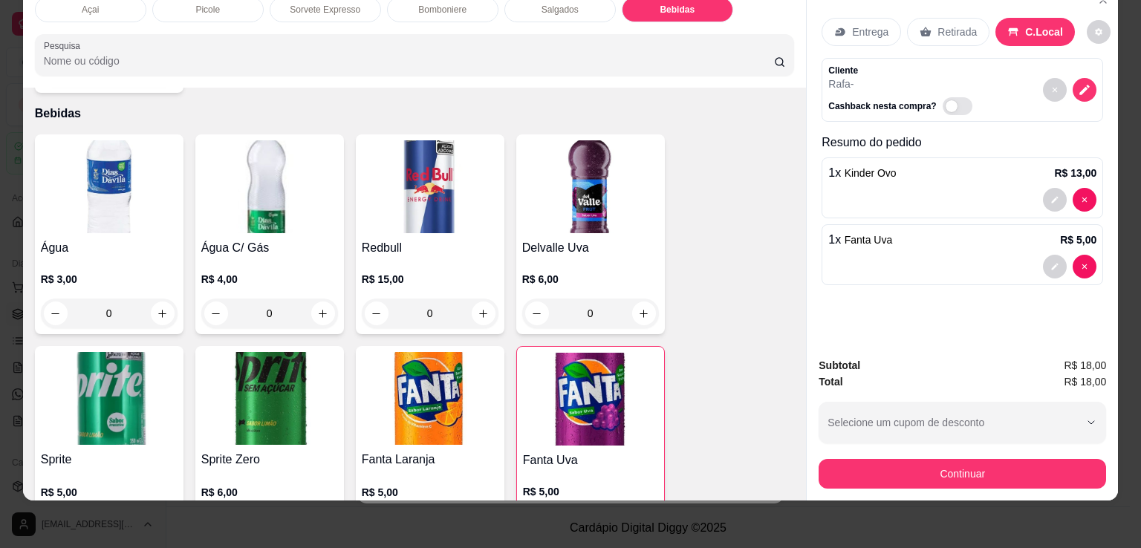
click at [107, 160] on img at bounding box center [109, 186] width 137 height 93
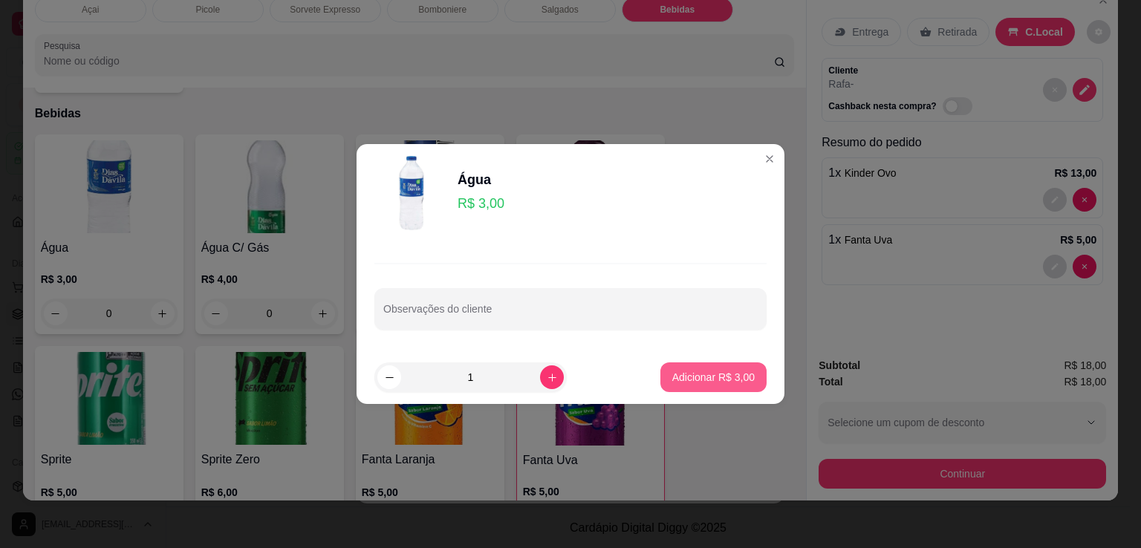
click at [707, 372] on p "Adicionar R$ 3,00" at bounding box center [713, 377] width 82 height 15
type input "1"
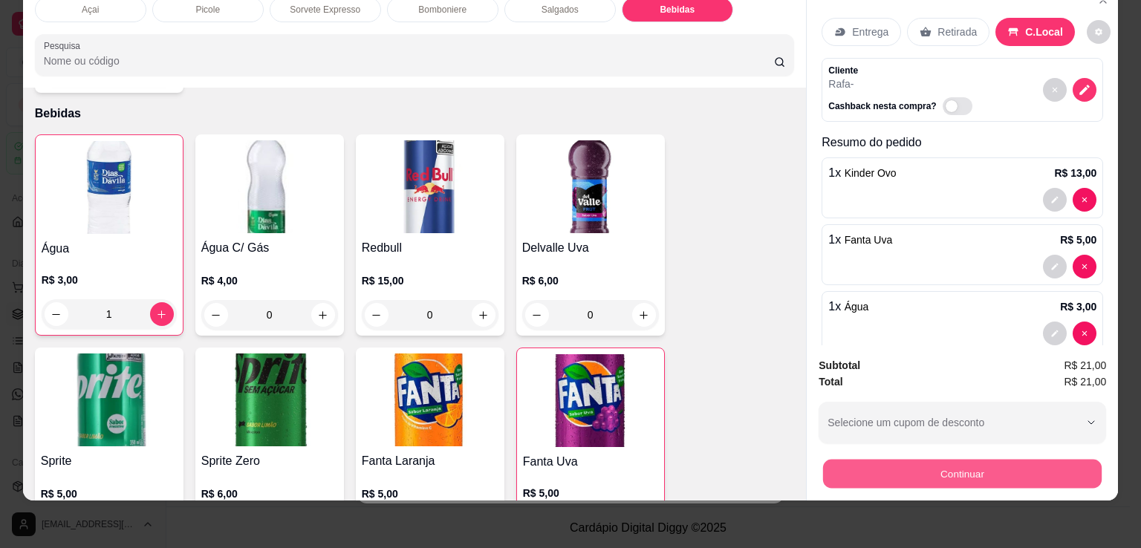
click at [989, 463] on button "Continuar" at bounding box center [962, 473] width 278 height 29
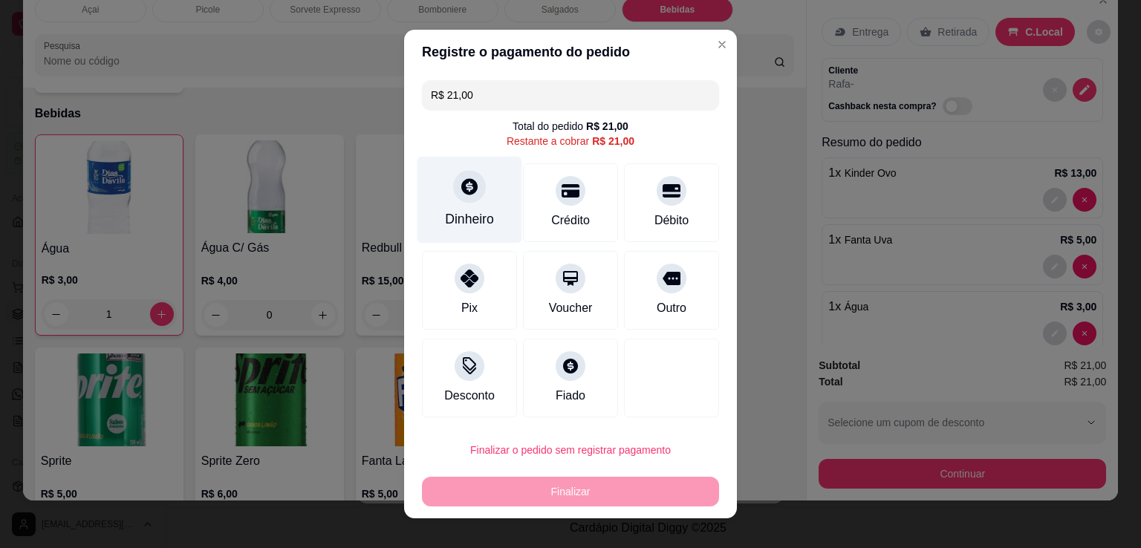
click at [467, 189] on icon at bounding box center [469, 186] width 16 height 16
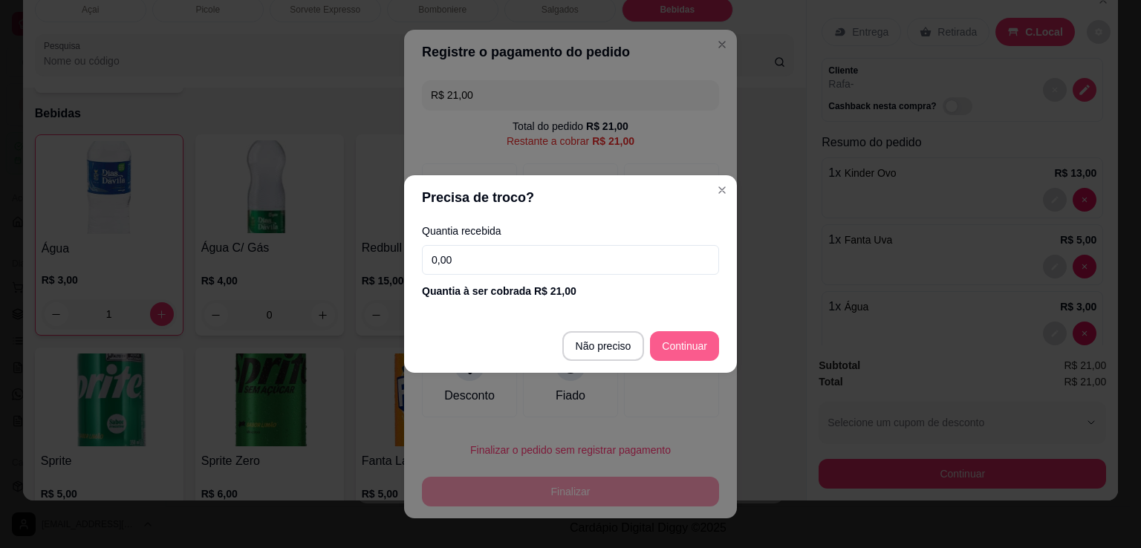
type input "R$ 0,00"
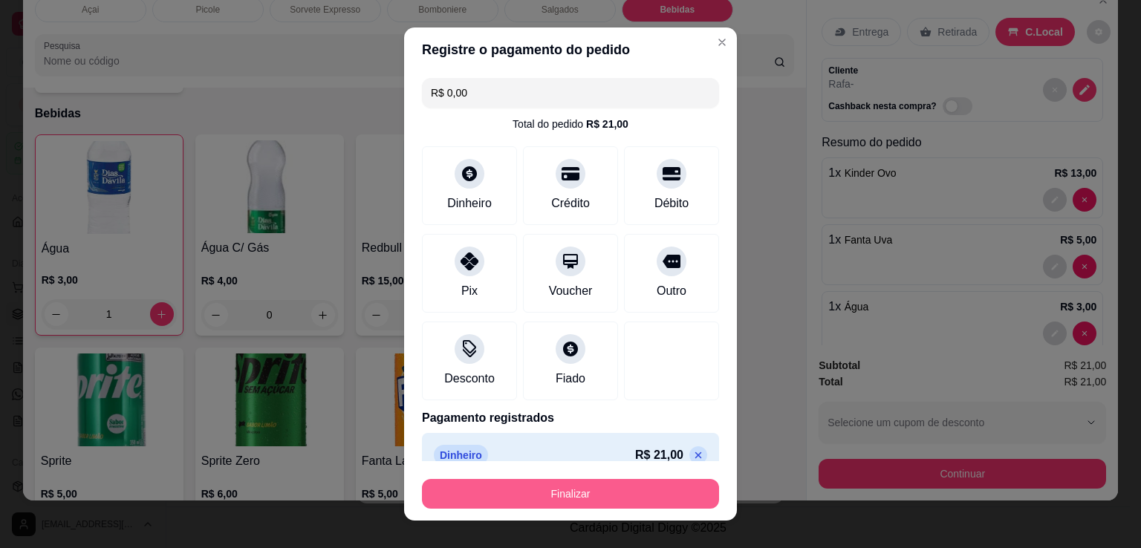
click at [585, 508] on div "Finalizar" at bounding box center [570, 494] width 297 height 30
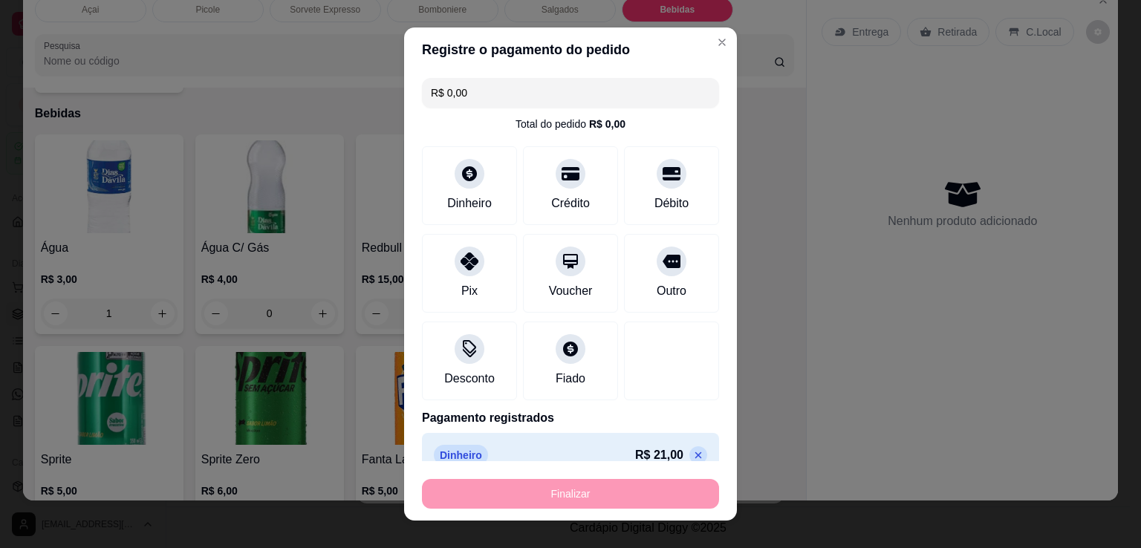
type input "0"
type input "-R$ 21,00"
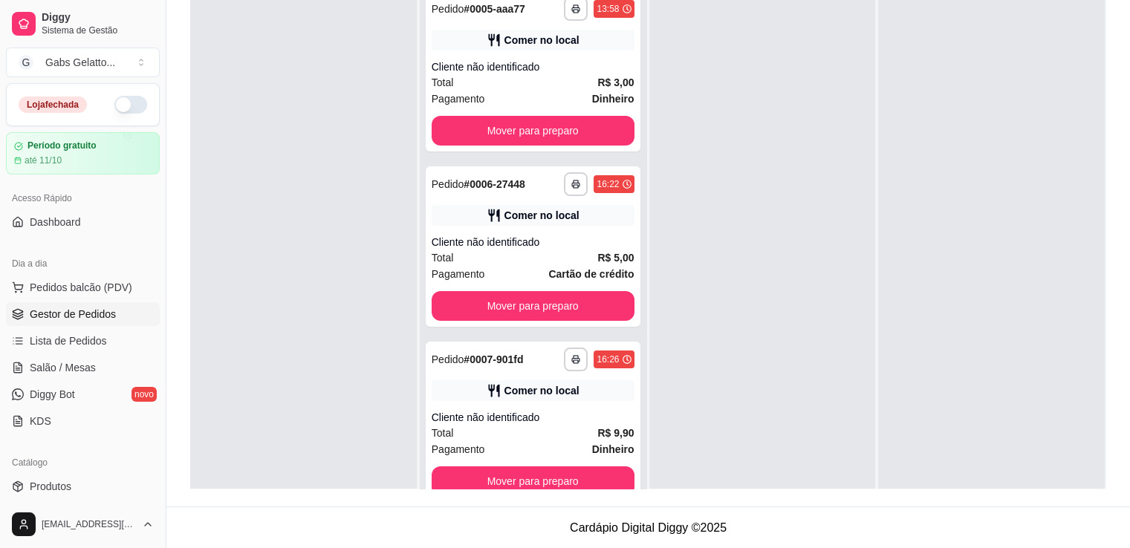
scroll to position [0, 0]
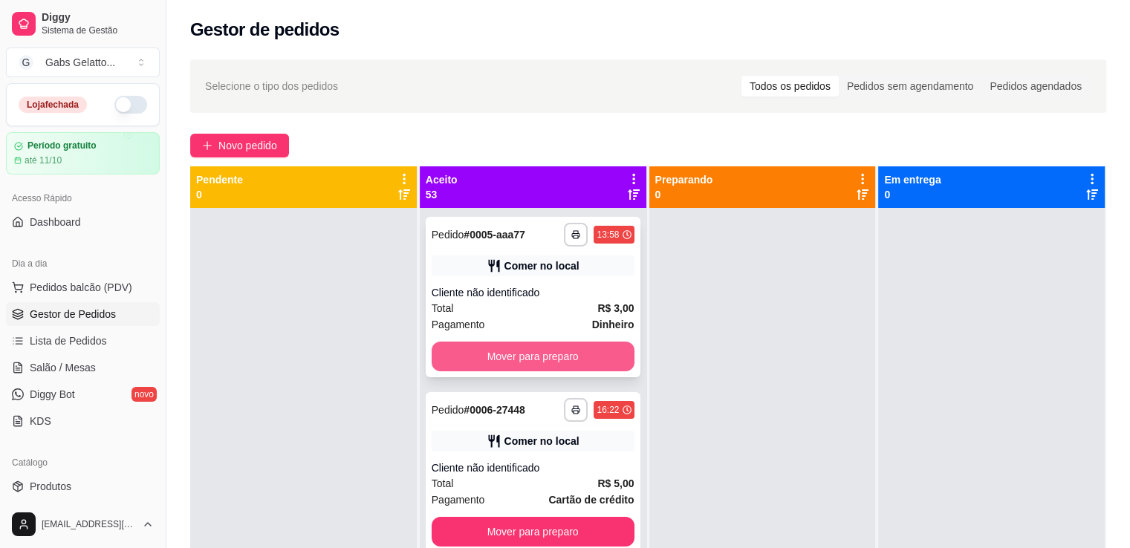
click at [544, 359] on button "Mover para preparo" at bounding box center [532, 357] width 203 height 30
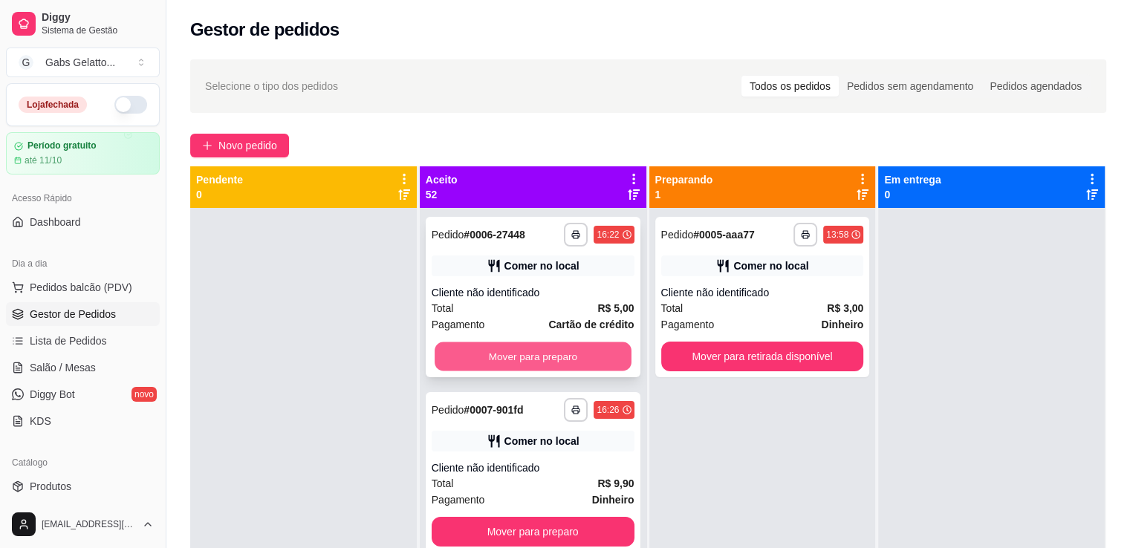
click at [549, 349] on button "Mover para preparo" at bounding box center [532, 356] width 197 height 29
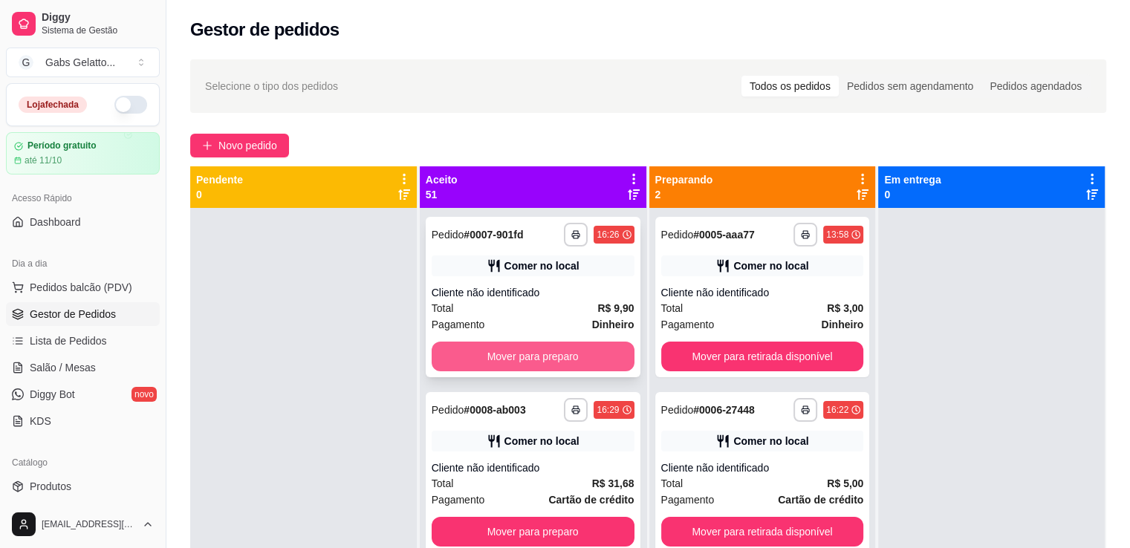
click at [549, 366] on button "Mover para preparo" at bounding box center [532, 357] width 203 height 30
click at [550, 364] on button "Mover para preparo" at bounding box center [532, 356] width 197 height 29
click at [551, 360] on button "Mover para preparo" at bounding box center [532, 356] width 197 height 29
click at [551, 360] on button "Mover para preparo" at bounding box center [532, 357] width 203 height 30
click at [538, 359] on button "Mover para preparo" at bounding box center [532, 357] width 203 height 30
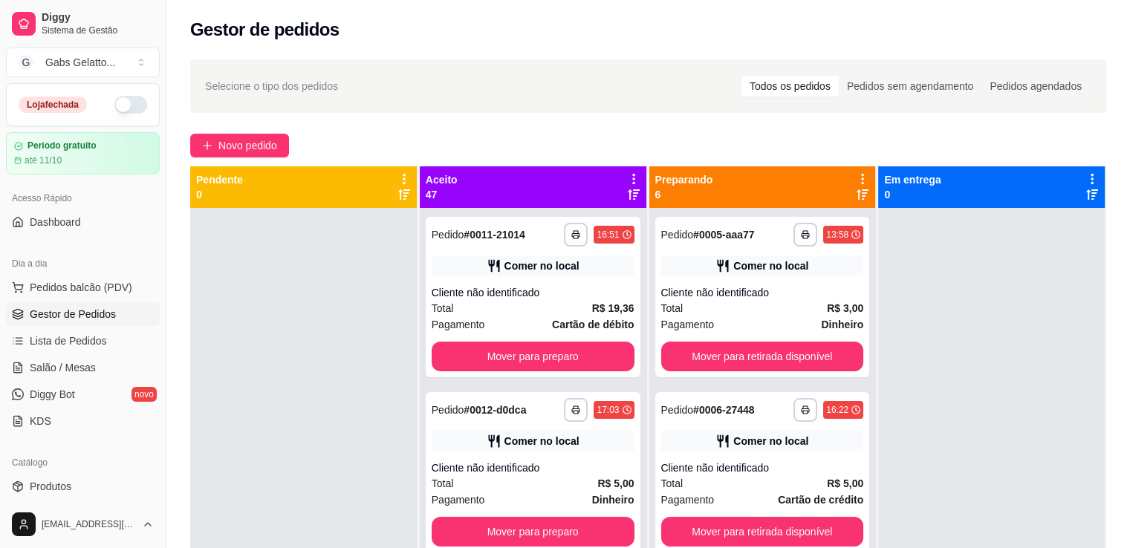
click at [618, 160] on div "**********" at bounding box center [647, 391] width 963 height 682
click at [632, 175] on icon at bounding box center [633, 179] width 3 height 10
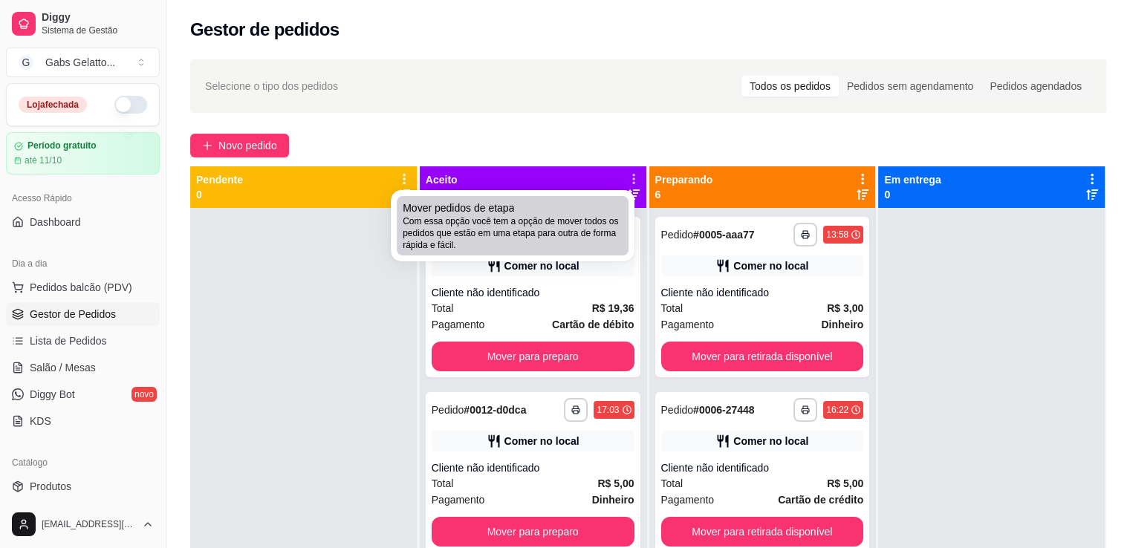
click at [591, 212] on div "Mover pedidos de etapa Com essa opção você tem a opção de mover todos os pedido…" at bounding box center [513, 226] width 220 height 50
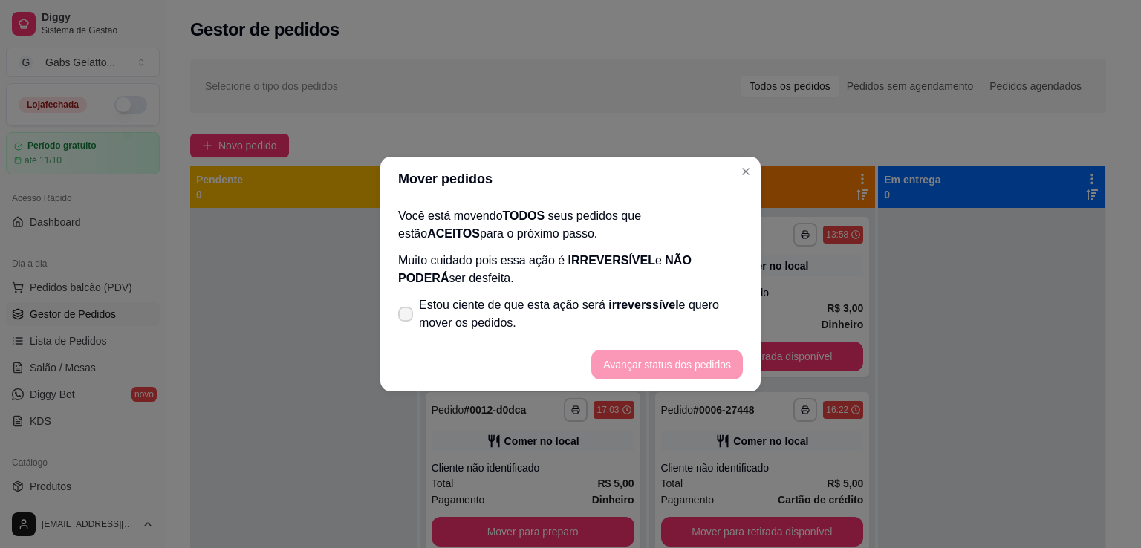
click at [505, 319] on span "Estou ciente de que esta ação será irreverssível e quero mover os pedidos." at bounding box center [581, 314] width 324 height 36
click at [407, 319] on input "Estou ciente de que esta ação será irreverssível e quero mover os pedidos." at bounding box center [402, 322] width 10 height 10
checkbox input "true"
click at [648, 369] on button "Avançar status dos pedidos" at bounding box center [666, 365] width 151 height 30
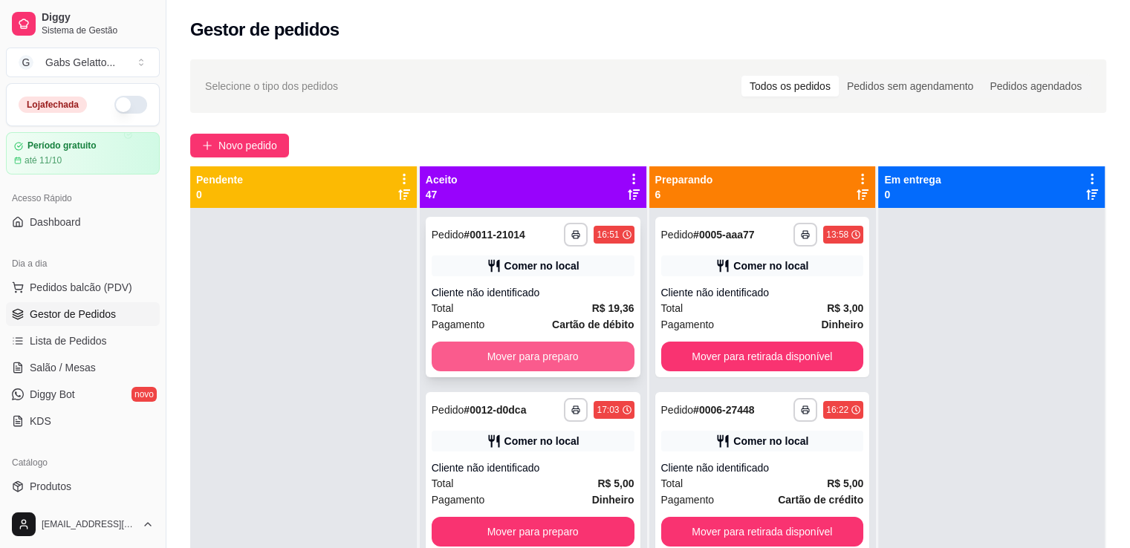
click at [567, 354] on button "Mover para preparo" at bounding box center [532, 357] width 203 height 30
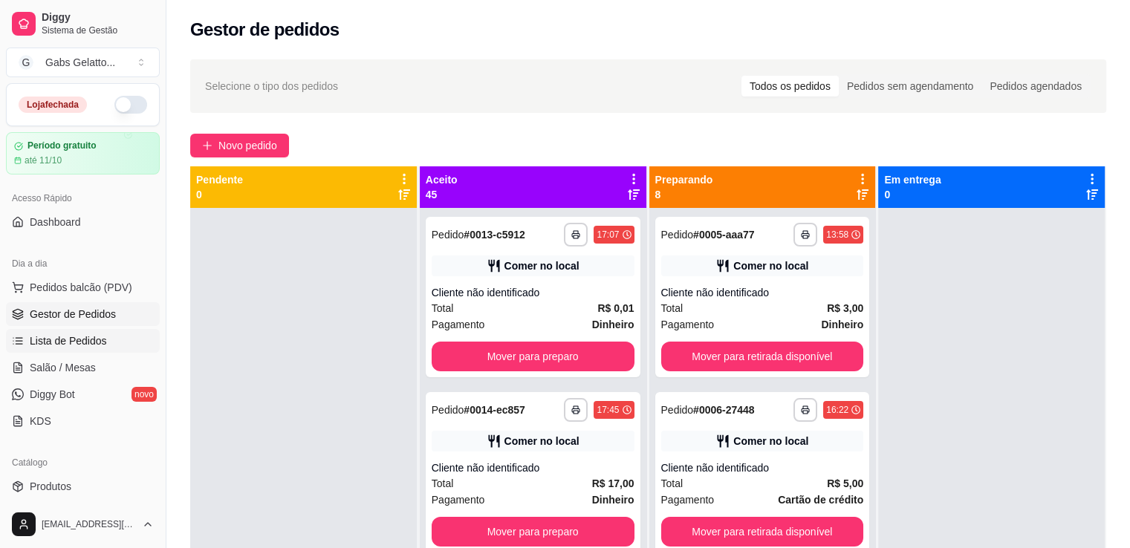
click at [99, 330] on link "Lista de Pedidos" at bounding box center [83, 341] width 154 height 24
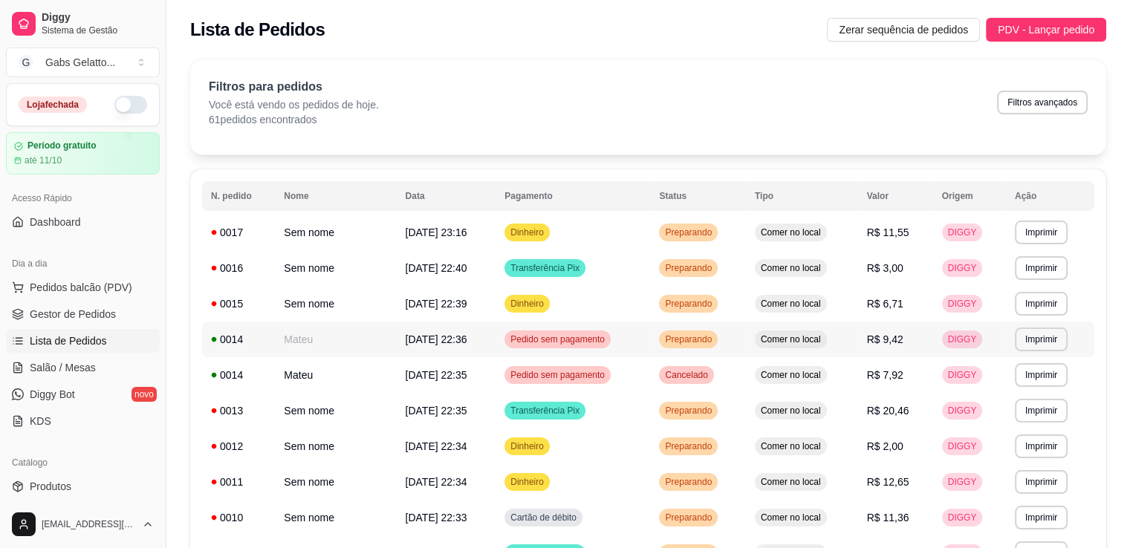
click at [440, 343] on span "20/09/25 às 22:36" at bounding box center [436, 339] width 62 height 12
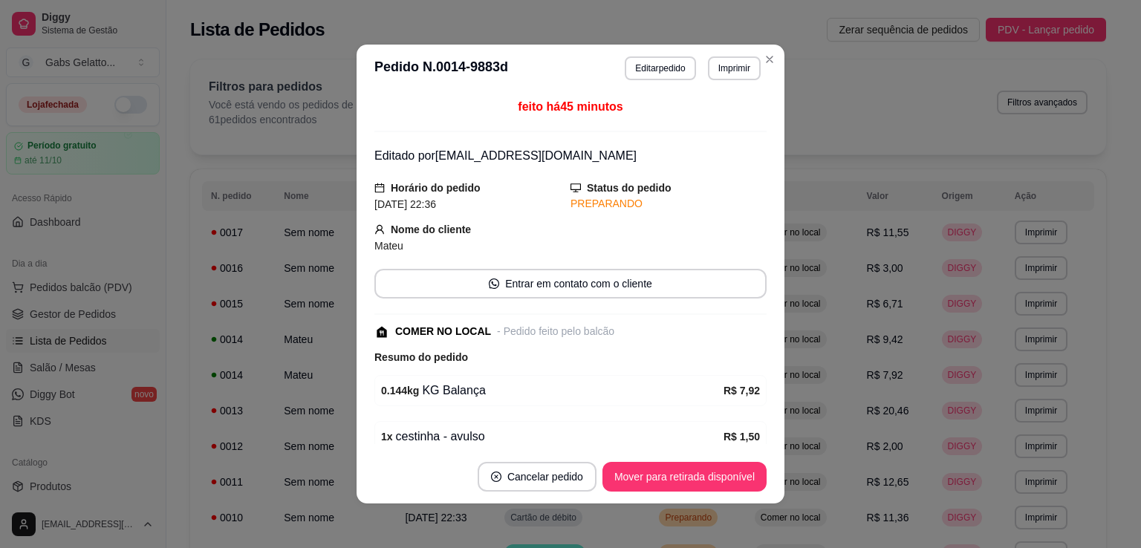
scroll to position [115, 0]
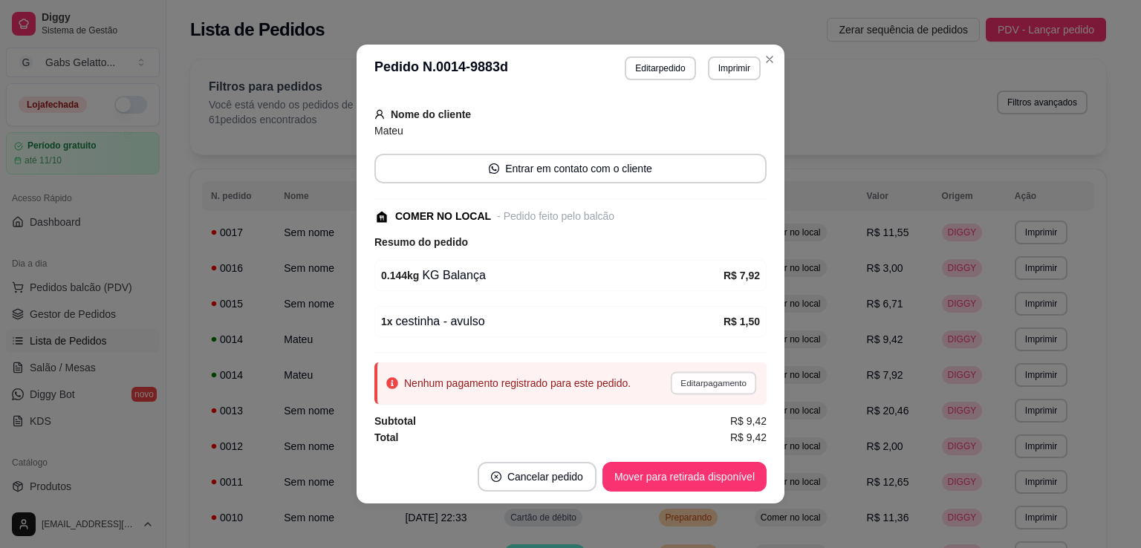
click at [682, 382] on button "Editar pagamento" at bounding box center [713, 382] width 86 height 23
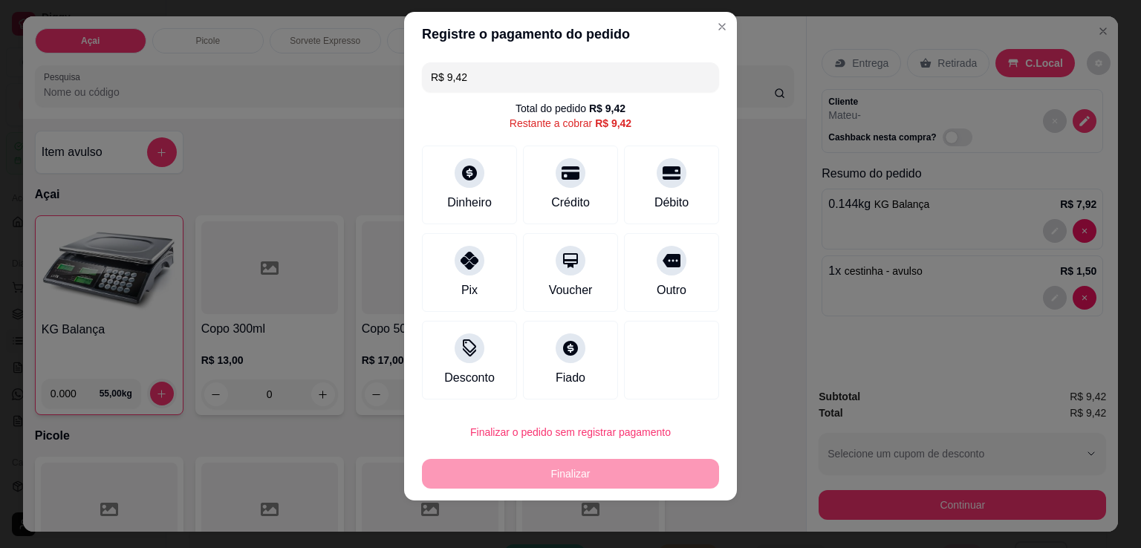
scroll to position [0, 0]
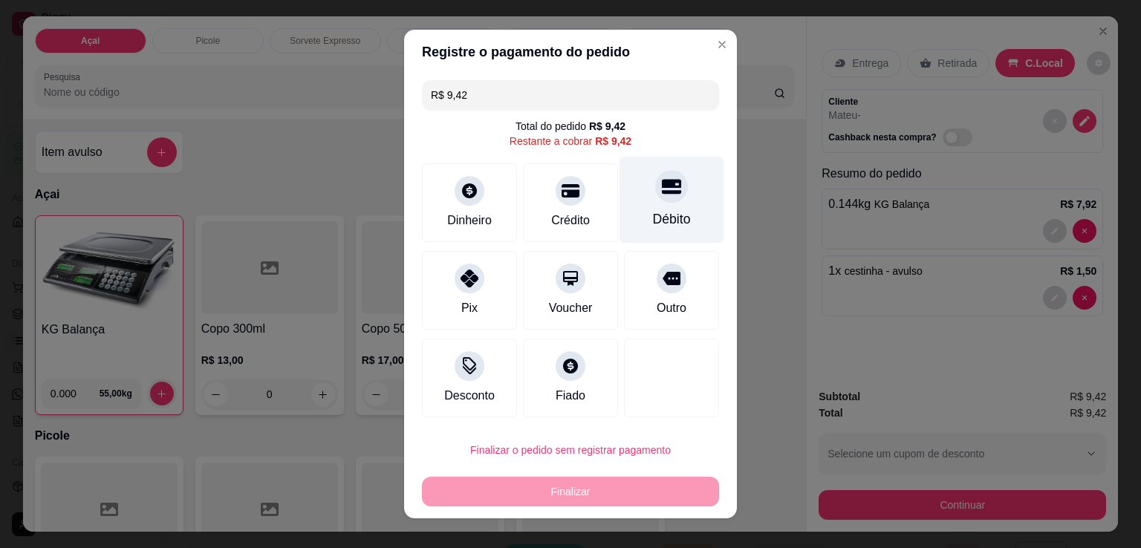
click at [662, 186] on icon at bounding box center [671, 187] width 19 height 15
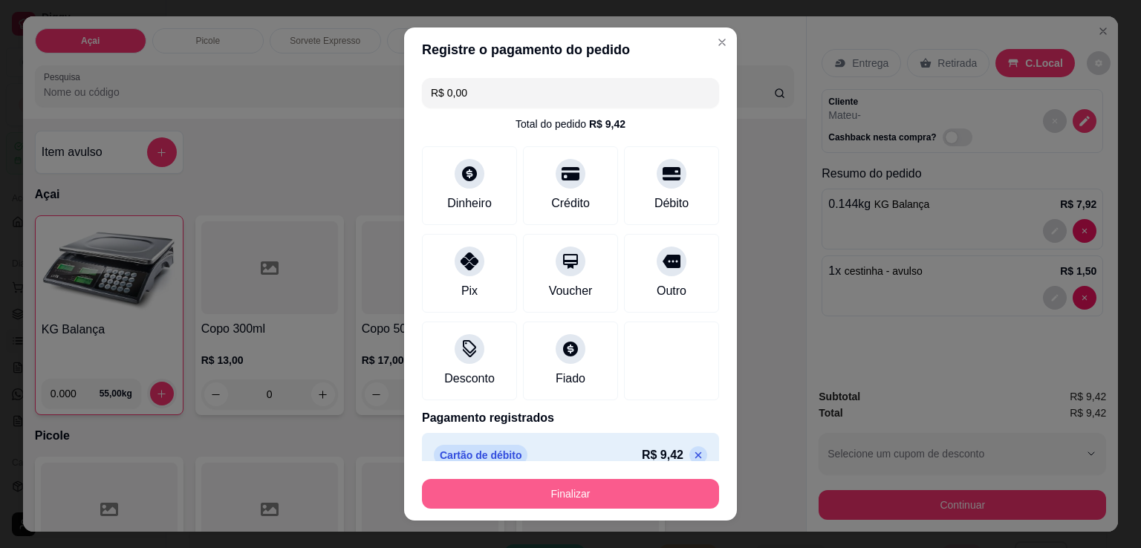
click at [610, 505] on button "Finalizar" at bounding box center [570, 494] width 297 height 30
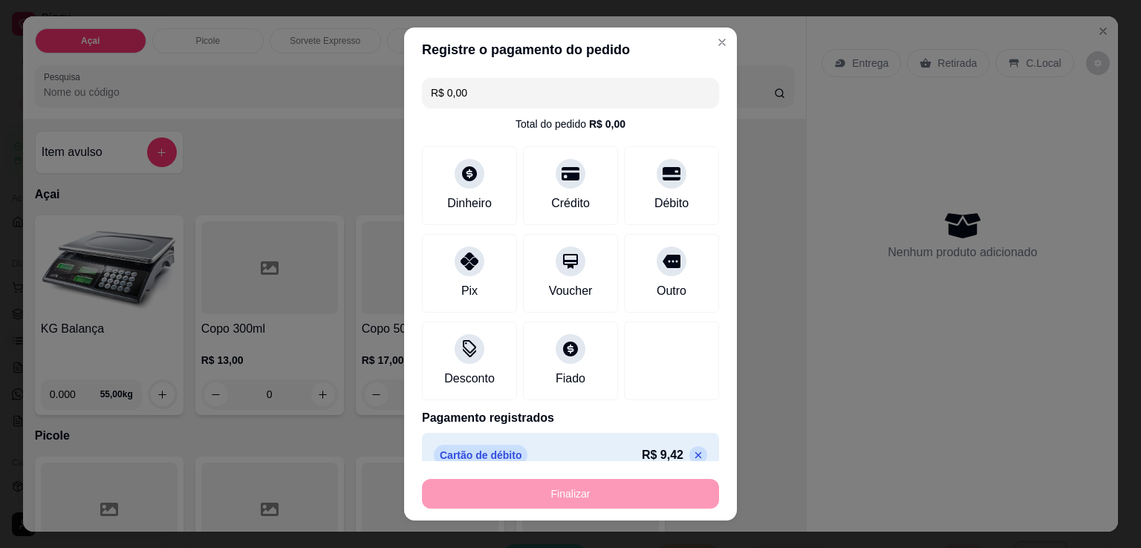
type input "-R$ 9,42"
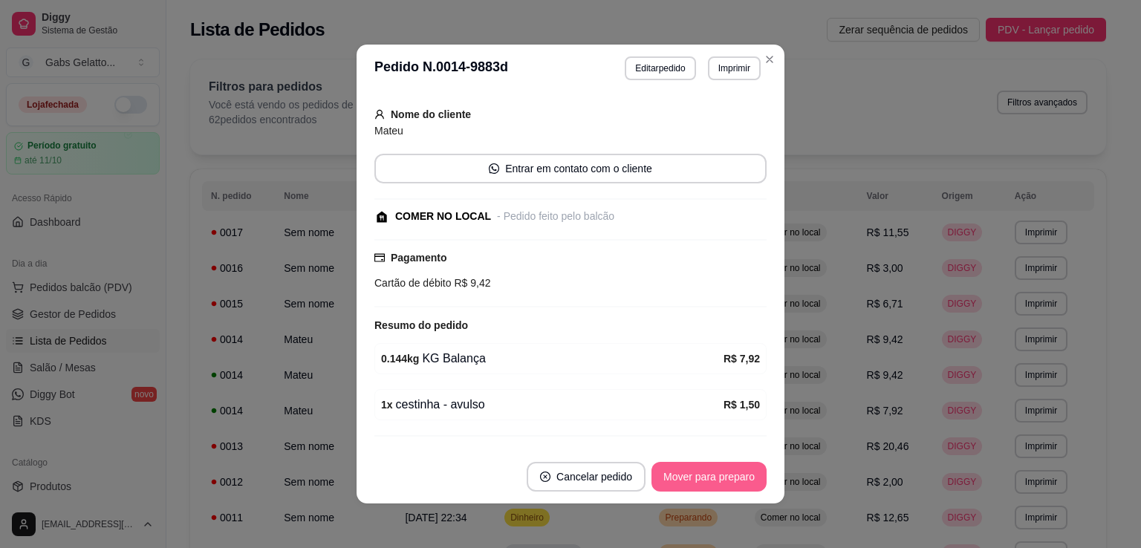
click at [716, 470] on button "Mover para preparo" at bounding box center [708, 477] width 115 height 30
click at [711, 479] on button "Mover para retirada disponível" at bounding box center [684, 477] width 164 height 30
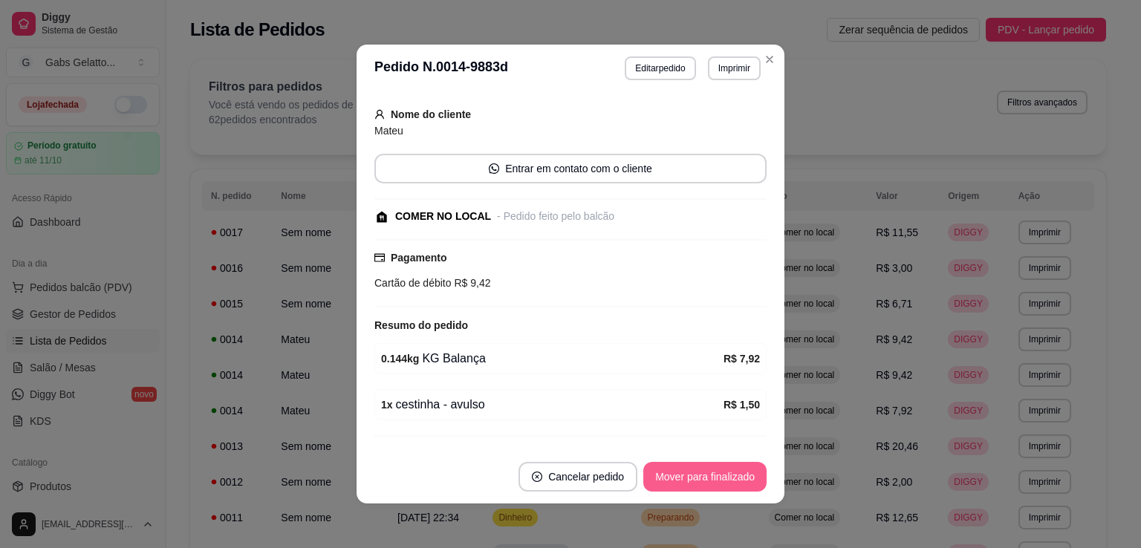
click at [707, 482] on button "Mover para finalizado" at bounding box center [704, 477] width 123 height 30
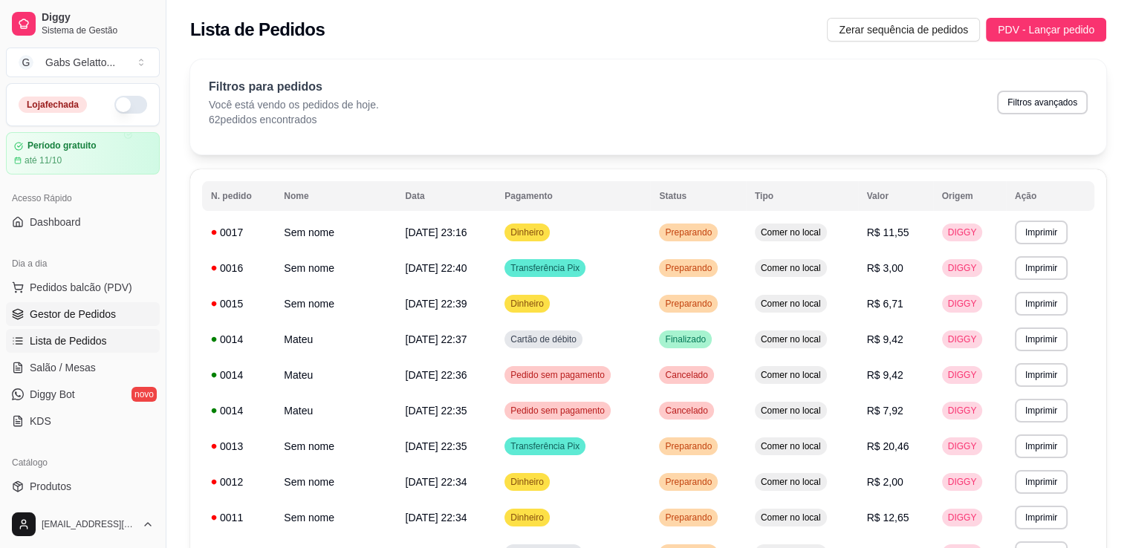
click at [83, 316] on span "Gestor de Pedidos" at bounding box center [73, 314] width 86 height 15
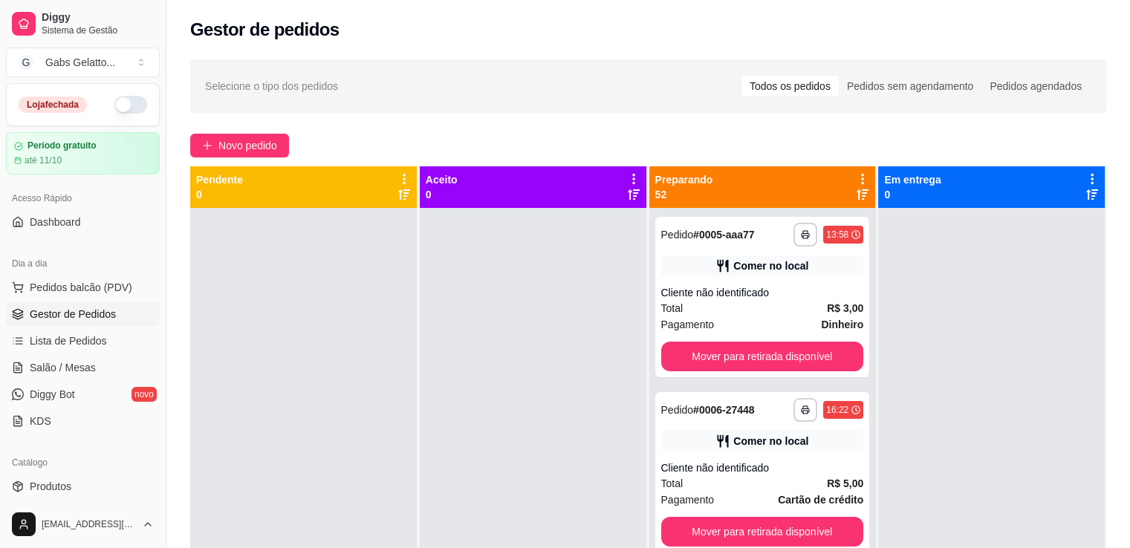
click at [856, 173] on icon at bounding box center [862, 178] width 13 height 13
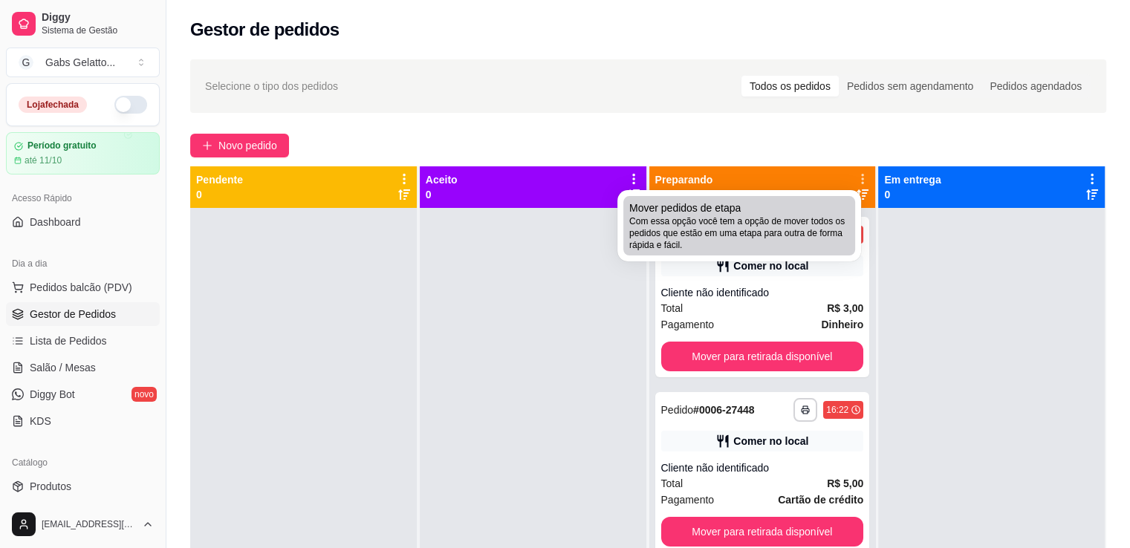
click at [797, 224] on span "Com essa opção você tem a opção de mover todos os pedidos que estão em uma etap…" at bounding box center [739, 233] width 220 height 36
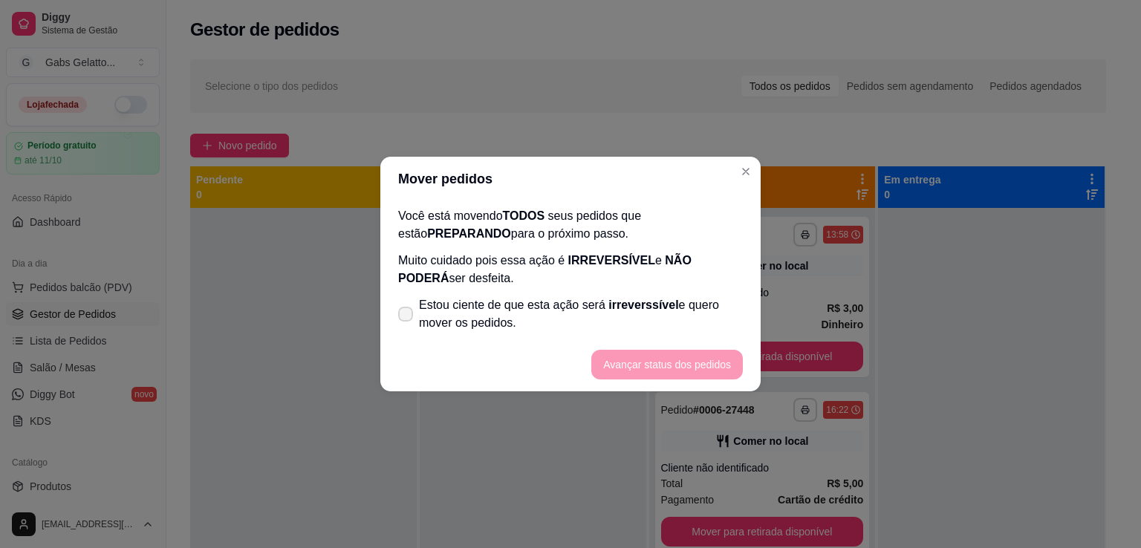
click at [452, 307] on span "Estou ciente de que esta ação será irreverssível e quero mover os pedidos." at bounding box center [581, 314] width 324 height 36
click at [407, 317] on input "Estou ciente de que esta ação será irreverssível e quero mover os pedidos." at bounding box center [402, 322] width 10 height 10
checkbox input "true"
click at [670, 366] on button "Avançar status dos pedidos" at bounding box center [666, 365] width 151 height 30
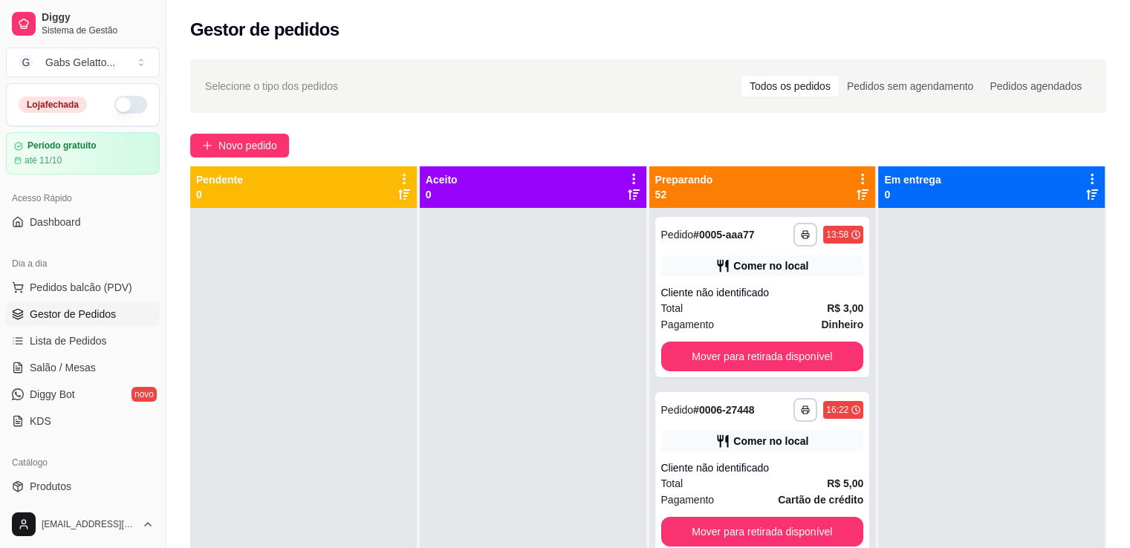
click at [98, 327] on ul "Pedidos balcão (PDV) Gestor de Pedidos Lista de Pedidos Salão / Mesas Diggy Bot…" at bounding box center [83, 354] width 154 height 157
click at [91, 344] on span "Lista de Pedidos" at bounding box center [68, 340] width 77 height 15
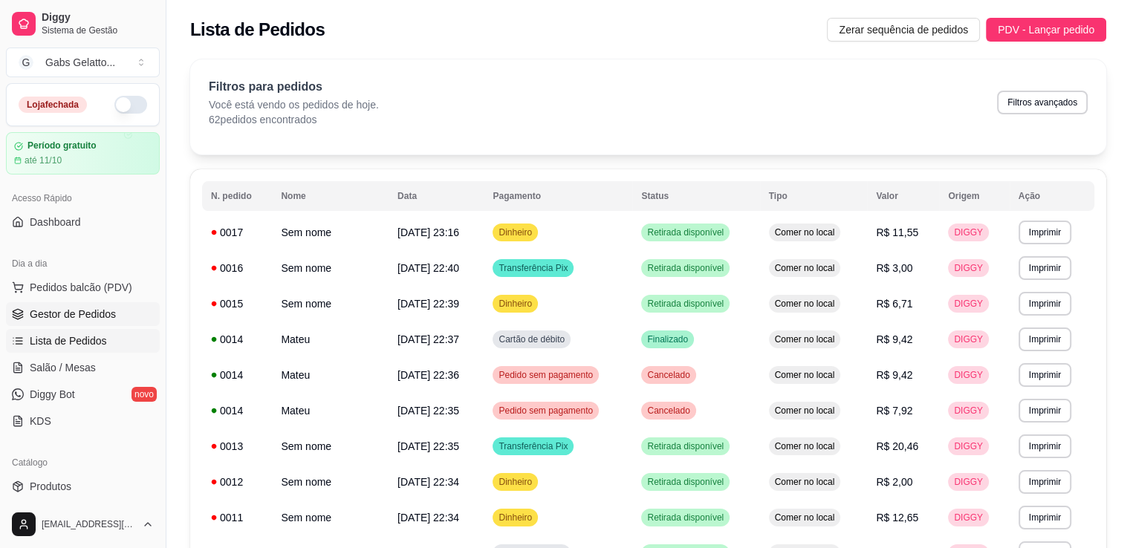
click at [101, 316] on span "Gestor de Pedidos" at bounding box center [73, 314] width 86 height 15
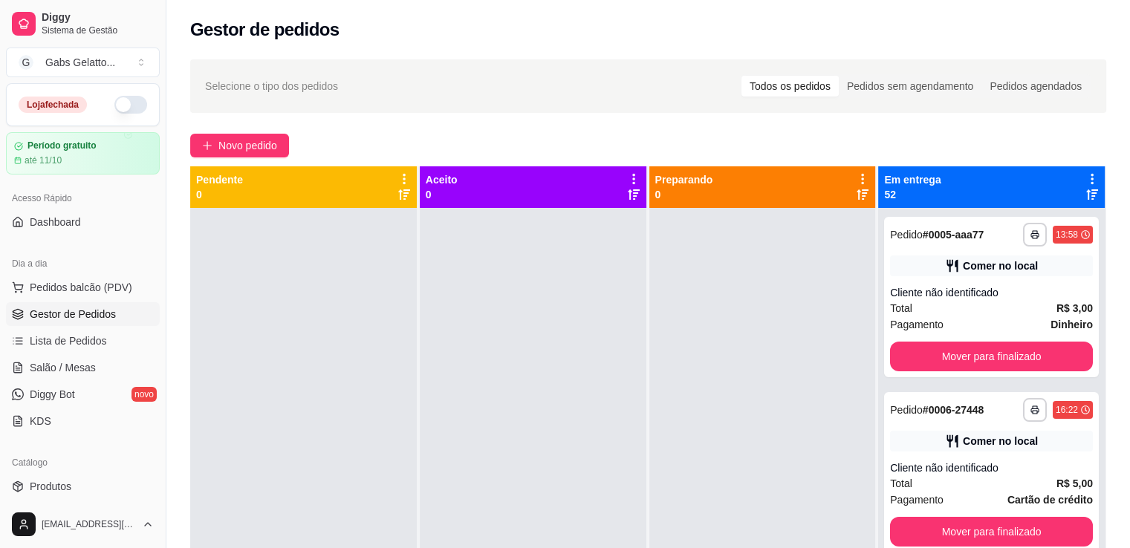
scroll to position [74, 0]
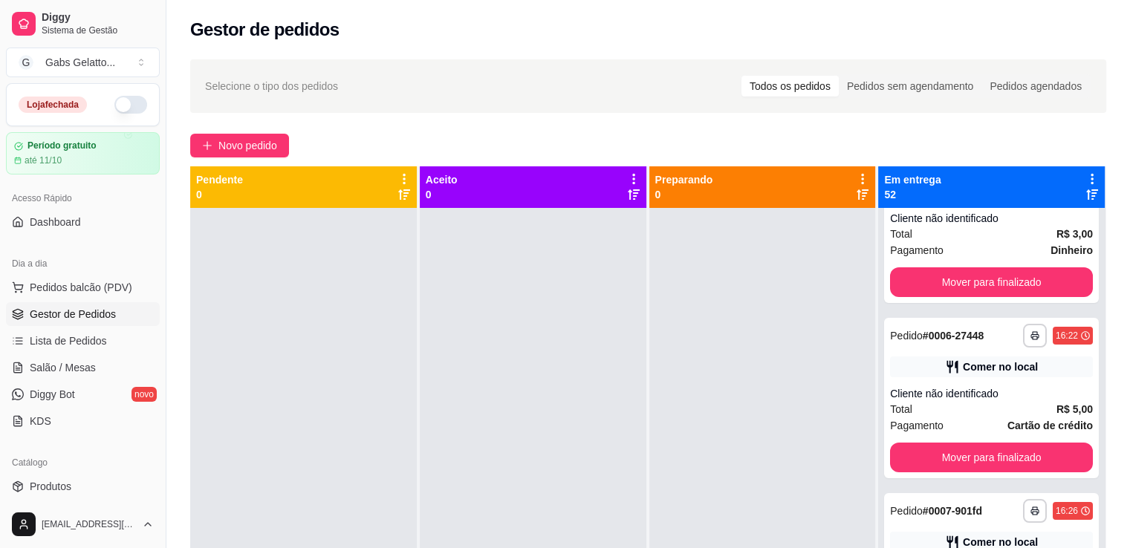
click at [1085, 182] on icon at bounding box center [1091, 178] width 13 height 13
click at [1112, 279] on div "**********" at bounding box center [647, 391] width 963 height 682
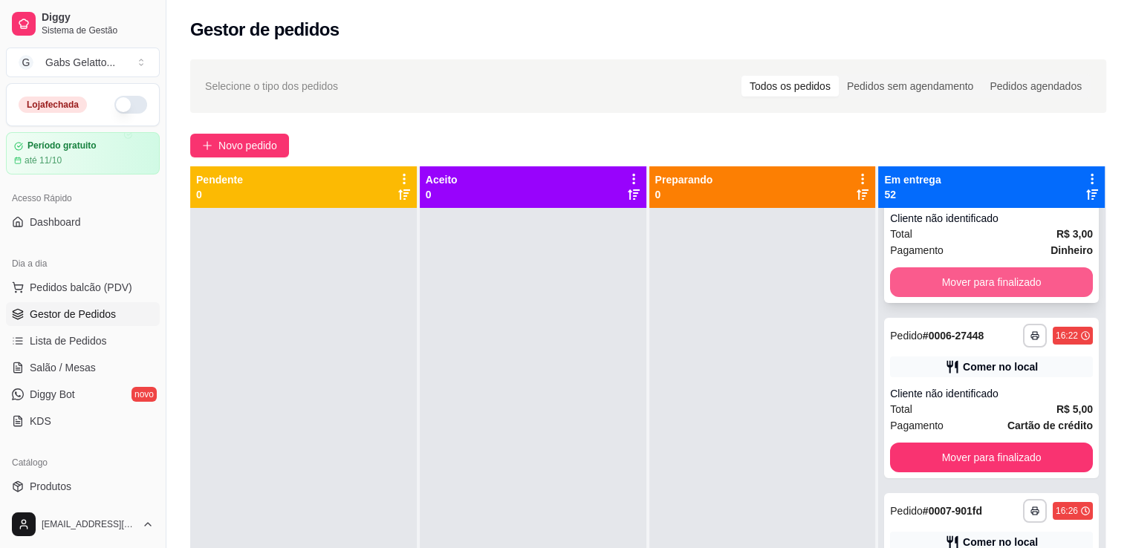
click at [1035, 288] on button "Mover para finalizado" at bounding box center [991, 282] width 203 height 30
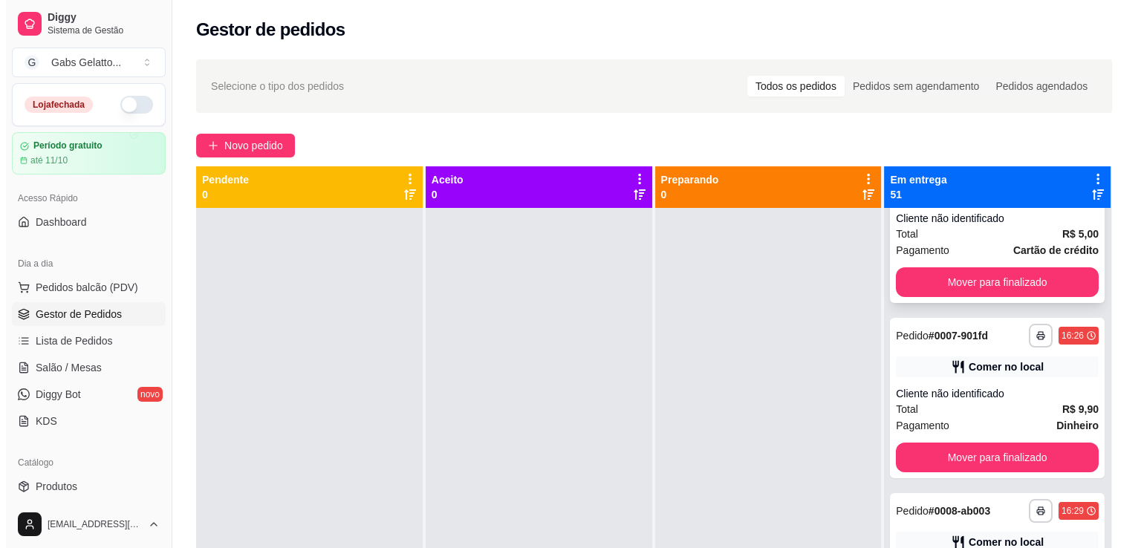
scroll to position [0, 0]
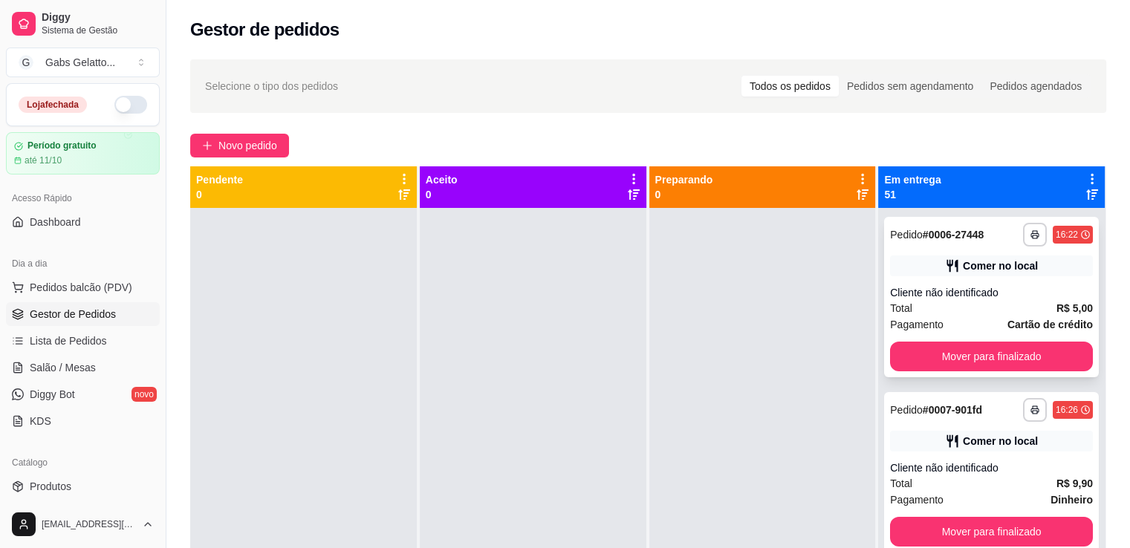
click at [1025, 285] on div "Cliente não identificado" at bounding box center [991, 292] width 203 height 15
click at [74, 295] on button "Pedidos balcão (PDV)" at bounding box center [83, 288] width 154 height 24
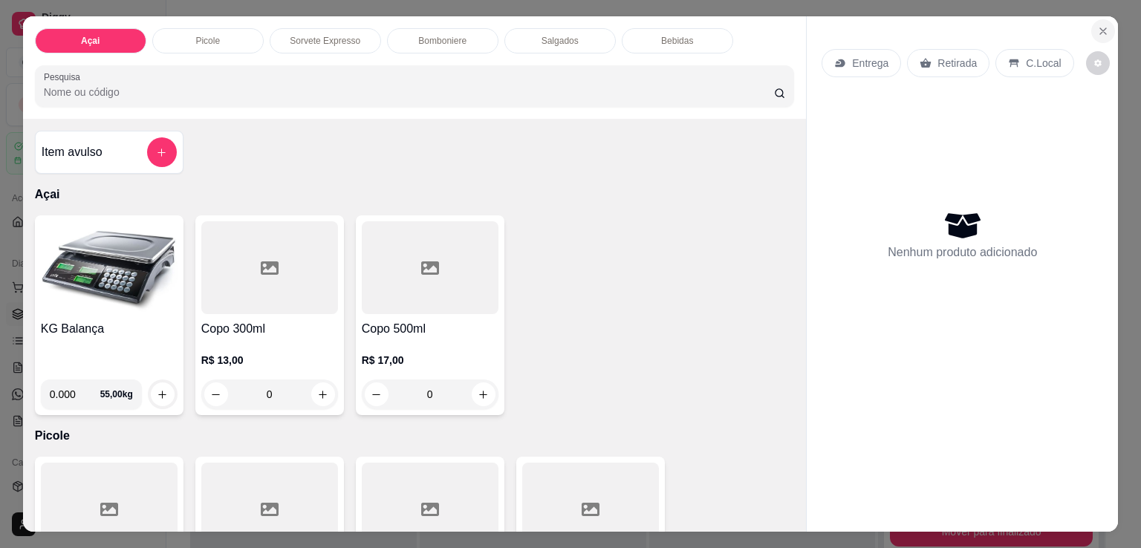
click at [1103, 29] on icon "Close" at bounding box center [1103, 31] width 12 height 12
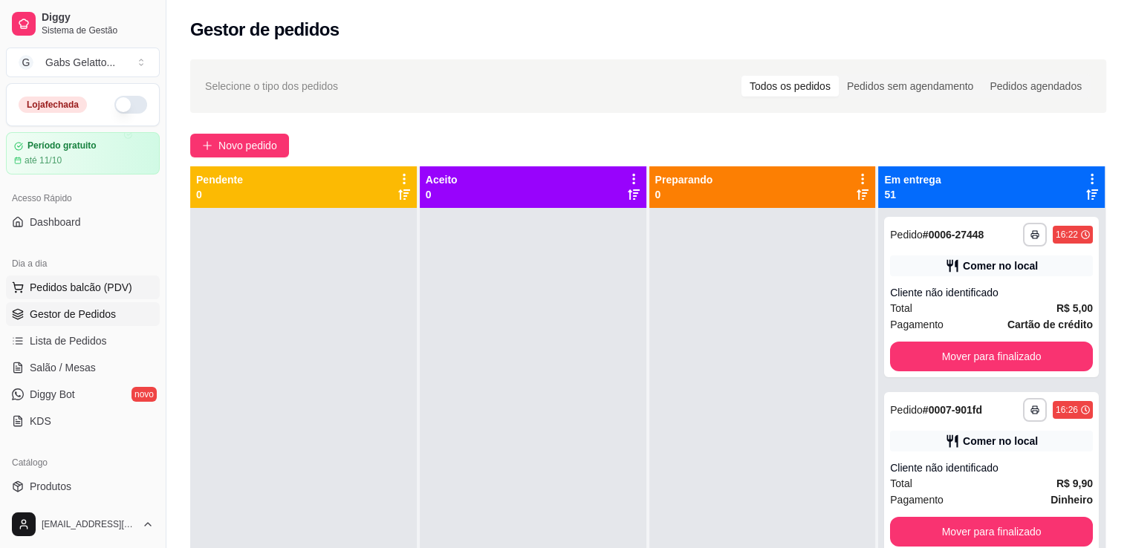
click at [92, 289] on span "Pedidos balcão (PDV)" at bounding box center [81, 287] width 102 height 15
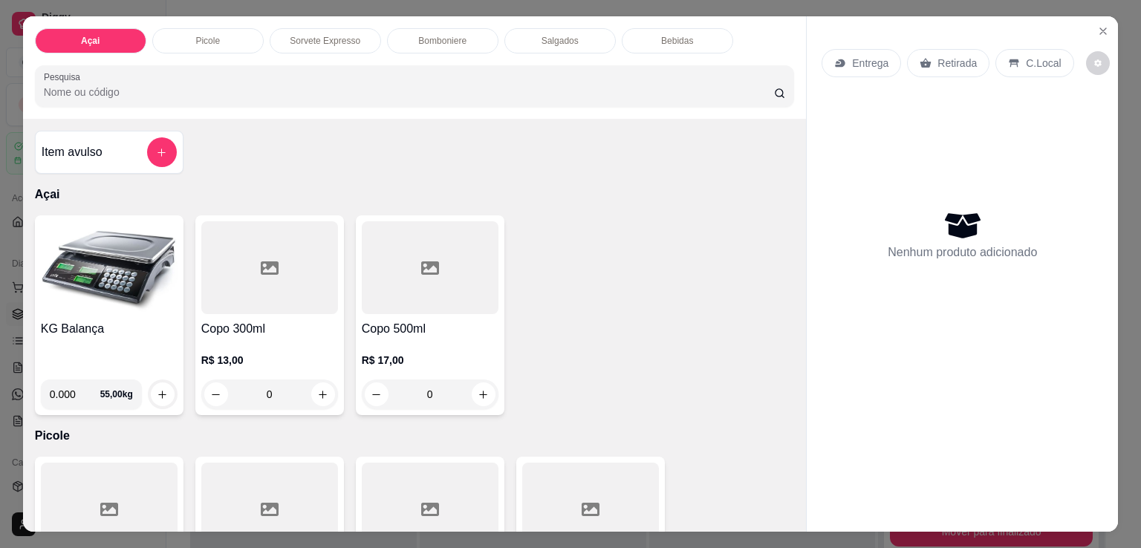
click at [119, 278] on img at bounding box center [109, 267] width 137 height 93
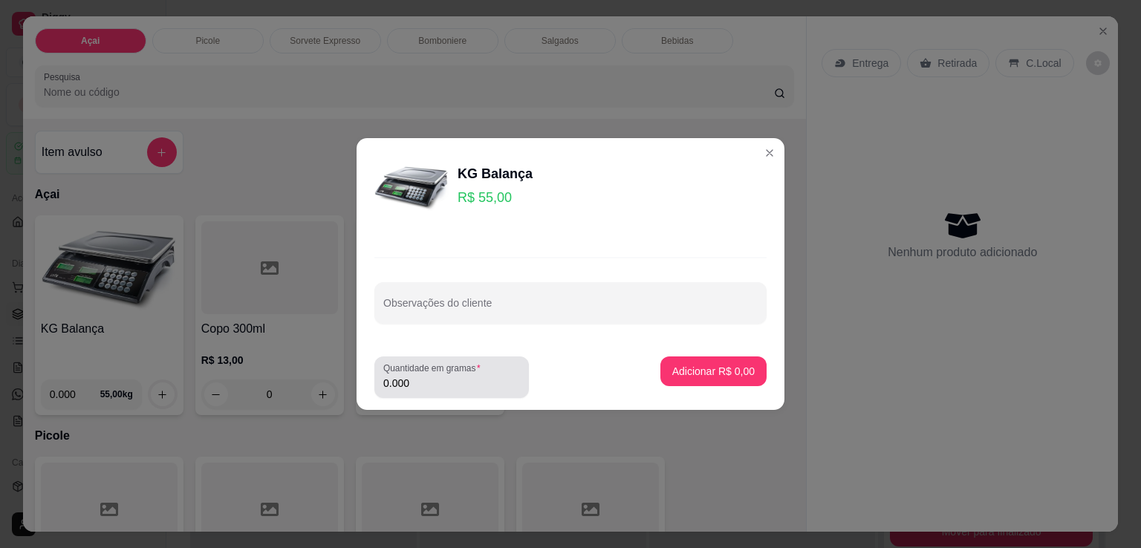
click at [454, 393] on div "Quantidade em gramas 0.000" at bounding box center [451, 377] width 154 height 42
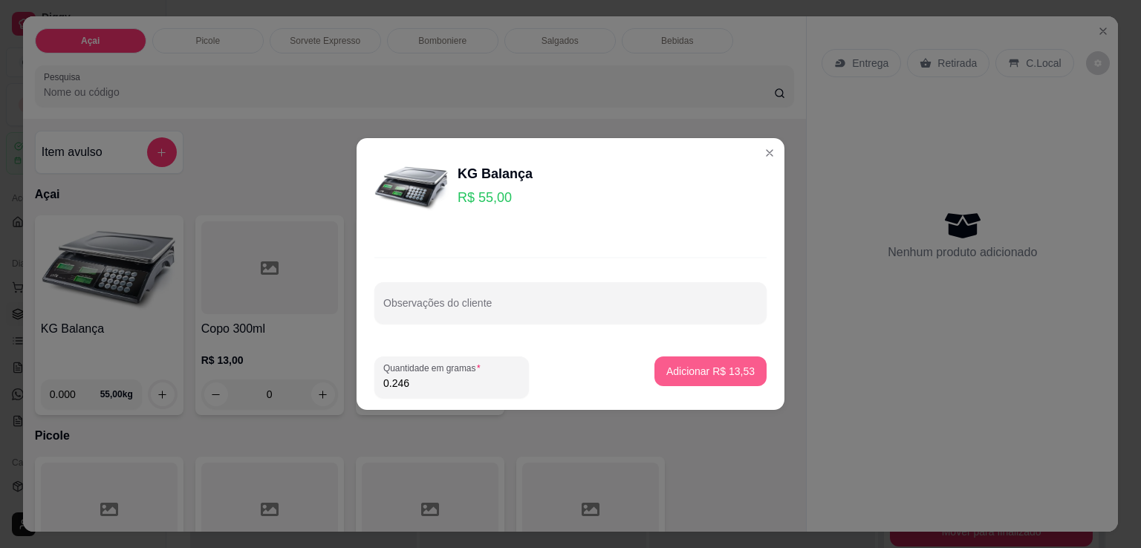
type input "0.246"
click at [743, 382] on button "Adicionar R$ 13,53" at bounding box center [710, 371] width 112 height 30
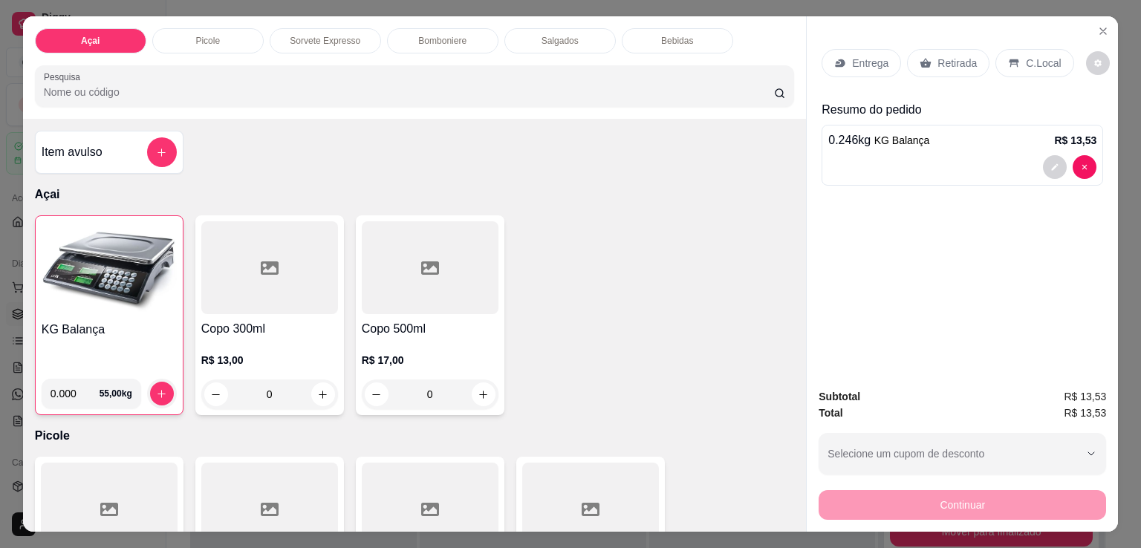
click at [968, 57] on div "Retirada" at bounding box center [948, 63] width 82 height 28
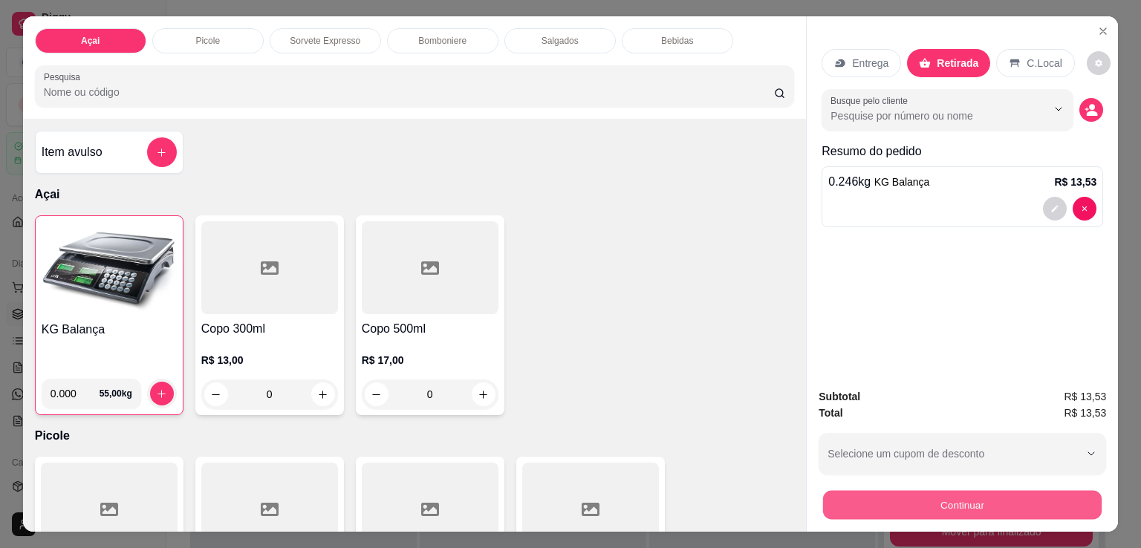
click at [913, 500] on button "Continuar" at bounding box center [962, 504] width 278 height 29
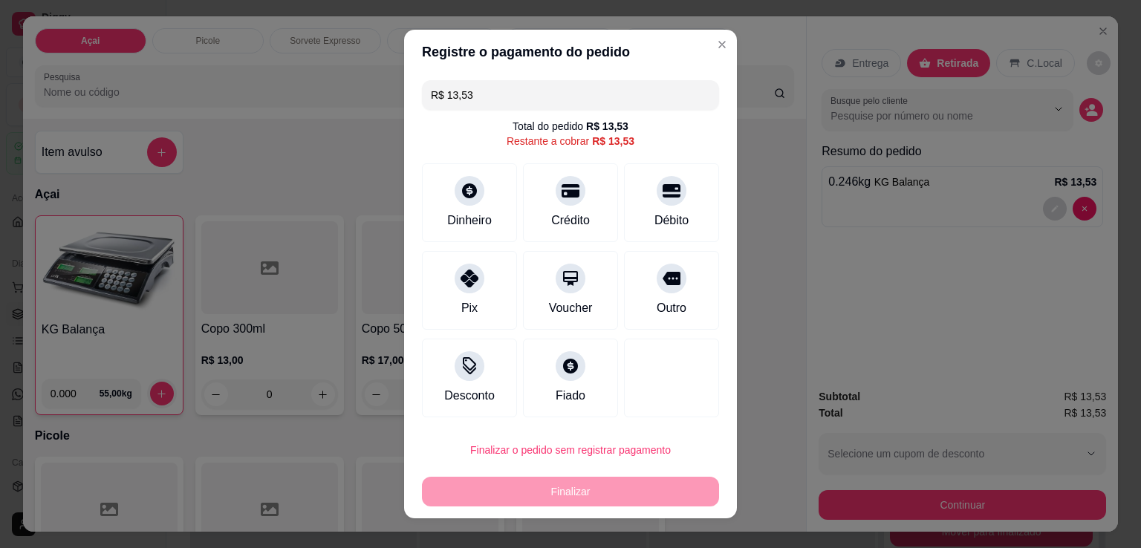
drag, startPoint x: 490, startPoint y: 84, endPoint x: 352, endPoint y: 58, distance: 140.6
click at [356, 59] on div "Registre o pagamento do pedido R$ 13,53 Total do pedido R$ 13,53 Restante a cob…" at bounding box center [570, 274] width 1141 height 548
type input "R$ 0,00"
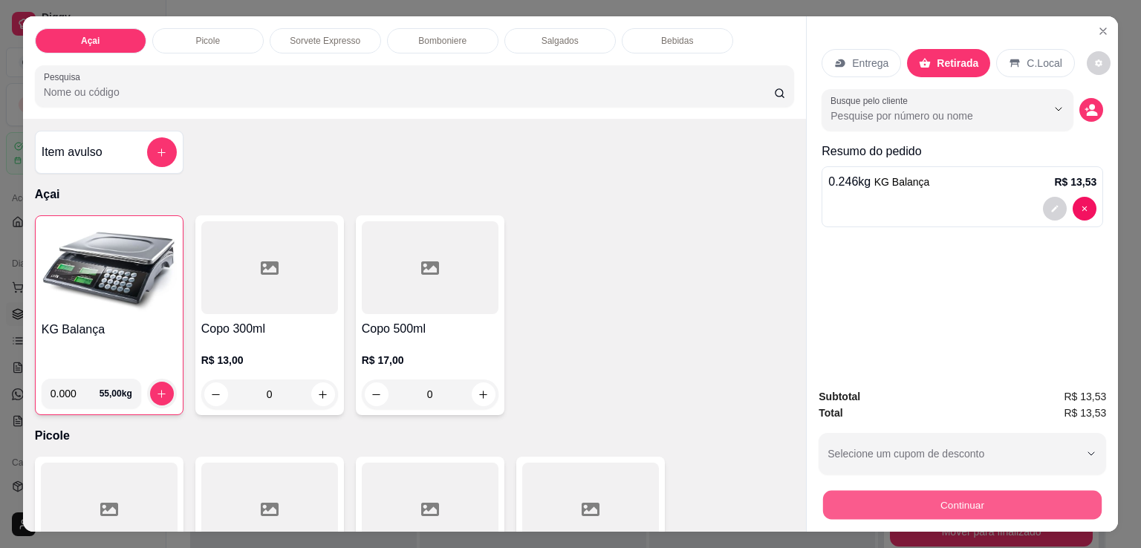
click at [909, 502] on button "Continuar" at bounding box center [962, 504] width 278 height 29
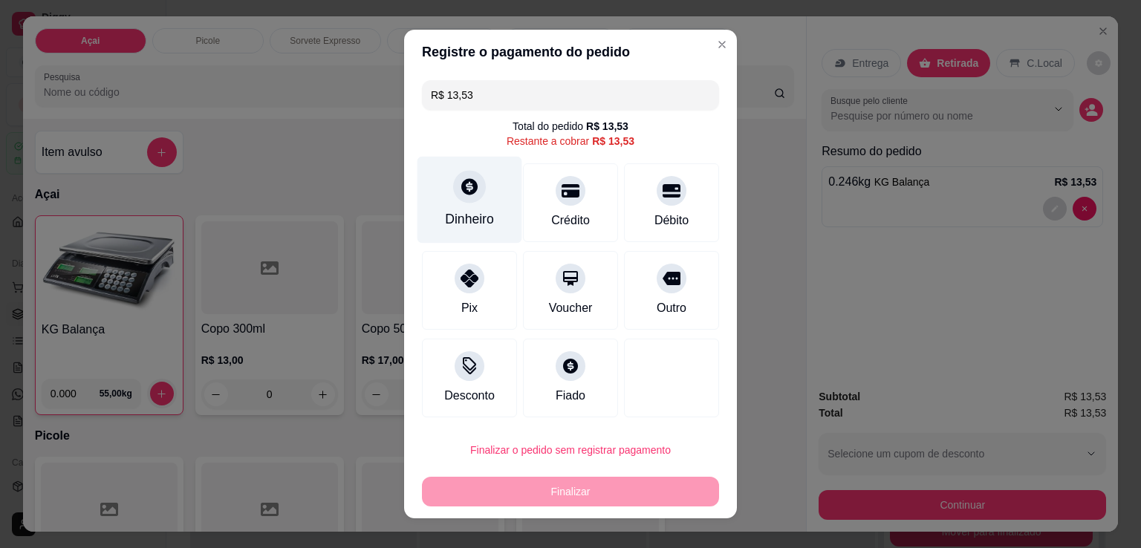
click at [467, 188] on icon at bounding box center [469, 186] width 16 height 16
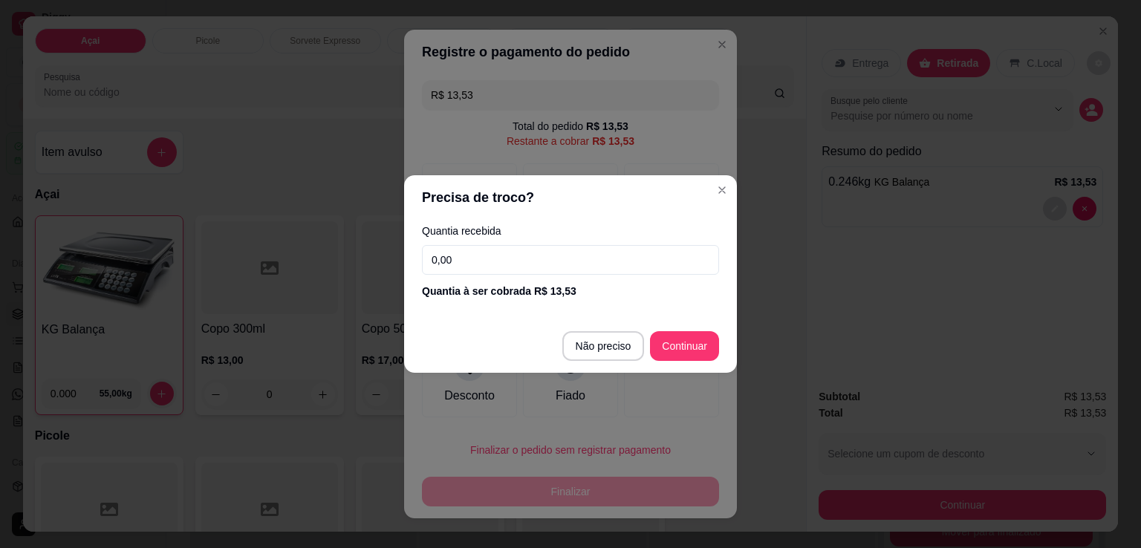
click at [602, 267] on input "0,00" at bounding box center [570, 260] width 297 height 30
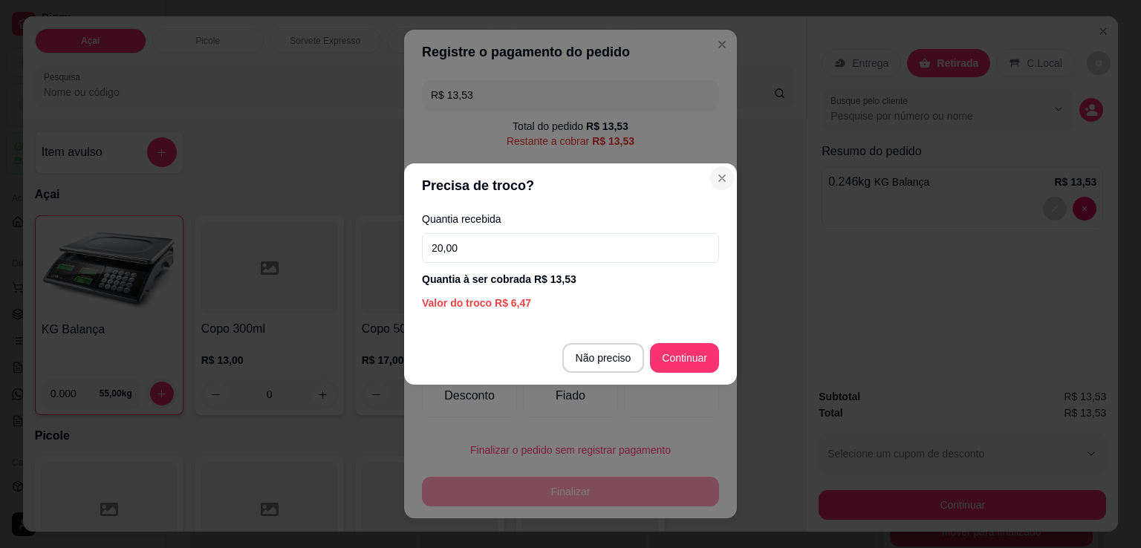
type input "20,00"
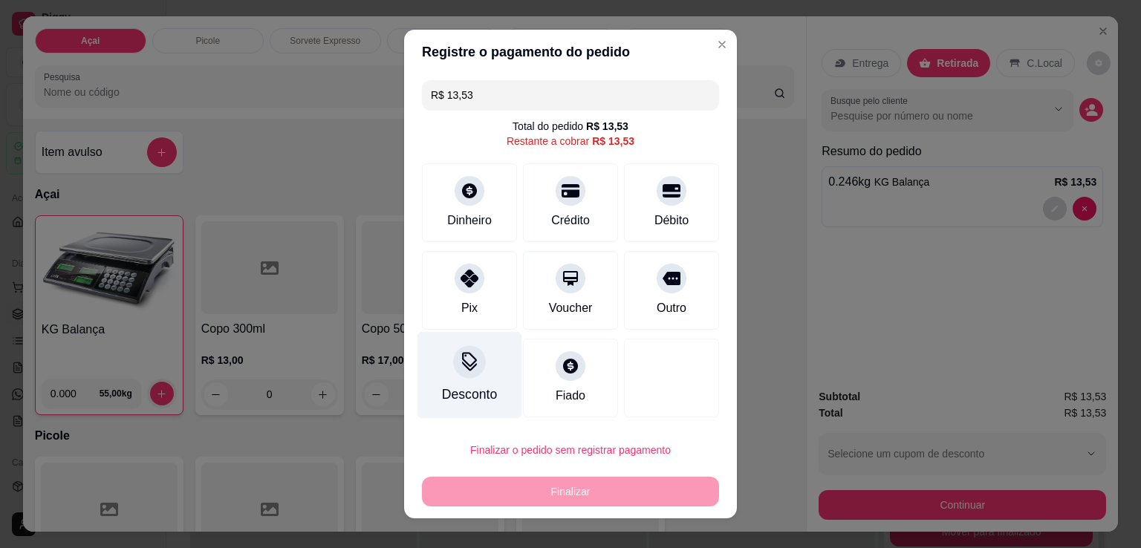
click at [471, 348] on div at bounding box center [469, 361] width 33 height 33
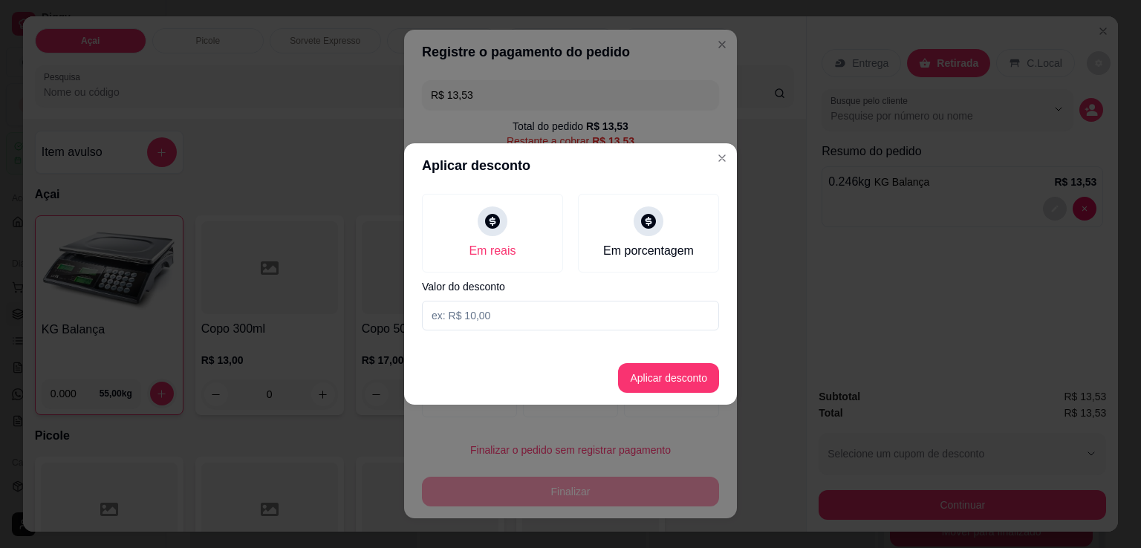
click at [516, 321] on input at bounding box center [570, 316] width 297 height 30
type input "0,53"
click at [704, 390] on button "Aplicar desconto" at bounding box center [668, 378] width 97 height 29
type input "R$ 13,00"
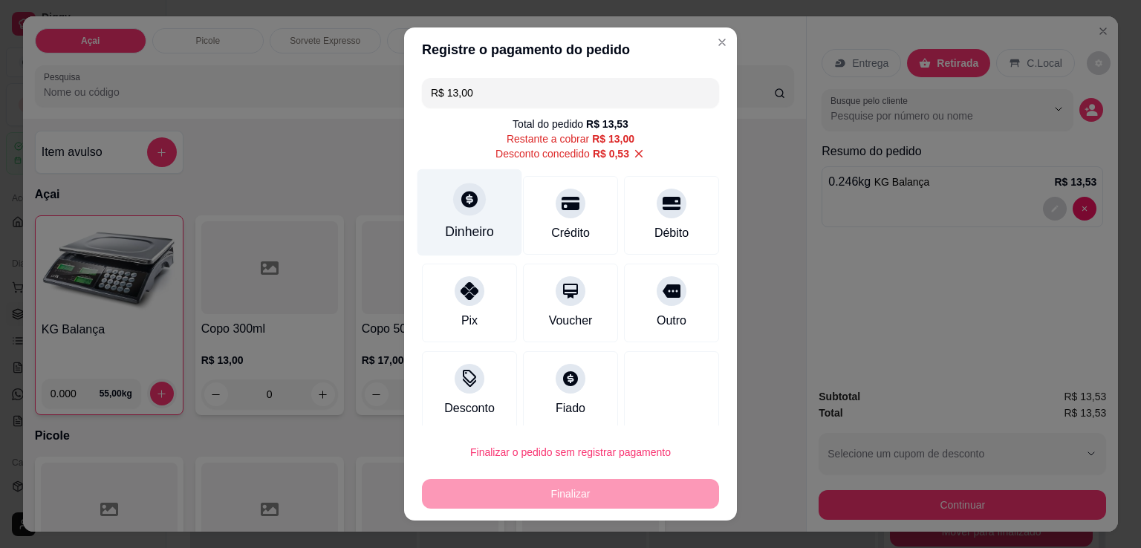
click at [461, 201] on icon at bounding box center [469, 199] width 16 height 16
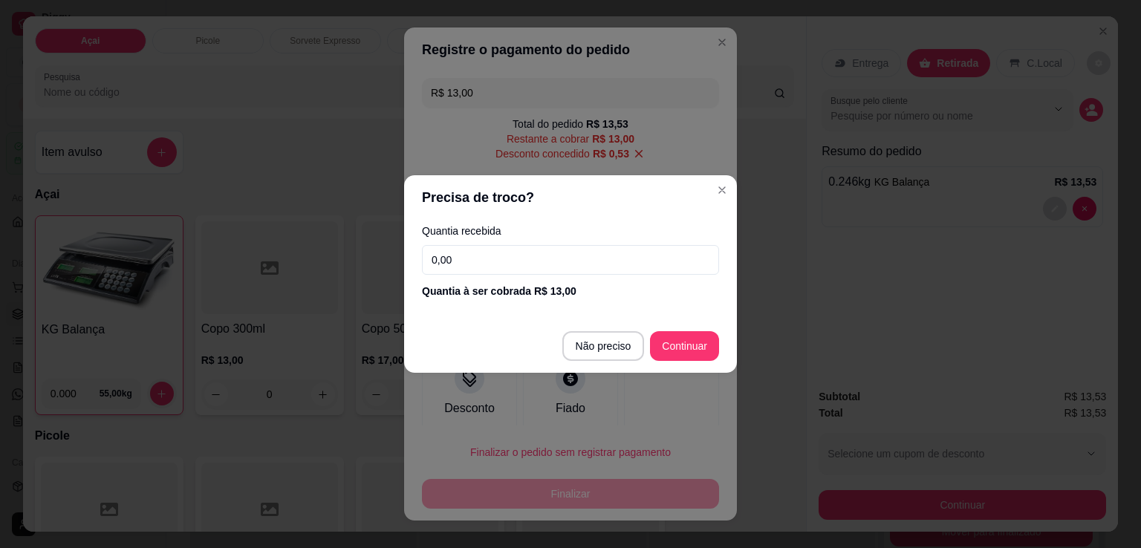
click at [554, 254] on input "0,00" at bounding box center [570, 260] width 297 height 30
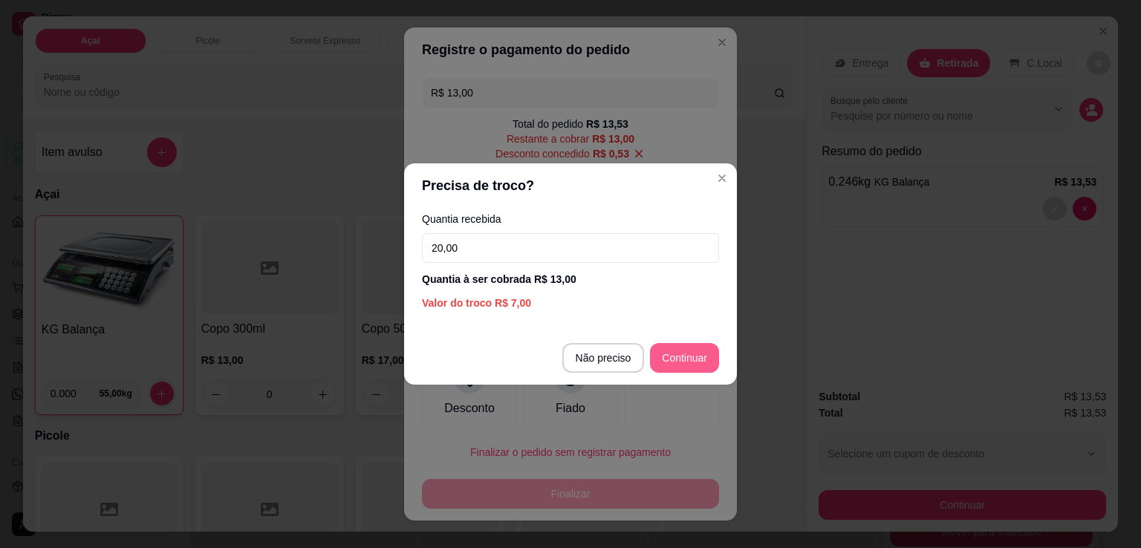
type input "20,00"
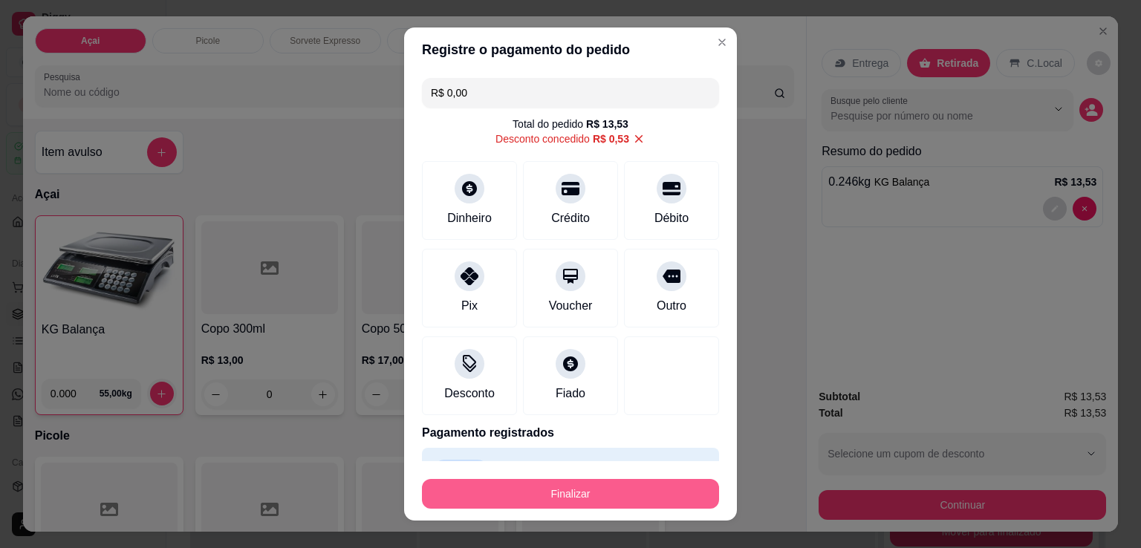
click at [597, 482] on button "Finalizar" at bounding box center [570, 494] width 297 height 30
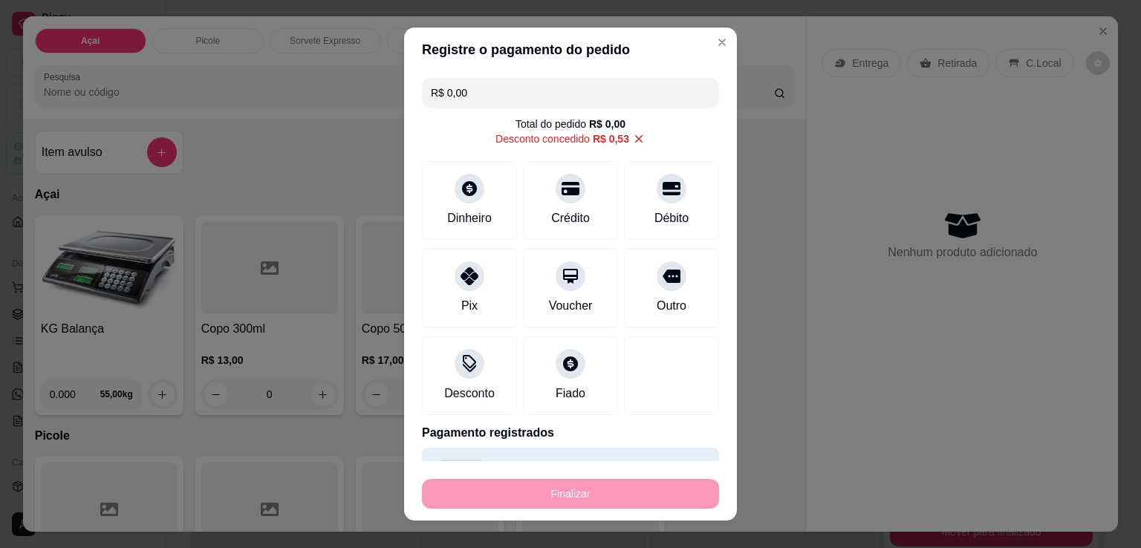
type input "-R$ 13,53"
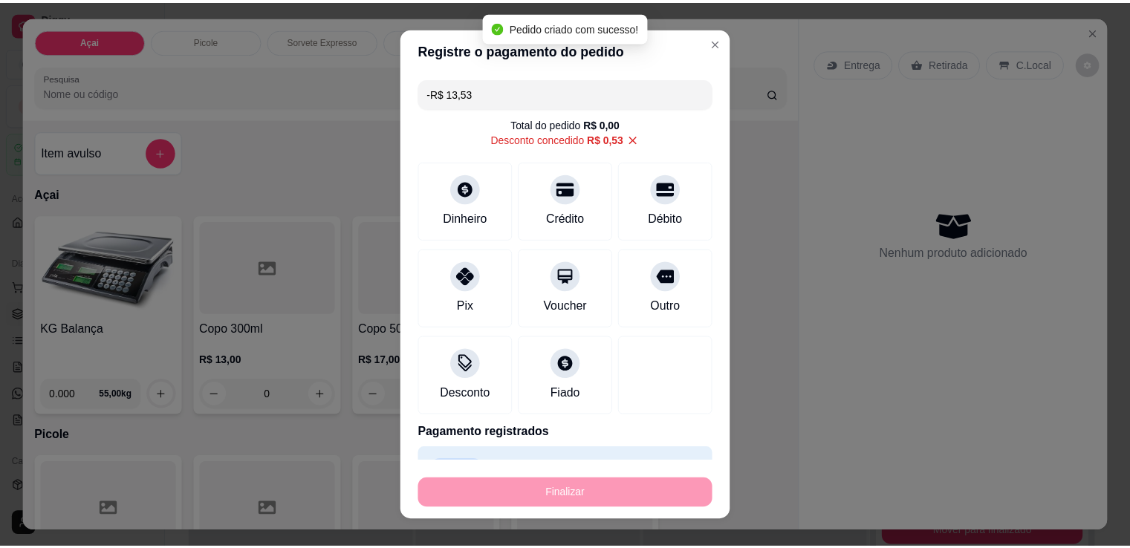
scroll to position [20, 0]
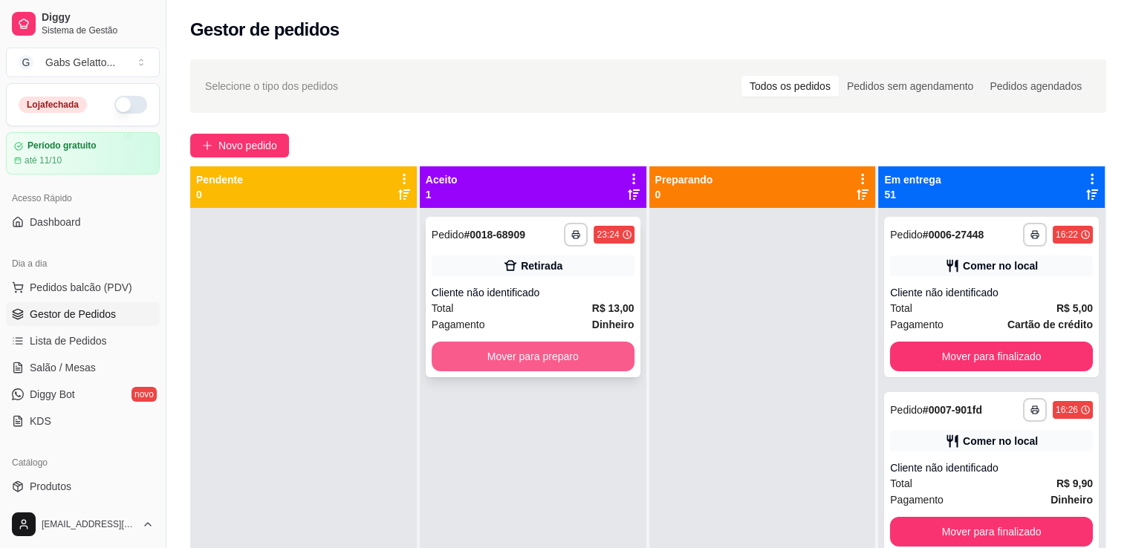
click at [582, 354] on button "Mover para preparo" at bounding box center [532, 357] width 203 height 30
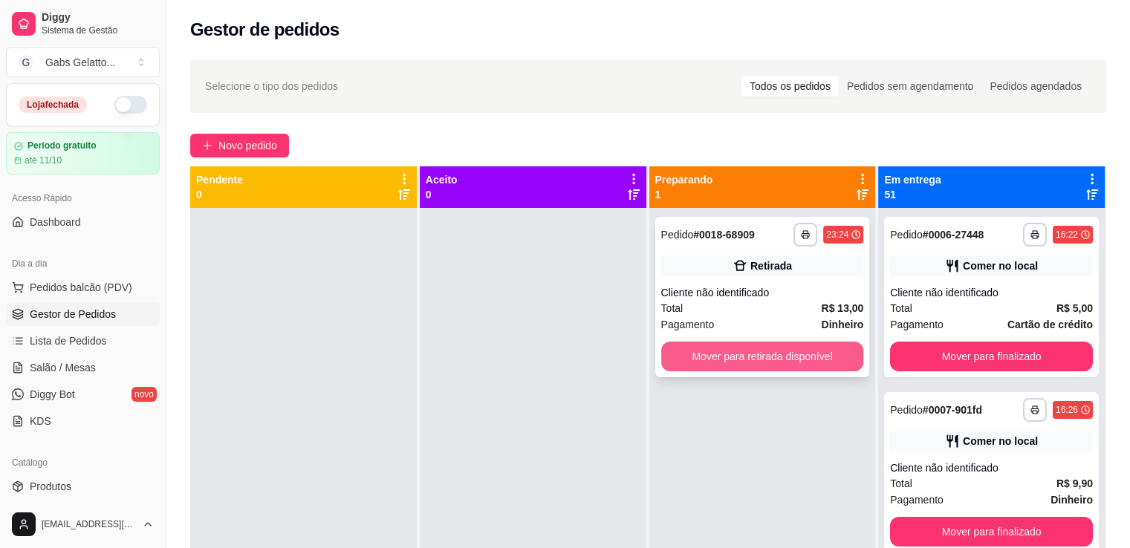
click at [726, 358] on button "Mover para retirada disponível" at bounding box center [762, 357] width 203 height 30
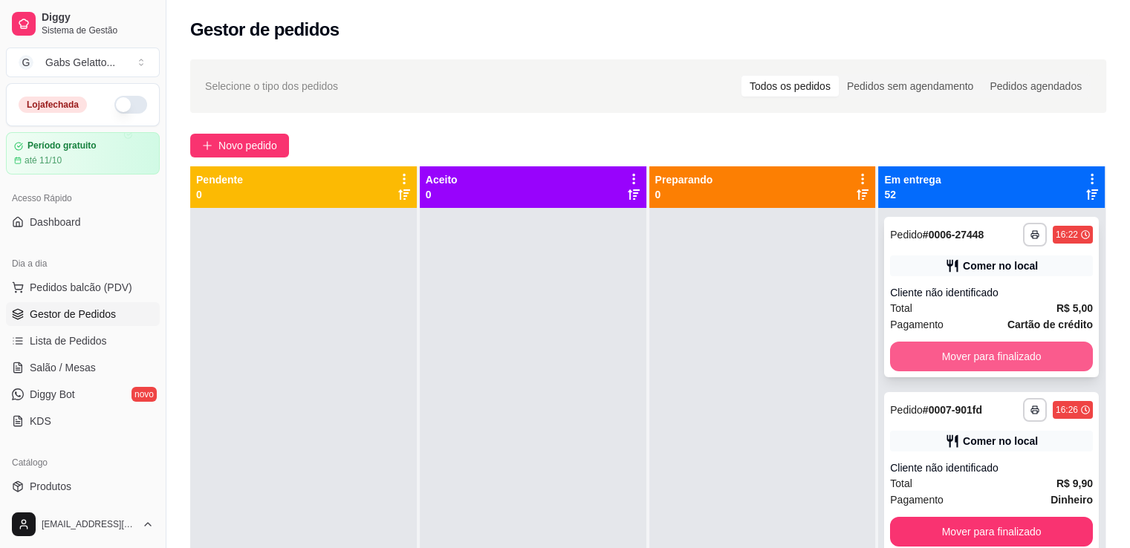
click at [955, 360] on button "Mover para finalizado" at bounding box center [991, 357] width 203 height 30
click at [957, 360] on button "Mover para finalizado" at bounding box center [991, 357] width 203 height 30
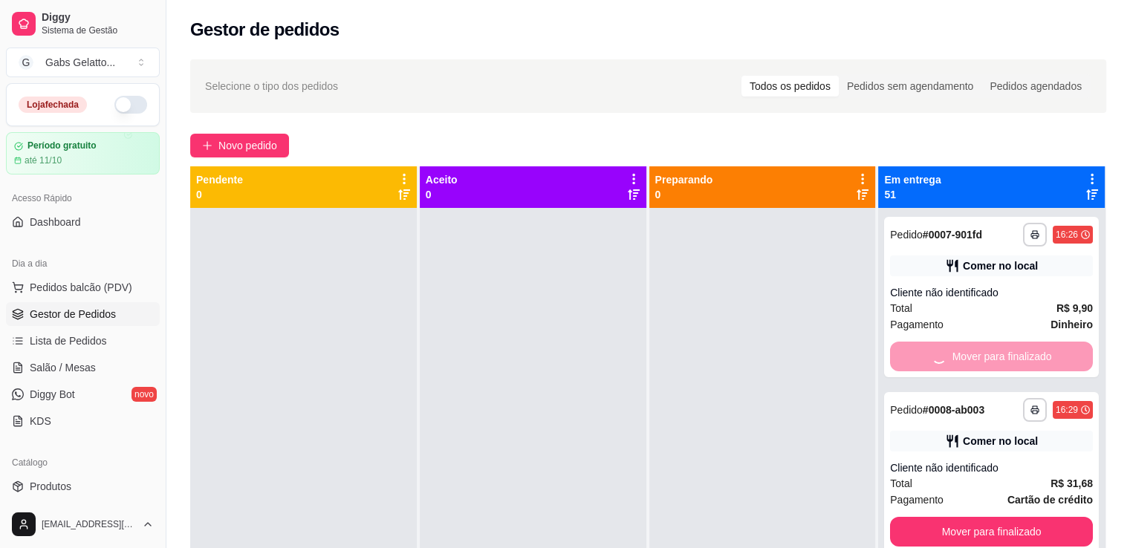
click at [957, 360] on div "Mover para finalizado" at bounding box center [991, 357] width 203 height 30
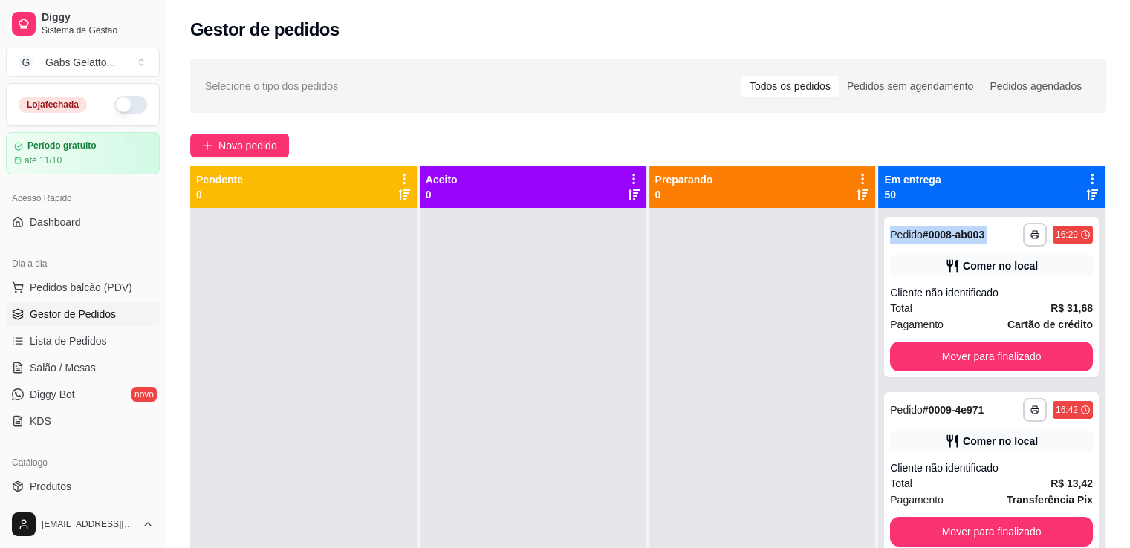
click at [1085, 176] on icon at bounding box center [1091, 178] width 13 height 13
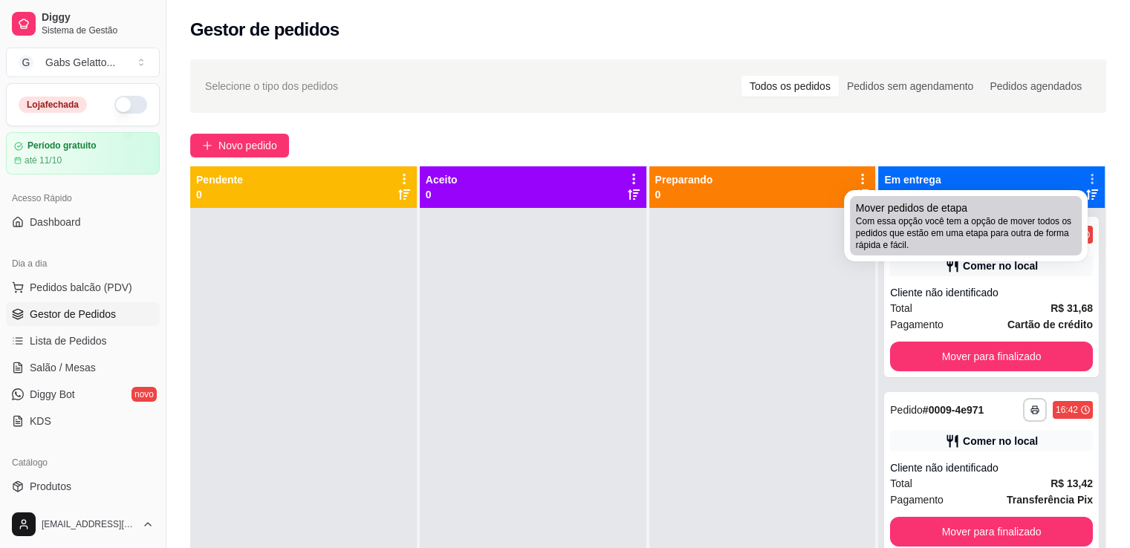
click at [998, 223] on span "Com essa opção você tem a opção de mover todos os pedidos que estão em uma etap…" at bounding box center [966, 233] width 220 height 36
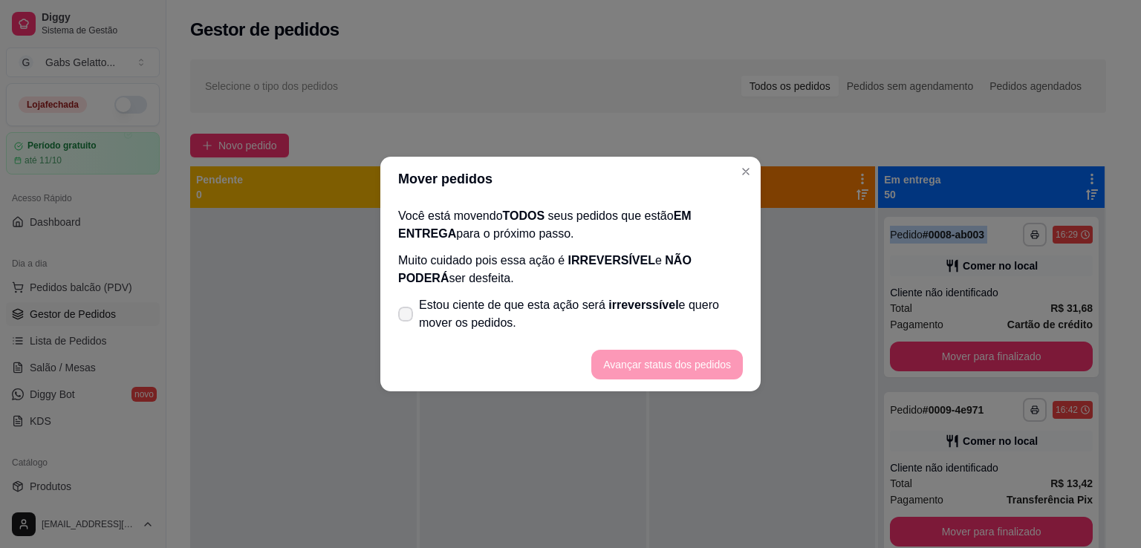
click at [443, 316] on span "Estou ciente de que esta ação será irreverssível e quero mover os pedidos." at bounding box center [581, 314] width 324 height 36
click at [407, 317] on input "Estou ciente de que esta ação será irreverssível e quero mover os pedidos." at bounding box center [402, 322] width 10 height 10
checkbox input "true"
click at [625, 356] on button "Avançar status dos pedidos" at bounding box center [666, 365] width 151 height 30
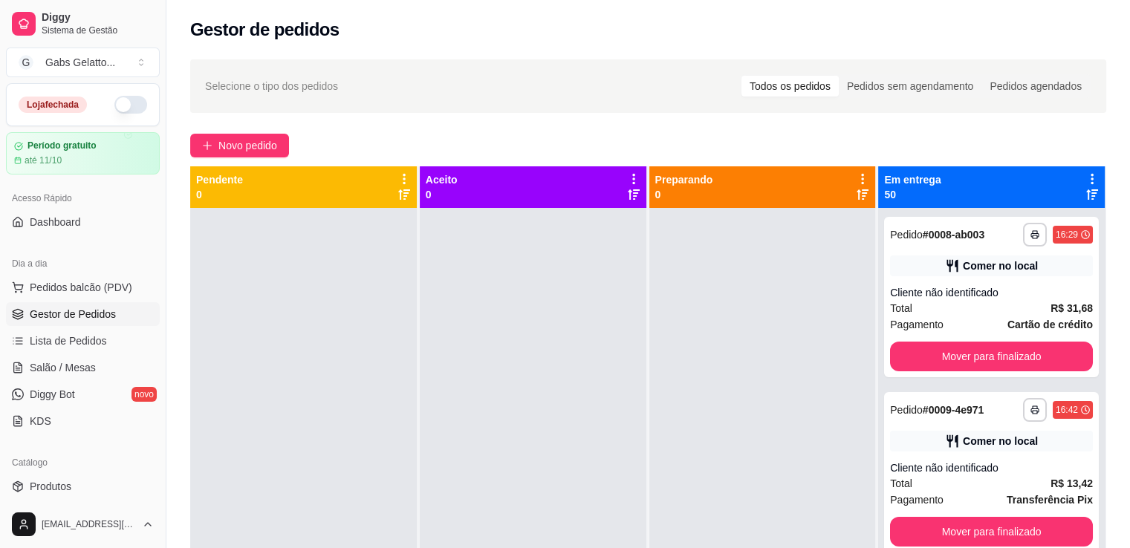
click at [528, 134] on div "Novo pedido" at bounding box center [648, 146] width 916 height 24
click at [894, 93] on div "Pedidos sem agendamento" at bounding box center [909, 86] width 143 height 21
click at [838, 76] on input "Pedidos sem agendamento" at bounding box center [838, 76] width 0 height 0
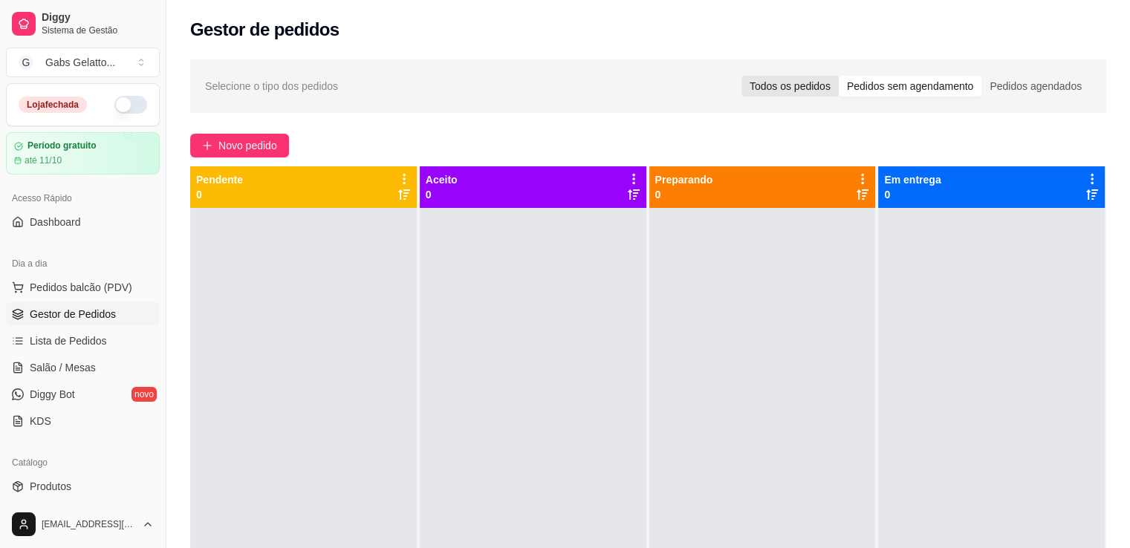
click at [800, 93] on div "Todos os pedidos" at bounding box center [789, 86] width 97 height 21
click at [741, 76] on input "Todos os pedidos" at bounding box center [741, 76] width 0 height 0
click at [89, 298] on button "Pedidos balcão (PDV)" at bounding box center [83, 288] width 154 height 24
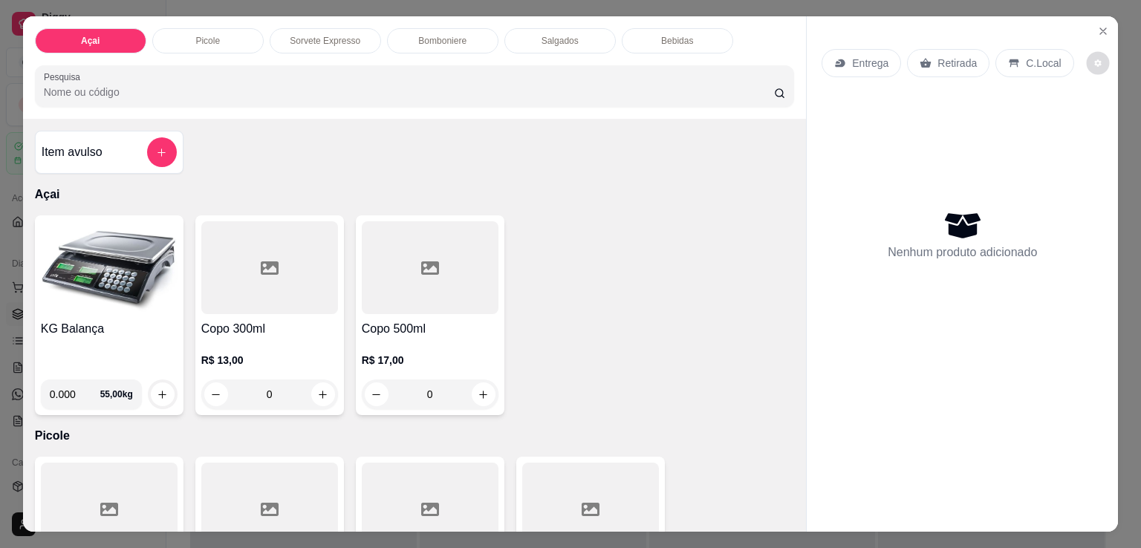
click at [1094, 59] on icon "decrease-product-quantity" at bounding box center [1097, 62] width 7 height 7
click at [1093, 59] on icon "decrease-product-quantity" at bounding box center [1097, 63] width 9 height 9
click at [1039, 65] on div "C.Local" at bounding box center [1034, 63] width 78 height 28
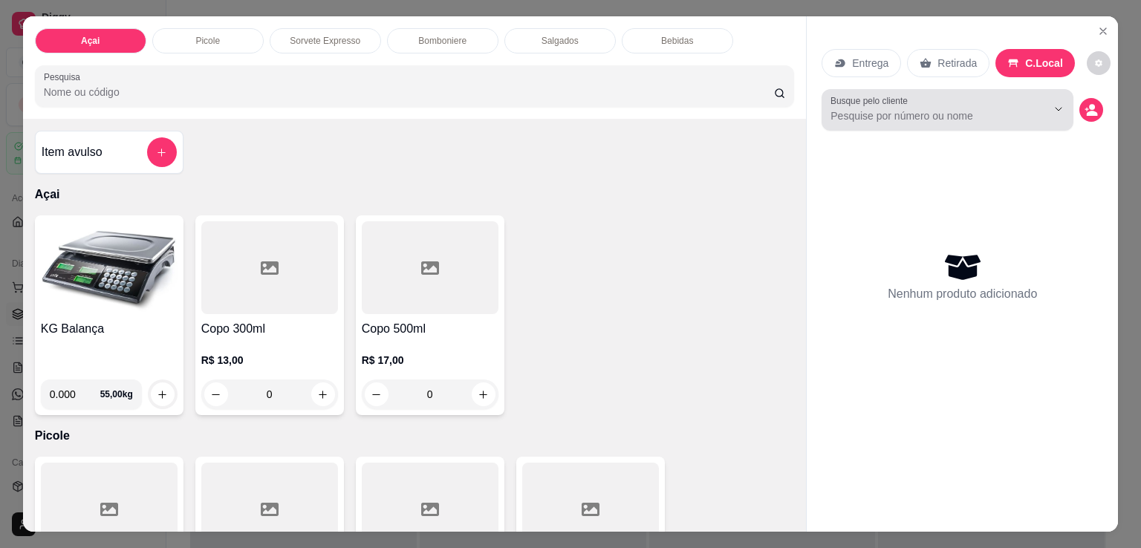
click at [1037, 120] on div "Busque pelo cliente" at bounding box center [947, 110] width 252 height 42
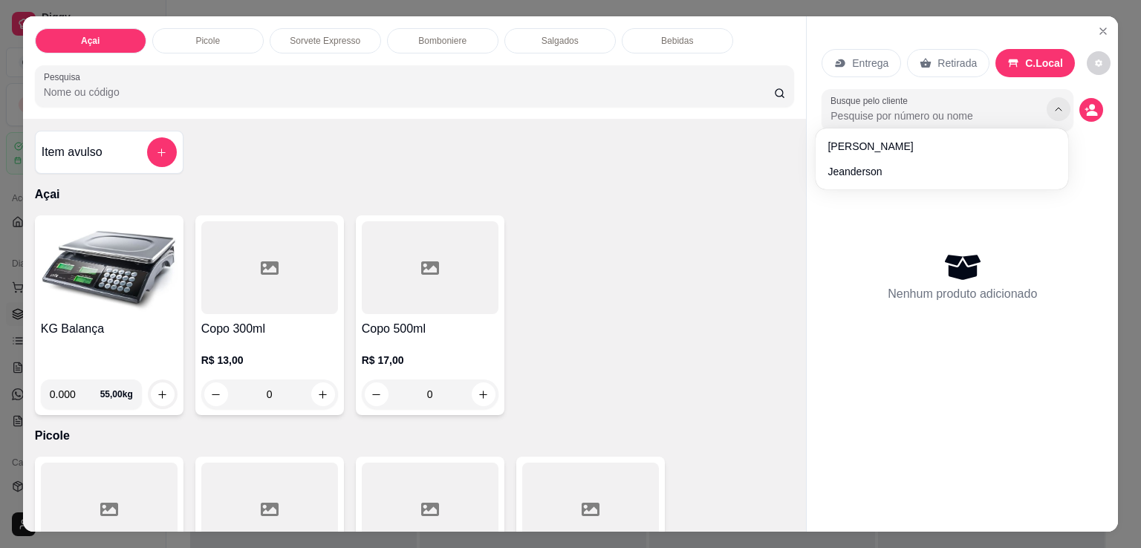
click at [1046, 108] on button "Show suggestions" at bounding box center [1058, 109] width 24 height 24
click at [1097, 25] on icon "Close" at bounding box center [1103, 31] width 12 height 12
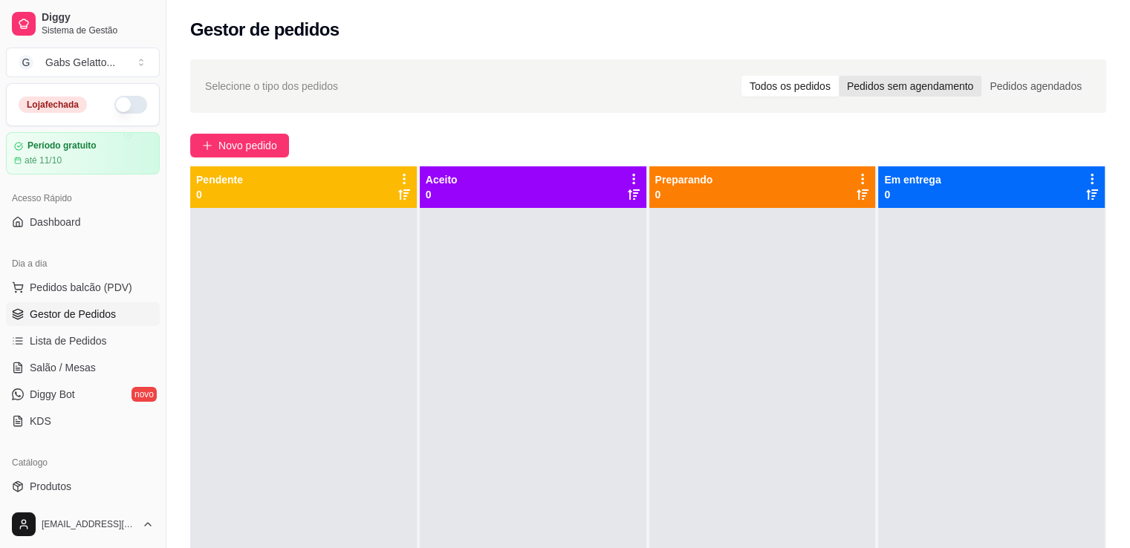
click at [866, 87] on div "Pedidos sem agendamento" at bounding box center [909, 86] width 143 height 21
click at [838, 76] on input "Pedidos sem agendamento" at bounding box center [838, 76] width 0 height 0
click at [821, 84] on div "Todos os pedidos" at bounding box center [789, 86] width 97 height 21
click at [741, 76] on input "Todos os pedidos" at bounding box center [741, 76] width 0 height 0
click at [110, 337] on link "Lista de Pedidos" at bounding box center [83, 341] width 154 height 24
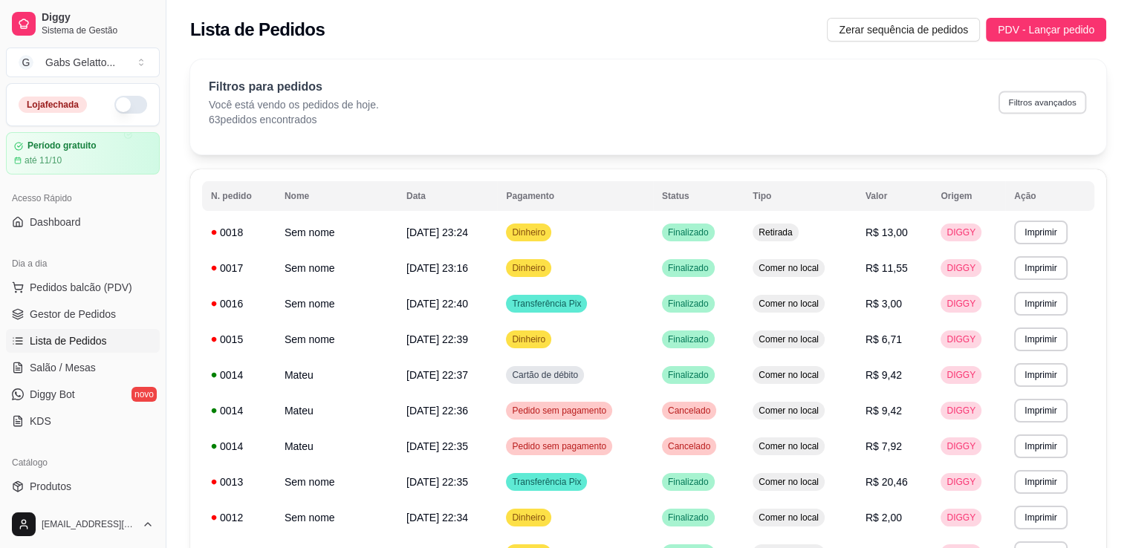
click at [1046, 105] on button "Filtros avançados" at bounding box center [1042, 102] width 88 height 23
select select "0"
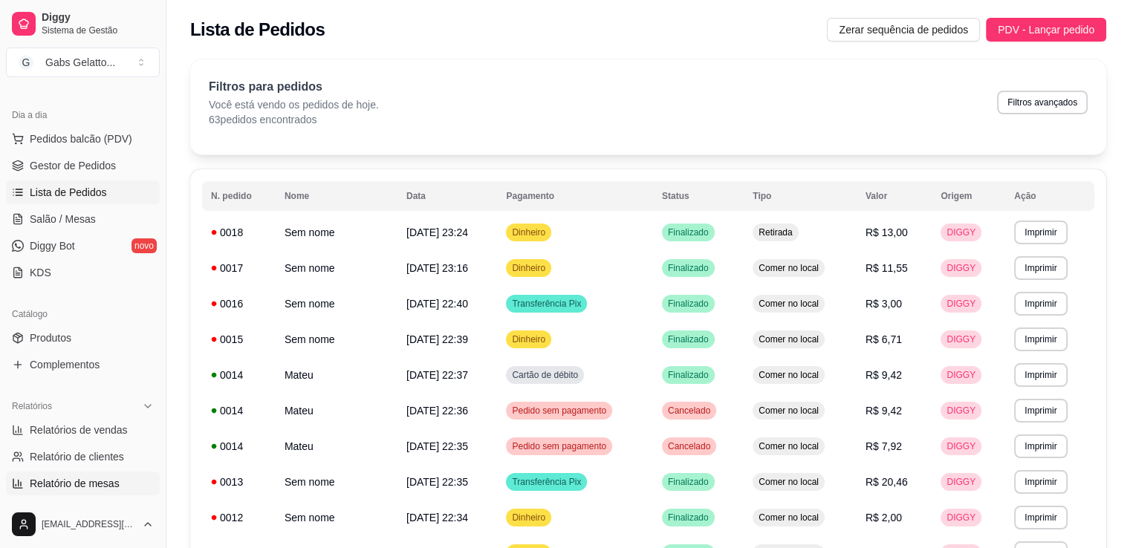
scroll to position [297, 0]
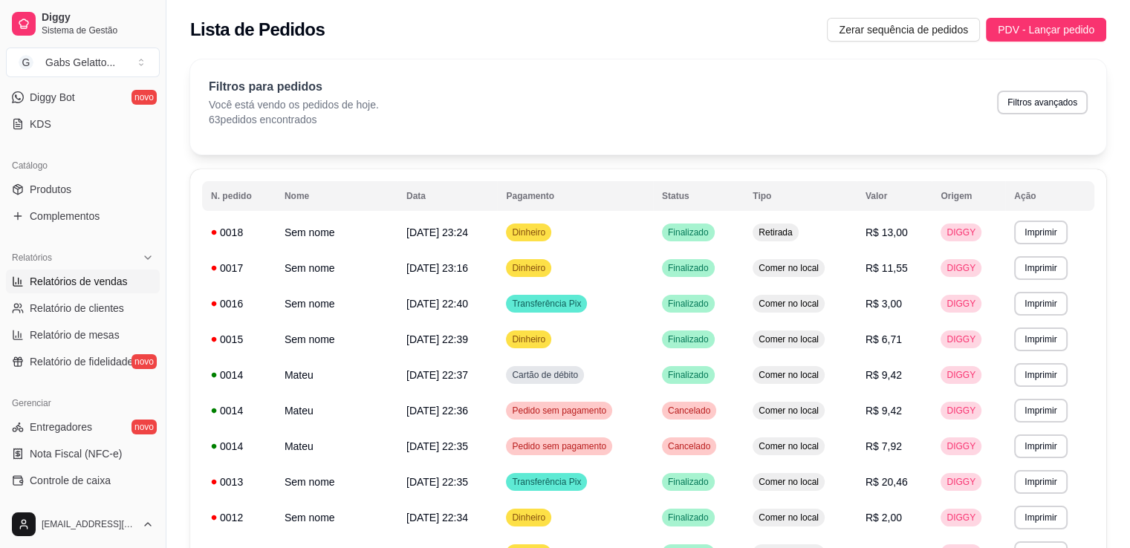
click at [118, 283] on span "Relatórios de vendas" at bounding box center [79, 281] width 98 height 15
select select "ALL"
select select "0"
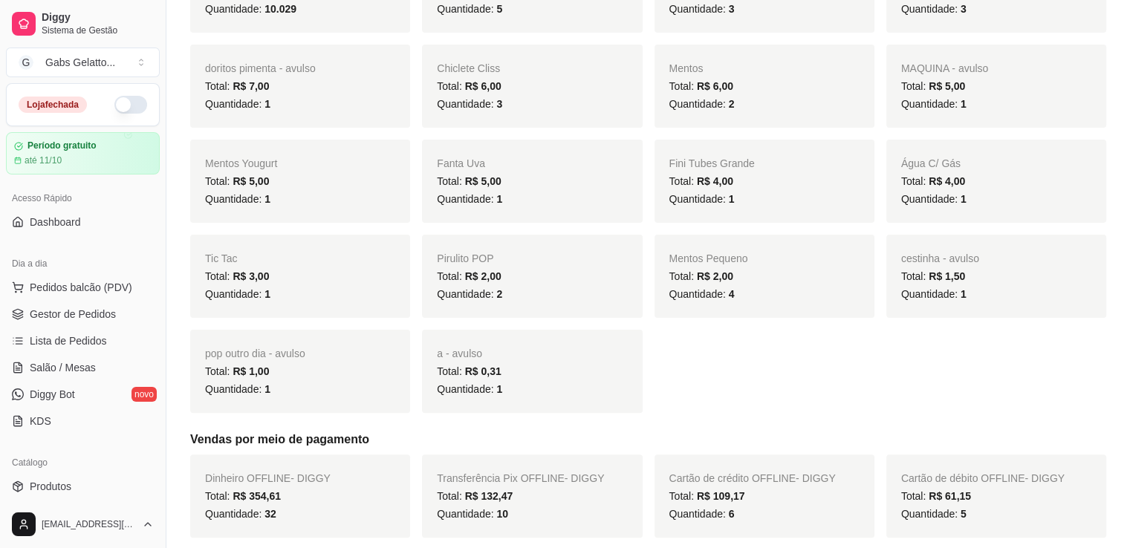
scroll to position [74, 0]
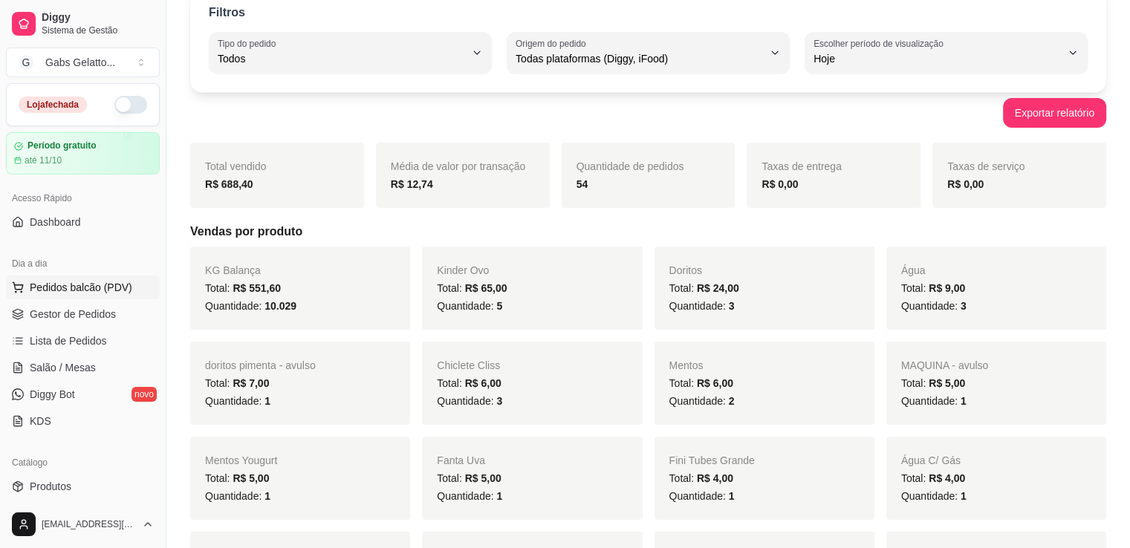
click at [123, 291] on span "Pedidos balcão (PDV)" at bounding box center [81, 287] width 102 height 15
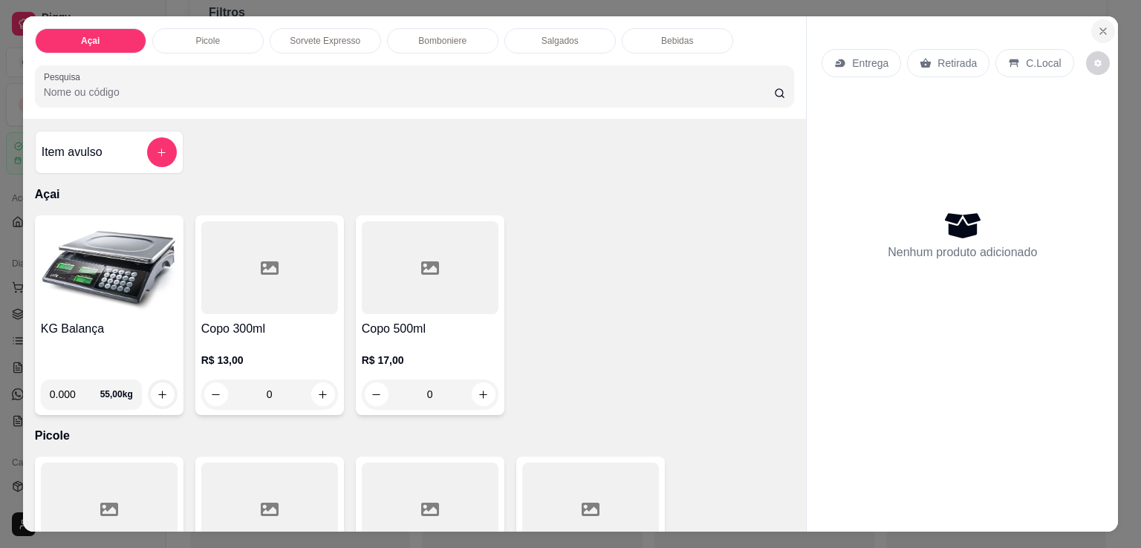
click at [1100, 28] on icon "Close" at bounding box center [1103, 31] width 6 height 6
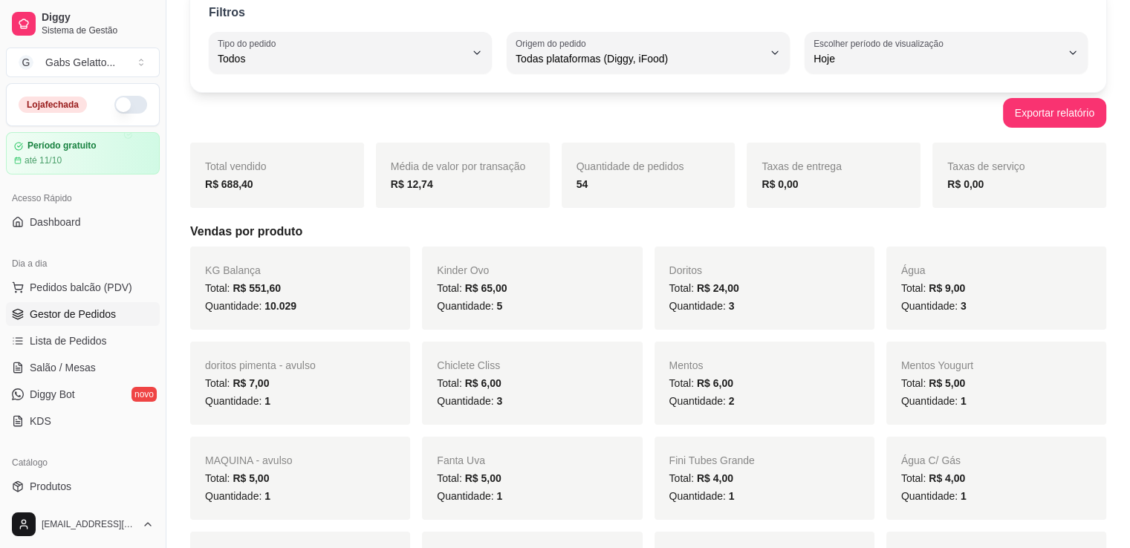
click at [102, 318] on span "Gestor de Pedidos" at bounding box center [73, 314] width 86 height 15
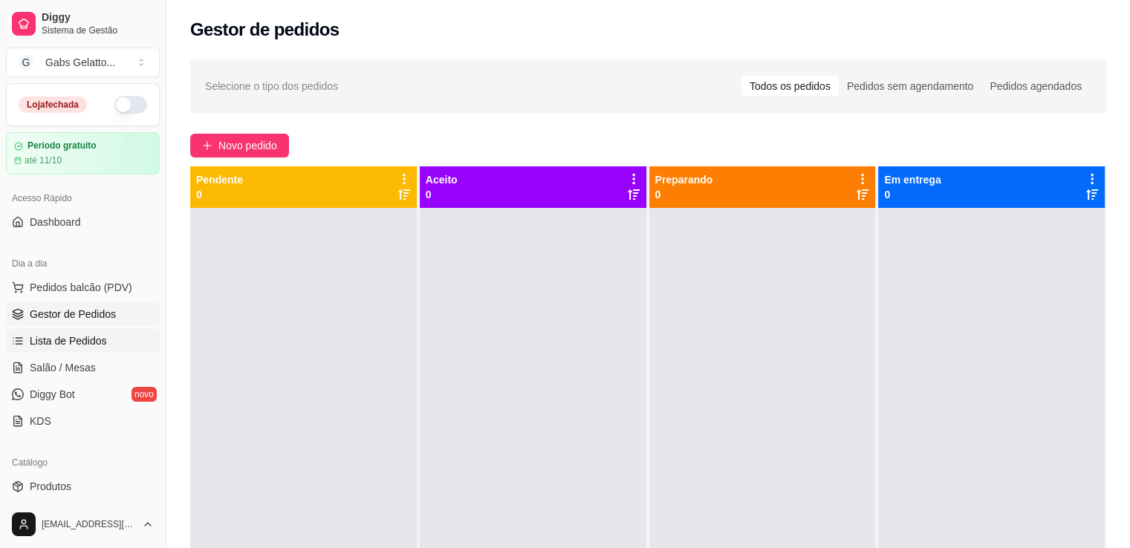
click at [105, 336] on link "Lista de Pedidos" at bounding box center [83, 341] width 154 height 24
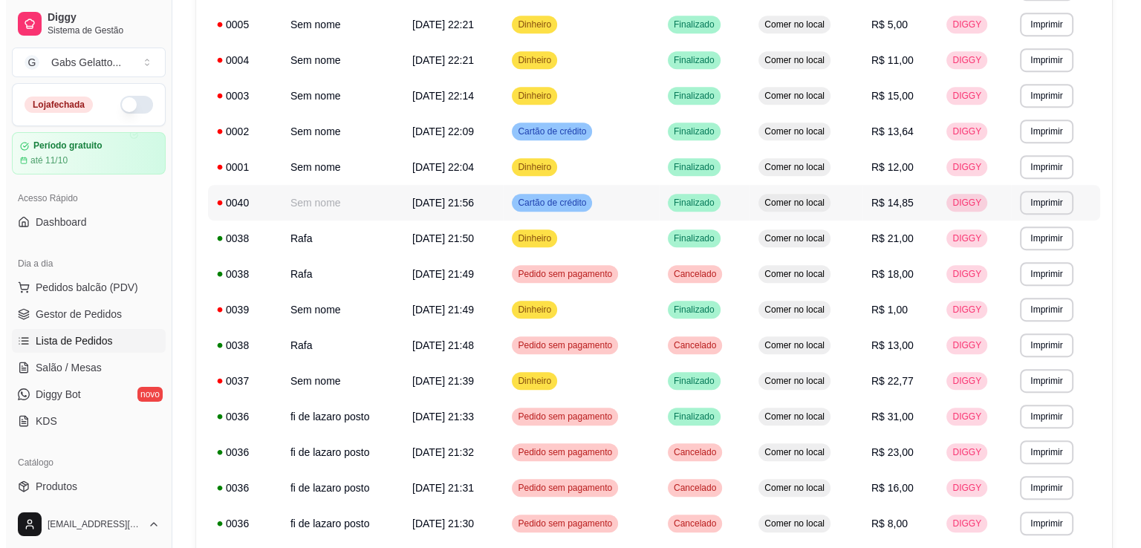
scroll to position [817, 0]
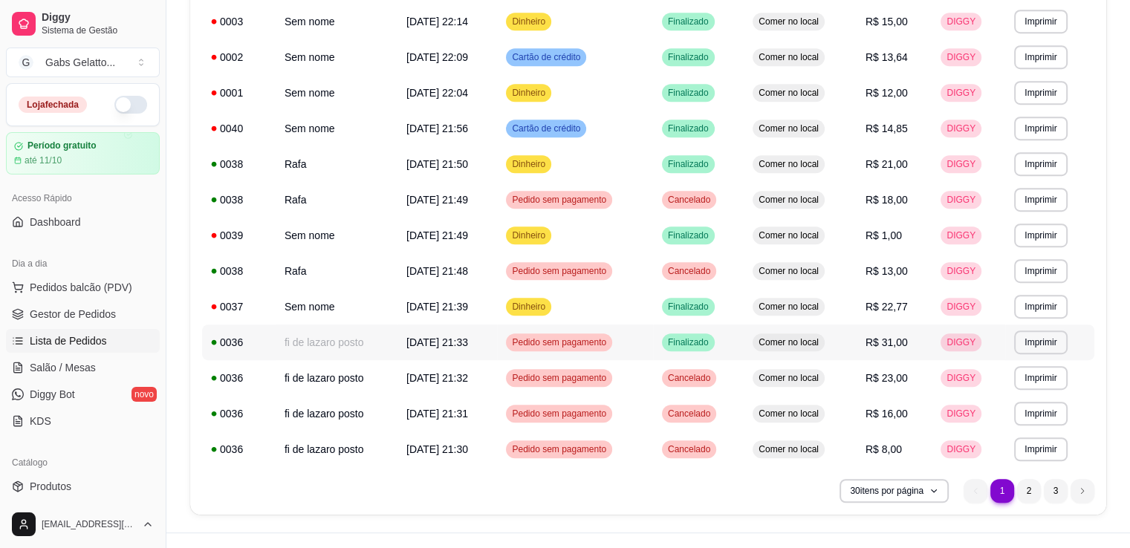
click at [408, 345] on span "20/09/25 às 21:33" at bounding box center [437, 342] width 62 height 12
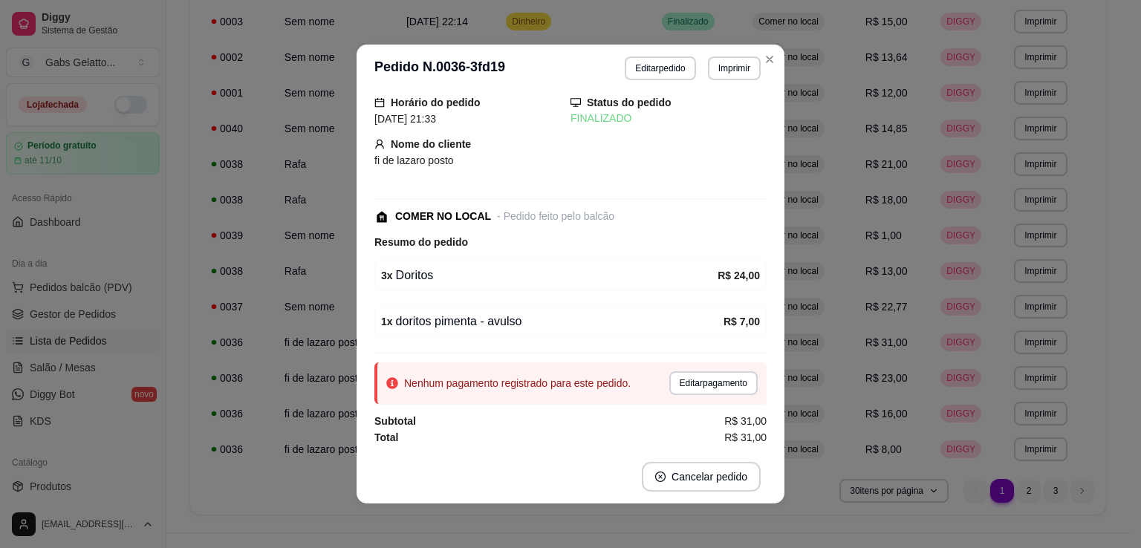
scroll to position [0, 0]
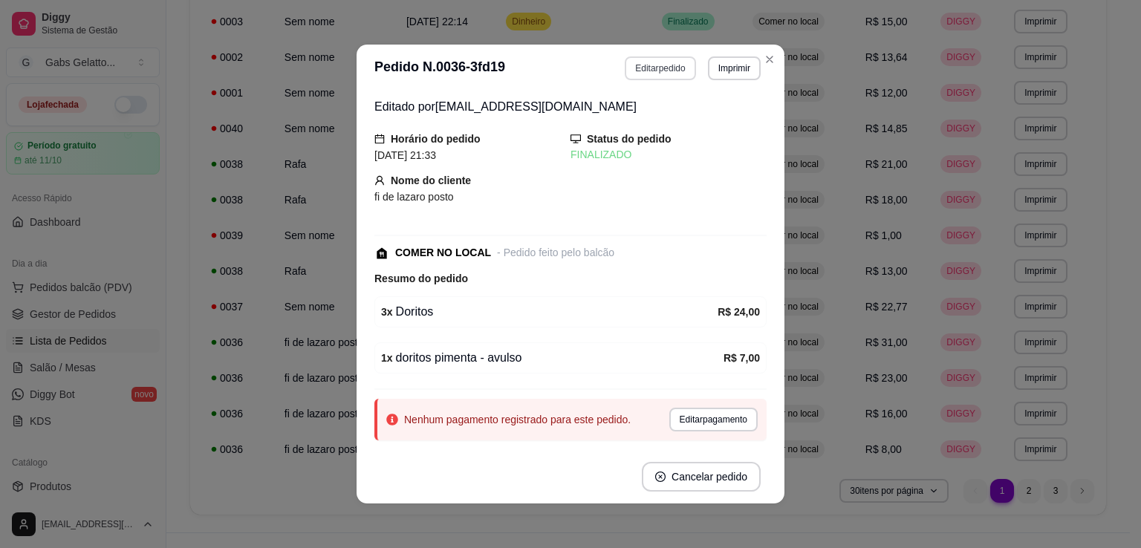
click at [658, 68] on button "Editar pedido" at bounding box center [660, 68] width 71 height 24
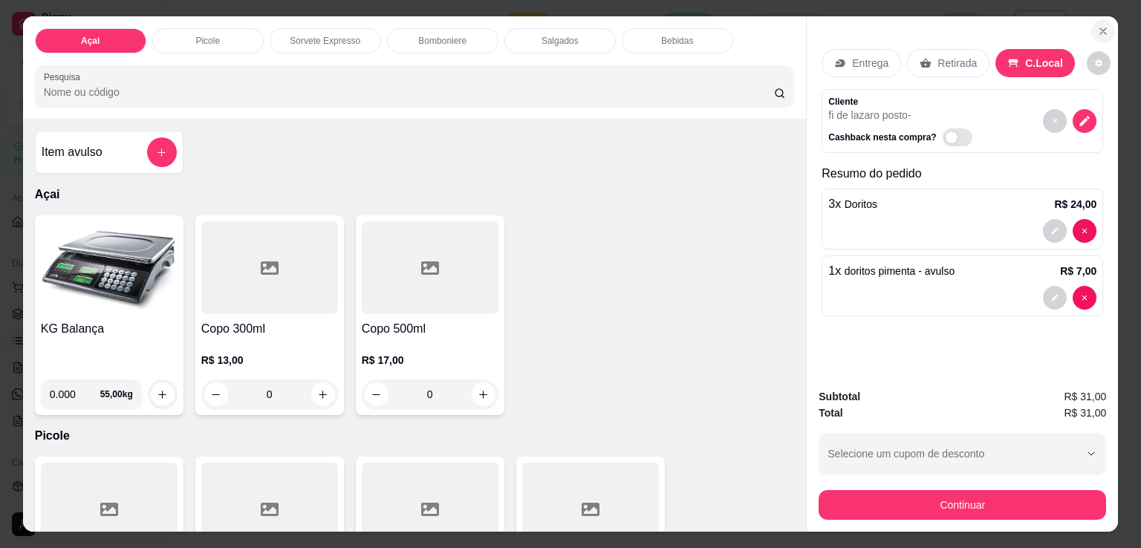
click at [1098, 28] on icon "Close" at bounding box center [1103, 31] width 12 height 12
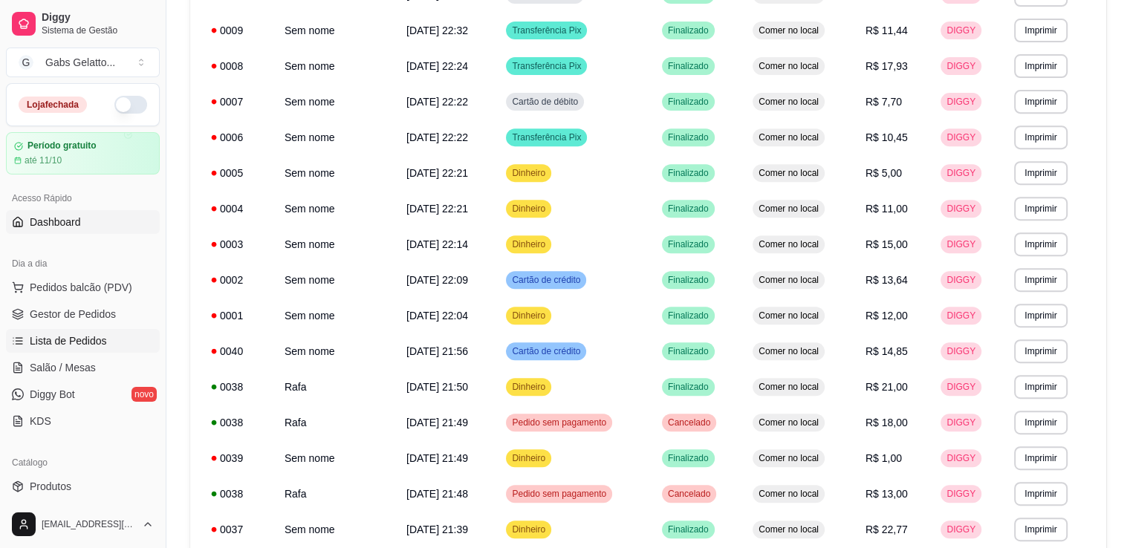
scroll to position [520, 0]
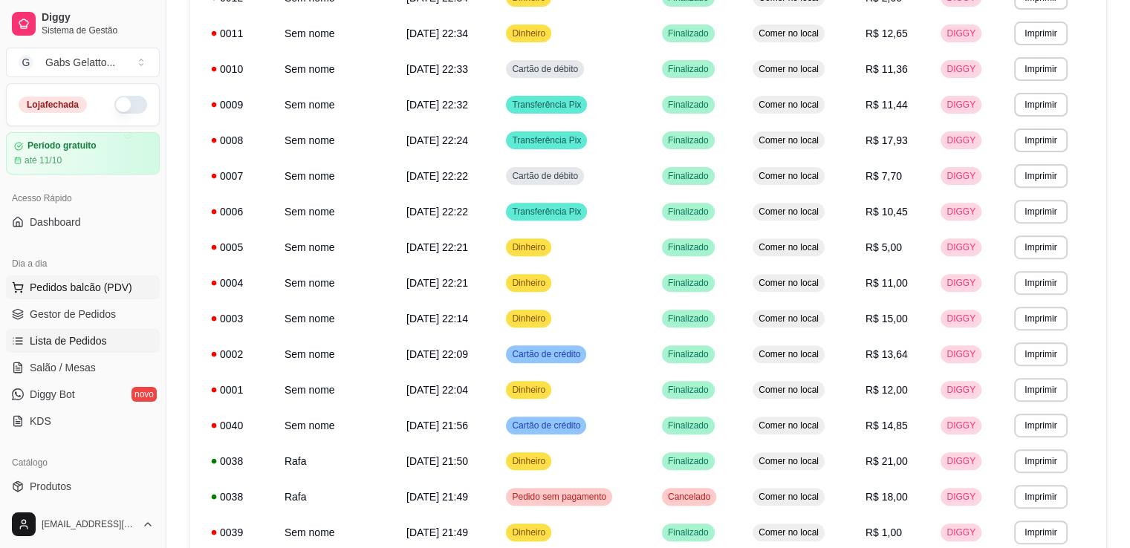
click at [110, 292] on span "Pedidos balcão (PDV)" at bounding box center [81, 287] width 102 height 15
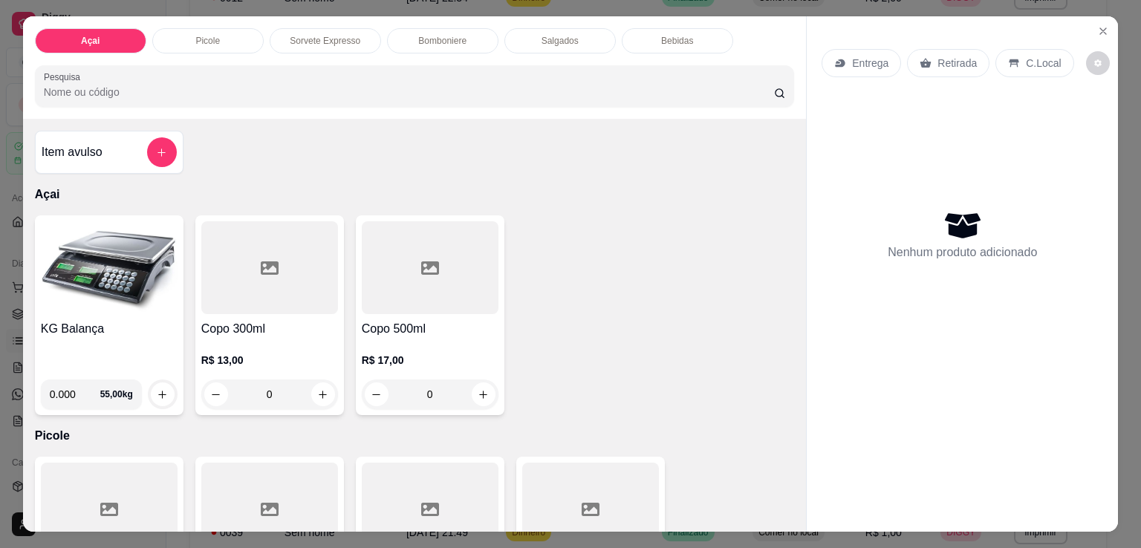
click at [92, 250] on img at bounding box center [109, 267] width 137 height 93
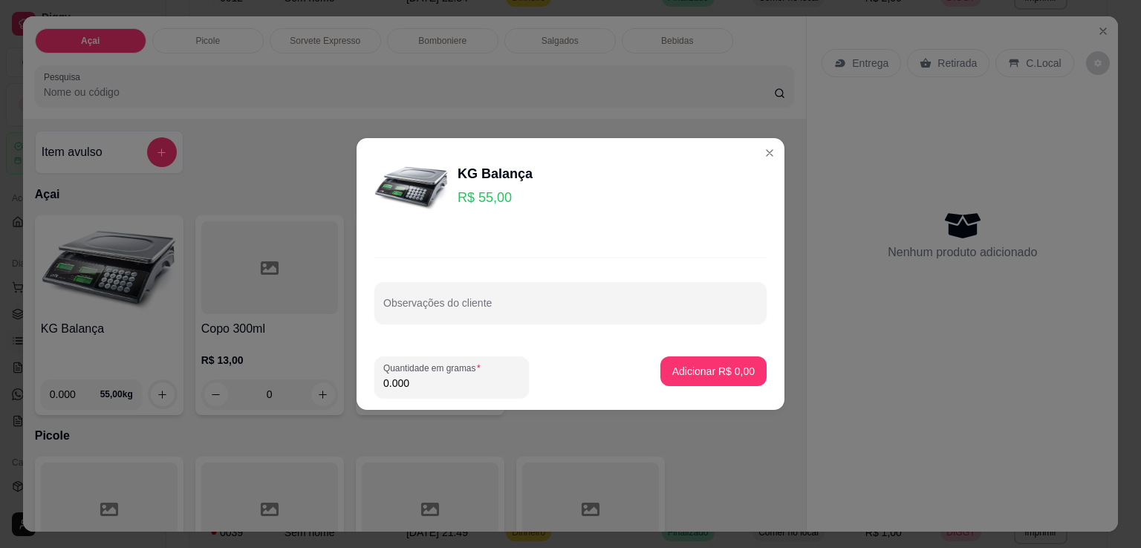
click at [464, 386] on input "0.000" at bounding box center [451, 383] width 137 height 15
type input "0.246"
click at [700, 362] on button "Adicionar R$ 13,53" at bounding box center [710, 371] width 112 height 30
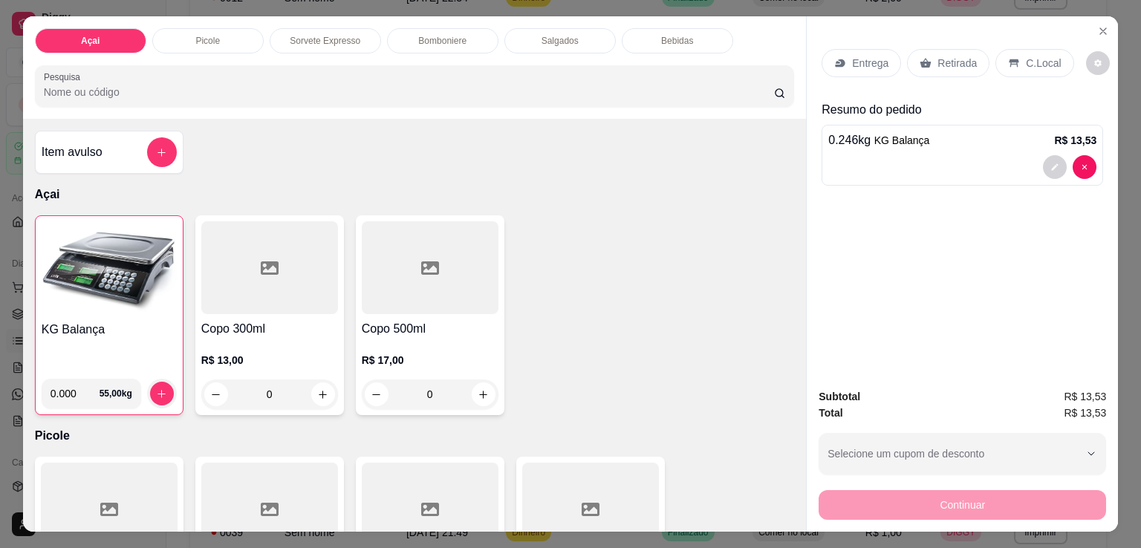
click at [118, 302] on img at bounding box center [109, 268] width 135 height 93
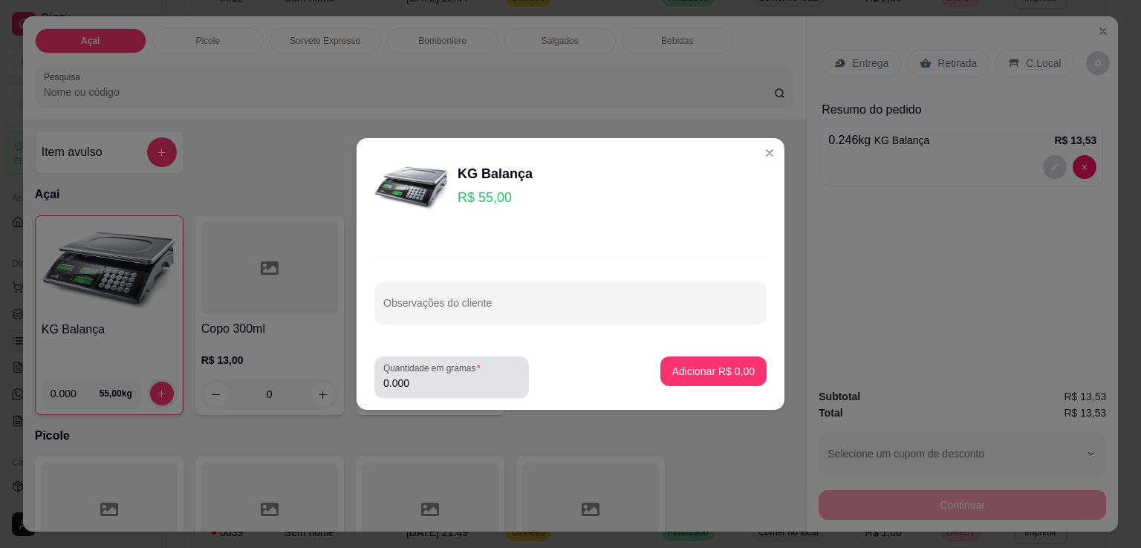
click at [469, 382] on input "0.000" at bounding box center [451, 383] width 137 height 15
type input "0.252"
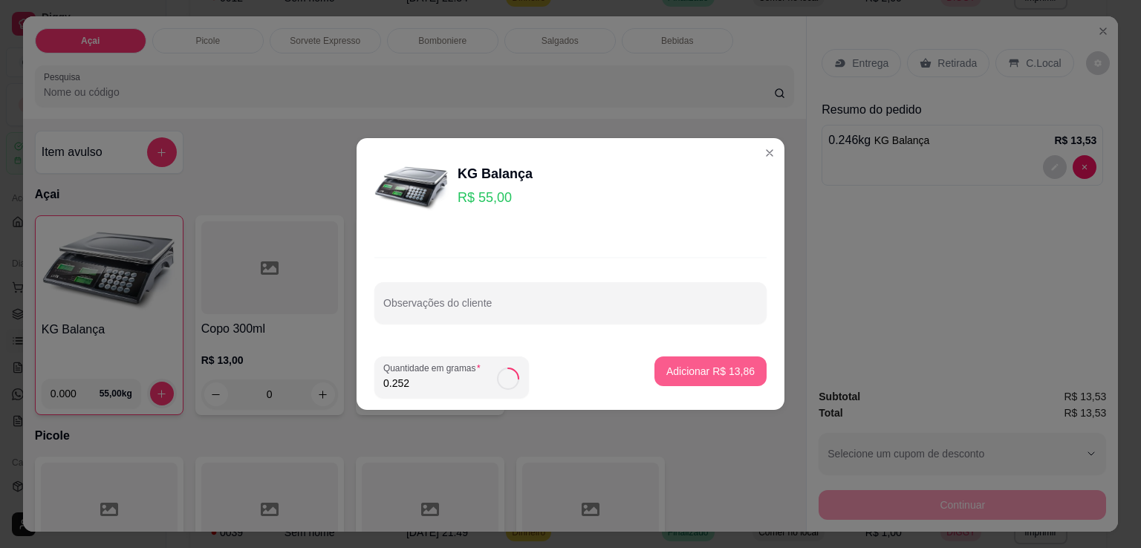
click at [707, 379] on button "Adicionar R$ 13,86" at bounding box center [710, 371] width 112 height 30
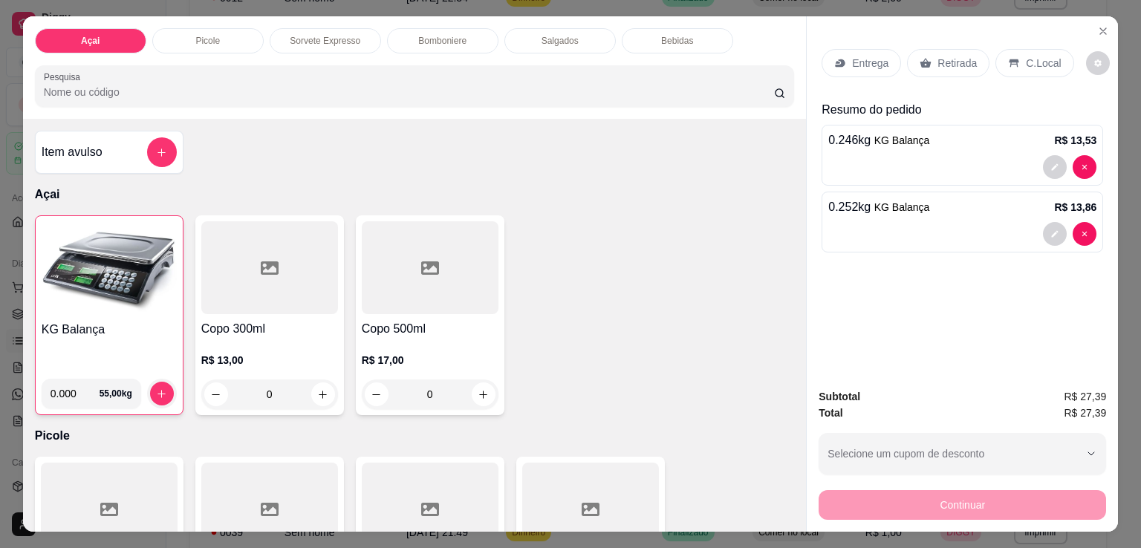
click at [1026, 61] on p "C.Local" at bounding box center [1043, 63] width 35 height 15
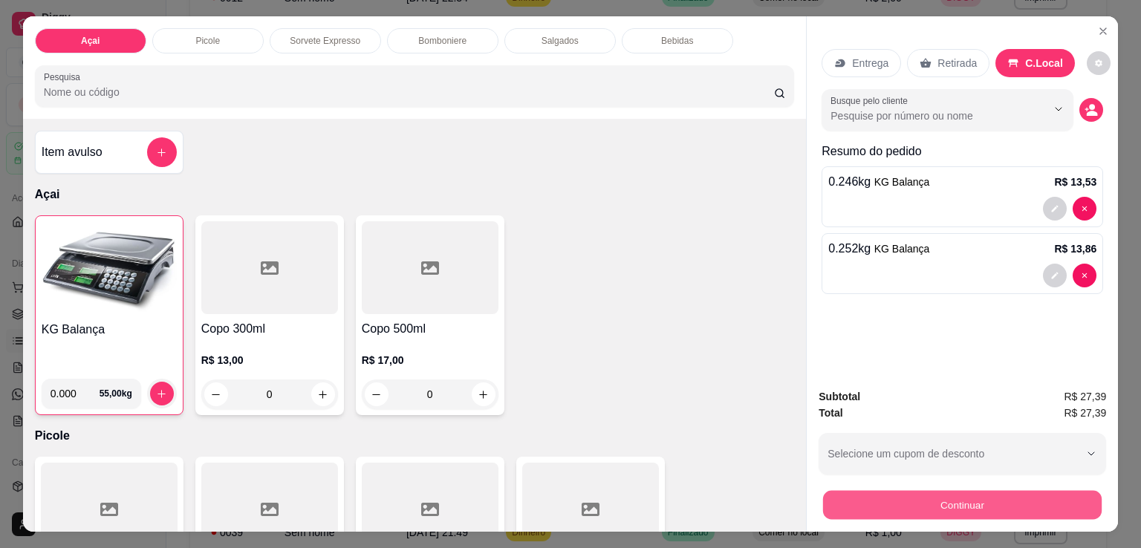
click at [994, 506] on button "Continuar" at bounding box center [962, 504] width 278 height 29
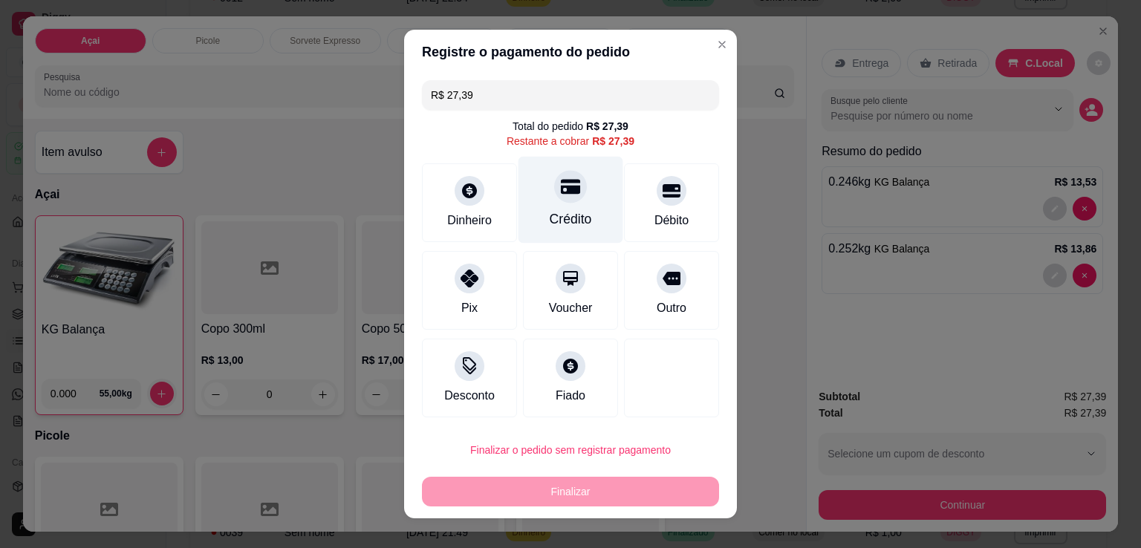
click at [571, 206] on div "Crédito" at bounding box center [570, 200] width 105 height 87
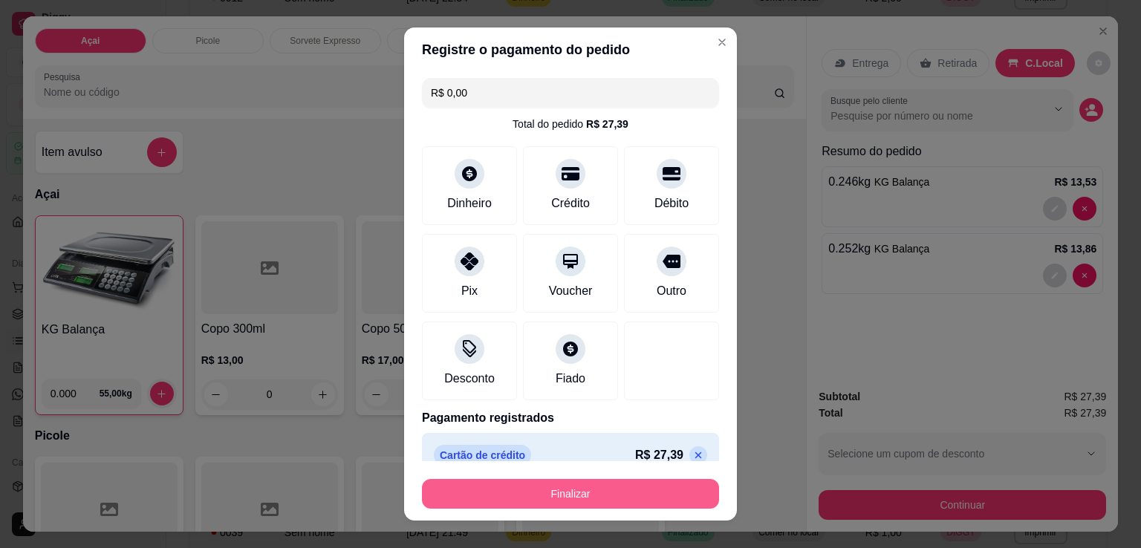
click at [570, 497] on button "Finalizar" at bounding box center [570, 494] width 297 height 30
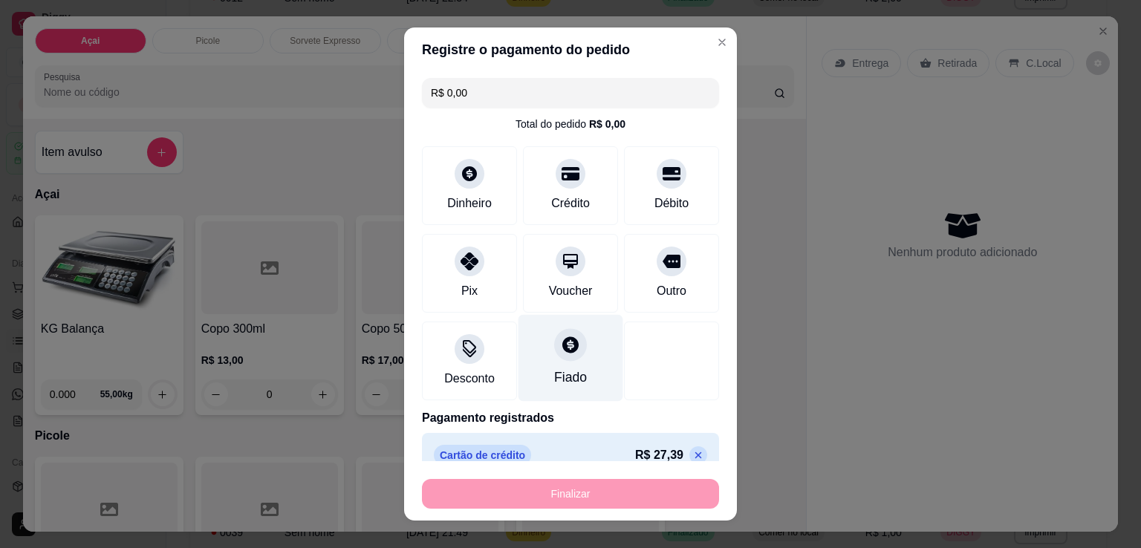
type input "-R$ 27,39"
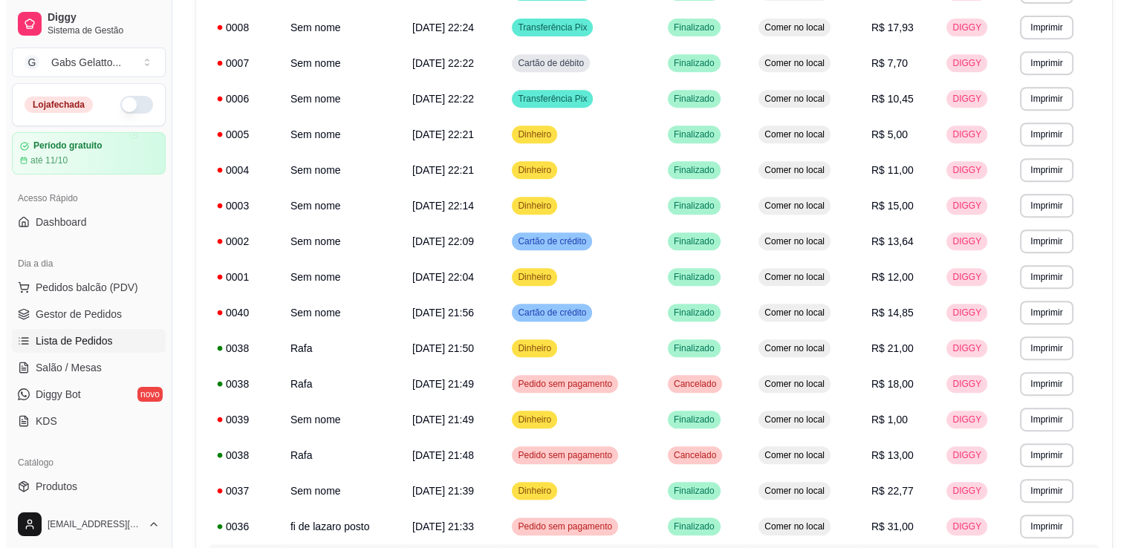
scroll to position [844, 0]
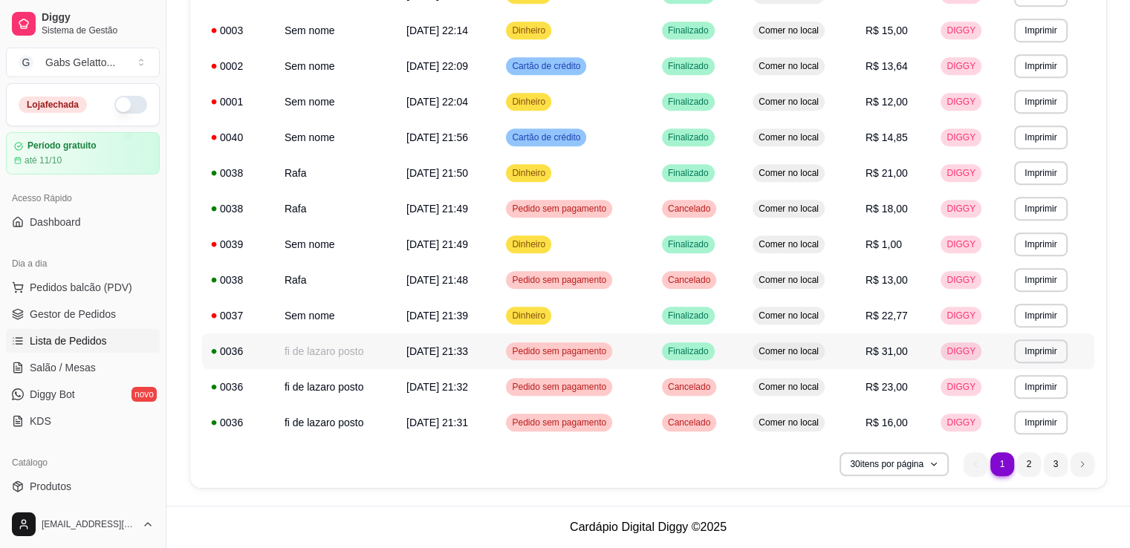
click at [339, 350] on td "fi de lazaro posto" at bounding box center [337, 351] width 122 height 36
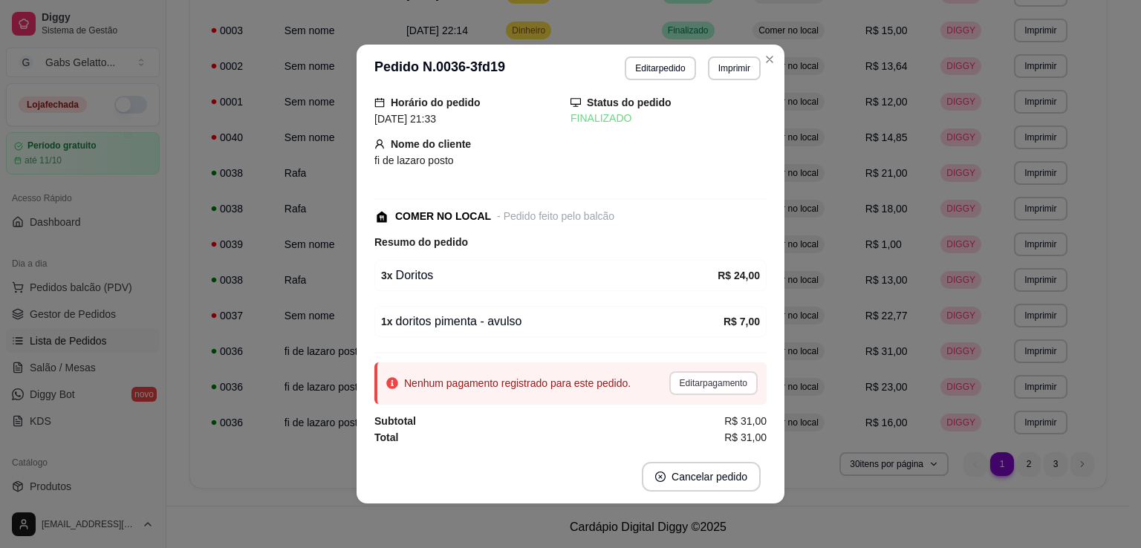
scroll to position [3, 0]
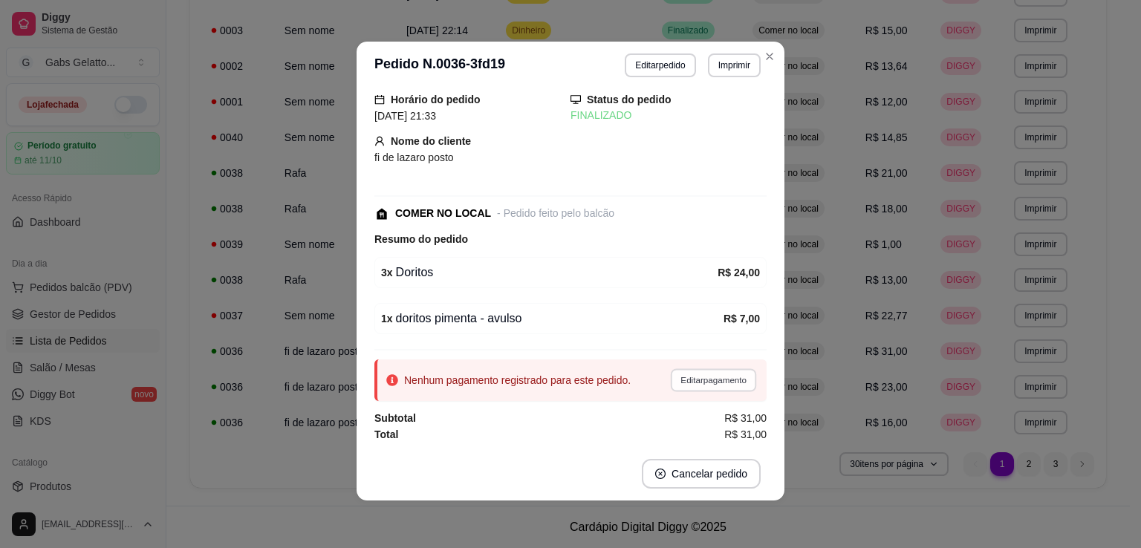
click at [713, 378] on button "Editar pagamento" at bounding box center [713, 379] width 86 height 23
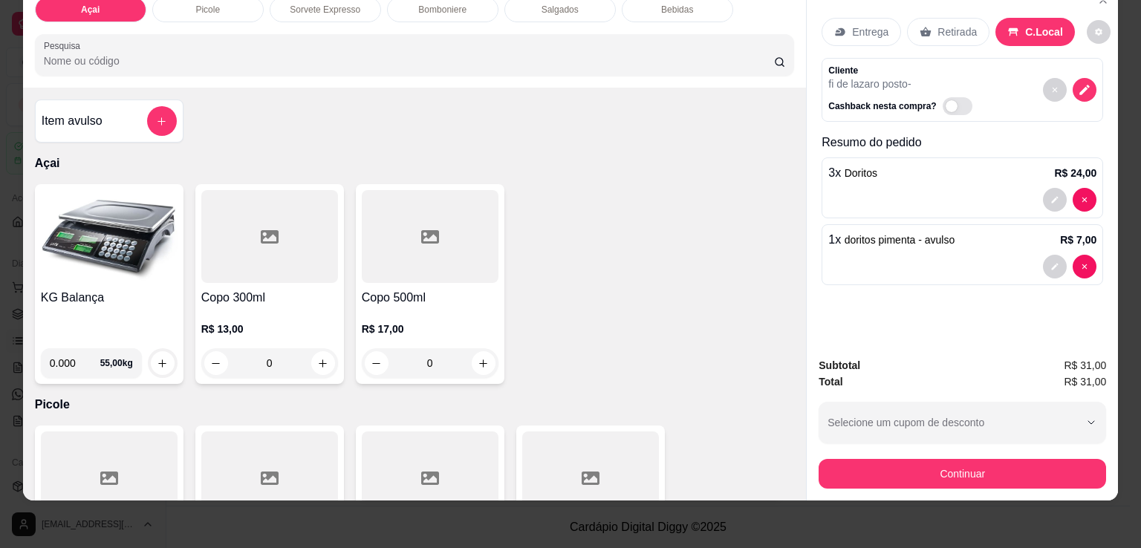
scroll to position [0, 0]
